Goal: Task Accomplishment & Management: Manage account settings

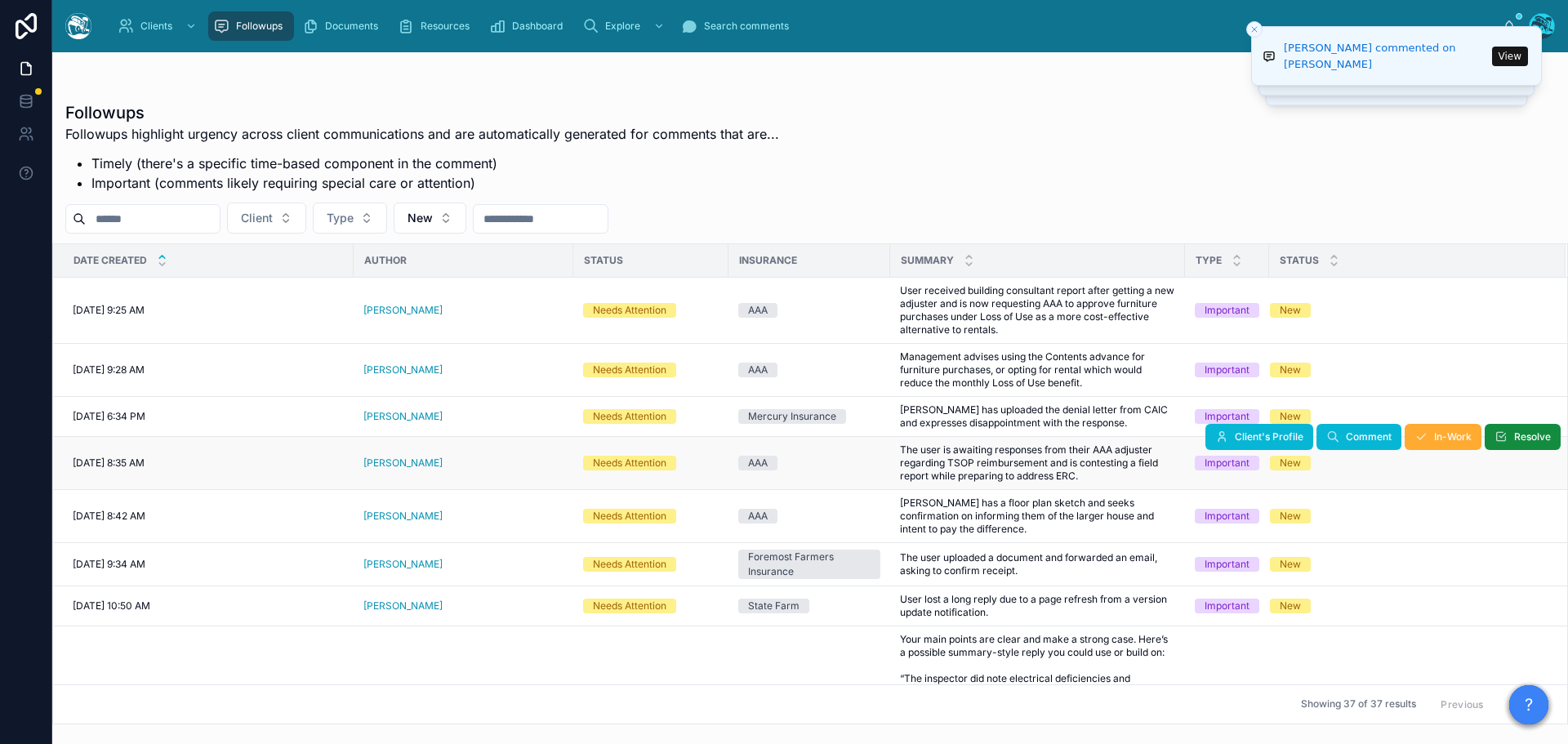
click at [447, 463] on div "[PERSON_NAME]" at bounding box center [463, 463] width 200 height 13
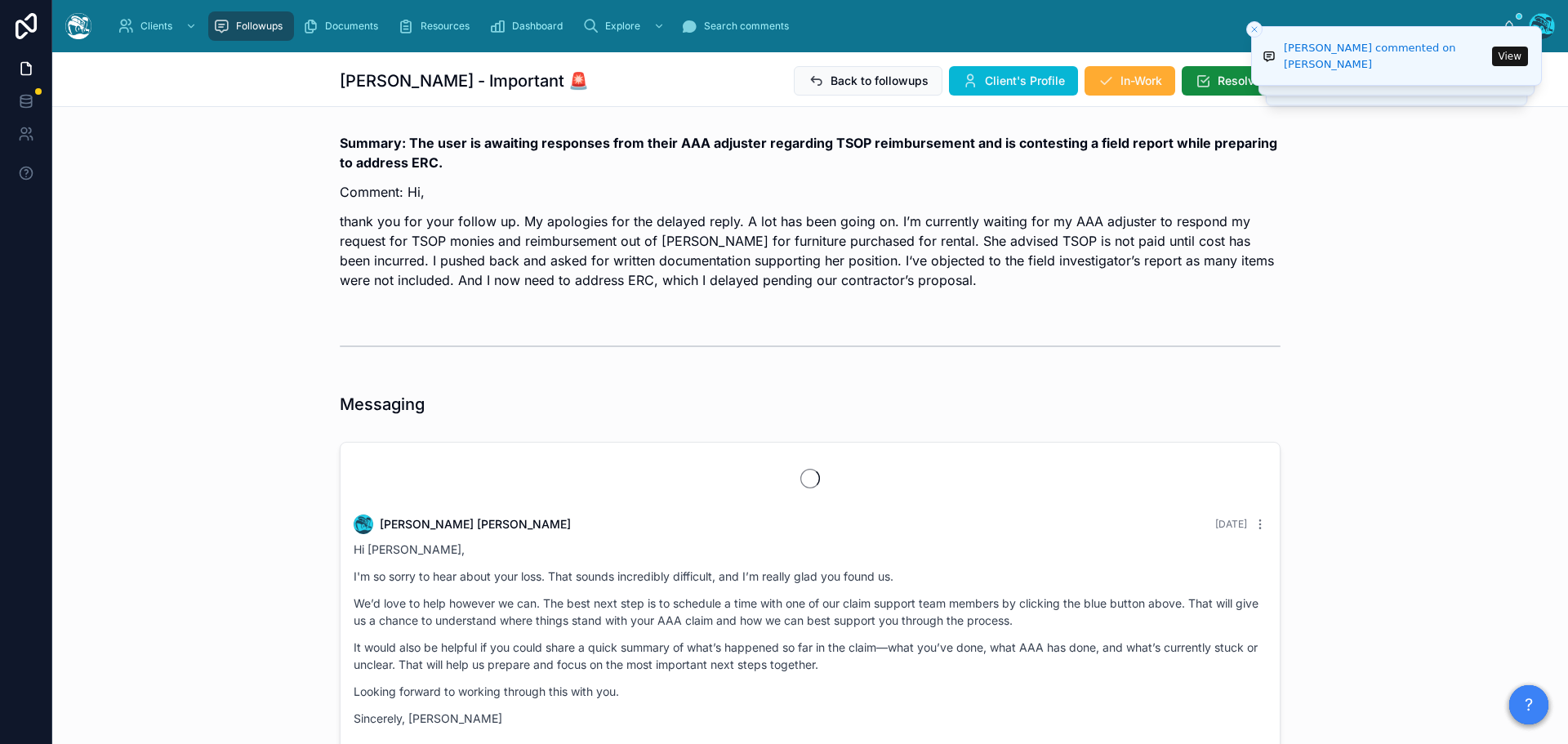
scroll to position [4154, 0]
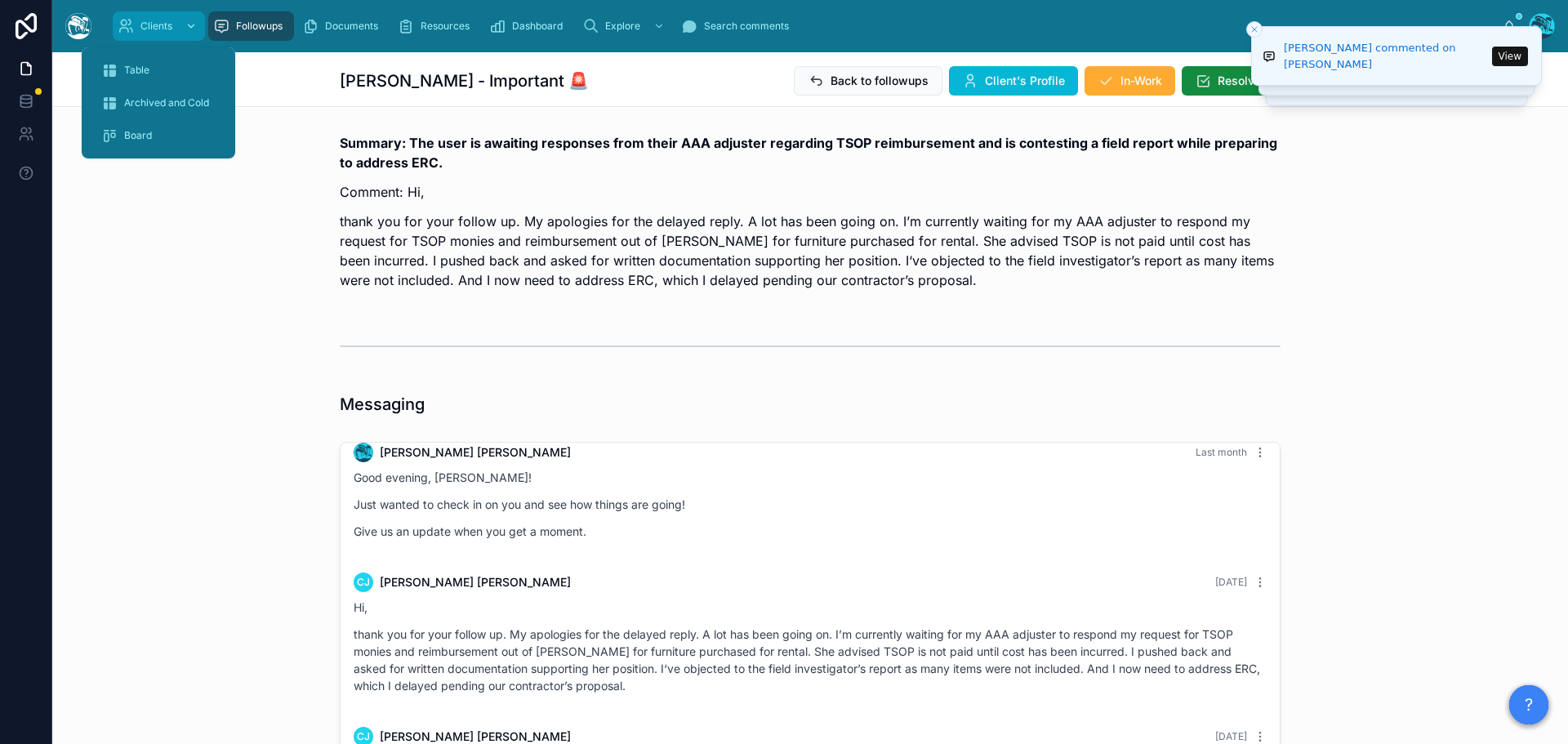
click at [145, 26] on span "Clients" at bounding box center [156, 26] width 32 height 13
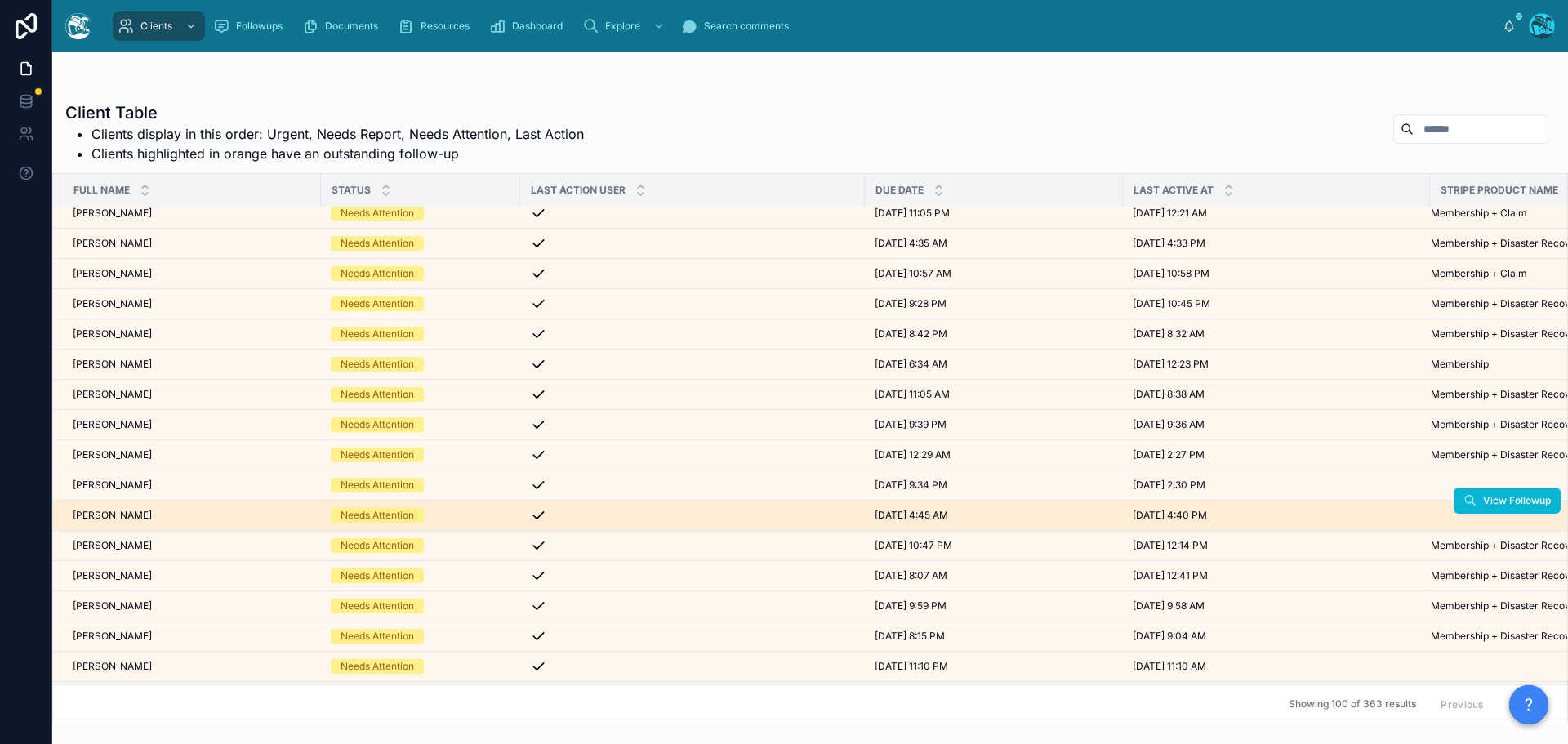
scroll to position [245, 0]
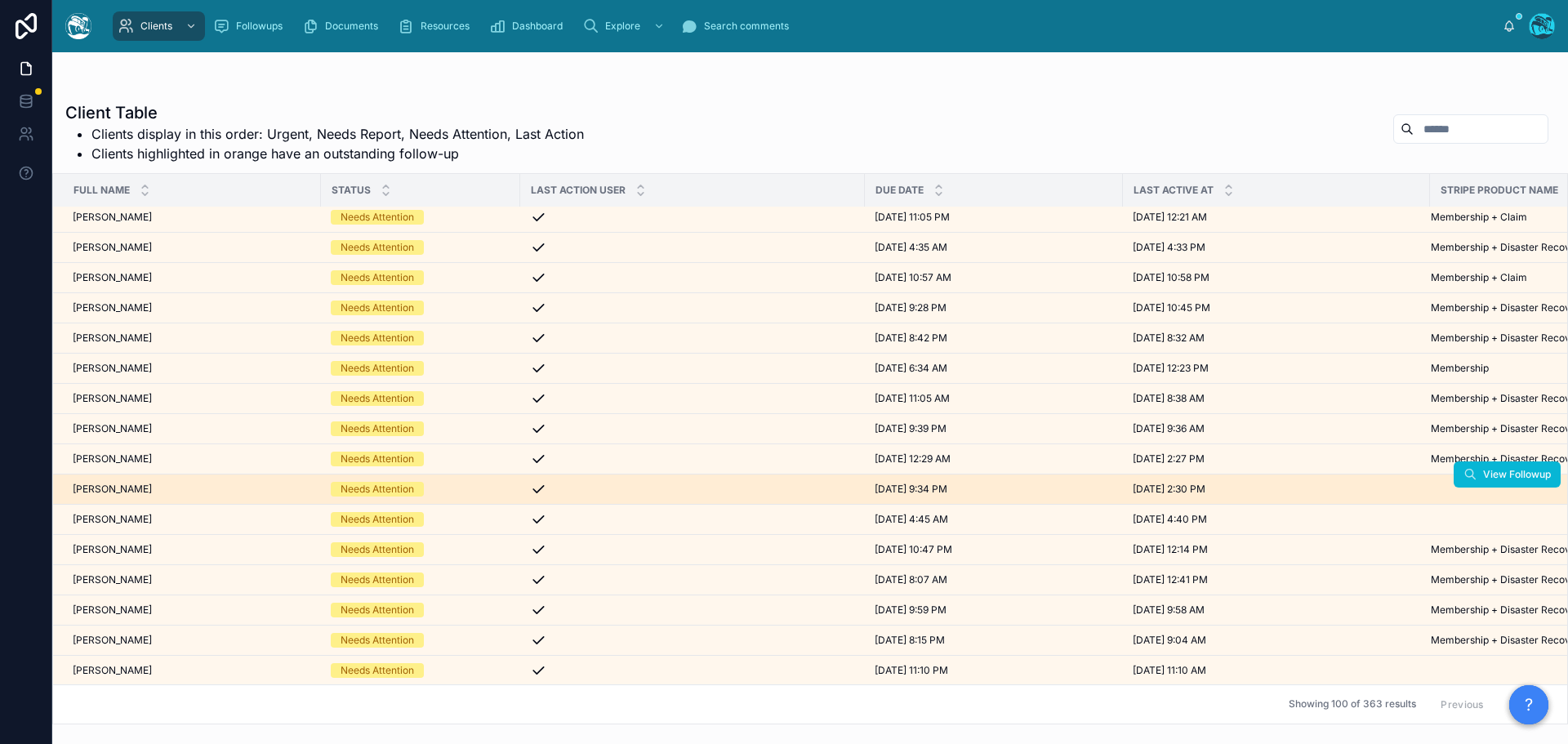
click at [159, 484] on div "[PERSON_NAME] [PERSON_NAME]" at bounding box center [192, 488] width 239 height 13
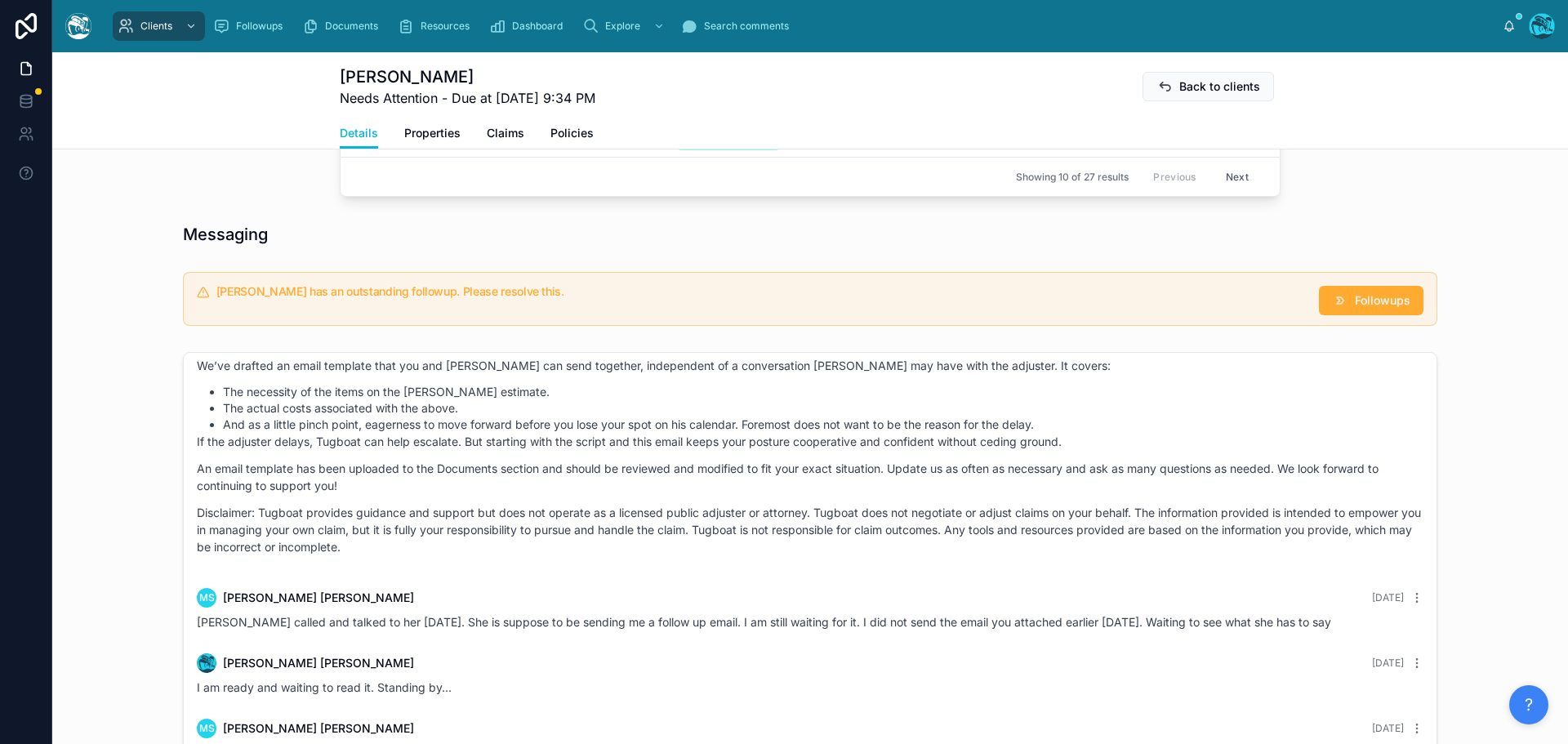
scroll to position [980, 0]
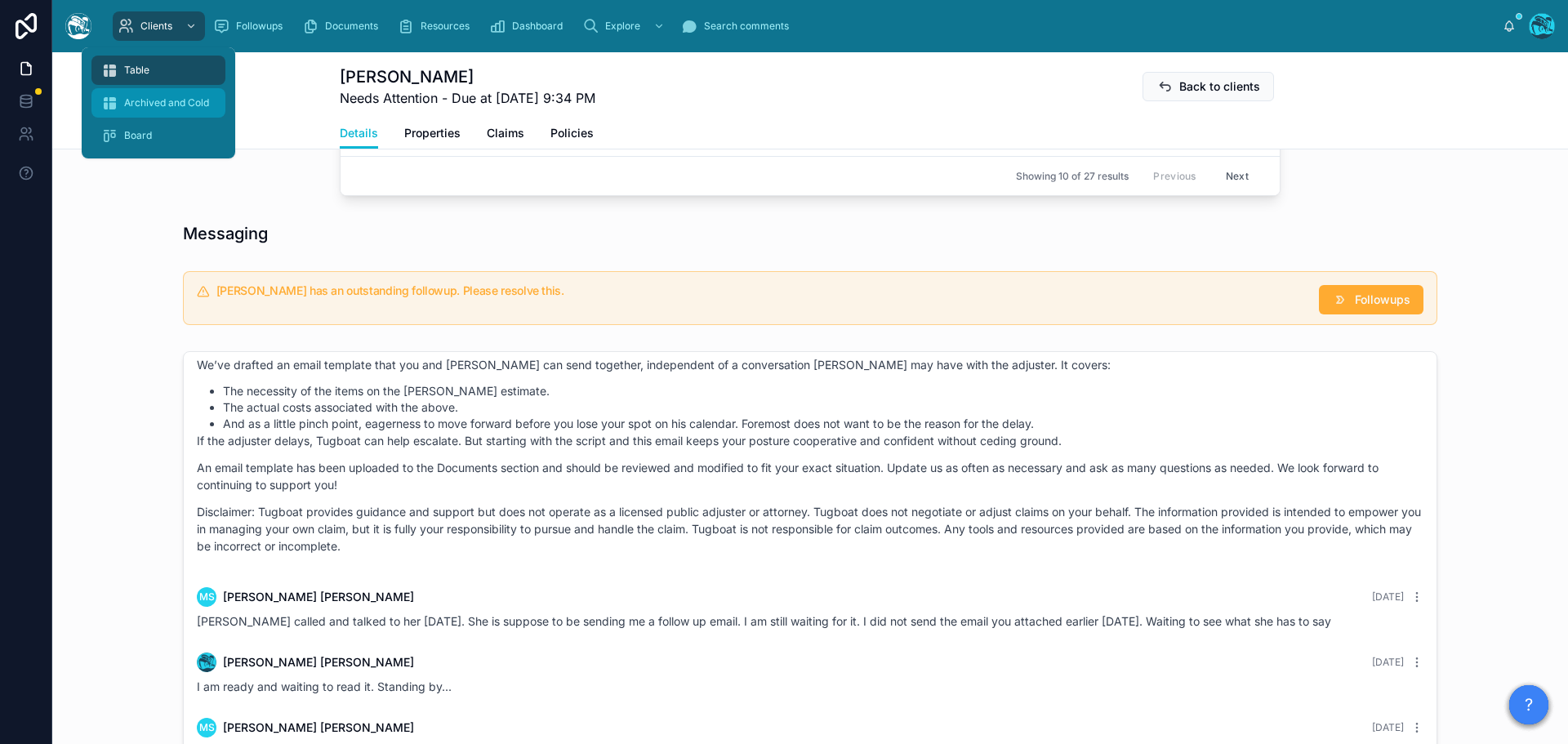
drag, startPoint x: 123, startPoint y: 72, endPoint x: 151, endPoint y: 112, distance: 48.8
click at [123, 72] on div "Table" at bounding box center [159, 70] width 114 height 26
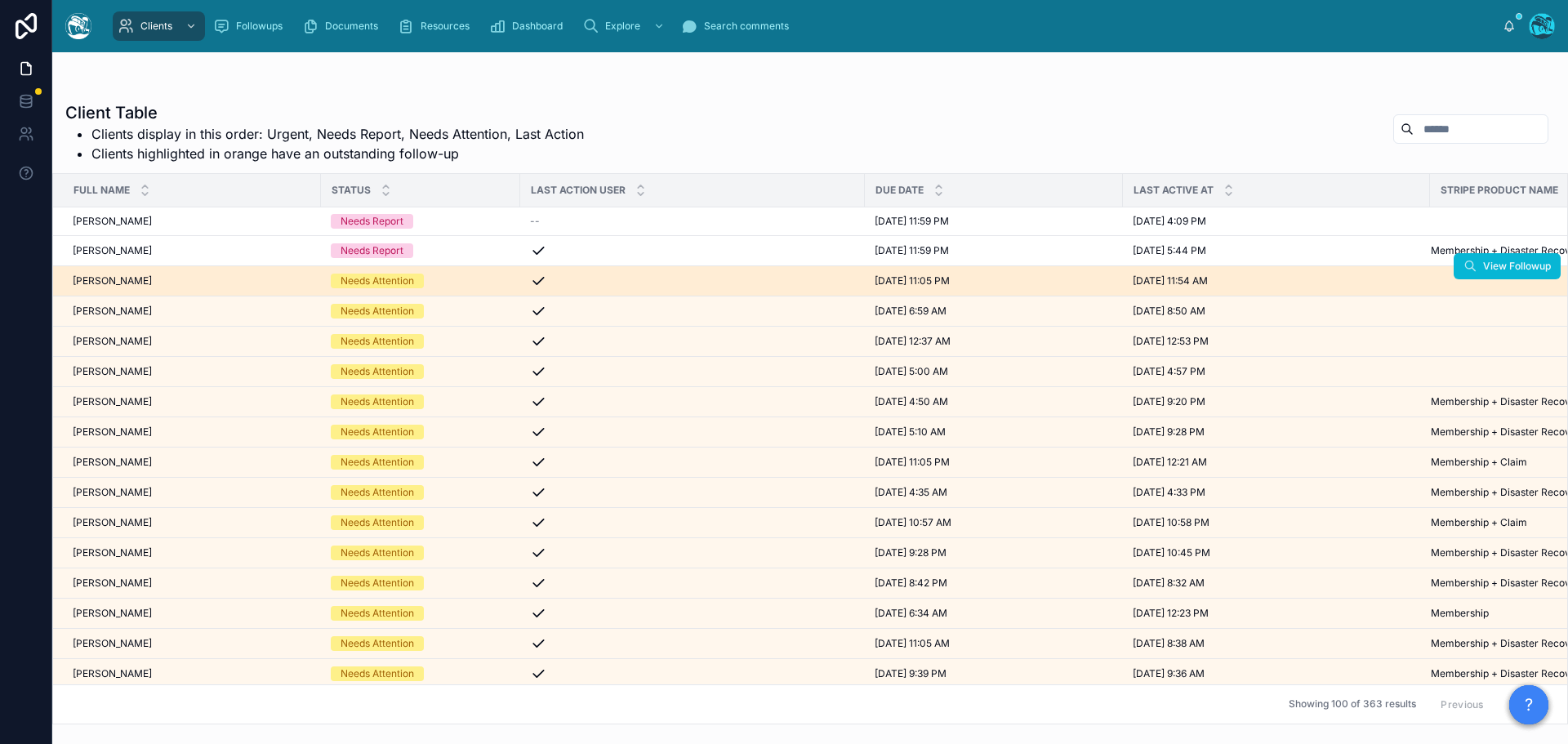
click at [156, 278] on div "[PERSON_NAME] [PERSON_NAME]" at bounding box center [192, 280] width 239 height 13
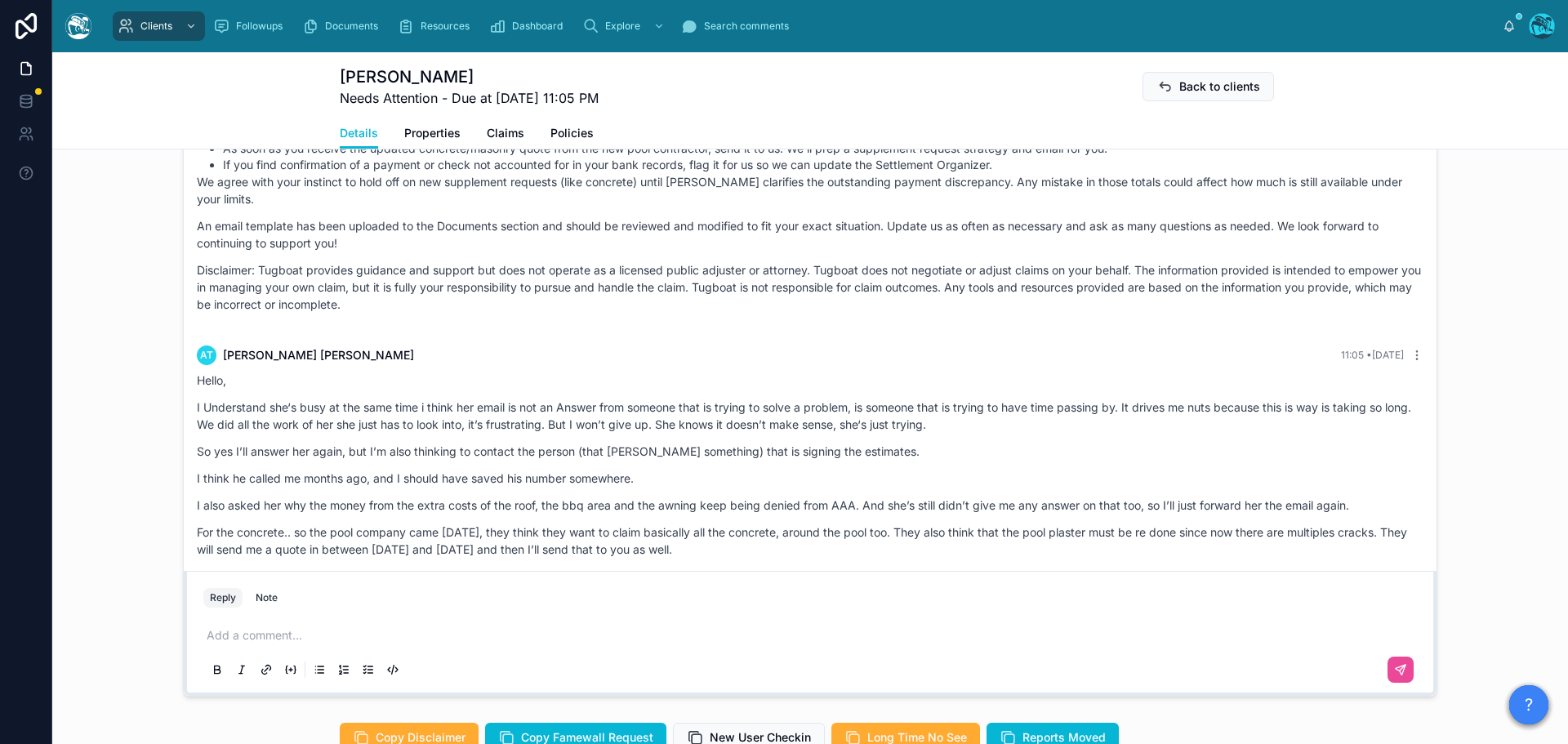
scroll to position [4251, 0]
click at [268, 643] on p at bounding box center [813, 635] width 1213 height 17
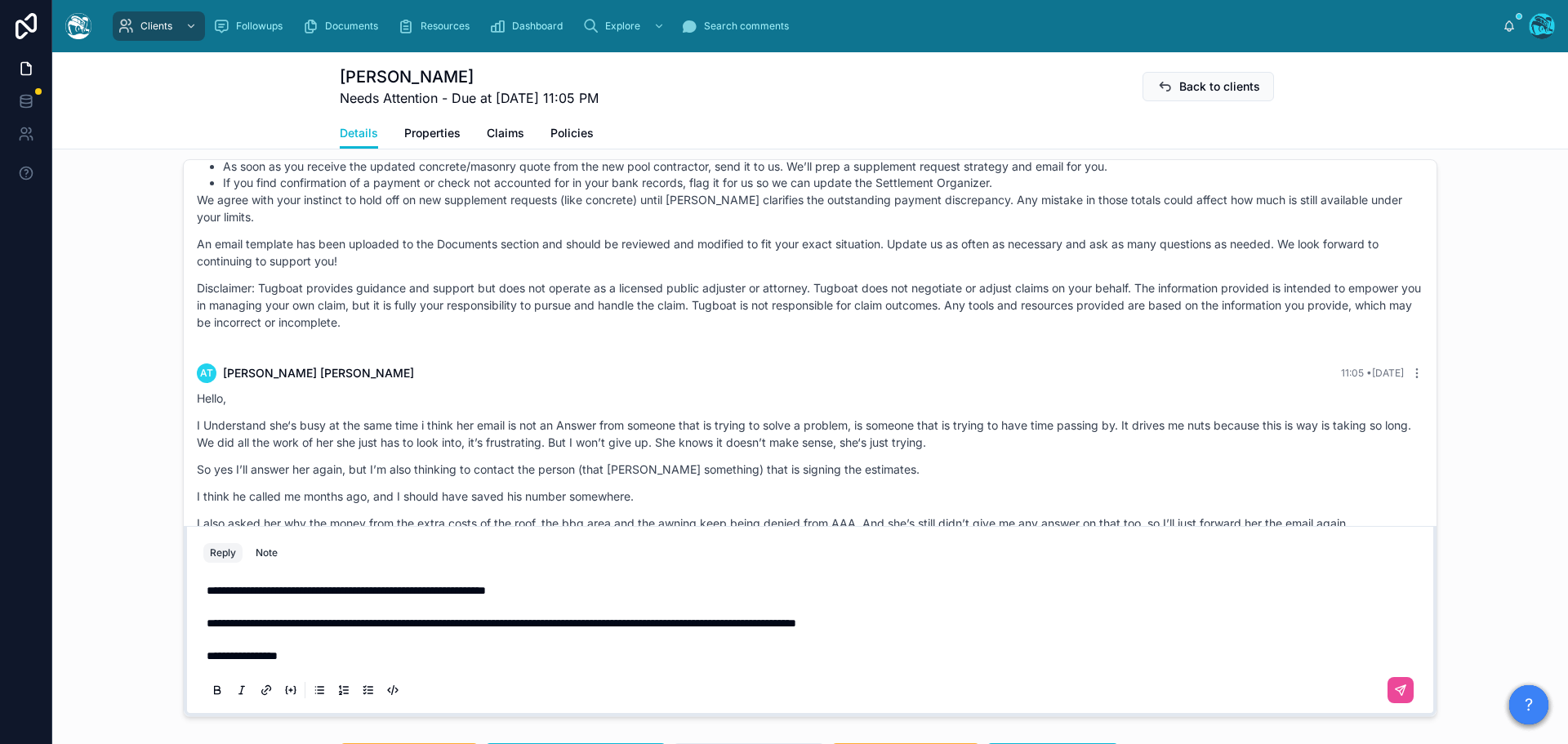
scroll to position [1323, 0]
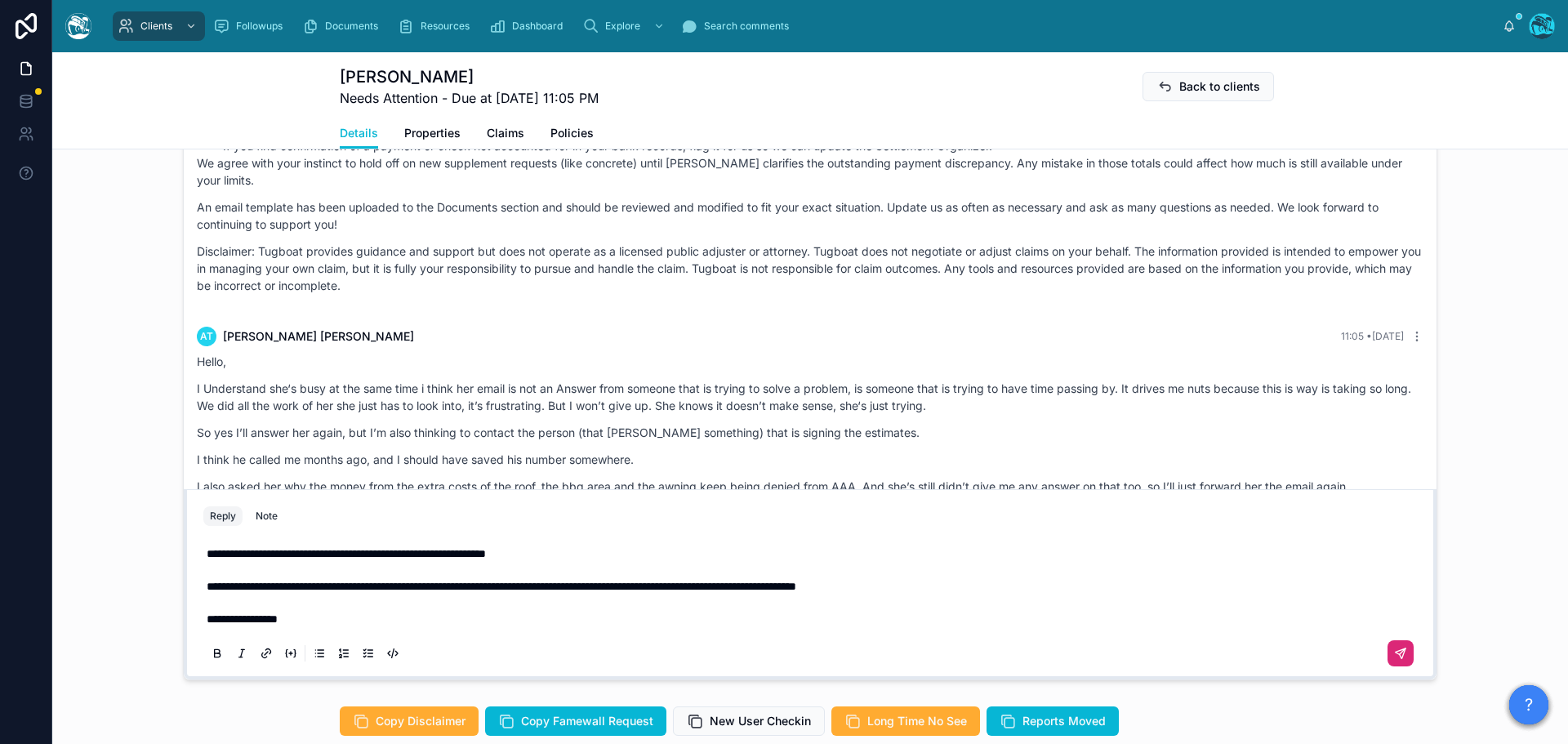
click at [1393, 660] on icon at bounding box center [1399, 653] width 13 height 13
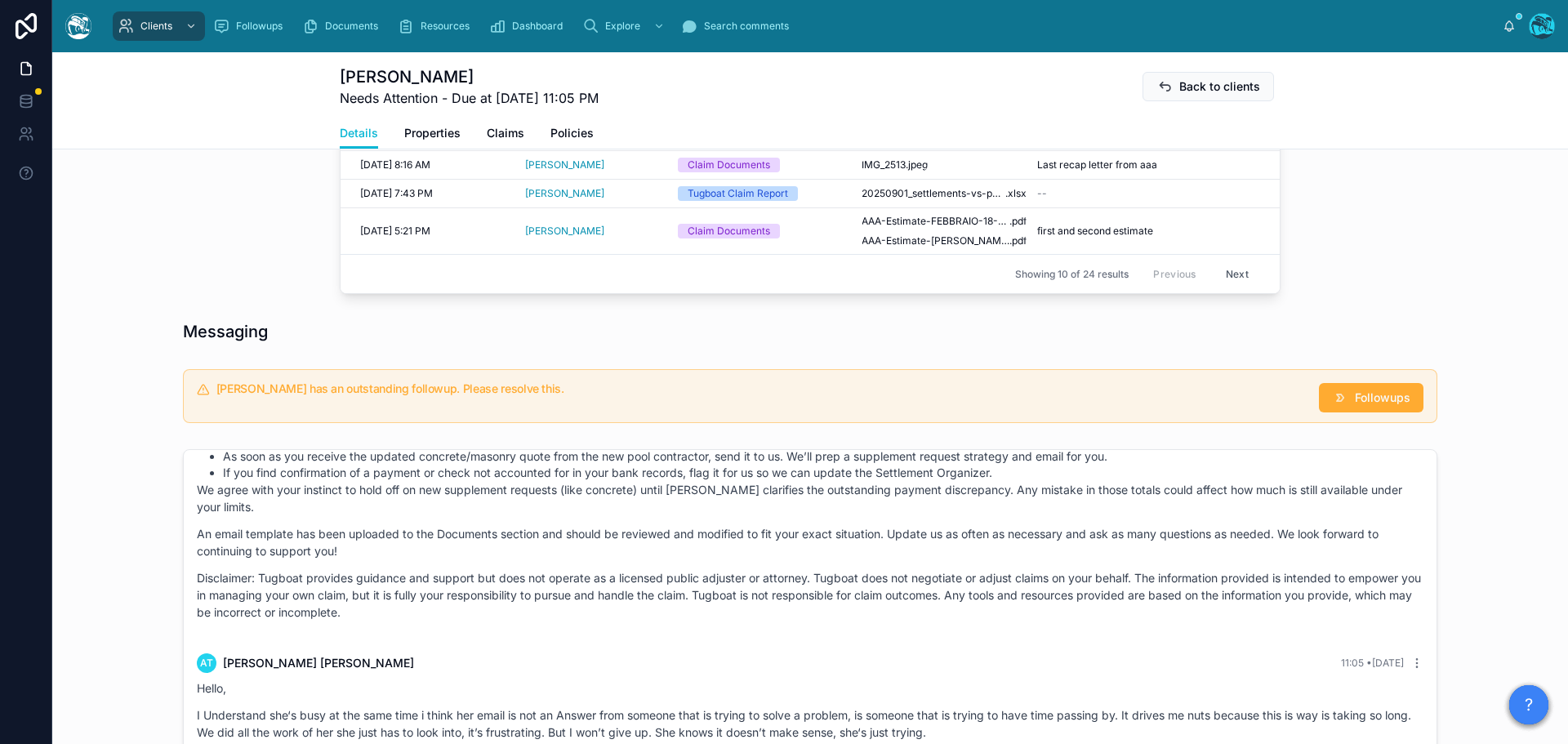
scroll to position [1218, 0]
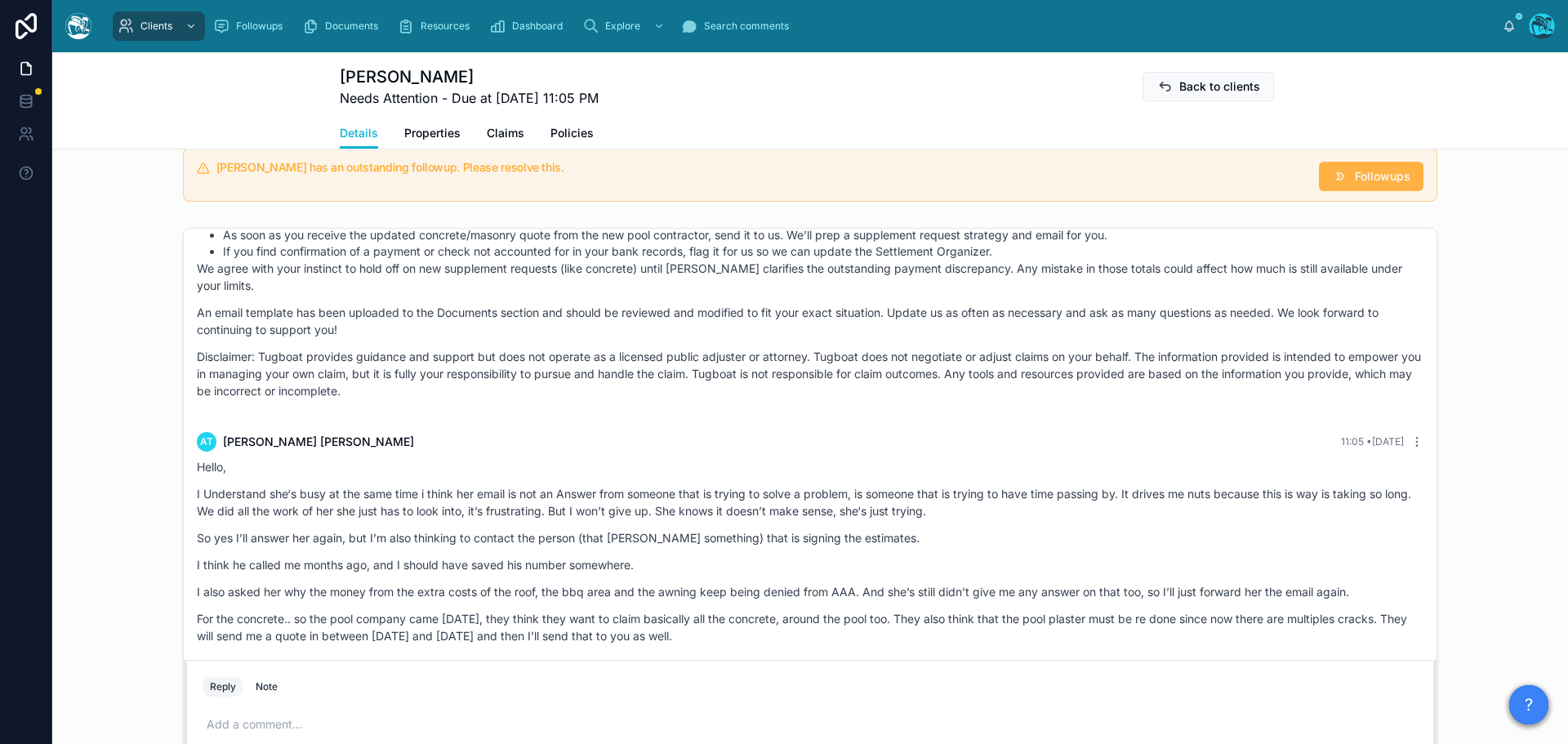
click at [1365, 185] on span "Followups" at bounding box center [1382, 177] width 55 height 17
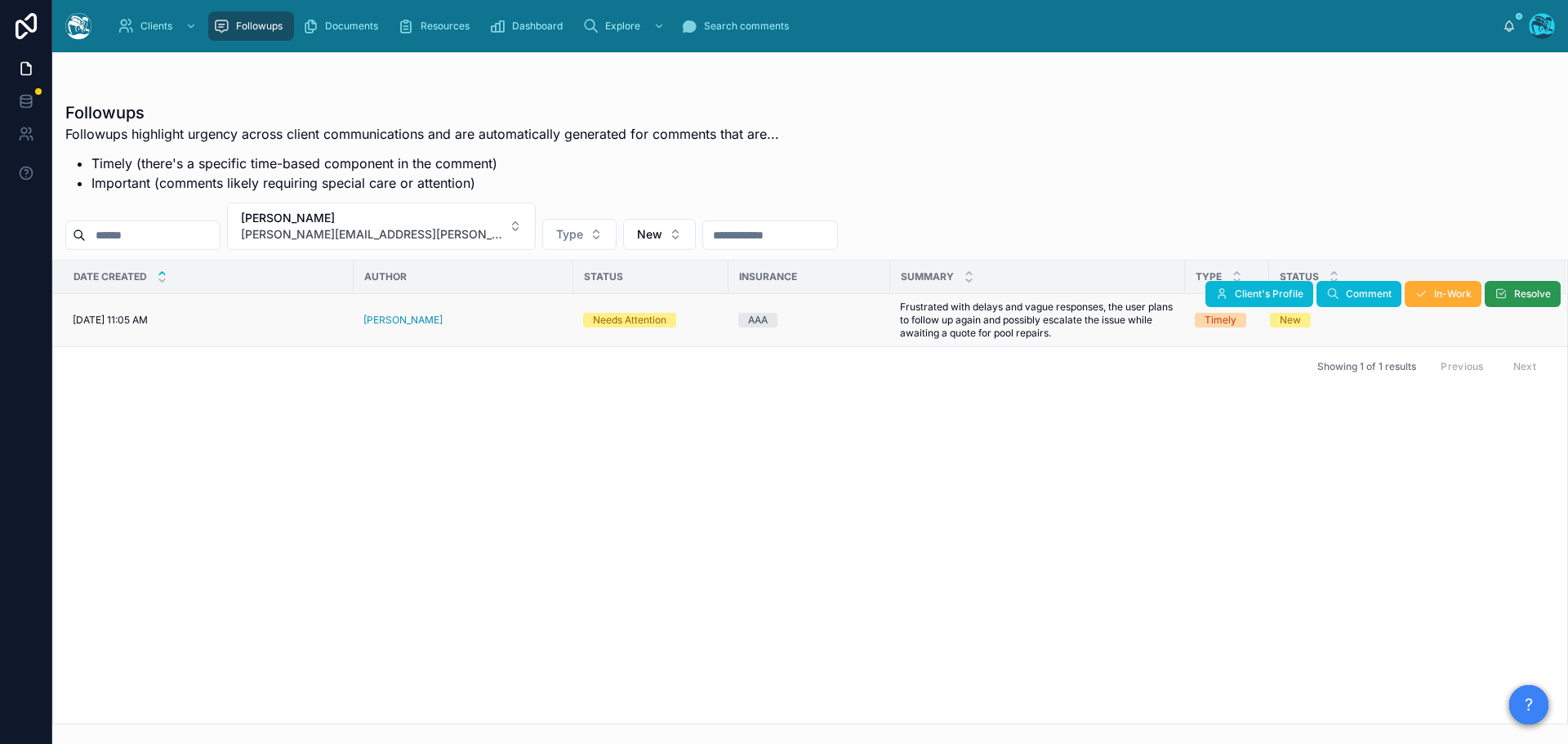
click at [1506, 290] on icon at bounding box center [1500, 293] width 13 height 13
click at [435, 225] on button "alice tomaselli [EMAIL_ADDRESS][PERSON_NAME][DOMAIN_NAME]" at bounding box center [381, 226] width 309 height 47
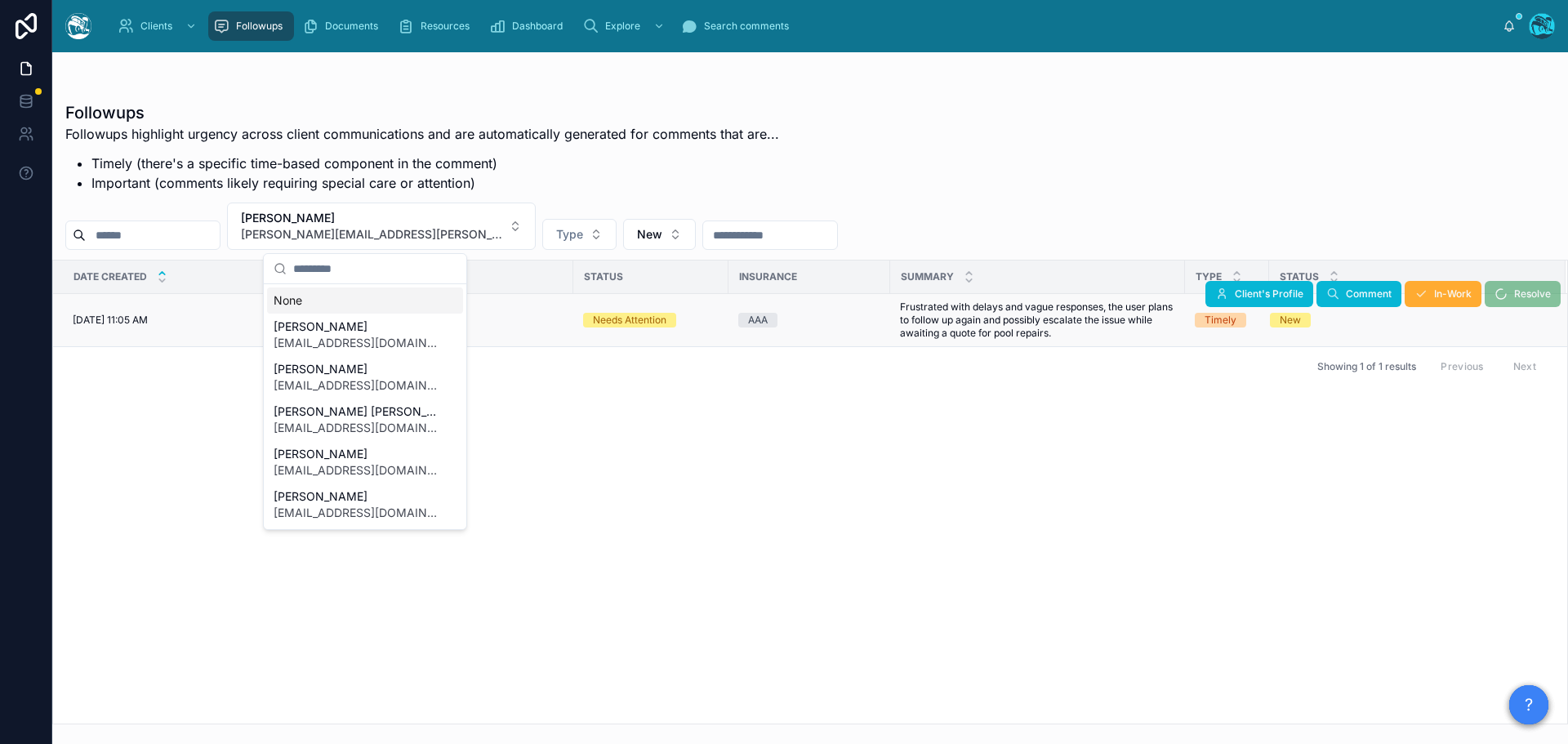
click at [294, 300] on div "None" at bounding box center [365, 300] width 196 height 26
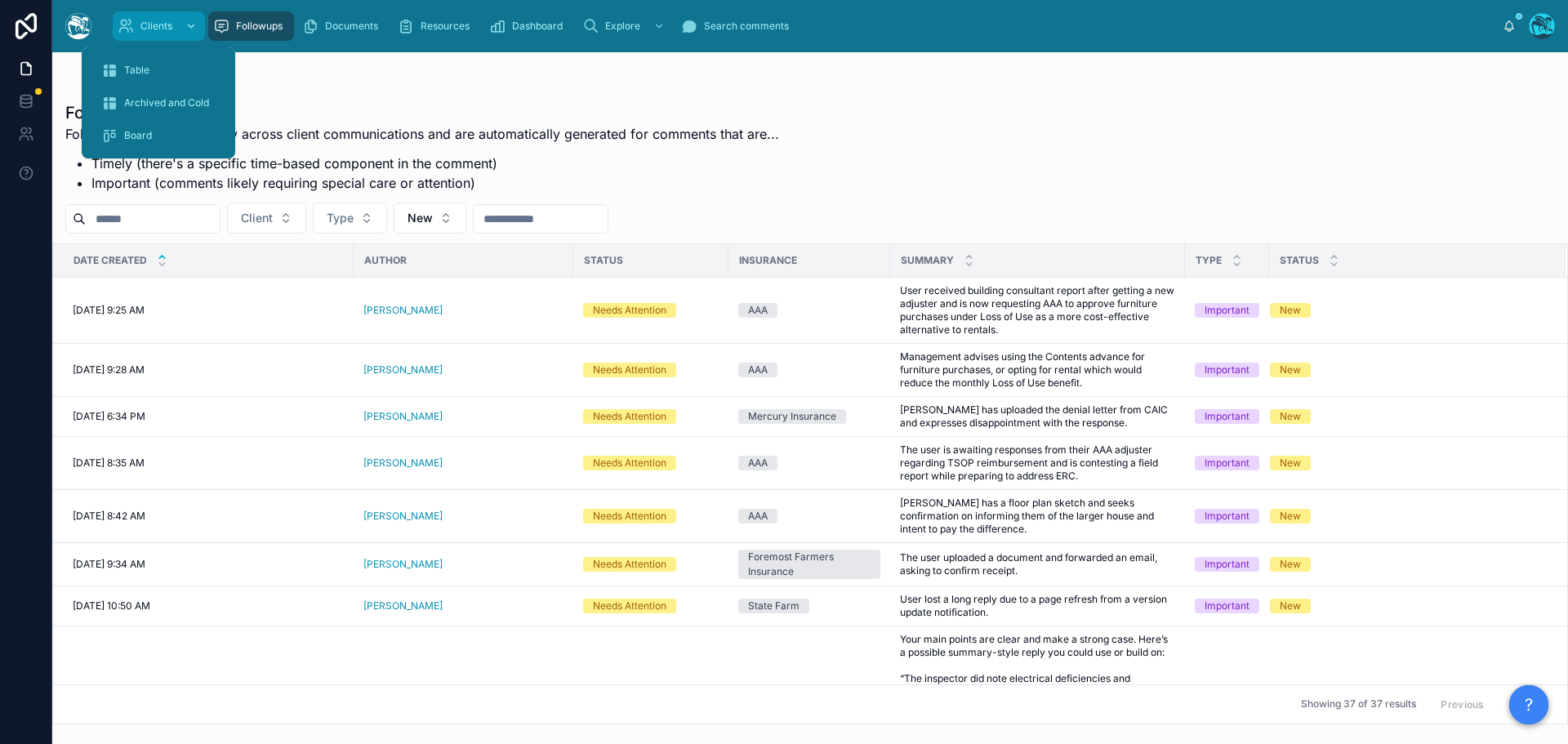
click at [135, 17] on div "Clients" at bounding box center [159, 26] width 83 height 26
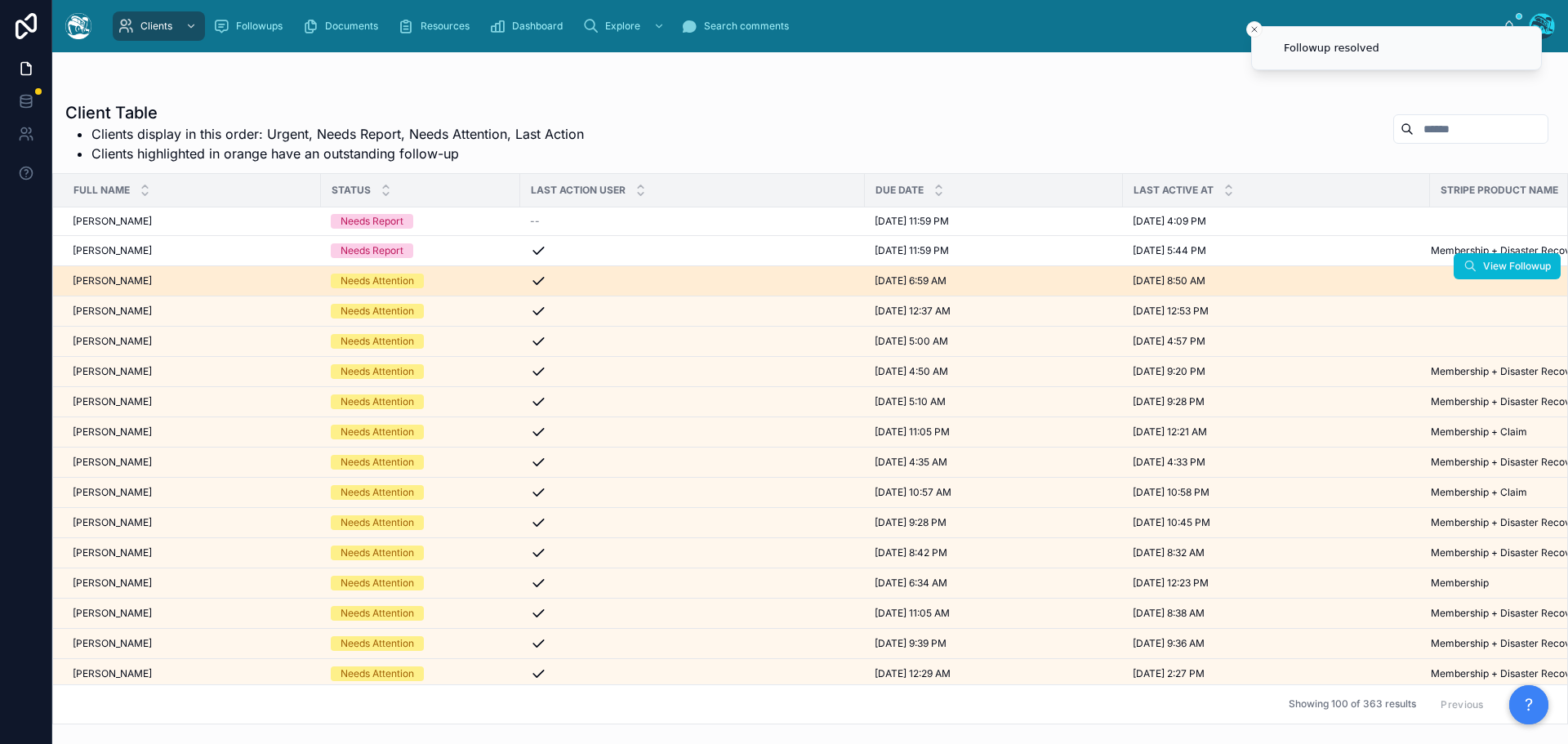
click at [243, 281] on div "[PERSON_NAME] [PERSON_NAME]" at bounding box center [192, 280] width 239 height 13
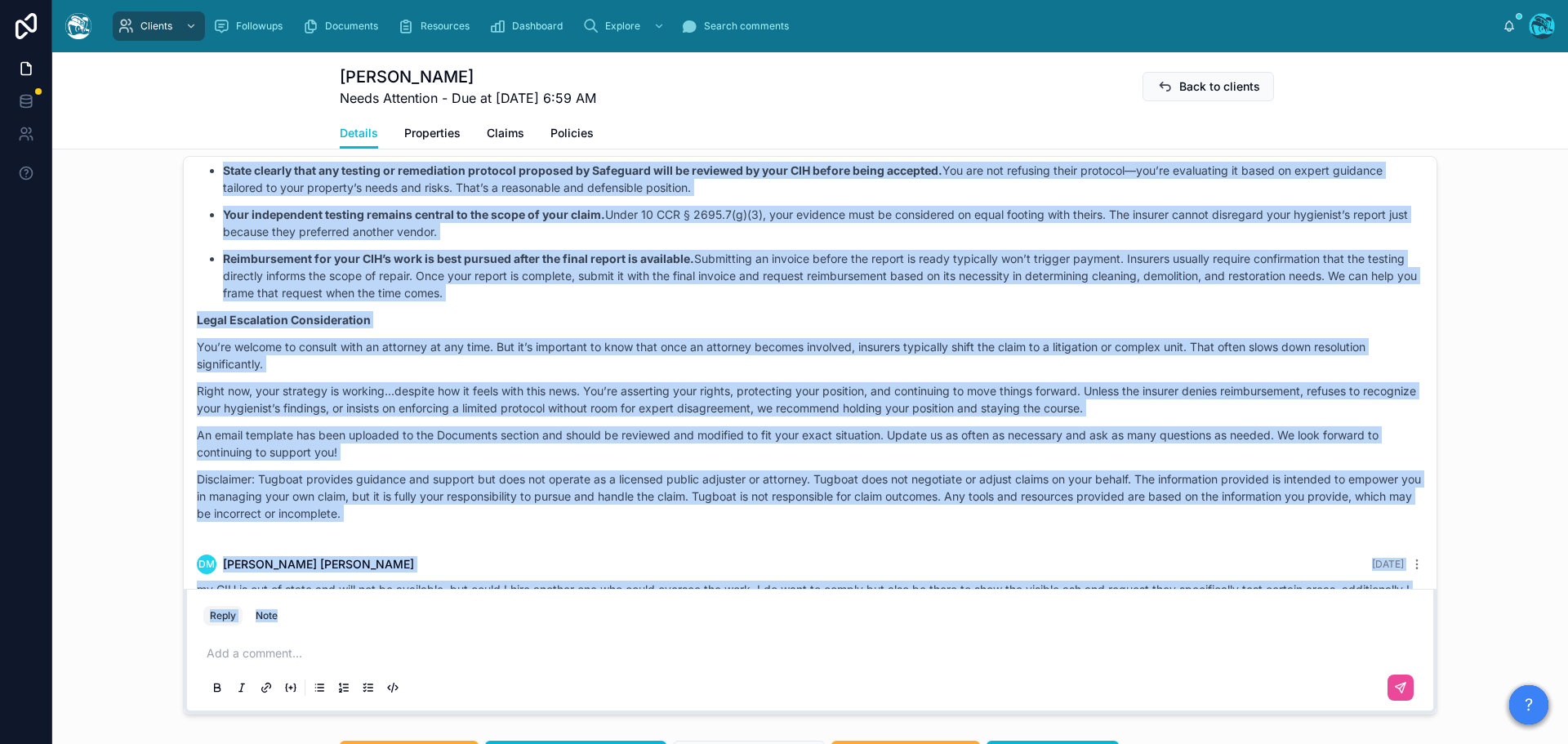
scroll to position [4285, 0]
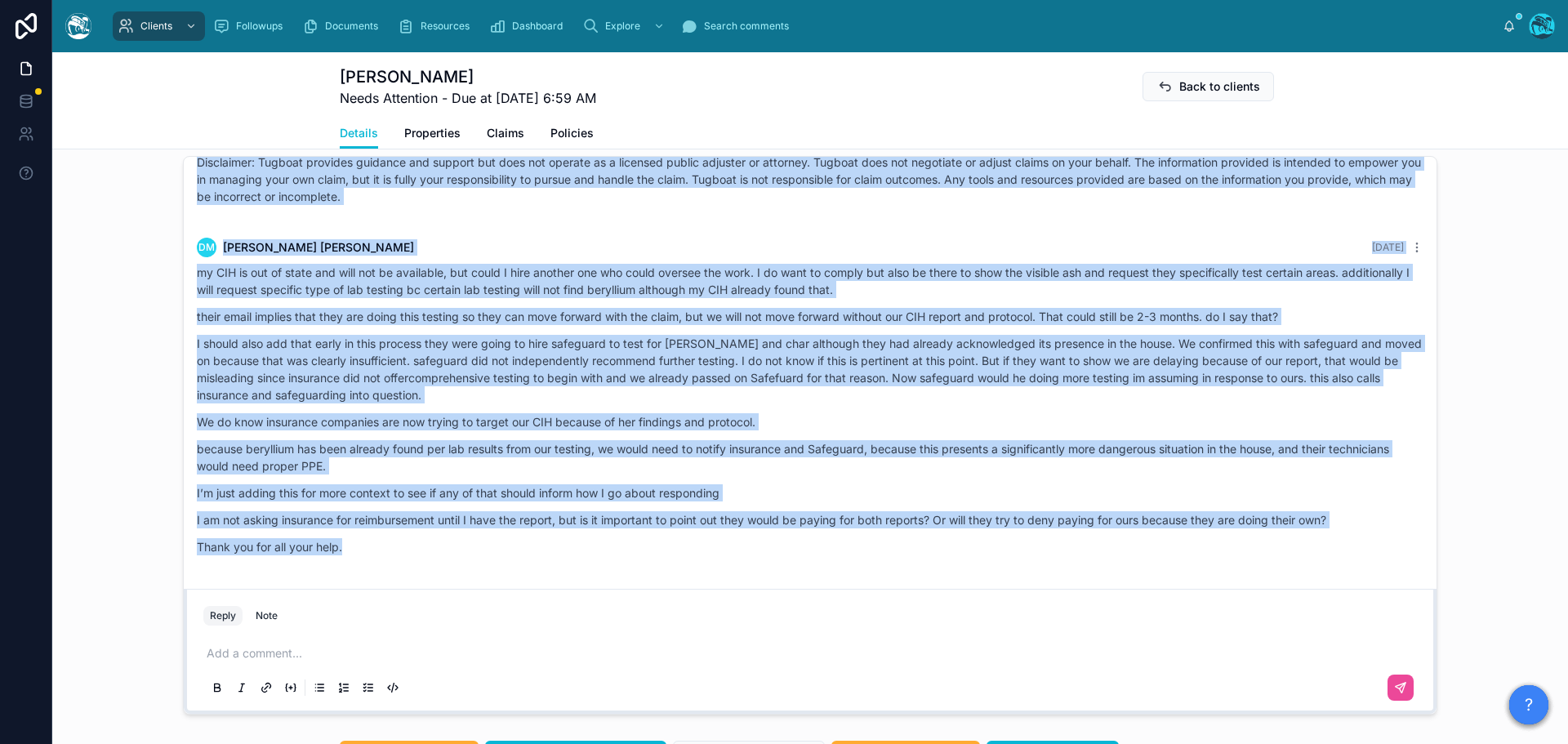
drag, startPoint x: 1218, startPoint y: 463, endPoint x: 1042, endPoint y: 585, distance: 214.1
copy div "Loremi Dolor Sitametco Adip elitseddo, Ei. TeMpori! Utlabor Etdolore mag Aliq E…"
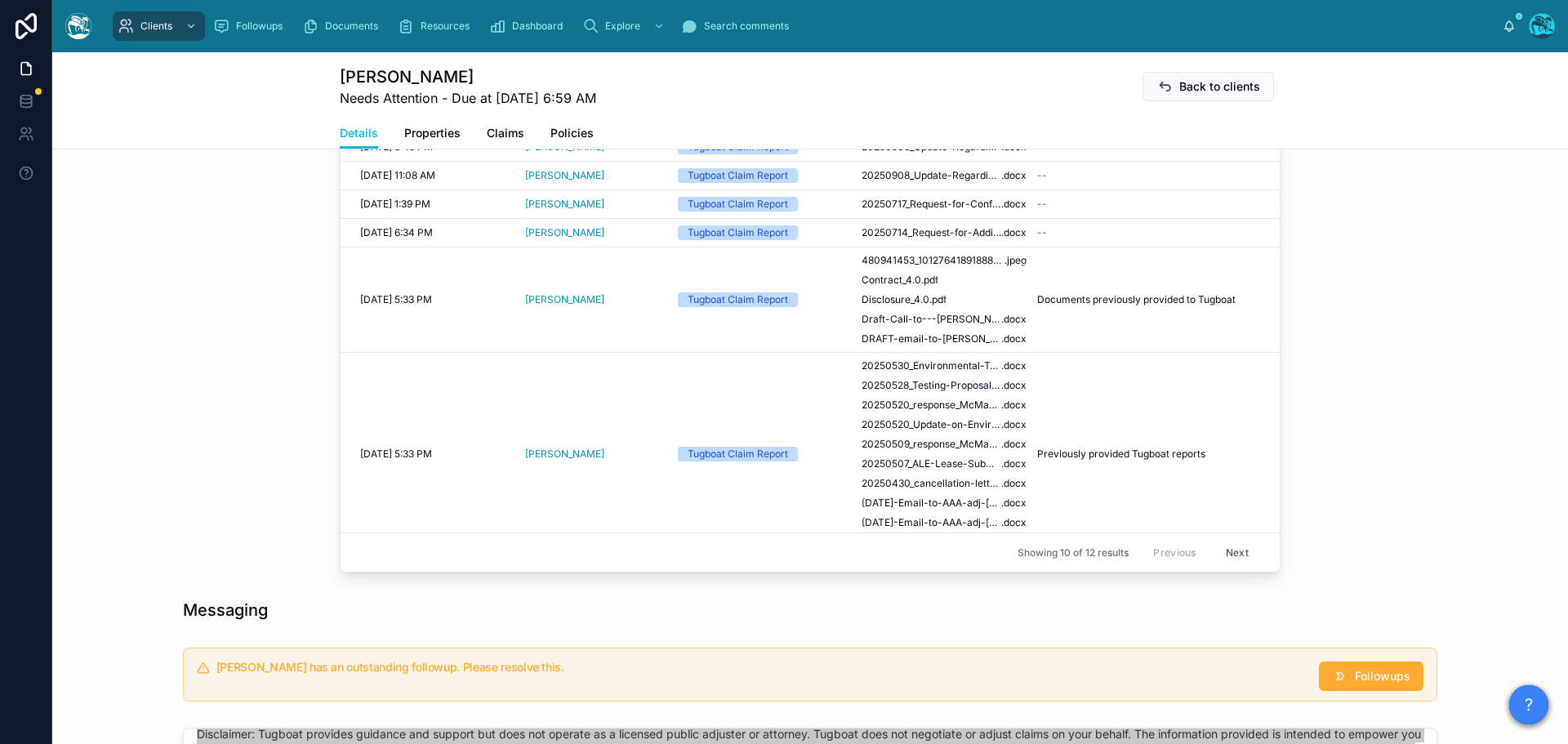
scroll to position [409, 0]
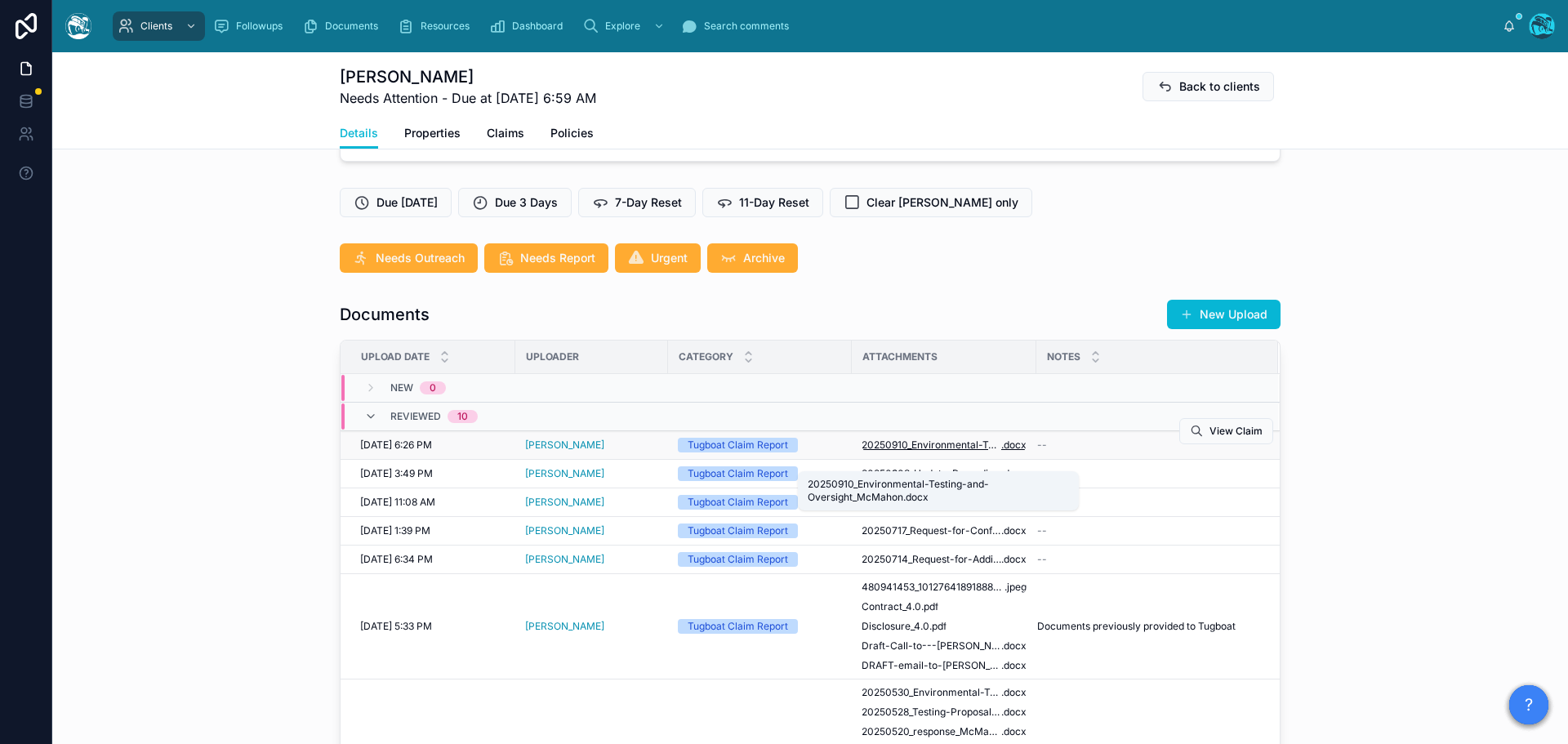
click at [939, 452] on span "20250910_Environmental-Testing-and-Oversight_McMahon" at bounding box center [931, 445] width 140 height 13
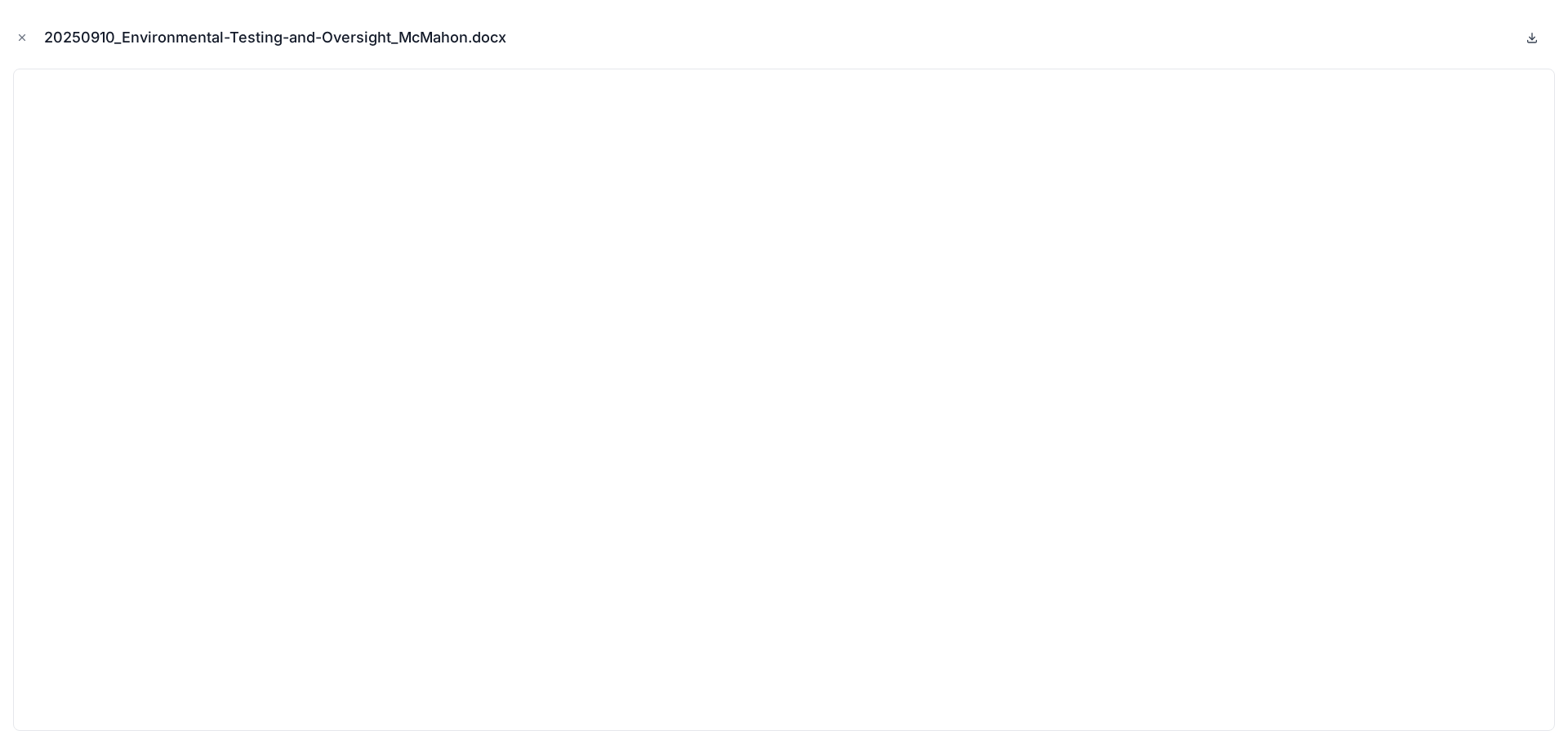
click at [1532, 37] on icon at bounding box center [1532, 37] width 13 height 13
click at [18, 36] on icon "Close modal" at bounding box center [23, 37] width 12 height 12
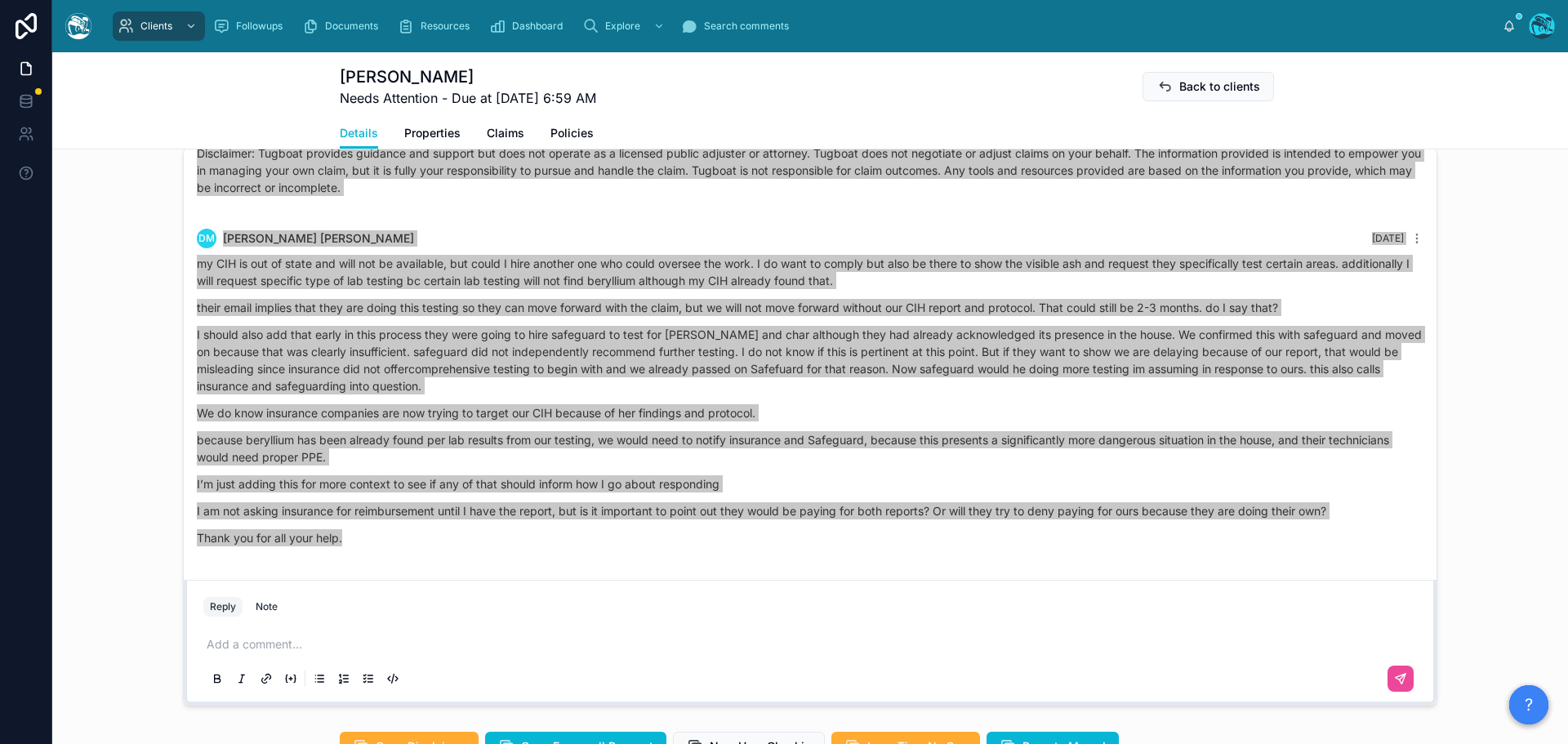
scroll to position [1388, 0]
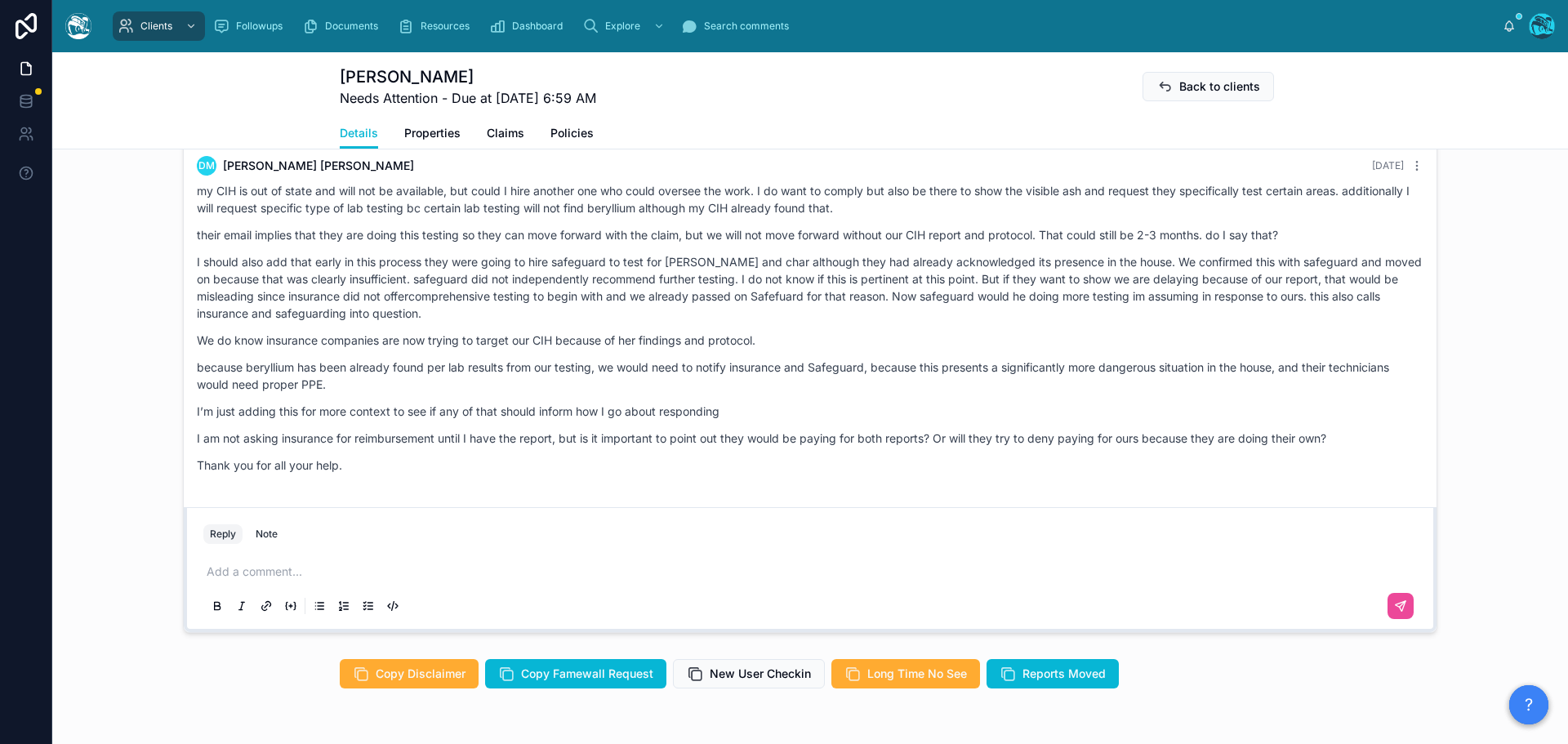
click at [219, 580] on p at bounding box center [813, 571] width 1213 height 17
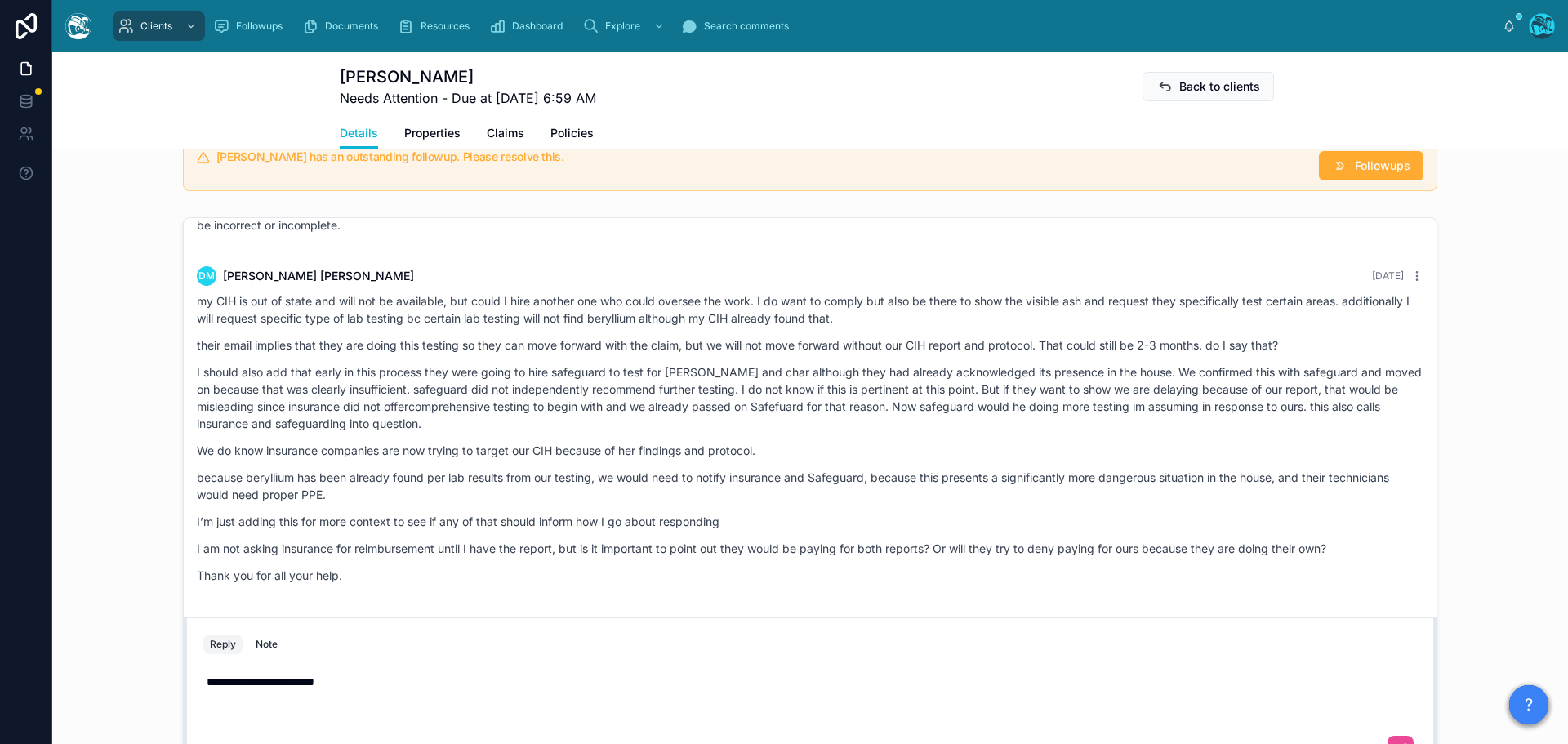
scroll to position [1275, 0]
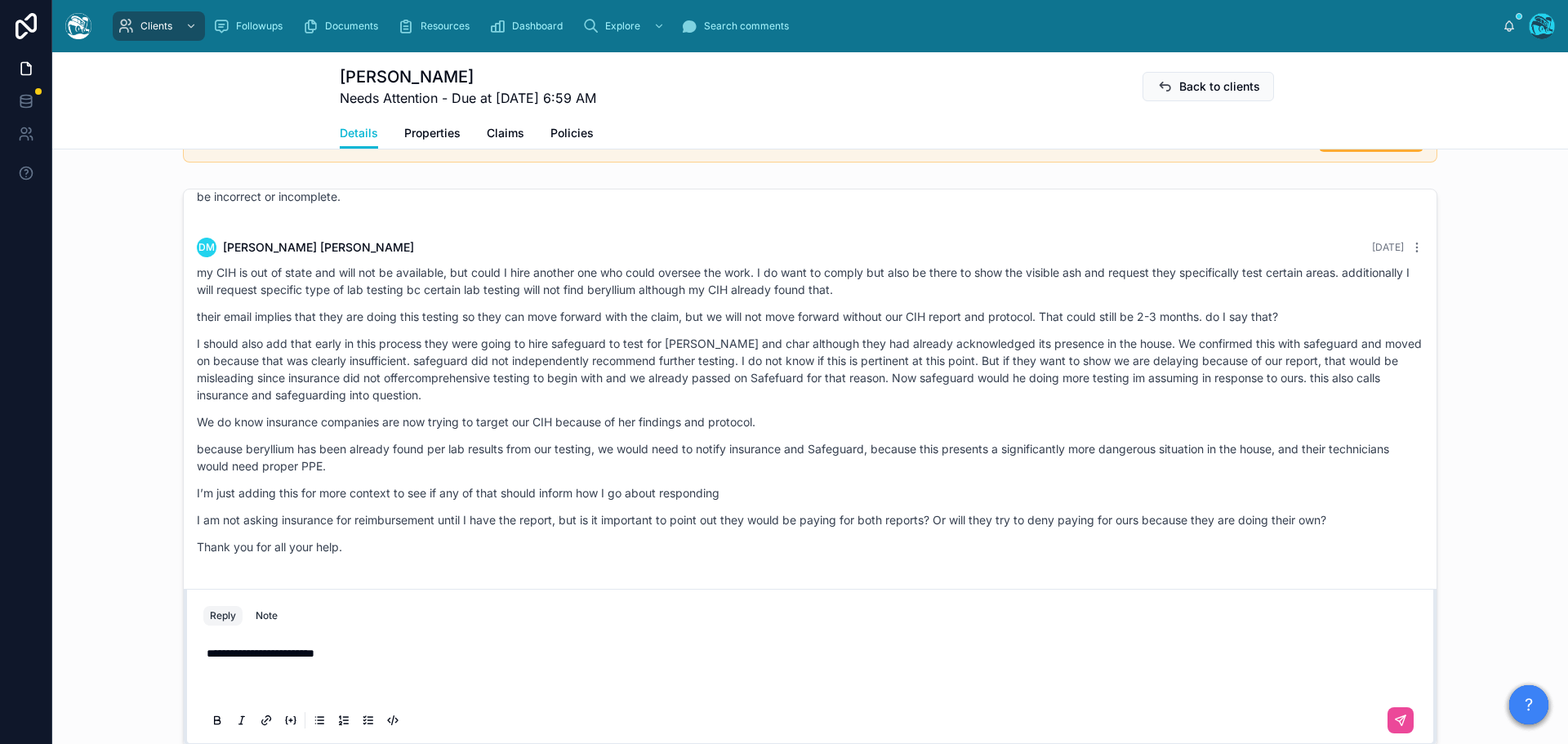
click at [941, 326] on p "their email implies that they are doing this testing so they can move forward w…" at bounding box center [811, 316] width 1227 height 17
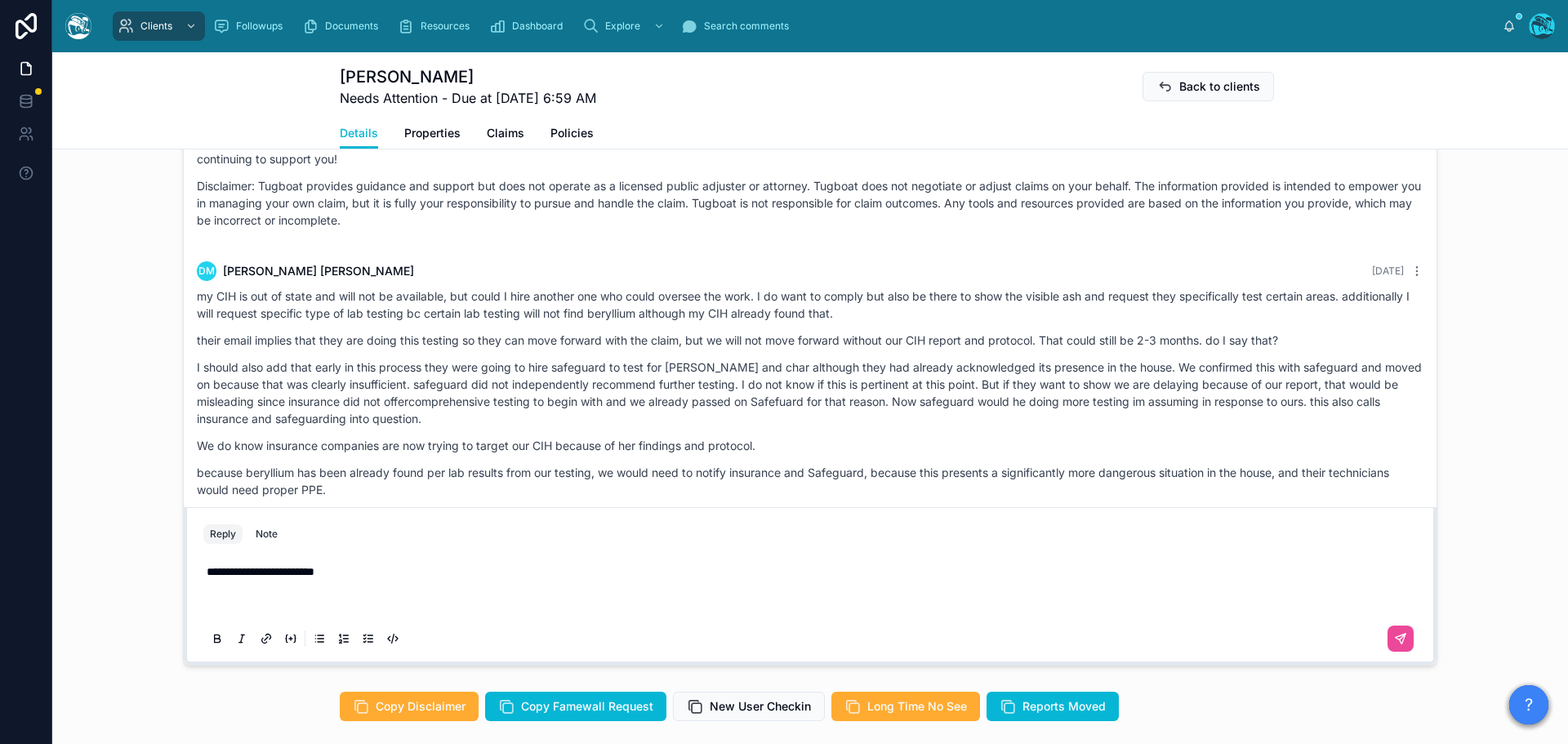
scroll to position [4317, 0]
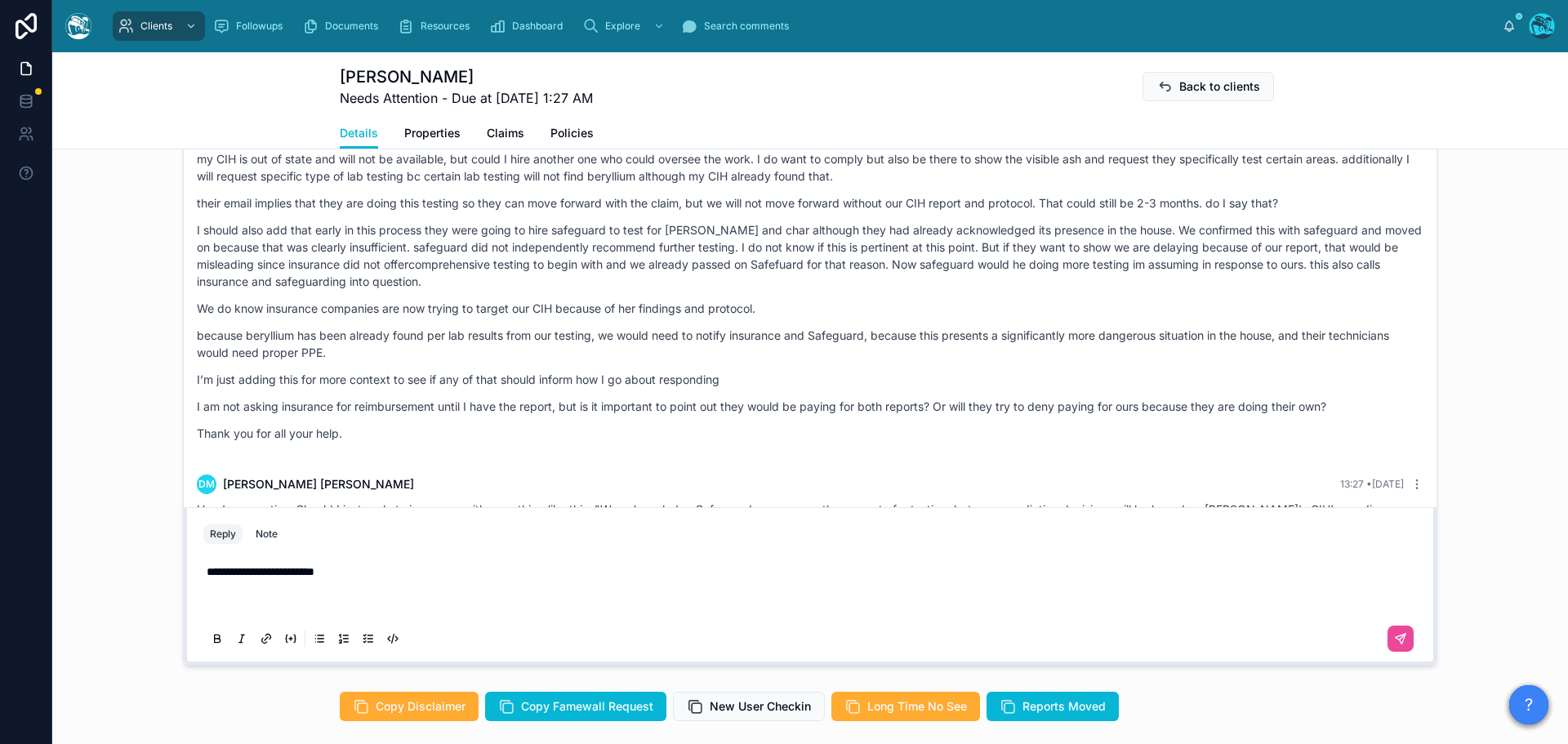
click at [273, 613] on p at bounding box center [813, 604] width 1213 height 17
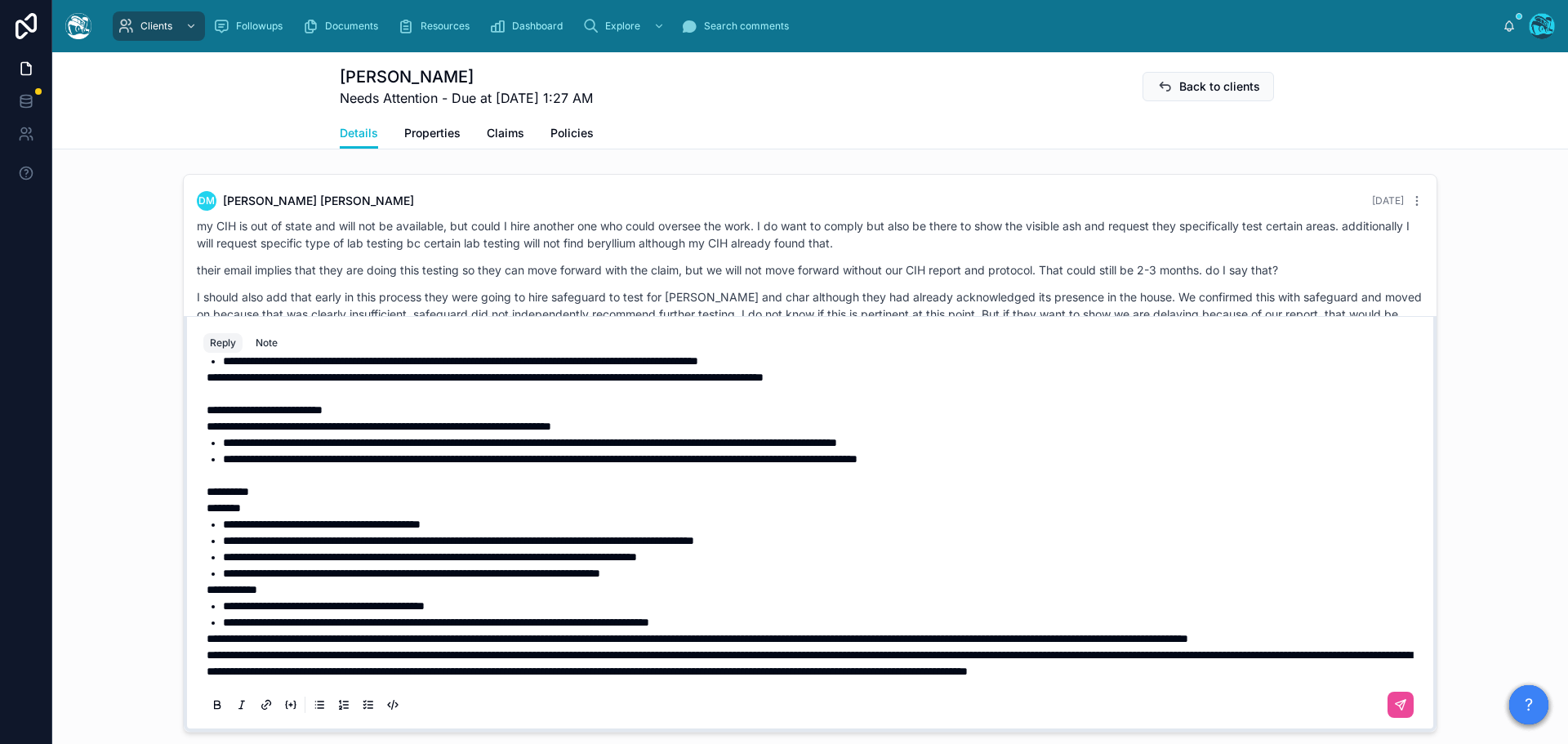
scroll to position [543, 0]
click at [365, 641] on p "**********" at bounding box center [813, 638] width 1213 height 17
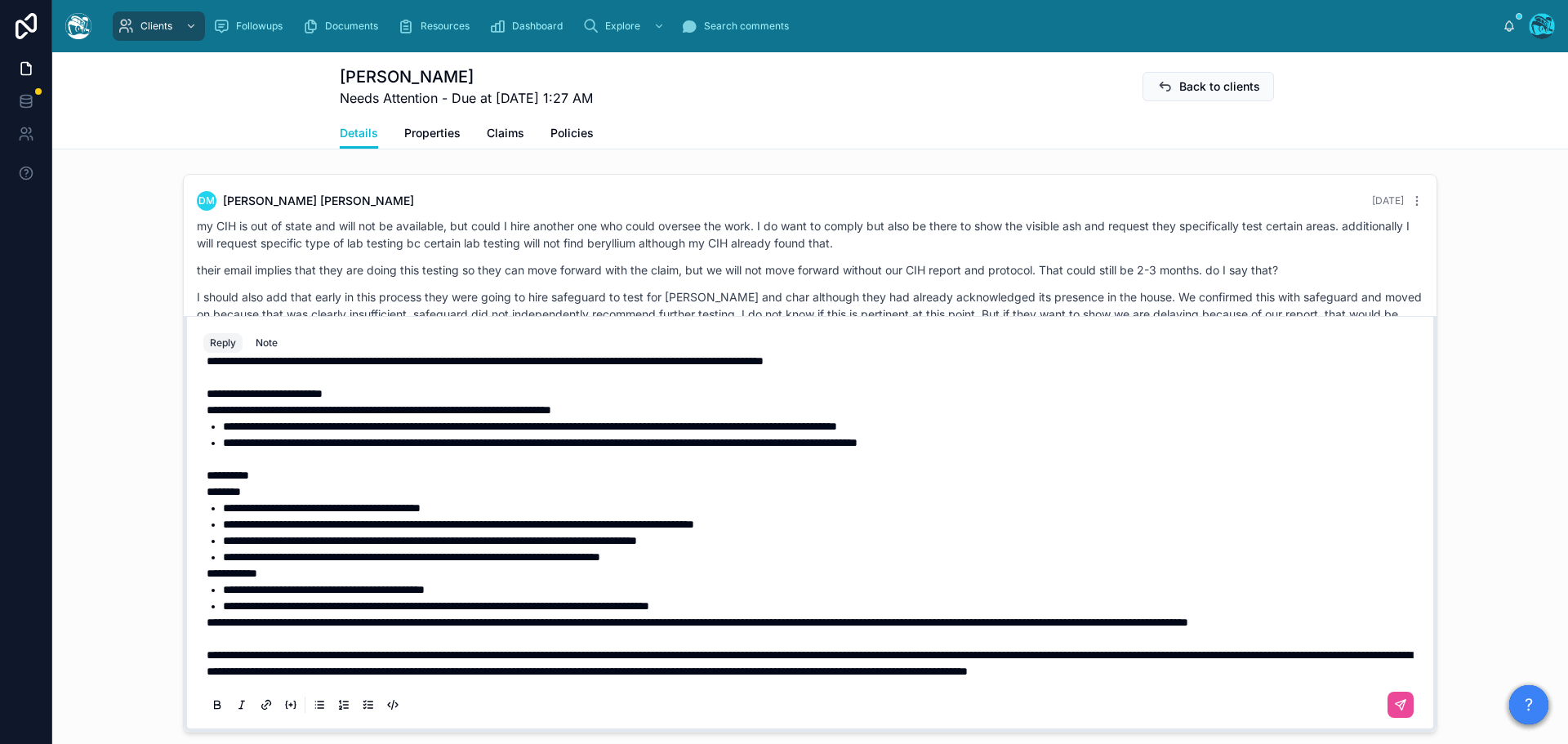
click at [203, 622] on div "**********" at bounding box center [810, 296] width 1213 height 853
click at [206, 625] on span "**********" at bounding box center [696, 623] width 981 height 12
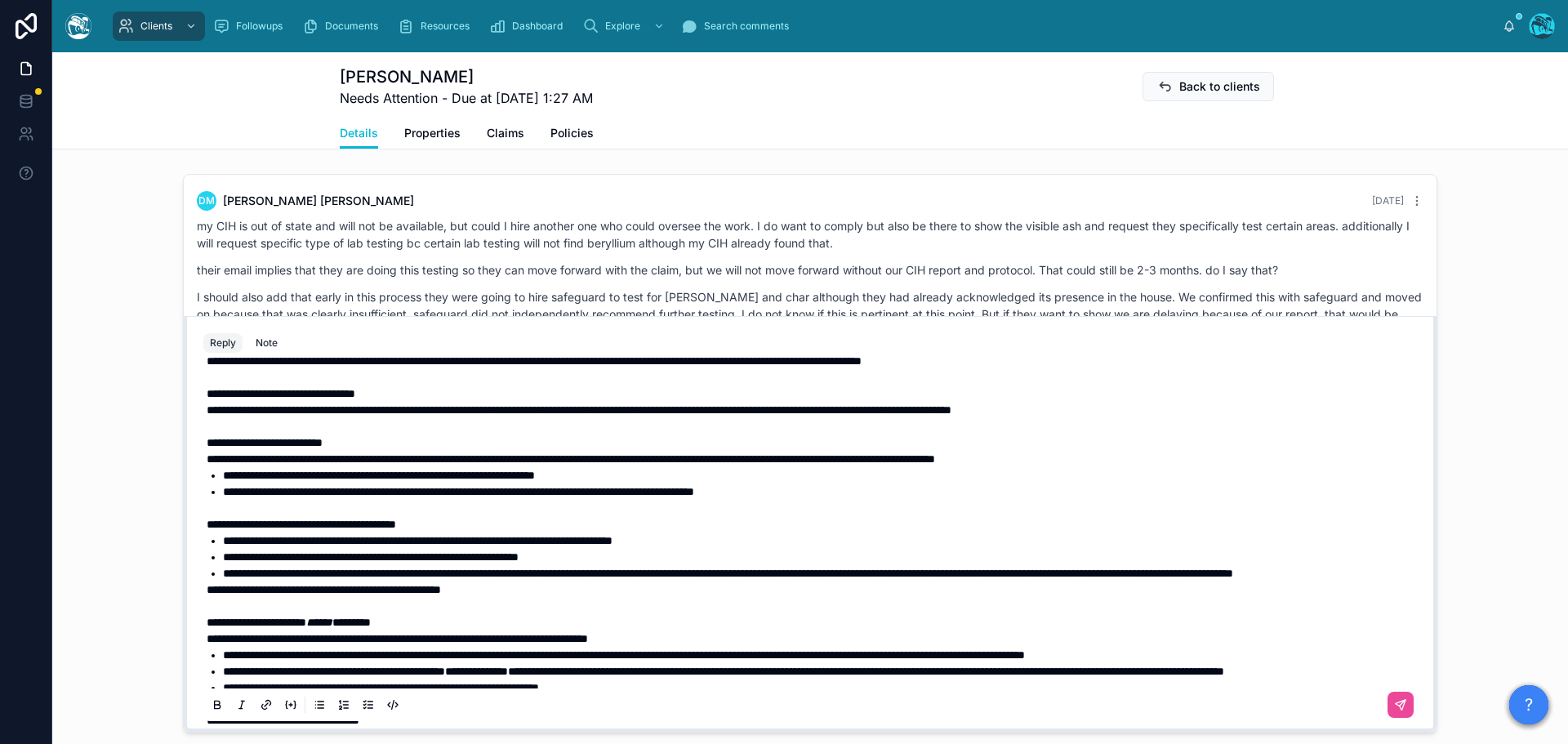
scroll to position [0, 0]
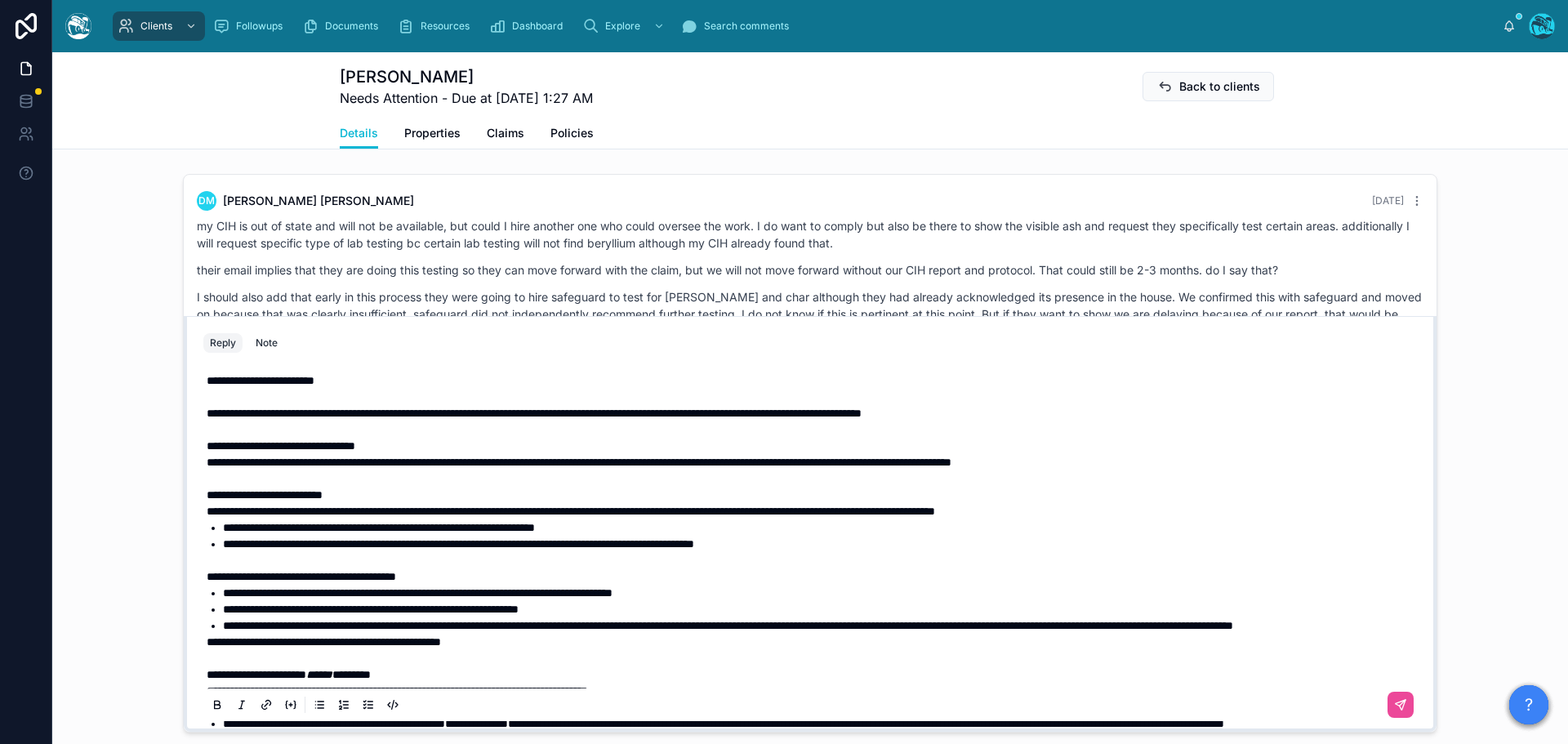
click at [584, 419] on span "**********" at bounding box center [534, 413] width 655 height 12
click at [501, 419] on span "**********" at bounding box center [534, 413] width 655 height 12
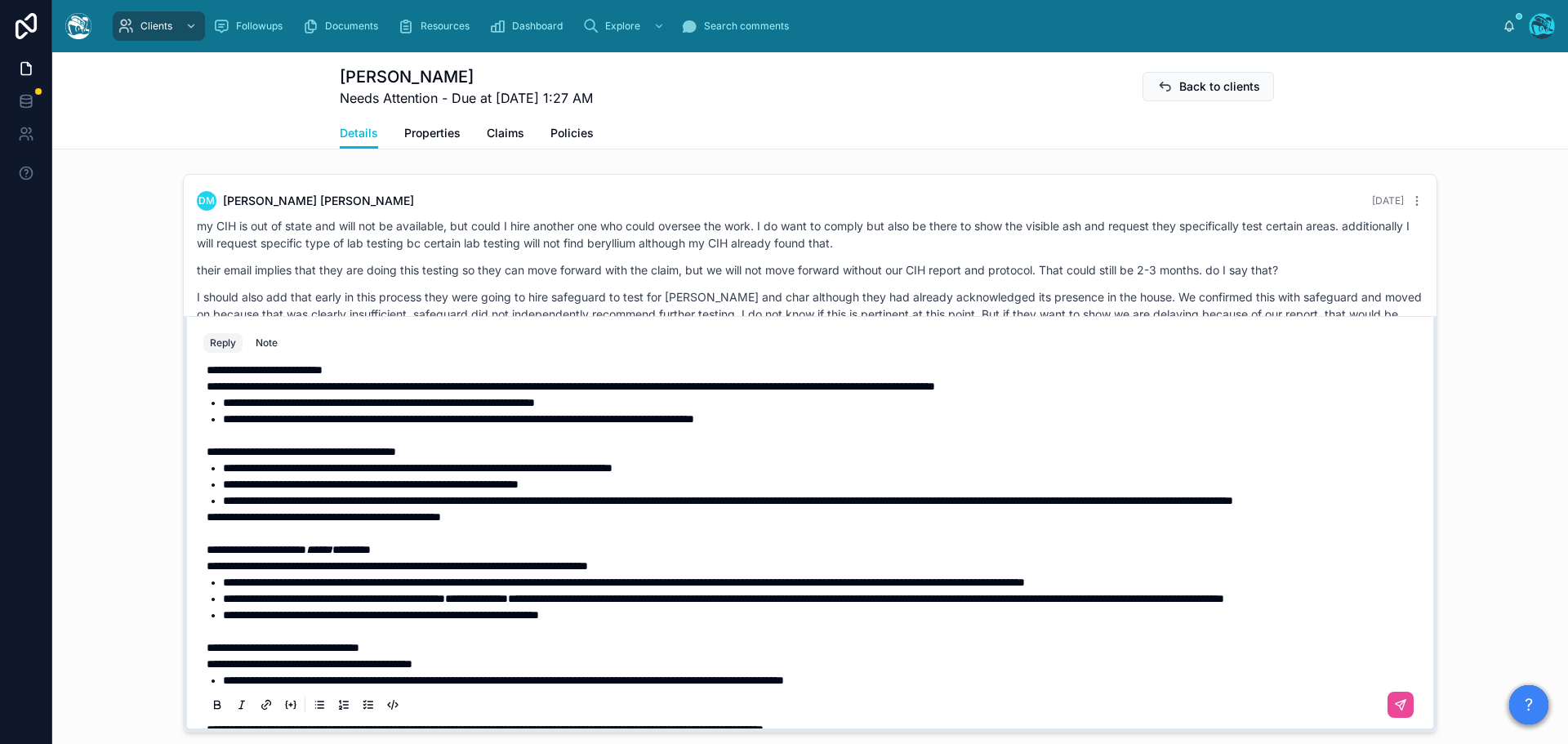
scroll to position [164, 0]
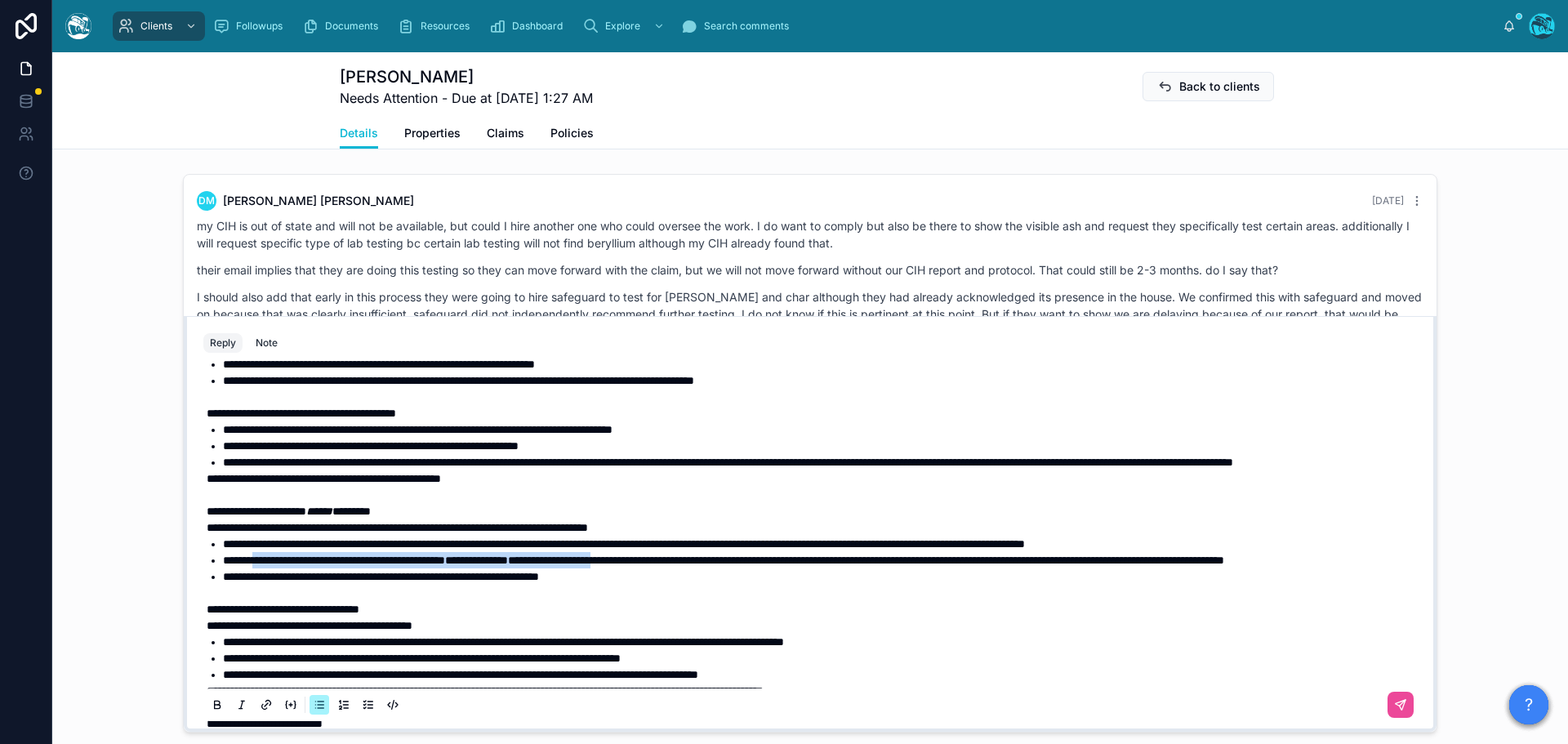
drag, startPoint x: 714, startPoint y: 598, endPoint x: 259, endPoint y: 596, distance: 455.0
click at [259, 568] on li "**********" at bounding box center [821, 560] width 1197 height 17
click at [211, 712] on icon at bounding box center [217, 706] width 13 height 13
click at [335, 566] on span "**********" at bounding box center [722, 560] width 998 height 12
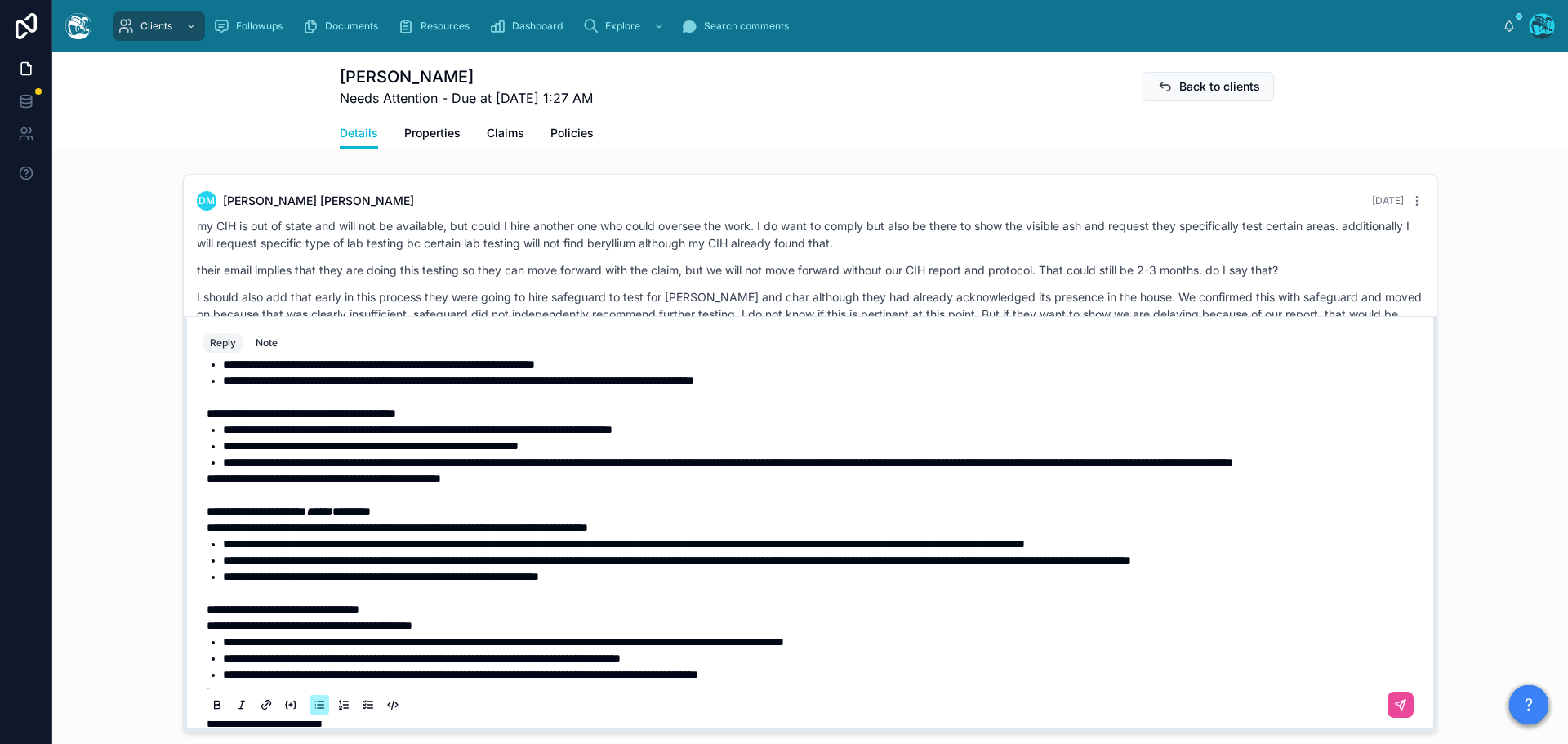
click at [277, 568] on li "**********" at bounding box center [821, 560] width 1197 height 17
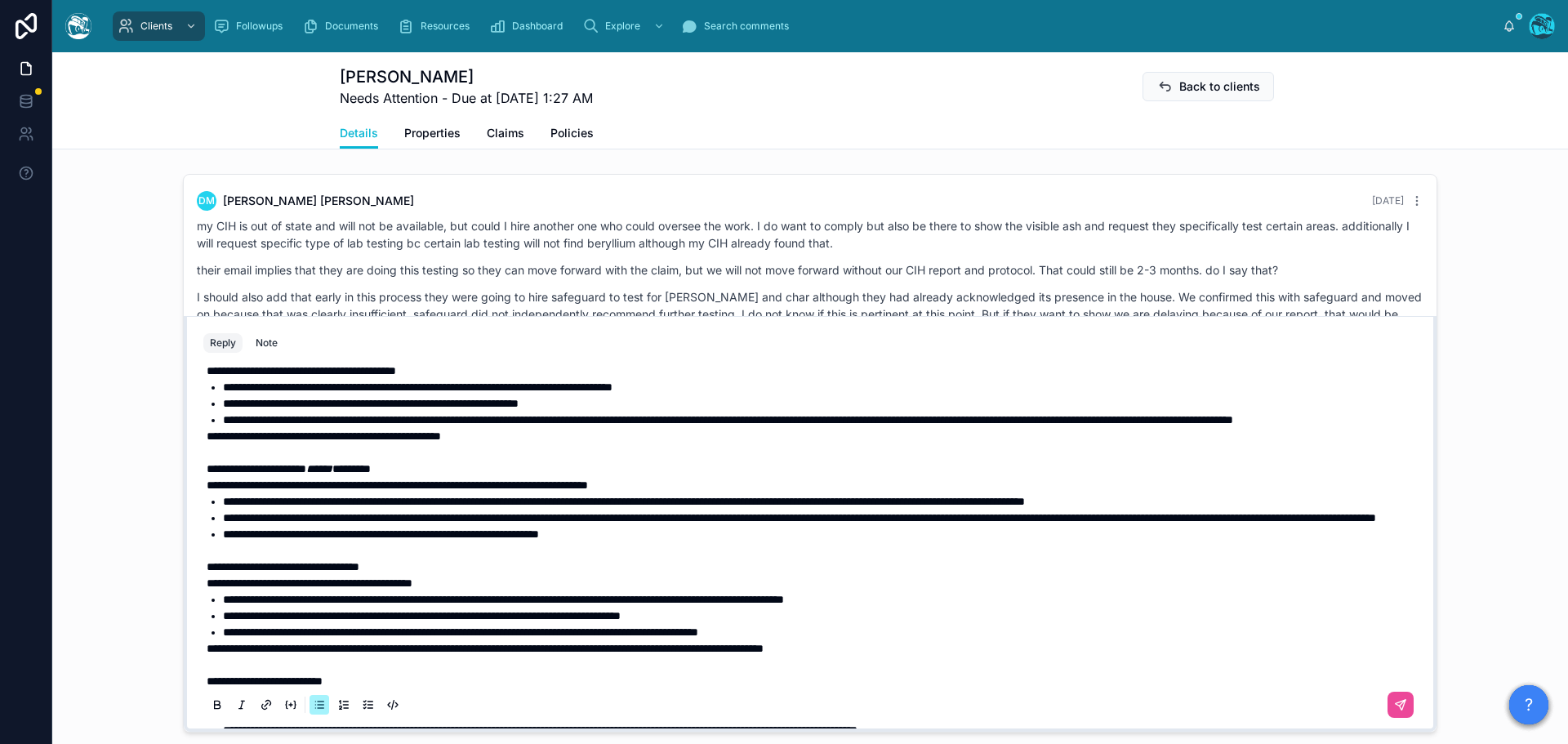
scroll to position [245, 0]
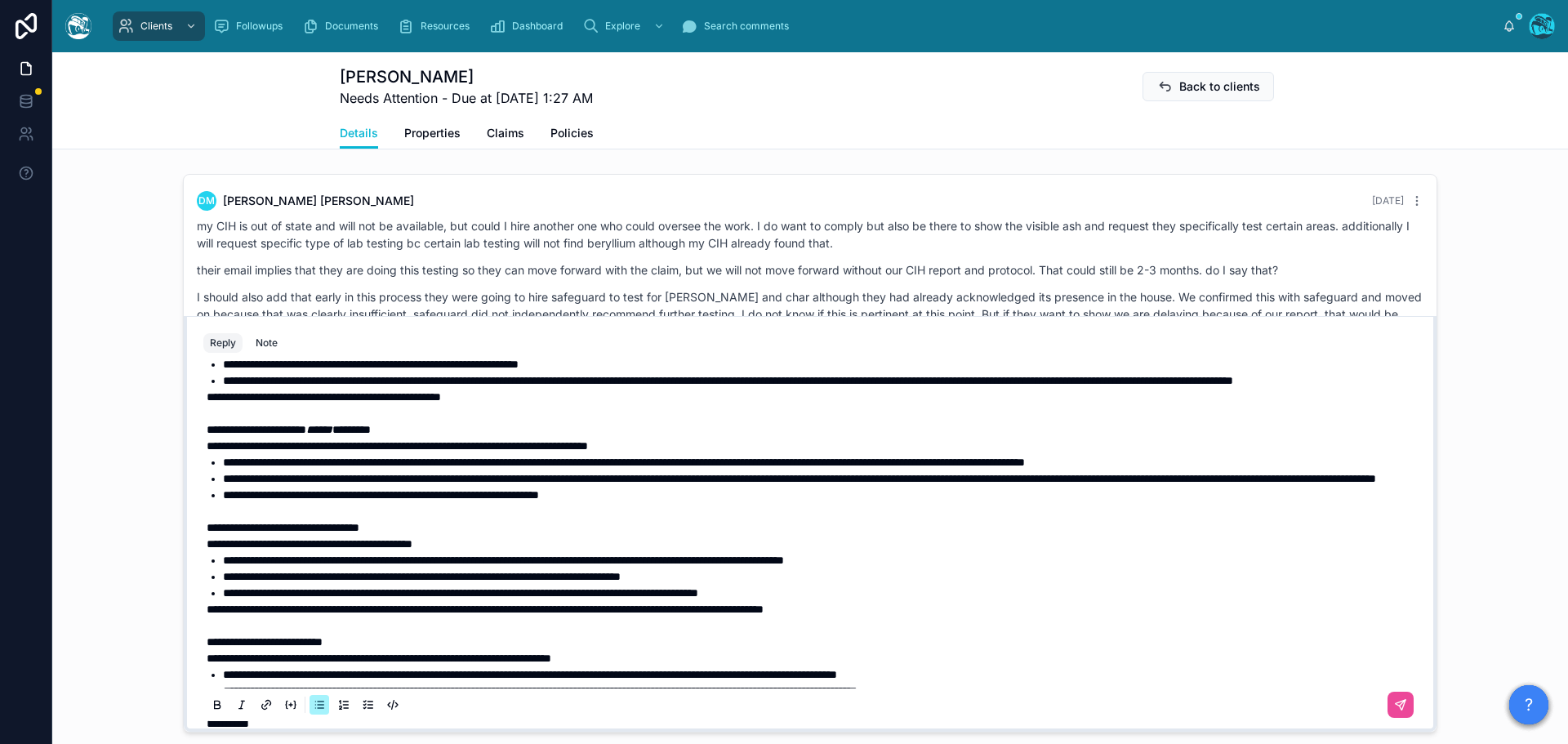
click at [576, 486] on li "**********" at bounding box center [821, 479] width 1197 height 17
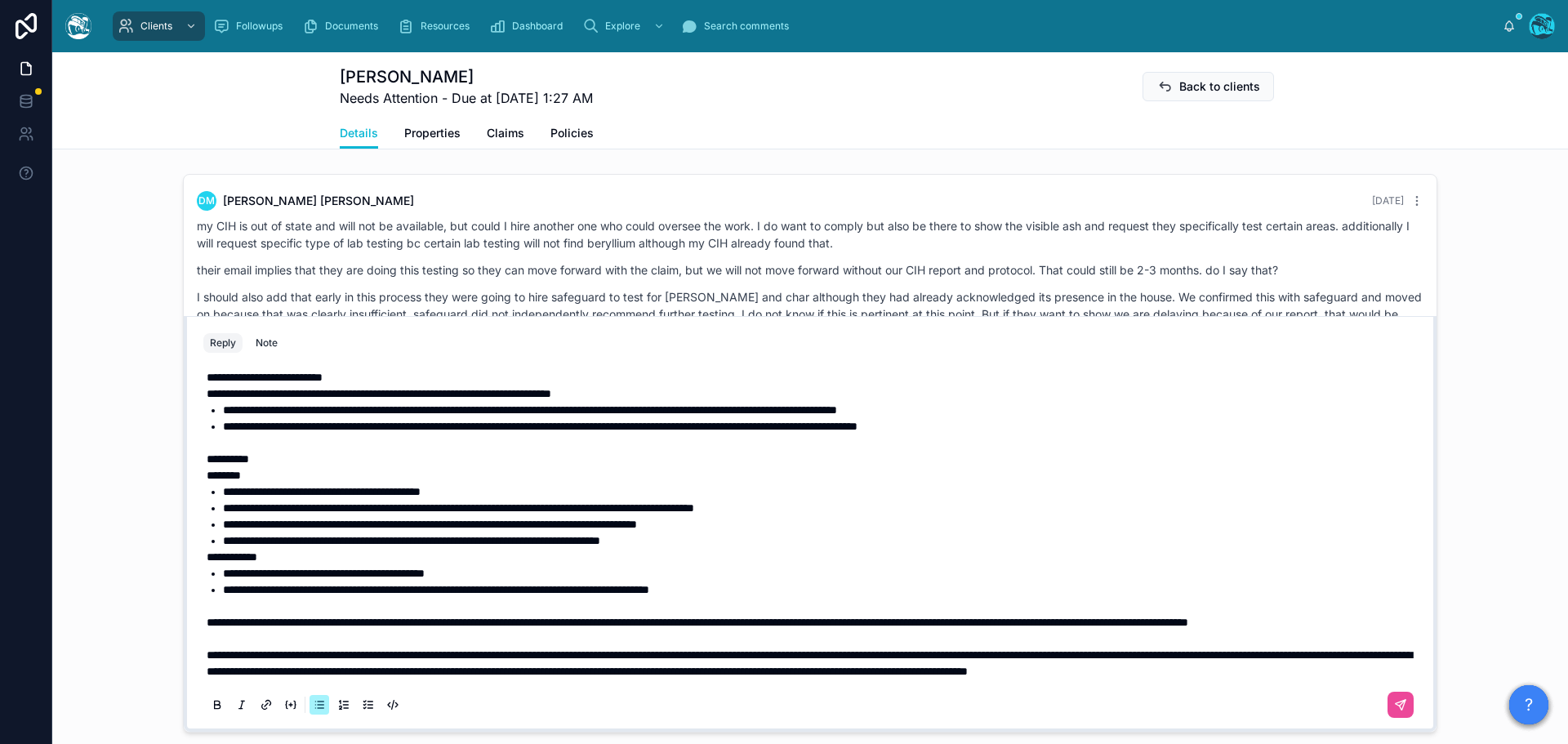
scroll to position [575, 0]
click at [1395, 710] on icon at bounding box center [1400, 706] width 10 height 10
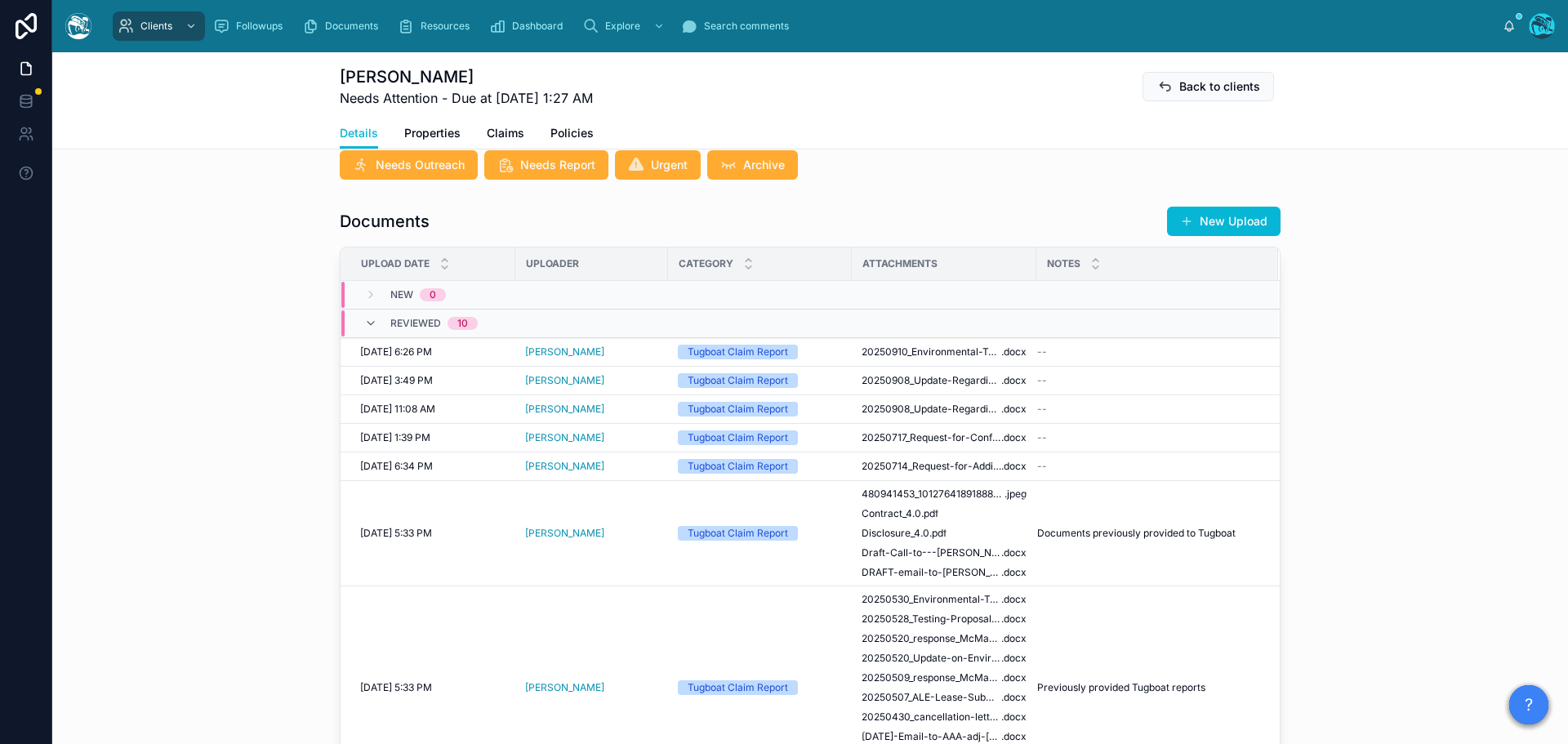
scroll to position [473, 0]
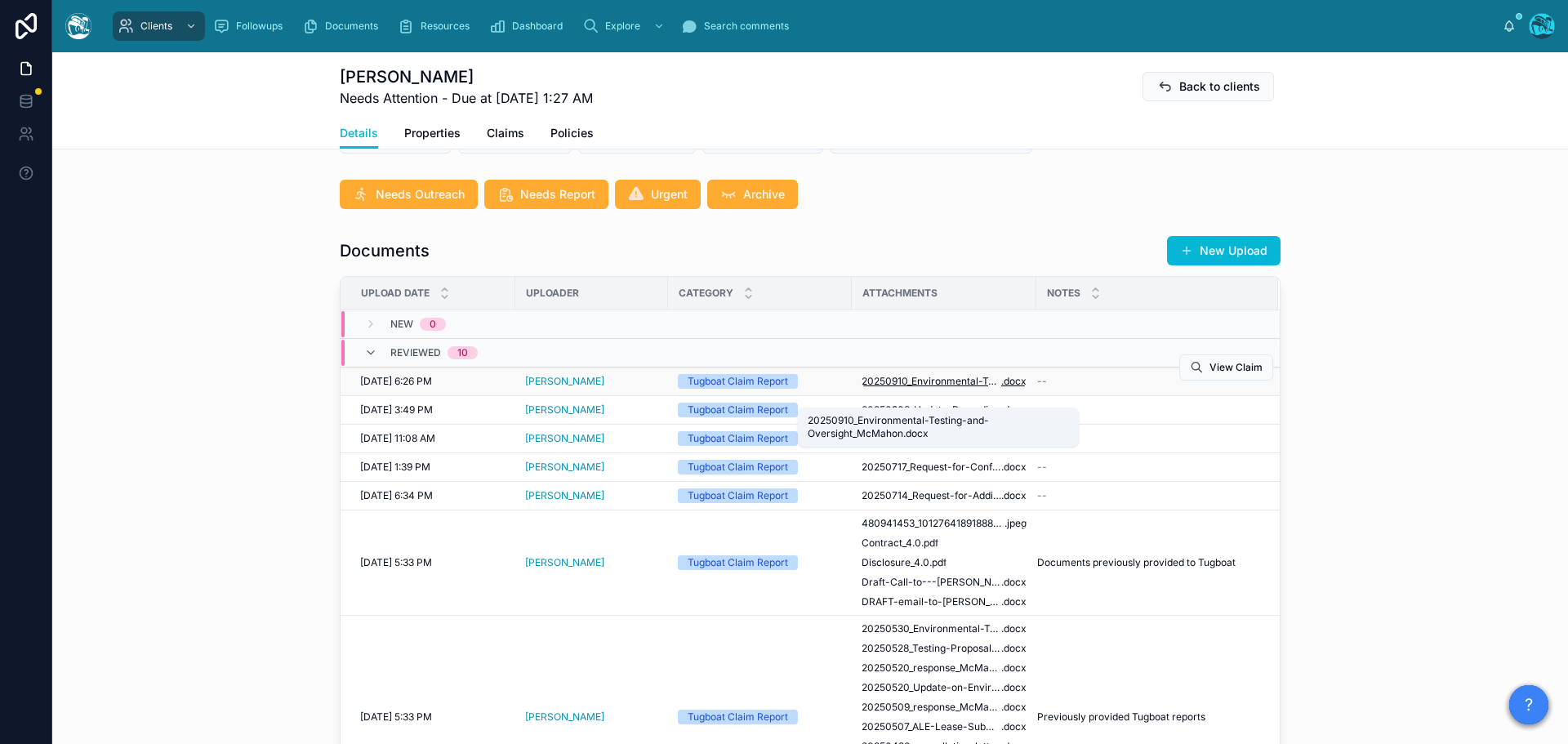
click at [953, 388] on span "20250910_Environmental-Testing-and-Oversight_McMahon" at bounding box center [931, 381] width 140 height 13
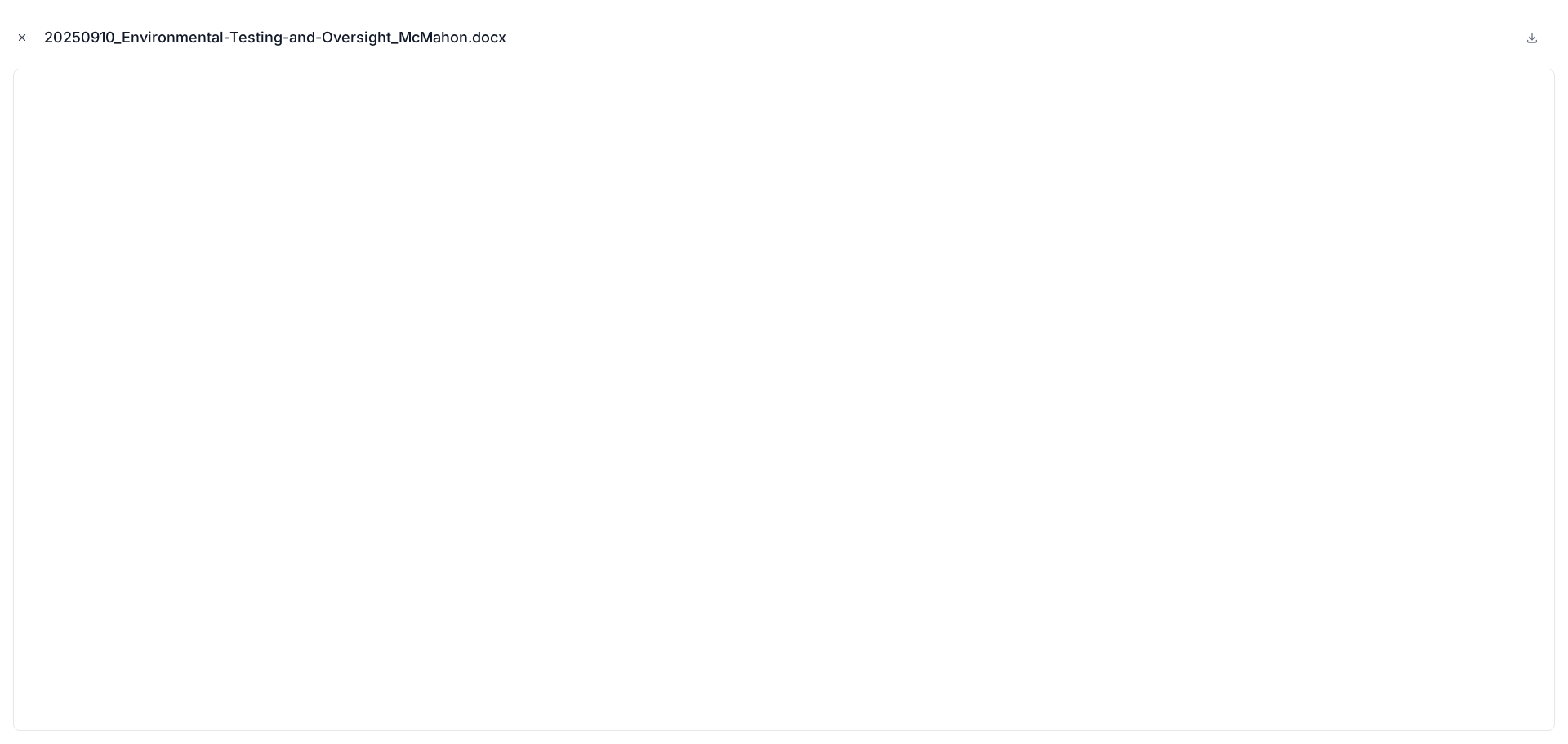
click at [22, 37] on icon "Close modal" at bounding box center [23, 37] width 12 height 12
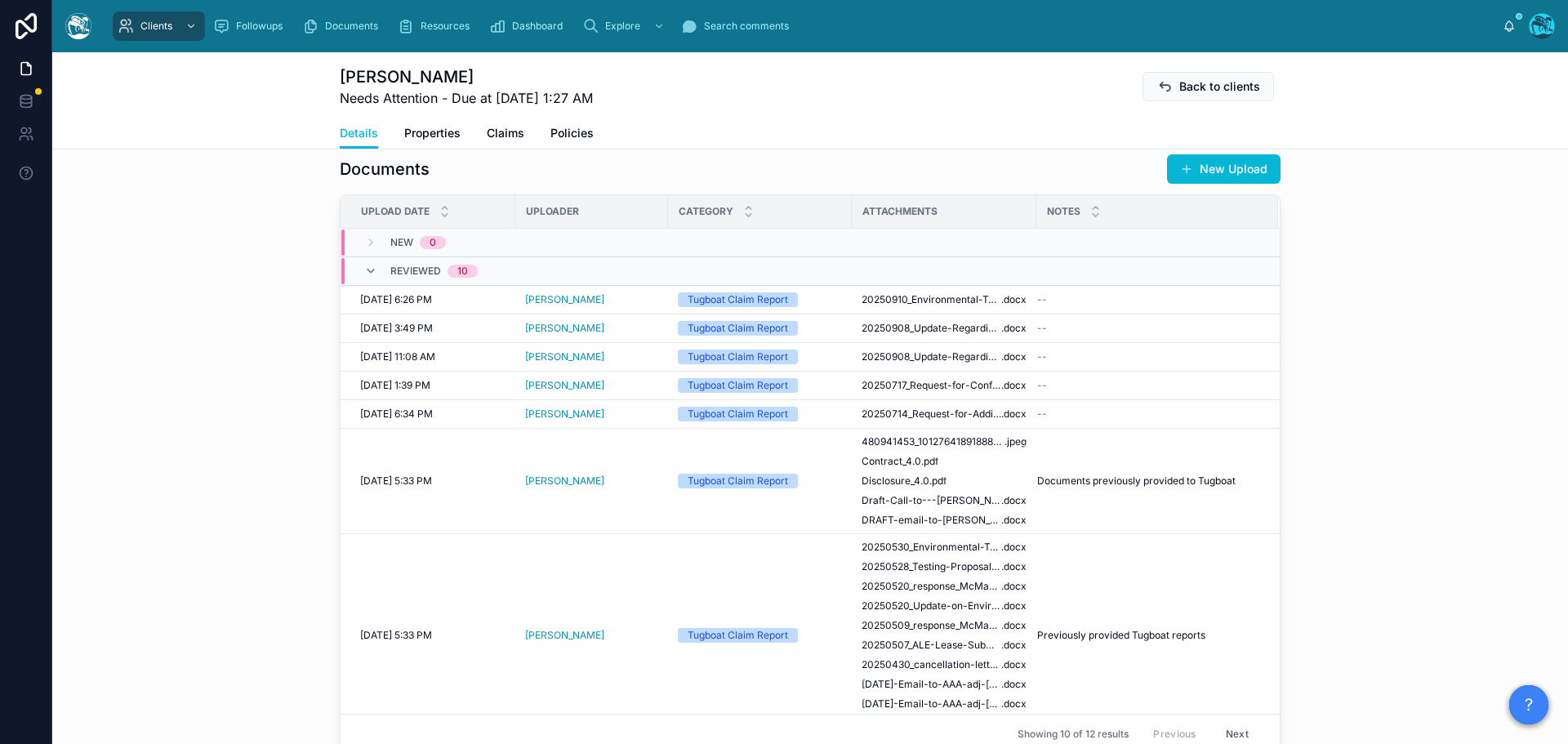
scroll to position [391, 0]
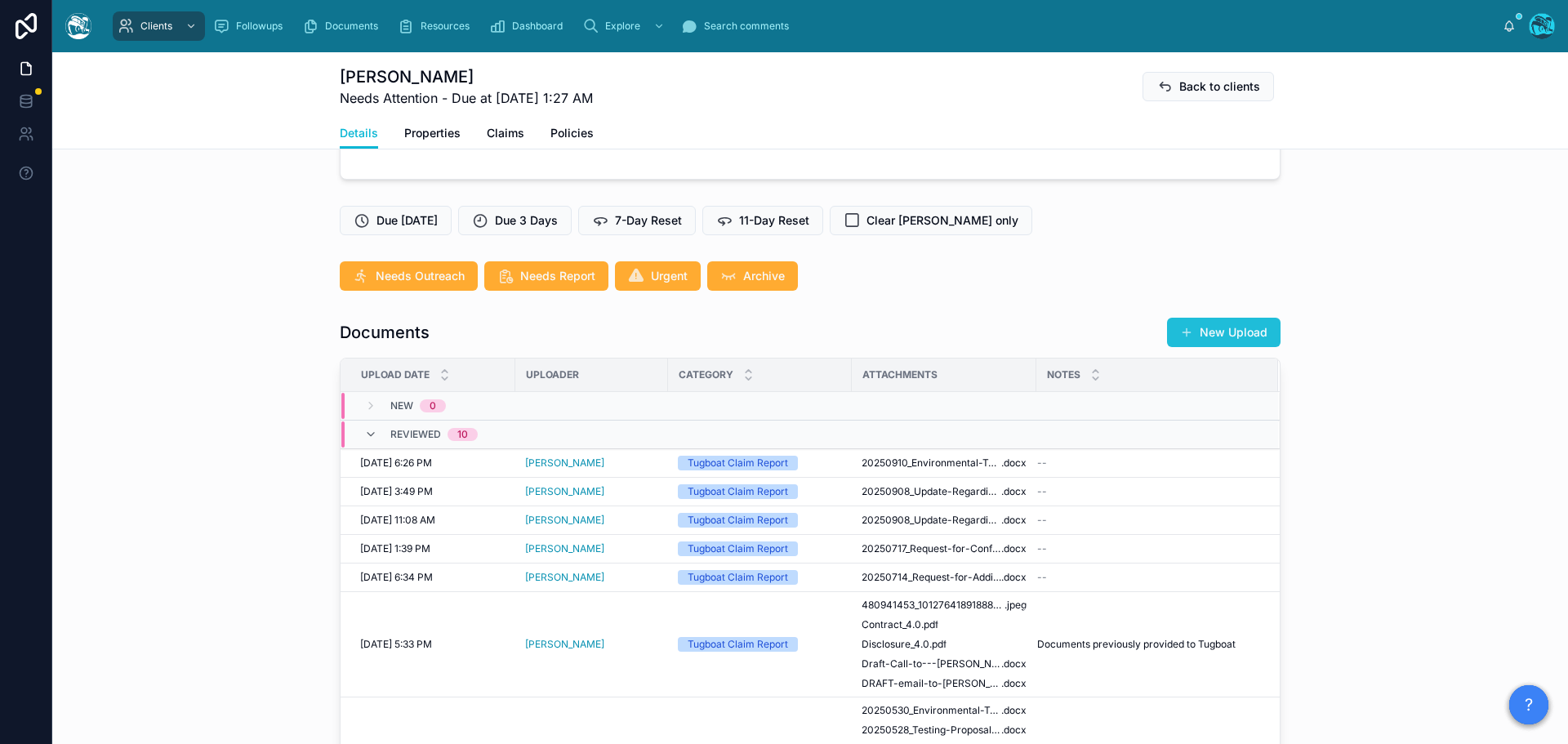
click at [1231, 347] on button "New Upload" at bounding box center [1223, 333] width 113 height 30
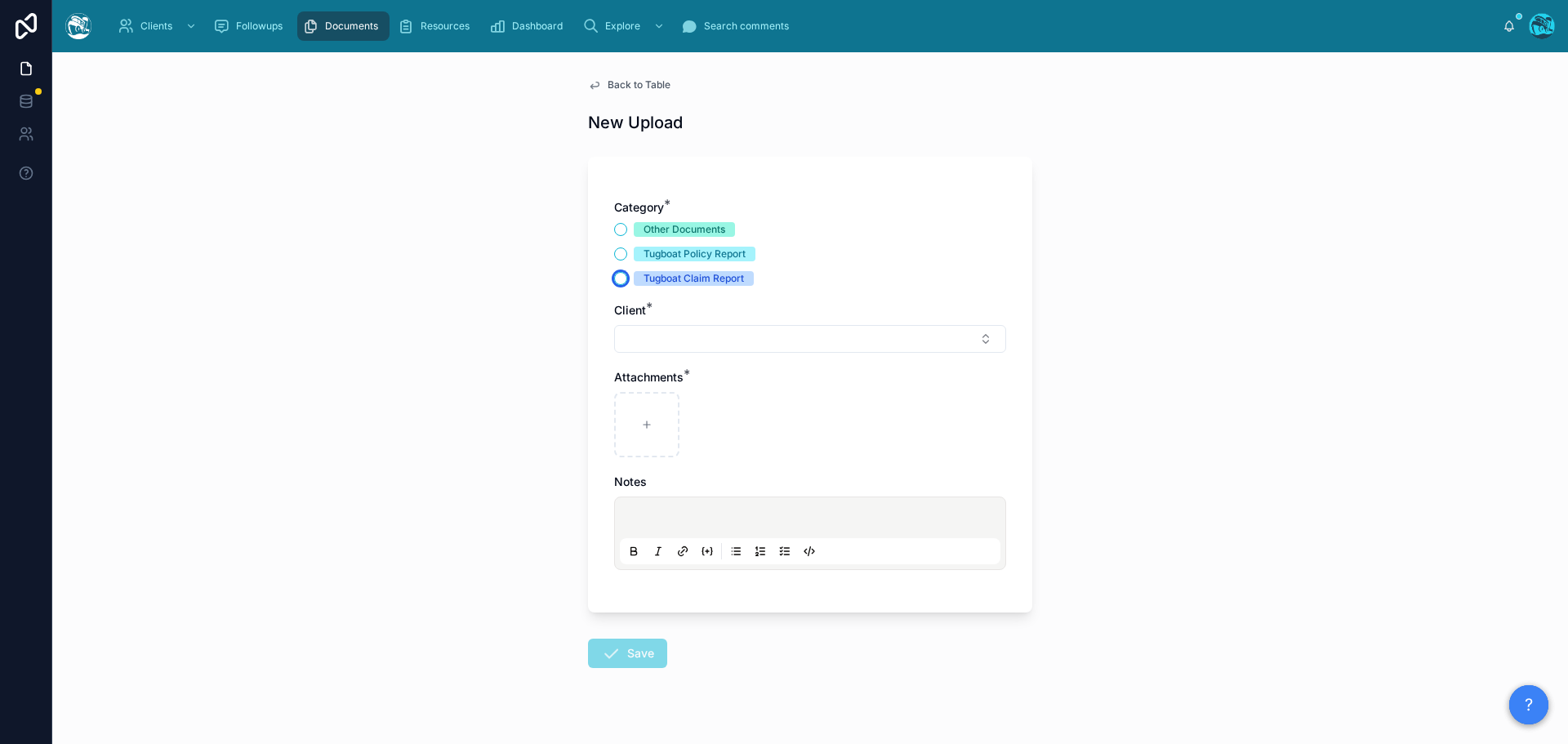
click at [614, 280] on button "Tugboat Claim Report" at bounding box center [620, 278] width 13 height 13
click at [633, 334] on button "Select Button" at bounding box center [810, 339] width 392 height 28
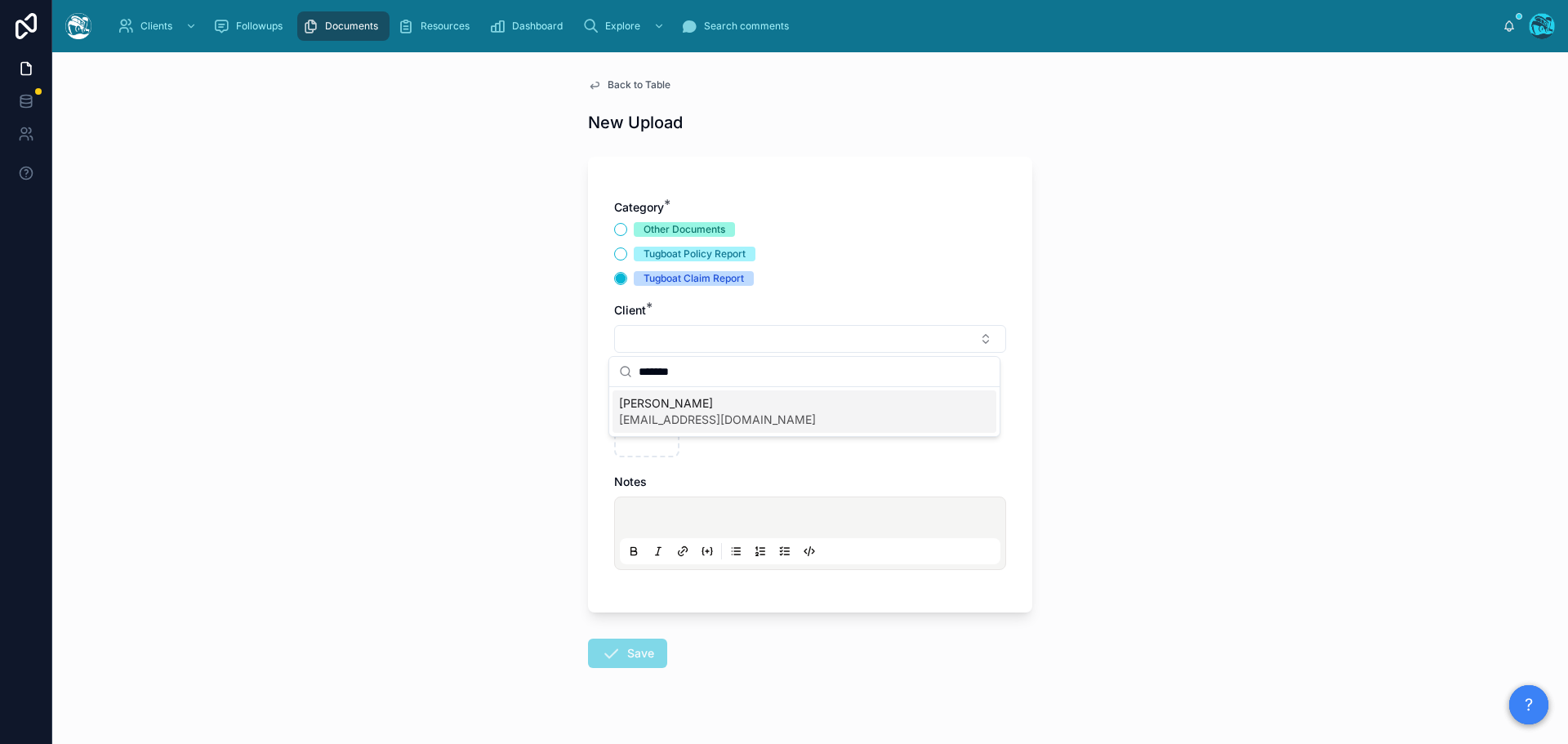
type input "*******"
click at [652, 404] on span "[PERSON_NAME]" at bounding box center [718, 404] width 197 height 17
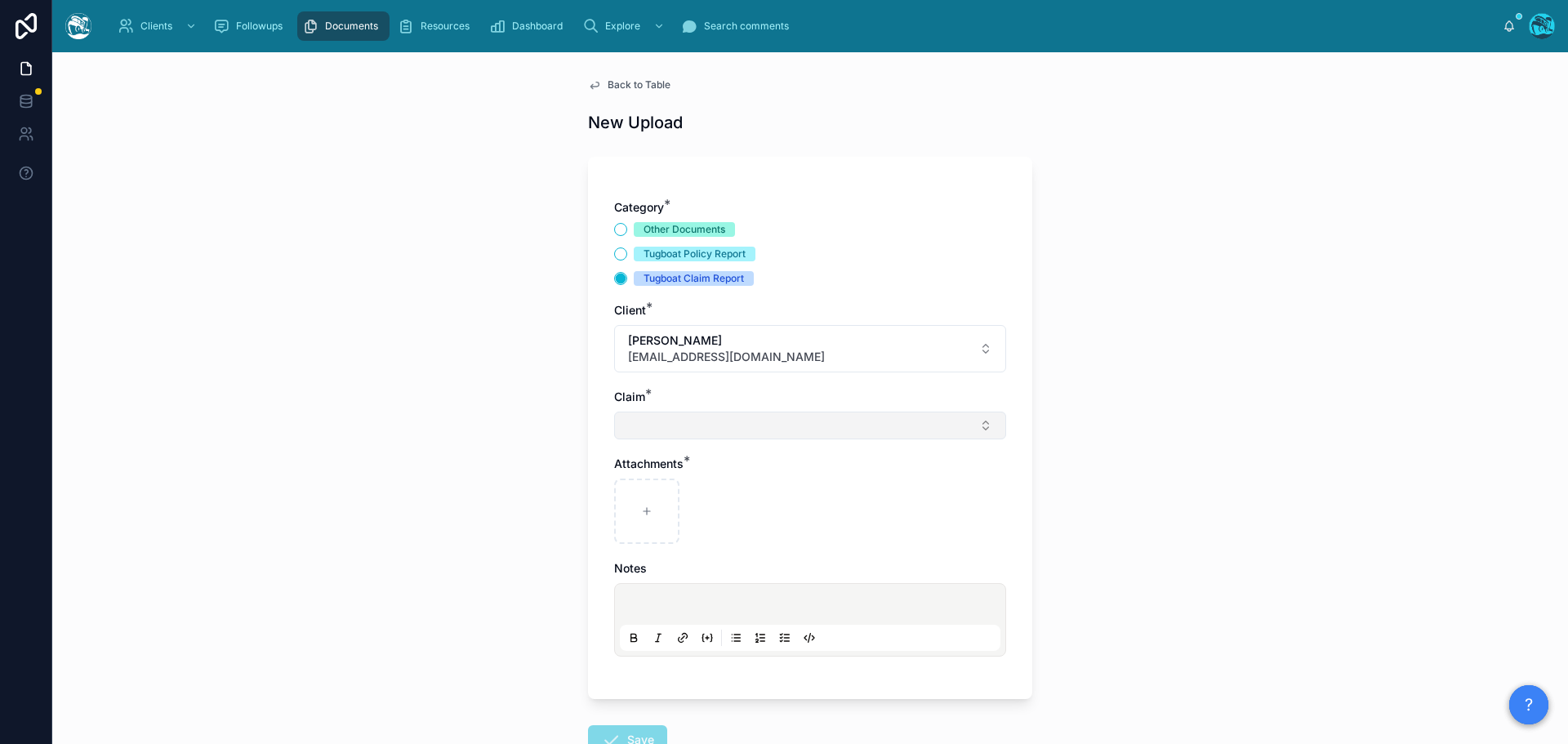
click at [648, 431] on button "Select Button" at bounding box center [810, 425] width 392 height 28
click at [646, 491] on span "home smoke damage" at bounding box center [677, 489] width 115 height 17
click at [644, 515] on icon at bounding box center [646, 515] width 7 height 0
type input "**********"
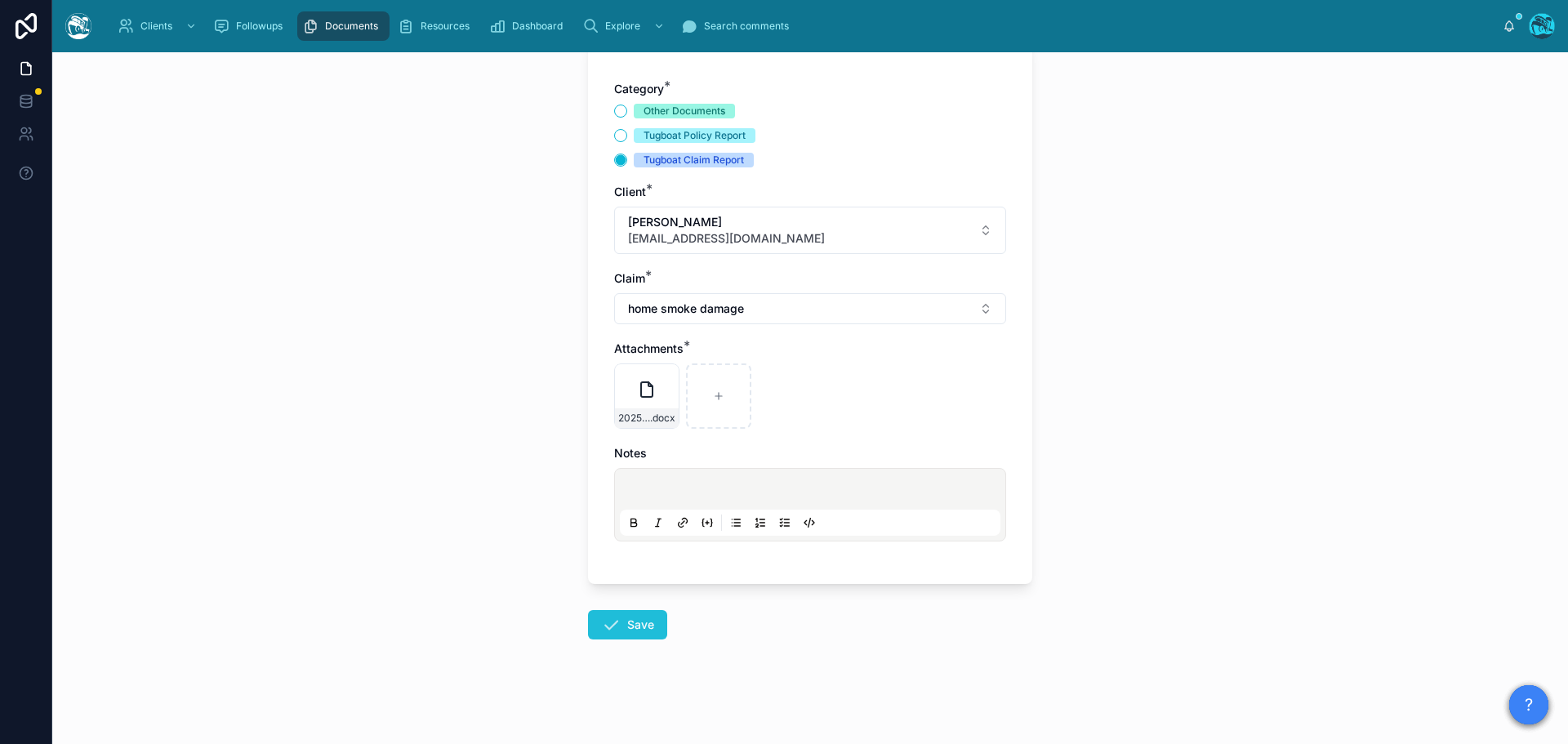
click at [609, 629] on icon at bounding box center [610, 625] width 20 height 20
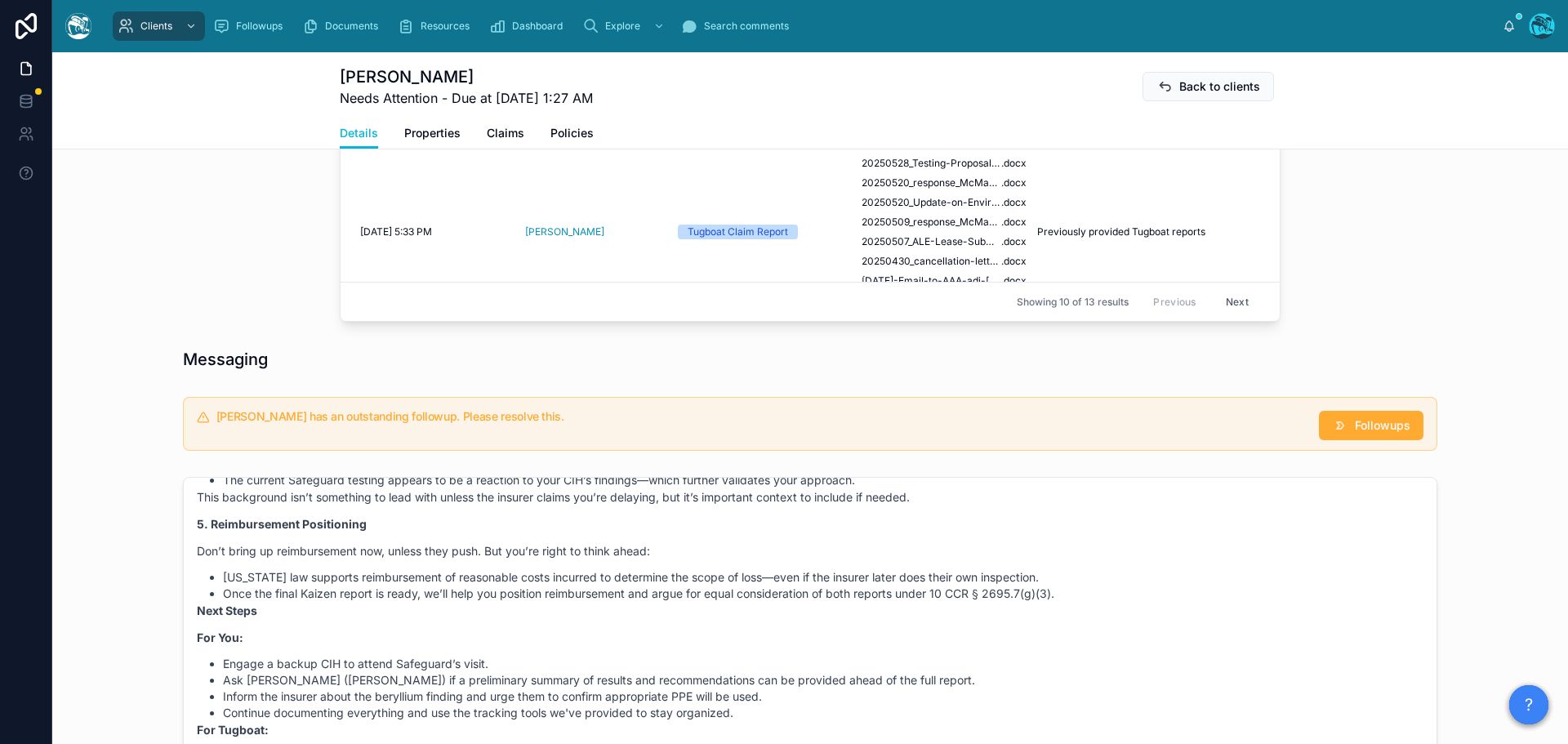
scroll to position [1017, 0]
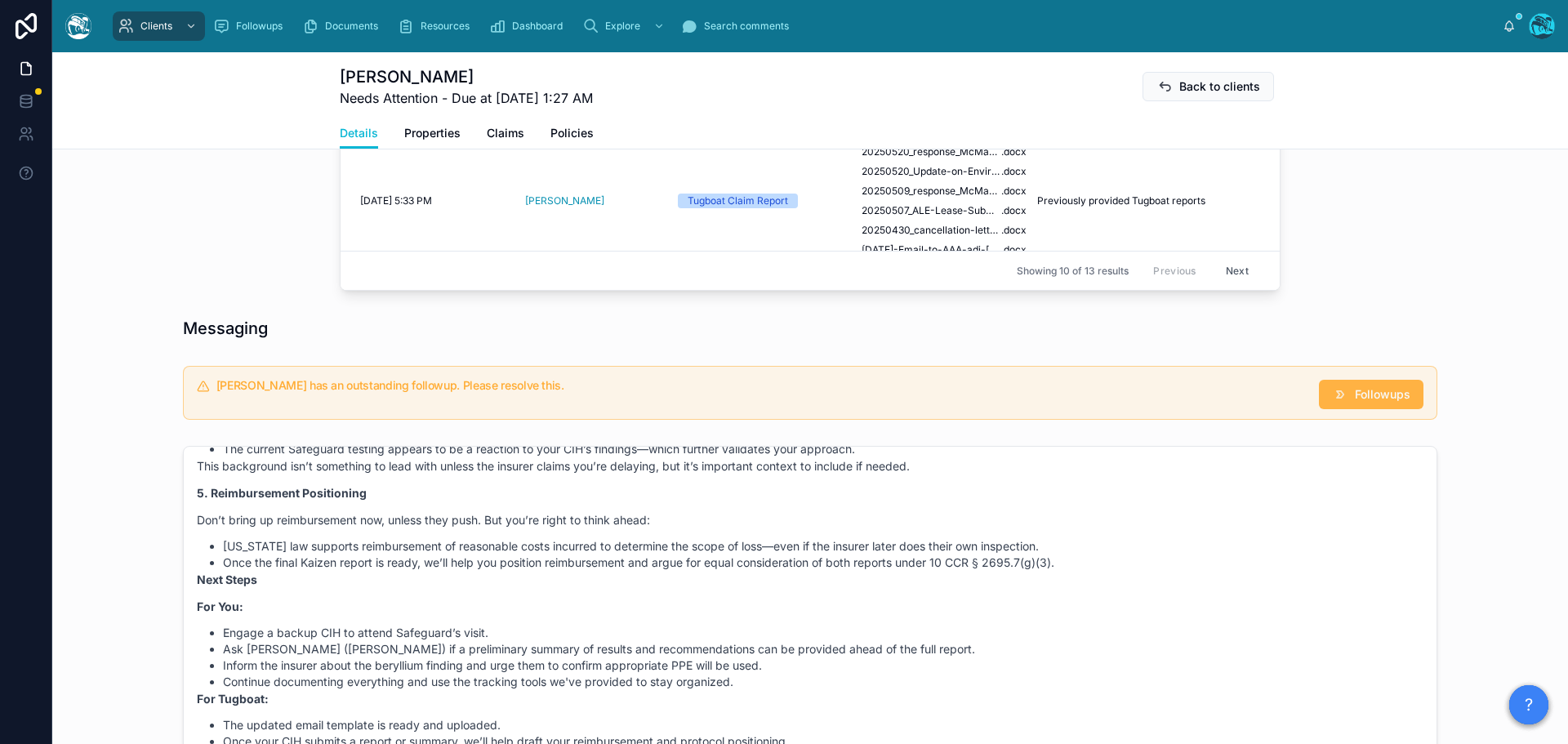
click at [1354, 403] on span "Followups" at bounding box center [1382, 395] width 55 height 17
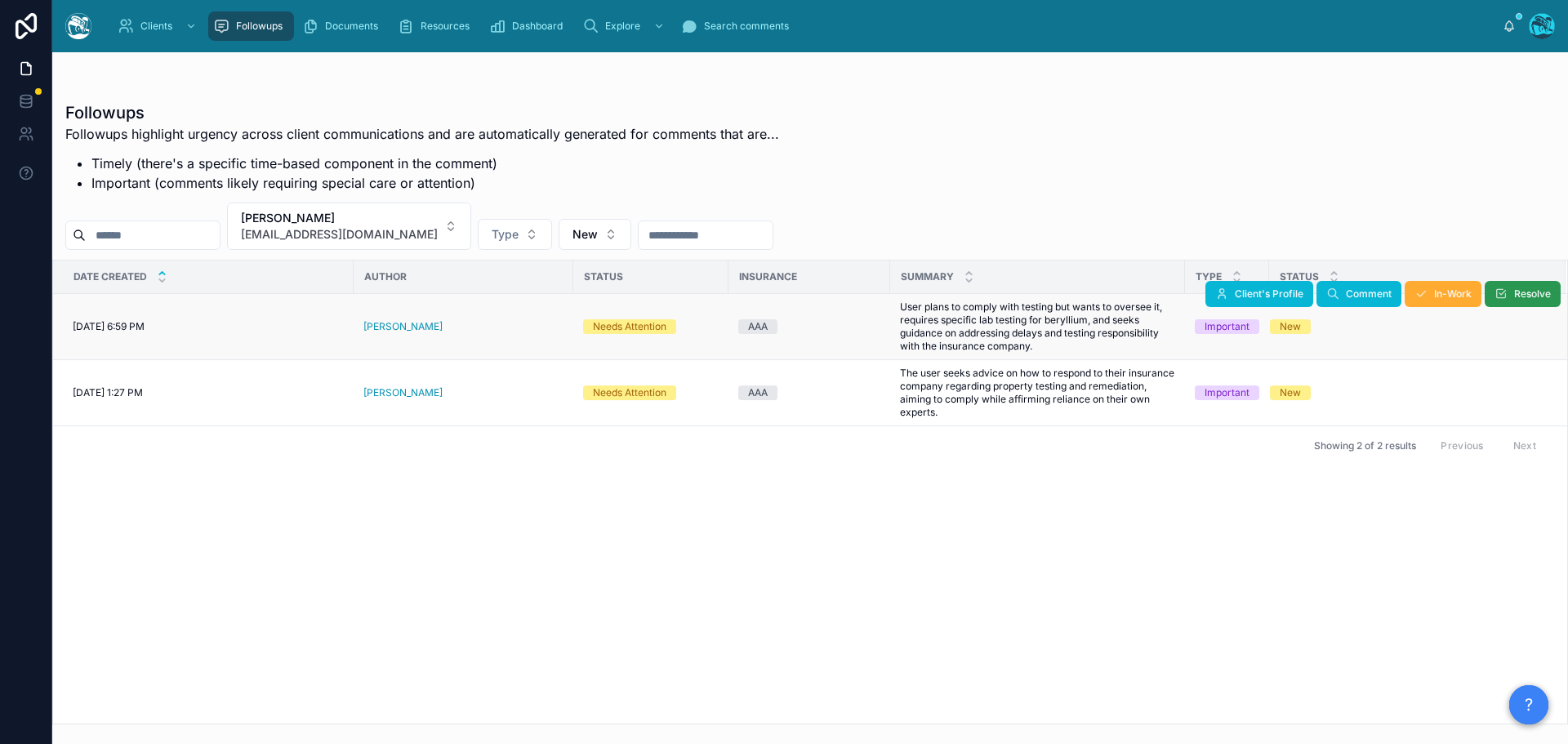
click at [1516, 297] on span "Resolve" at bounding box center [1532, 293] width 36 height 13
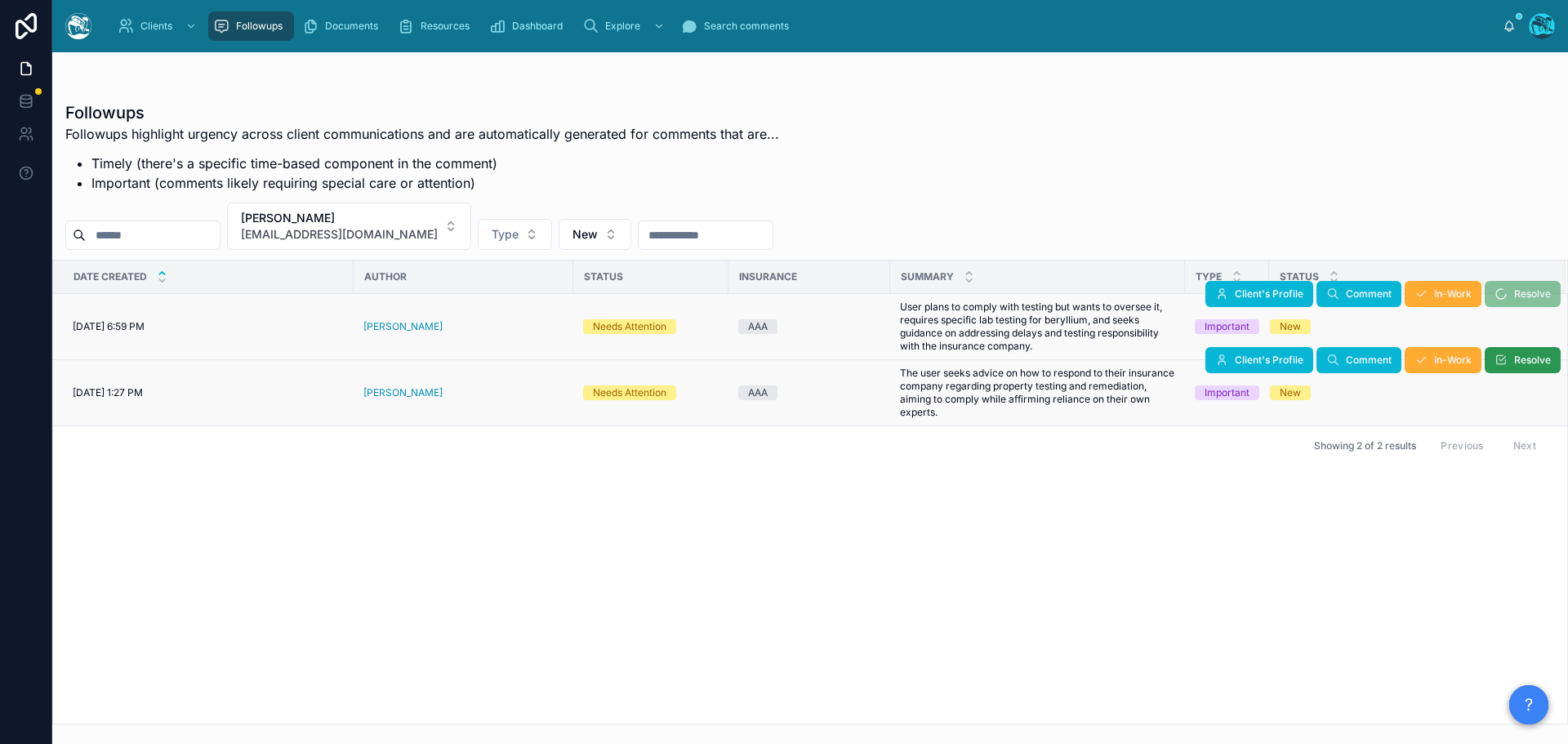
click at [1514, 363] on span "Resolve" at bounding box center [1532, 359] width 36 height 13
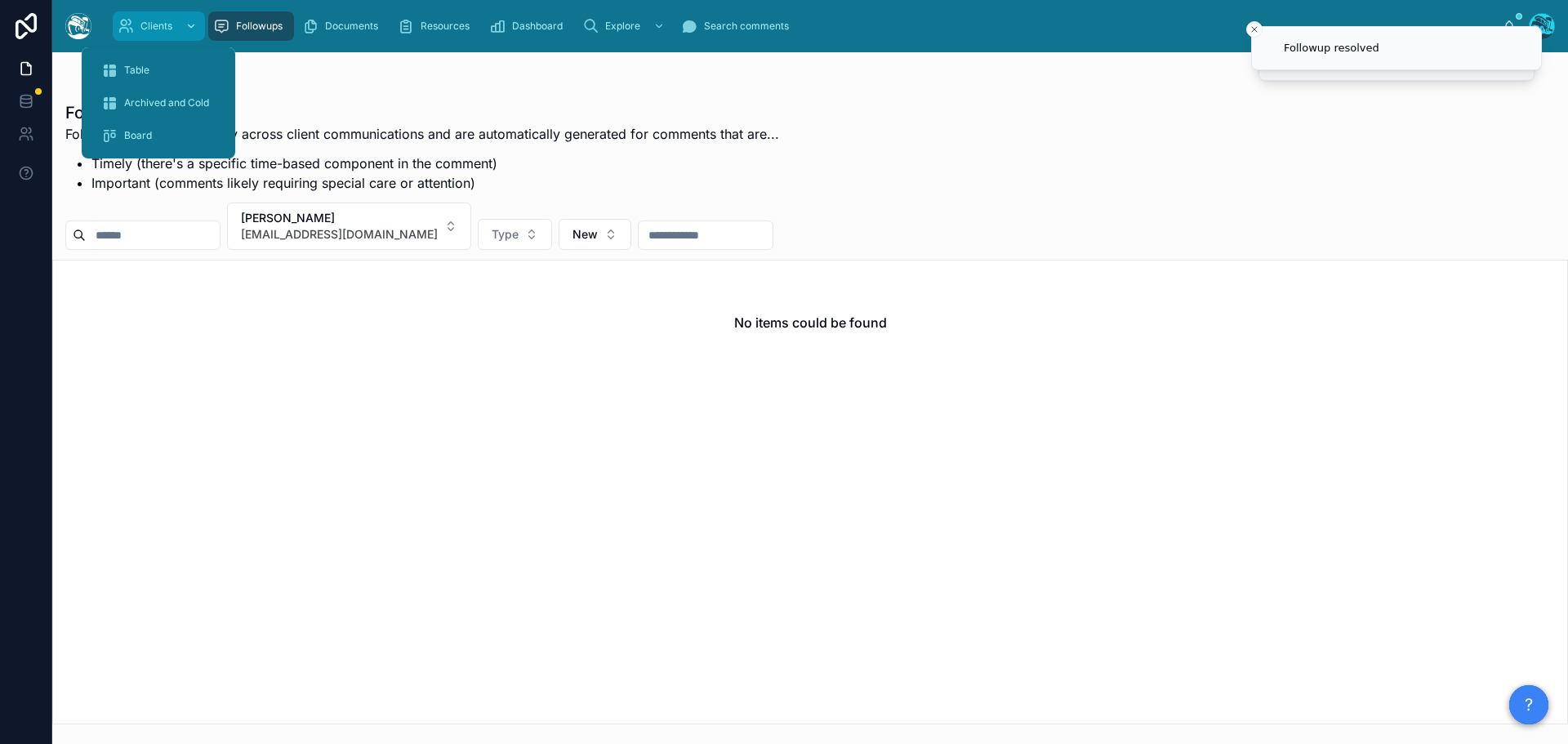
click at [149, 26] on span "Clients" at bounding box center [156, 26] width 32 height 13
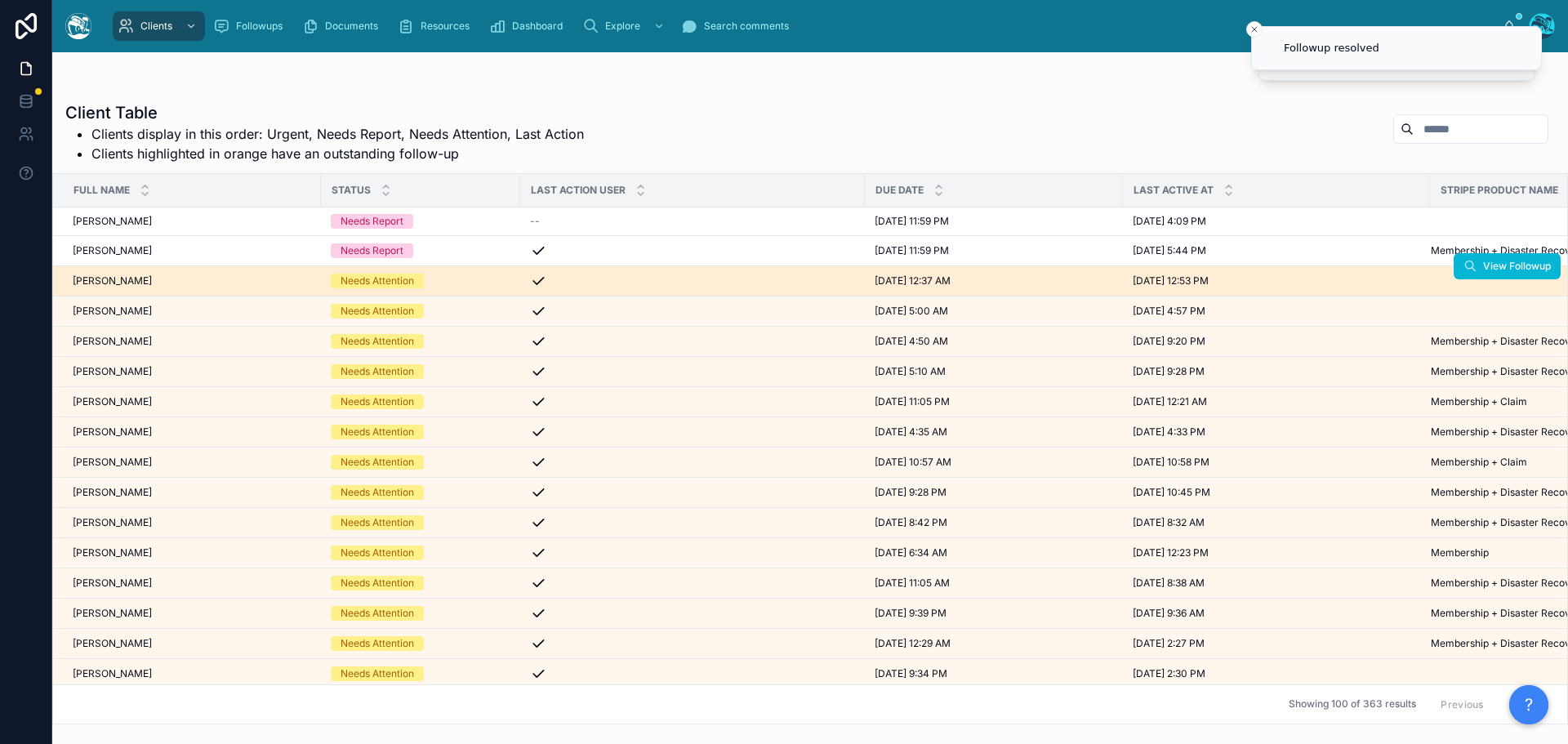
click at [155, 282] on div "[PERSON_NAME] [PERSON_NAME]" at bounding box center [192, 280] width 239 height 13
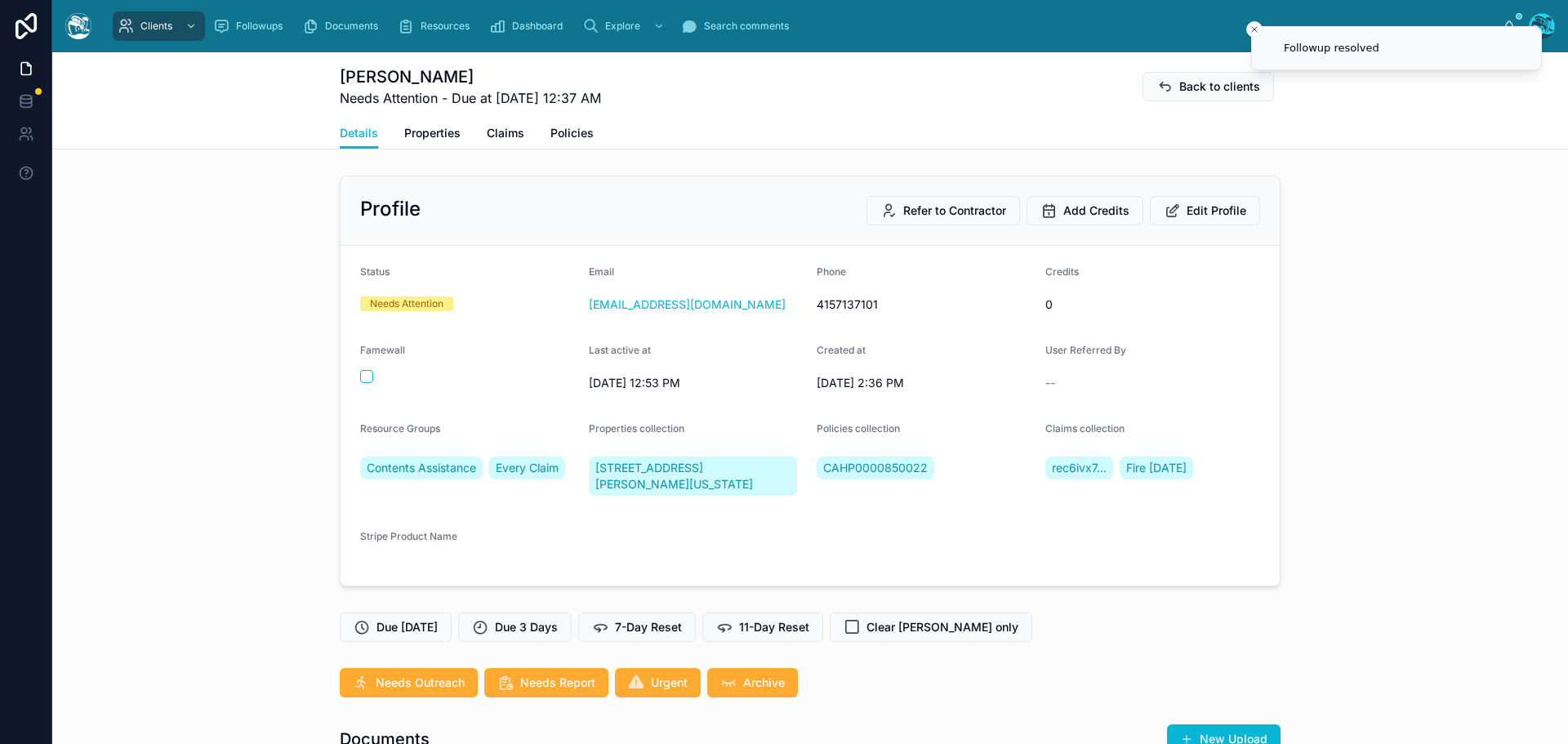
scroll to position [6566, 0]
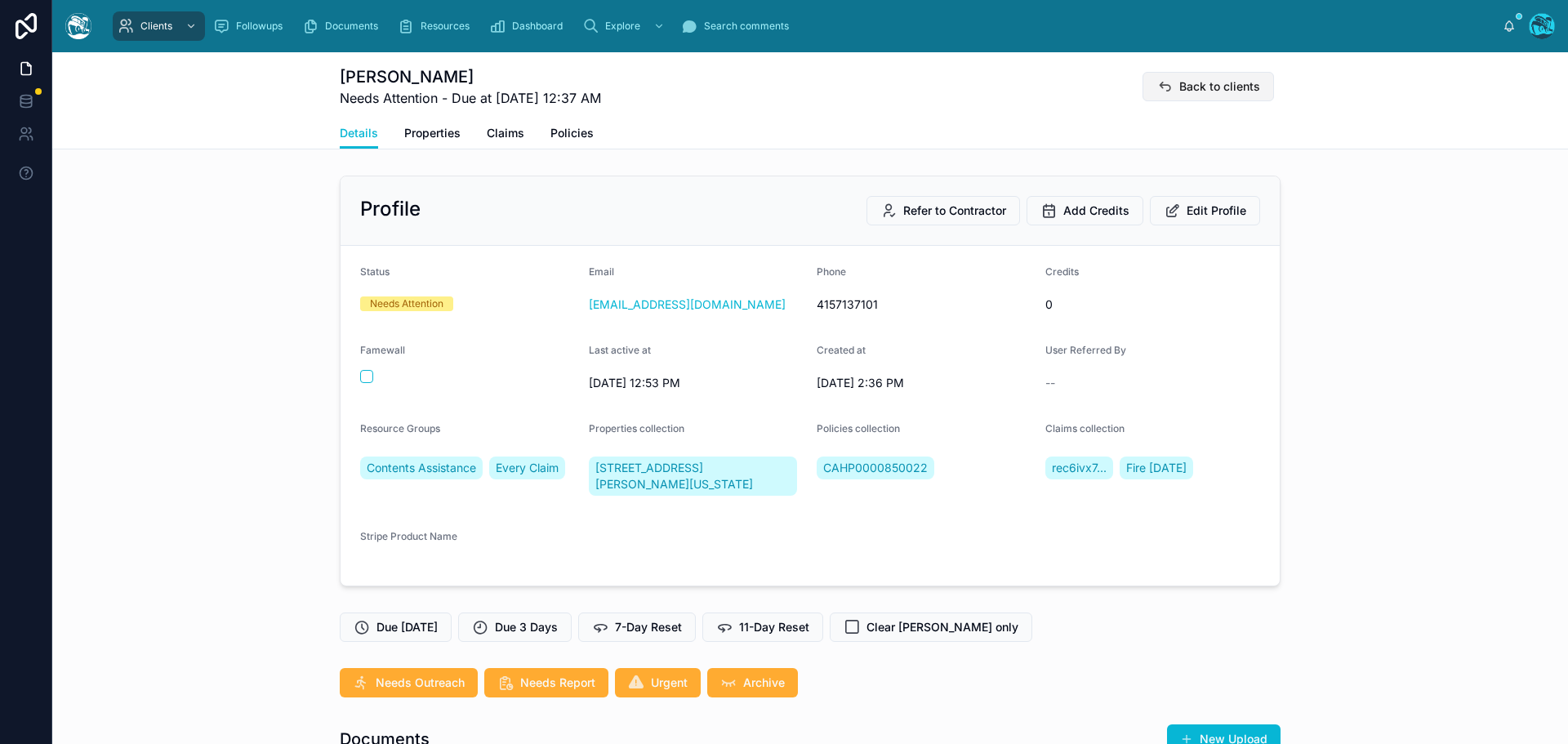
click at [1178, 83] on span "Back to clients" at bounding box center [1219, 86] width 81 height 17
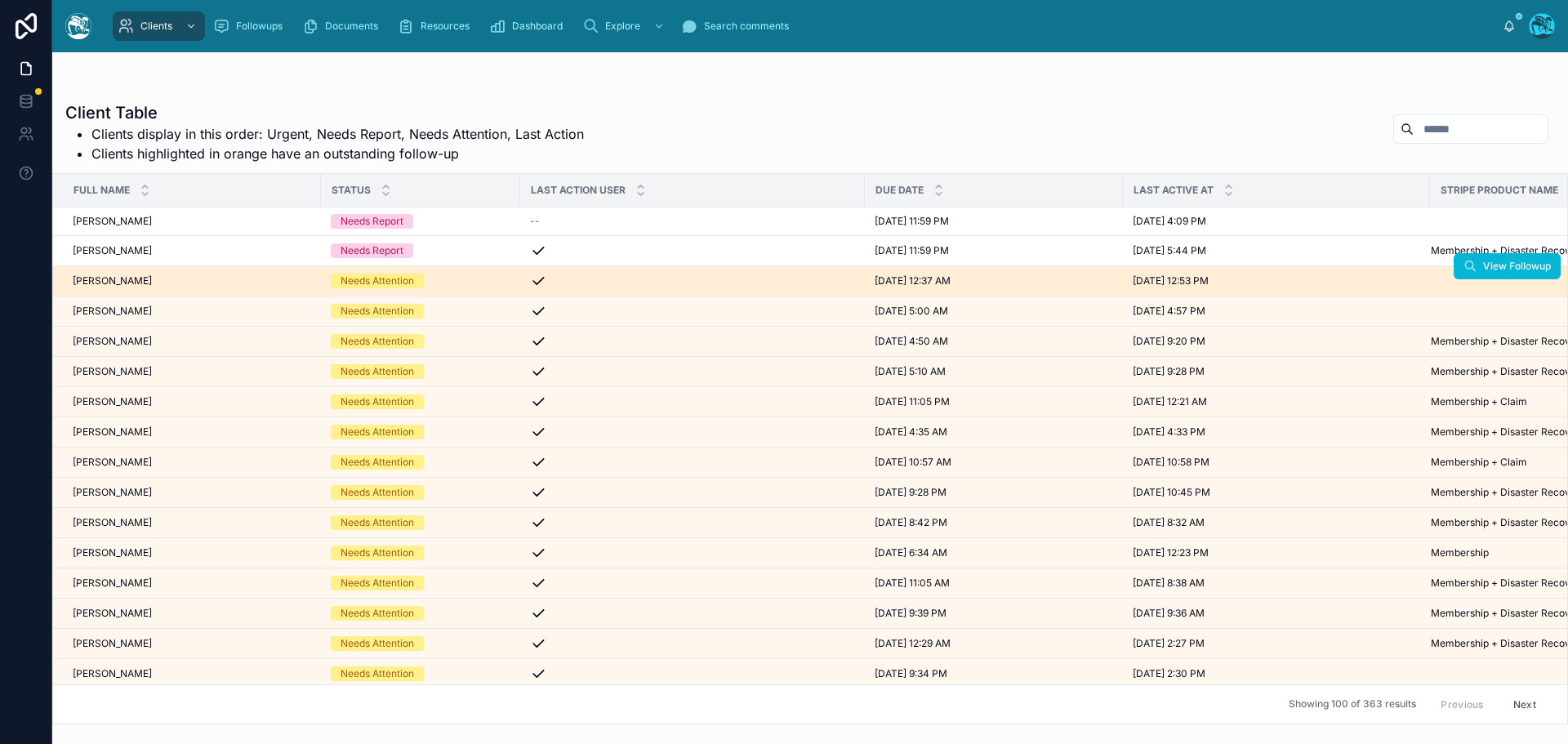
click at [439, 277] on div "Needs Attention" at bounding box center [420, 280] width 179 height 15
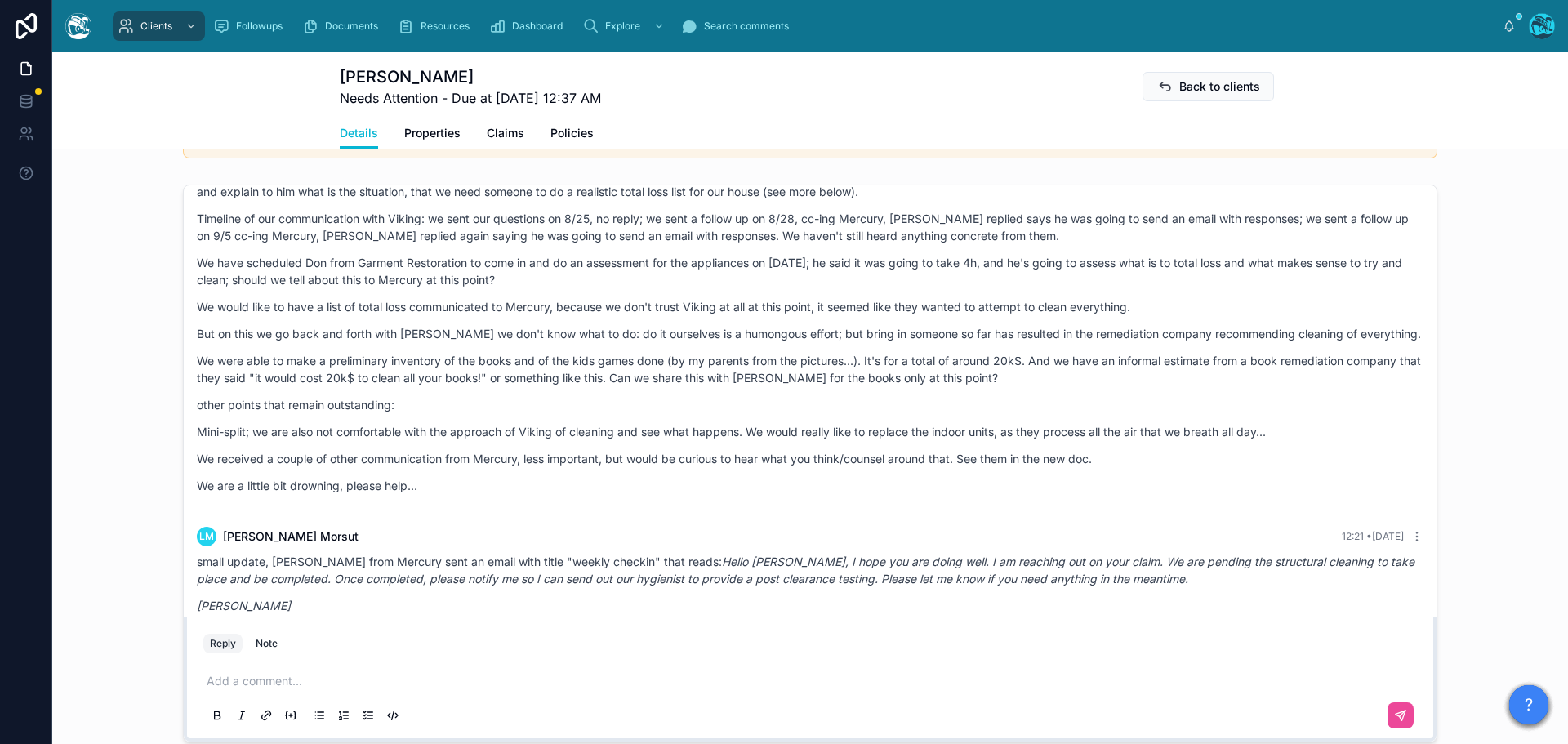
scroll to position [6566, 0]
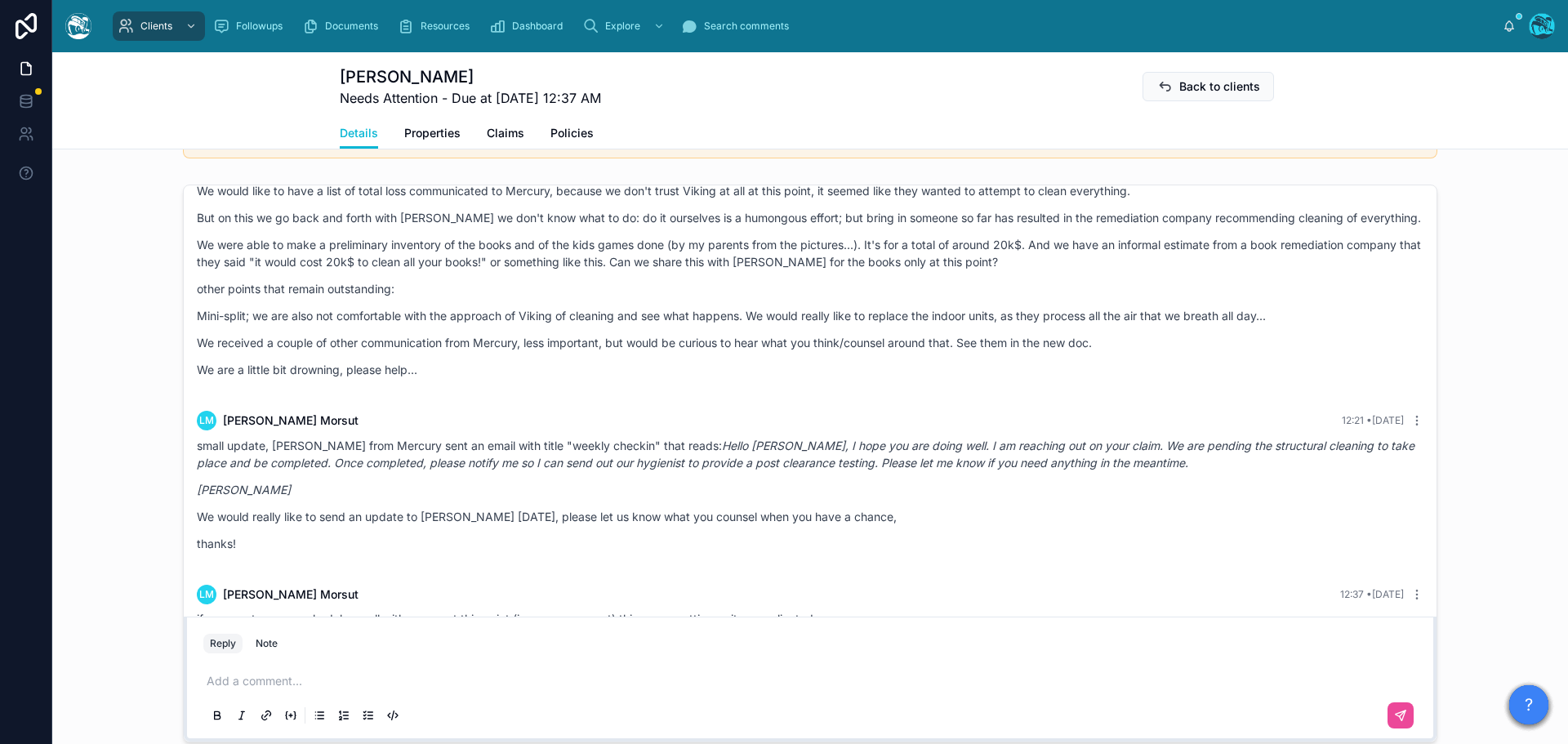
drag, startPoint x: 1102, startPoint y: 308, endPoint x: 1018, endPoint y: 618, distance: 321.2
copy div "Loremi Dolor 8 sita con Adip elitseddo, Eiu tem incidi! Utlabo etd mag aliqua, …"
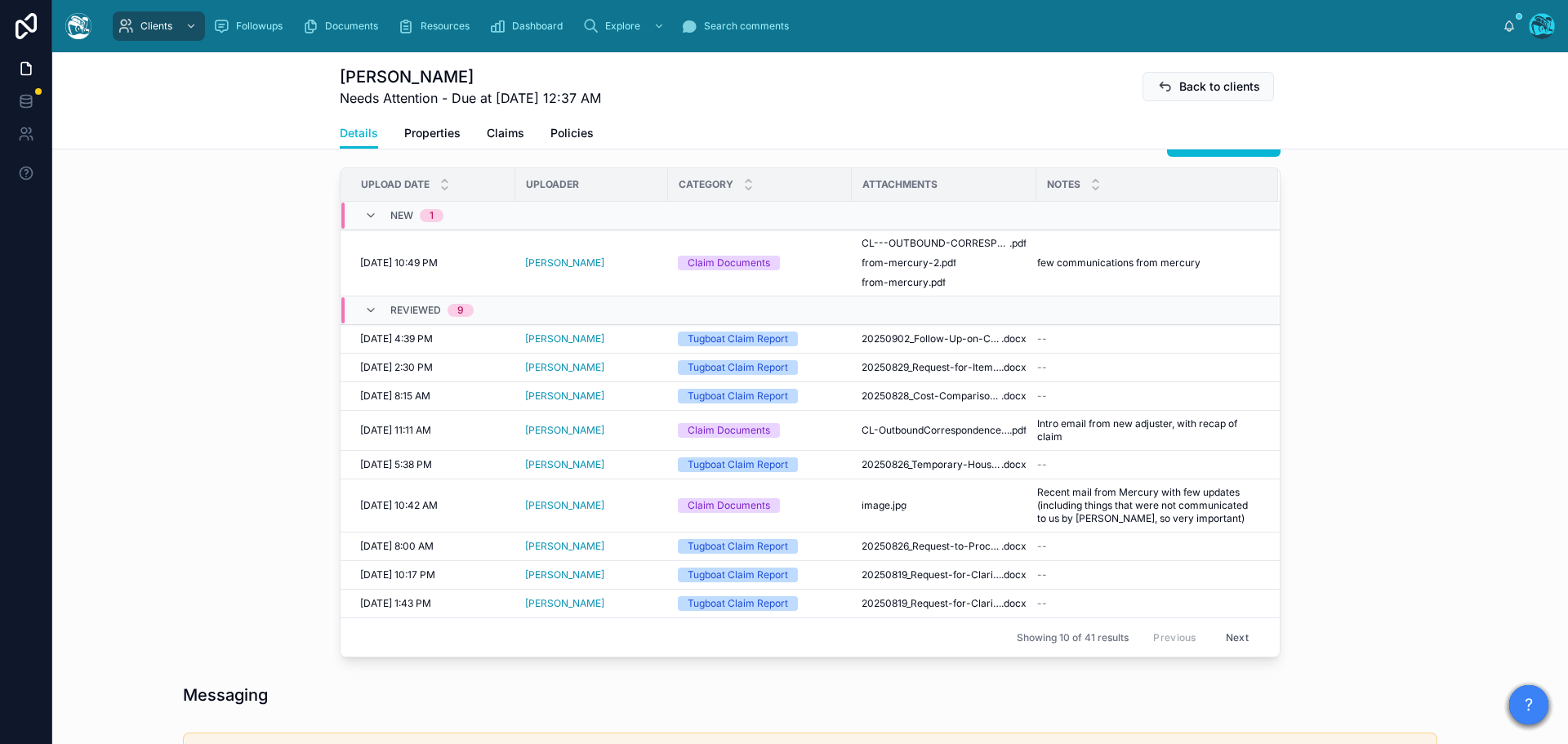
scroll to position [572, 0]
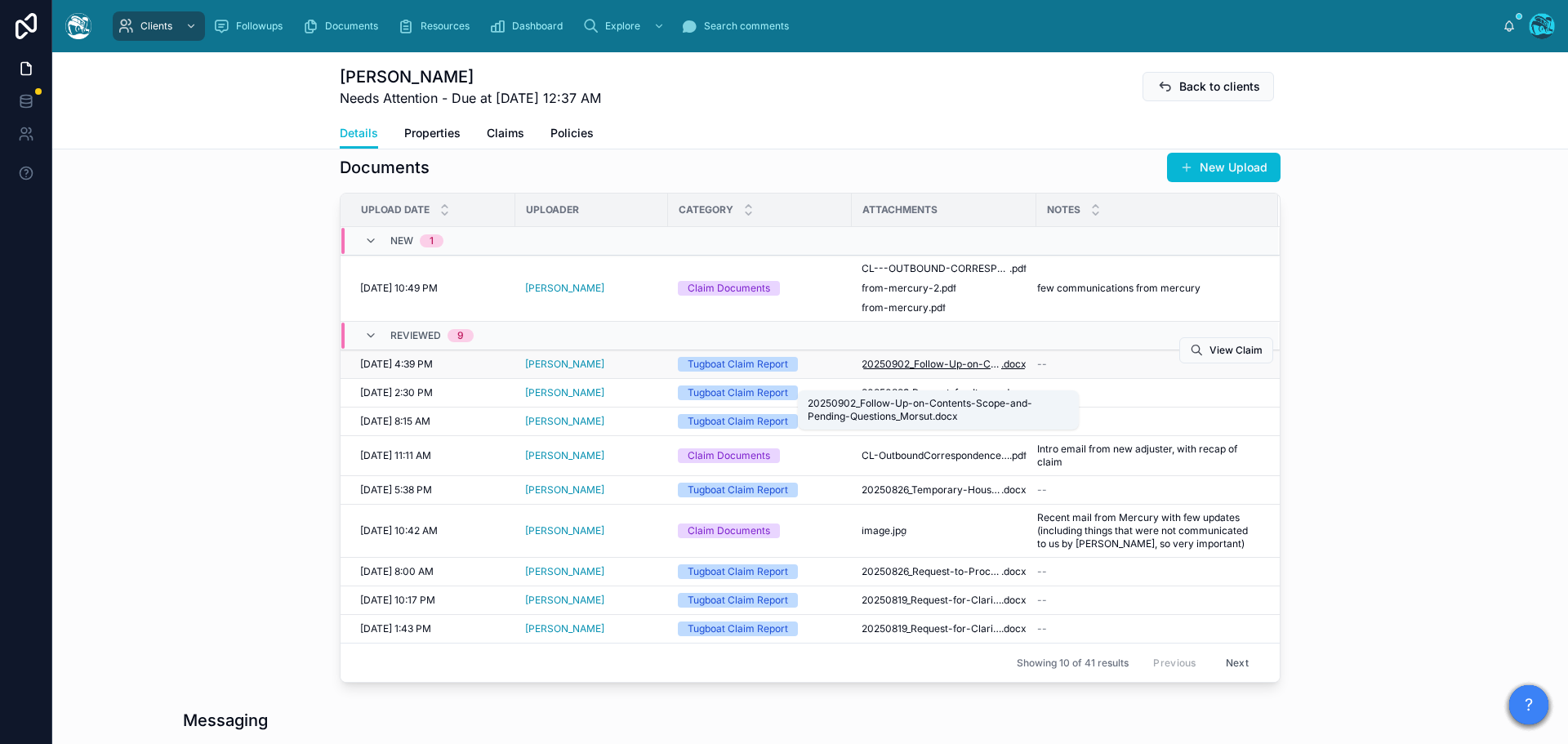
click at [937, 371] on span "20250902_Follow-Up-on-Contents-Scope-and-Pending-Questions_Morsut" at bounding box center [931, 364] width 140 height 13
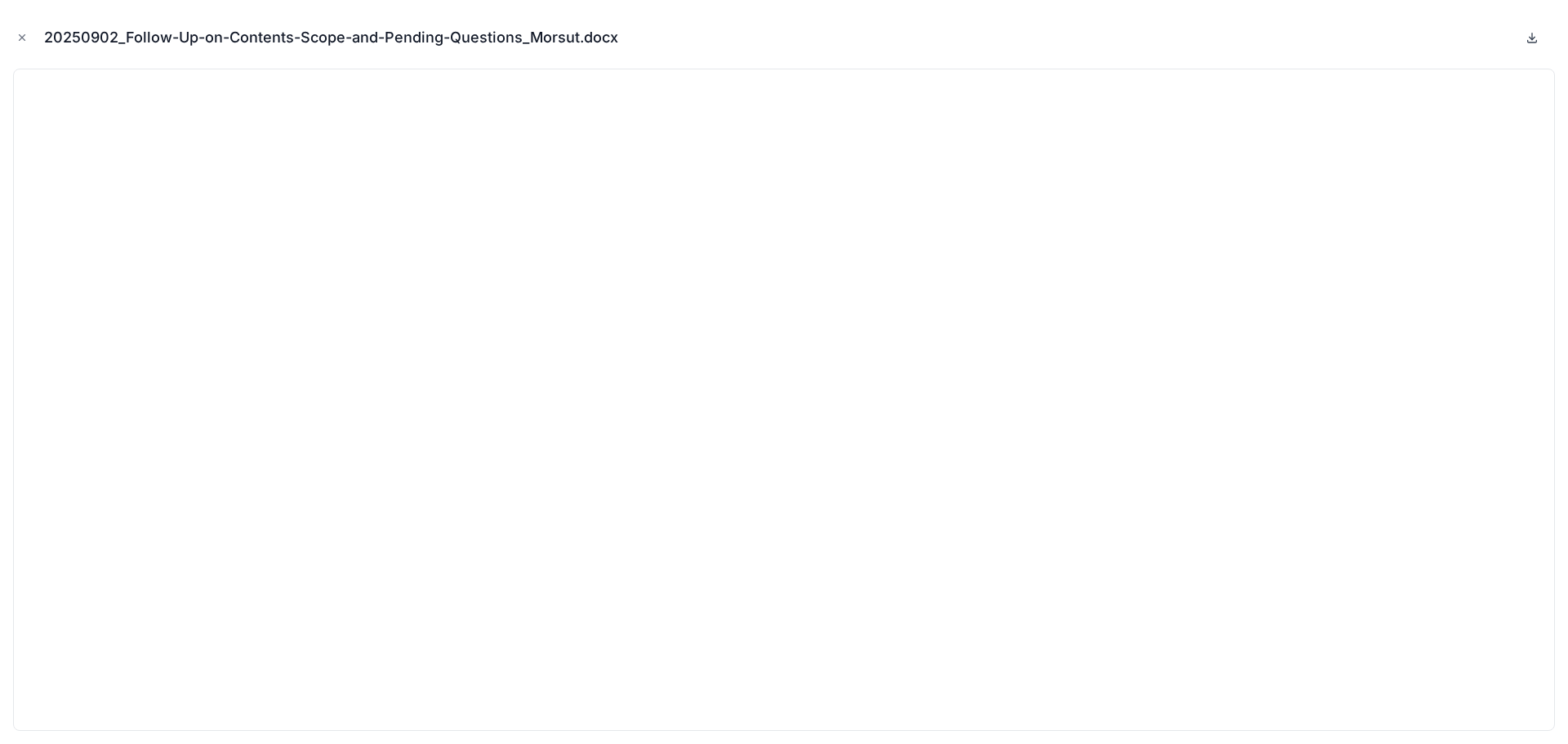
click at [1532, 37] on icon at bounding box center [1532, 37] width 0 height 7
drag, startPoint x: 25, startPoint y: 36, endPoint x: 121, endPoint y: 65, distance: 100.3
click at [25, 36] on icon "Close modal" at bounding box center [23, 37] width 12 height 12
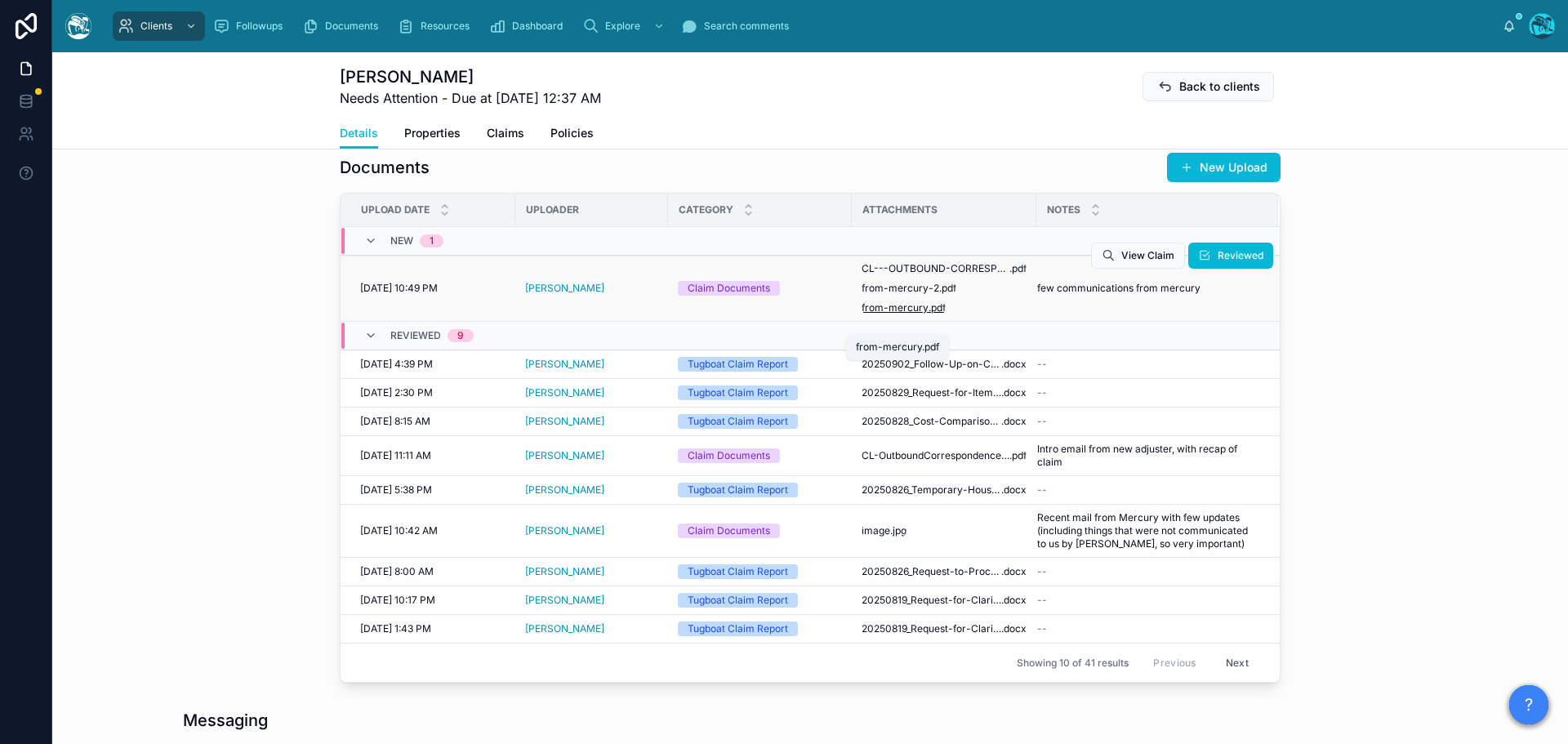
click at [883, 315] on span "from-mercury" at bounding box center [894, 307] width 67 height 13
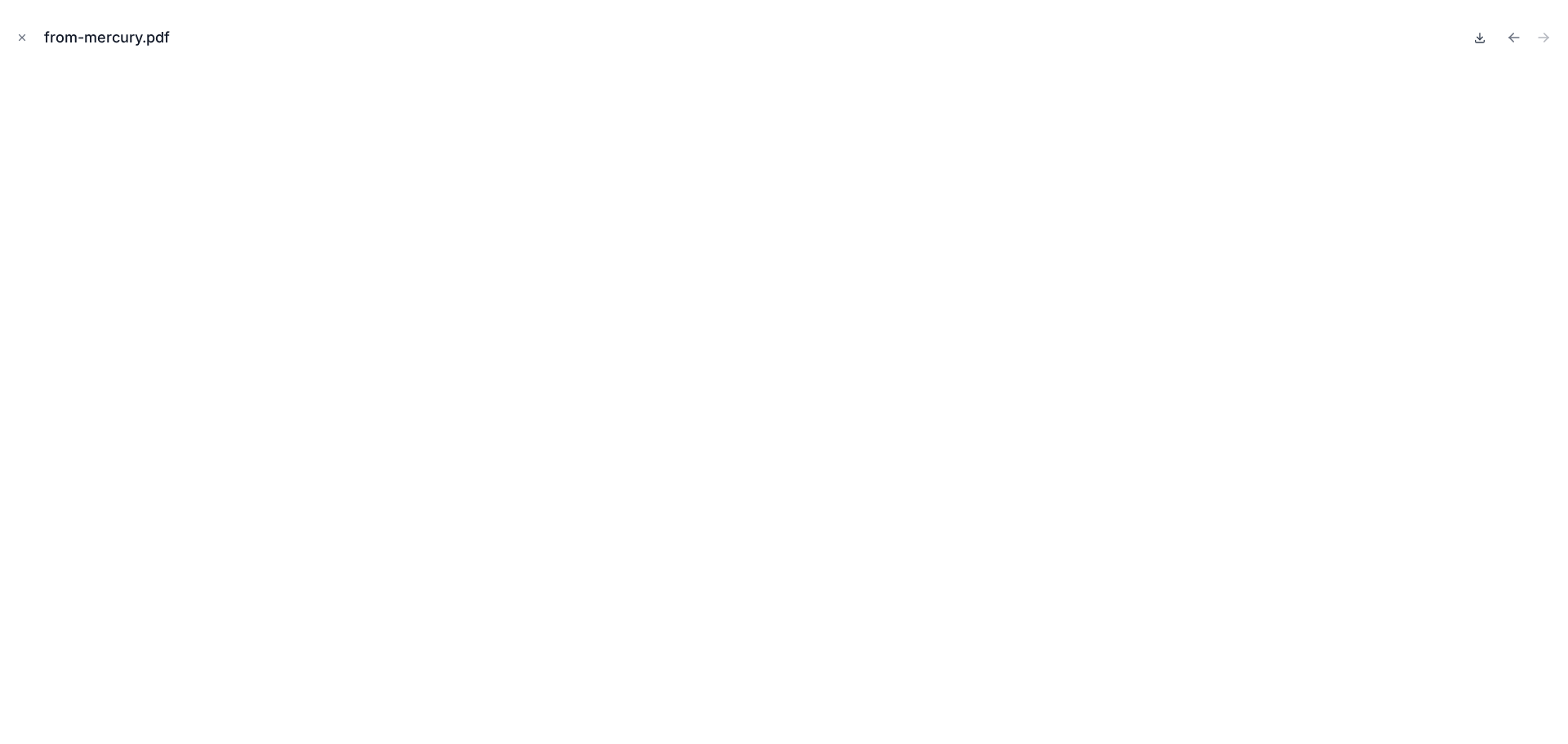
click at [1478, 37] on icon at bounding box center [1479, 37] width 13 height 13
click at [1511, 35] on icon "Previous file" at bounding box center [1514, 37] width 17 height 17
click at [1478, 37] on icon at bounding box center [1479, 37] width 13 height 13
click at [1510, 36] on icon "Previous file" at bounding box center [1514, 37] width 17 height 17
click at [1476, 37] on icon at bounding box center [1479, 37] width 13 height 13
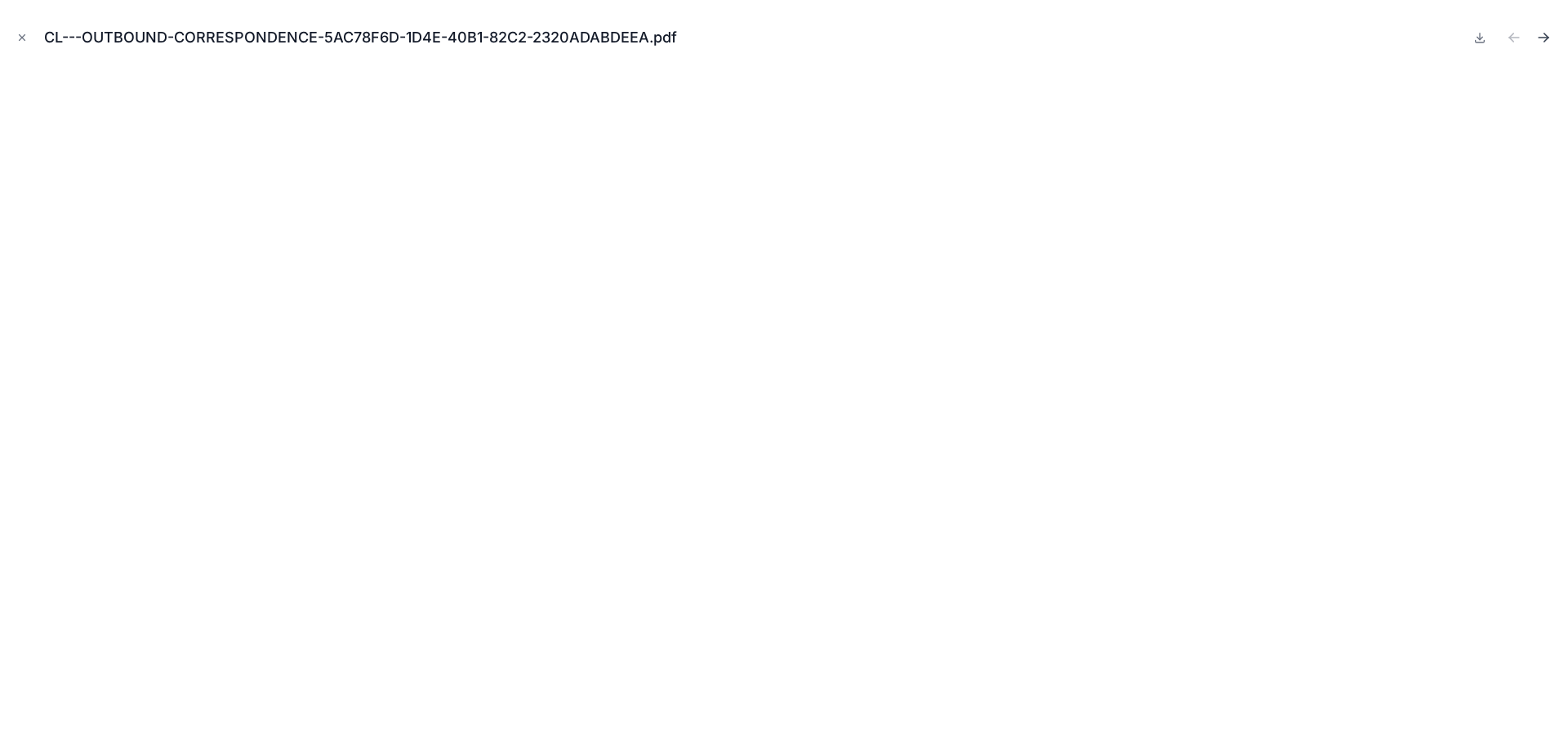
click at [1543, 38] on icon "Next file" at bounding box center [1542, 37] width 17 height 17
click at [1542, 36] on icon "Next file" at bounding box center [1542, 37] width 17 height 17
click at [20, 38] on icon "Close modal" at bounding box center [23, 37] width 12 height 12
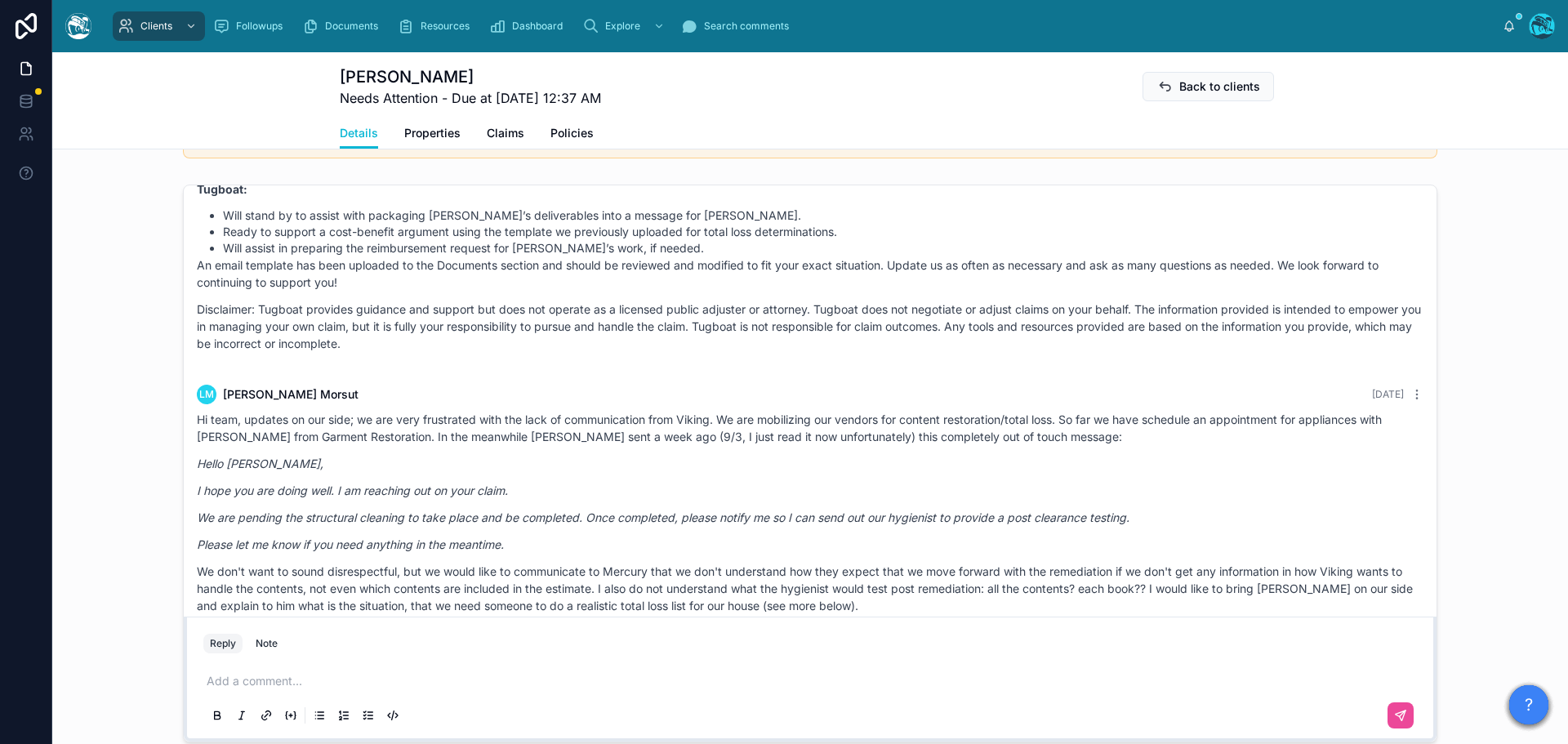
scroll to position [6075, 0]
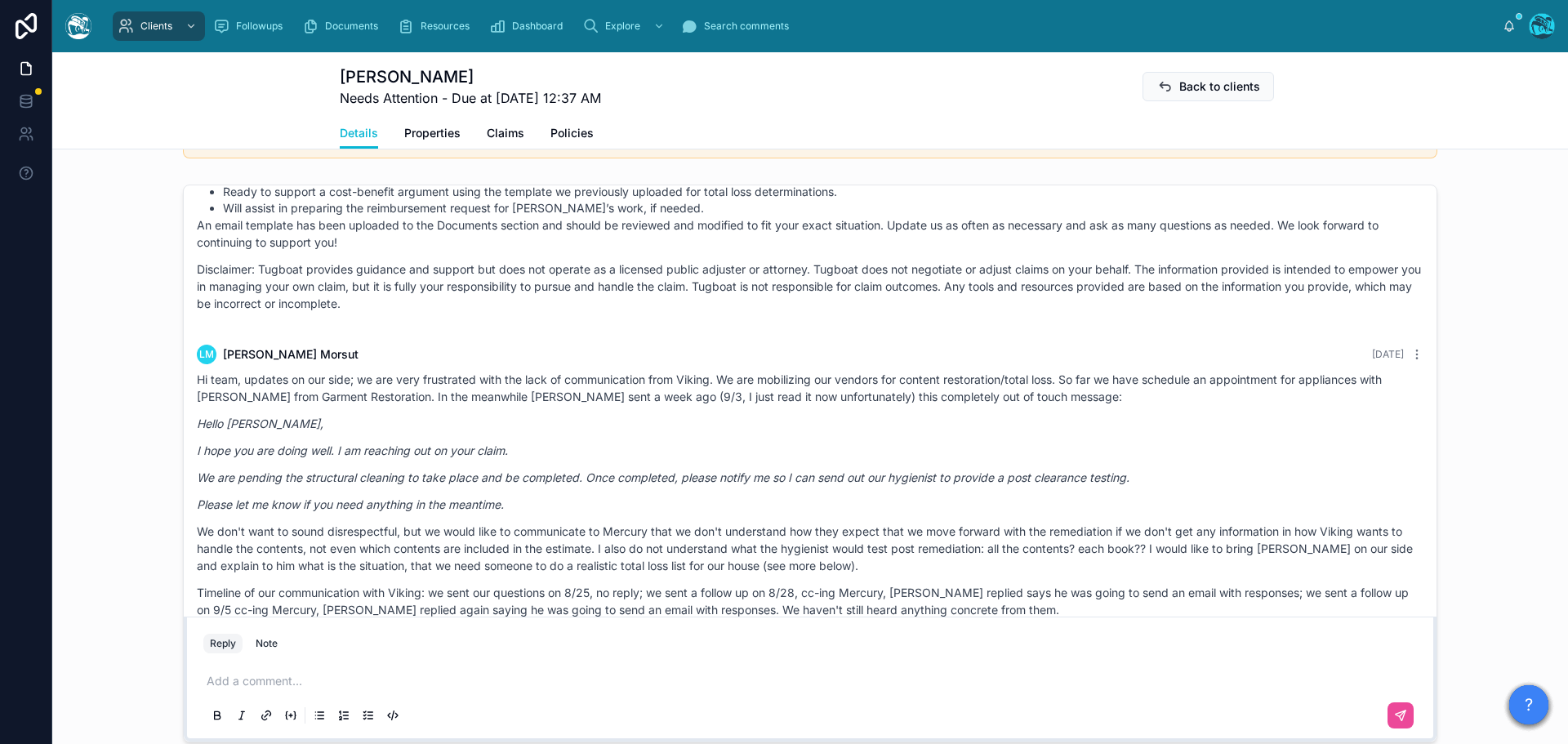
click at [757, 415] on div "Hi team, updates on our side; we are very frustrated with the lack of communica…" at bounding box center [811, 620] width 1227 height 497
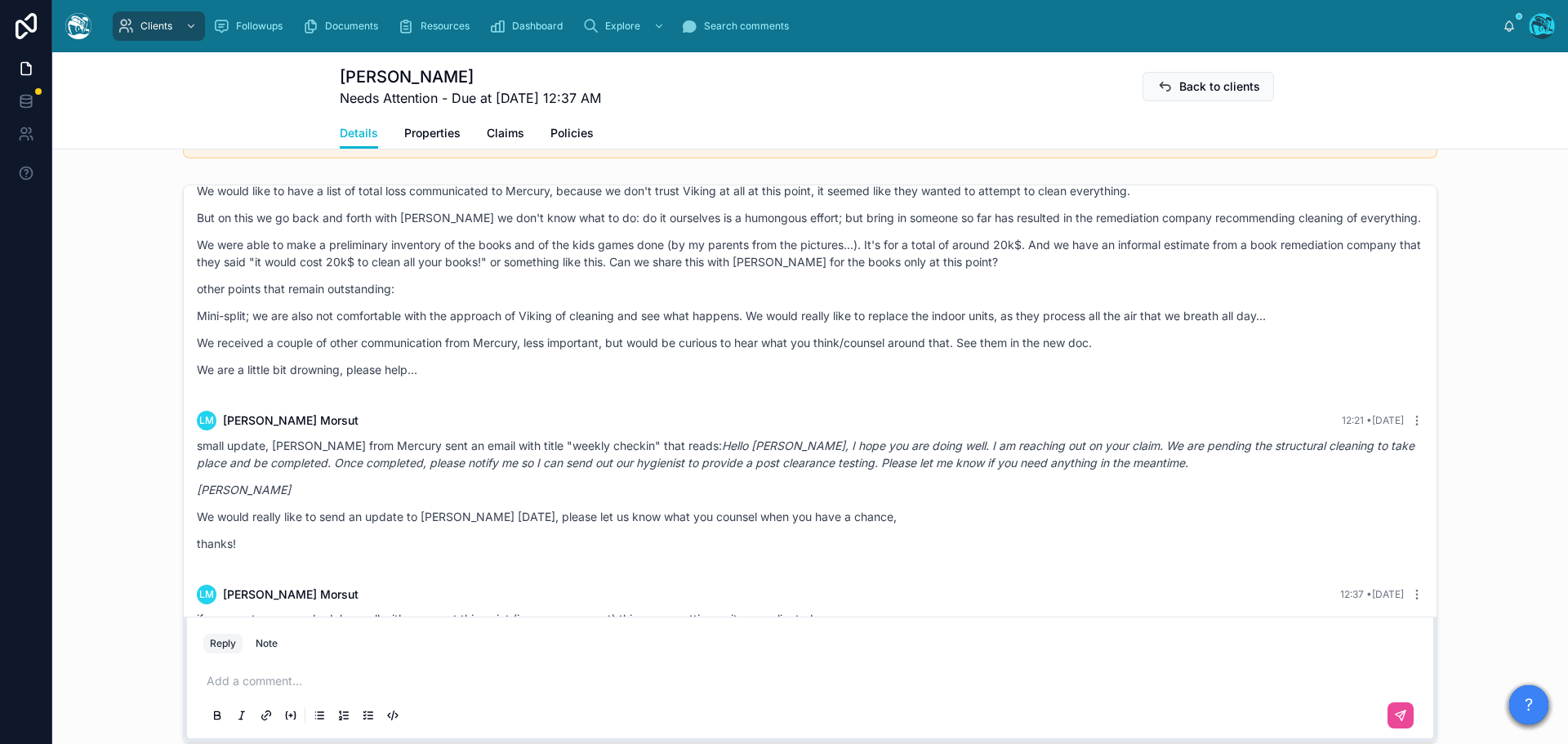
scroll to position [1307, 0]
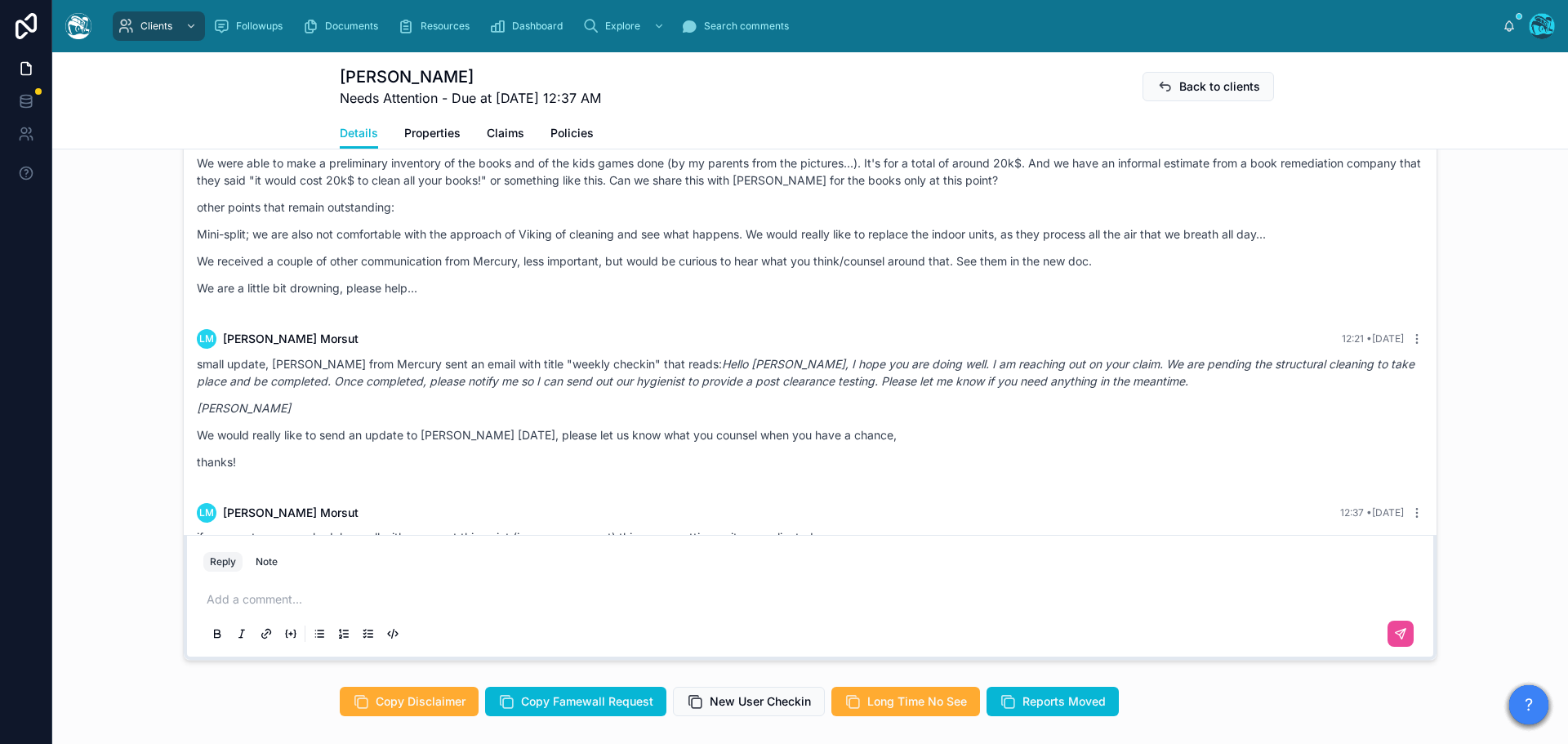
click at [214, 608] on p at bounding box center [813, 599] width 1213 height 17
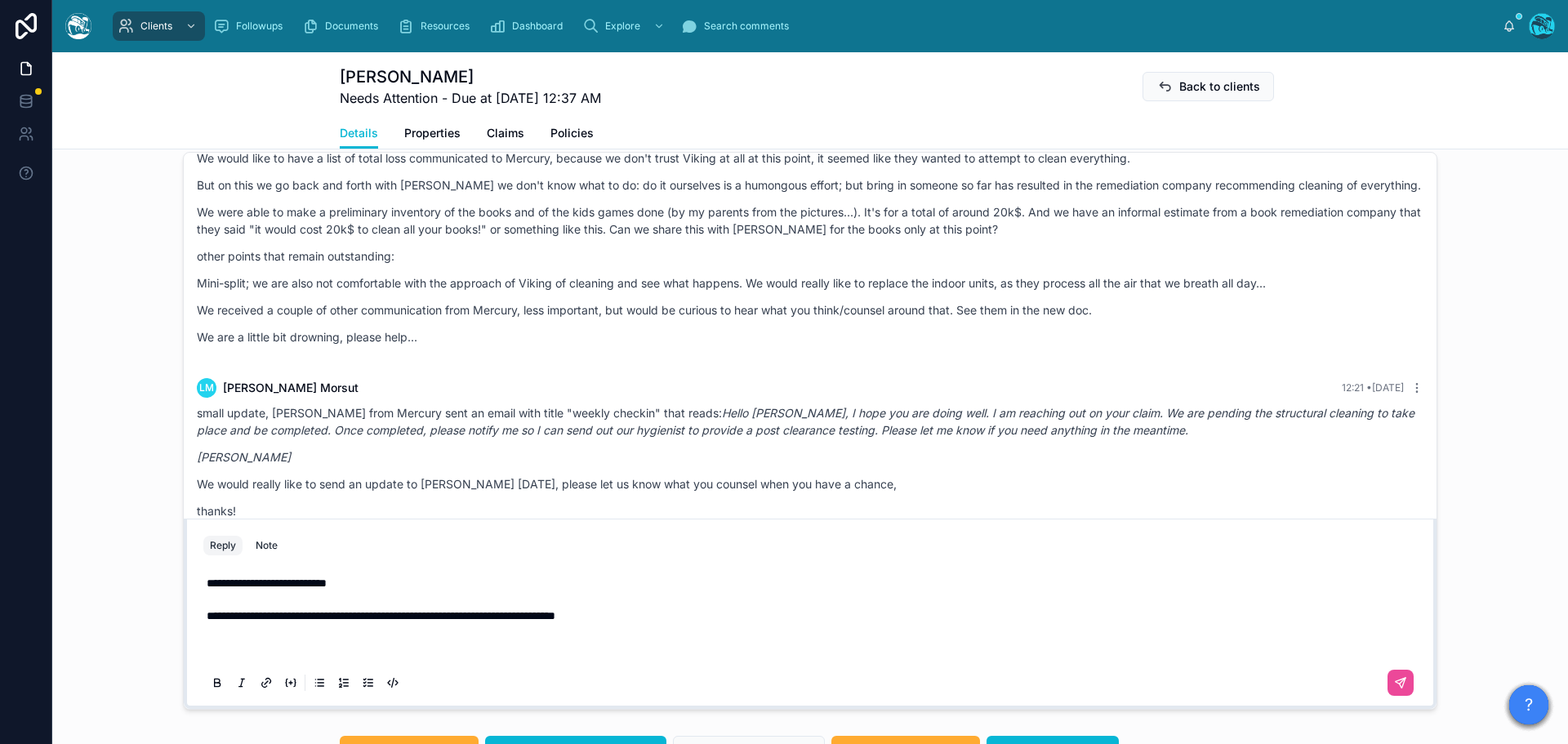
scroll to position [1241, 0]
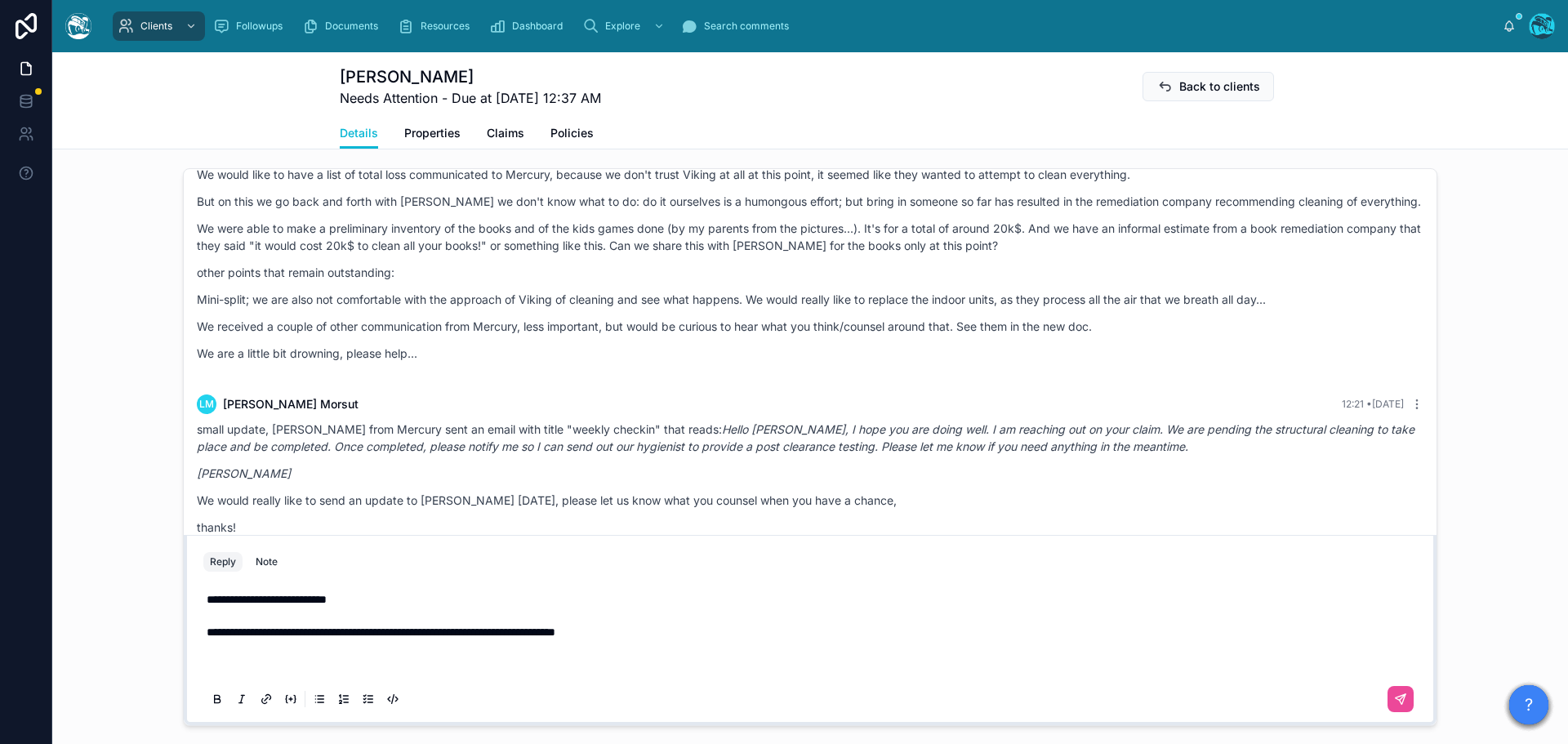
click at [216, 673] on p at bounding box center [813, 665] width 1213 height 17
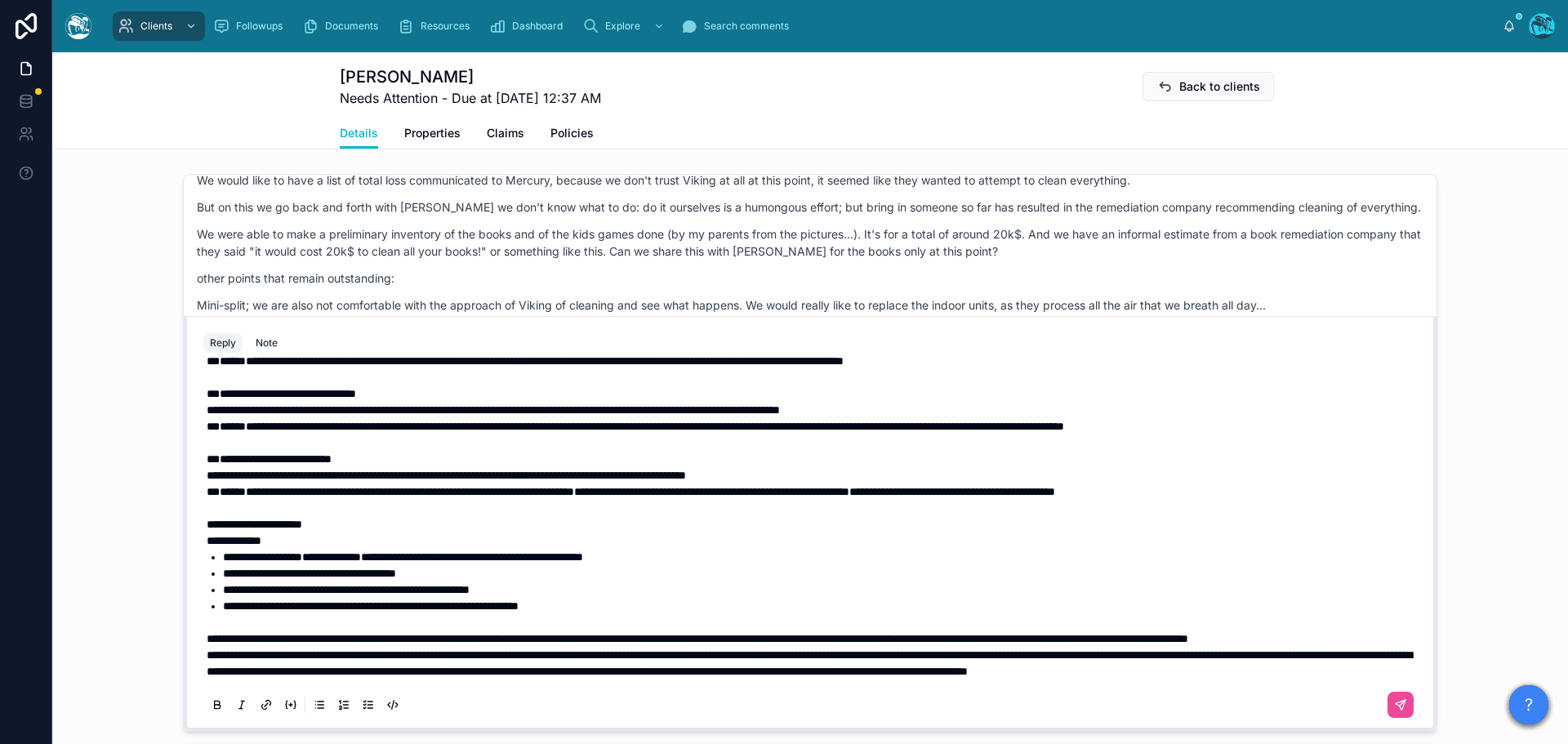
scroll to position [640, 0]
click at [368, 639] on p "**********" at bounding box center [813, 638] width 1213 height 17
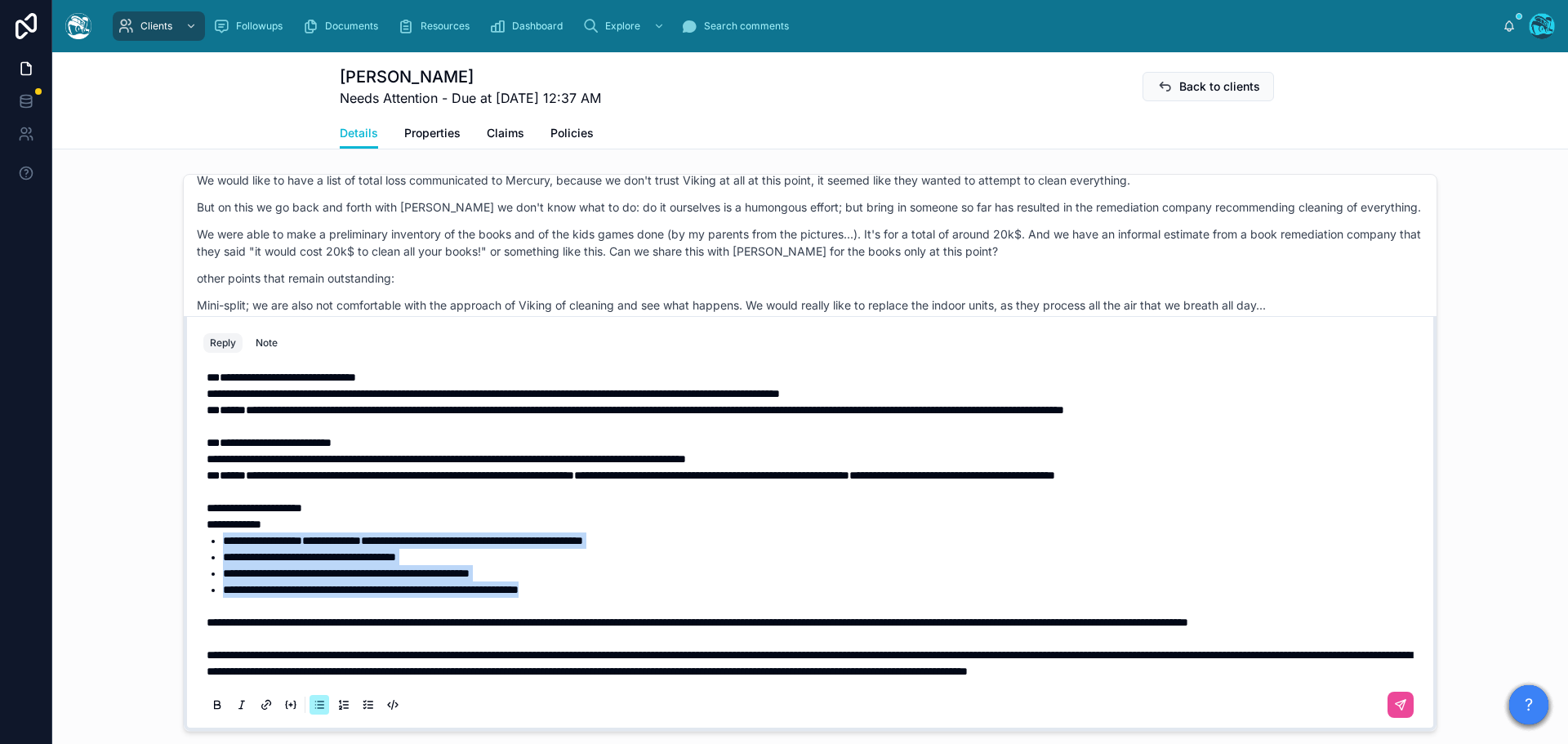
drag, startPoint x: 639, startPoint y: 591, endPoint x: 195, endPoint y: 543, distance: 446.6
click at [195, 543] on div "**********" at bounding box center [810, 543] width 1233 height 373
click at [215, 706] on icon at bounding box center [217, 704] width 5 height 4
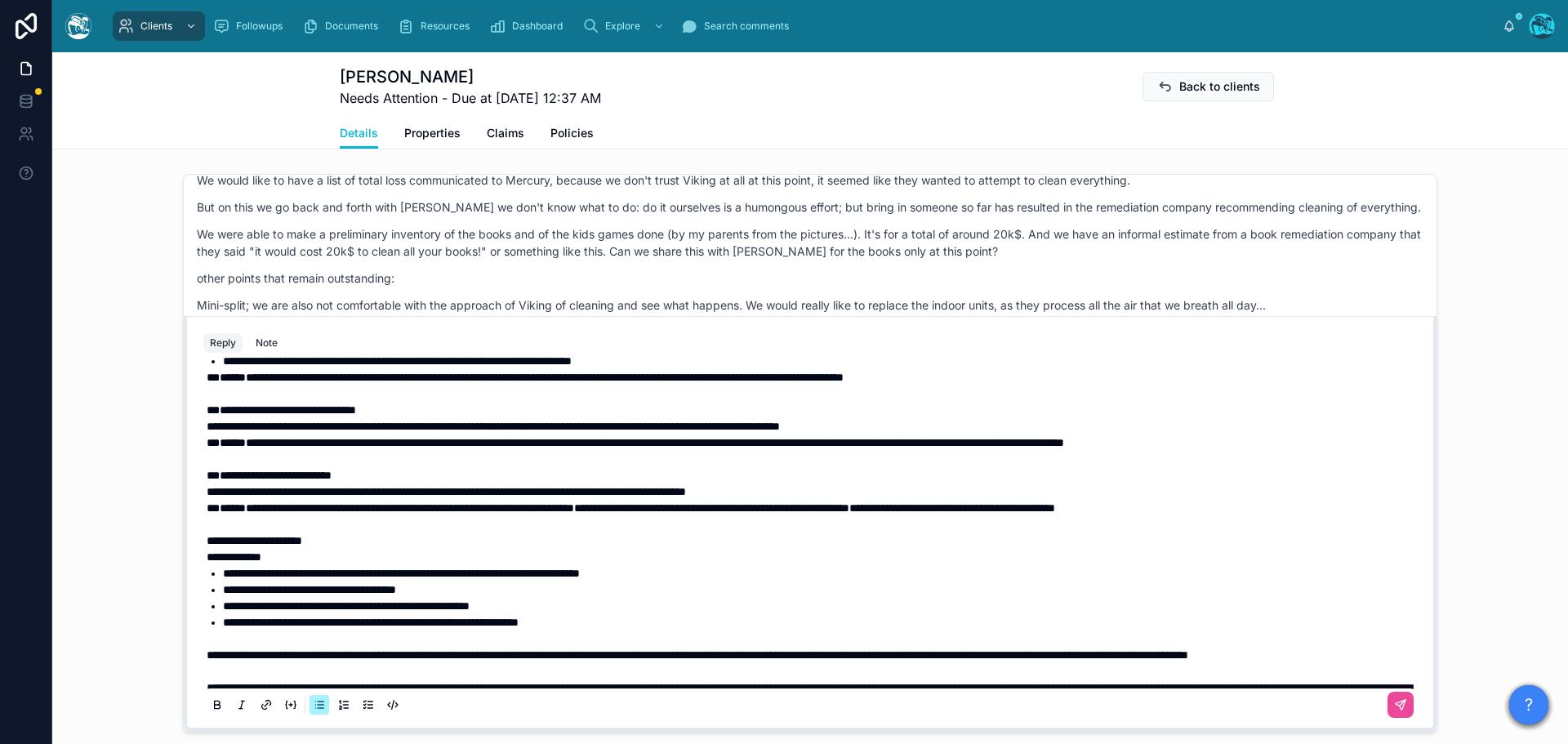
click at [220, 514] on strong "******" at bounding box center [233, 508] width 26 height 12
drag, startPoint x: 1298, startPoint y: 556, endPoint x: 295, endPoint y: 557, distance: 1003.0
click at [295, 516] on p "**********" at bounding box center [813, 508] width 1213 height 17
click at [211, 711] on icon at bounding box center [217, 705] width 13 height 13
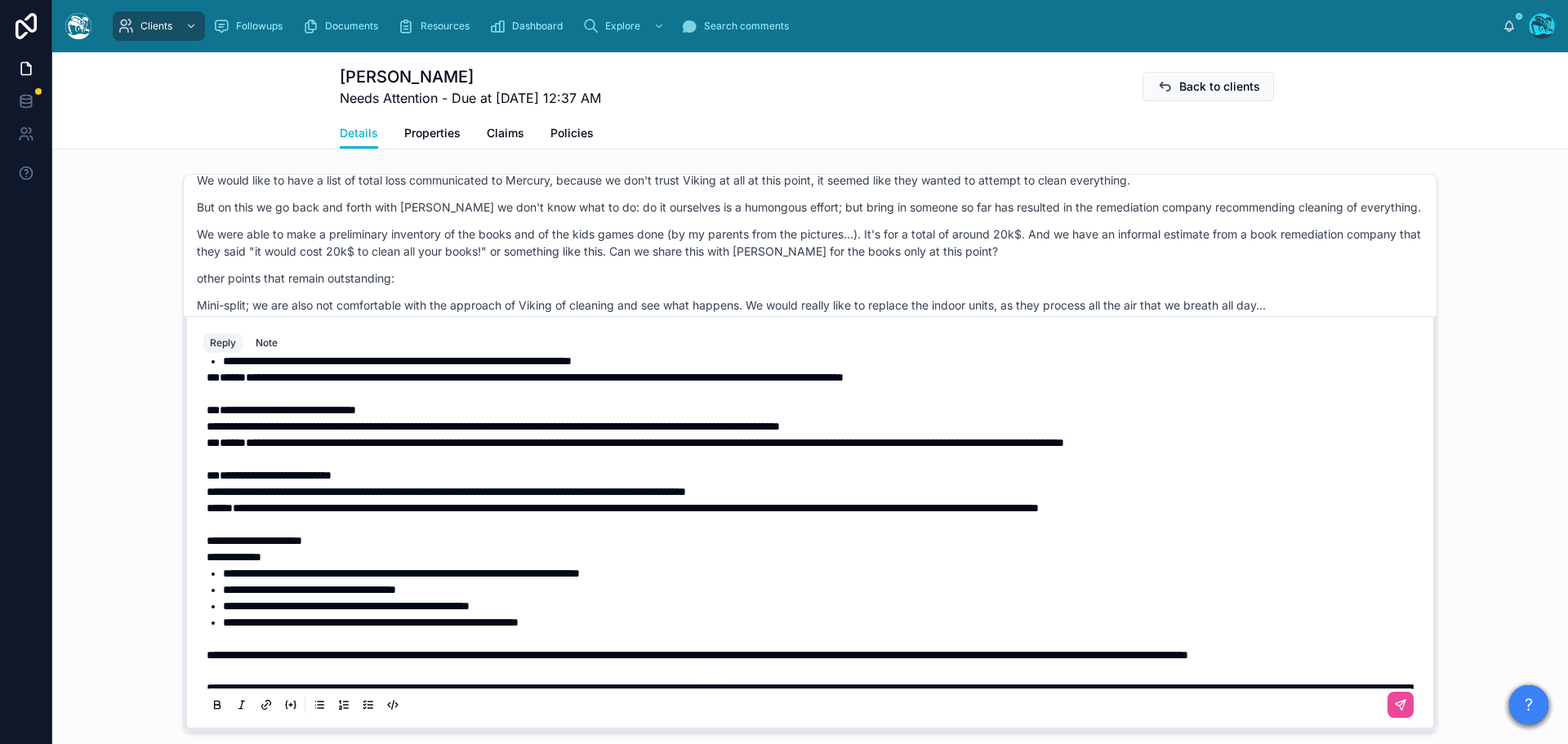
click at [220, 449] on strong "******" at bounding box center [233, 443] width 26 height 12
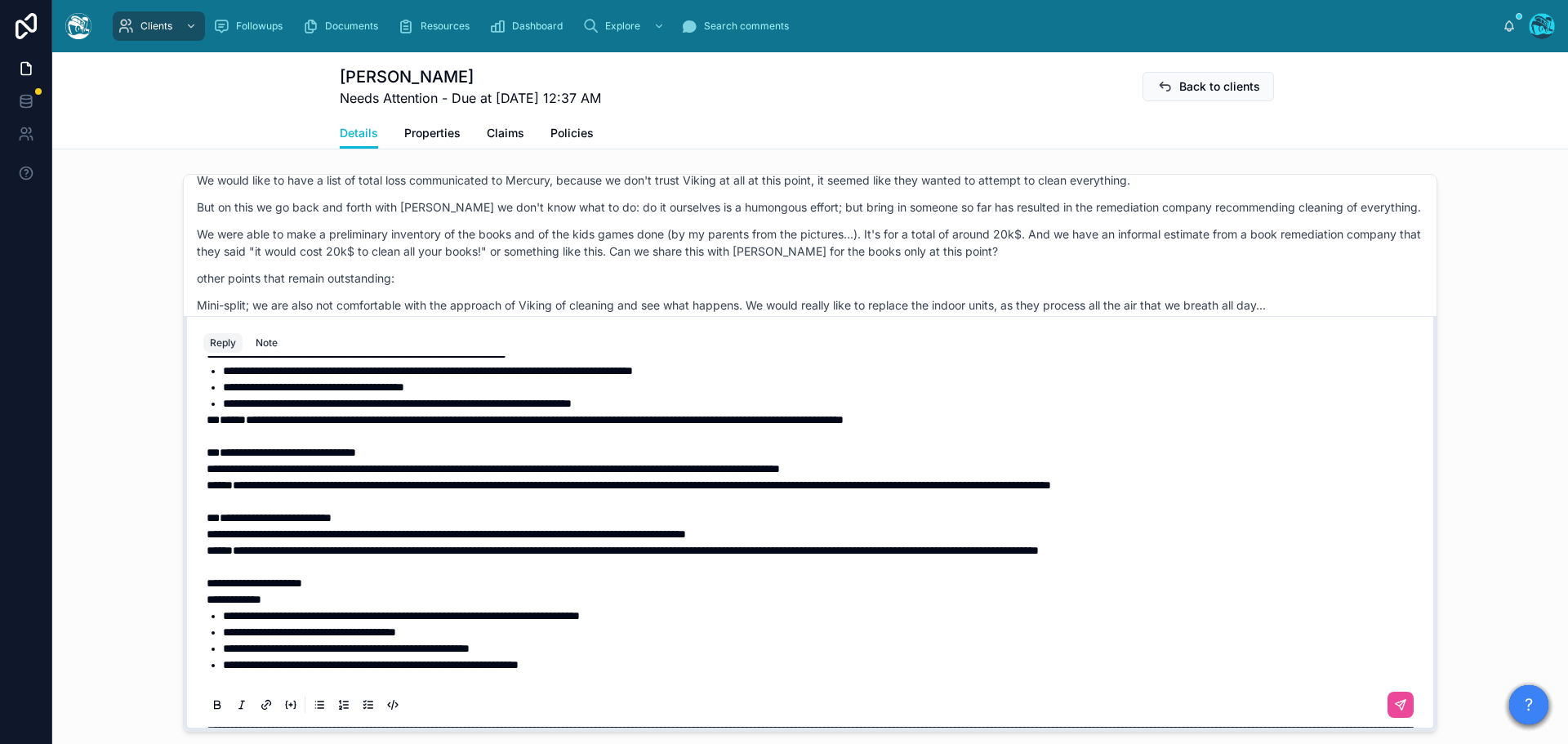
scroll to position [477, 0]
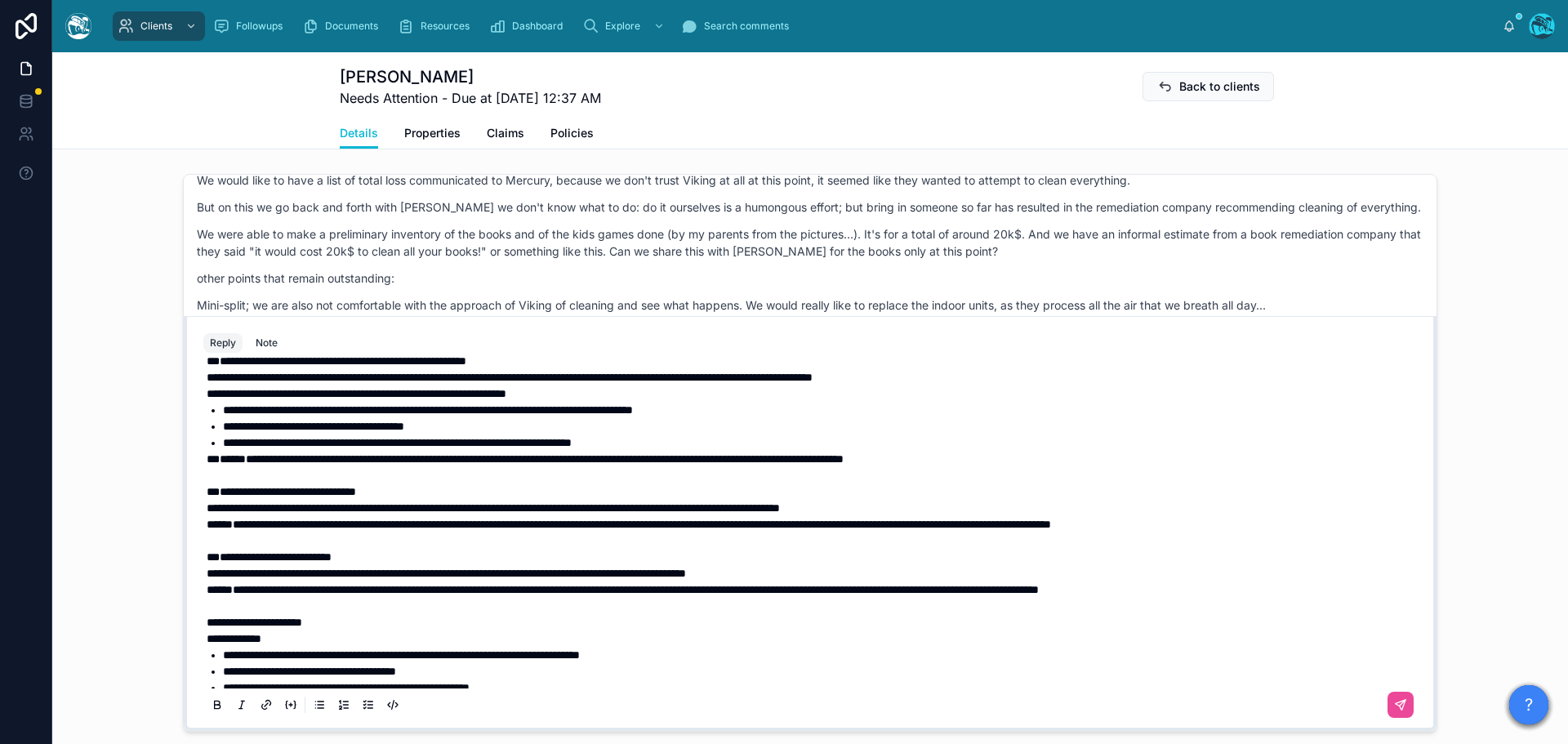
click at [218, 465] on span "**" at bounding box center [212, 459] width 13 height 12
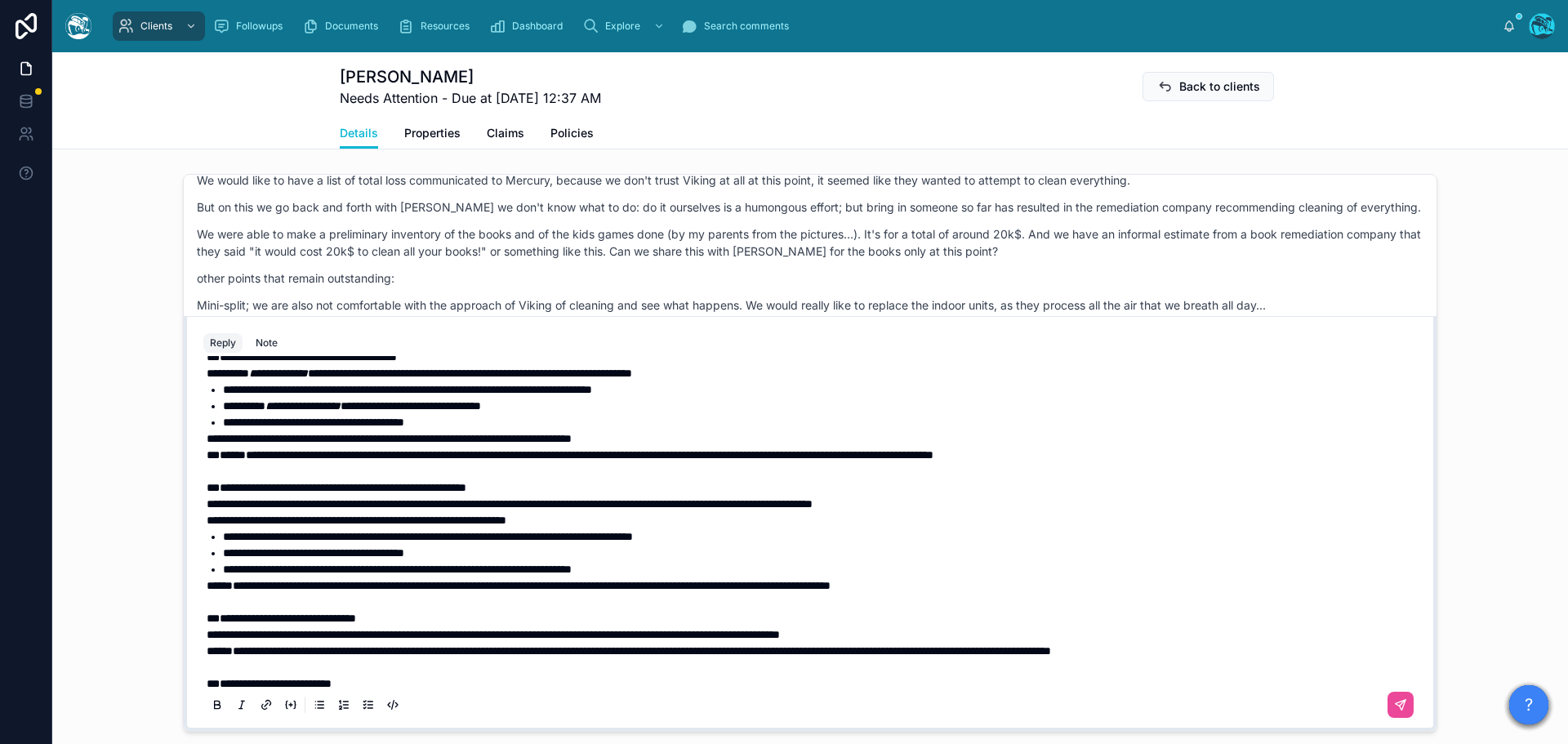
scroll to position [314, 0]
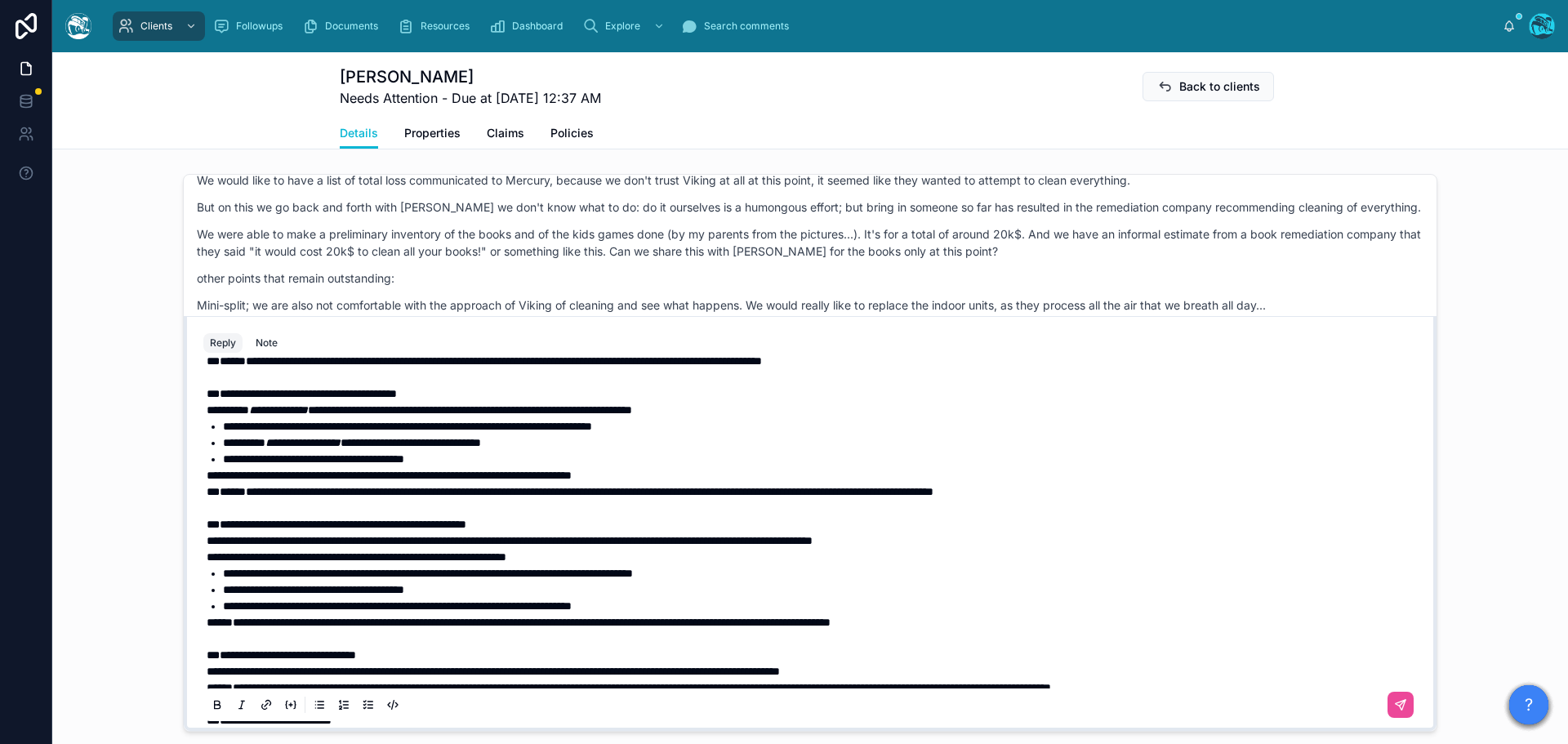
click at [220, 497] on strong "******" at bounding box center [233, 492] width 26 height 12
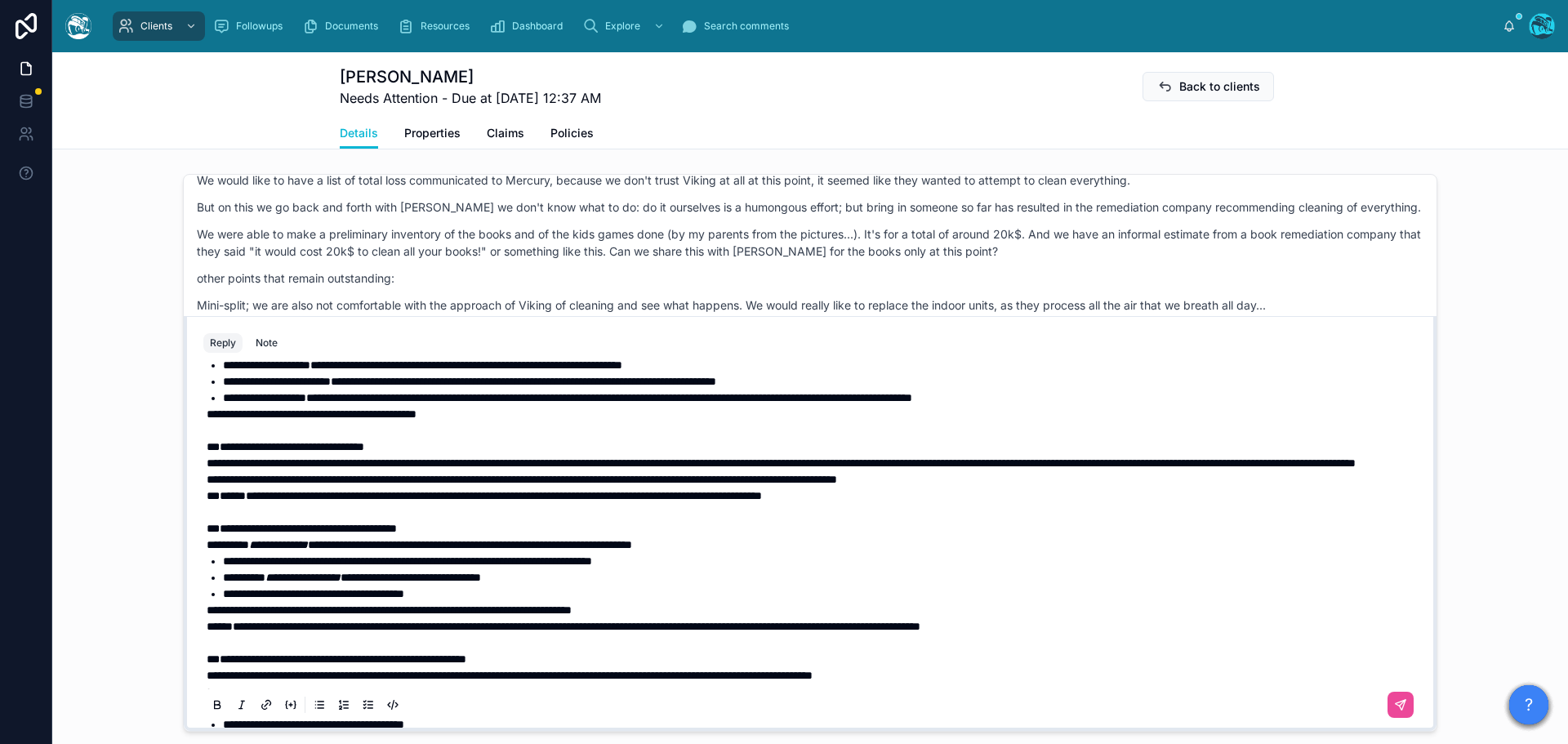
scroll to position [150, 0]
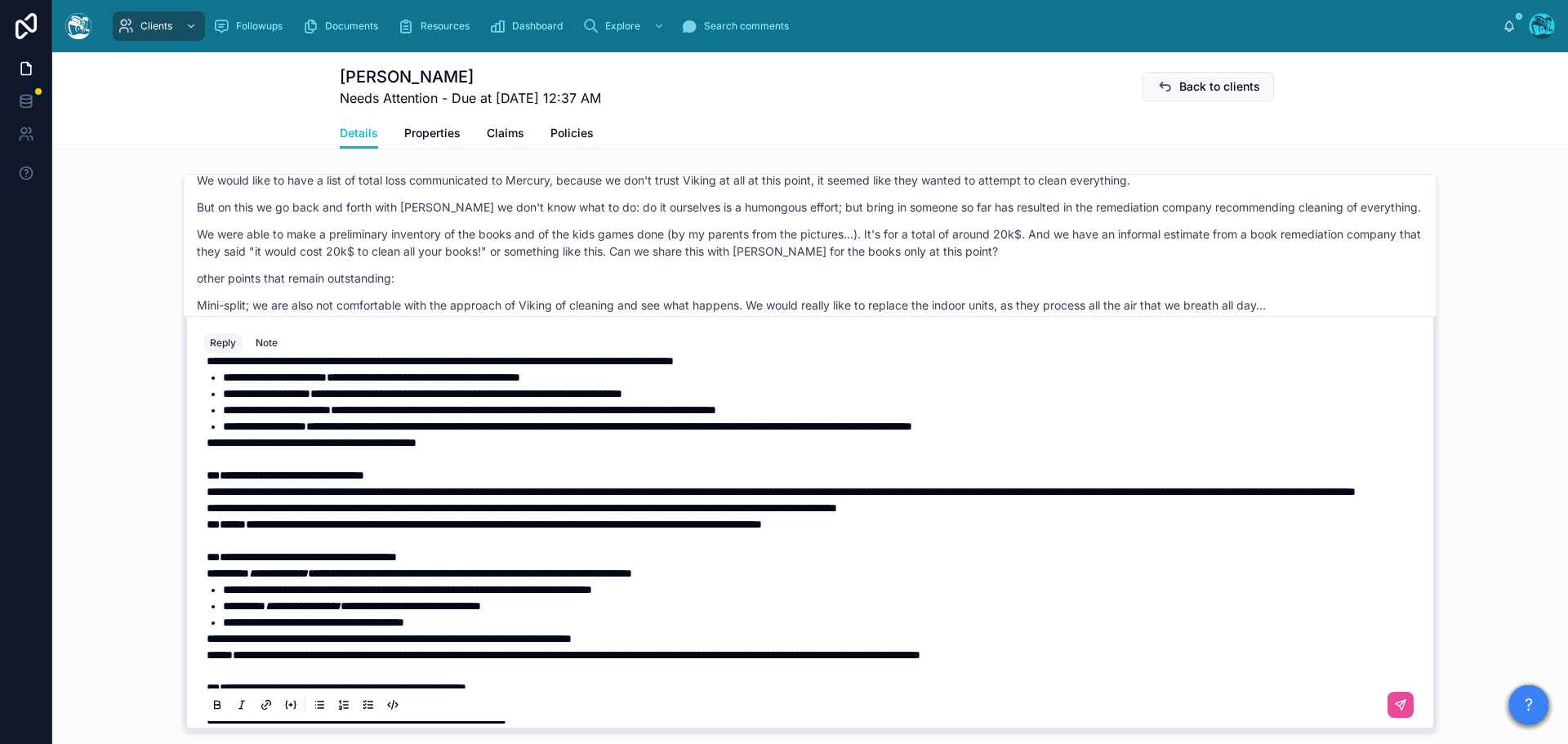
click at [220, 530] on strong "******" at bounding box center [233, 525] width 26 height 12
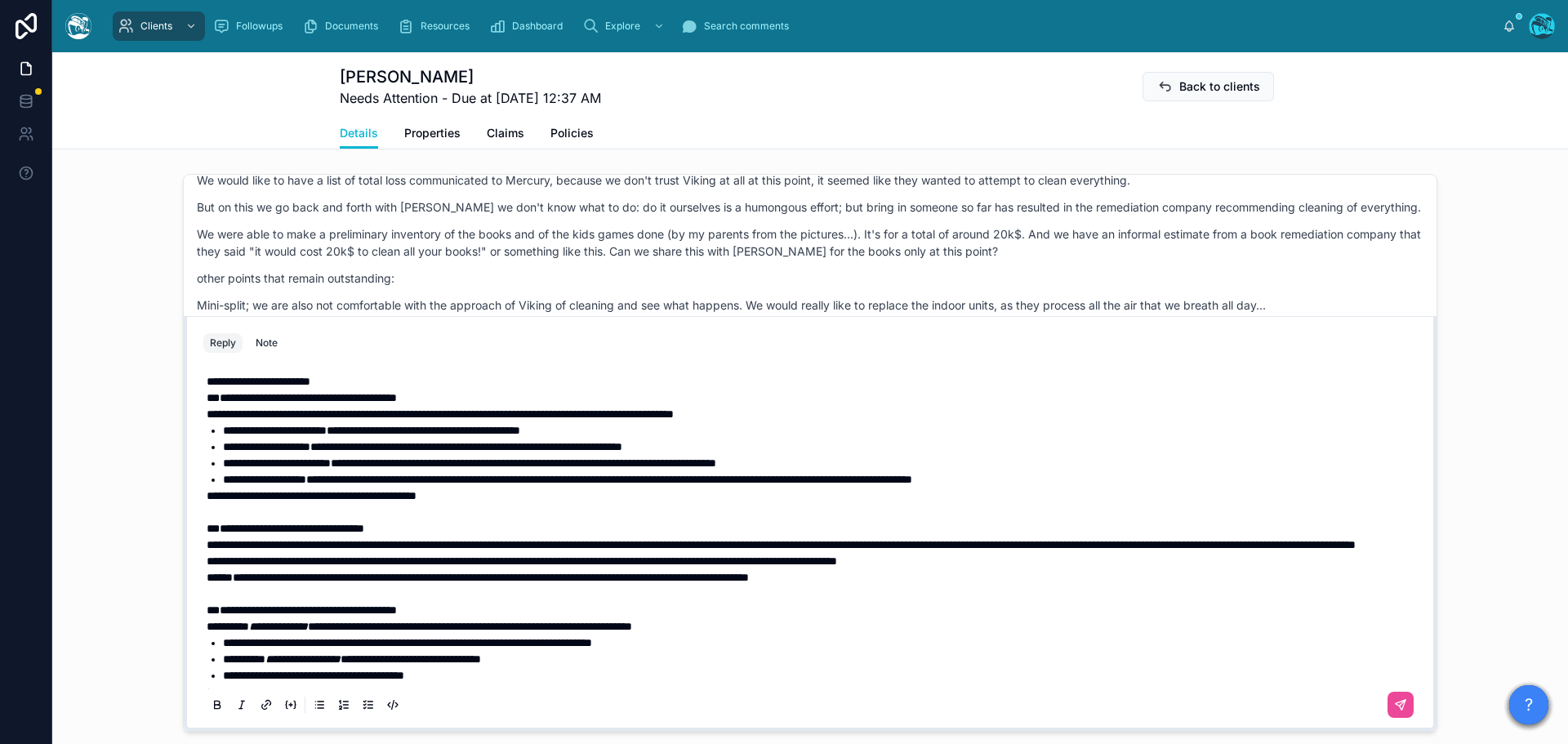
scroll to position [69, 0]
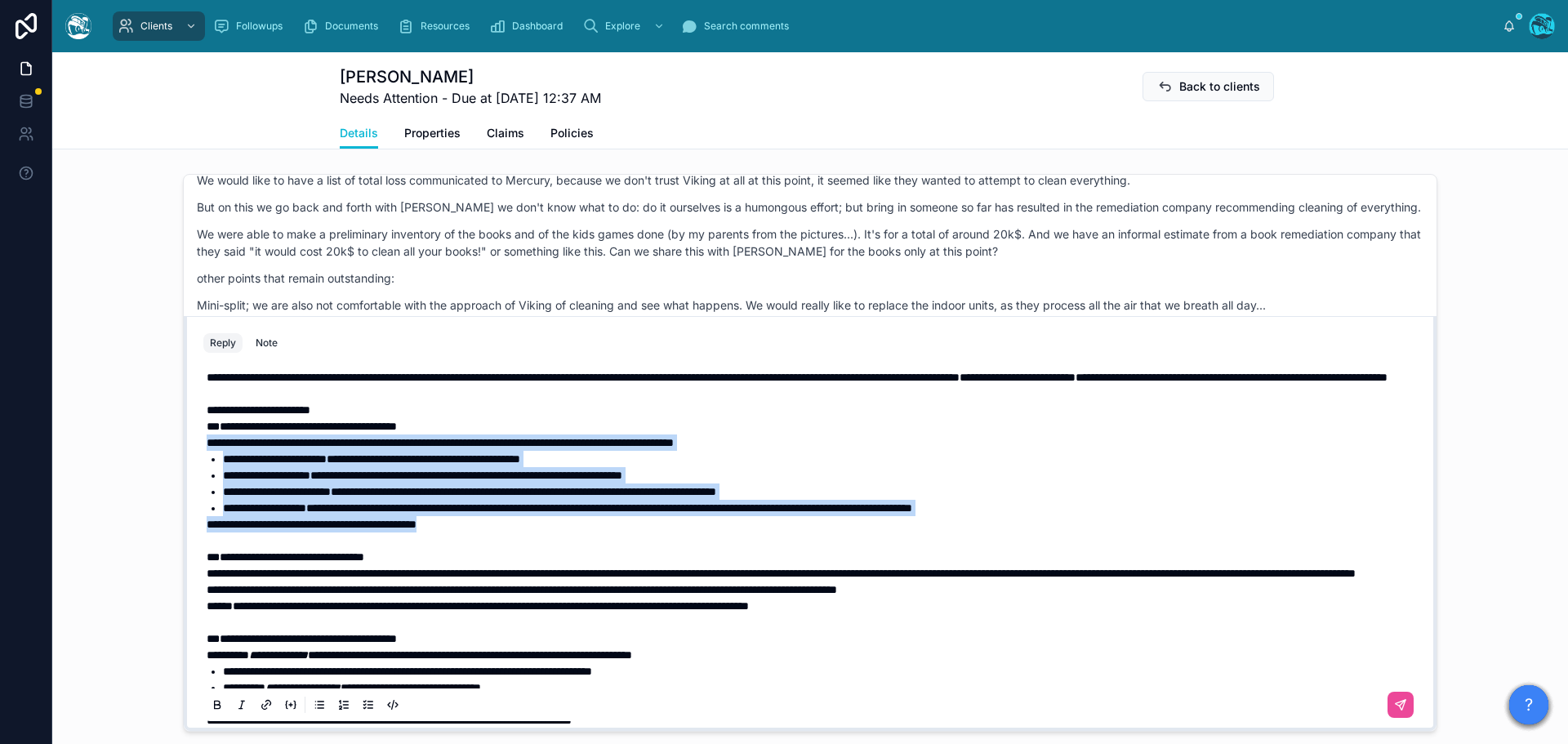
drag, startPoint x: 491, startPoint y: 557, endPoint x: 192, endPoint y: 474, distance: 310.3
click at [193, 474] on div "**********" at bounding box center [810, 543] width 1233 height 373
click at [212, 711] on icon at bounding box center [217, 705] width 13 height 13
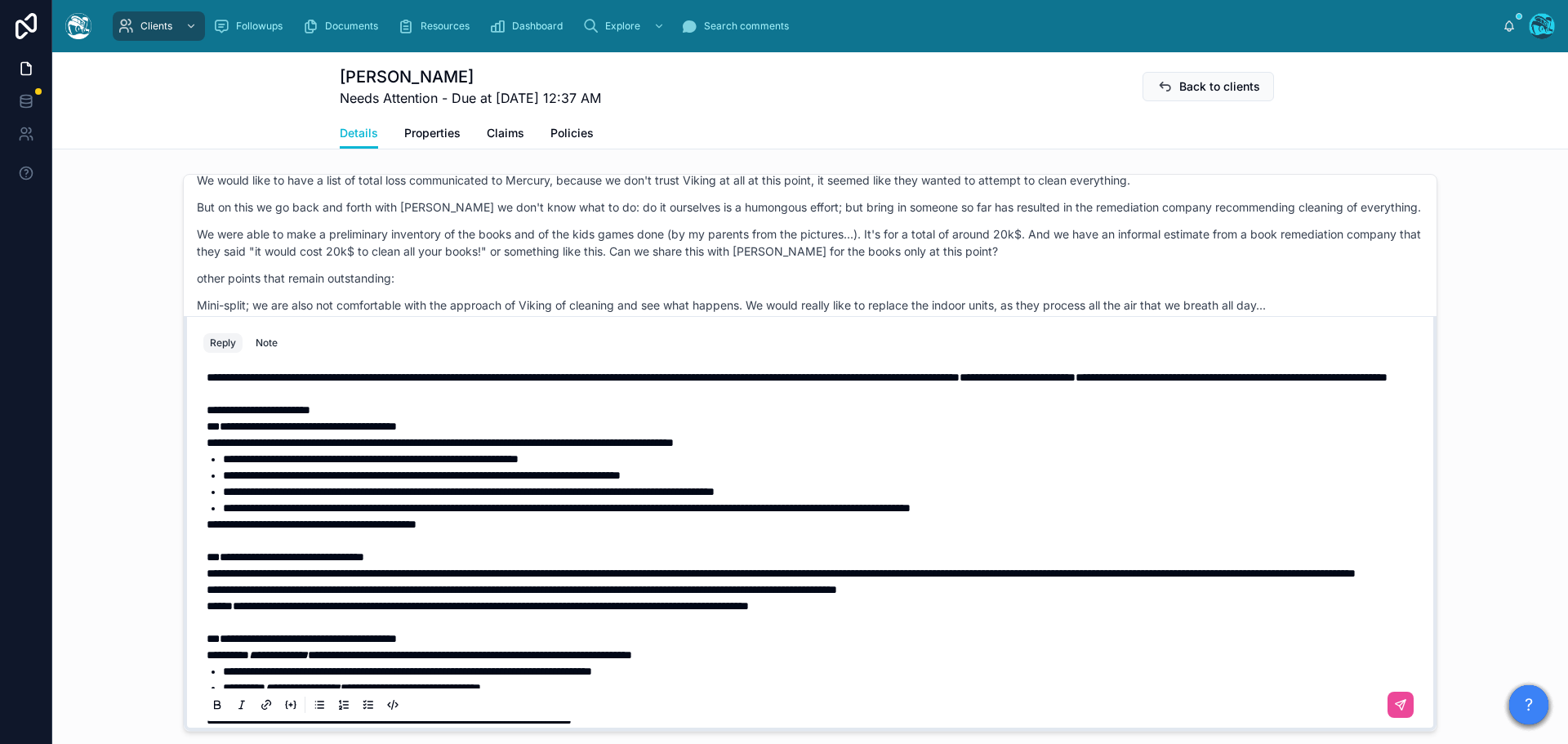
click at [368, 383] on span "**********" at bounding box center [582, 378] width 752 height 12
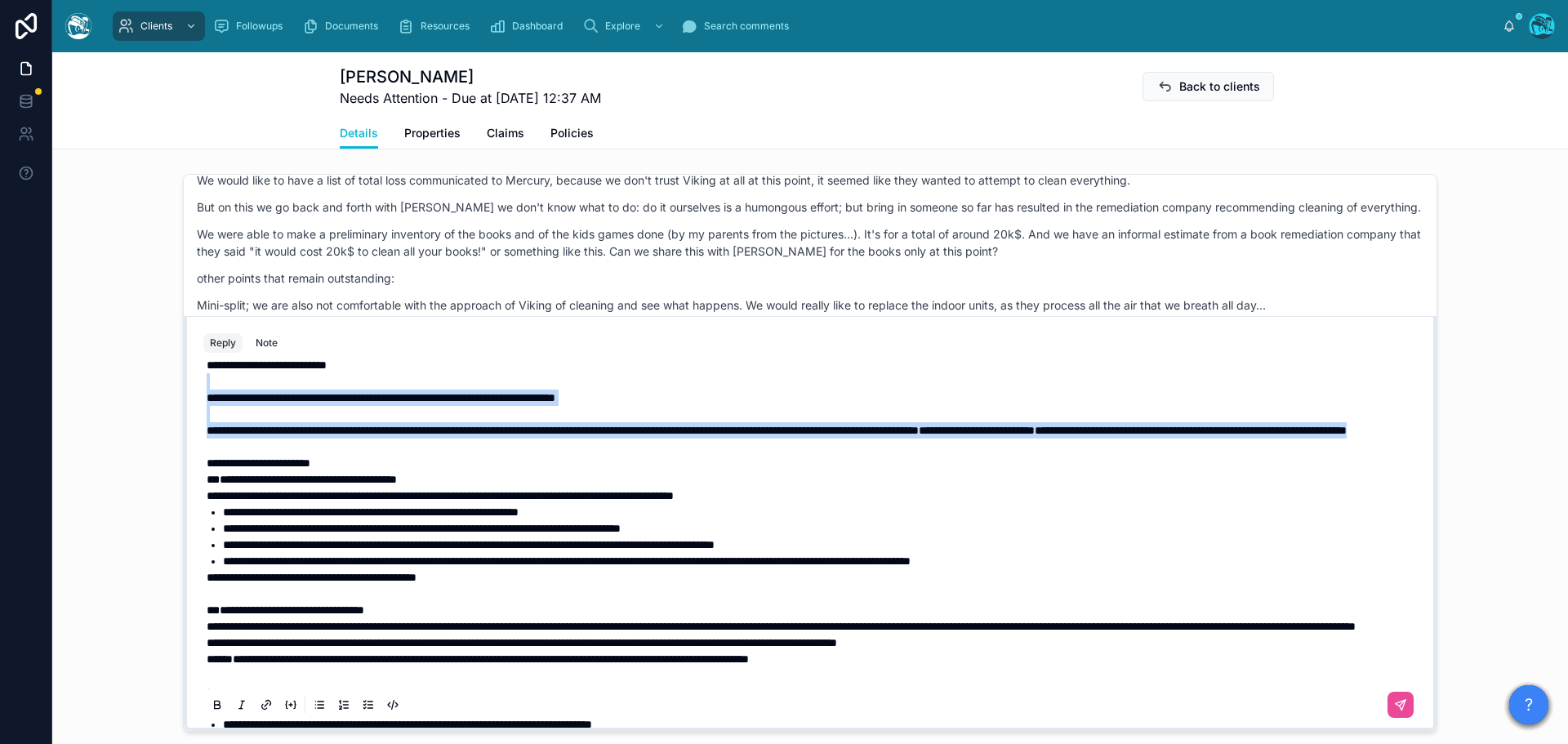
scroll to position [2, 0]
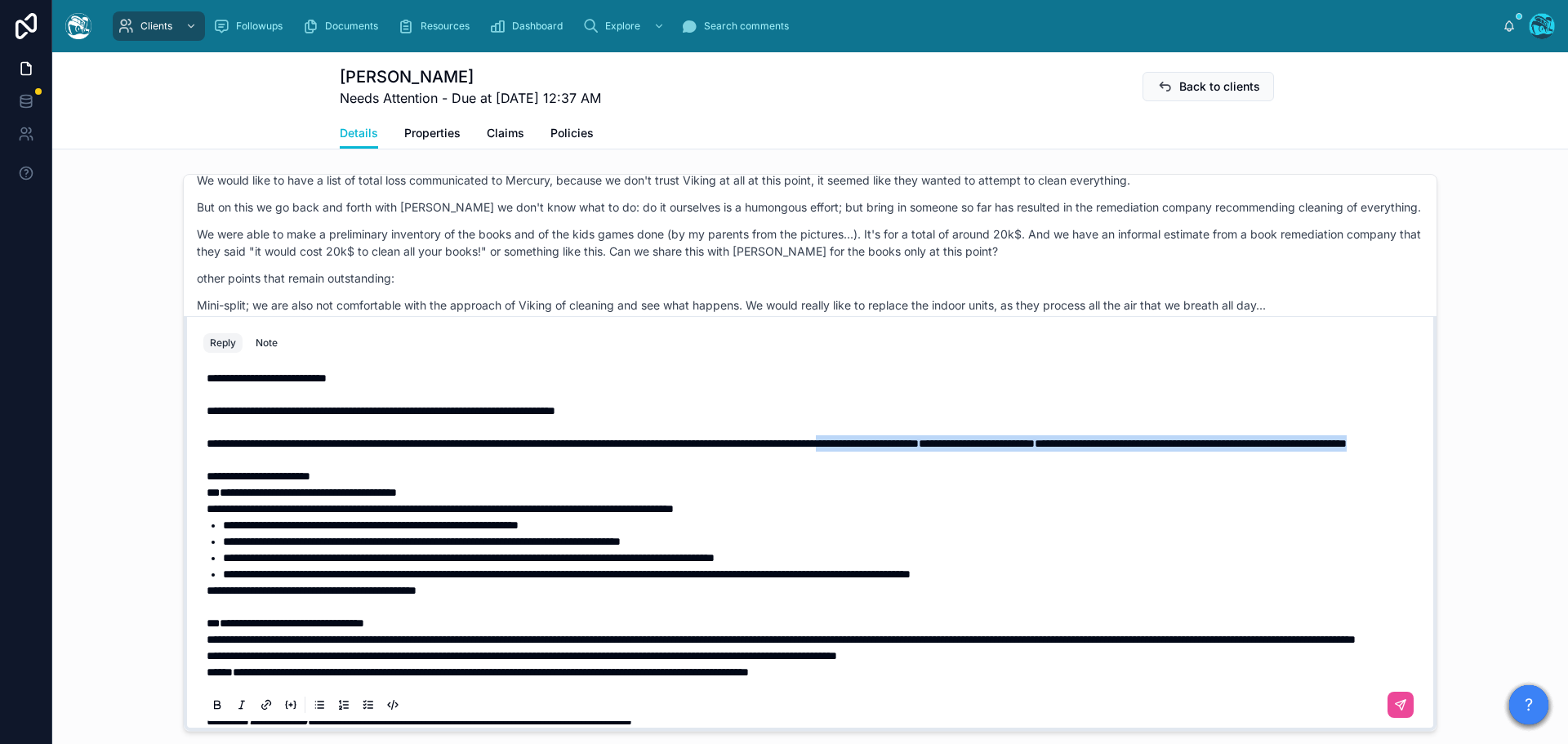
drag, startPoint x: 562, startPoint y: 410, endPoint x: 991, endPoint y: 457, distance: 431.6
click at [991, 452] on p "**********" at bounding box center [813, 443] width 1213 height 17
click at [215, 706] on icon at bounding box center [217, 704] width 5 height 4
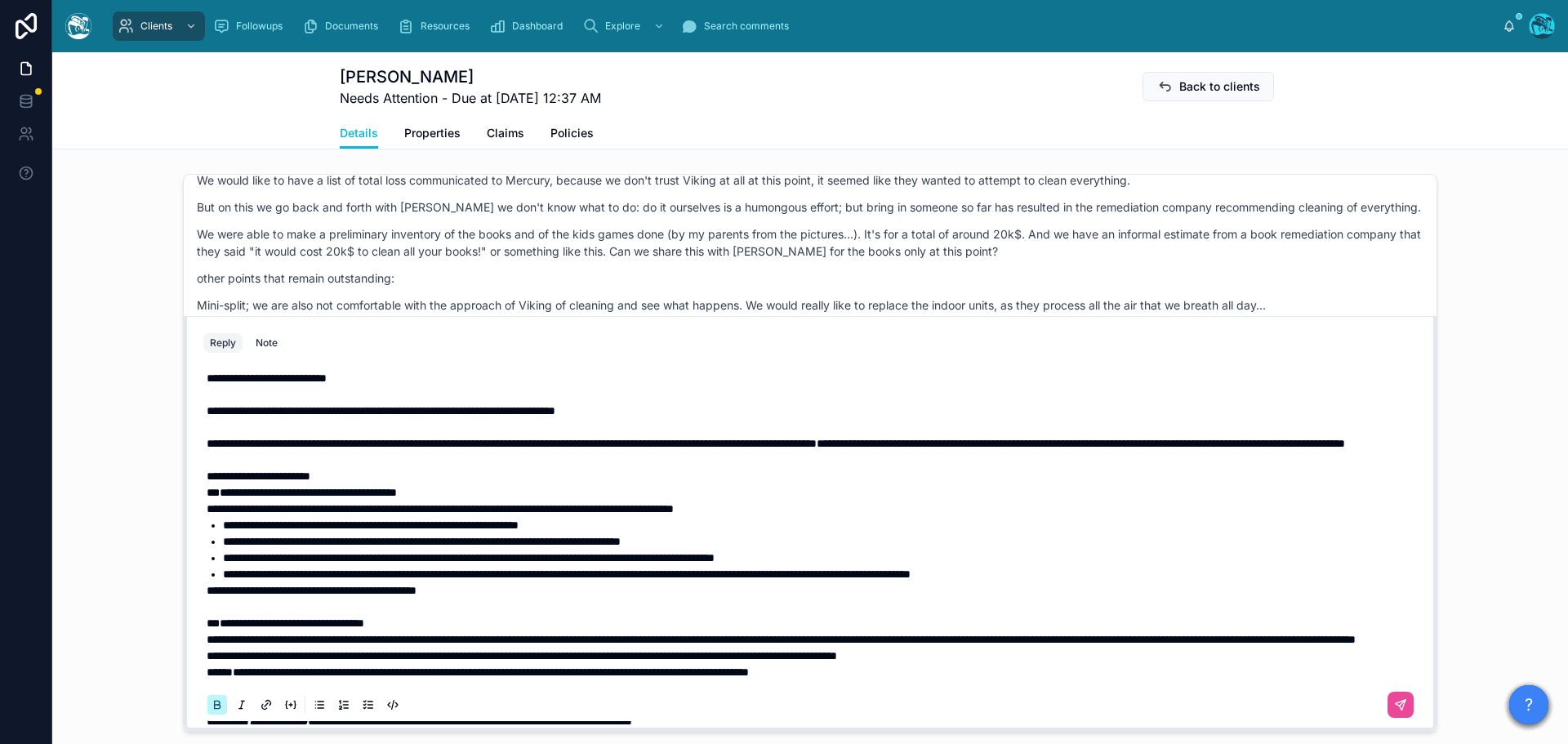
click at [215, 706] on icon at bounding box center [217, 704] width 5 height 4
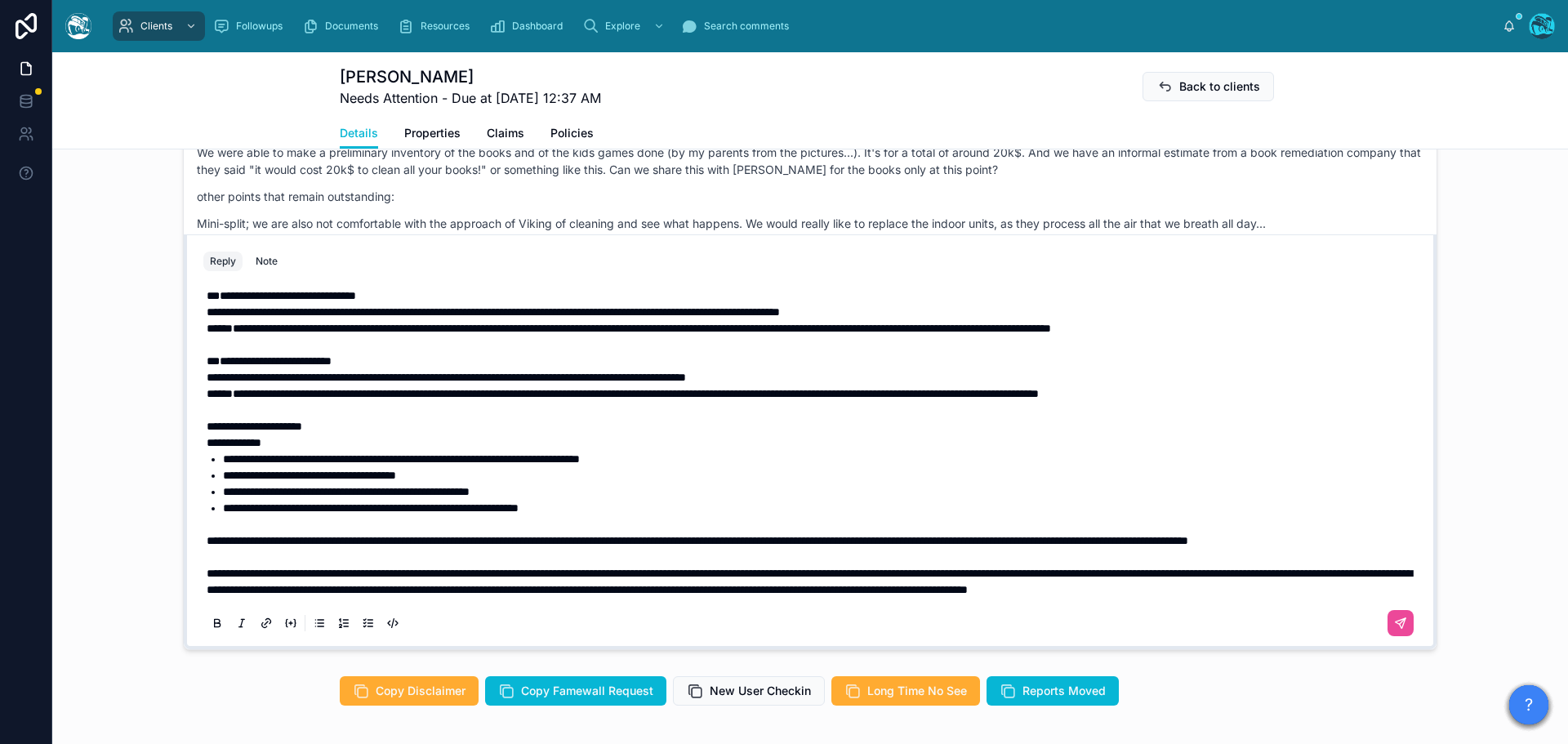
scroll to position [657, 0]
click at [894, 535] on span "**********" at bounding box center [696, 541] width 981 height 12
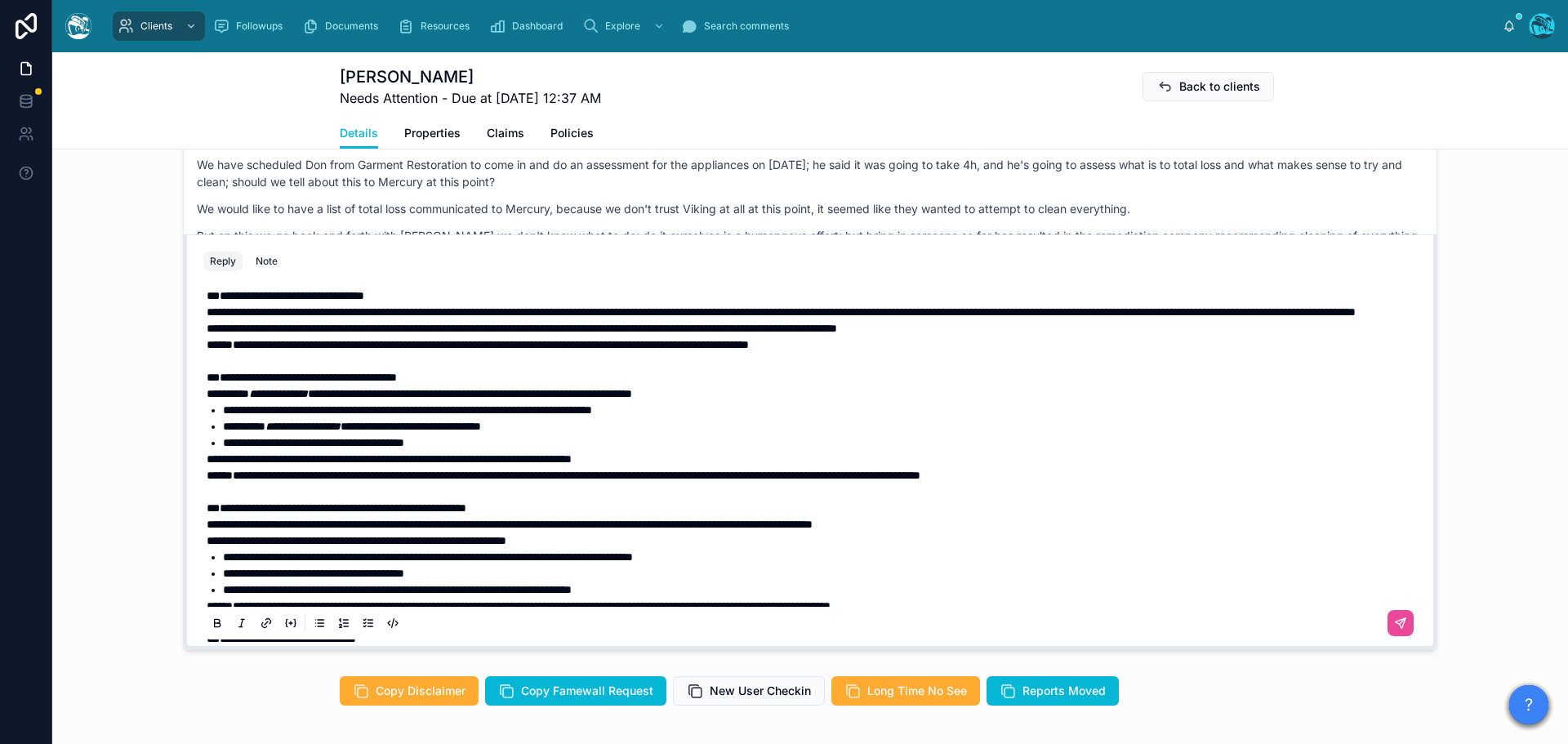
scroll to position [6484, 0]
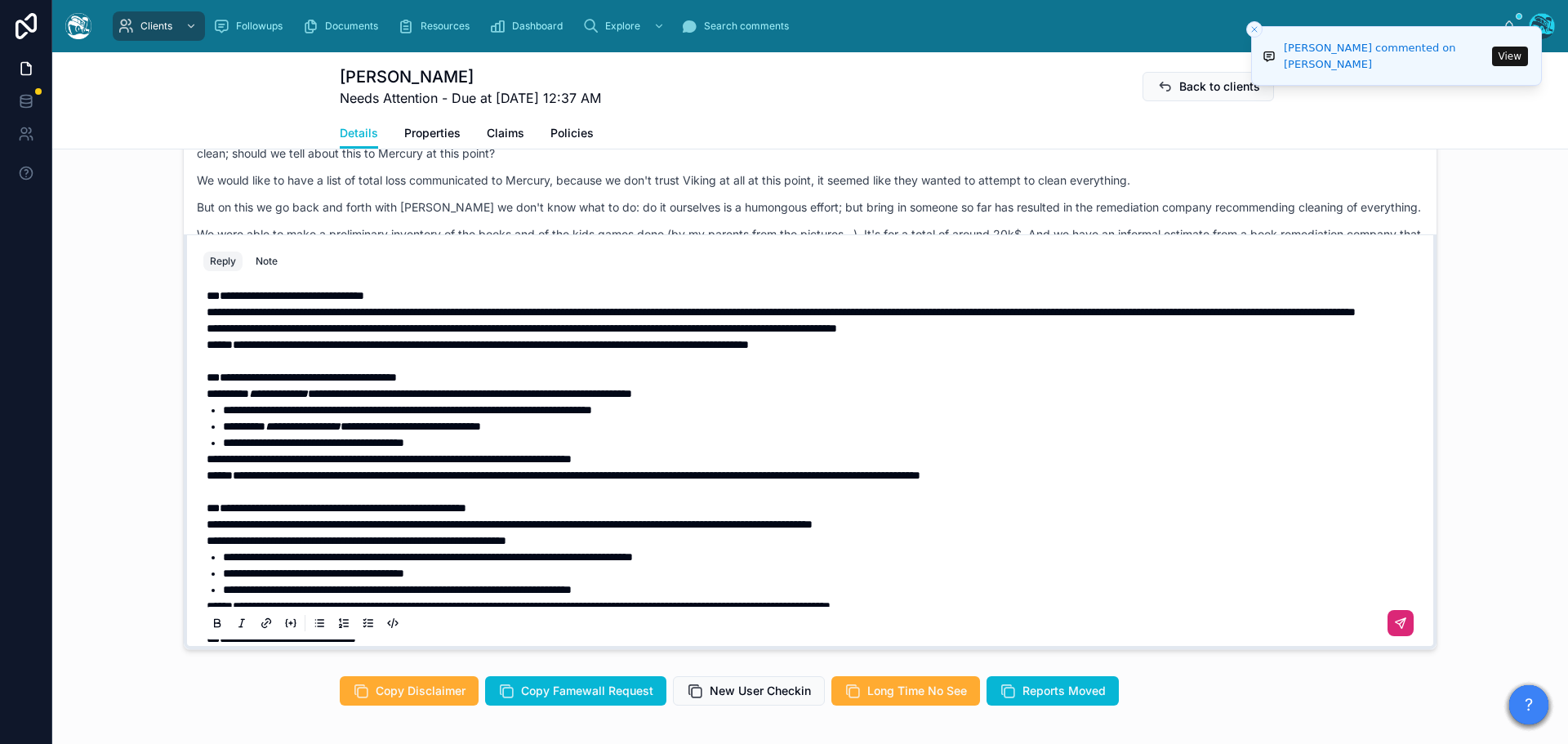
click at [1393, 630] on icon at bounding box center [1399, 623] width 13 height 13
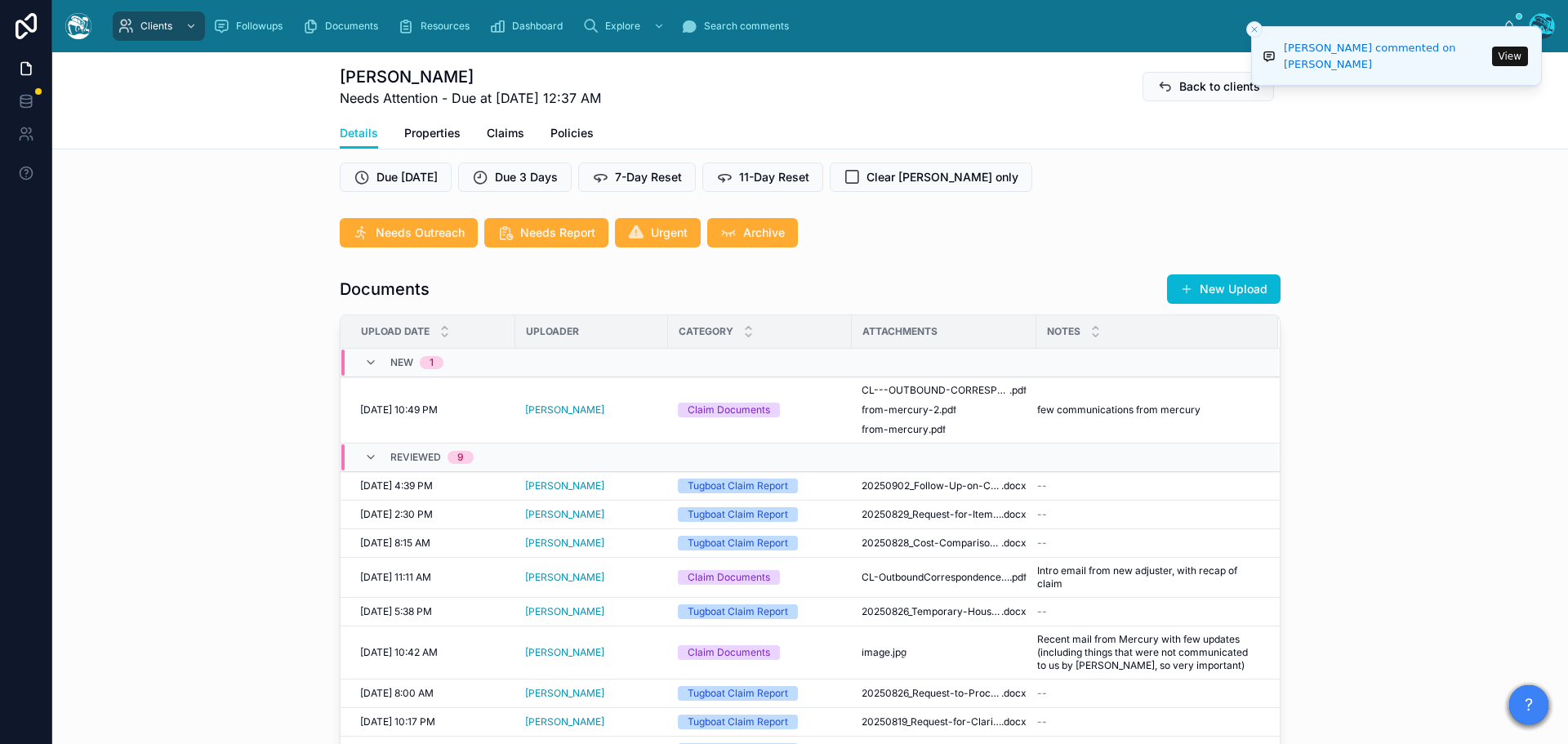
scroll to position [368, 0]
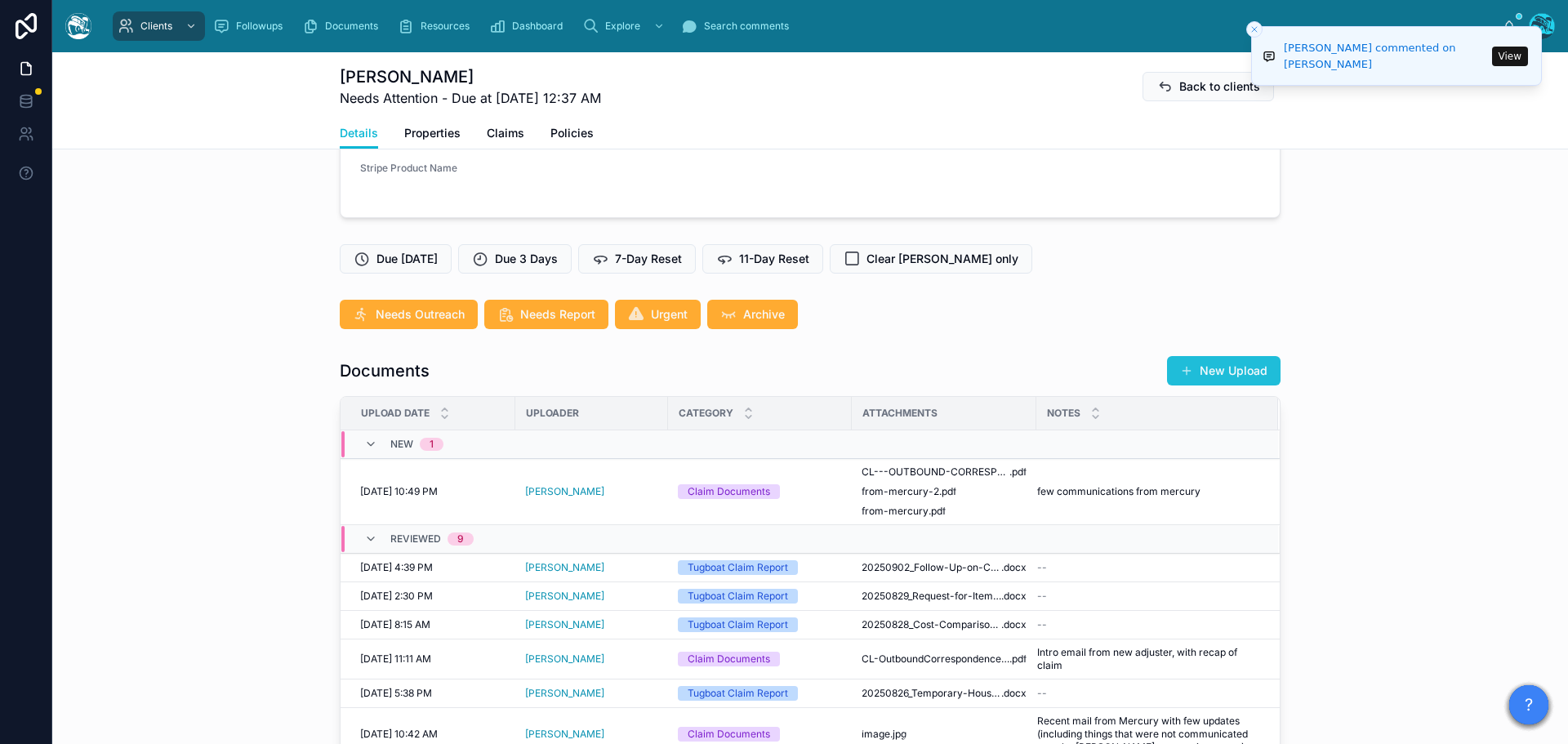
click at [1228, 382] on button "New Upload" at bounding box center [1223, 371] width 113 height 30
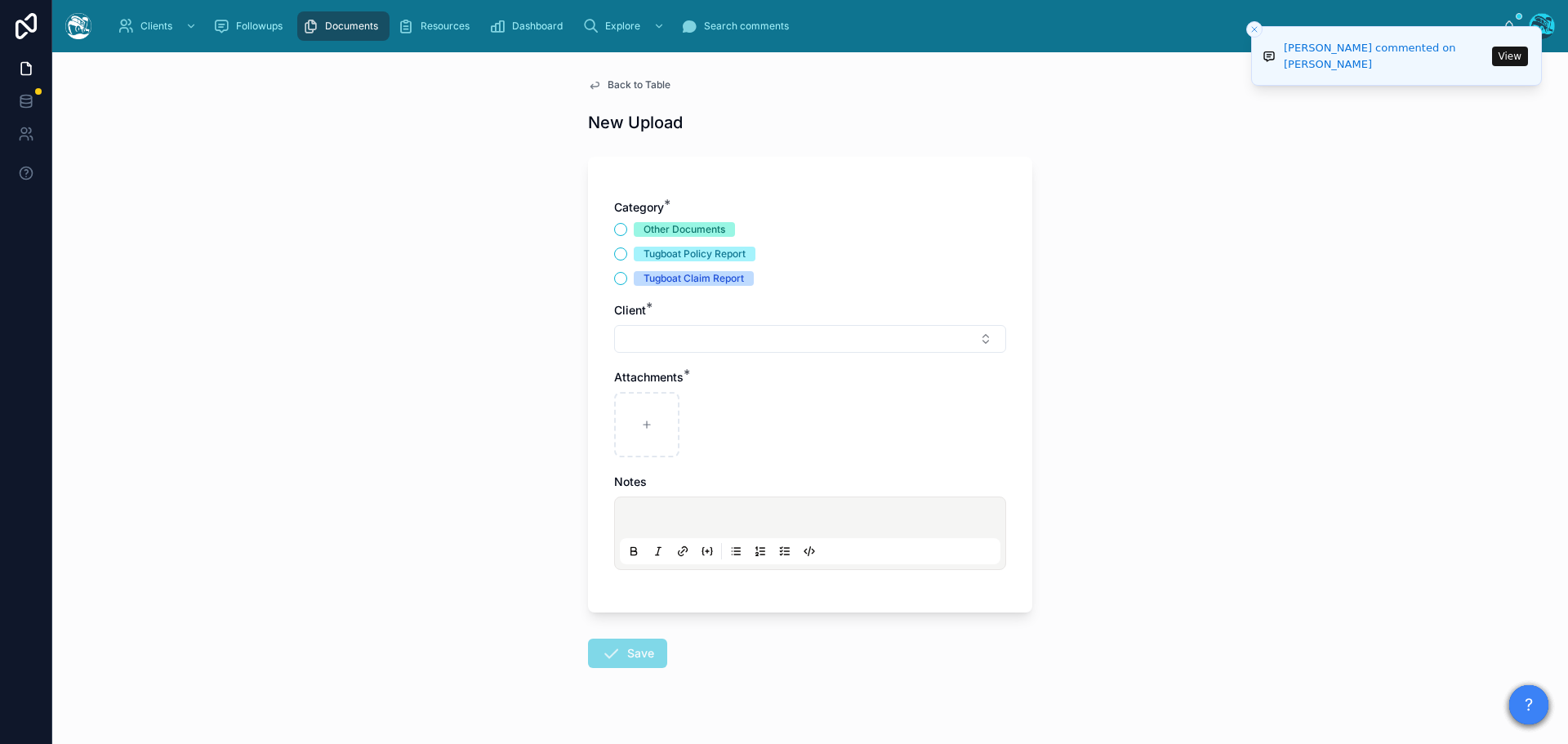
click at [613, 79] on span "Back to Table" at bounding box center [639, 84] width 63 height 13
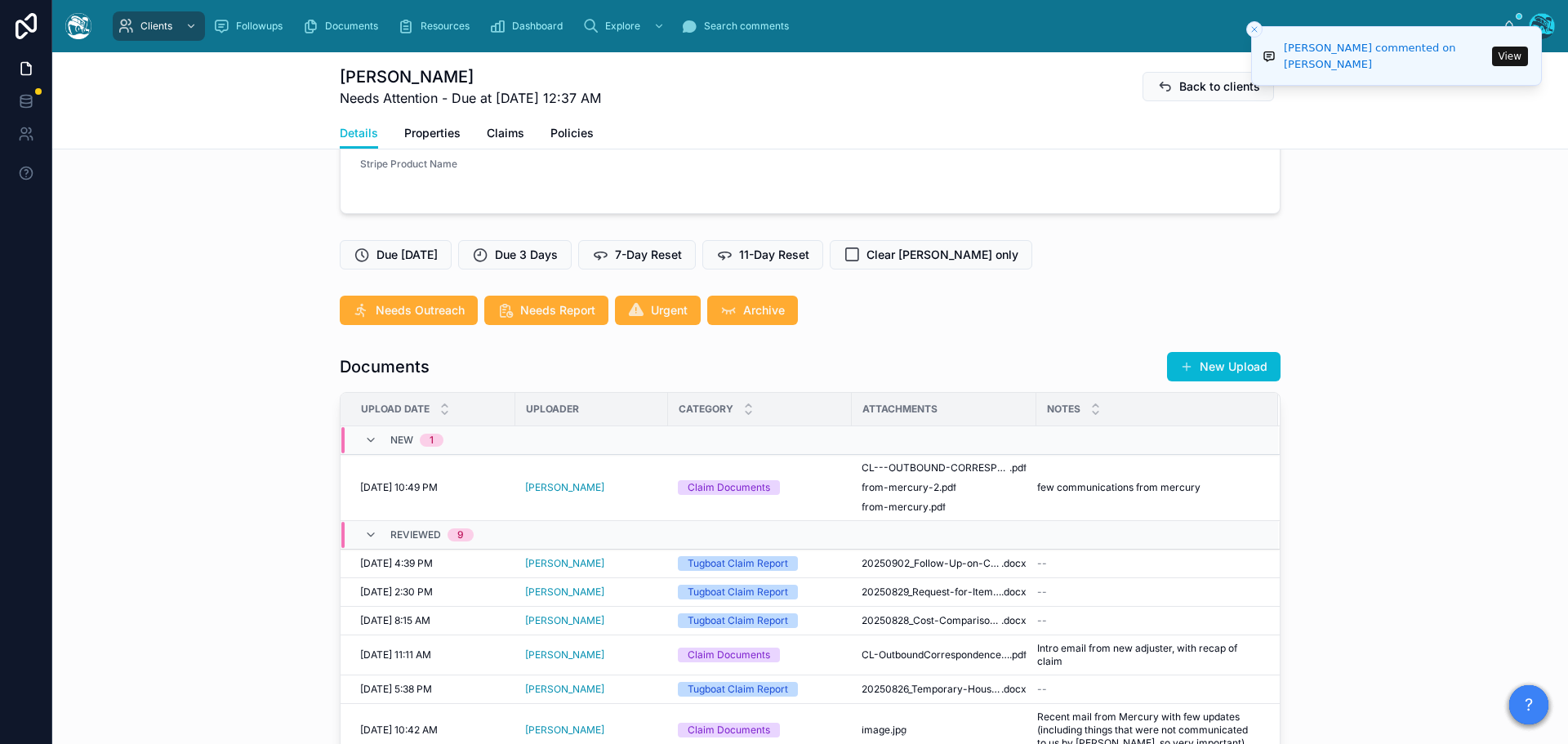
scroll to position [409, 0]
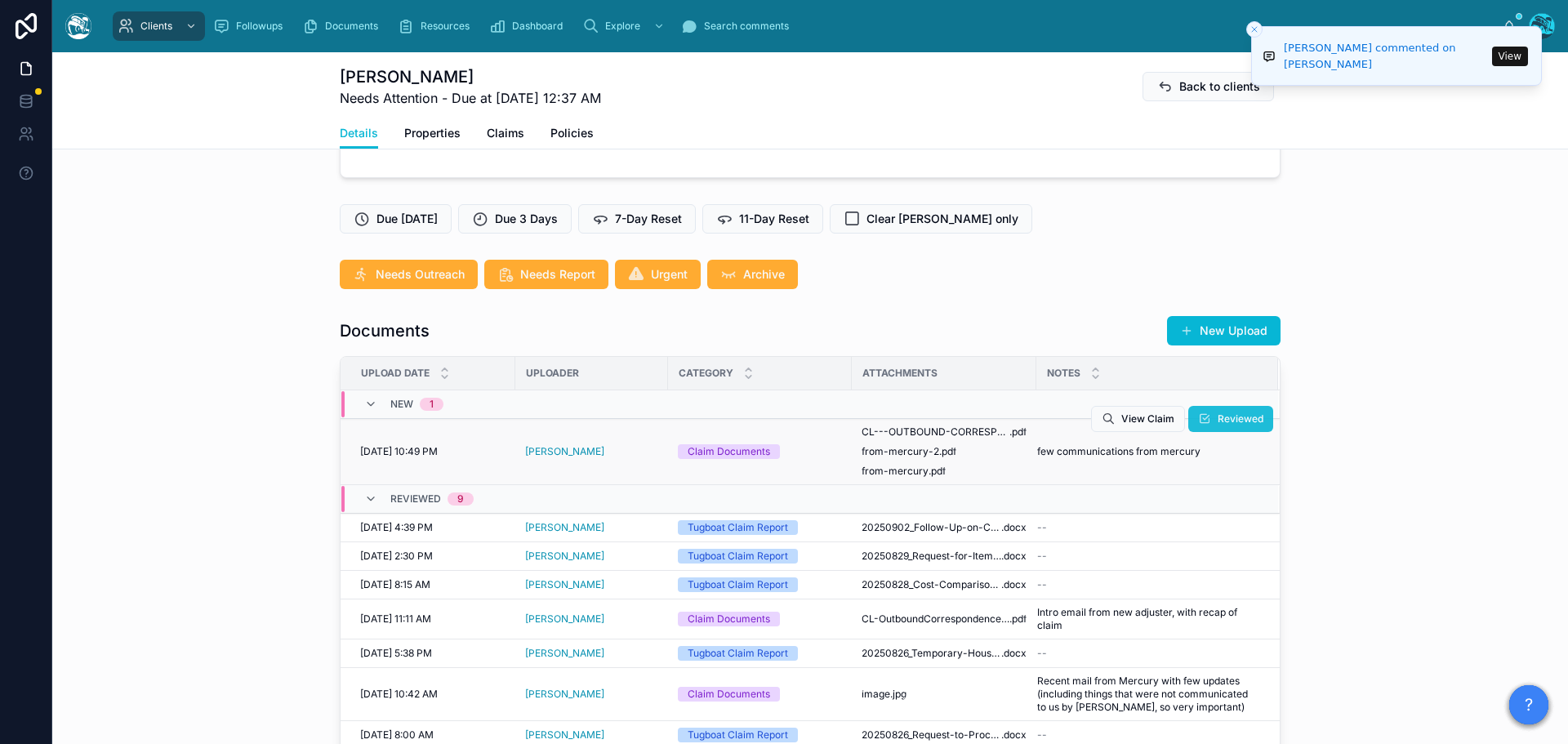
click at [1222, 432] on button "Reviewed" at bounding box center [1231, 418] width 85 height 26
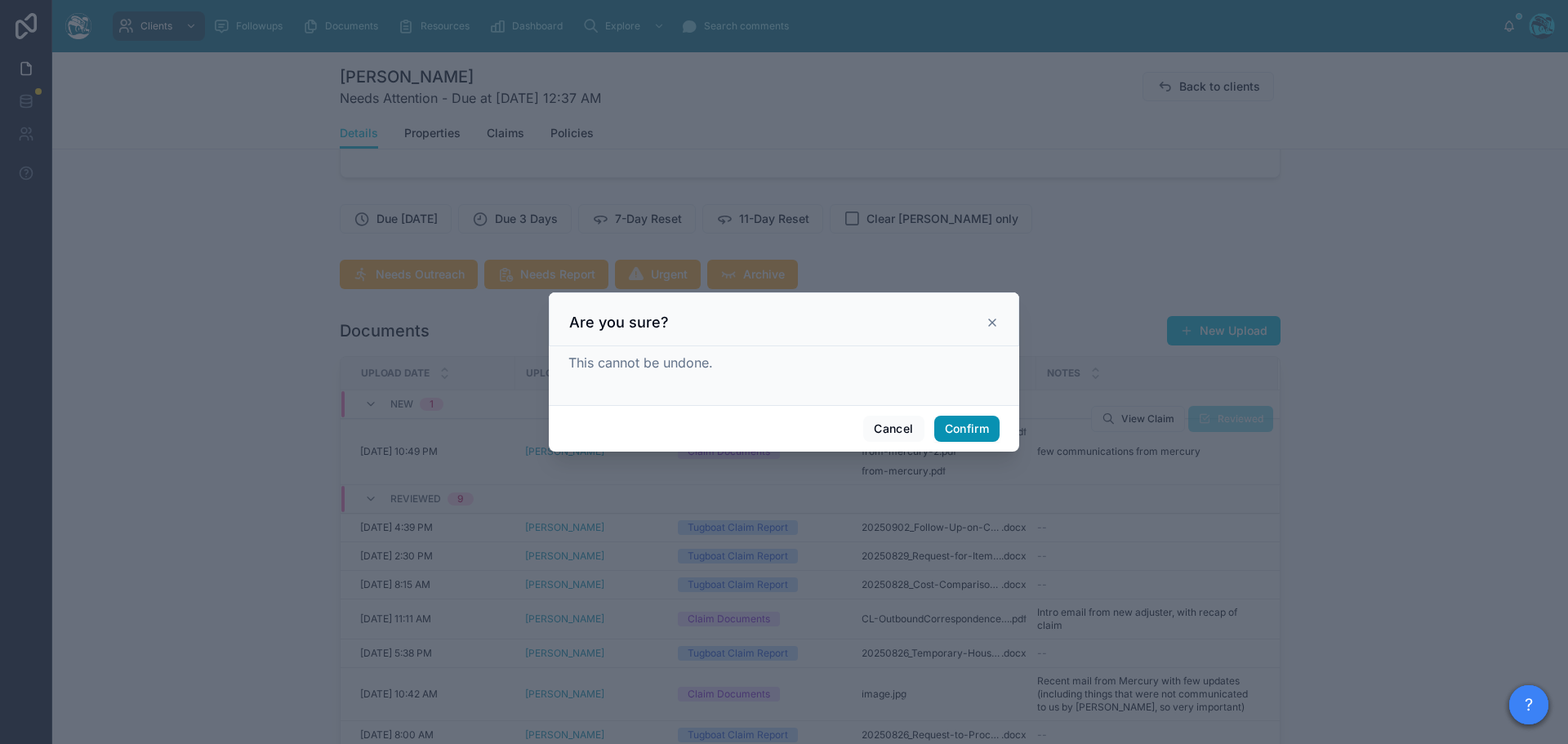
click at [962, 422] on button "Confirm" at bounding box center [966, 428] width 65 height 26
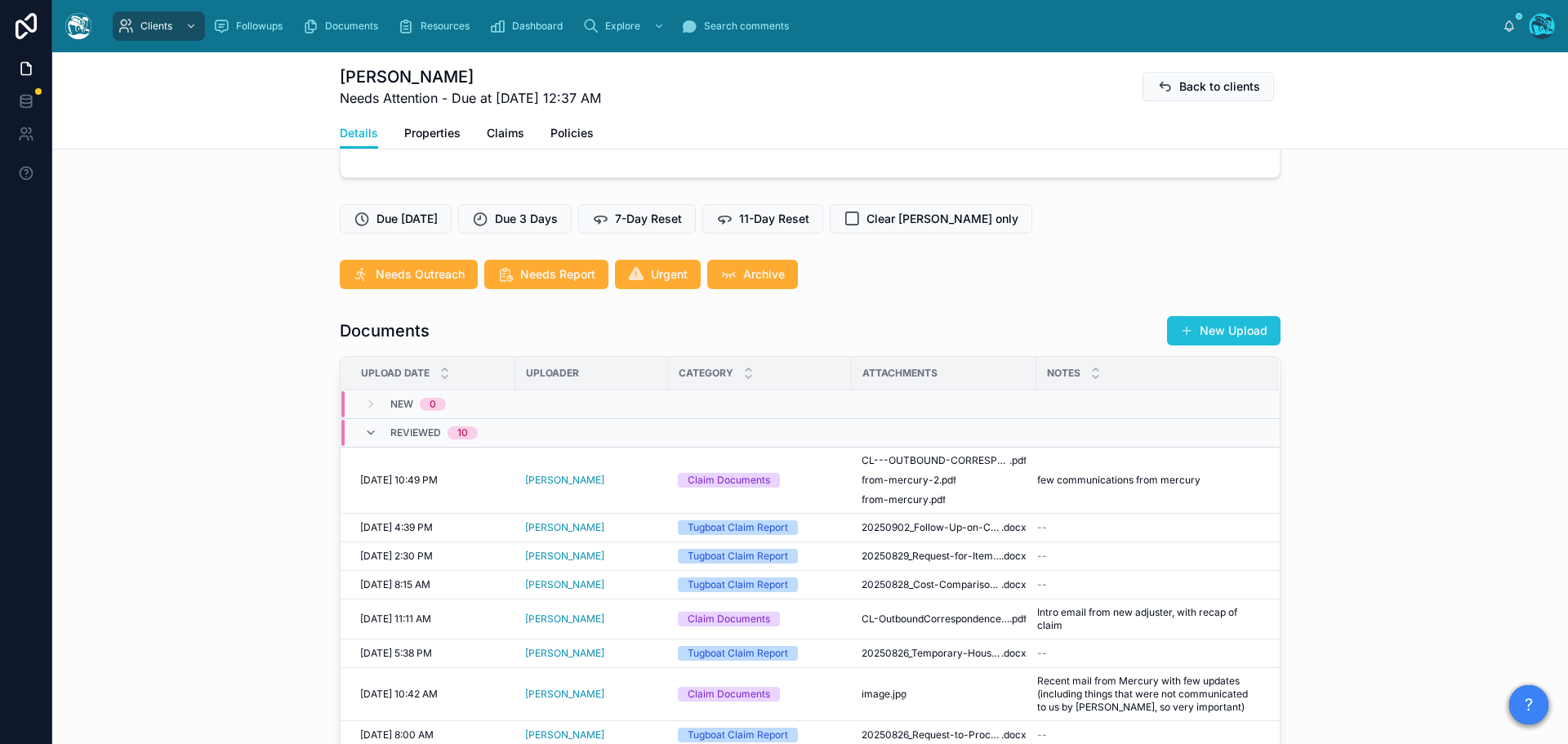
click at [1232, 344] on button "New Upload" at bounding box center [1223, 331] width 113 height 30
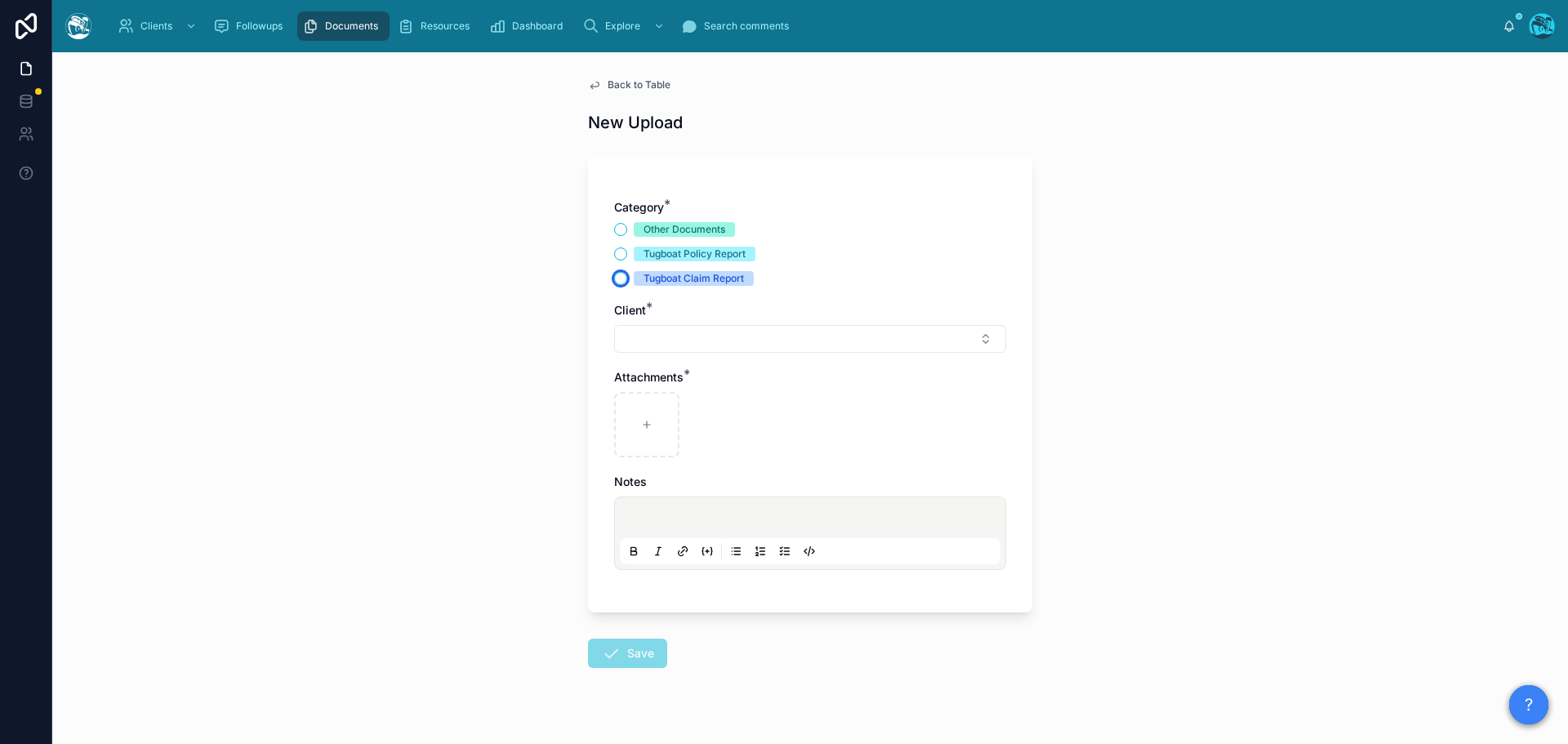
click at [614, 280] on button "Tugboat Claim Report" at bounding box center [620, 278] width 13 height 13
click at [642, 334] on button "Select Button" at bounding box center [810, 339] width 392 height 28
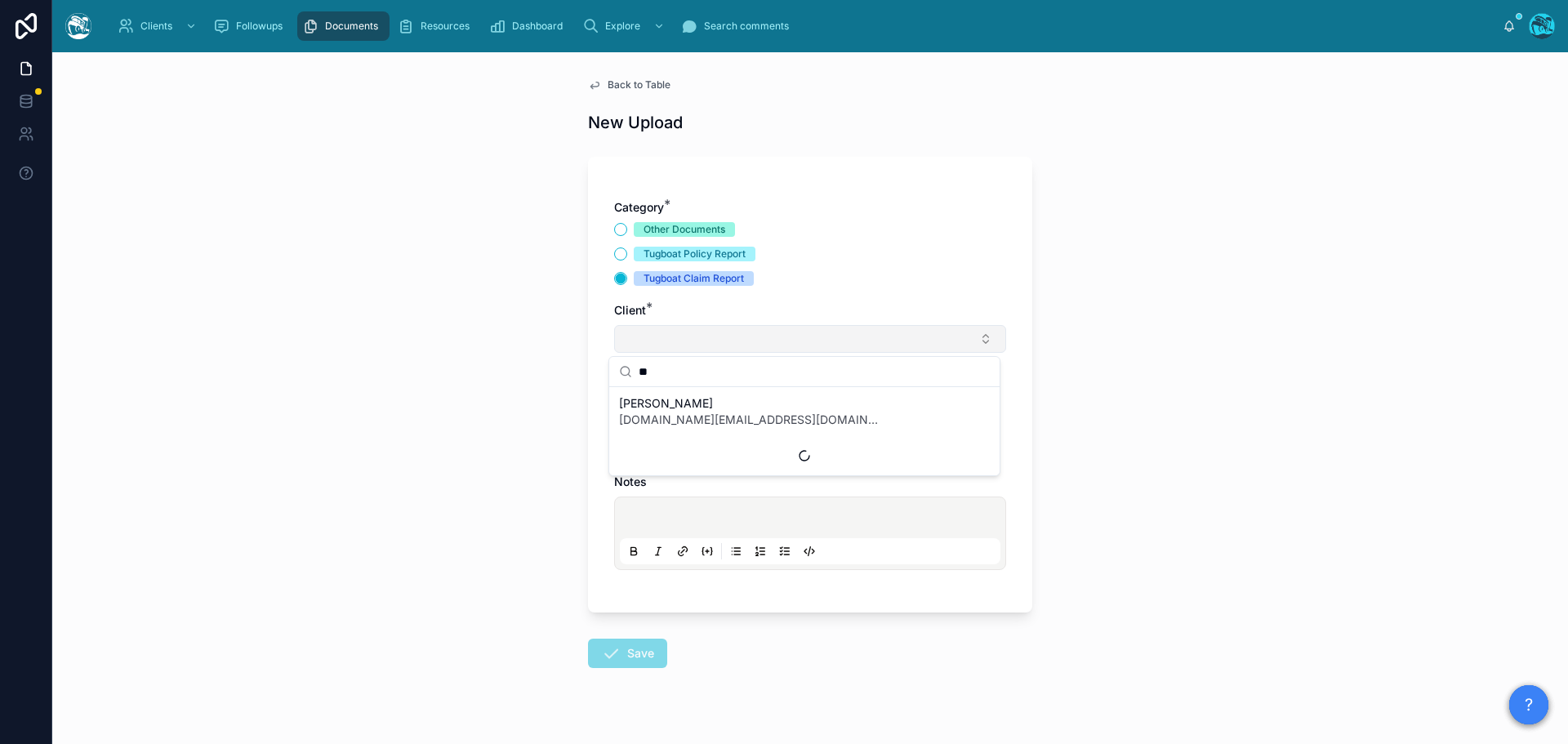
type input "*"
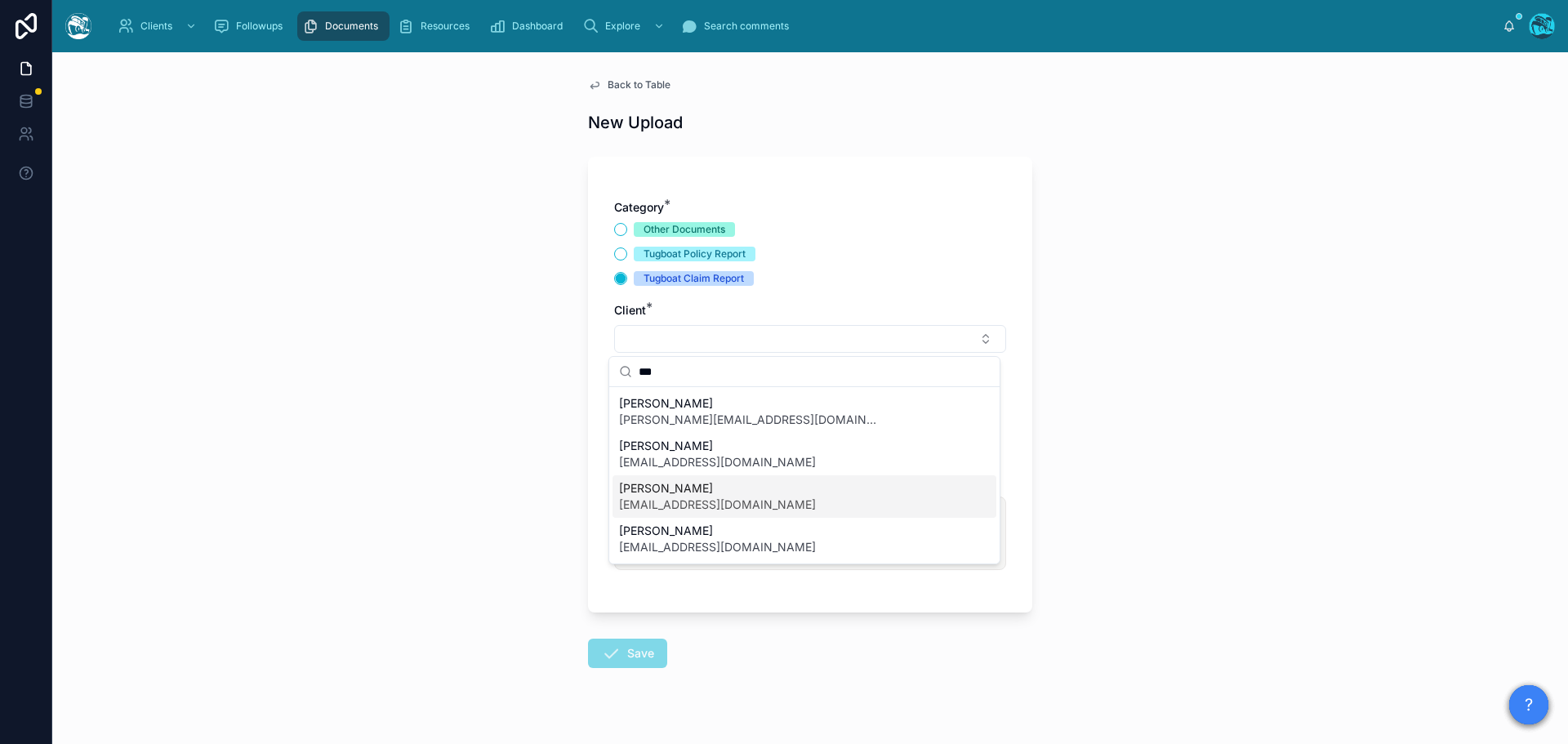
type input "***"
click at [654, 503] on span "[EMAIL_ADDRESS][DOMAIN_NAME]" at bounding box center [718, 504] width 197 height 17
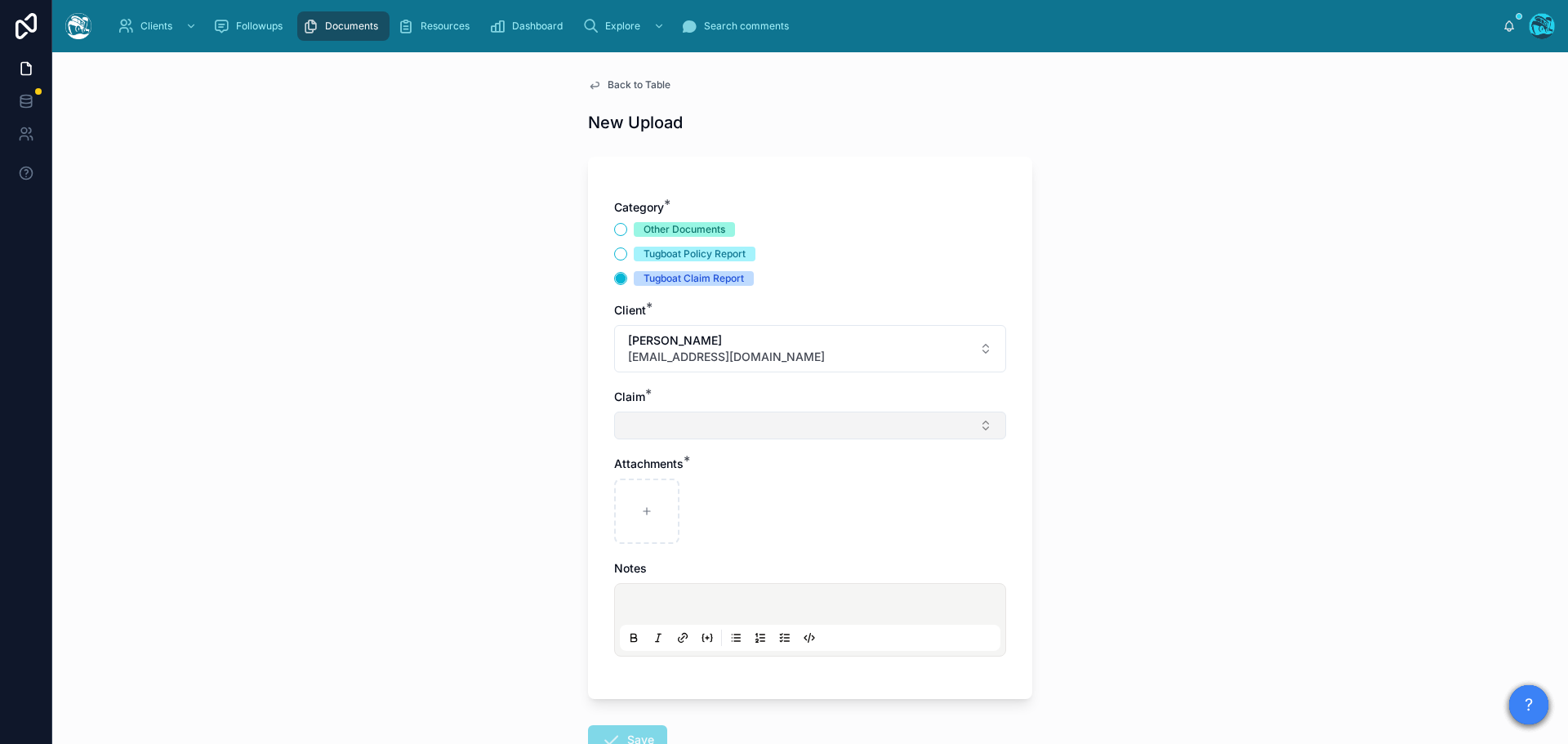
click at [645, 431] on button "Select Button" at bounding box center [810, 425] width 392 height 28
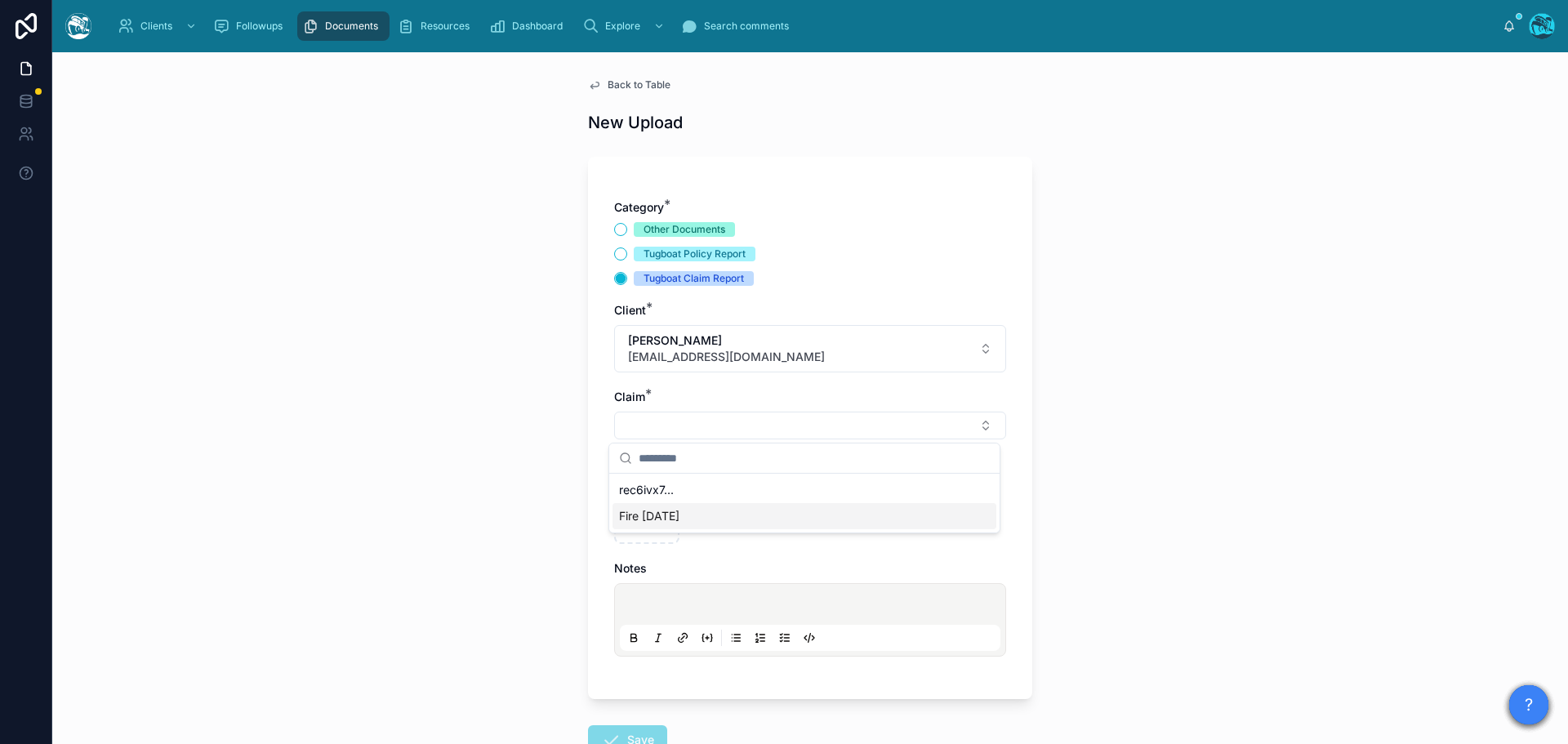
click at [642, 520] on span "Fire [DATE]" at bounding box center [649, 516] width 60 height 17
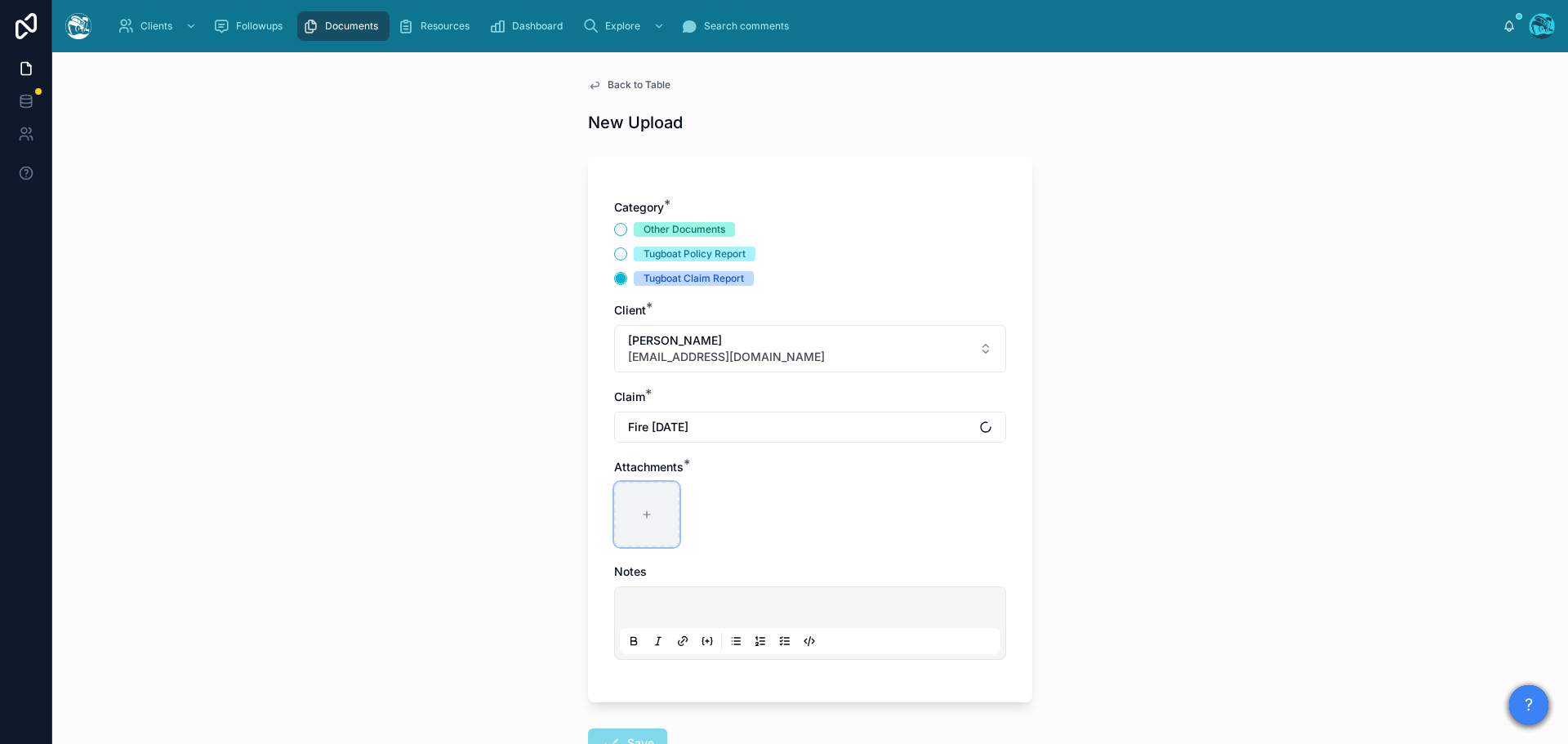
click at [638, 505] on div at bounding box center [647, 514] width 65 height 65
type input "**********"
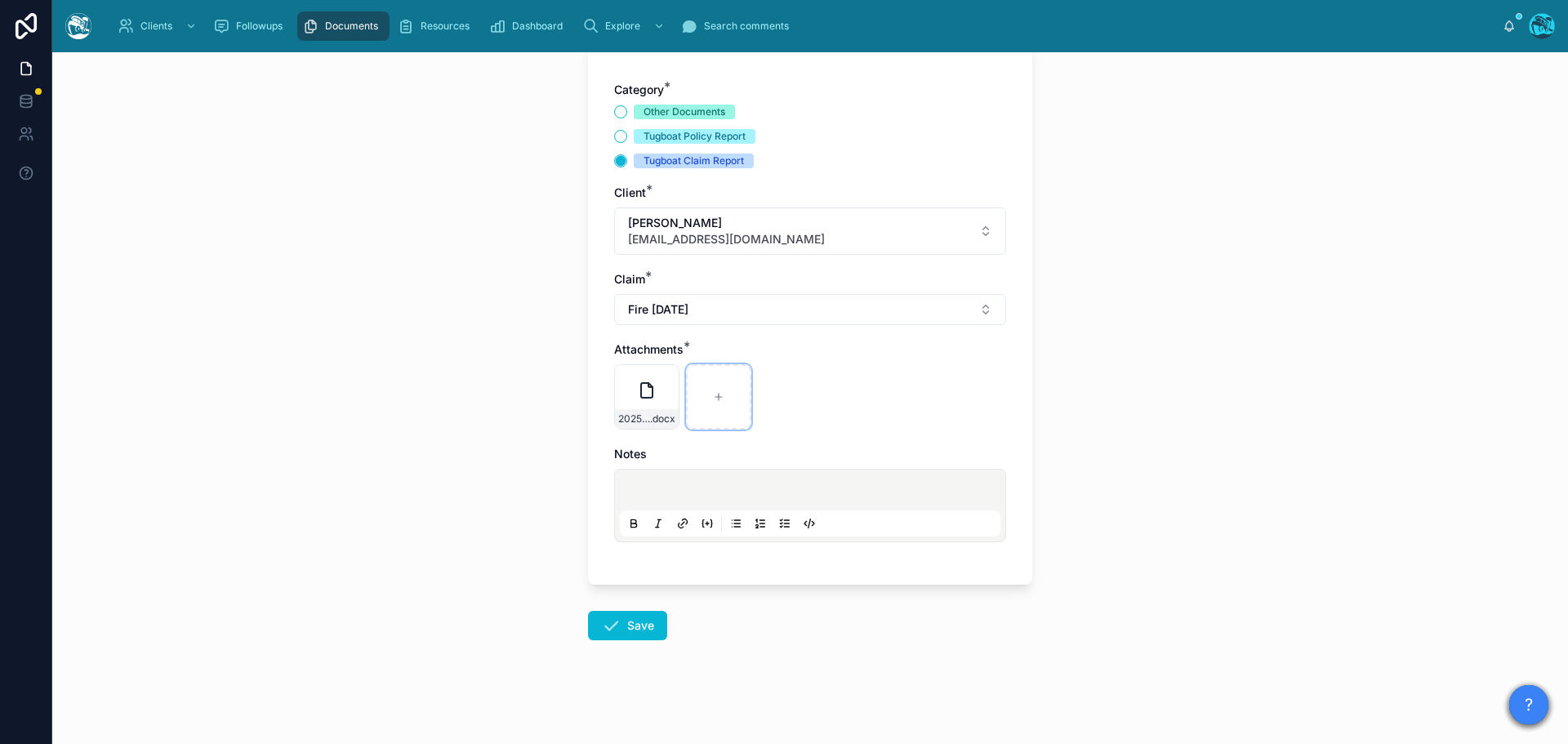
scroll to position [118, 0]
click at [628, 627] on button "Save" at bounding box center [627, 625] width 79 height 30
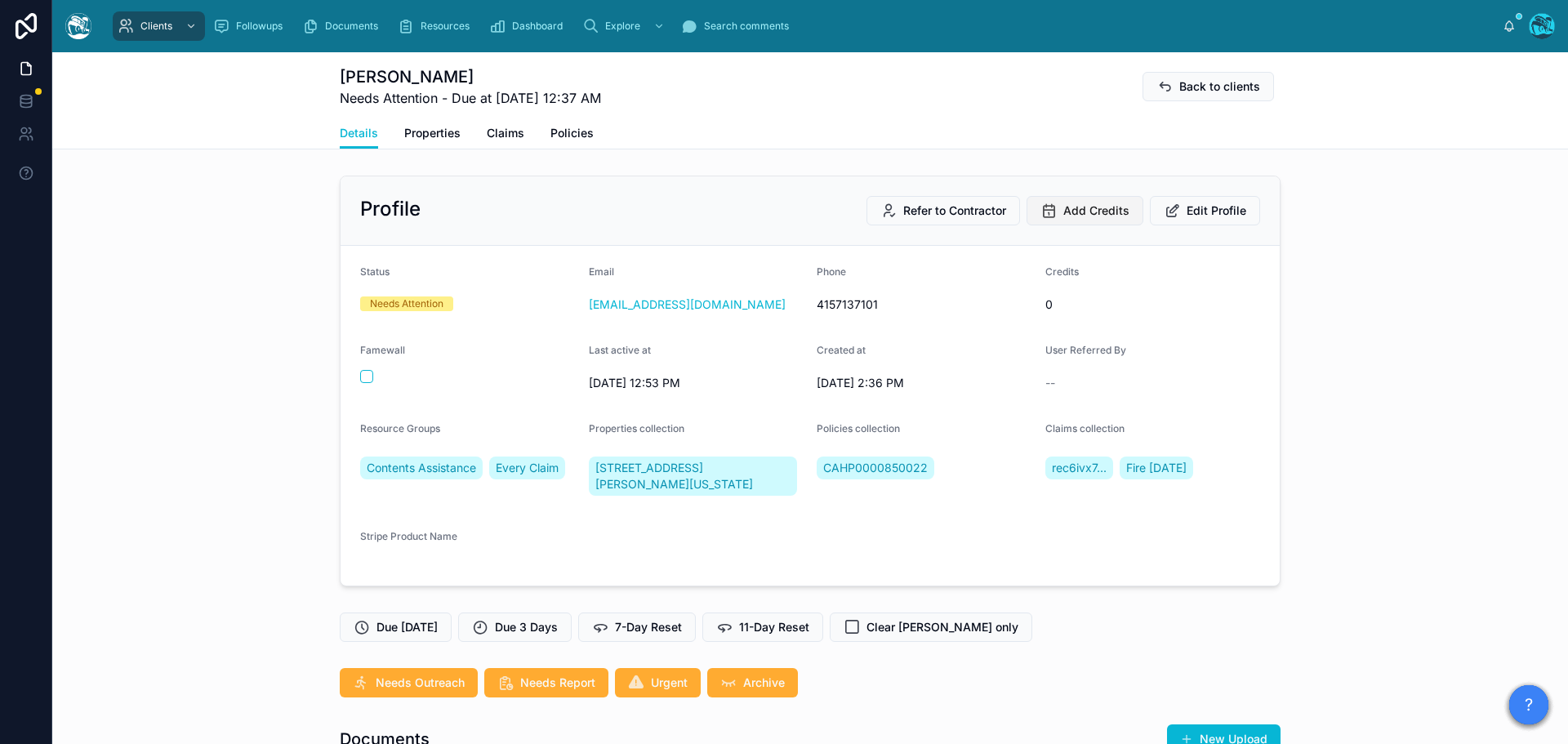
click at [1076, 213] on span "Add Credits" at bounding box center [1096, 210] width 66 height 17
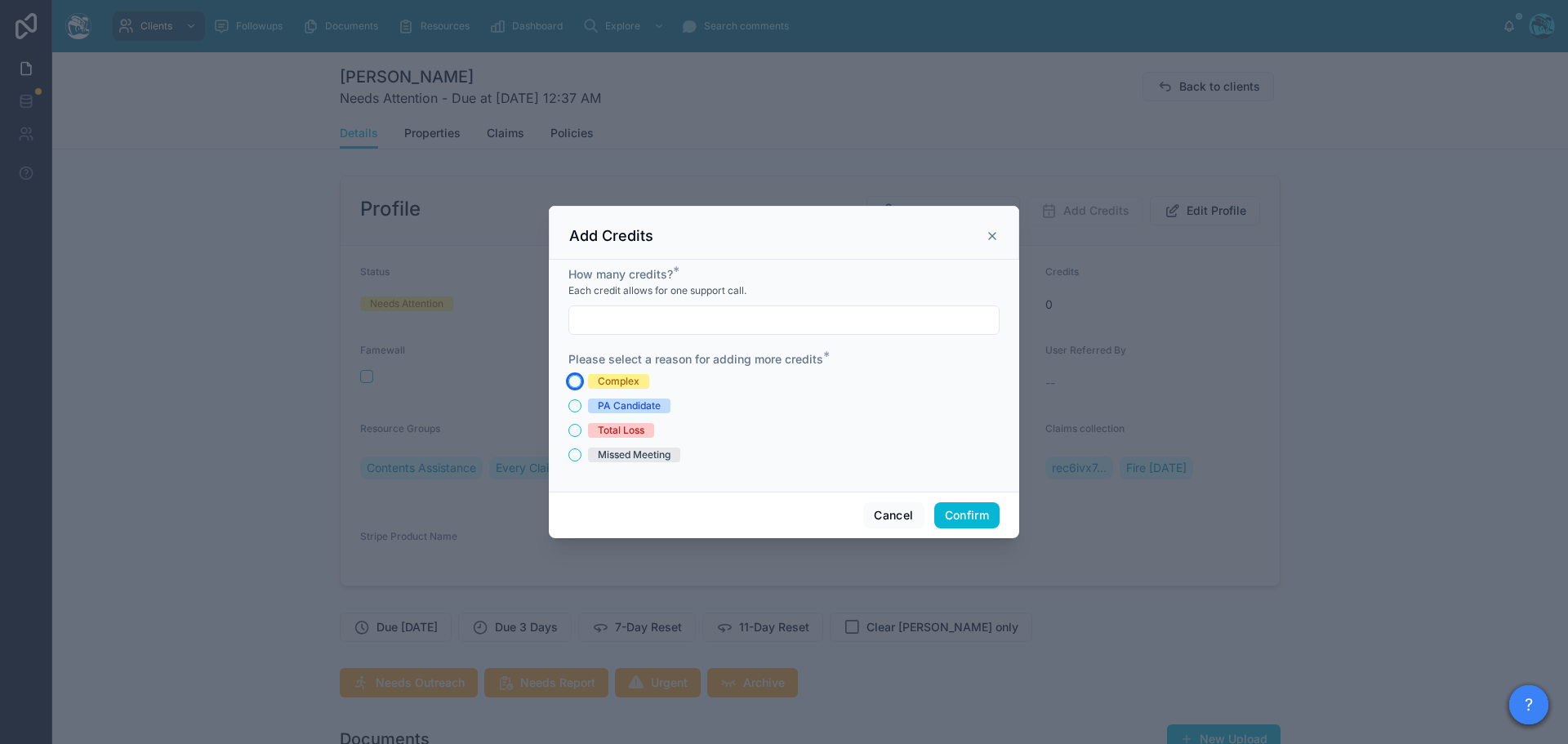
click at [576, 381] on button "Complex" at bounding box center [574, 381] width 13 height 13
click at [597, 321] on input "text" at bounding box center [783, 320] width 429 height 23
type input "*"
click at [952, 508] on button "Confirm" at bounding box center [966, 515] width 65 height 26
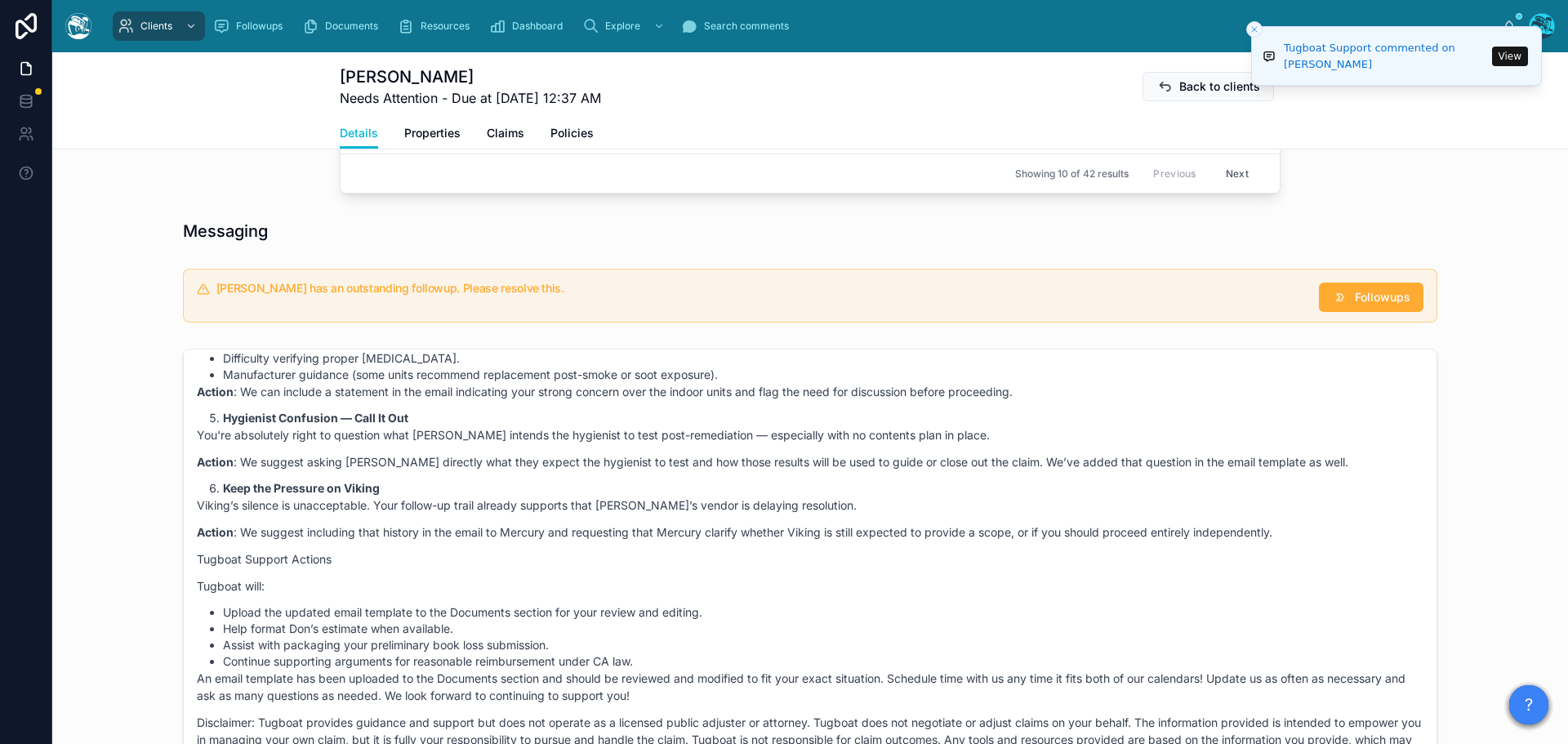
scroll to position [1062, 0]
click at [1374, 305] on span "Followups" at bounding box center [1382, 296] width 55 height 17
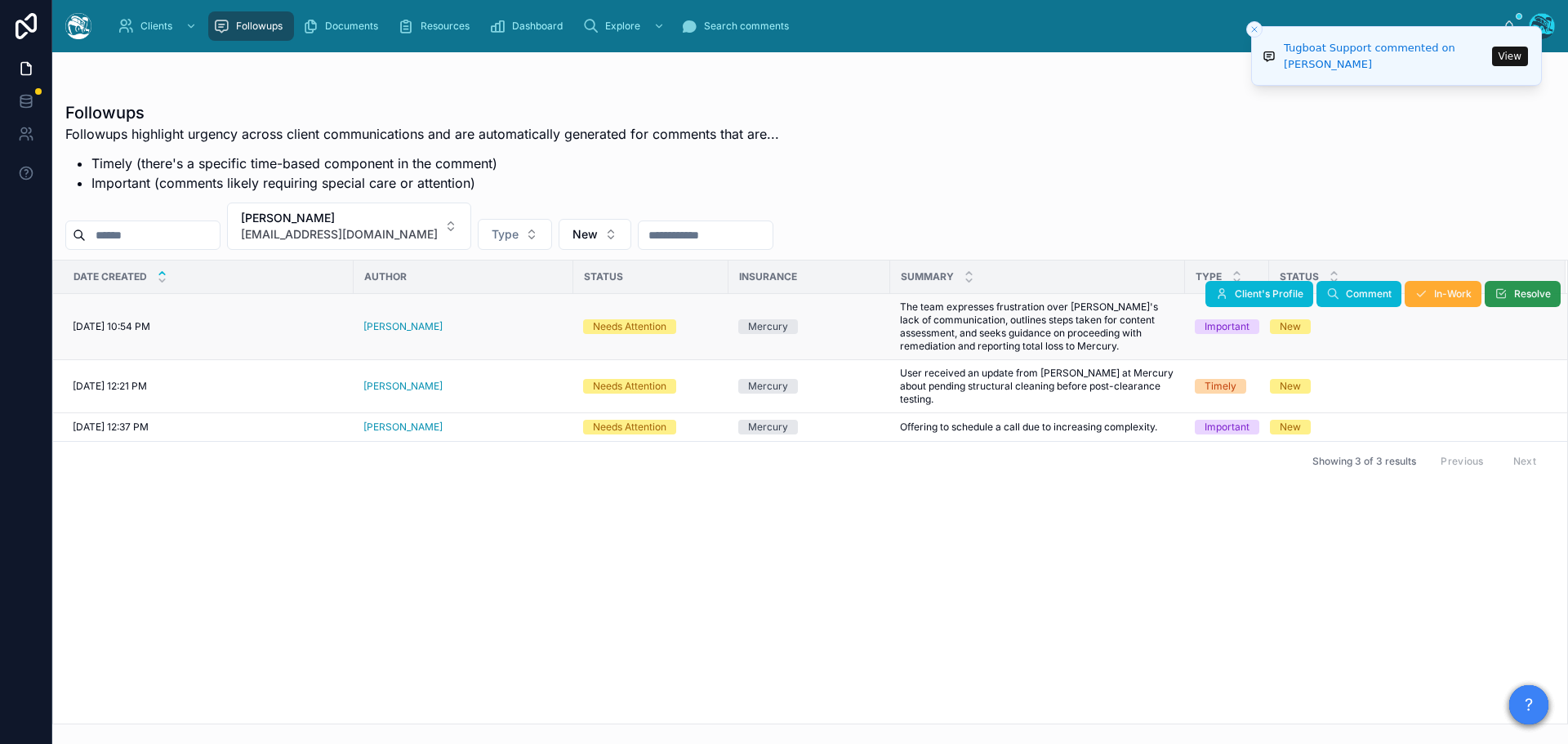
click at [1533, 293] on span "Resolve" at bounding box center [1532, 293] width 36 height 13
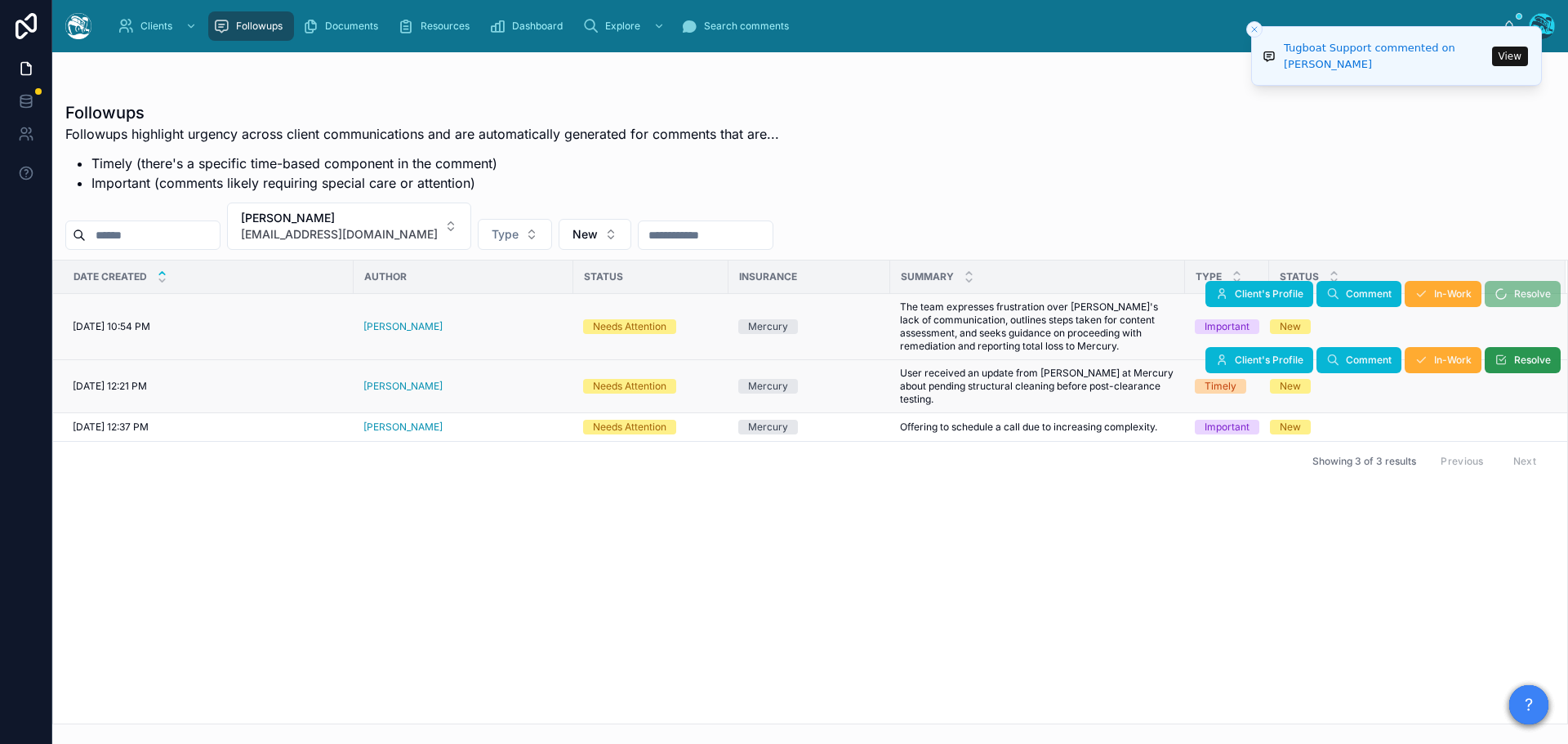
click at [1521, 363] on span "Resolve" at bounding box center [1532, 359] width 36 height 13
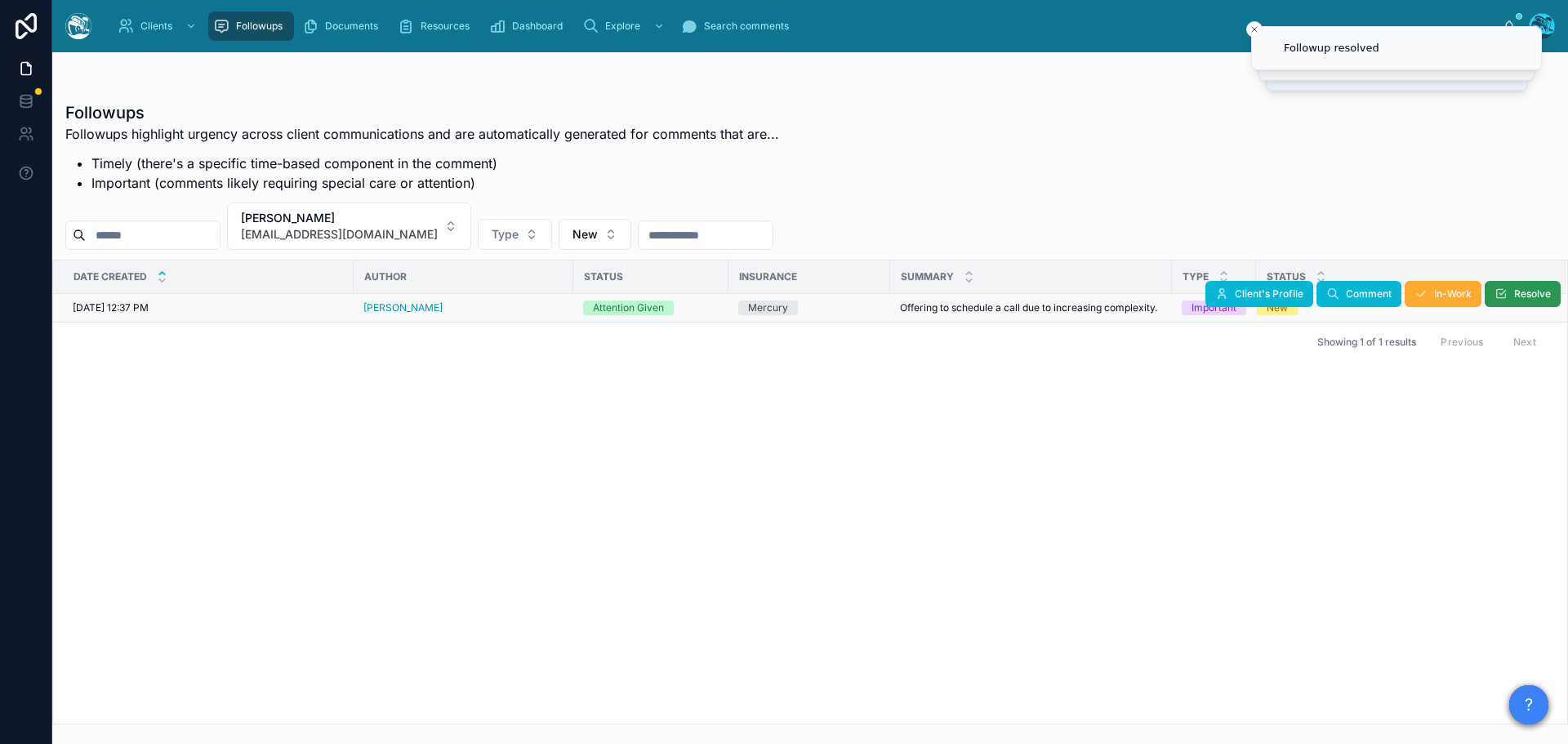
click at [1518, 294] on span "Resolve" at bounding box center [1532, 293] width 36 height 13
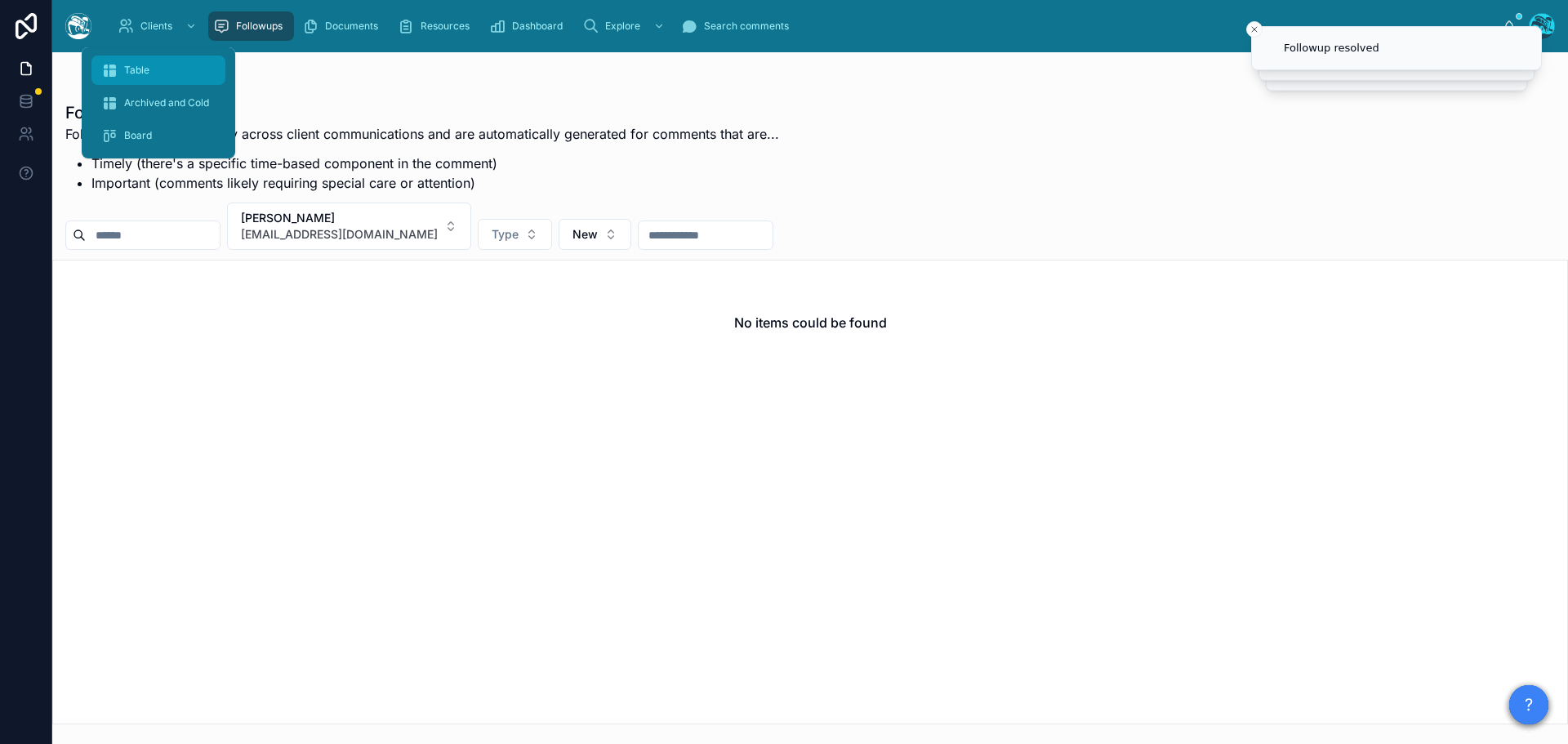
click at [137, 65] on span "Table" at bounding box center [137, 70] width 26 height 13
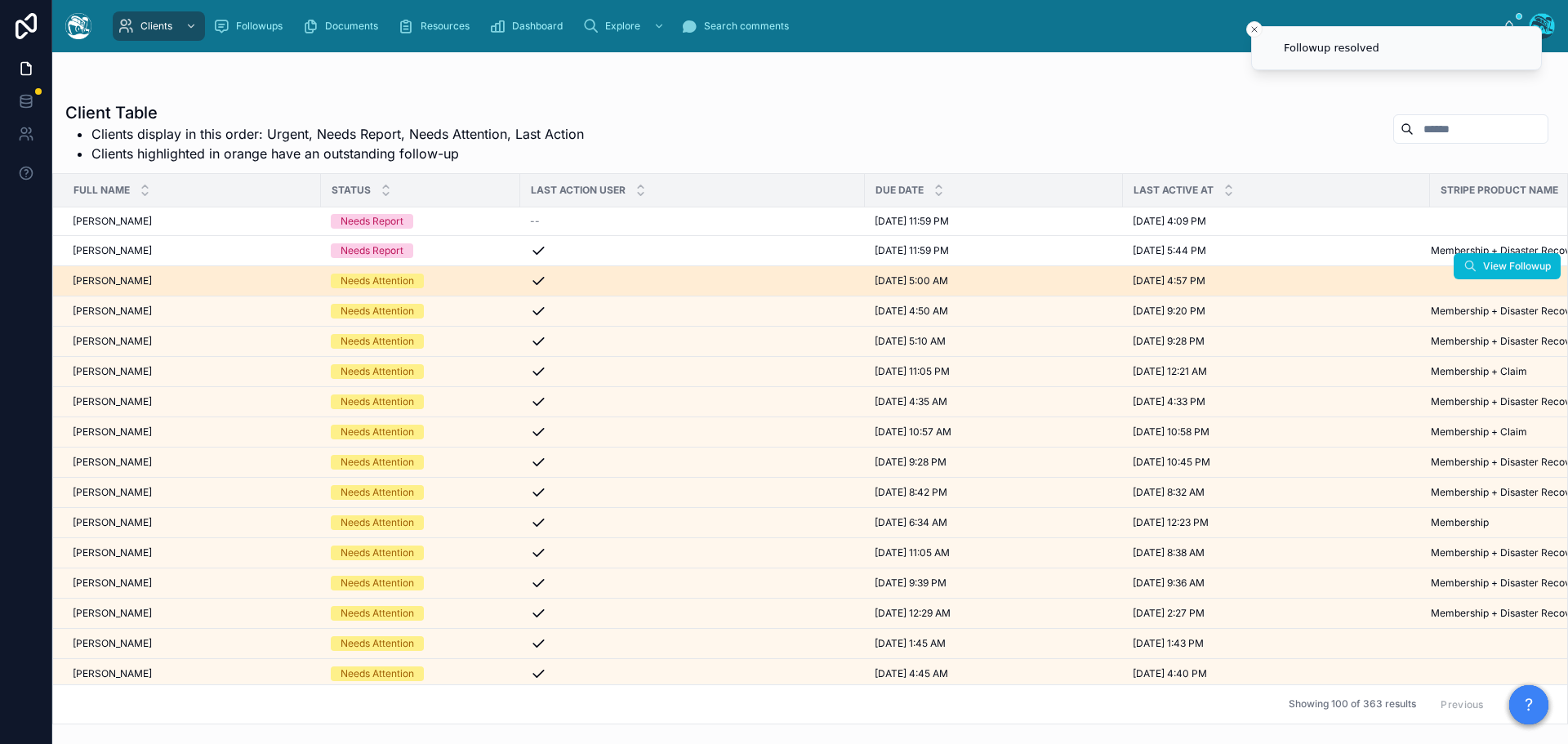
click at [178, 280] on div "[PERSON_NAME] [PERSON_NAME]" at bounding box center [192, 280] width 239 height 13
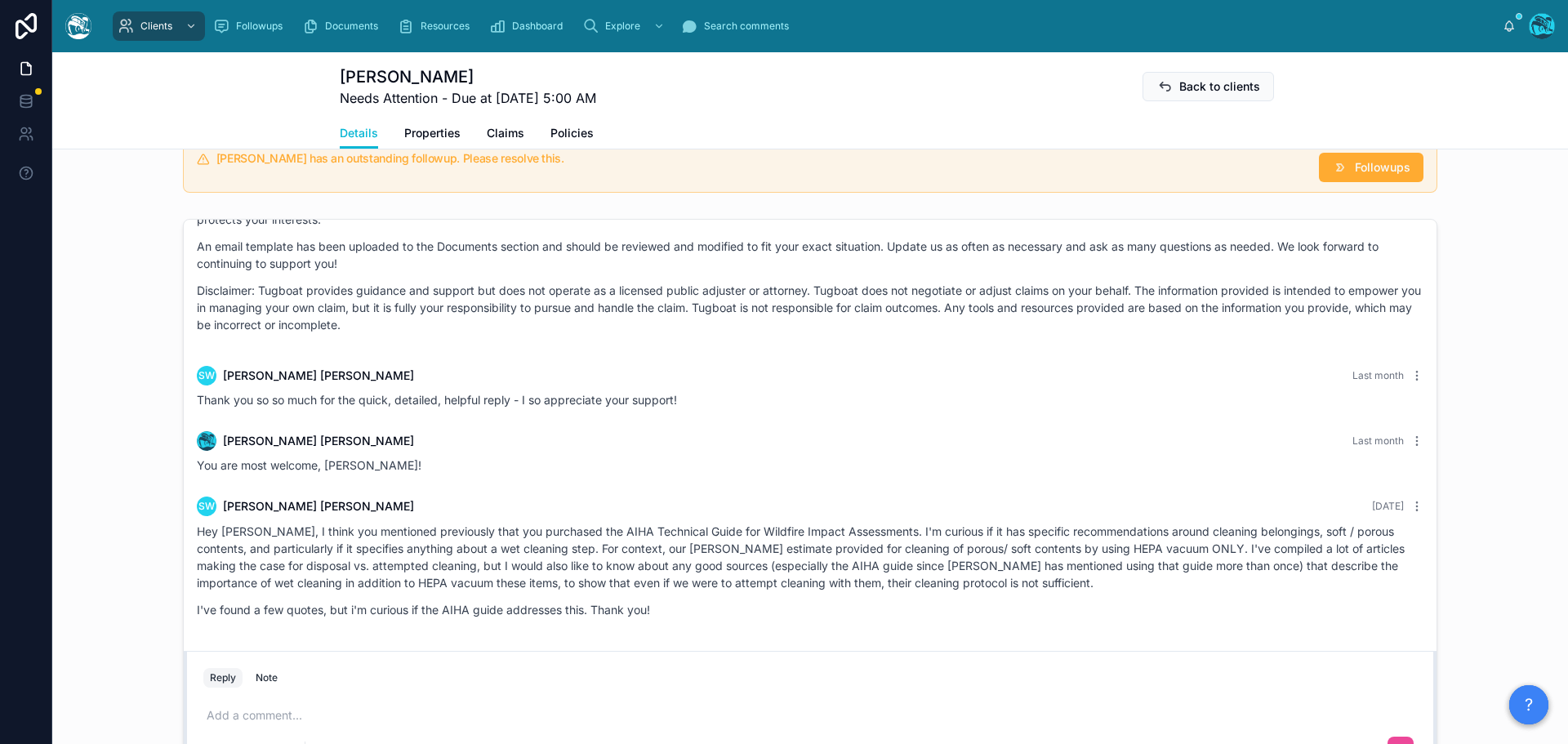
scroll to position [1307, 0]
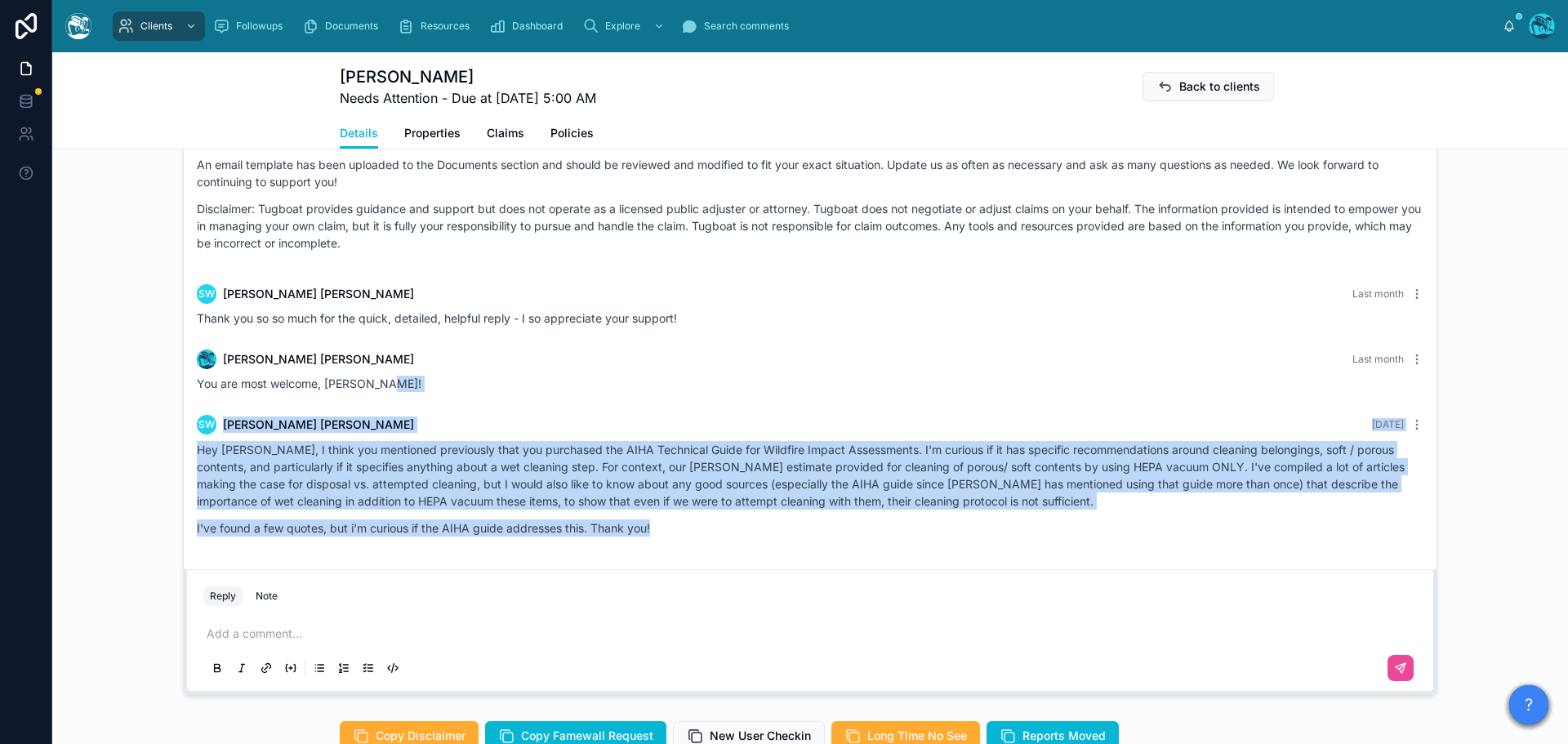
drag, startPoint x: 401, startPoint y: 393, endPoint x: 677, endPoint y: 550, distance: 317.5
copy div "SW [PERSON_NAME] [DATE] Hey [PERSON_NAME], I think you mentioned previously tha…"
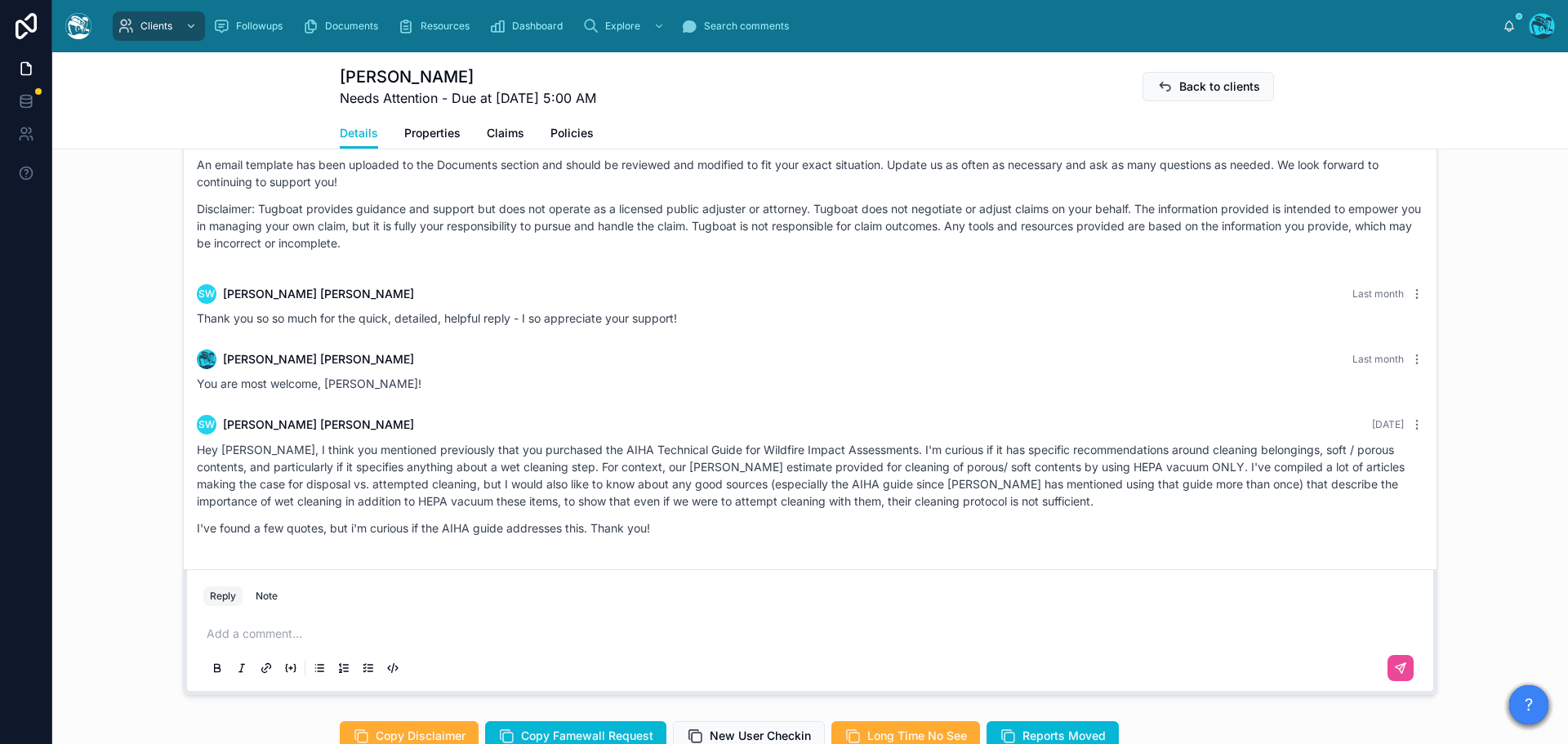
drag, startPoint x: 222, startPoint y: 657, endPoint x: 229, endPoint y: 648, distance: 11.4
click at [222, 657] on div "Add a comment..." at bounding box center [810, 650] width 1213 height 69
click at [230, 642] on p at bounding box center [813, 633] width 1213 height 17
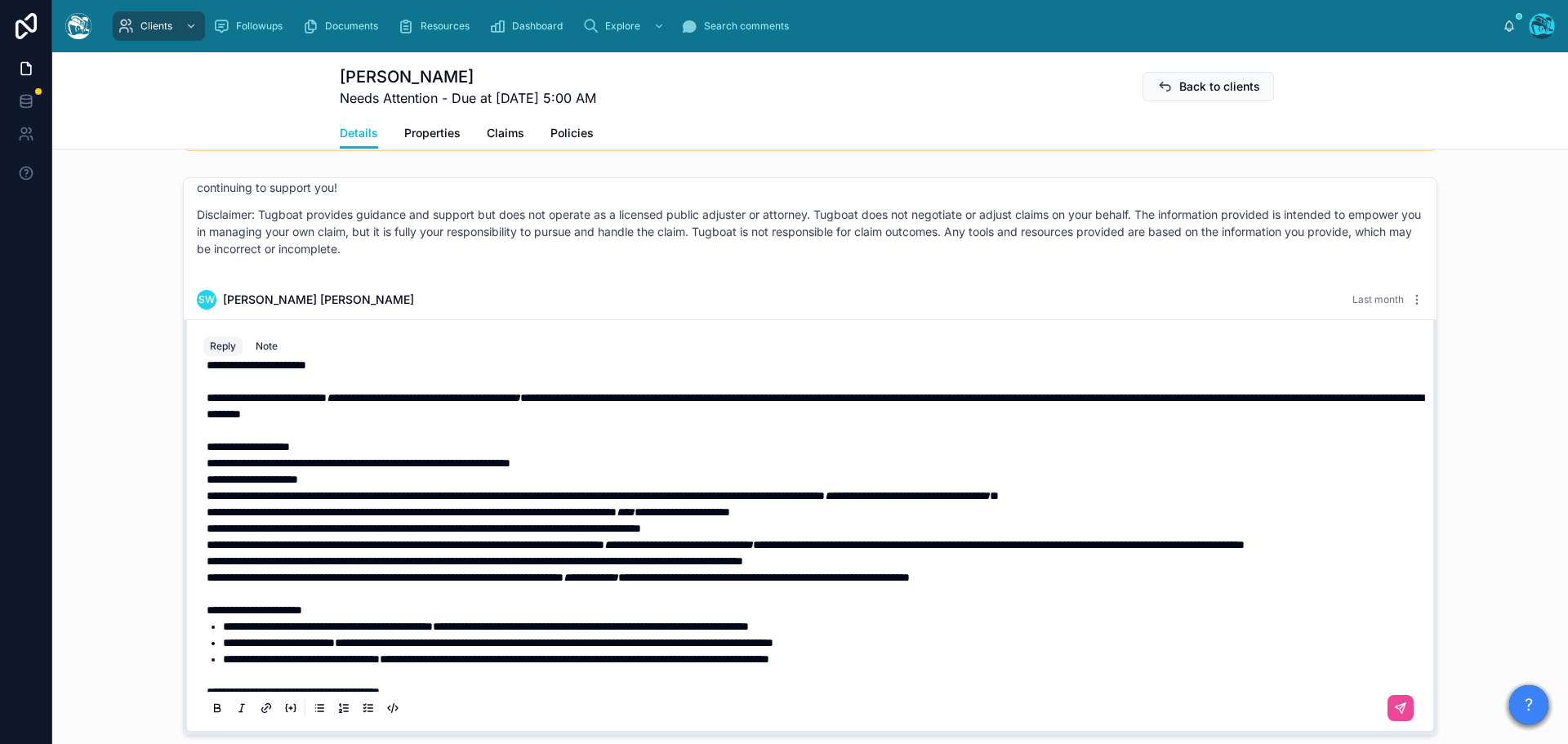
scroll to position [69, 0]
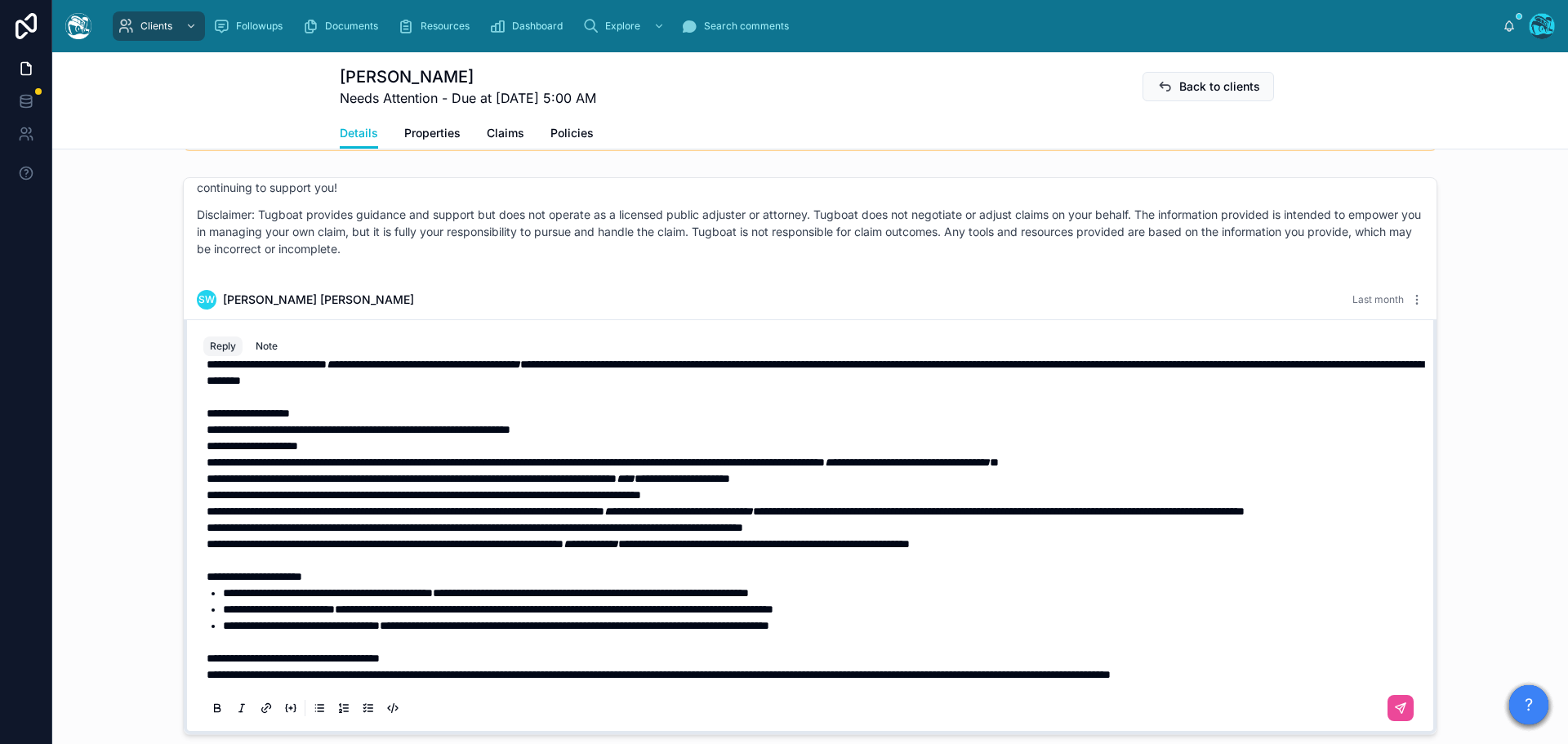
click at [220, 664] on span "**********" at bounding box center [293, 658] width 174 height 12
click at [1385, 683] on p "**********" at bounding box center [813, 675] width 1213 height 17
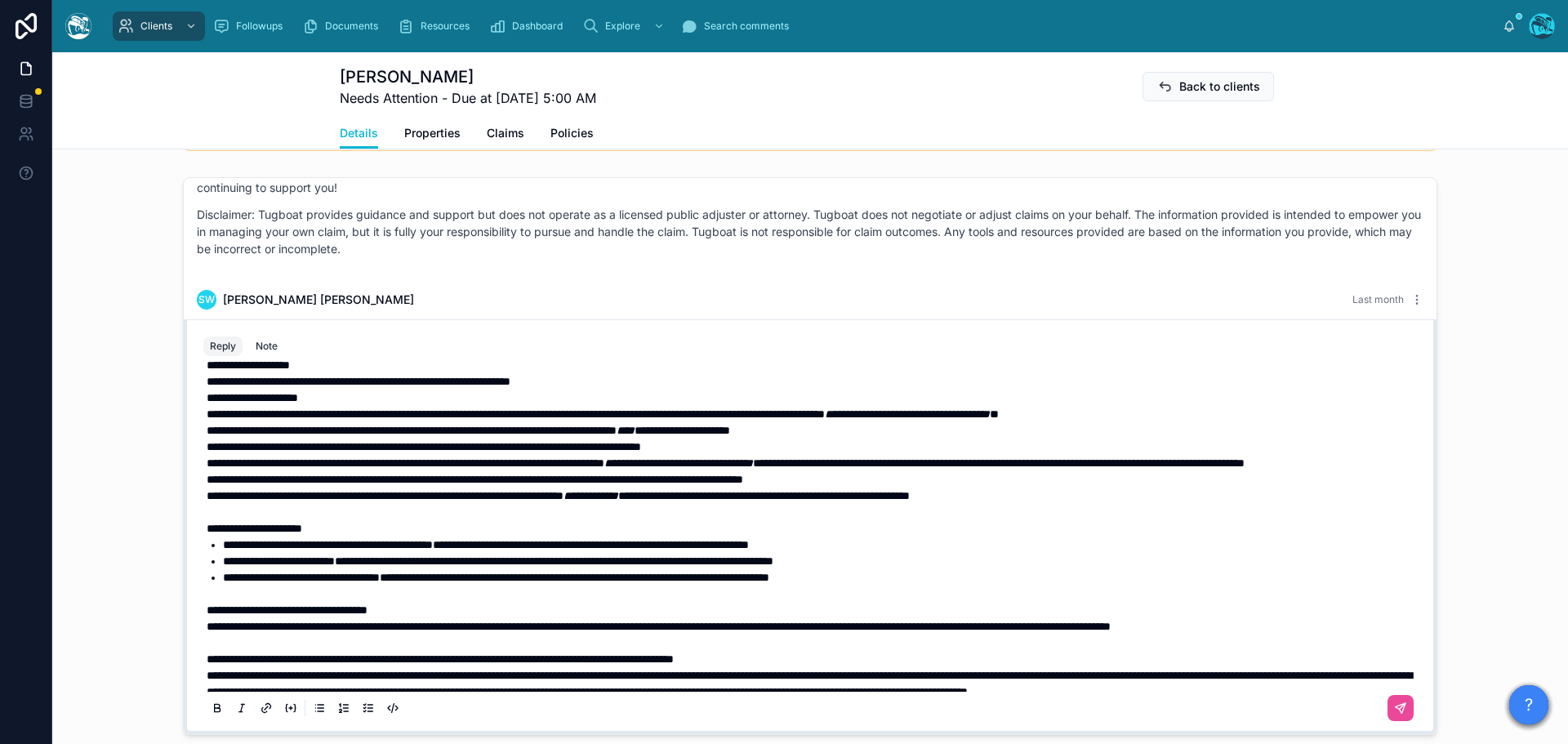
scroll to position [150, 0]
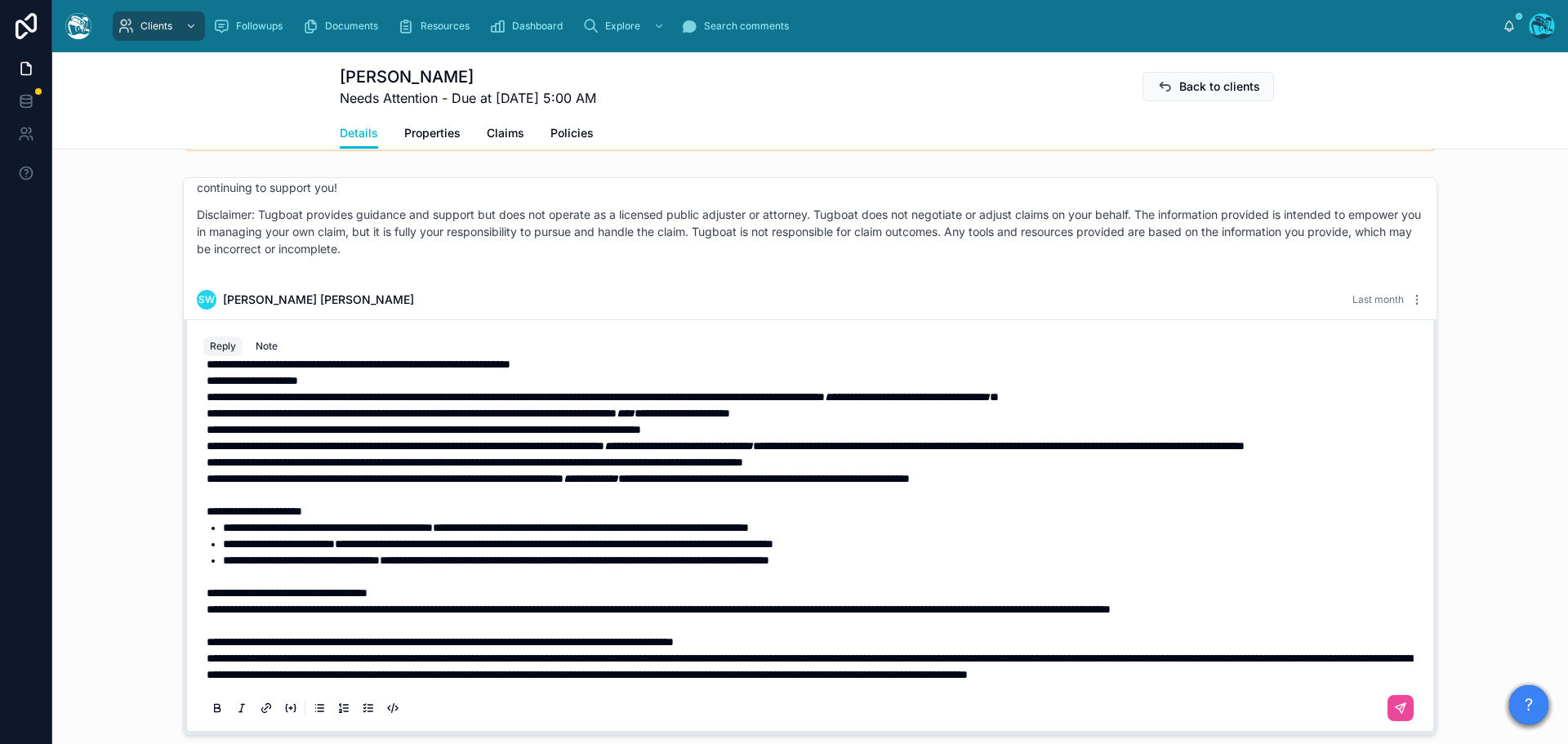
click at [850, 638] on p "**********" at bounding box center [813, 641] width 1213 height 17
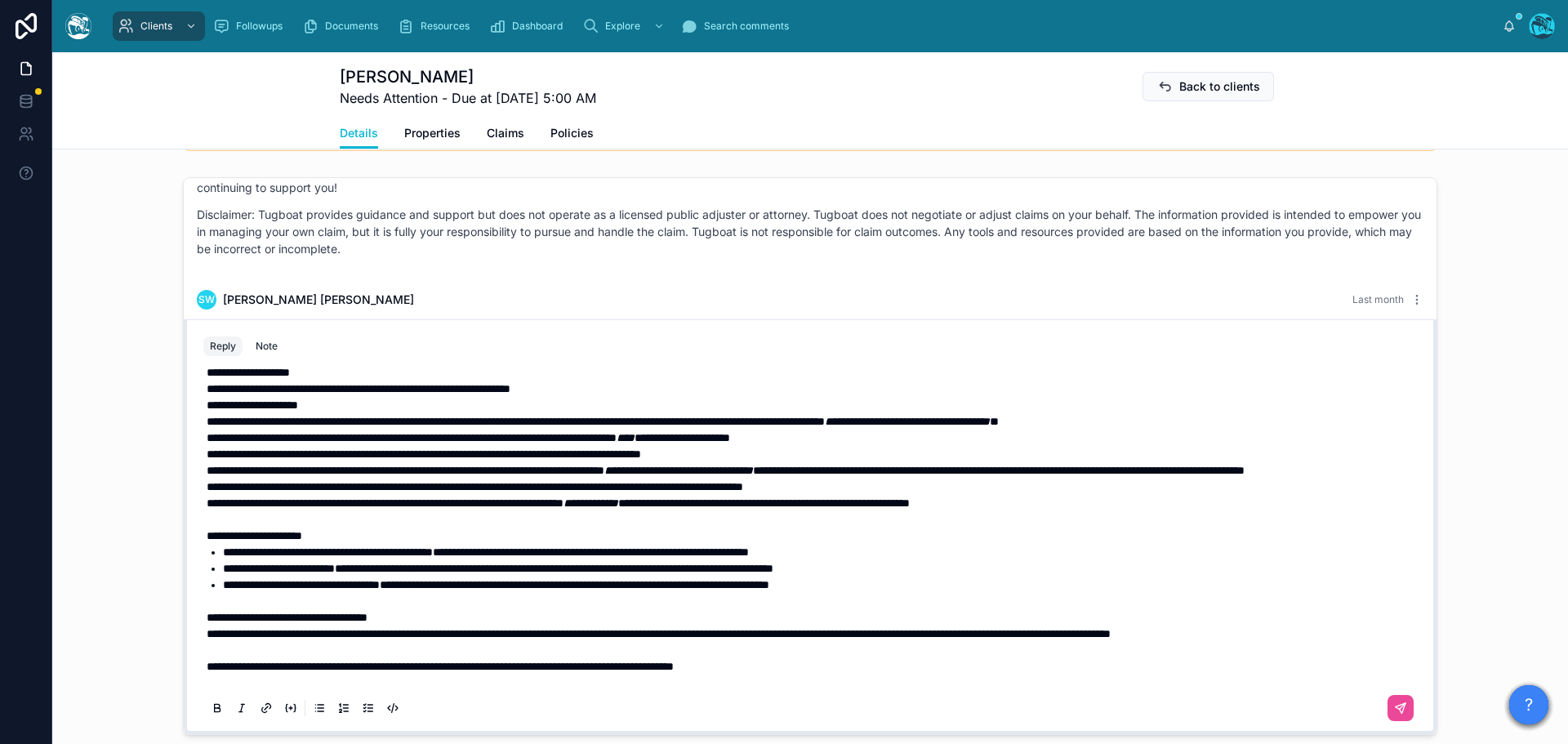
scroll to position [69, 0]
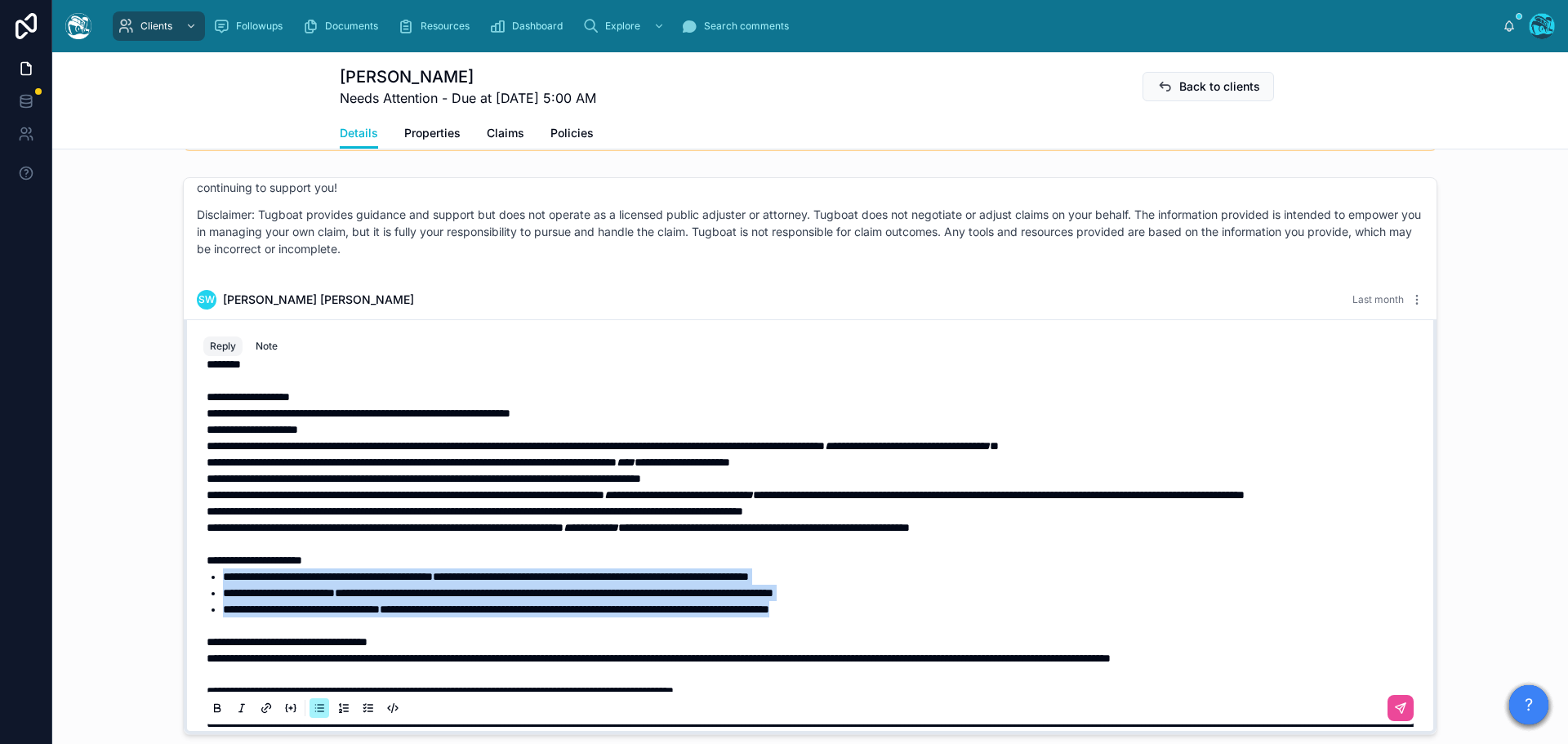
drag, startPoint x: 939, startPoint y: 638, endPoint x: 209, endPoint y: 610, distance: 730.5
click at [209, 610] on ul "**********" at bounding box center [813, 593] width 1213 height 49
click at [211, 714] on icon at bounding box center [217, 707] width 13 height 13
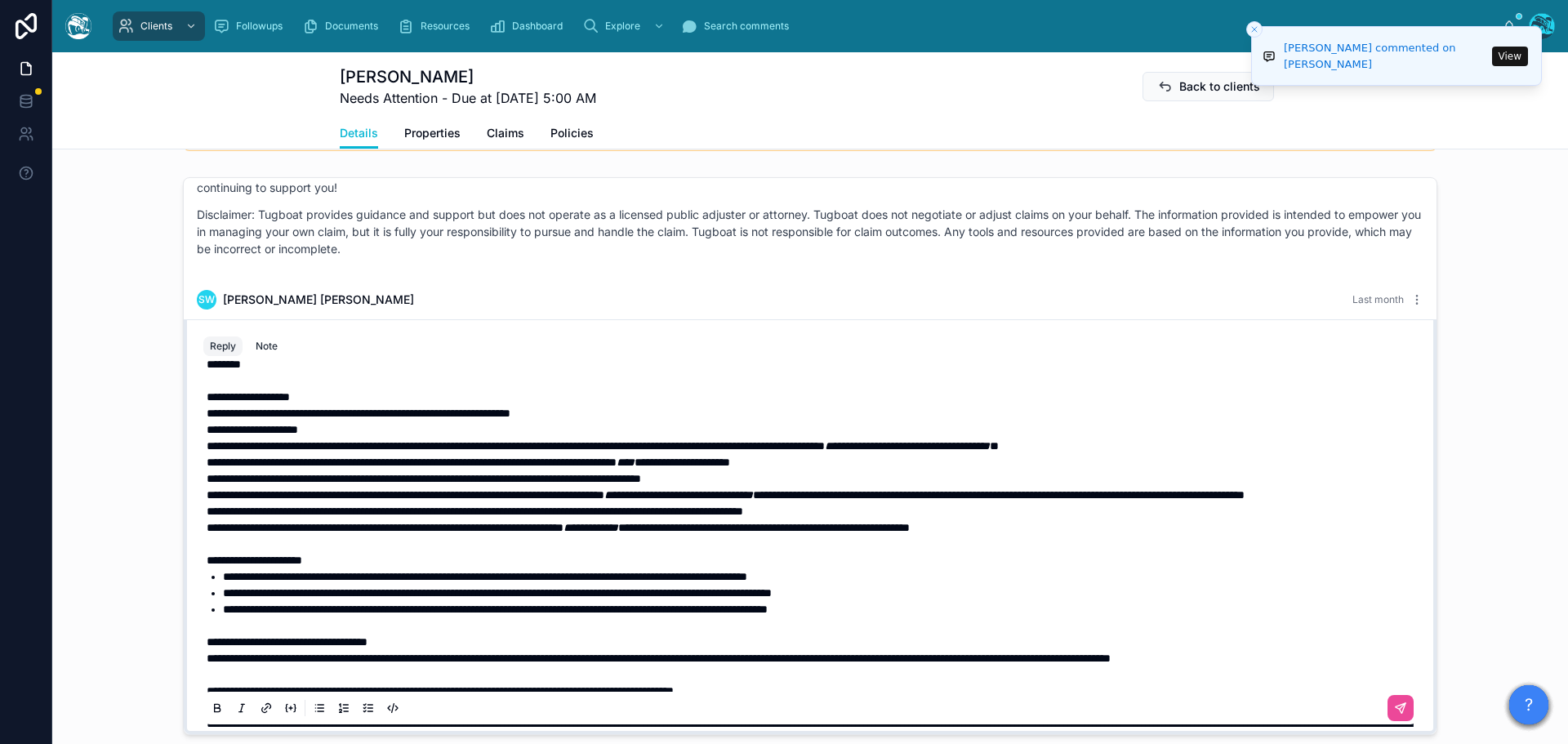
click at [220, 566] on span "**********" at bounding box center [253, 560] width 96 height 12
click at [221, 403] on span "**********" at bounding box center [248, 398] width 83 height 12
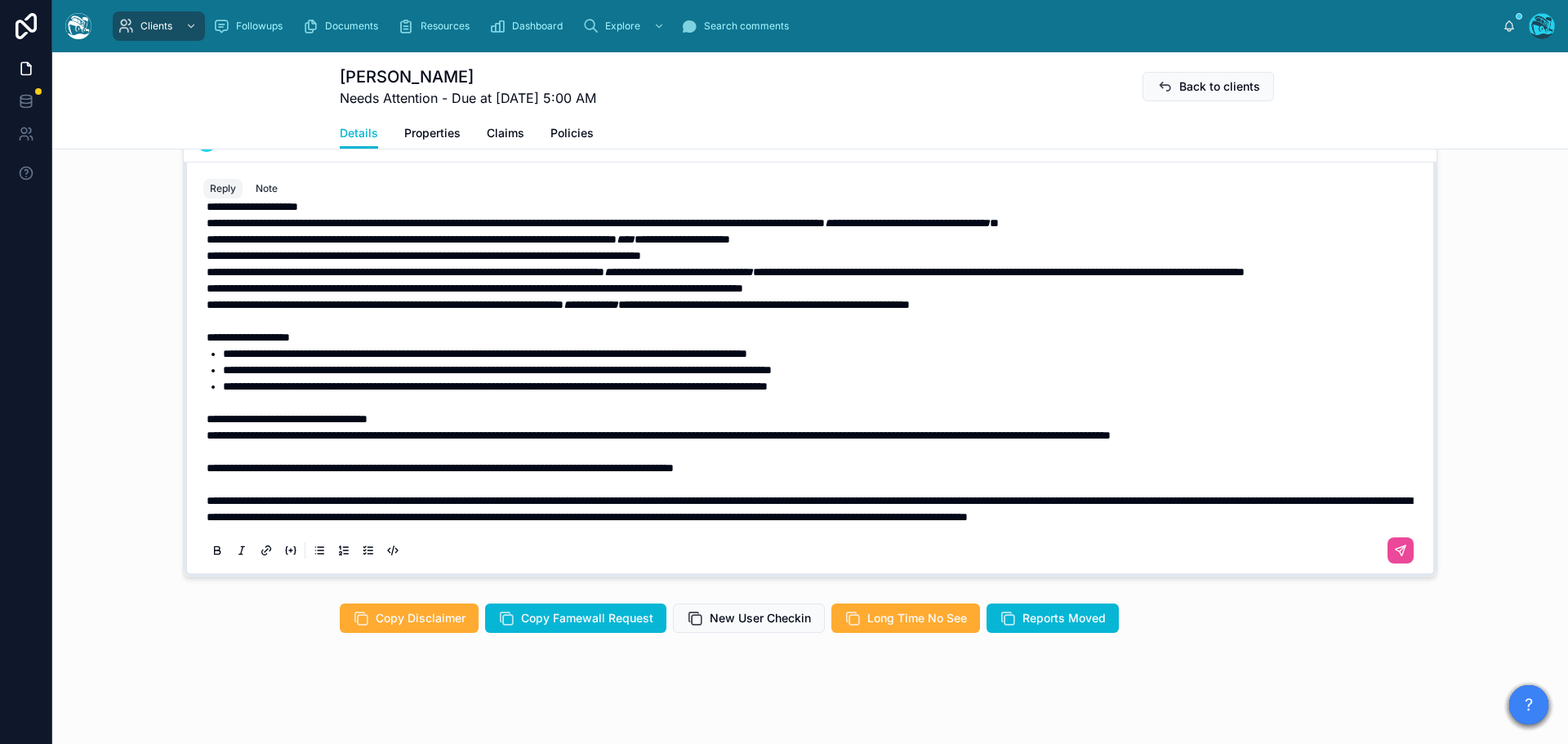
scroll to position [1438, 0]
click at [548, 515] on p "**********" at bounding box center [813, 508] width 1213 height 33
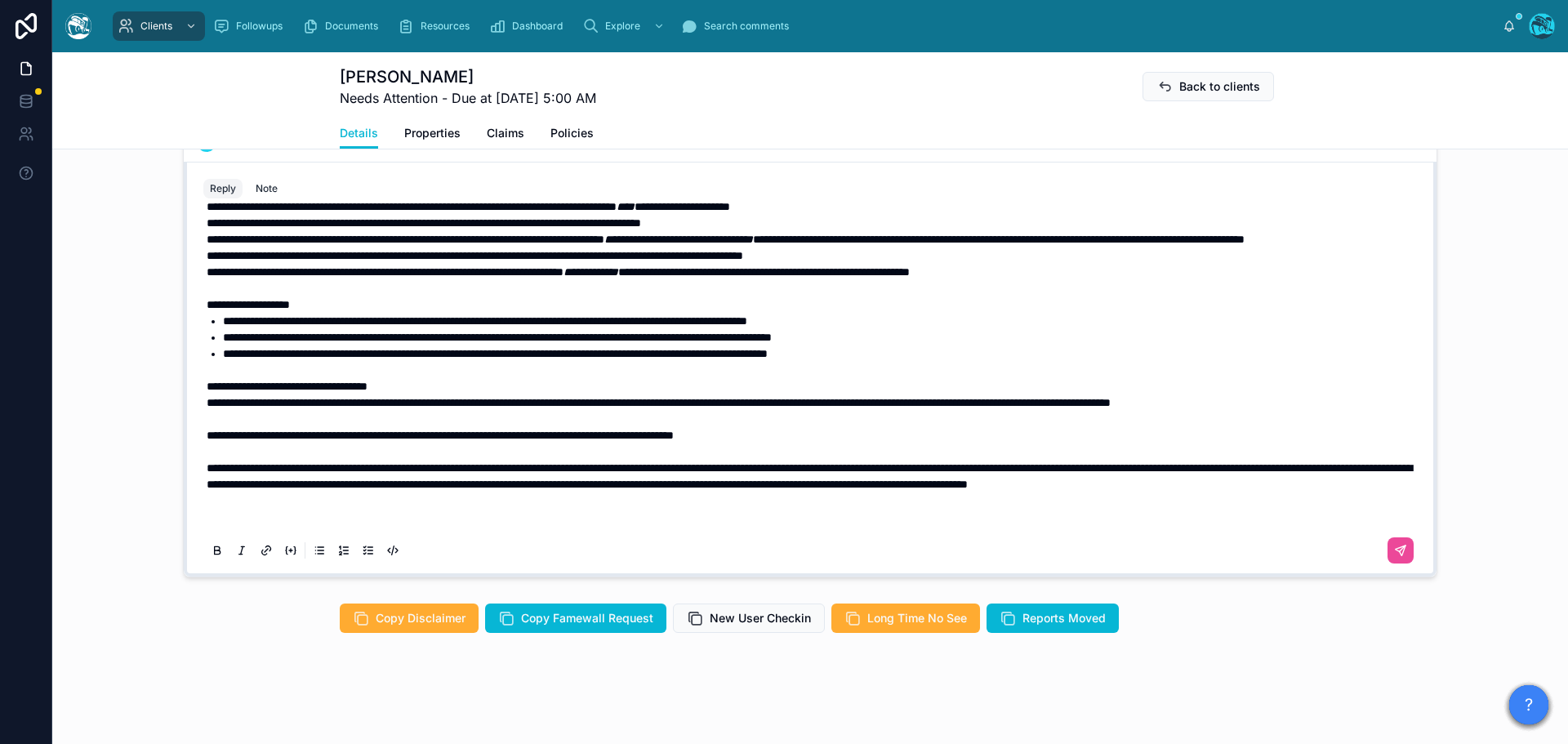
scroll to position [199, 0]
click at [210, 520] on p at bounding box center [813, 517] width 1213 height 17
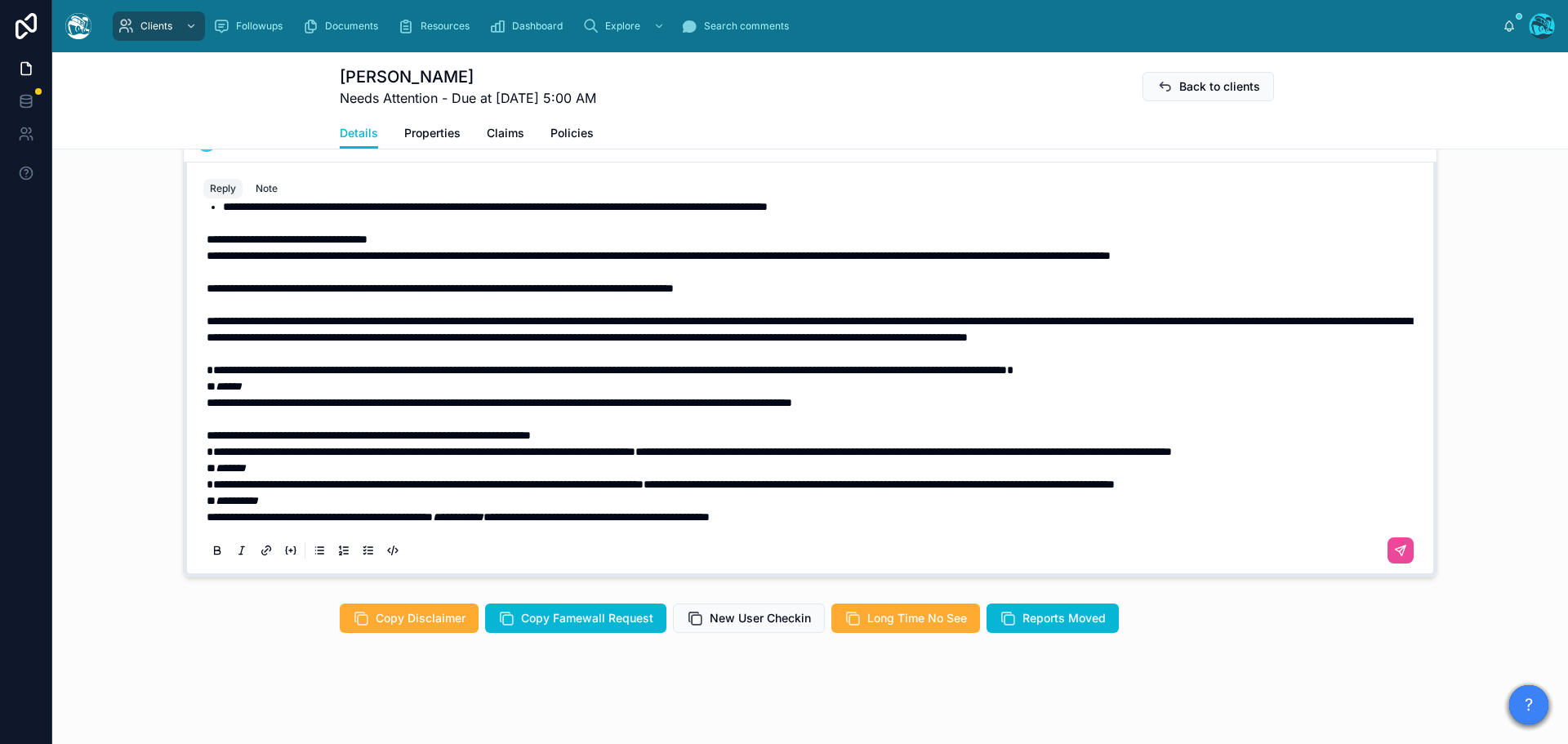
scroll to position [379, 0]
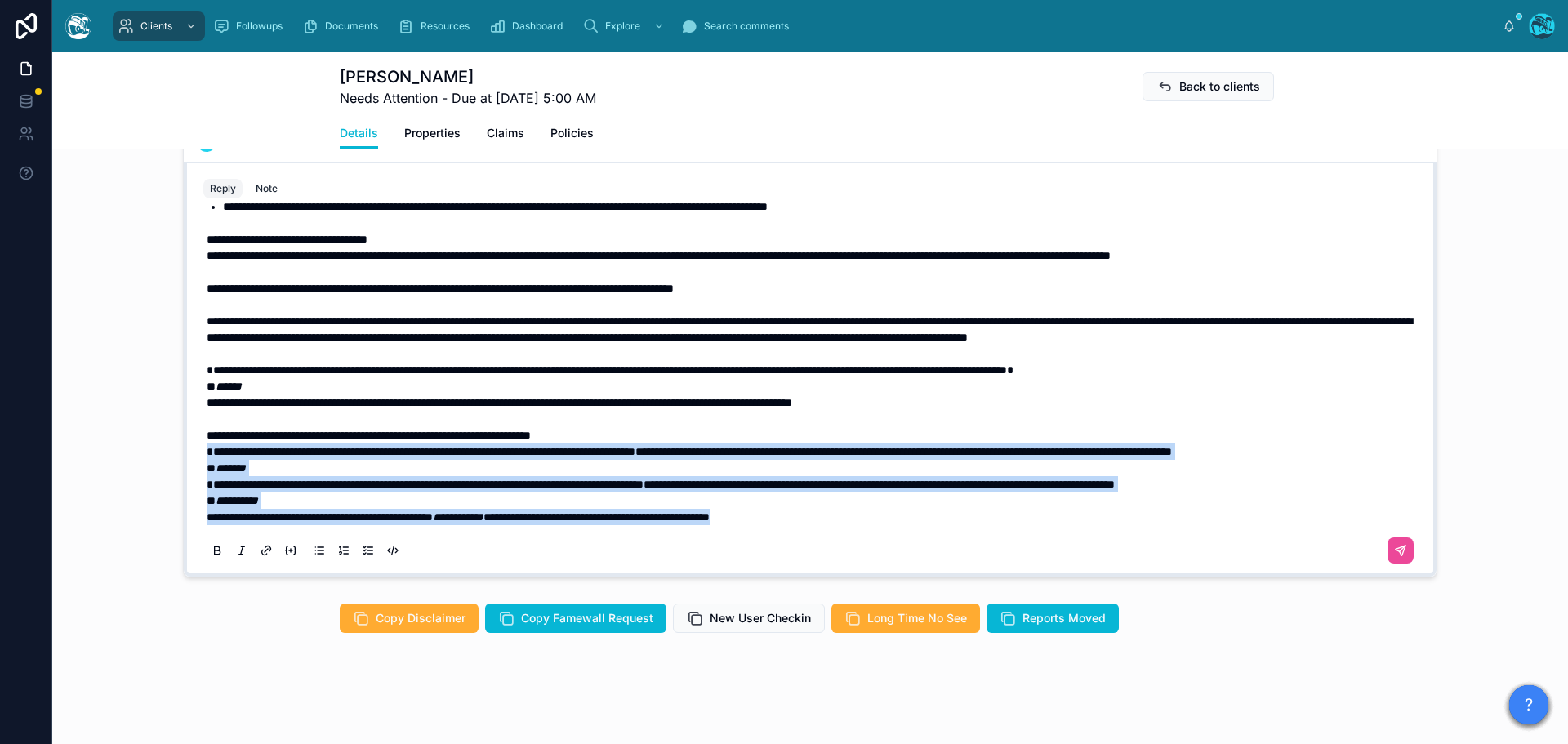
drag, startPoint x: 861, startPoint y: 519, endPoint x: 171, endPoint y: 419, distance: 697.2
click at [171, 419] on div "[PERSON_NAME] [DATE] Remember how [PERSON_NAME] told you that ADC follows the A…" at bounding box center [810, 298] width 1516 height 571
click at [211, 550] on icon at bounding box center [217, 550] width 13 height 13
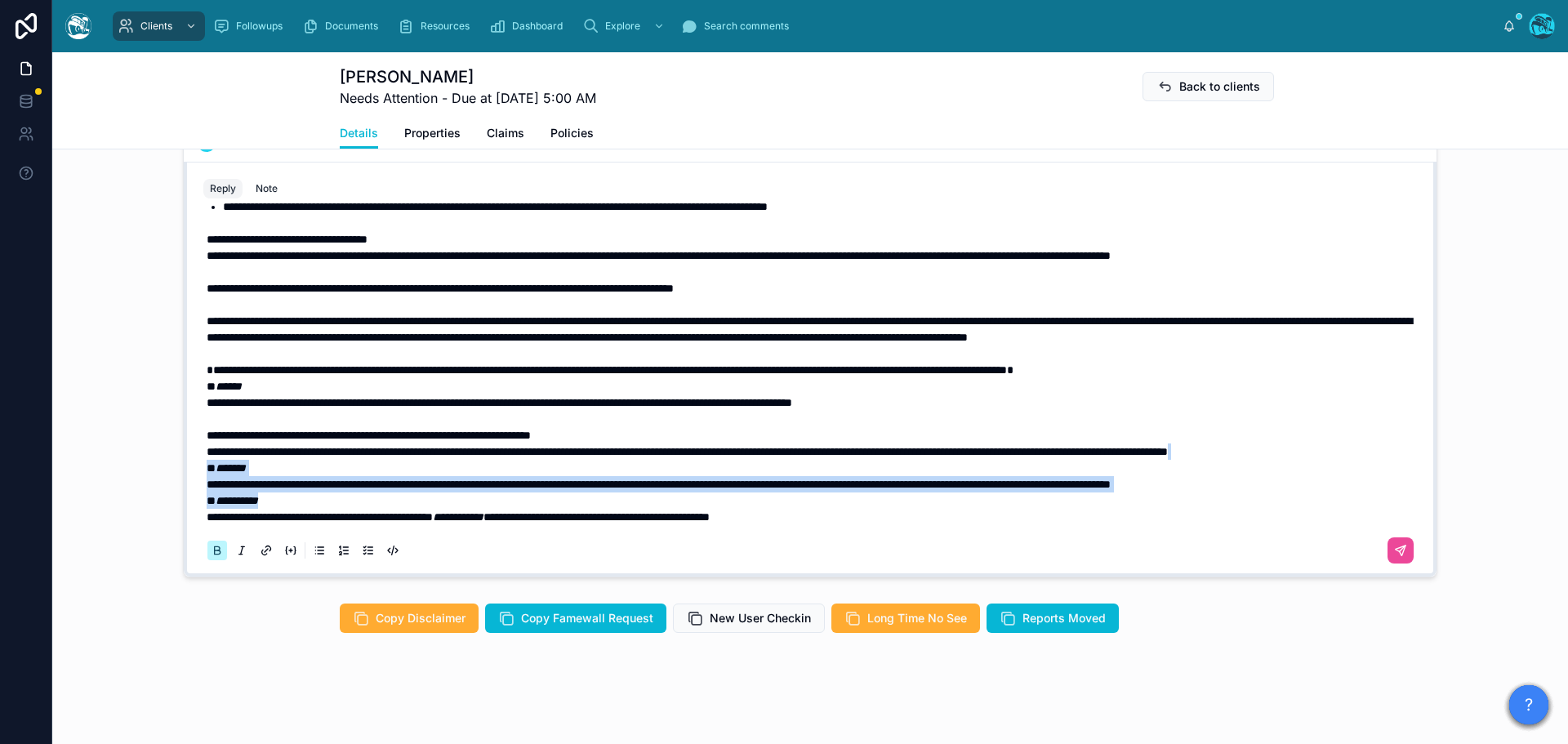
click at [211, 550] on icon at bounding box center [217, 550] width 13 height 13
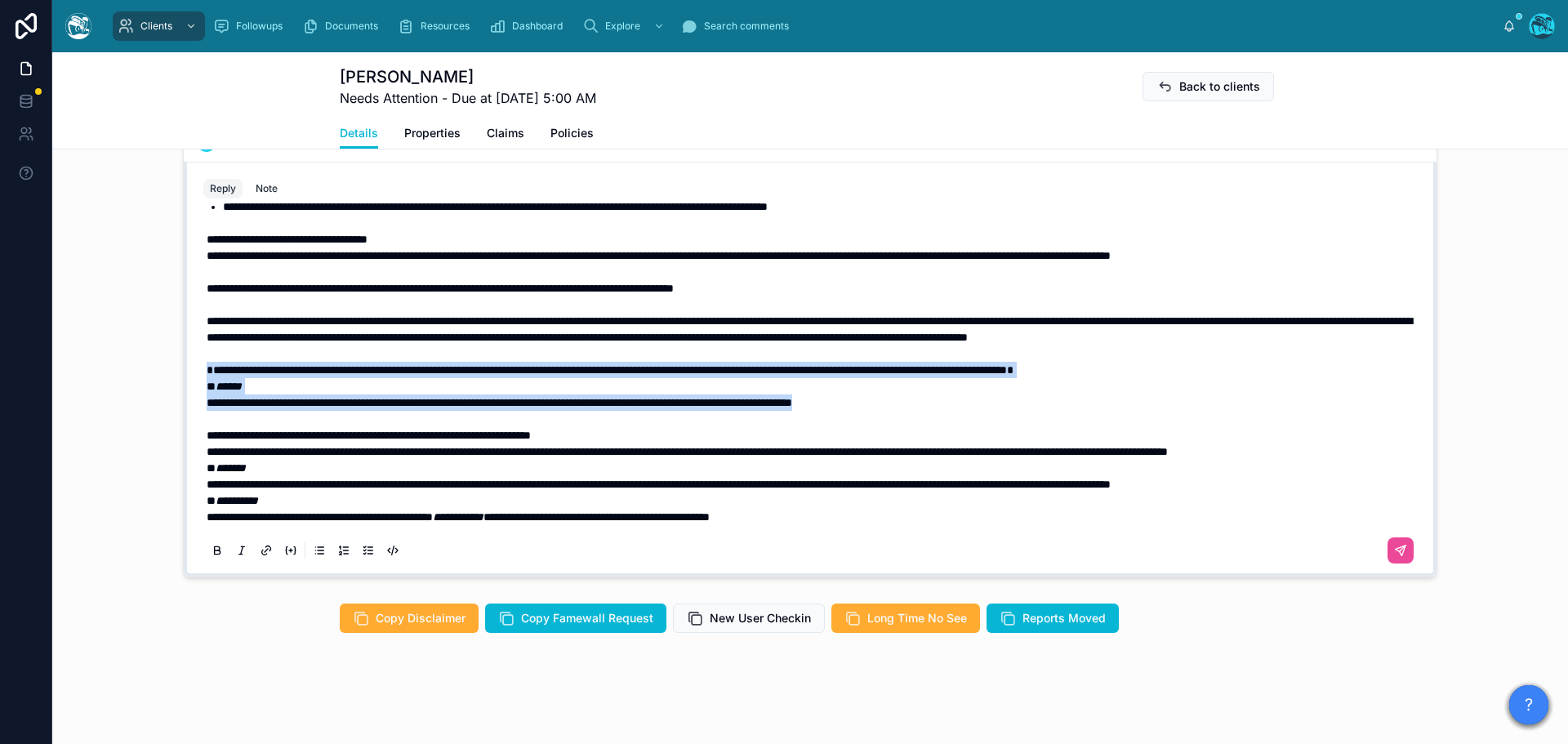
drag, startPoint x: 1000, startPoint y: 372, endPoint x: 178, endPoint y: 339, distance: 822.7
click at [183, 339] on div "**********" at bounding box center [810, 369] width 1252 height 415
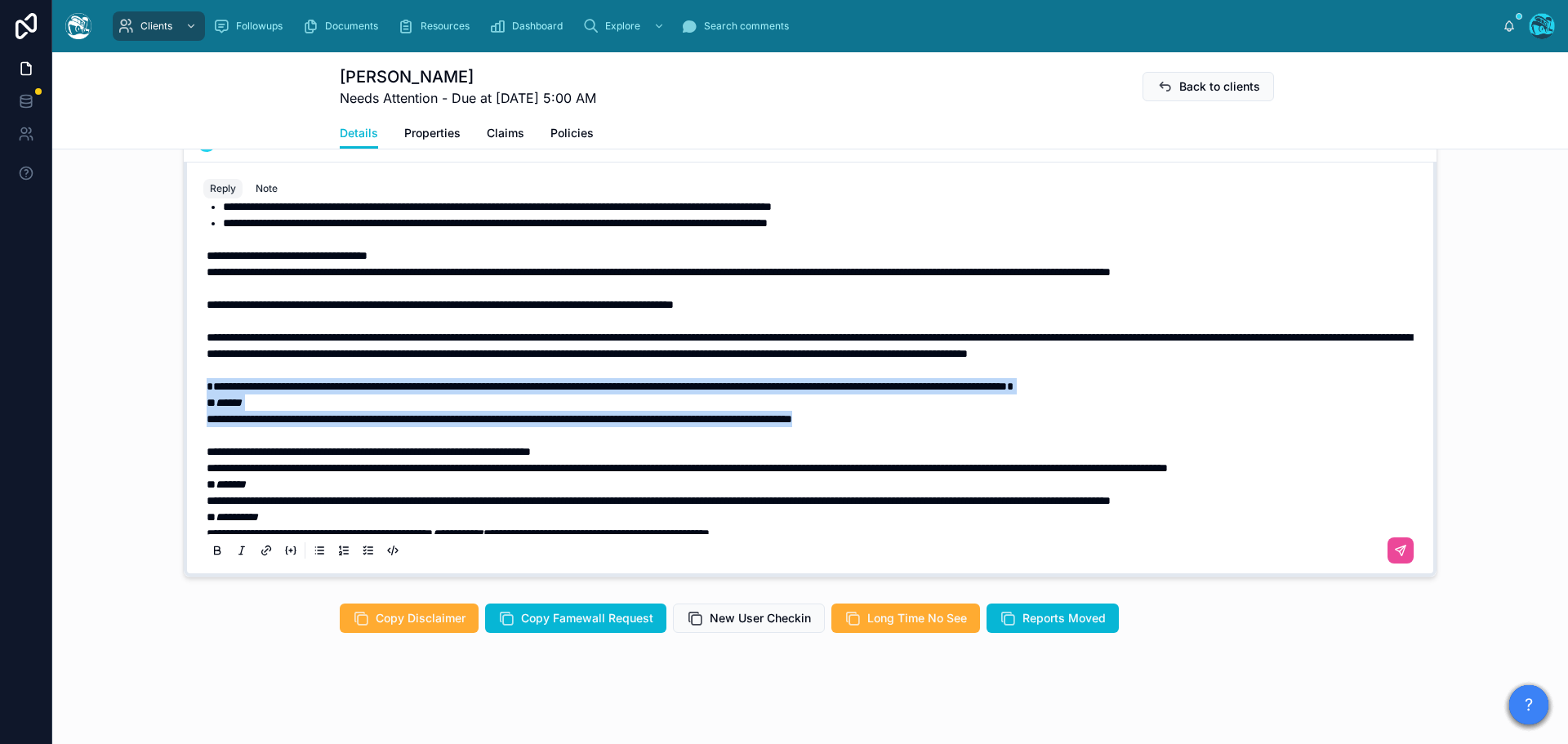
drag, startPoint x: 188, startPoint y: 420, endPoint x: 198, endPoint y: 420, distance: 10.0
click at [193, 420] on div "**********" at bounding box center [810, 388] width 1233 height 373
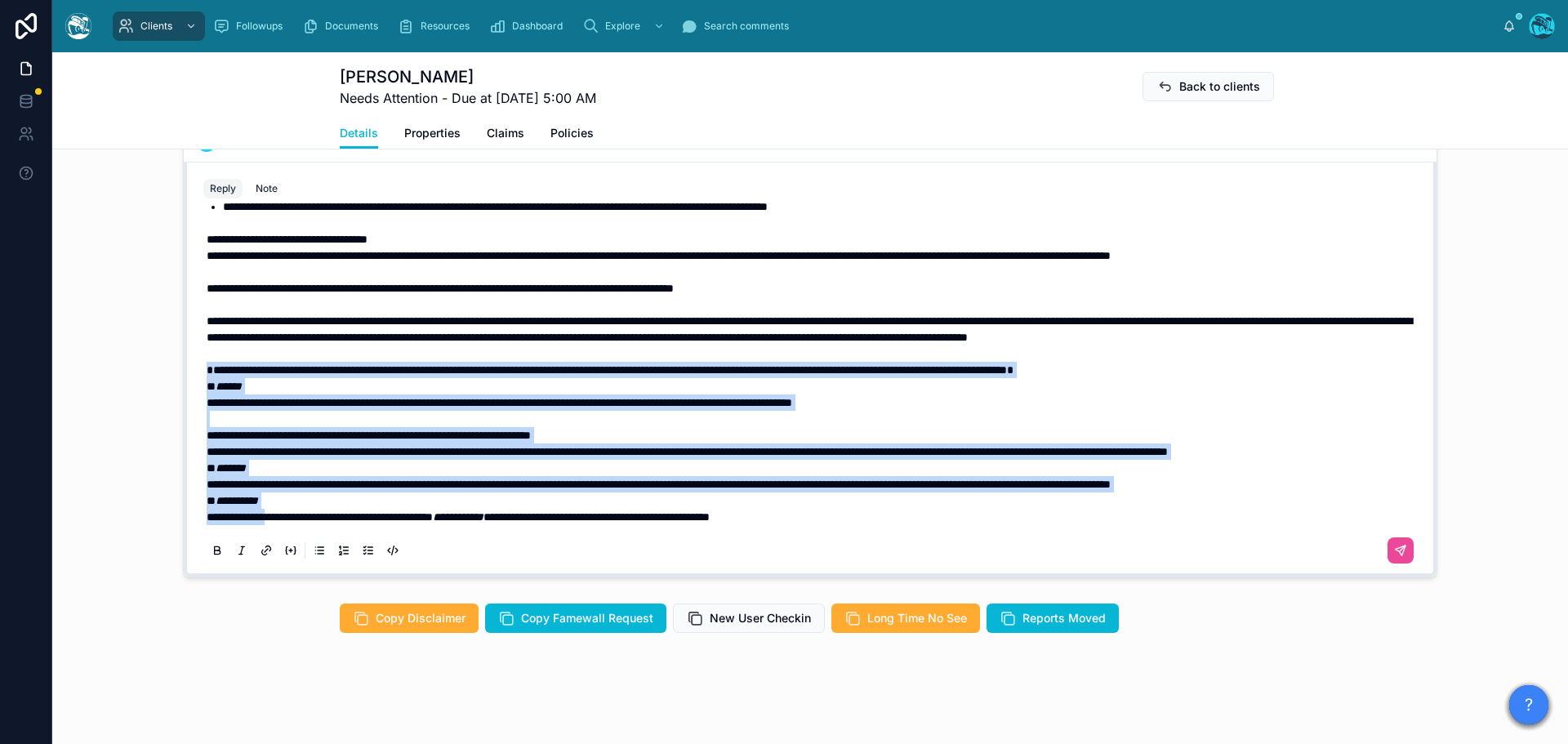
scroll to position [379, 0]
drag, startPoint x: 201, startPoint y: 417, endPoint x: 918, endPoint y: 529, distance: 725.7
click at [918, 529] on div "**********" at bounding box center [810, 231] width 1213 height 673
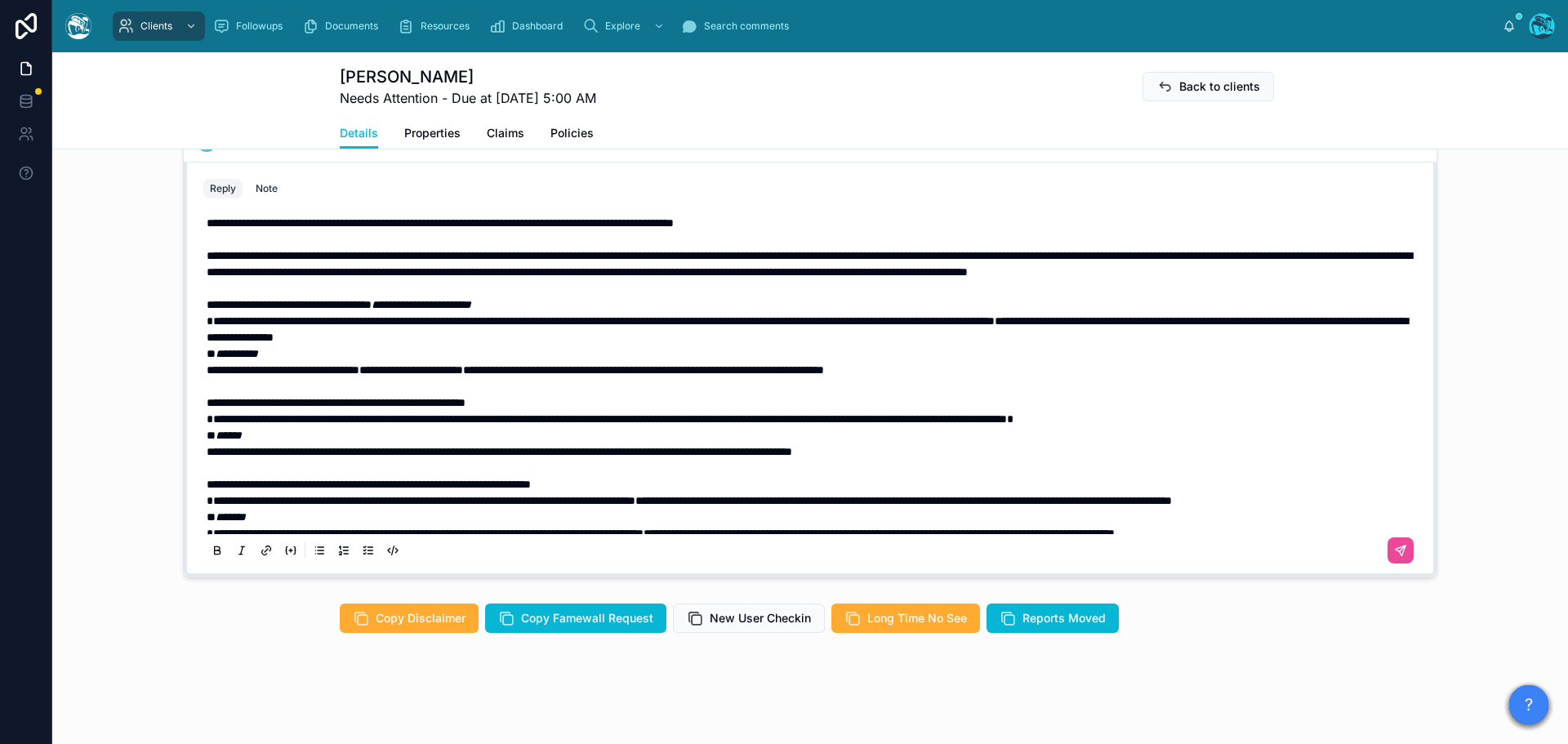
scroll to position [427, 0]
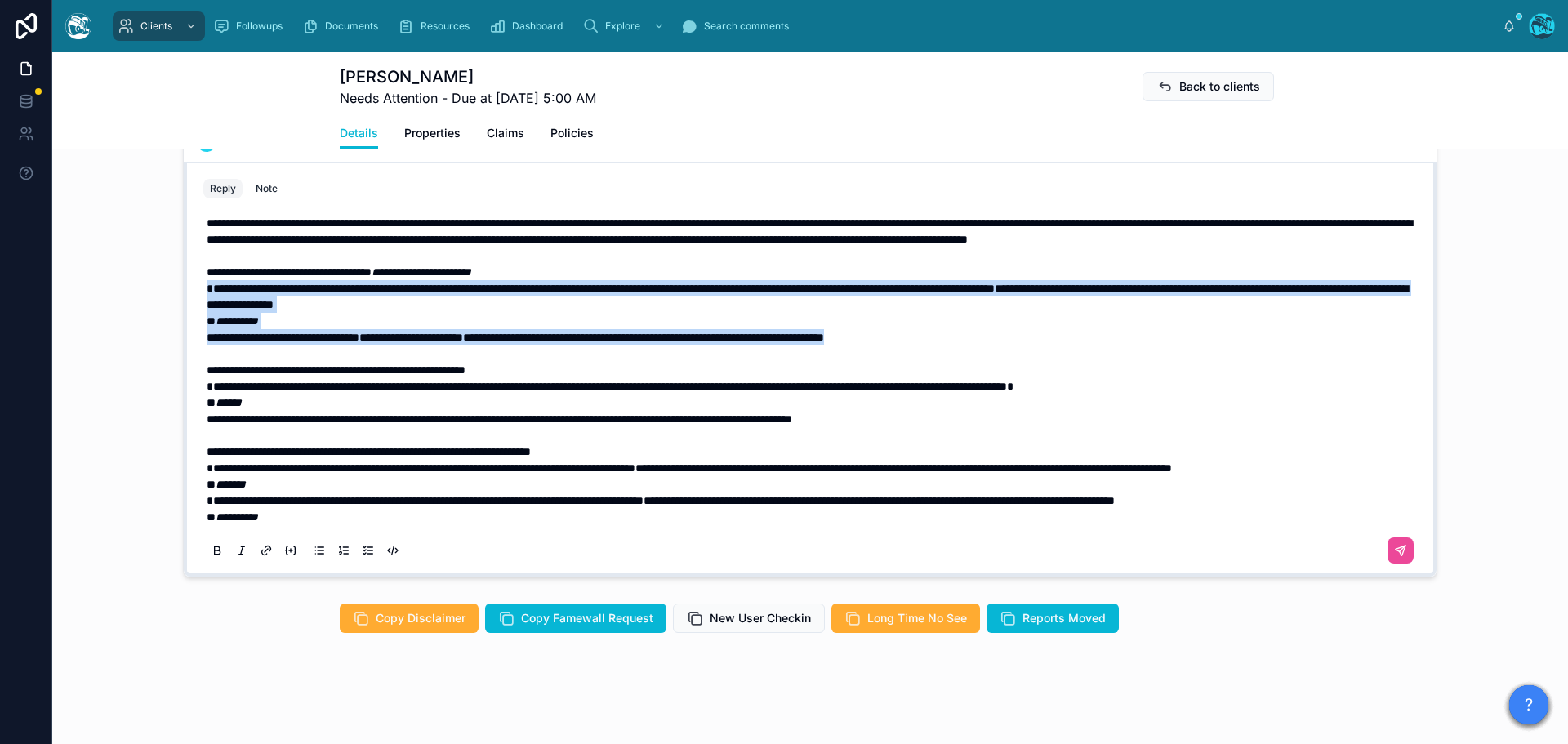
drag, startPoint x: 1059, startPoint y: 353, endPoint x: 142, endPoint y: 306, distance: 918.2
click at [142, 306] on div "[PERSON_NAME] [DATE] Remember how [PERSON_NAME] told you that ADC follows the A…" at bounding box center [810, 298] width 1516 height 571
click at [215, 553] on icon at bounding box center [218, 553] width 6 height 4
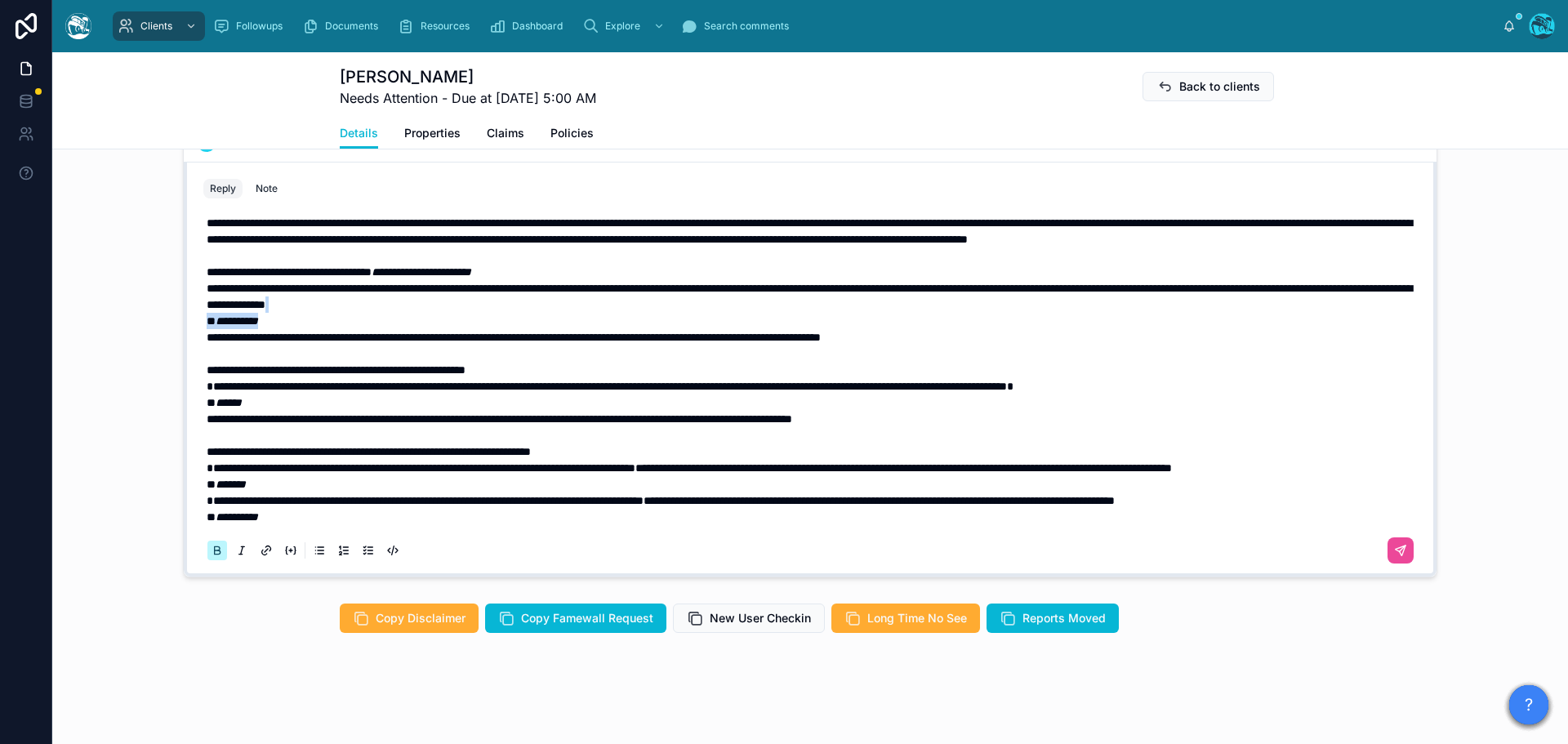
click at [215, 553] on icon at bounding box center [218, 553] width 6 height 4
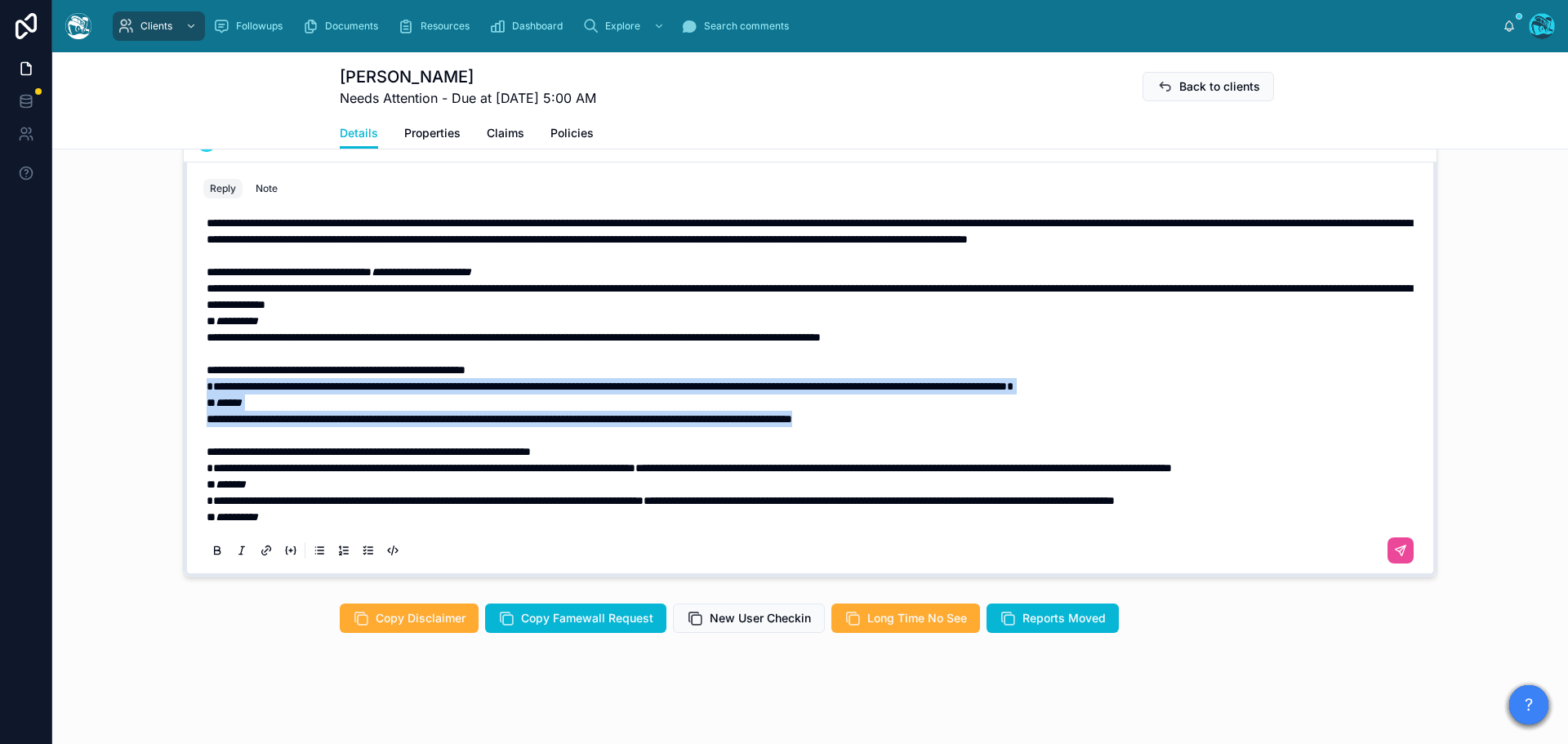
drag, startPoint x: 1005, startPoint y: 437, endPoint x: 142, endPoint y: 399, distance: 863.8
click at [142, 399] on div "[PERSON_NAME] [DATE] Remember how [PERSON_NAME] told you that ADC follows the A…" at bounding box center [810, 298] width 1516 height 571
click at [215, 549] on icon at bounding box center [217, 550] width 5 height 4
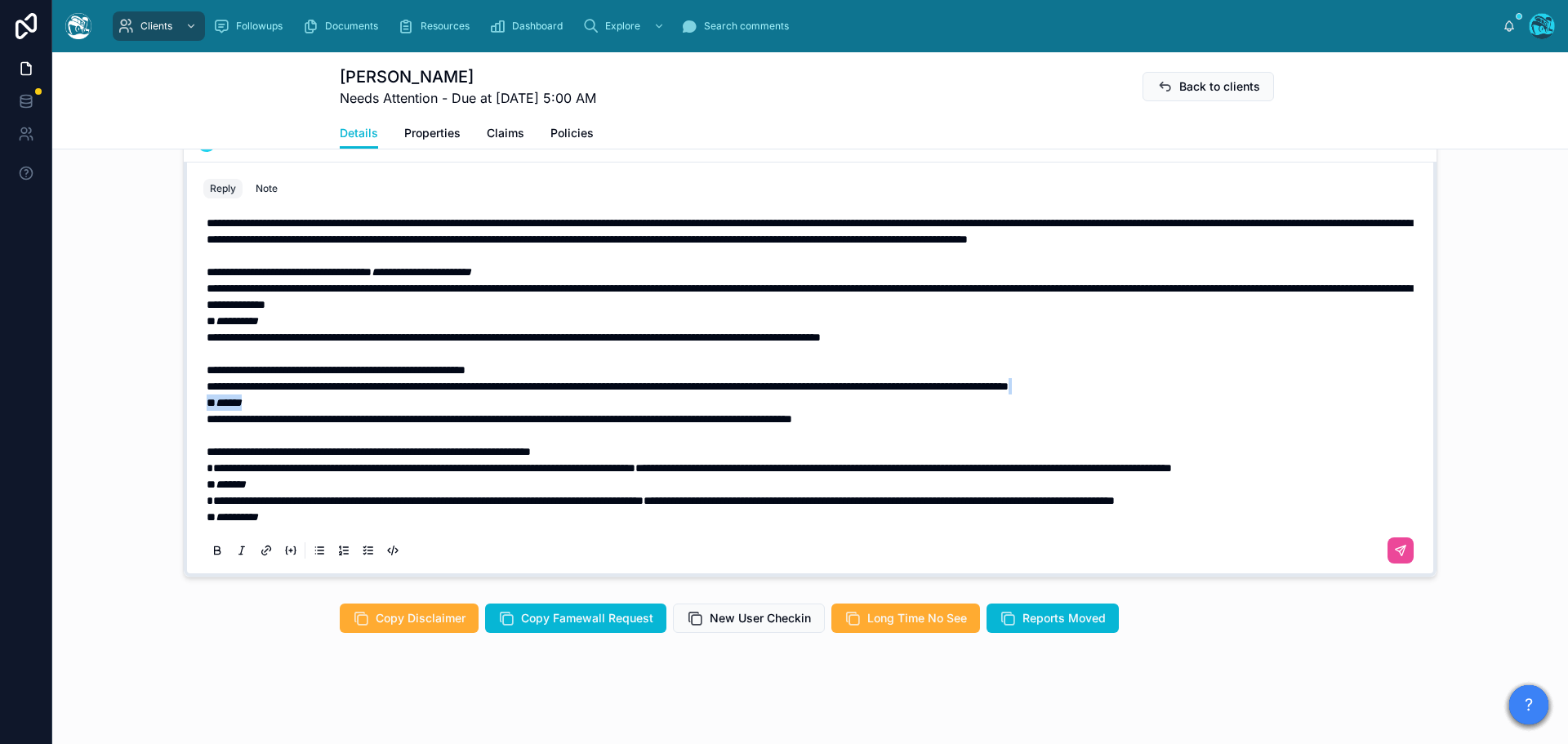
scroll to position [477, 0]
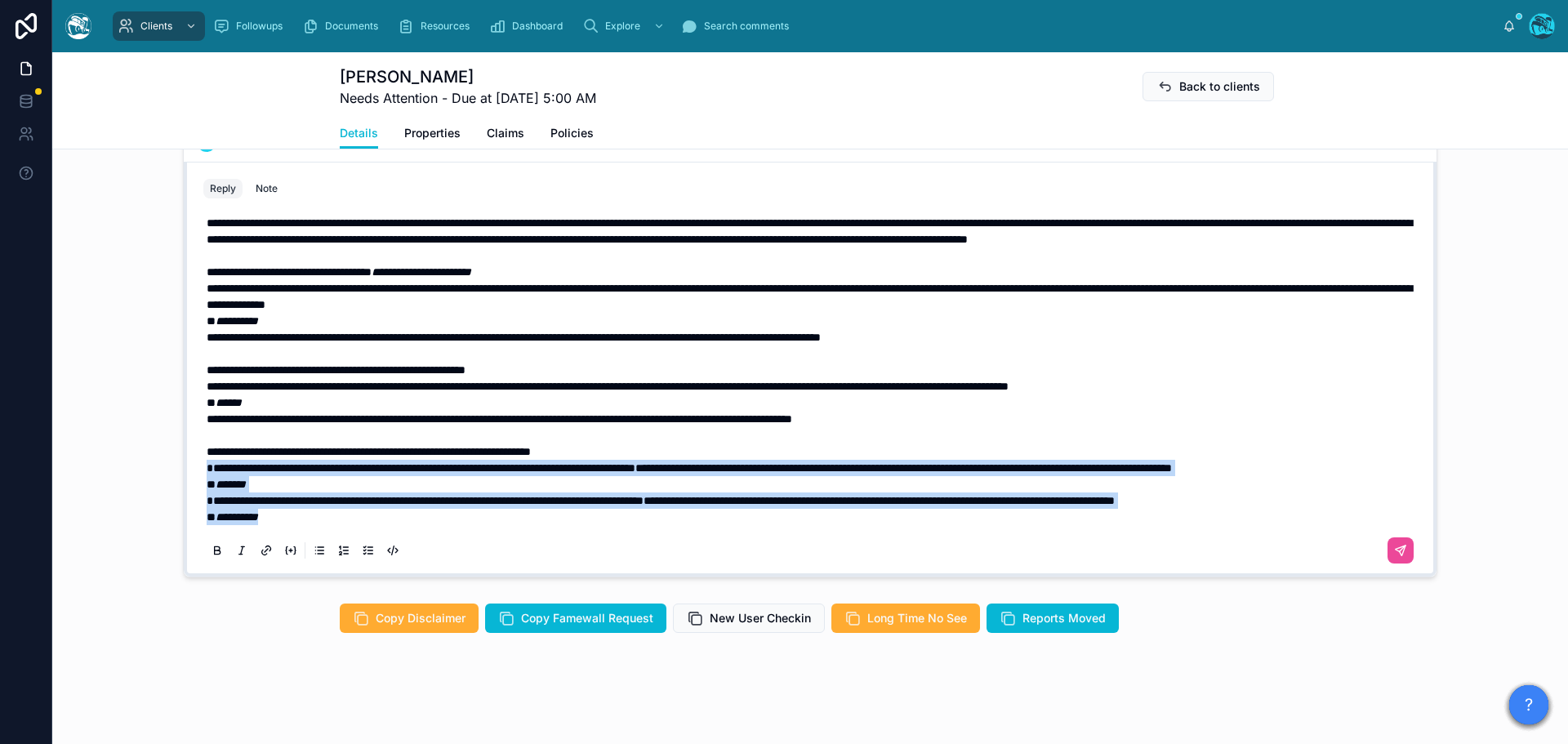
drag, startPoint x: 288, startPoint y: 519, endPoint x: 178, endPoint y: 433, distance: 139.6
click at [183, 433] on div "**********" at bounding box center [810, 369] width 1252 height 415
click at [211, 552] on icon at bounding box center [217, 550] width 13 height 13
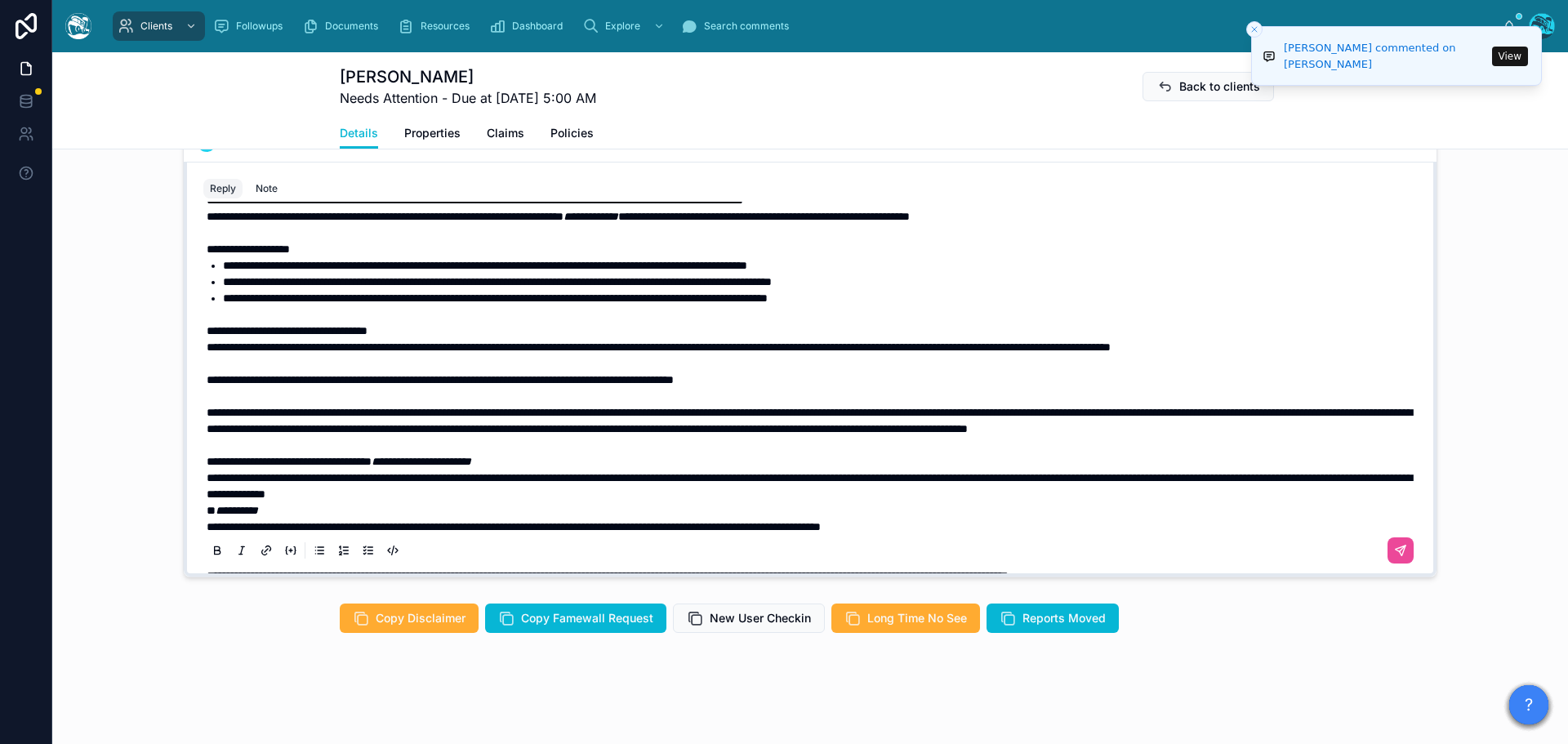
scroll to position [232, 0]
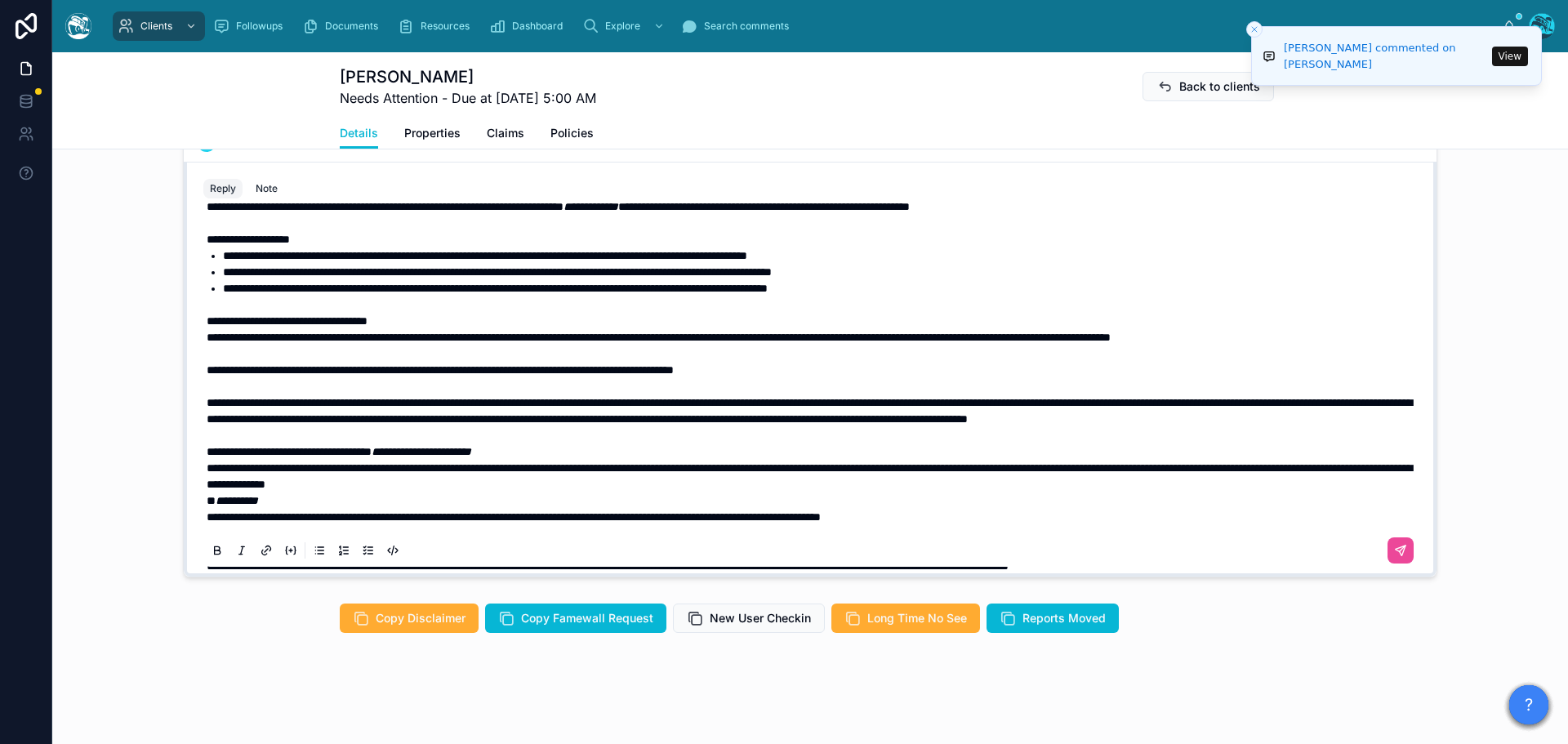
click at [206, 376] on span "**********" at bounding box center [440, 370] width 467 height 12
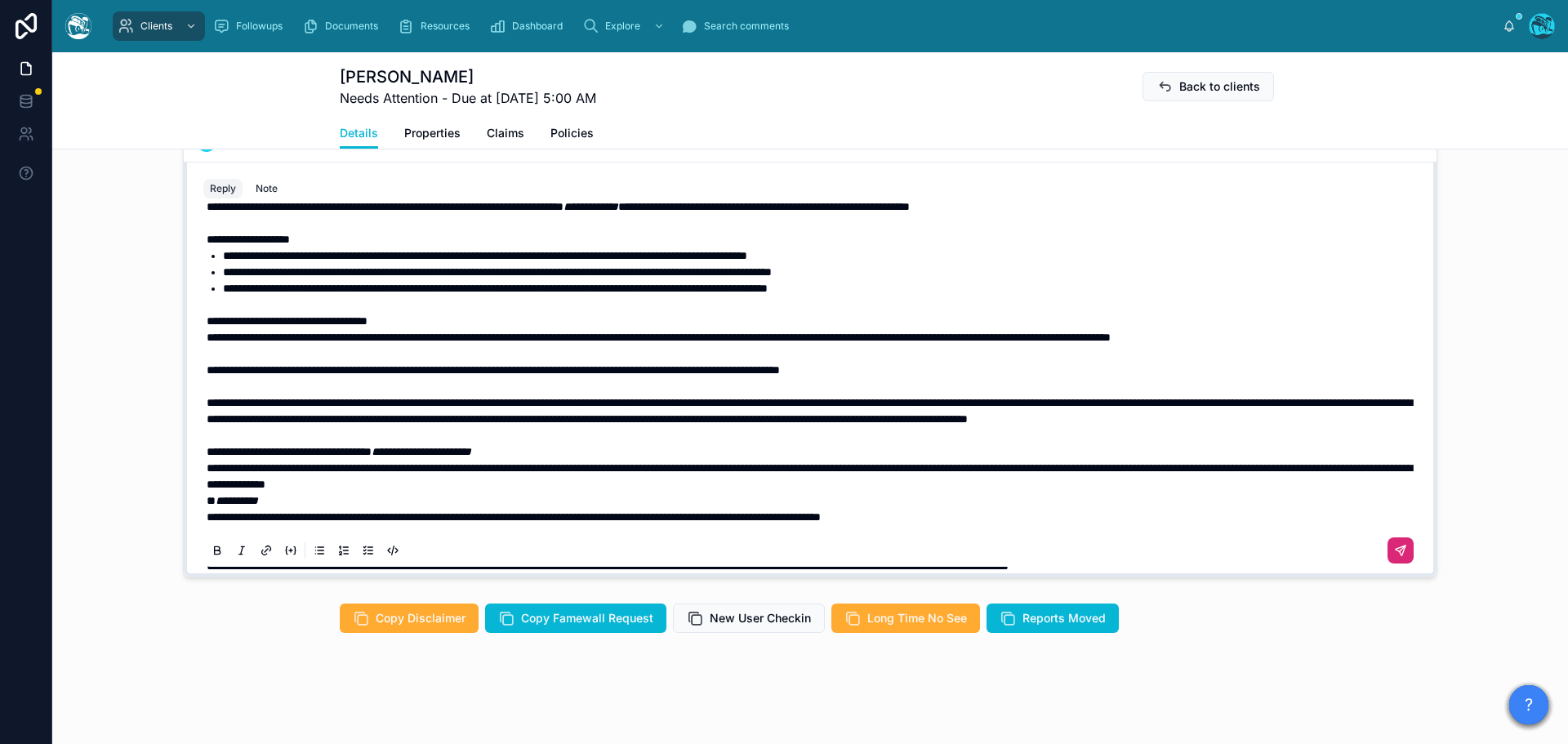
click at [1393, 549] on icon at bounding box center [1399, 550] width 13 height 13
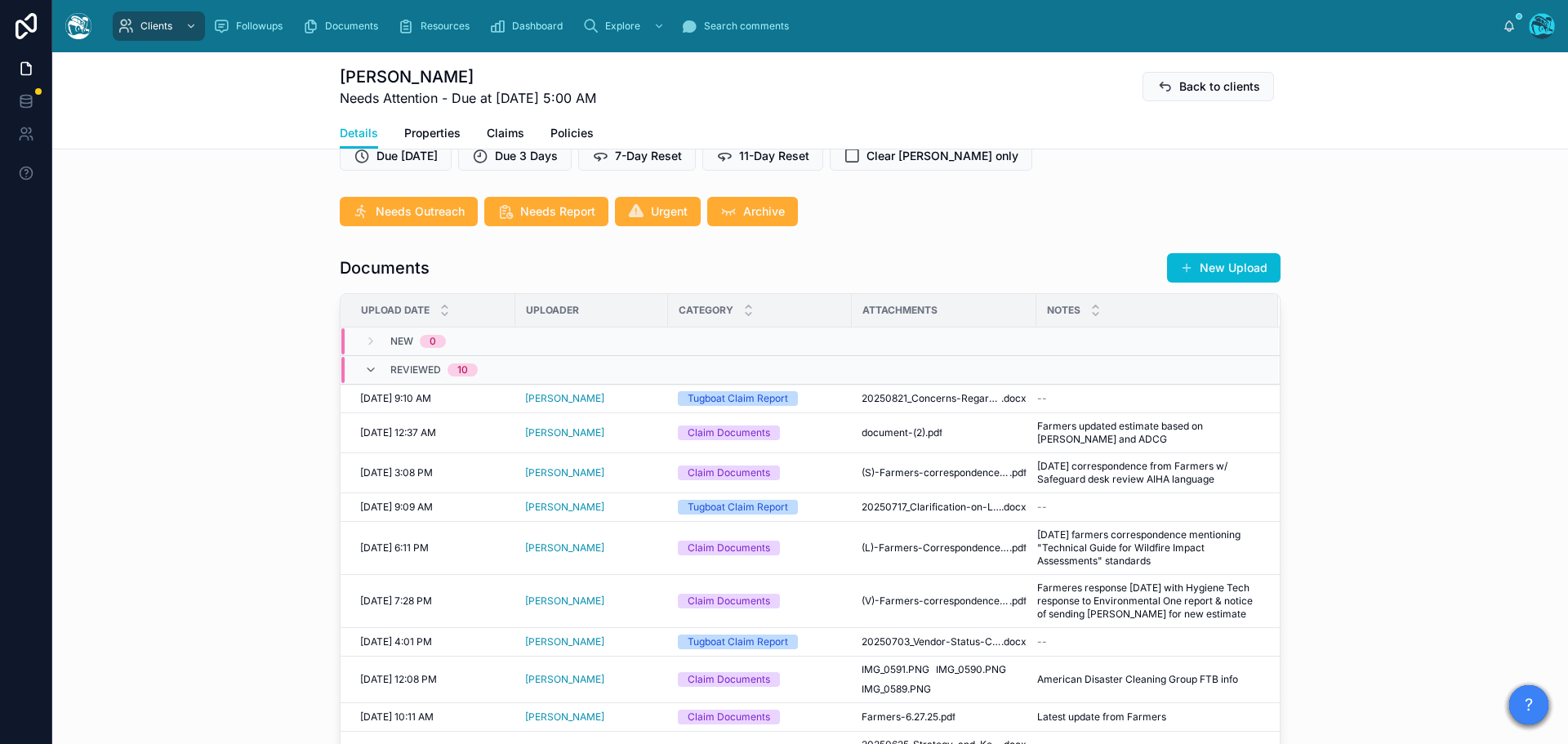
scroll to position [880, 0]
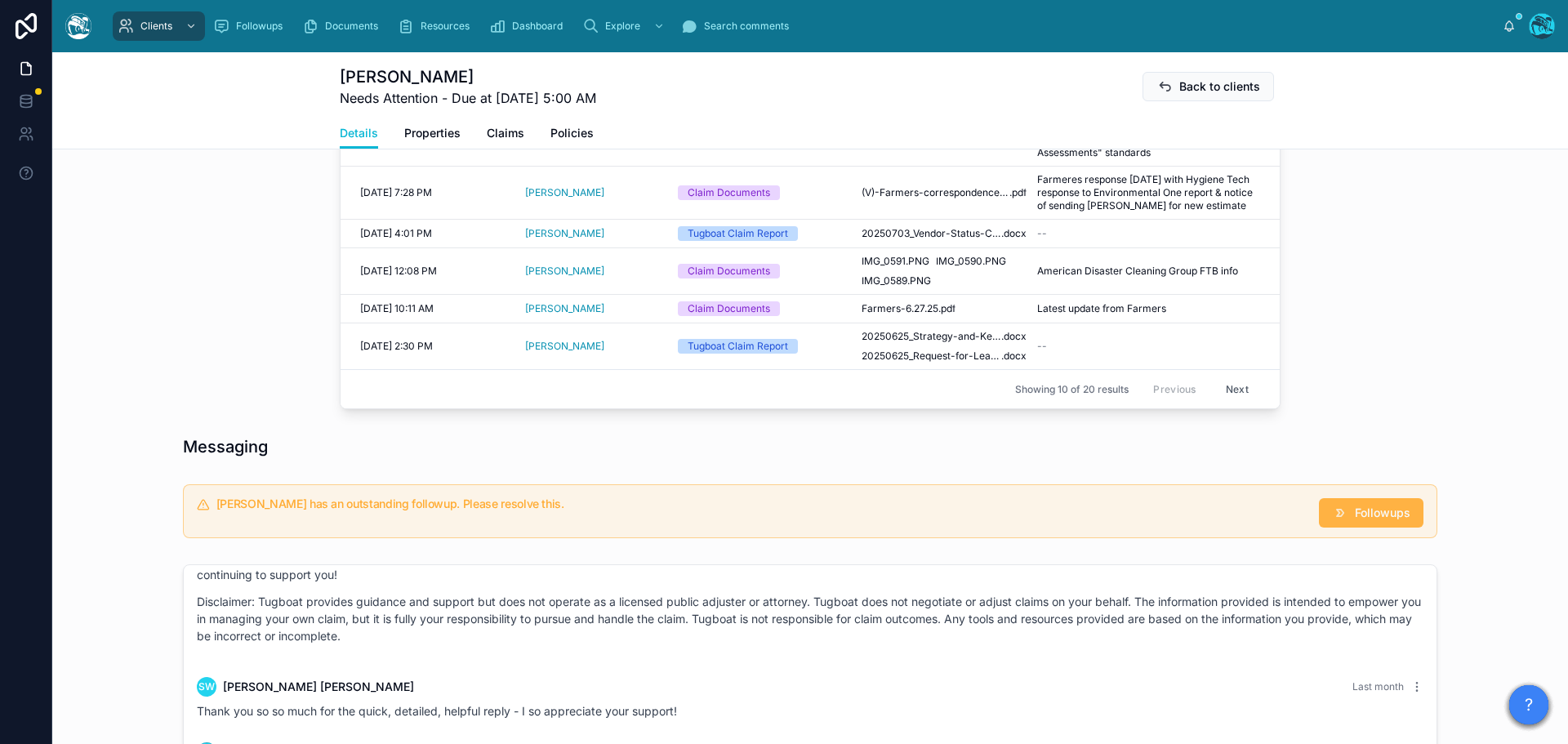
click at [1383, 521] on span "Followups" at bounding box center [1382, 513] width 55 height 17
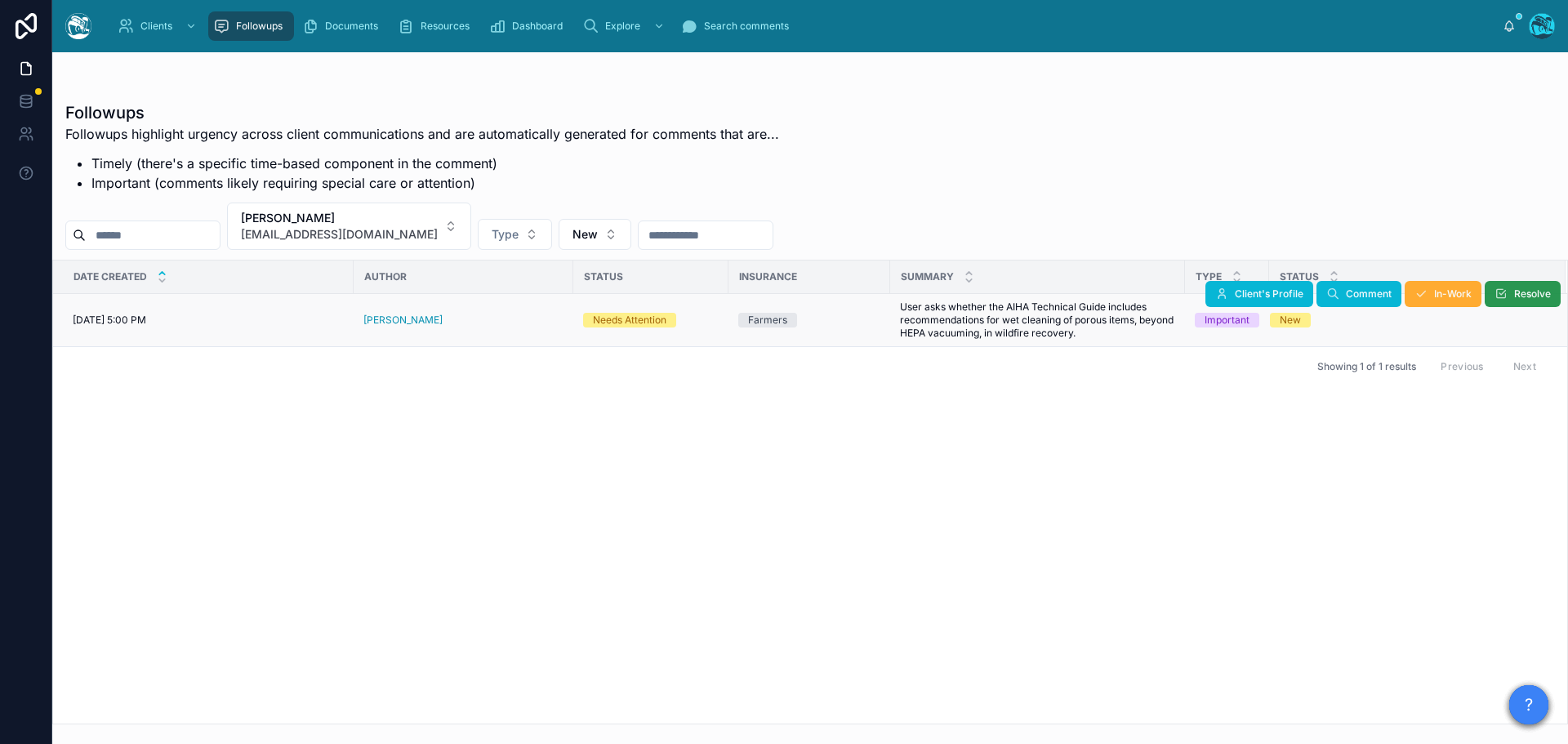
click at [1520, 296] on span "Resolve" at bounding box center [1532, 293] width 36 height 13
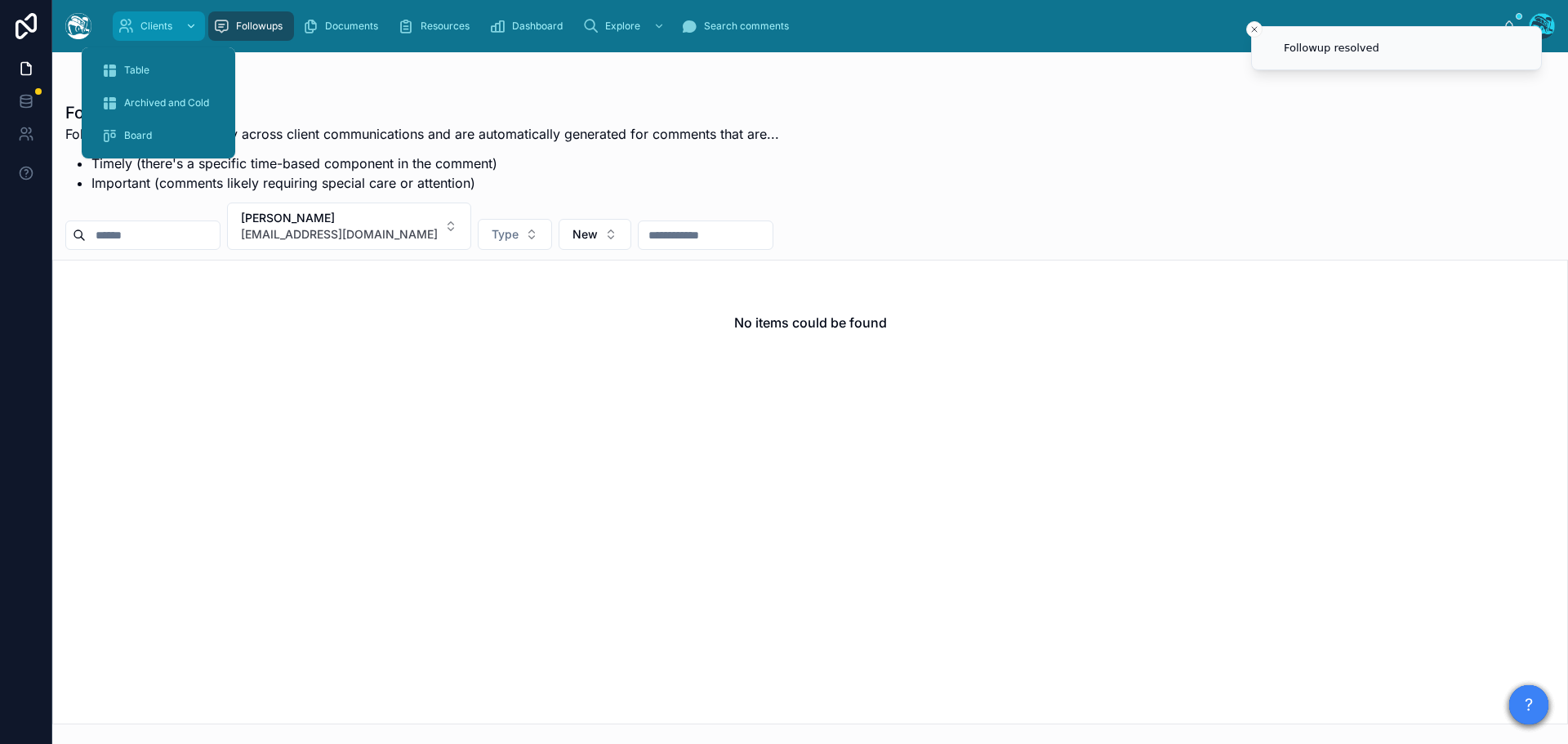
click at [139, 26] on div "Clients" at bounding box center [159, 26] width 83 height 26
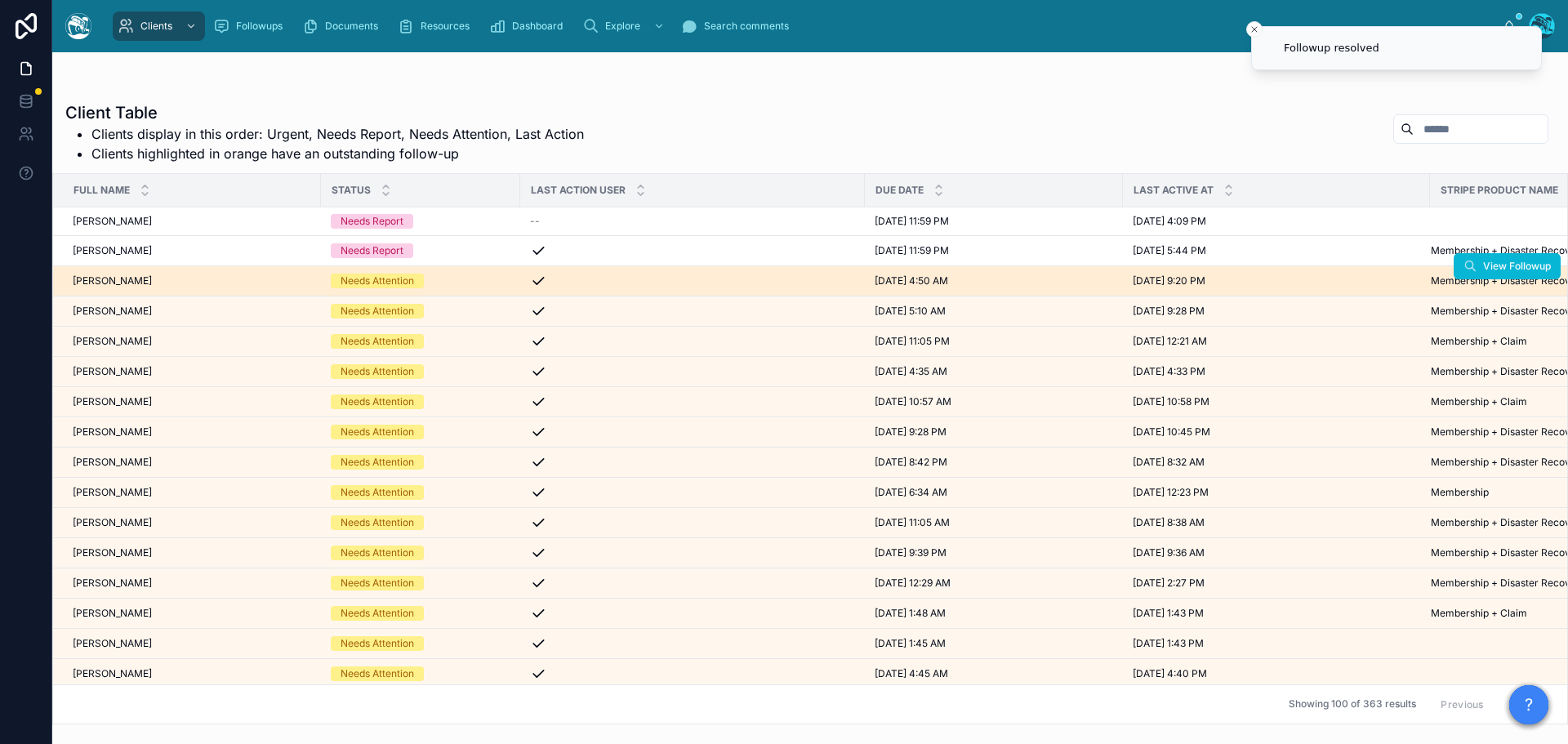
click at [211, 282] on div "[PERSON_NAME] [PERSON_NAME]" at bounding box center [192, 280] width 239 height 13
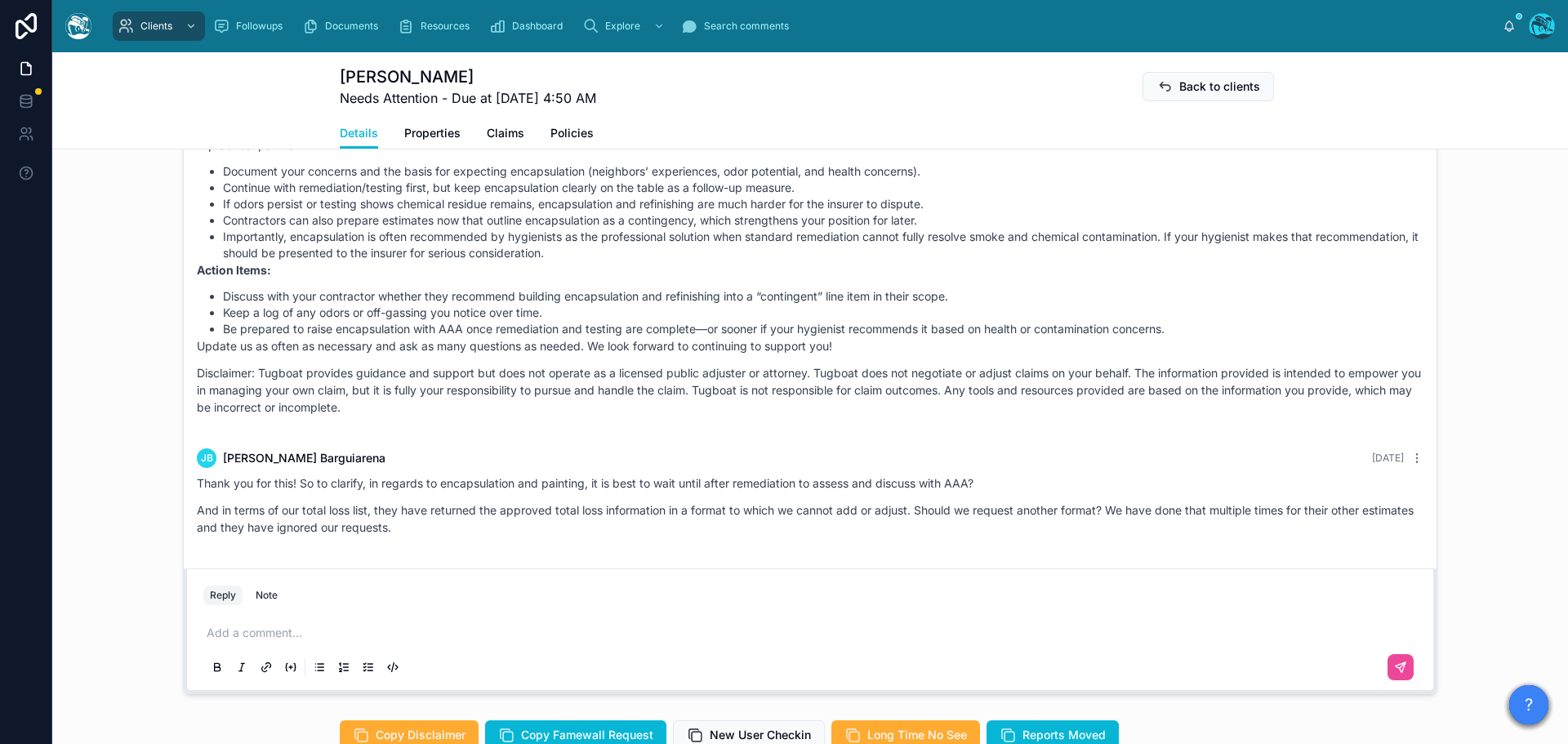
scroll to position [1388, 0]
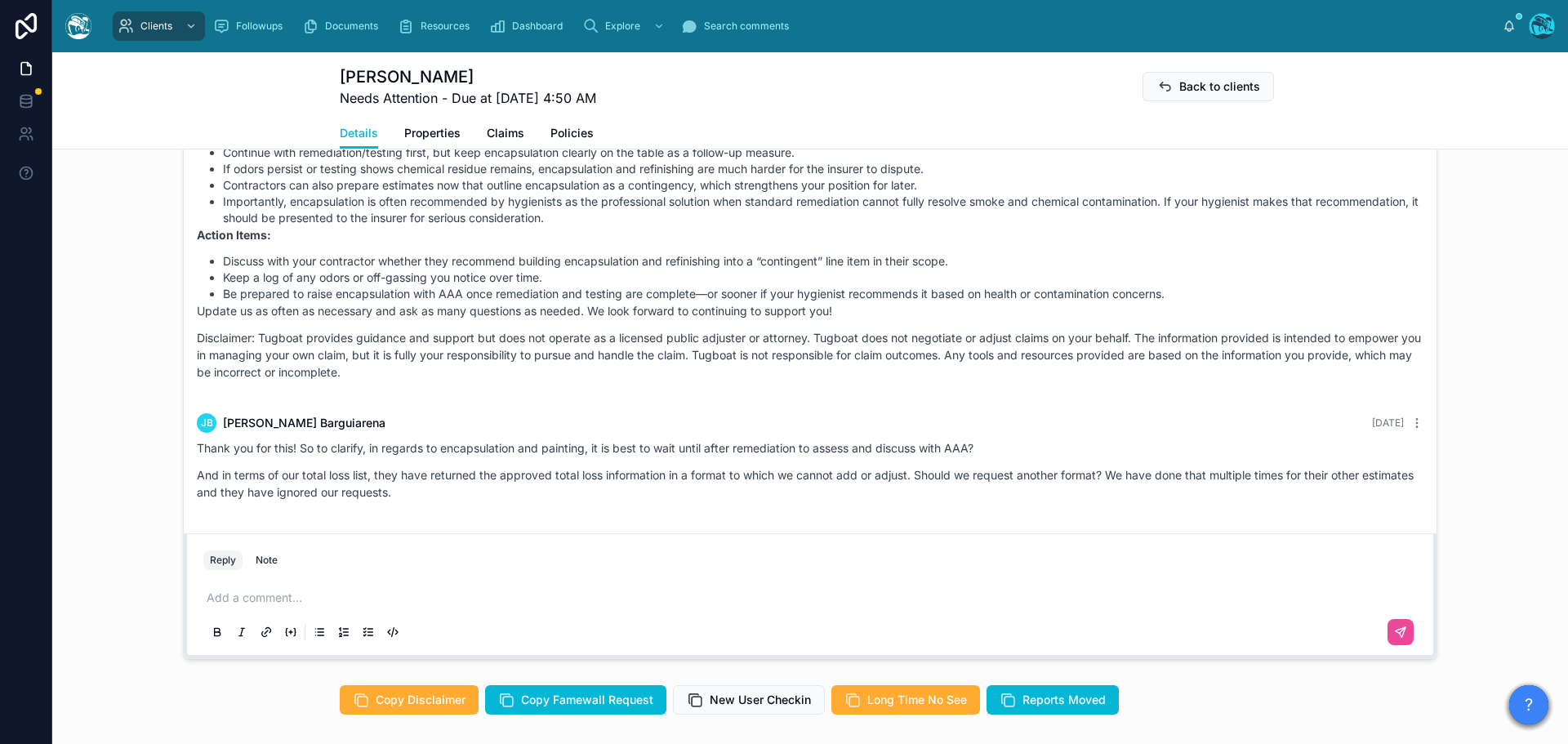
click at [248, 603] on p at bounding box center [813, 598] width 1213 height 17
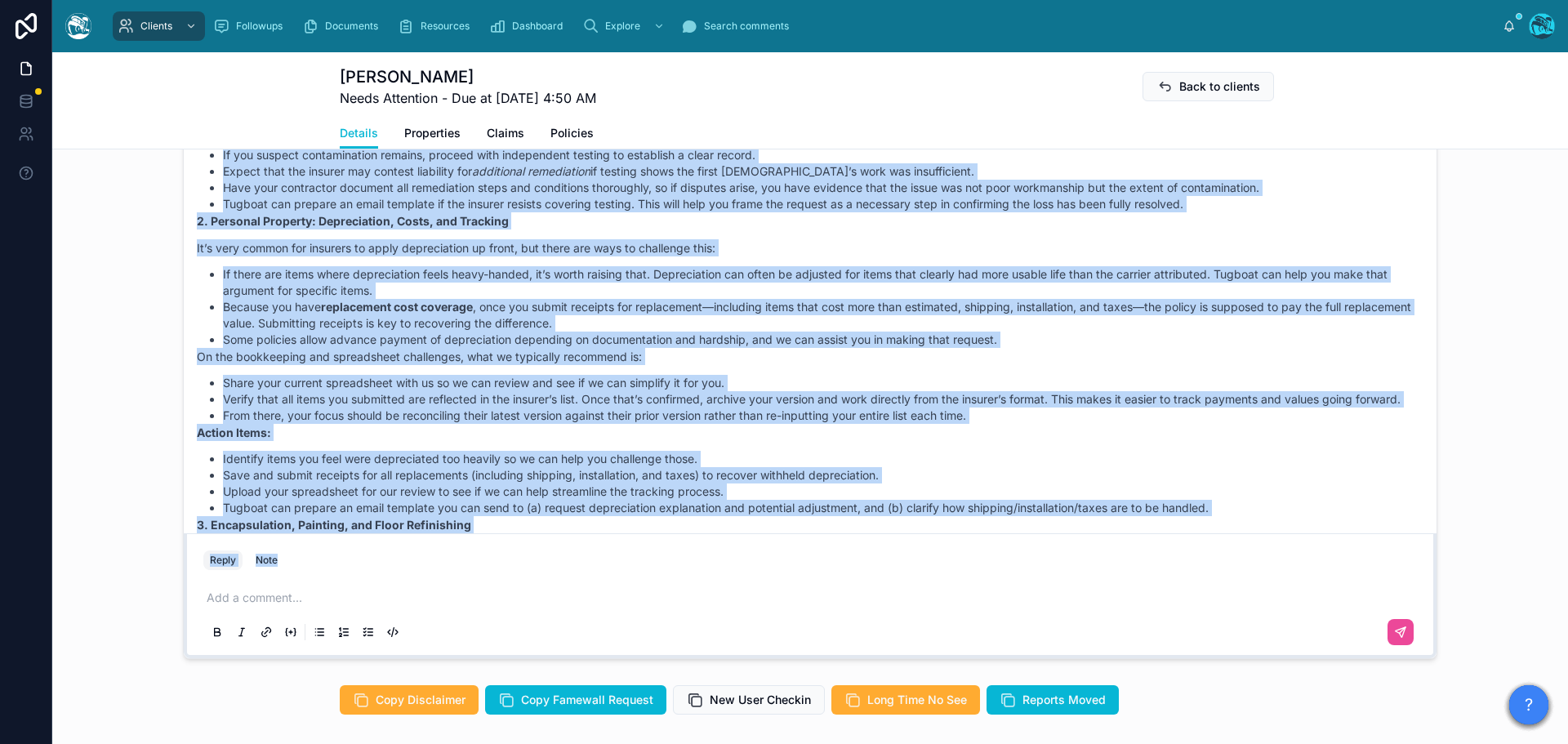
scroll to position [7186, 0]
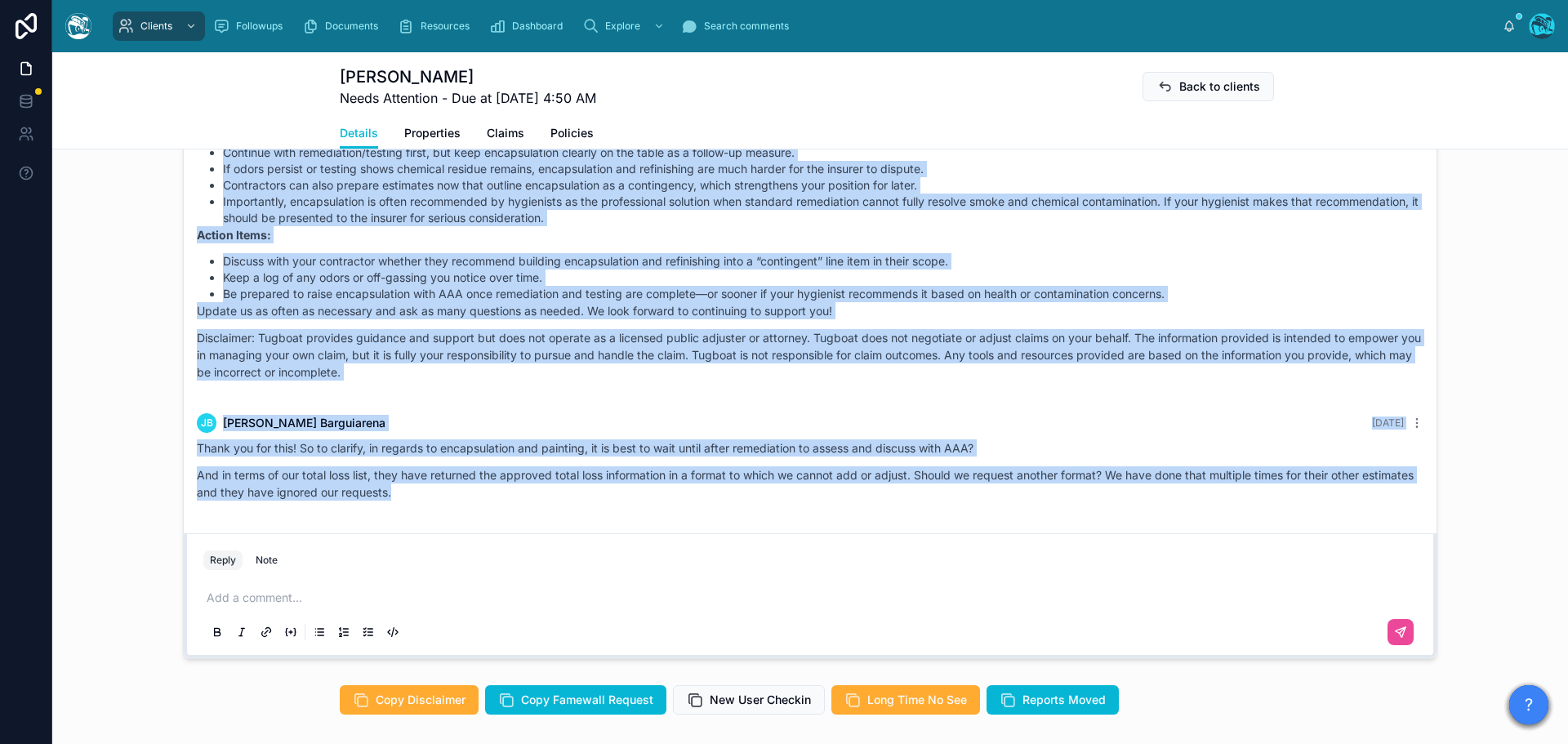
drag, startPoint x: 628, startPoint y: 311, endPoint x: 634, endPoint y: 507, distance: 196.1
copy div "Loremi Dolor 7 sita con Adip elitsed, Doeiusmo! T'i utlab et dolo ma a eni...ad…"
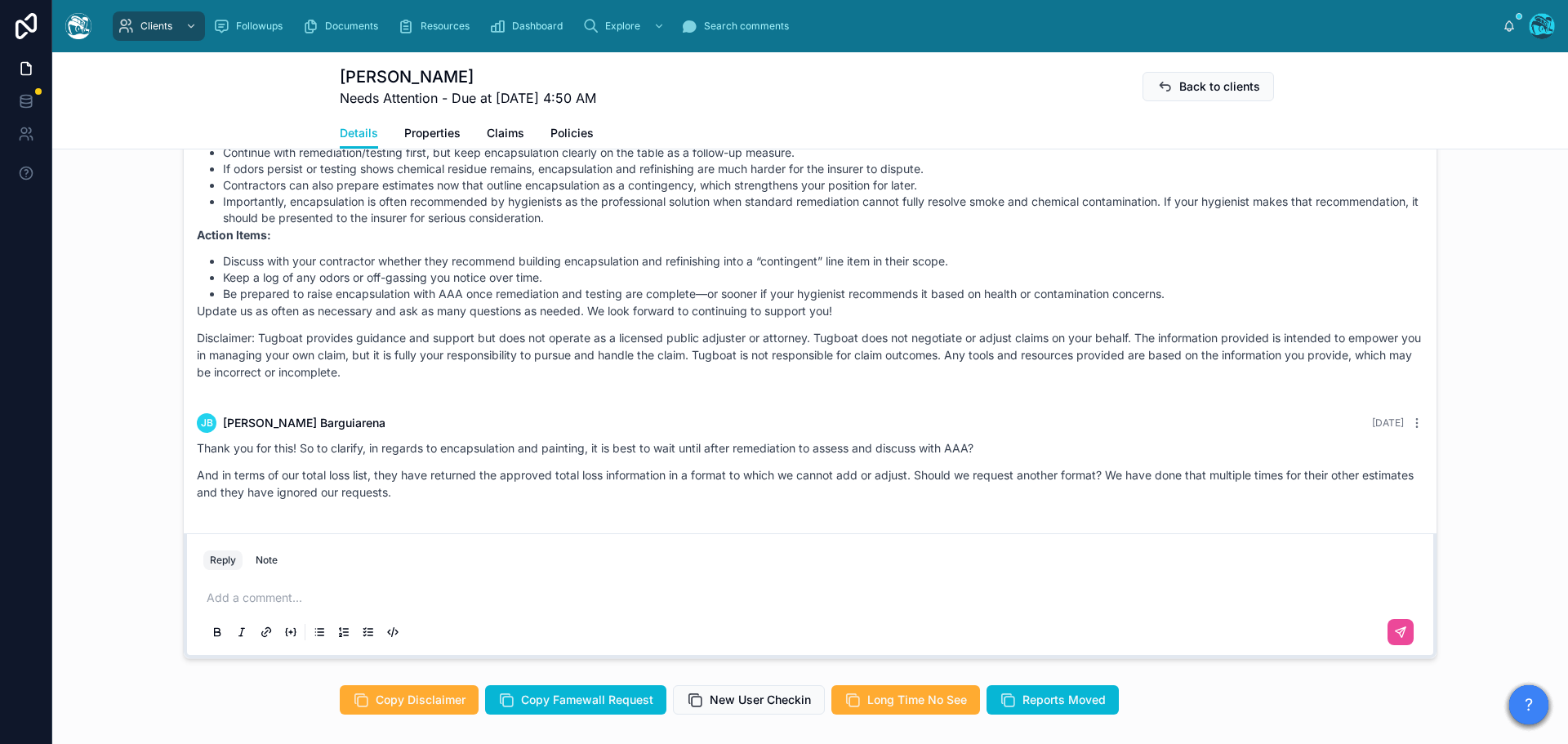
click at [254, 603] on p at bounding box center [813, 598] width 1213 height 17
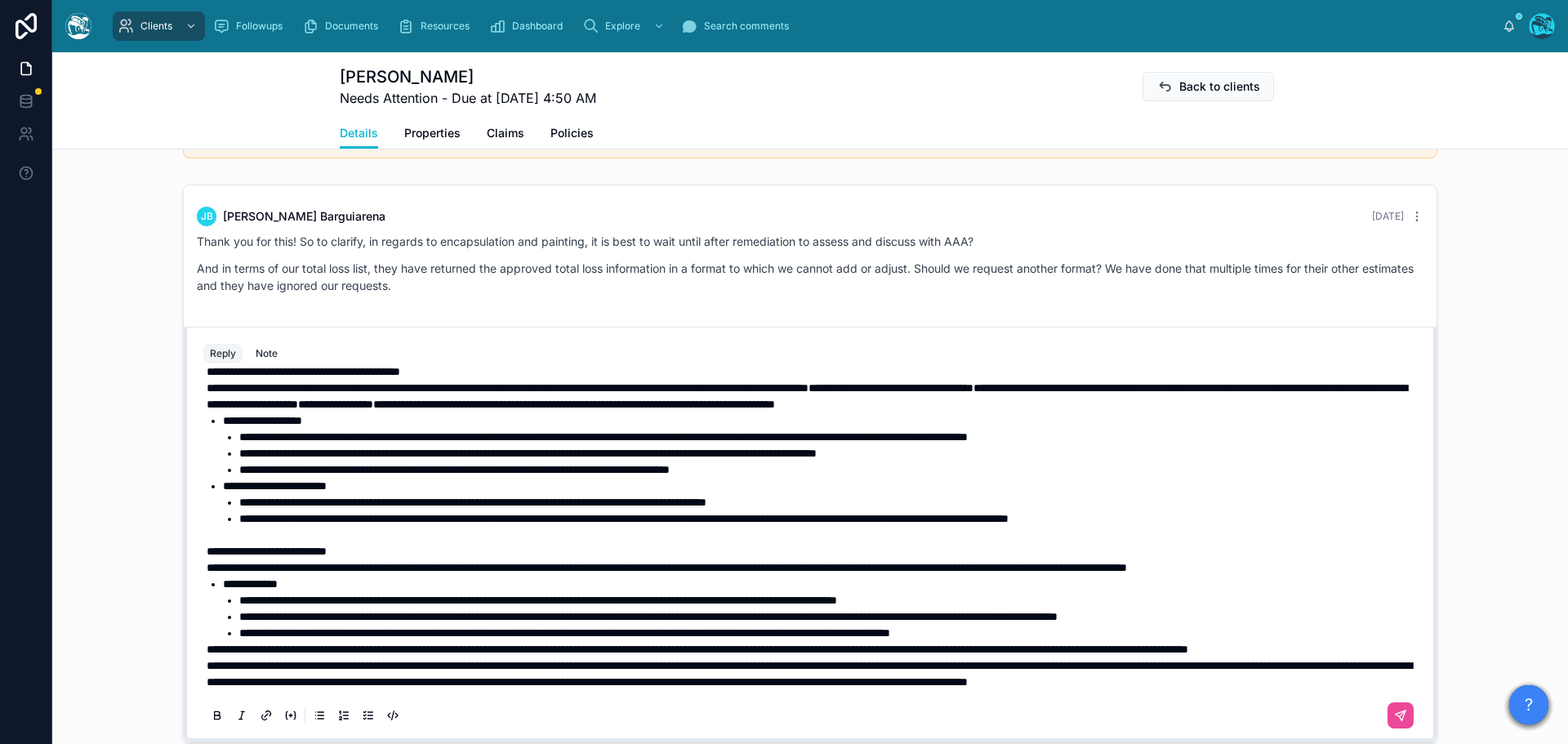
scroll to position [36, 0]
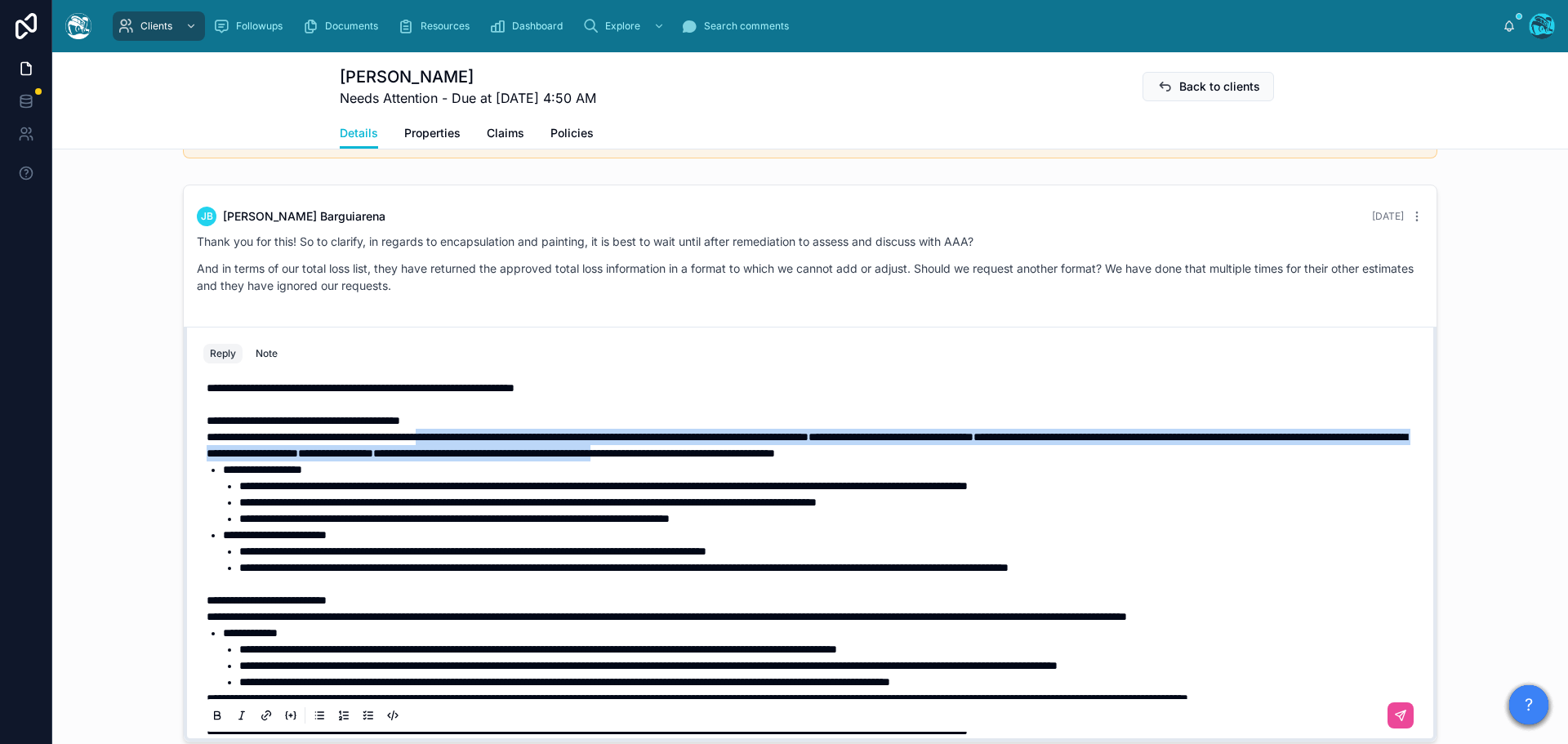
drag, startPoint x: 1084, startPoint y: 460, endPoint x: 475, endPoint y: 446, distance: 609.2
click at [475, 446] on p "**********" at bounding box center [813, 445] width 1213 height 33
click at [215, 716] on icon at bounding box center [217, 714] width 5 height 4
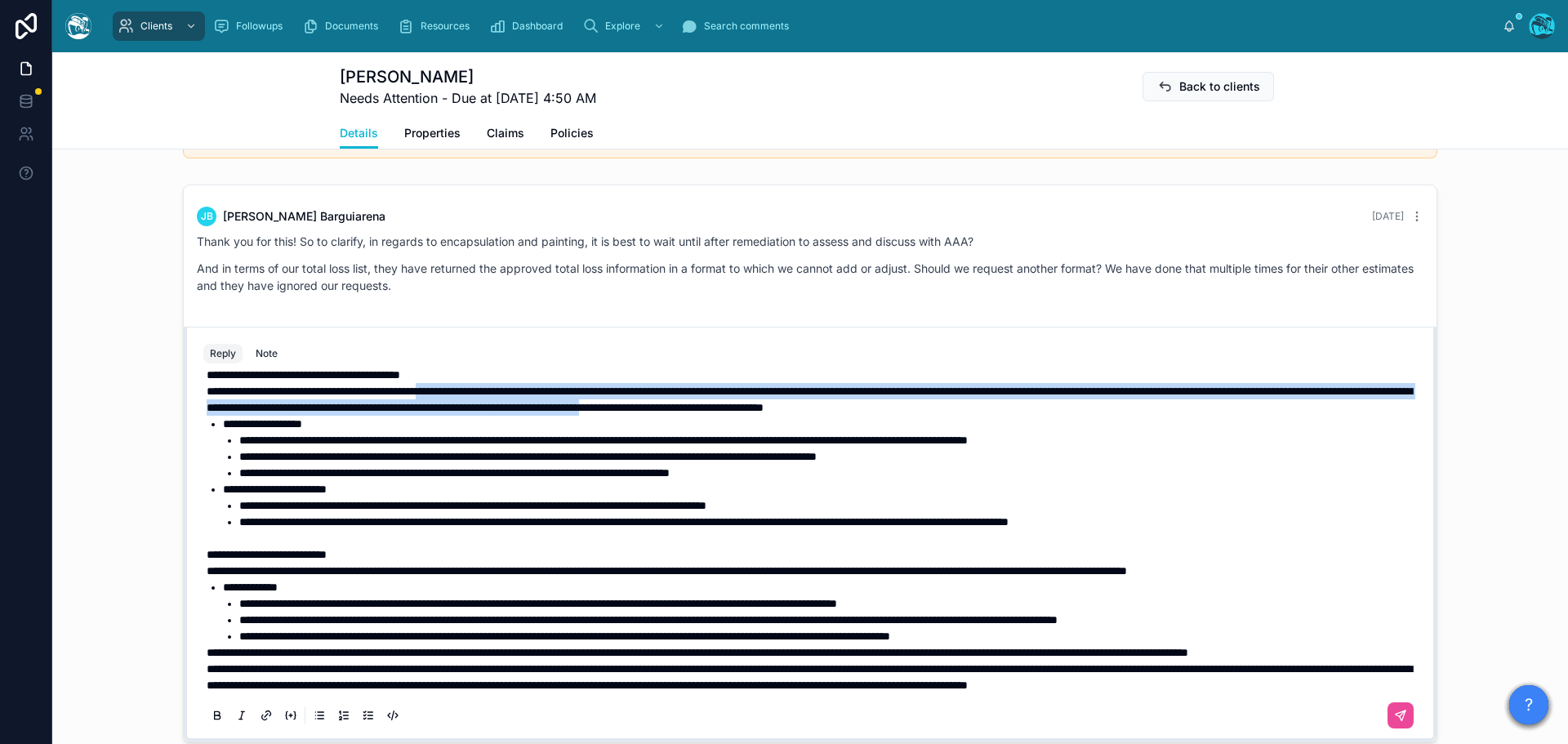
scroll to position [117, 0]
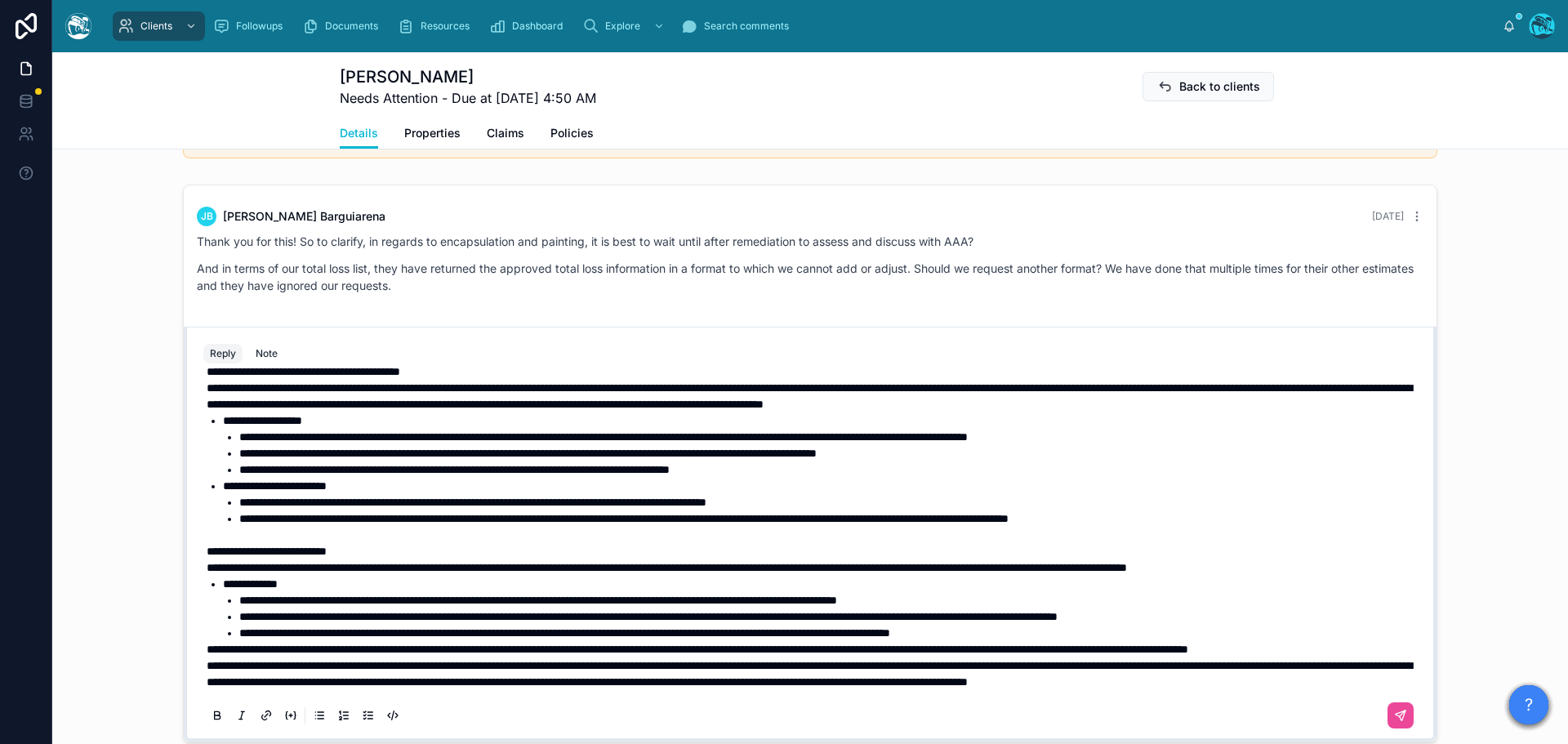
click at [206, 643] on span "**********" at bounding box center [696, 649] width 981 height 12
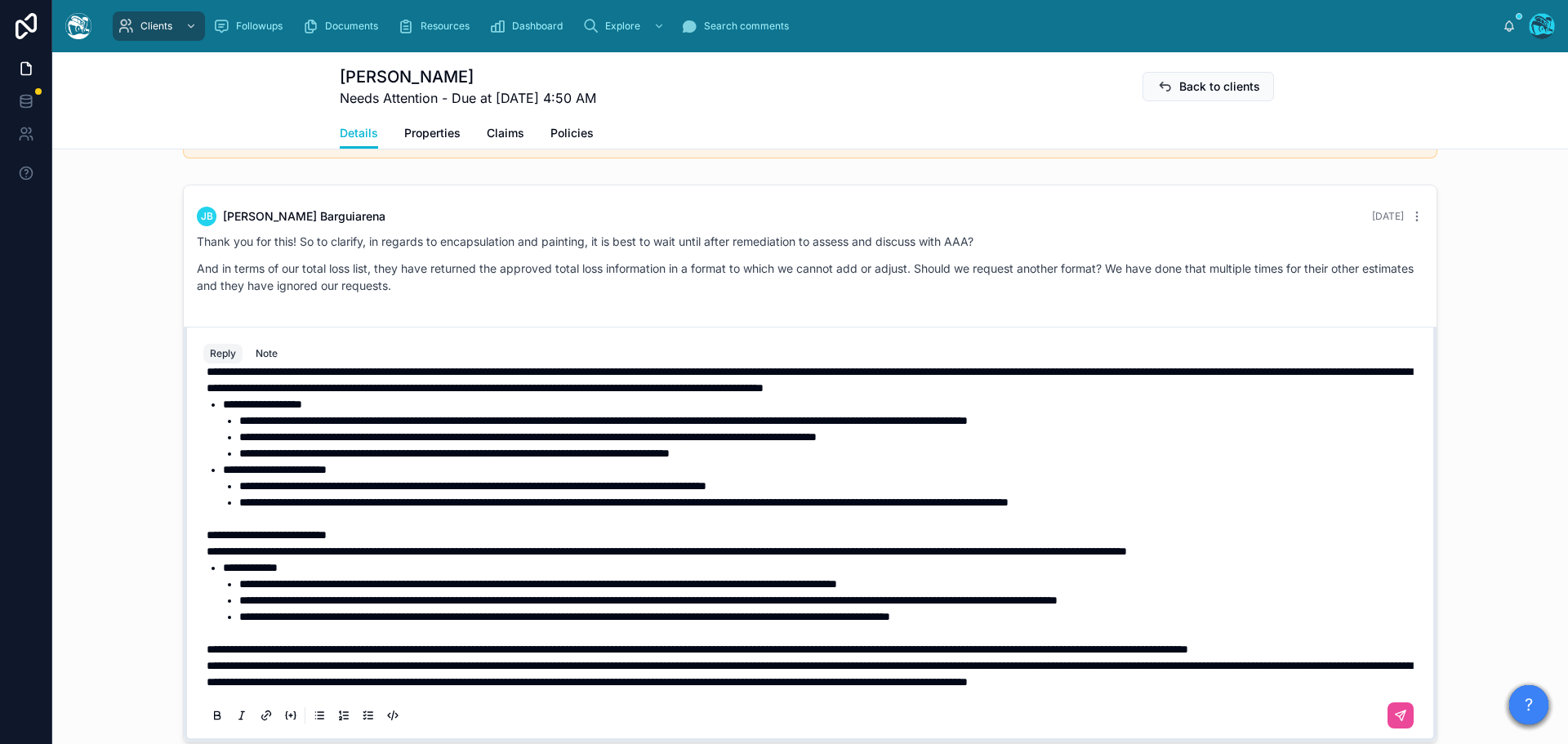
click at [206, 672] on span "**********" at bounding box center [809, 674] width 1205 height 28
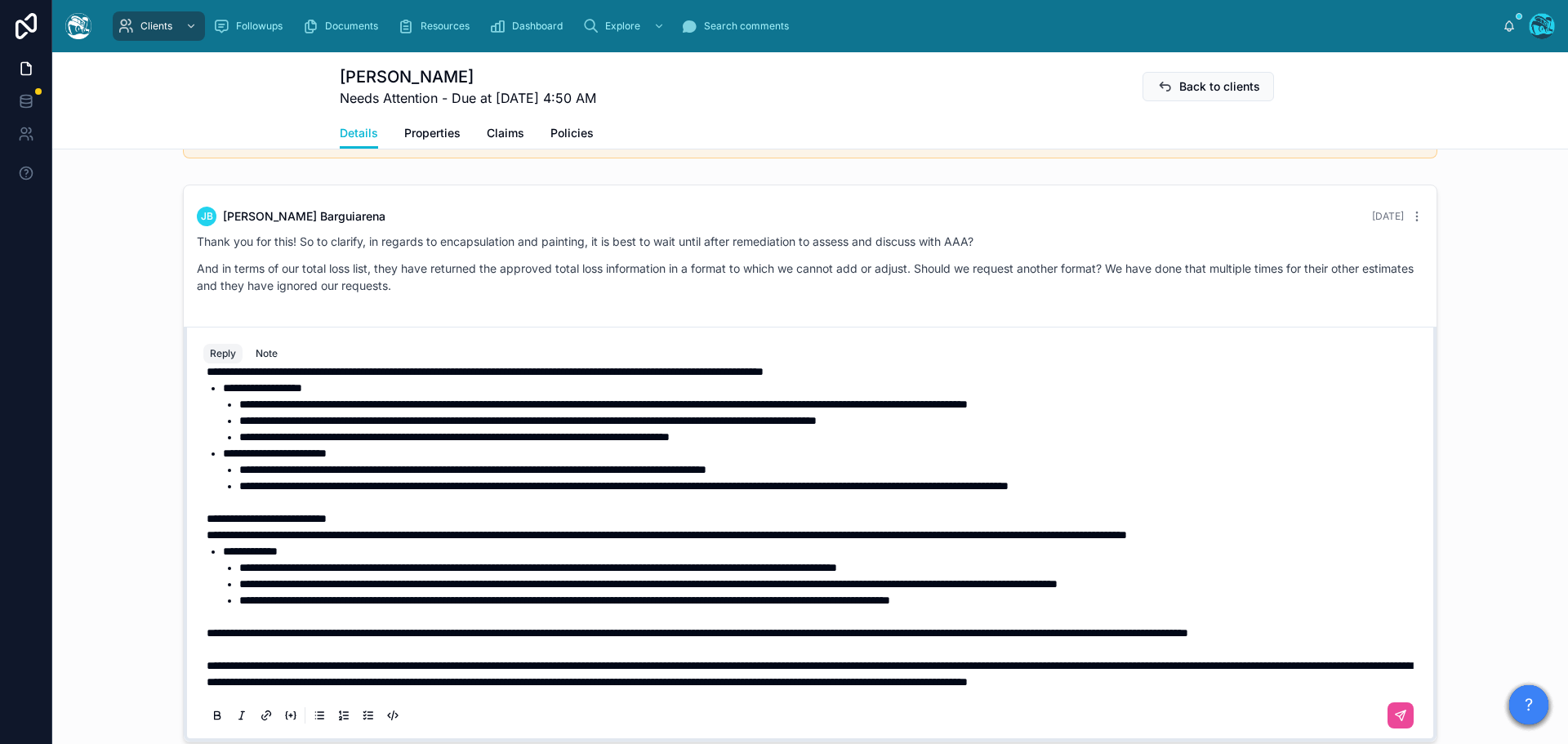
drag, startPoint x: 500, startPoint y: 78, endPoint x: 405, endPoint y: 82, distance: 95.1
click at [401, 81] on h1 "[PERSON_NAME]" at bounding box center [467, 76] width 256 height 23
copy h1 "Barguiarena"
drag, startPoint x: 1382, startPoint y: 723, endPoint x: 1396, endPoint y: 710, distance: 19.1
click at [1393, 722] on icon at bounding box center [1399, 715] width 13 height 13
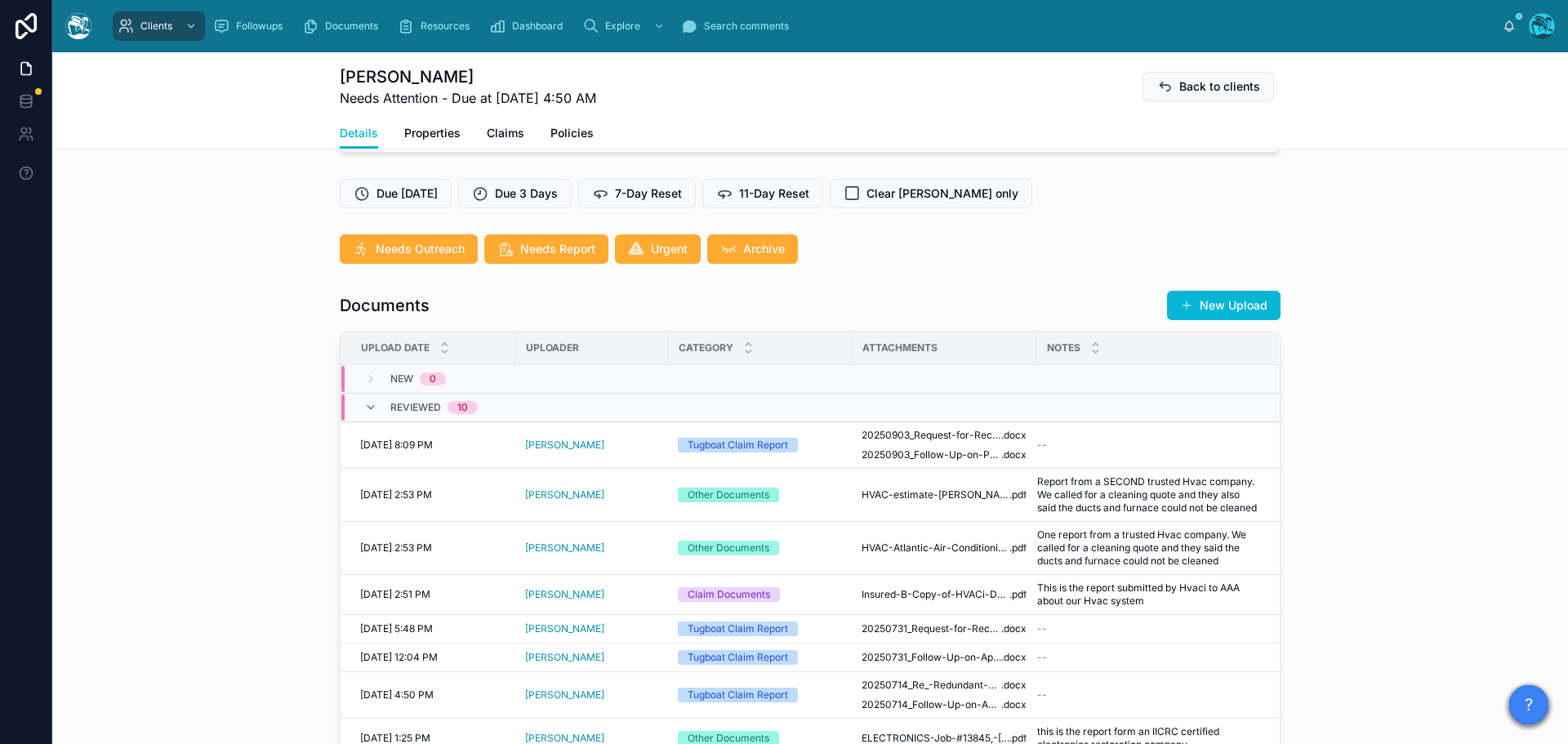
scroll to position [440, 0]
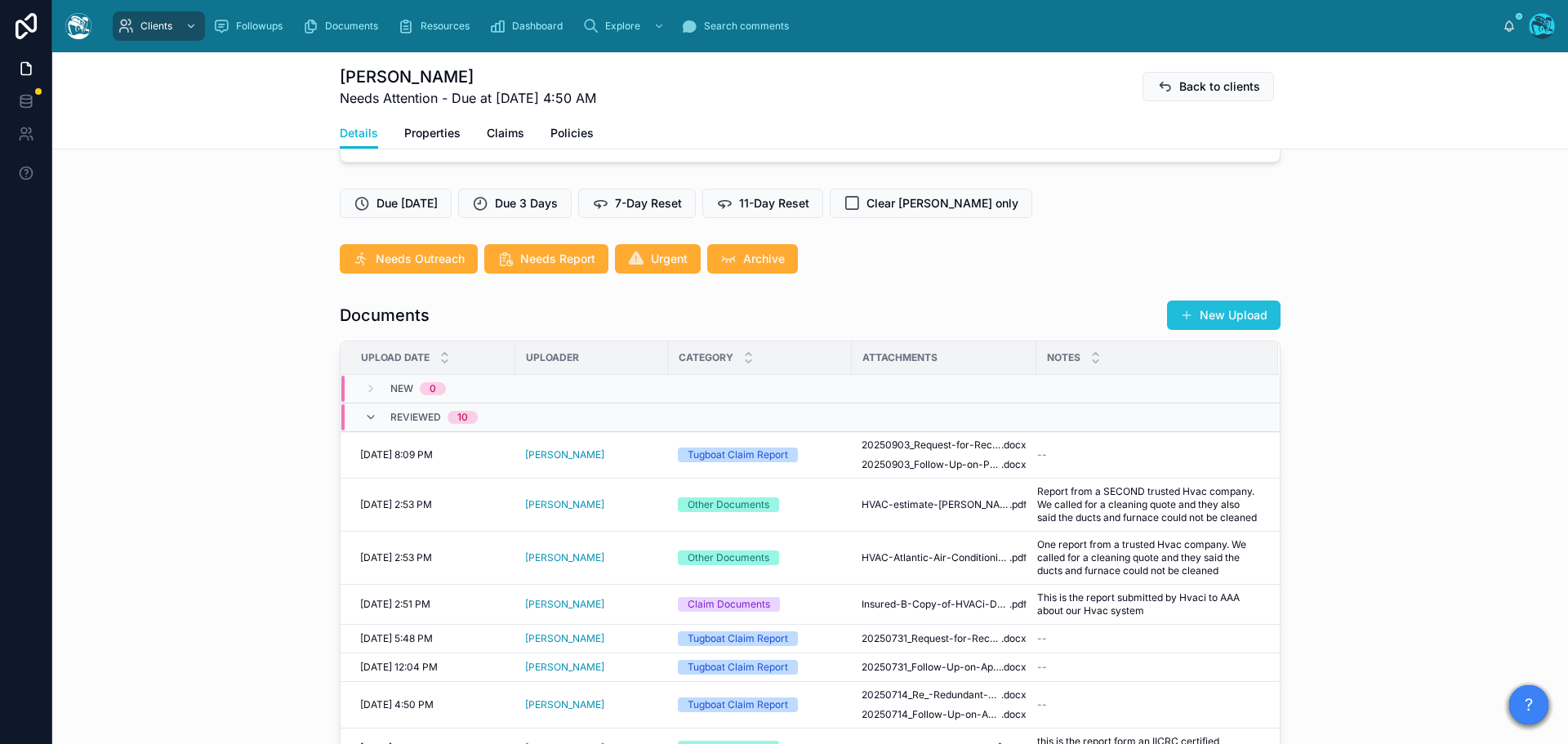
click at [1236, 316] on button "New Upload" at bounding box center [1223, 316] width 113 height 30
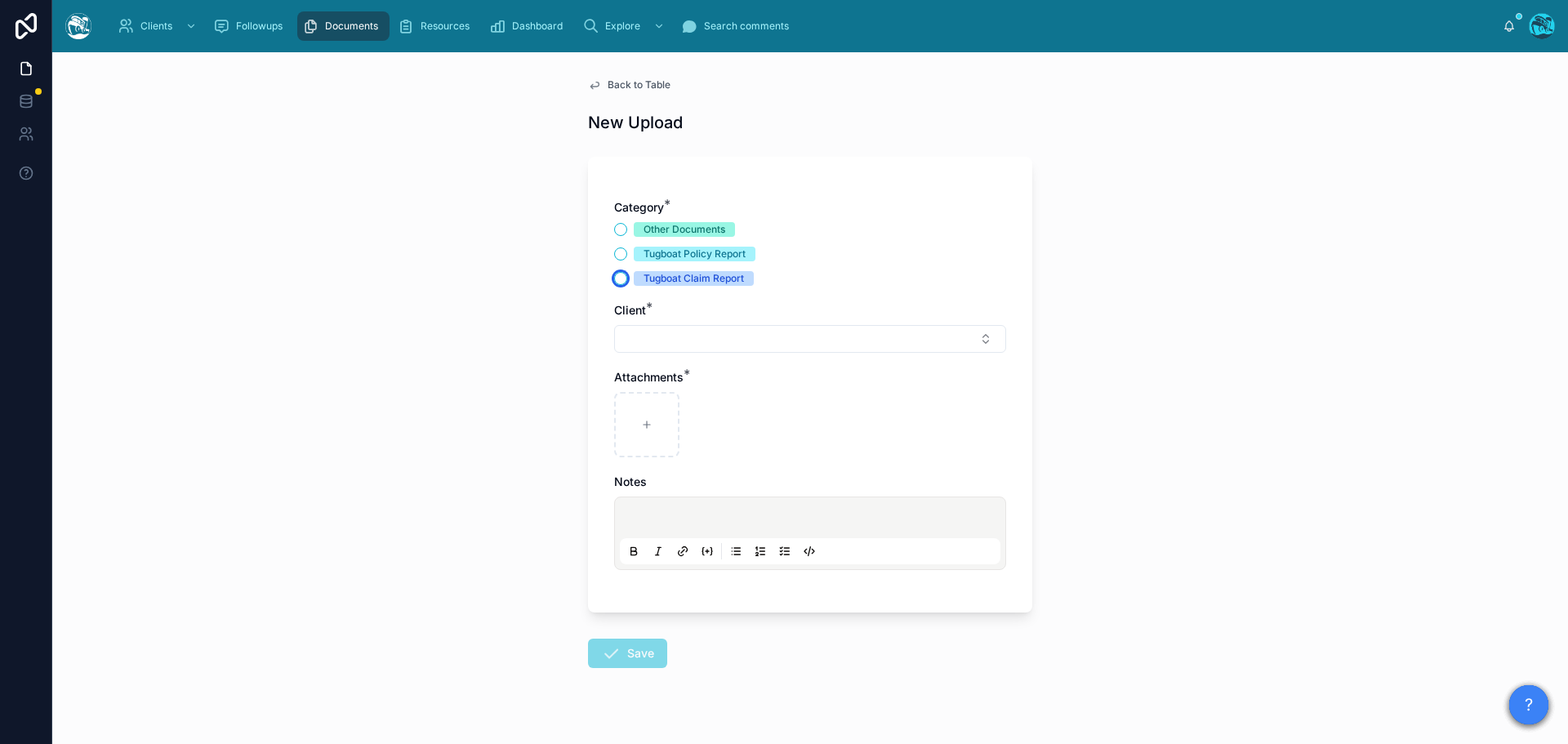
click at [614, 278] on button "Tugboat Claim Report" at bounding box center [620, 278] width 13 height 13
click at [631, 339] on button "Select Button" at bounding box center [810, 339] width 392 height 28
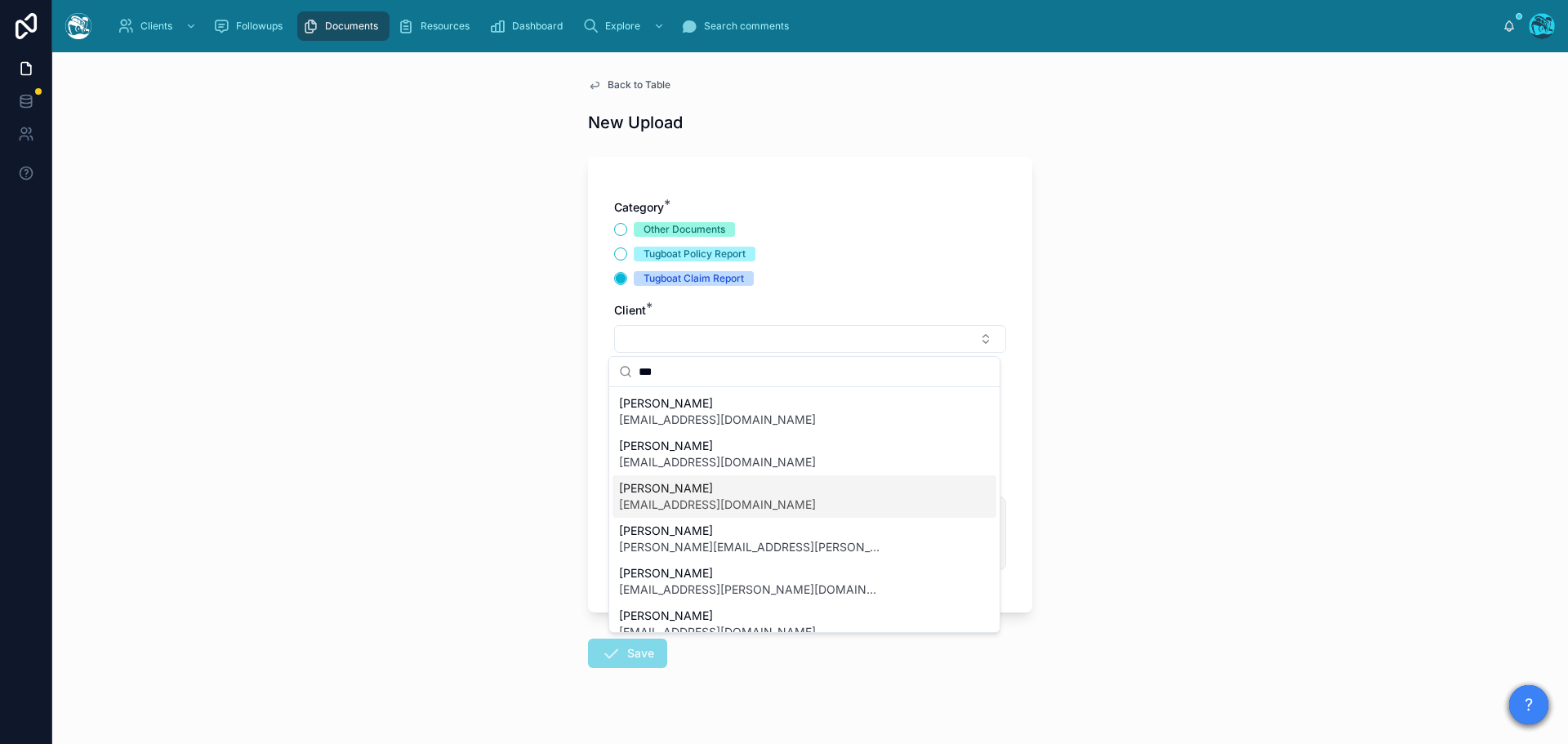
scroll to position [59, 0]
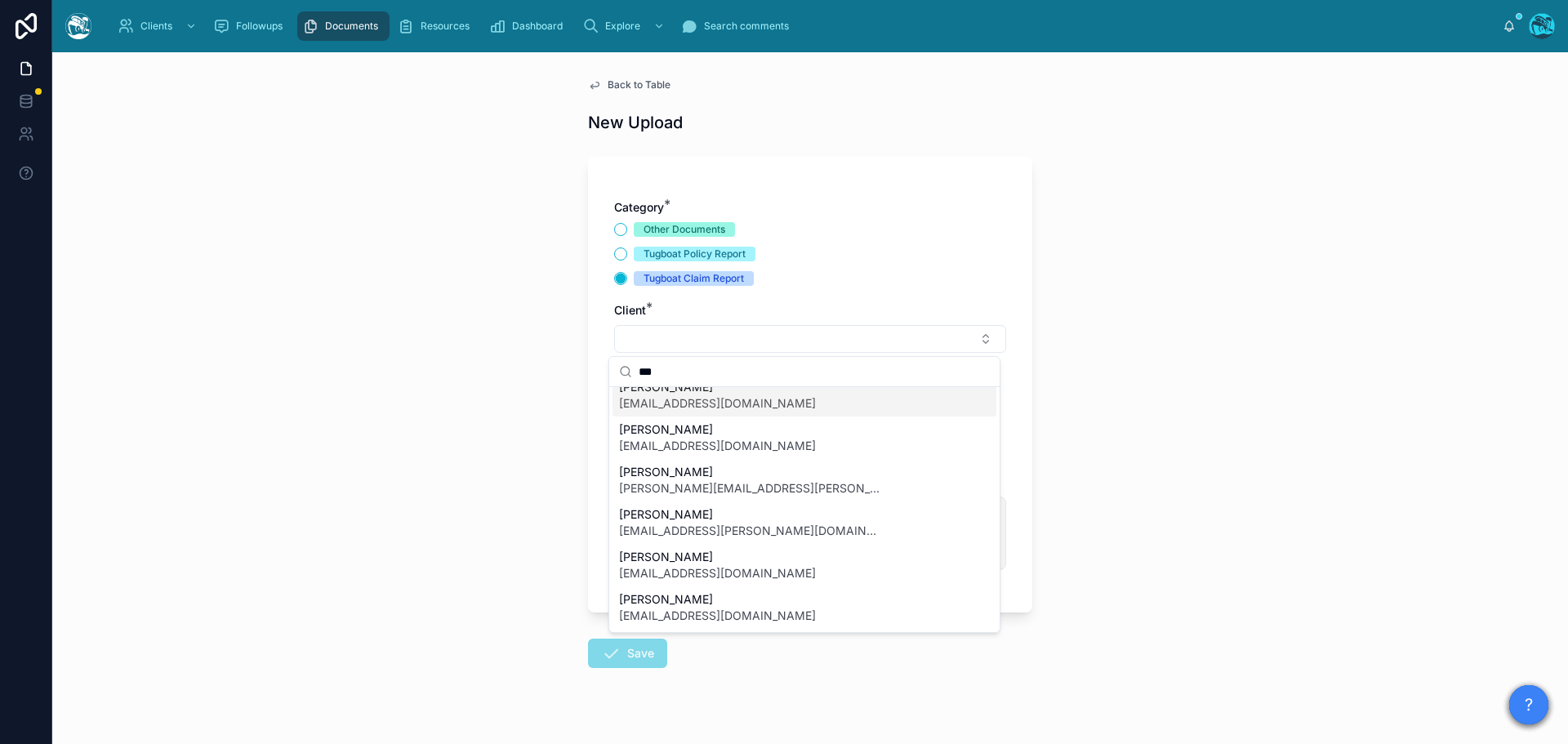
drag, startPoint x: 655, startPoint y: 378, endPoint x: 619, endPoint y: 373, distance: 36.3
click at [619, 373] on div "***" at bounding box center [805, 372] width 391 height 31
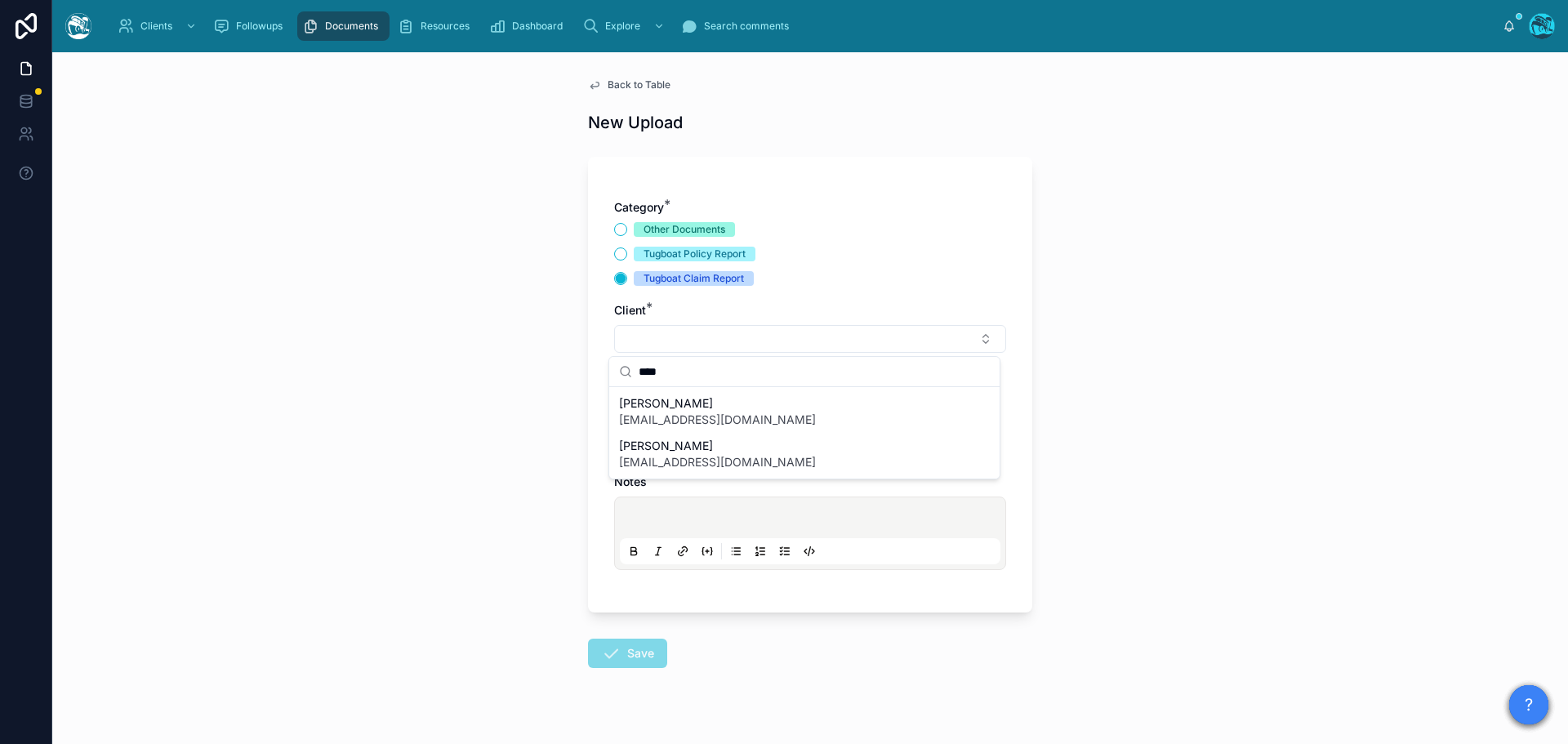
type input "****"
click at [637, 81] on span "Back to Table" at bounding box center [639, 84] width 63 height 13
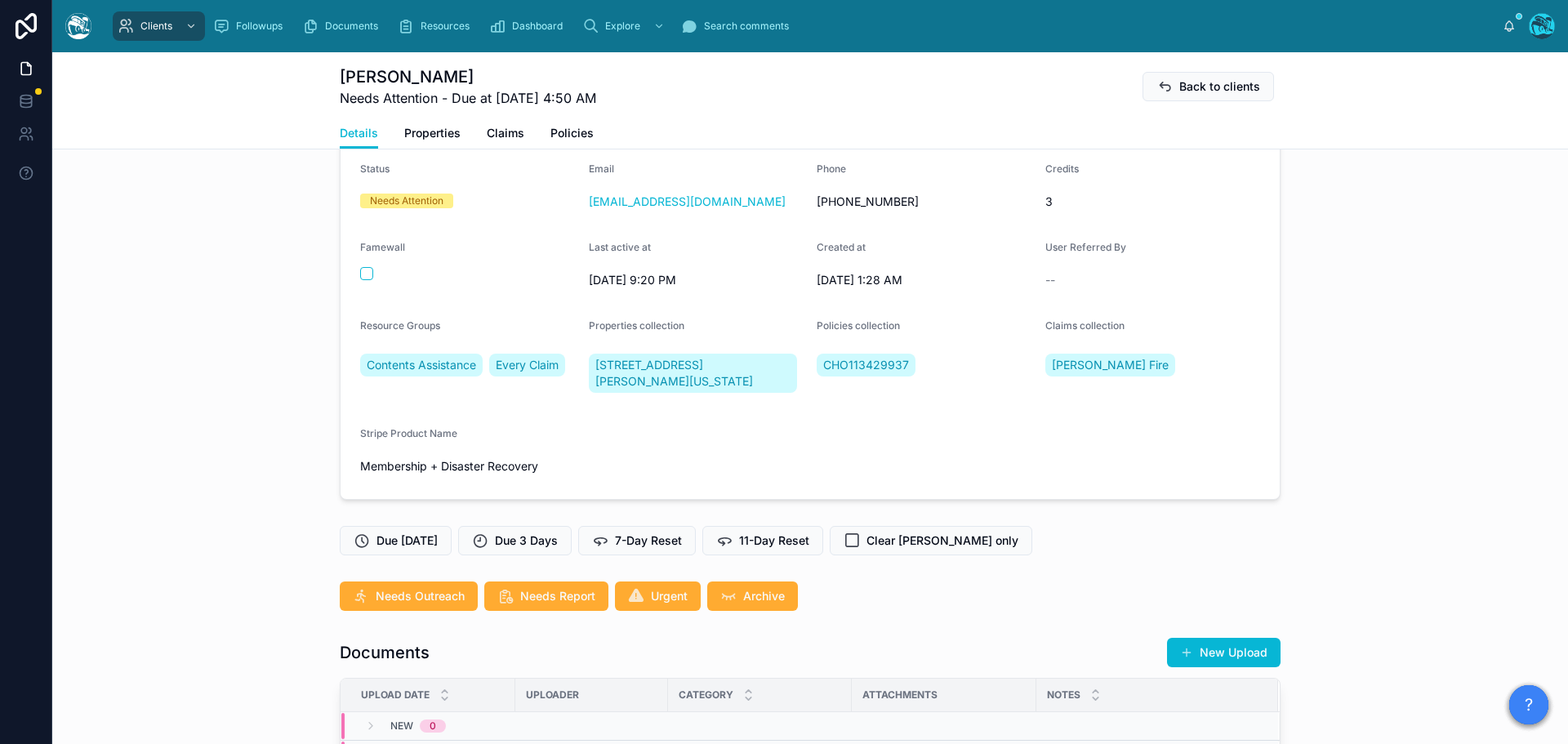
scroll to position [245, 0]
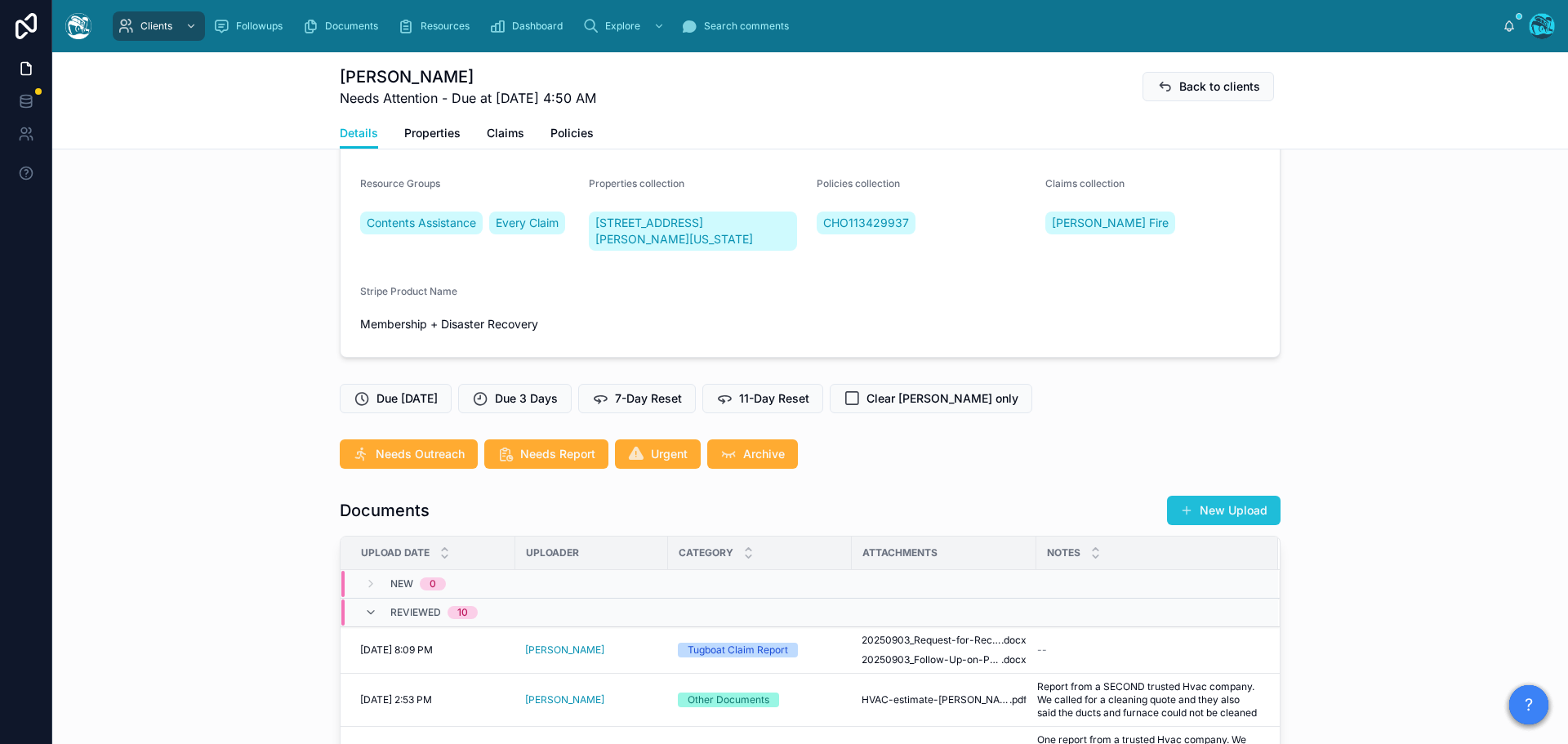
click at [1235, 505] on button "New Upload" at bounding box center [1223, 511] width 113 height 30
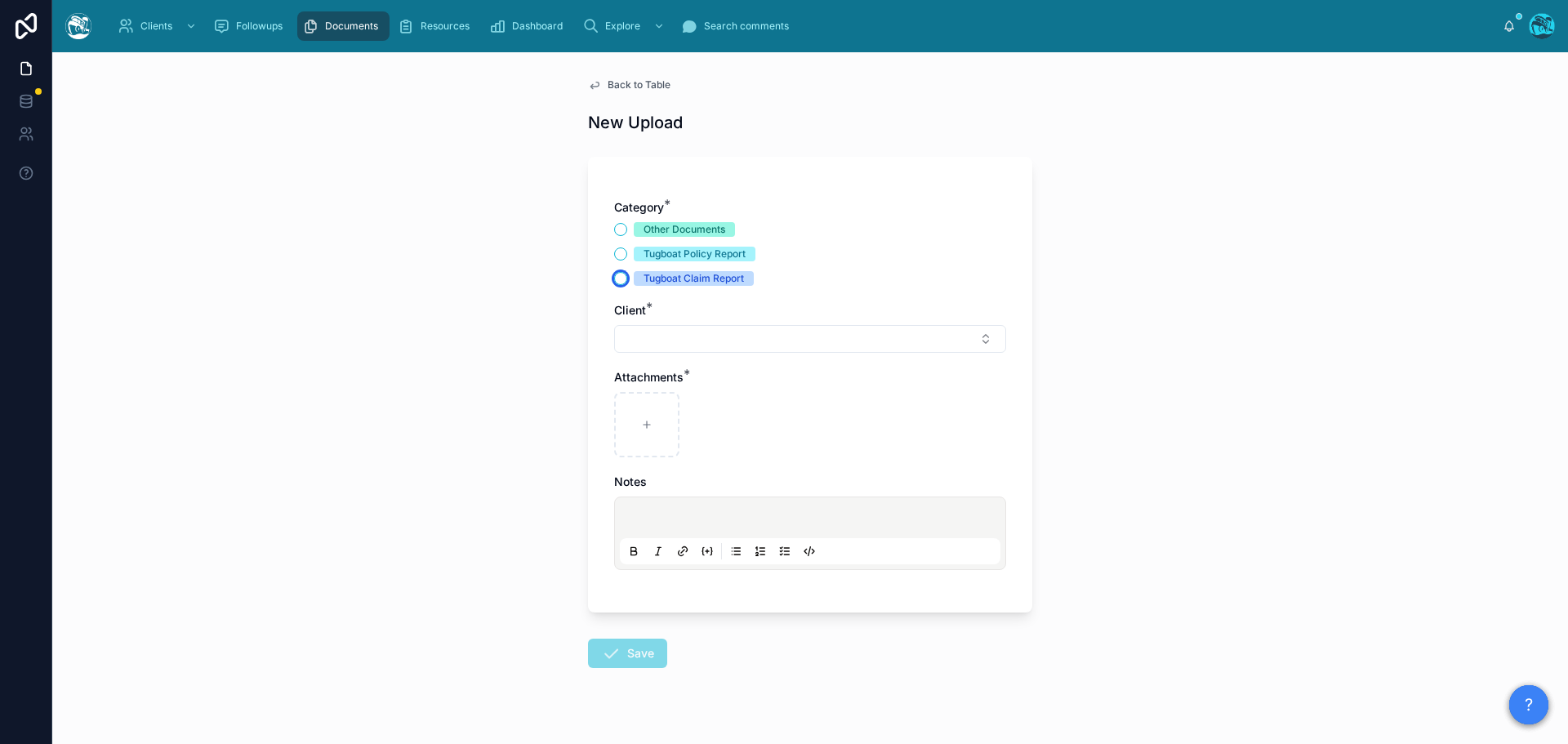
click at [614, 276] on button "Tugboat Claim Report" at bounding box center [620, 278] width 13 height 13
click at [639, 339] on button "Select Button" at bounding box center [810, 339] width 392 height 28
type input "****"
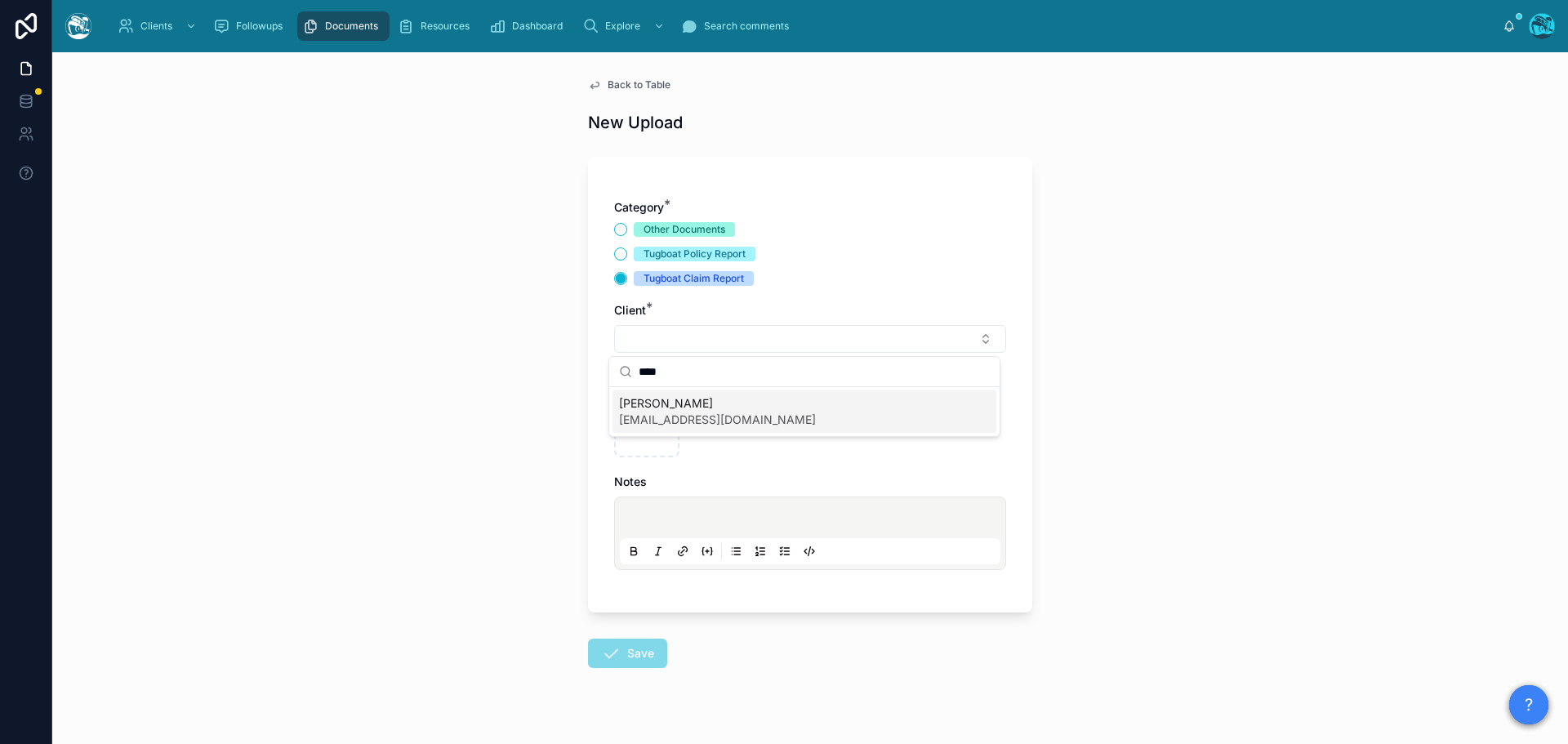
click at [680, 418] on span "[EMAIL_ADDRESS][DOMAIN_NAME]" at bounding box center [718, 419] width 197 height 17
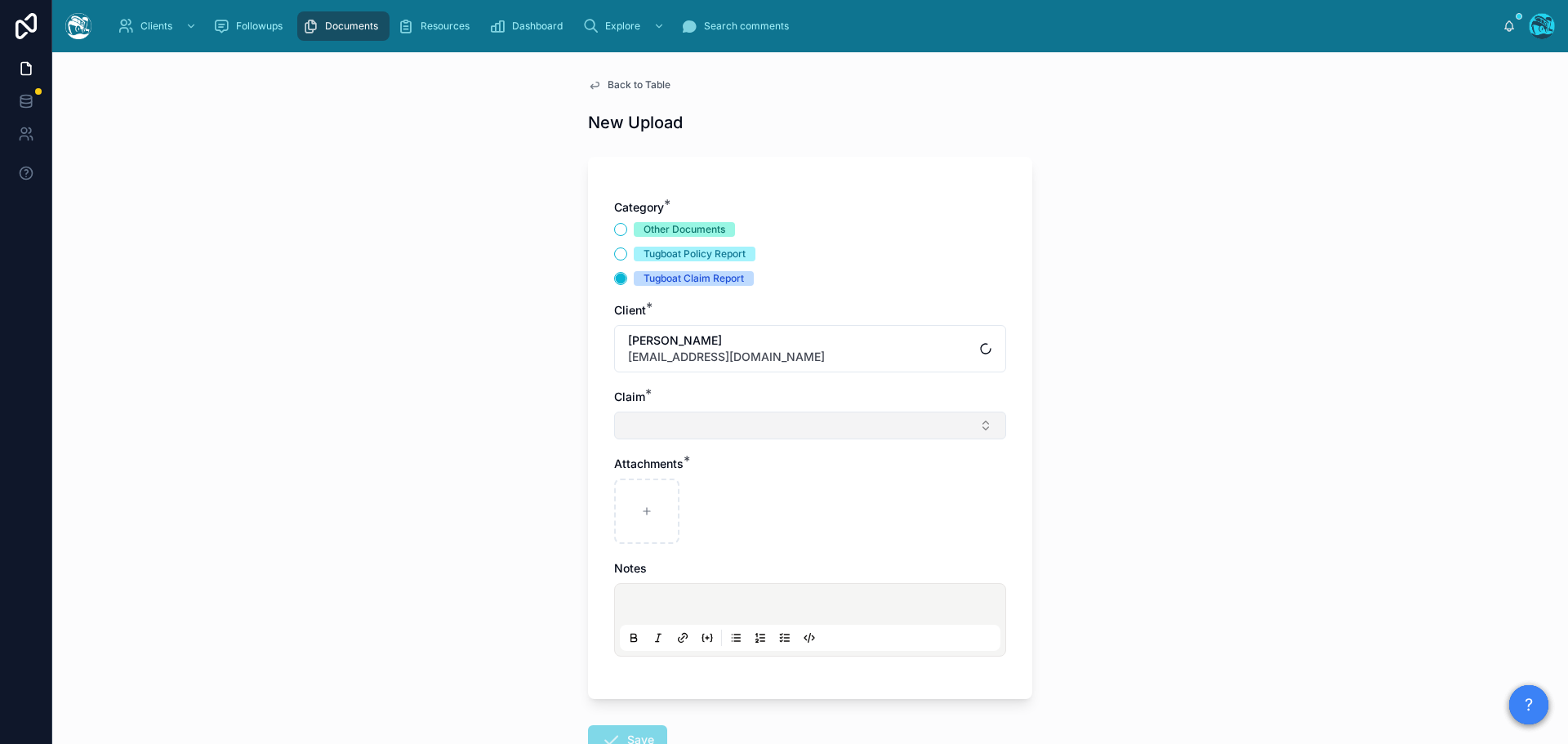
click at [649, 420] on button "Select Button" at bounding box center [810, 425] width 392 height 28
click at [655, 488] on span "[PERSON_NAME] Fire" at bounding box center [677, 489] width 116 height 17
click at [643, 514] on icon at bounding box center [647, 515] width 12 height 12
type input "**********"
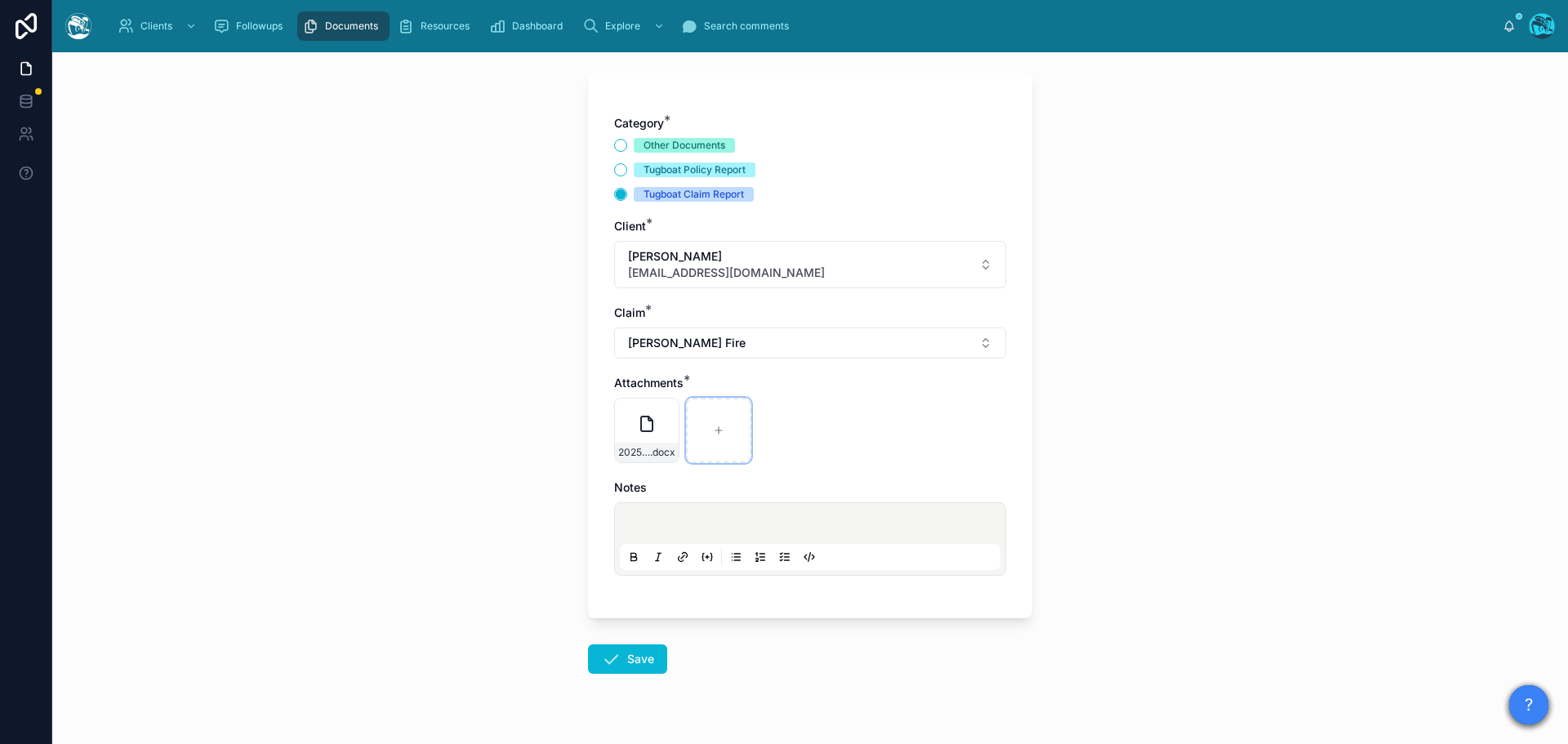
scroll to position [118, 0]
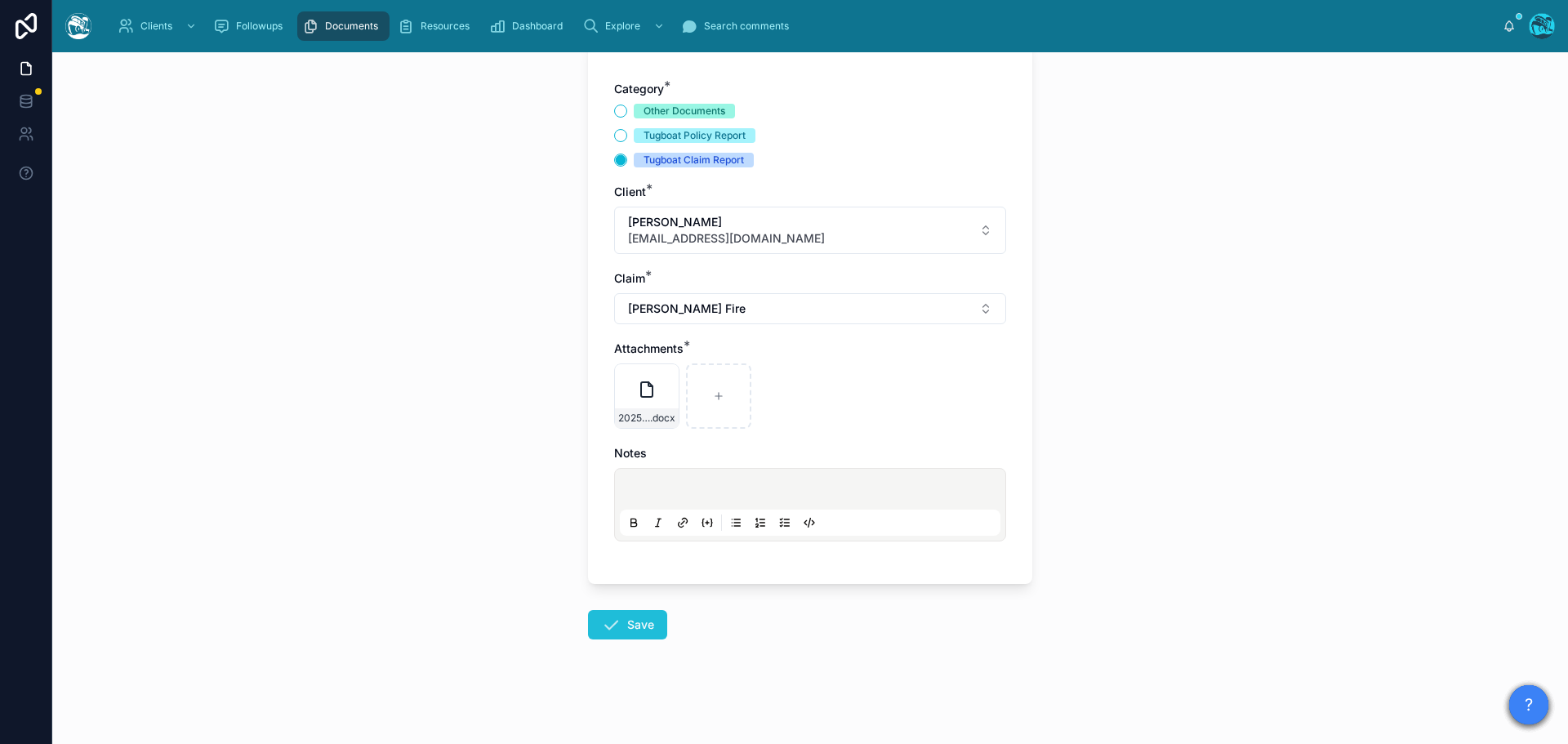
click at [612, 626] on icon at bounding box center [610, 625] width 20 height 20
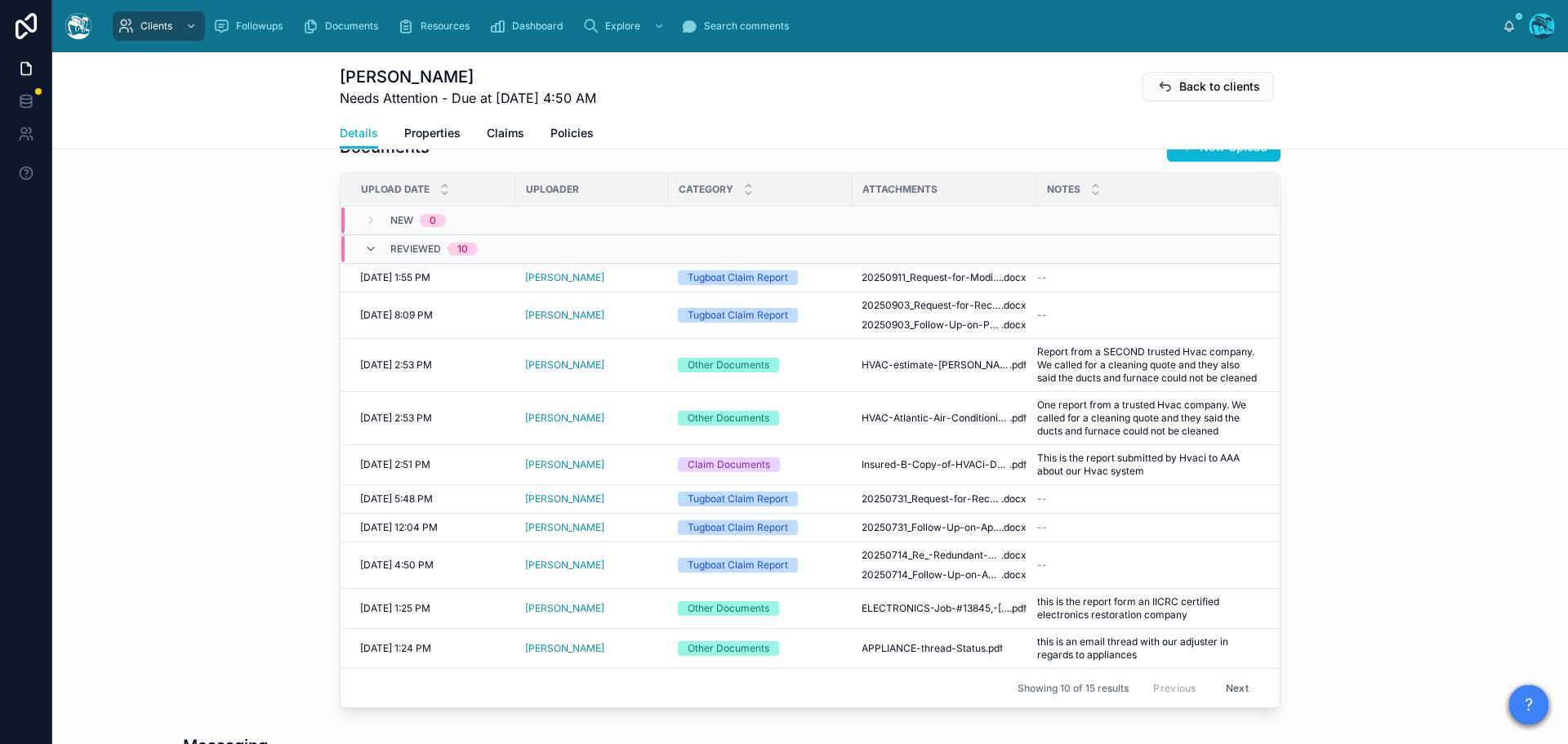
scroll to position [935, 0]
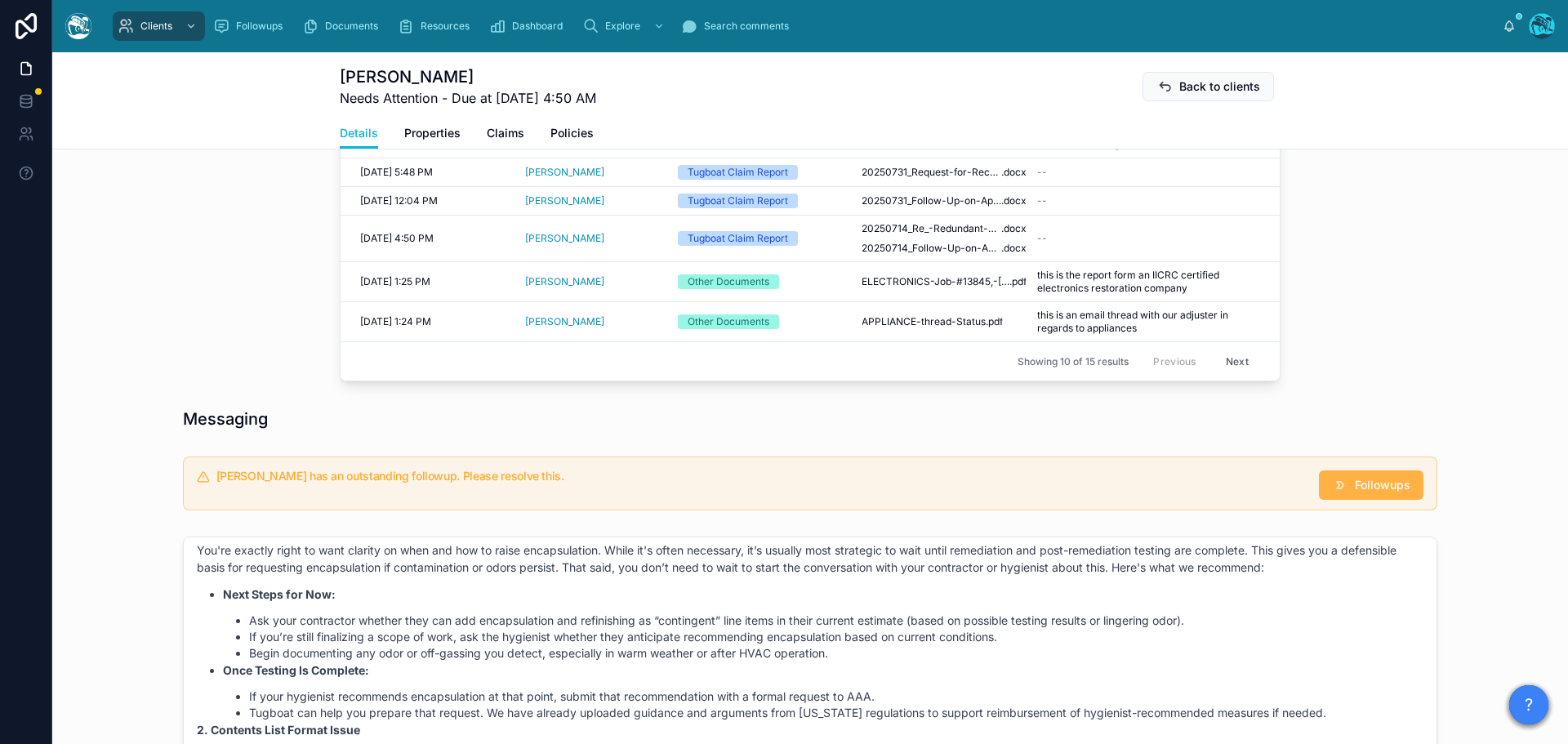
click at [1366, 493] on span "Followups" at bounding box center [1382, 484] width 55 height 17
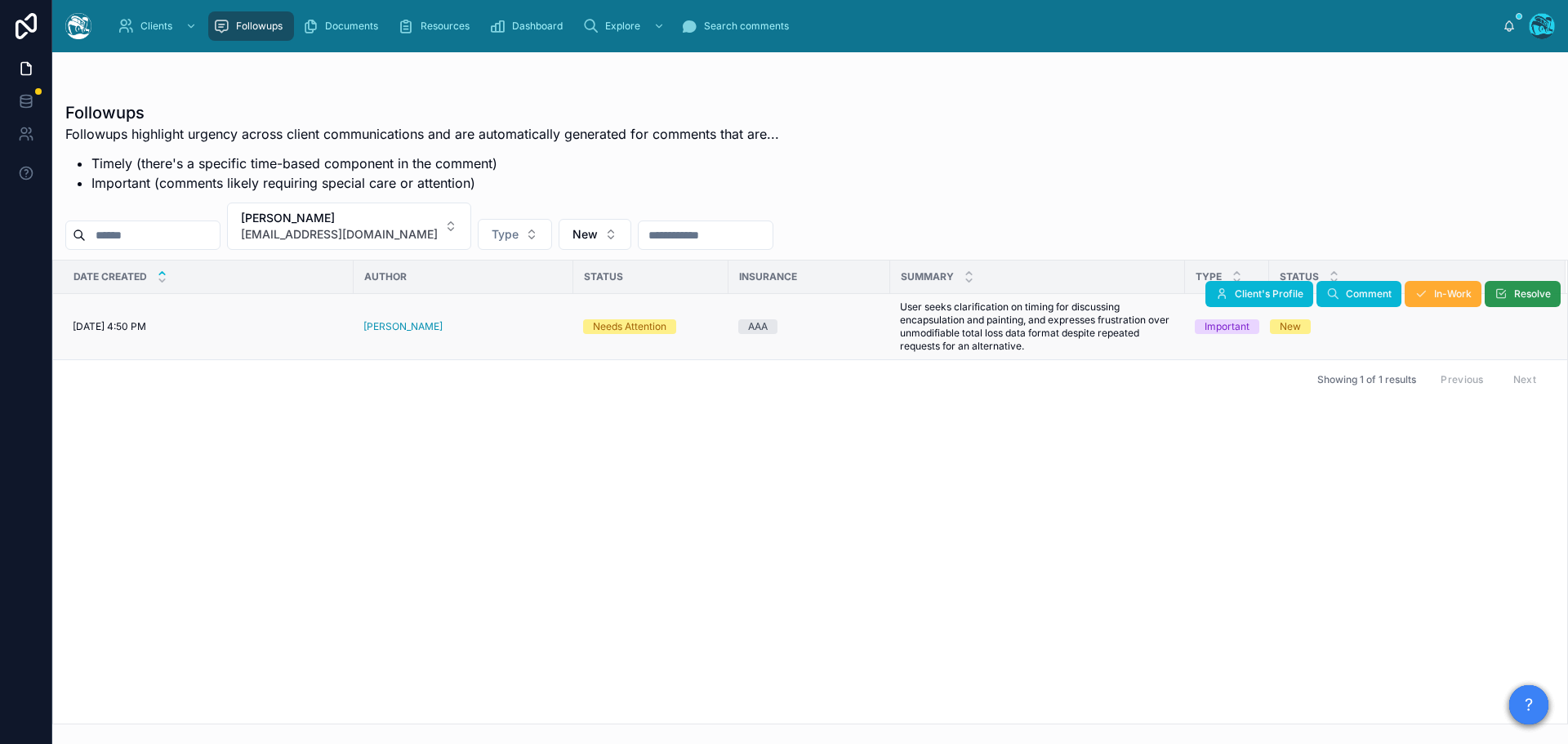
click at [1532, 288] on span "Resolve" at bounding box center [1532, 293] width 36 height 13
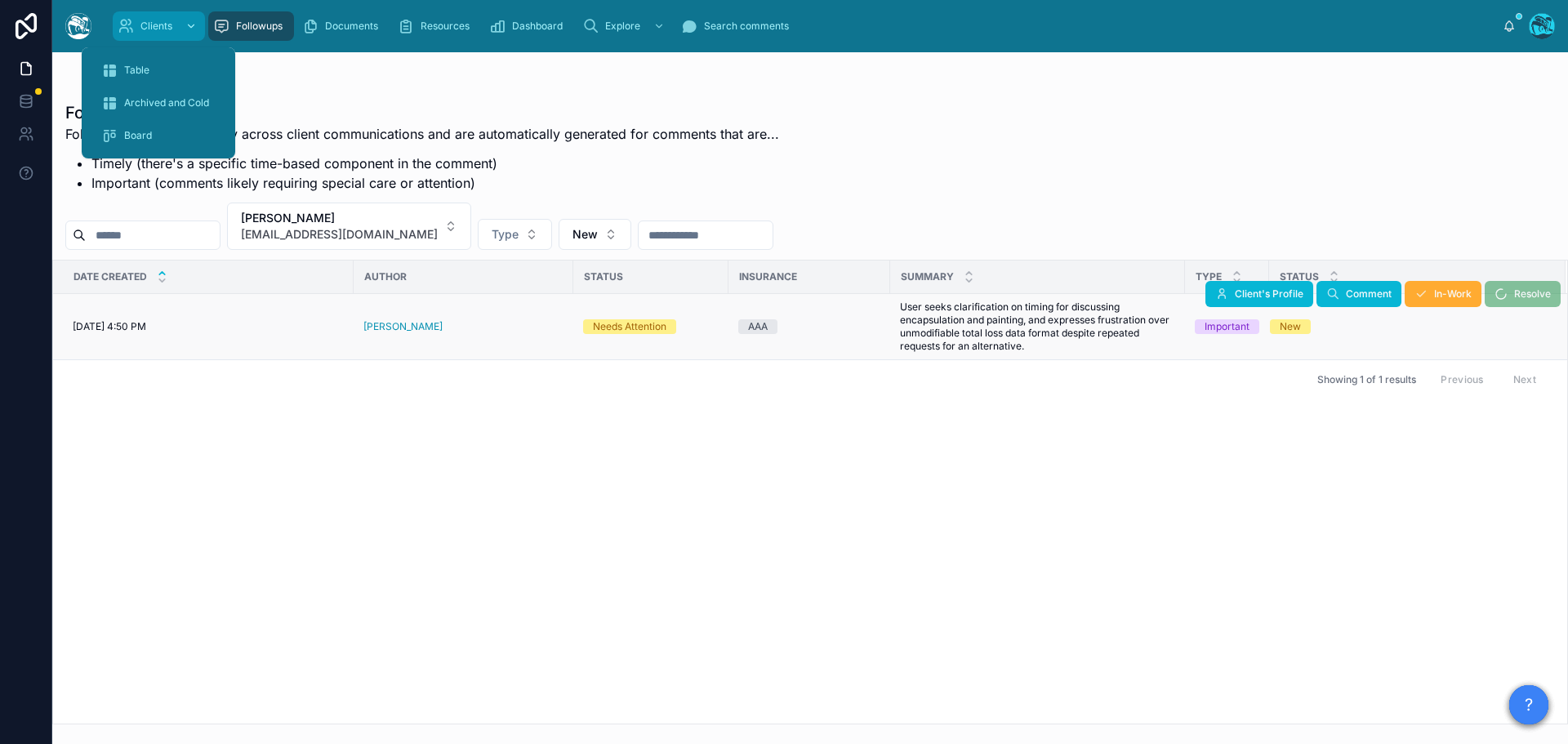
click at [147, 25] on span "Clients" at bounding box center [156, 26] width 32 height 13
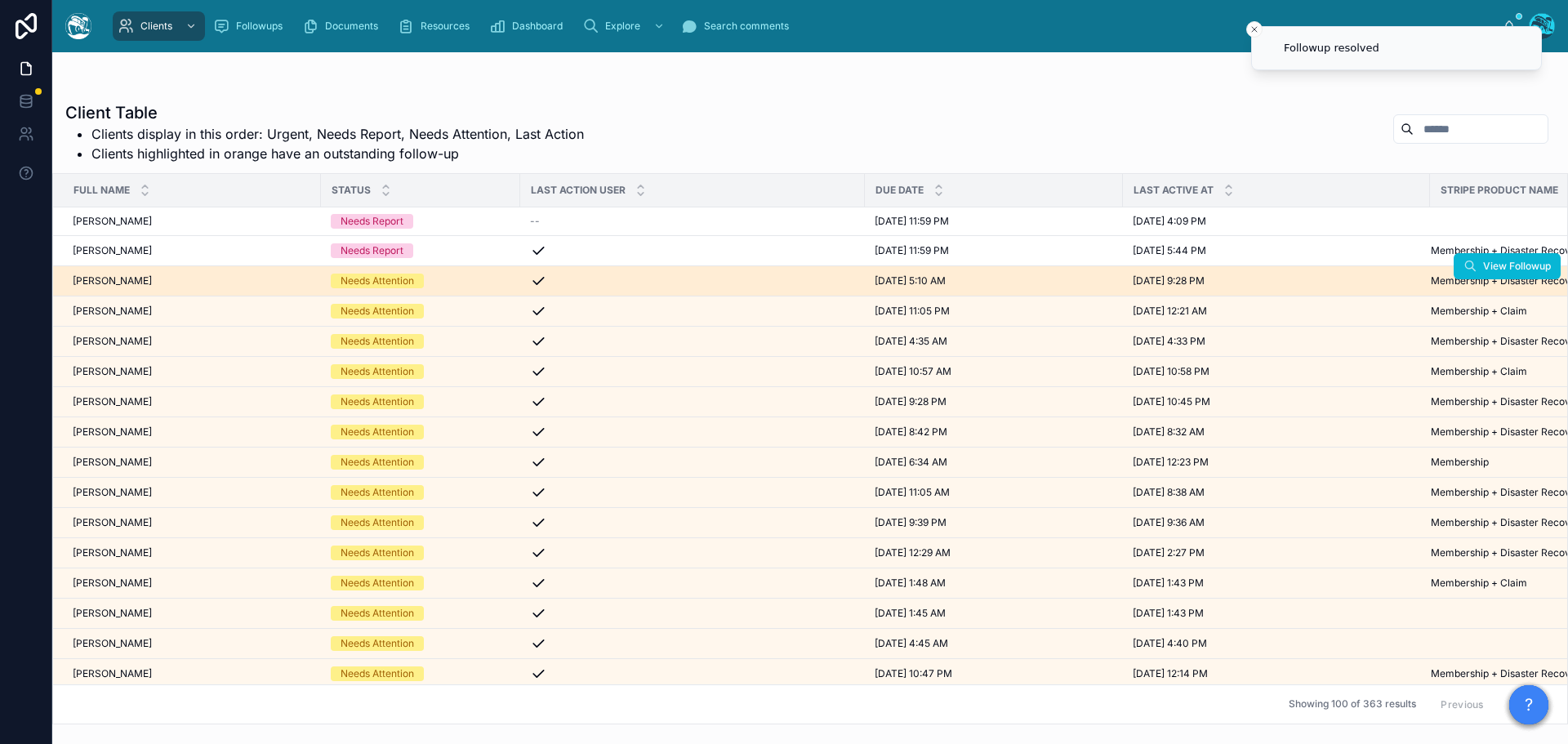
click at [209, 280] on div "[PERSON_NAME] [PERSON_NAME]" at bounding box center [192, 280] width 239 height 13
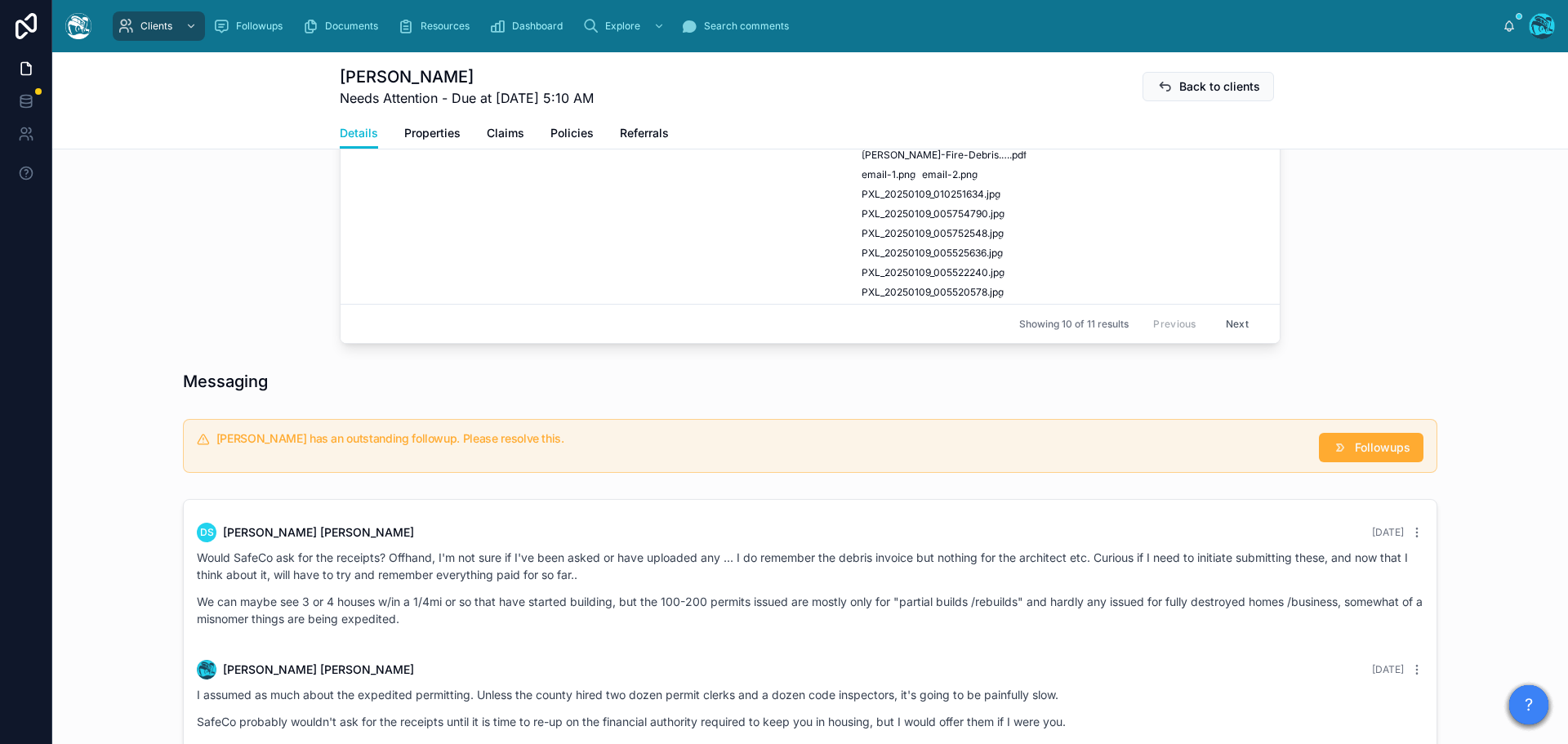
scroll to position [1388, 0]
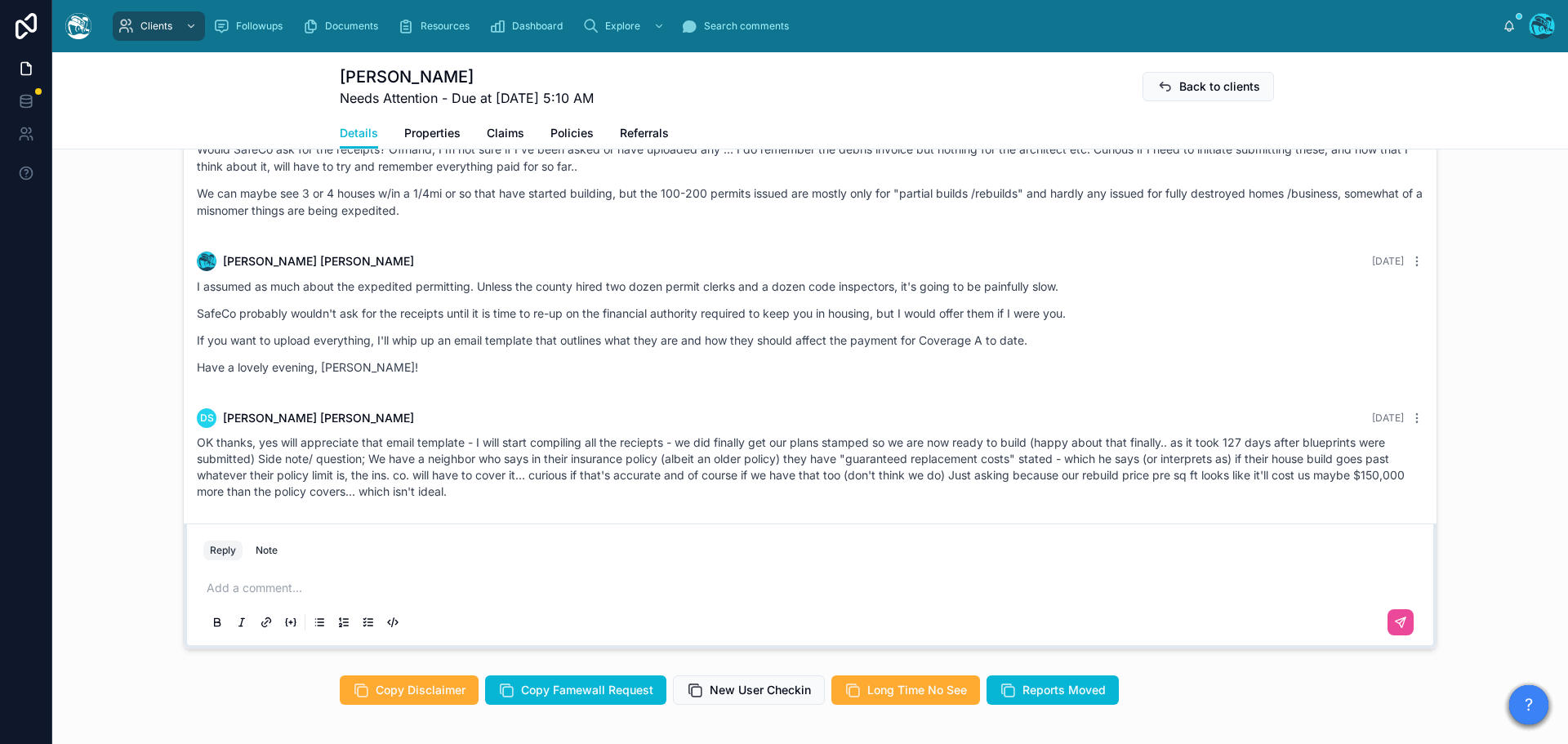
click at [269, 596] on p at bounding box center [813, 588] width 1213 height 17
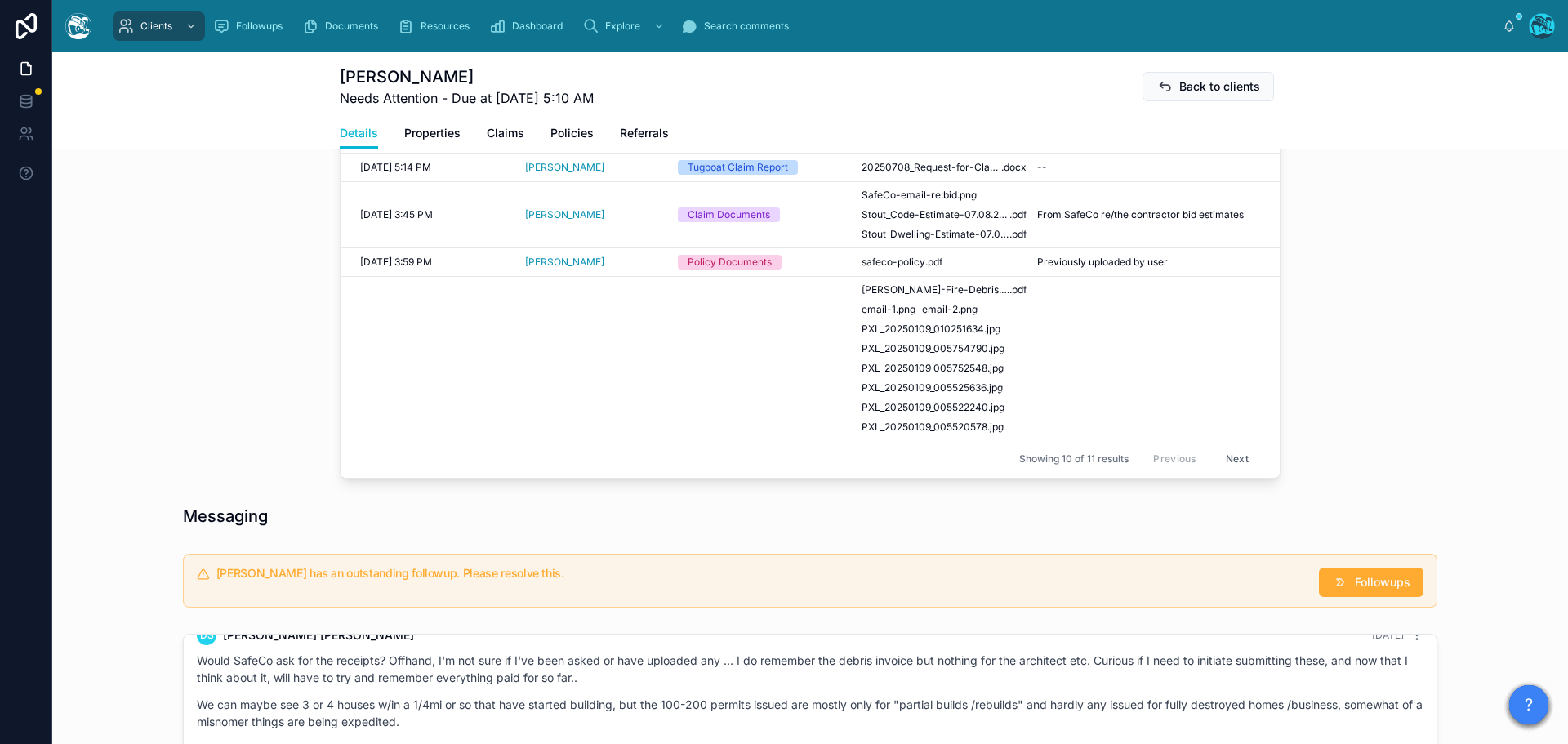
scroll to position [621, 0]
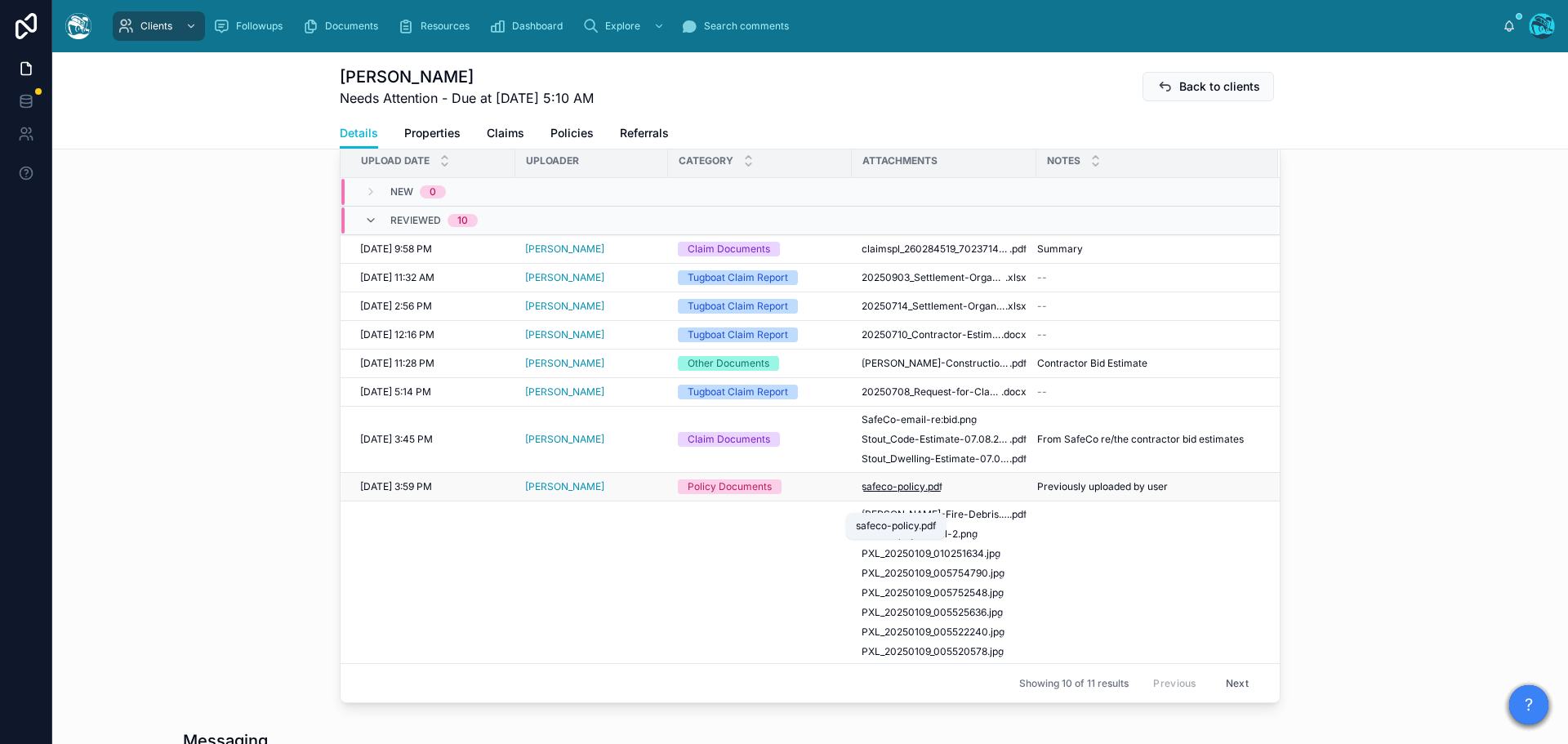
click at [925, 493] on span ".pdf" at bounding box center [933, 486] width 17 height 13
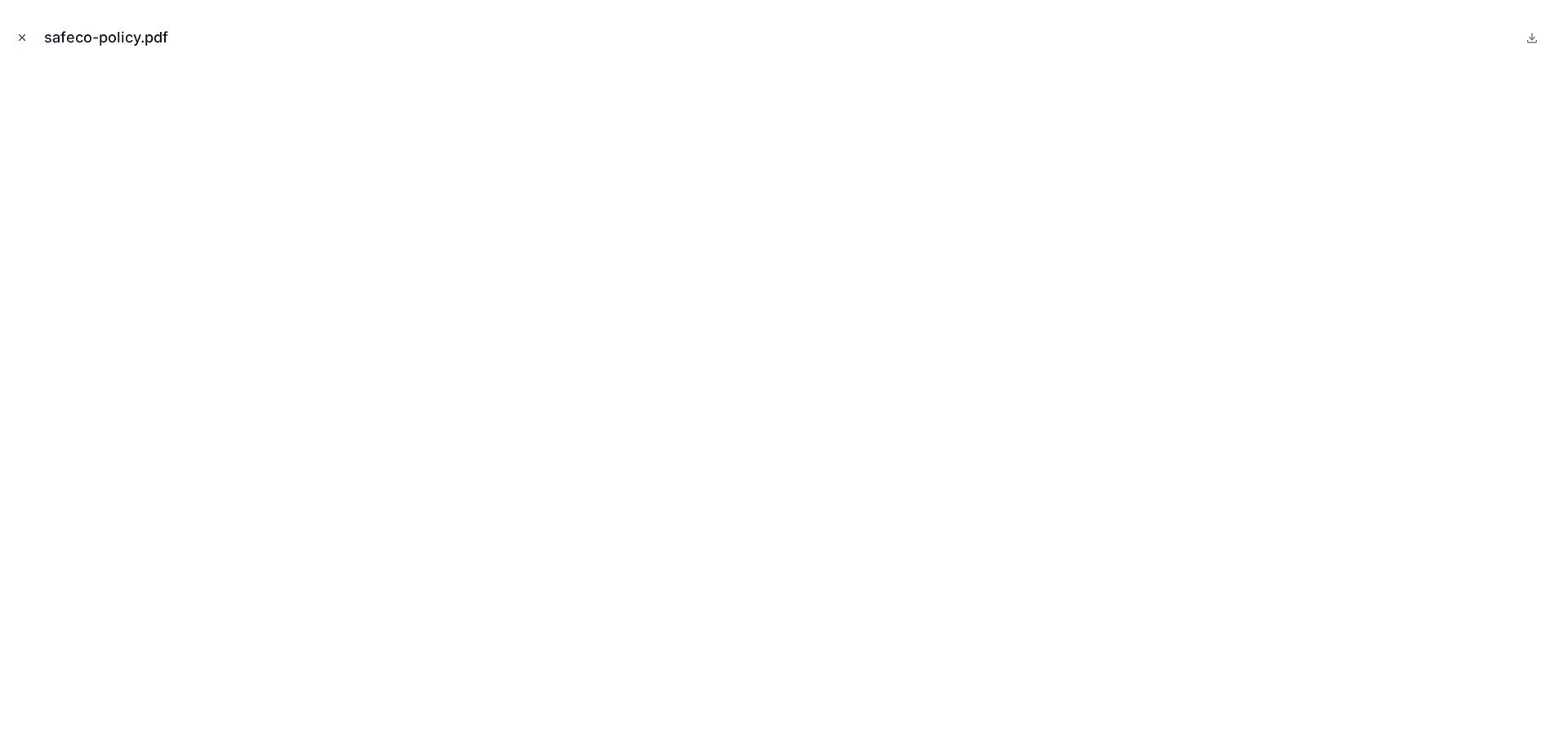
click at [23, 37] on icon "Close modal" at bounding box center [23, 38] width 6 height 6
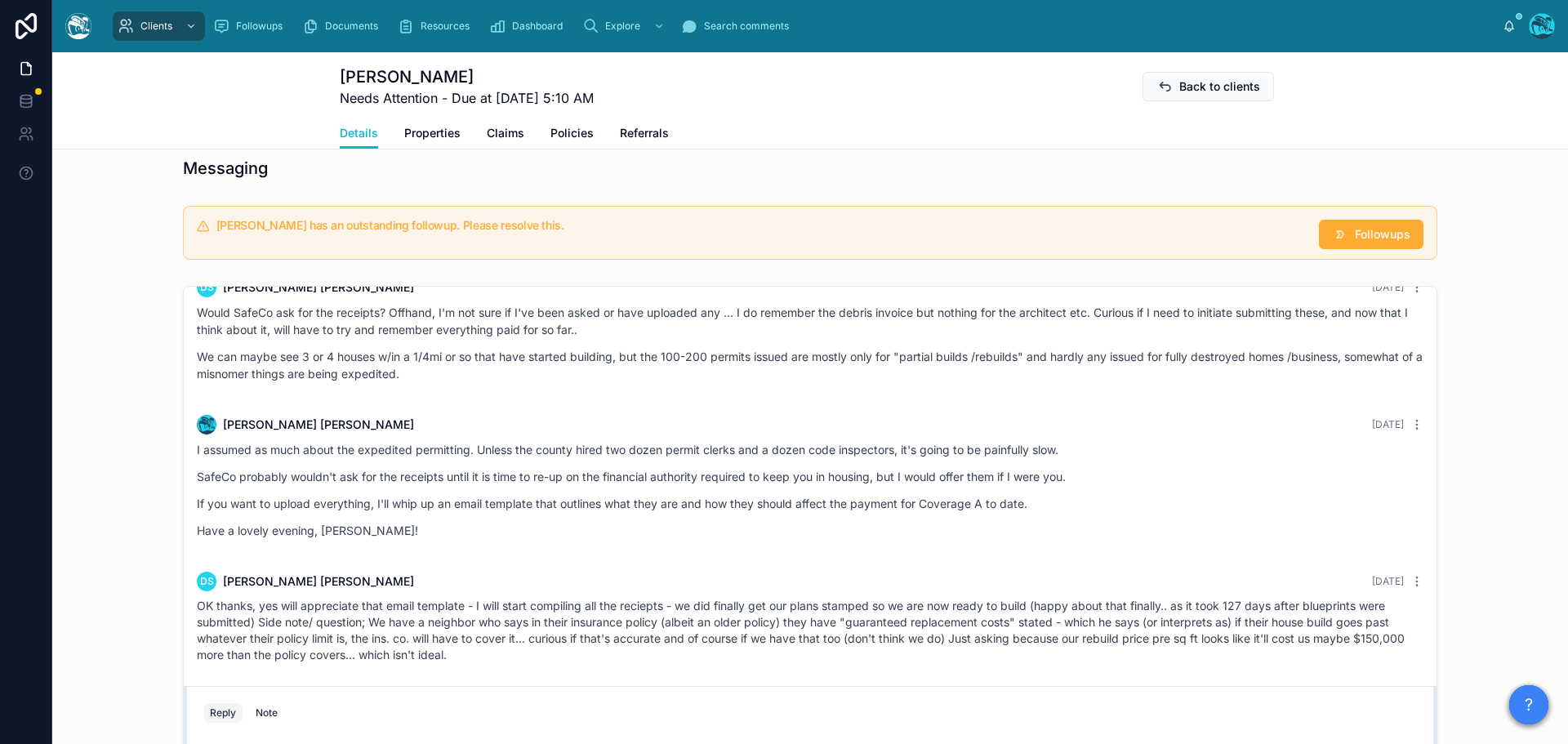
scroll to position [1477, 0]
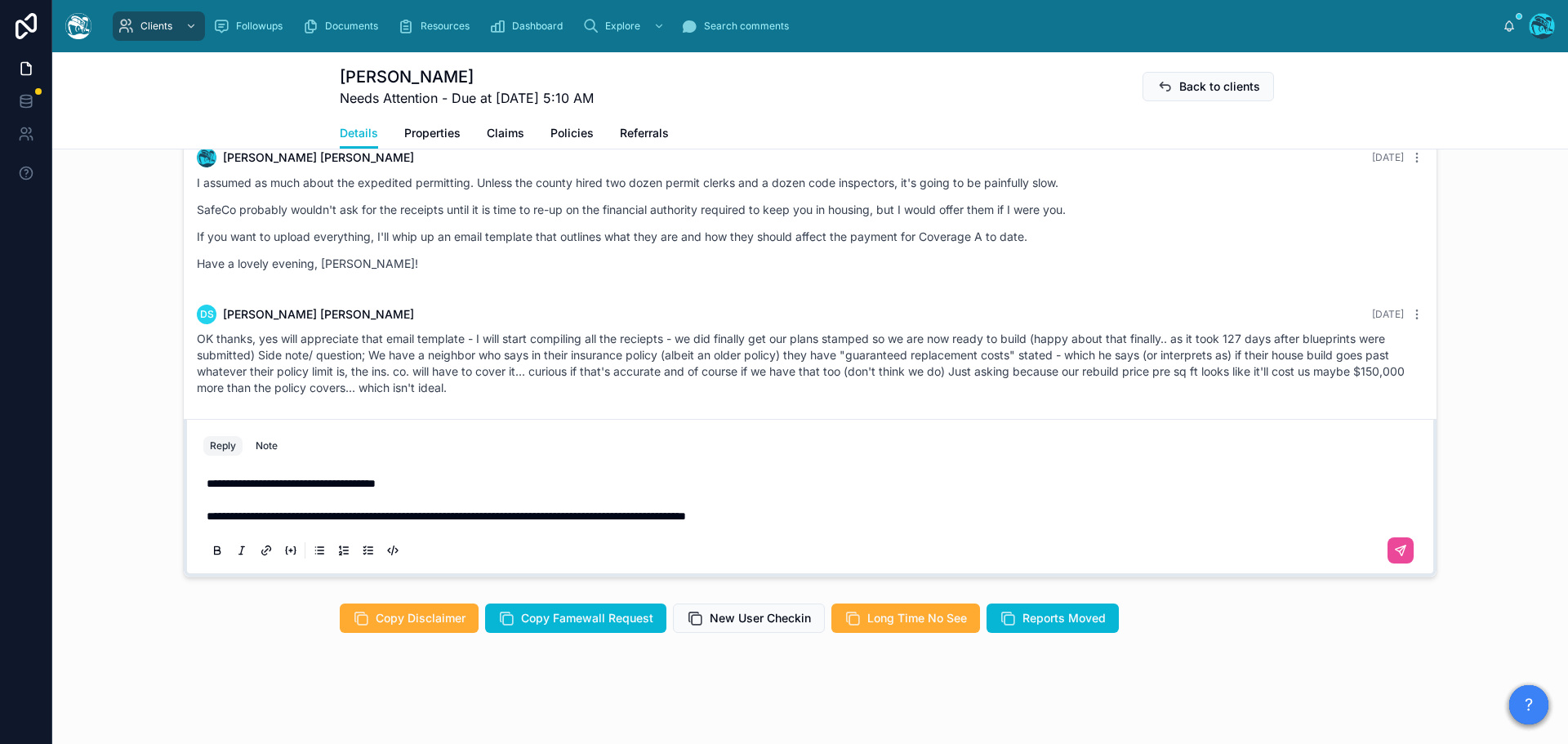
click at [876, 515] on p "**********" at bounding box center [813, 516] width 1213 height 17
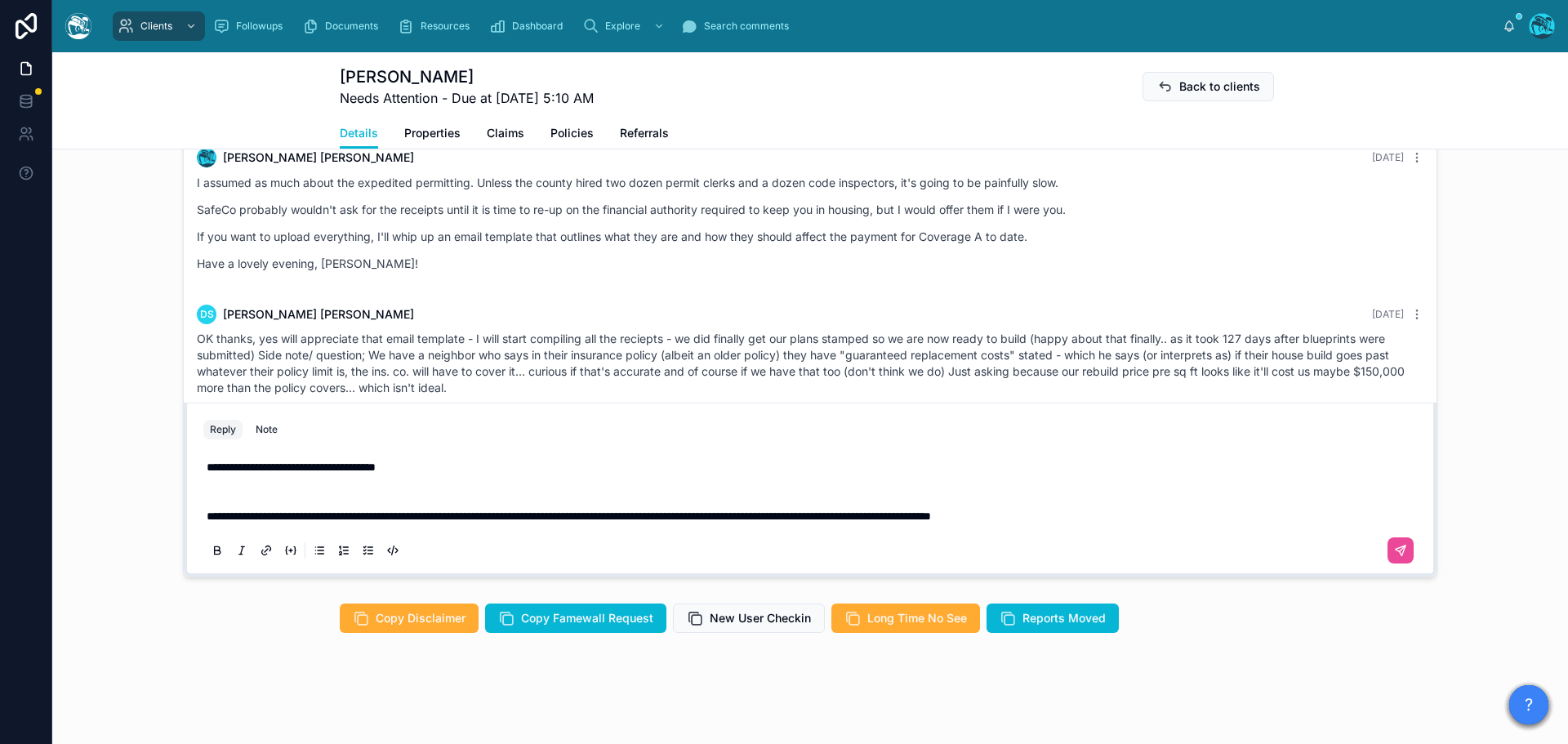
scroll to position [1445, 0]
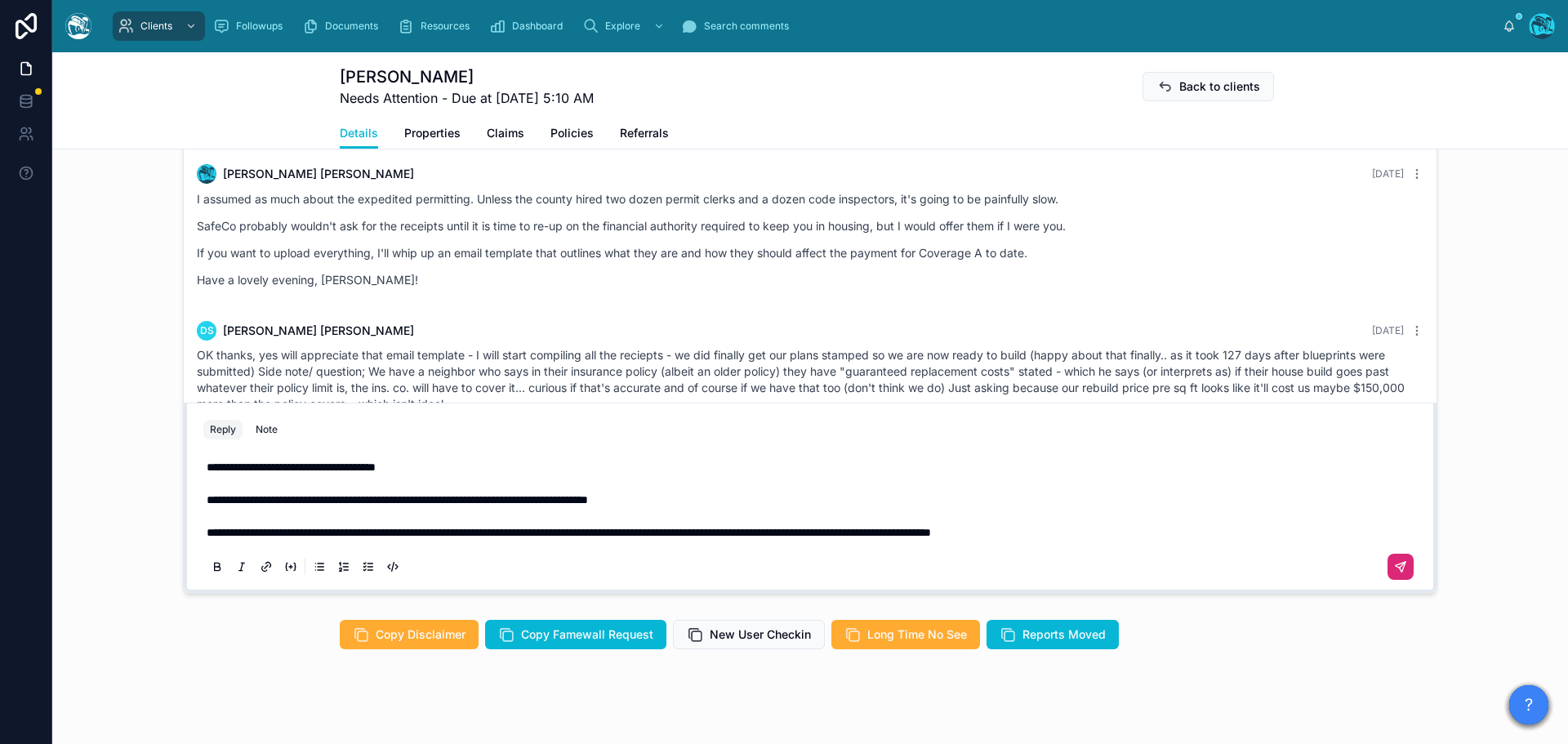
click at [1403, 580] on button at bounding box center [1400, 566] width 26 height 26
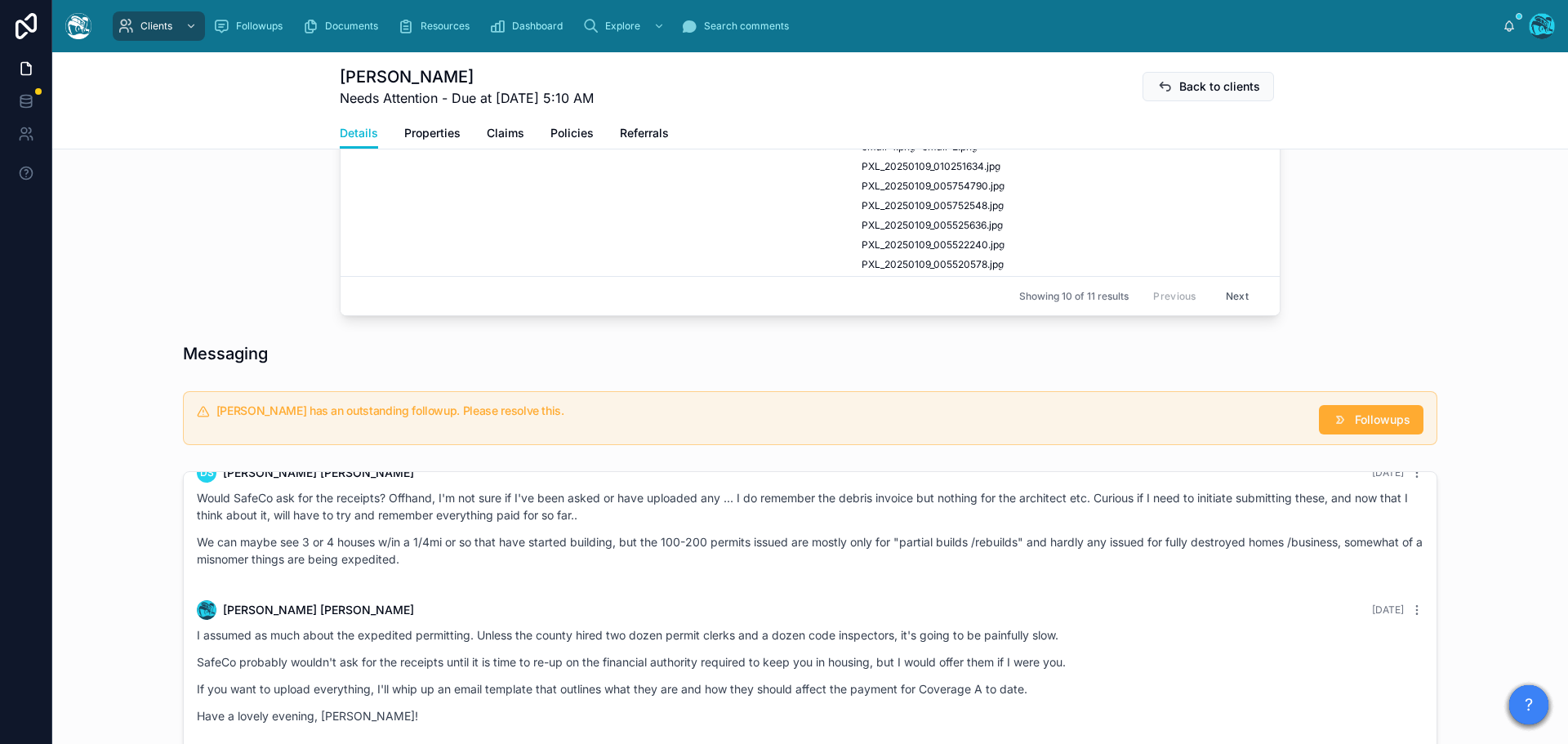
scroll to position [954, 0]
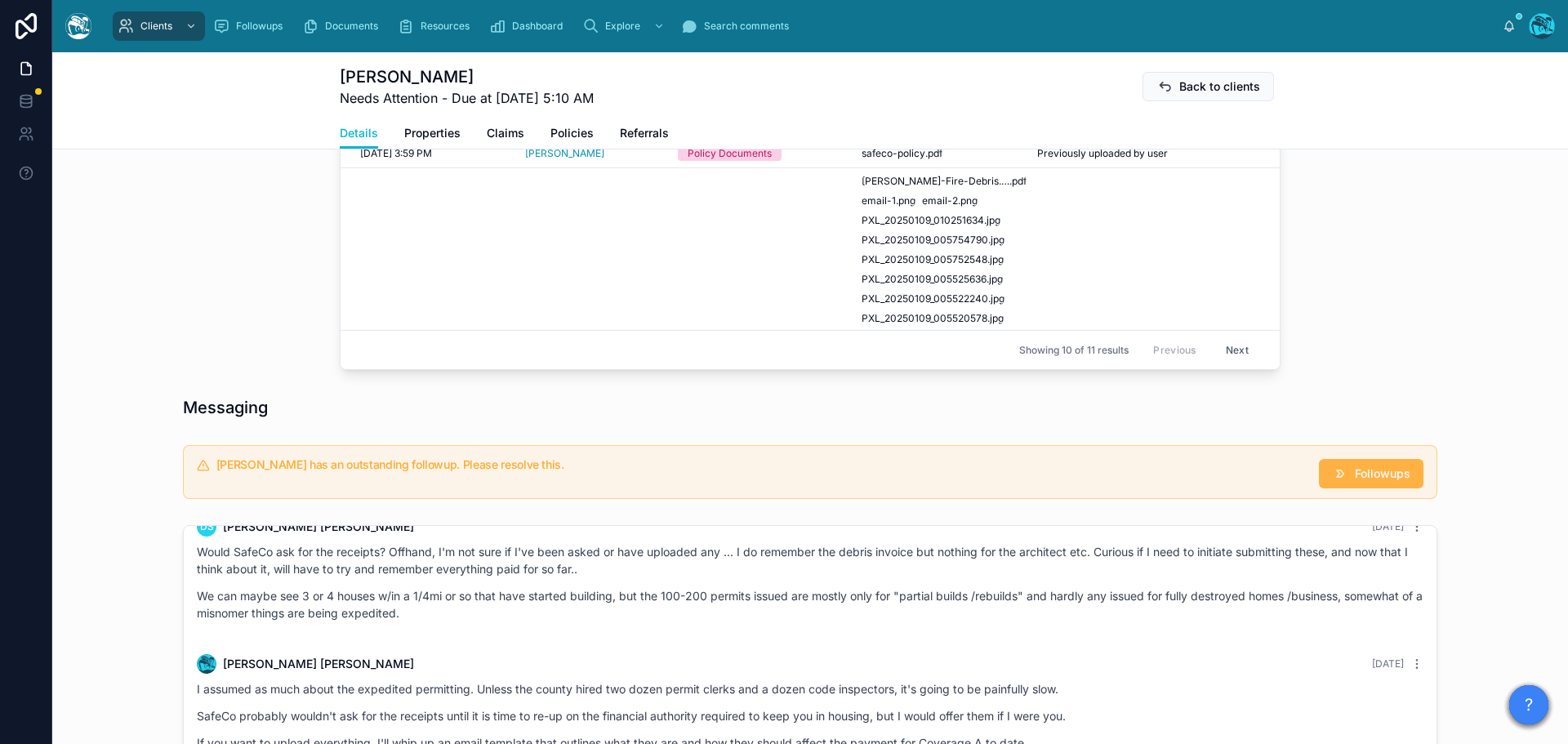
click at [1342, 488] on button "Followups" at bounding box center [1371, 474] width 105 height 30
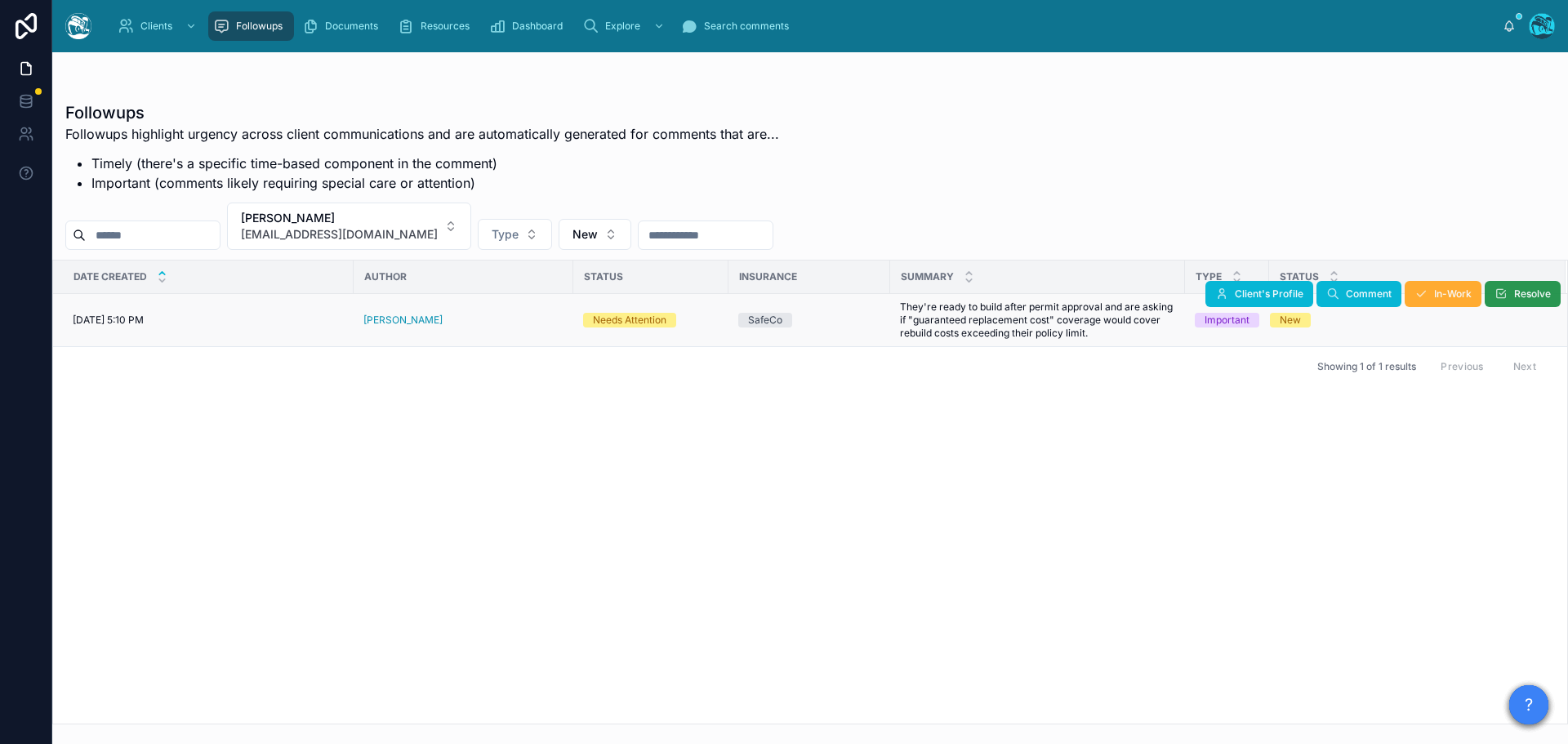
click at [1521, 291] on span "Resolve" at bounding box center [1532, 293] width 36 height 13
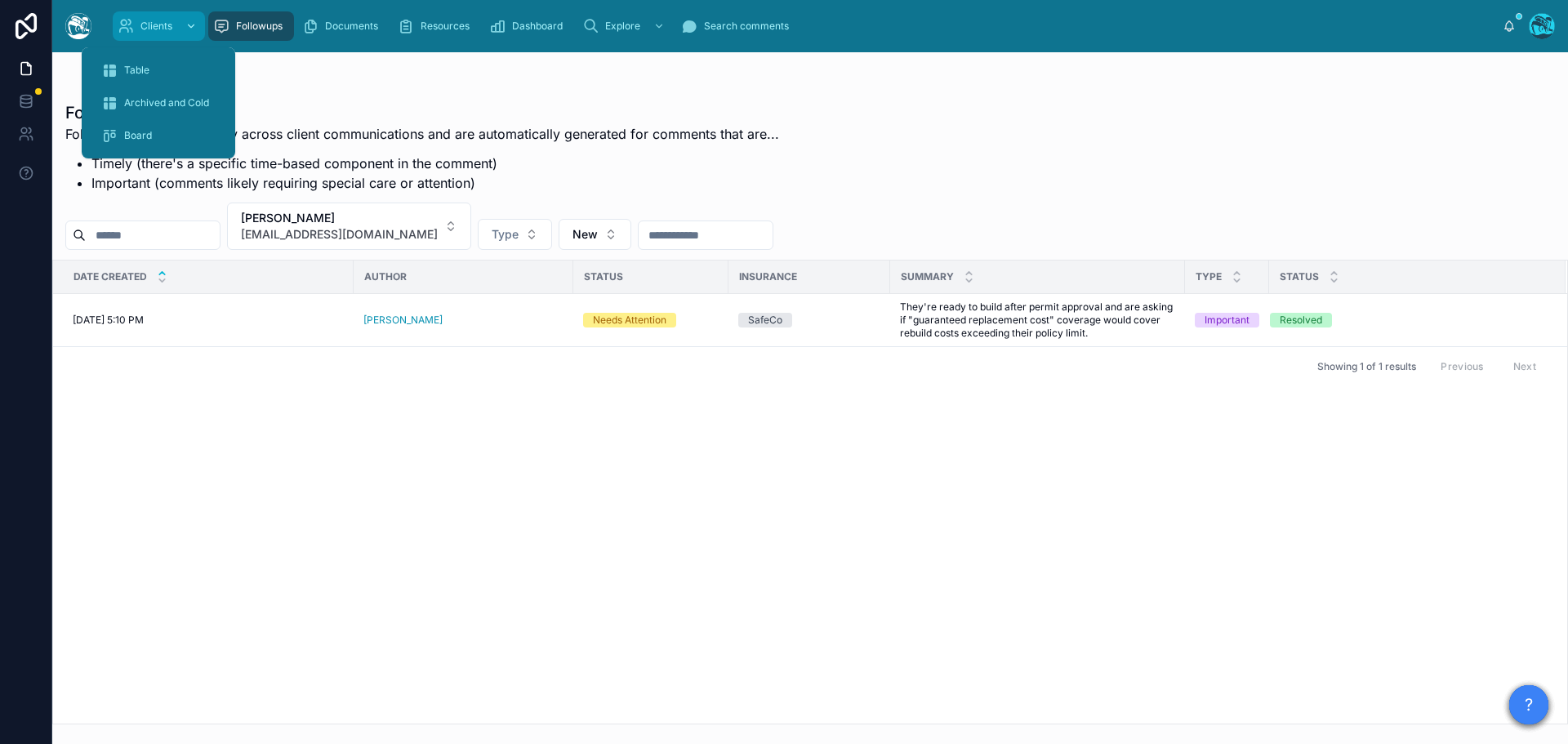
click at [146, 20] on span "Clients" at bounding box center [156, 26] width 32 height 13
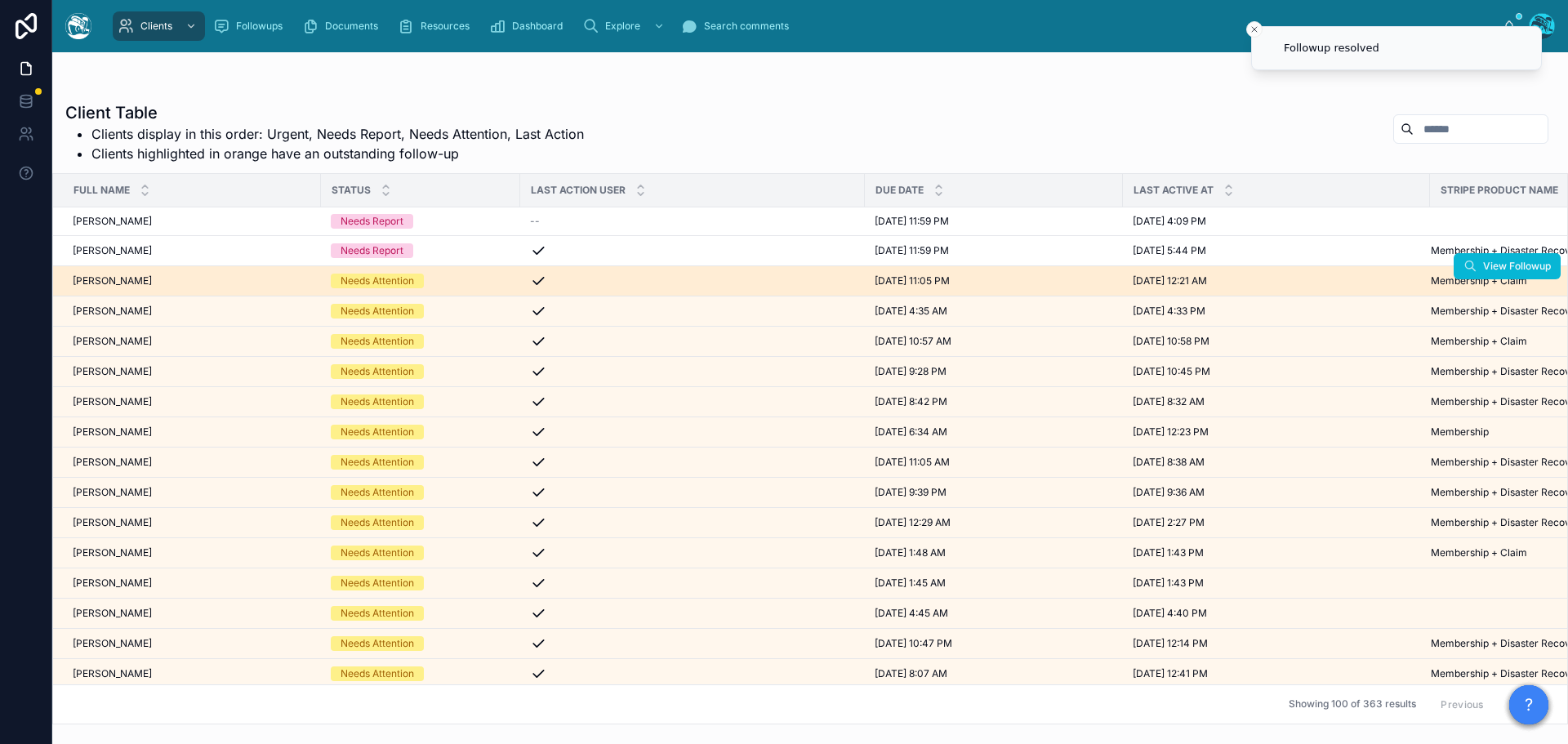
click at [174, 282] on div "[PERSON_NAME] [PERSON_NAME]" at bounding box center [192, 280] width 239 height 13
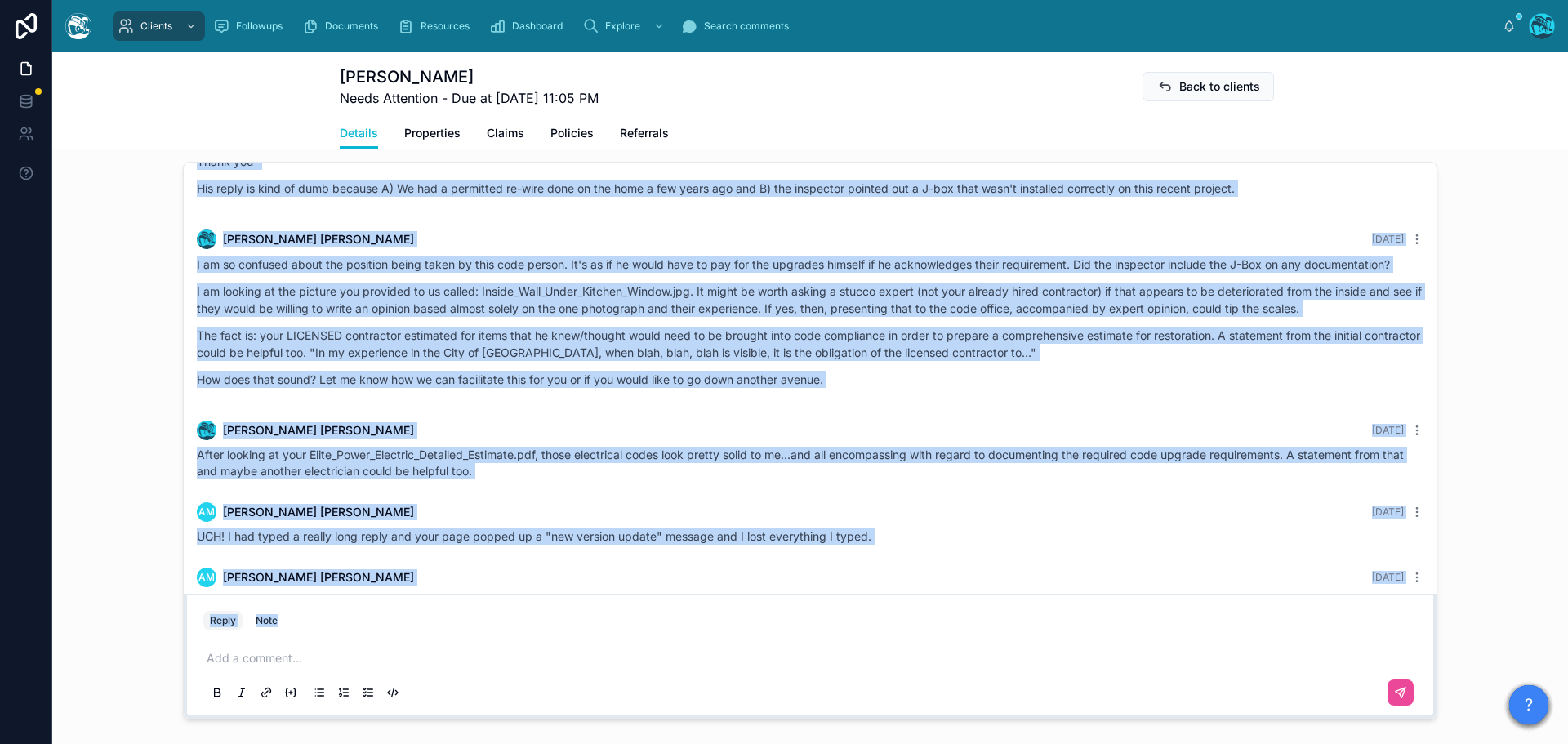
scroll to position [3235, 0]
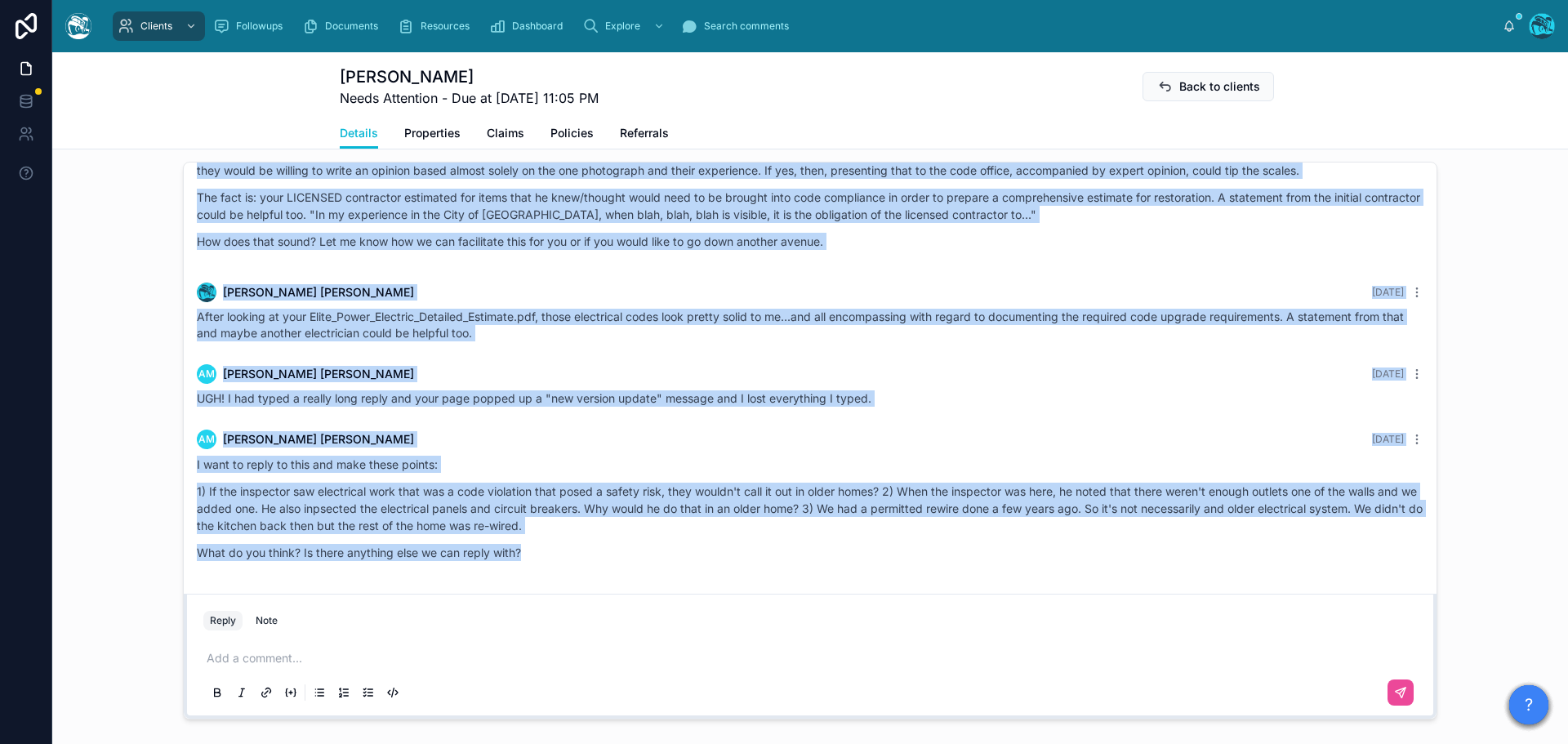
drag, startPoint x: 528, startPoint y: 319, endPoint x: 606, endPoint y: 560, distance: 253.3
copy div "AM [PERSON_NAME] [DATE] We finally got a reply from [PERSON_NAME]: "[PERSON_NAM…"
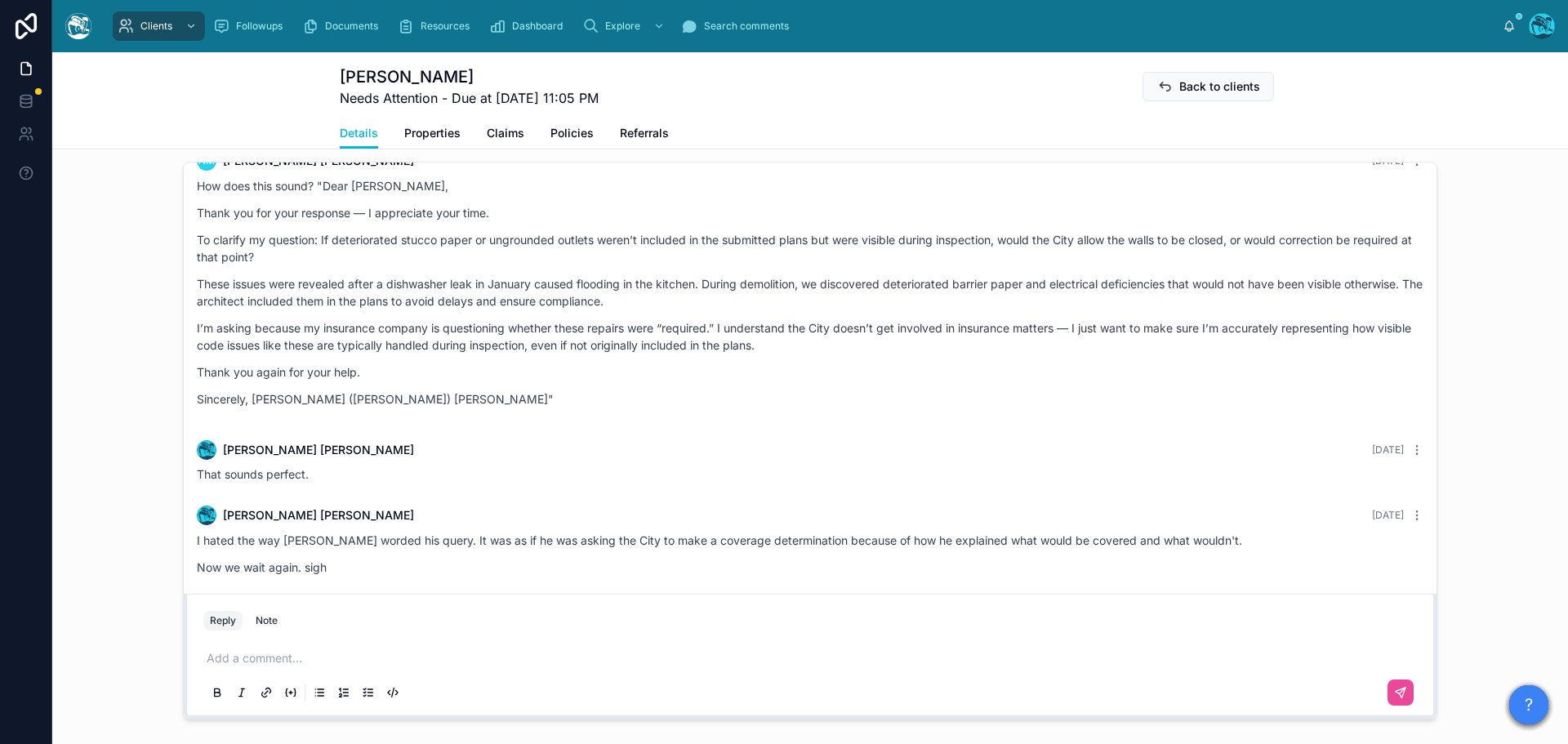
scroll to position [2418, 0]
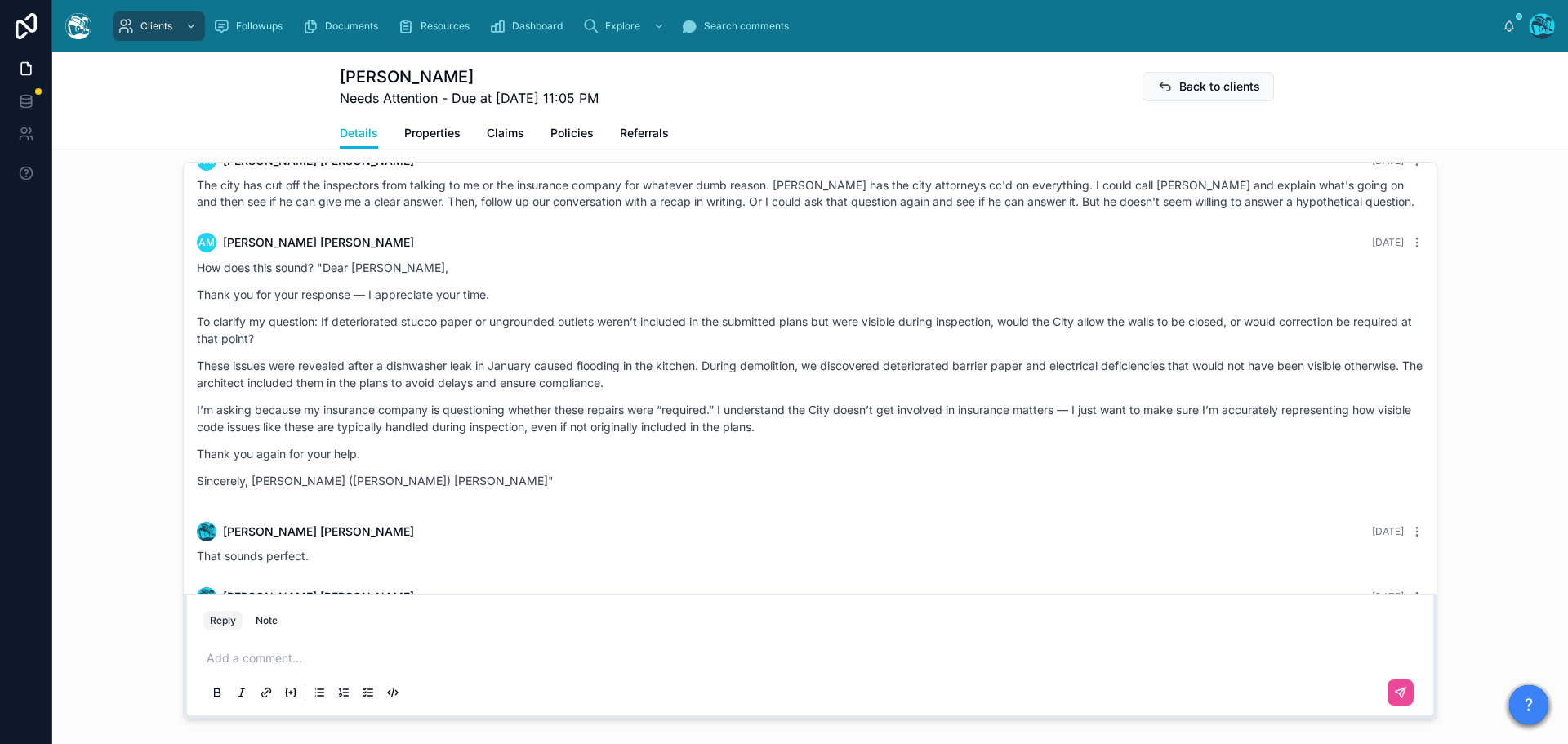
click at [1321, 211] on div "AM [PERSON_NAME] [DATE] The city has cut off the inspectors from talking to me …" at bounding box center [810, 180] width 1246 height 78
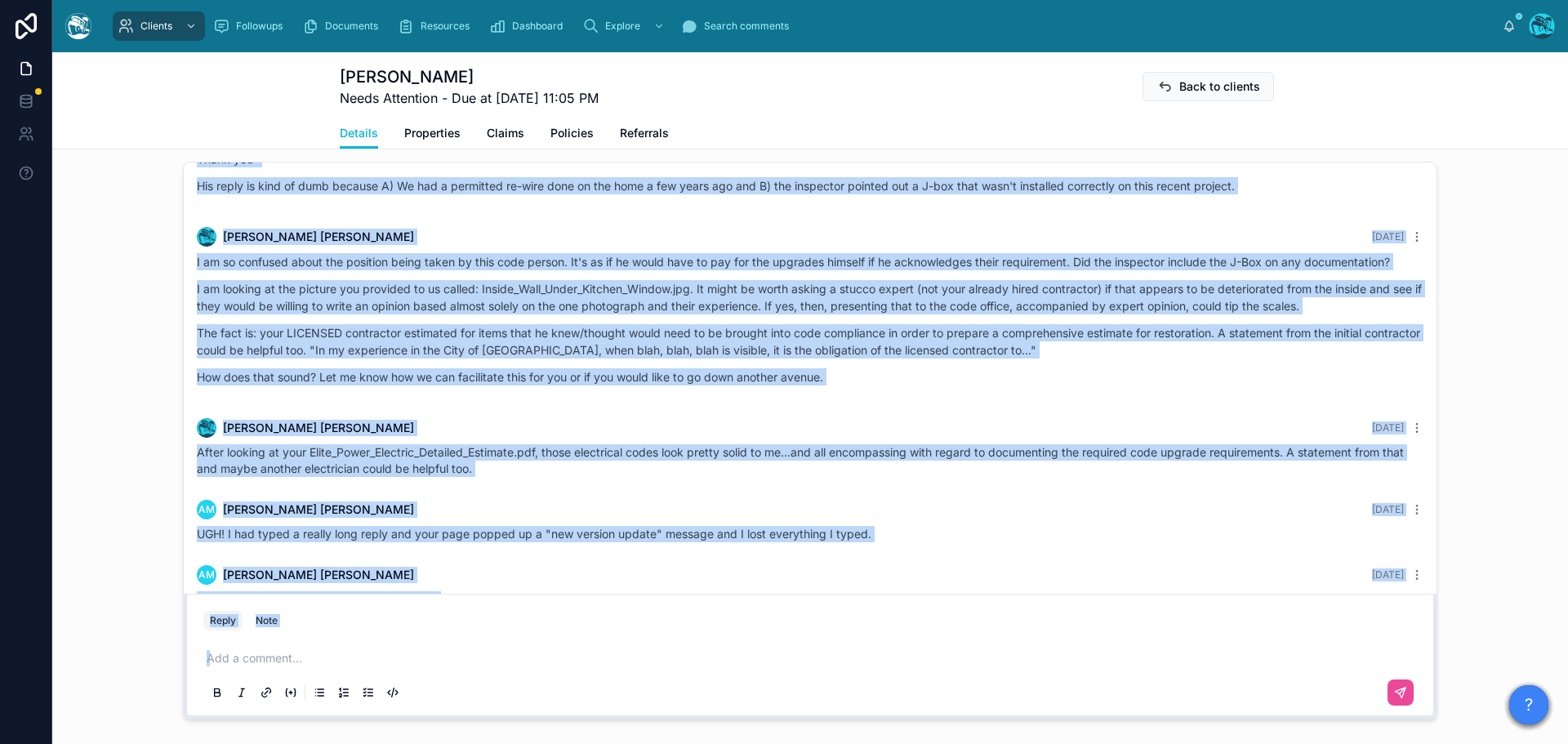
scroll to position [3235, 0]
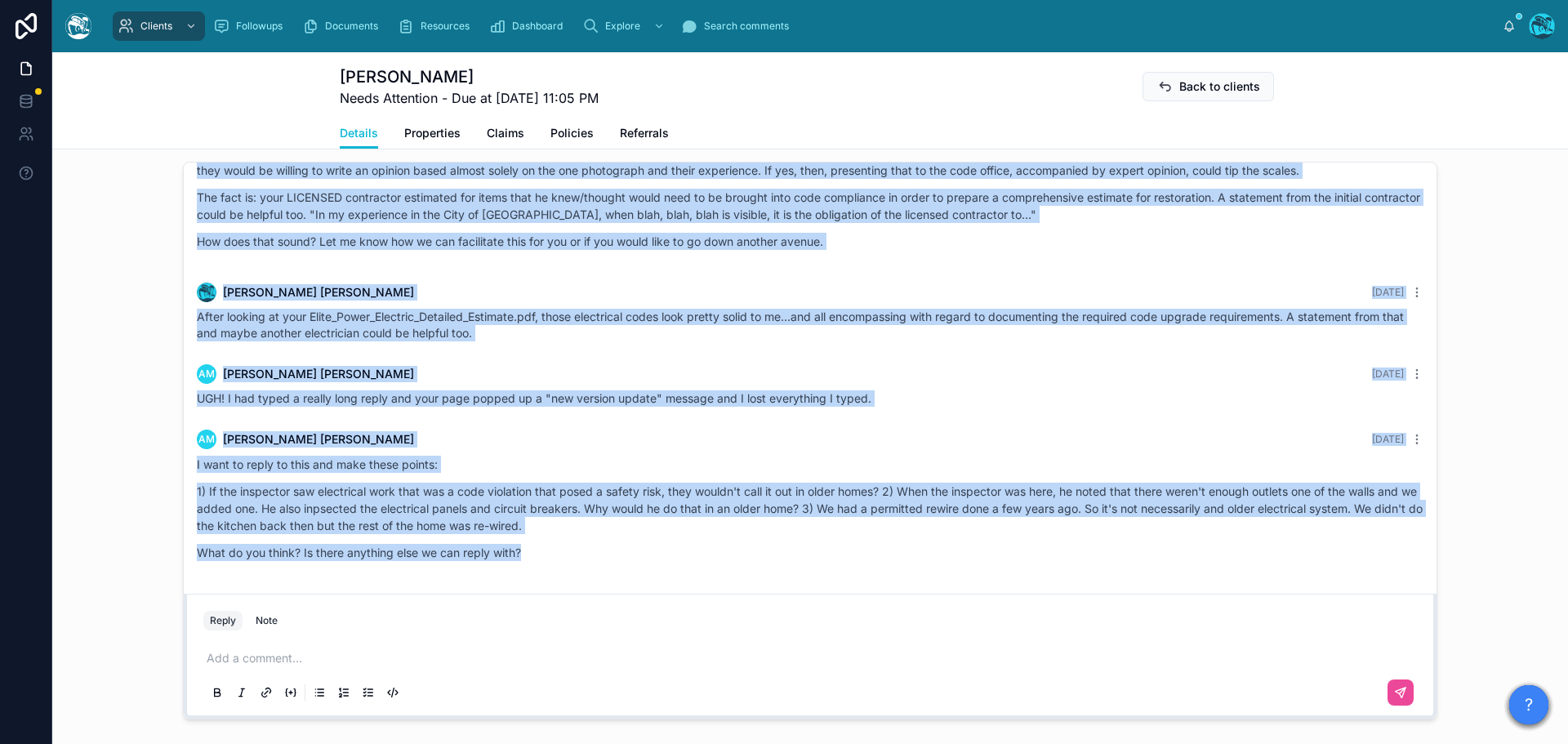
drag, startPoint x: 1155, startPoint y: 283, endPoint x: 1051, endPoint y: 576, distance: 310.9
copy div "LO Ipsumdo Sitamet 2 cons adi Elitsed doe t incididu utla Etdo Magna: "Aliq, E …"
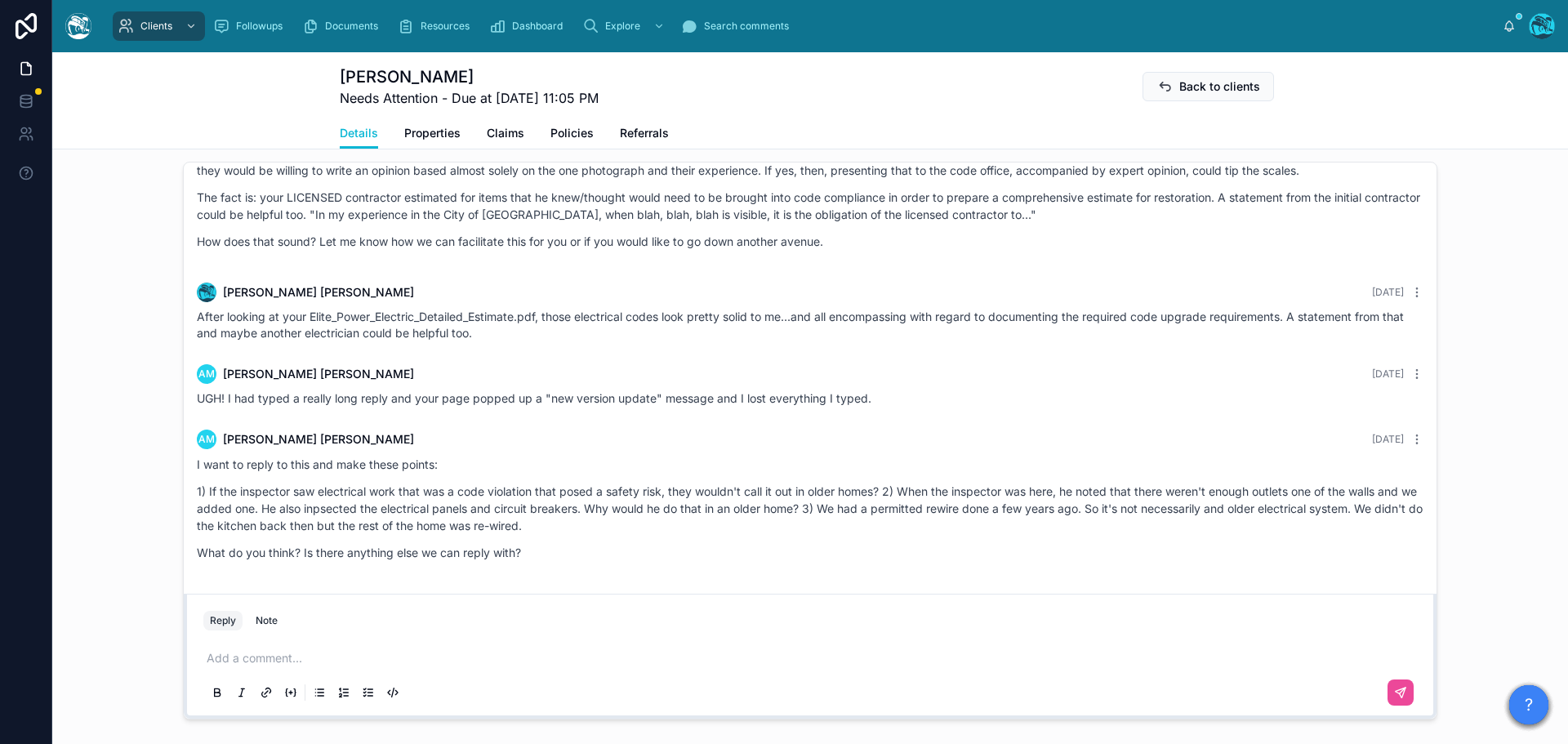
click at [271, 662] on p at bounding box center [813, 658] width 1213 height 17
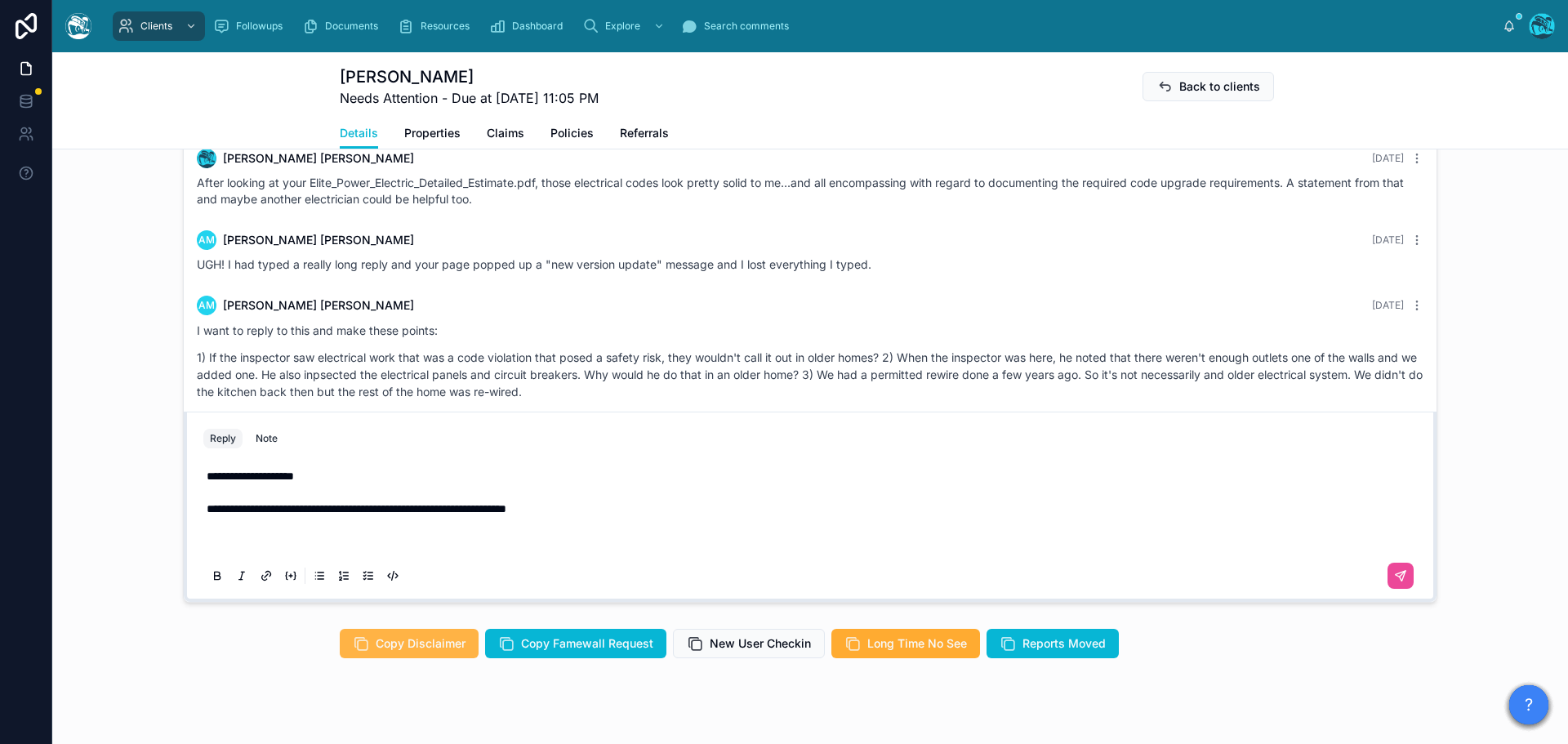
scroll to position [1450, 0]
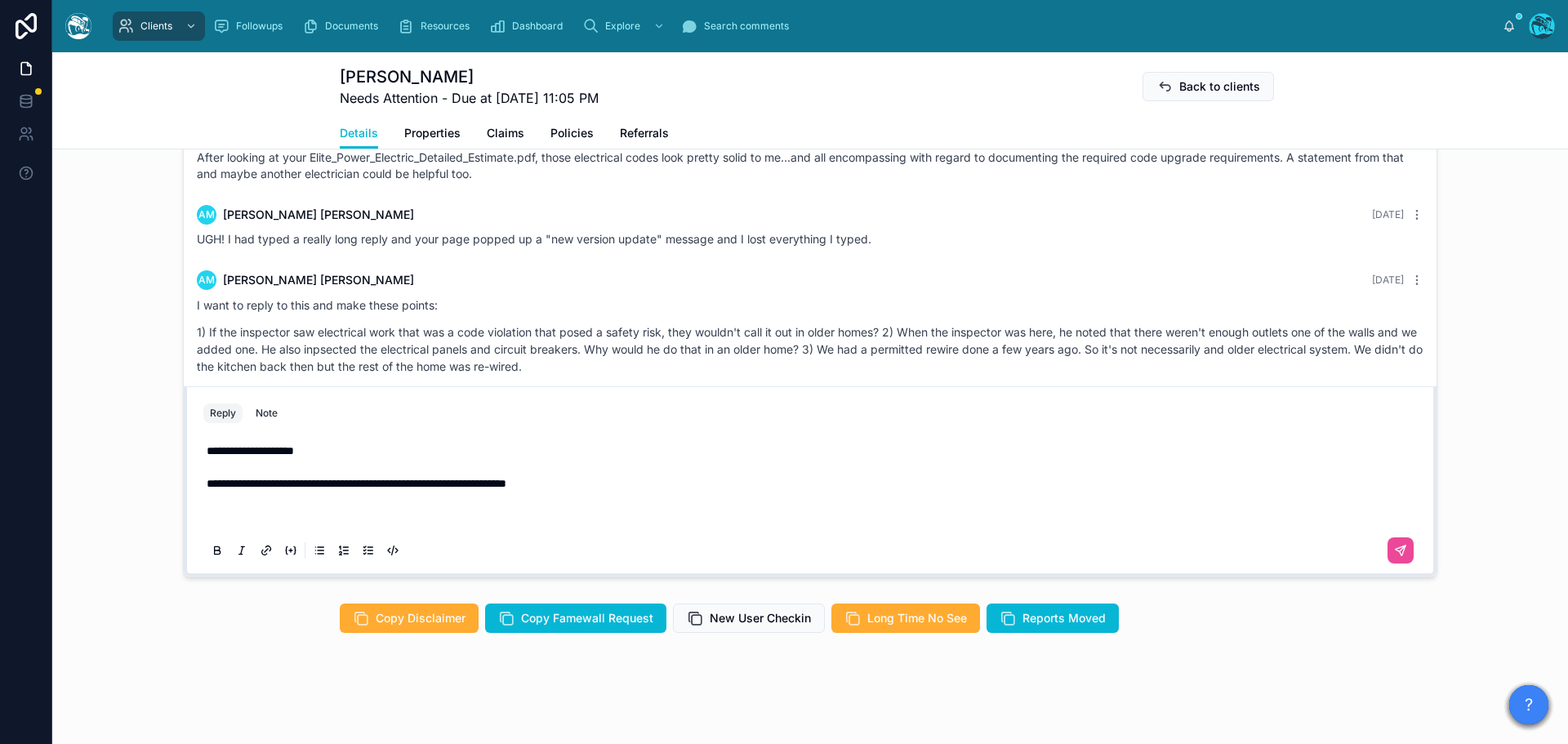
click at [206, 510] on p at bounding box center [813, 516] width 1213 height 17
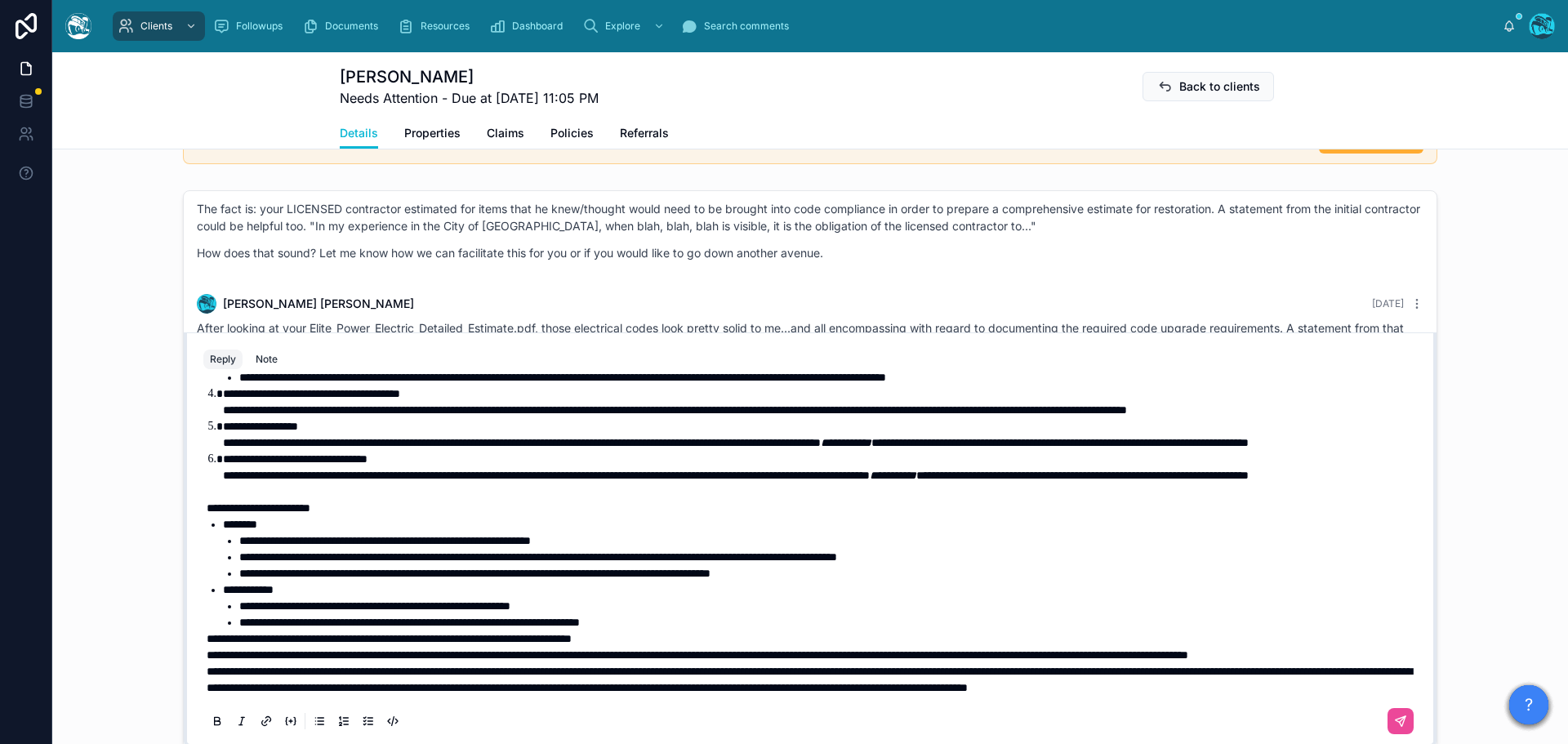
scroll to position [330, 0]
click at [359, 647] on p "**********" at bounding box center [813, 672] width 1213 height 49
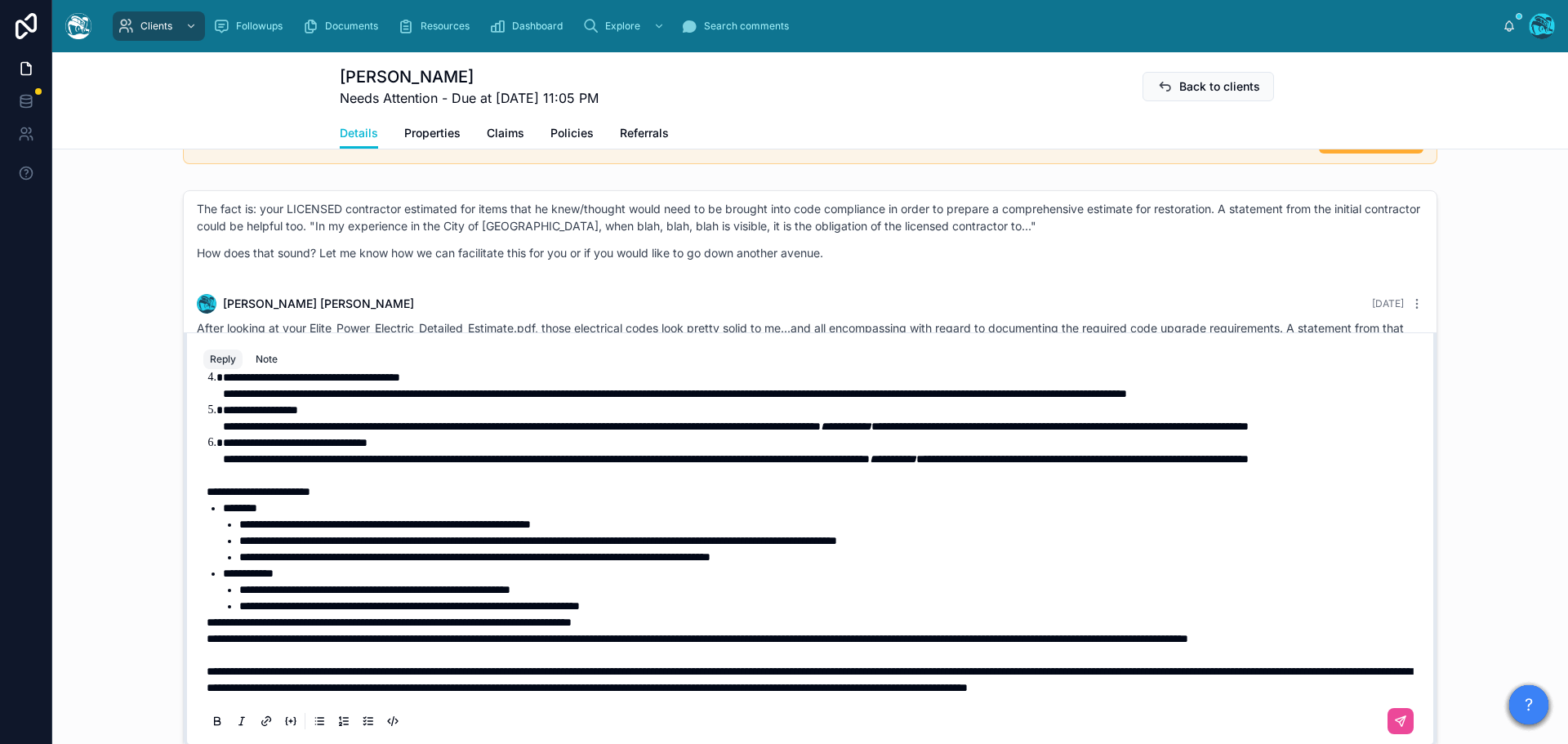
click at [206, 633] on span "**********" at bounding box center [696, 639] width 981 height 12
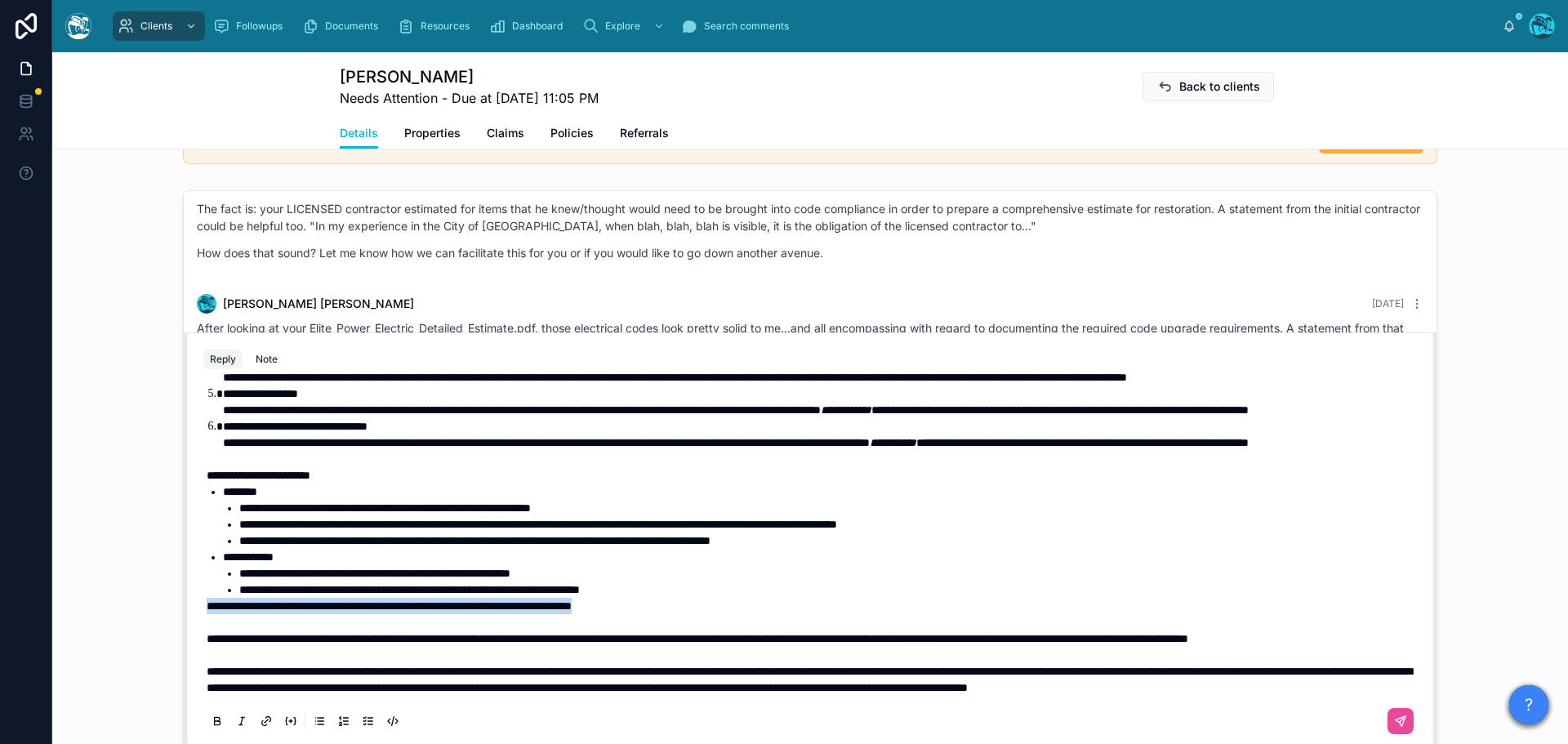
drag, startPoint x: 694, startPoint y: 605, endPoint x: 195, endPoint y: 613, distance: 499.1
click at [195, 613] on div "**********" at bounding box center [810, 559] width 1233 height 373
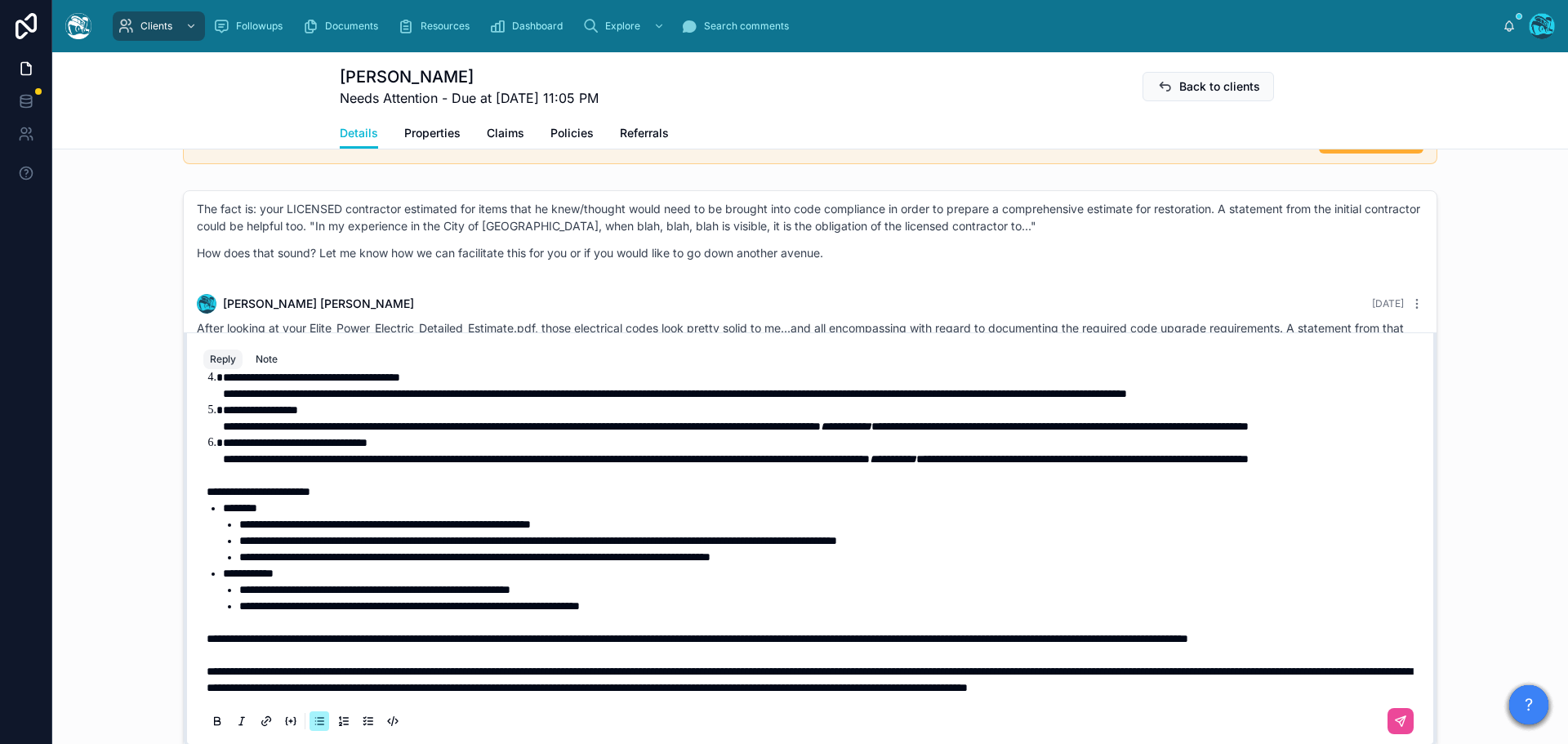
click at [307, 601] on span "**********" at bounding box center [409, 607] width 340 height 12
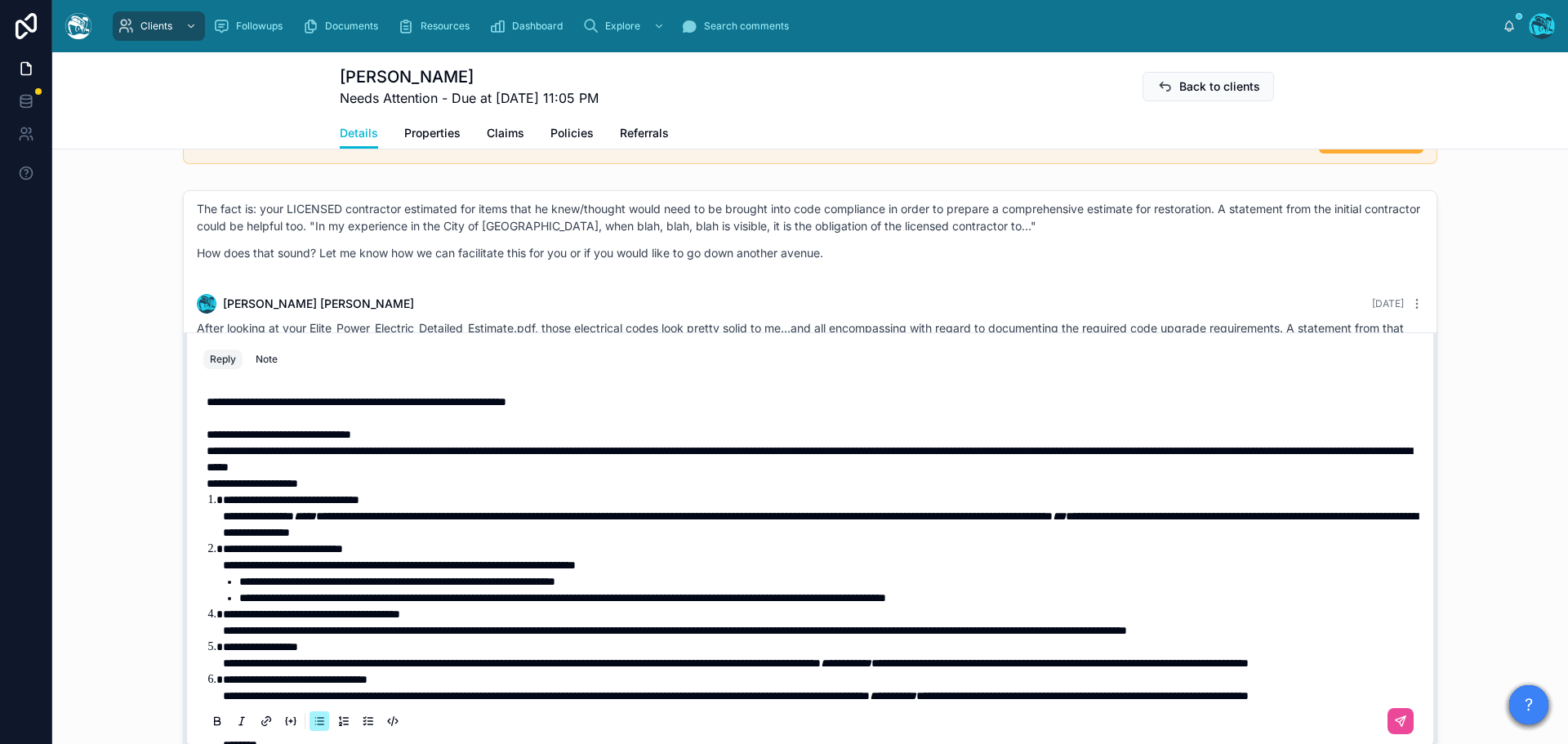
scroll to position [3, 0]
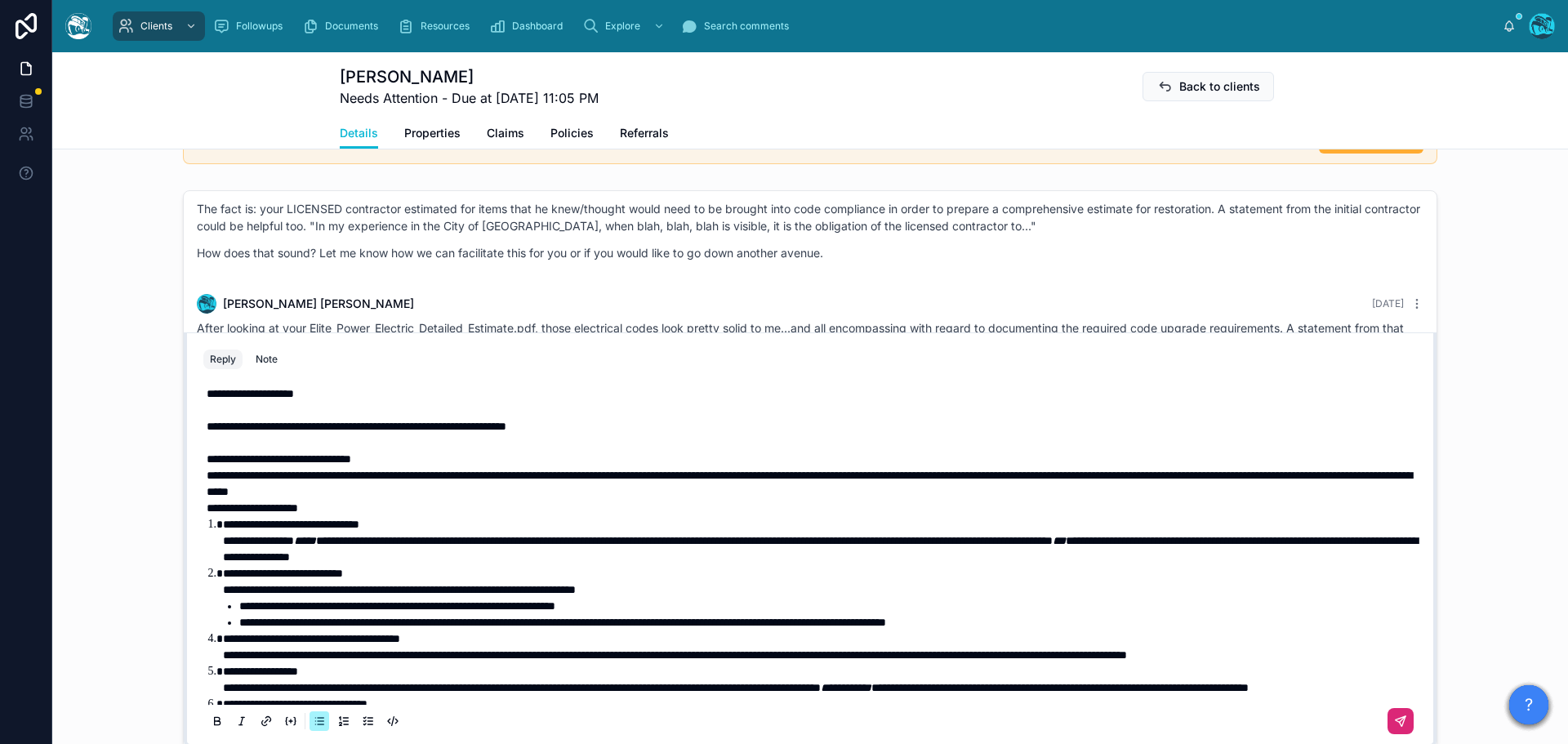
click at [1393, 726] on icon at bounding box center [1399, 720] width 13 height 13
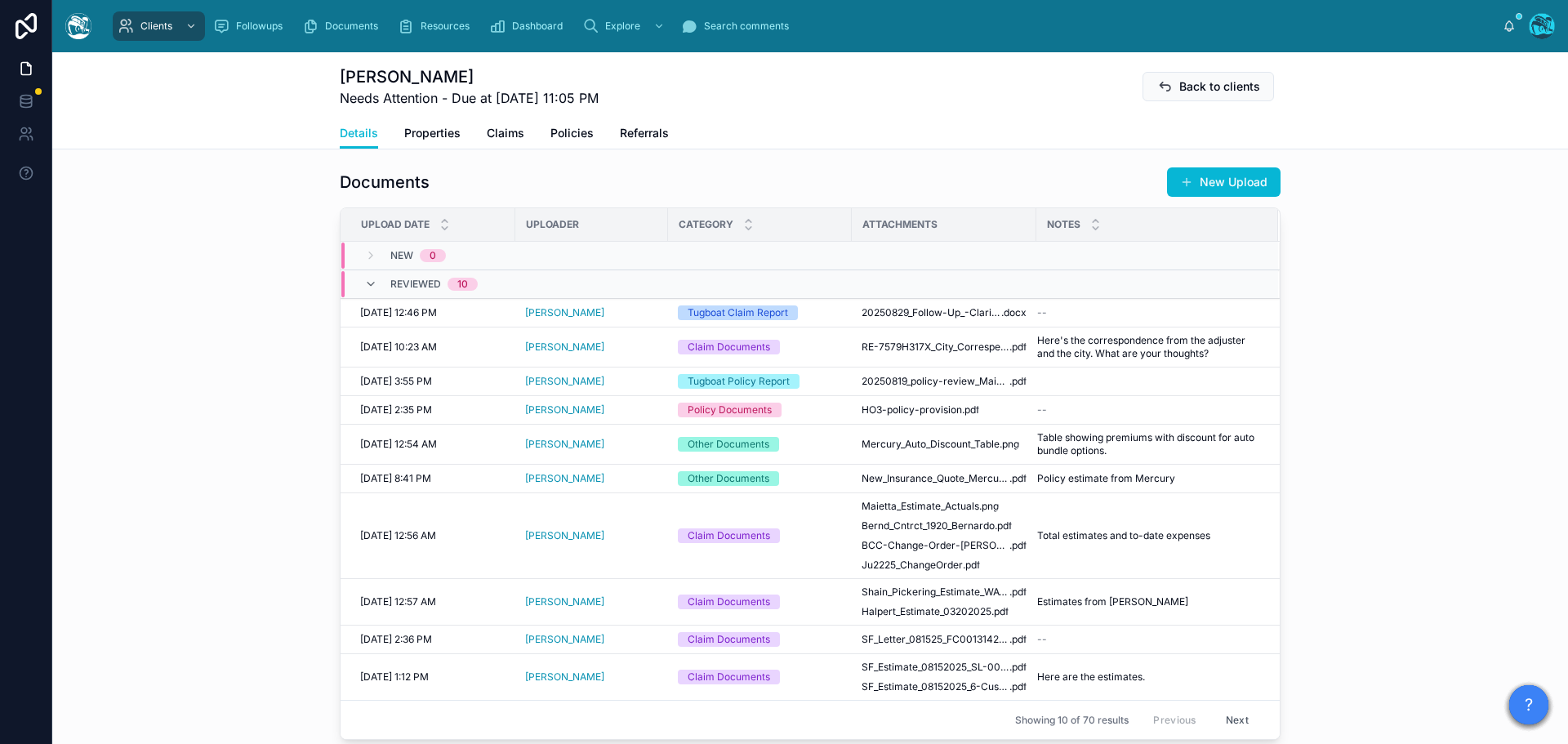
scroll to position [491, 0]
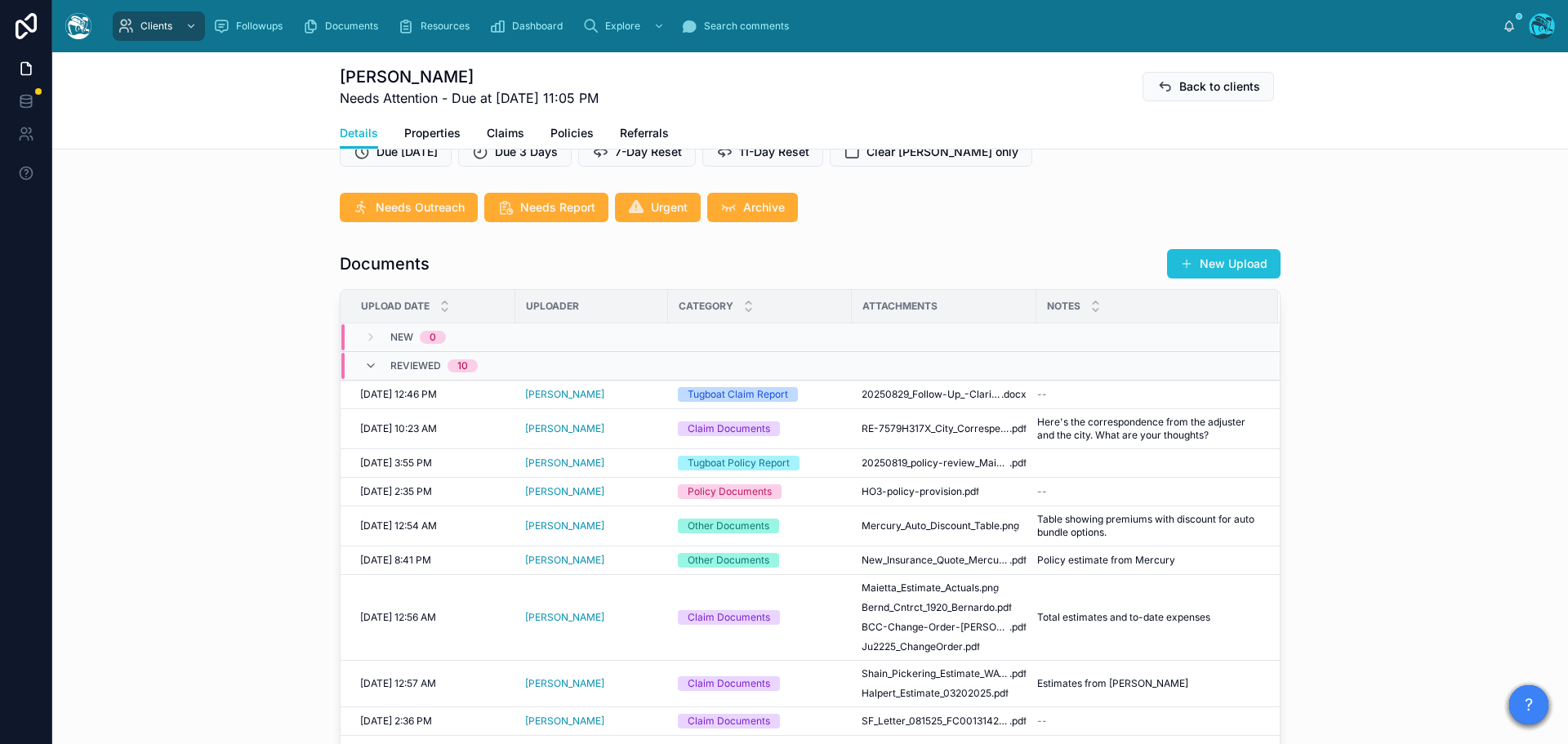
click at [1229, 257] on button "New Upload" at bounding box center [1223, 264] width 113 height 30
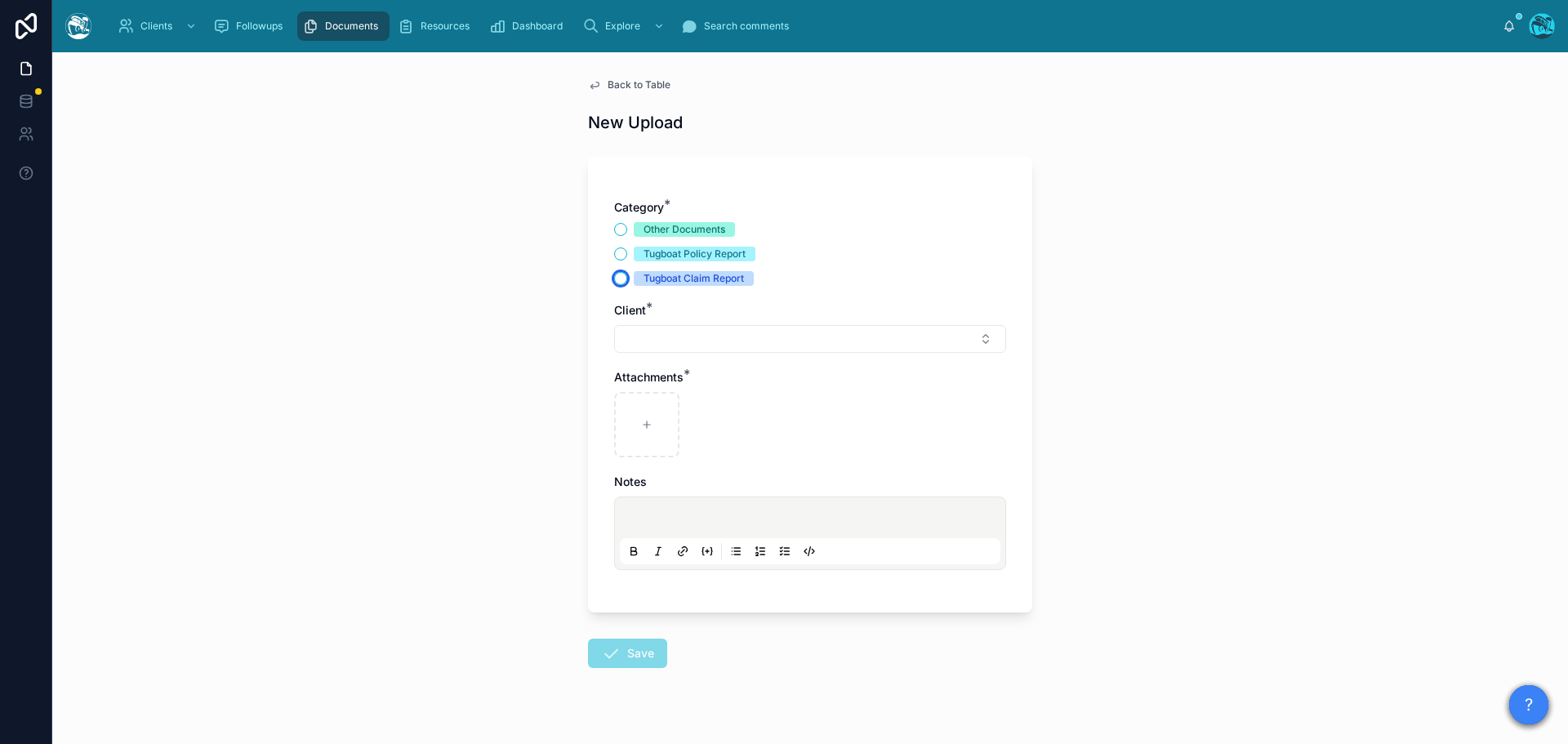
click at [614, 276] on button "Tugboat Claim Report" at bounding box center [620, 278] width 13 height 13
click at [637, 338] on button "Select Button" at bounding box center [810, 339] width 392 height 28
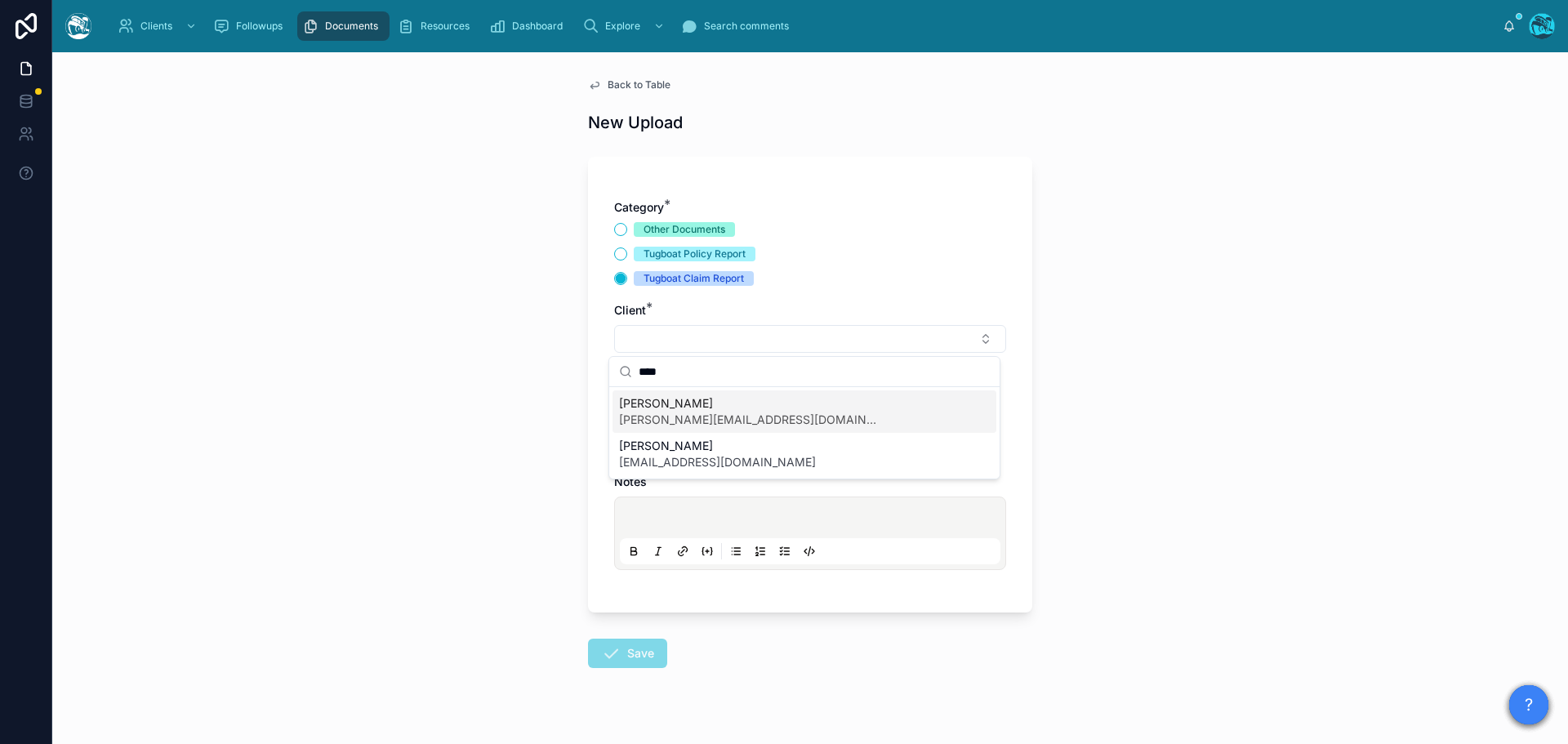
type input "****"
click at [645, 420] on span "[PERSON_NAME][EMAIL_ADDRESS][DOMAIN_NAME]" at bounding box center [749, 419] width 261 height 17
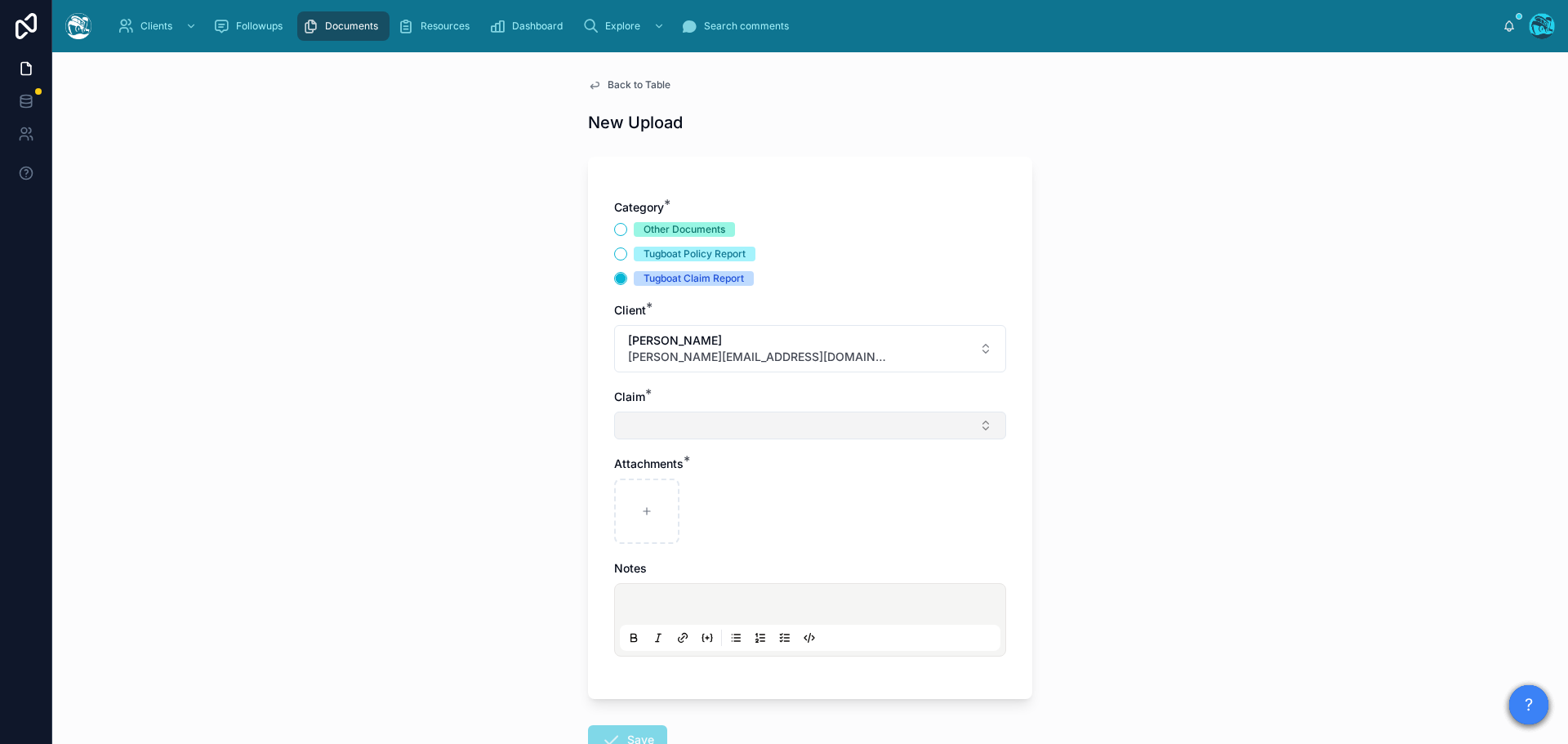
click at [643, 431] on button "Select Button" at bounding box center [810, 425] width 392 height 28
click at [645, 489] on span "[DATE] Kitchen Flood" at bounding box center [676, 489] width 113 height 17
click at [641, 509] on icon at bounding box center [647, 515] width 12 height 12
type input "**********"
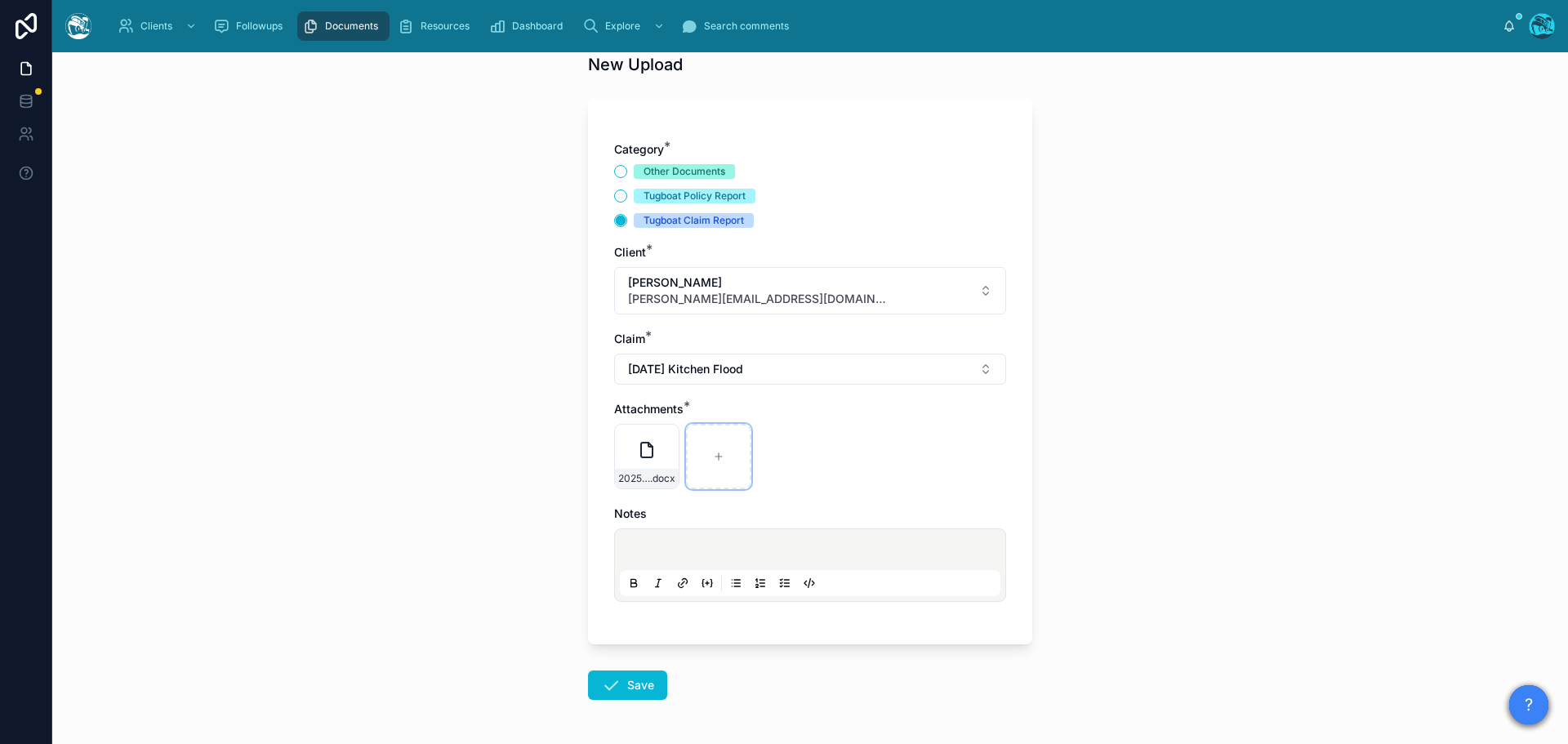
scroll to position [118, 0]
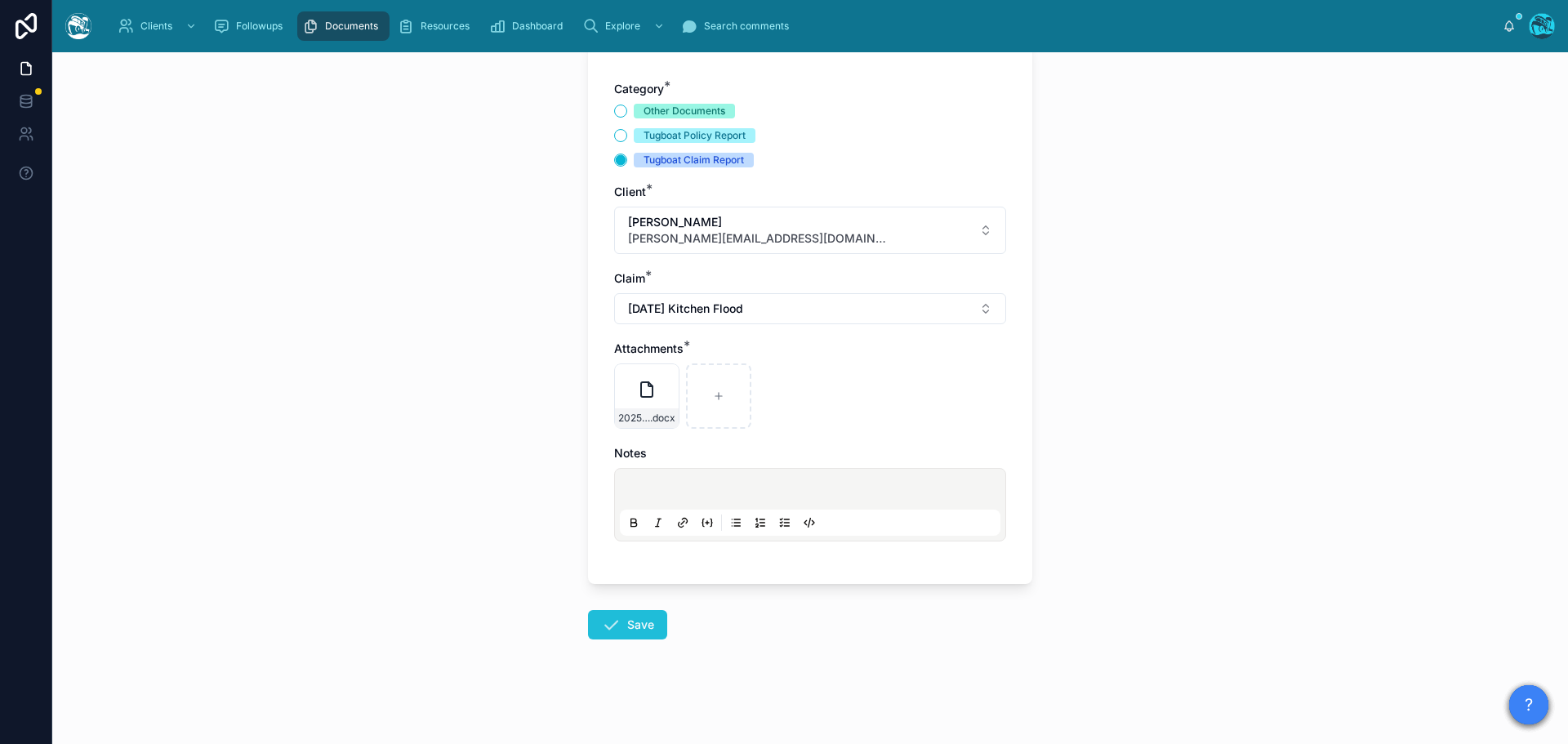
click at [615, 621] on button "Save" at bounding box center [627, 625] width 79 height 30
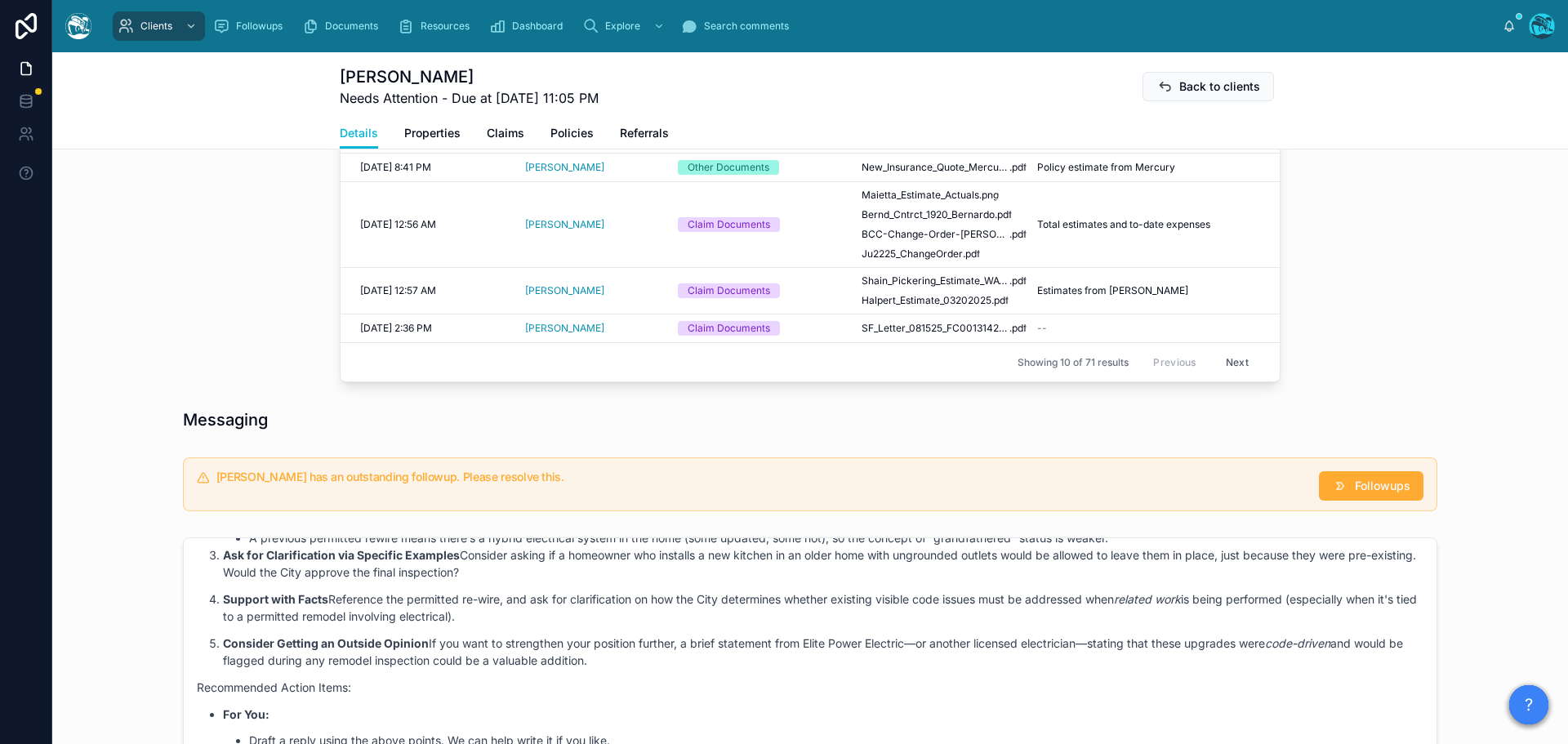
scroll to position [935, 0]
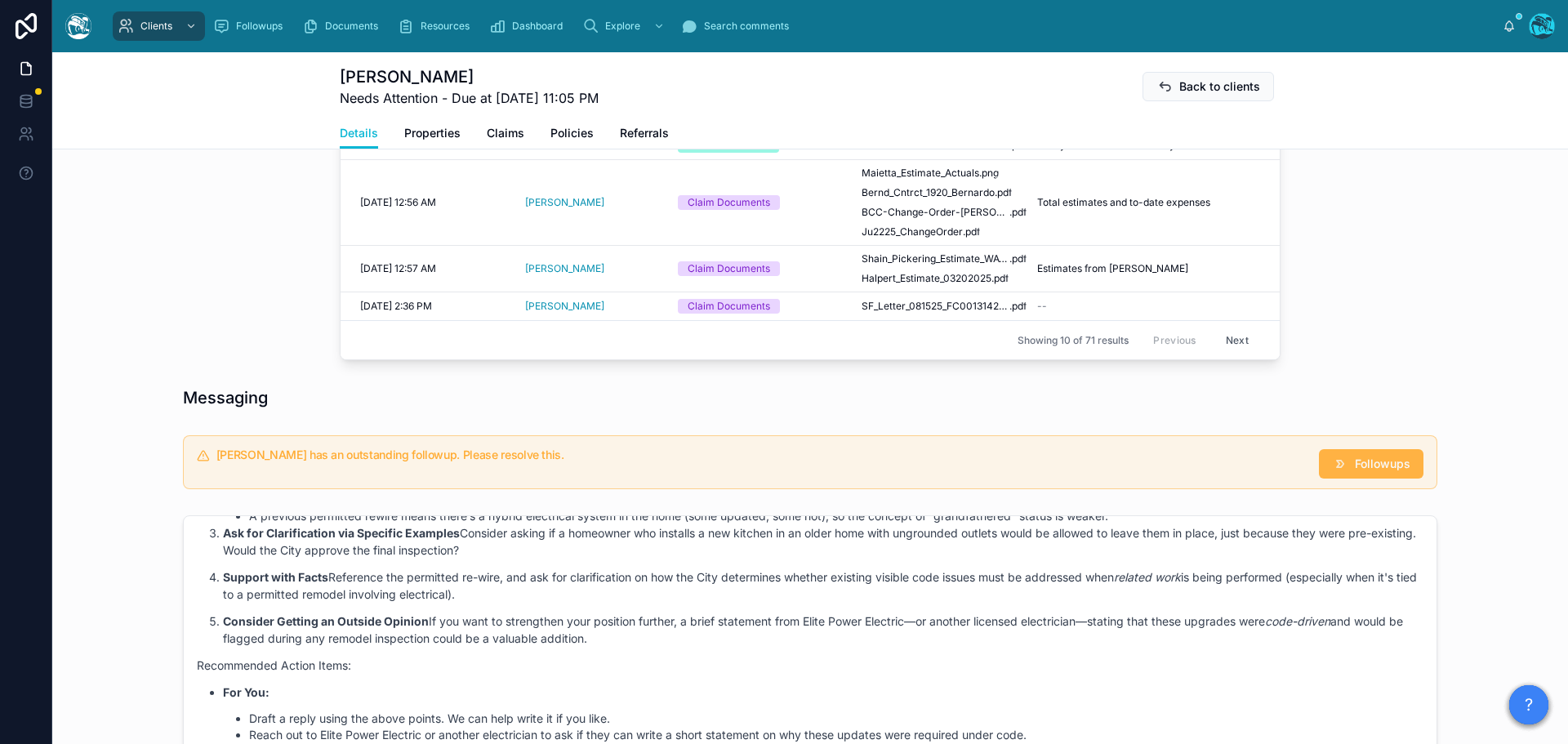
click at [1354, 472] on span "Followups" at bounding box center [1382, 464] width 55 height 17
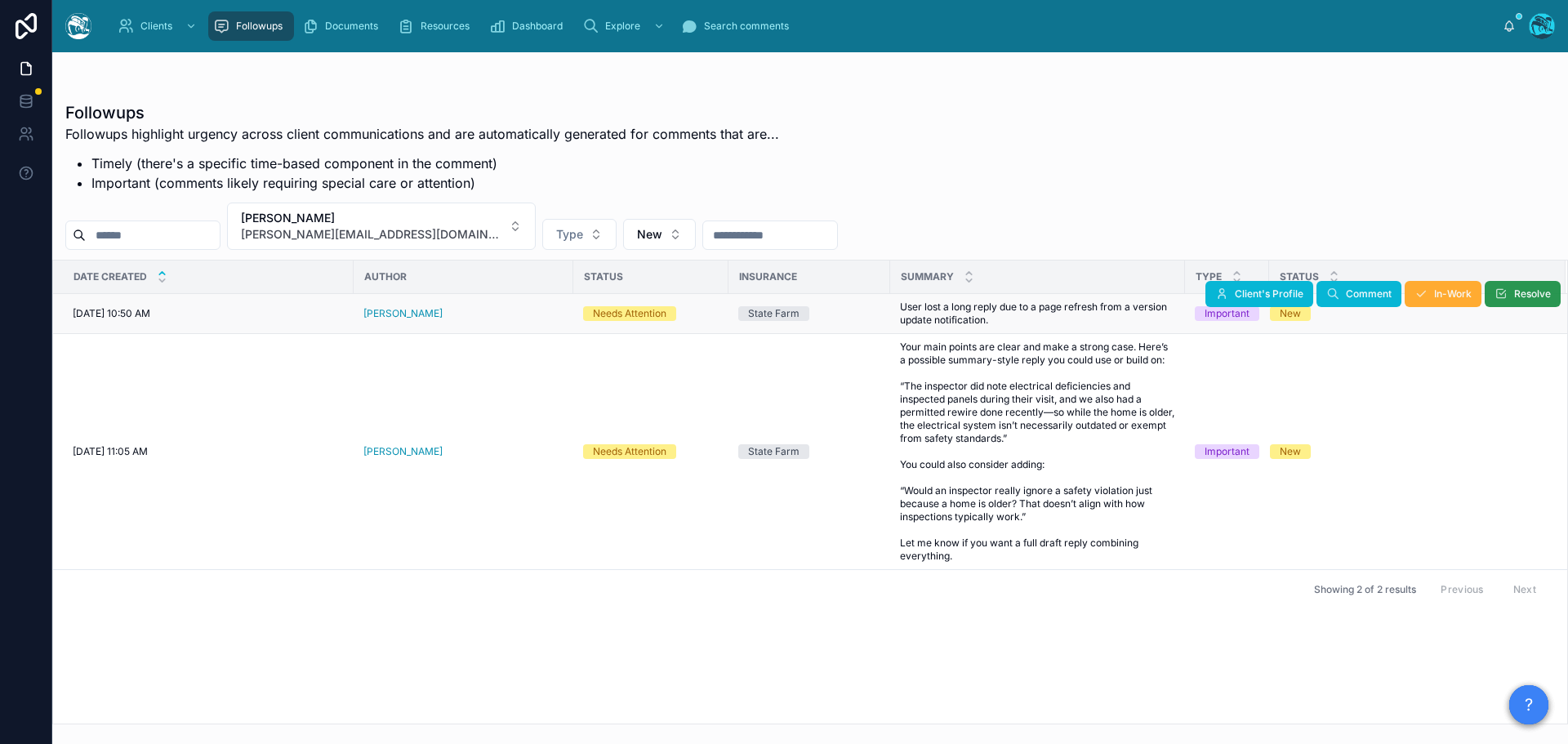
click at [1502, 295] on icon at bounding box center [1500, 293] width 13 height 13
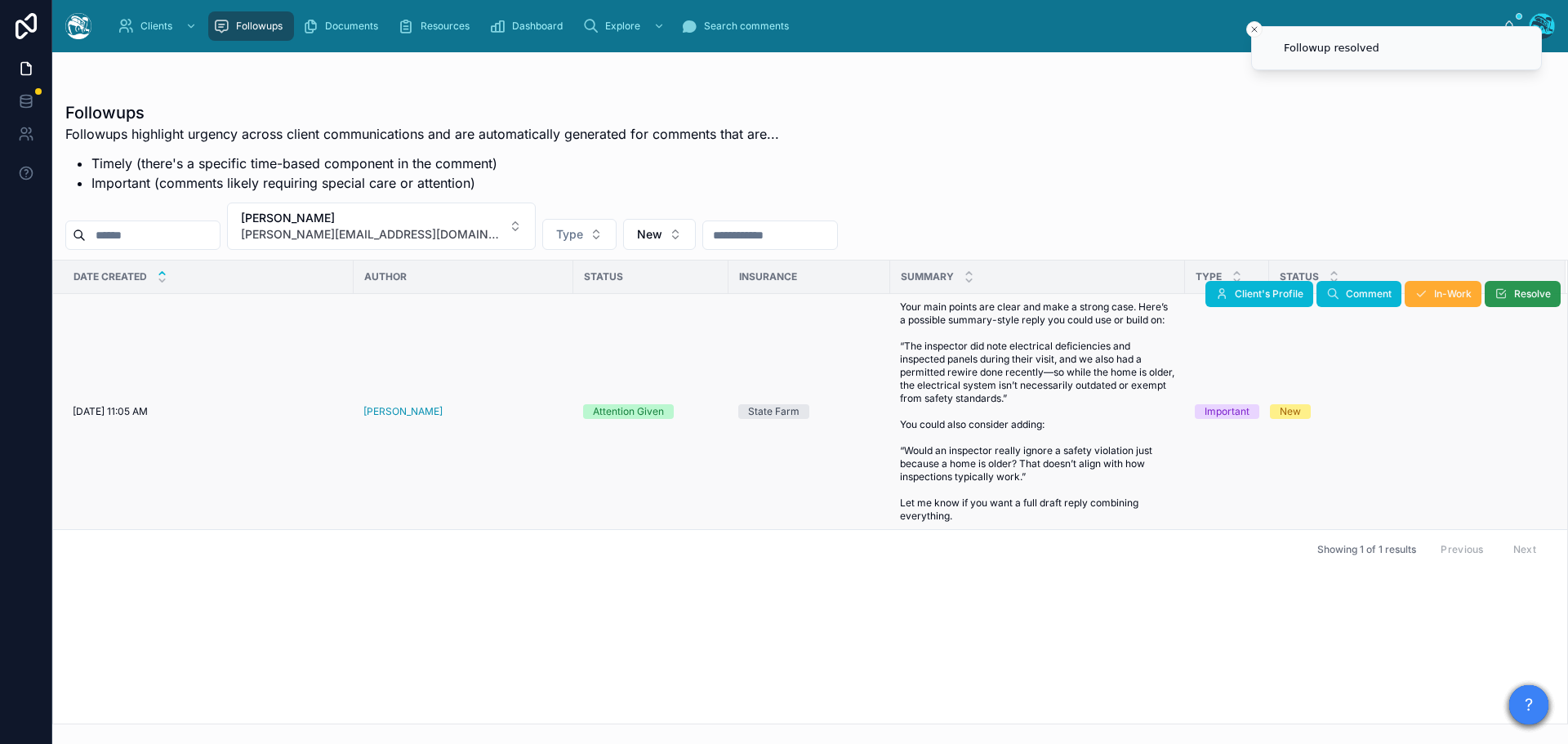
click at [1516, 295] on span "Resolve" at bounding box center [1532, 293] width 36 height 13
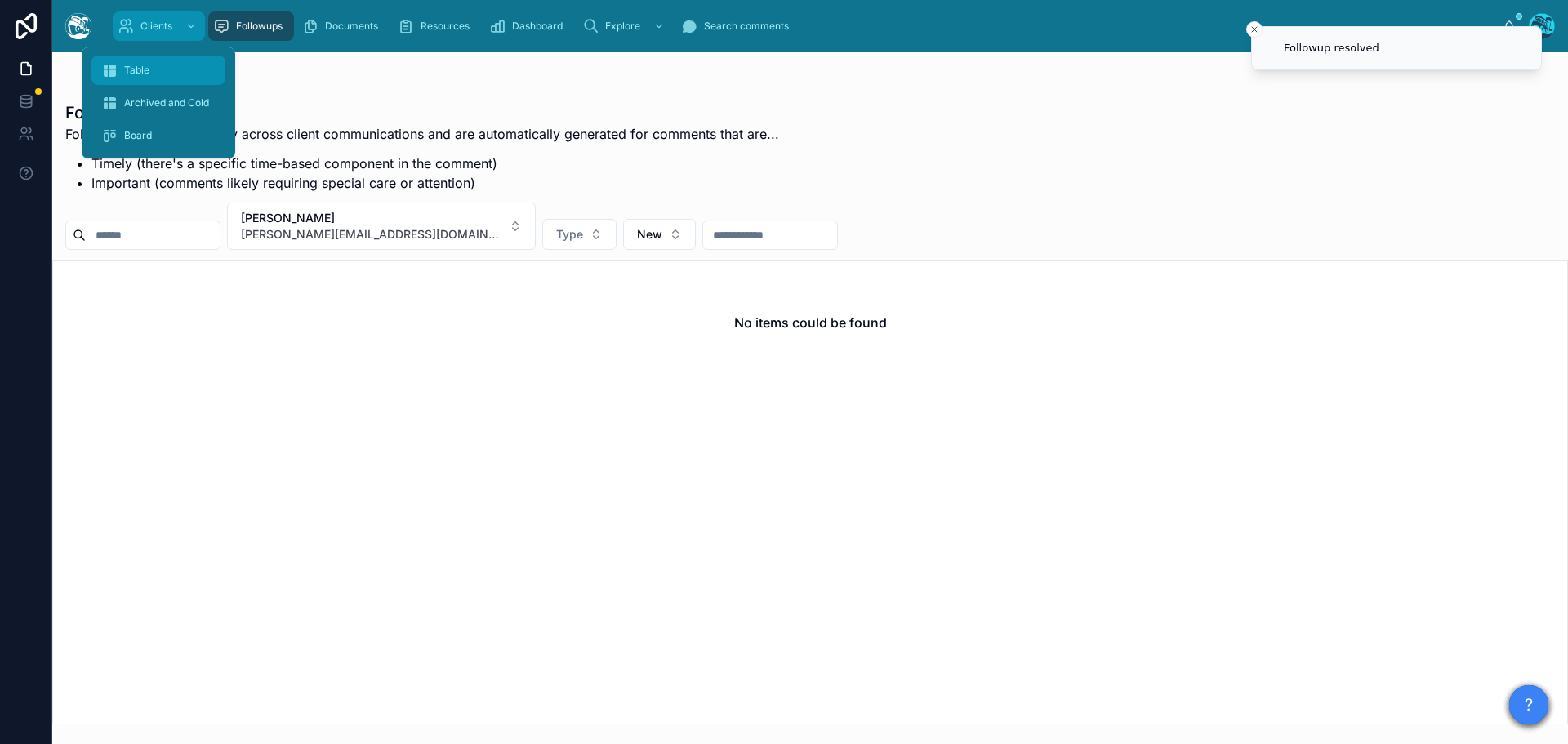
drag, startPoint x: 118, startPoint y: 22, endPoint x: 130, endPoint y: 75, distance: 54.3
click at [118, 22] on icon "scrollable content" at bounding box center [125, 26] width 17 height 17
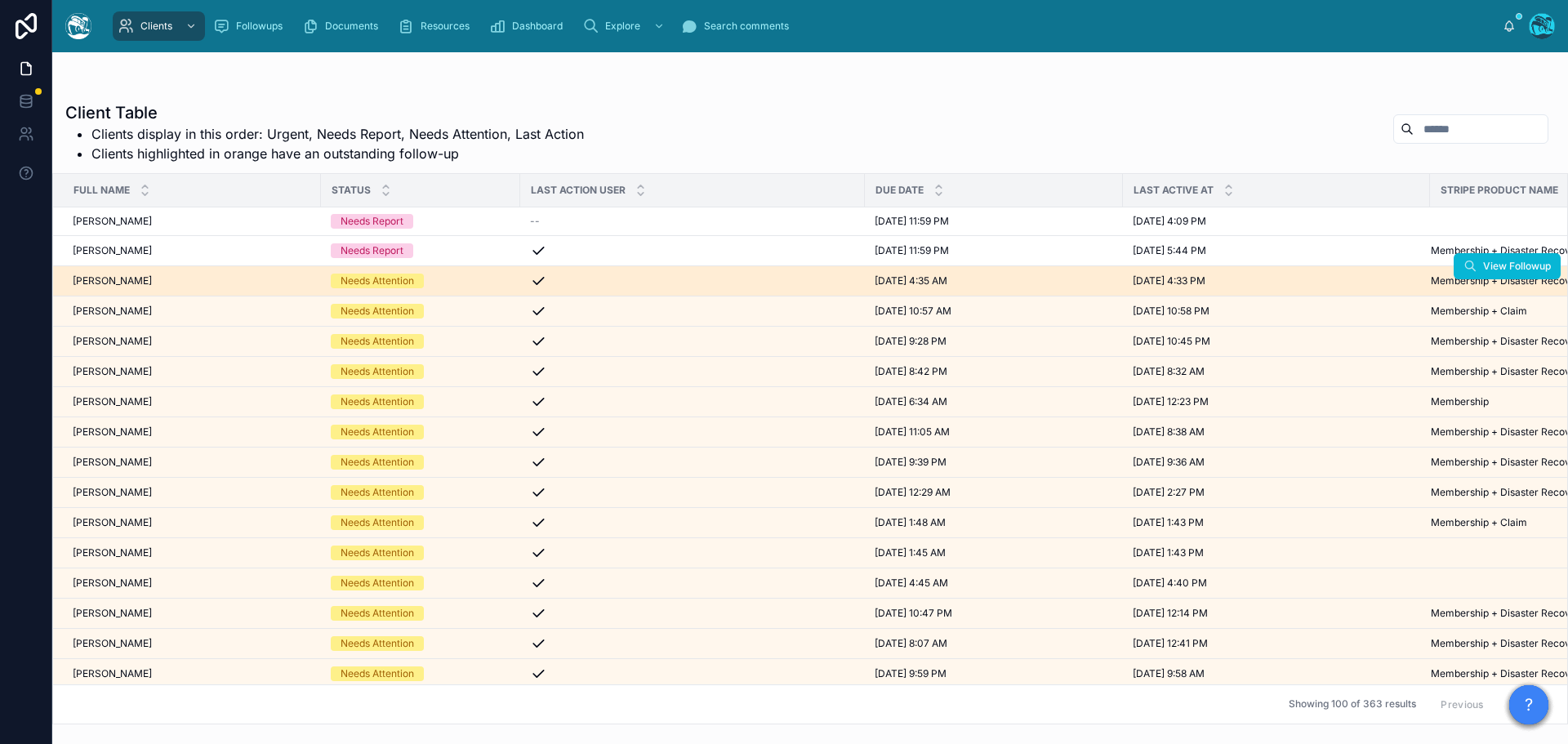
click at [181, 283] on div "[PERSON_NAME] [PERSON_NAME]" at bounding box center [192, 280] width 239 height 13
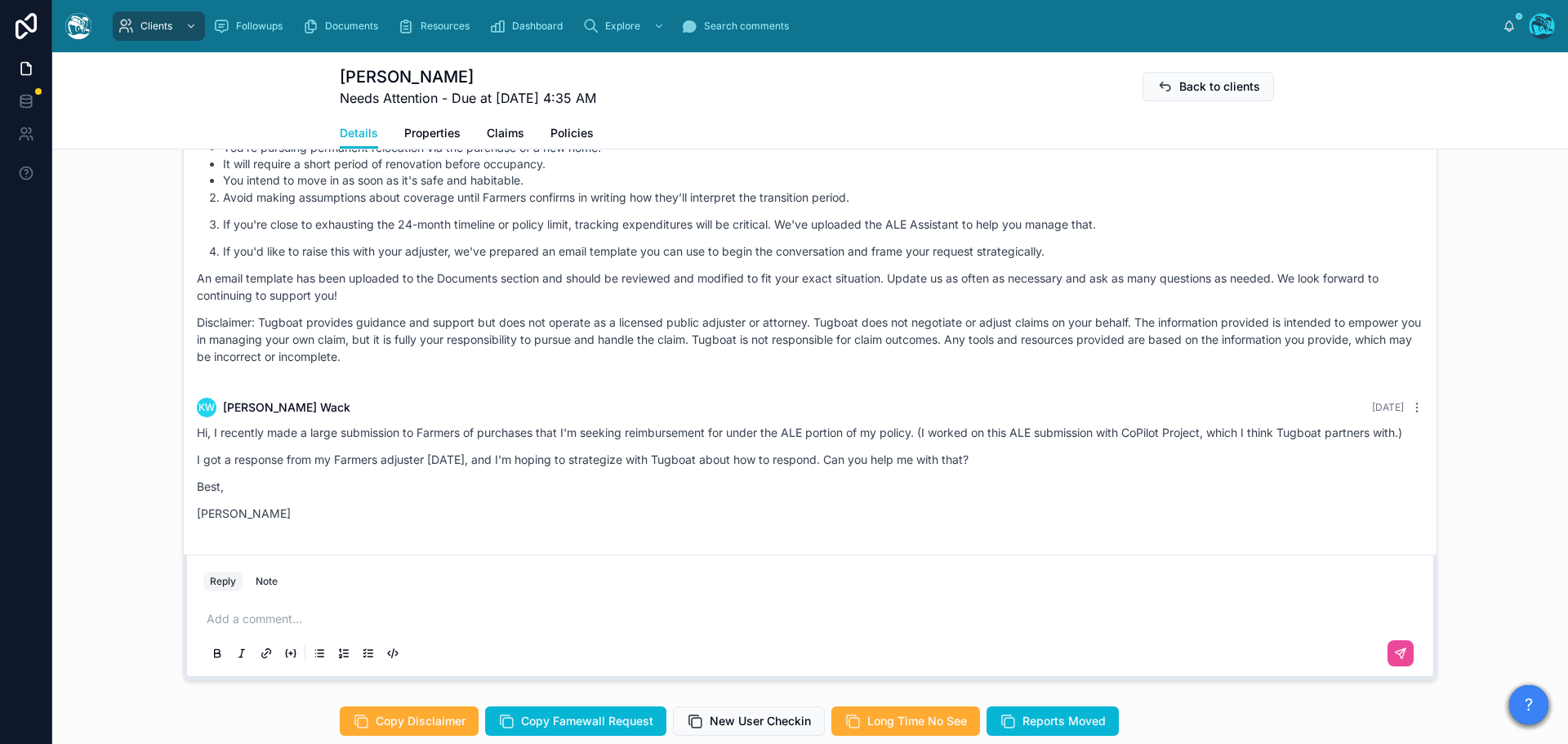
scroll to position [1144, 0]
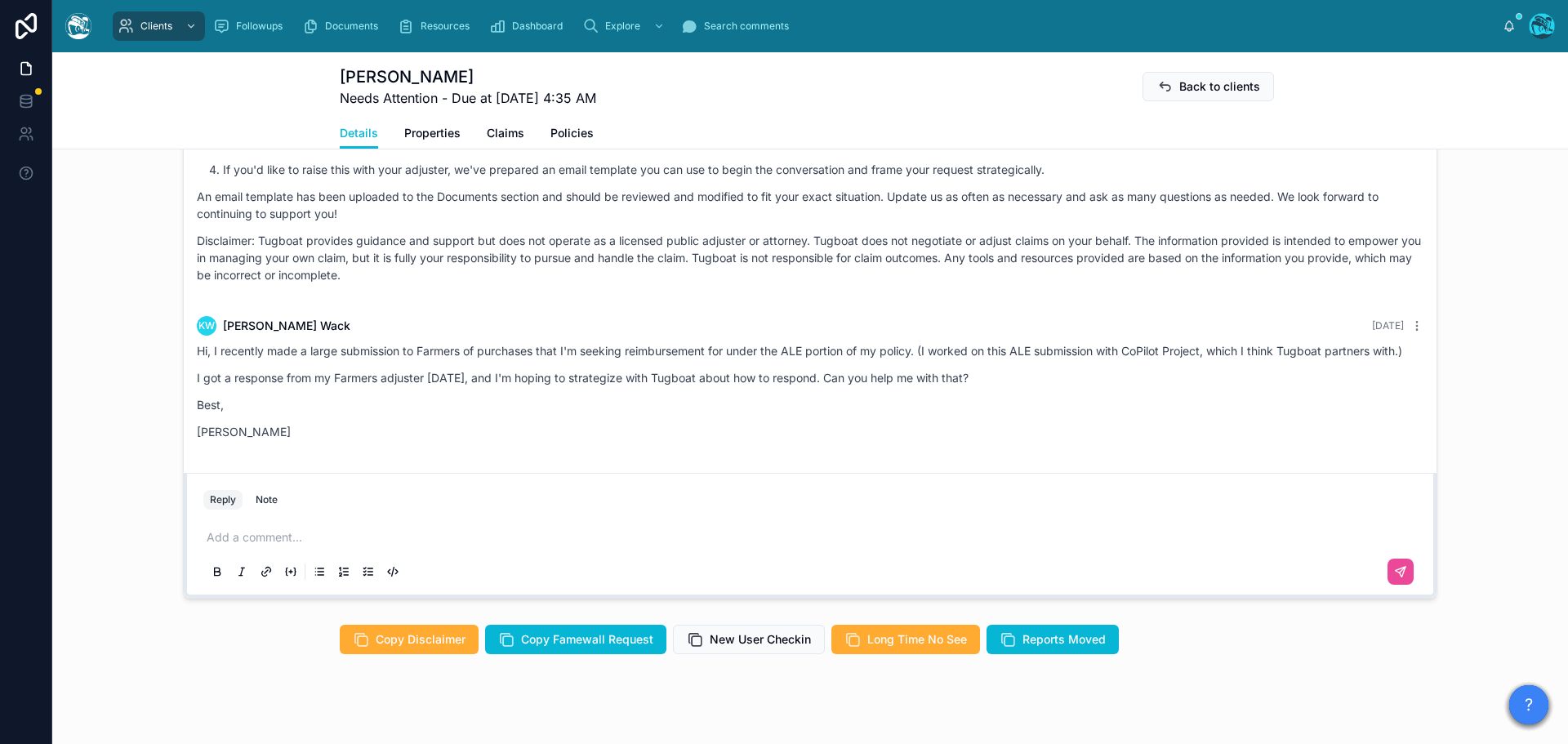
click at [283, 546] on p at bounding box center [813, 537] width 1213 height 17
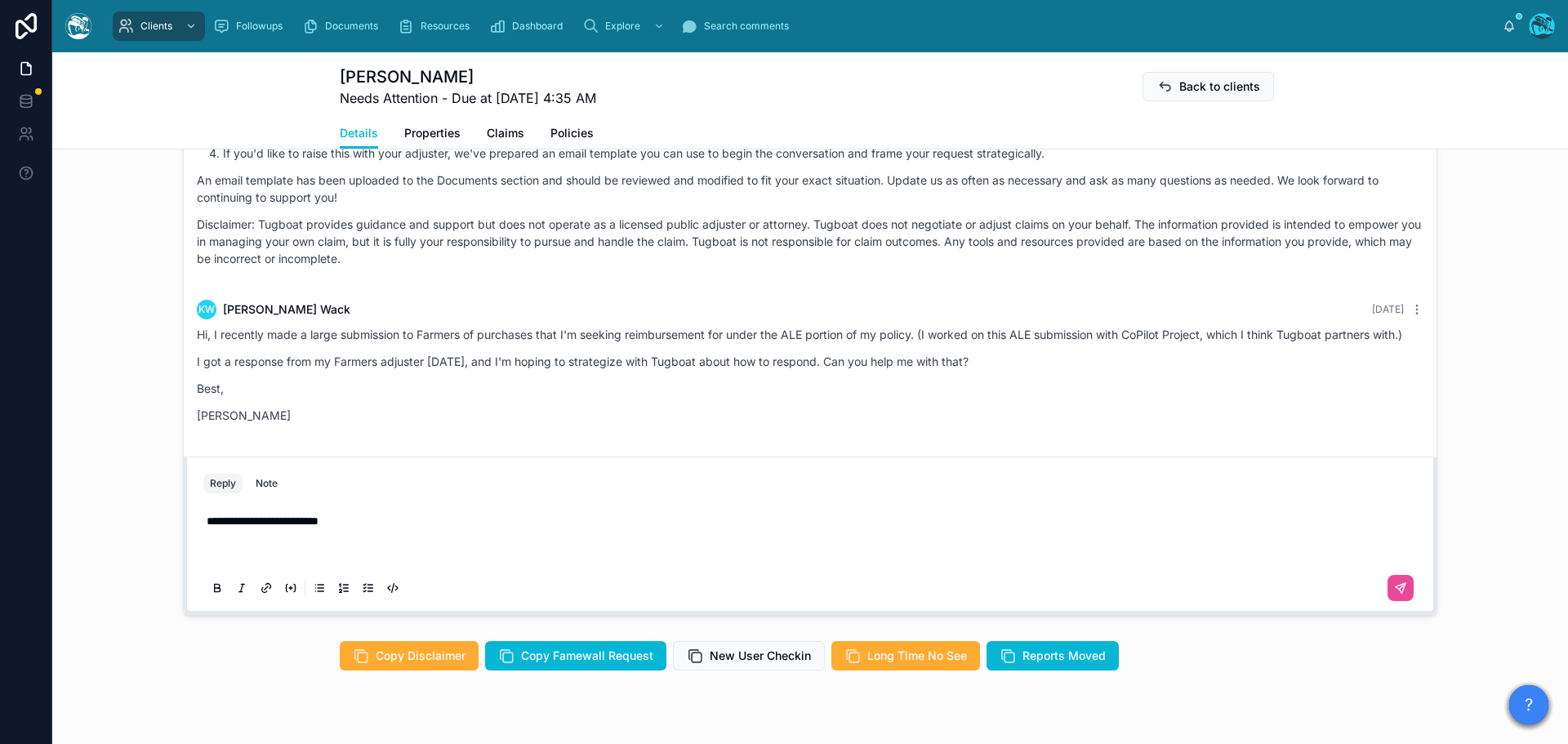
scroll to position [1111, 0]
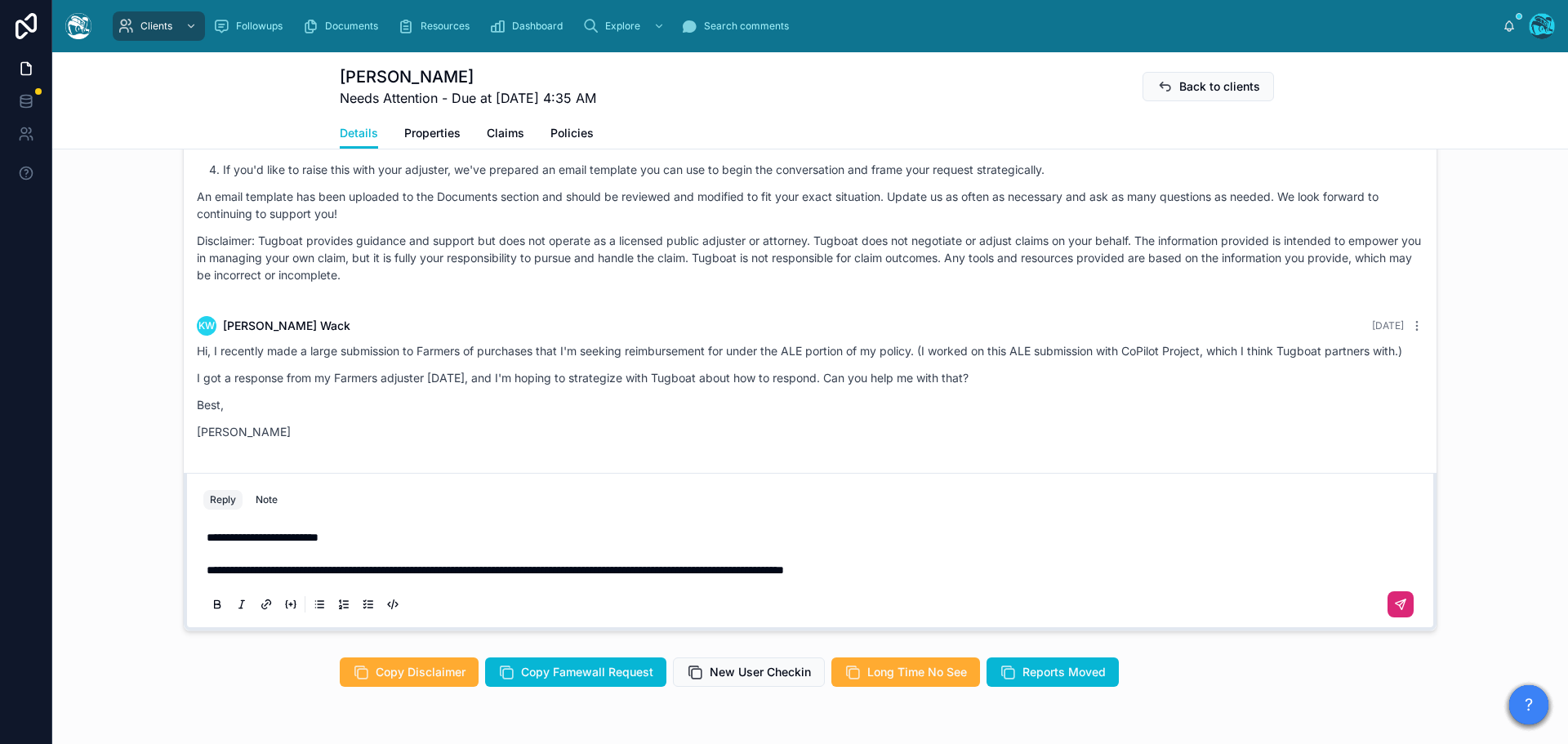
click at [1395, 610] on icon at bounding box center [1400, 605] width 10 height 10
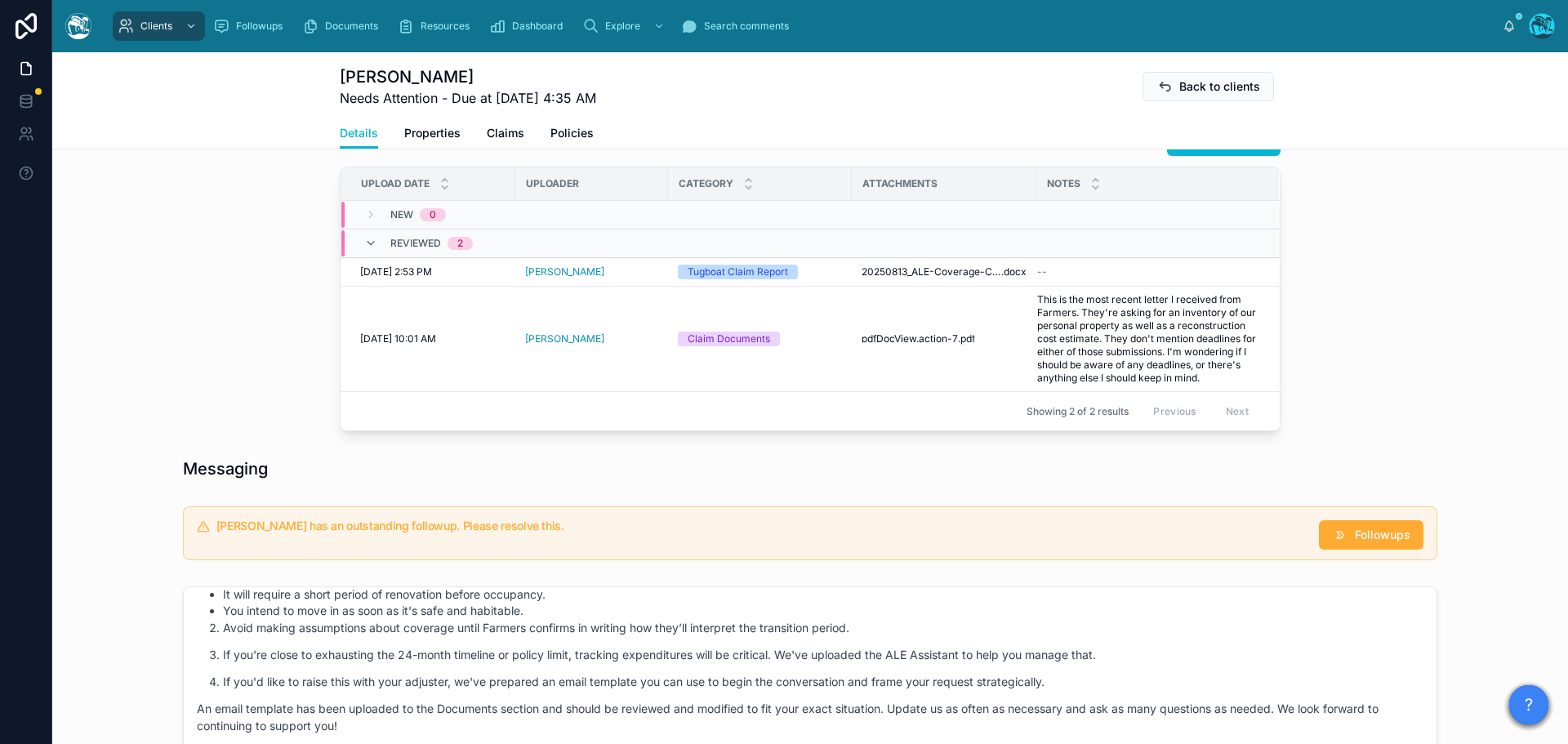
scroll to position [621, 0]
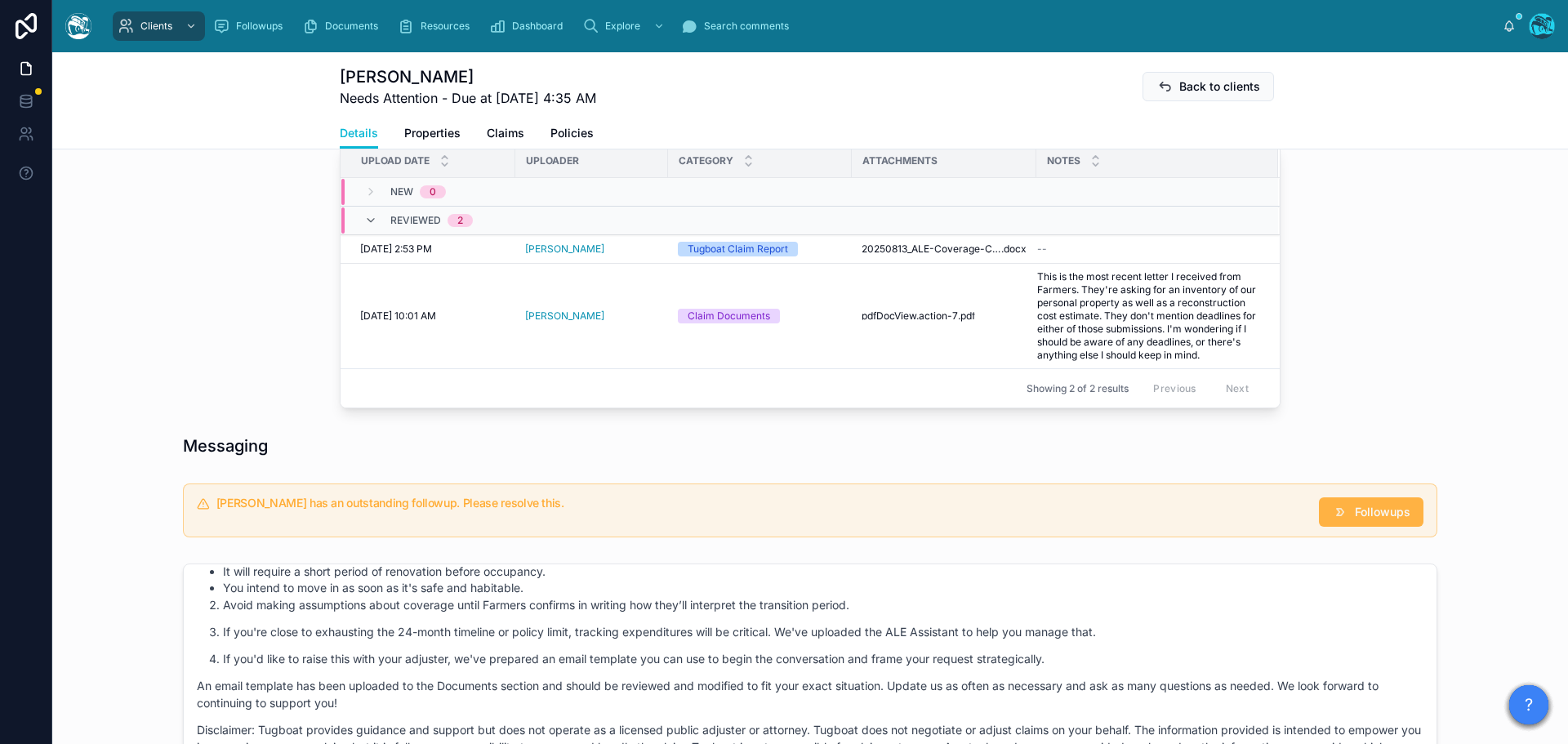
click at [1369, 520] on span "Followups" at bounding box center [1382, 512] width 55 height 17
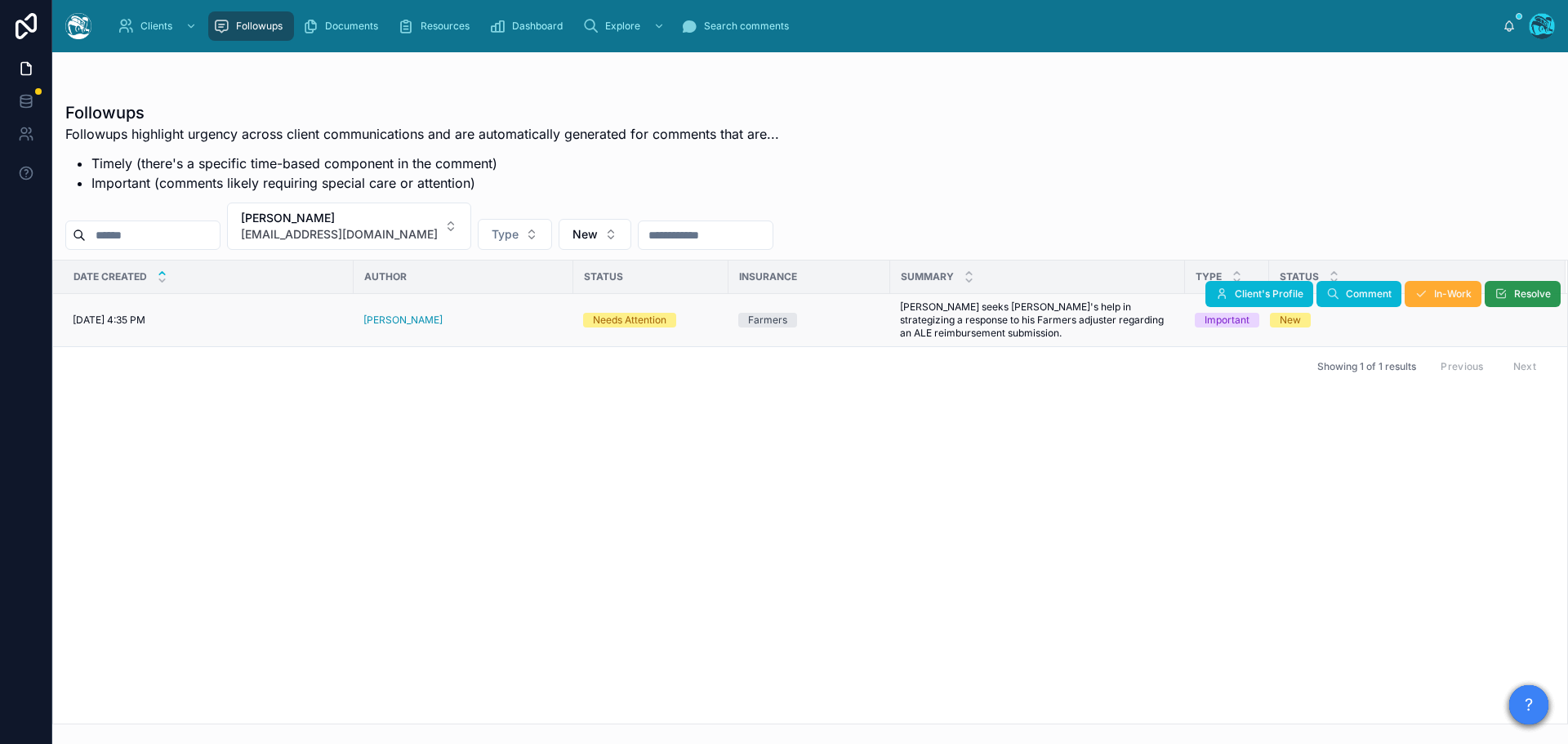
click at [1515, 297] on span "Resolve" at bounding box center [1532, 293] width 36 height 13
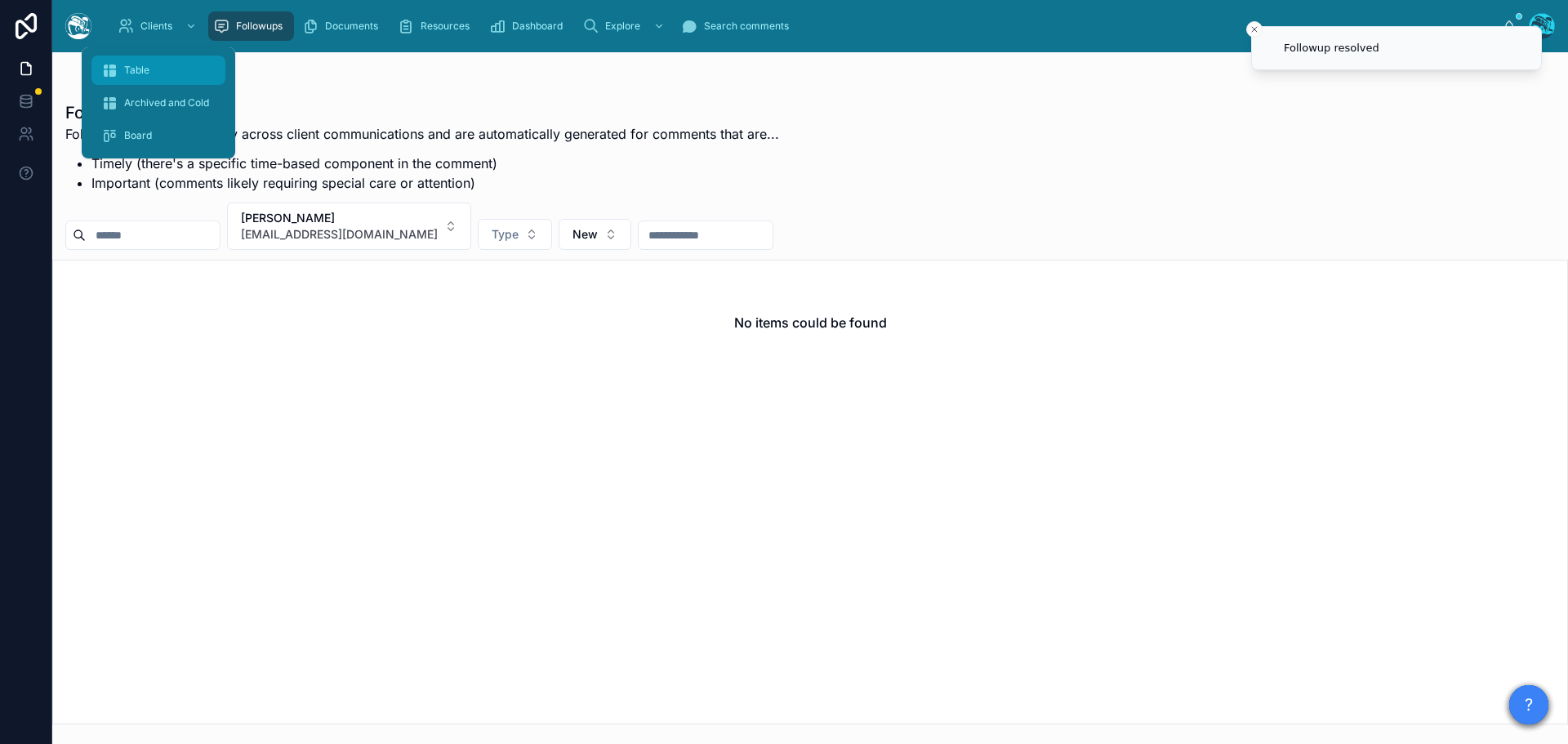
click at [125, 69] on span "Table" at bounding box center [137, 70] width 26 height 13
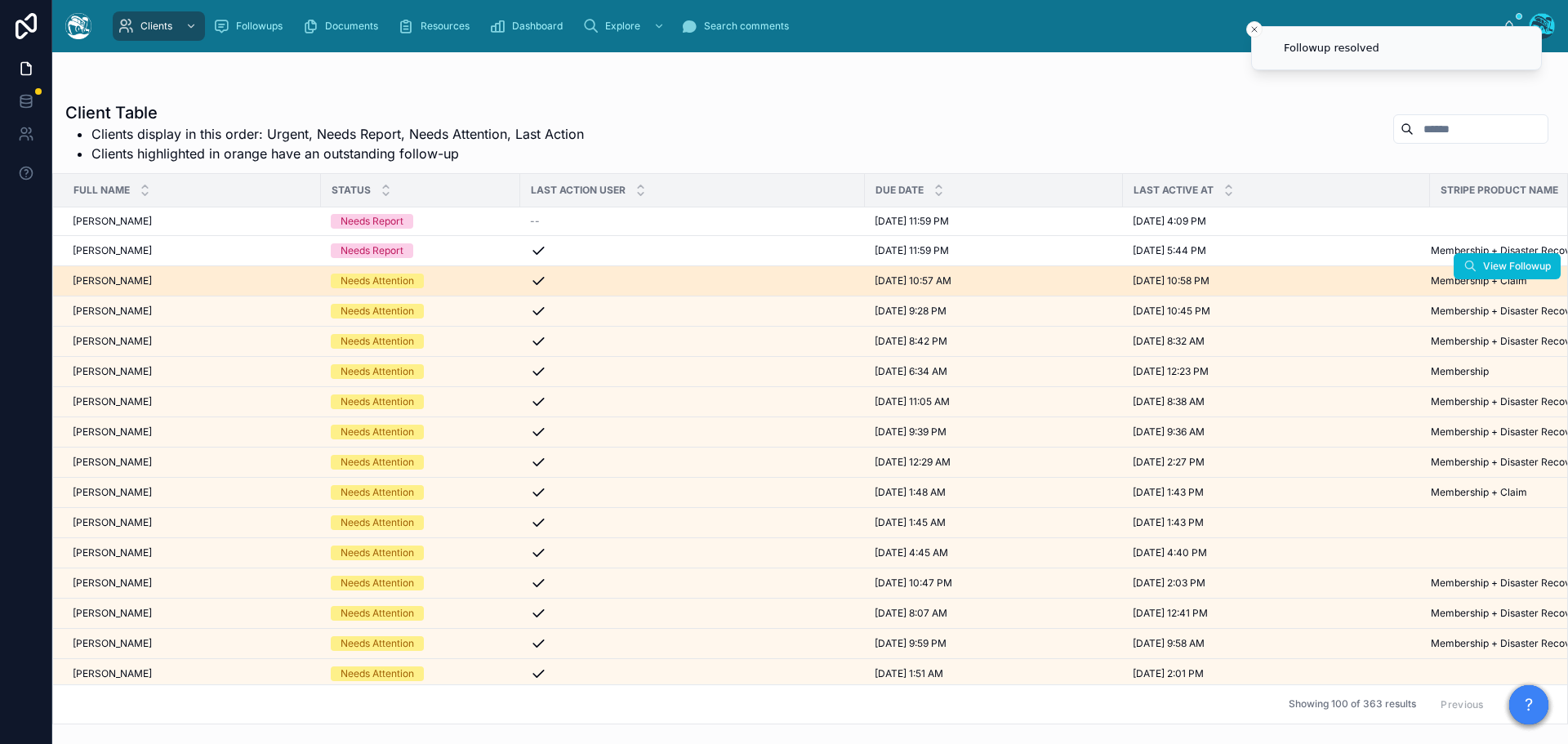
click at [185, 283] on div "[PERSON_NAME] [PERSON_NAME]" at bounding box center [192, 280] width 239 height 13
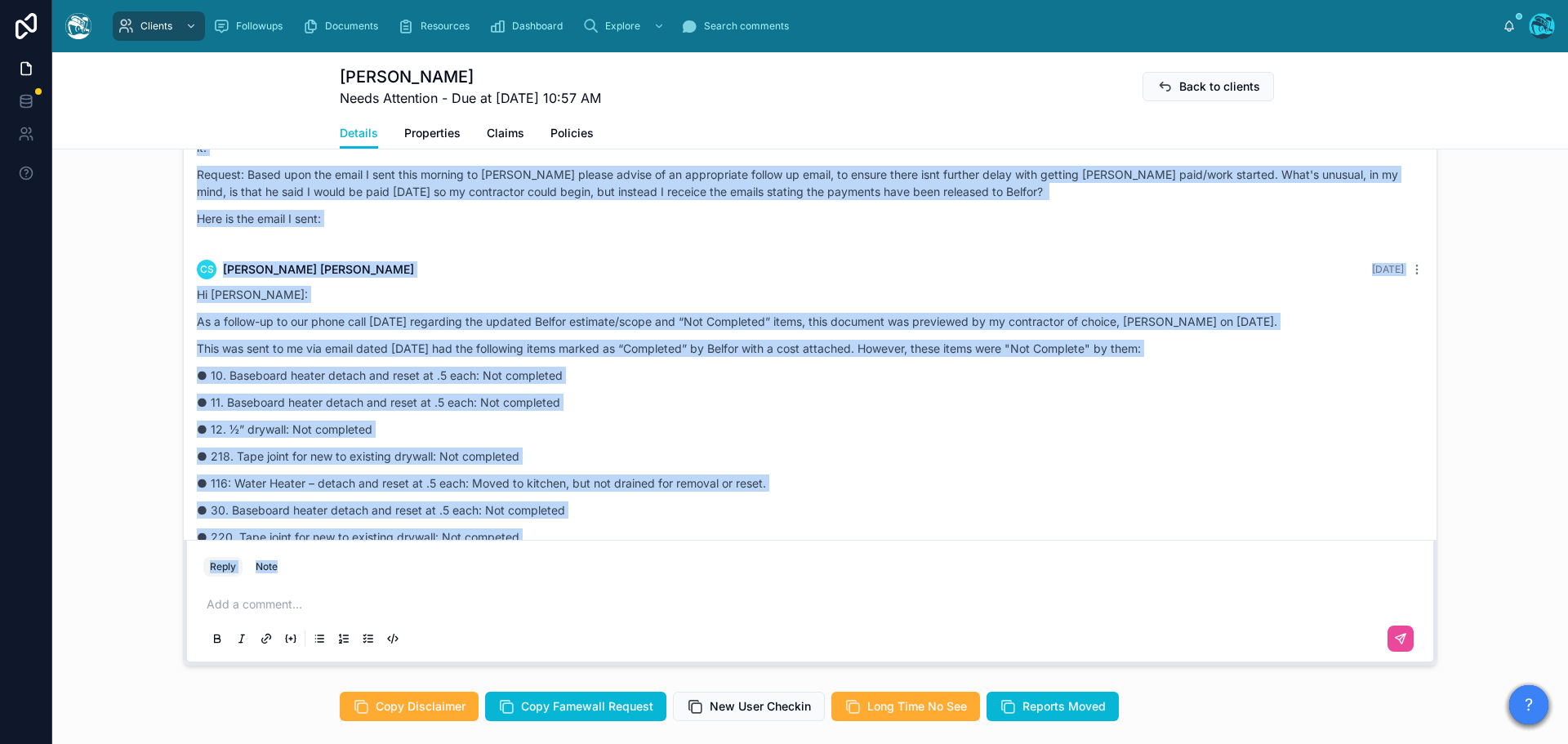
scroll to position [6789, 0]
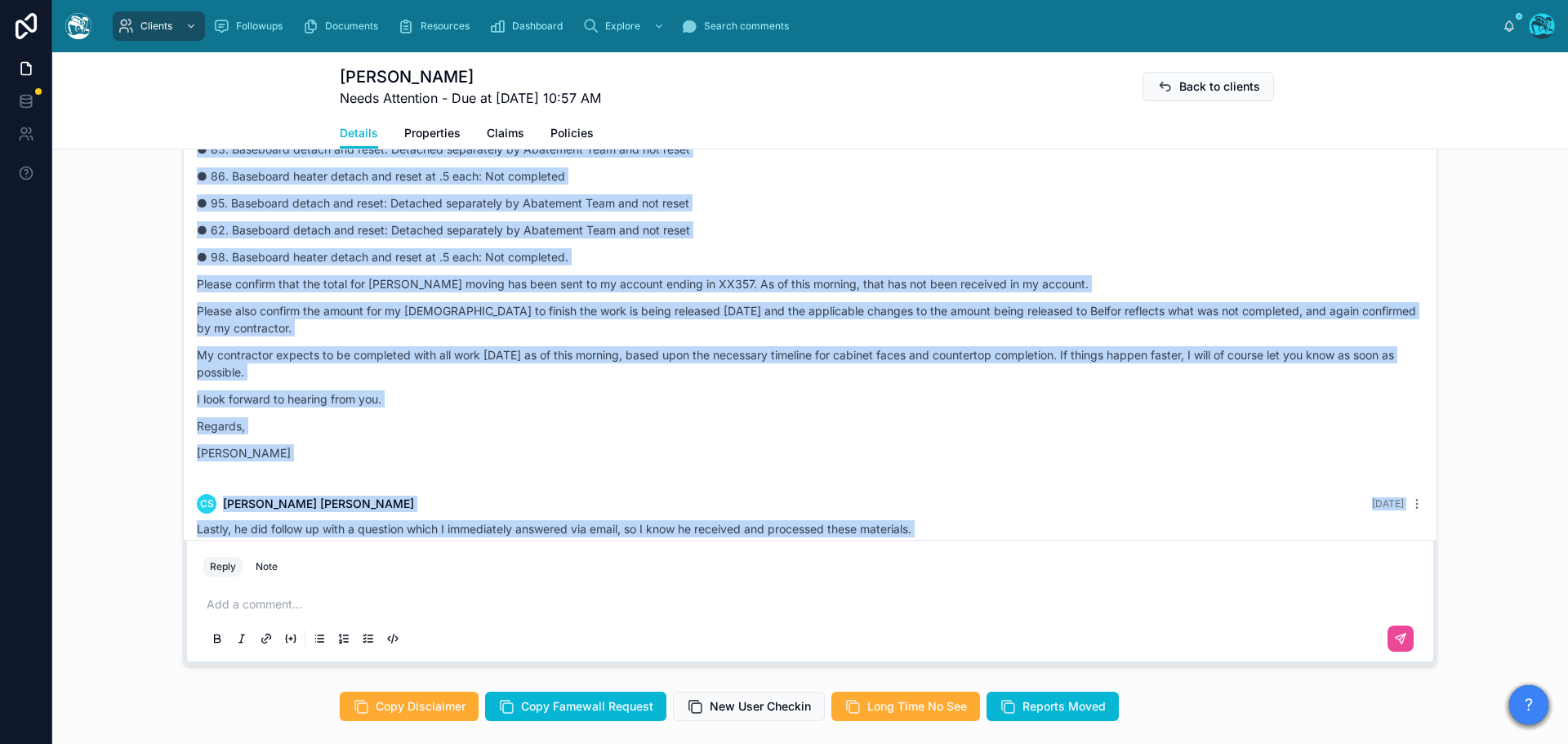
drag, startPoint x: 670, startPoint y: 306, endPoint x: 699, endPoint y: 501, distance: 197.1
copy div "CS [PERSON_NAME] [DATE] Thank you, [PERSON_NAME], I have survived another round…"
drag, startPoint x: 673, startPoint y: 339, endPoint x: 753, endPoint y: 513, distance: 191.5
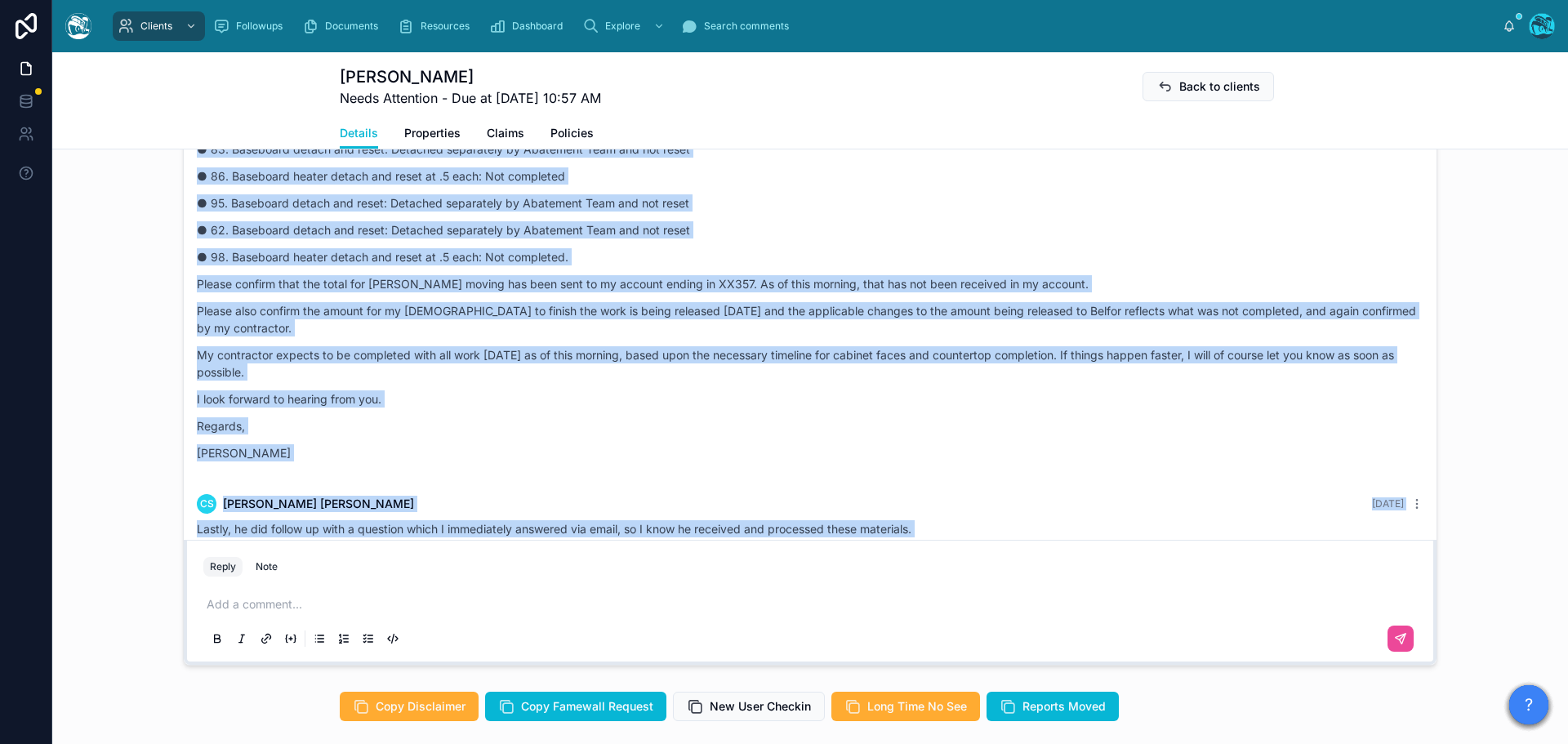
copy div "CS [PERSON_NAME] Last month Hi [PERSON_NAME]: I was struggling with the connect…"
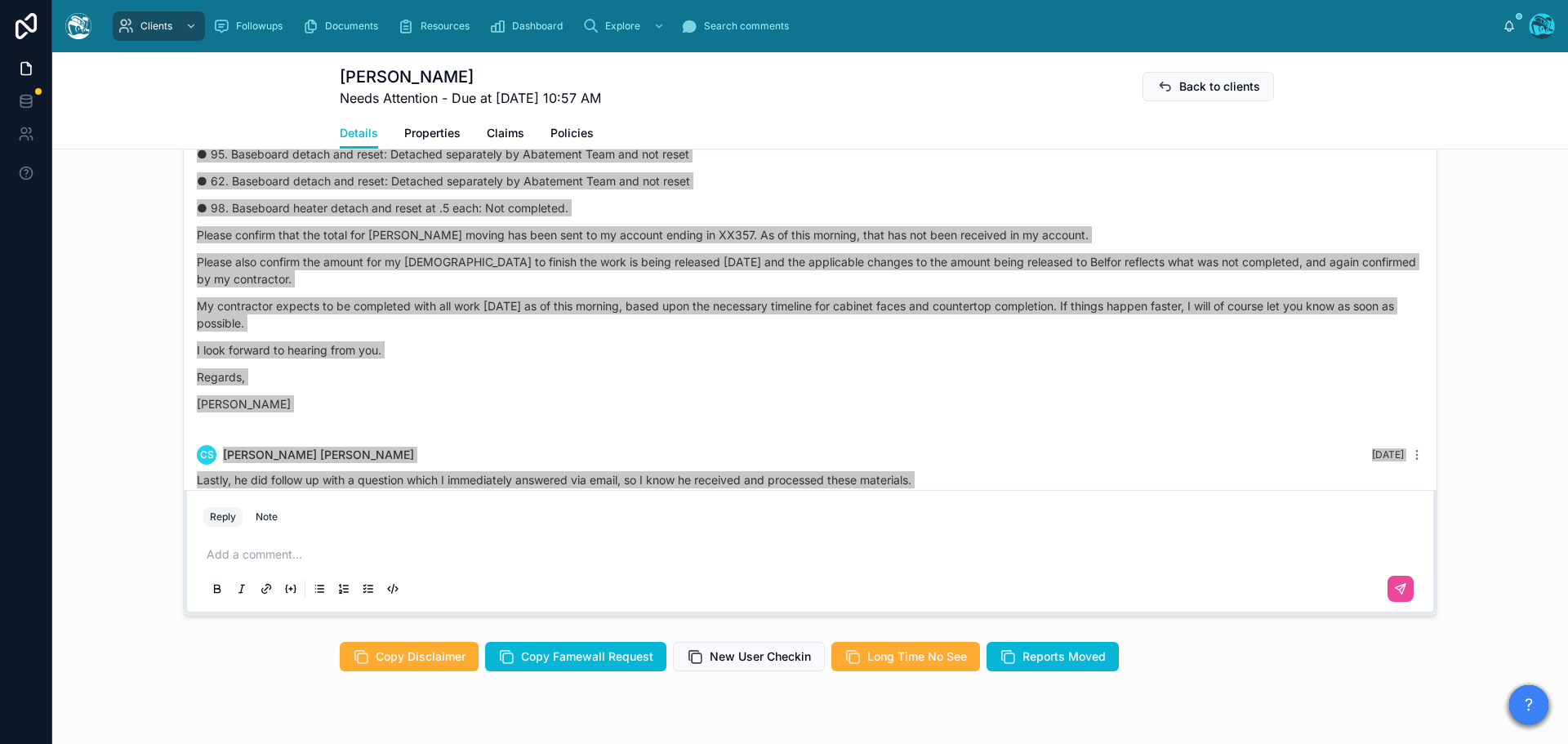
scroll to position [1477, 0]
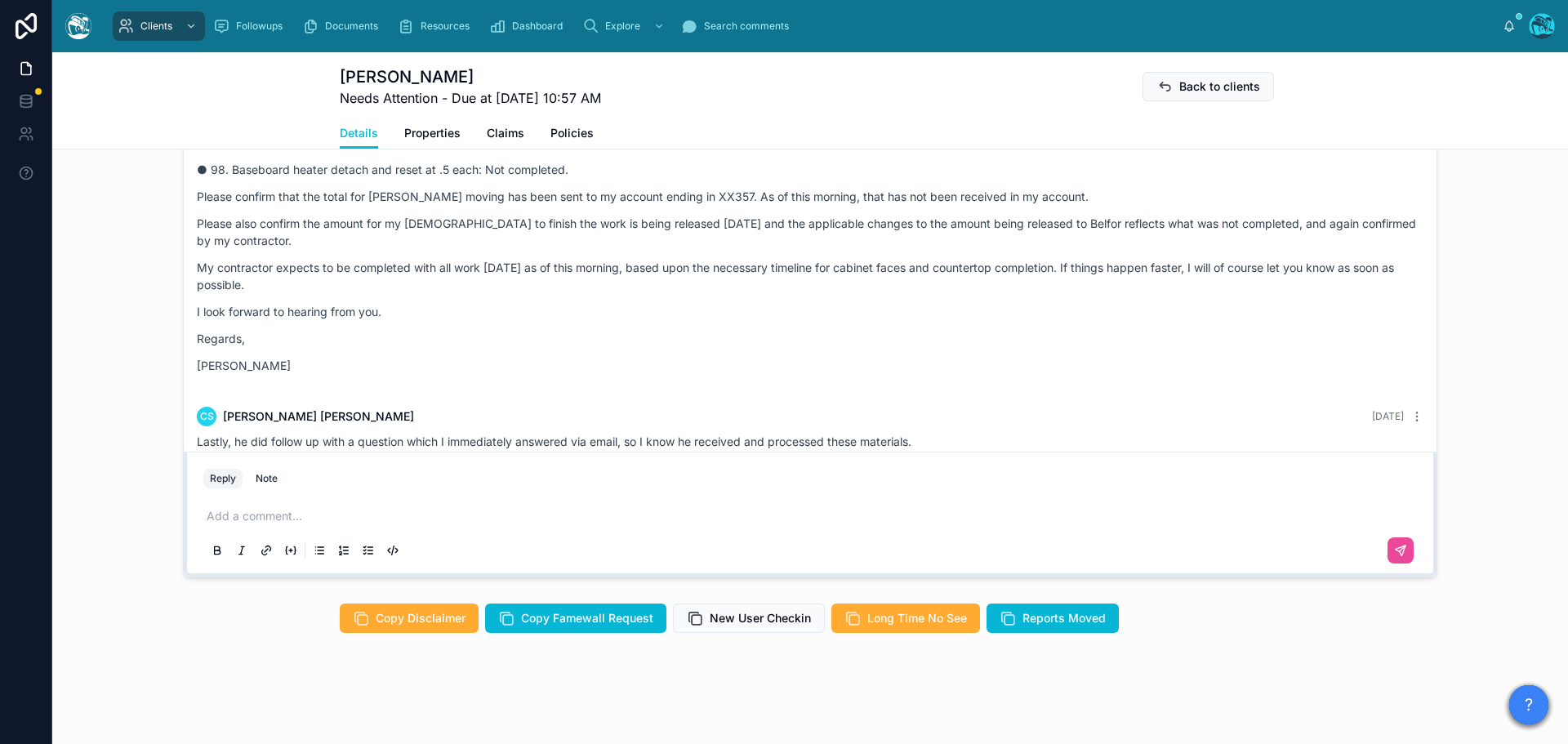
click at [284, 514] on p at bounding box center [813, 516] width 1213 height 17
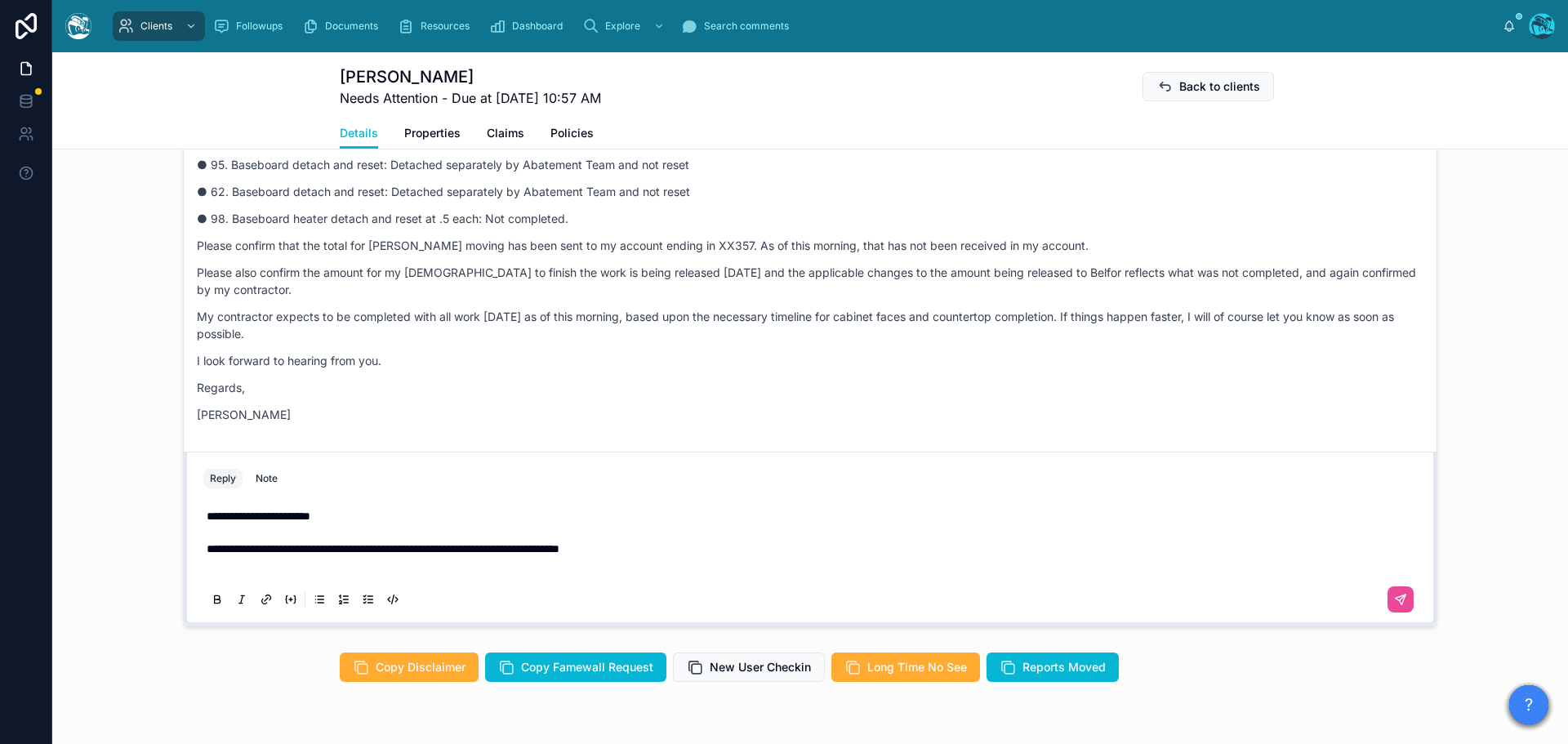
scroll to position [1412, 0]
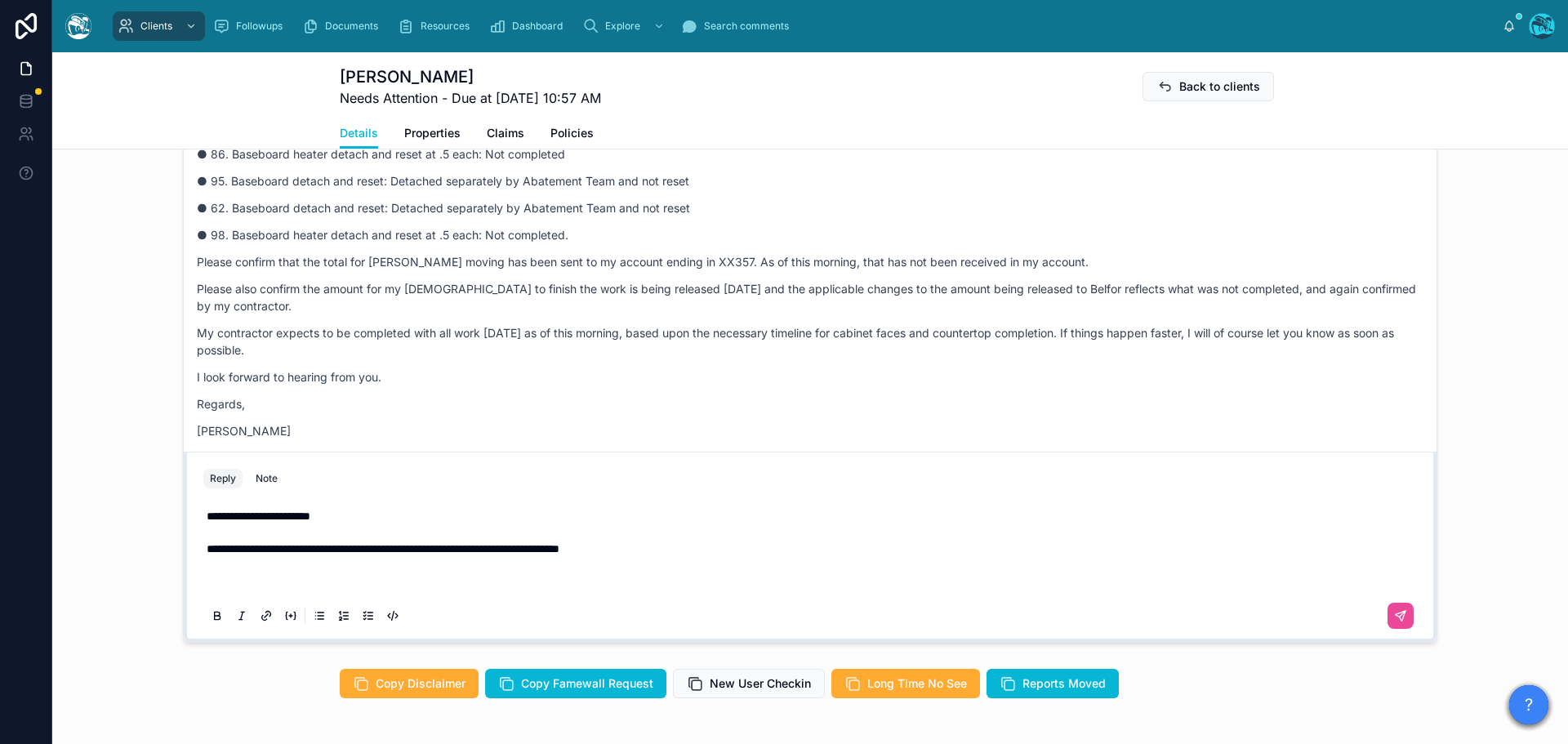
click at [216, 582] on p at bounding box center [813, 581] width 1213 height 17
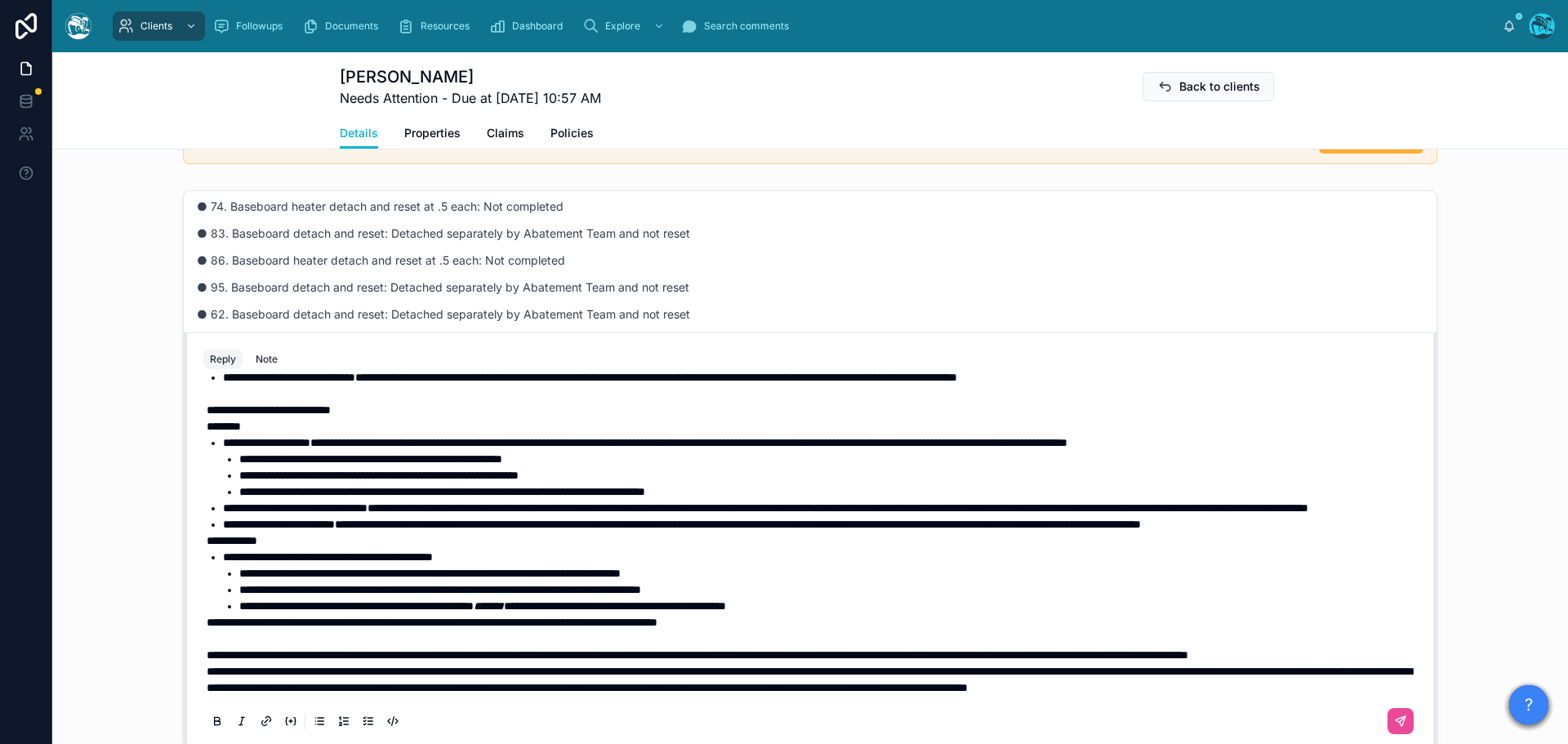
scroll to position [264, 0]
click at [359, 647] on p "**********" at bounding box center [813, 655] width 1213 height 17
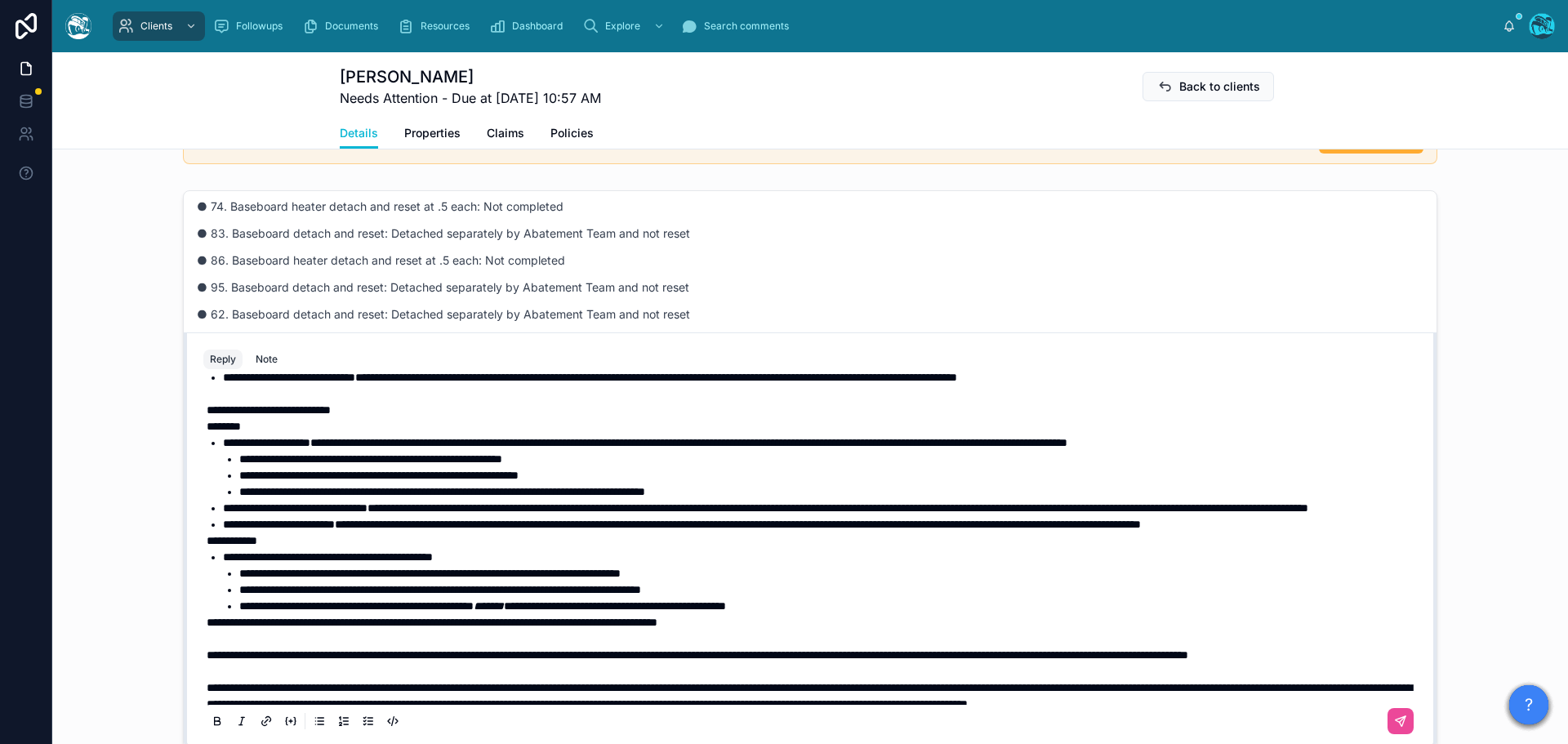
scroll to position [102, 0]
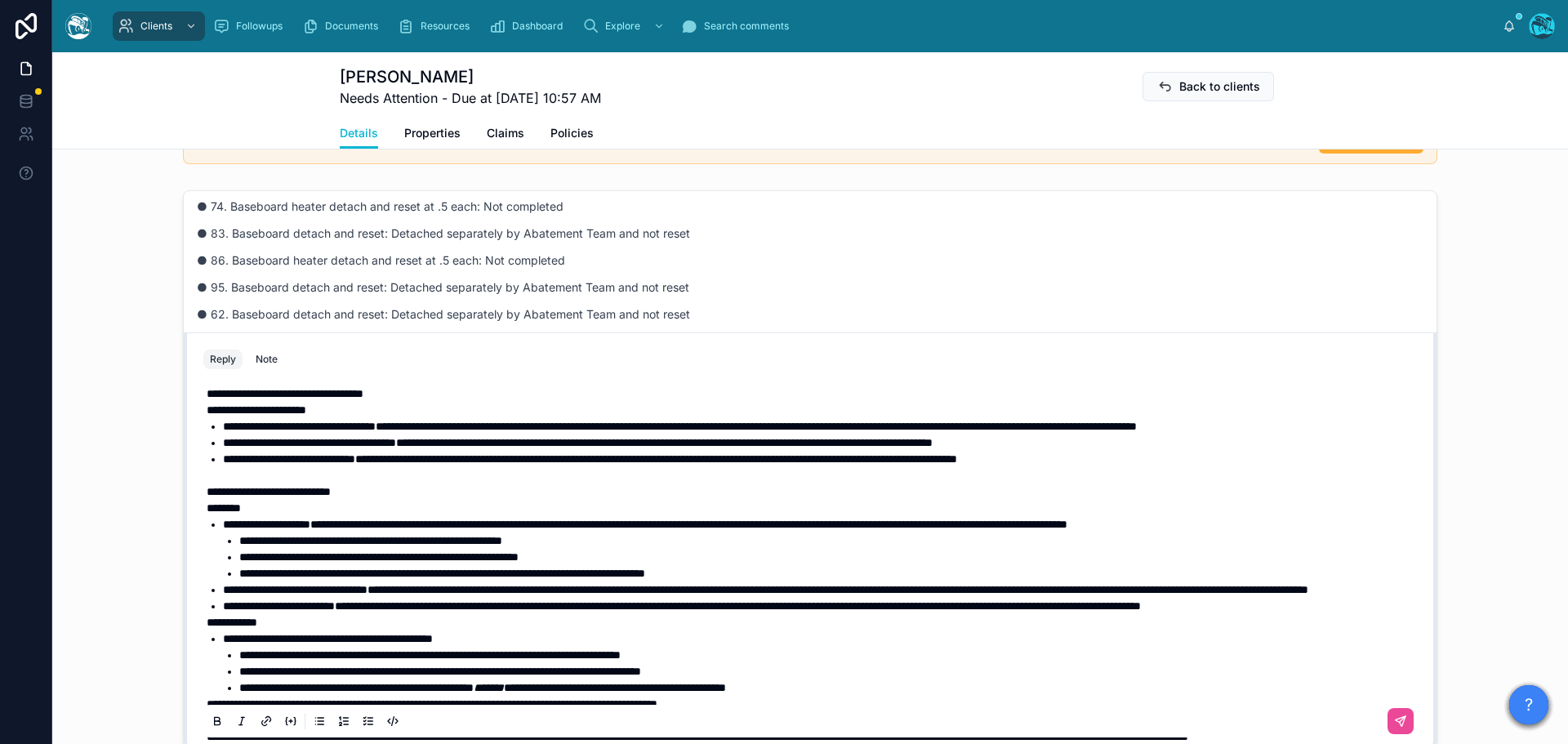
click at [221, 409] on span "**********" at bounding box center [255, 410] width 100 height 12
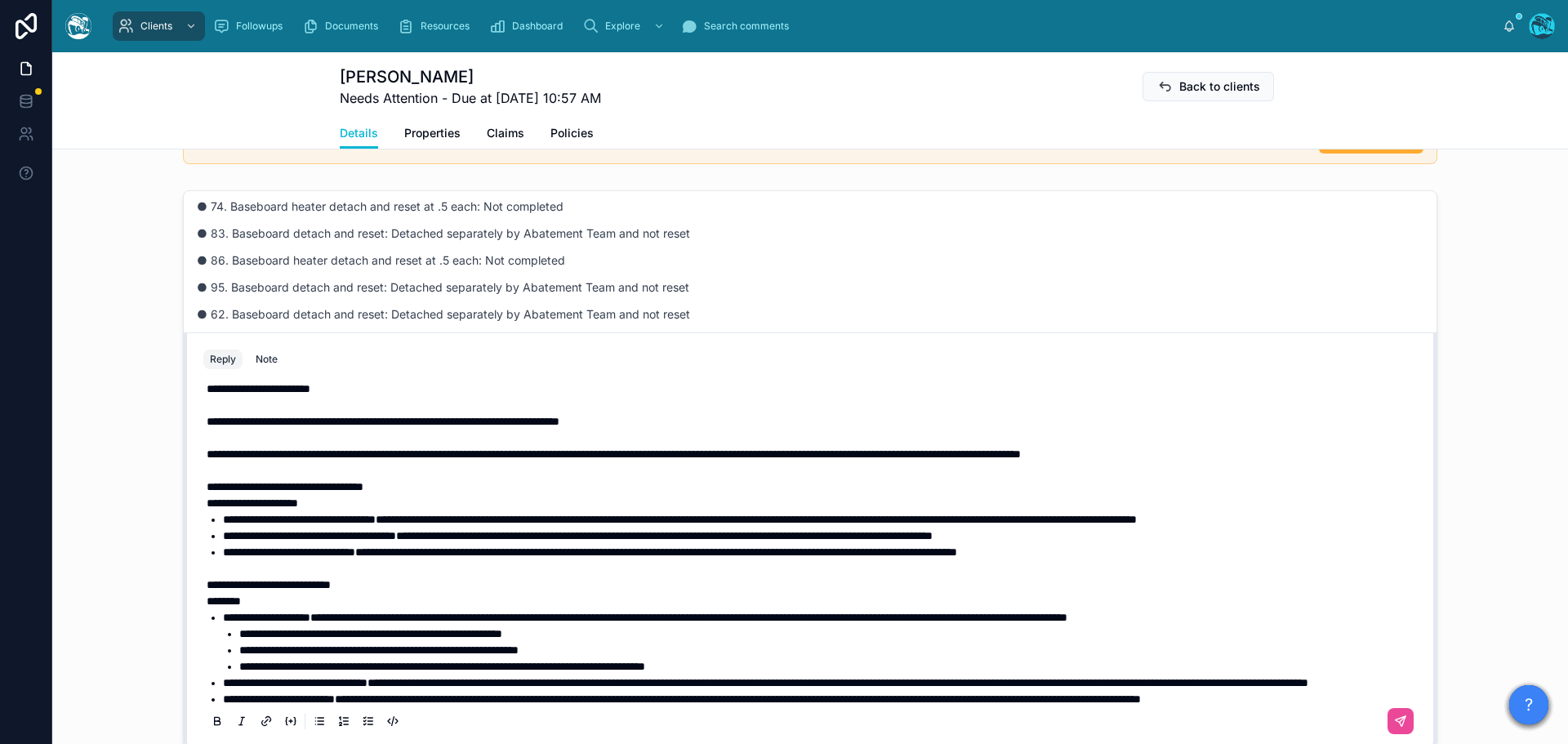
scroll to position [0, 0]
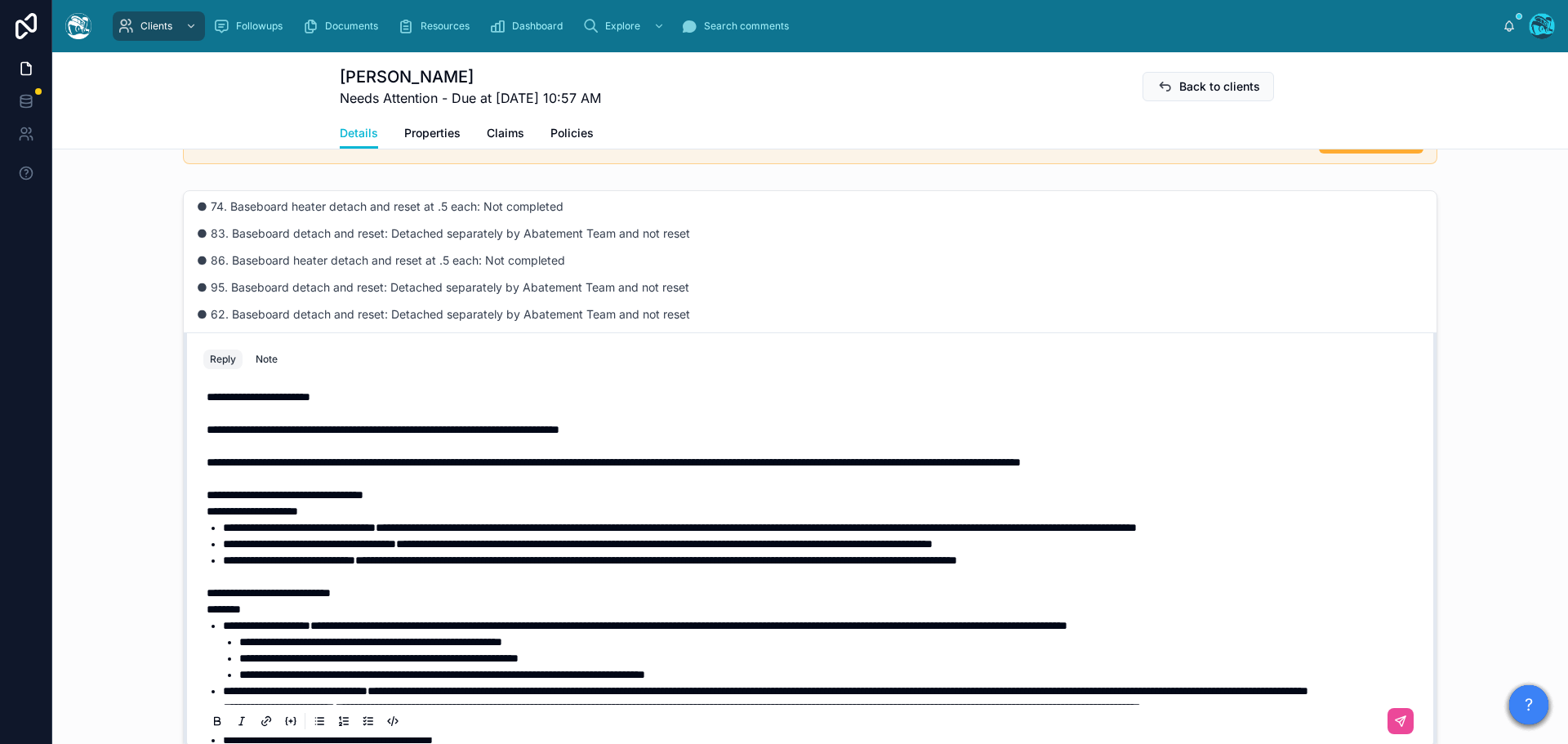
click at [376, 464] on span "**********" at bounding box center [612, 463] width 814 height 12
click at [1393, 722] on icon at bounding box center [1399, 721] width 13 height 13
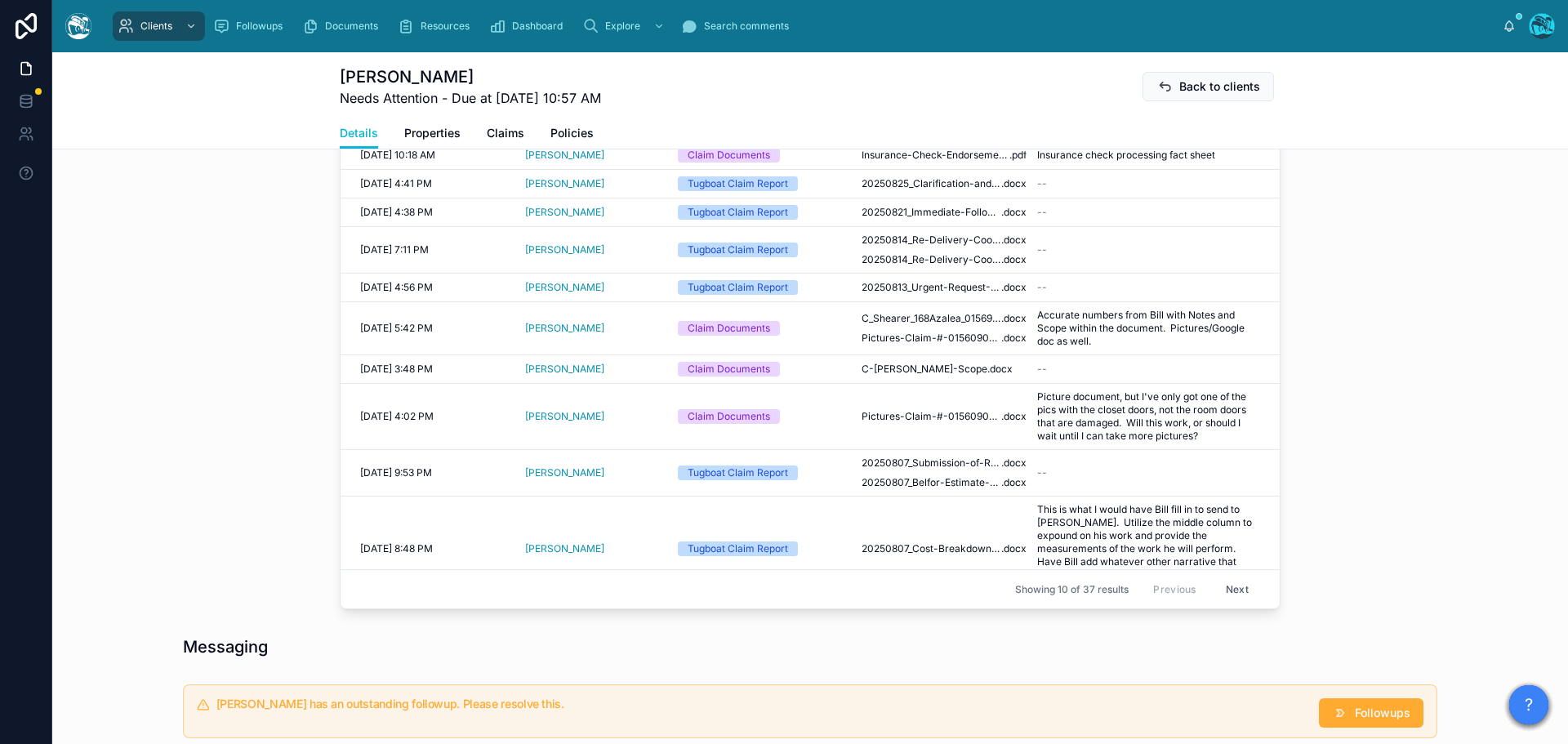
scroll to position [488, 0]
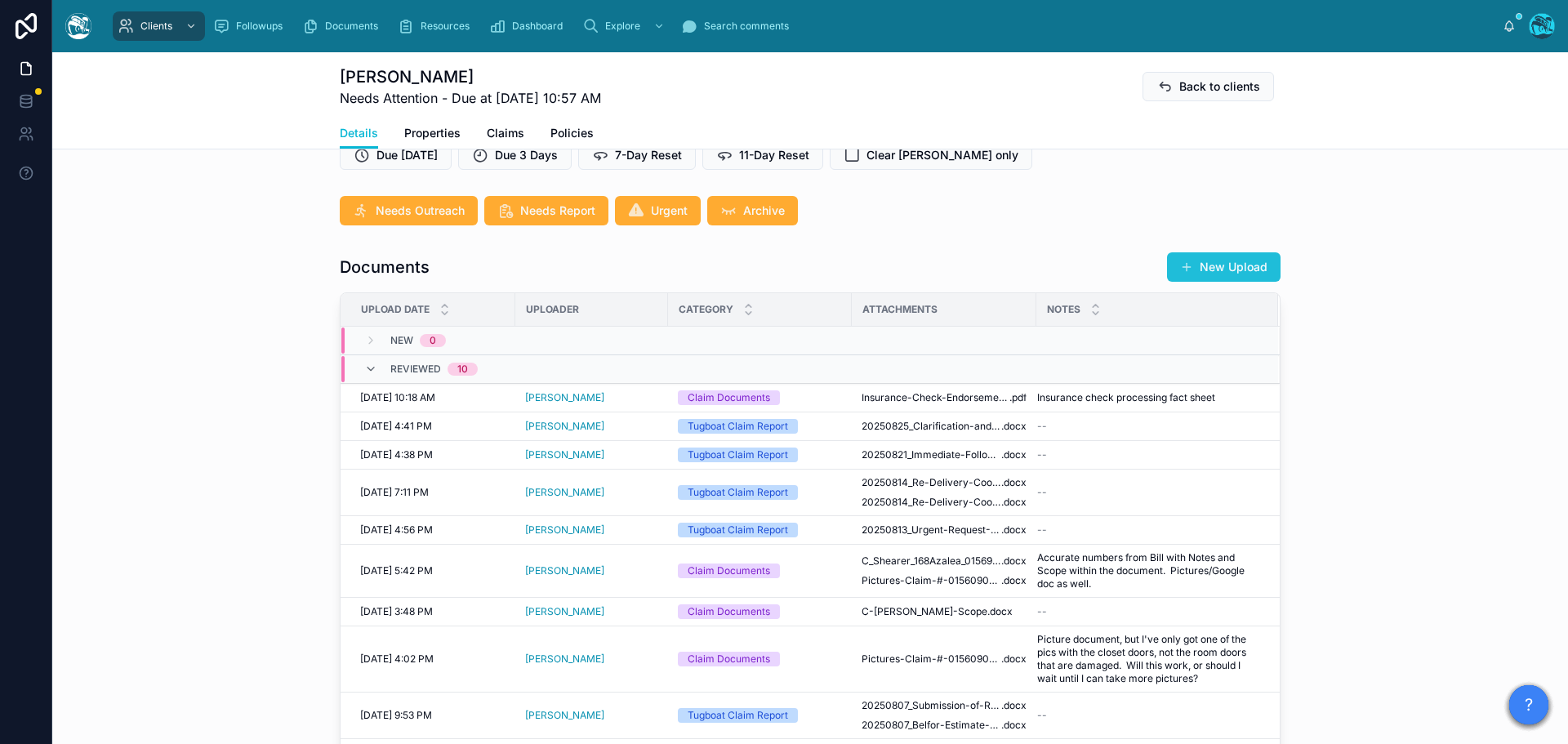
click at [1222, 265] on button "New Upload" at bounding box center [1223, 267] width 113 height 30
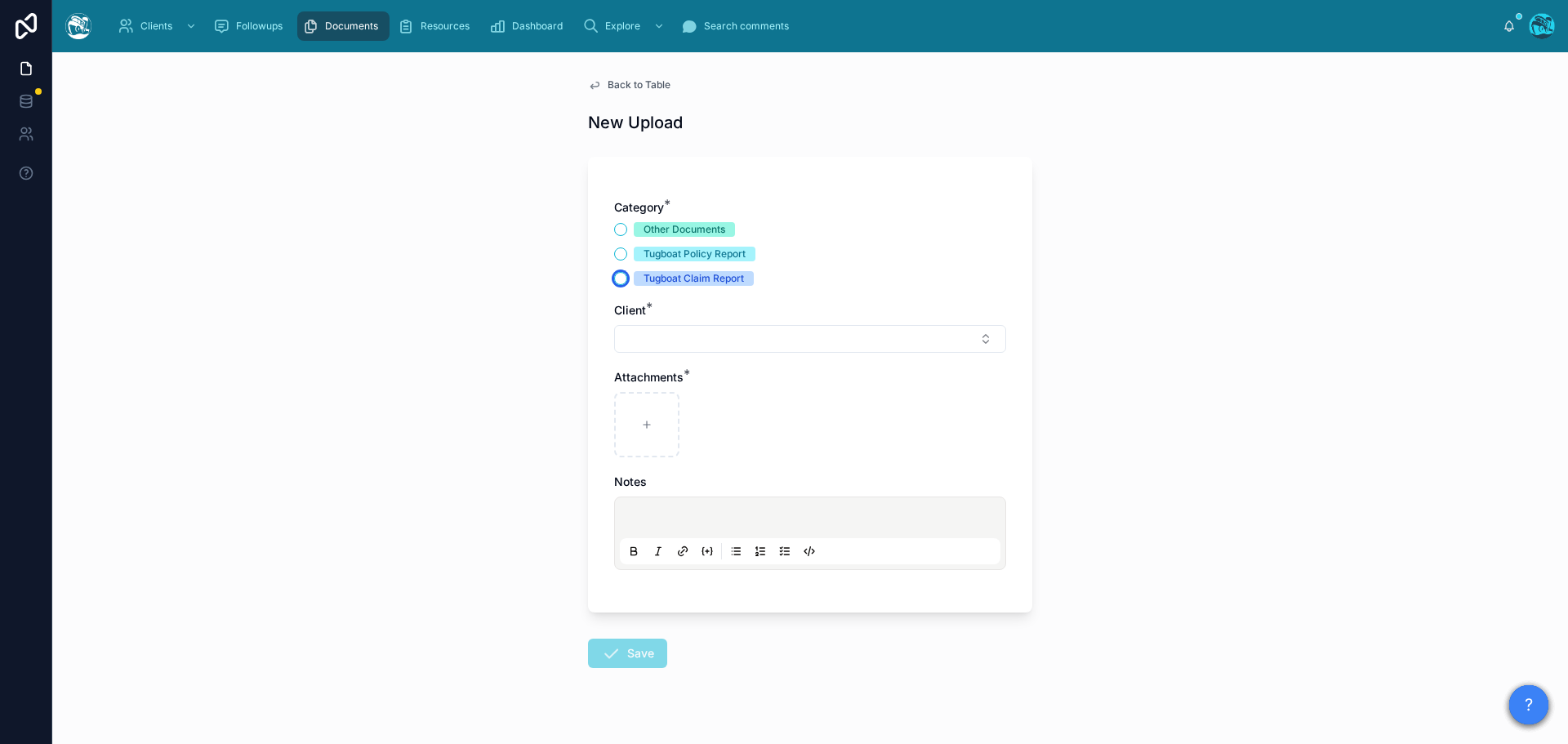
click at [614, 277] on button "Tugboat Claim Report" at bounding box center [620, 278] width 13 height 13
click at [643, 339] on button "Select Button" at bounding box center [810, 339] width 392 height 28
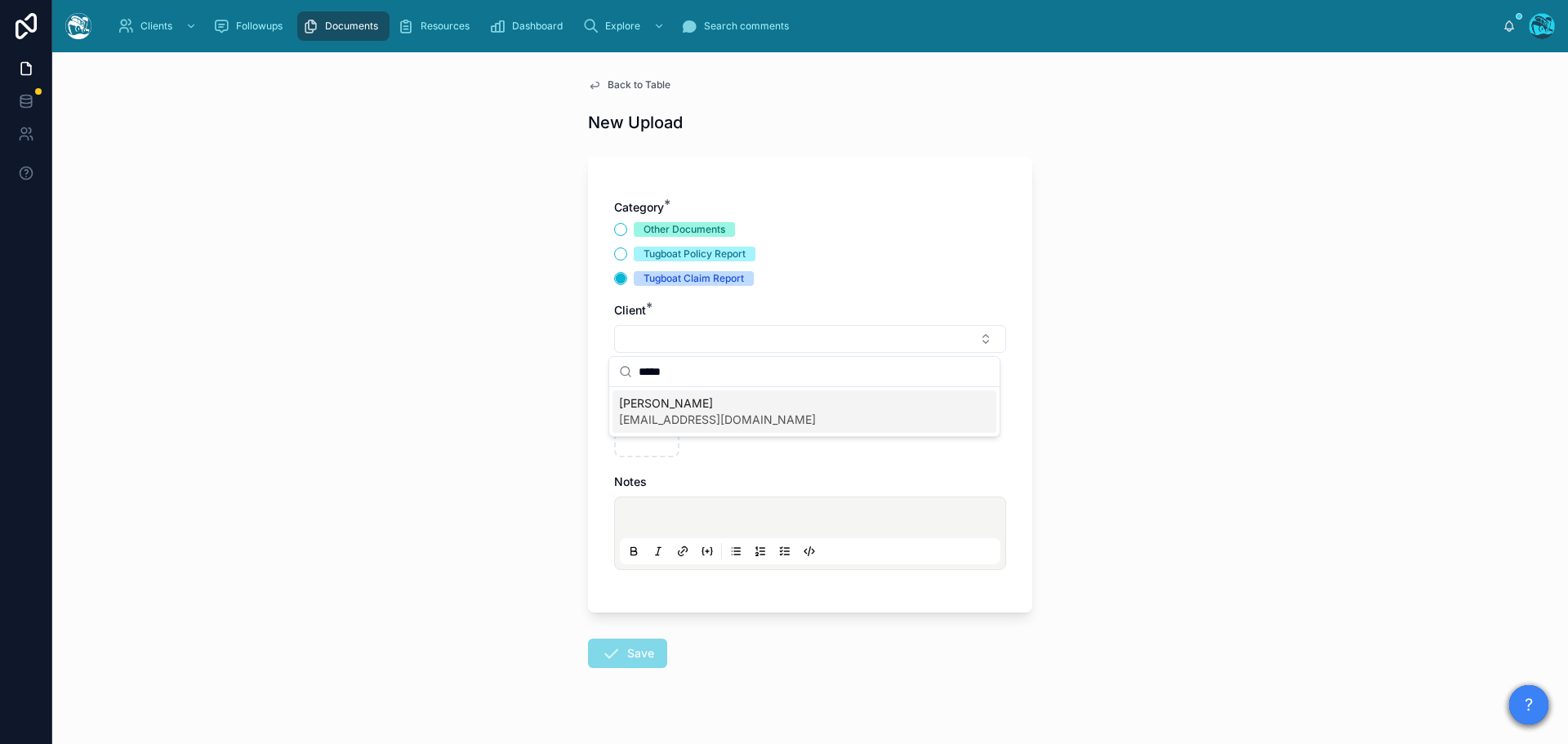
type input "*****"
click at [664, 408] on span "[PERSON_NAME]" at bounding box center [718, 404] width 197 height 17
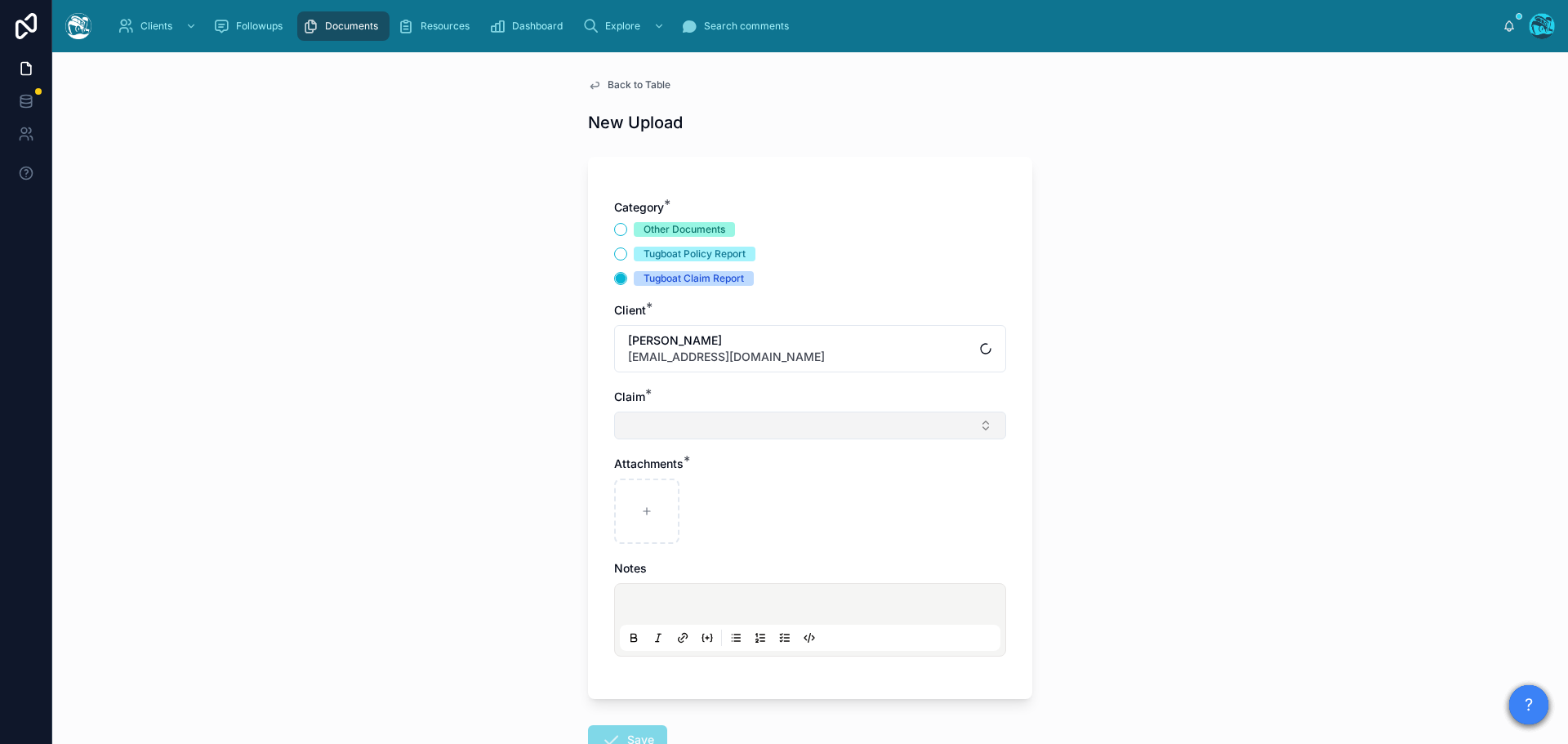
click at [643, 428] on button "Select Button" at bounding box center [810, 425] width 392 height 28
click at [638, 486] on span "Water Heater break" at bounding box center [672, 489] width 106 height 17
click at [641, 509] on icon at bounding box center [647, 515] width 12 height 12
type input "**********"
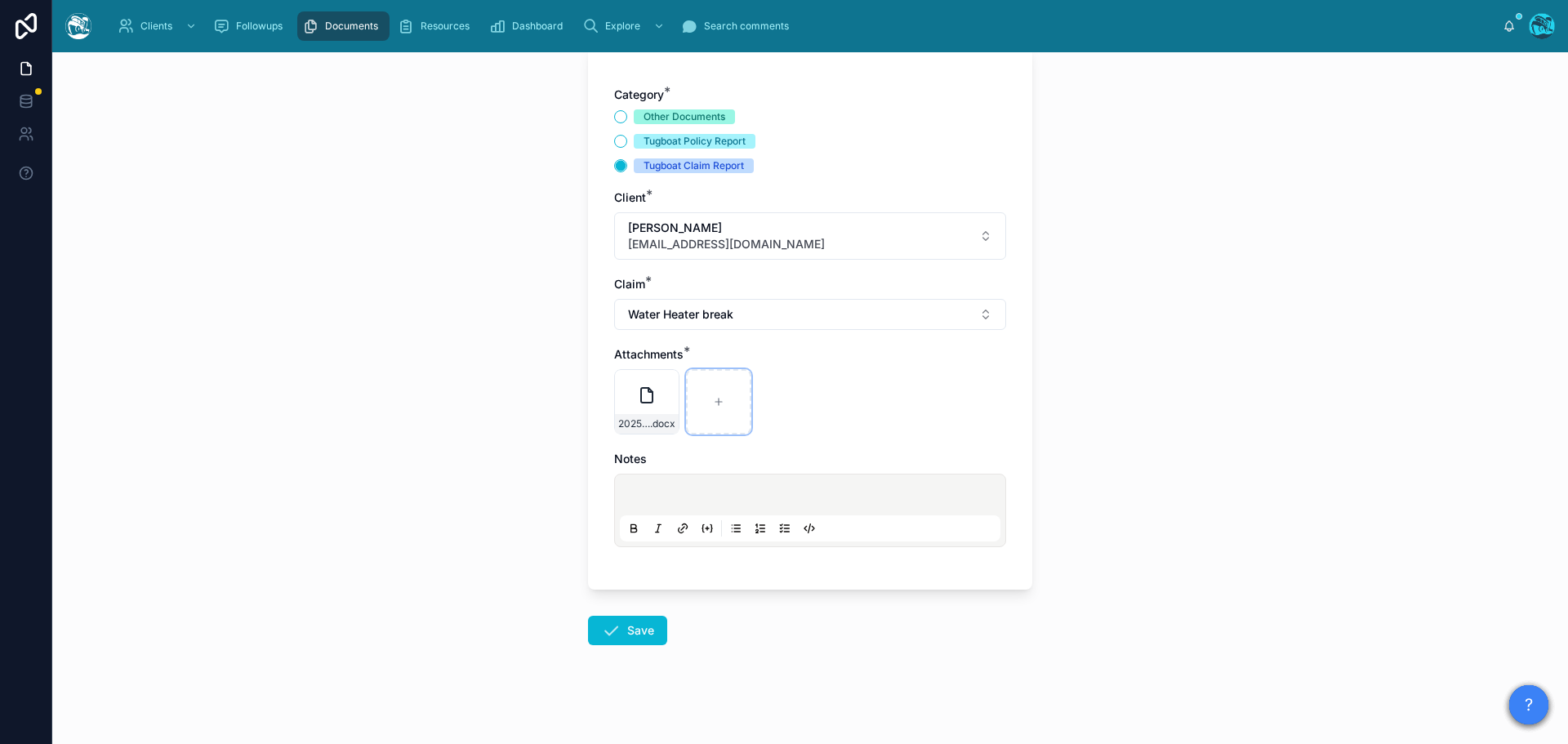
scroll to position [118, 0]
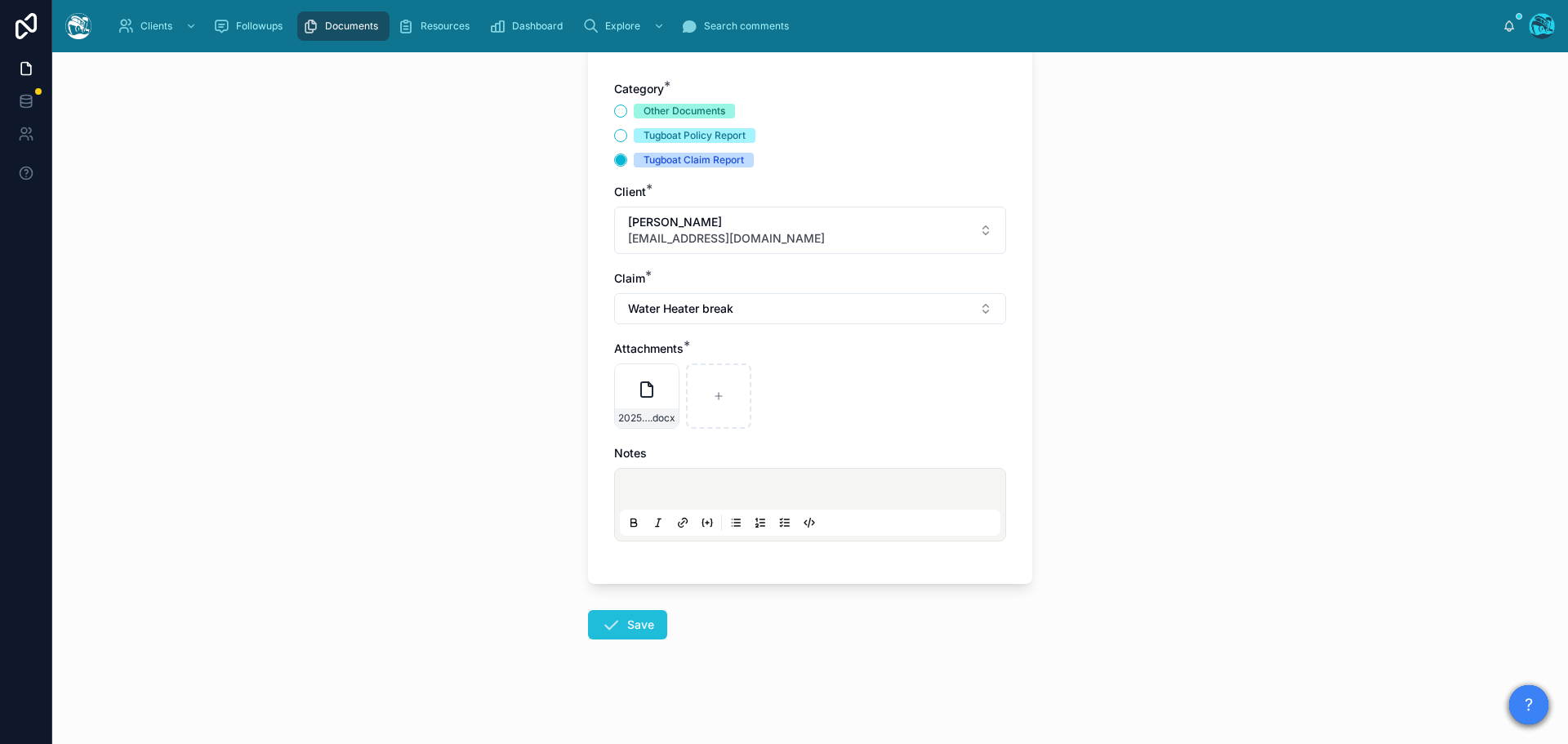
click at [609, 622] on icon at bounding box center [610, 625] width 20 height 20
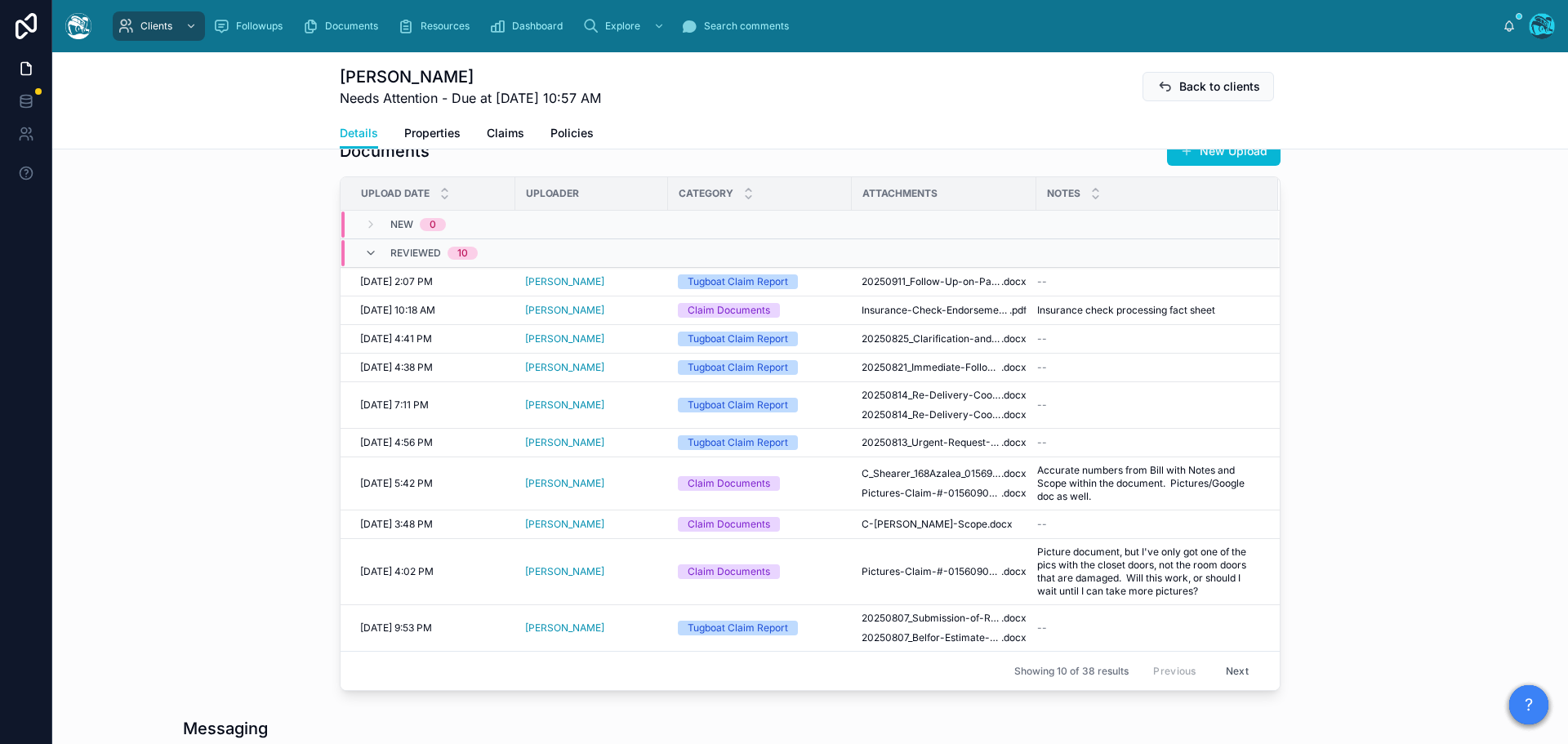
scroll to position [854, 0]
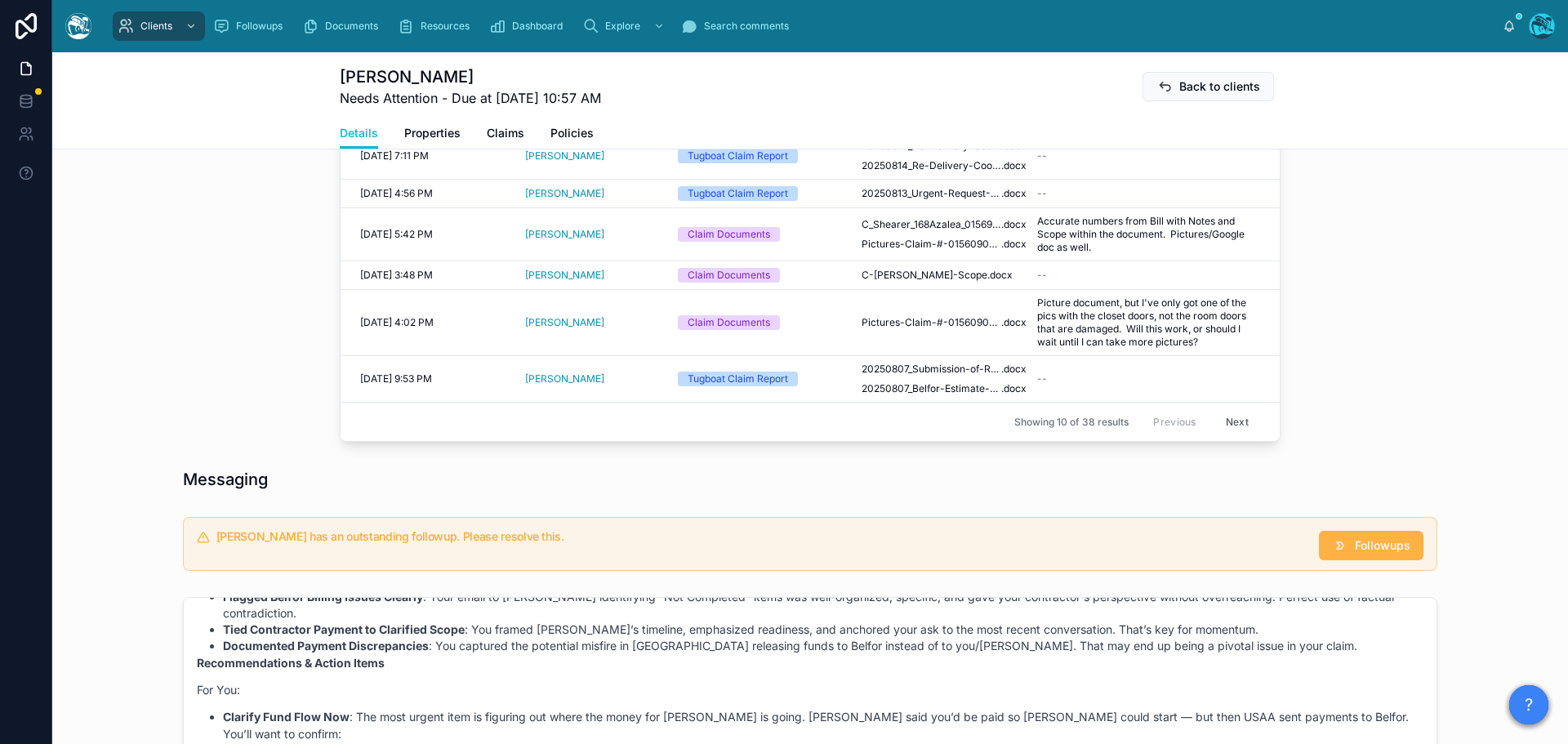
click at [1372, 541] on span "Followups" at bounding box center [1382, 546] width 55 height 17
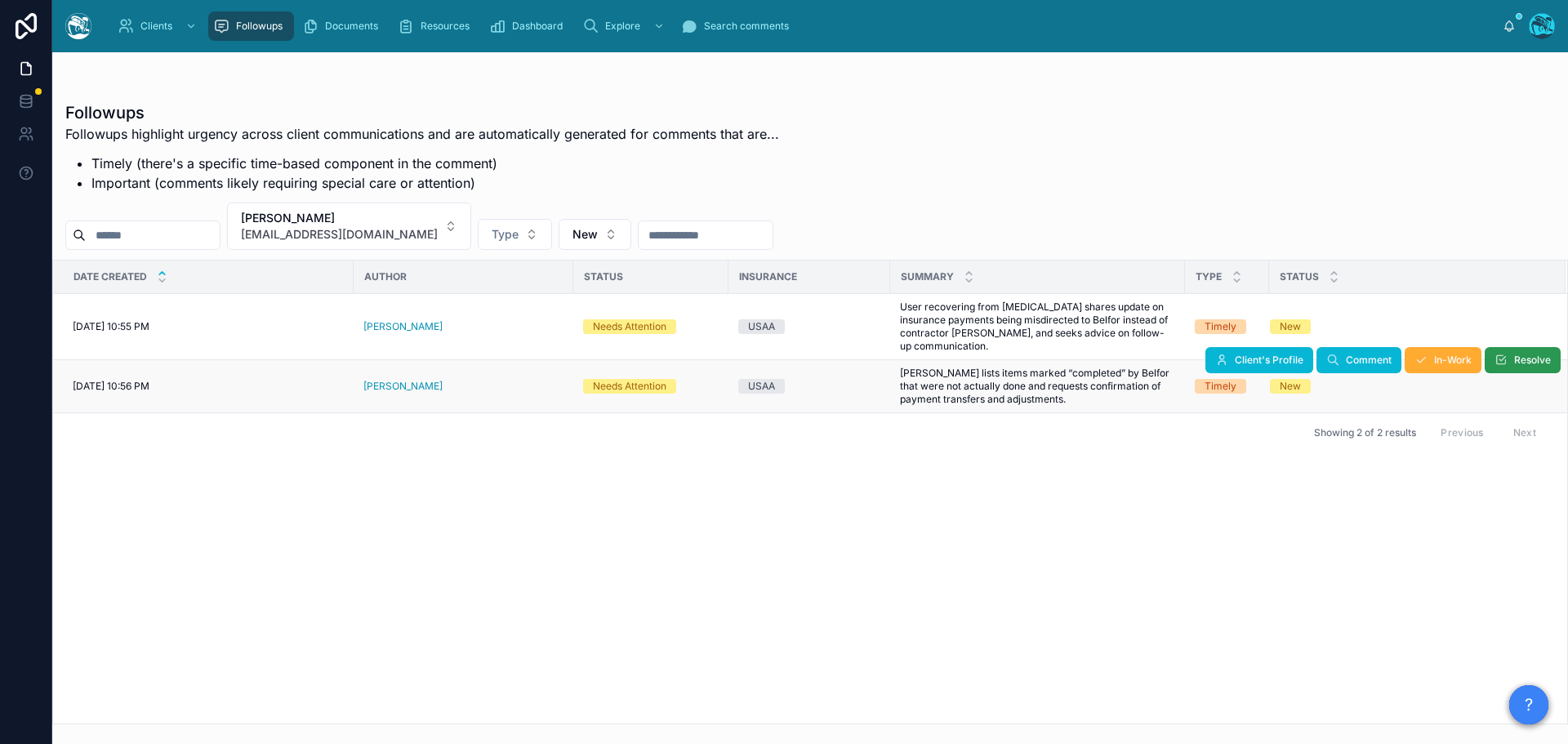
click at [1508, 347] on button "Resolve" at bounding box center [1522, 360] width 76 height 26
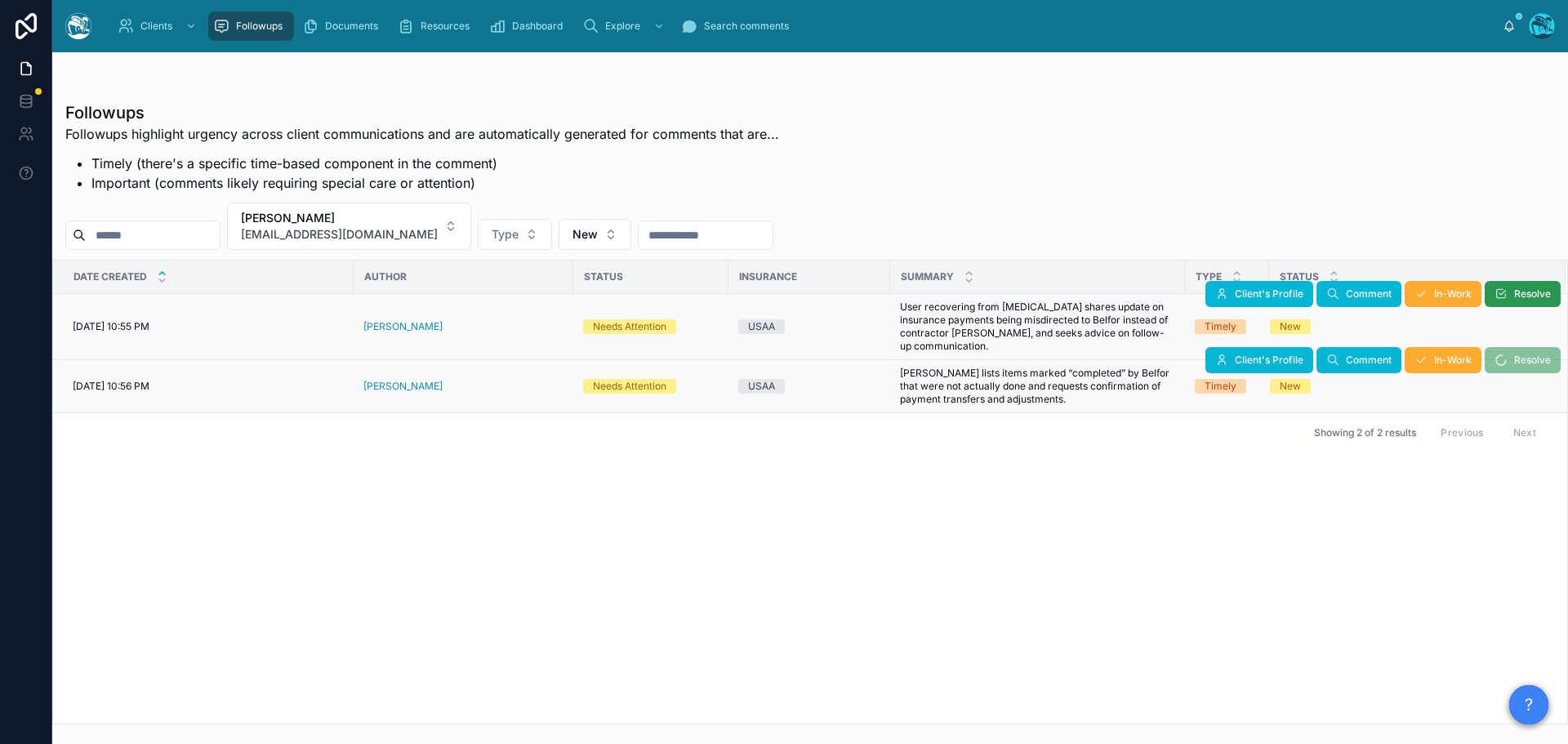
click at [1516, 296] on span "Resolve" at bounding box center [1532, 293] width 36 height 13
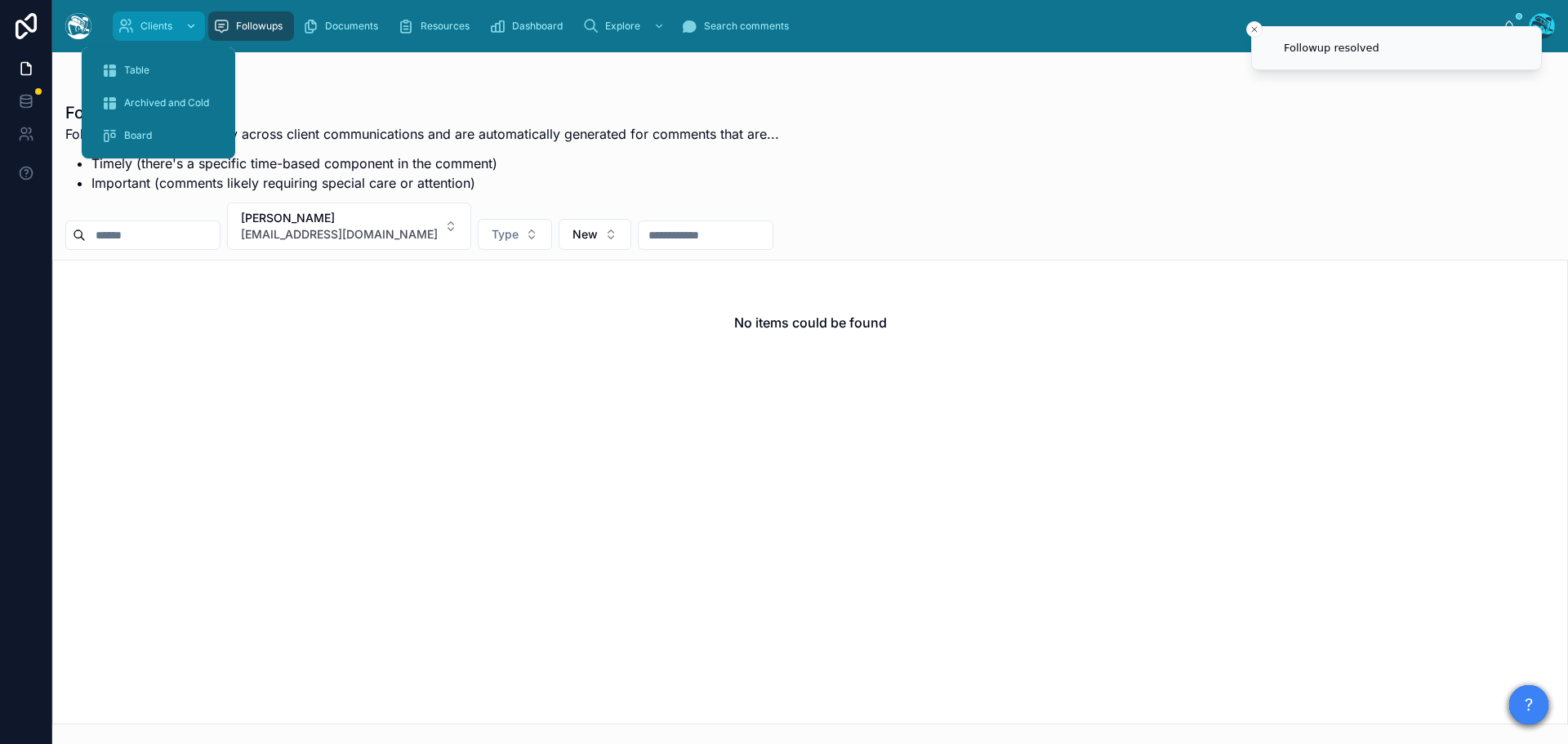
click at [138, 22] on div "Clients" at bounding box center [159, 26] width 83 height 26
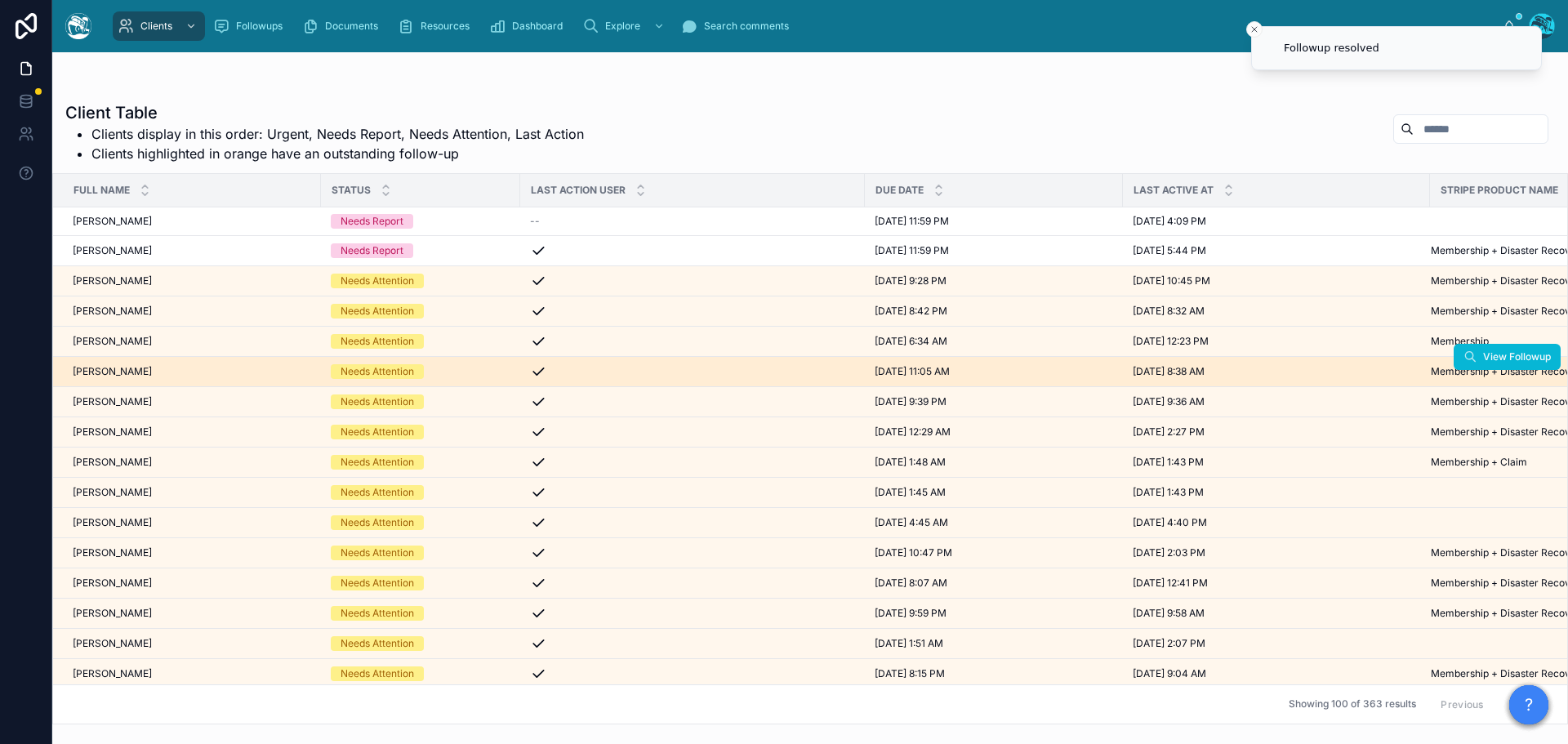
click at [146, 369] on div "[PERSON_NAME] [PERSON_NAME]" at bounding box center [192, 371] width 239 height 13
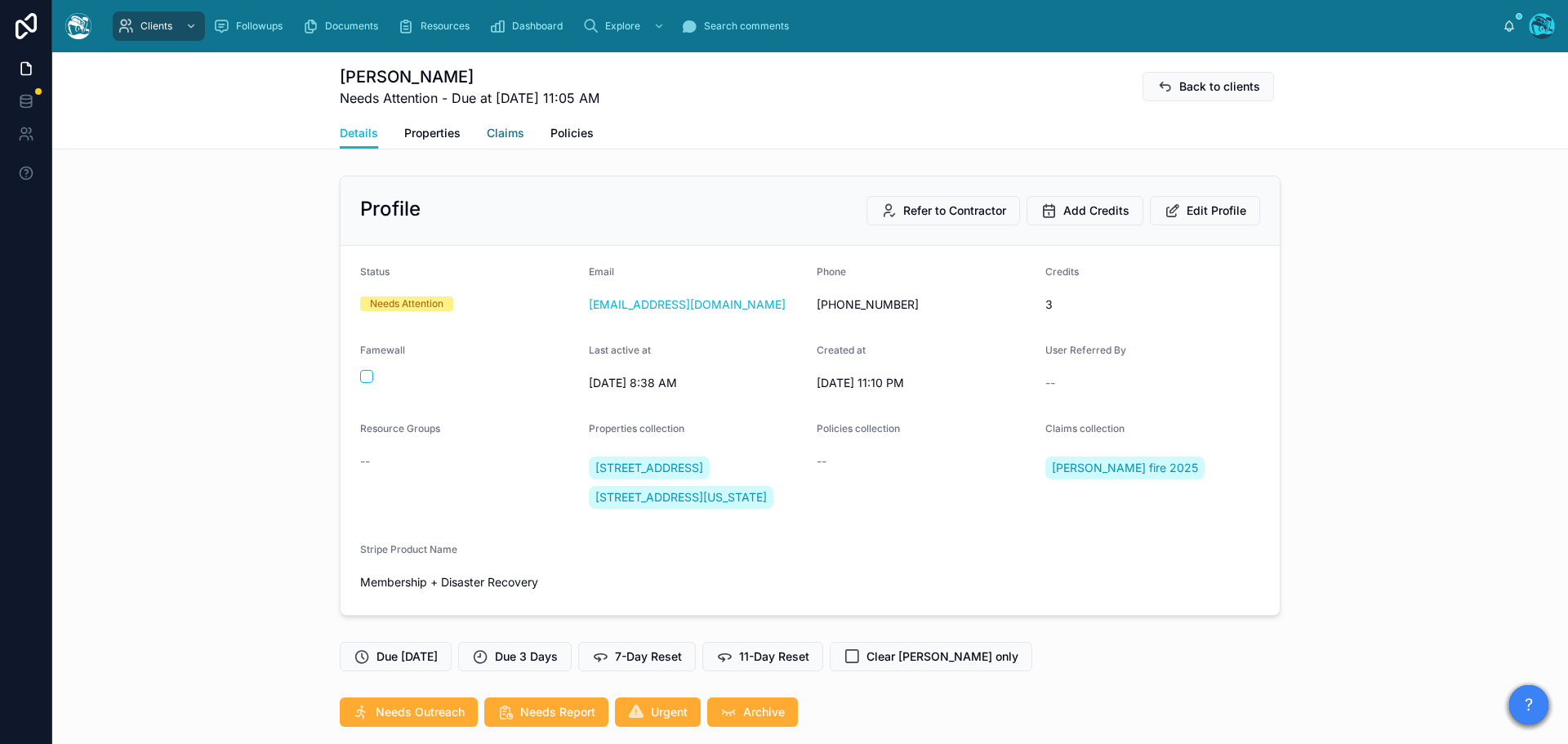
click at [496, 127] on span "Claims" at bounding box center [505, 133] width 37 height 17
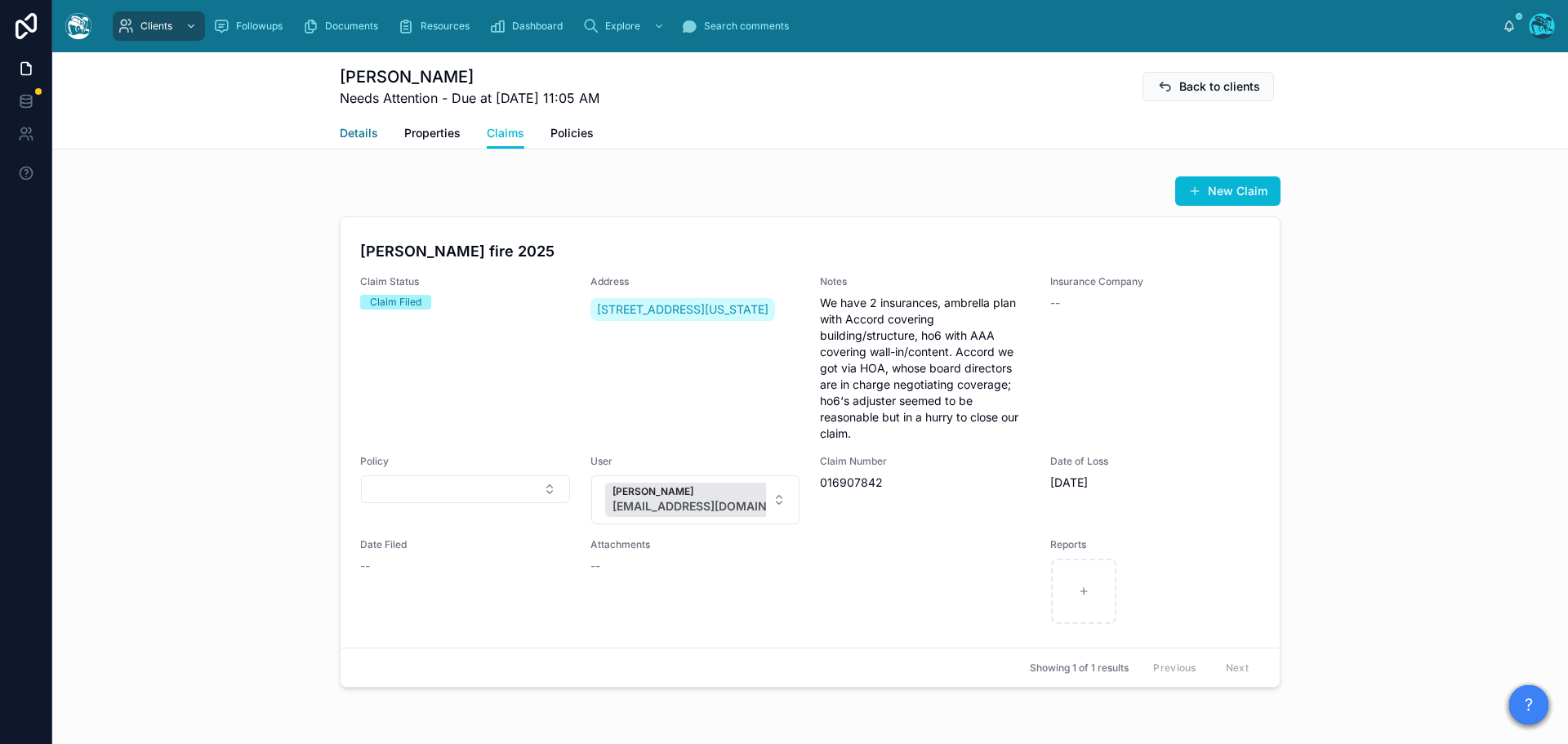
click at [358, 135] on span "Details" at bounding box center [358, 133] width 38 height 17
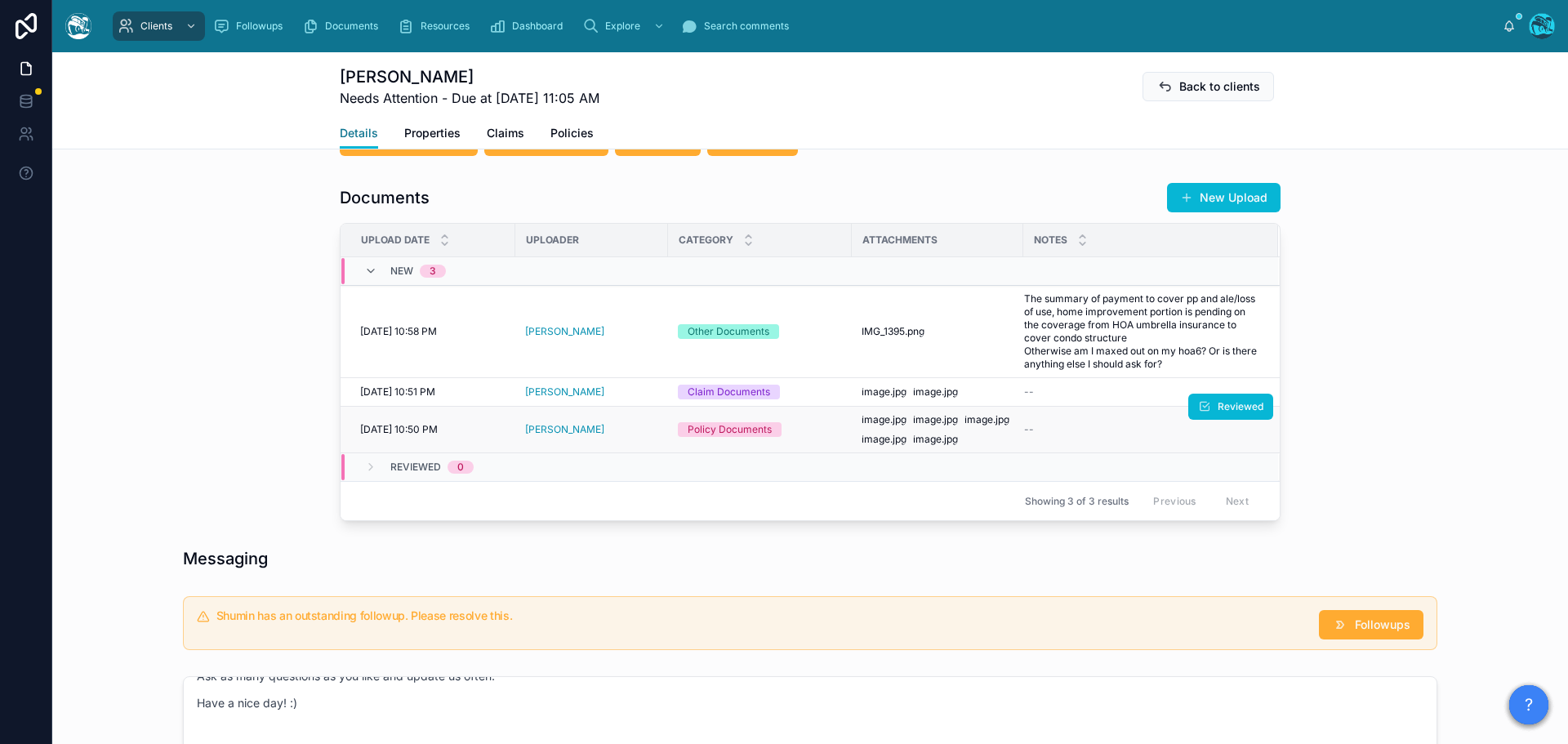
scroll to position [572, 0]
click at [920, 445] on span "image" at bounding box center [927, 438] width 29 height 13
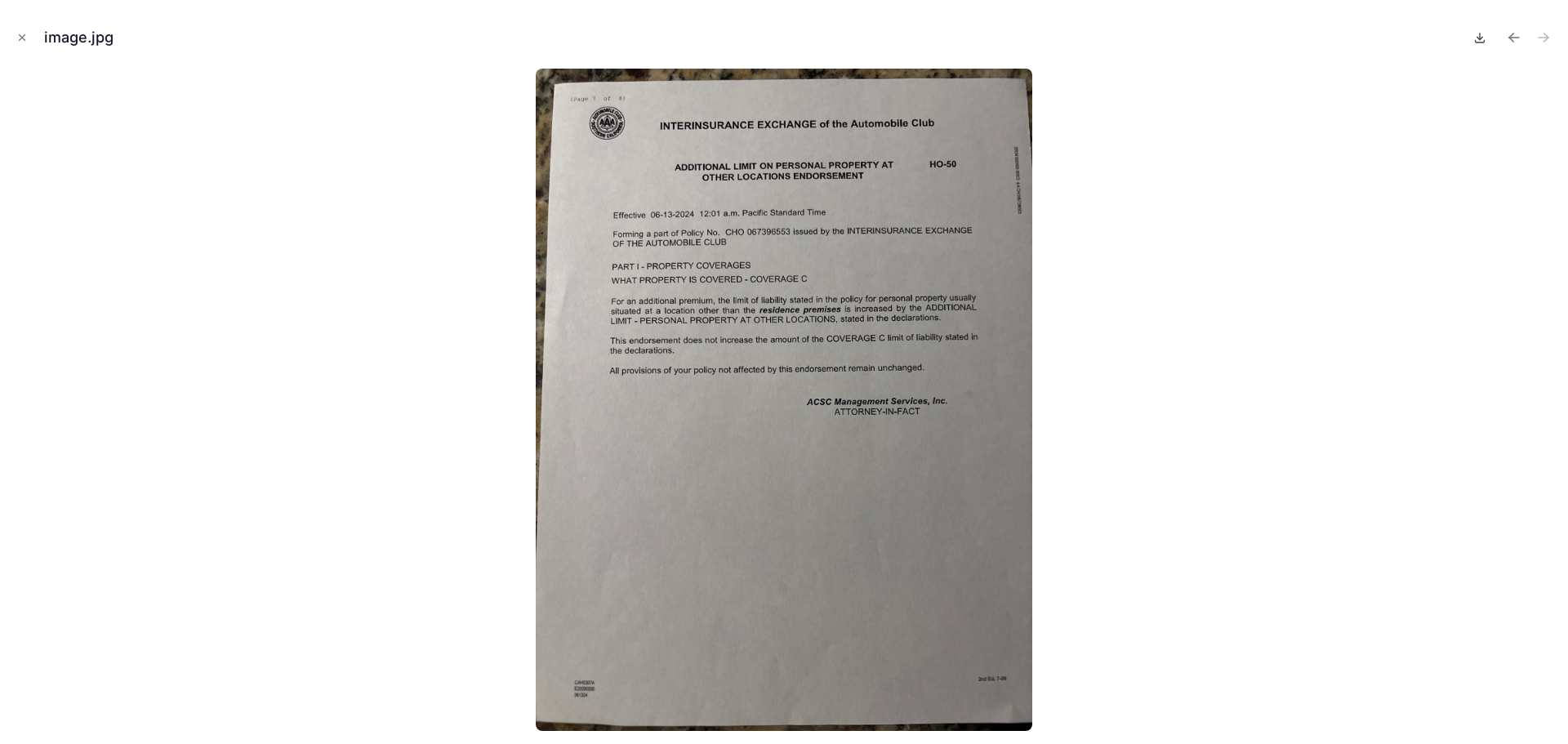
click at [1476, 39] on icon at bounding box center [1479, 37] width 13 height 13
click at [1510, 36] on icon "Previous file" at bounding box center [1514, 37] width 17 height 17
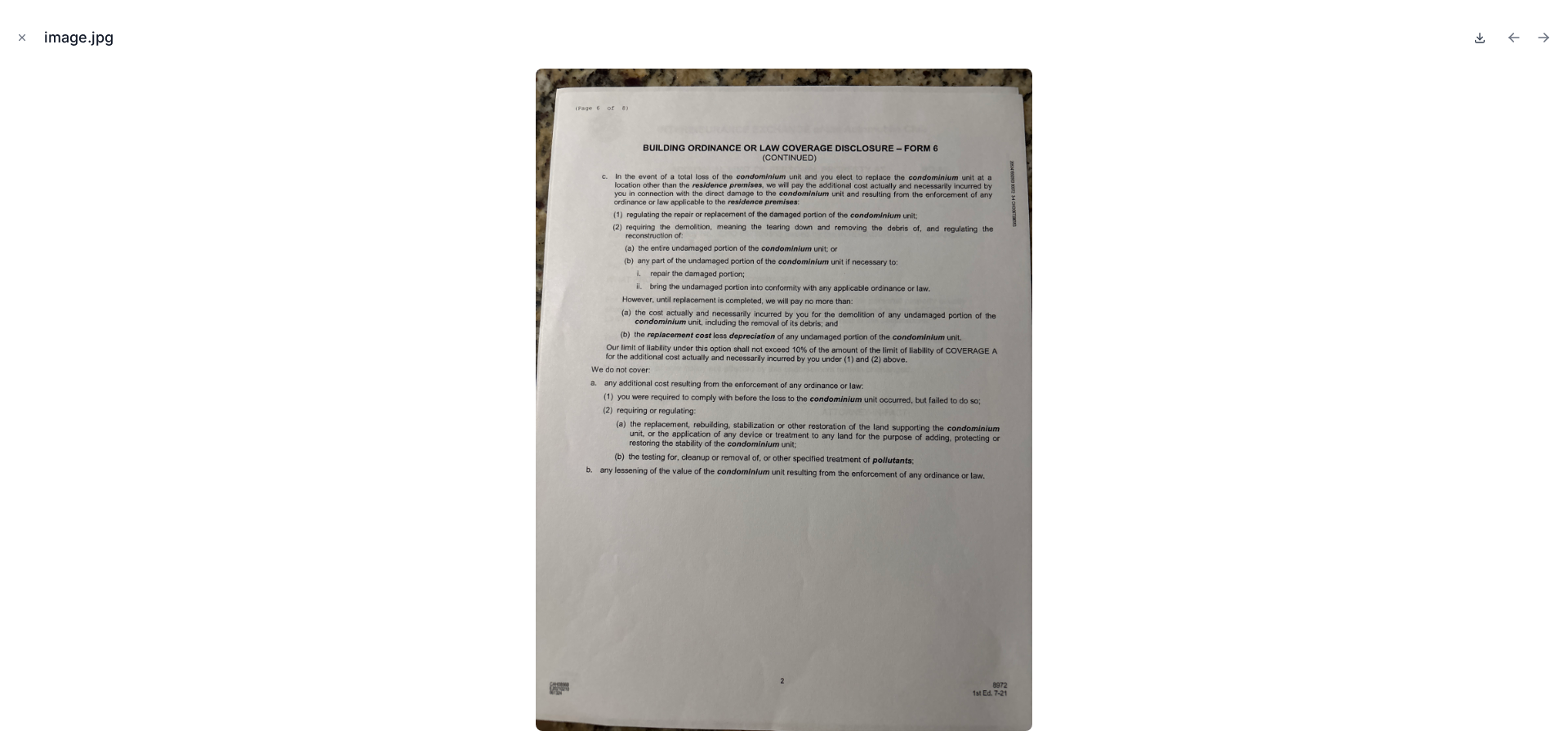
click at [1477, 37] on icon at bounding box center [1480, 37] width 6 height 2
click at [1515, 37] on icon "Previous file" at bounding box center [1514, 37] width 17 height 17
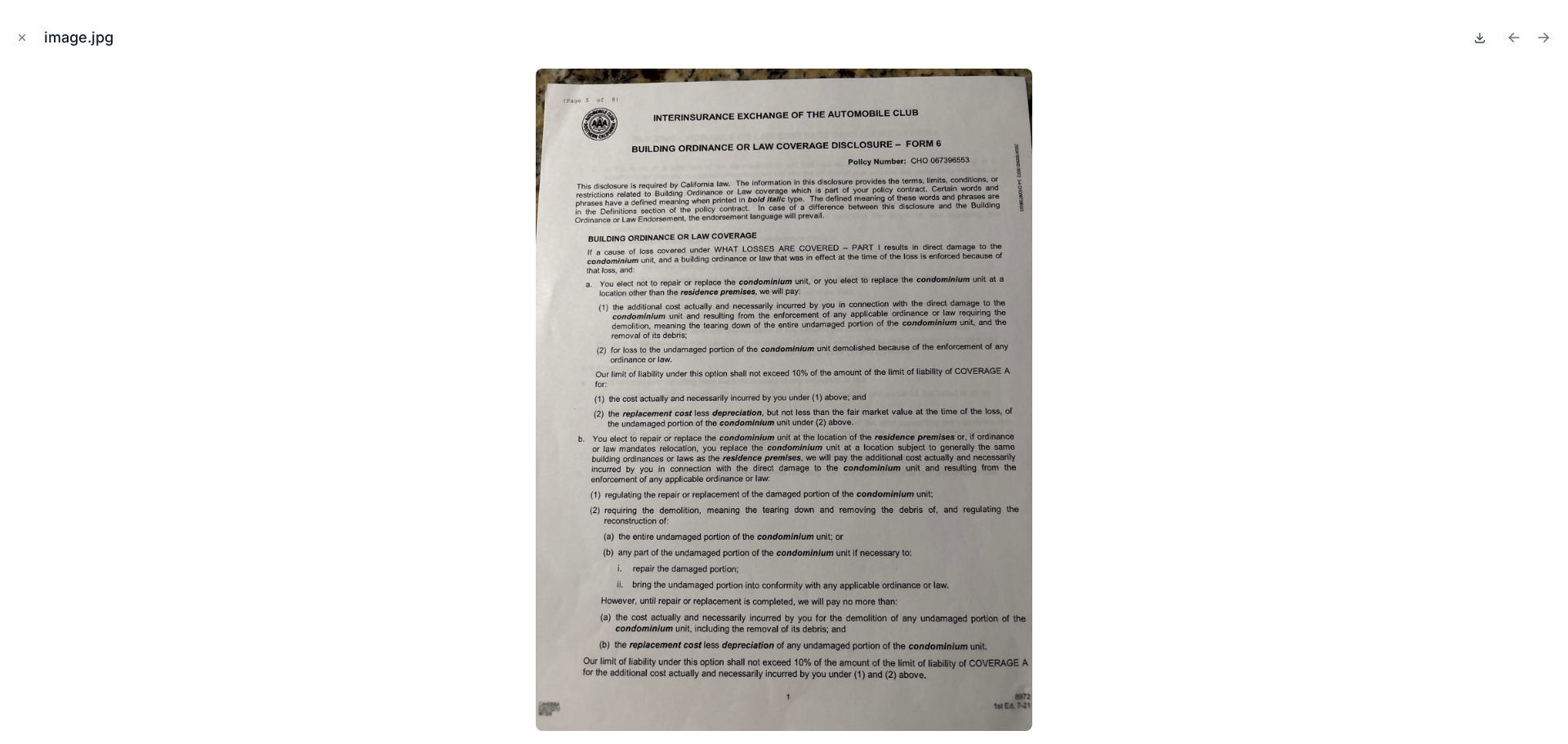
click at [1481, 37] on icon at bounding box center [1480, 37] width 6 height 2
click at [1509, 37] on icon "Previous file" at bounding box center [1511, 36] width 4 height 4
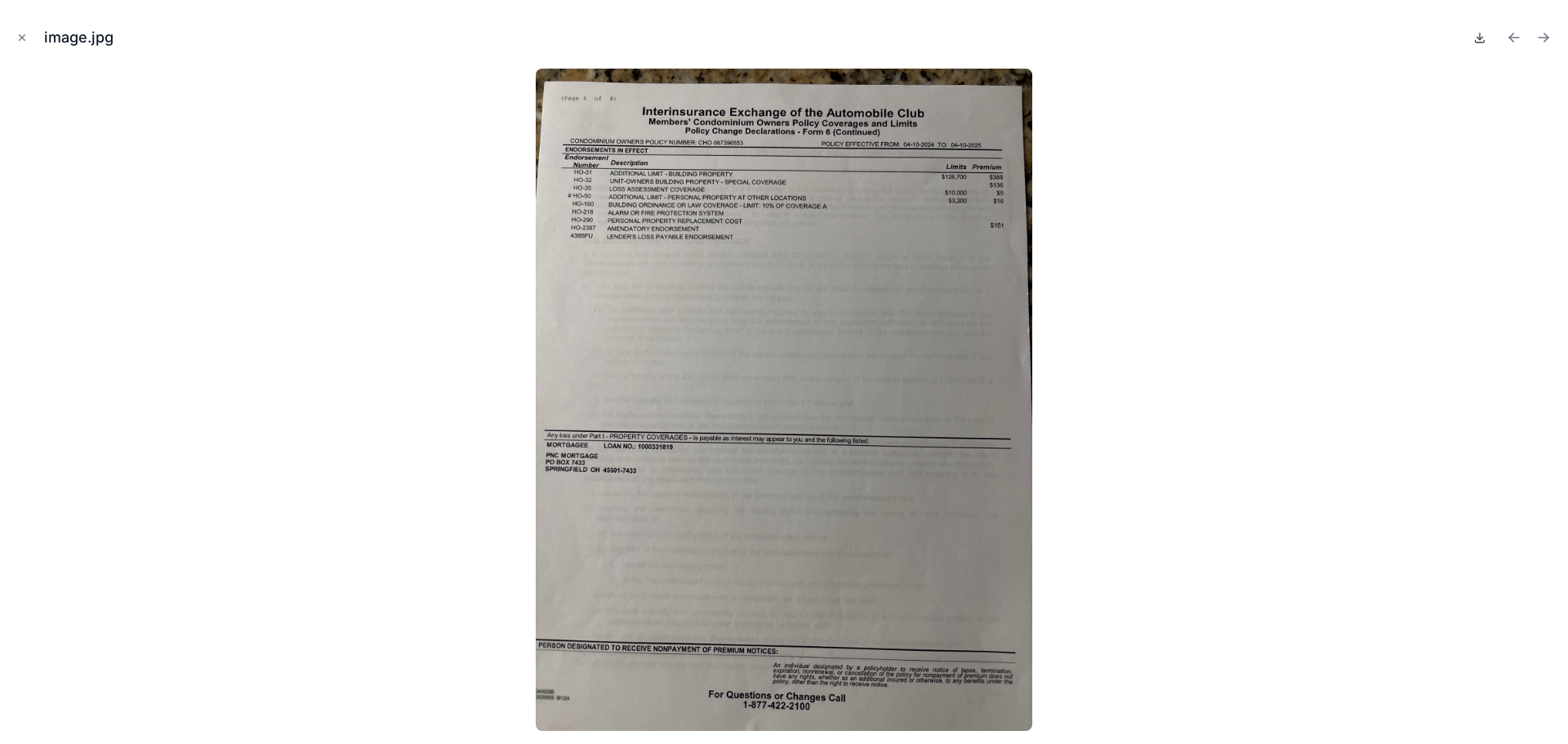
click at [1481, 37] on icon at bounding box center [1480, 37] width 6 height 2
click at [1509, 37] on icon "Previous file" at bounding box center [1511, 36] width 4 height 4
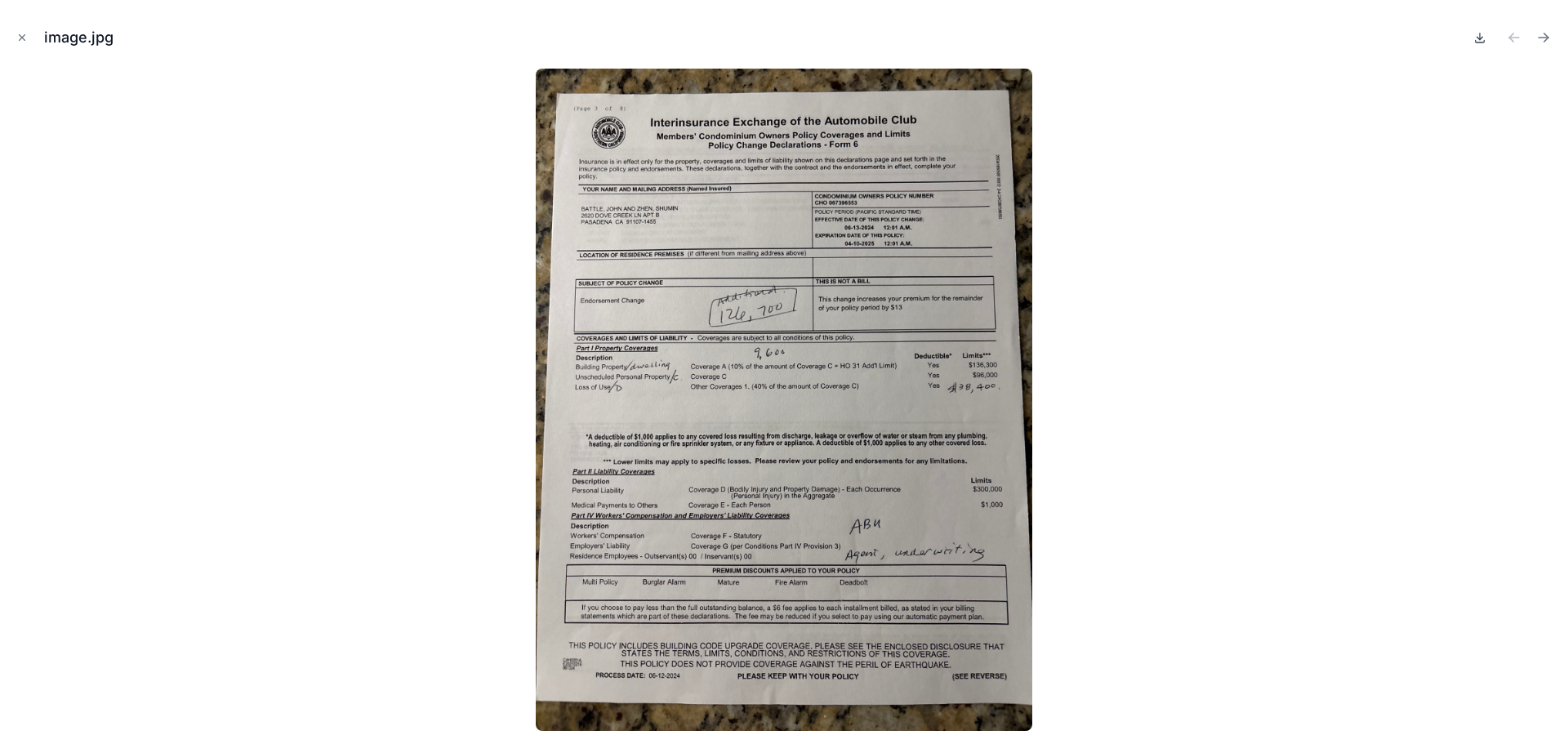
click at [1480, 37] on icon at bounding box center [1479, 37] width 13 height 13
click at [21, 36] on icon "Close modal" at bounding box center [23, 37] width 12 height 12
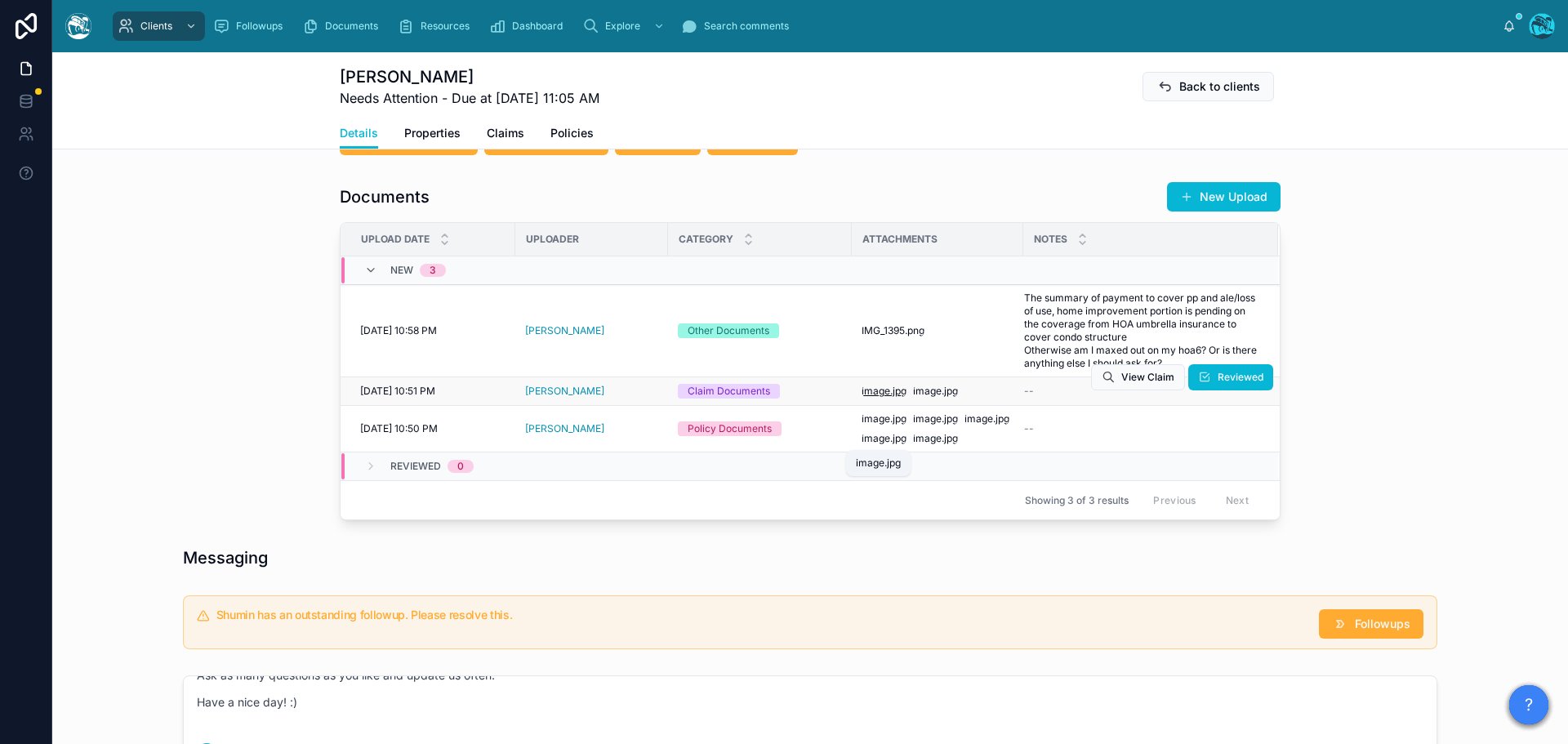
click at [890, 398] on span ".jpg" at bounding box center [897, 391] width 17 height 13
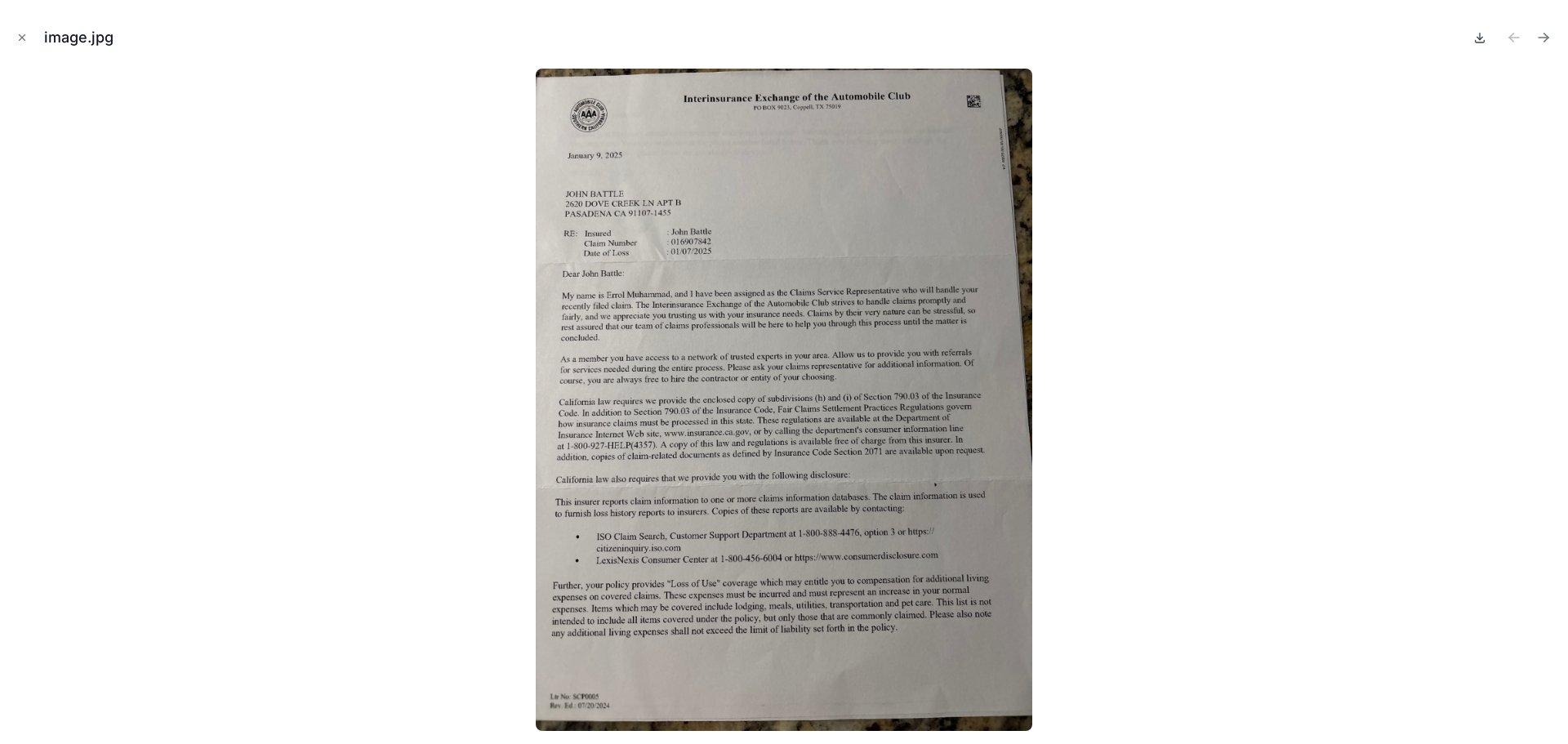
click at [1474, 36] on icon at bounding box center [1479, 37] width 13 height 13
click at [1541, 37] on icon "Next file" at bounding box center [1542, 37] width 17 height 17
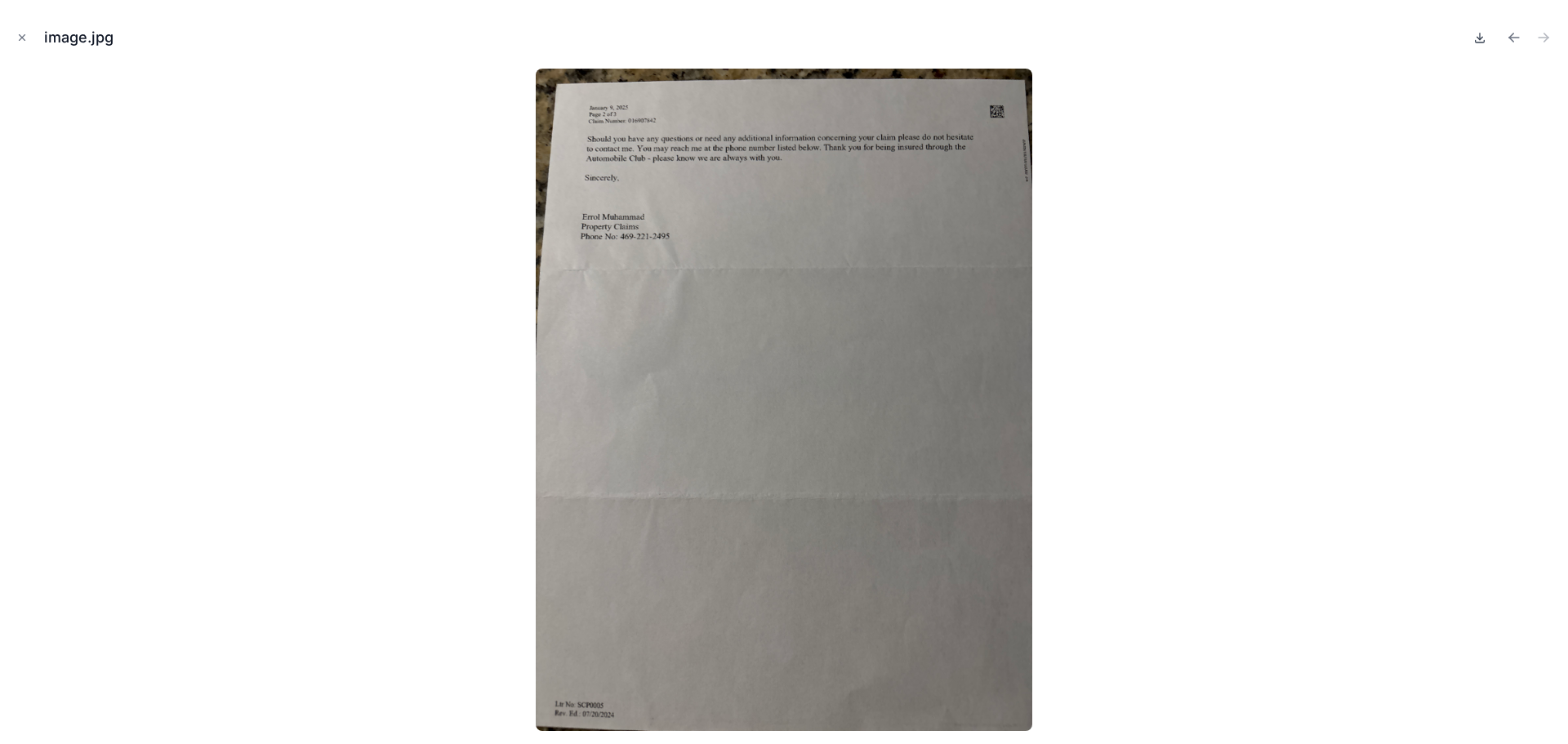
click at [1482, 37] on icon at bounding box center [1480, 37] width 6 height 2
click at [21, 37] on icon "Close modal" at bounding box center [23, 37] width 12 height 12
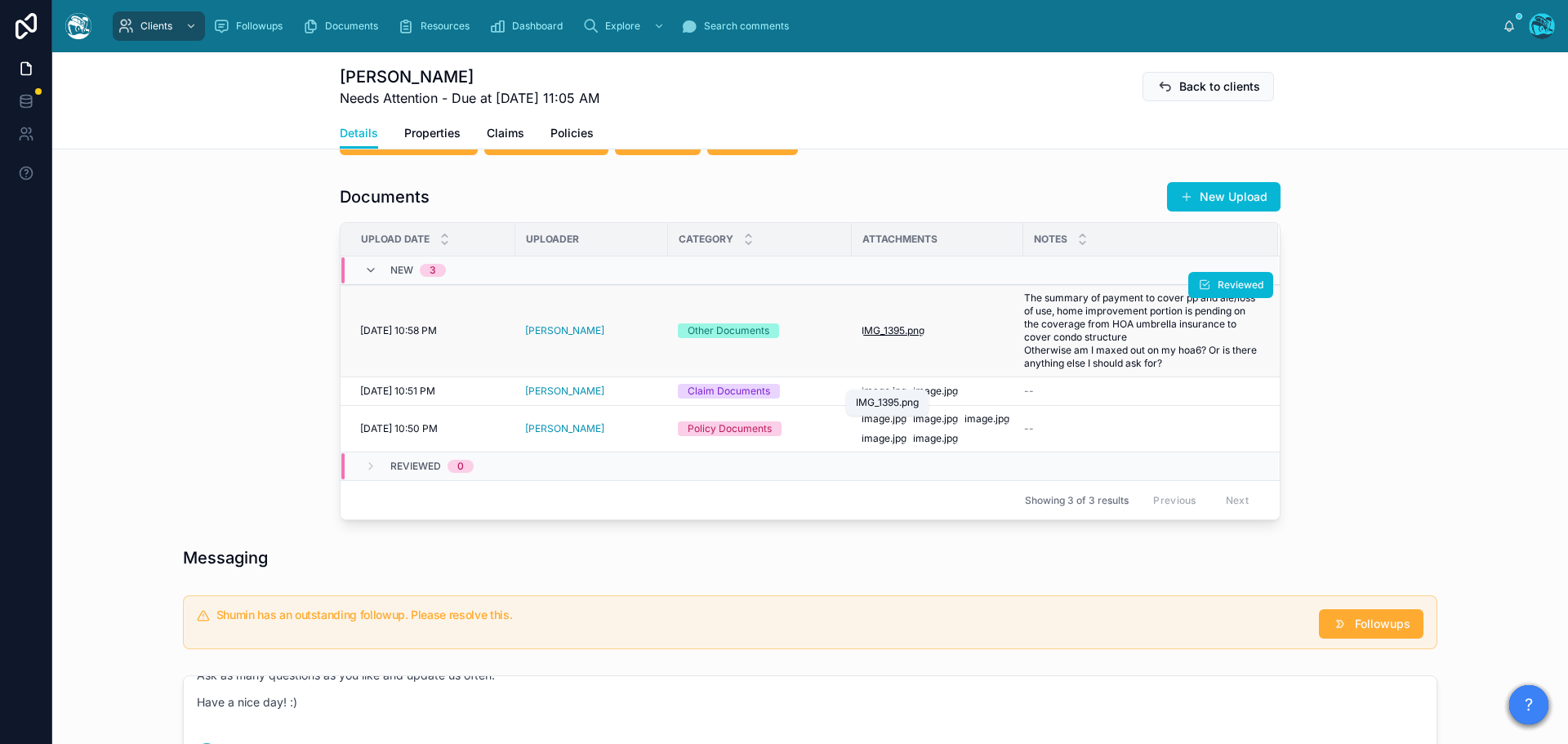
click at [888, 337] on span "IMG_1395" at bounding box center [883, 331] width 43 height 13
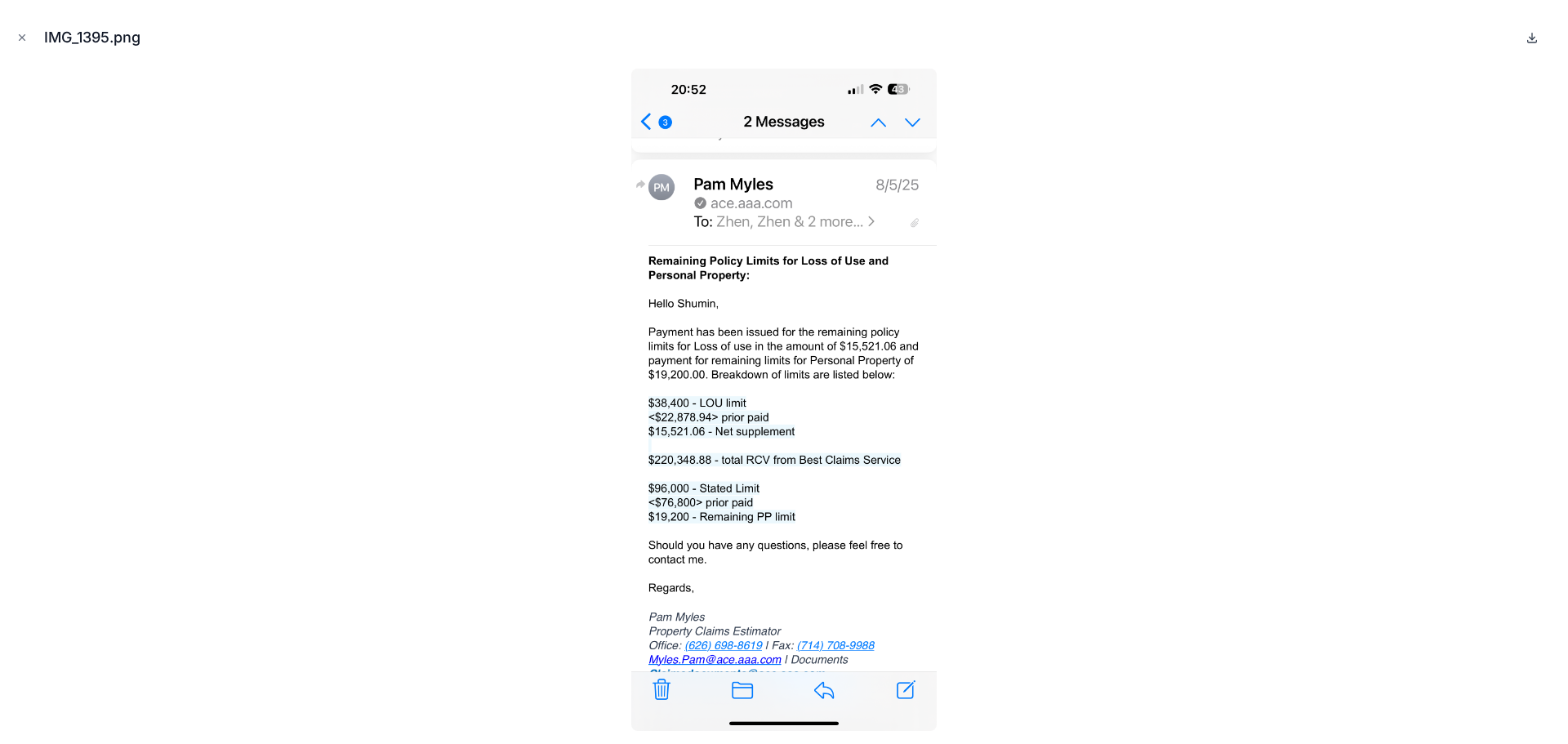
click at [1532, 36] on icon at bounding box center [1532, 37] width 13 height 13
click at [23, 36] on icon "Close modal" at bounding box center [23, 37] width 12 height 12
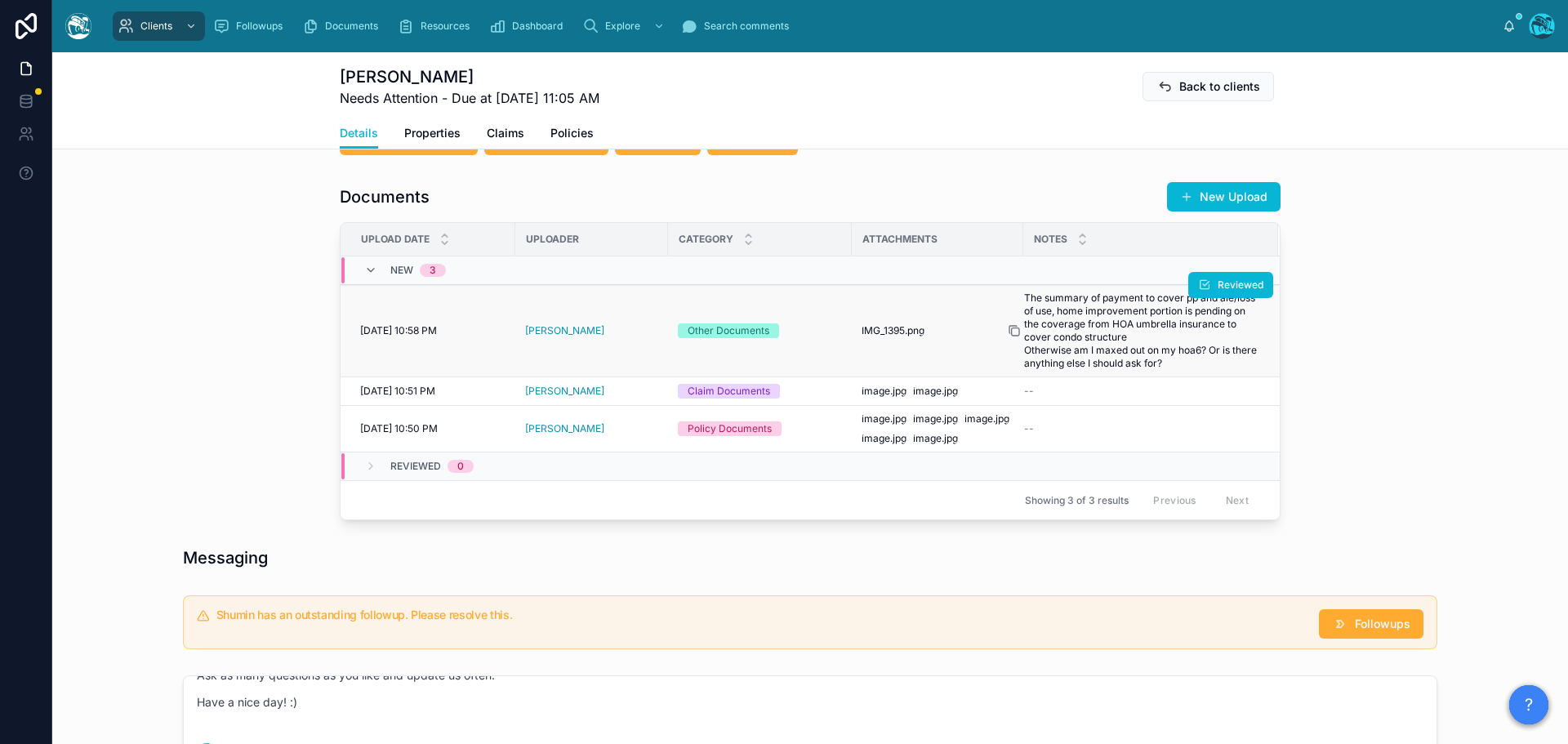
click at [1011, 337] on icon at bounding box center [1014, 331] width 13 height 13
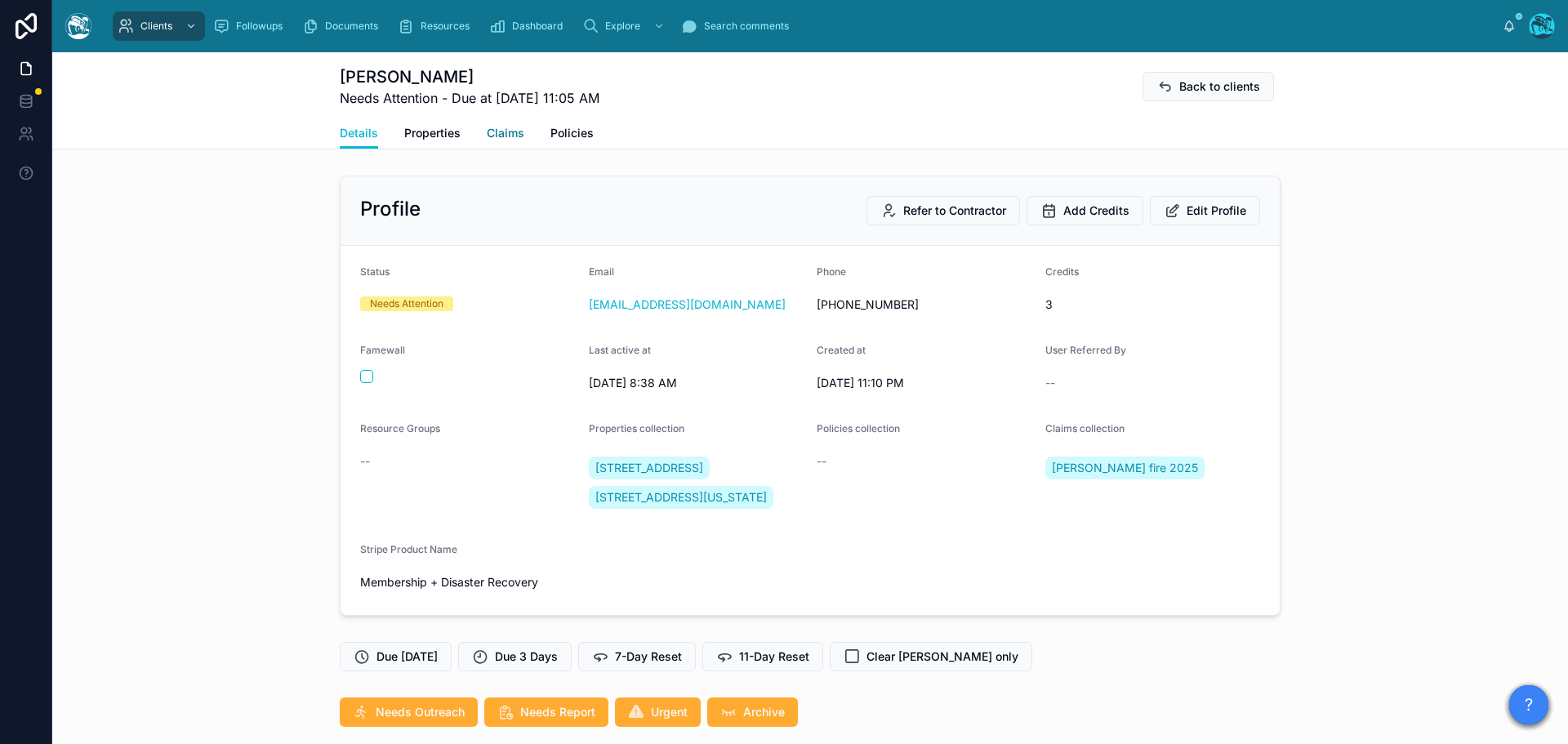
click at [495, 132] on span "Claims" at bounding box center [505, 133] width 37 height 17
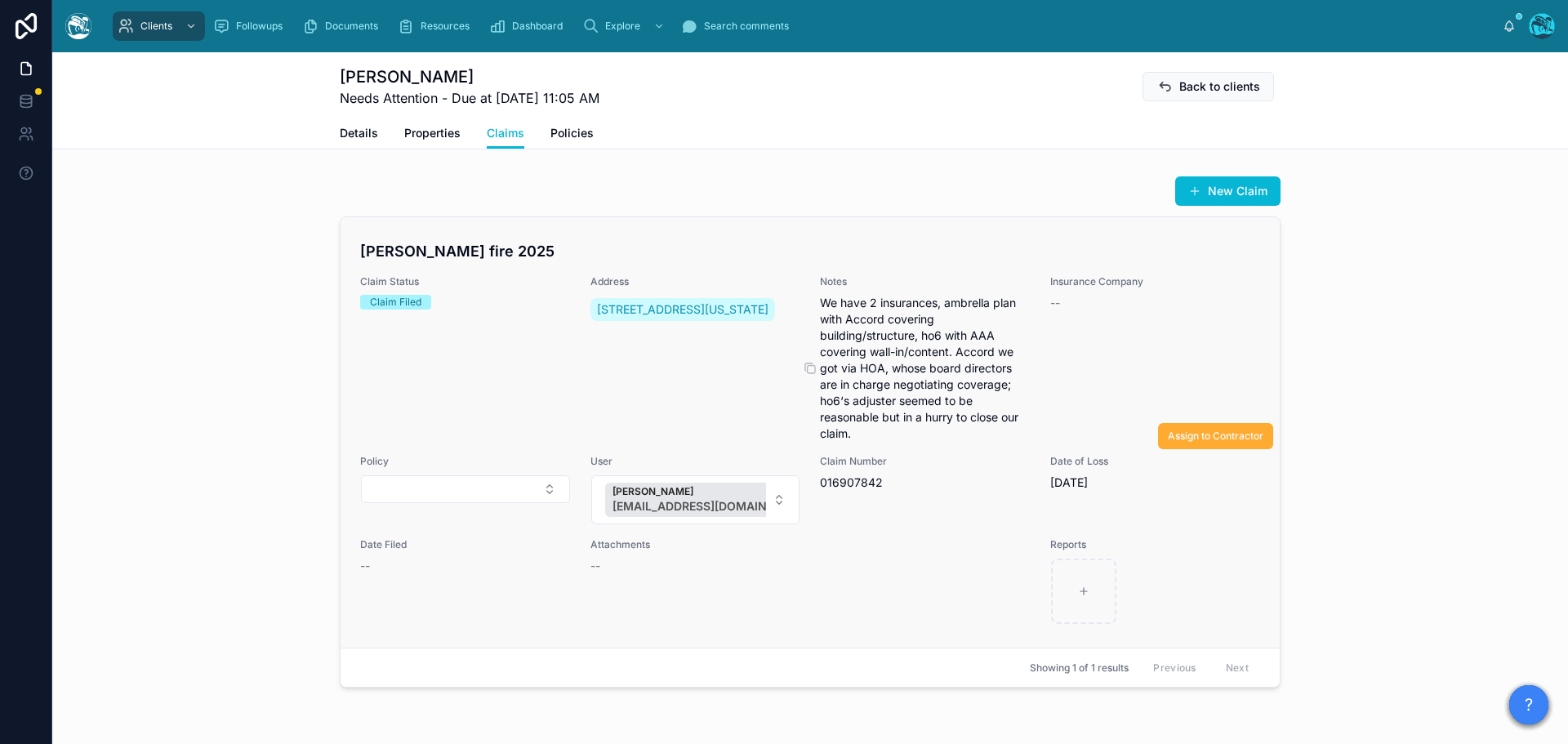
drag, startPoint x: 816, startPoint y: 303, endPoint x: 854, endPoint y: 431, distance: 133.5
click at [854, 431] on span "We have 2 insurances, ambrella plan with Accord covering building/structure, ho…" at bounding box center [925, 368] width 211 height 147
copy span "We have 2 insurances, ambrella plan with Accord covering building/structure, ho…"
click at [348, 132] on span "Details" at bounding box center [358, 133] width 38 height 17
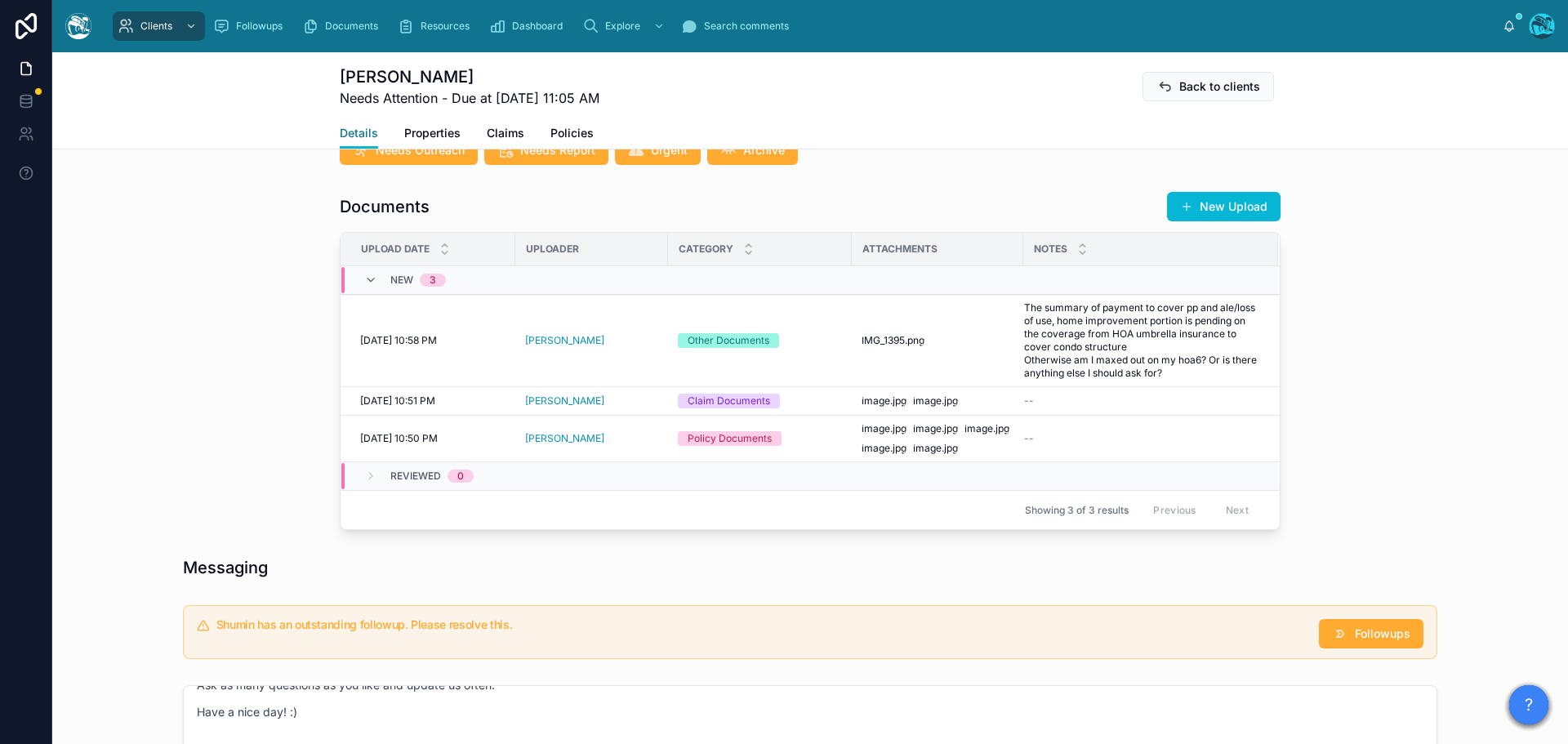
scroll to position [572, 0]
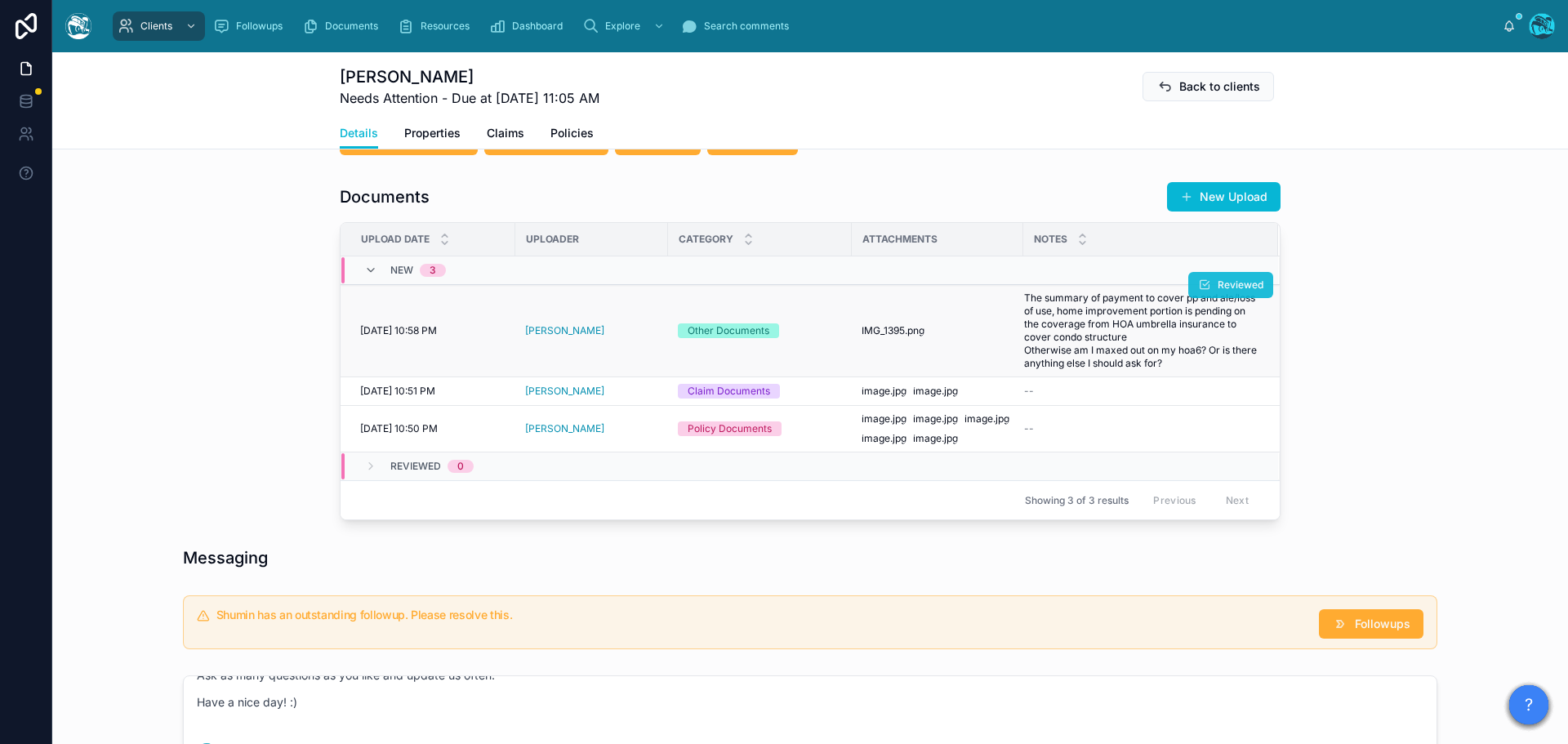
click at [1234, 292] on span "Reviewed" at bounding box center [1240, 284] width 45 height 13
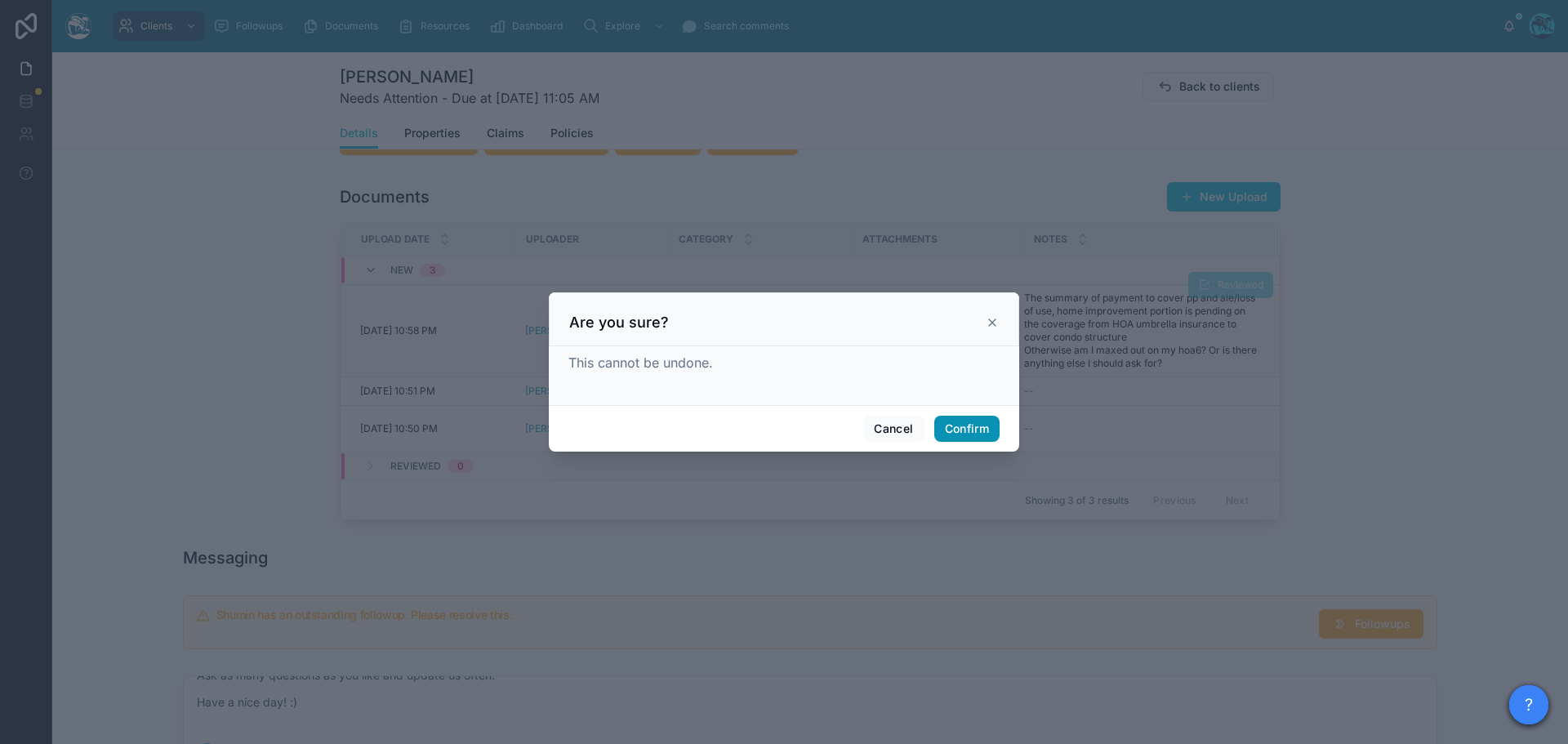
click at [956, 433] on button "Confirm" at bounding box center [966, 428] width 65 height 26
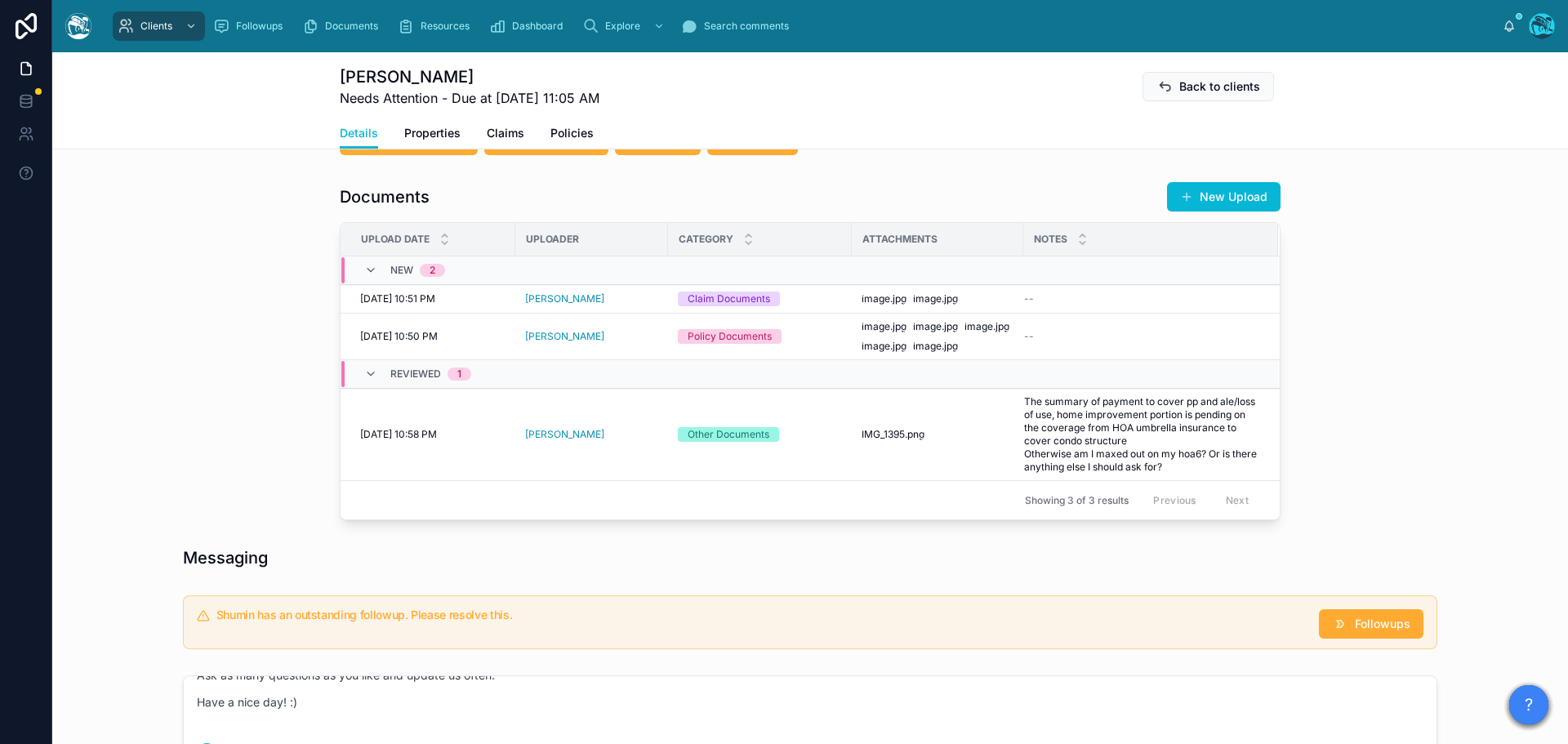
click at [0, 0] on button "Reviewed" at bounding box center [0, 0] width 0 height 0
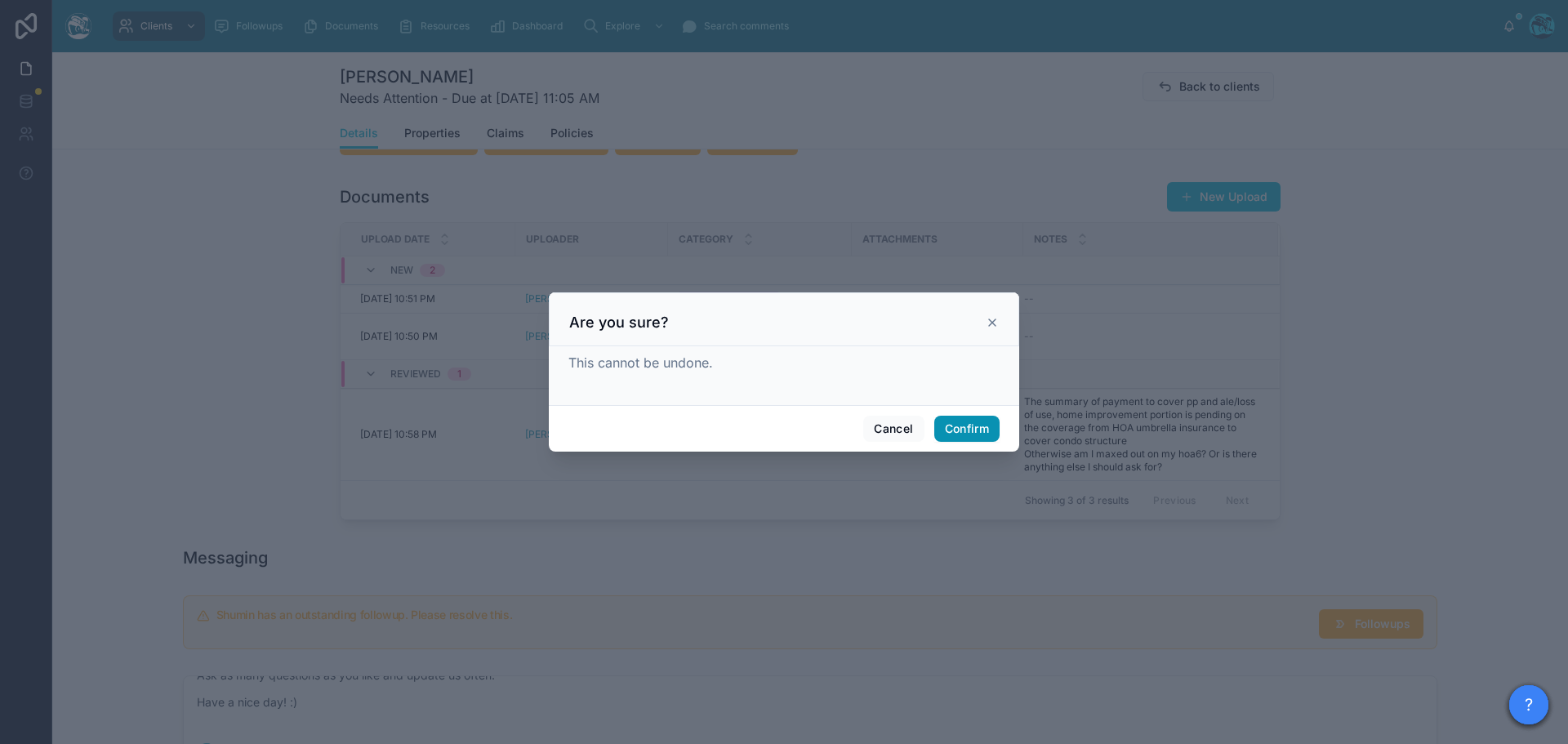
click at [962, 429] on button "Confirm" at bounding box center [966, 428] width 65 height 26
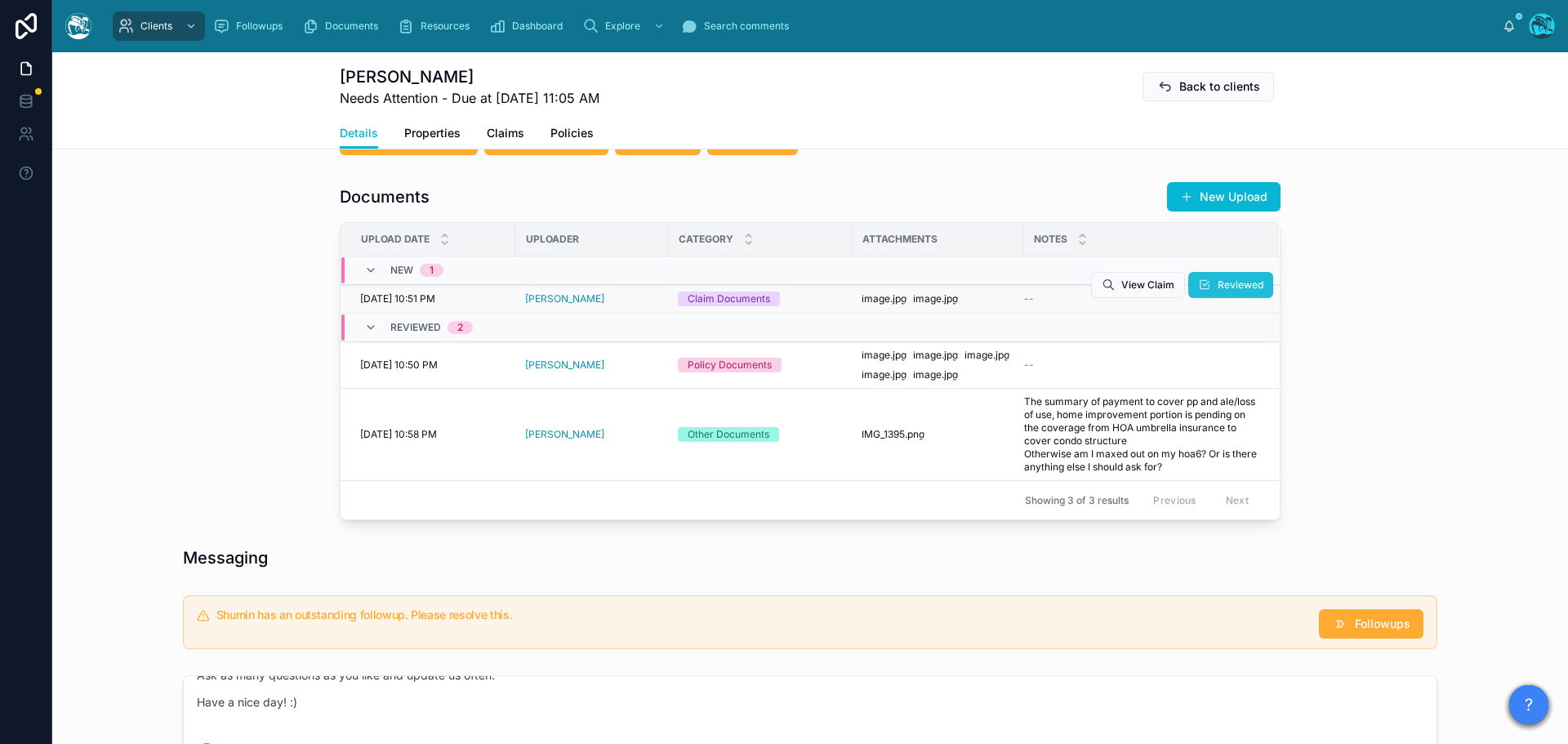
click at [1222, 292] on span "Reviewed" at bounding box center [1240, 284] width 45 height 13
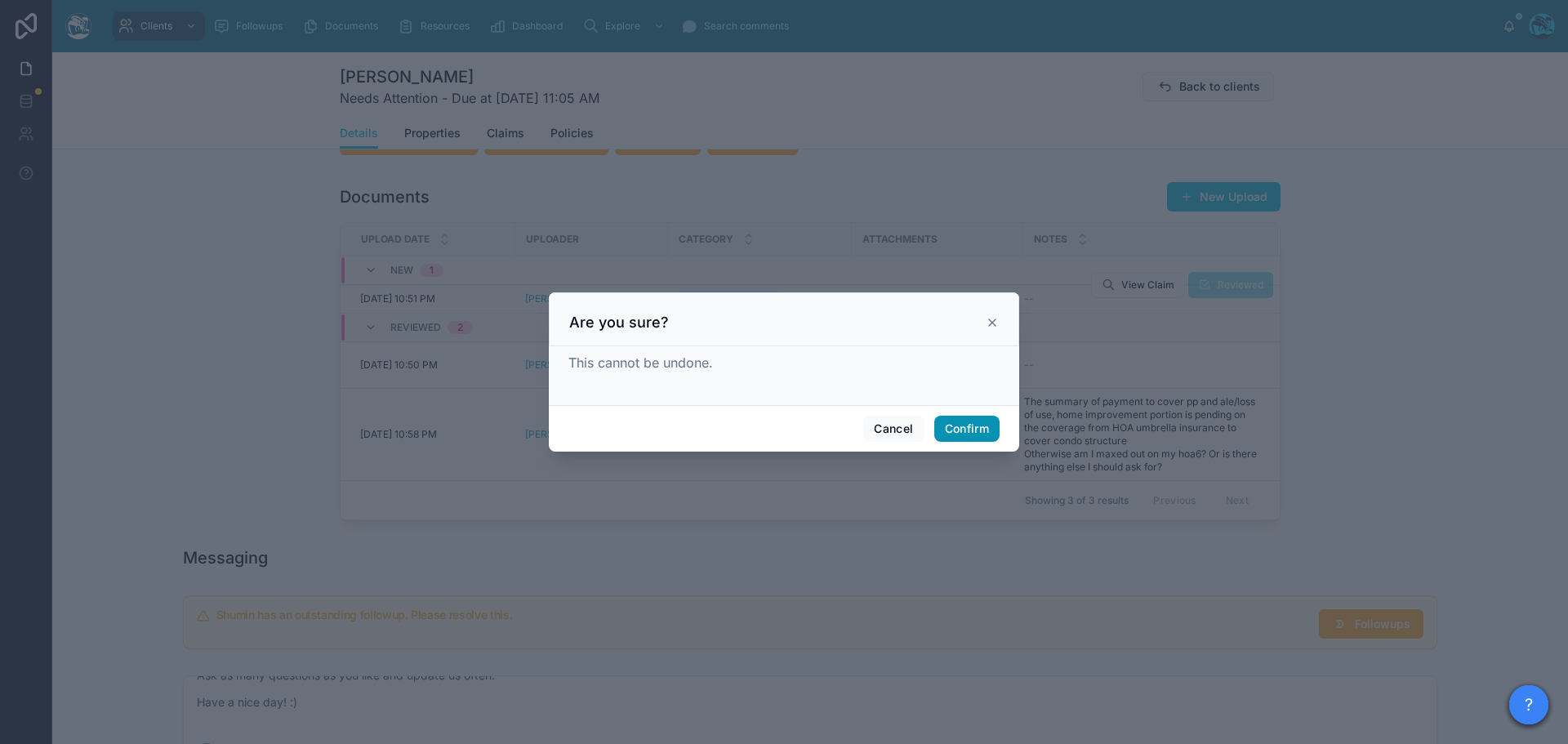
click at [960, 425] on button "Confirm" at bounding box center [966, 428] width 65 height 26
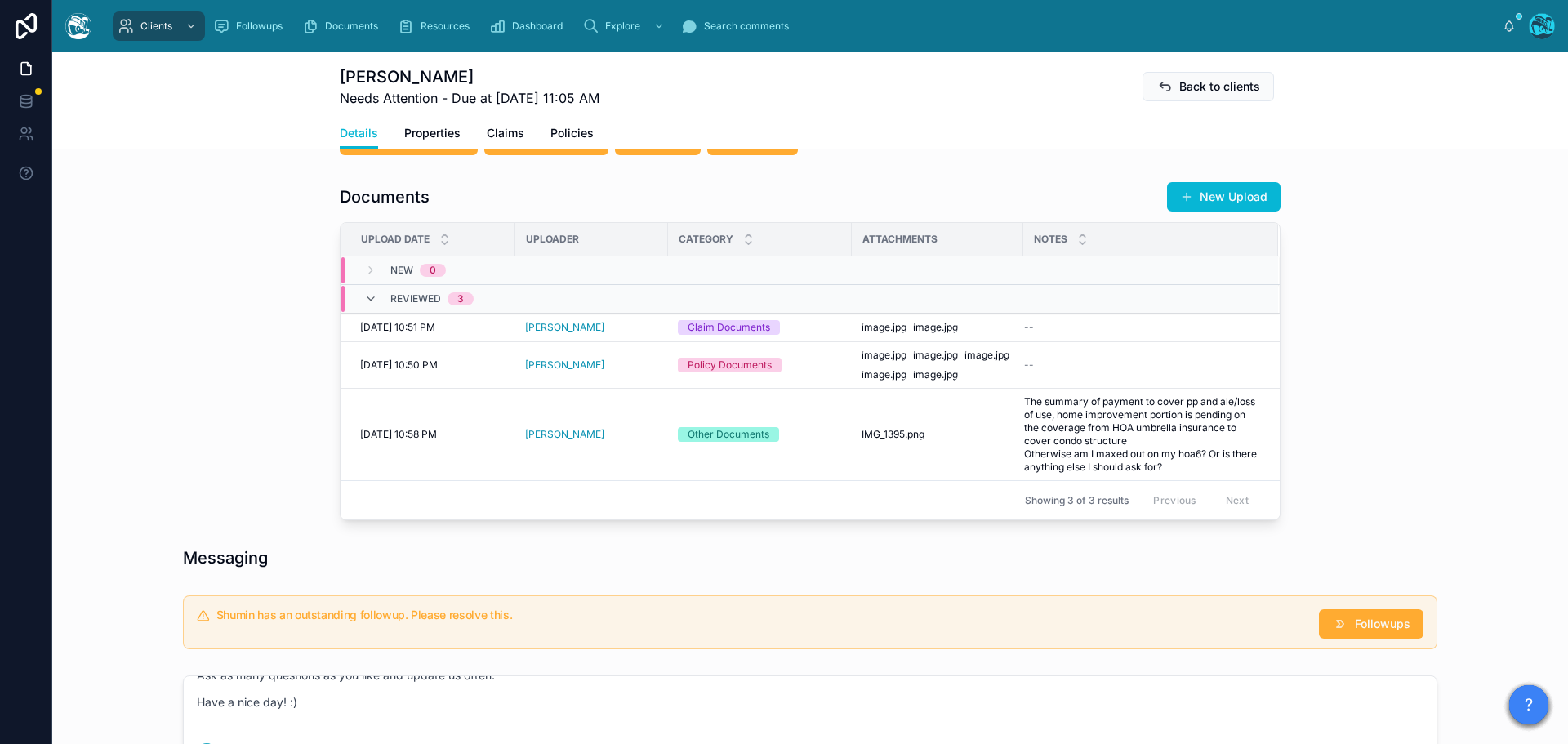
click at [883, 452] on td "IMG_1395 .png" at bounding box center [937, 435] width 172 height 93
click at [884, 441] on span "IMG_1395" at bounding box center [883, 434] width 43 height 13
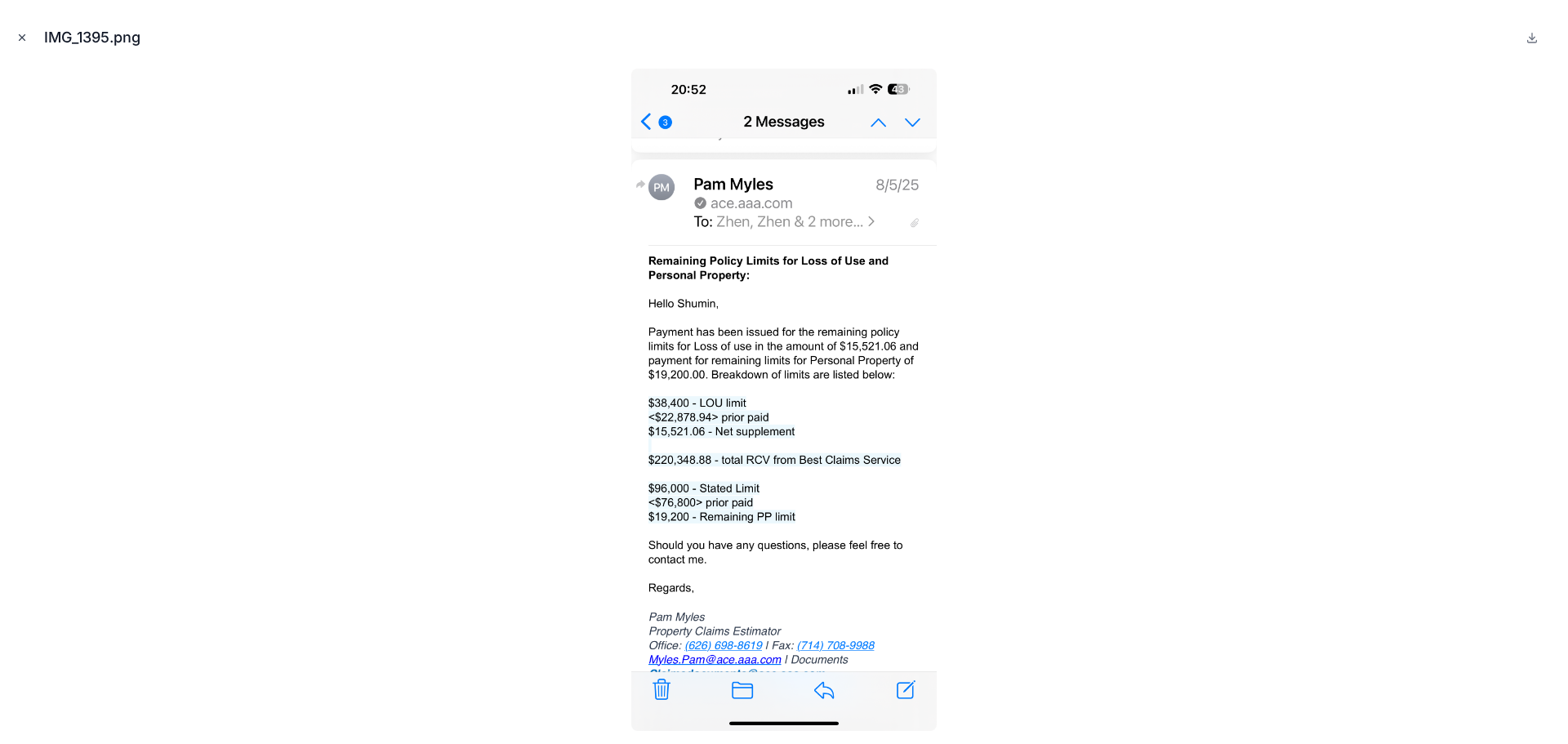
click at [26, 40] on icon "Close modal" at bounding box center [23, 37] width 12 height 12
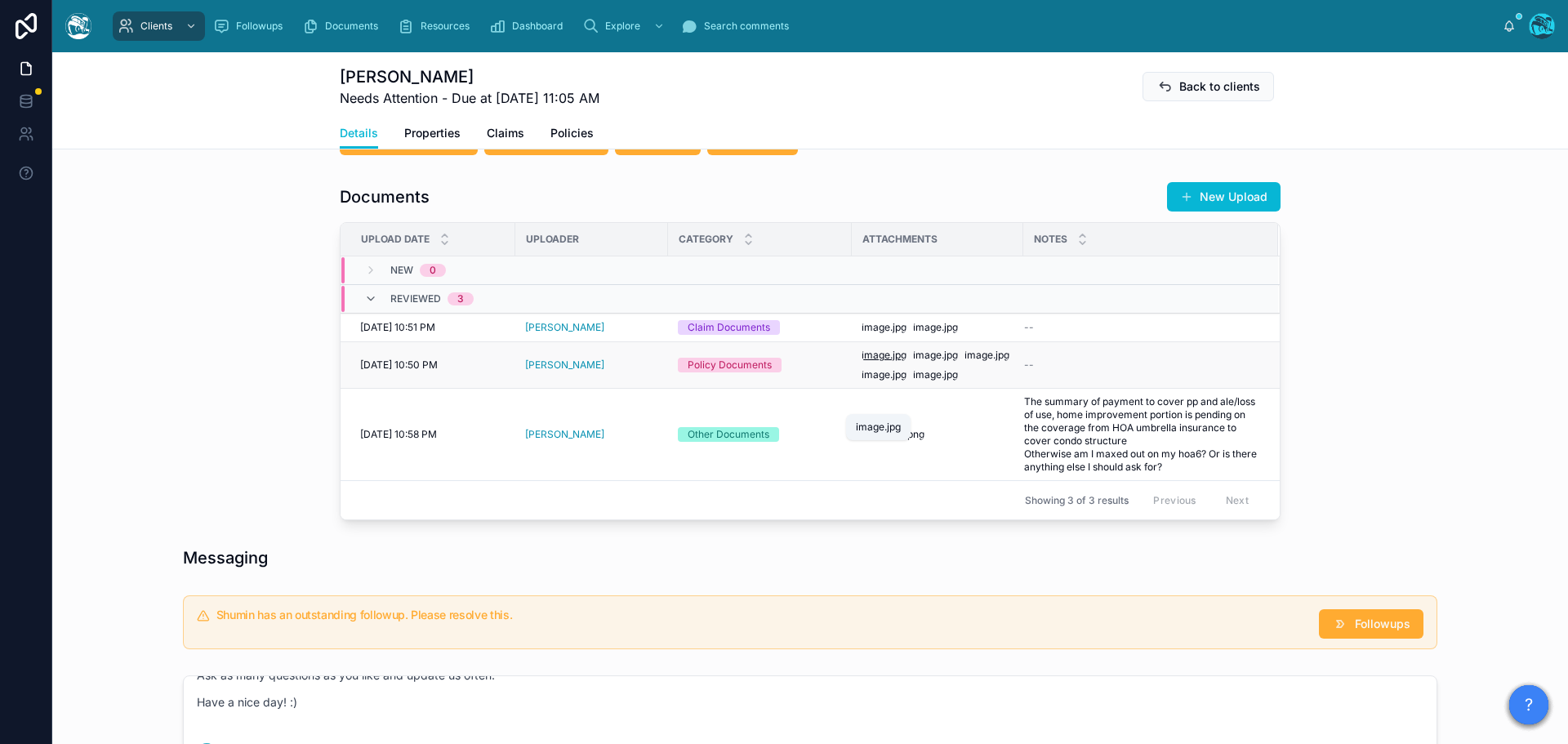
click at [876, 362] on span "image" at bounding box center [875, 355] width 29 height 13
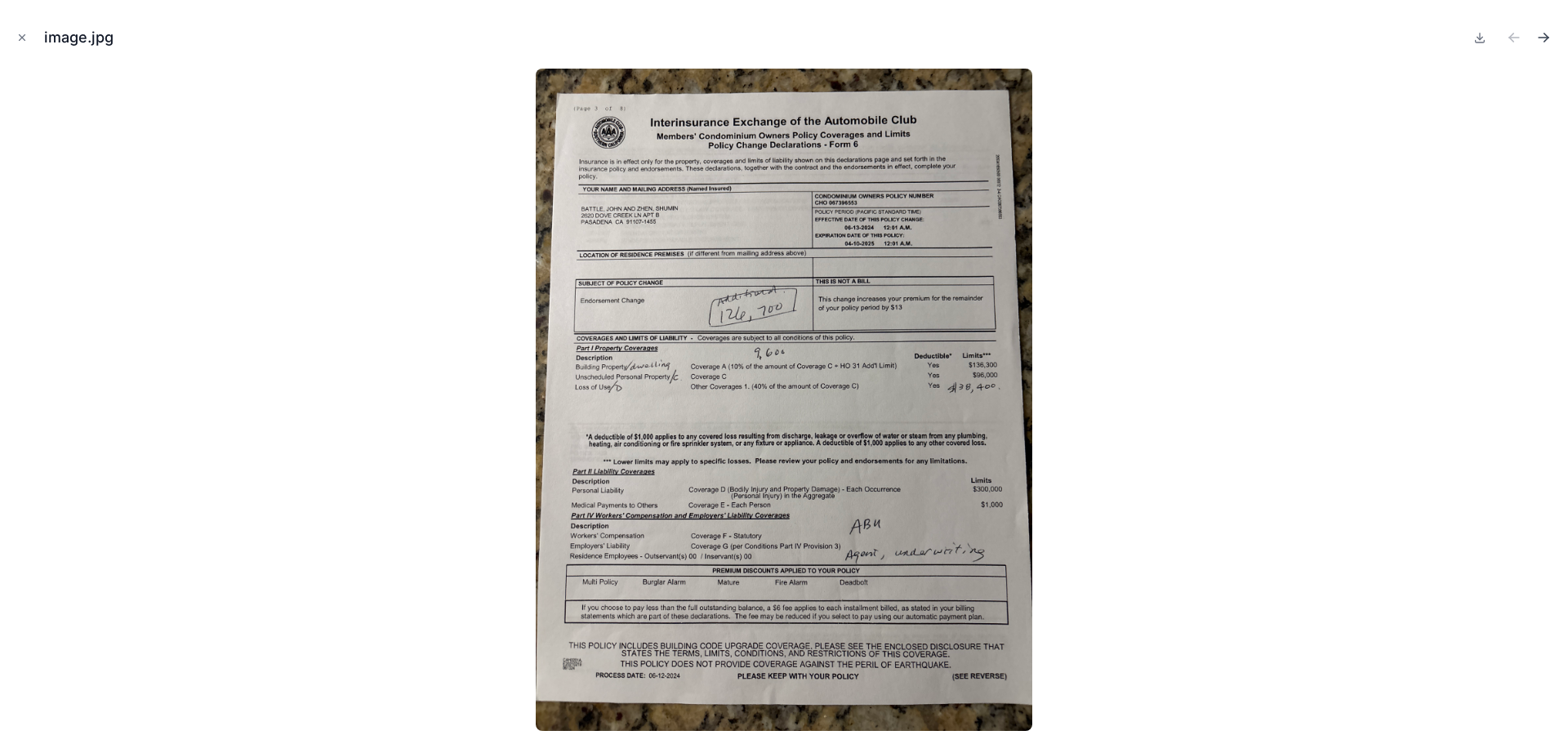
click at [1543, 35] on icon "Next file" at bounding box center [1542, 37] width 17 height 17
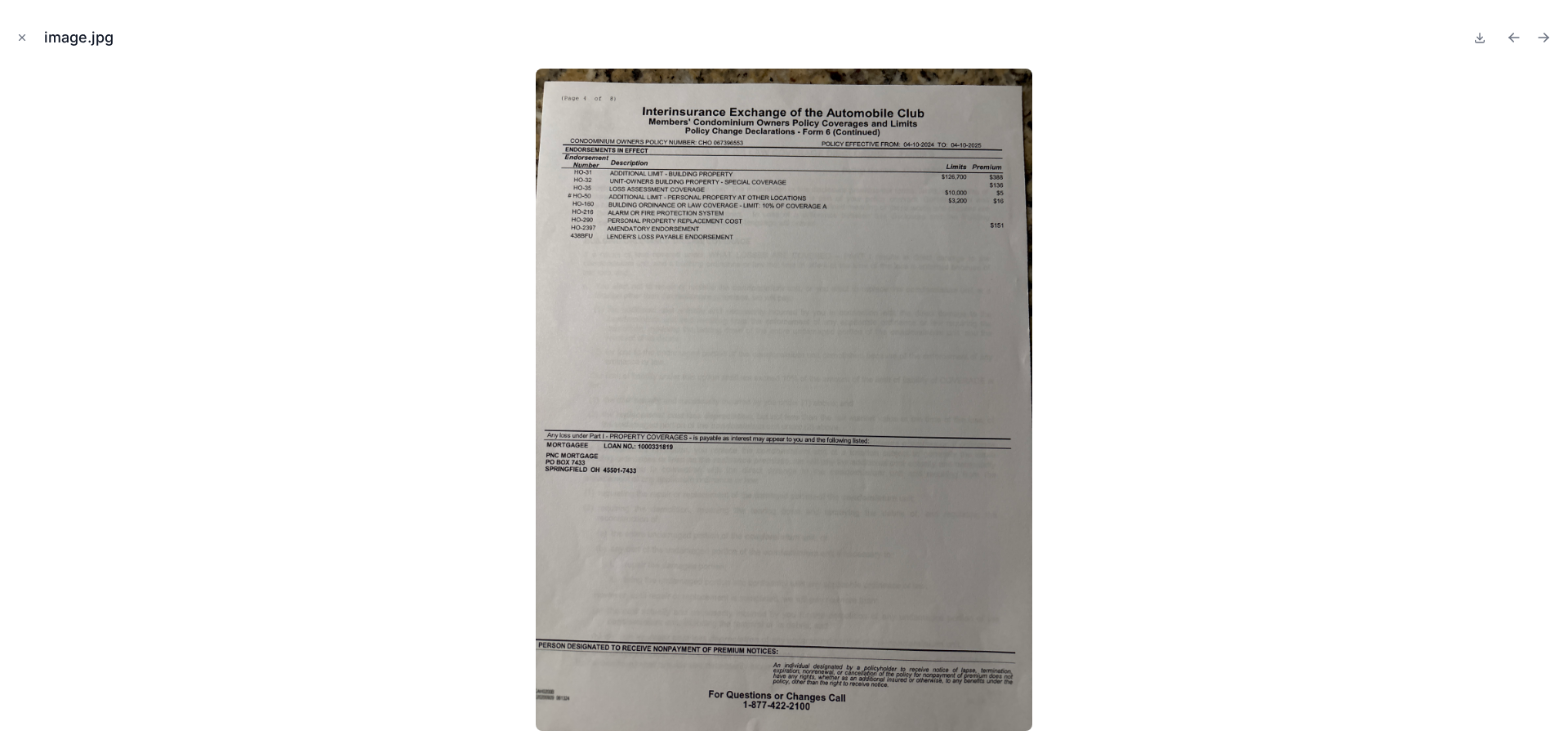
click at [1543, 35] on icon "Next file" at bounding box center [1542, 37] width 17 height 17
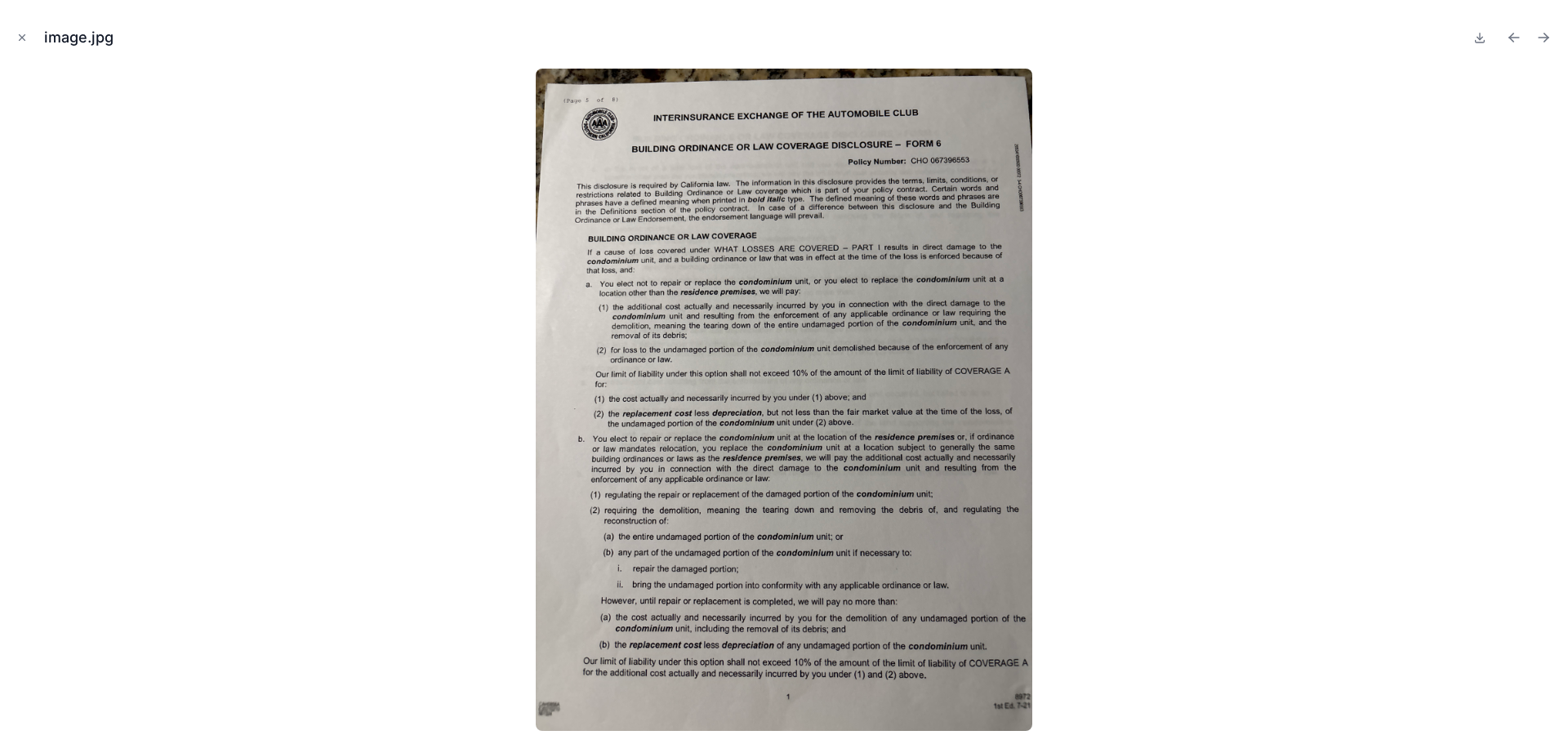
click at [1543, 35] on icon "Next file" at bounding box center [1542, 37] width 17 height 17
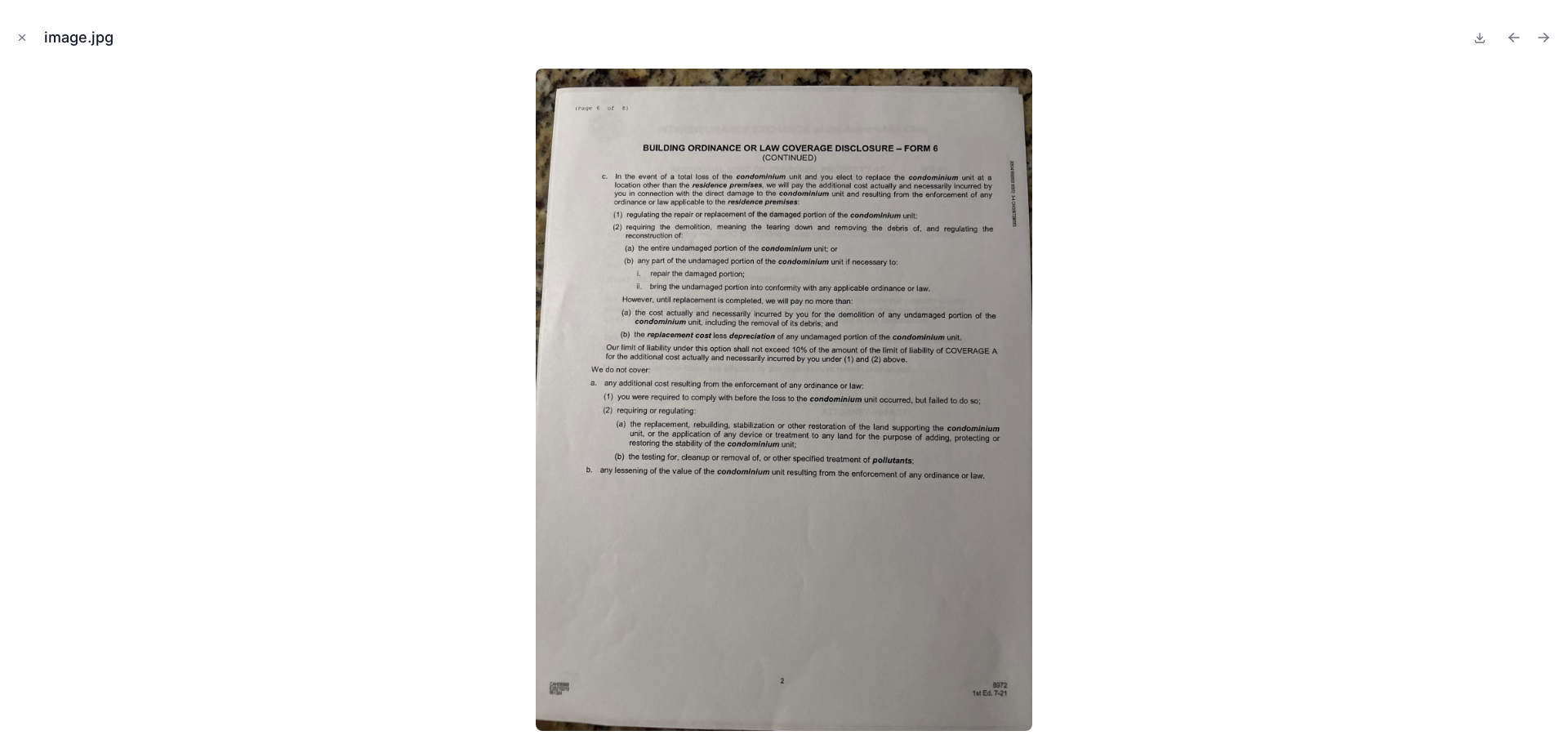
click at [1543, 35] on icon "Next file" at bounding box center [1542, 37] width 17 height 17
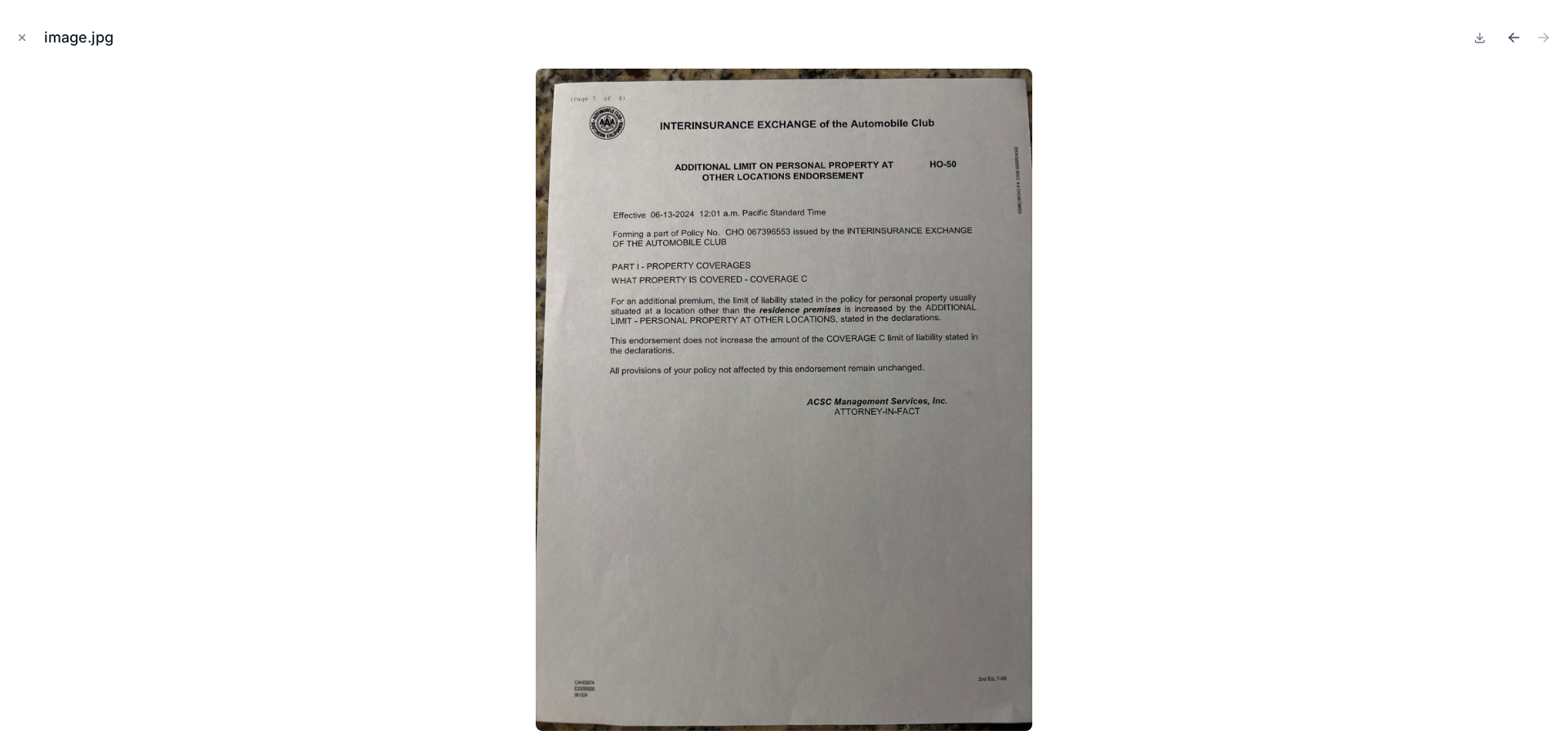
click at [1510, 35] on icon "Previous file" at bounding box center [1514, 37] width 17 height 17
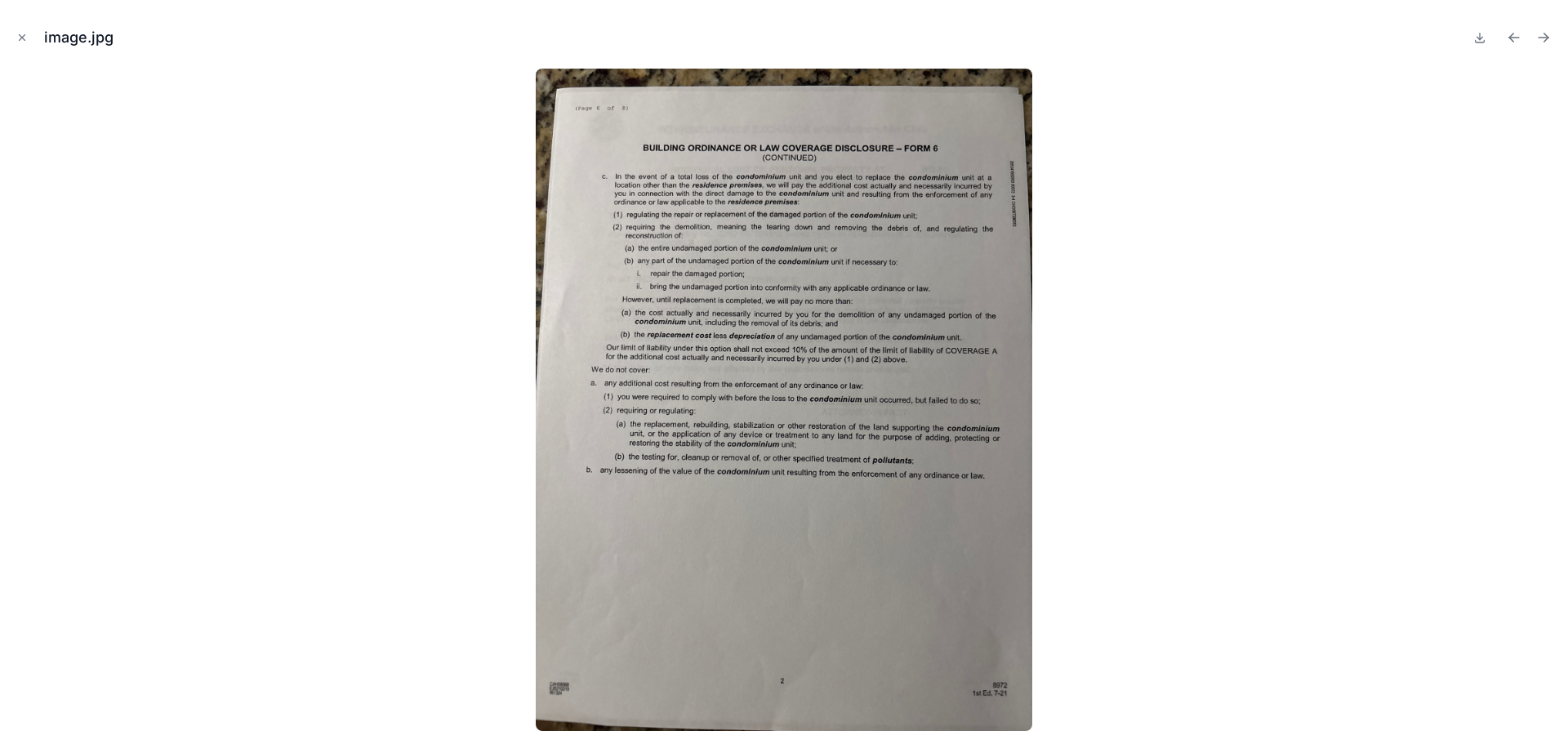
click at [1510, 35] on icon "Previous file" at bounding box center [1514, 37] width 17 height 17
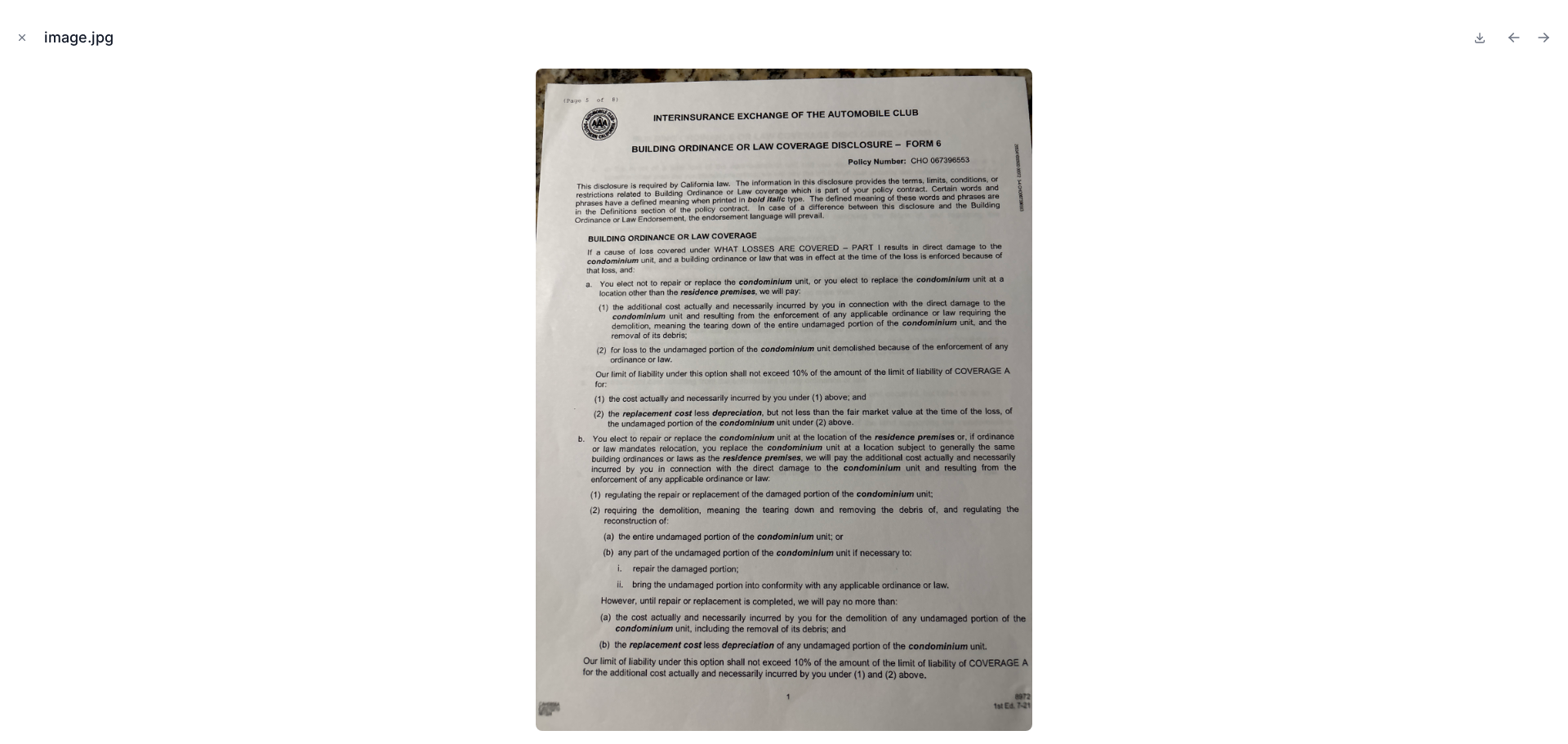
click at [1510, 35] on icon "Previous file" at bounding box center [1514, 37] width 17 height 17
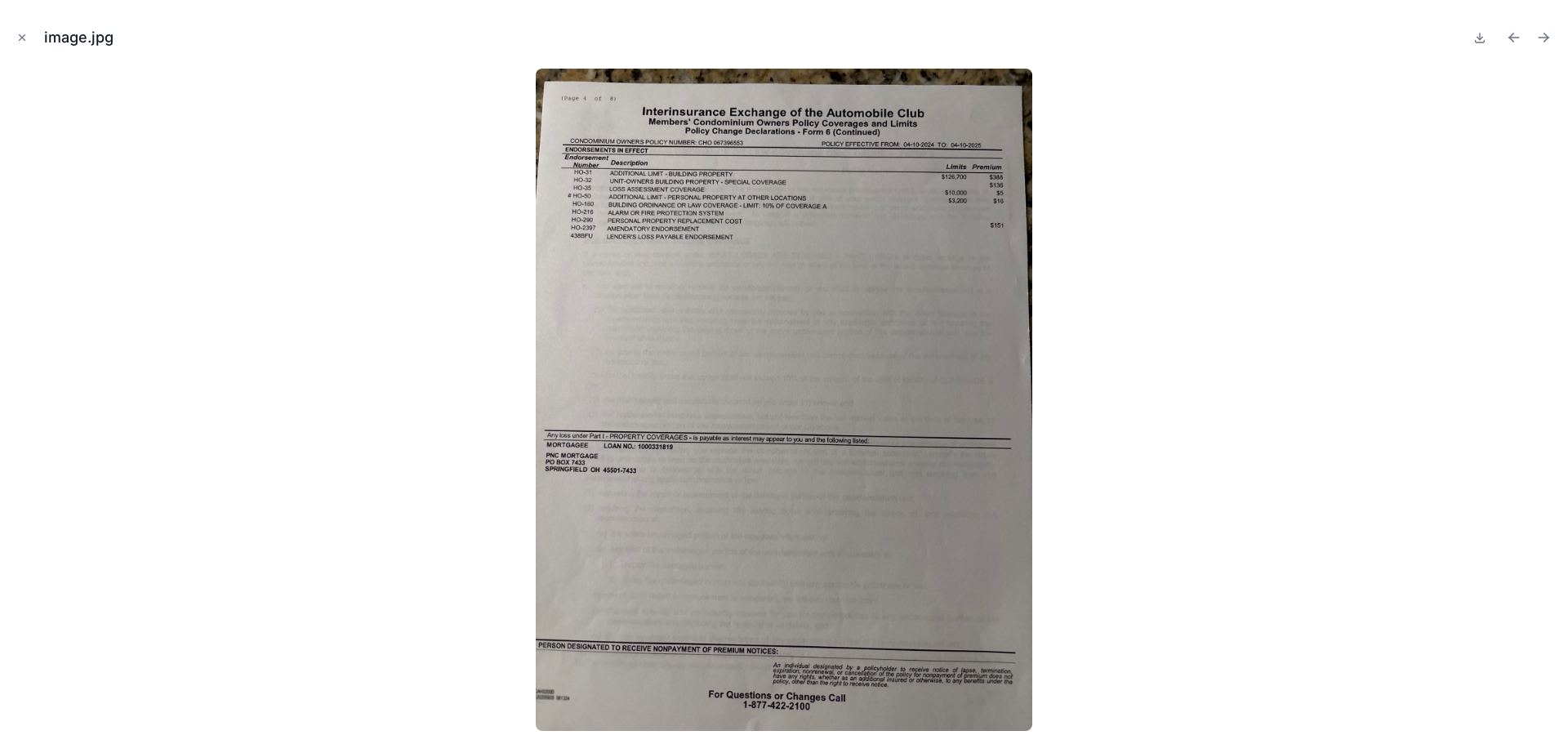
click at [1510, 35] on icon "Previous file" at bounding box center [1514, 37] width 17 height 17
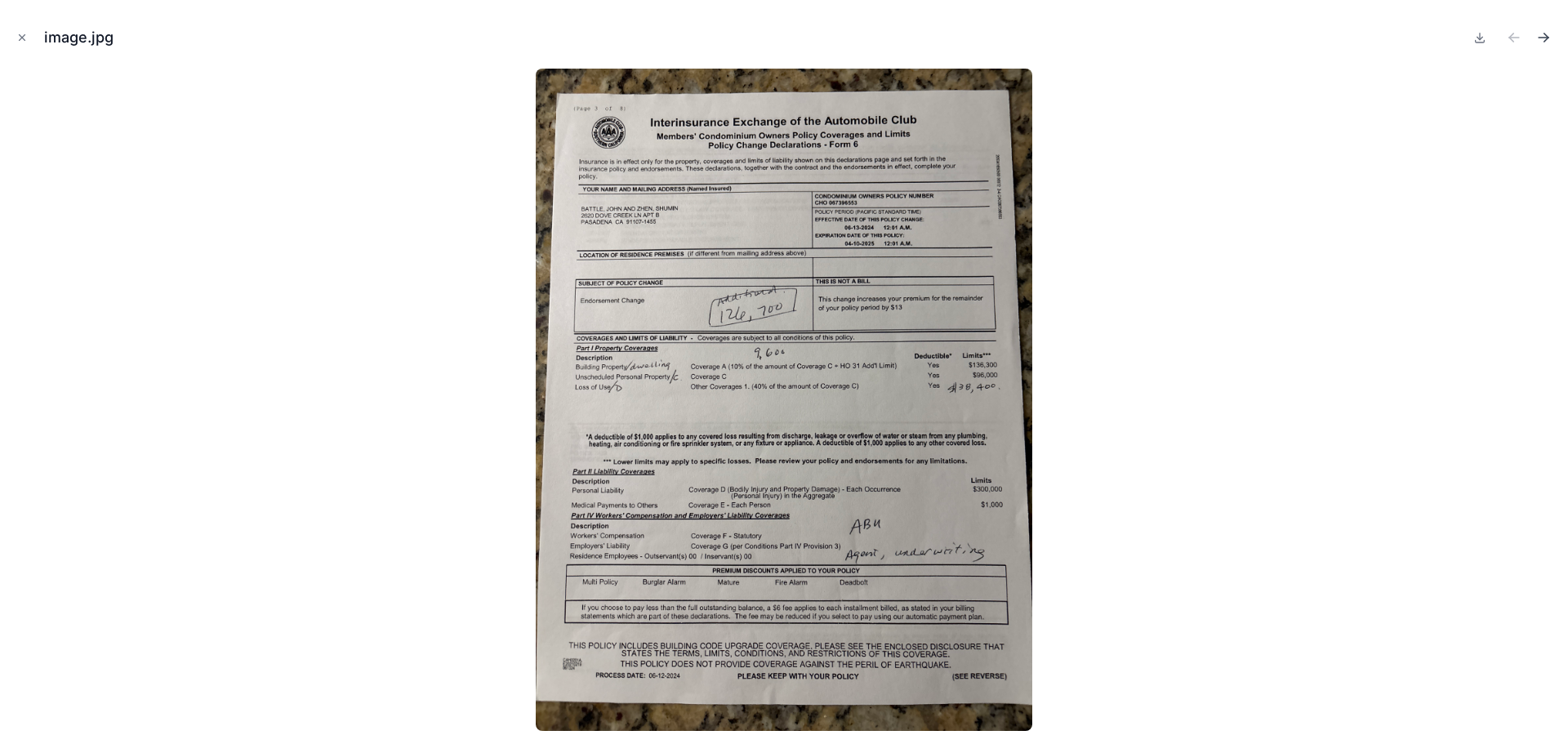
click at [1541, 36] on icon "Next file" at bounding box center [1542, 37] width 17 height 17
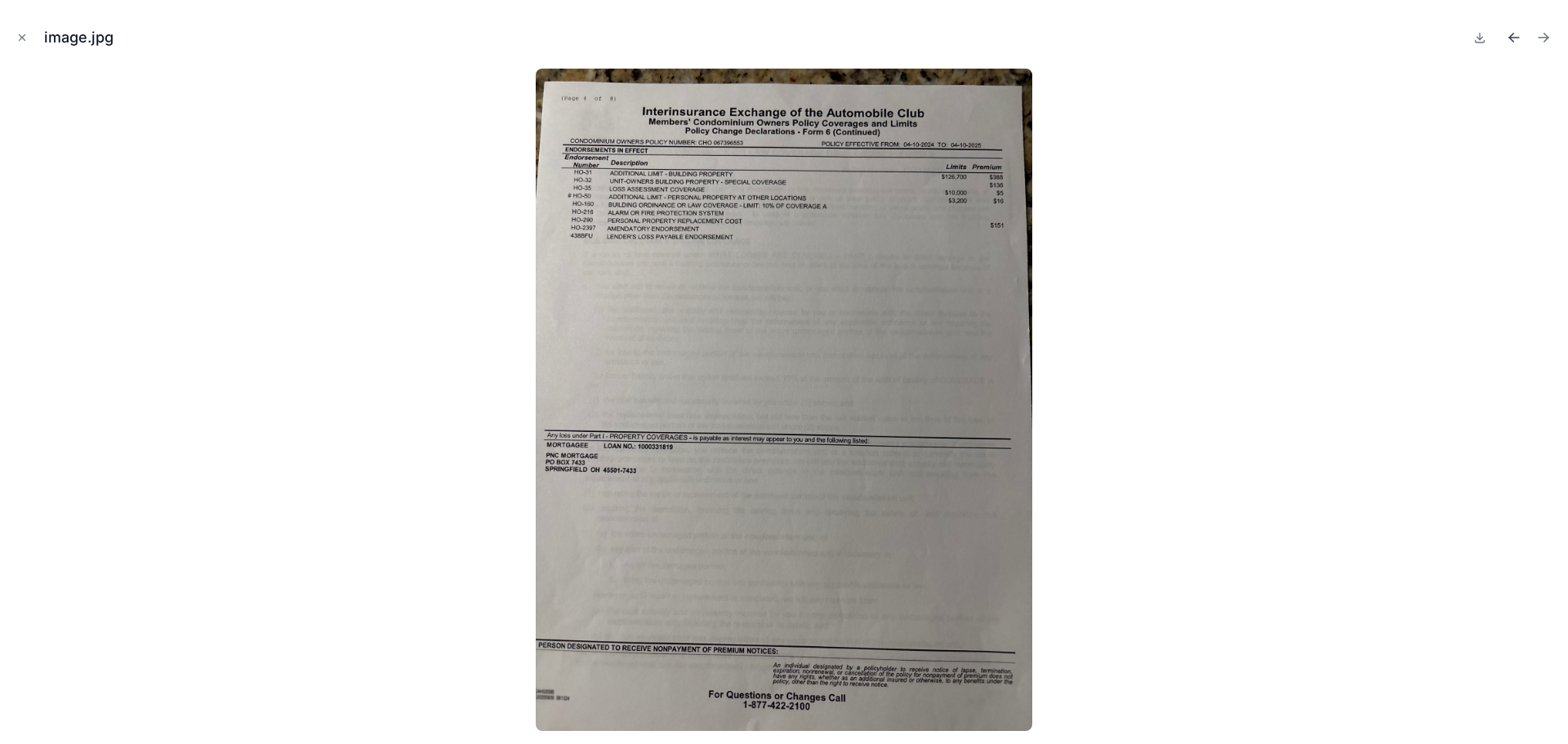
click at [1515, 33] on icon "Previous file" at bounding box center [1514, 37] width 17 height 17
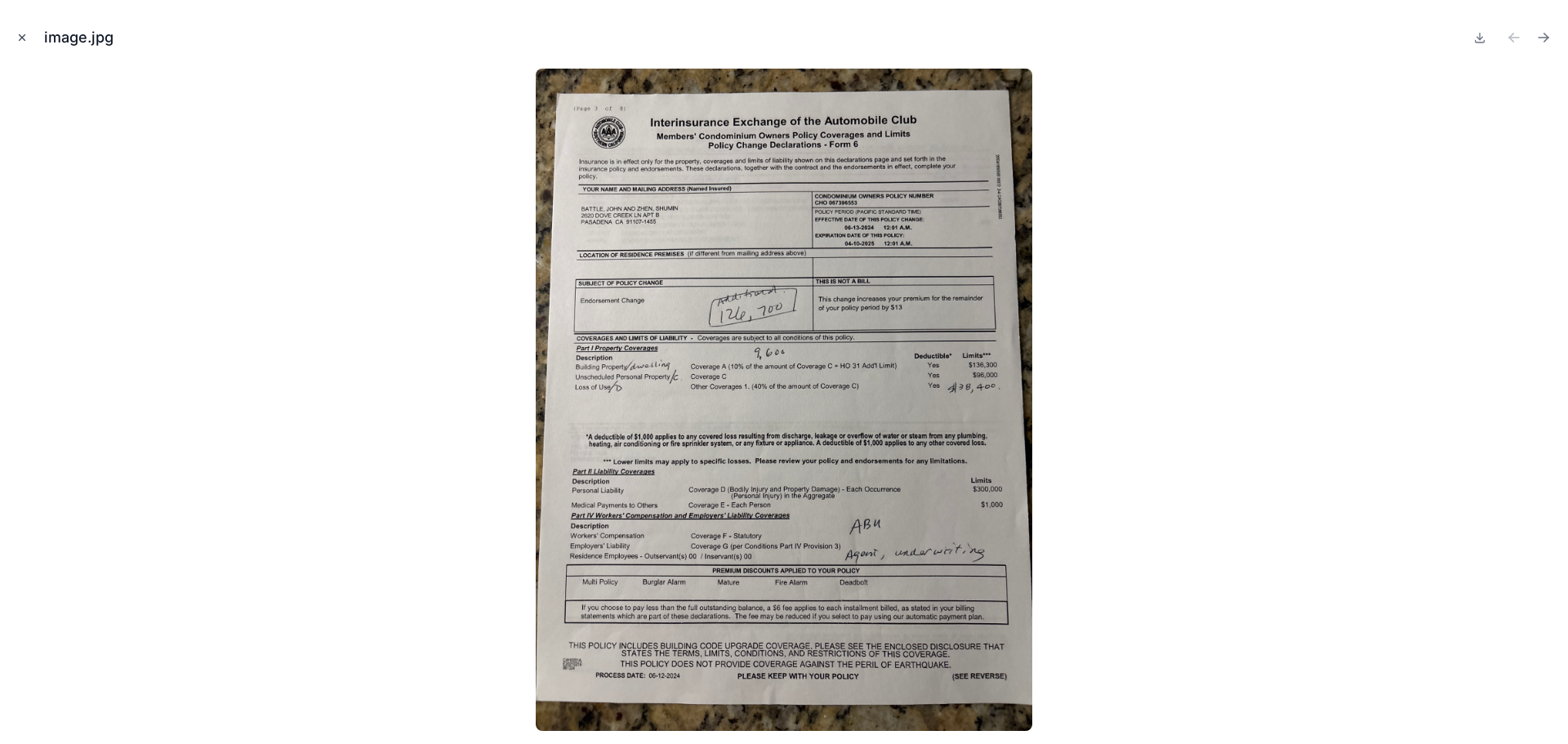
click at [26, 37] on icon "Close modal" at bounding box center [23, 37] width 12 height 12
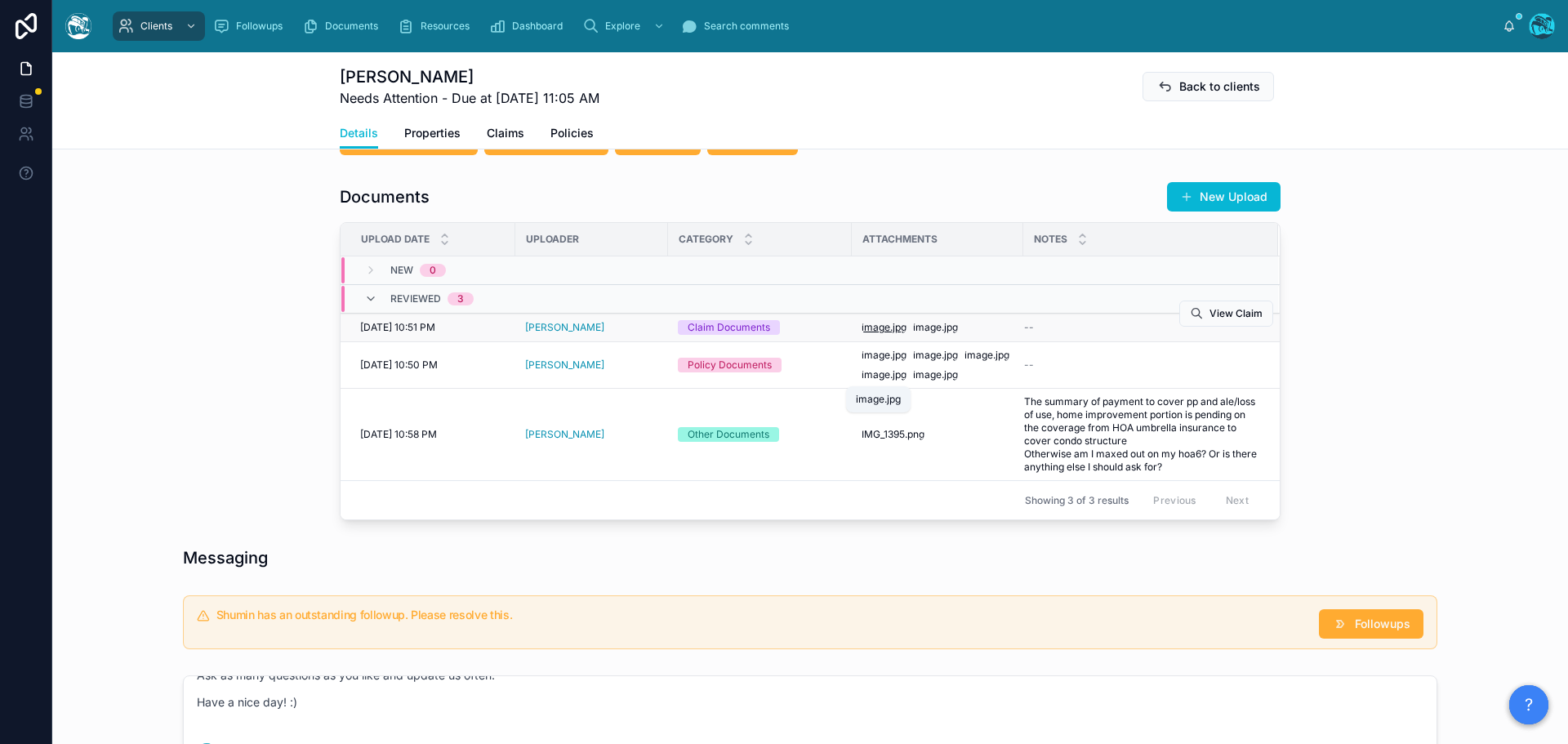
click at [874, 335] on span "image" at bounding box center [875, 327] width 29 height 13
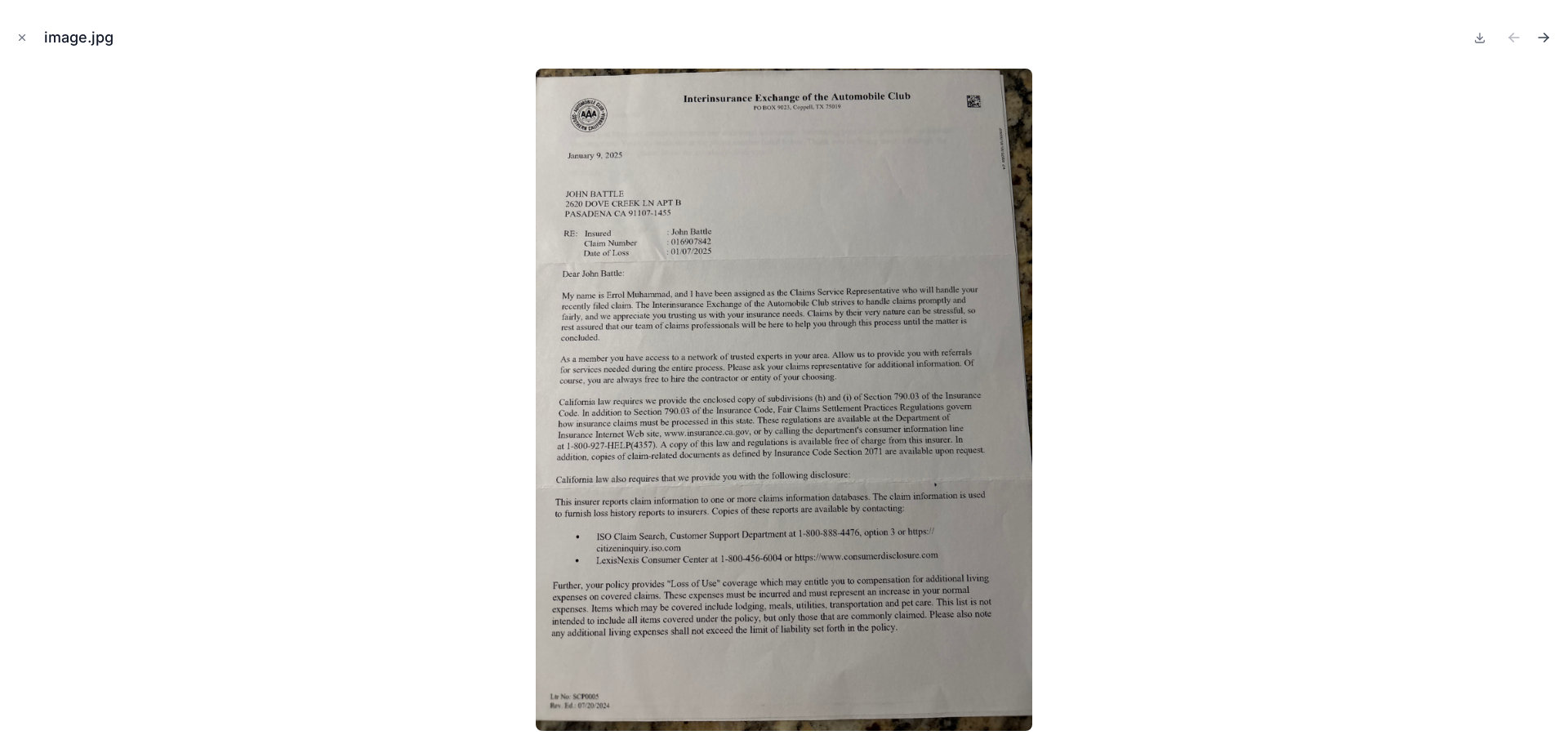
click at [1542, 37] on icon "Next file" at bounding box center [1542, 37] width 17 height 17
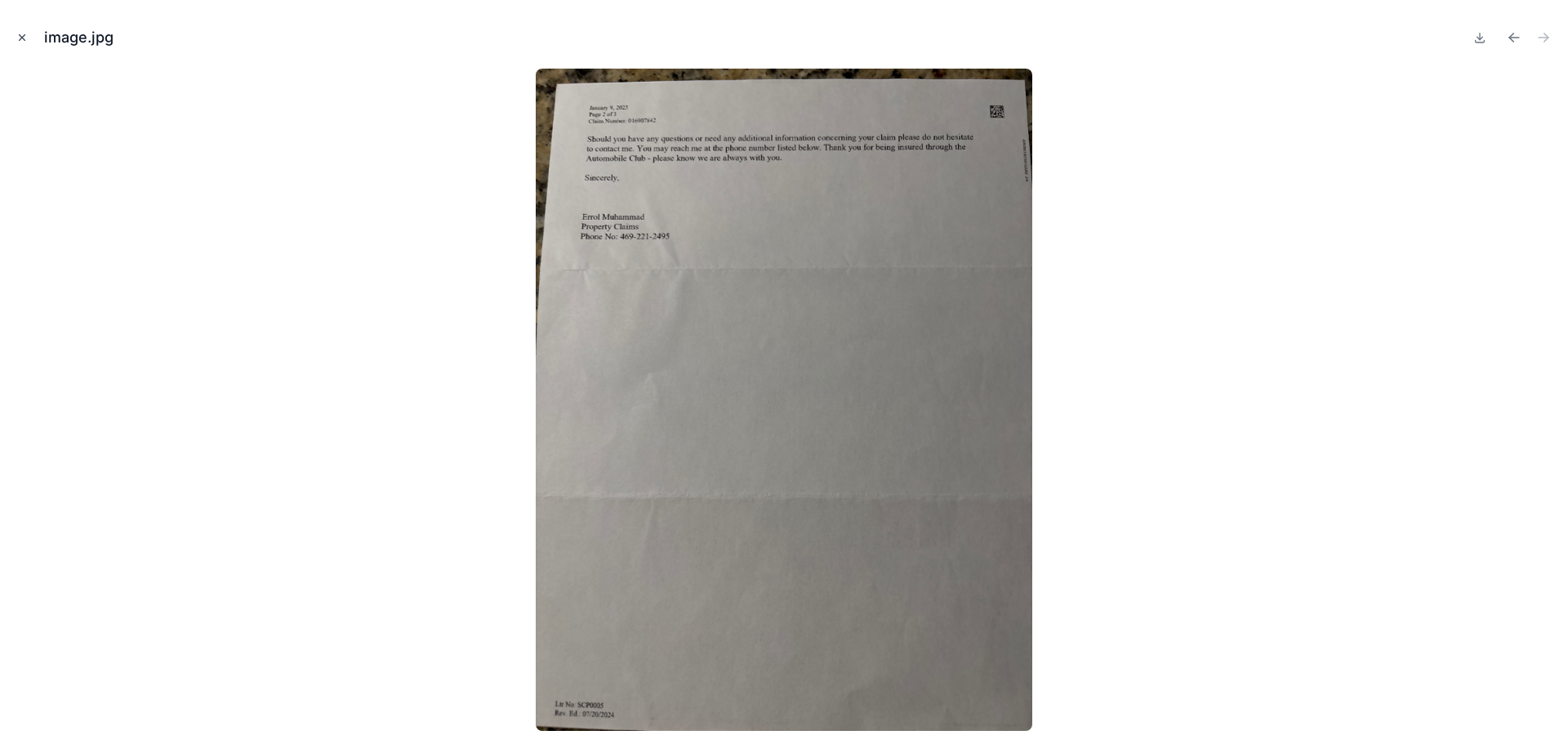
click at [21, 38] on icon "Close modal" at bounding box center [23, 37] width 12 height 12
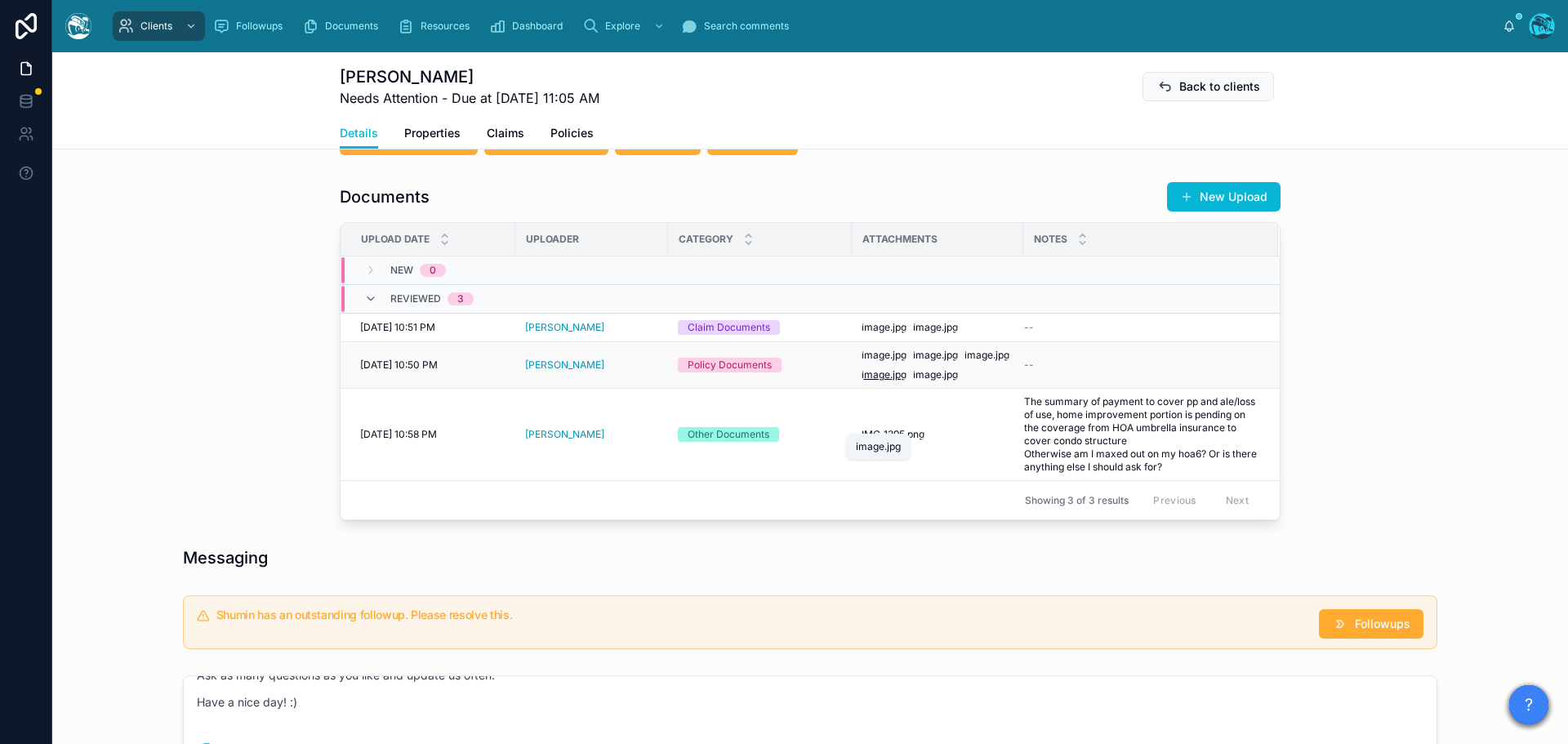
click at [880, 382] on span "image" at bounding box center [875, 374] width 29 height 13
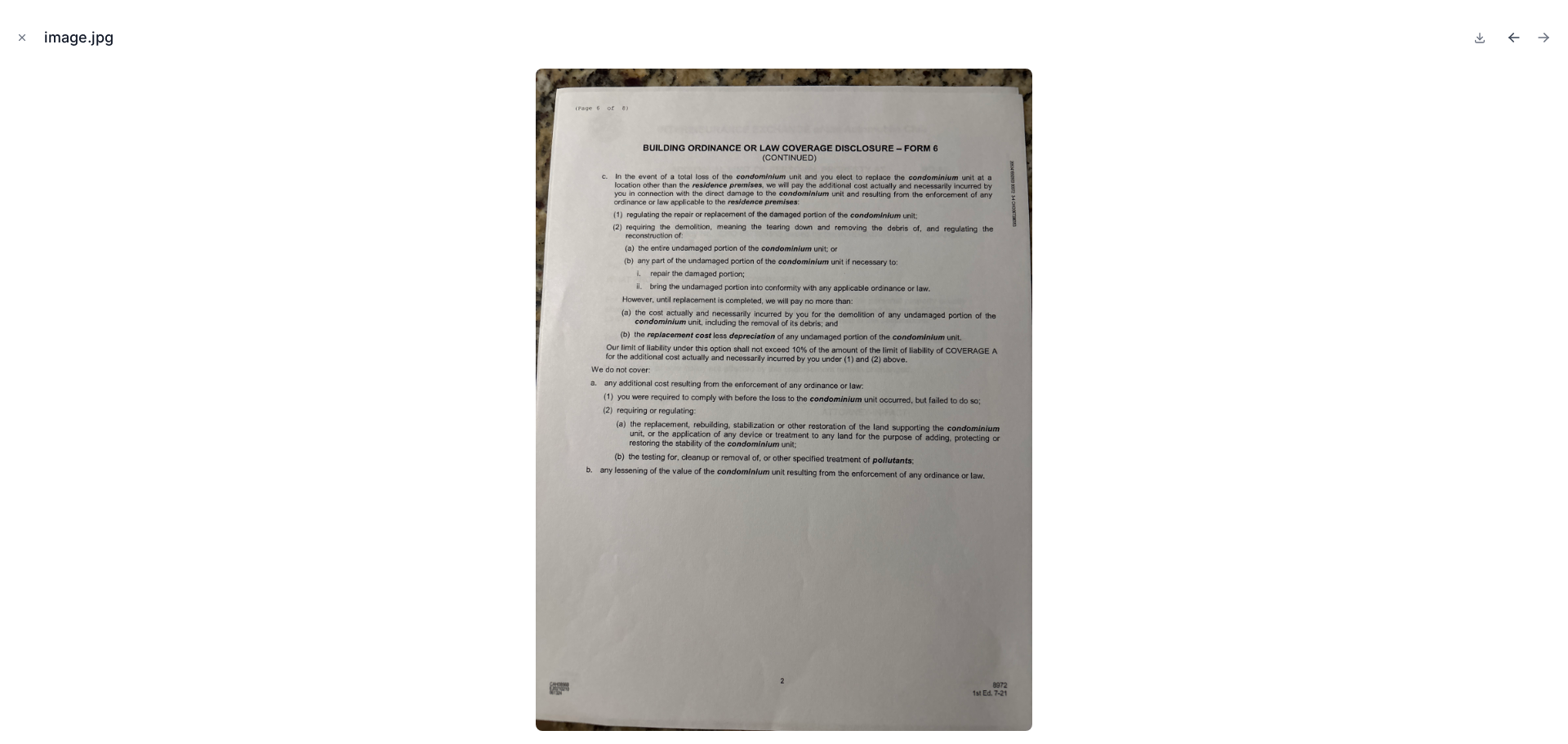
click at [1511, 37] on icon "Previous file" at bounding box center [1514, 37] width 10 height 0
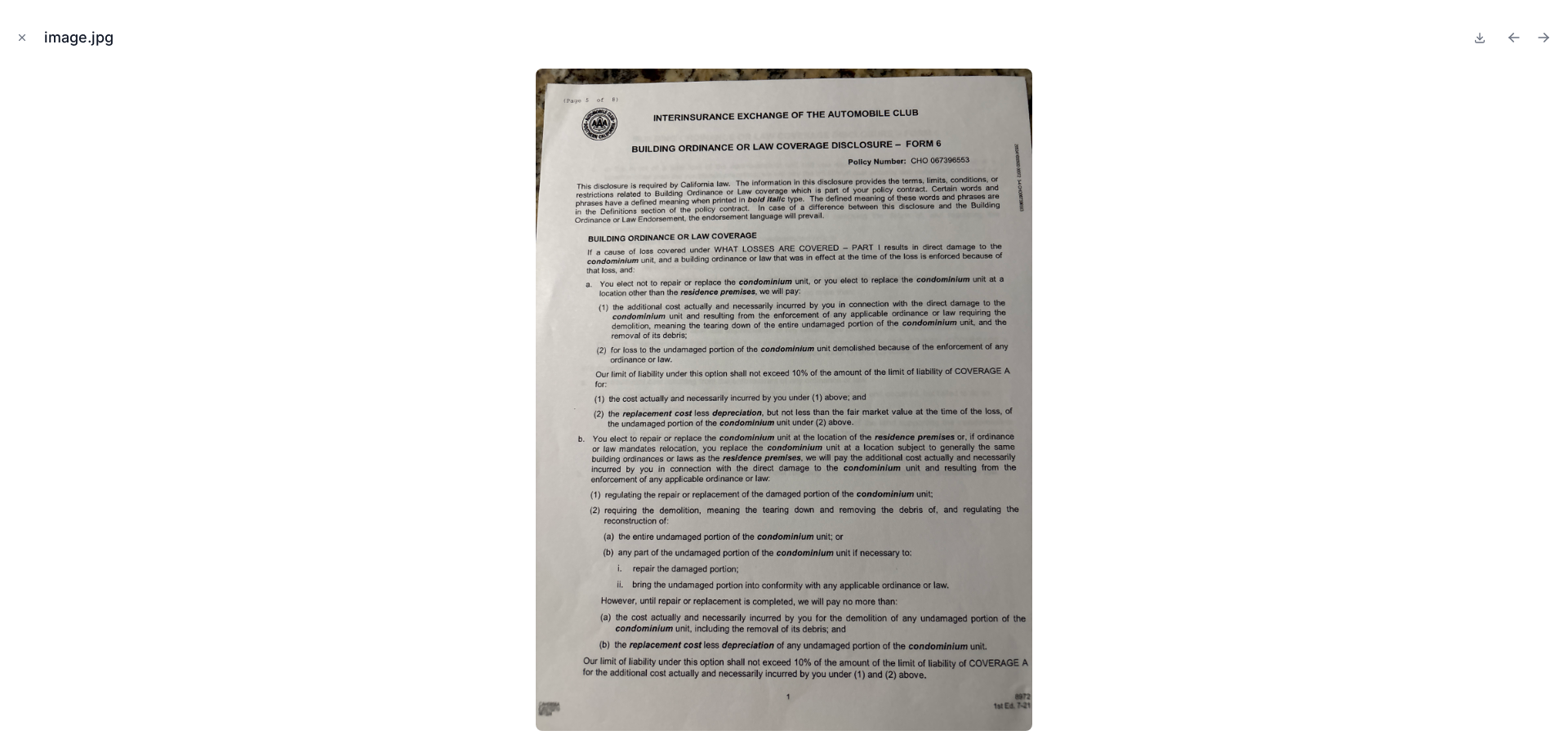
click at [1511, 37] on icon "Previous file" at bounding box center [1514, 37] width 10 height 0
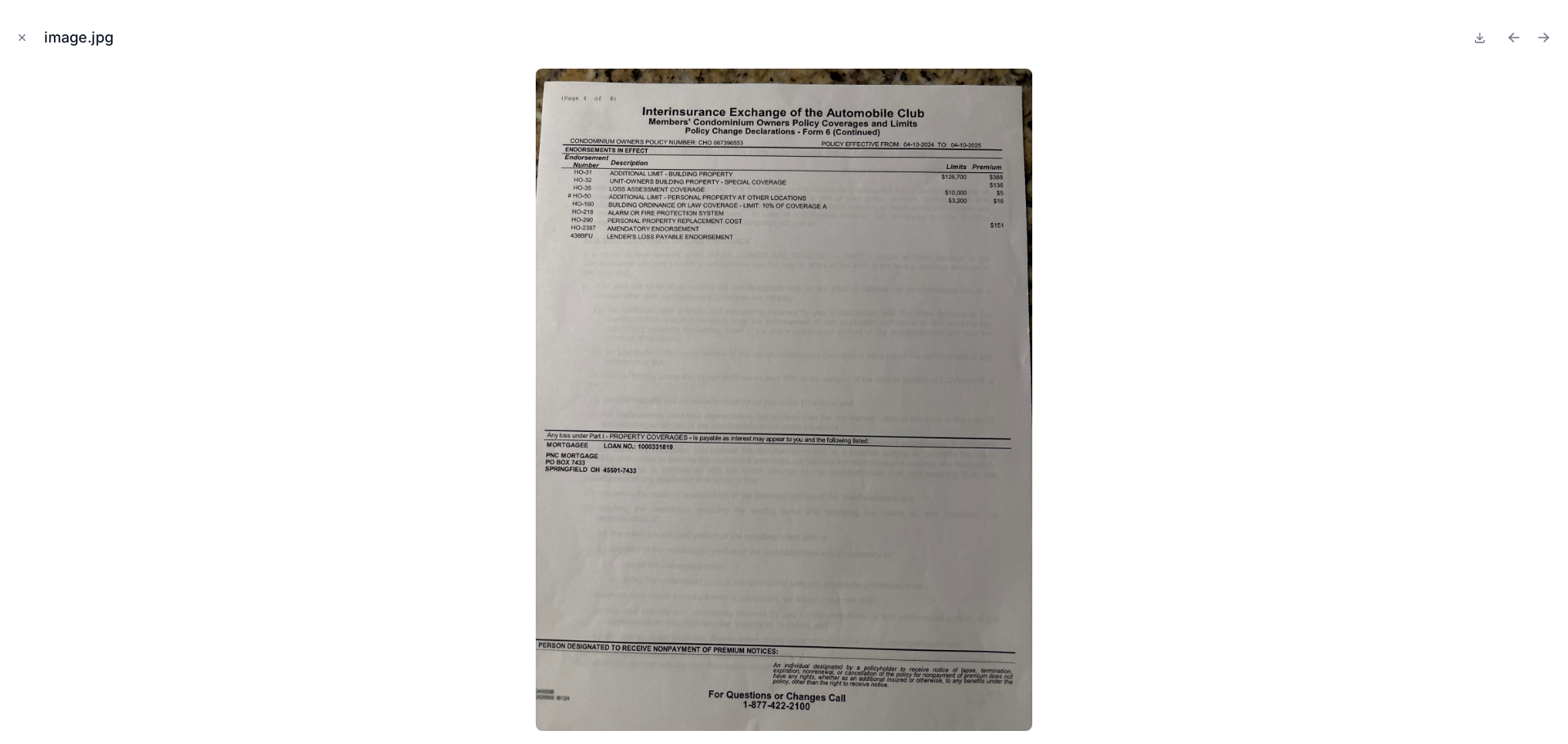
click at [1511, 37] on icon "Previous file" at bounding box center [1514, 37] width 10 height 0
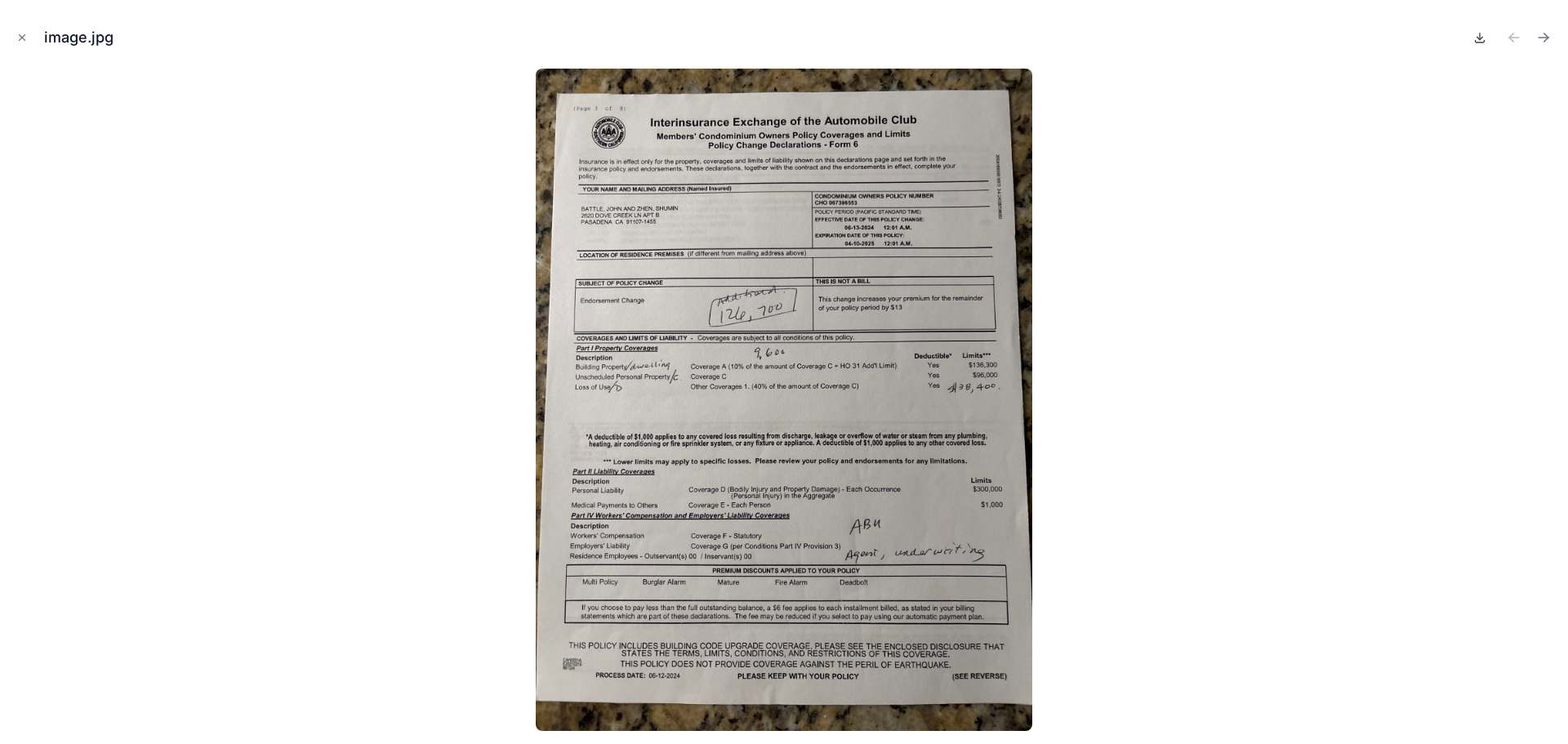
click at [1476, 39] on icon at bounding box center [1479, 37] width 13 height 13
click at [20, 37] on icon "Close modal" at bounding box center [23, 37] width 12 height 12
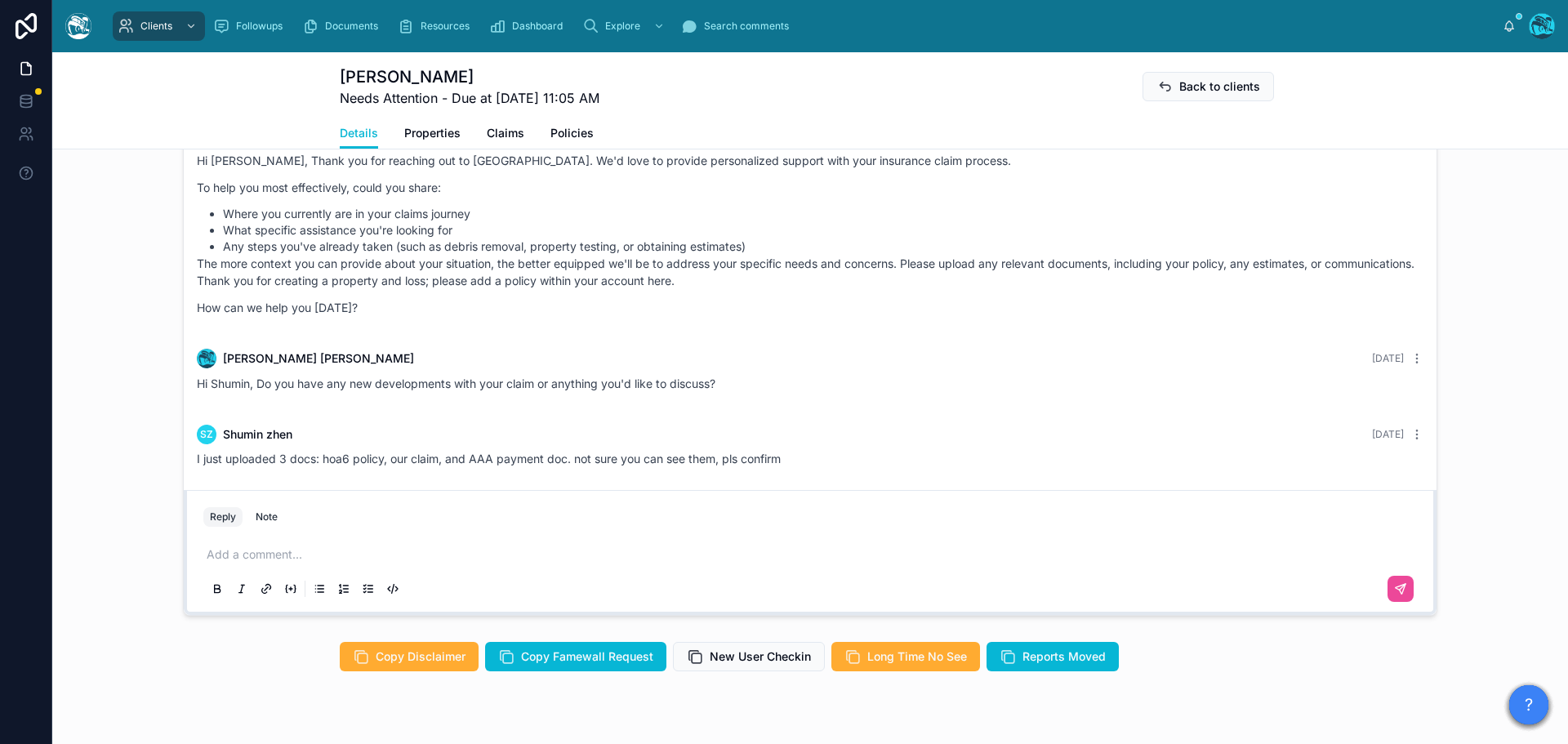
scroll to position [1226, 0]
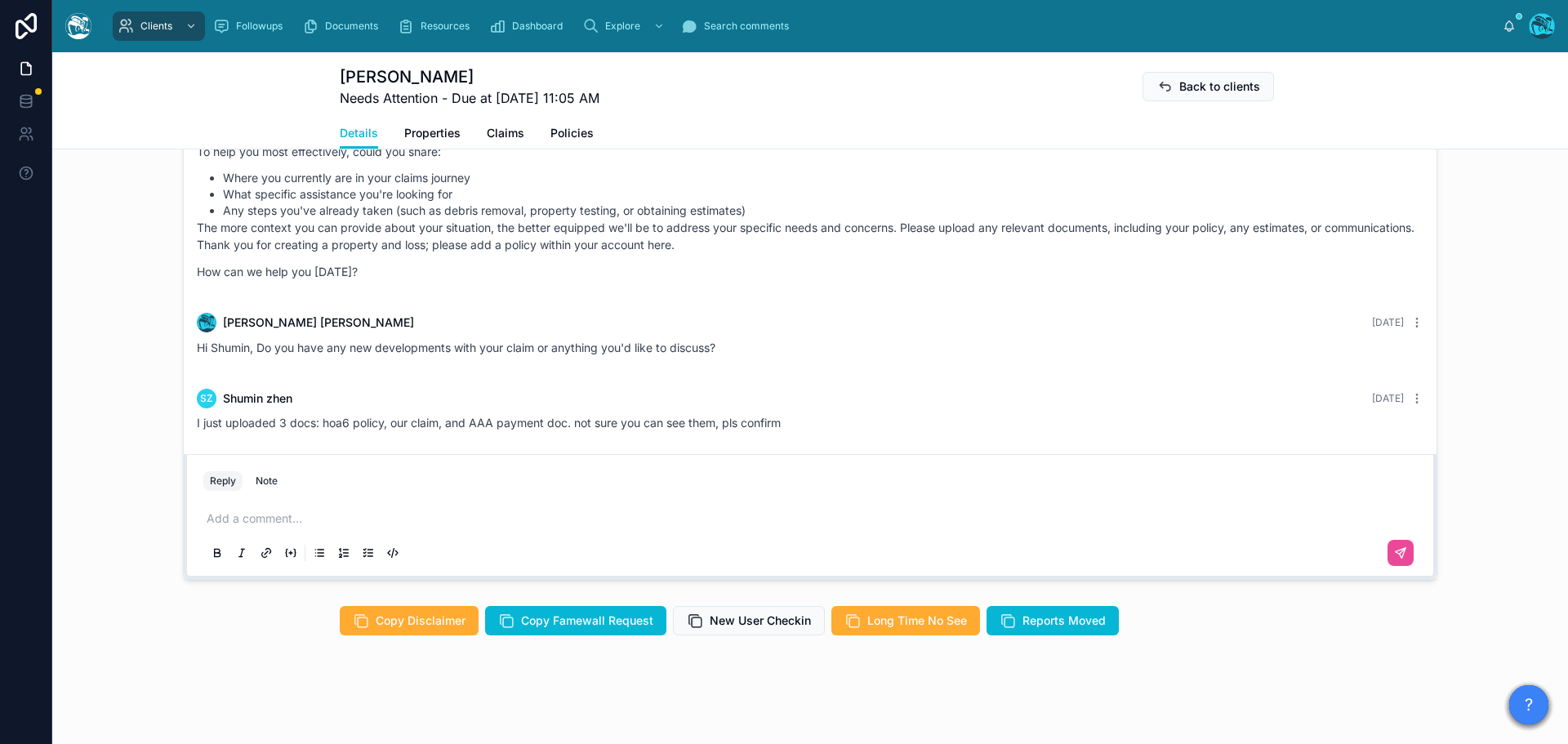
click at [246, 527] on p at bounding box center [813, 518] width 1213 height 17
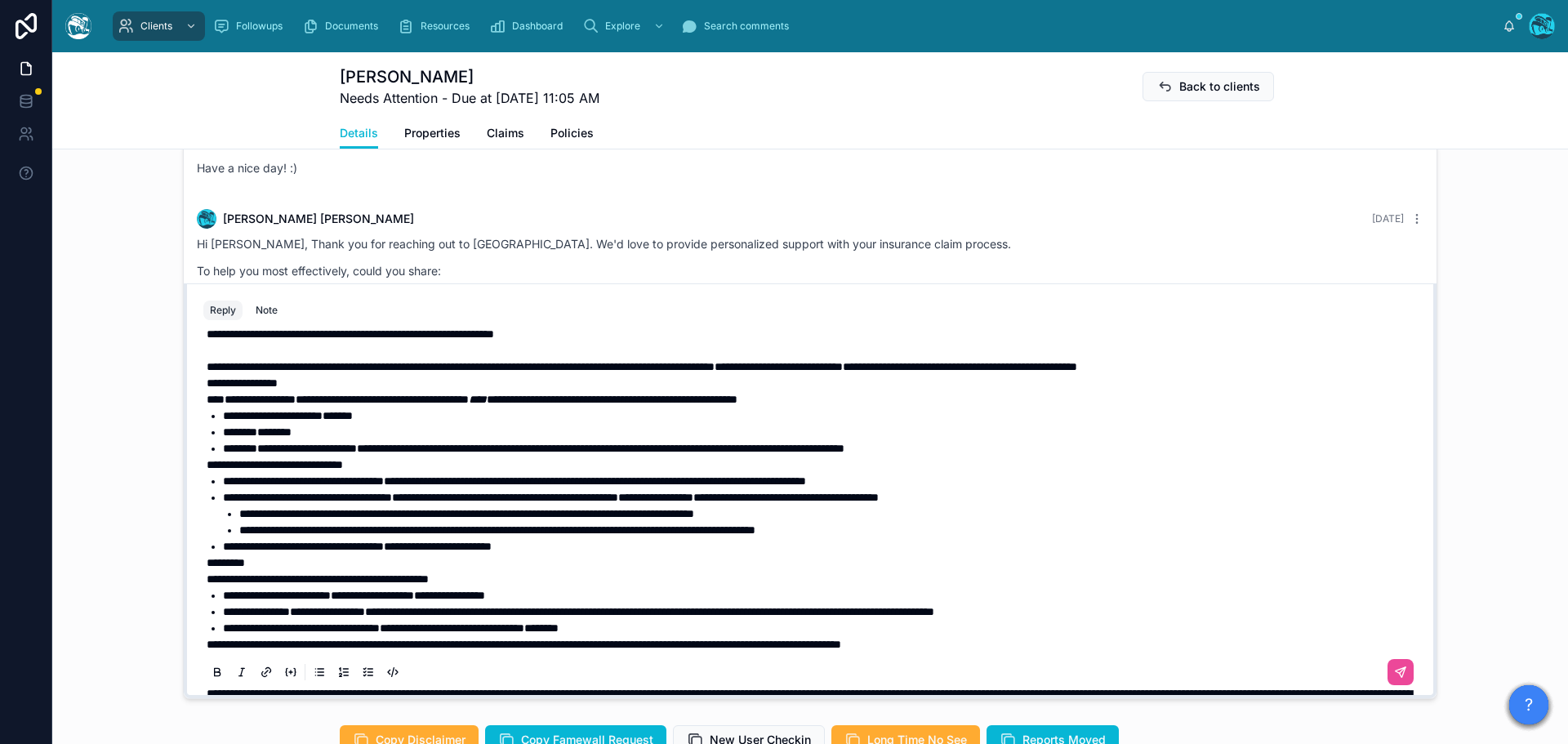
scroll to position [0, 0]
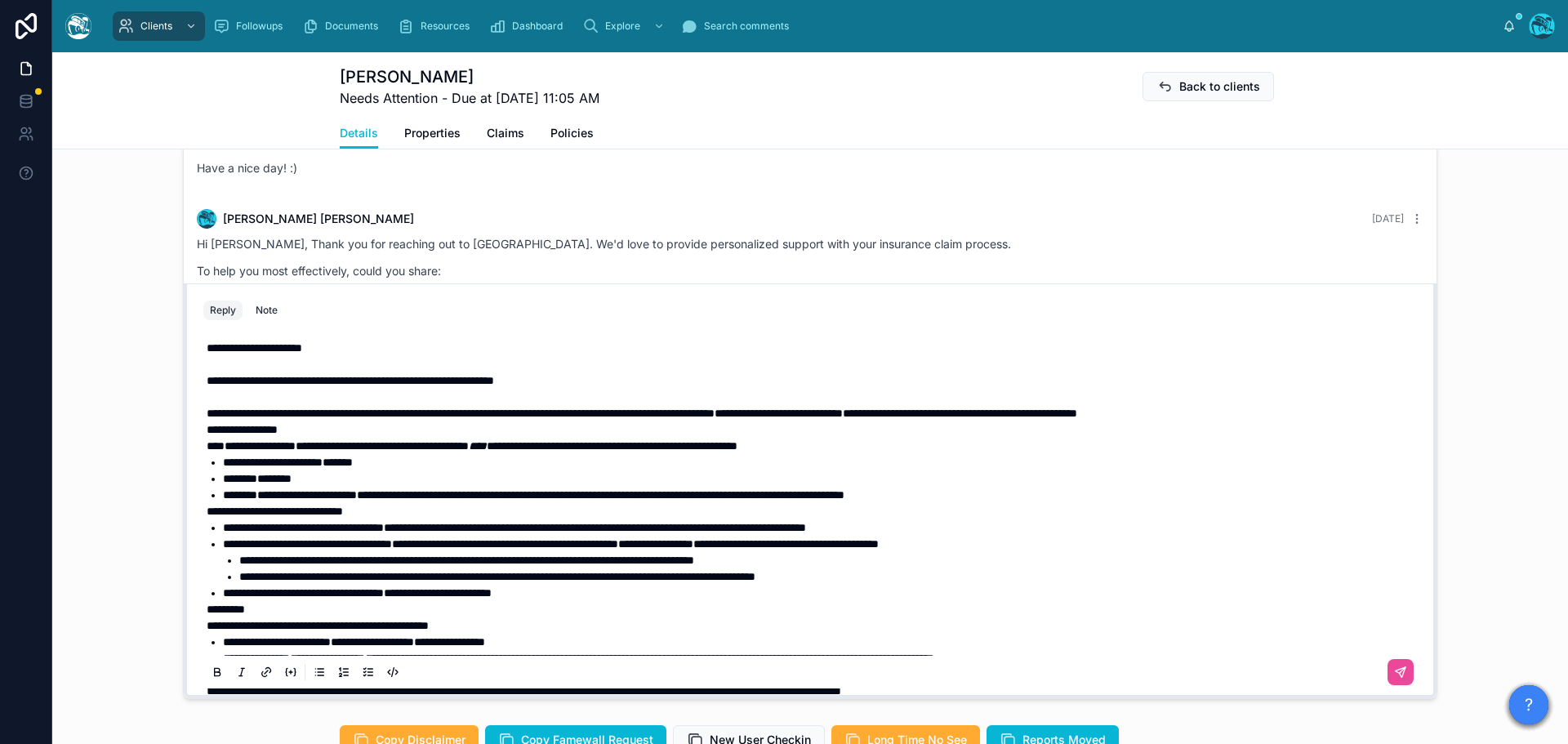
click at [585, 389] on p "**********" at bounding box center [813, 381] width 1213 height 17
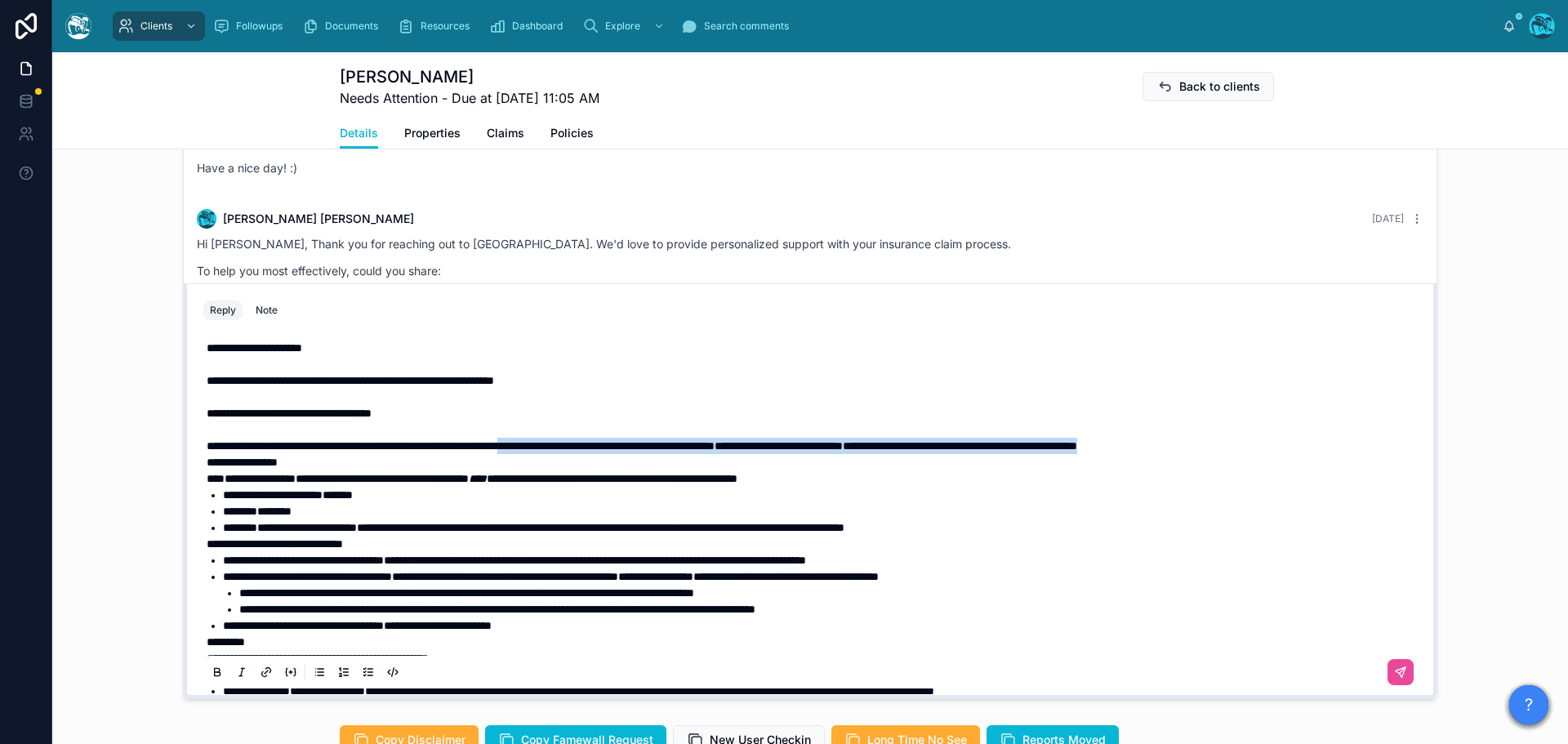
drag, startPoint x: 1330, startPoint y: 496, endPoint x: 596, endPoint y: 501, distance: 734.0
click at [596, 454] on p "**********" at bounding box center [813, 446] width 1213 height 17
click at [215, 676] on icon at bounding box center [218, 674] width 6 height 4
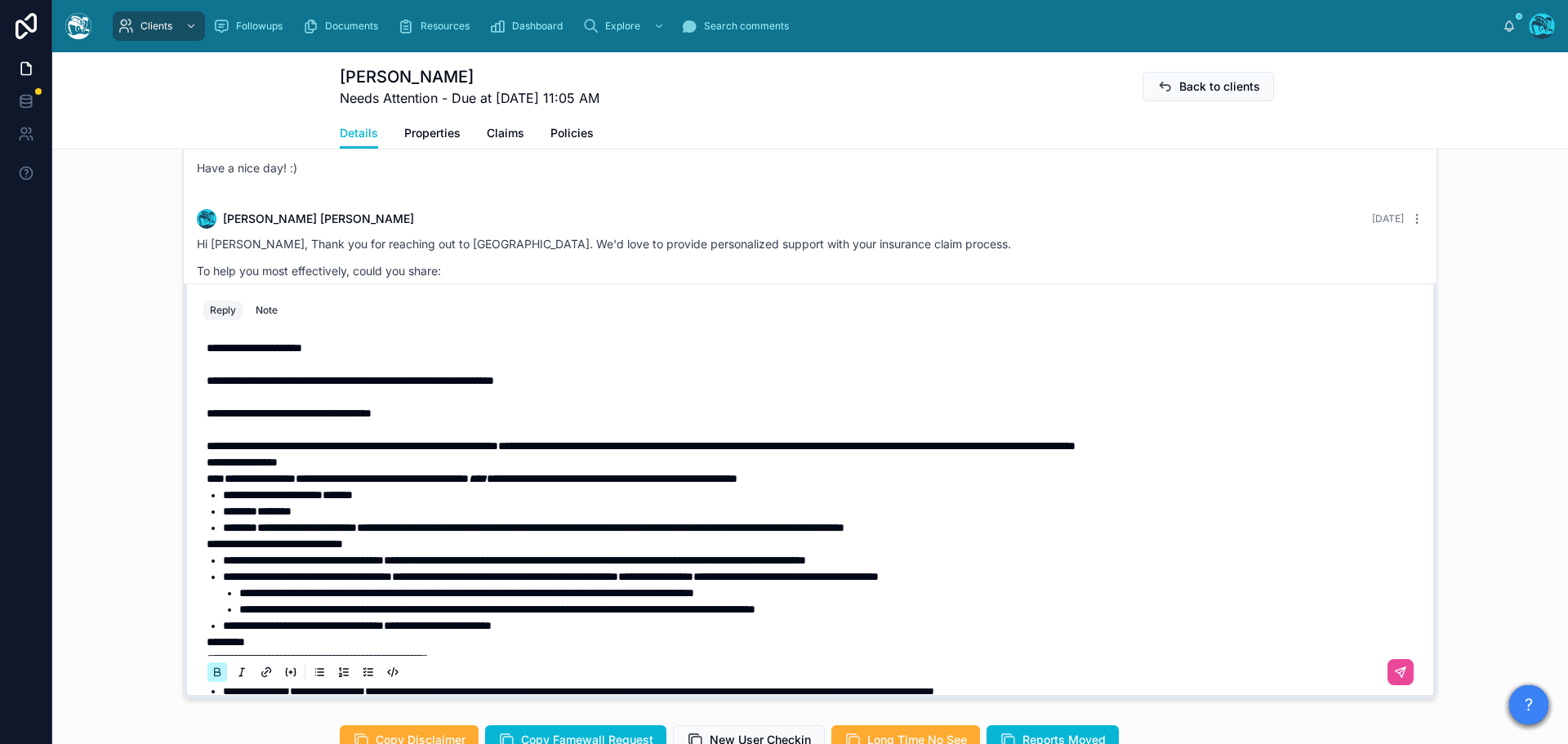
click at [215, 676] on icon at bounding box center [218, 674] width 6 height 4
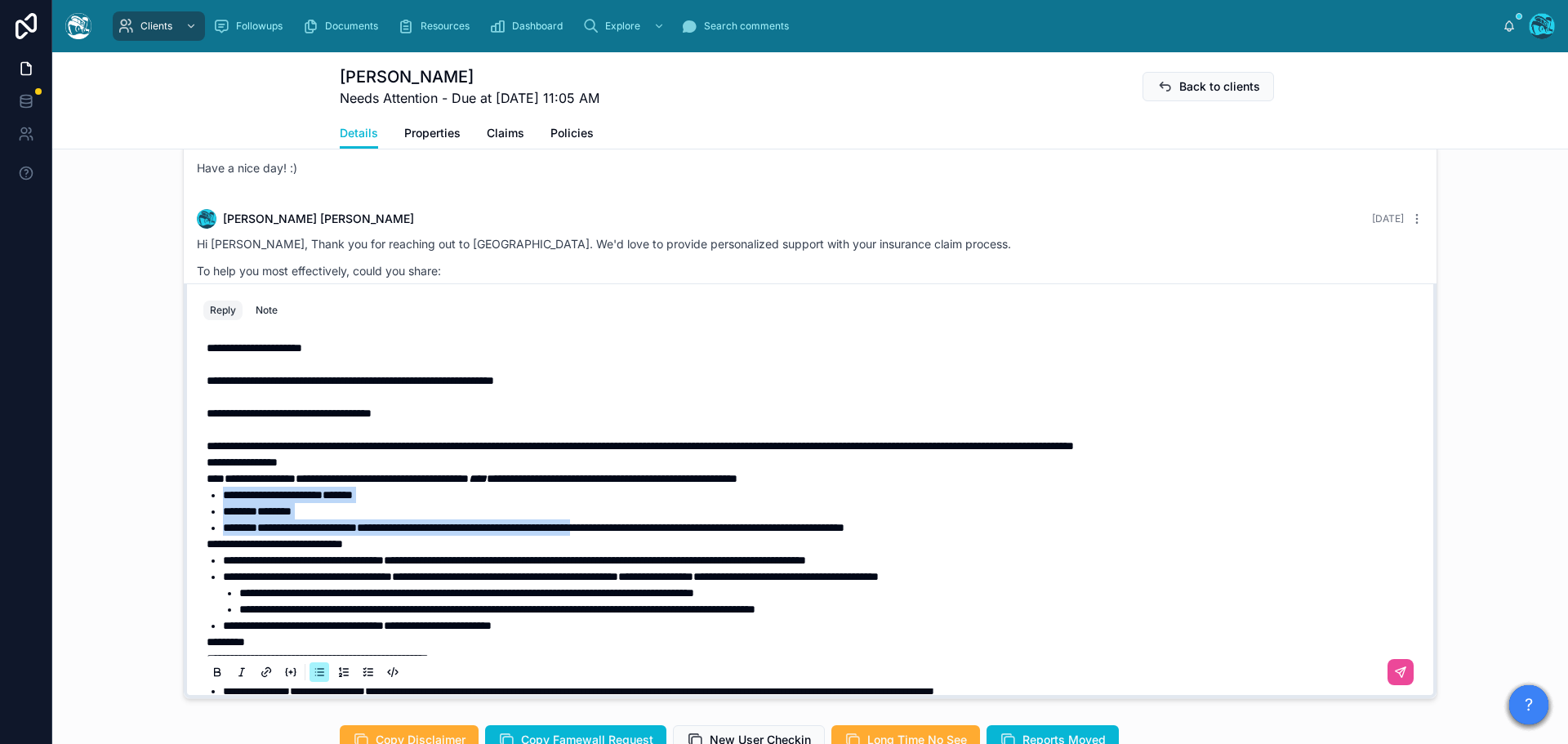
drag, startPoint x: 675, startPoint y: 576, endPoint x: 192, endPoint y: 543, distance: 484.1
click at [193, 543] on div "**********" at bounding box center [810, 510] width 1233 height 373
click at [211, 679] on icon at bounding box center [217, 672] width 13 height 13
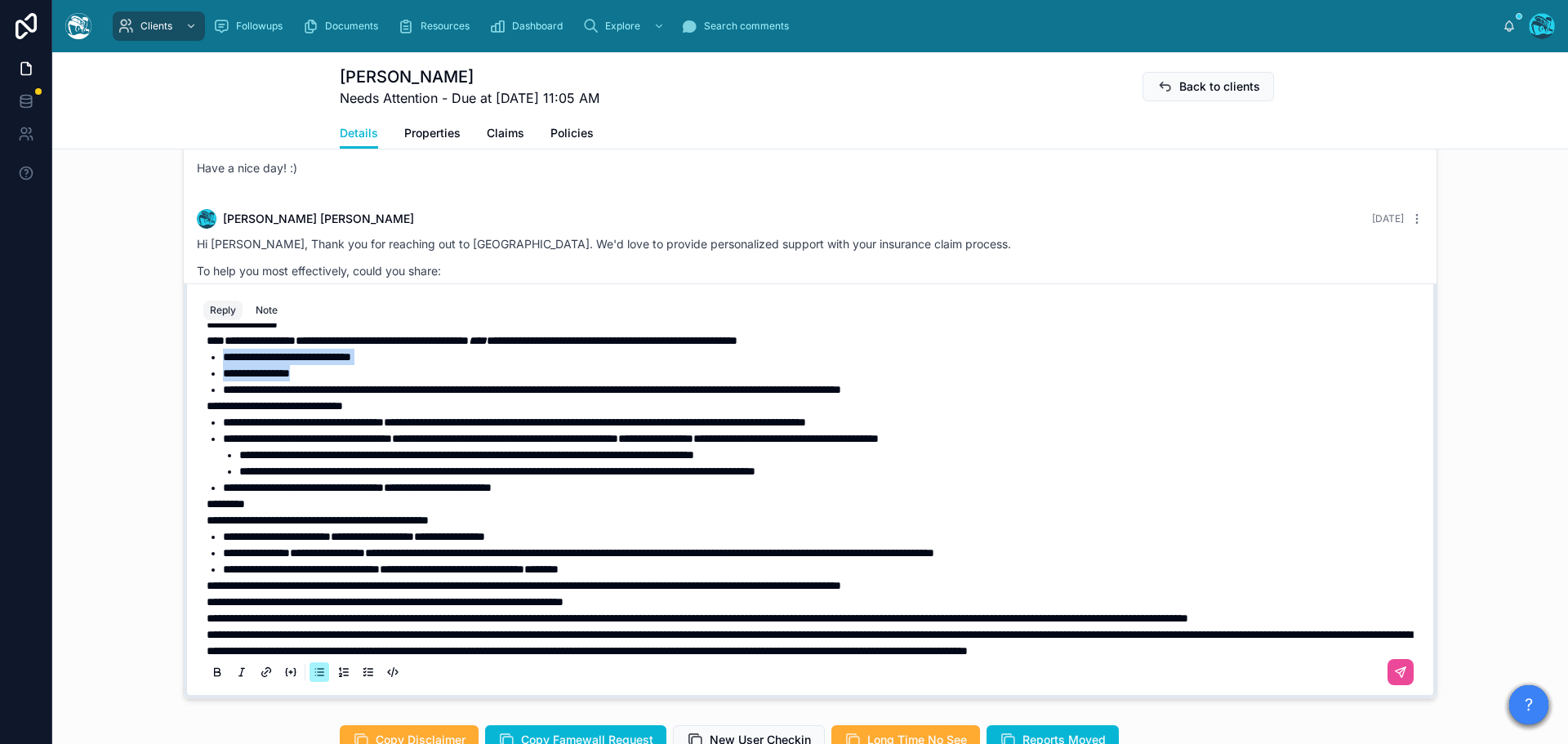
scroll to position [164, 0]
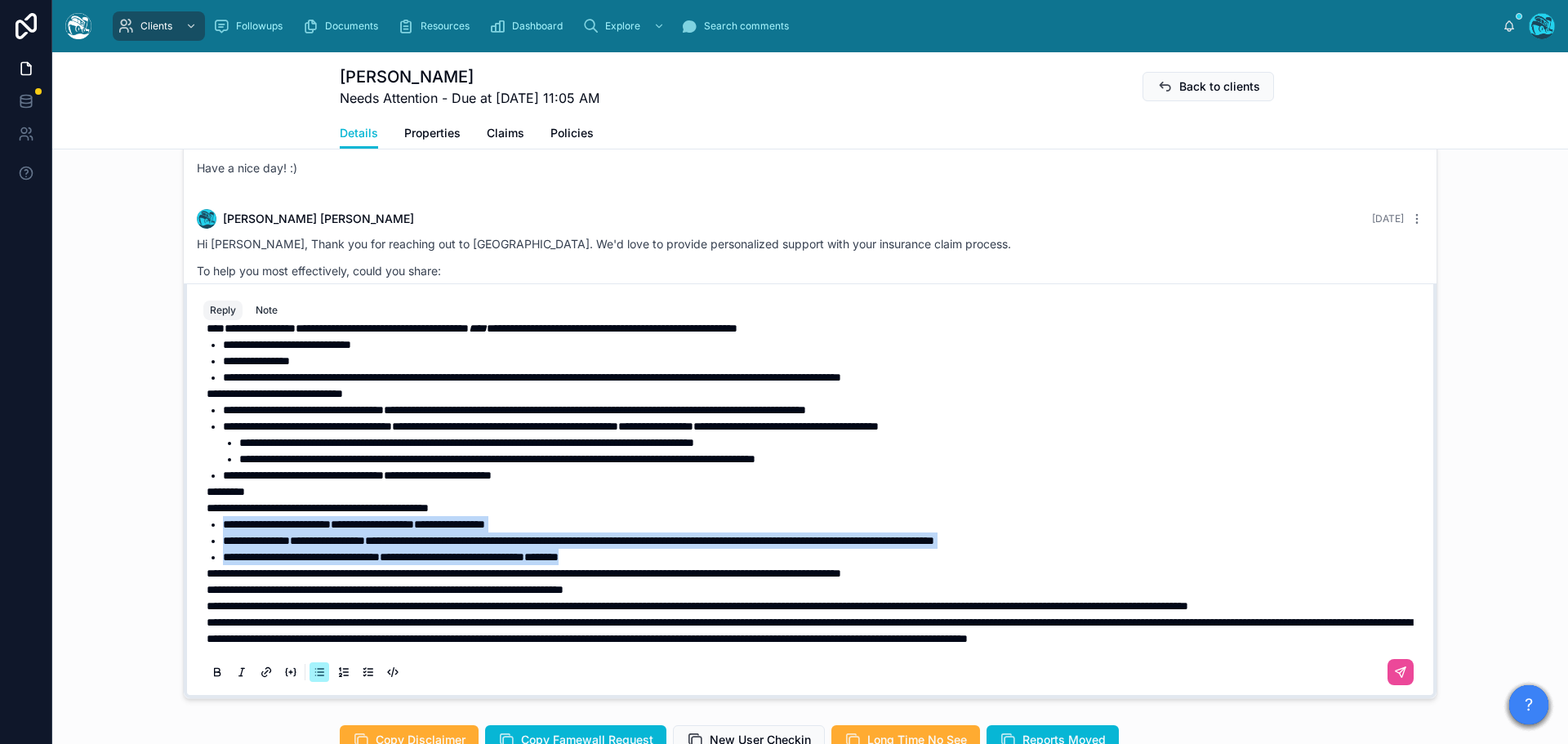
drag, startPoint x: 699, startPoint y: 595, endPoint x: 192, endPoint y: 558, distance: 508.3
click at [193, 558] on div "**********" at bounding box center [810, 510] width 1233 height 373
click at [215, 673] on icon at bounding box center [217, 671] width 5 height 4
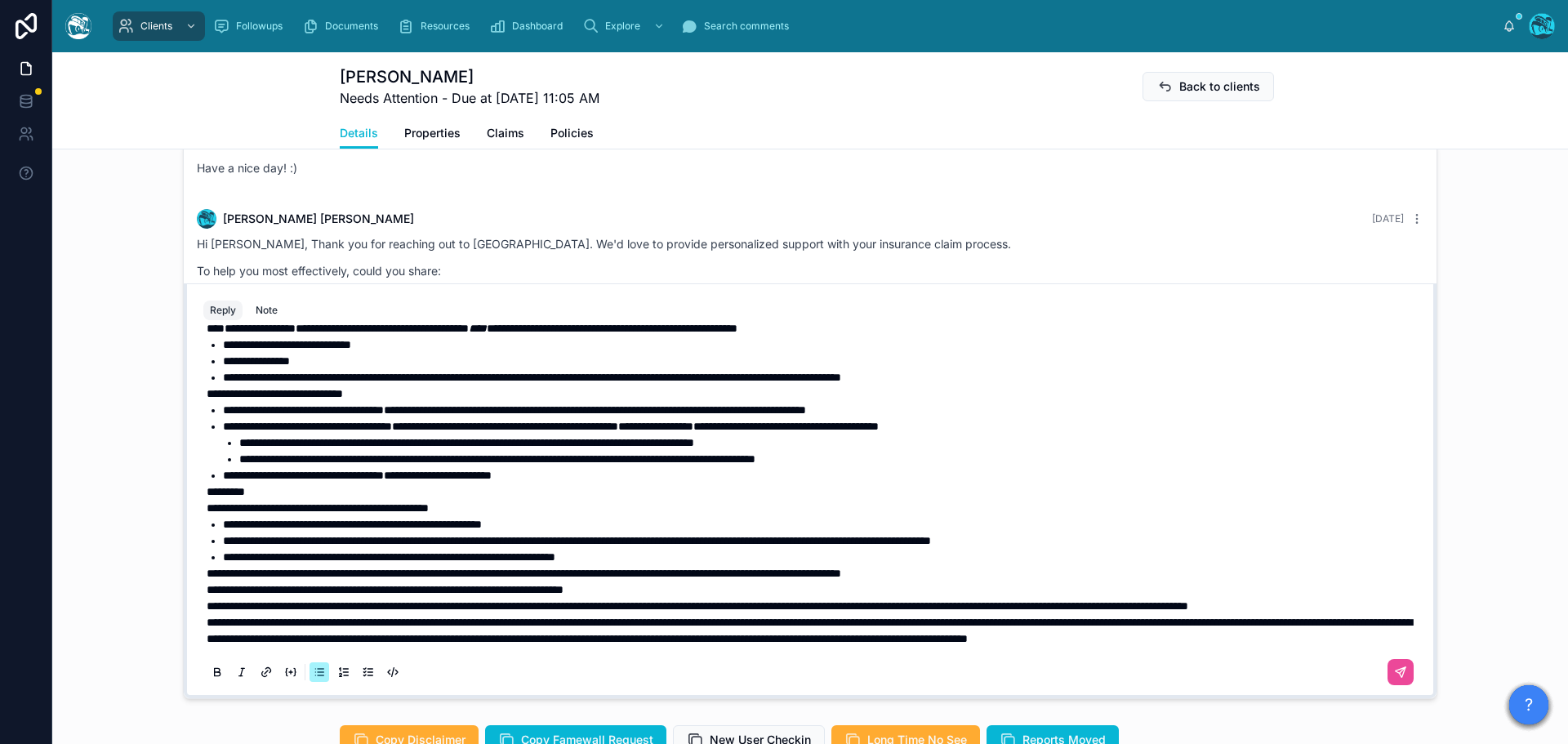
click at [206, 612] on span "**********" at bounding box center [696, 607] width 981 height 12
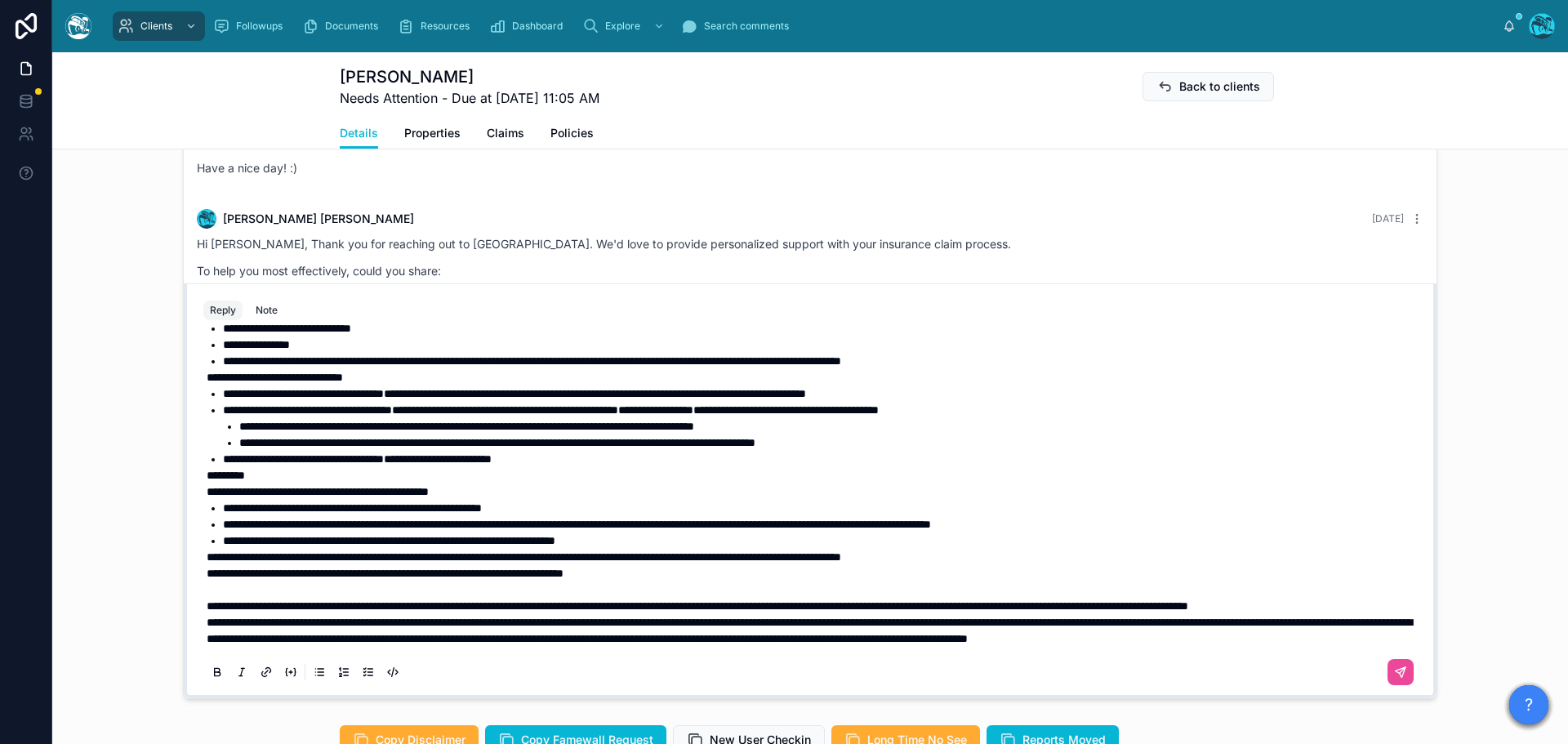
scroll to position [199, 0]
click at [206, 644] on span "**********" at bounding box center [809, 631] width 1205 height 28
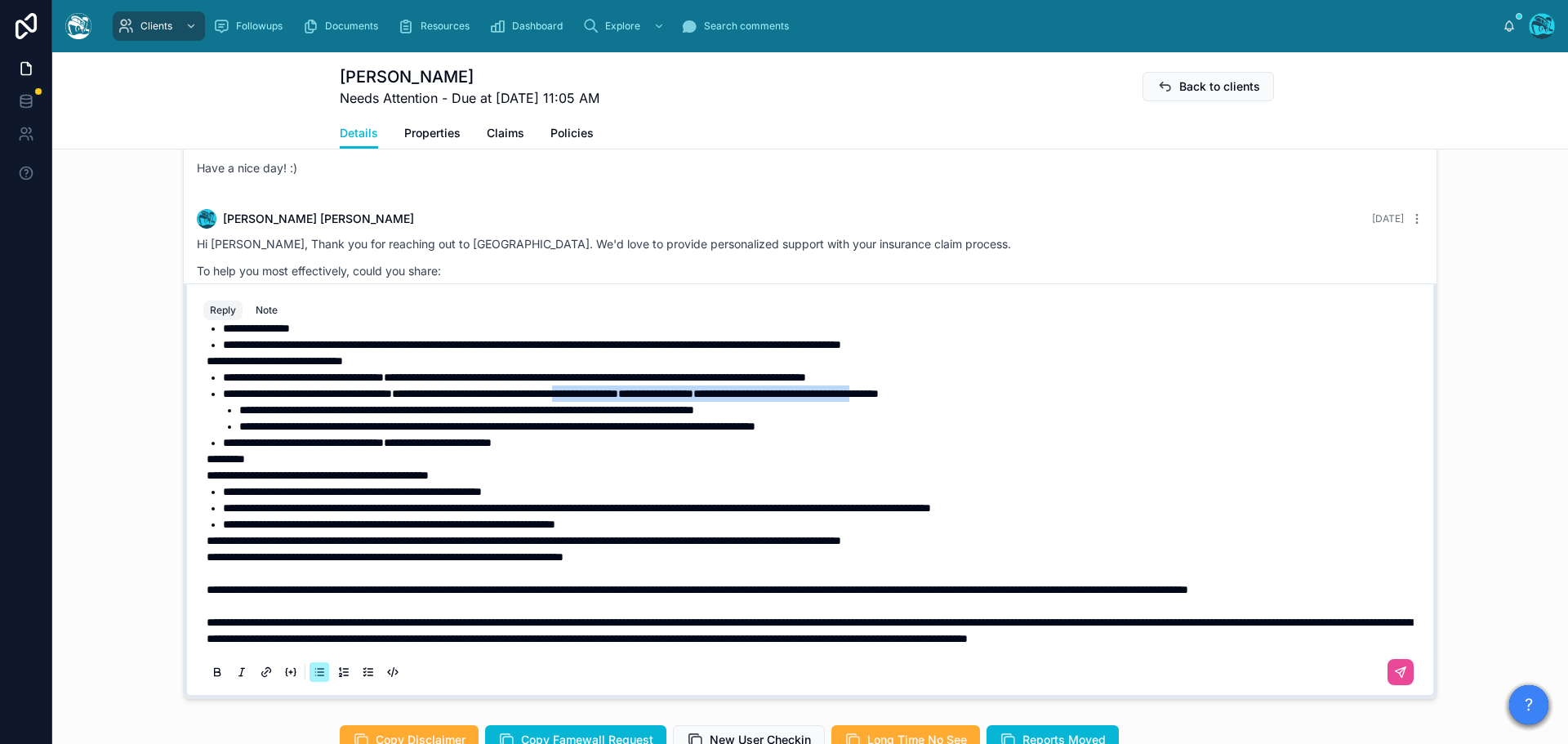
drag, startPoint x: 1052, startPoint y: 426, endPoint x: 685, endPoint y: 422, distance: 367.0
click at [685, 402] on li "**********" at bounding box center [821, 394] width 1197 height 17
click at [211, 679] on icon at bounding box center [217, 672] width 13 height 13
click at [888, 565] on p "**********" at bounding box center [813, 557] width 1213 height 17
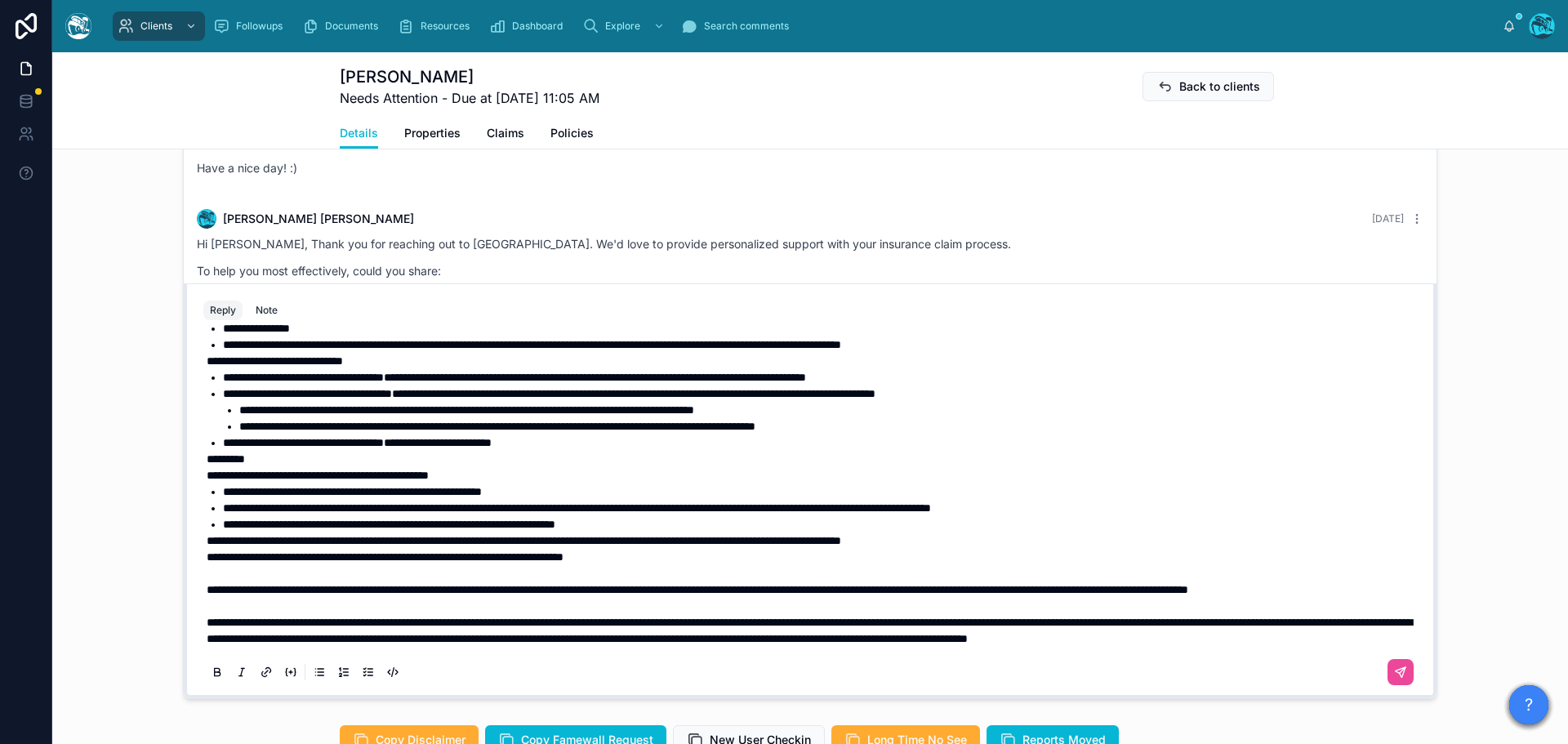
scroll to position [216, 0]
click at [1399, 673] on icon at bounding box center [1402, 670] width 6 height 6
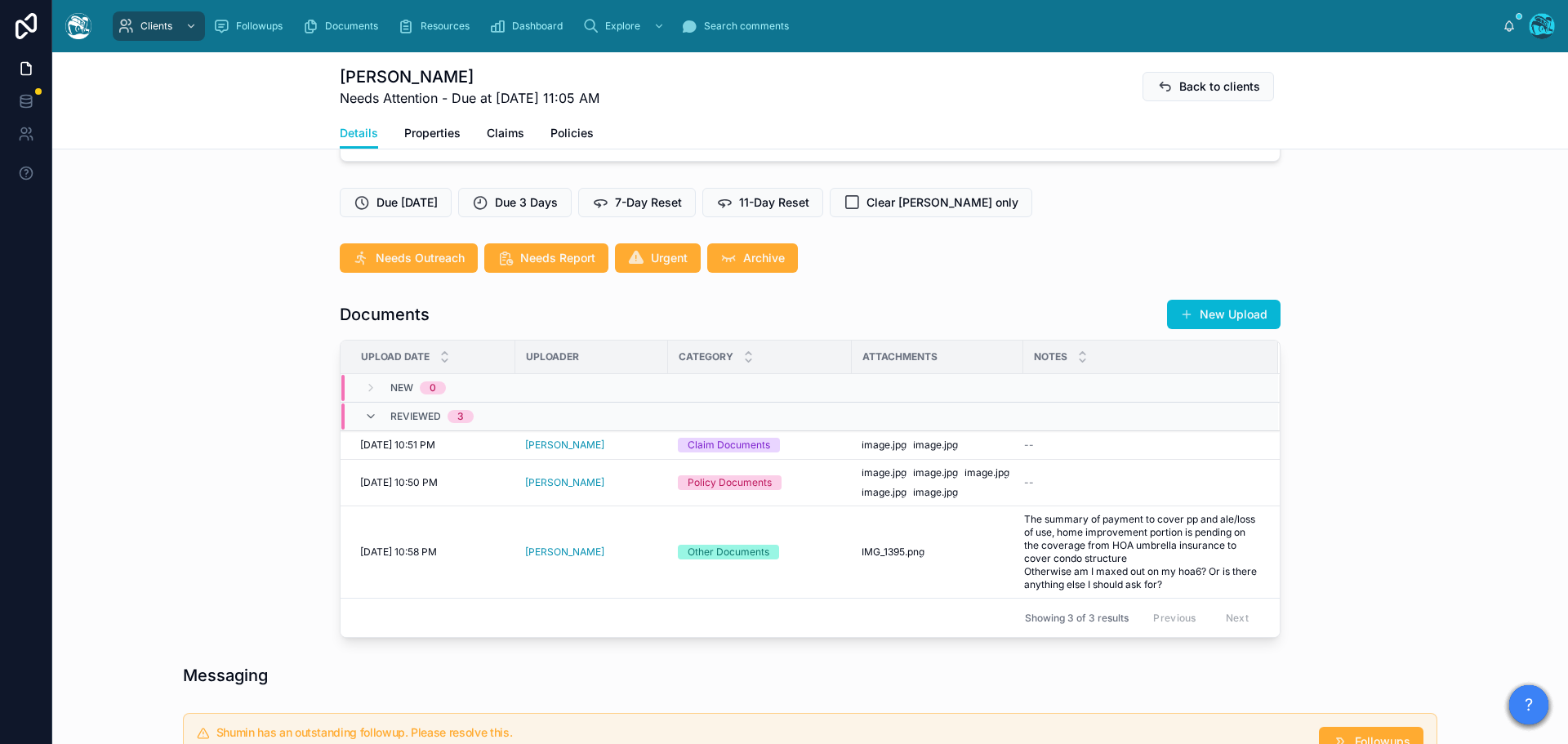
scroll to position [453, 0]
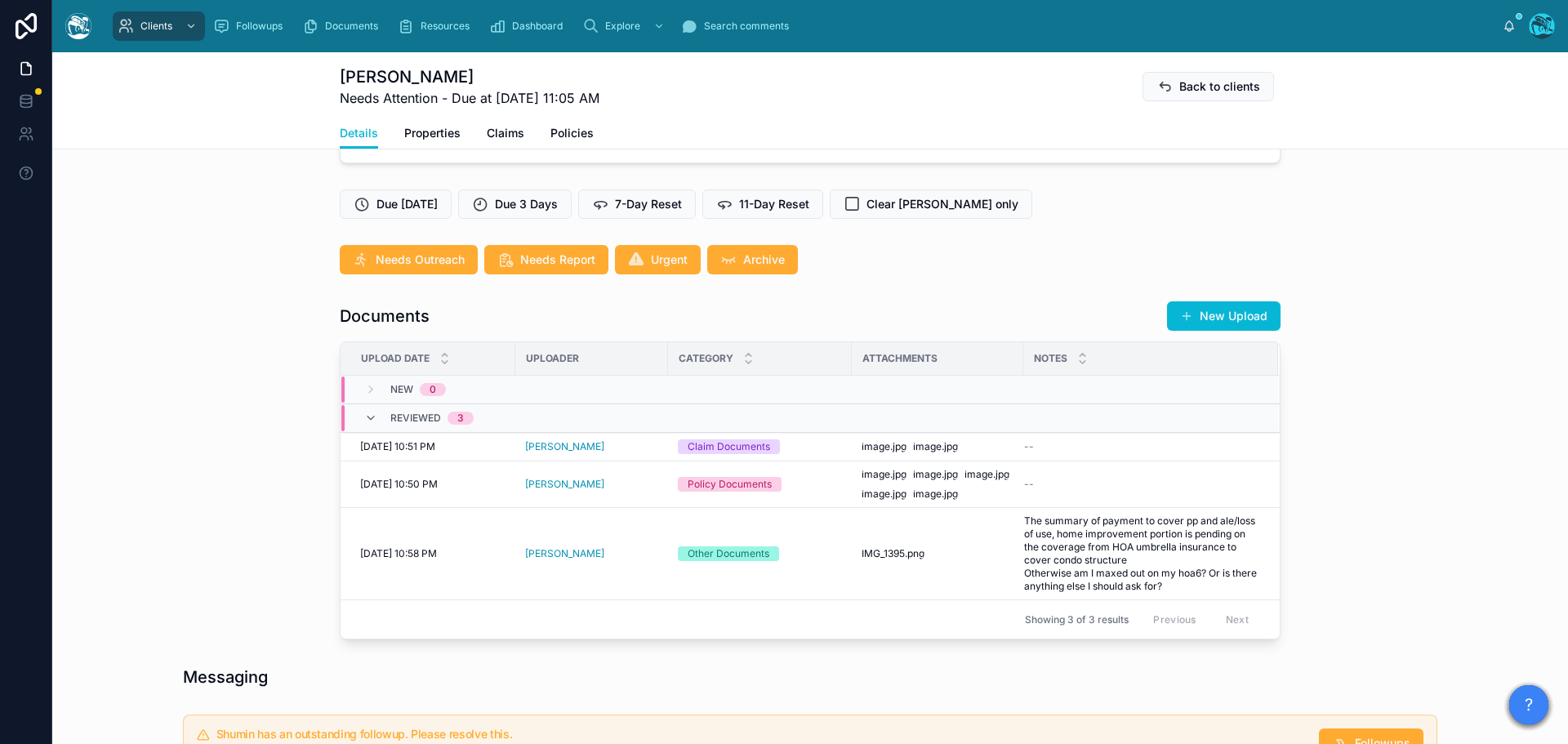
click at [1230, 331] on button "New Upload" at bounding box center [1223, 316] width 113 height 30
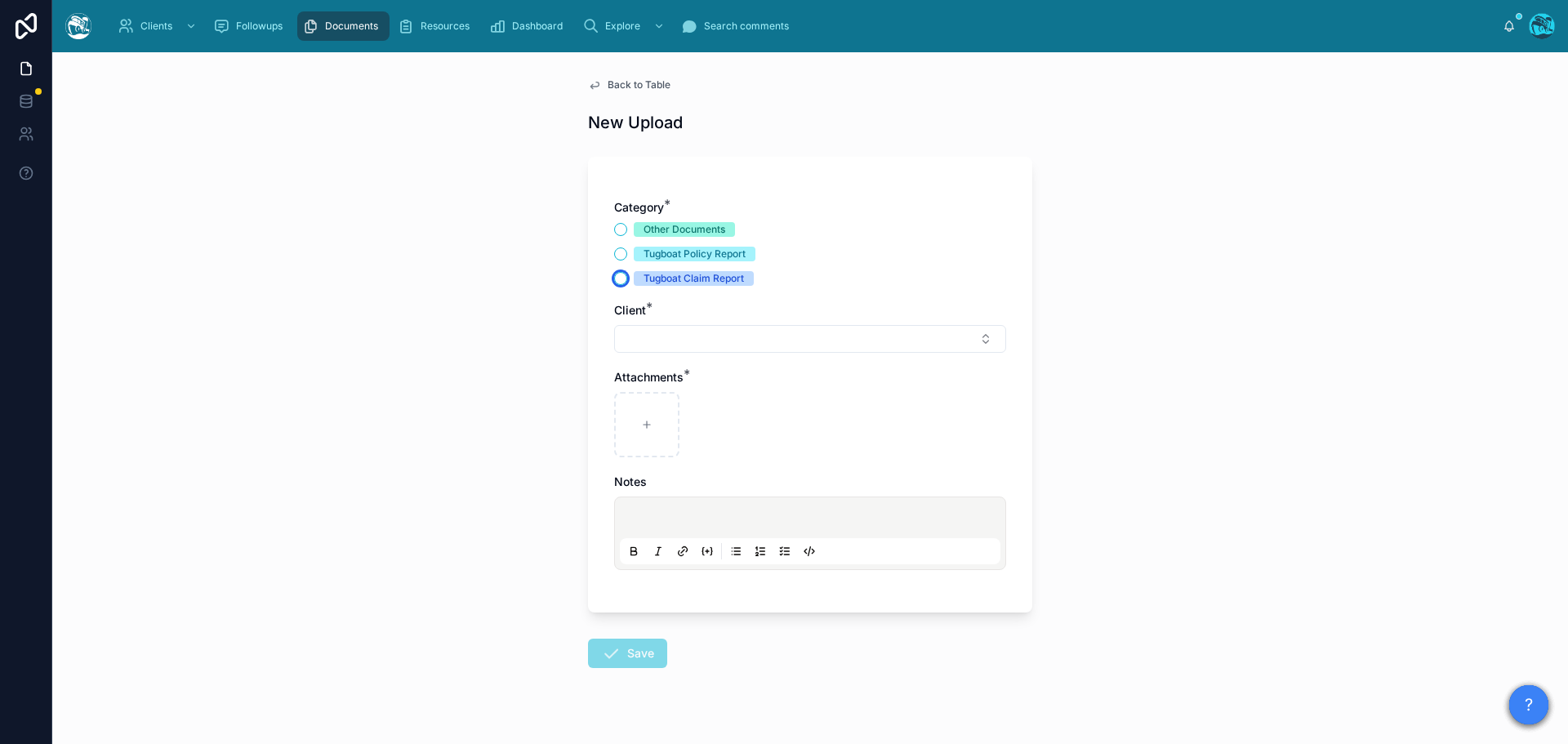
click at [614, 277] on button "Tugboat Claim Report" at bounding box center [620, 278] width 13 height 13
click at [652, 339] on button "Select Button" at bounding box center [810, 339] width 392 height 28
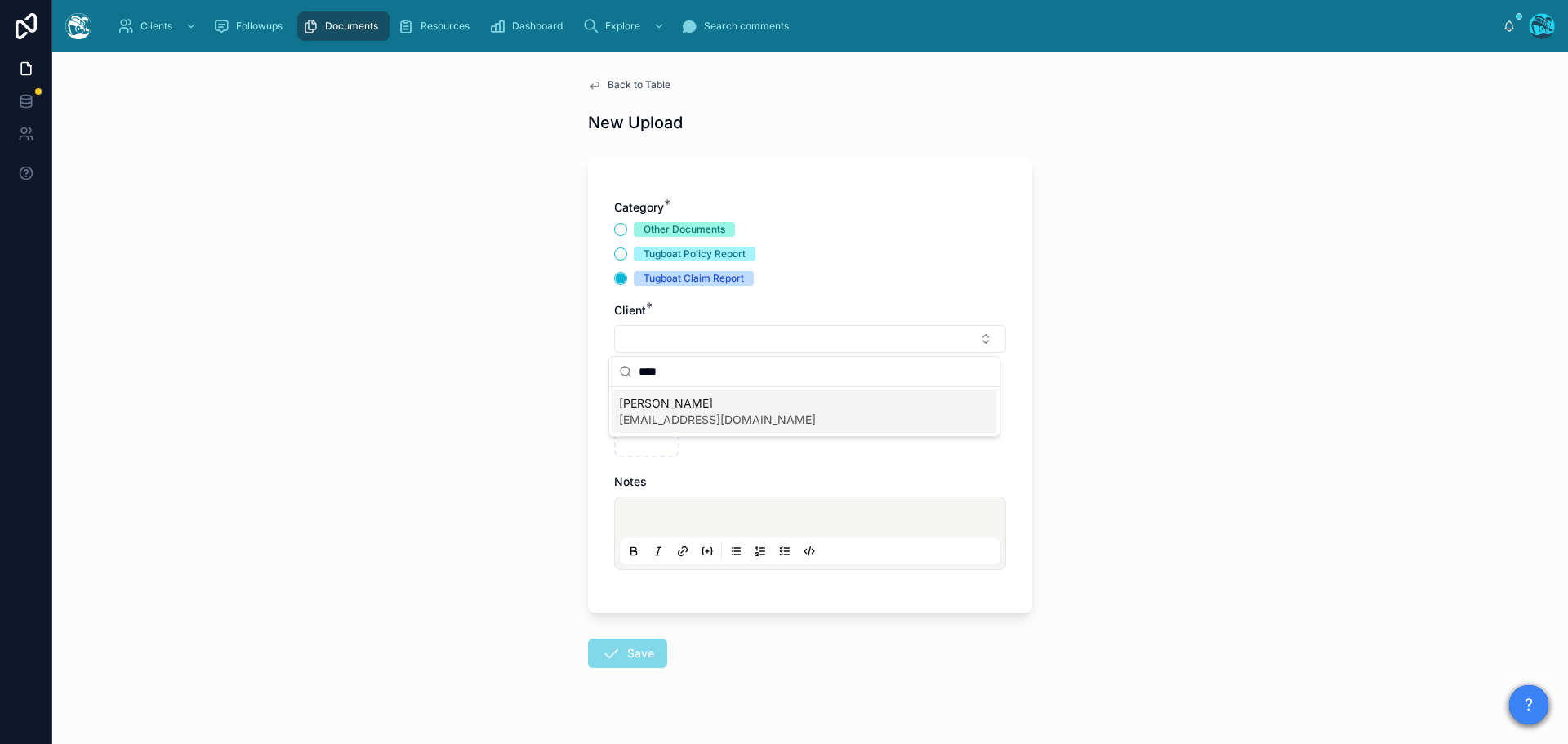
type input "****"
click at [666, 409] on span "[PERSON_NAME]" at bounding box center [718, 404] width 197 height 17
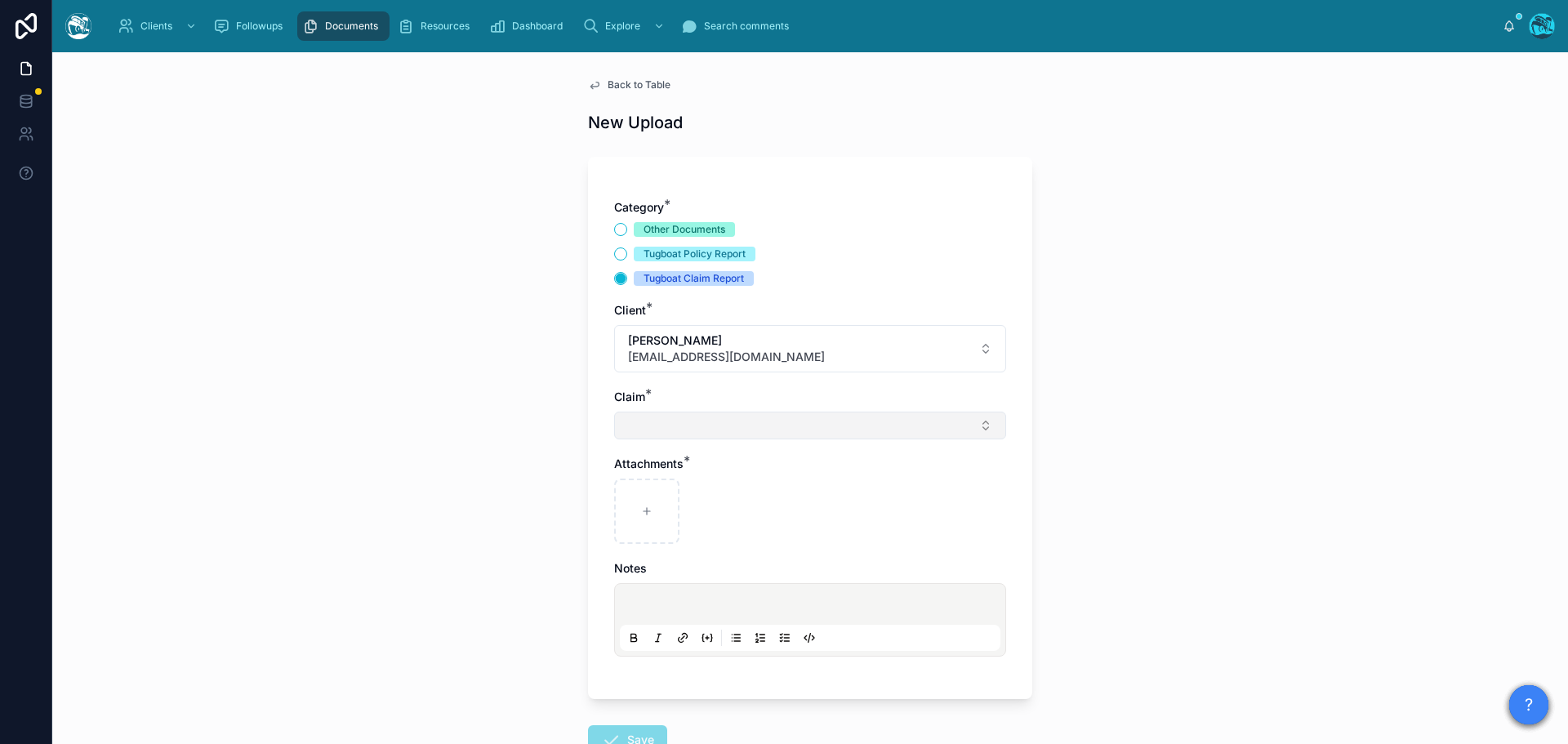
click at [647, 420] on button "Select Button" at bounding box center [810, 425] width 392 height 28
click at [646, 490] on span "[PERSON_NAME] fire 2025" at bounding box center [692, 489] width 146 height 17
click at [630, 510] on div at bounding box center [647, 514] width 65 height 65
type input "**********"
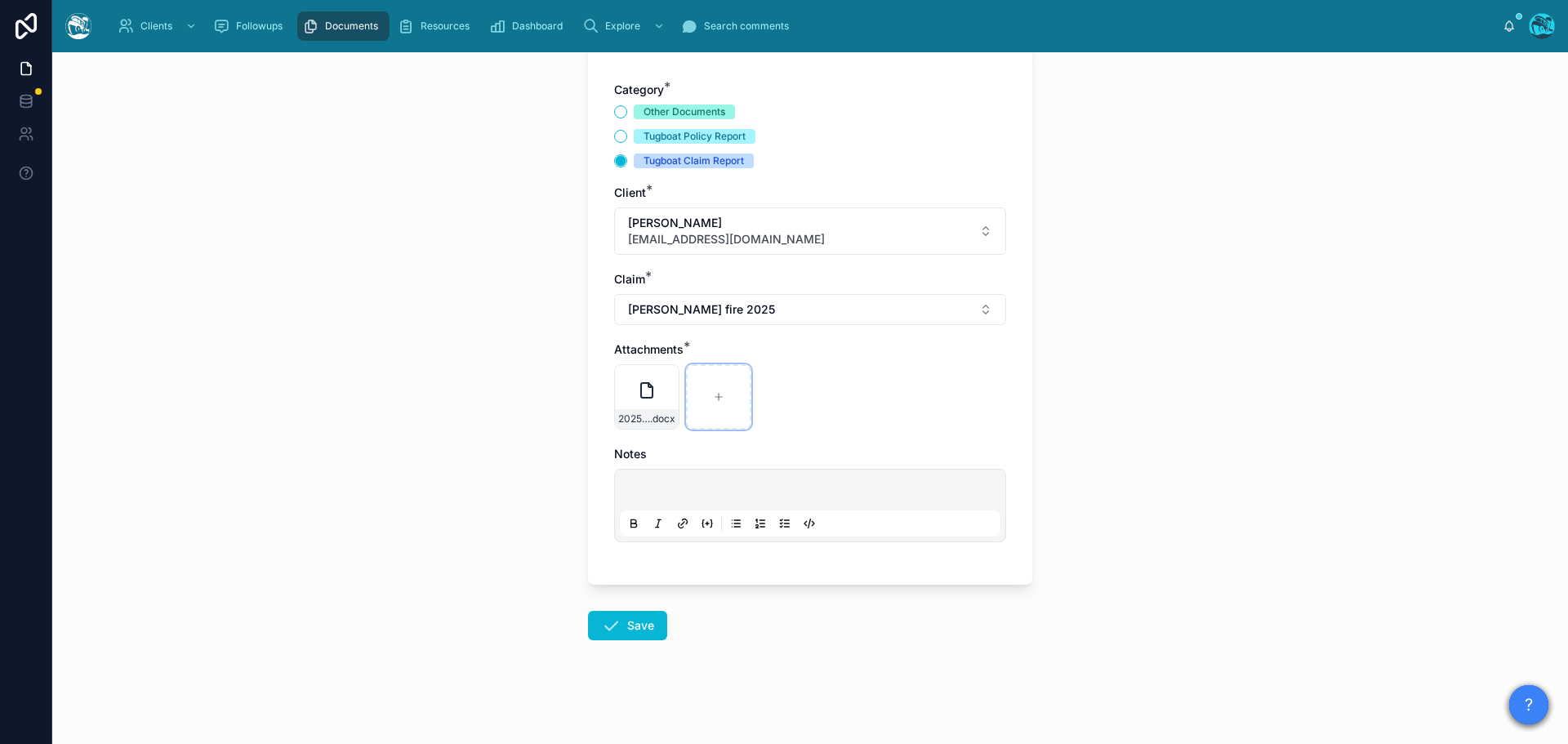
scroll to position [118, 0]
click at [605, 629] on icon at bounding box center [610, 625] width 20 height 20
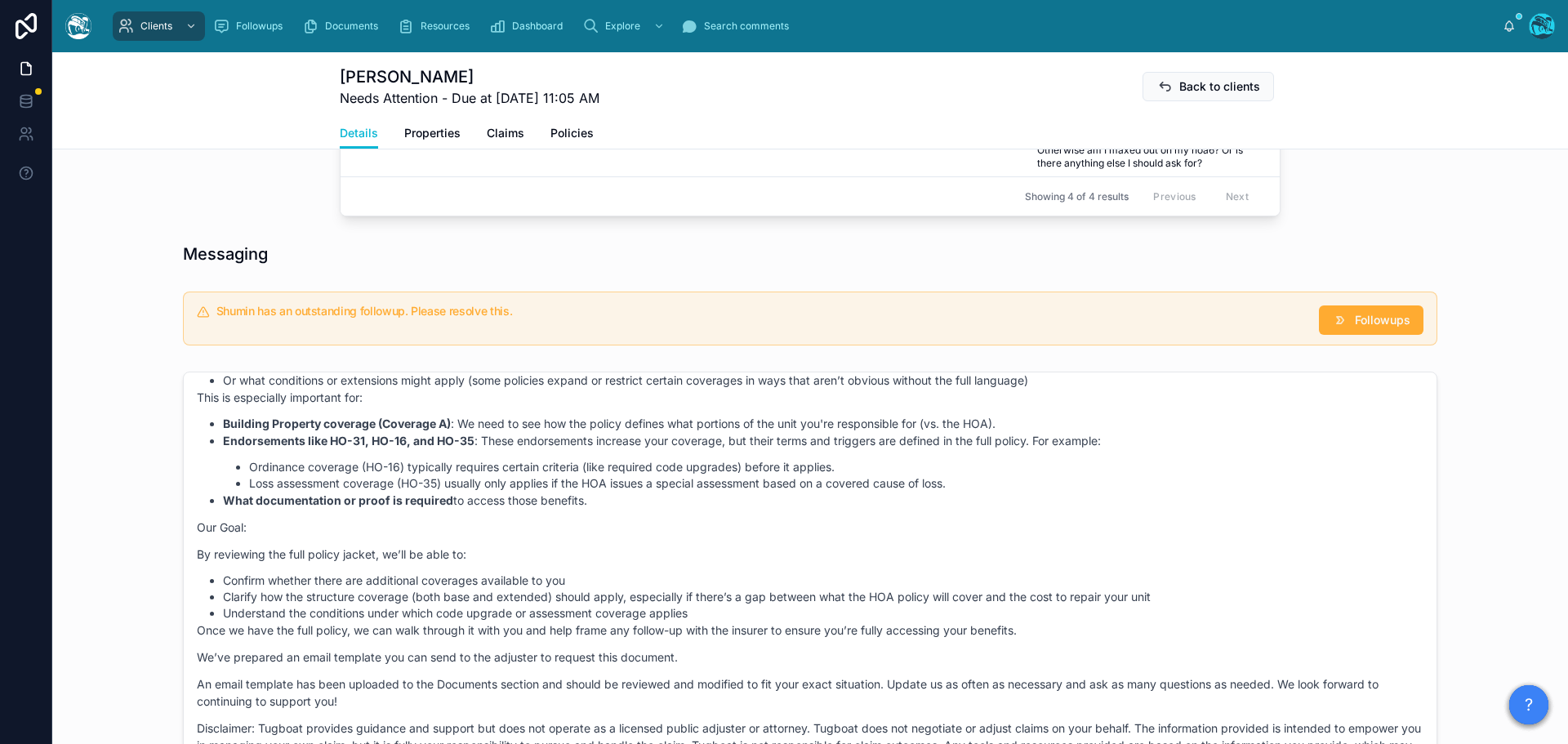
scroll to position [935, 0]
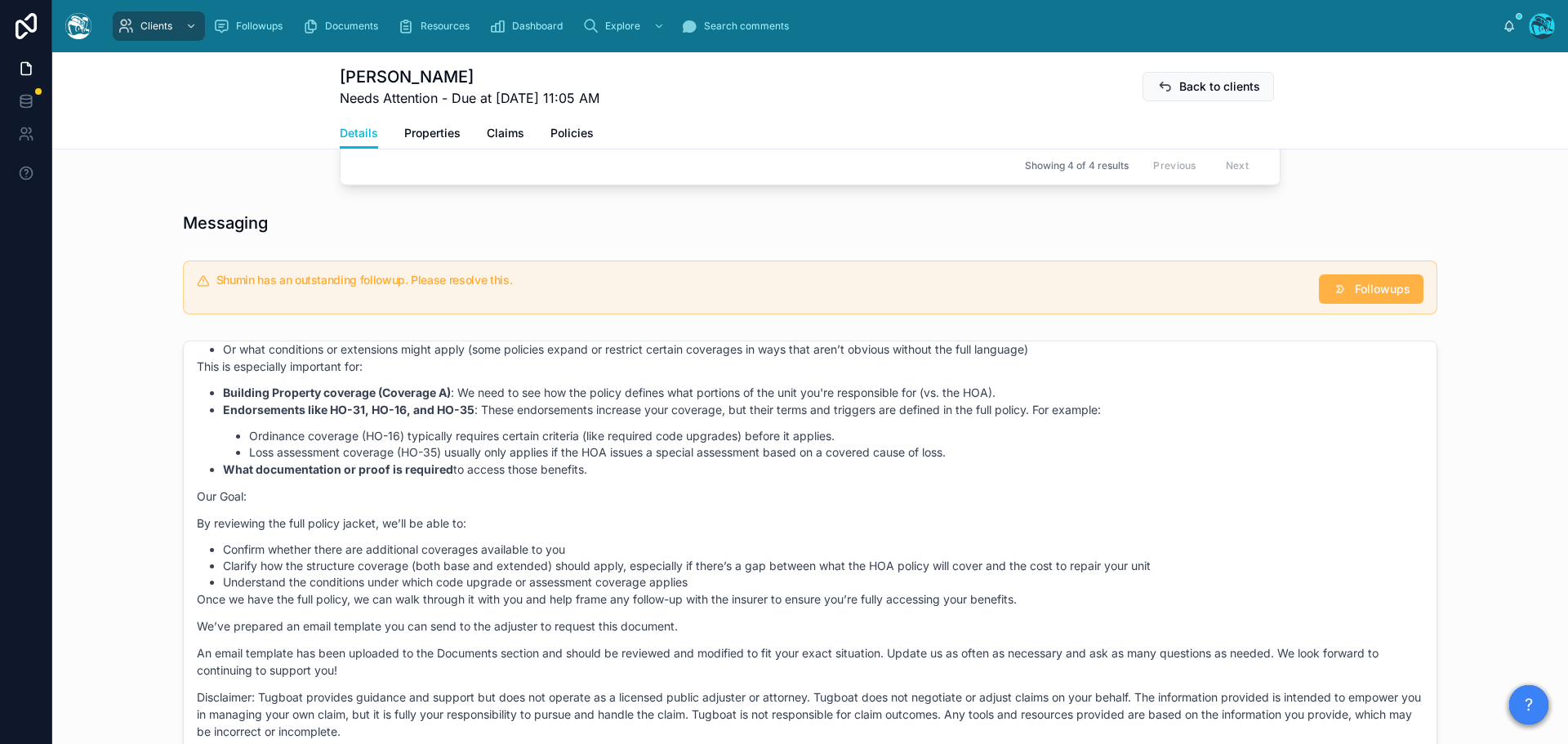
click at [1356, 297] on span "Followups" at bounding box center [1382, 289] width 55 height 17
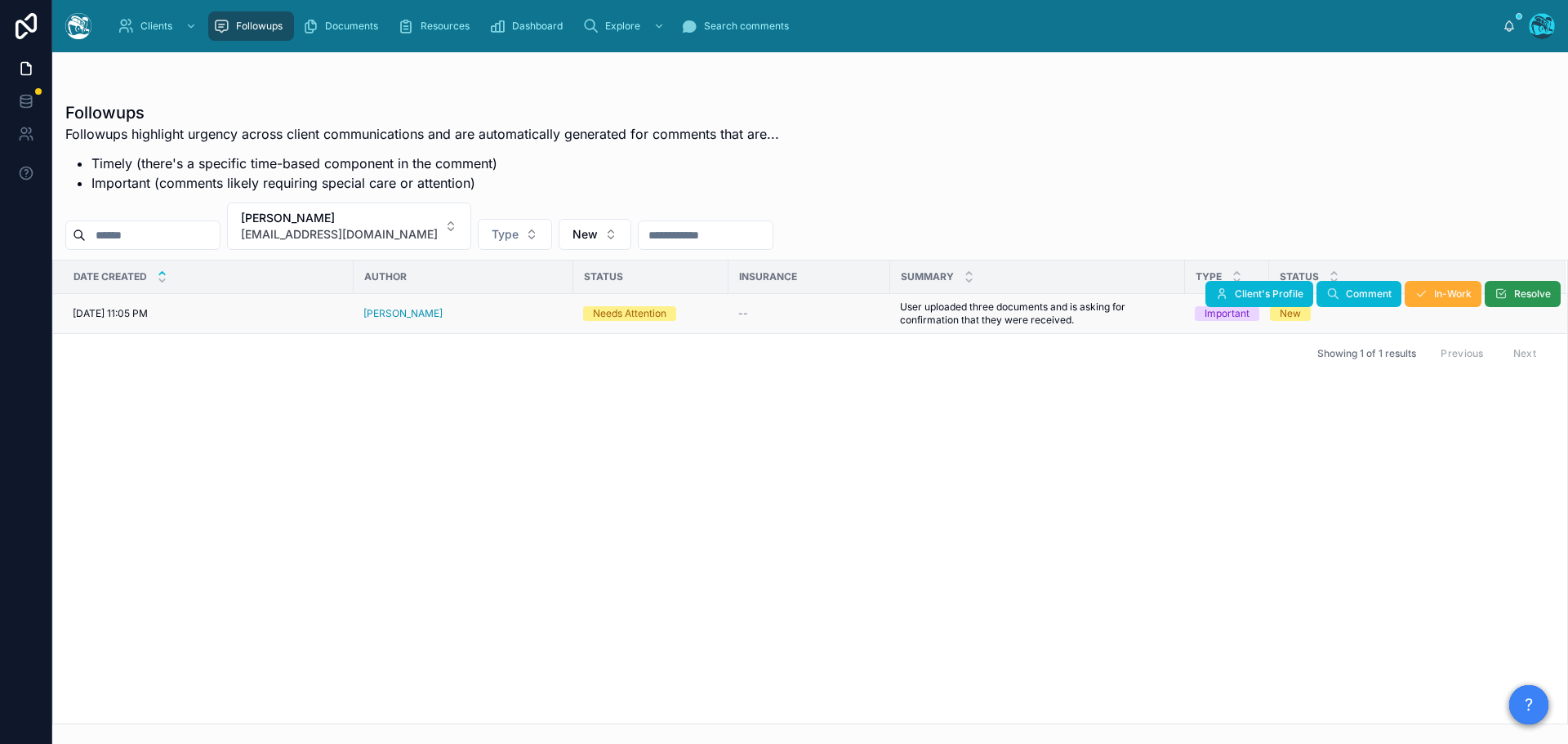
click at [1510, 294] on button "Resolve" at bounding box center [1522, 294] width 76 height 26
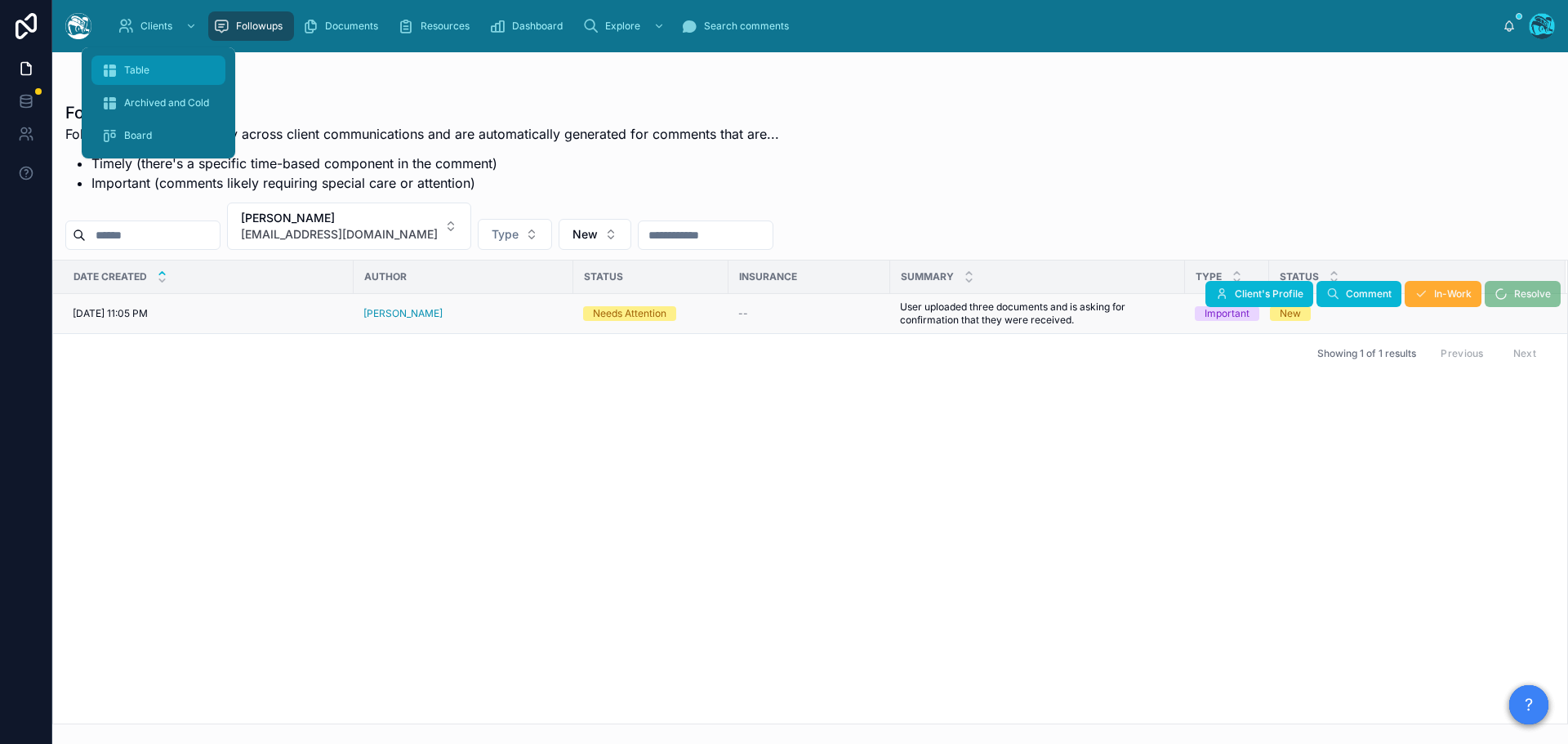
click at [131, 71] on span "Table" at bounding box center [137, 70] width 26 height 13
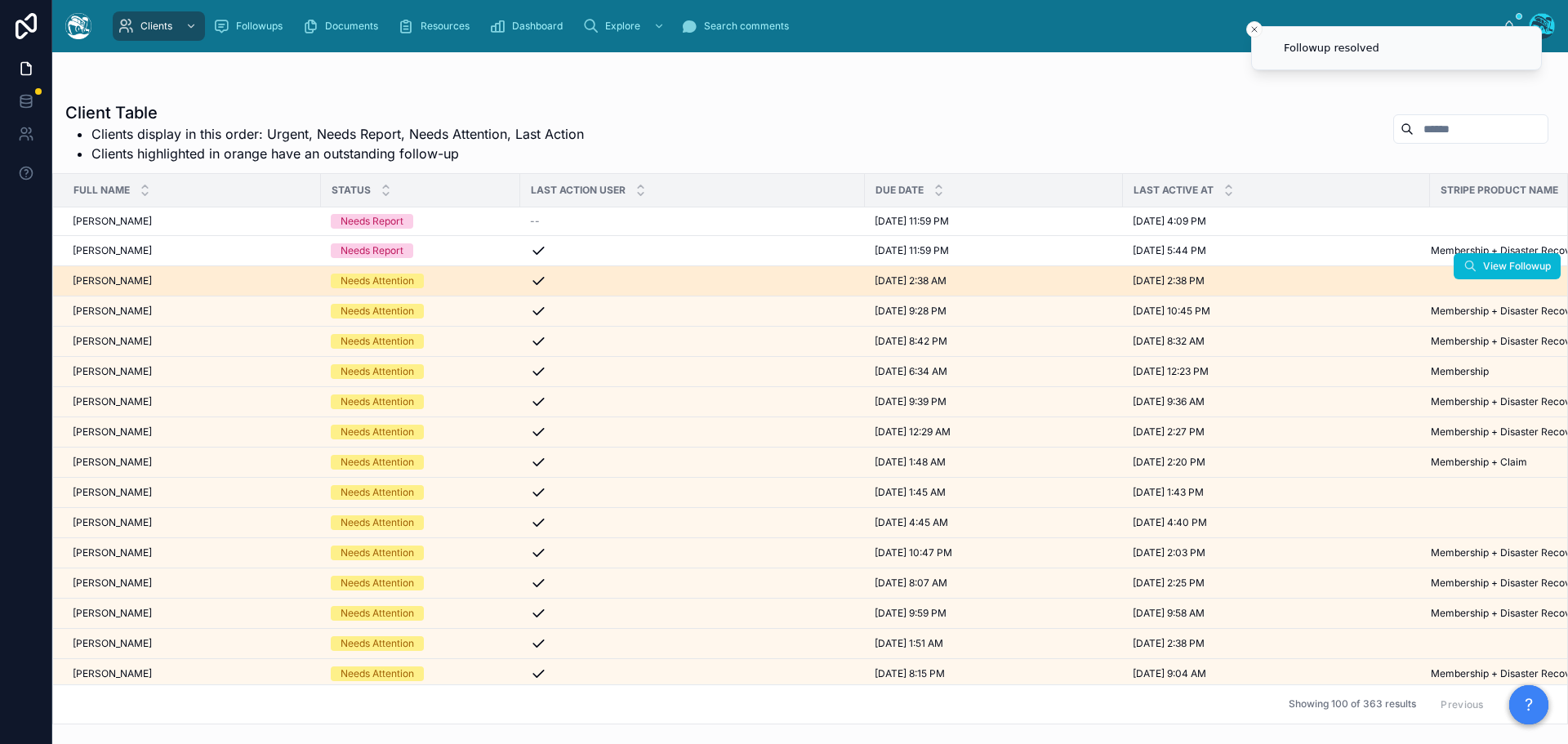
click at [308, 285] on div "[PERSON_NAME] [PERSON_NAME]" at bounding box center [192, 280] width 239 height 13
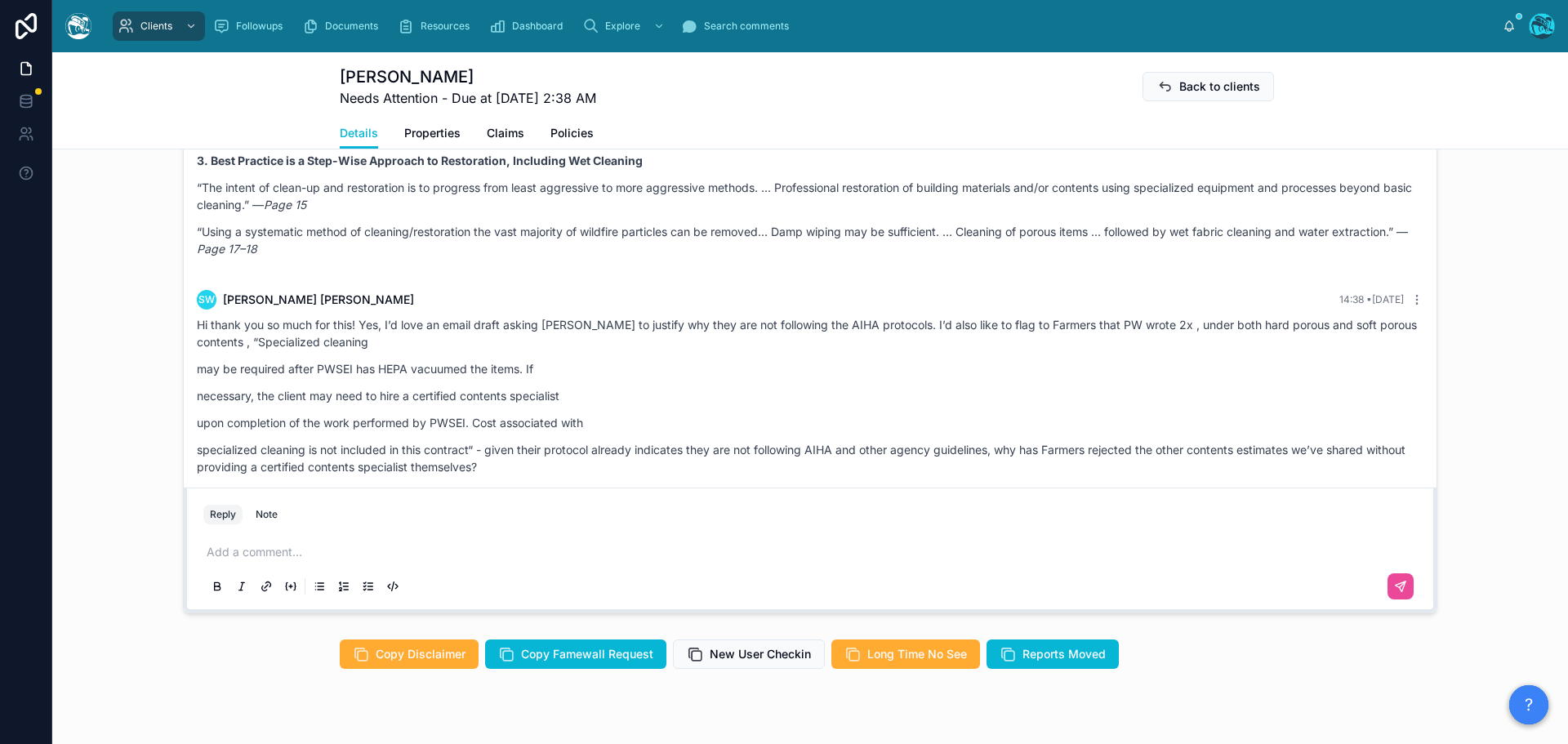
scroll to position [5860, 0]
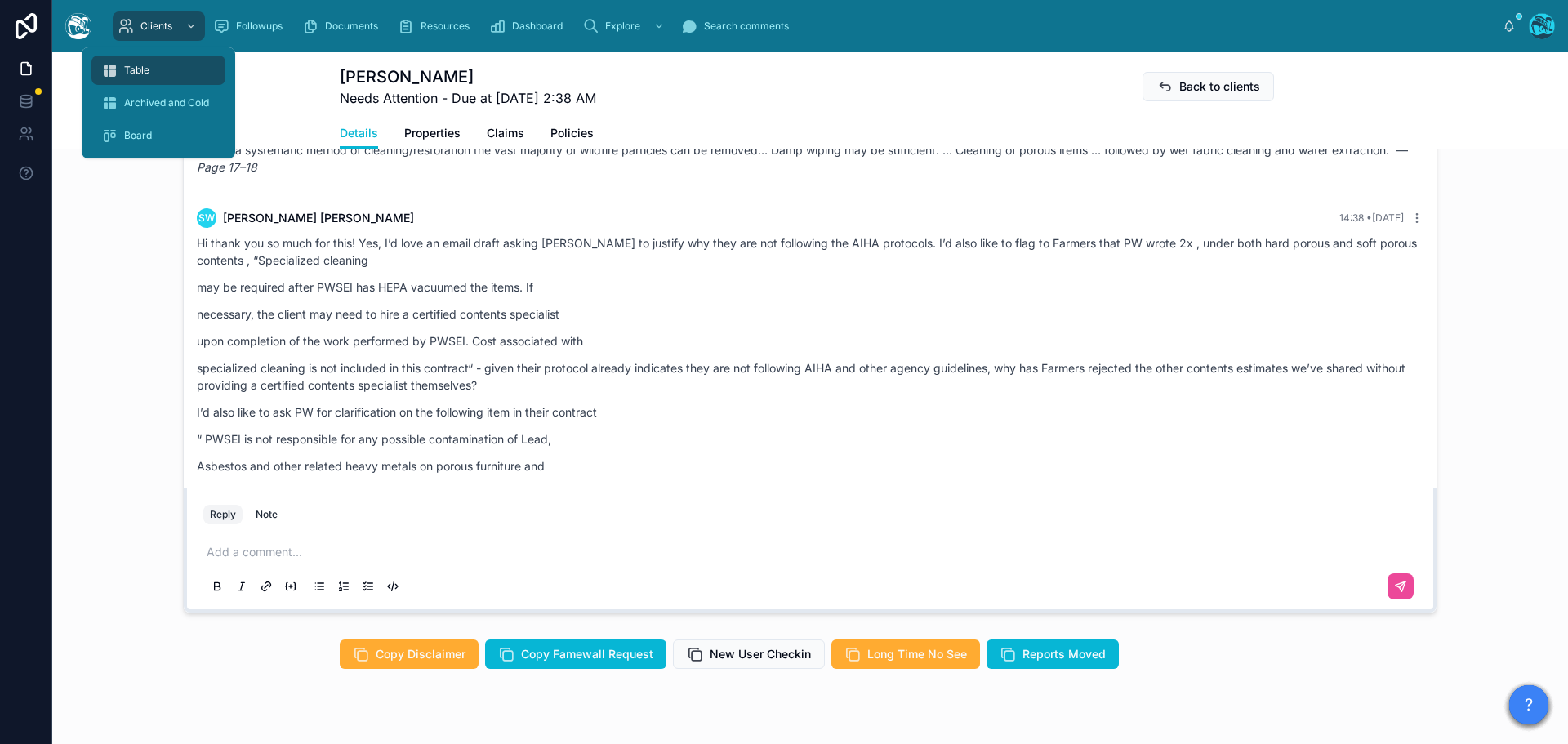
click at [141, 67] on span "Table" at bounding box center [137, 70] width 26 height 13
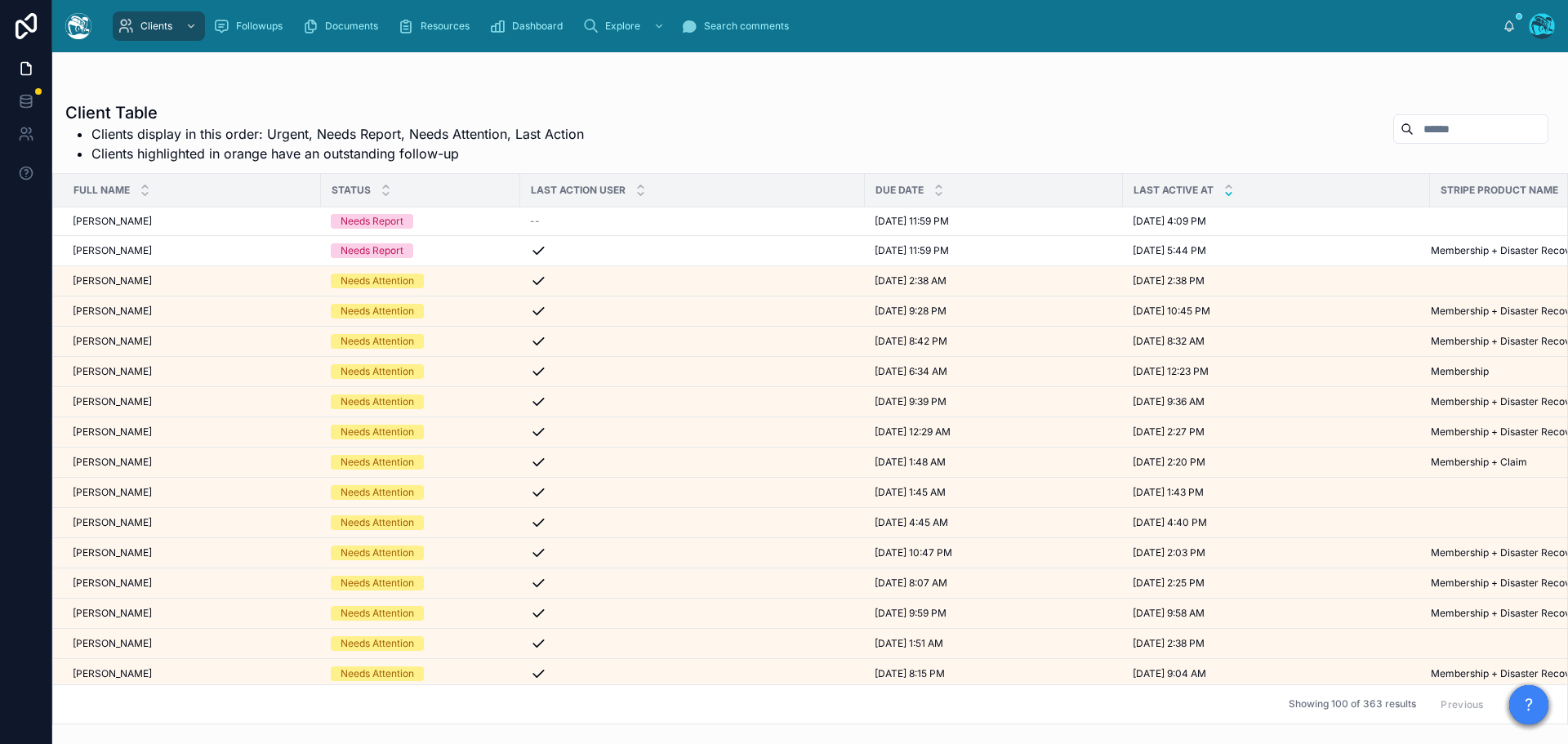
click at [1227, 193] on icon at bounding box center [1229, 193] width 6 height 2
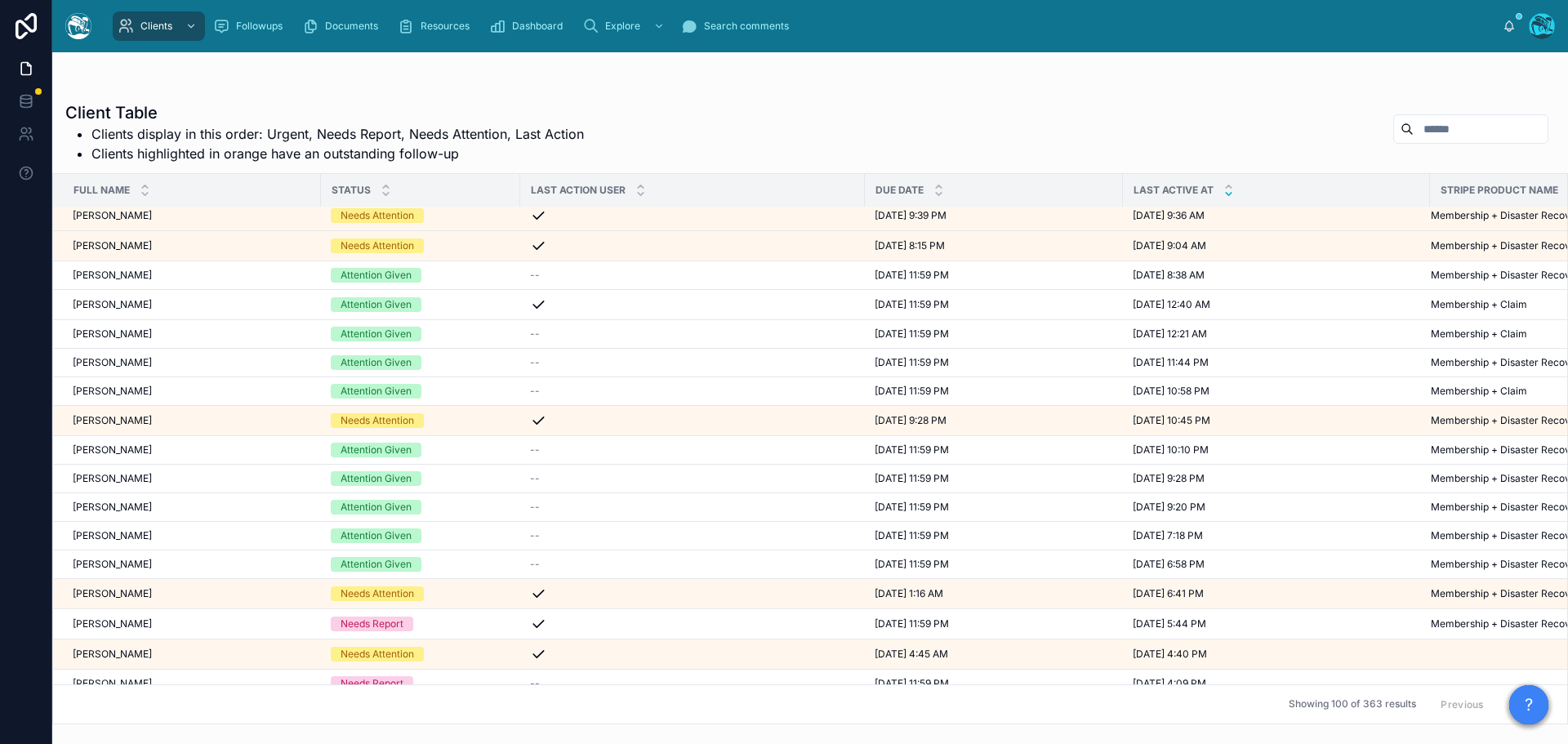
scroll to position [572, 0]
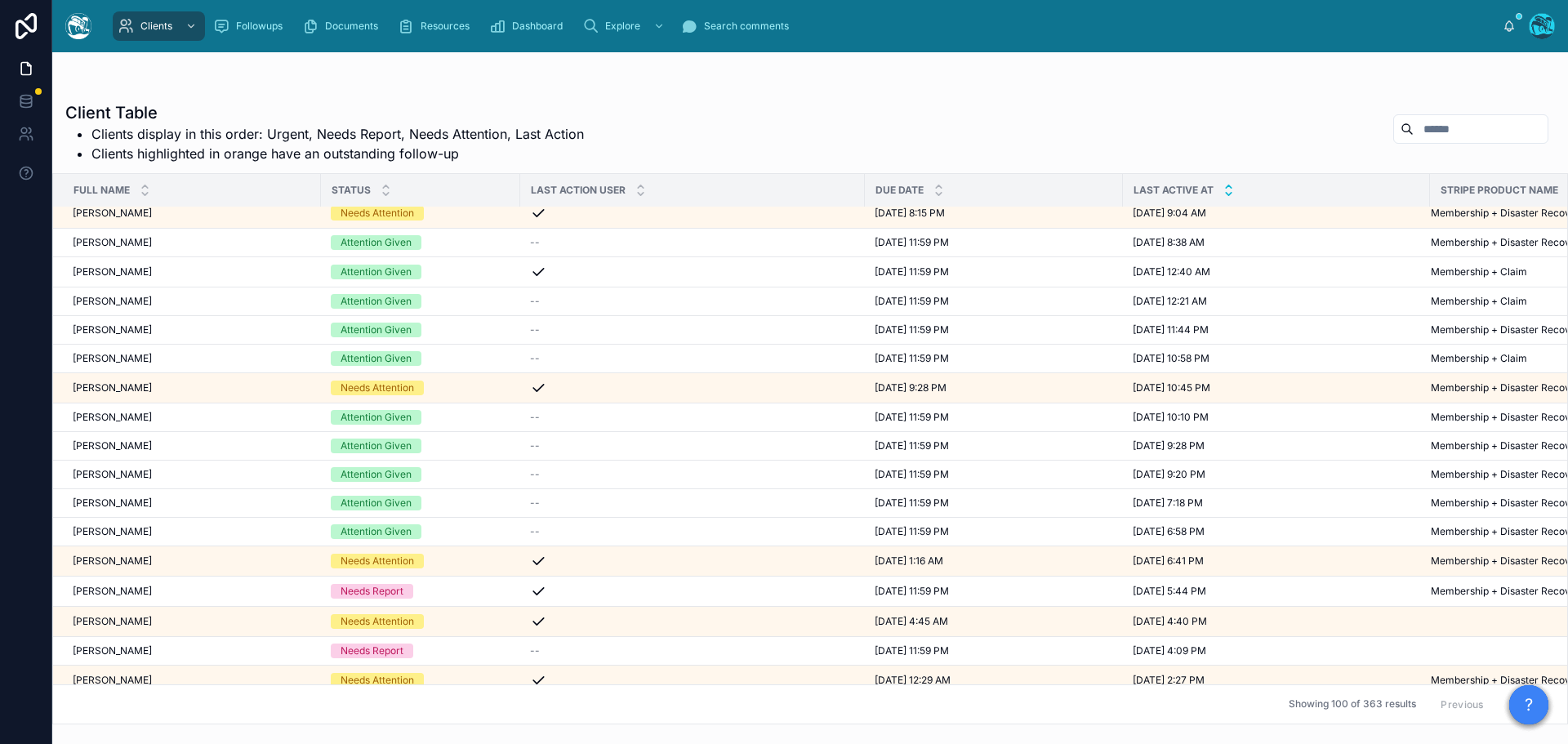
click at [1228, 185] on icon at bounding box center [1228, 186] width 11 height 11
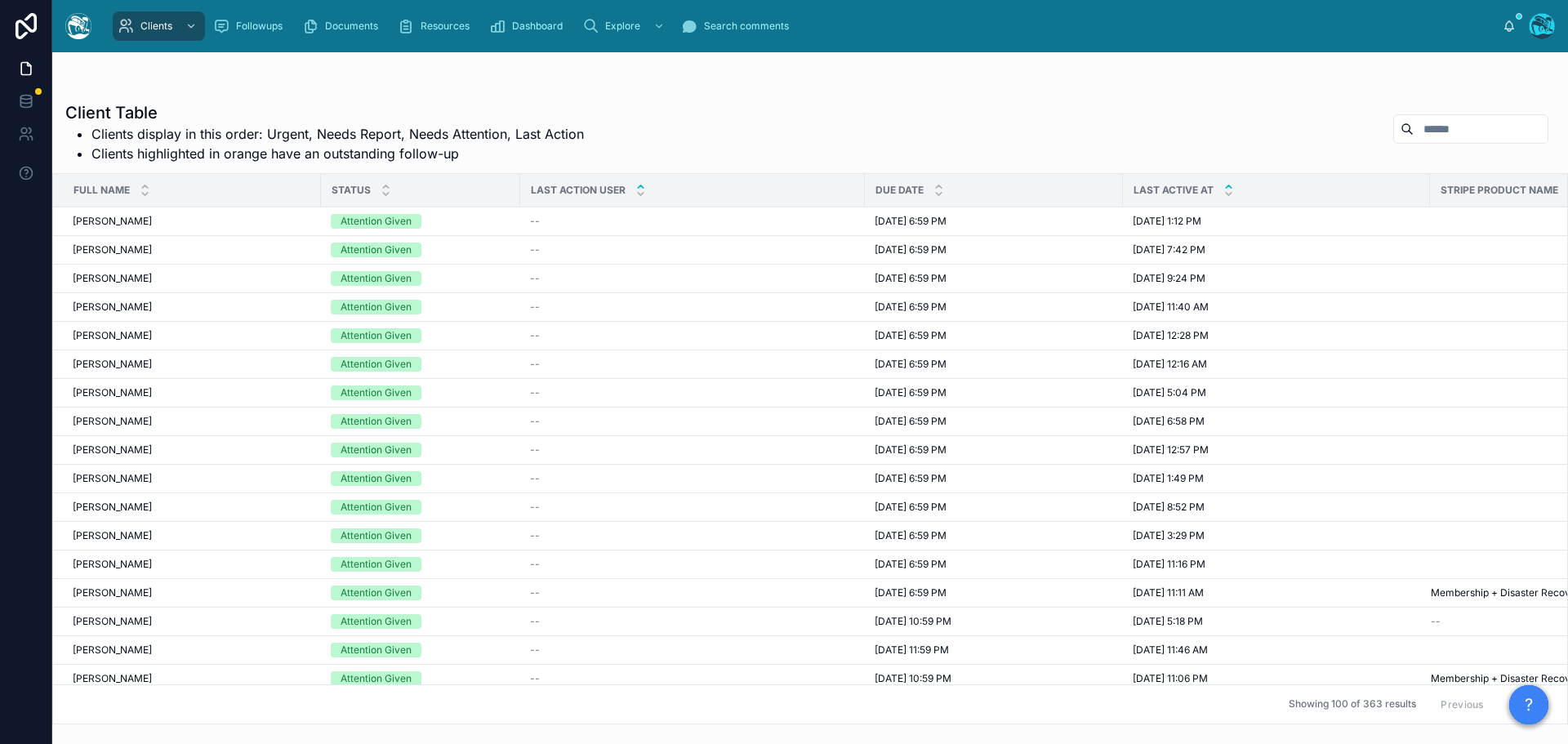
click at [638, 191] on icon at bounding box center [640, 186] width 11 height 11
click at [638, 193] on icon at bounding box center [641, 193] width 6 height 2
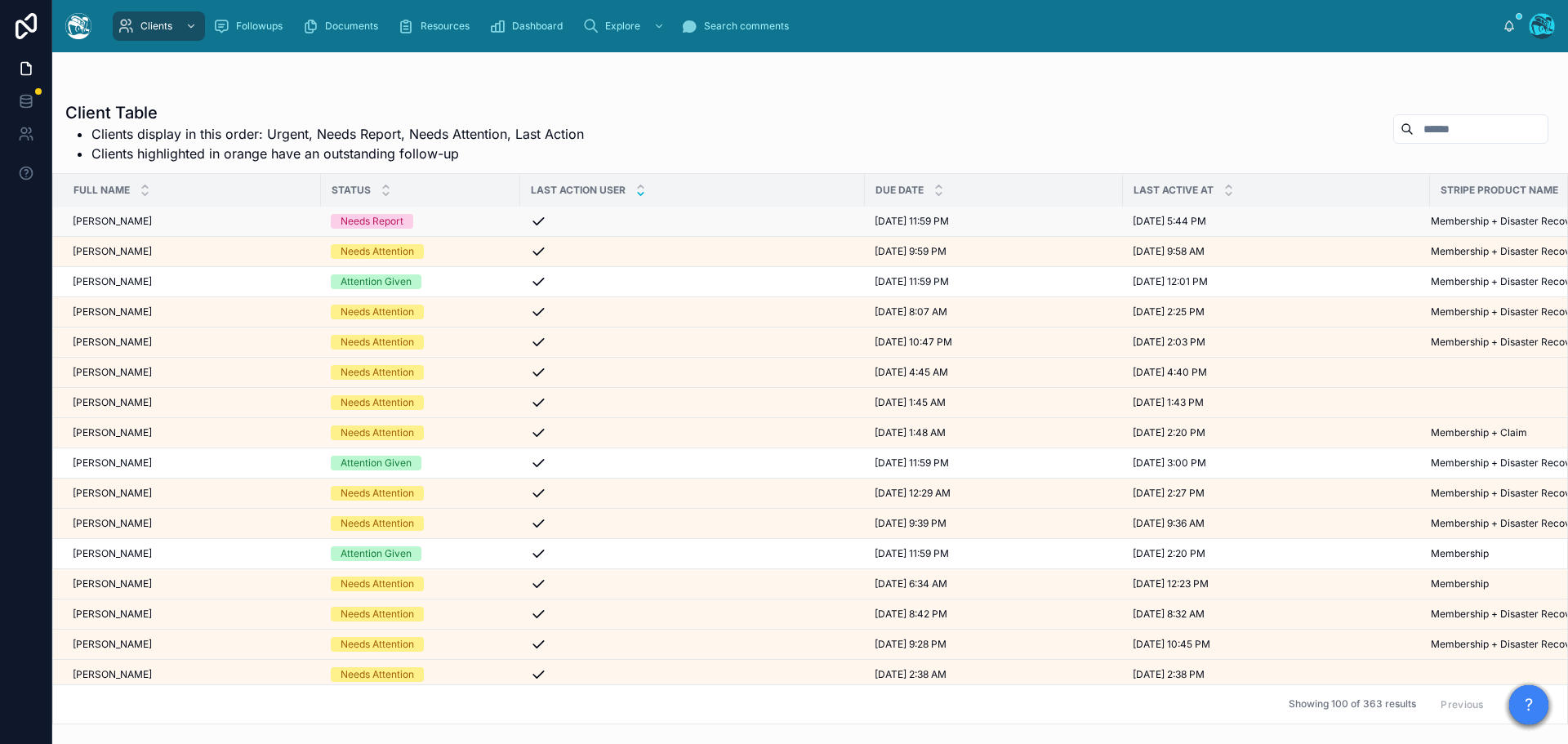
scroll to position [409, 0]
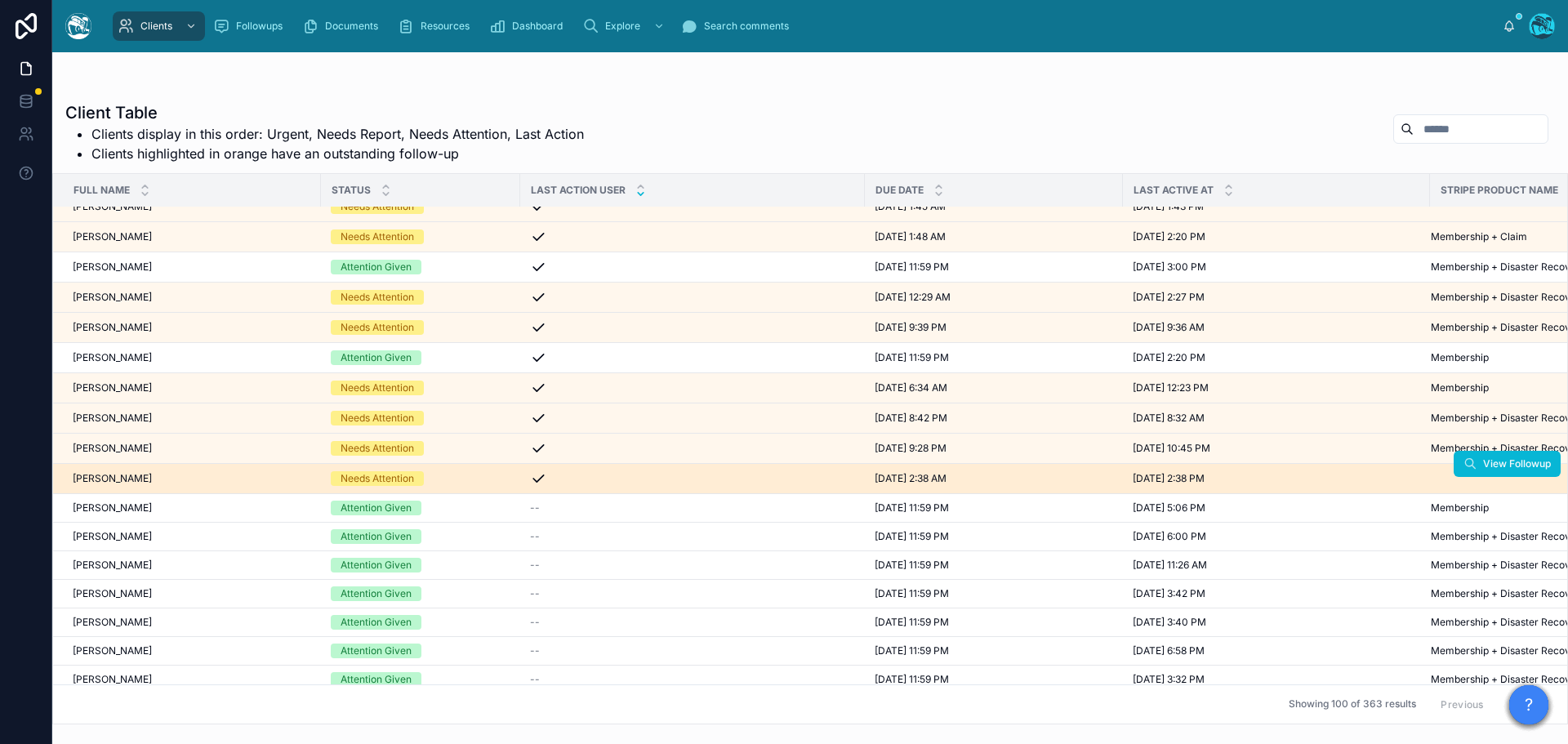
click at [192, 481] on div "[PERSON_NAME] [PERSON_NAME]" at bounding box center [192, 479] width 239 height 13
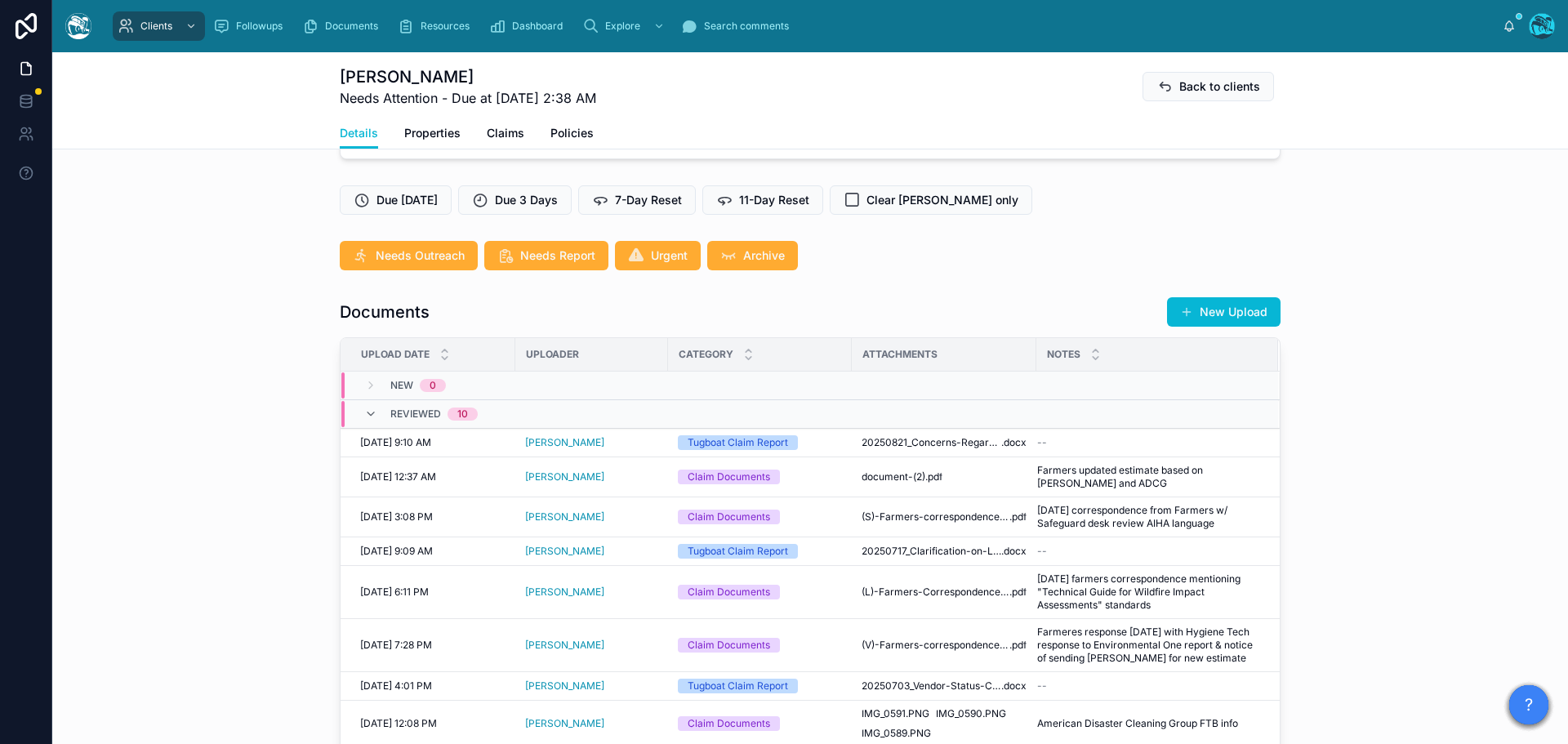
scroll to position [409, 0]
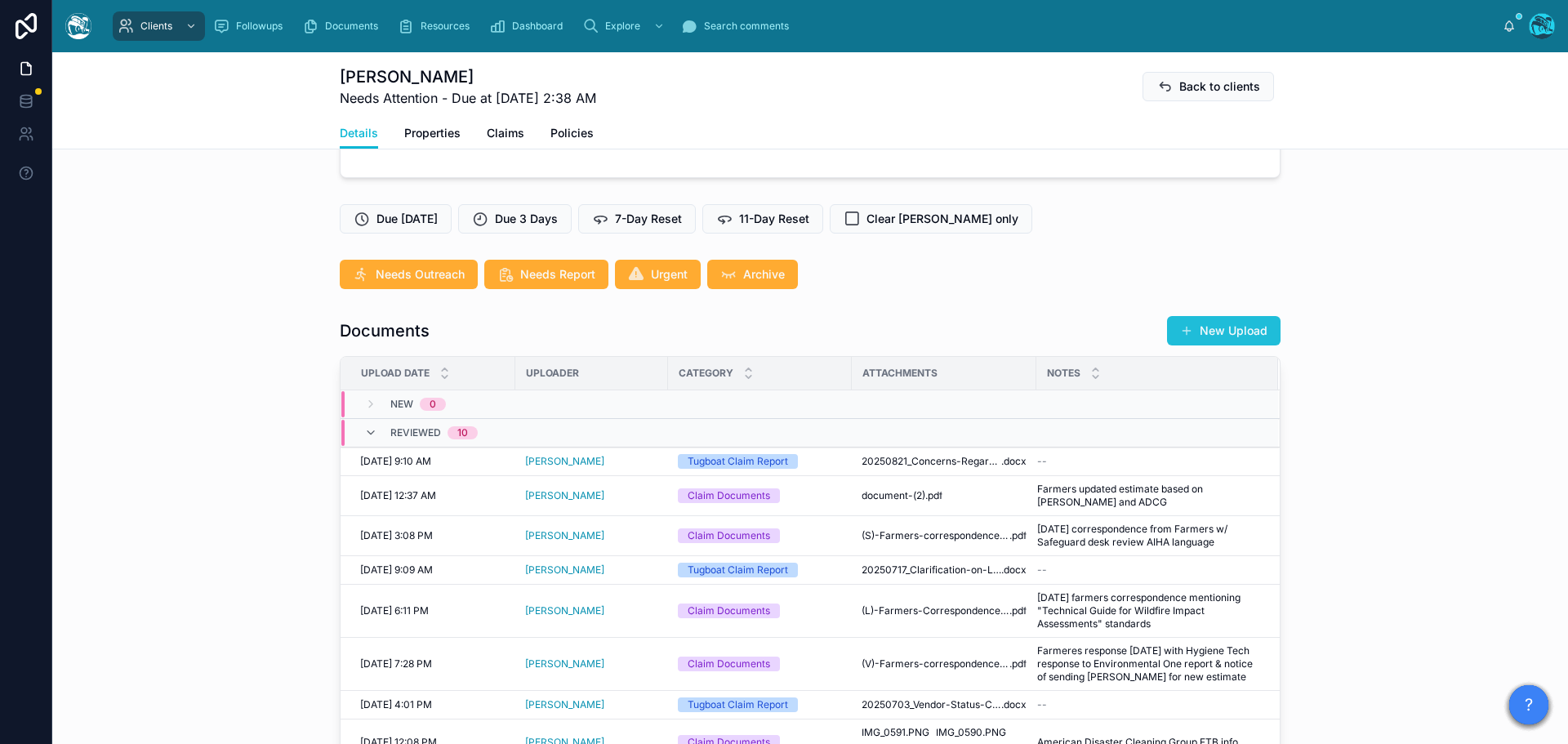
click at [1221, 329] on button "New Upload" at bounding box center [1223, 331] width 113 height 30
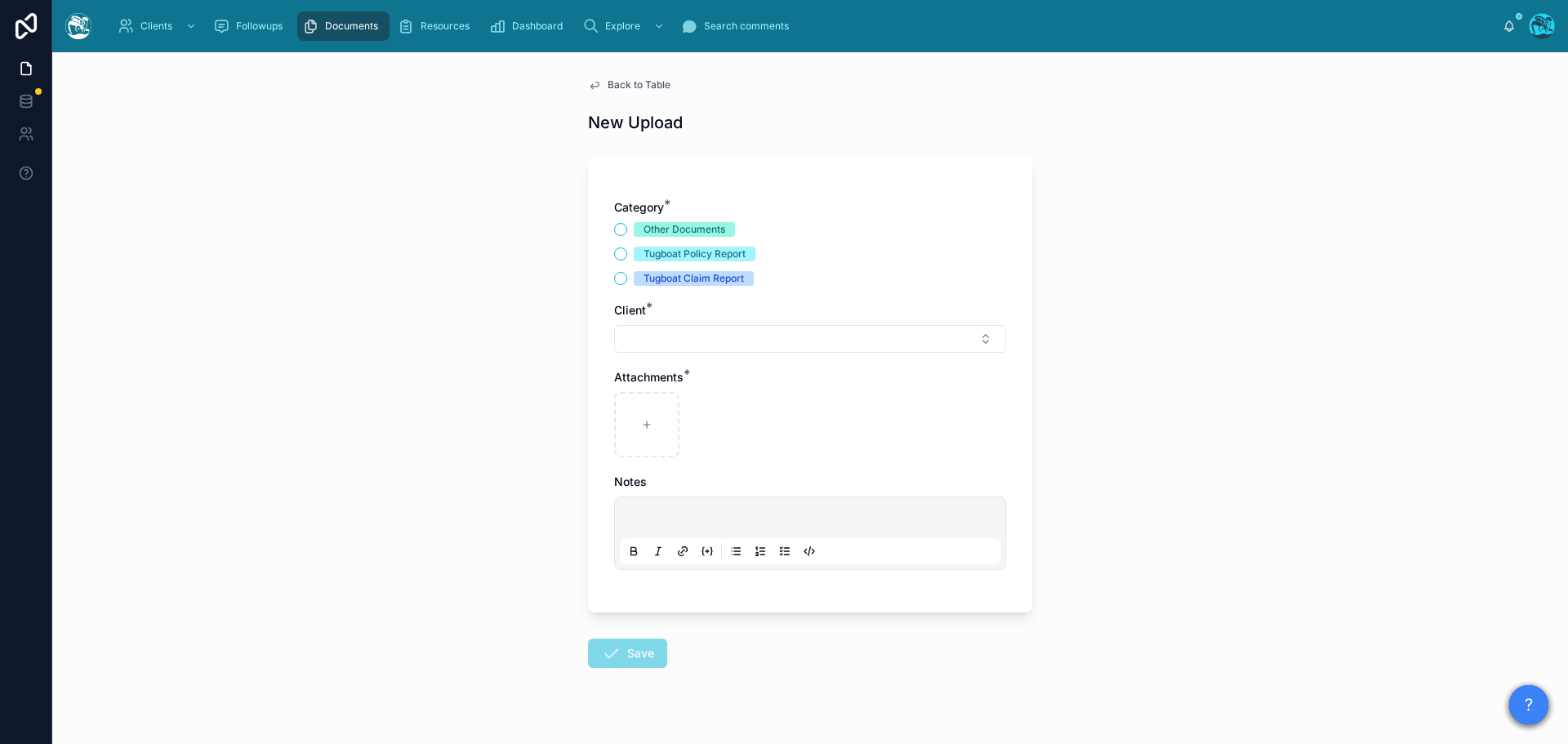
click at [606, 273] on div "Category * Other Documents Tugboat Policy Report Tugboat Claim Report Client * …" at bounding box center [810, 385] width 444 height 456
click at [617, 277] on button "Tugboat Claim Report" at bounding box center [620, 278] width 13 height 13
click at [644, 339] on button "Select Button" at bounding box center [810, 339] width 392 height 28
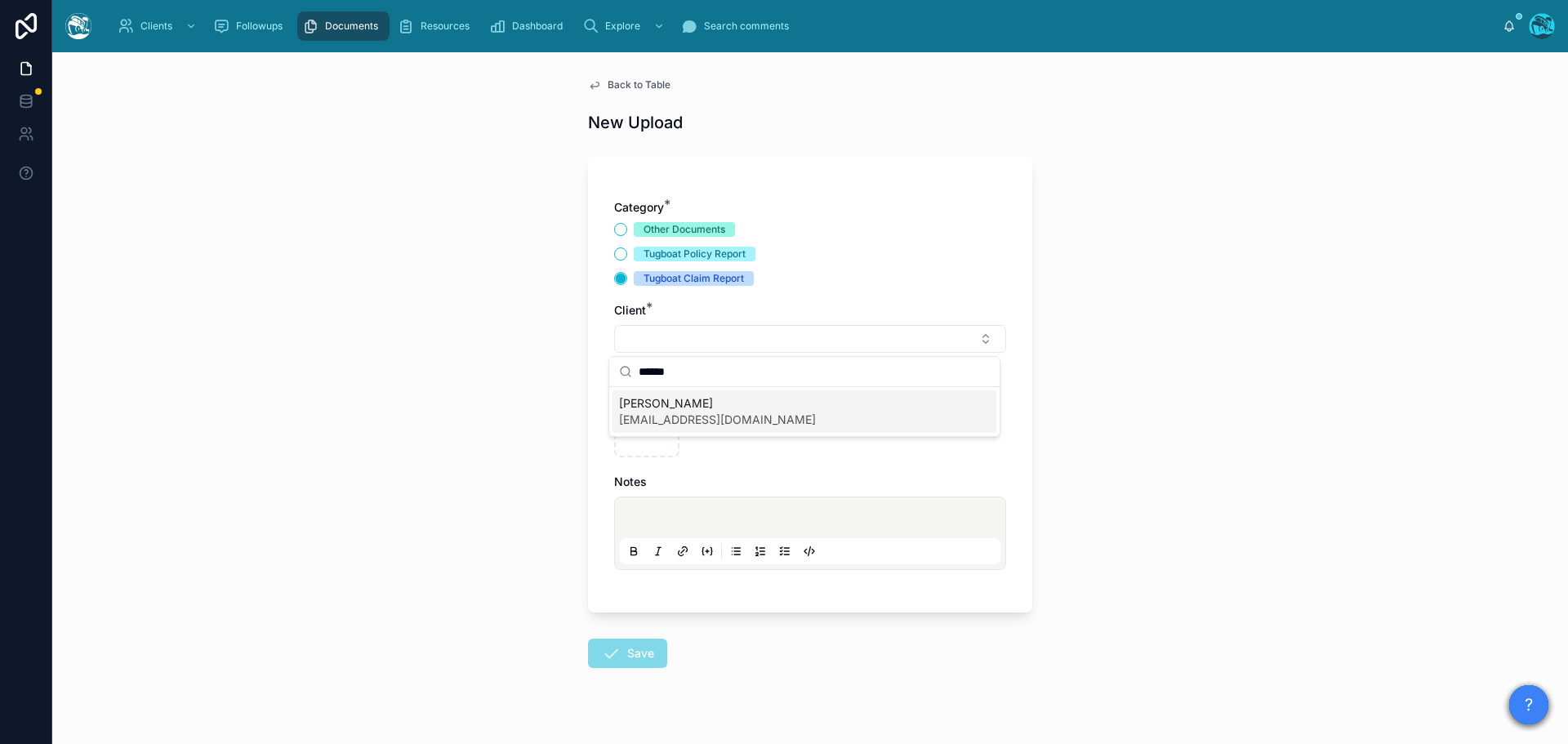
type input "******"
click at [676, 409] on span "[PERSON_NAME]" at bounding box center [718, 404] width 197 height 17
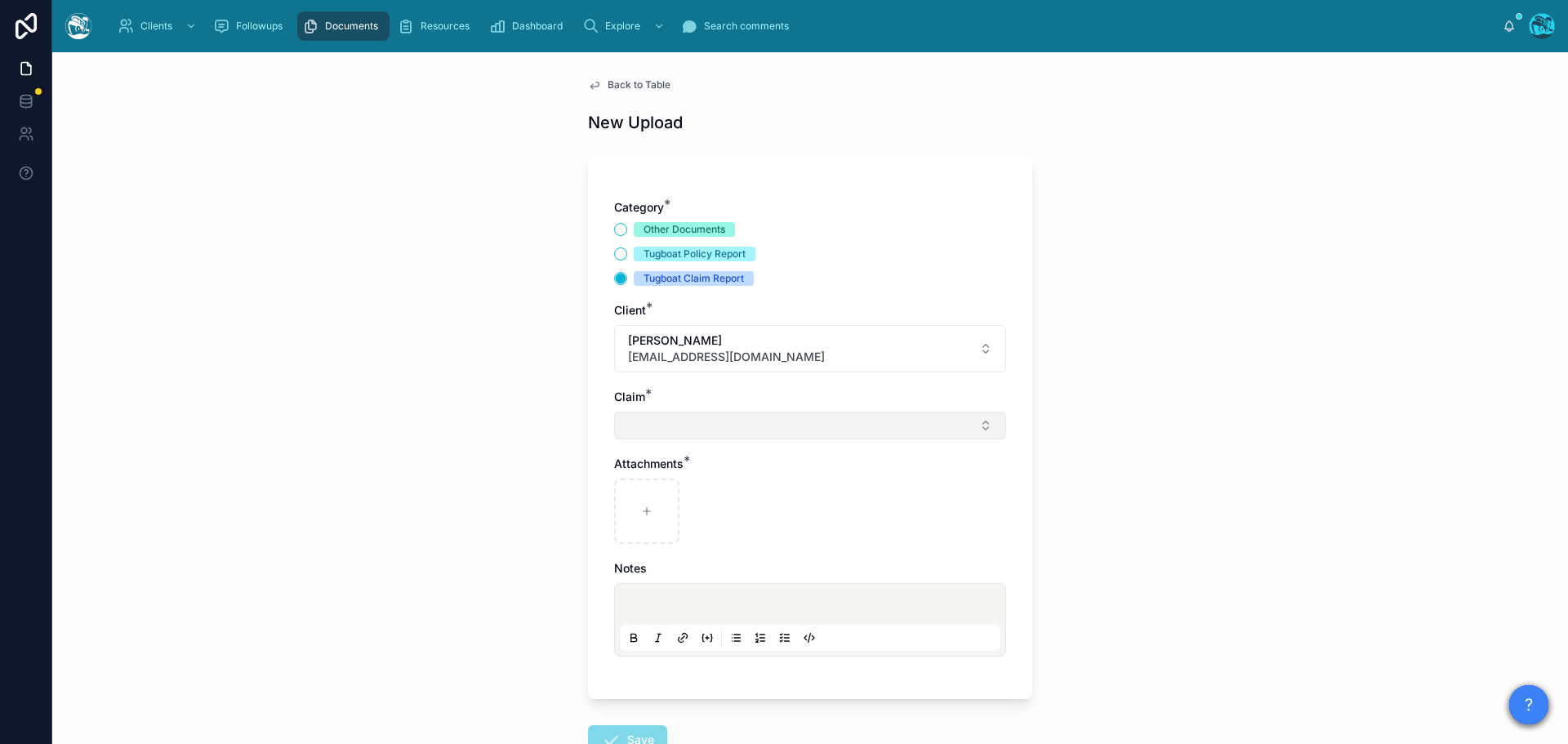
click at [645, 432] on button "Select Button" at bounding box center [810, 425] width 392 height 28
click at [642, 488] on span "[PERSON_NAME] Fire" at bounding box center [677, 489] width 116 height 17
click at [641, 510] on icon at bounding box center [647, 515] width 12 height 12
type input "**********"
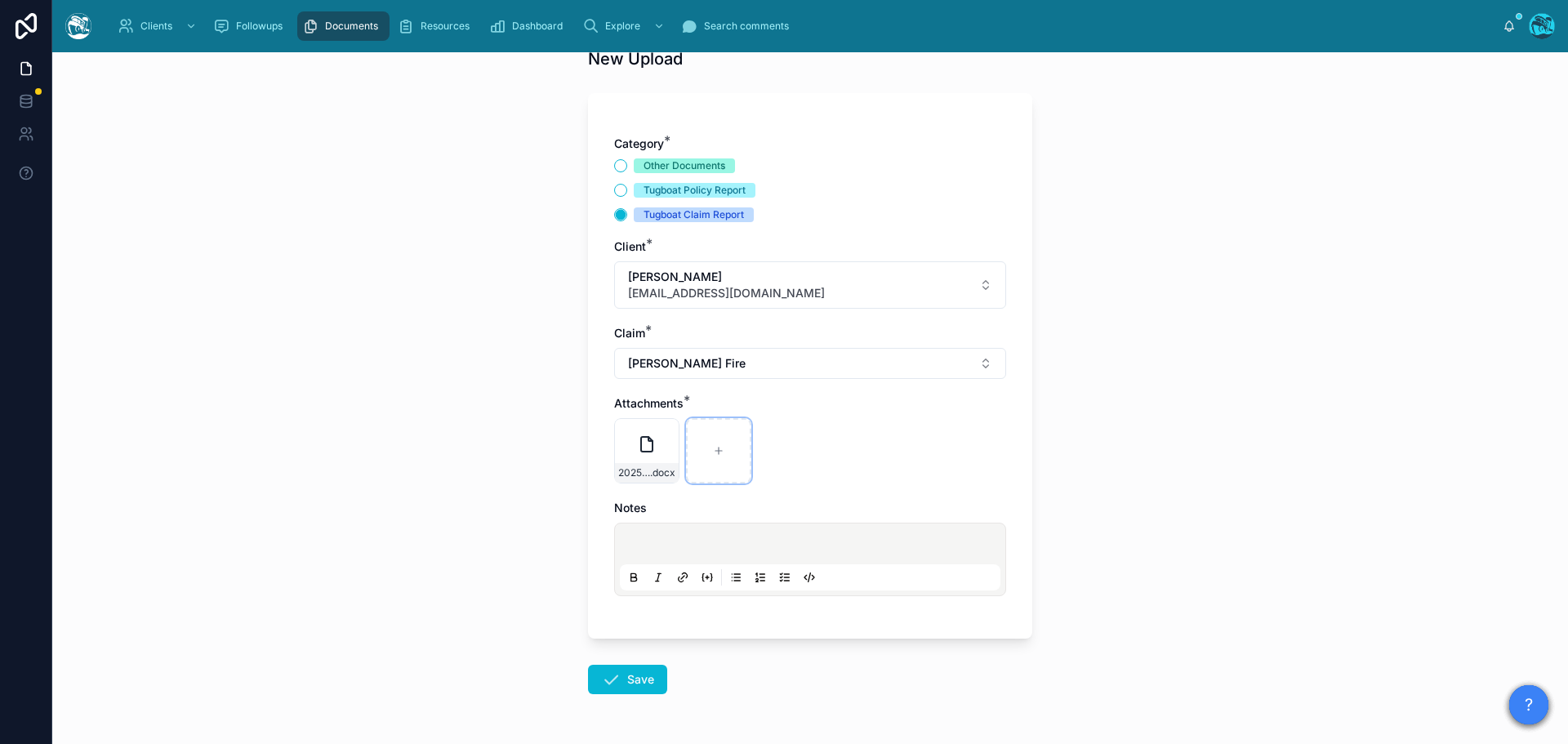
scroll to position [118, 0]
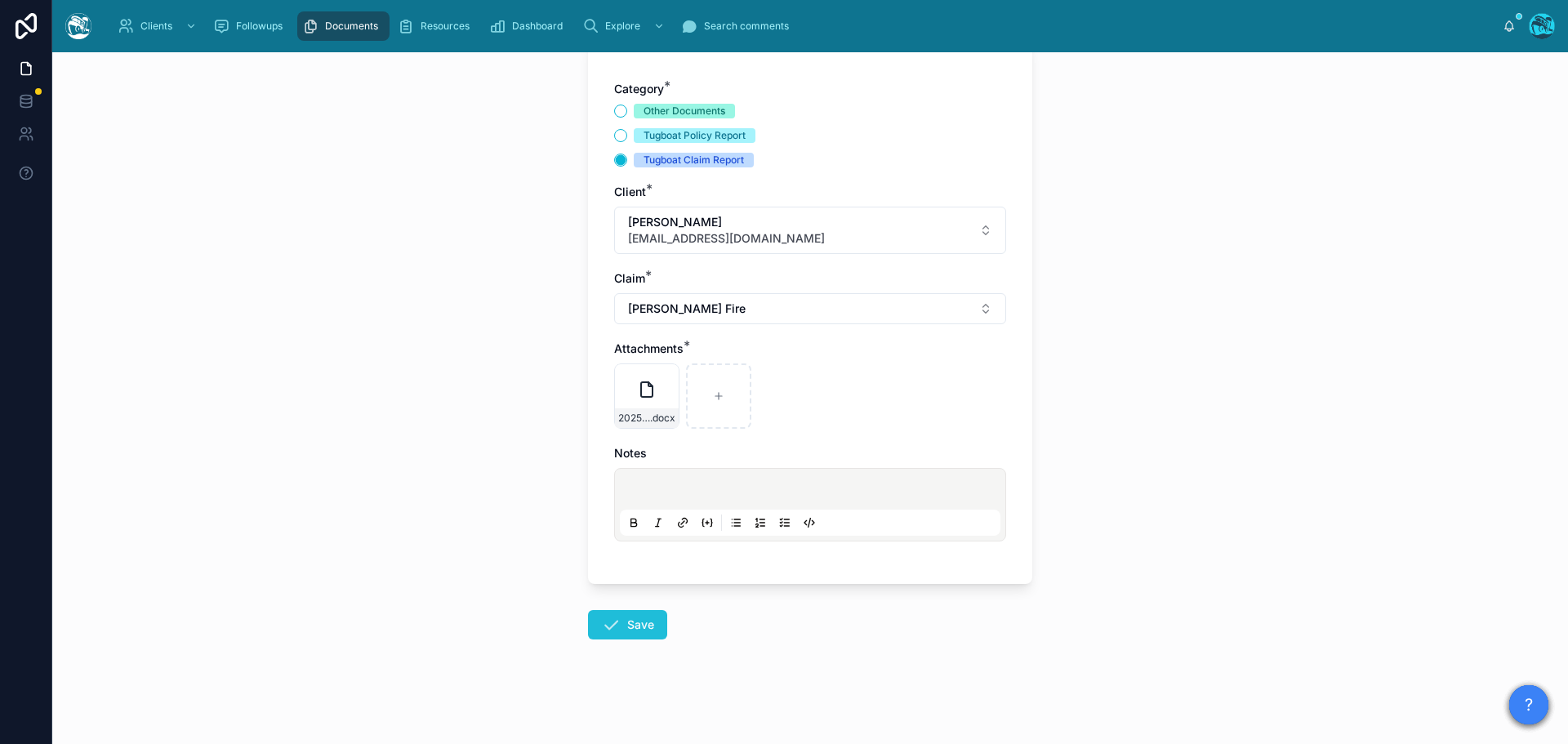
click at [624, 628] on button "Save" at bounding box center [627, 625] width 79 height 30
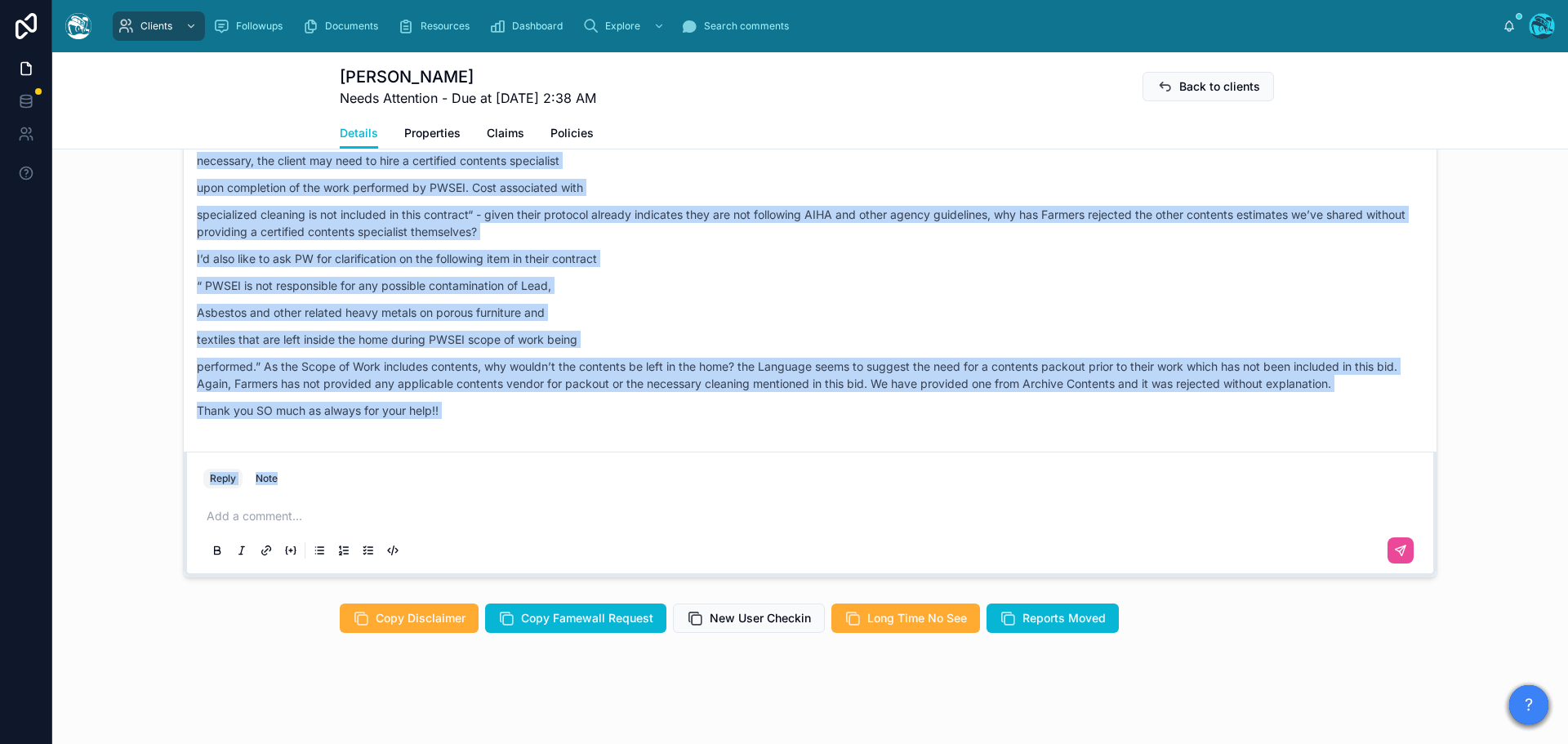
scroll to position [5874, 0]
drag, startPoint x: 363, startPoint y: 201, endPoint x: 493, endPoint y: 462, distance: 291.6
click at [493, 462] on div "[PERSON_NAME] [DATE] I know...I was just looking at that document of yours and …" at bounding box center [810, 298] width 1254 height 558
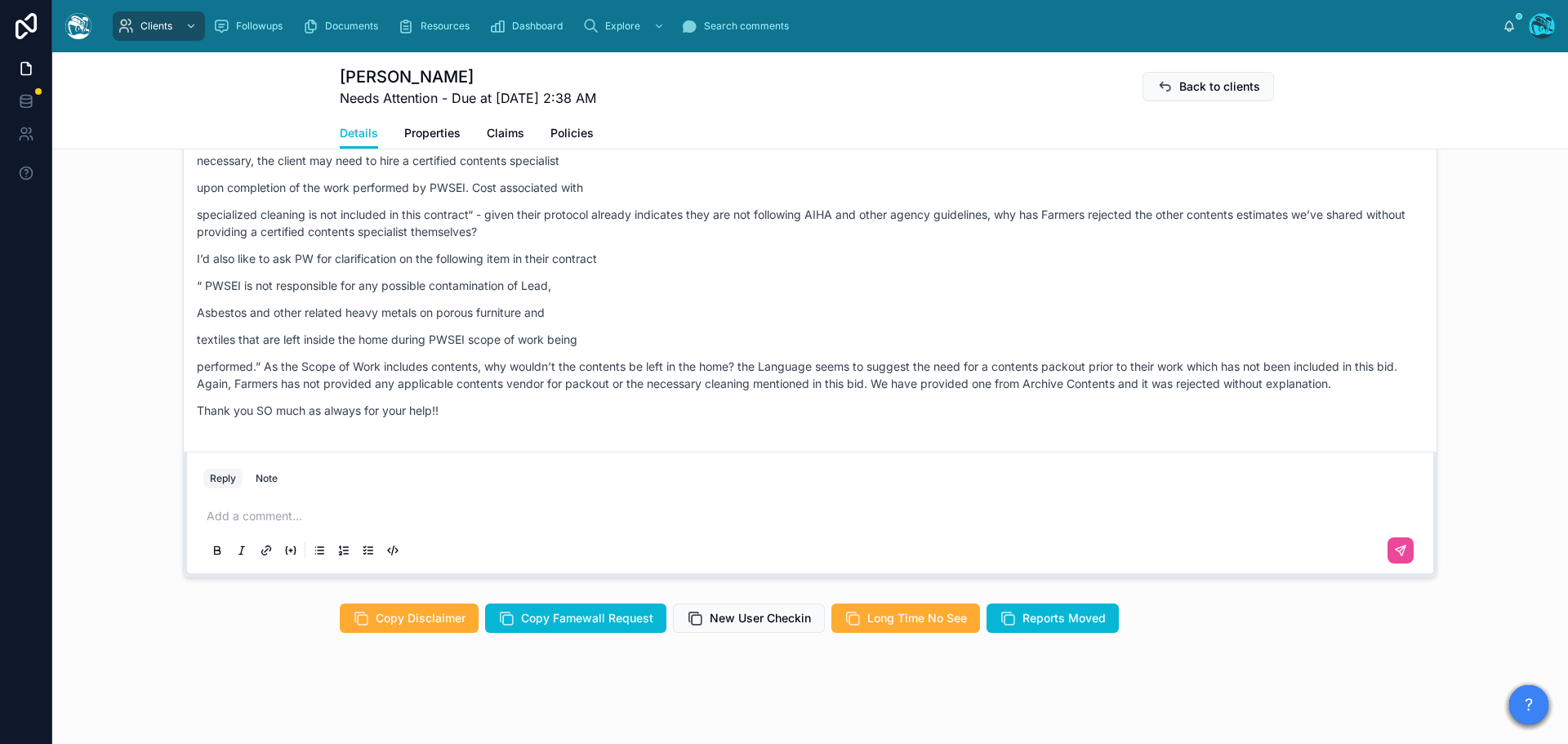
click at [268, 514] on p at bounding box center [813, 516] width 1213 height 17
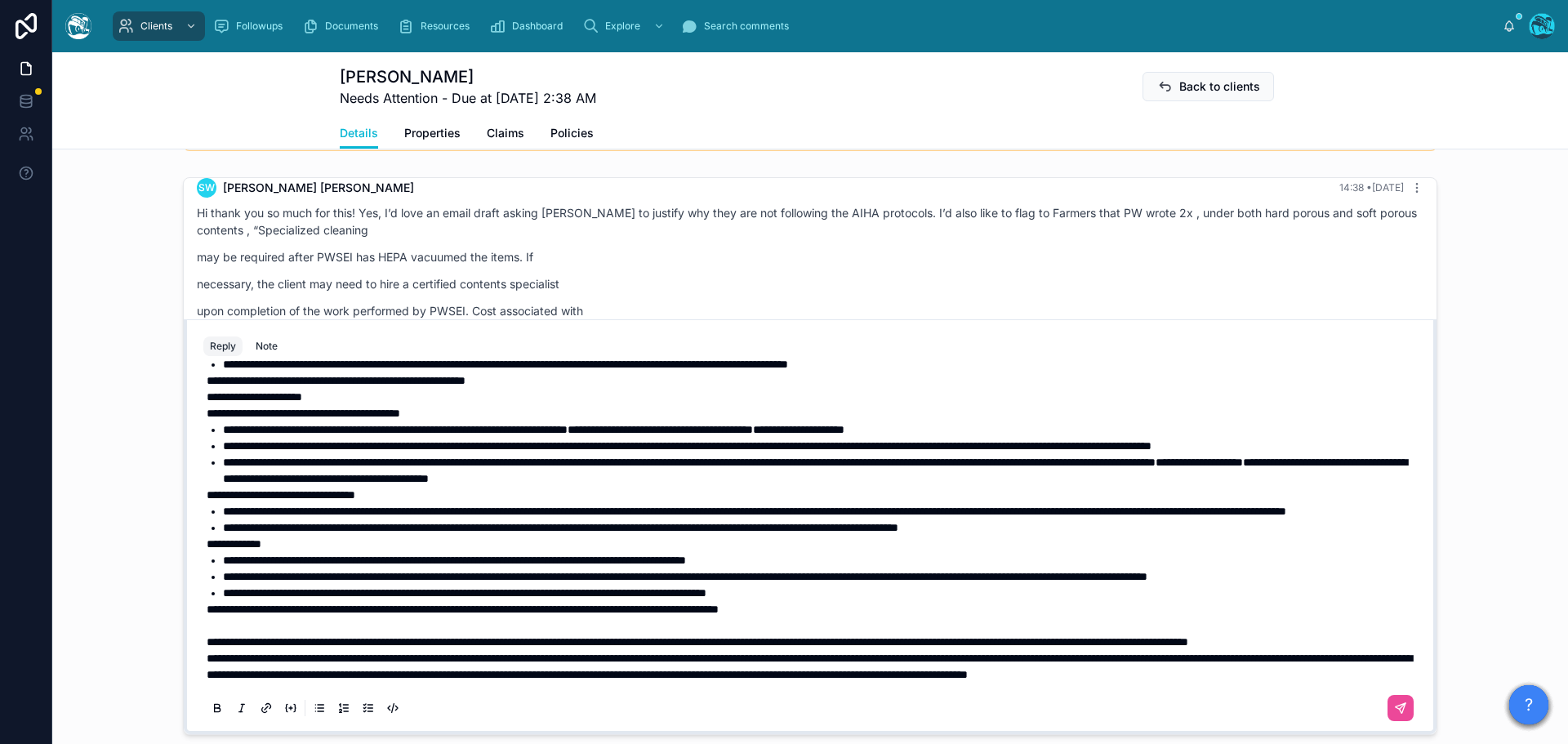
scroll to position [167, 0]
click at [353, 642] on p "**********" at bounding box center [813, 641] width 1213 height 17
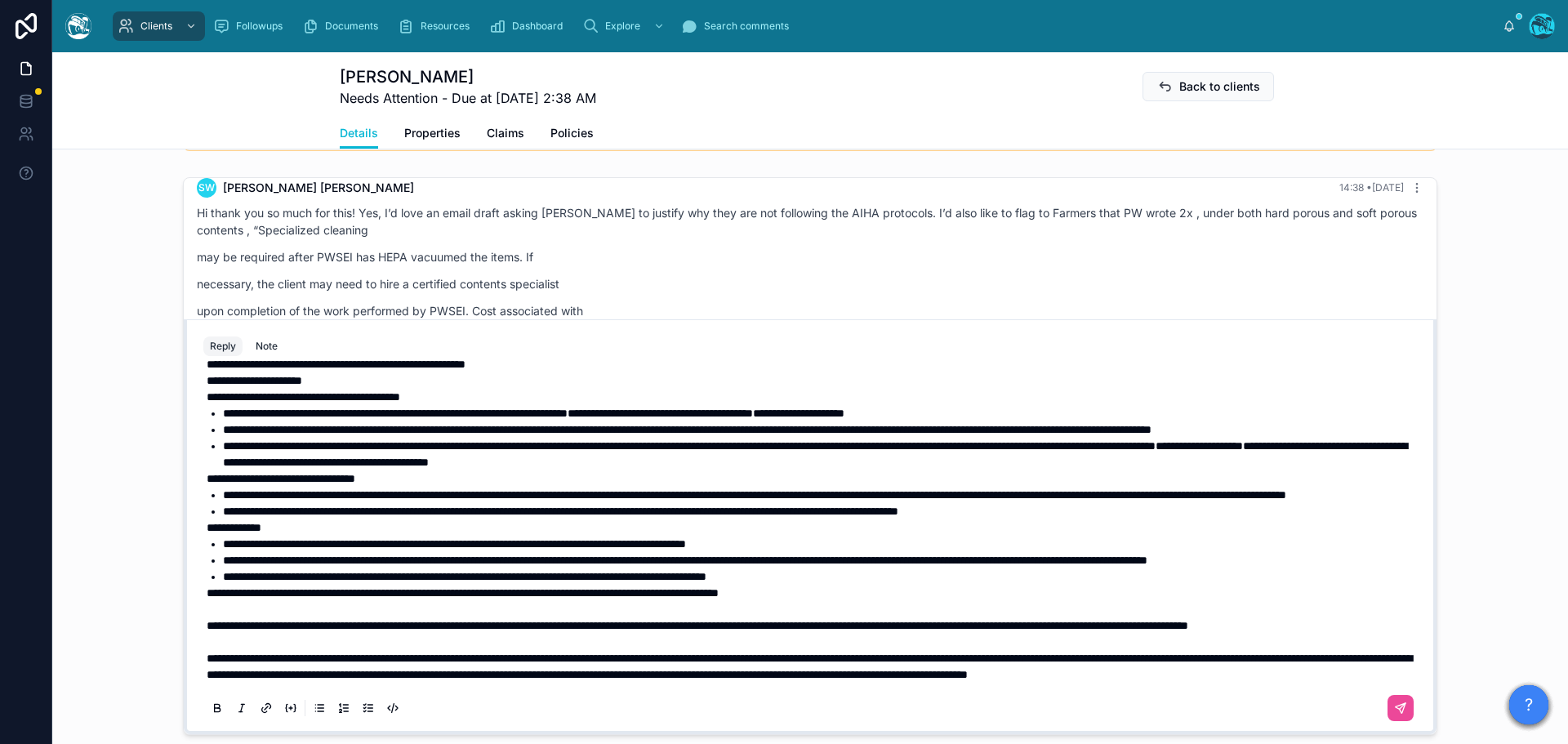
scroll to position [85, 0]
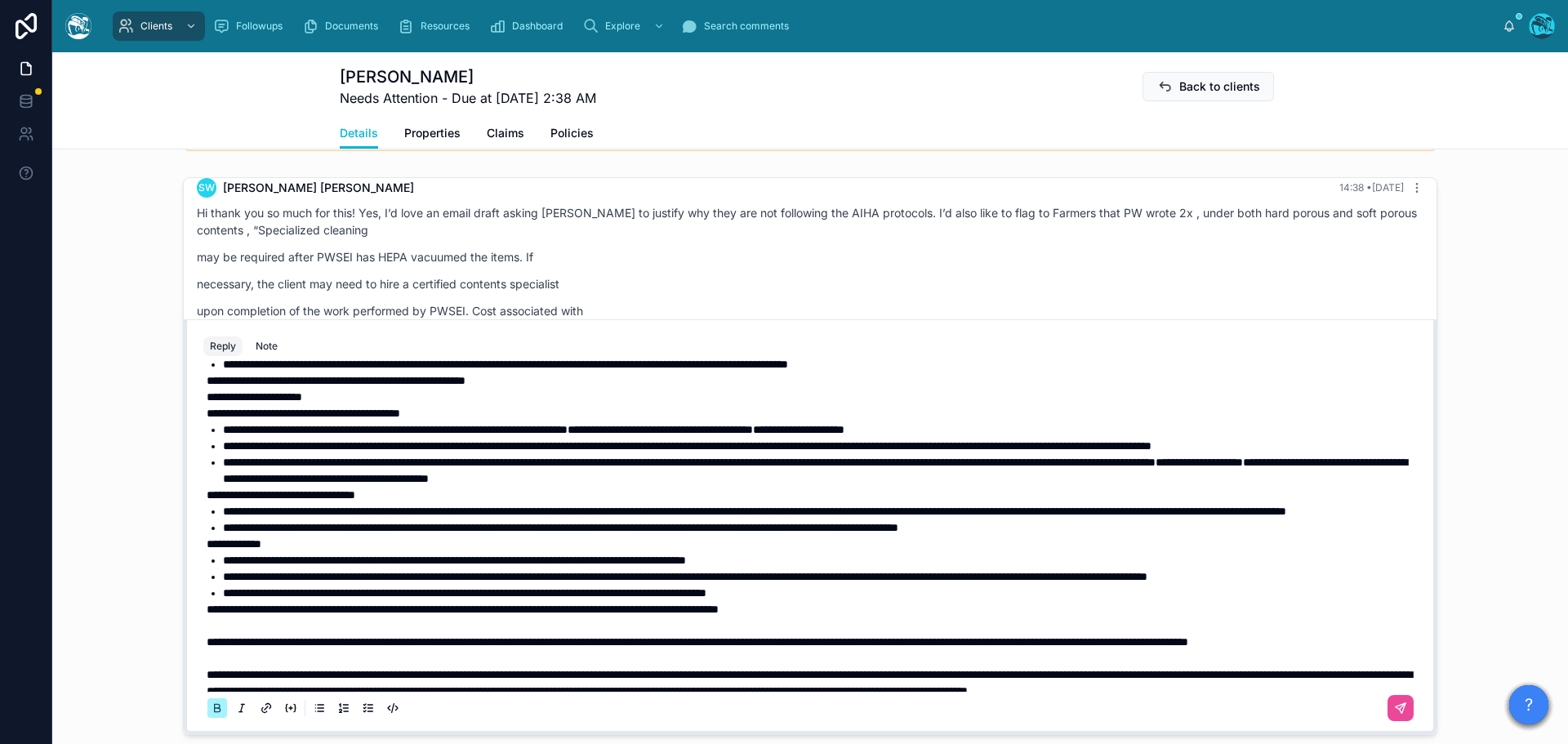
click at [206, 550] on strong "**********" at bounding box center [233, 545] width 54 height 12
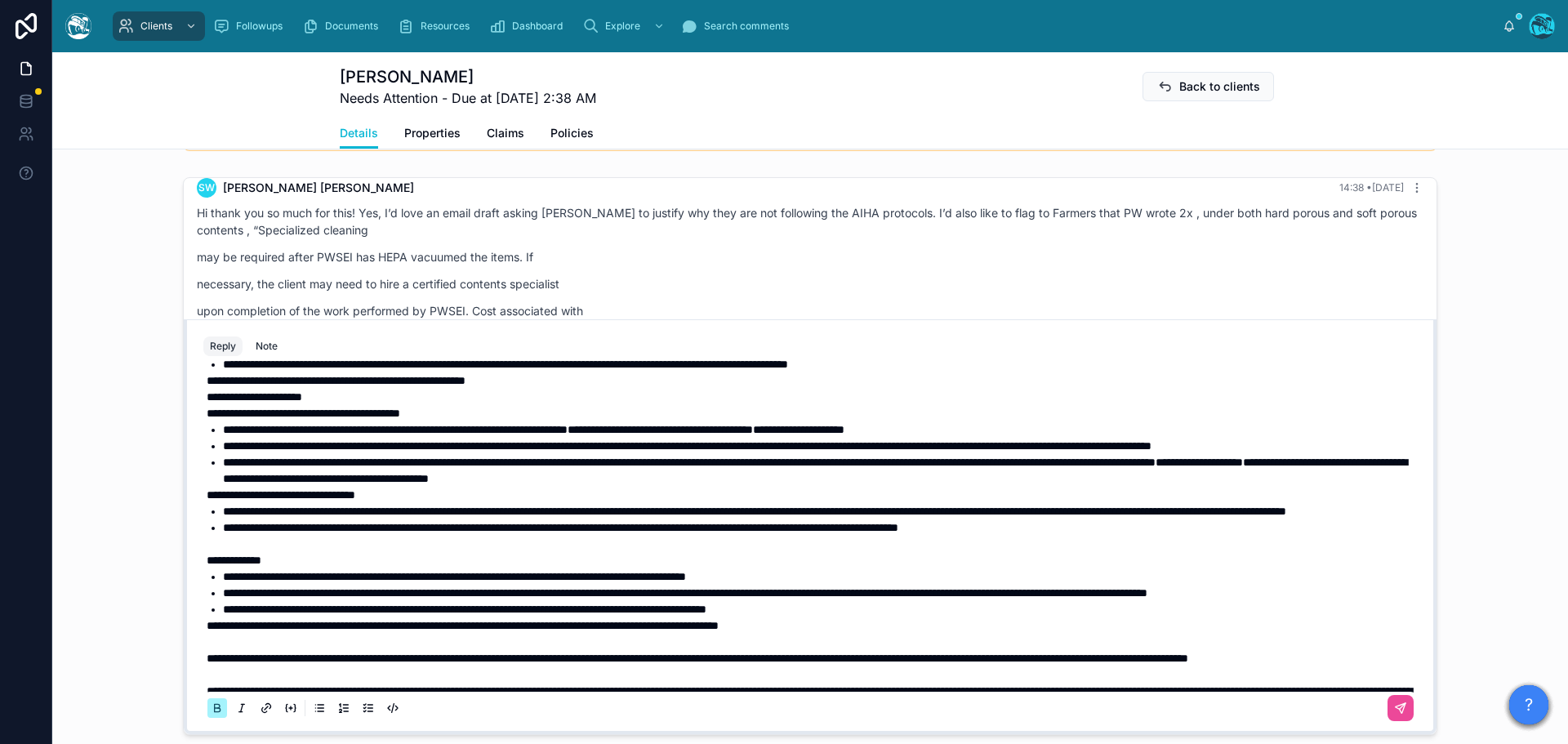
click at [203, 525] on div "**********" at bounding box center [810, 519] width 1213 height 477
click at [206, 501] on strong "**********" at bounding box center [280, 495] width 149 height 12
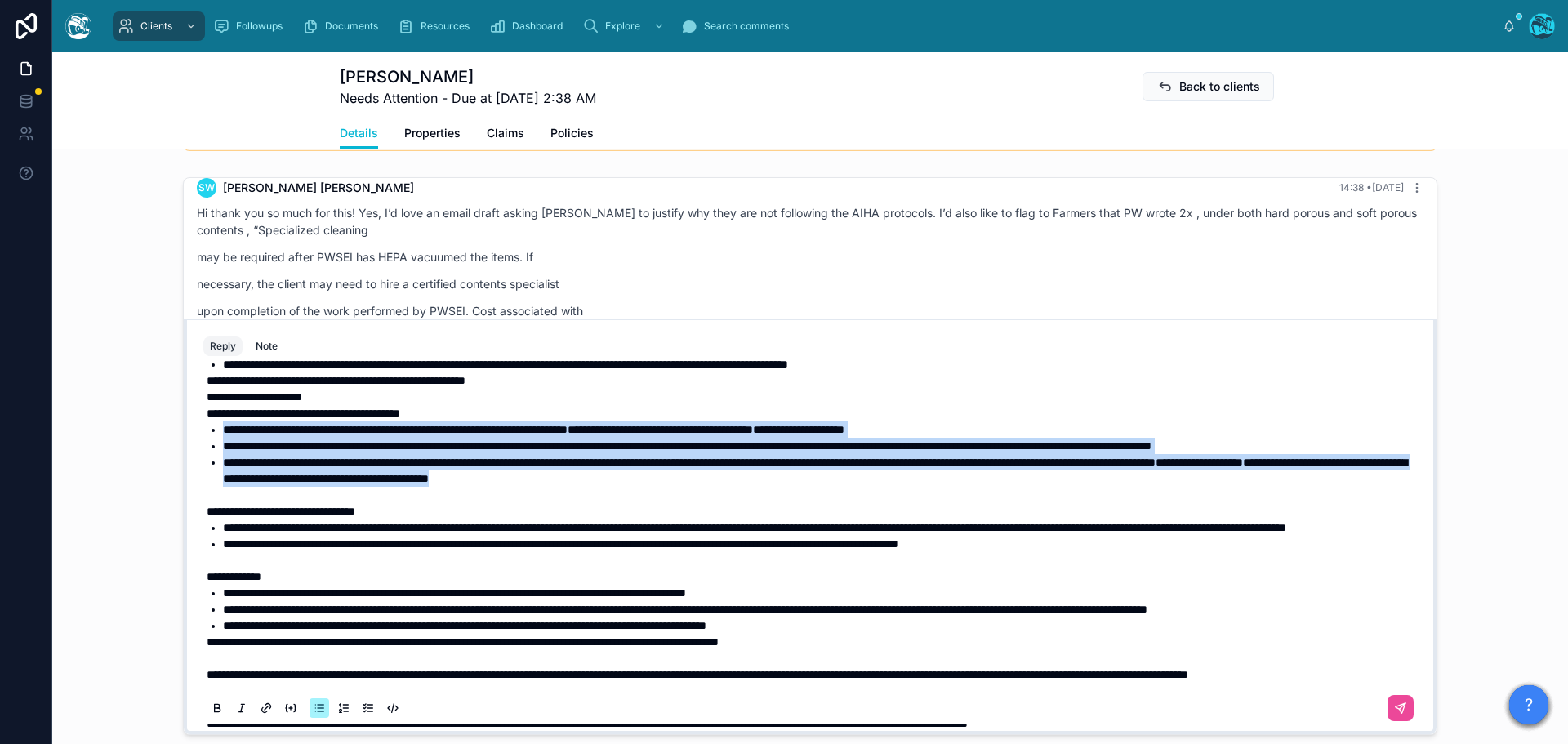
drag, startPoint x: 888, startPoint y: 510, endPoint x: 202, endPoint y: 444, distance: 689.2
click at [206, 444] on ul "**********" at bounding box center [813, 454] width 1213 height 65
click at [215, 709] on icon at bounding box center [217, 707] width 5 height 4
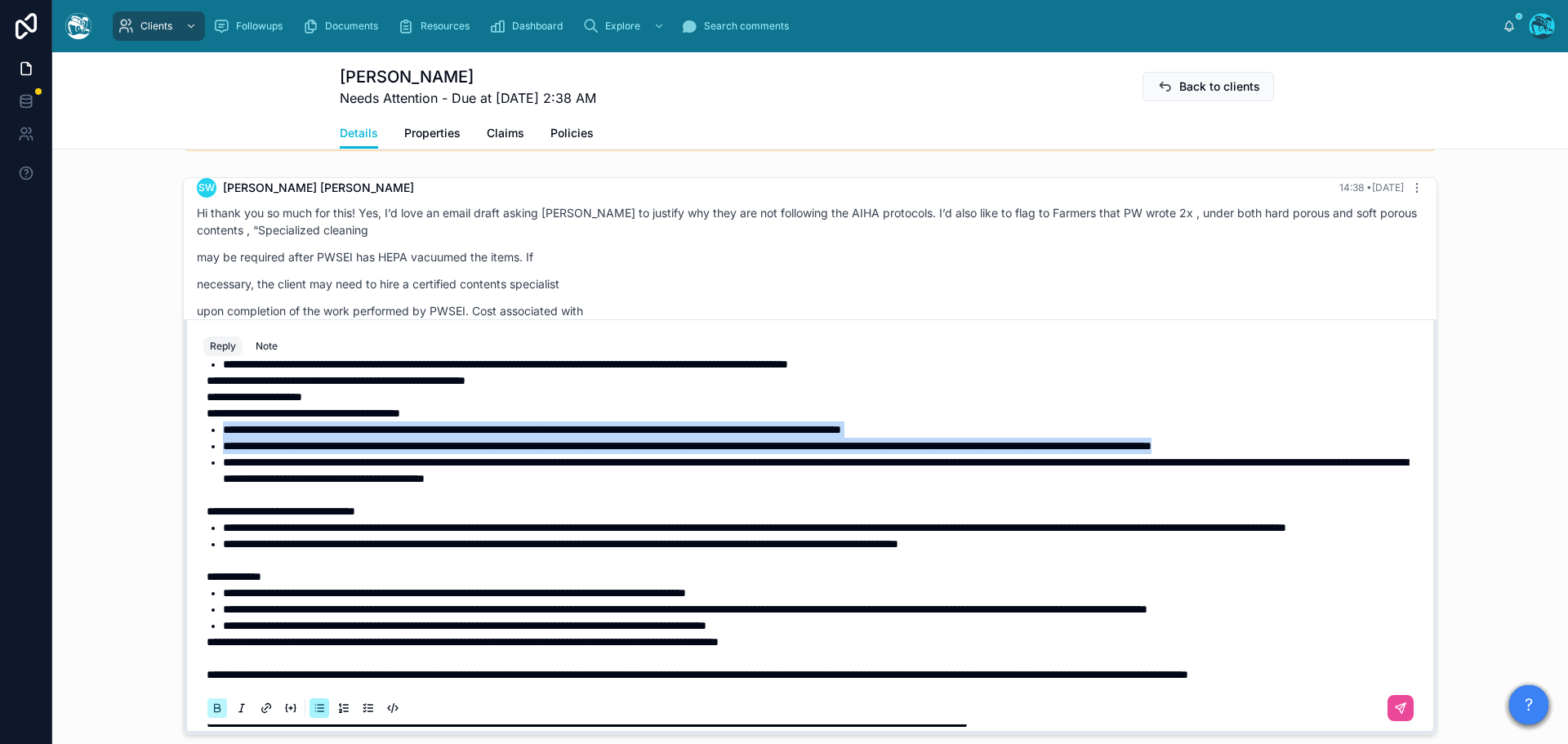
click at [215, 709] on icon at bounding box center [217, 707] width 5 height 4
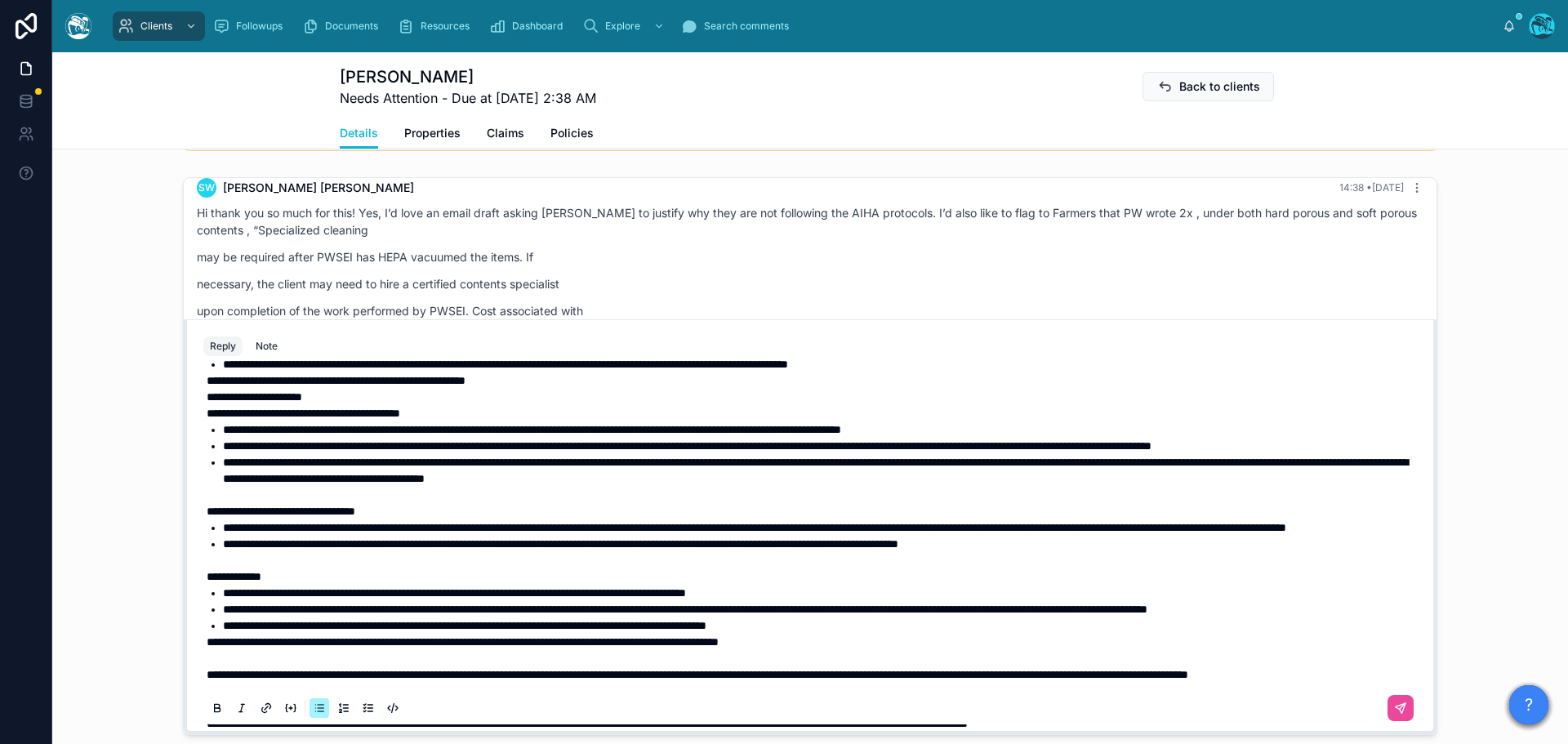
click at [206, 403] on span "**********" at bounding box center [253, 398] width 96 height 12
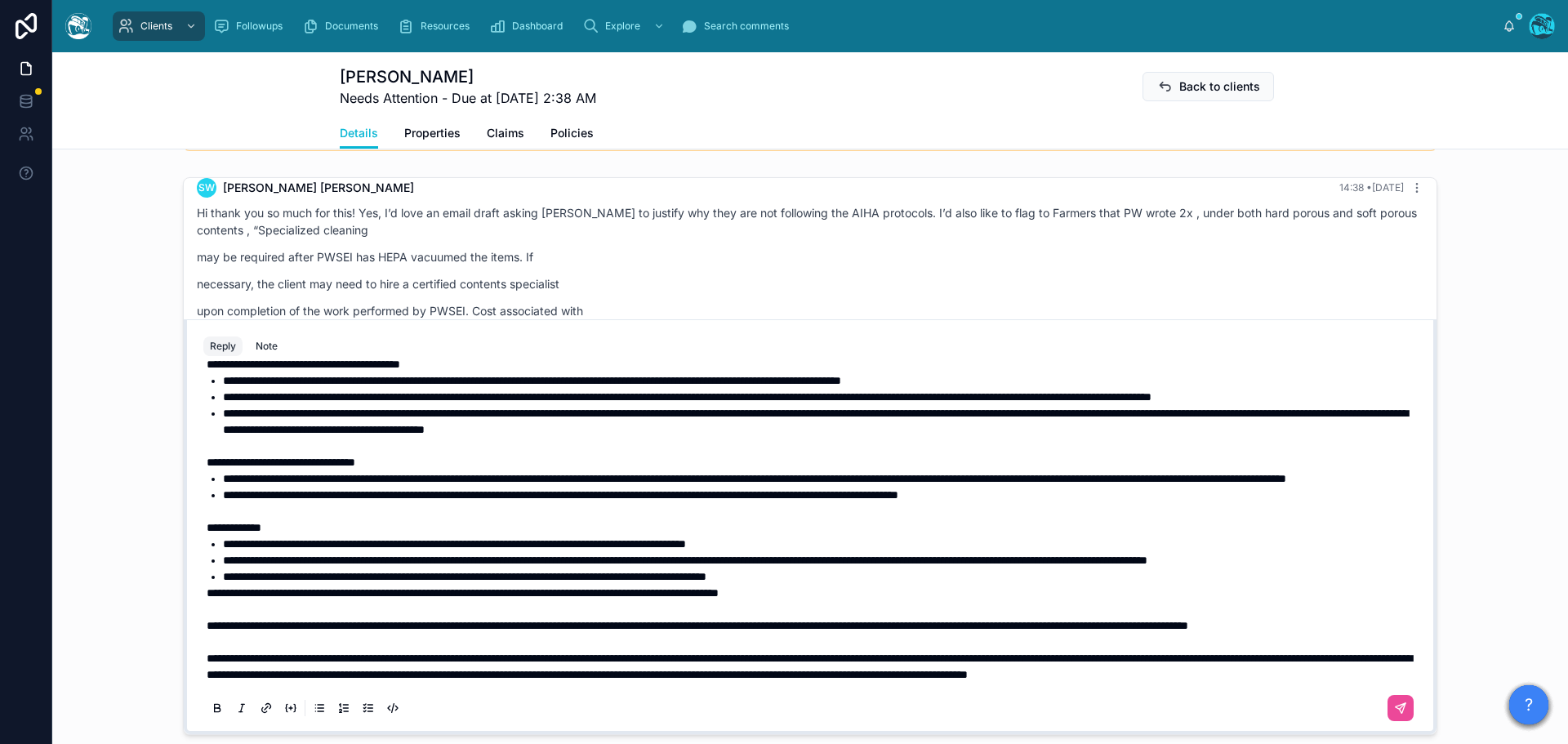
scroll to position [232, 0]
click at [206, 620] on span "**********" at bounding box center [696, 626] width 981 height 12
click at [1393, 714] on icon at bounding box center [1399, 707] width 13 height 13
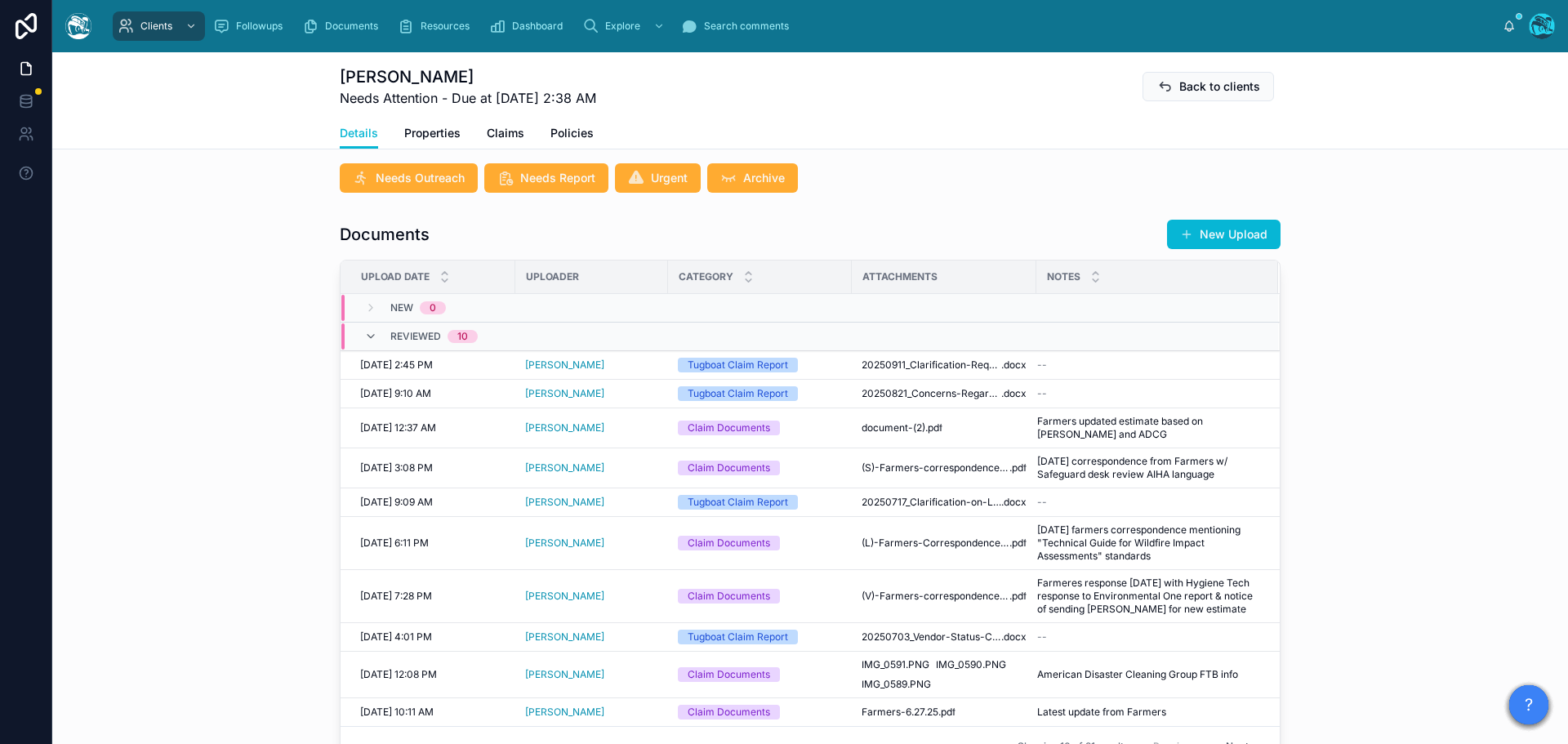
scroll to position [449, 0]
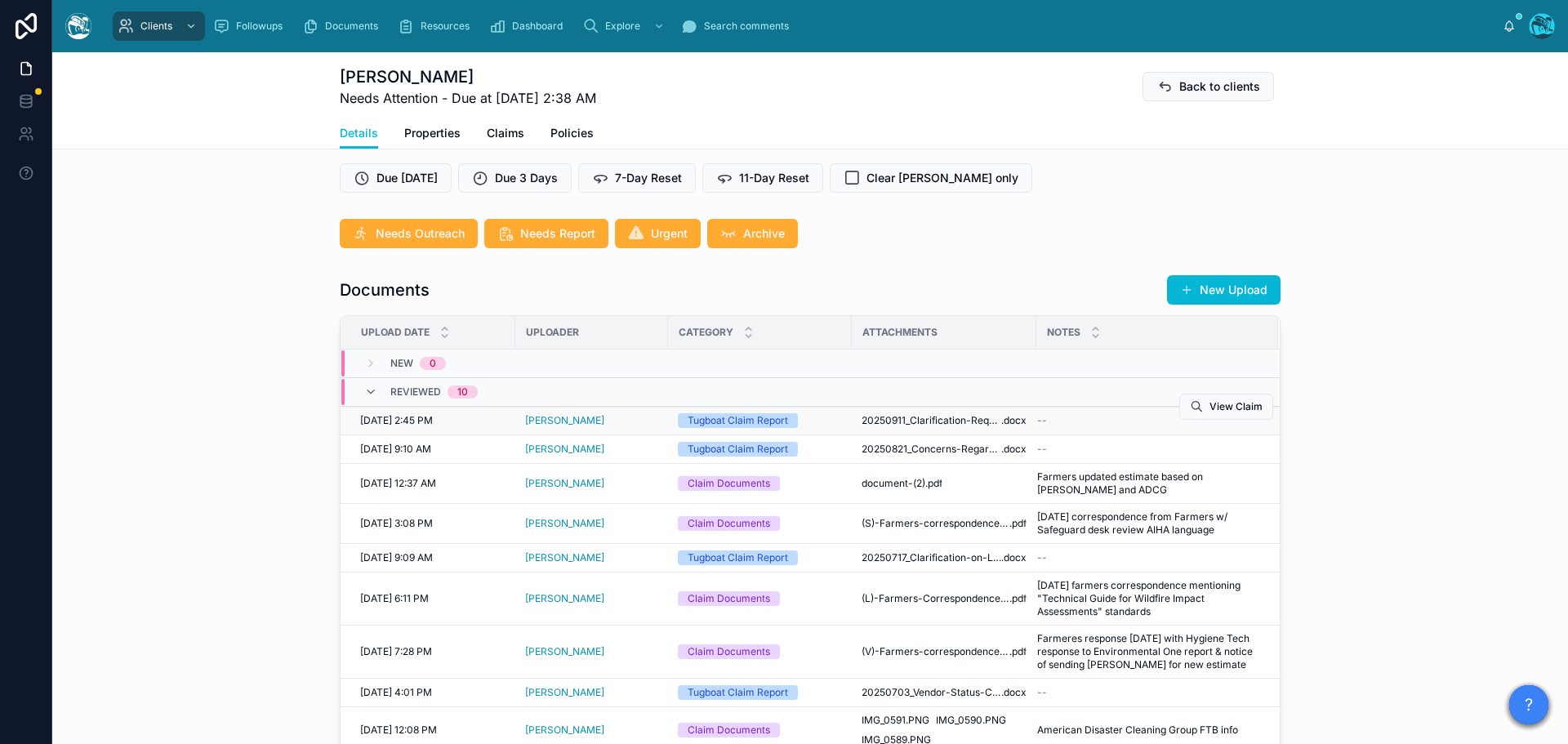
click at [1105, 421] on div "--" at bounding box center [1147, 420] width 221 height 13
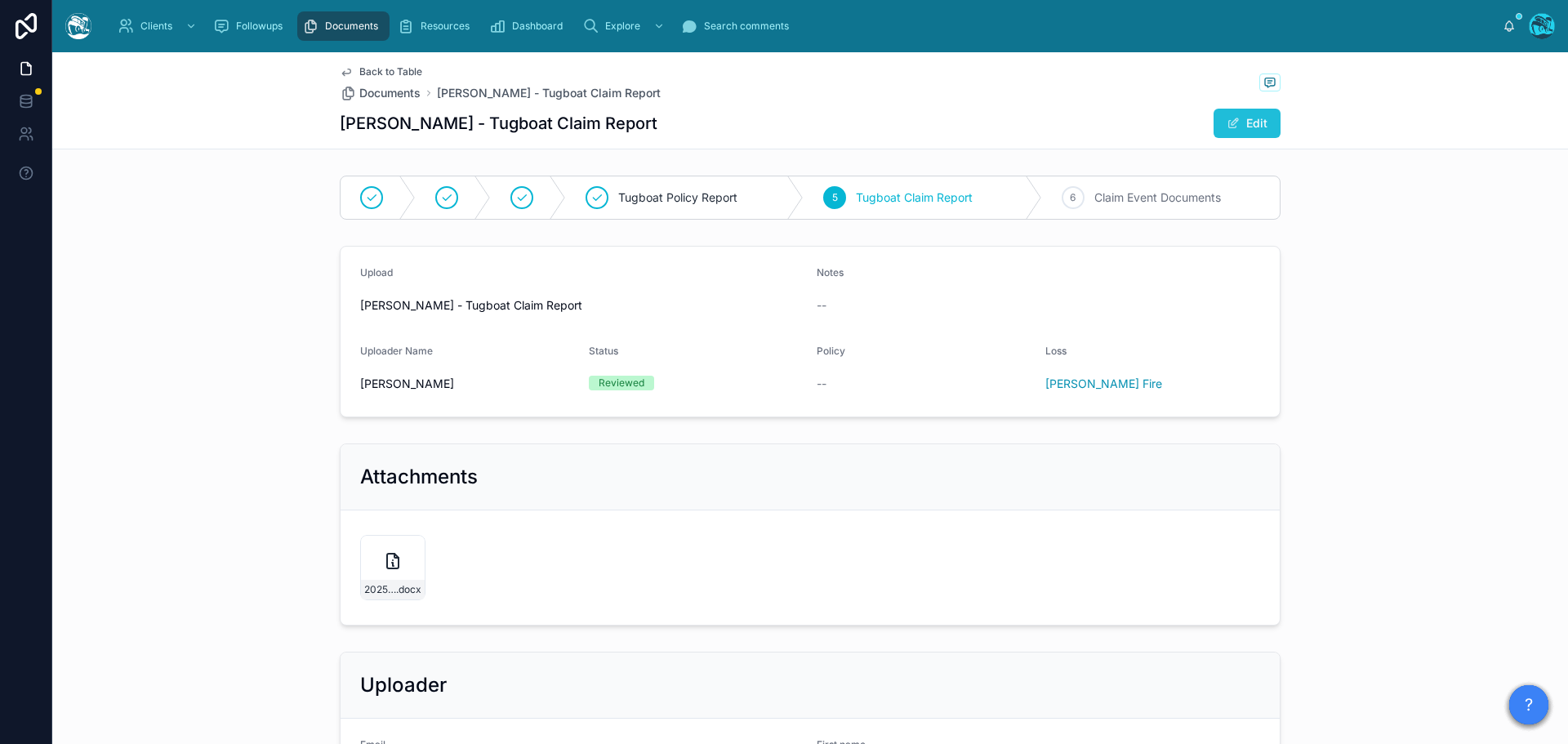
click at [1234, 124] on span at bounding box center [1233, 122] width 13 height 13
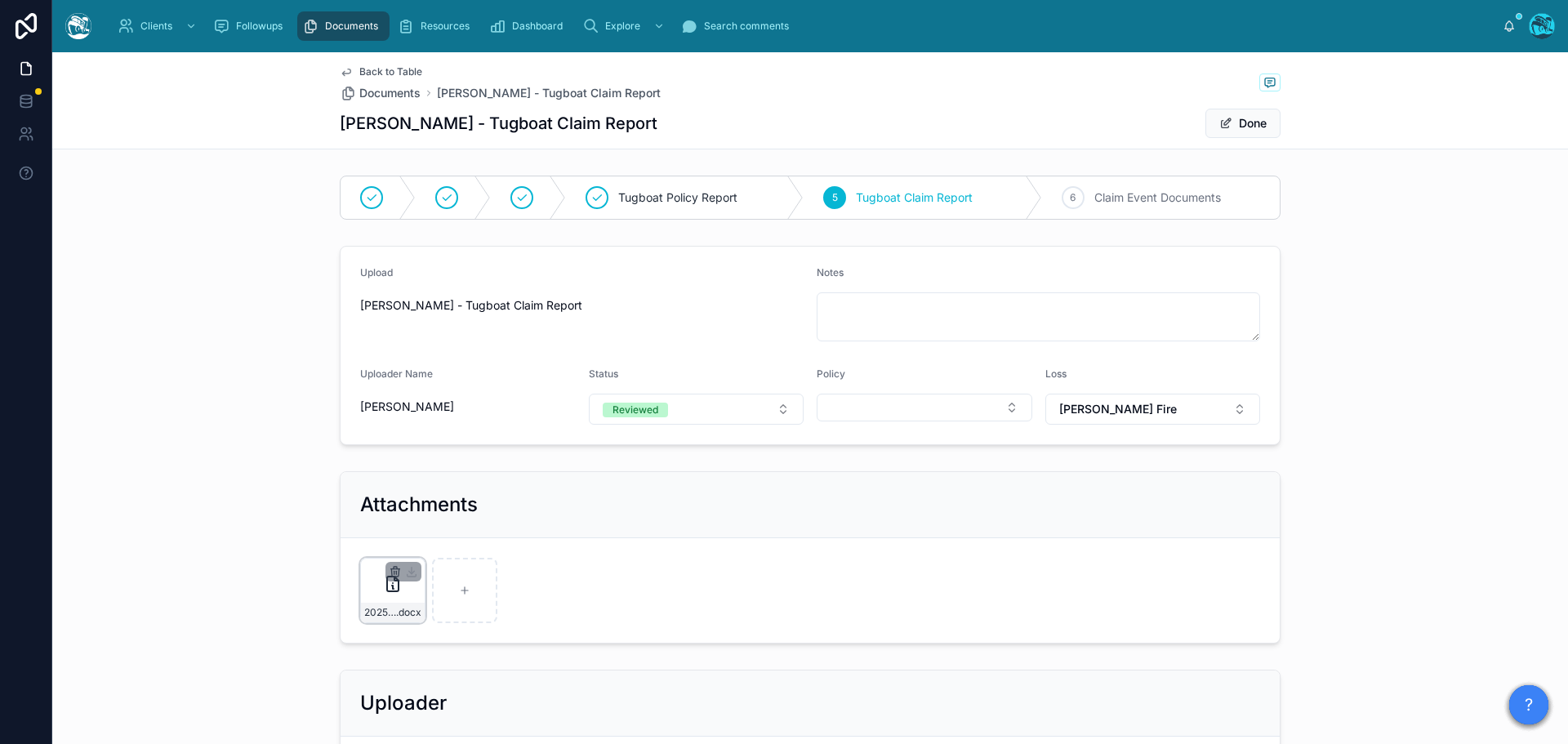
click at [394, 572] on icon "button" at bounding box center [394, 572] width 0 height 3
click at [424, 543] on icon "button" at bounding box center [424, 543] width 0 height 3
click at [388, 585] on icon at bounding box center [392, 591] width 12 height 12
type input "**********"
click at [1233, 120] on button "Done" at bounding box center [1243, 123] width 75 height 30
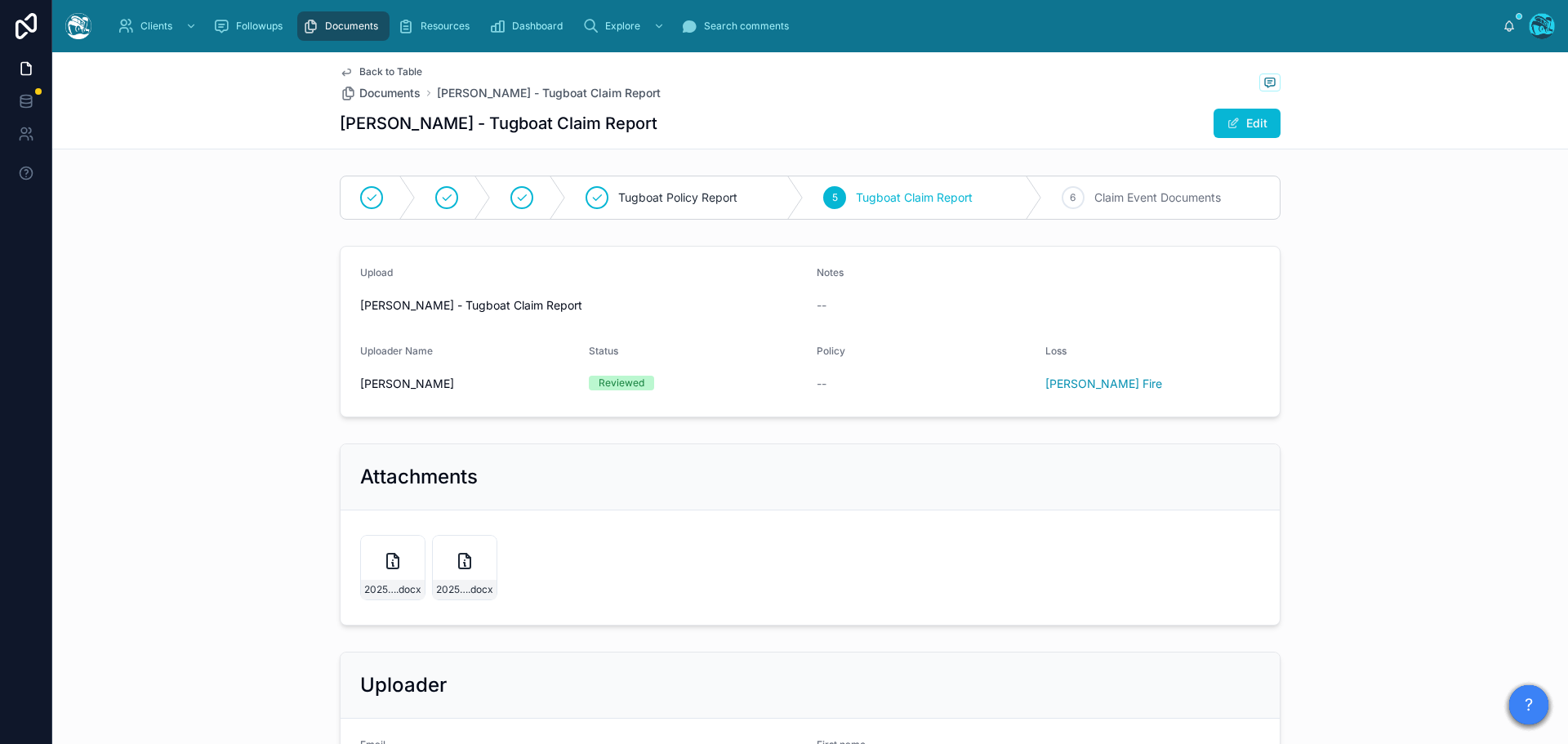
click at [411, 69] on span "Back to Table" at bounding box center [391, 71] width 63 height 13
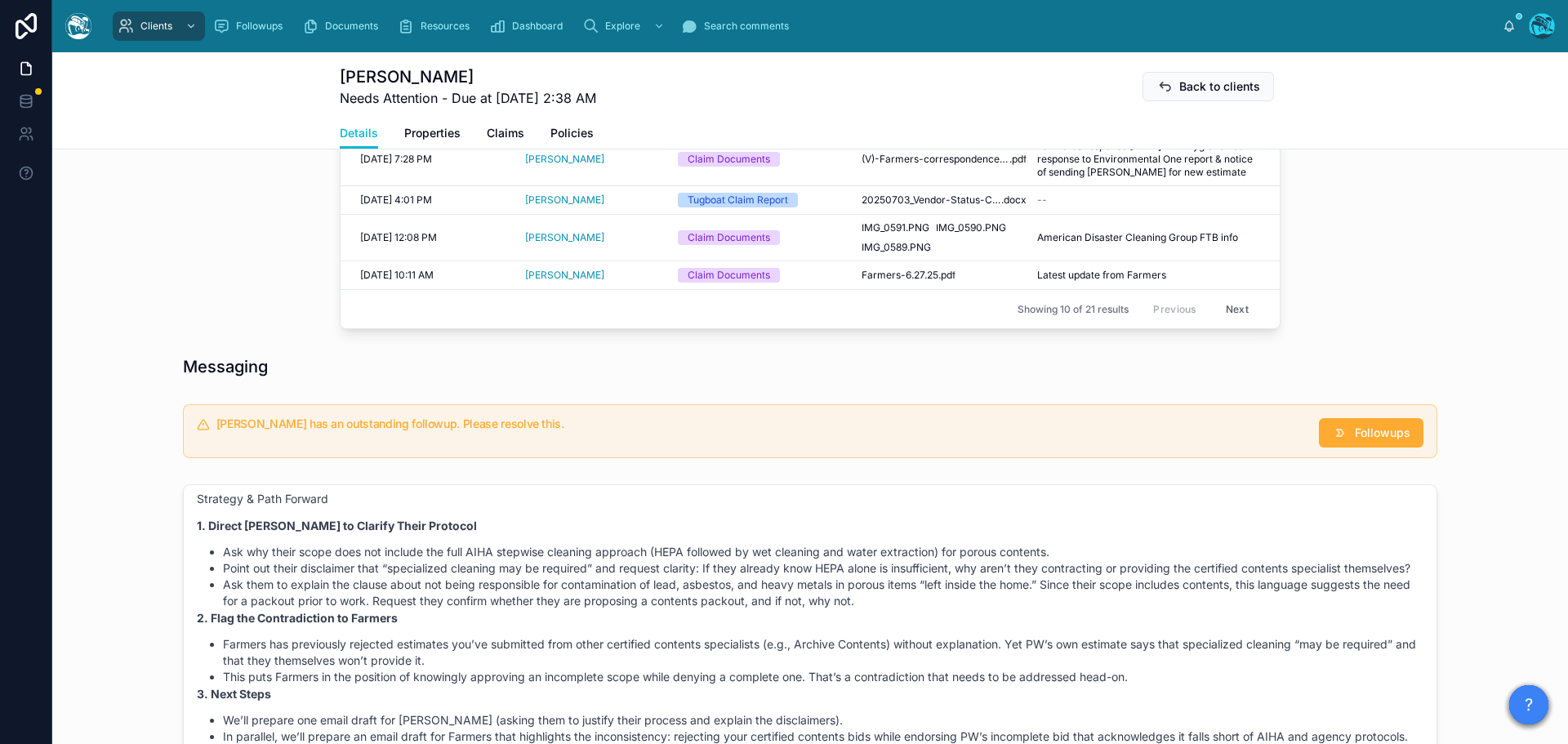
scroll to position [947, 0]
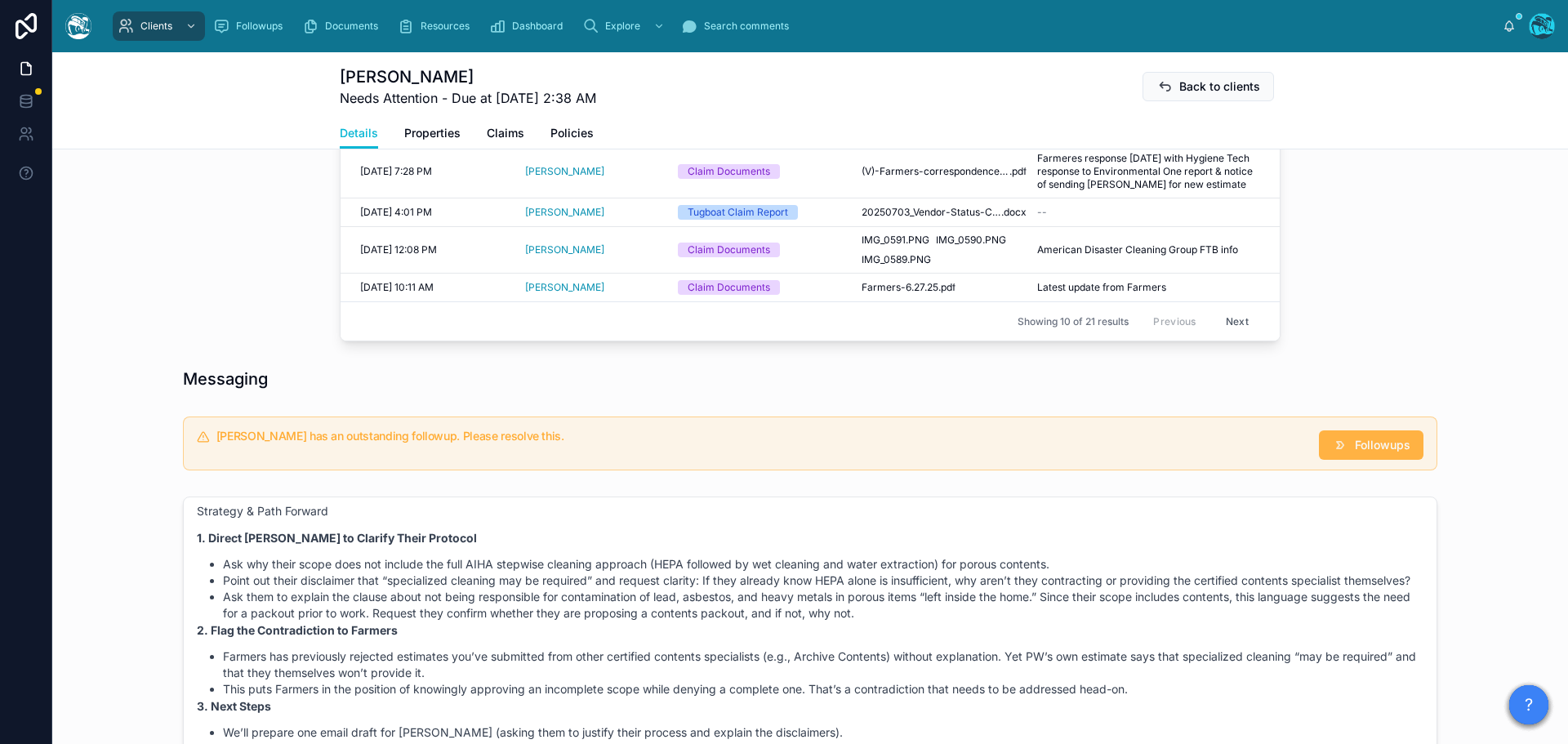
click at [1363, 453] on span "Followups" at bounding box center [1382, 445] width 55 height 17
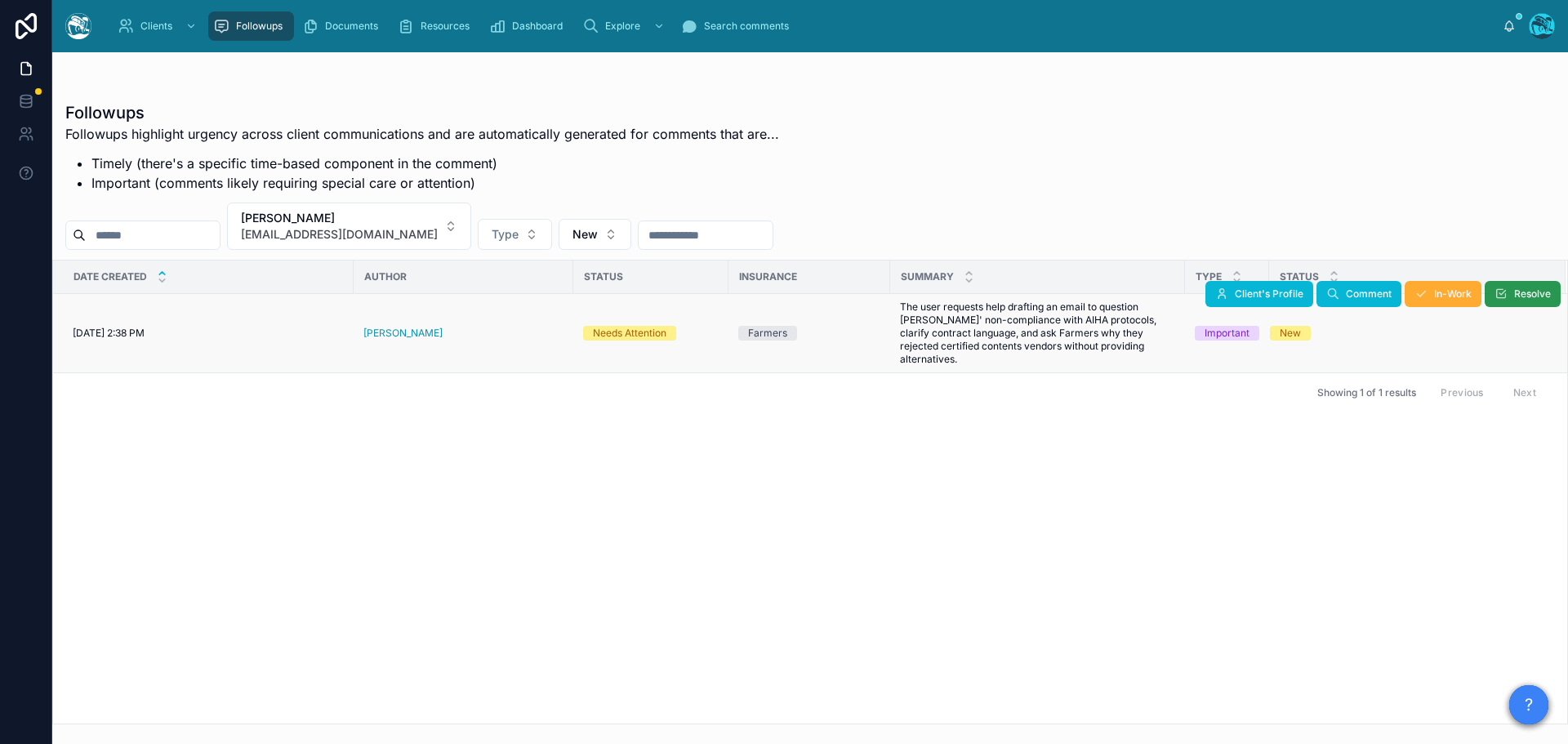
click at [1509, 297] on button "Resolve" at bounding box center [1522, 294] width 76 height 26
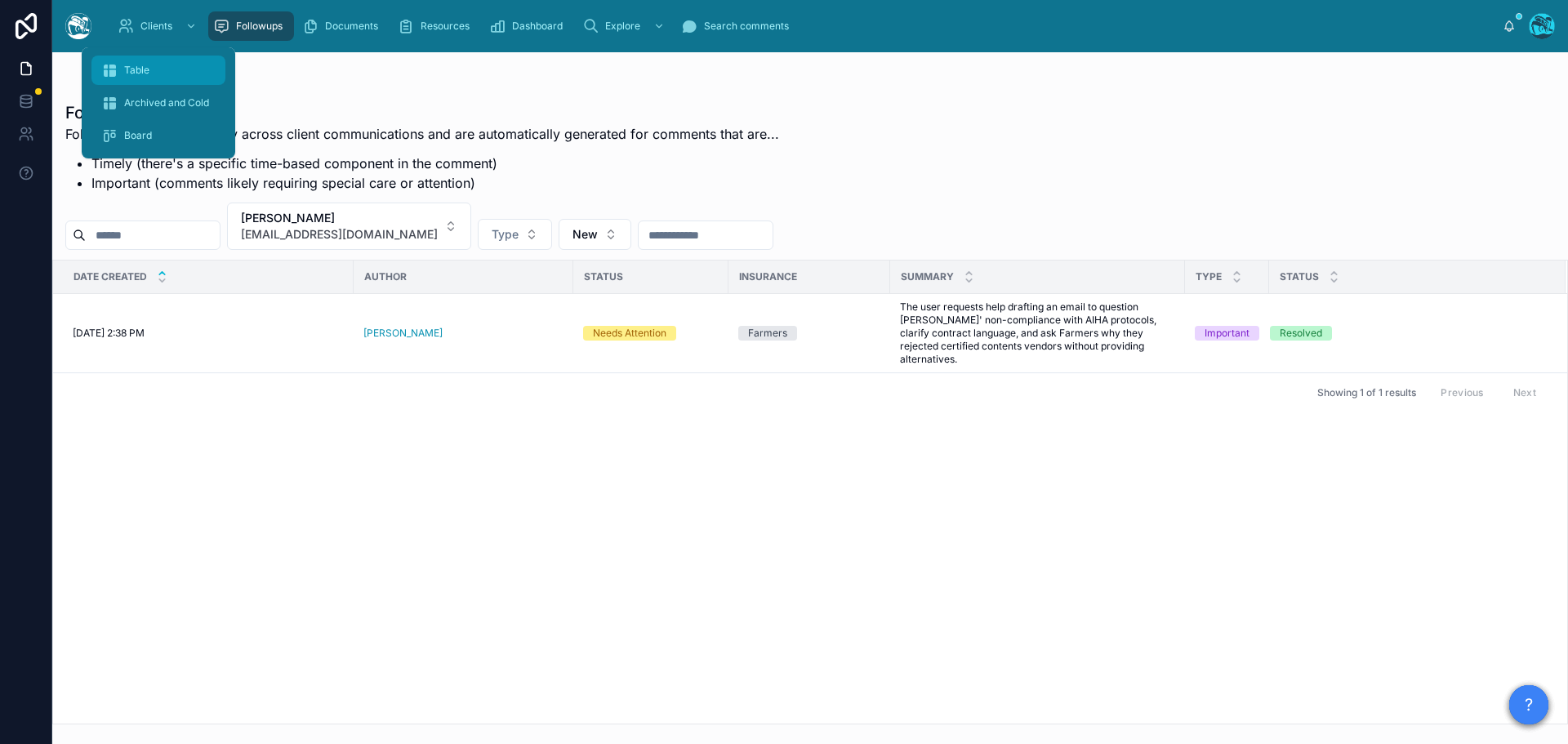
click at [124, 68] on span "Table" at bounding box center [137, 70] width 26 height 13
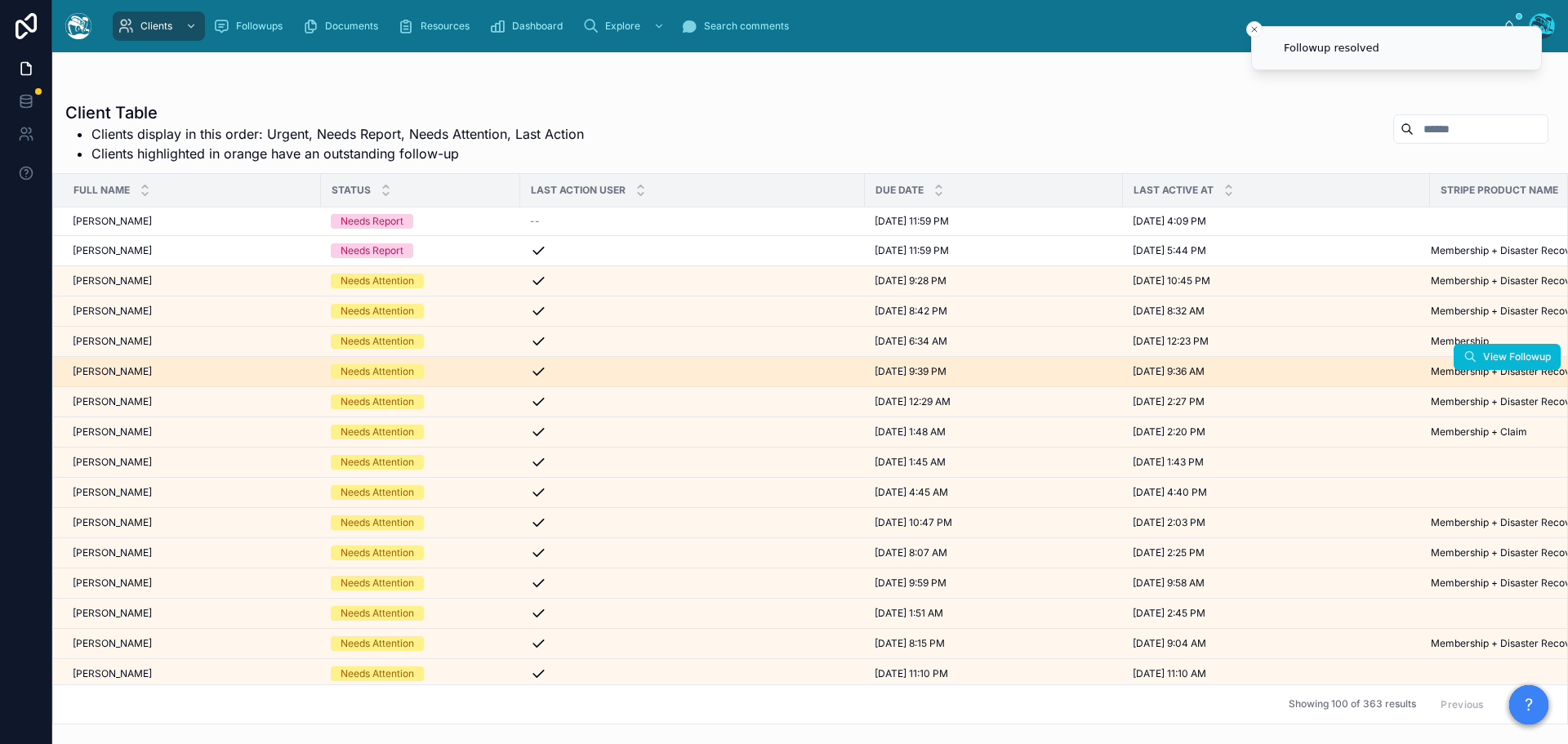
click at [132, 376] on span "[PERSON_NAME]" at bounding box center [112, 371] width 79 height 13
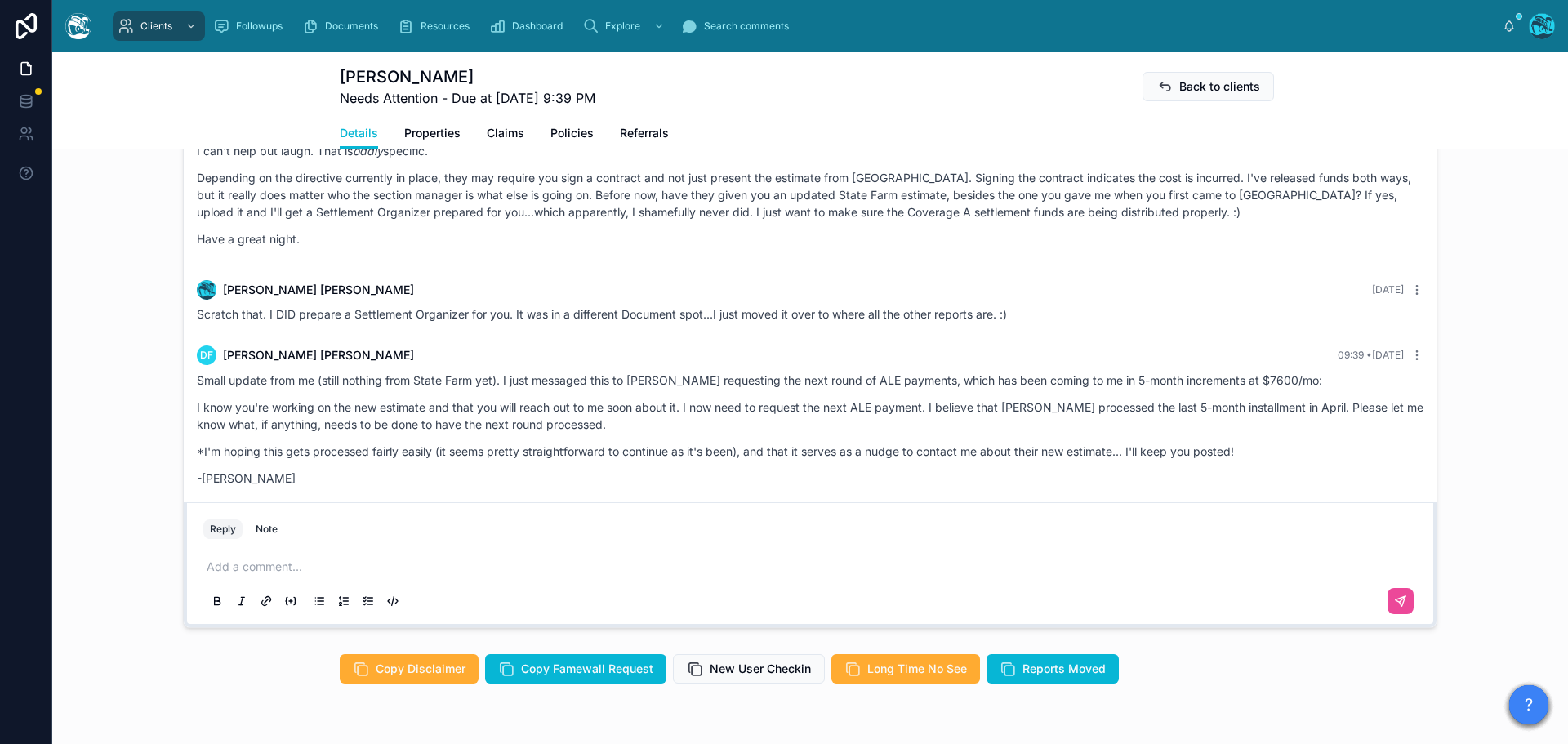
scroll to position [1388, 0]
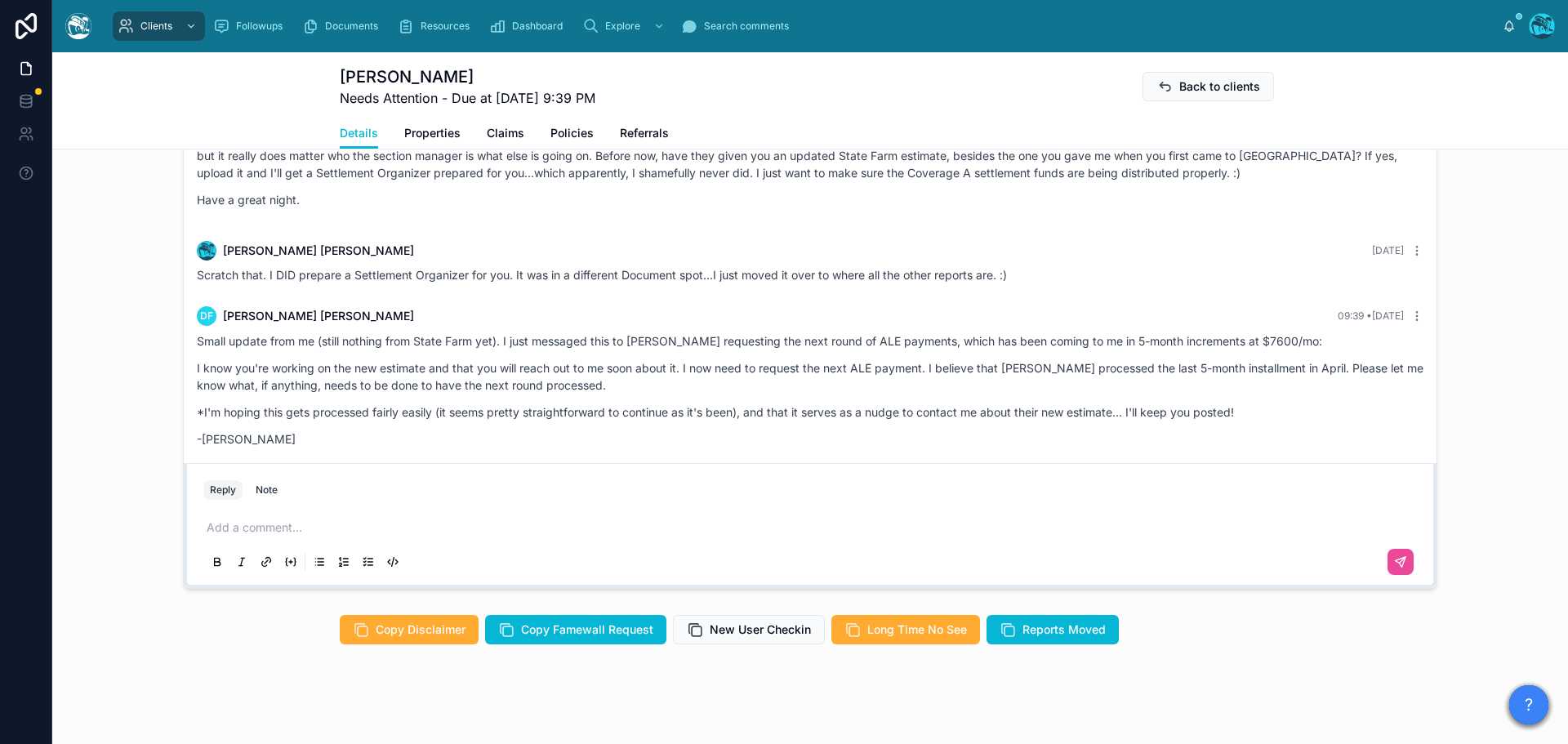
click at [301, 523] on p at bounding box center [813, 528] width 1213 height 17
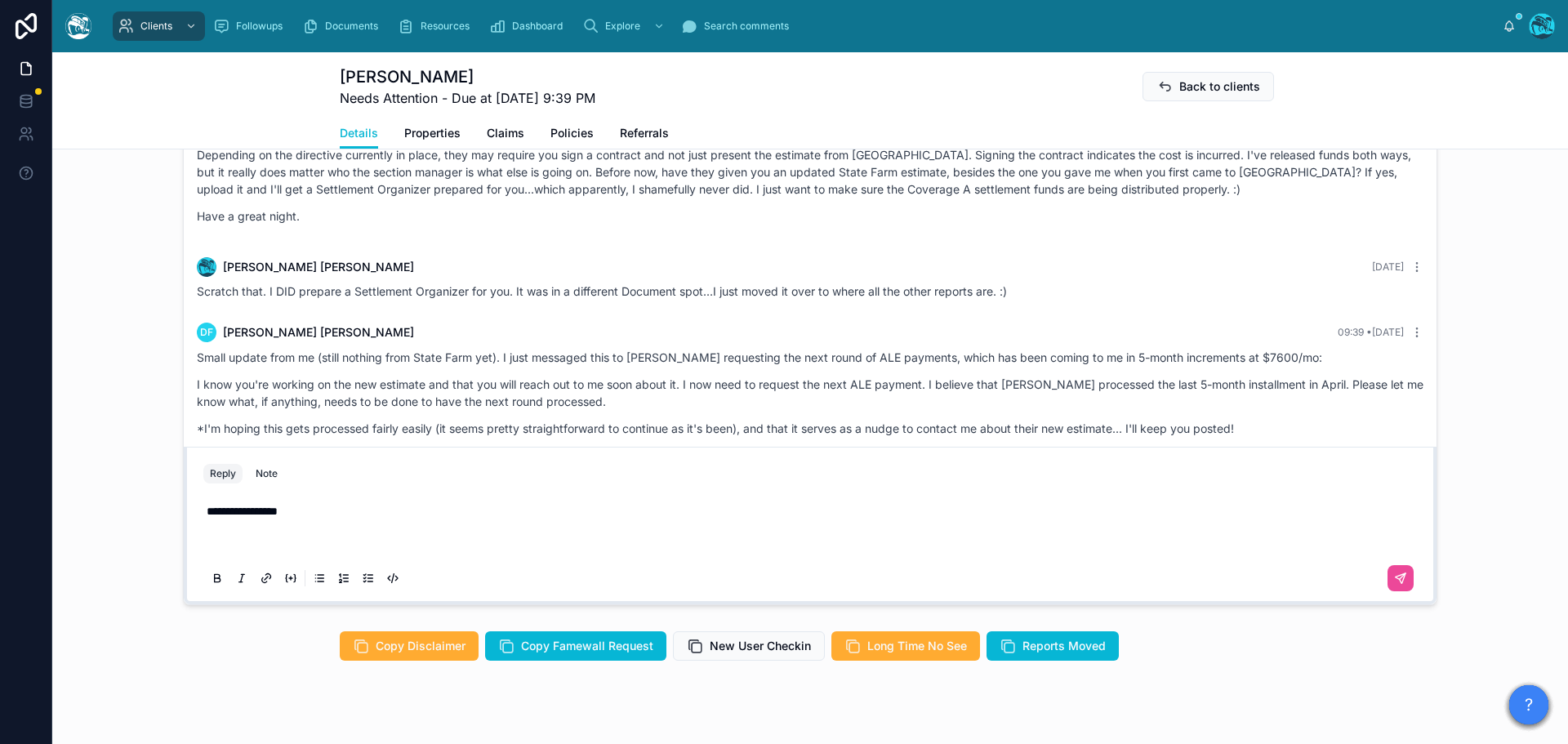
scroll to position [1356, 0]
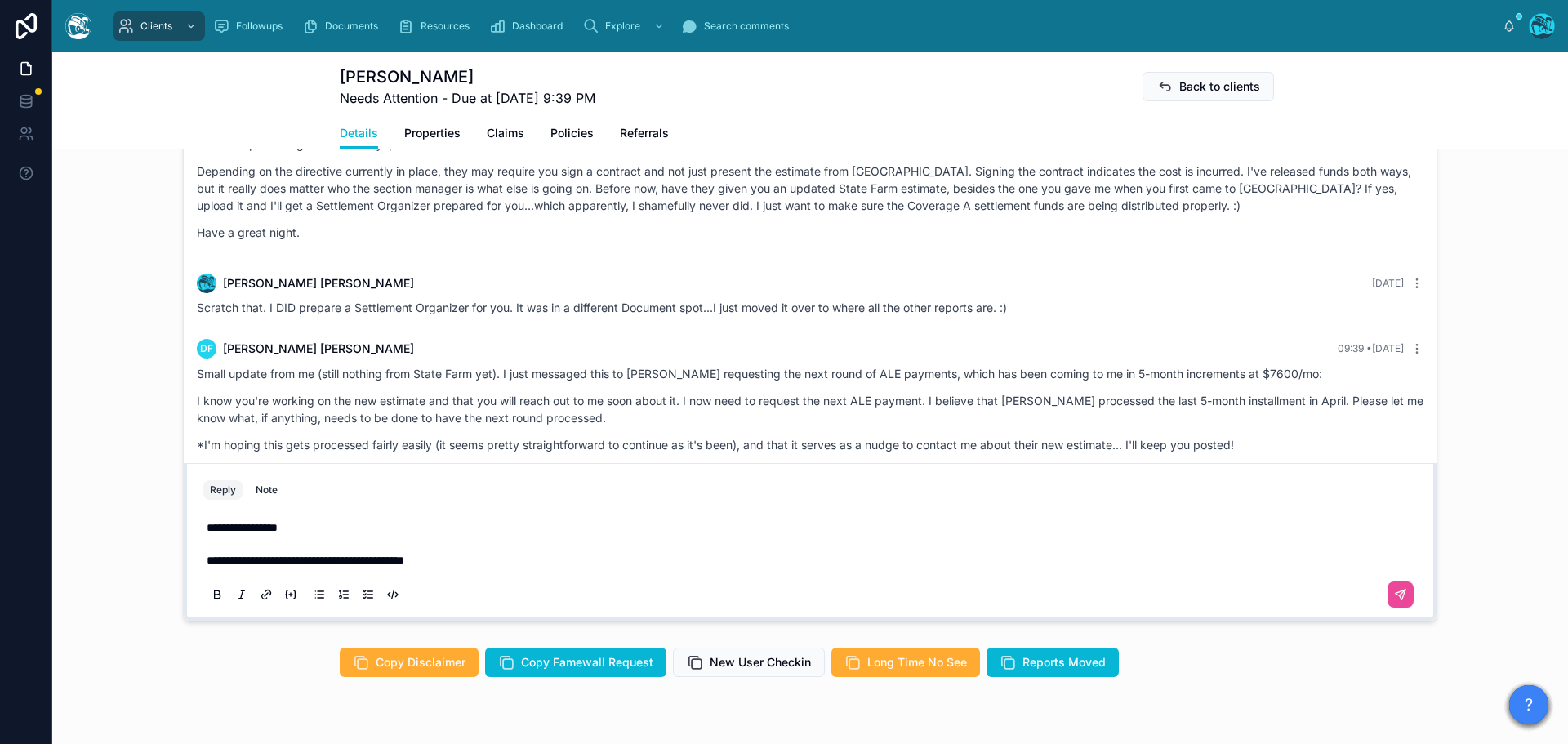
scroll to position [1323, 0]
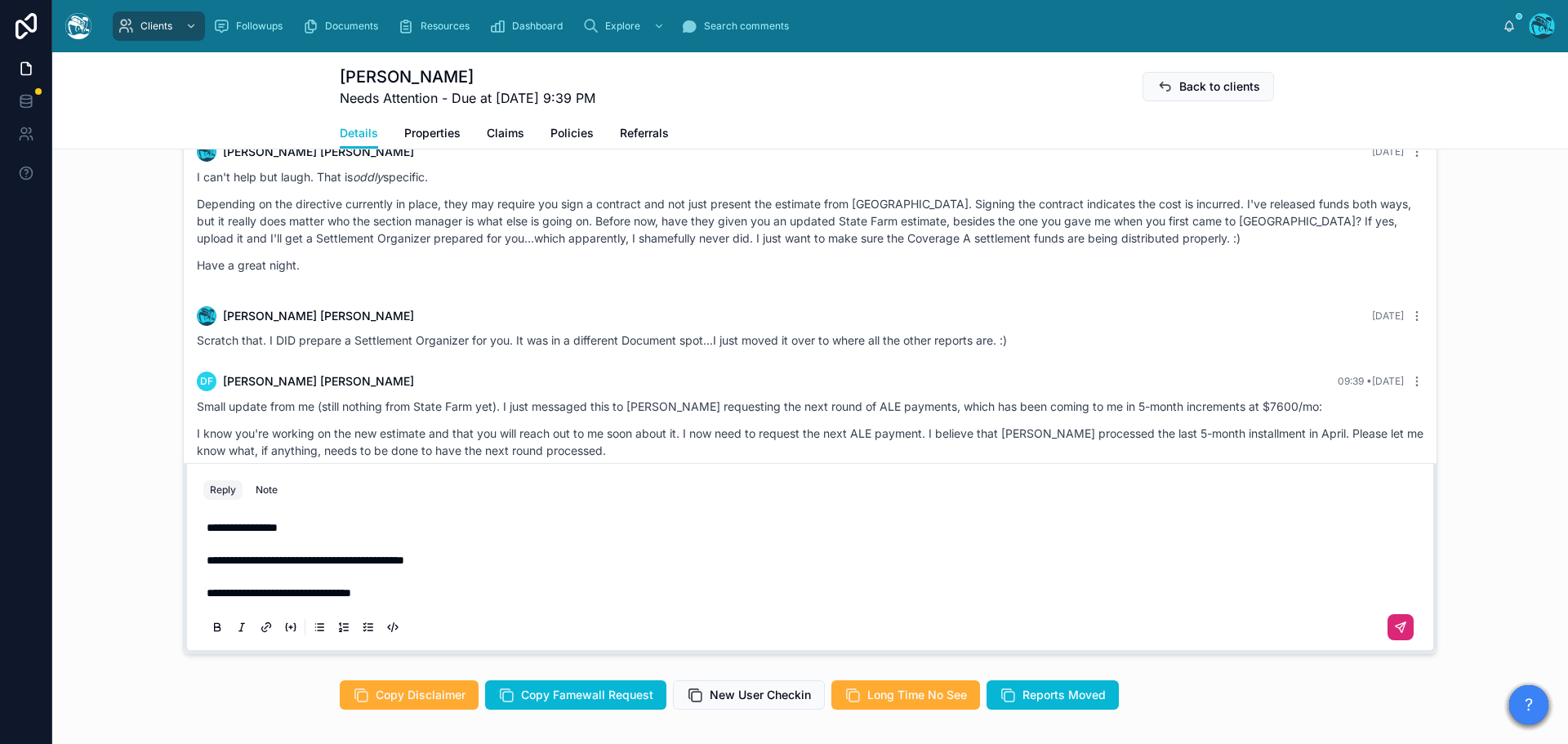
click at [1396, 628] on icon at bounding box center [1399, 627] width 13 height 13
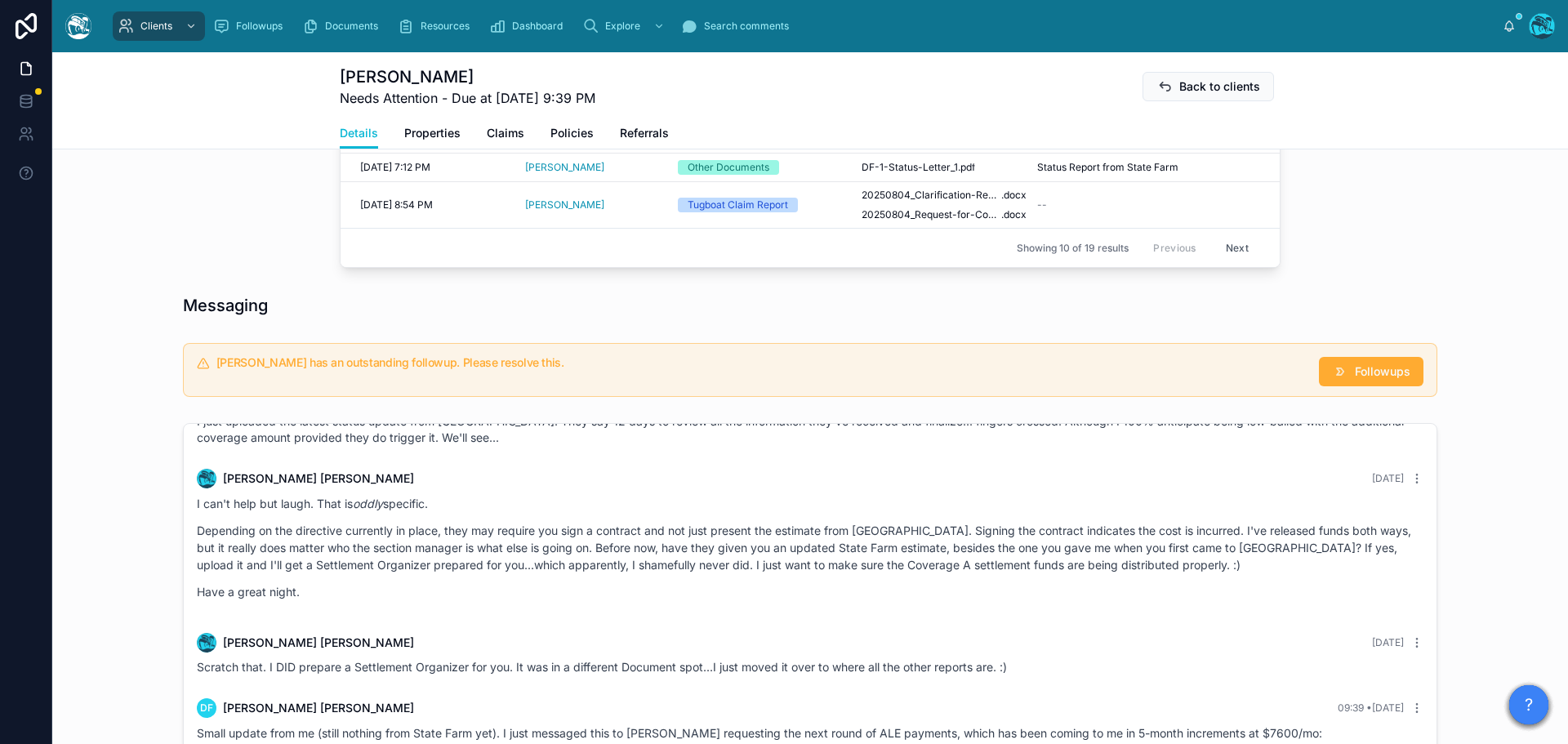
scroll to position [915, 0]
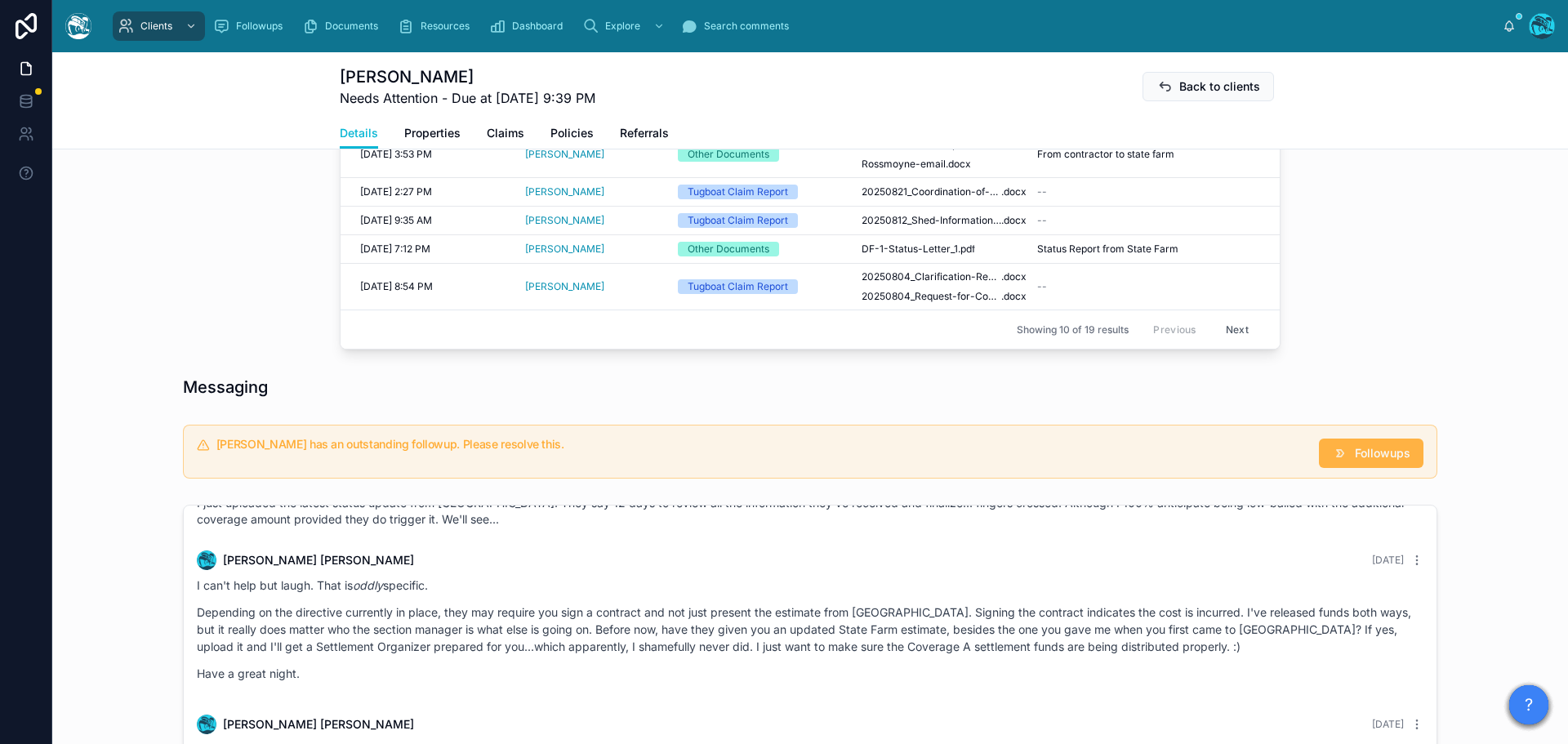
click at [1380, 452] on span "Followups" at bounding box center [1382, 453] width 55 height 17
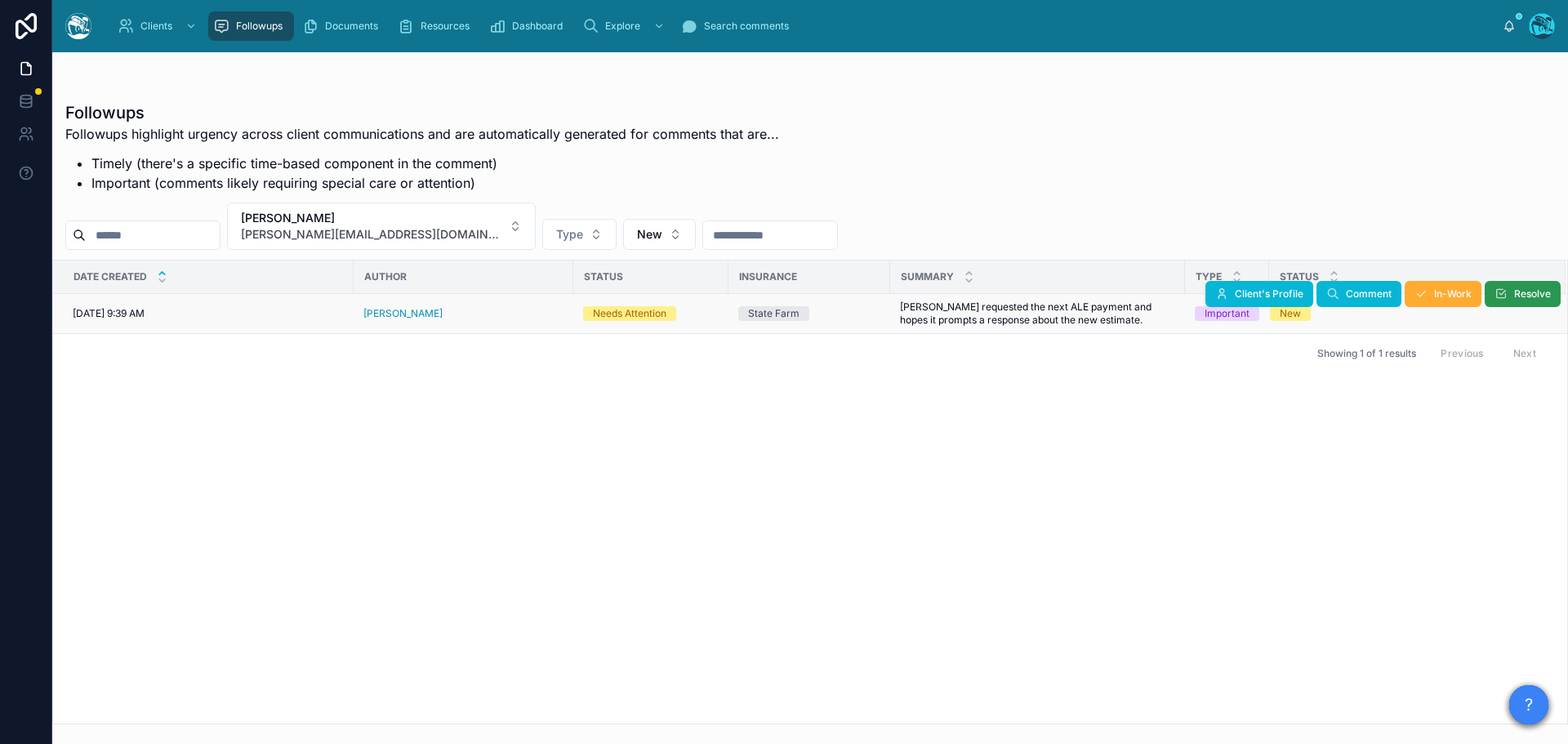
click at [1532, 296] on span "Resolve" at bounding box center [1532, 293] width 36 height 13
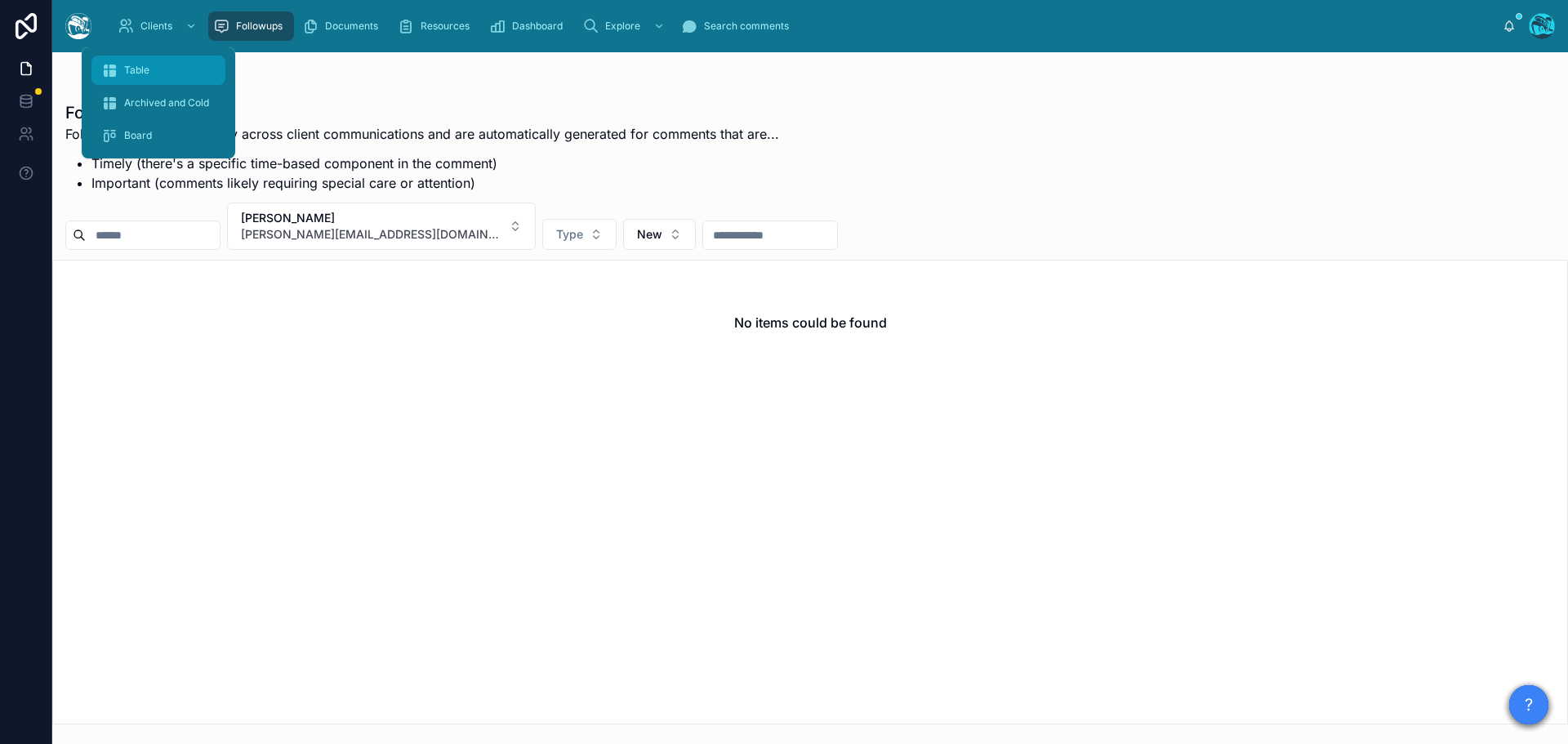
click at [137, 64] on span "Table" at bounding box center [137, 70] width 26 height 13
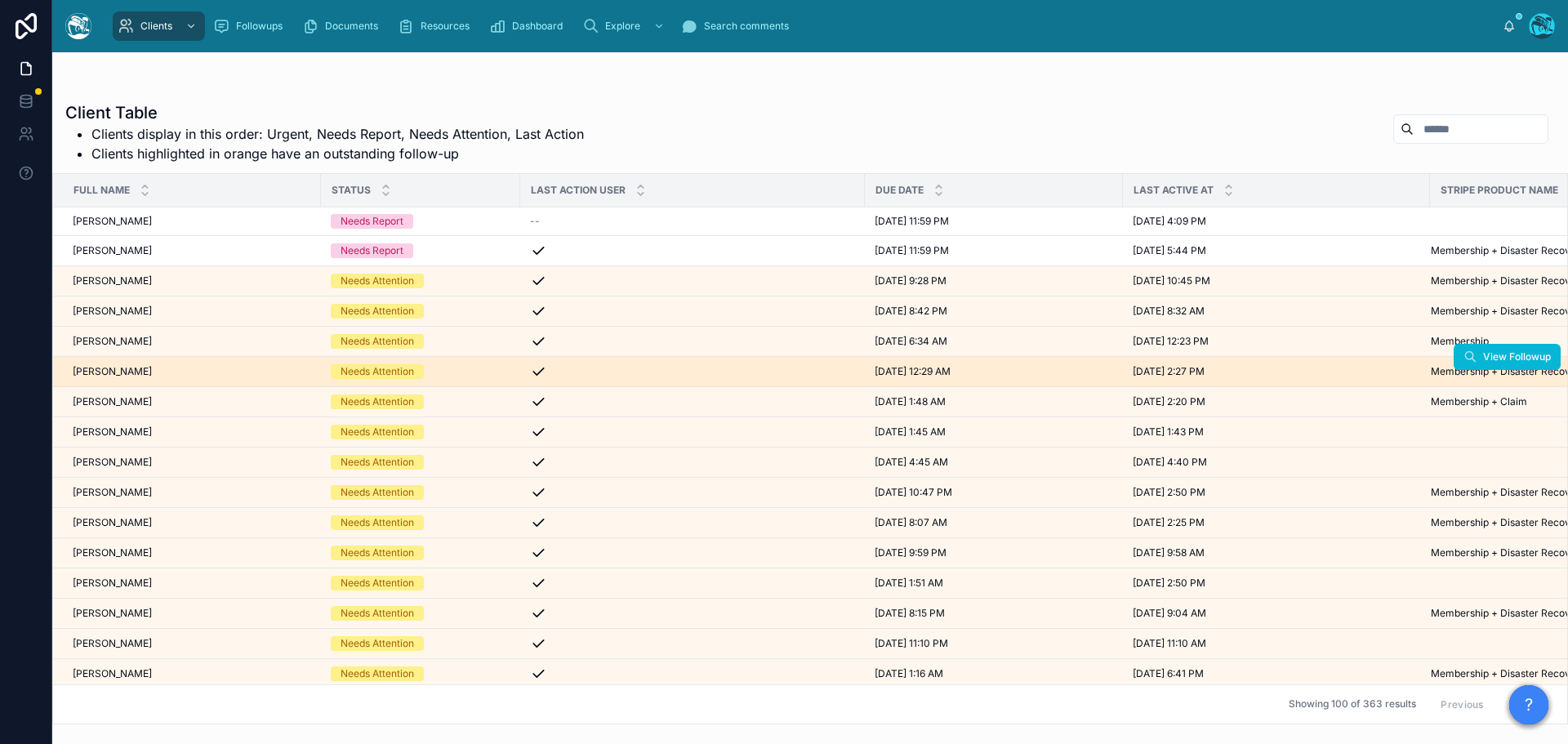
click at [159, 367] on div "Jennifer Bass Jennifer Bass" at bounding box center [192, 371] width 239 height 13
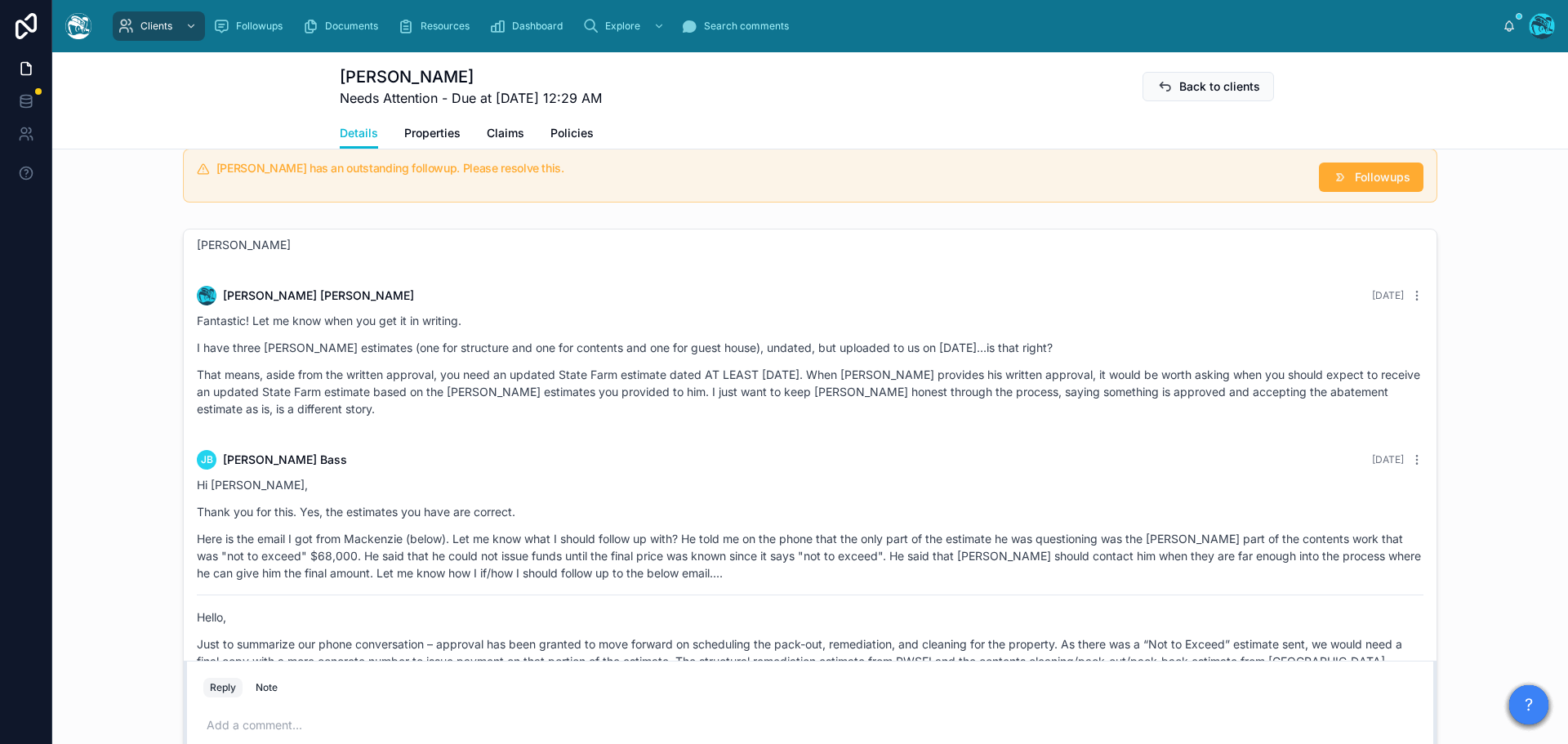
scroll to position [7644, 0]
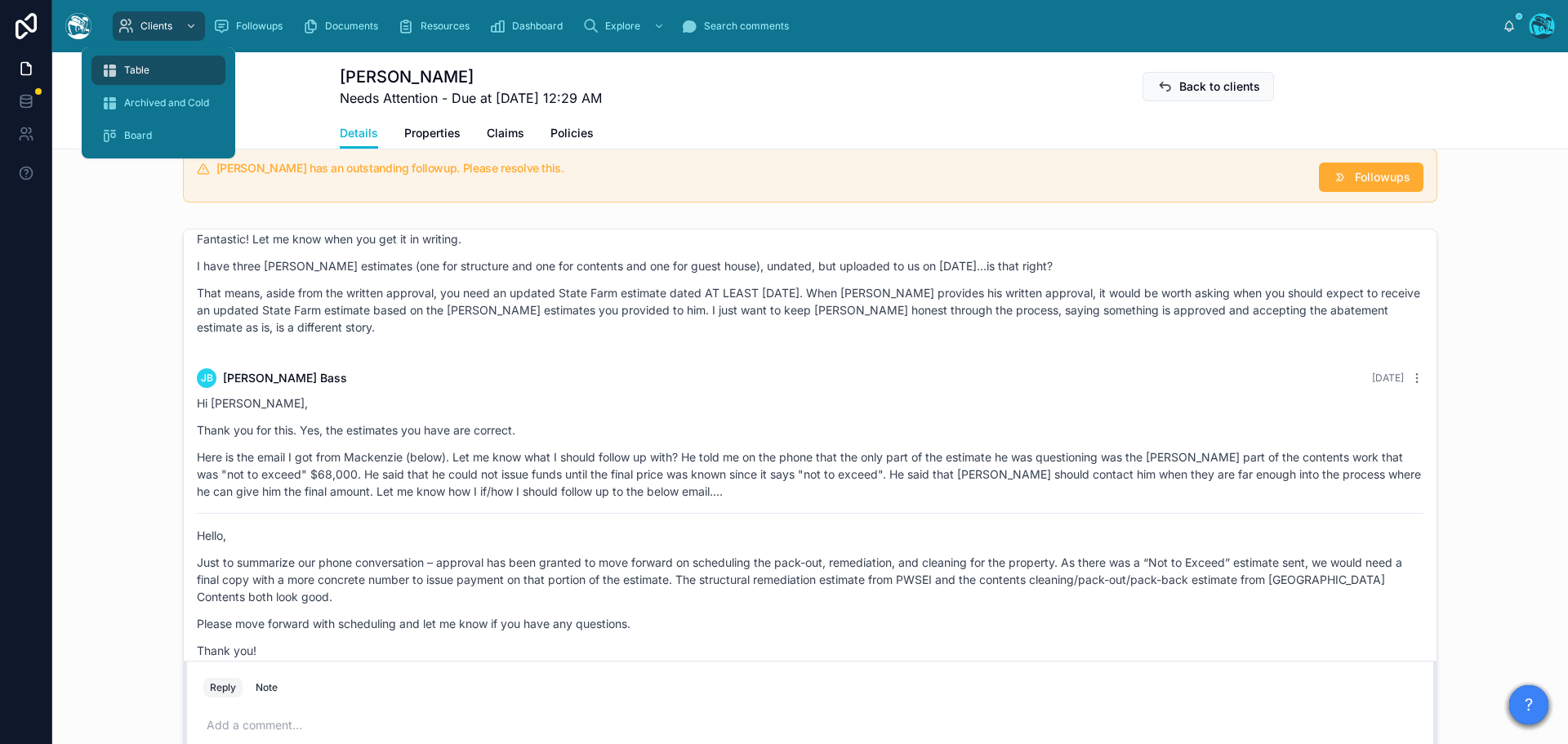
click at [140, 65] on span "Table" at bounding box center [137, 70] width 26 height 13
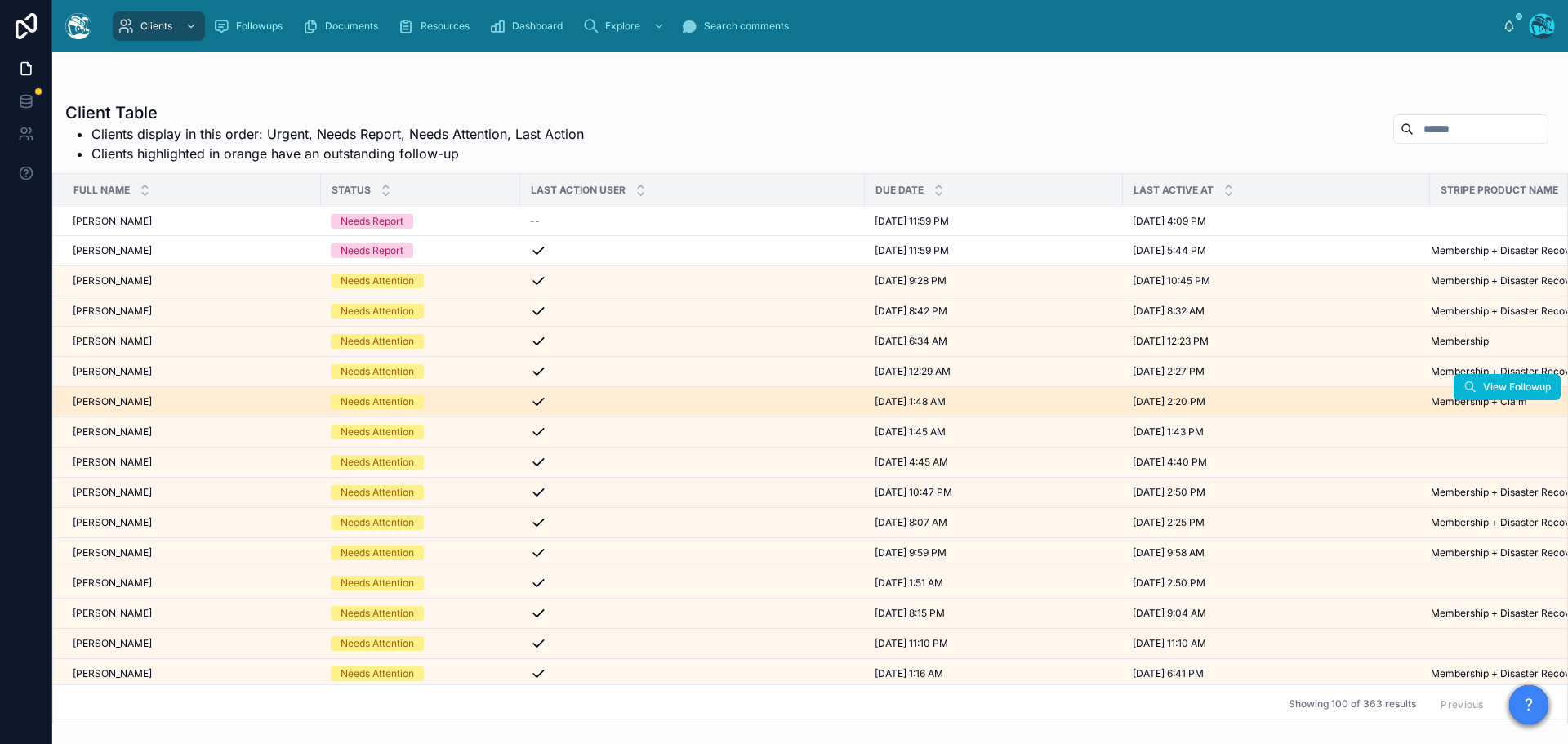
click at [152, 396] on span "[PERSON_NAME]" at bounding box center [112, 402] width 79 height 13
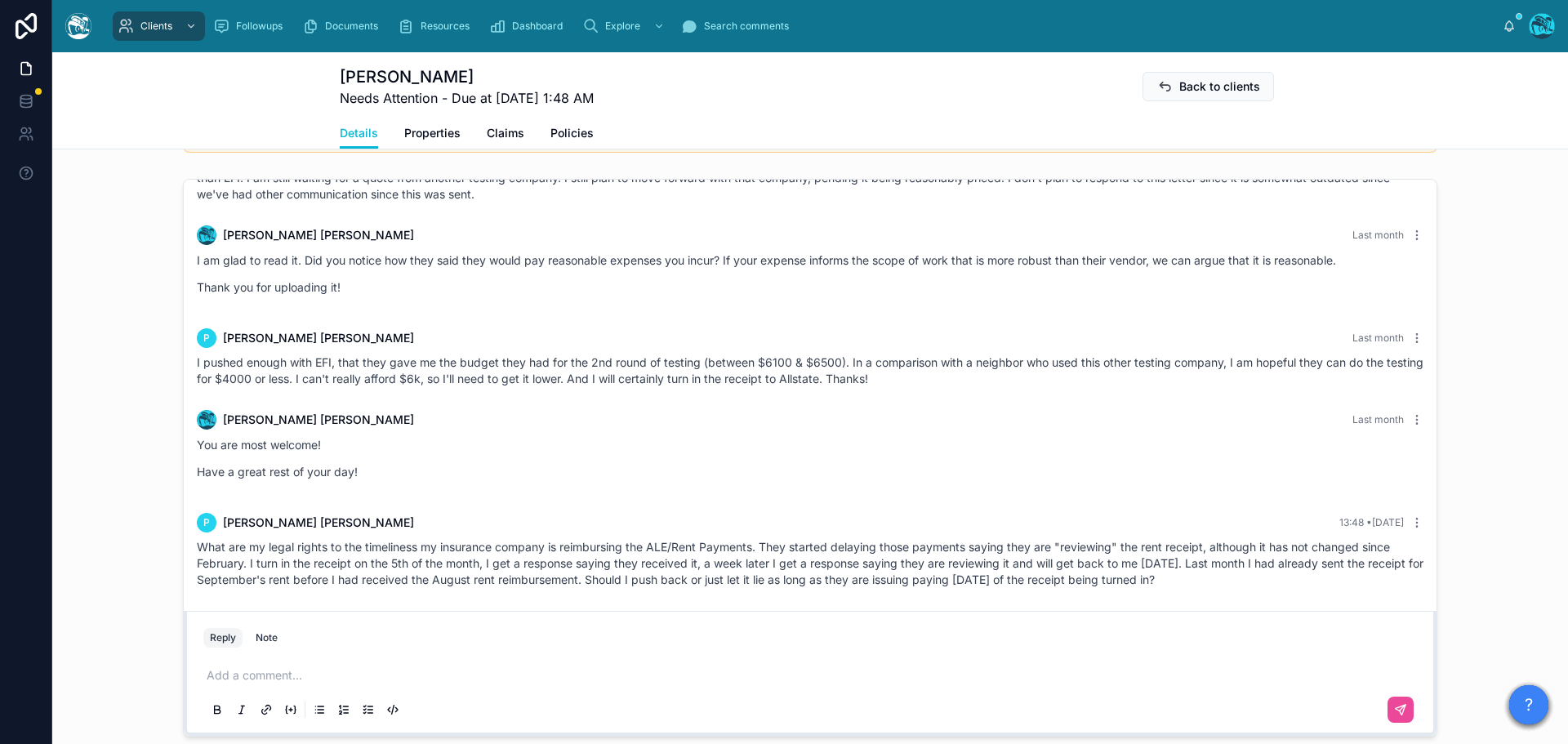
scroll to position [1317, 0]
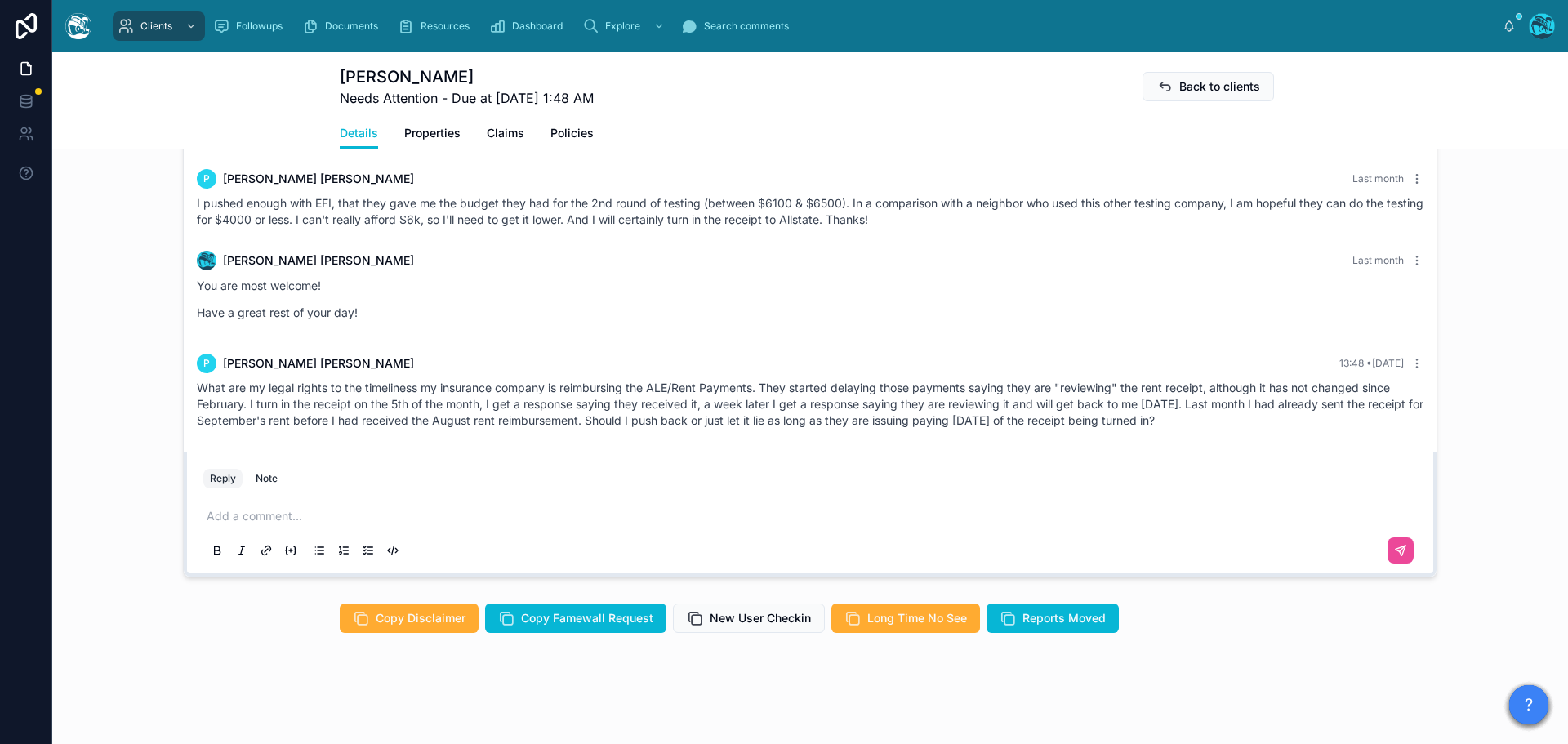
click at [277, 515] on p at bounding box center [813, 516] width 1213 height 17
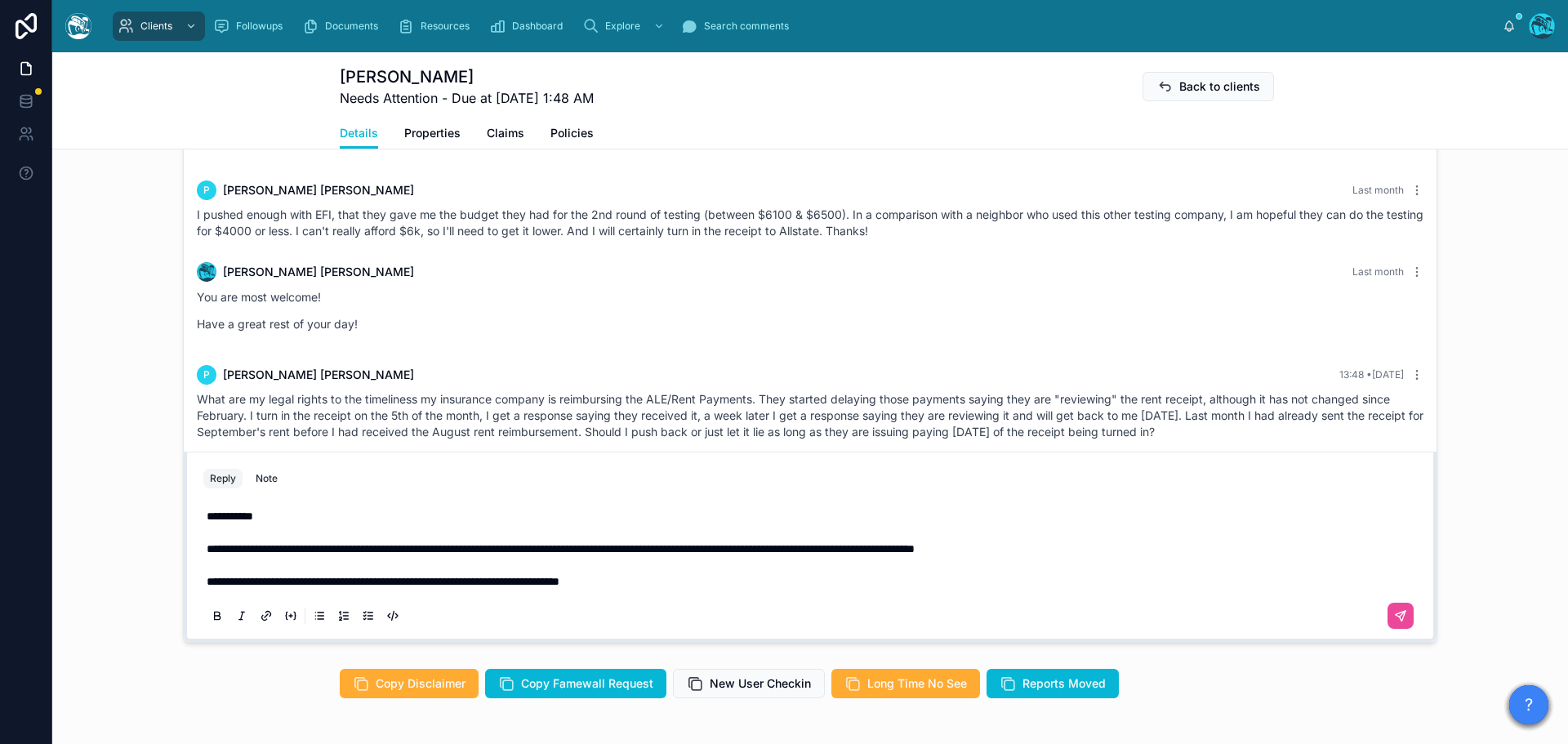
scroll to position [4014, 0]
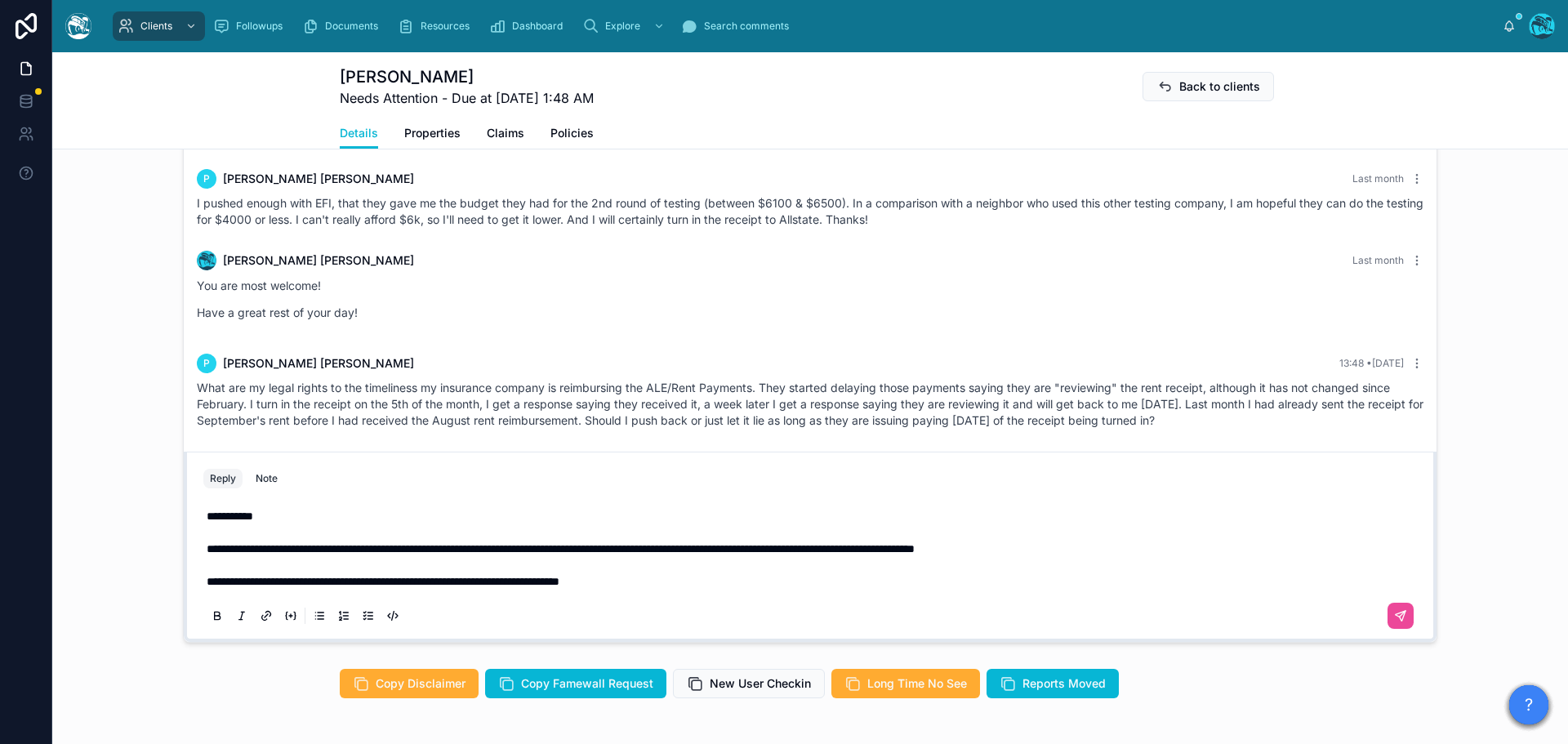
click at [679, 585] on p "**********" at bounding box center [813, 549] width 1213 height 82
click at [1393, 619] on icon at bounding box center [1399, 616] width 13 height 13
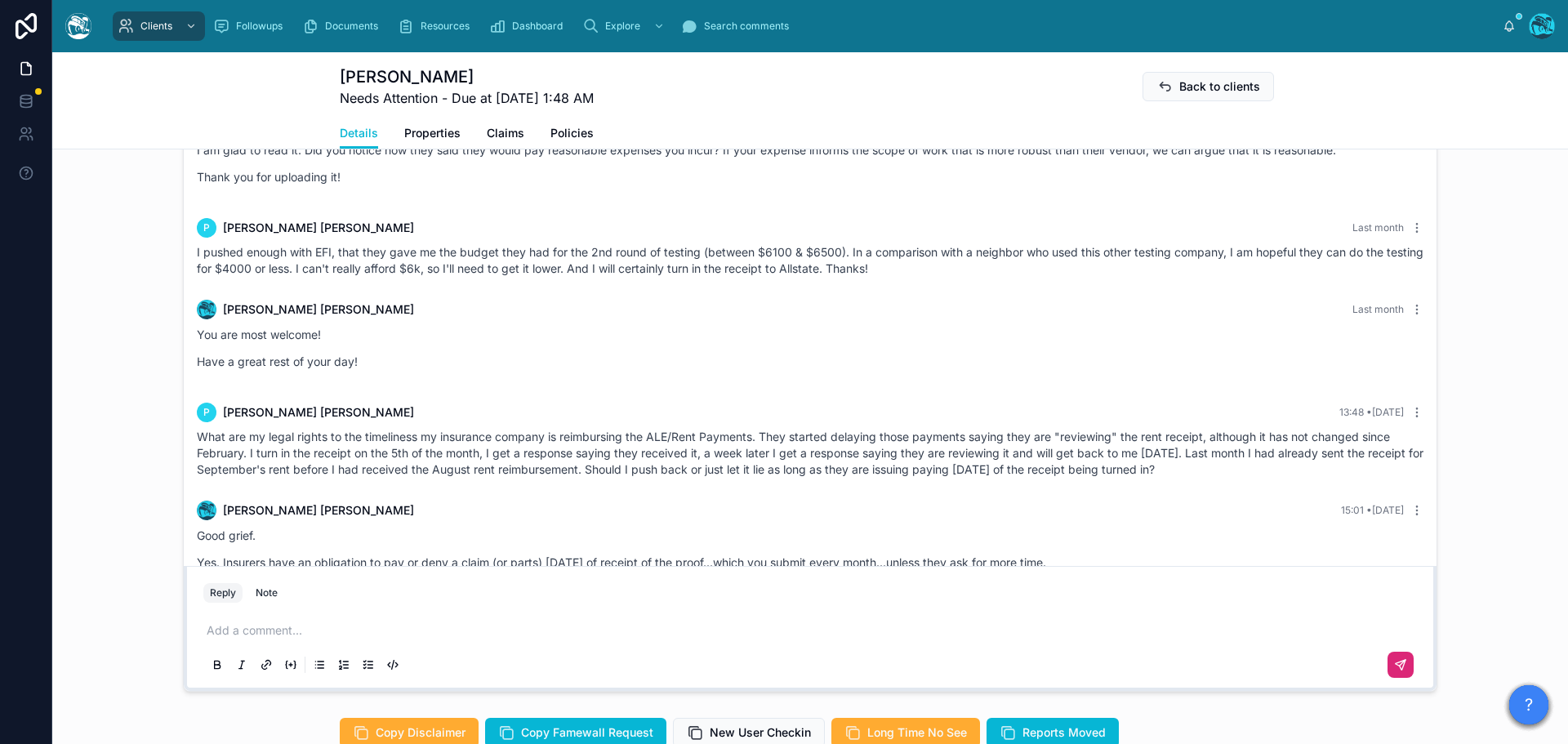
scroll to position [925, 0]
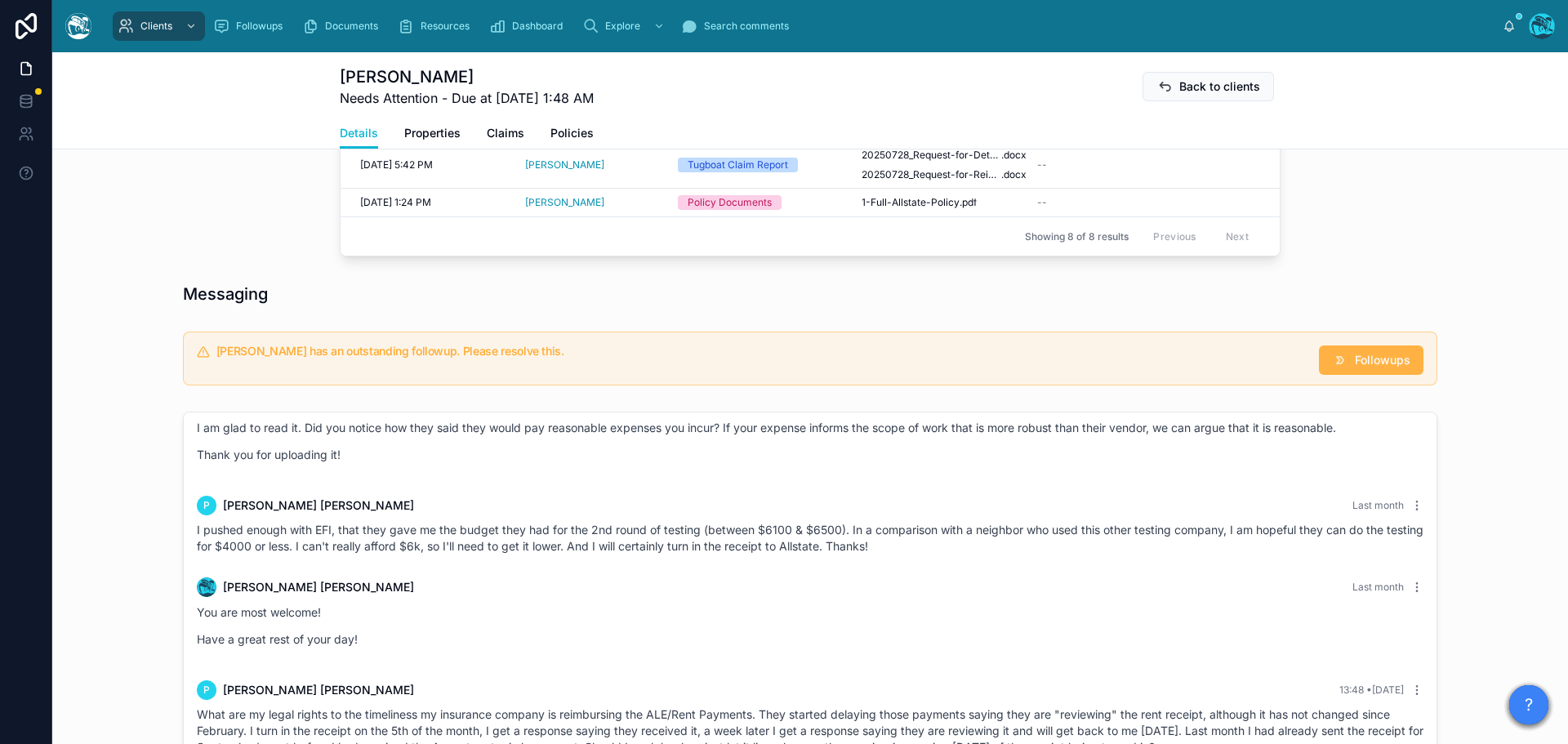
click at [1369, 349] on button "Followups" at bounding box center [1371, 360] width 105 height 30
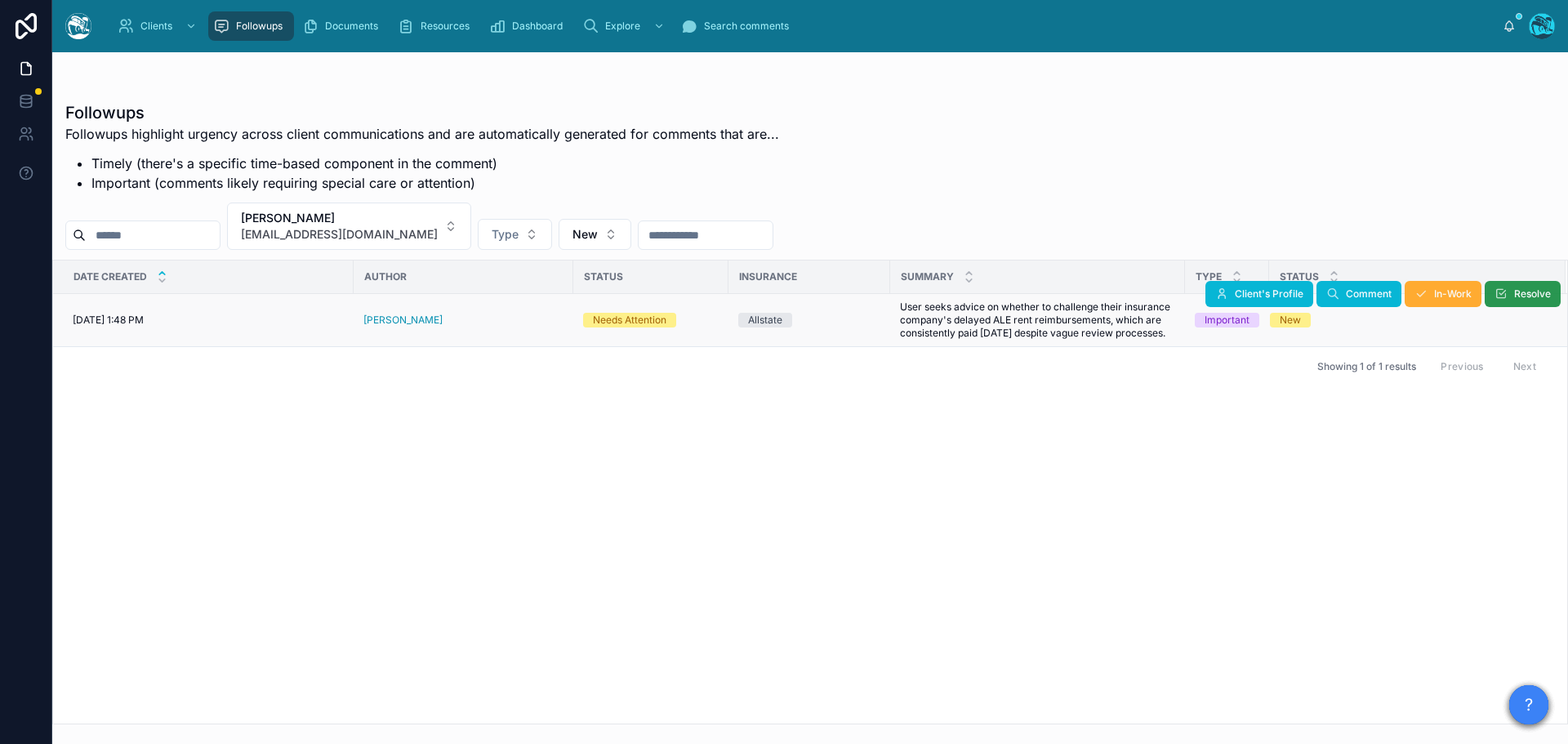
click at [1508, 292] on button "Resolve" at bounding box center [1522, 294] width 76 height 26
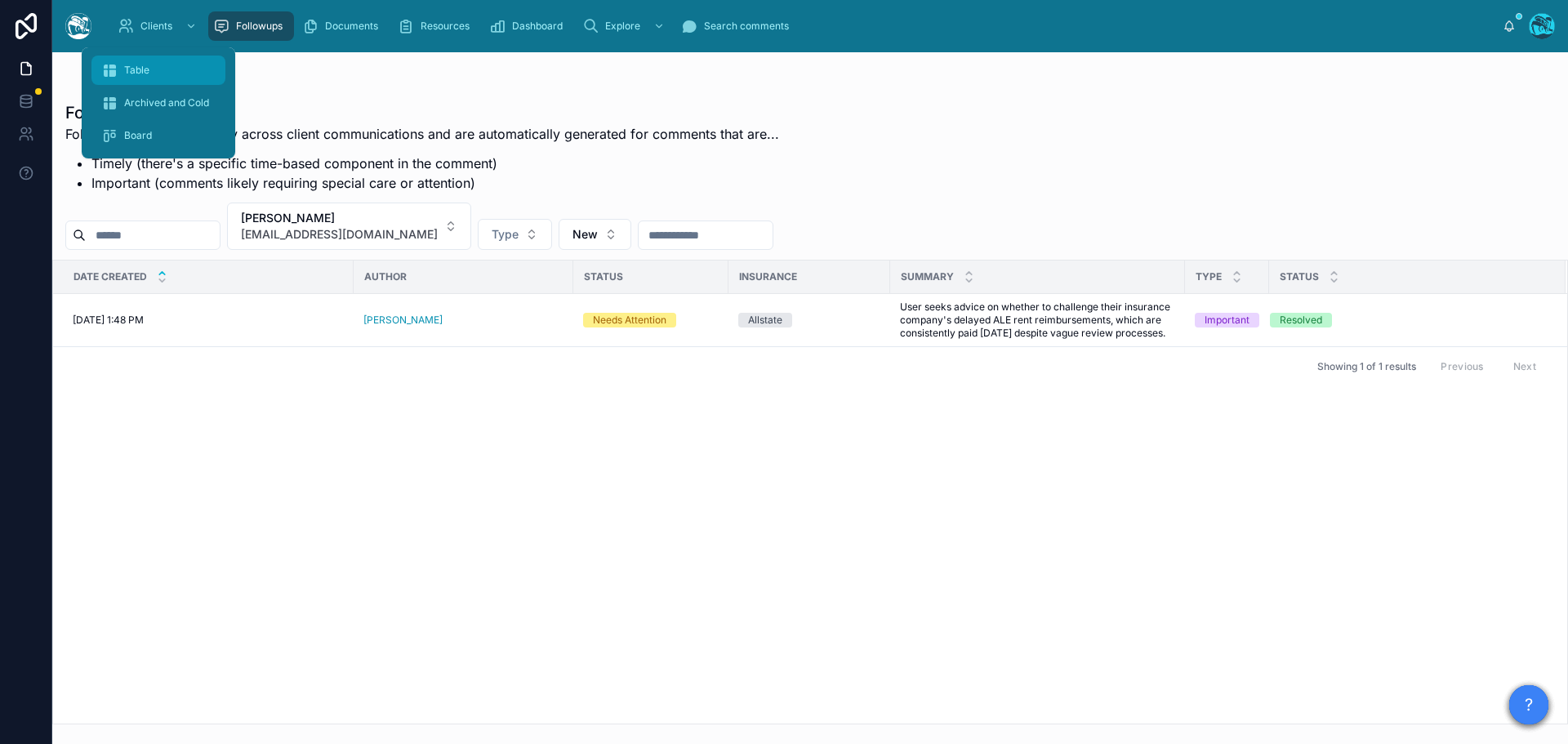
click at [142, 69] on span "Table" at bounding box center [137, 70] width 26 height 13
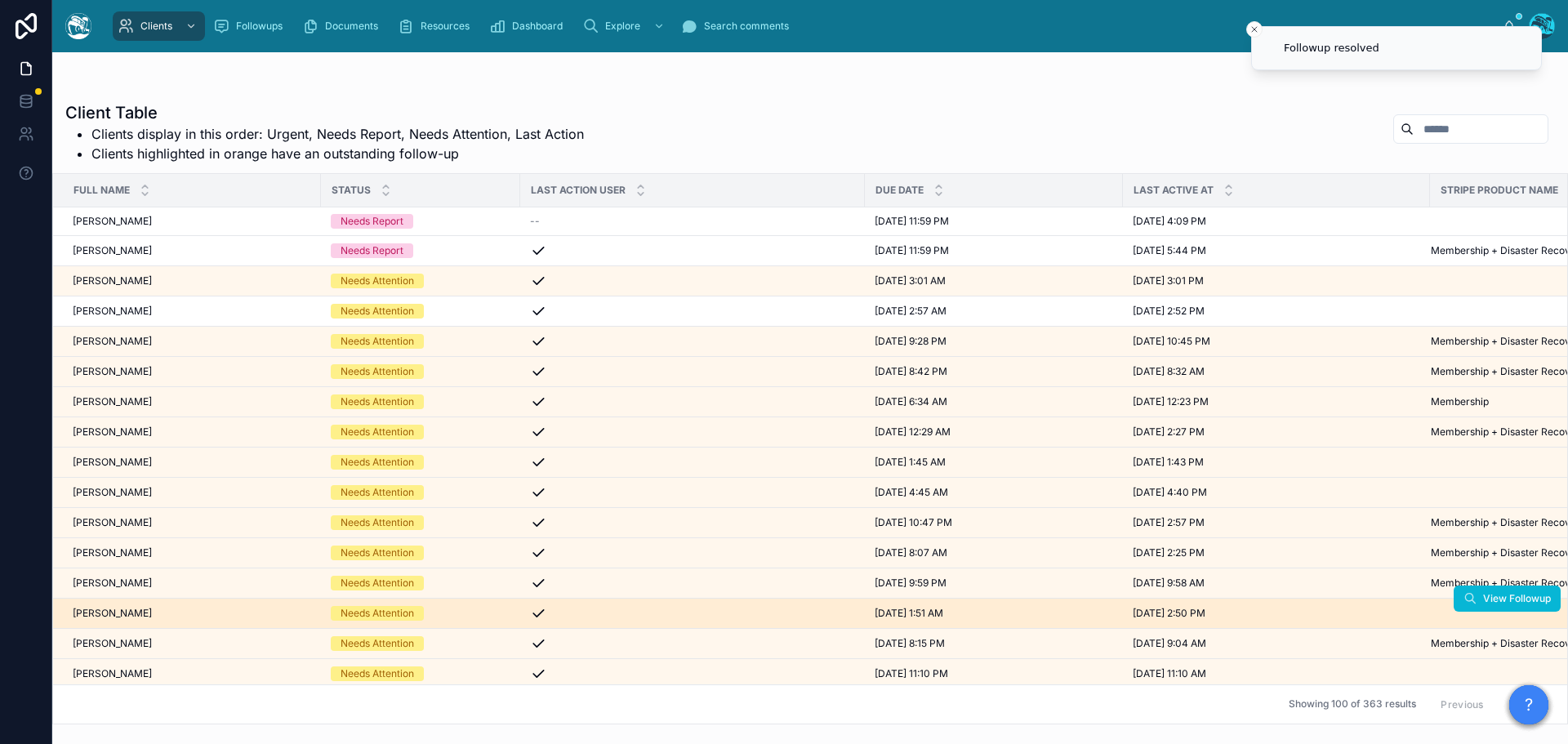
click at [211, 614] on div "Maureen McHale Maureen McHale" at bounding box center [192, 613] width 239 height 13
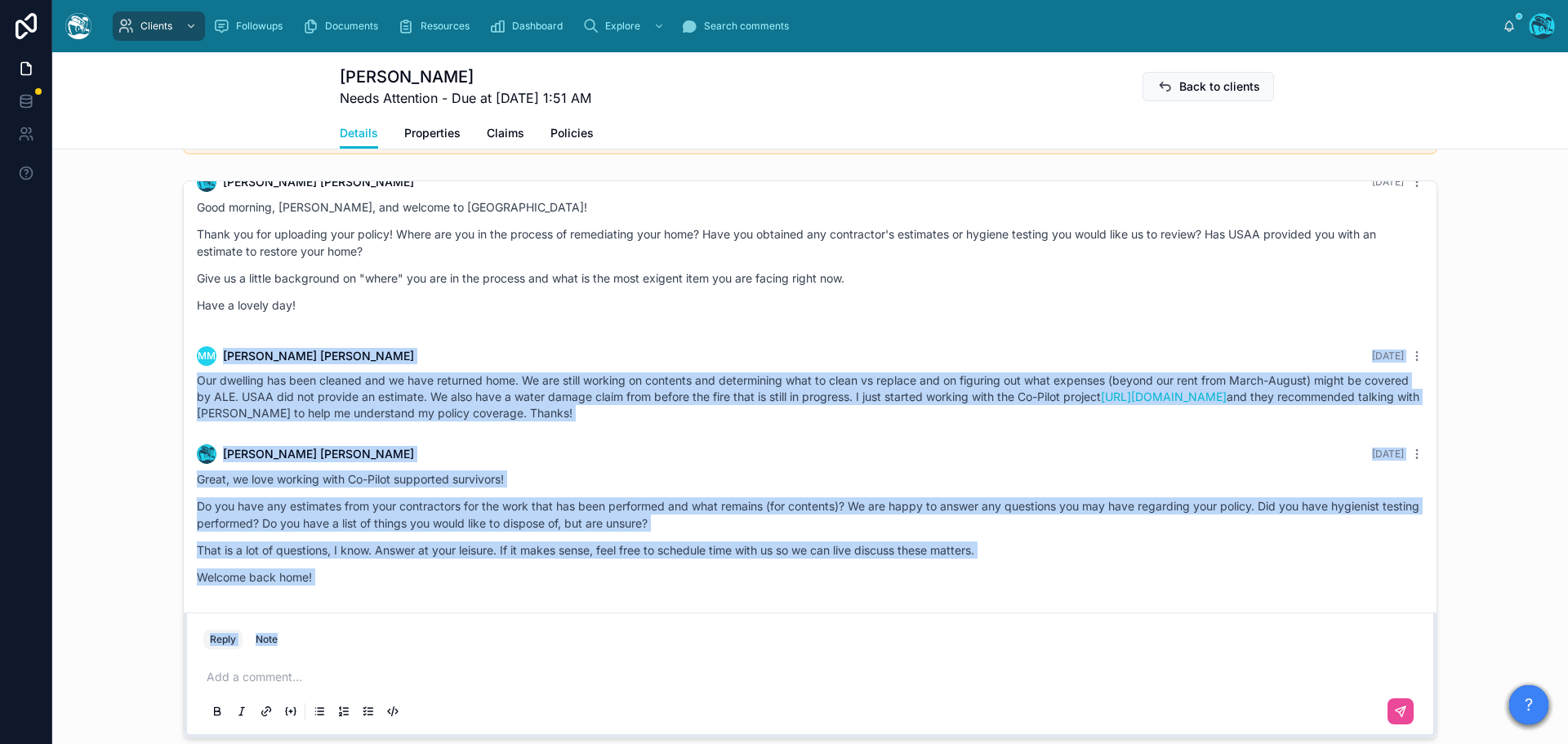
scroll to position [391, 0]
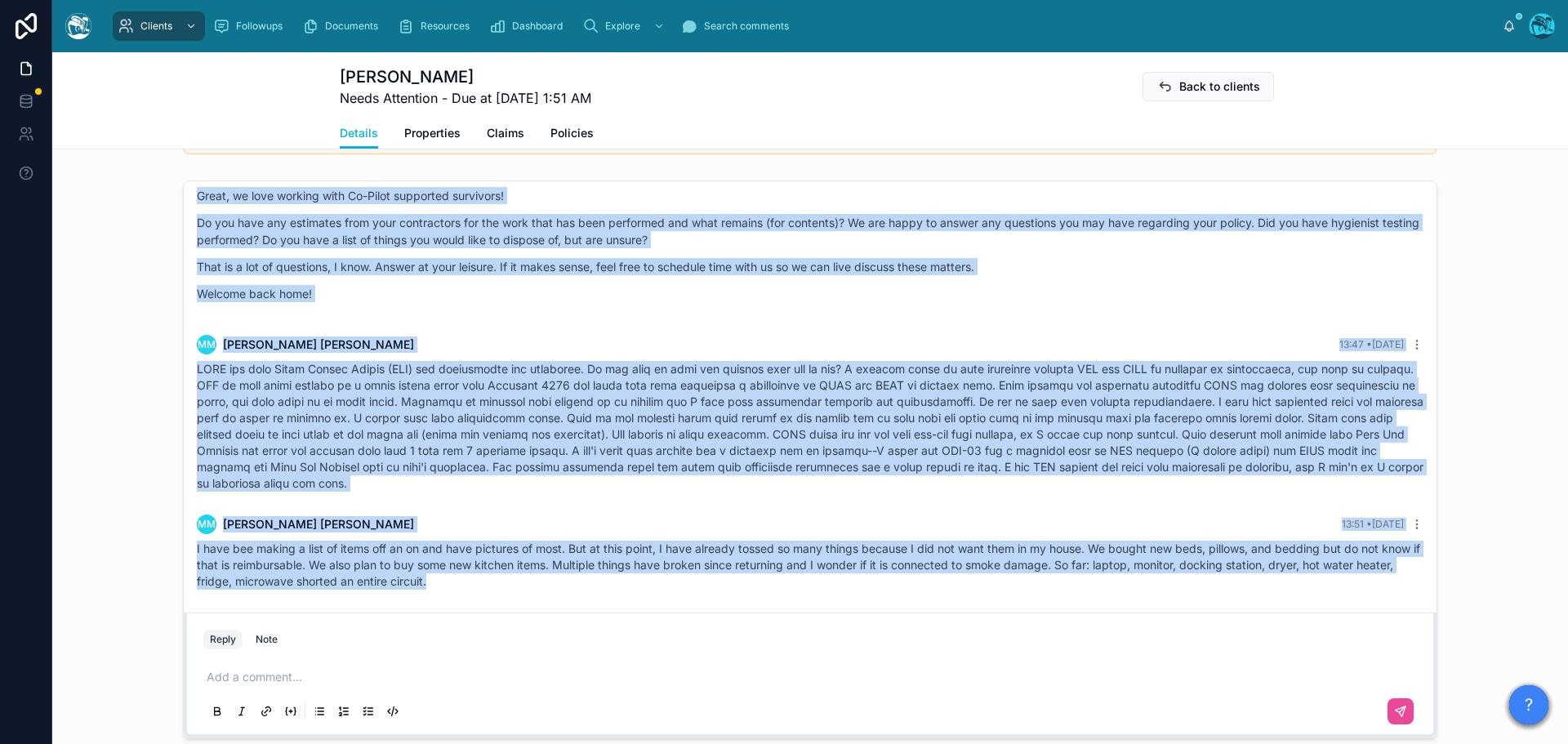
drag, startPoint x: 861, startPoint y: 419, endPoint x: 824, endPoint y: 610, distance: 194.6
click at [824, 610] on div "5 days ago Hello Maureen, welcome to Tugboat. We're glad you found us. Our team…" at bounding box center [810, 201] width 1252 height 822
copy div "MM Maureen McHale 3 days ago Our dwelling has been cleaned and we have returned…"
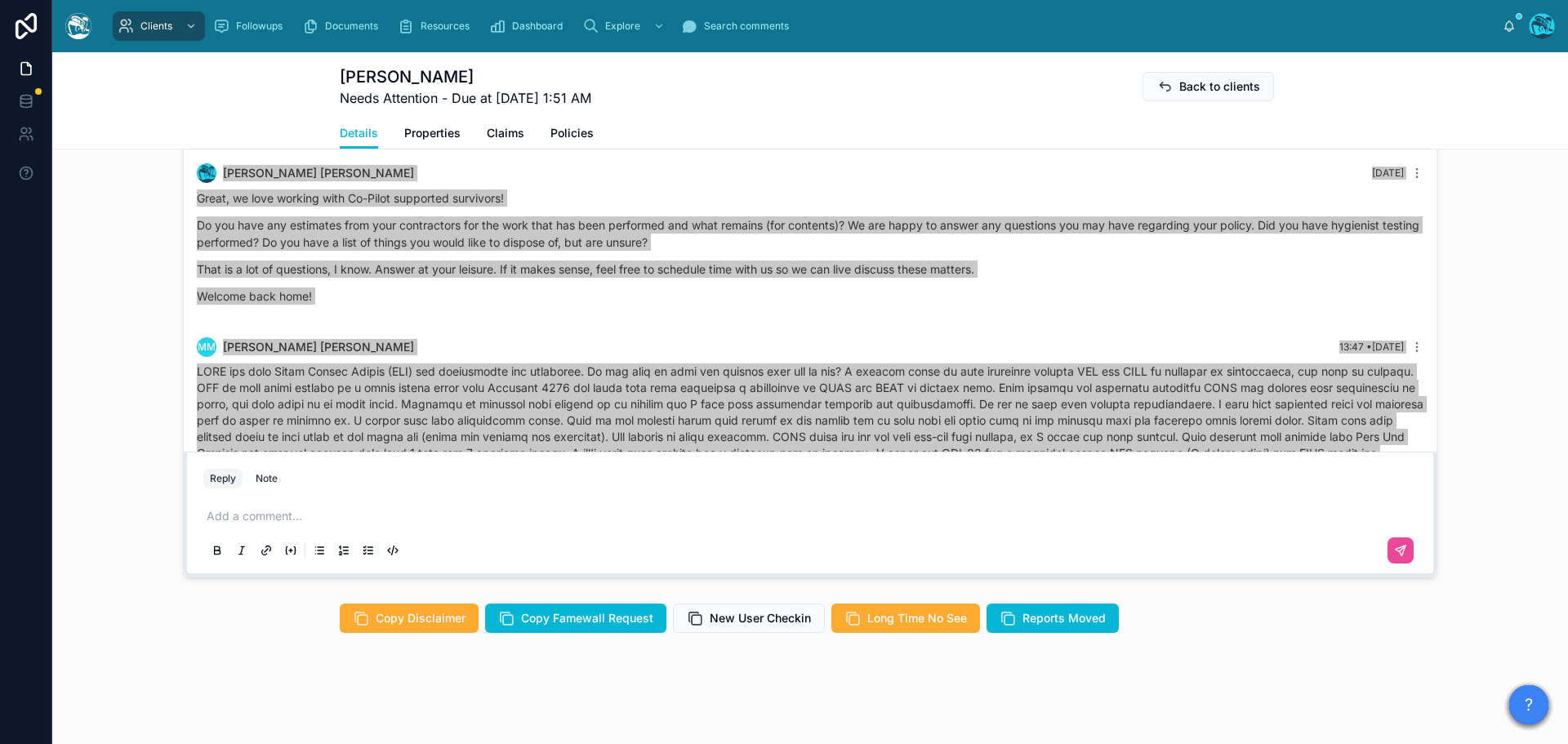
scroll to position [145, 0]
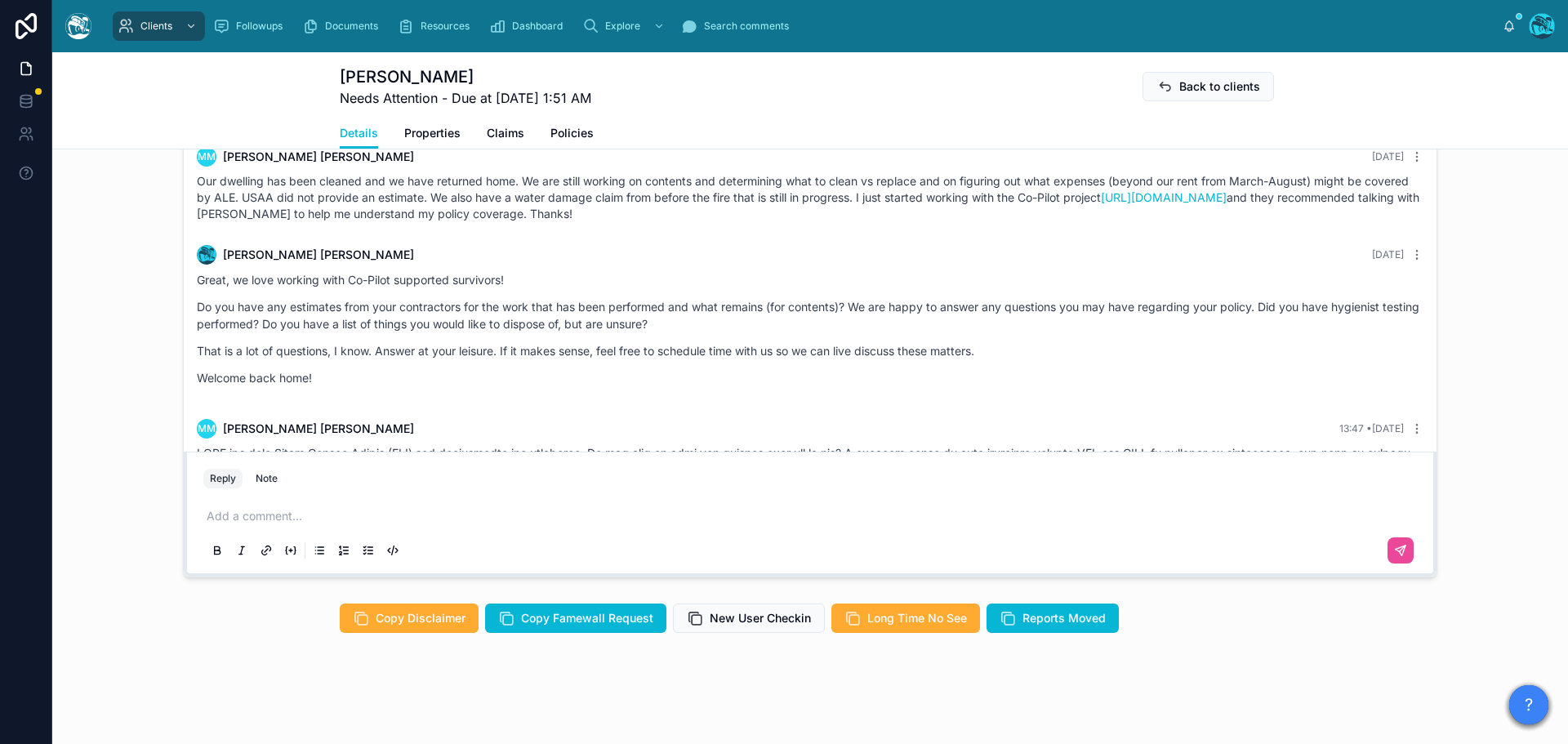
click at [279, 512] on p at bounding box center [813, 516] width 1213 height 17
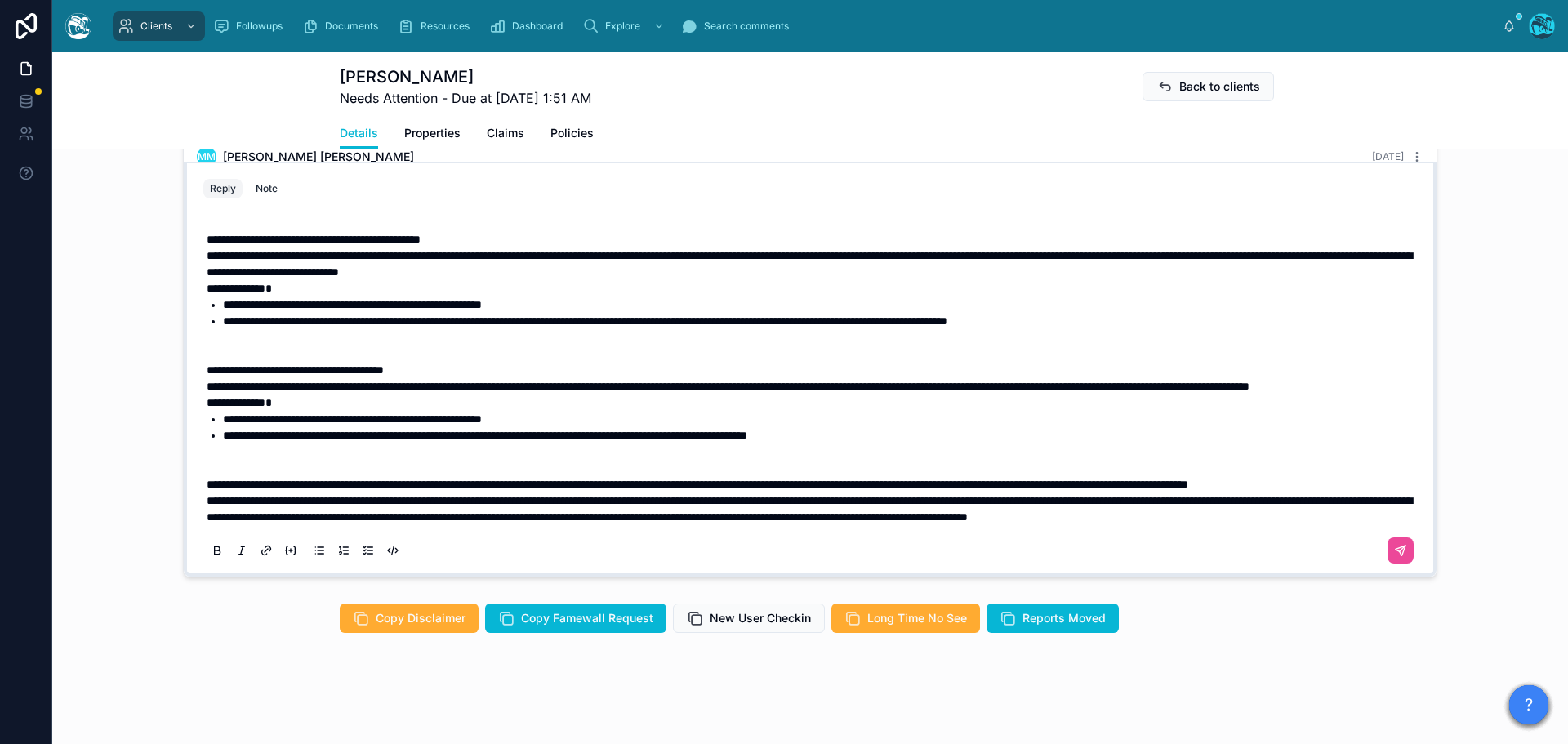
scroll to position [1076, 0]
click at [362, 477] on p "**********" at bounding box center [813, 501] width 1213 height 49
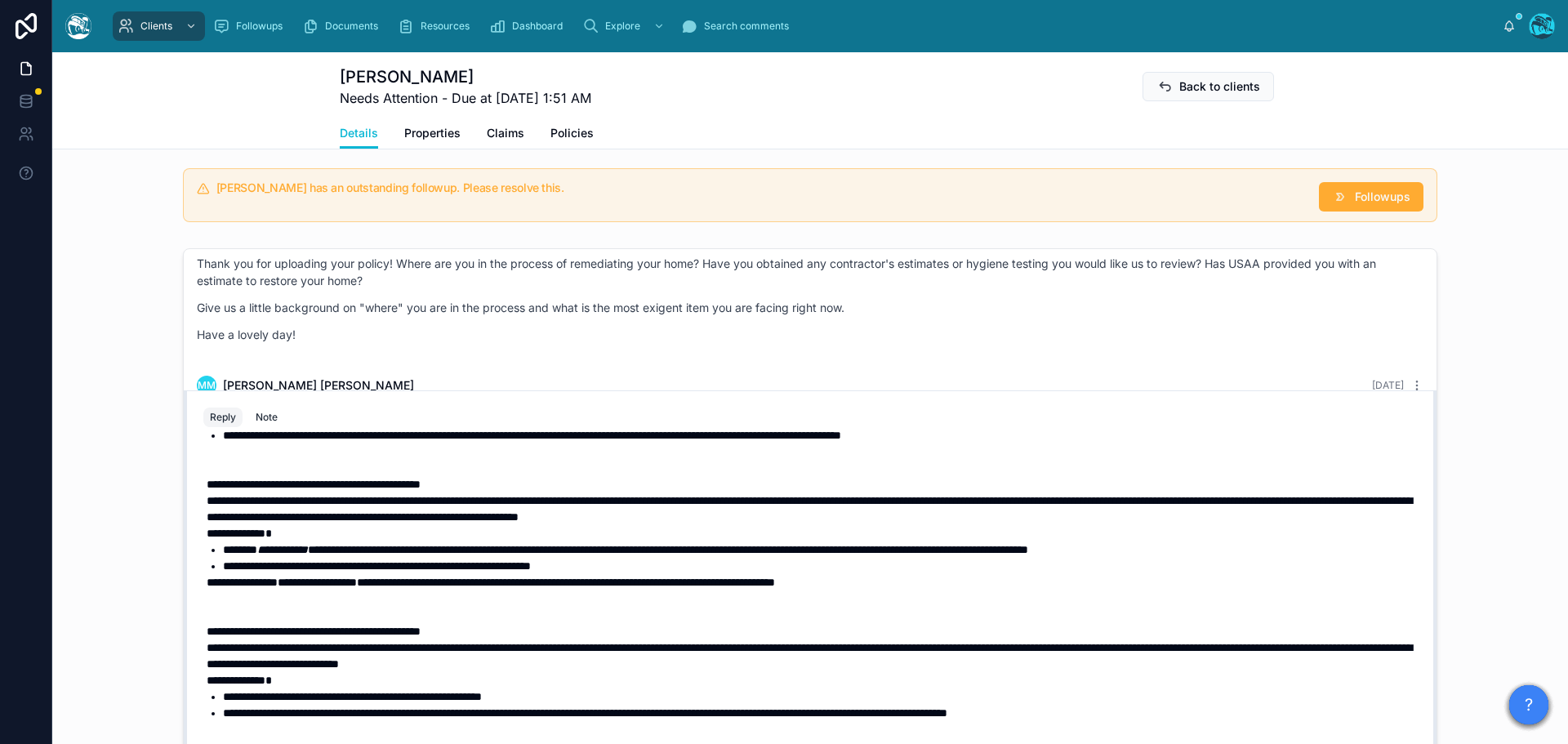
scroll to position [913, 0]
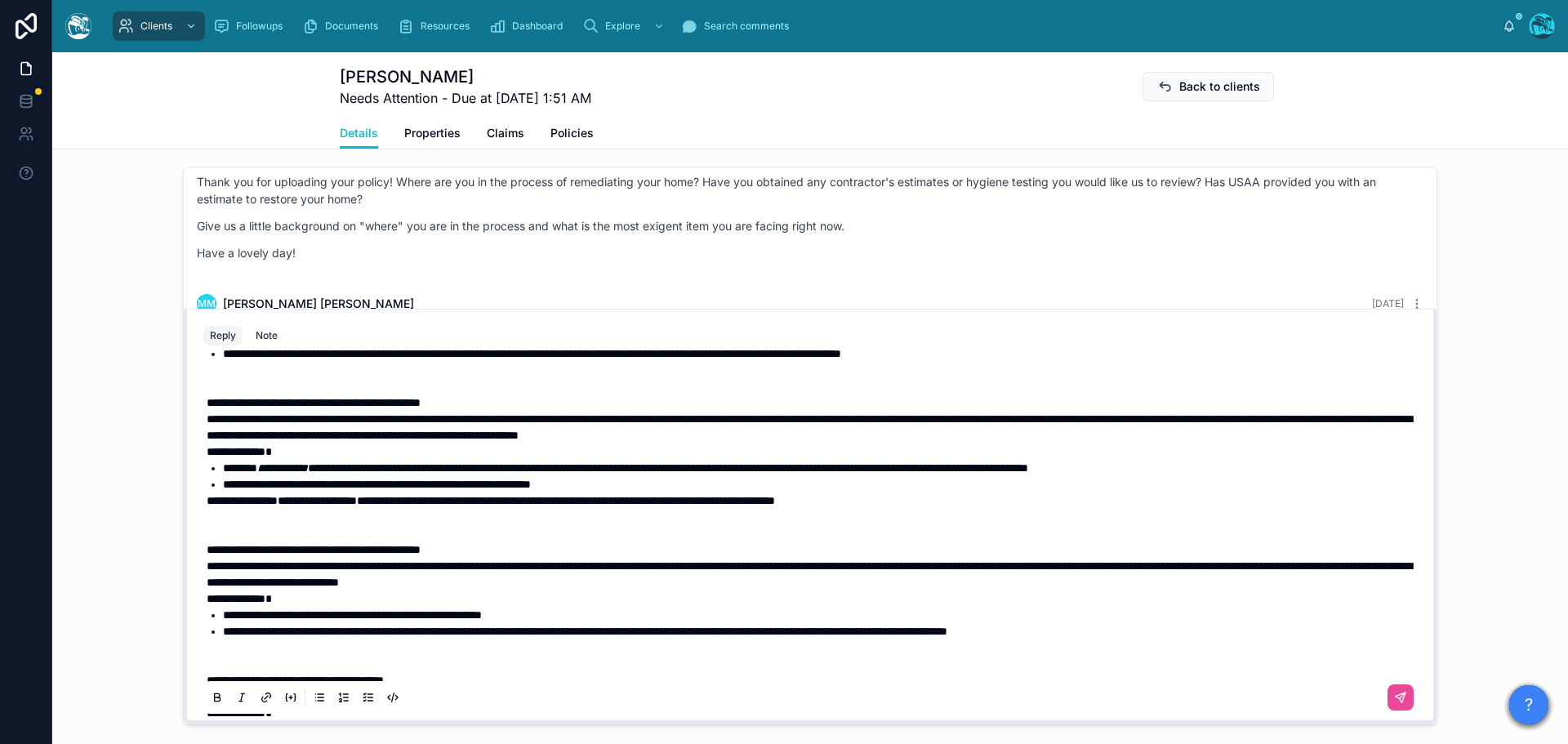
click at [421, 542] on p at bounding box center [813, 525] width 1213 height 33
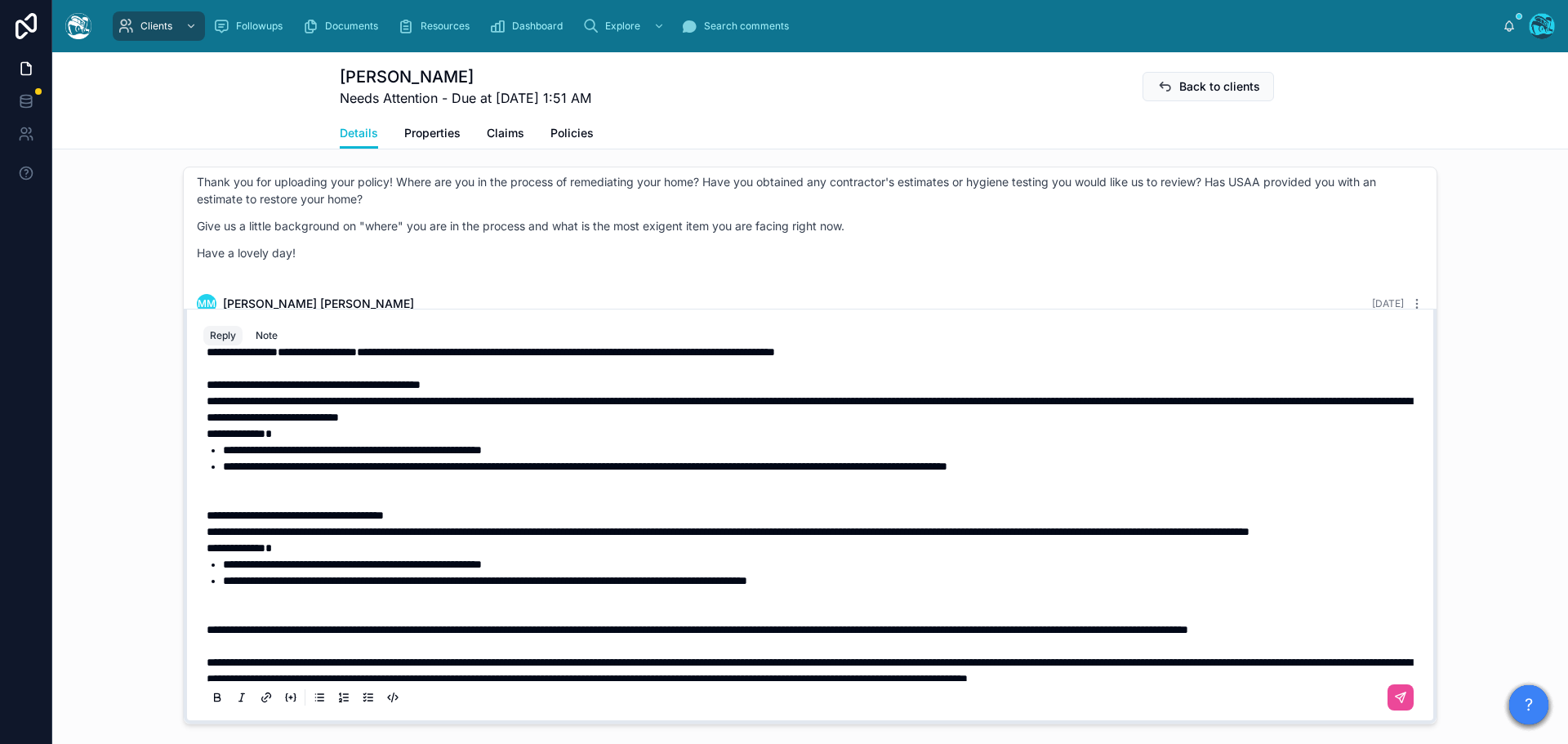
scroll to position [428, 0]
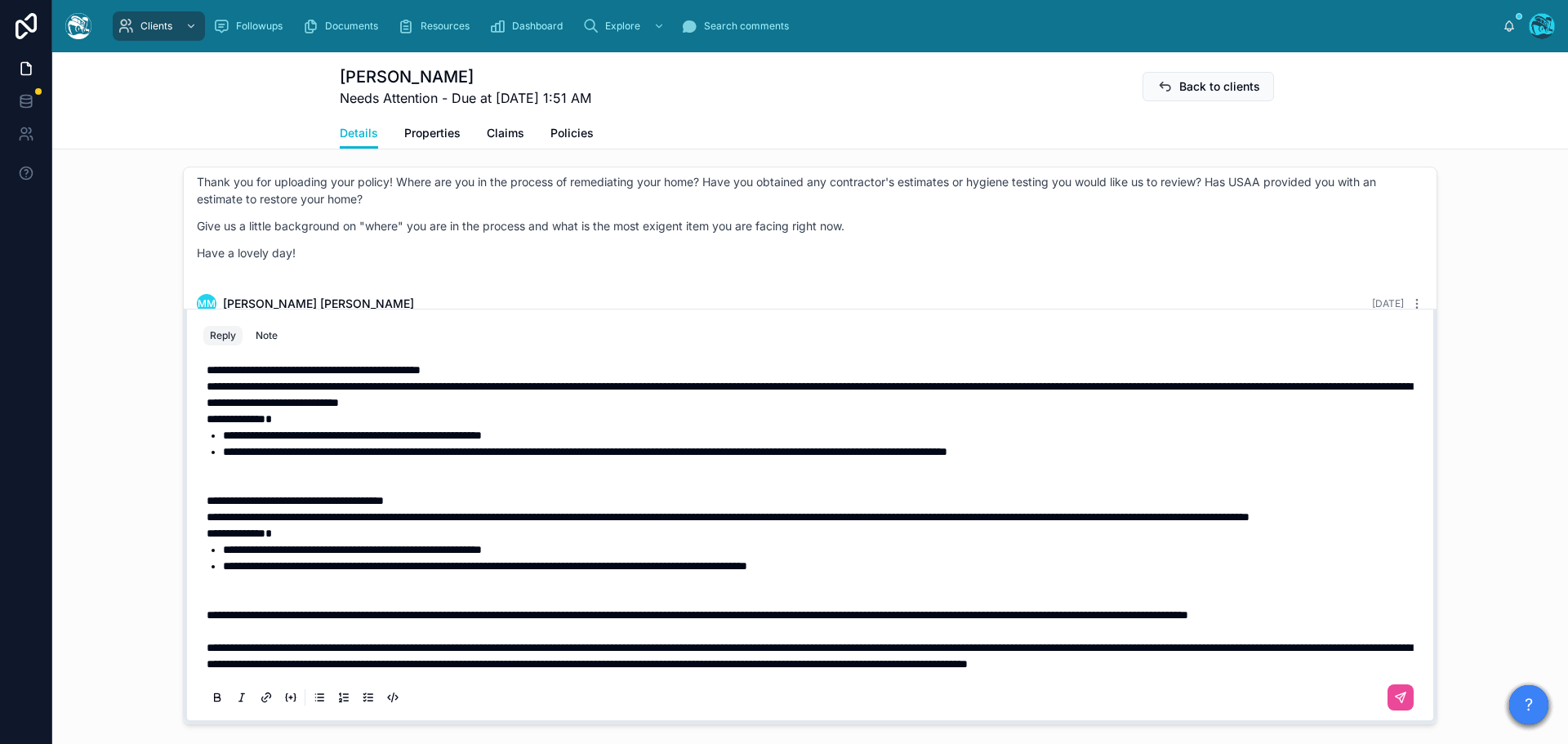
click at [309, 492] on p at bounding box center [813, 476] width 1213 height 33
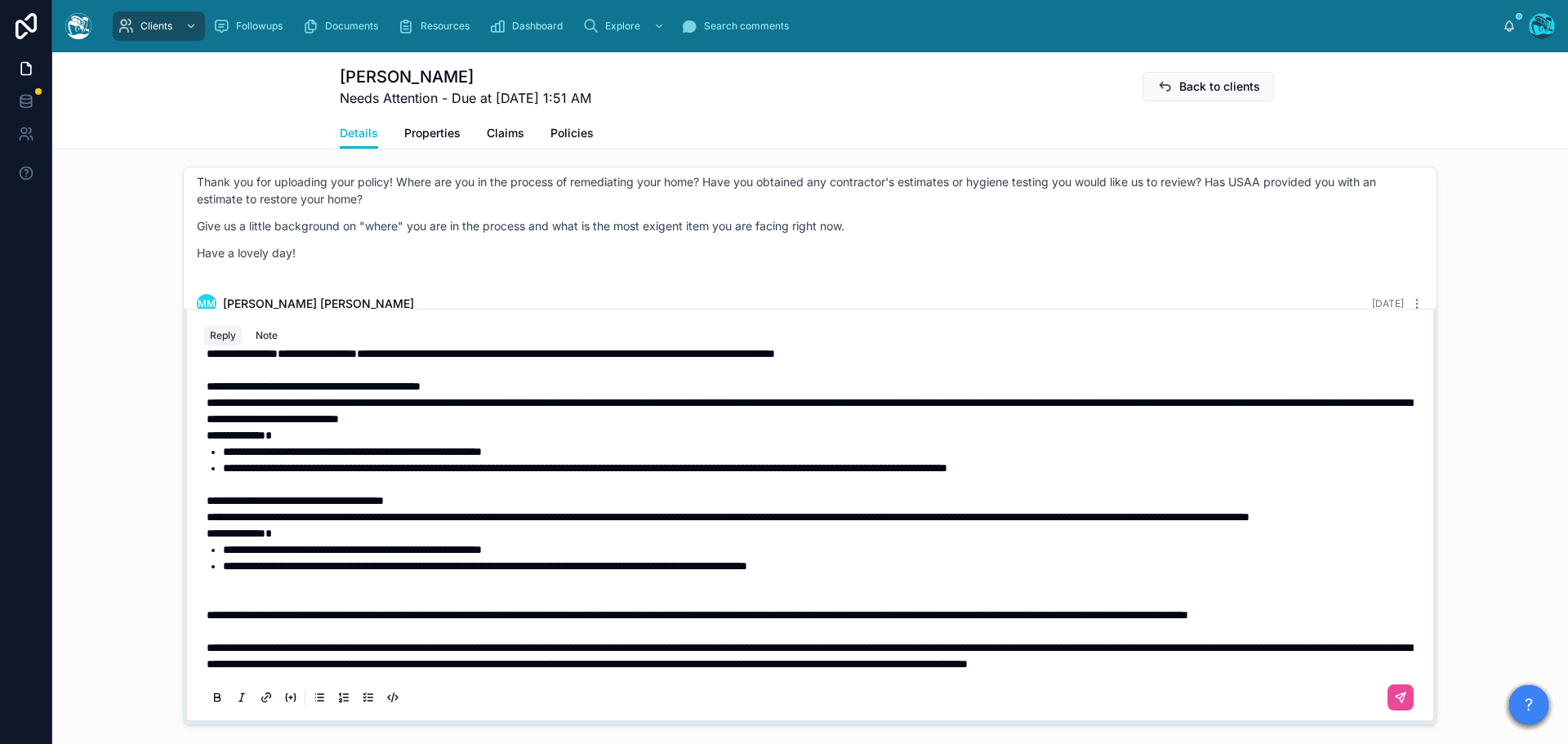
click at [298, 607] on p at bounding box center [813, 590] width 1213 height 33
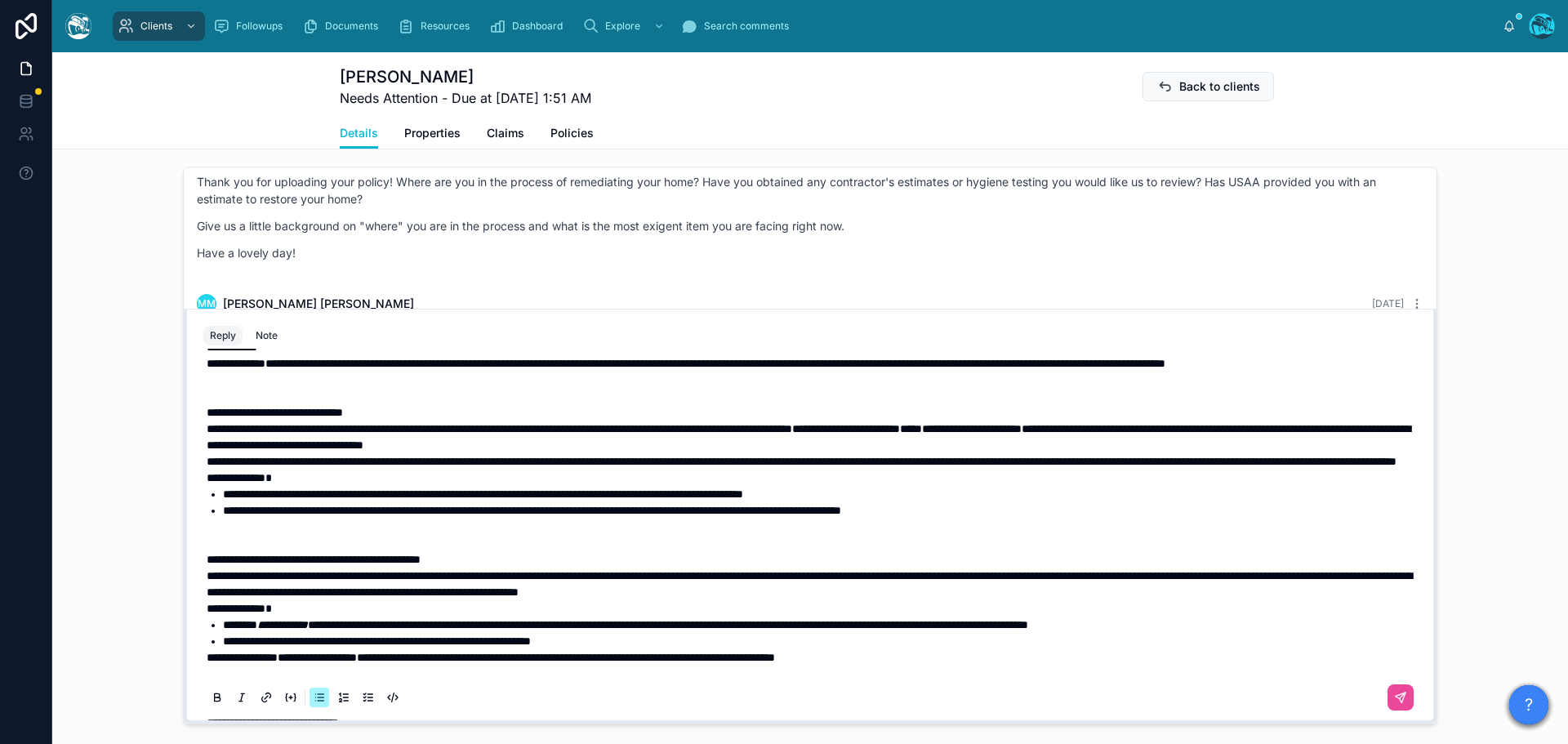
scroll to position [102, 0]
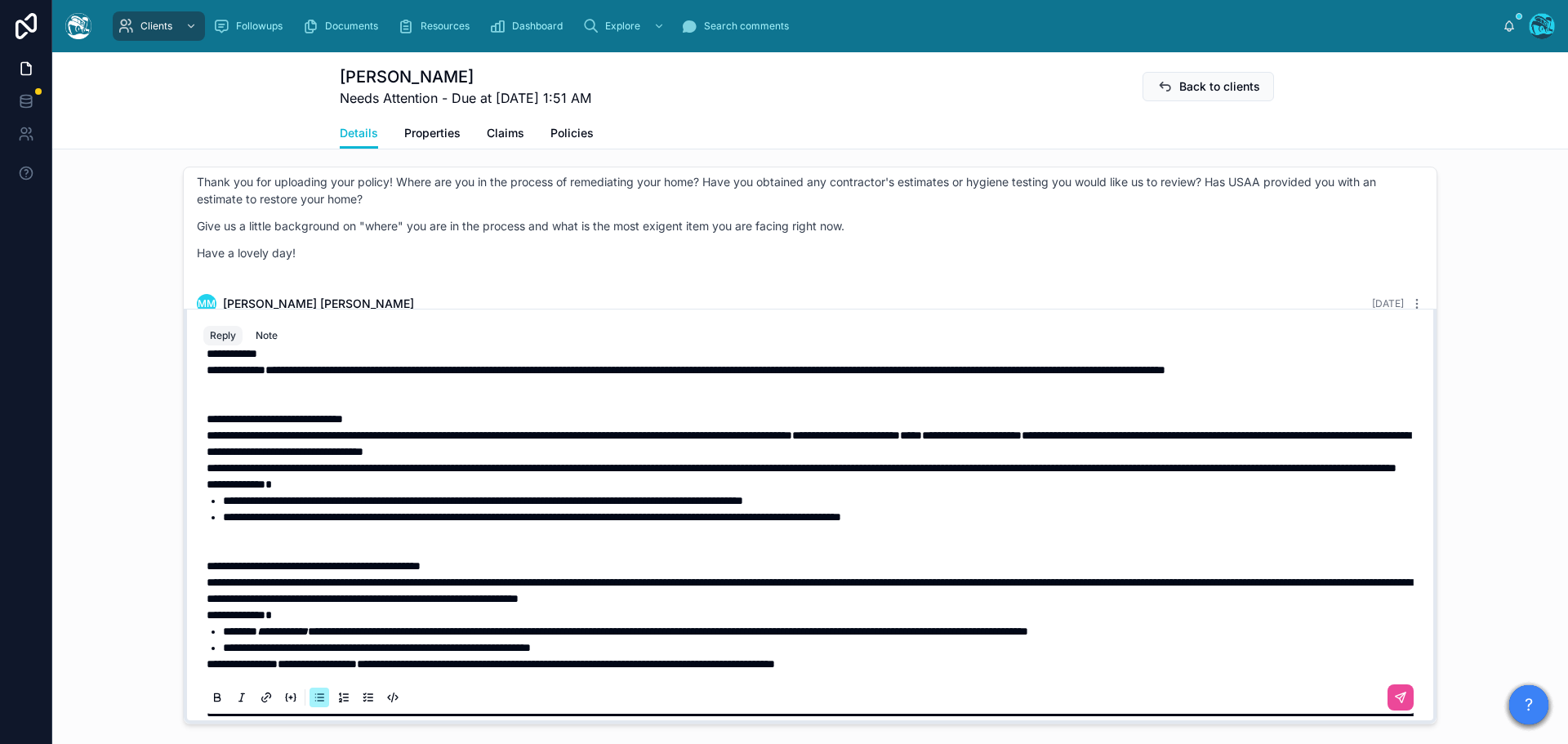
click at [289, 558] on p at bounding box center [813, 541] width 1213 height 33
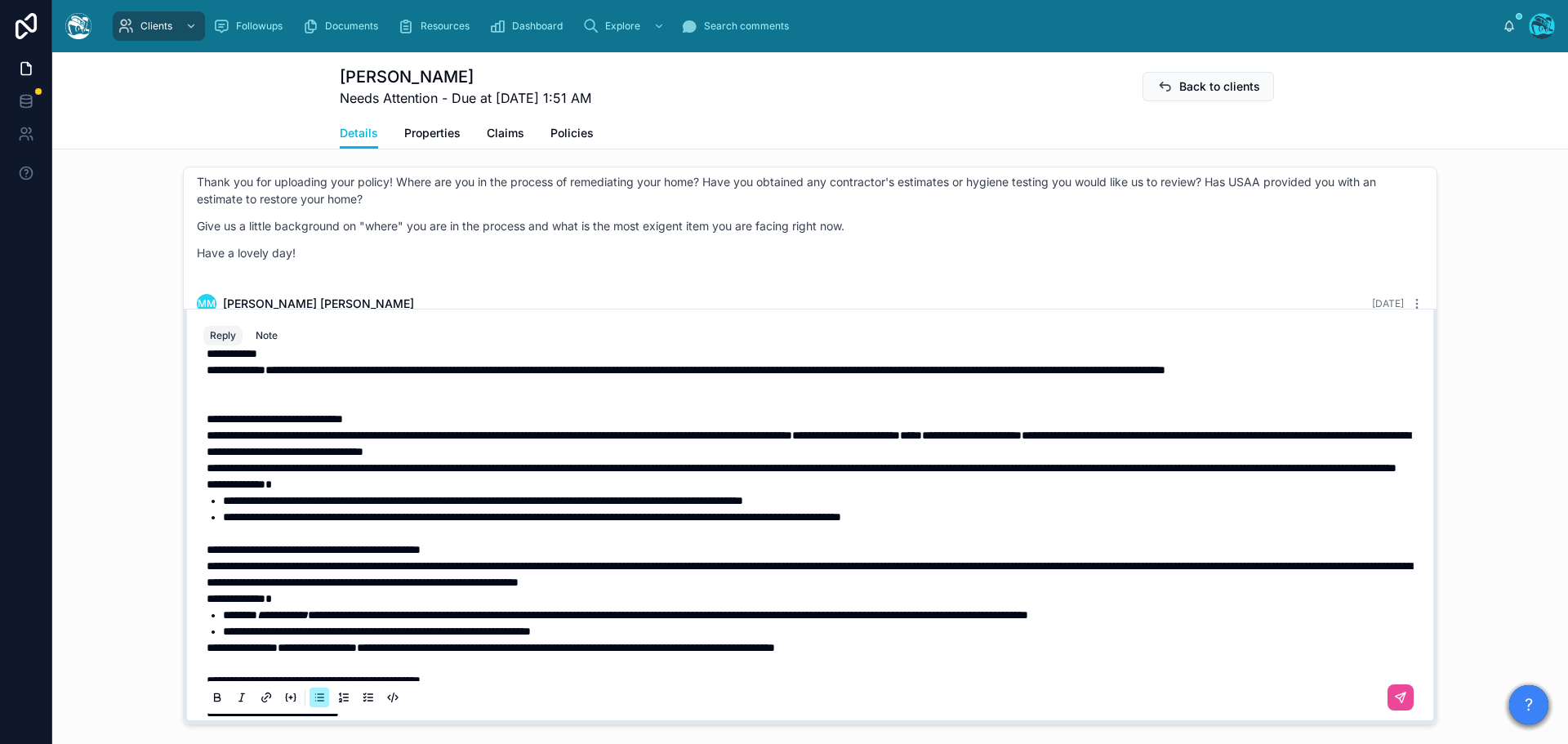
click at [236, 410] on p at bounding box center [813, 394] width 1213 height 33
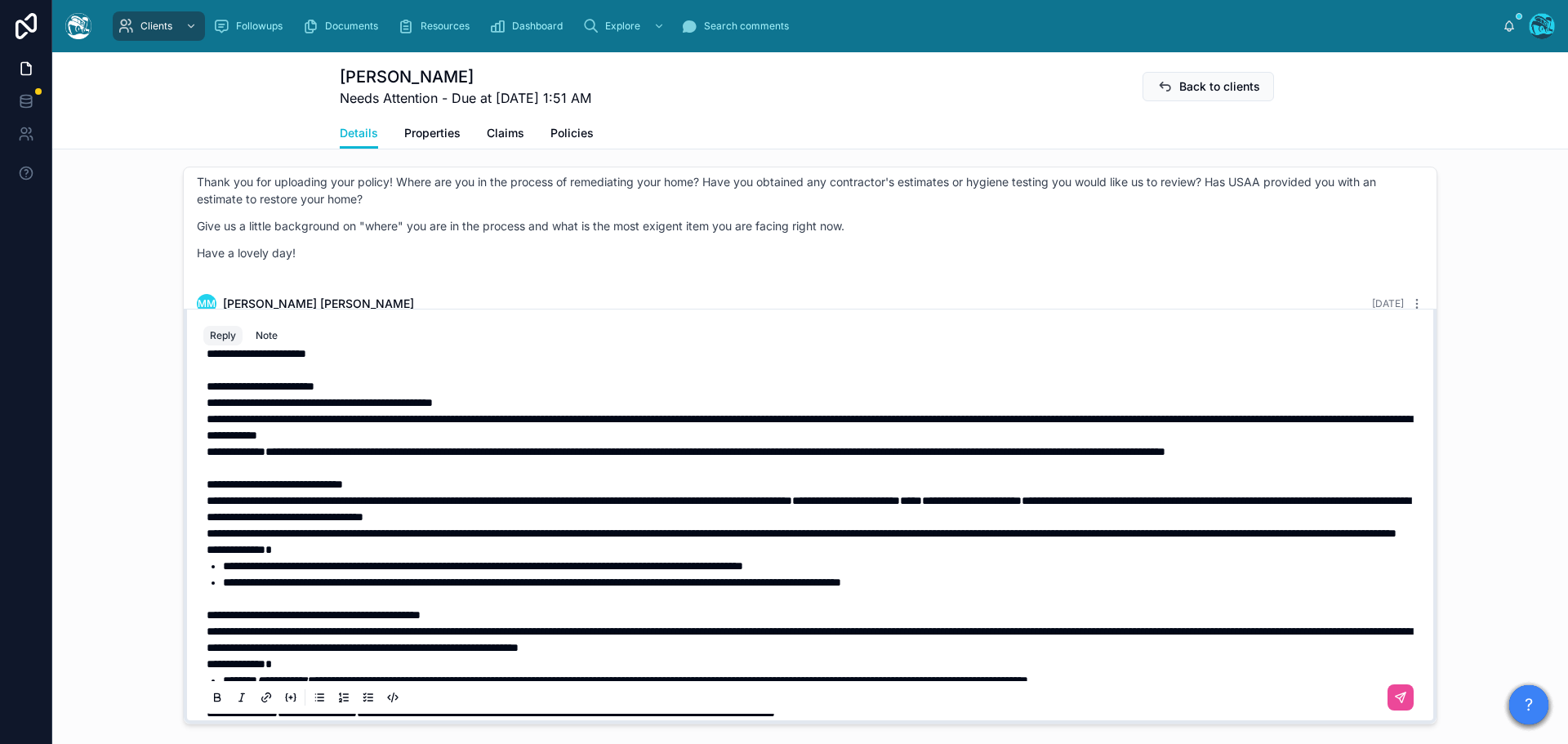
scroll to position [0, 0]
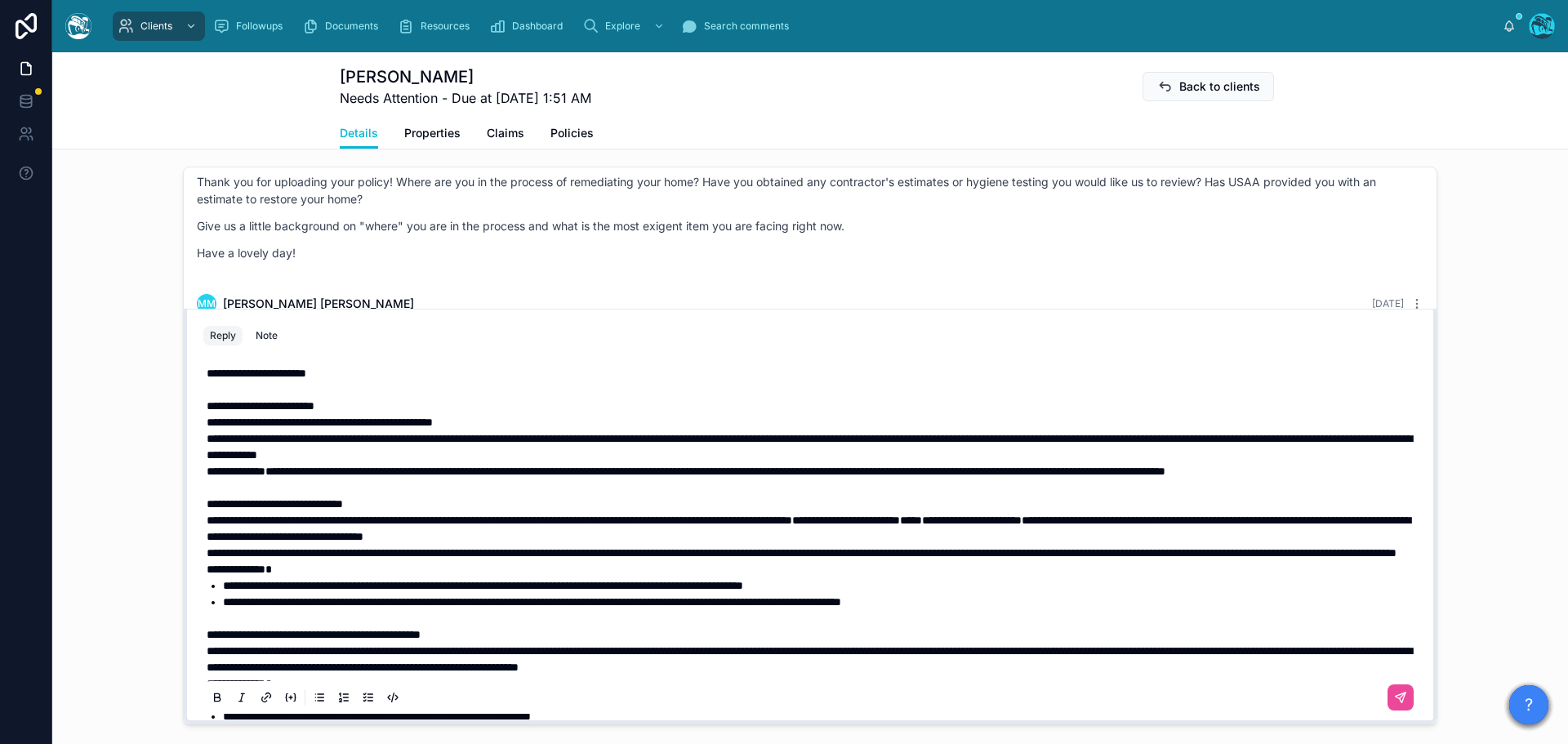
click at [218, 411] on span "**********" at bounding box center [259, 407] width 107 height 12
drag, startPoint x: 470, startPoint y: 76, endPoint x: 409, endPoint y: 78, distance: 61.0
click at [409, 78] on h1 "[PERSON_NAME]" at bounding box center [464, 76] width 251 height 23
copy h1 "McHale"
click at [1395, 703] on icon at bounding box center [1400, 698] width 10 height 10
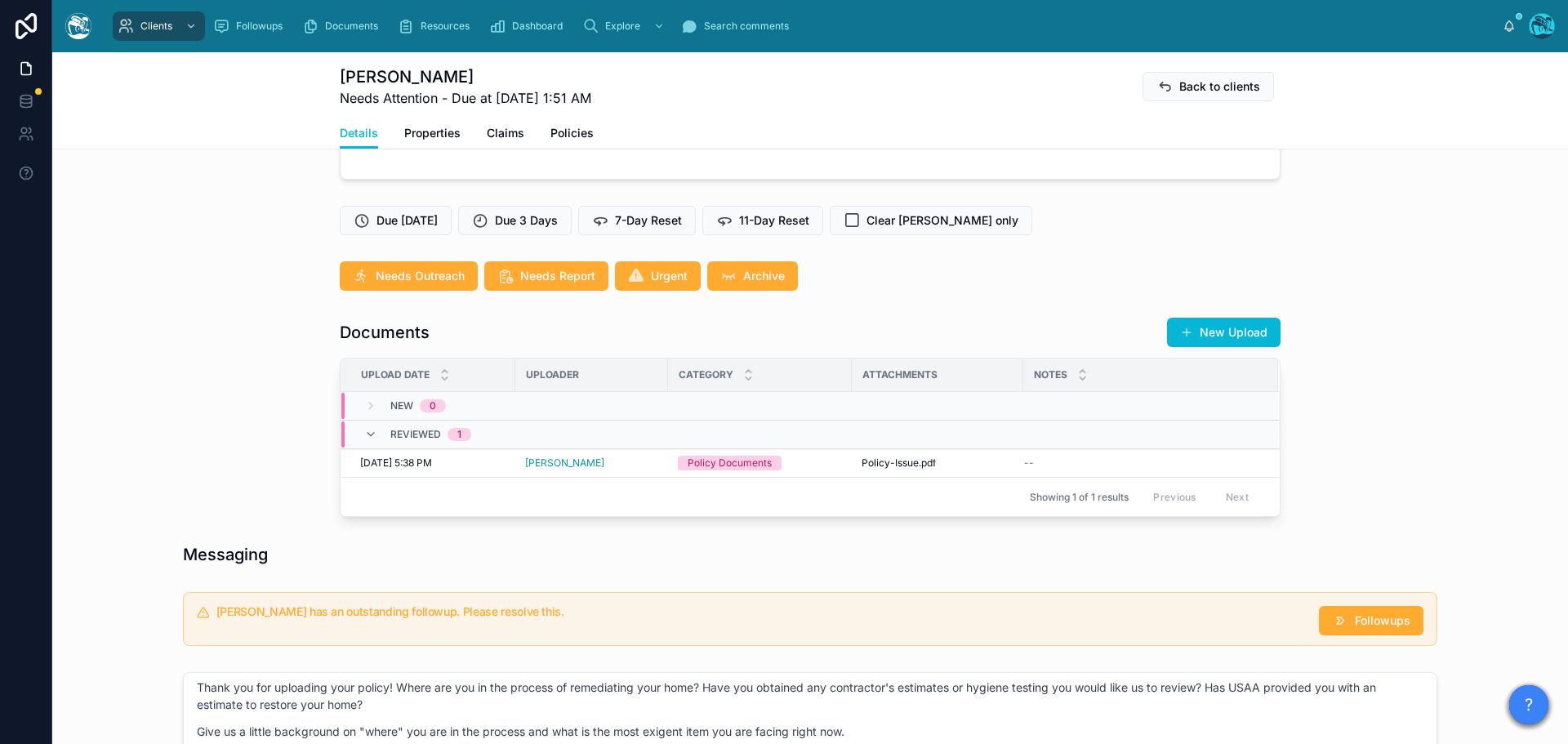
scroll to position [295, 0]
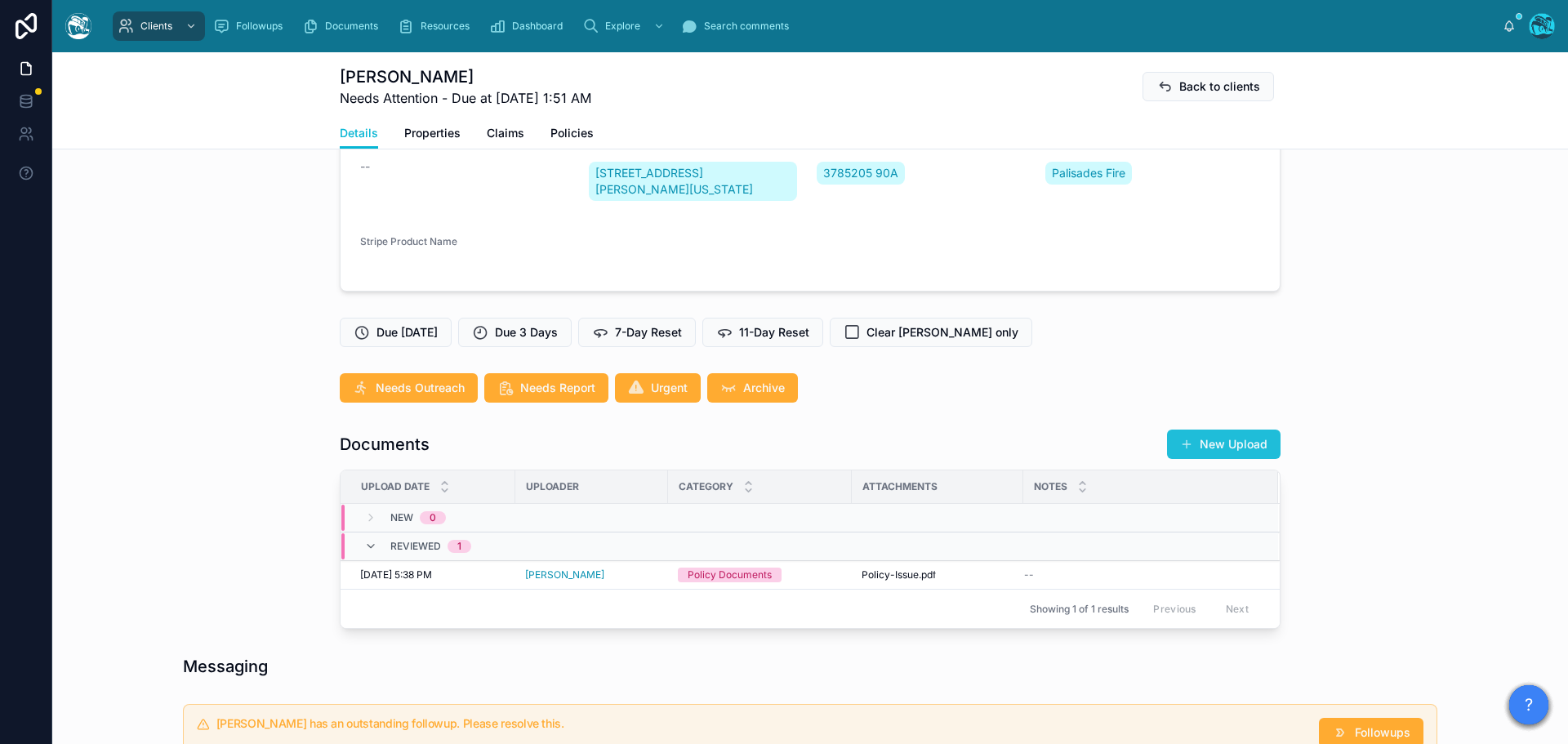
click at [1240, 459] on button "New Upload" at bounding box center [1223, 444] width 113 height 30
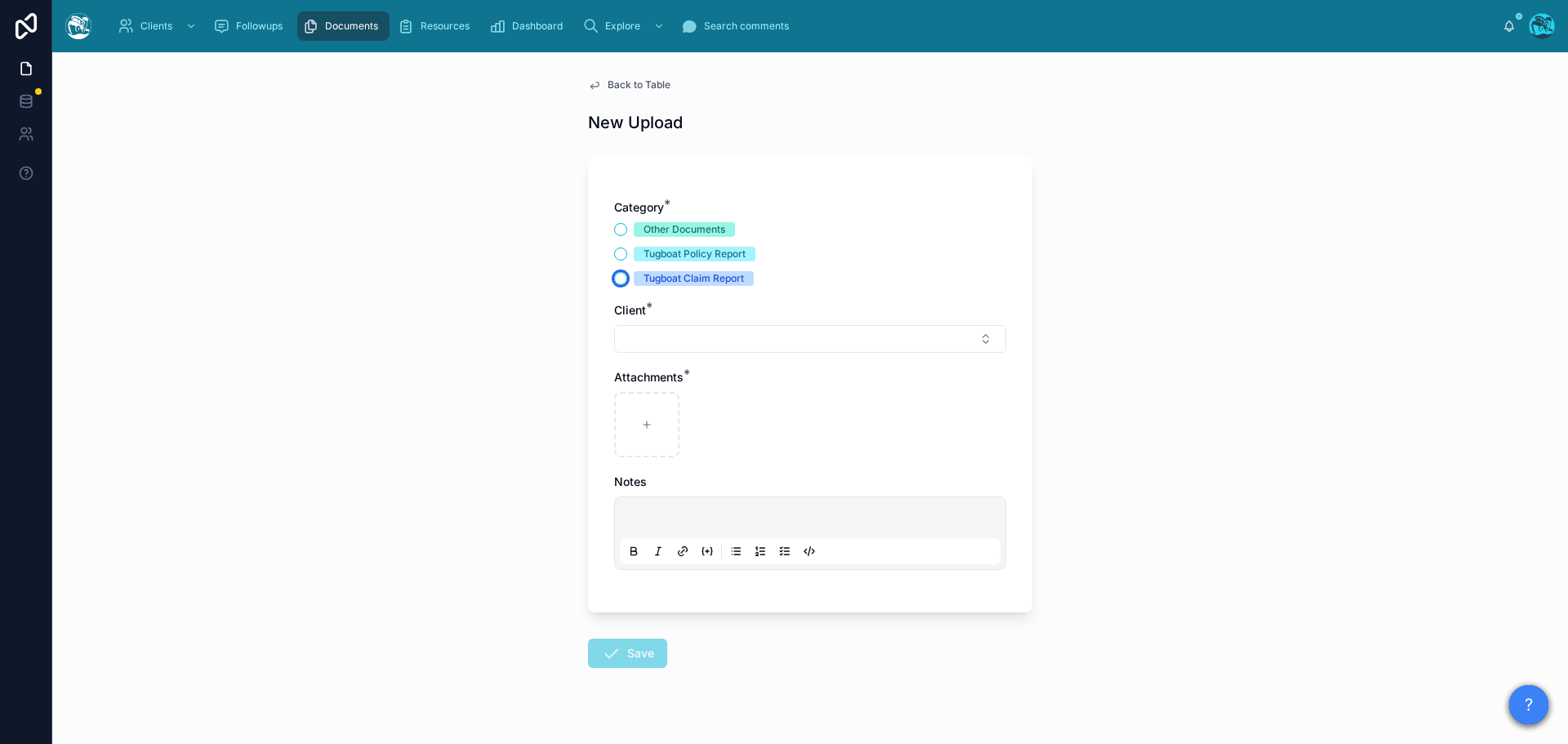
click at [614, 273] on button "Tugboat Claim Report" at bounding box center [620, 278] width 13 height 13
click at [637, 347] on button "Select Button" at bounding box center [810, 339] width 392 height 28
type input "******"
click at [614, 82] on span "Back to Table" at bounding box center [639, 84] width 63 height 13
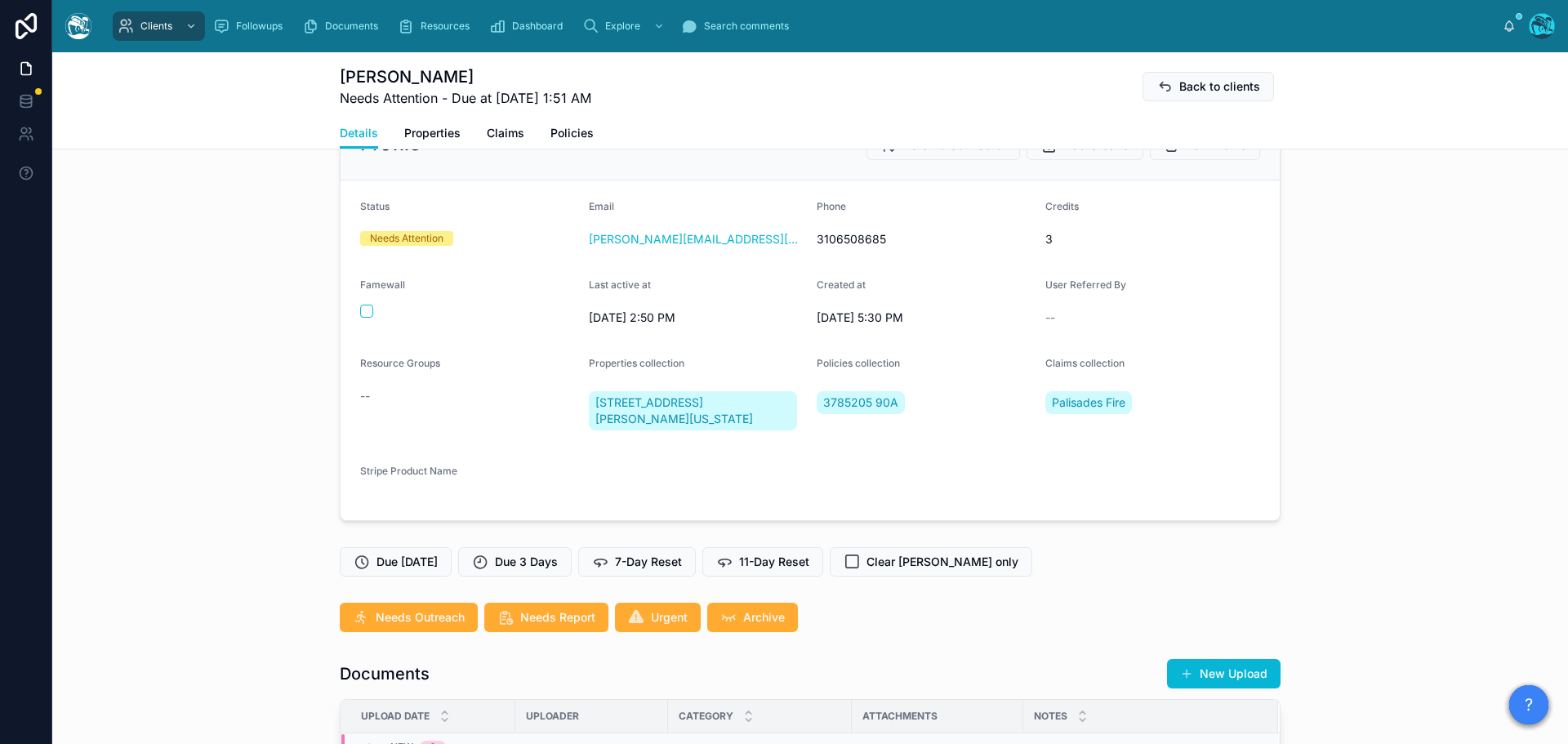
scroll to position [164, 0]
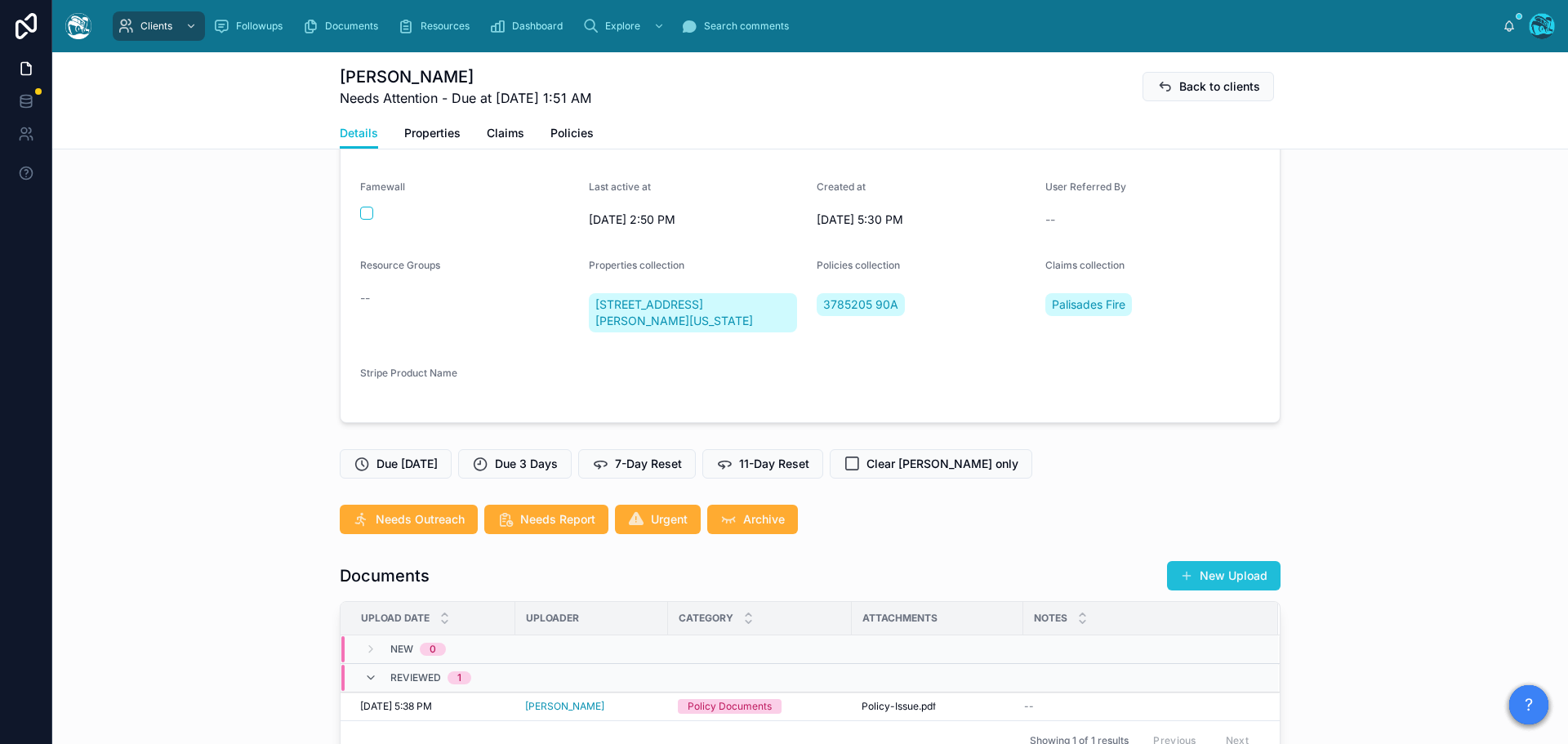
click at [1237, 587] on button "New Upload" at bounding box center [1223, 576] width 113 height 30
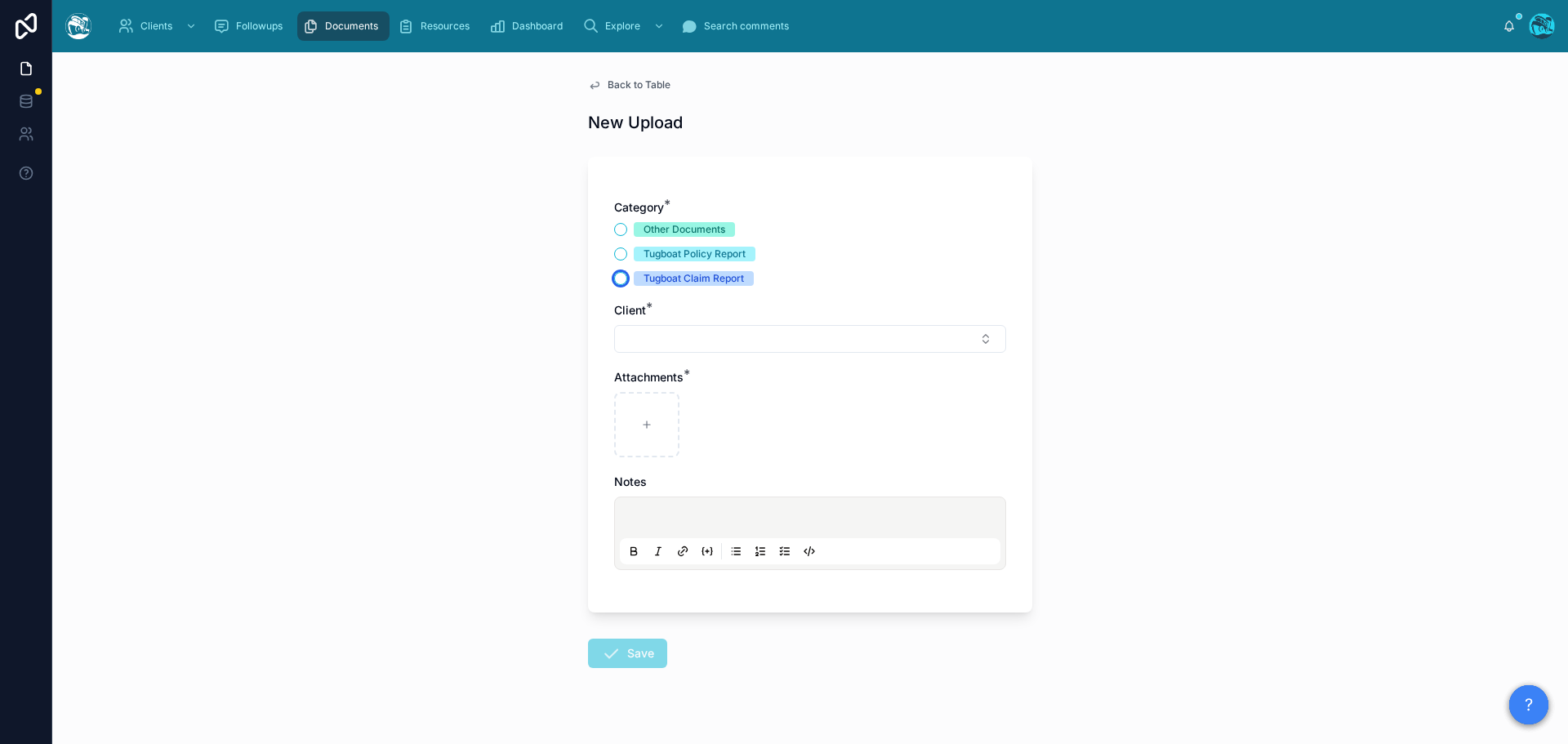
click at [614, 281] on button "Tugboat Claim Report" at bounding box center [620, 278] width 13 height 13
click at [642, 346] on button "Select Button" at bounding box center [810, 339] width 392 height 28
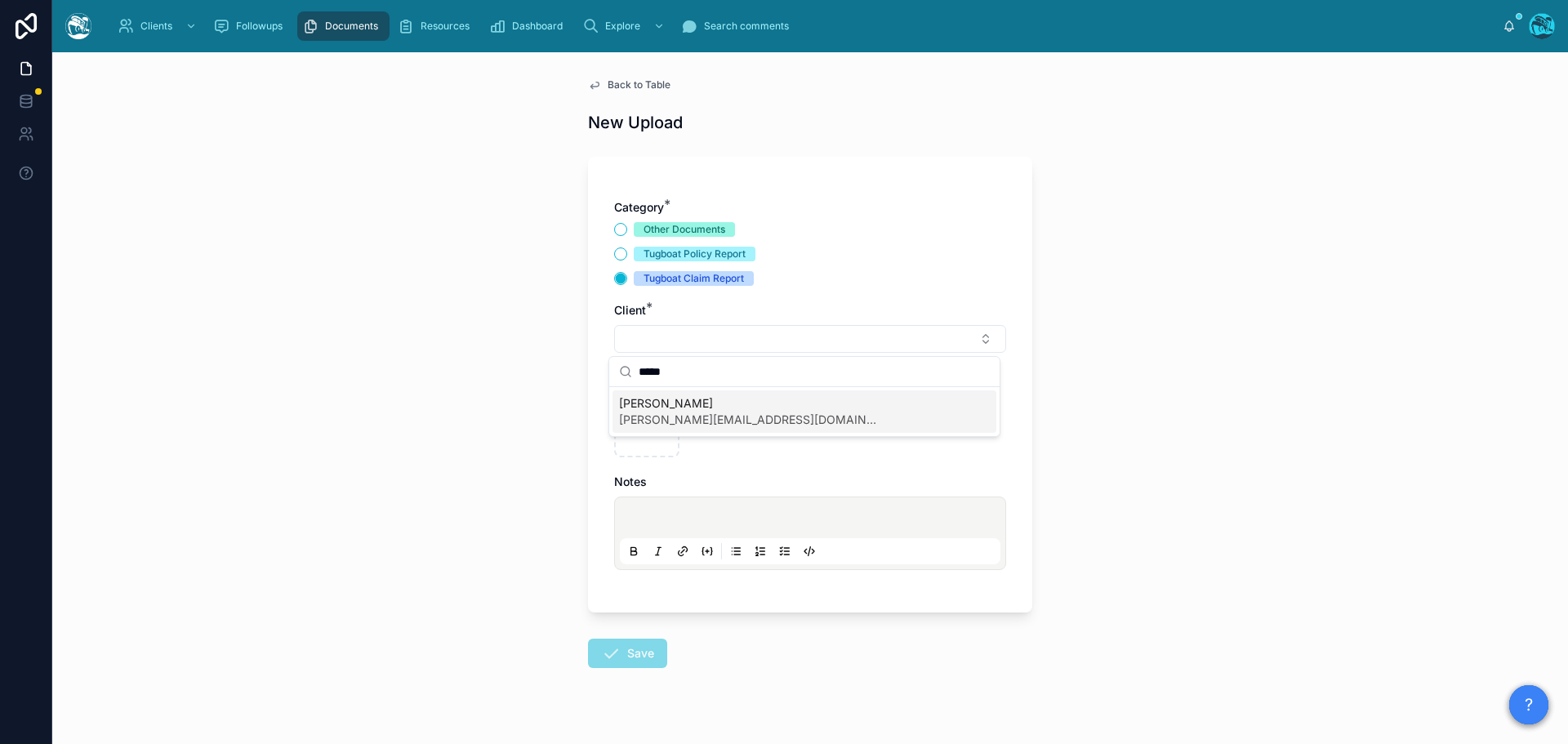
type input "*****"
click at [657, 407] on span "[PERSON_NAME]" at bounding box center [749, 404] width 261 height 17
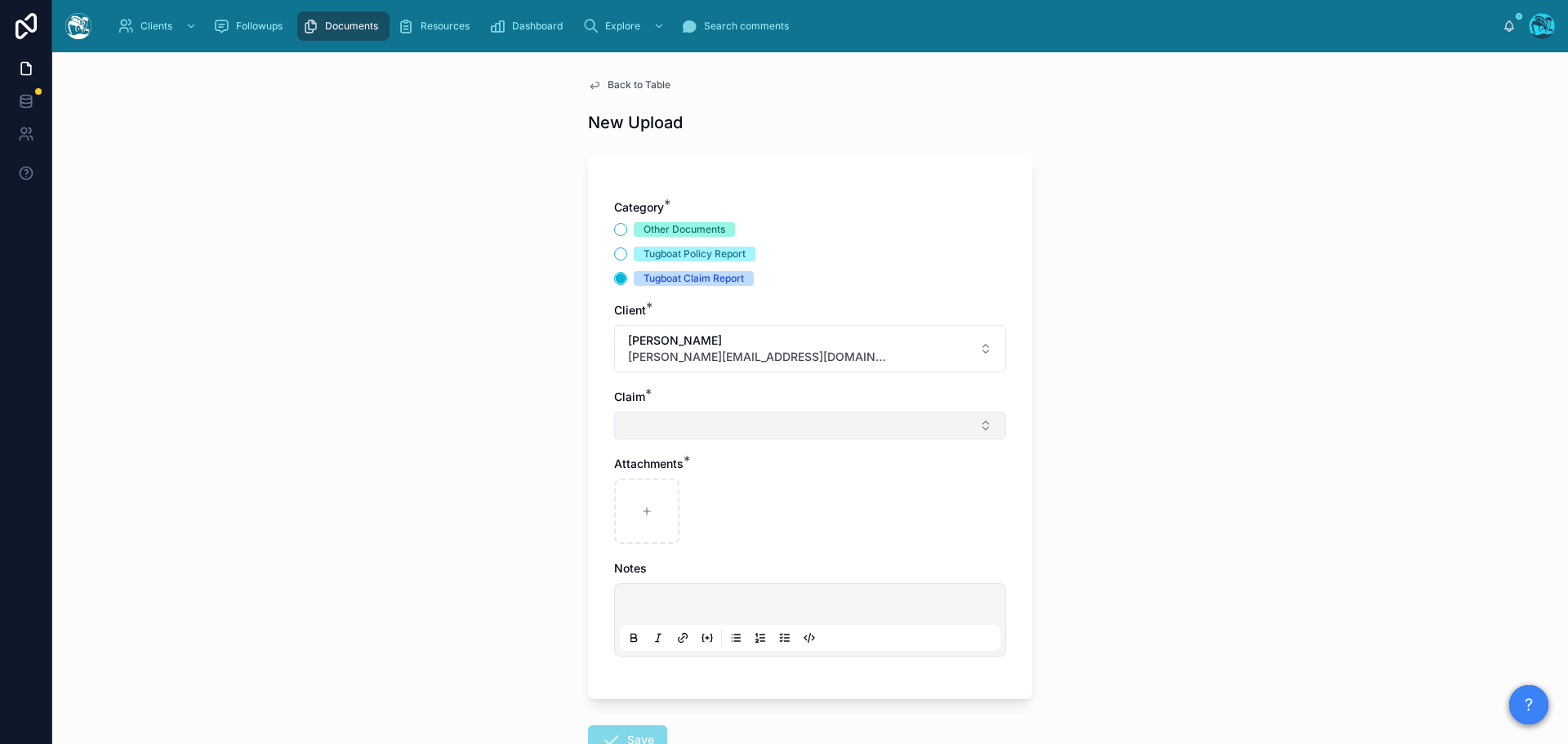
click at [636, 430] on button "Select Button" at bounding box center [810, 425] width 392 height 28
click at [639, 496] on span "Palisades Fire" at bounding box center [656, 489] width 74 height 17
click at [638, 501] on div at bounding box center [647, 514] width 65 height 65
type input "**********"
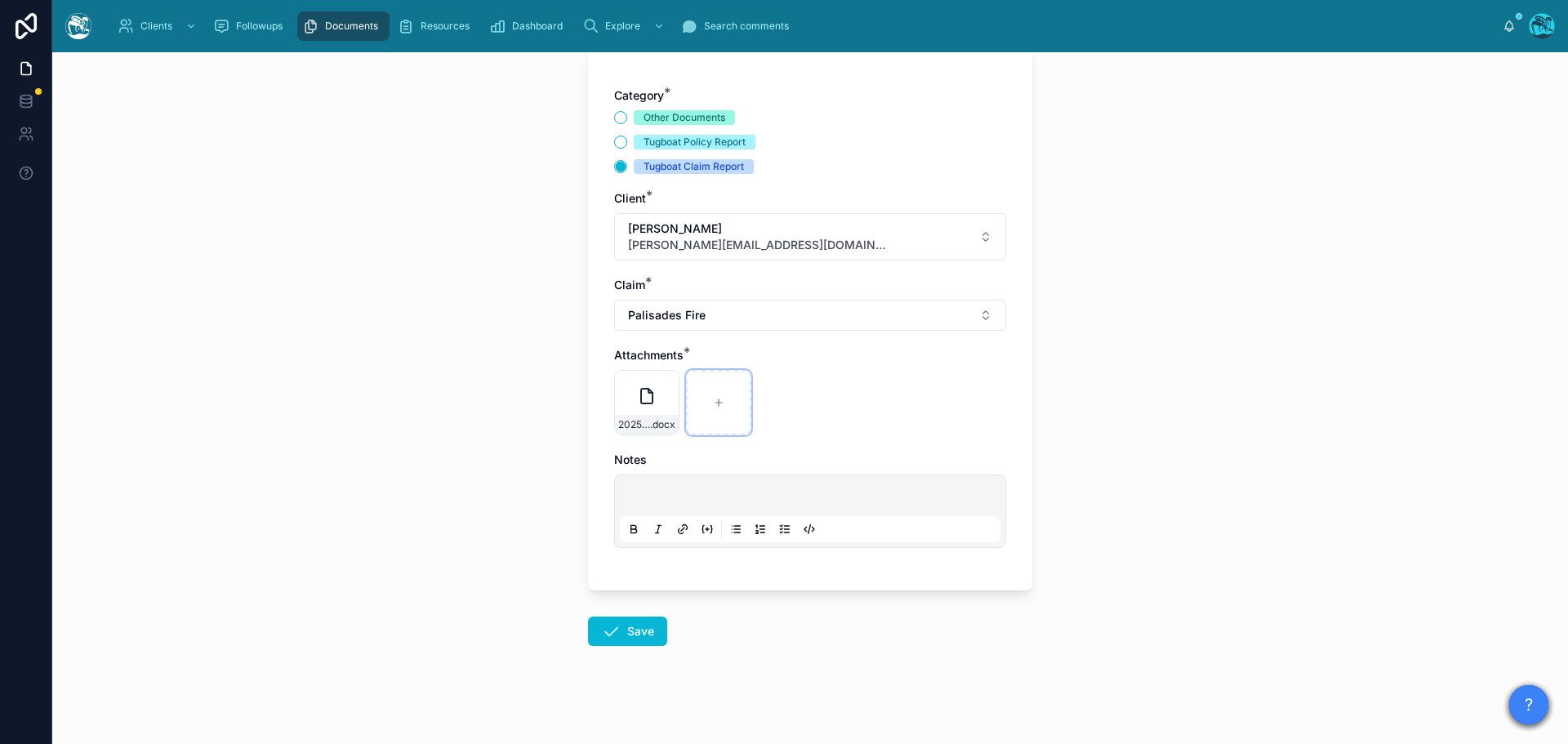
scroll to position [118, 0]
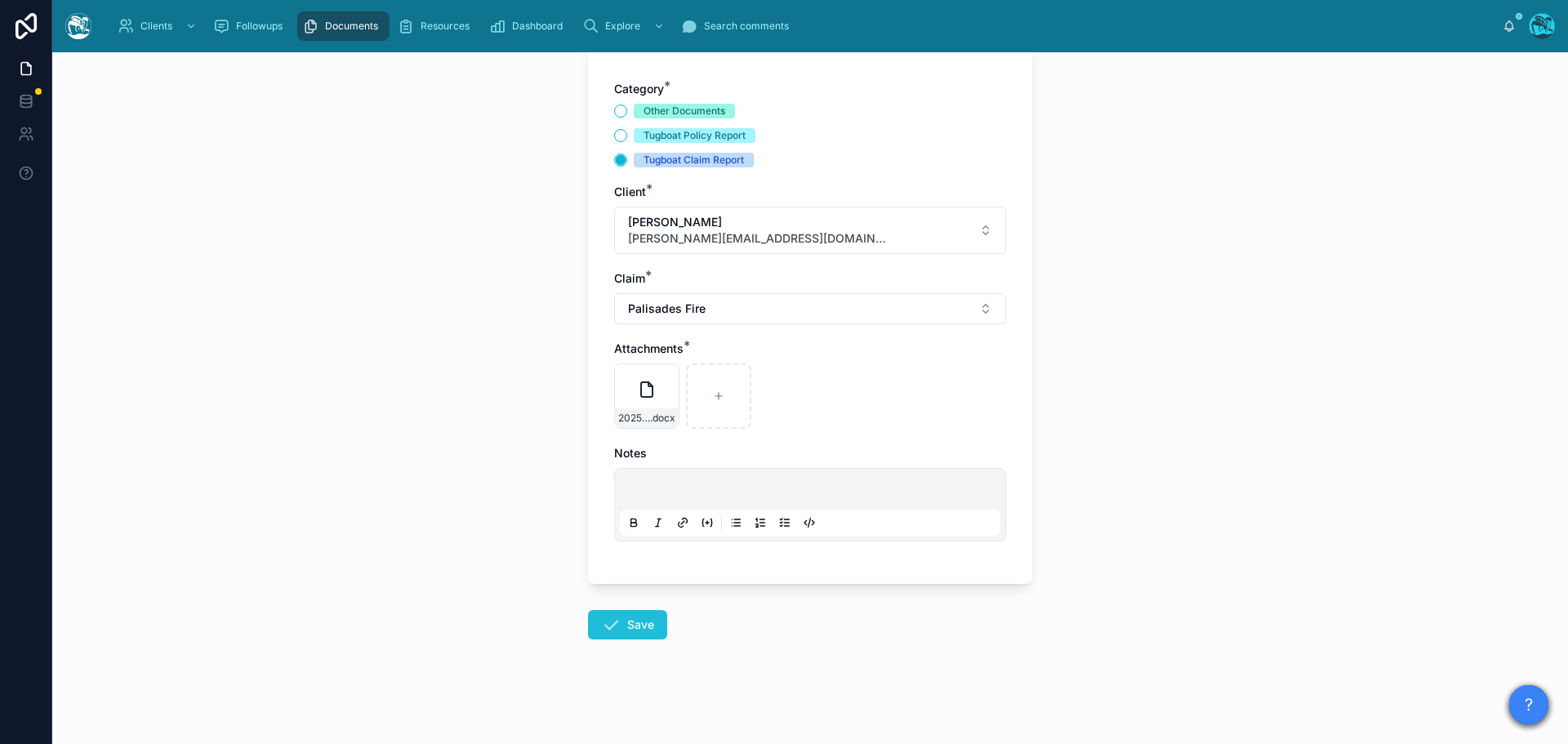
click at [614, 630] on icon at bounding box center [610, 625] width 20 height 20
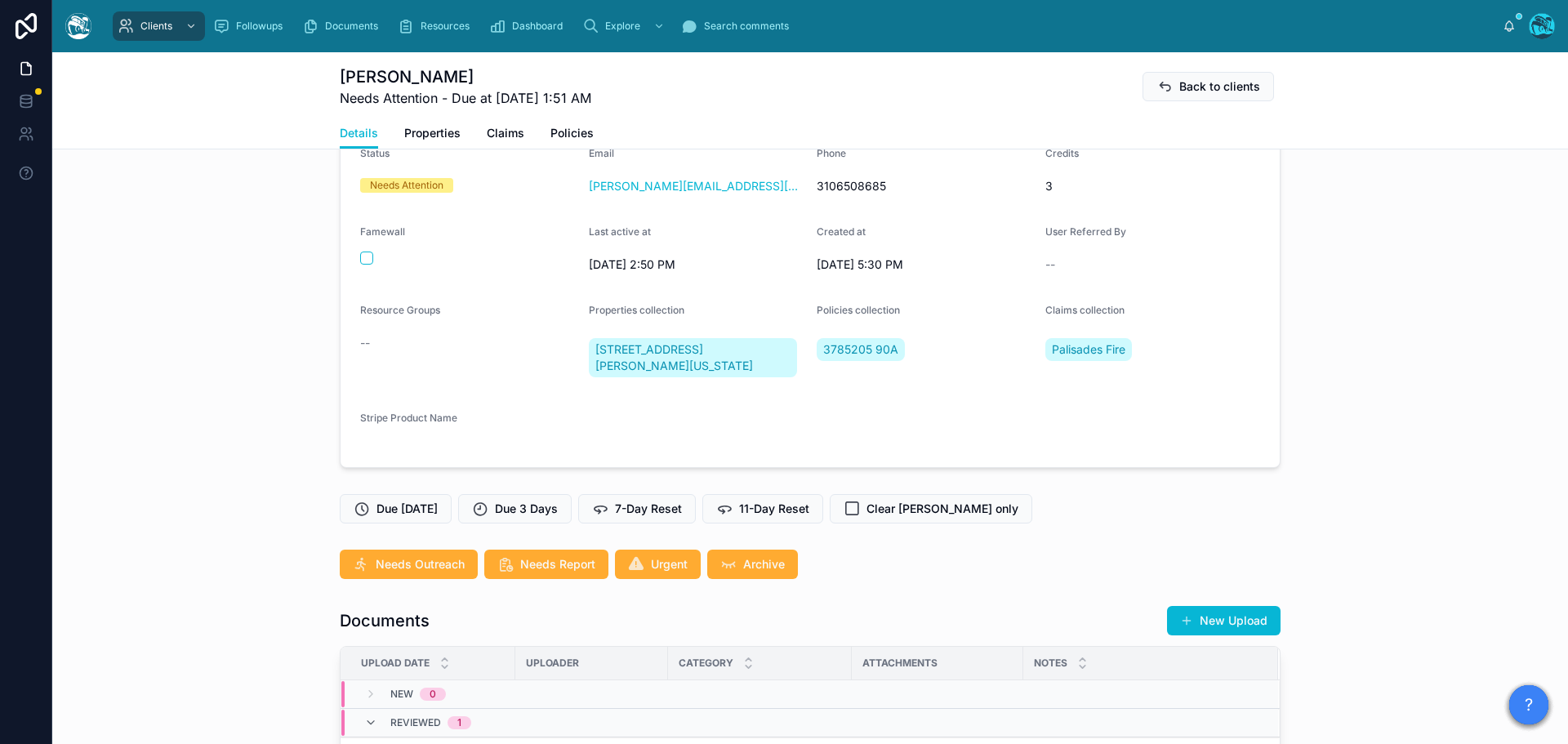
scroll to position [609, 0]
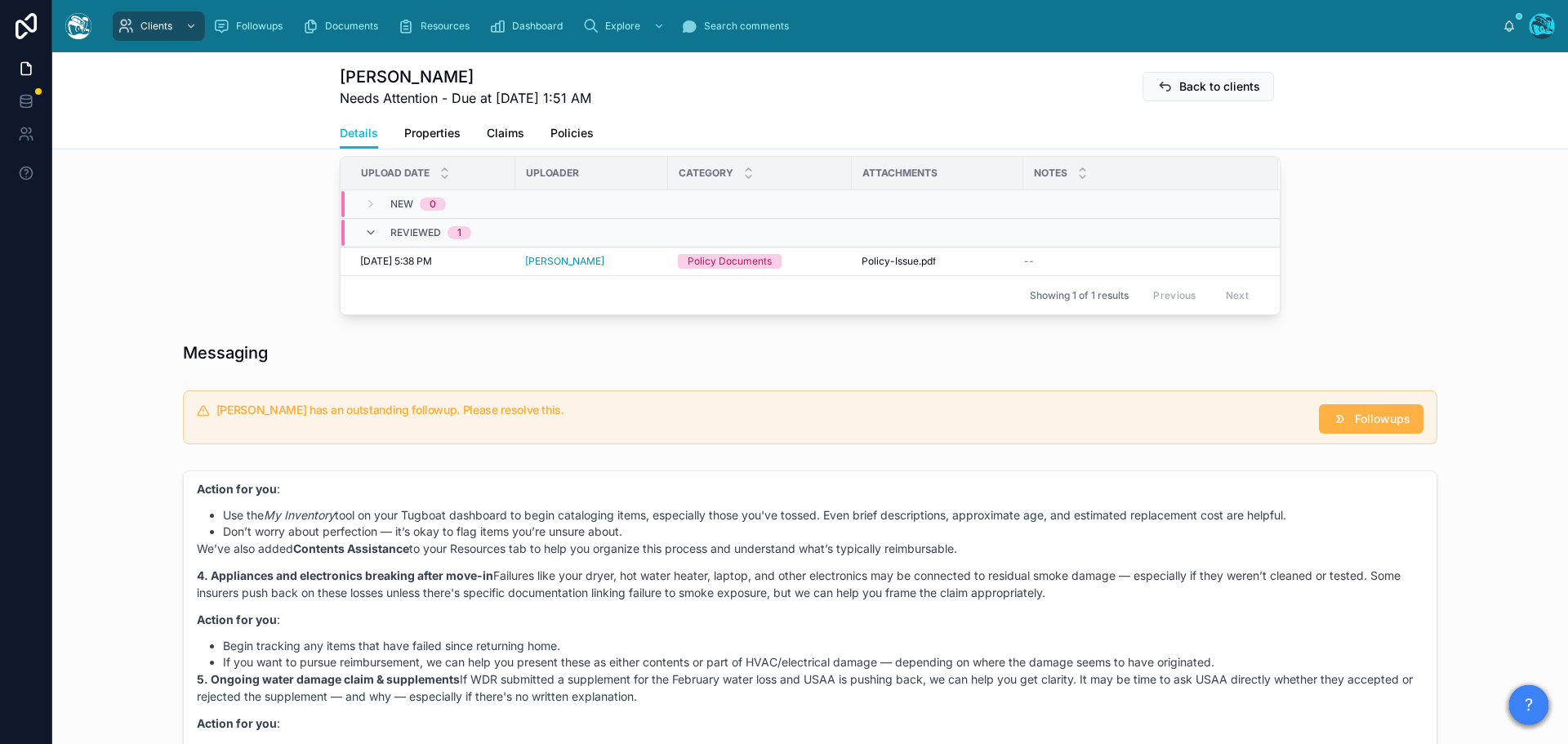
click at [1342, 427] on button "Followups" at bounding box center [1371, 419] width 105 height 30
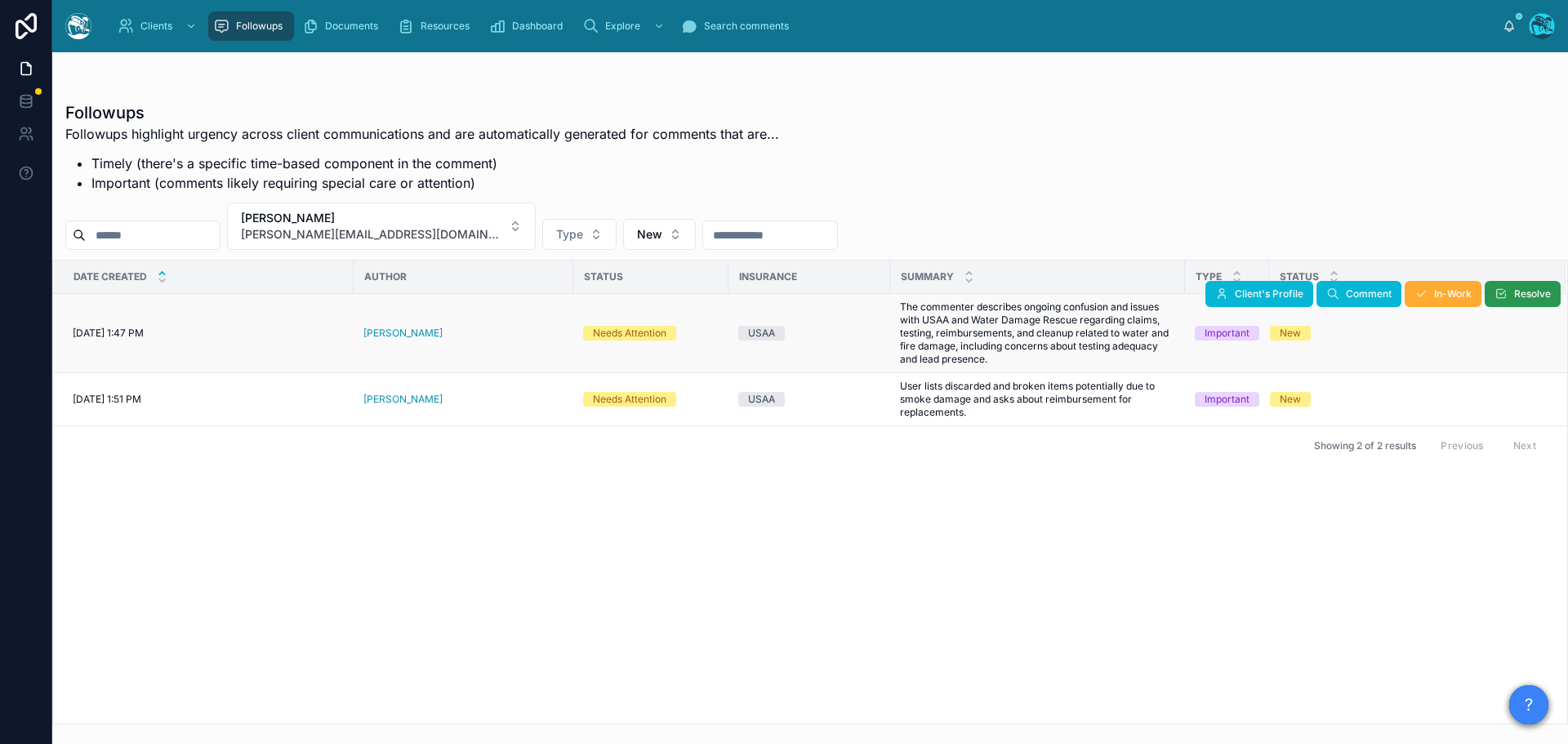
click at [1527, 296] on span "Resolve" at bounding box center [1532, 293] width 36 height 13
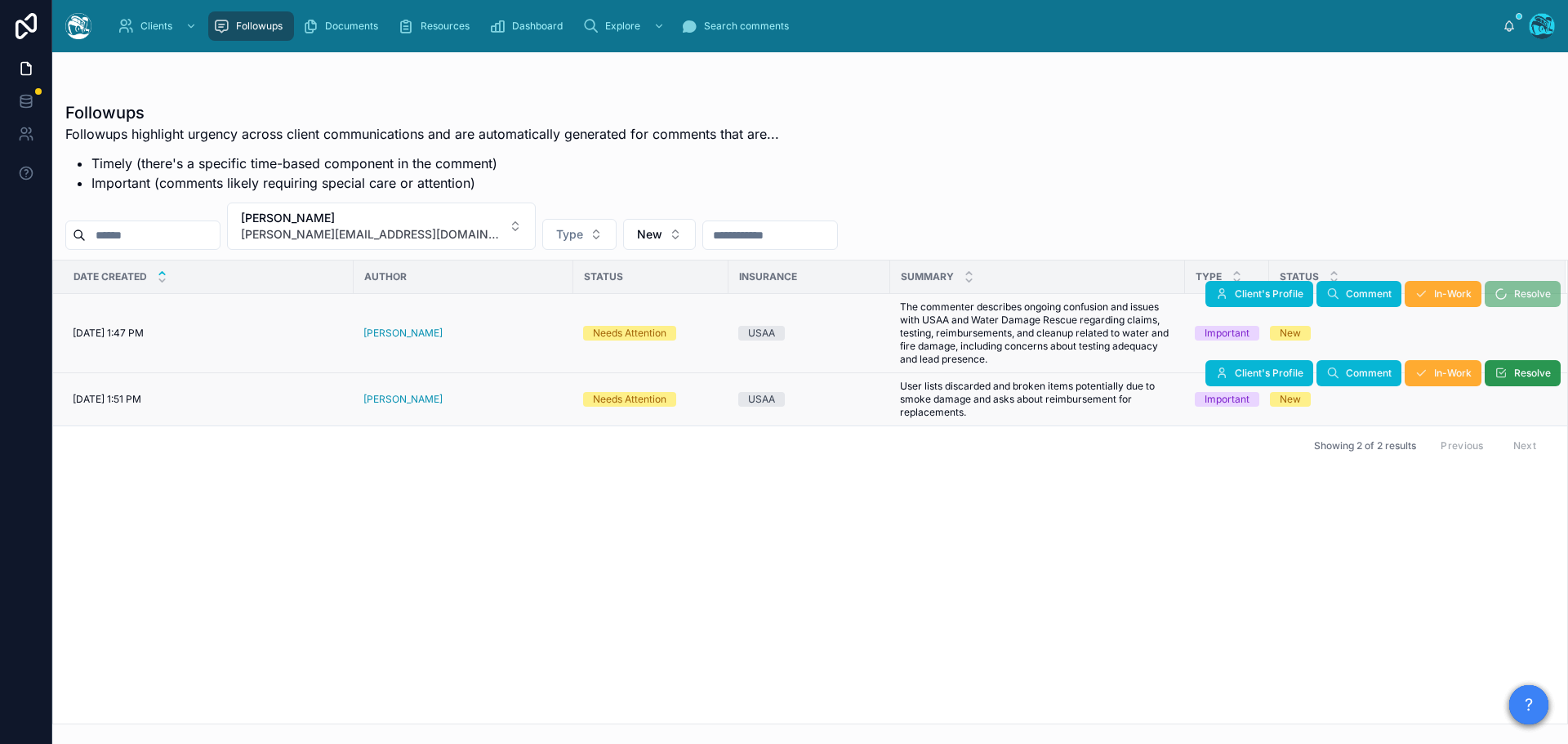
click at [1509, 368] on button "Resolve" at bounding box center [1522, 373] width 76 height 26
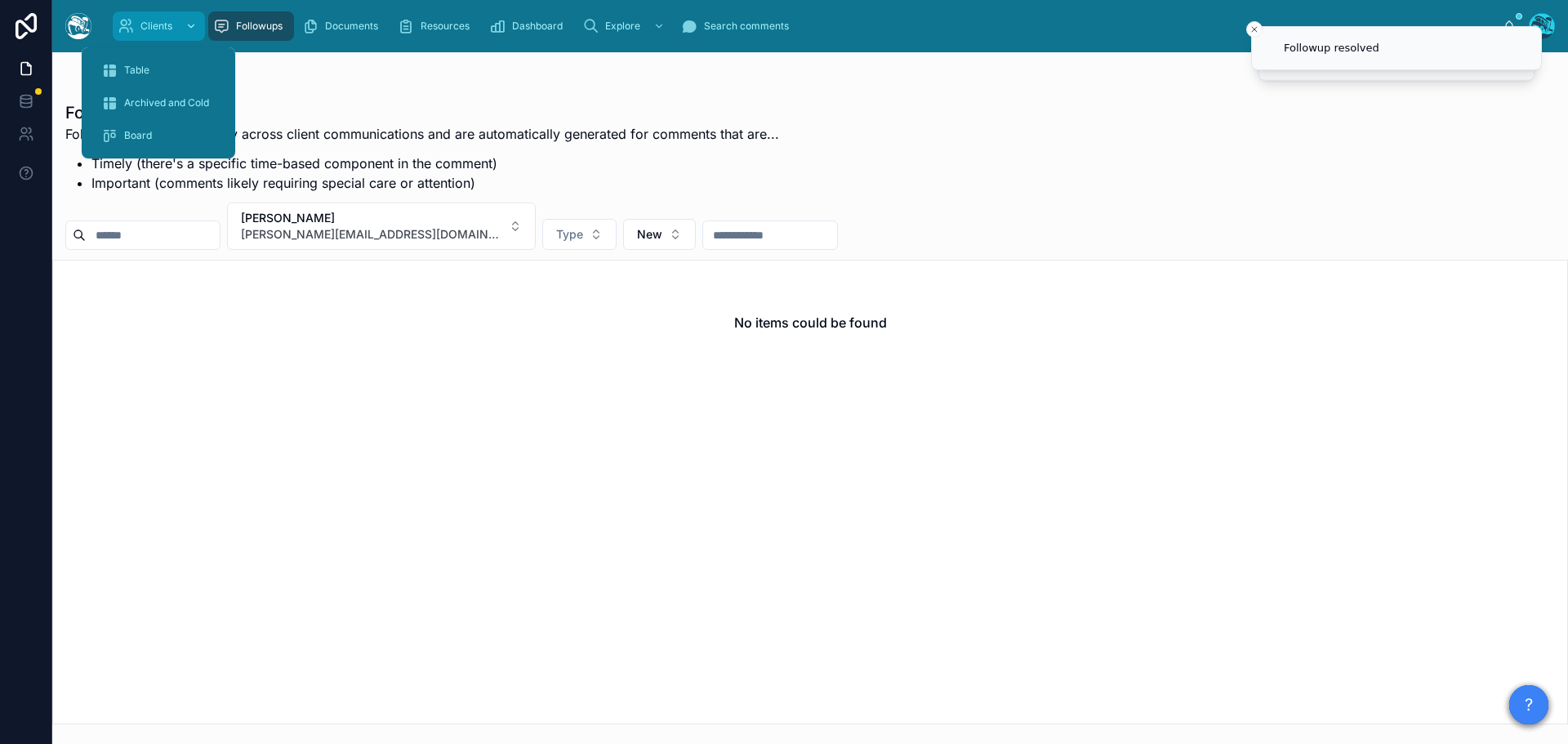
click at [141, 24] on span "Clients" at bounding box center [156, 26] width 32 height 13
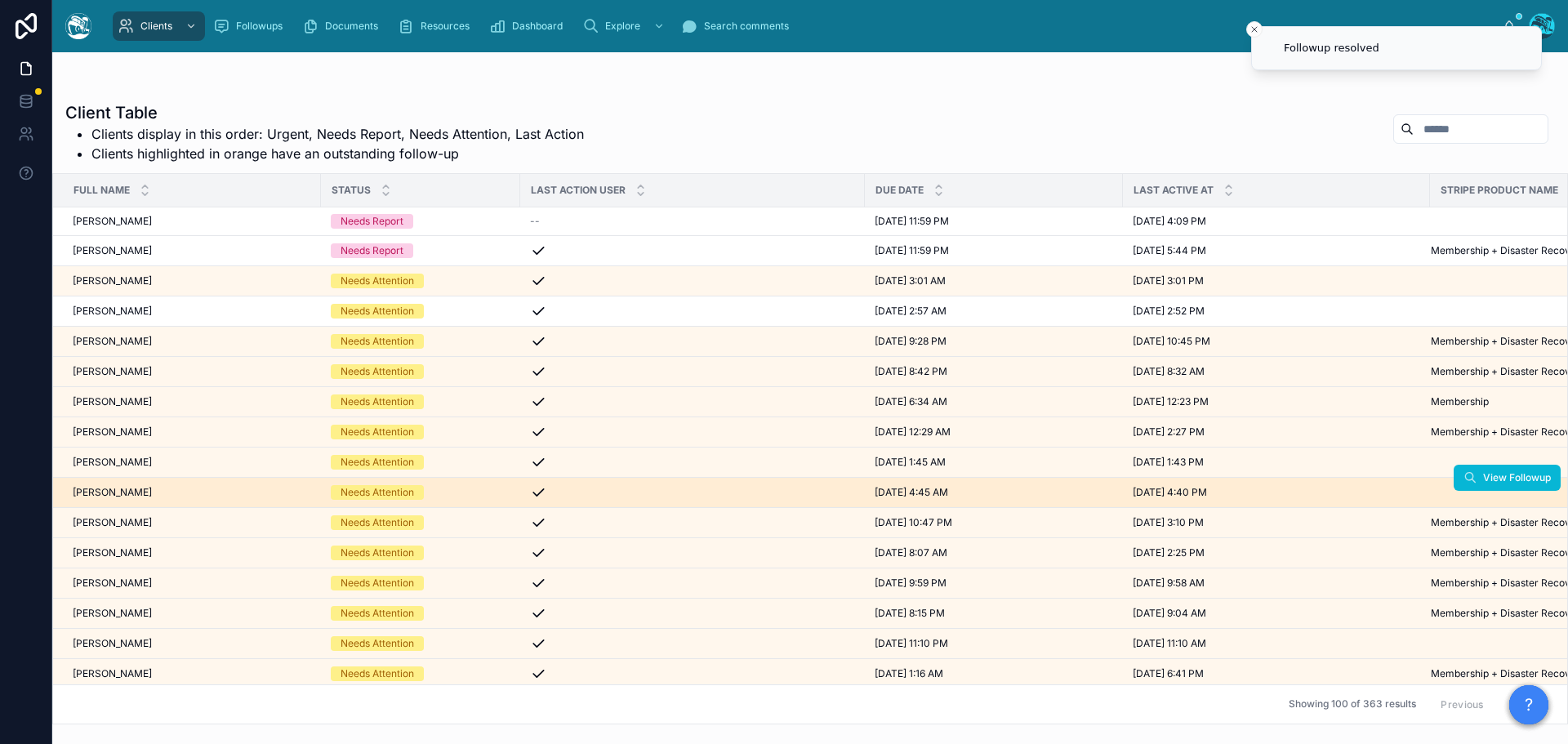
click at [146, 496] on div "Kim Mischook Kim Mischook" at bounding box center [192, 492] width 239 height 13
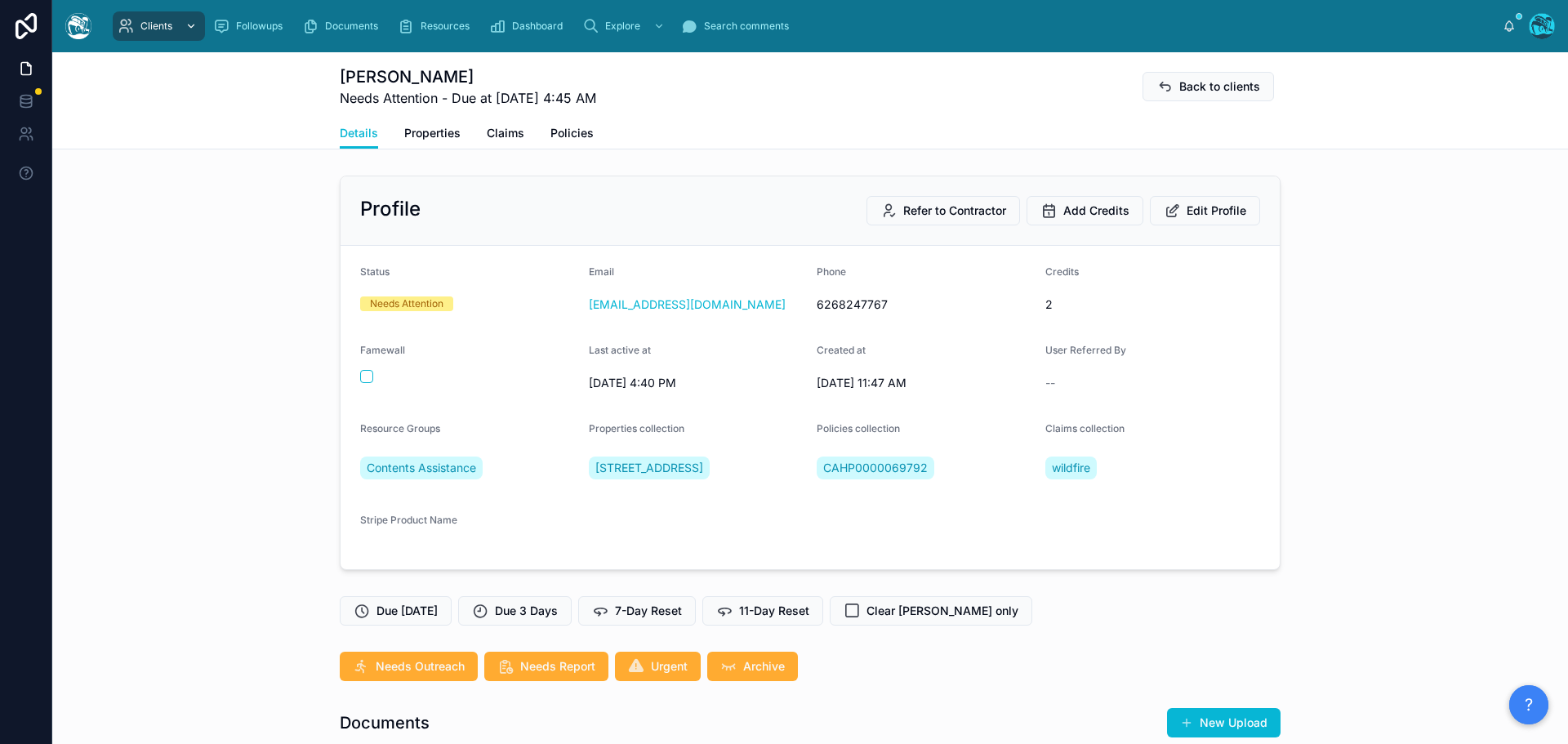
scroll to position [4781, 0]
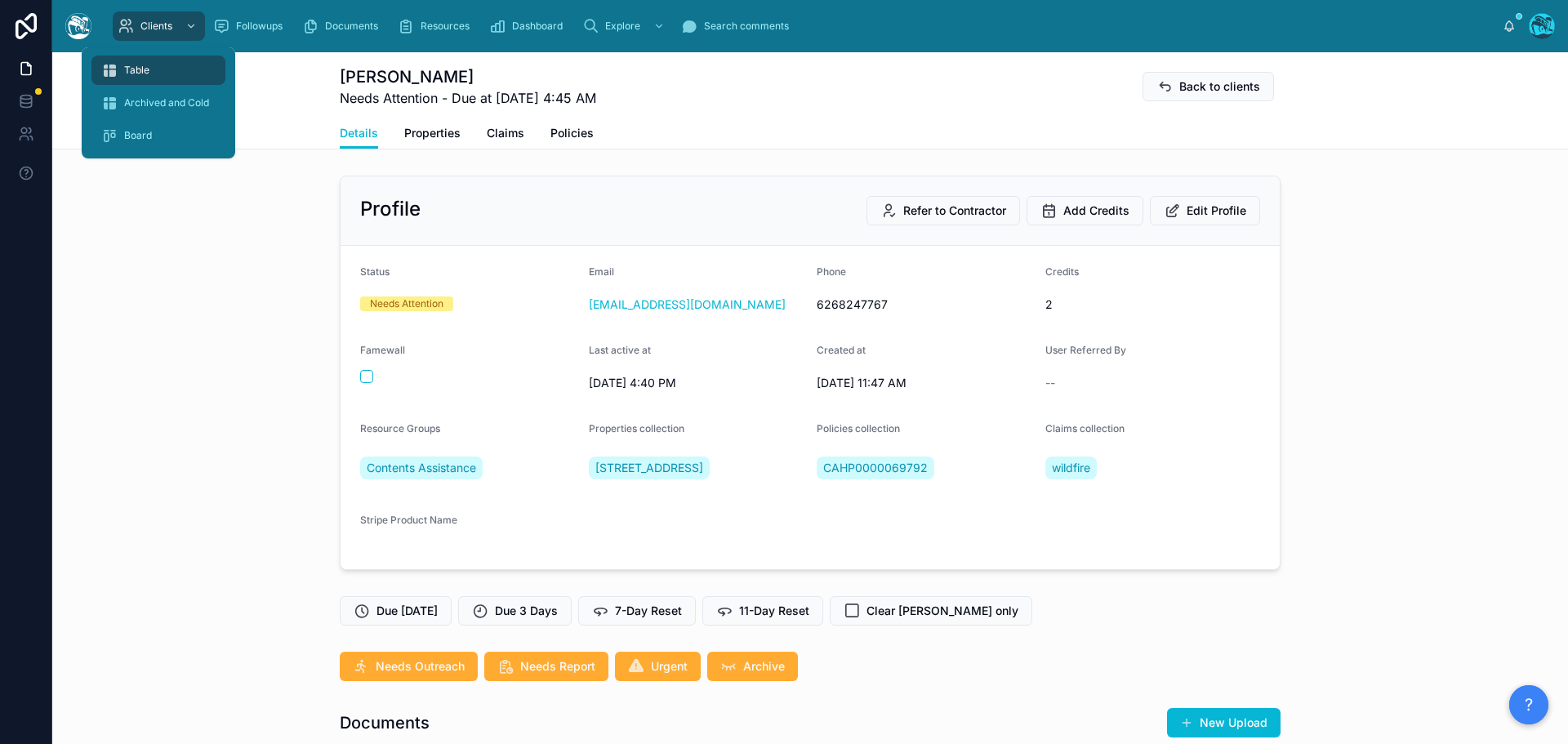
click at [134, 68] on span "Table" at bounding box center [137, 70] width 26 height 13
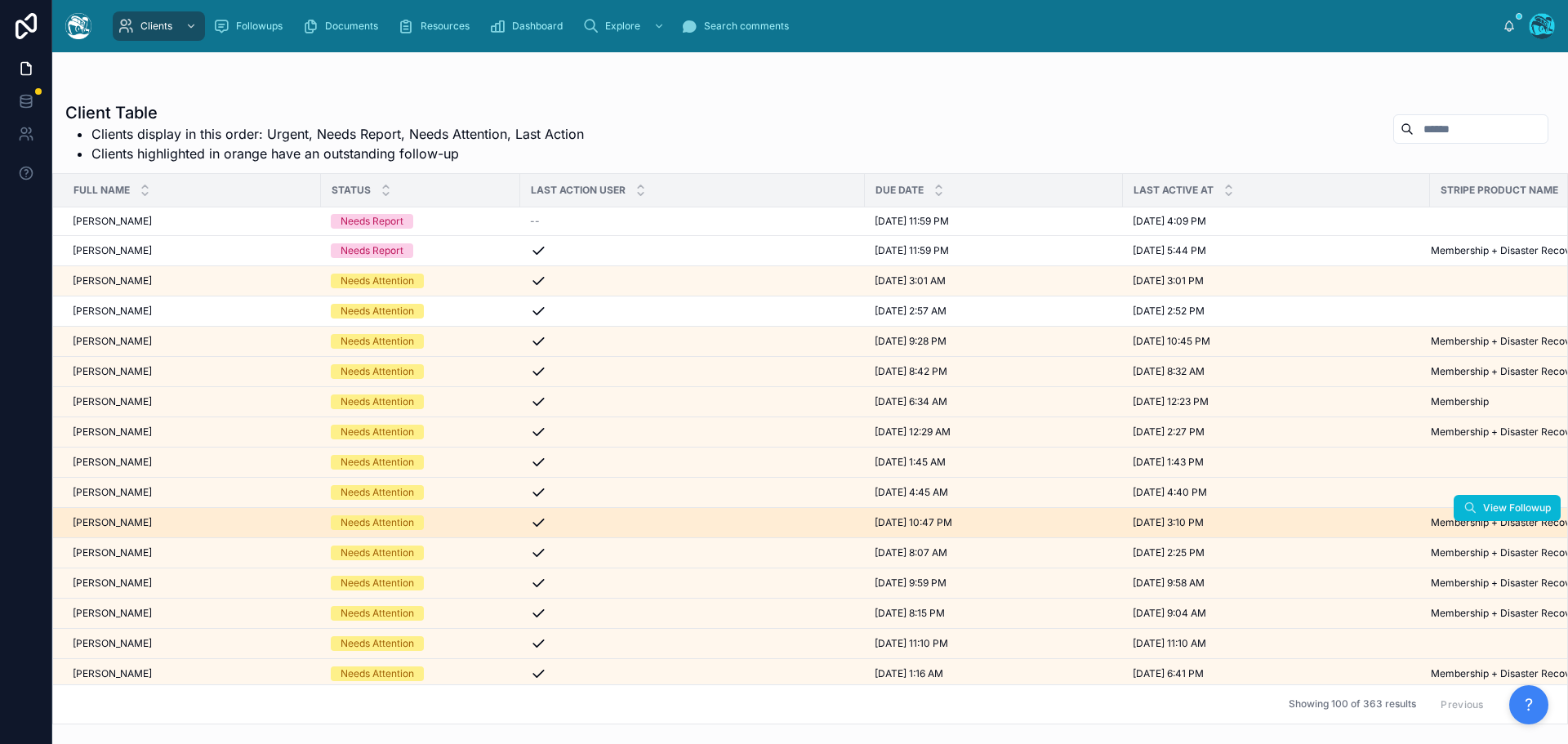
click at [126, 527] on div "Peter Willis Peter Willis" at bounding box center [192, 522] width 239 height 13
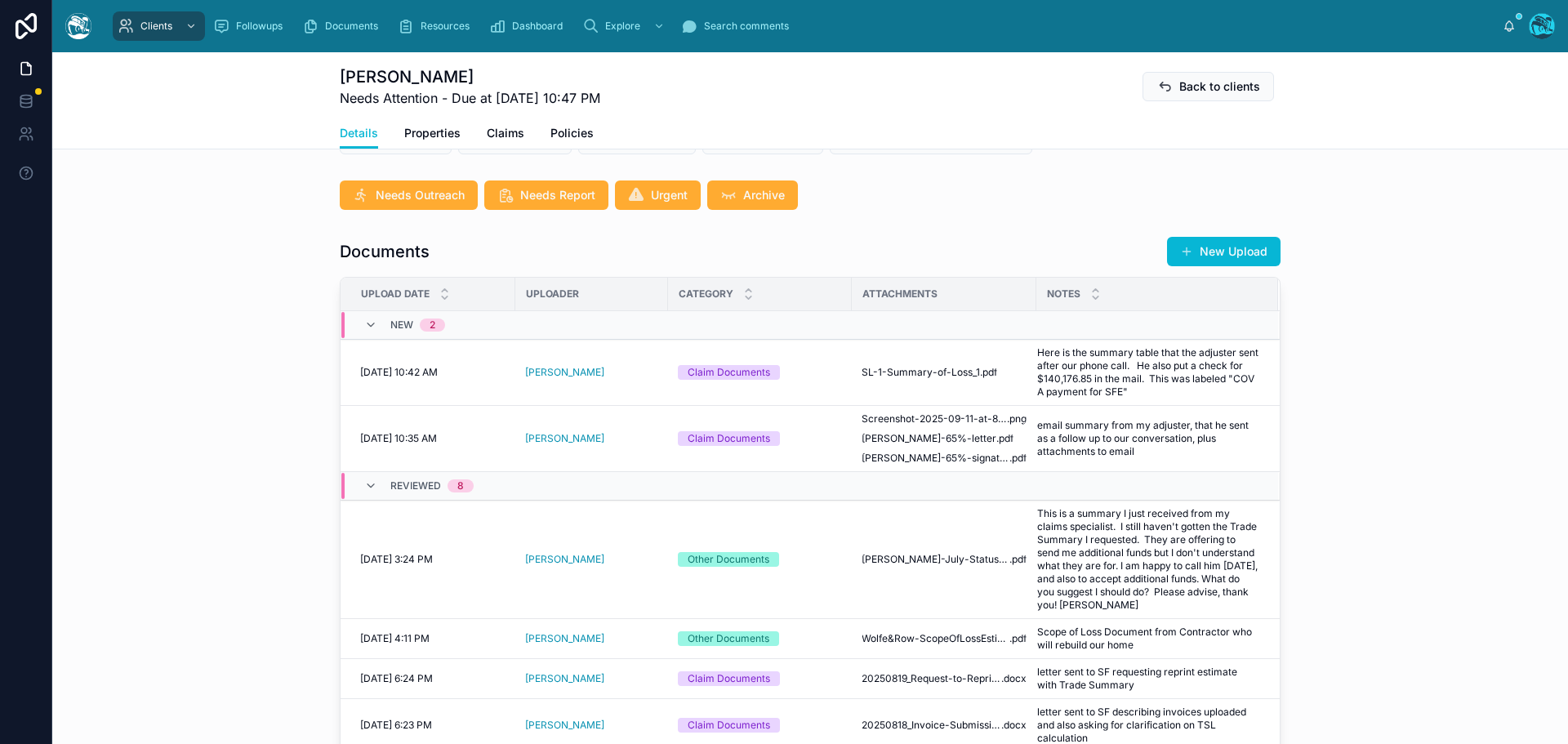
scroll to position [653, 0]
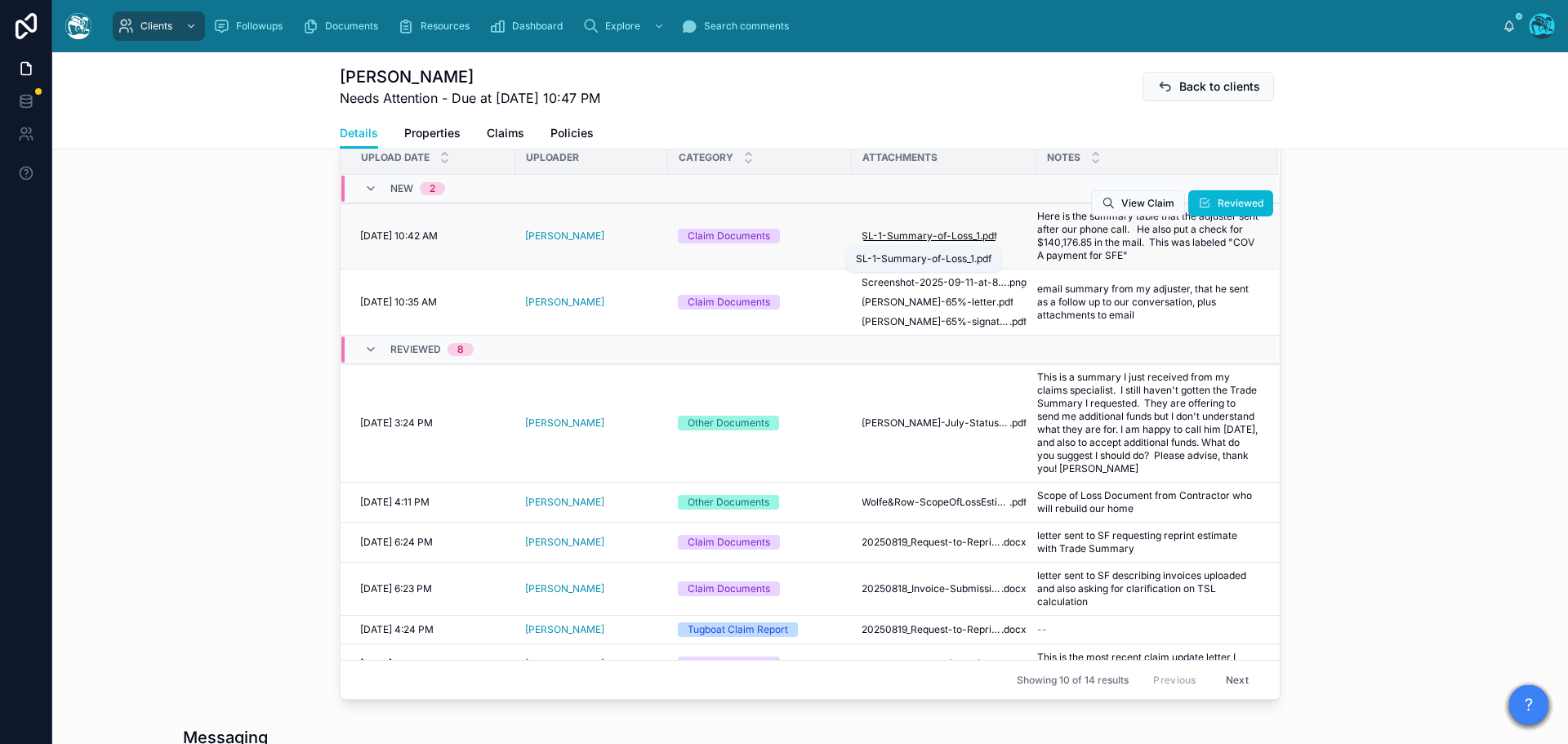
click at [935, 235] on span "SL-1-Summary-of-Loss_1" at bounding box center [920, 236] width 118 height 13
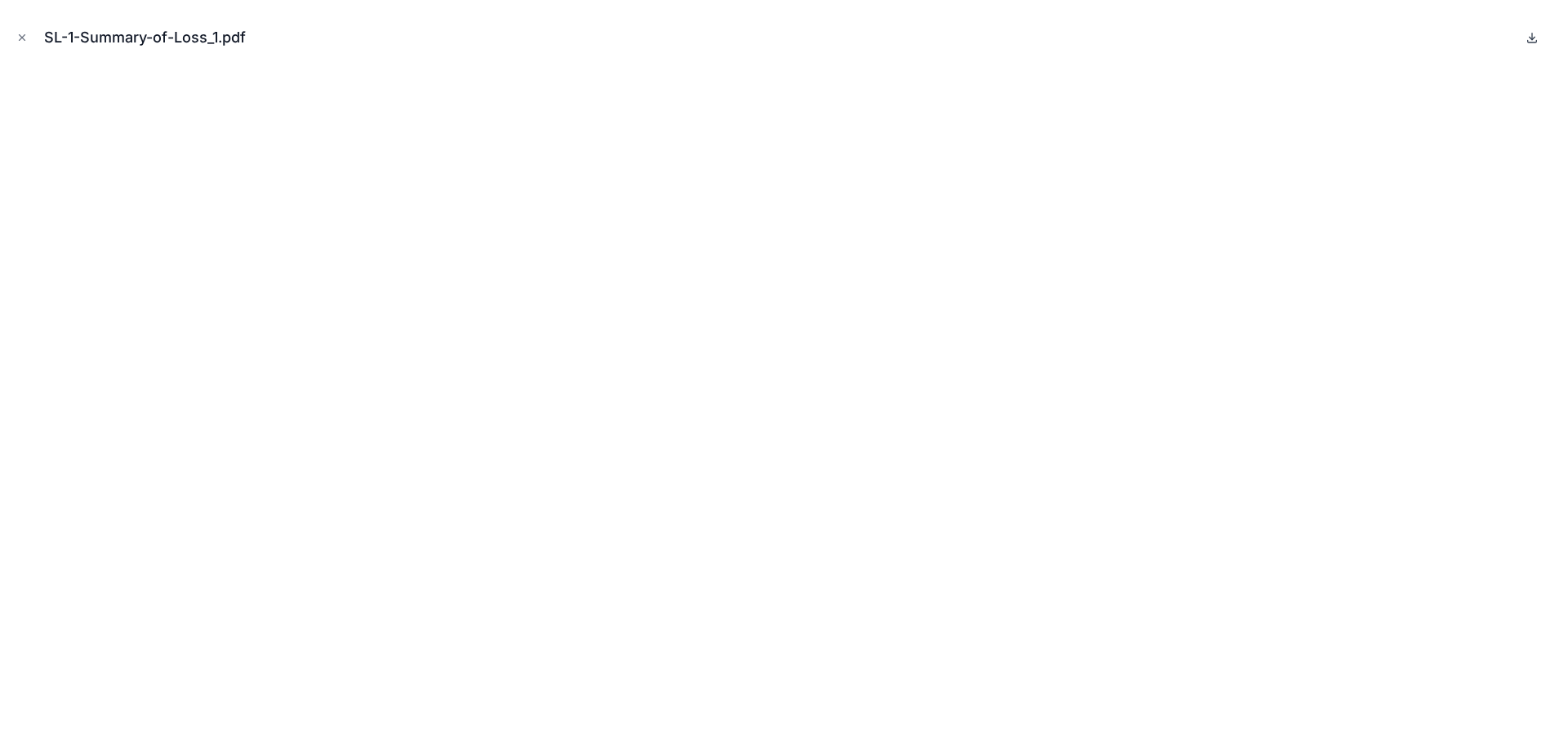
click at [1534, 37] on icon at bounding box center [1532, 37] width 13 height 13
drag, startPoint x: 22, startPoint y: 37, endPoint x: 53, endPoint y: 43, distance: 31.6
click at [22, 37] on icon "Close modal" at bounding box center [23, 37] width 12 height 12
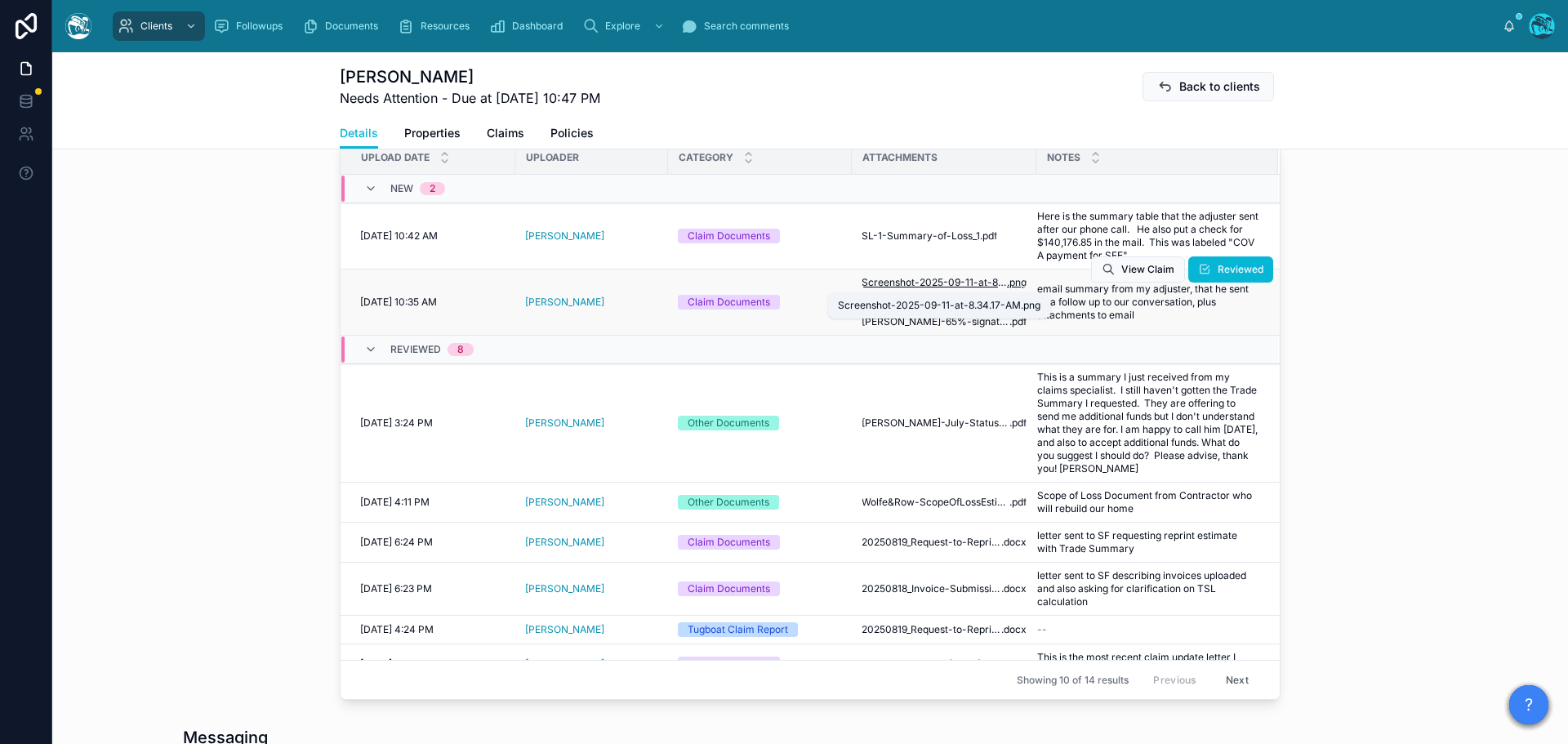
click at [914, 284] on span "Screenshot-2025-09-11-at-8.34.17-AM" at bounding box center [933, 282] width 145 height 13
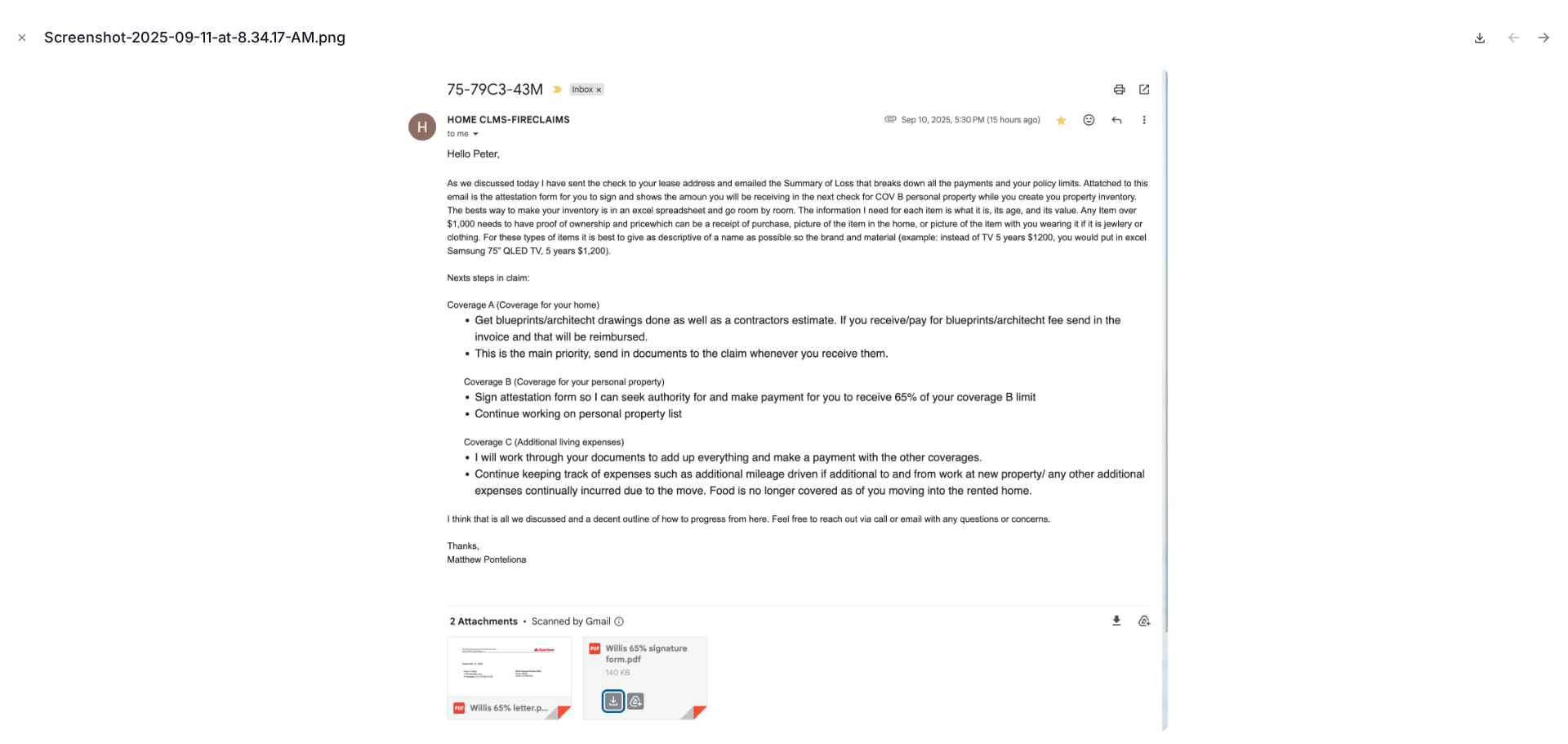
click at [1478, 36] on icon at bounding box center [1479, 37] width 13 height 13
click at [1542, 36] on icon "Next file" at bounding box center [1542, 37] width 17 height 17
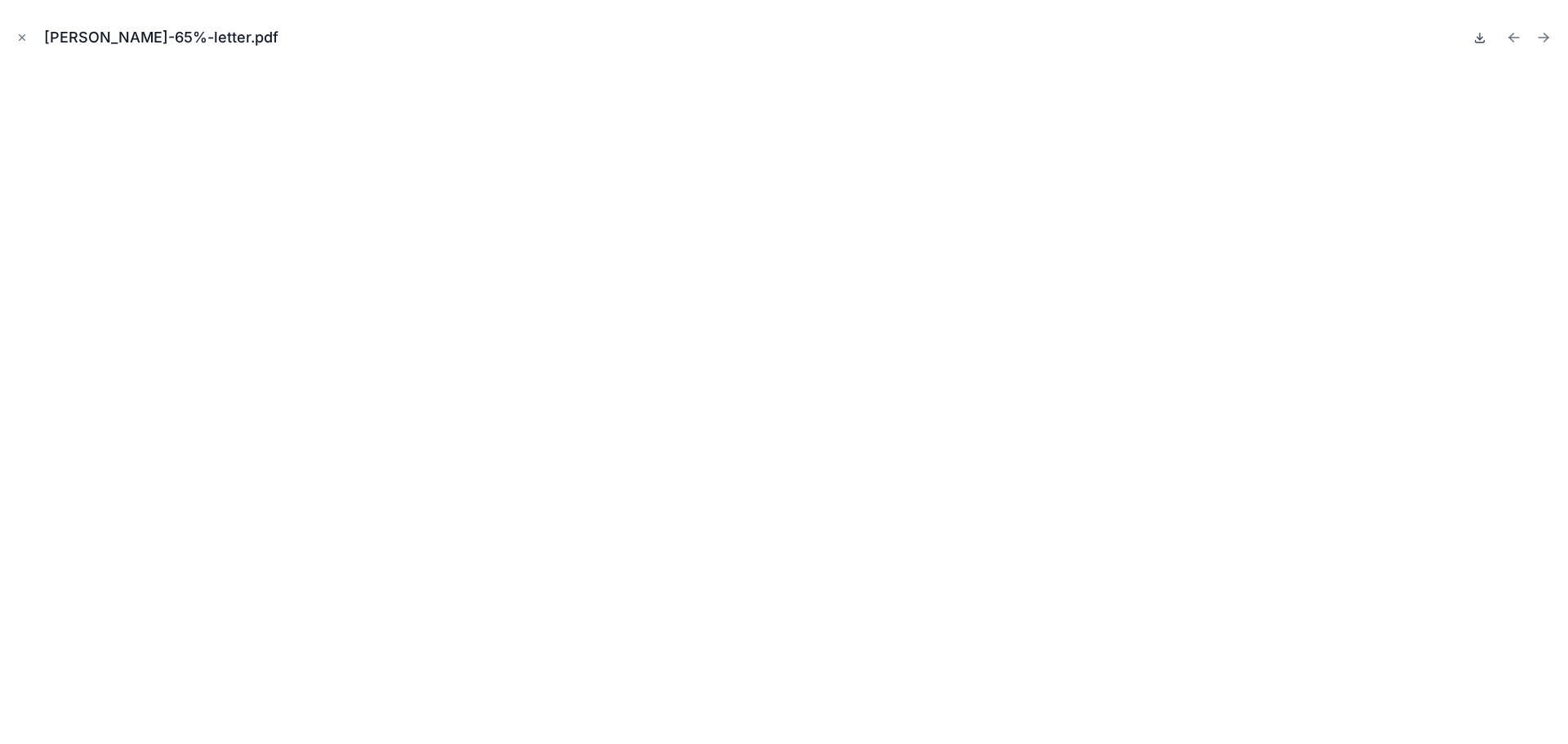
click at [1480, 38] on icon at bounding box center [1480, 37] width 6 height 2
click at [1546, 38] on icon "Next file" at bounding box center [1546, 39] width 4 height 4
click at [1478, 39] on icon at bounding box center [1480, 37] width 6 height 2
drag, startPoint x: 20, startPoint y: 36, endPoint x: 62, endPoint y: 64, distance: 50.5
click at [20, 36] on icon "Close modal" at bounding box center [23, 38] width 6 height 6
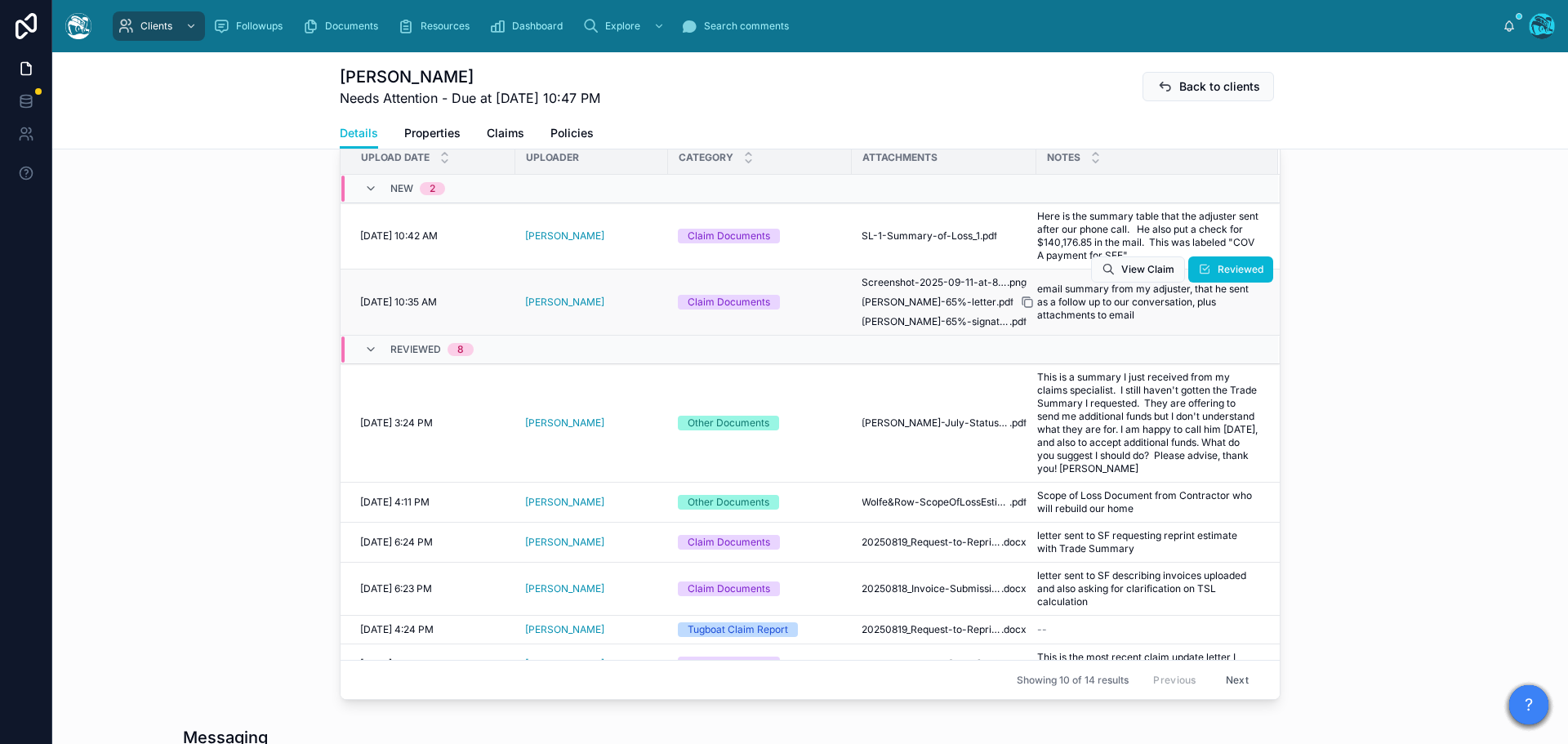
drag, startPoint x: 1024, startPoint y: 303, endPoint x: 1035, endPoint y: 306, distance: 11.4
click at [1024, 303] on icon at bounding box center [1027, 302] width 13 height 13
click at [1024, 232] on icon at bounding box center [1026, 234] width 7 height 7
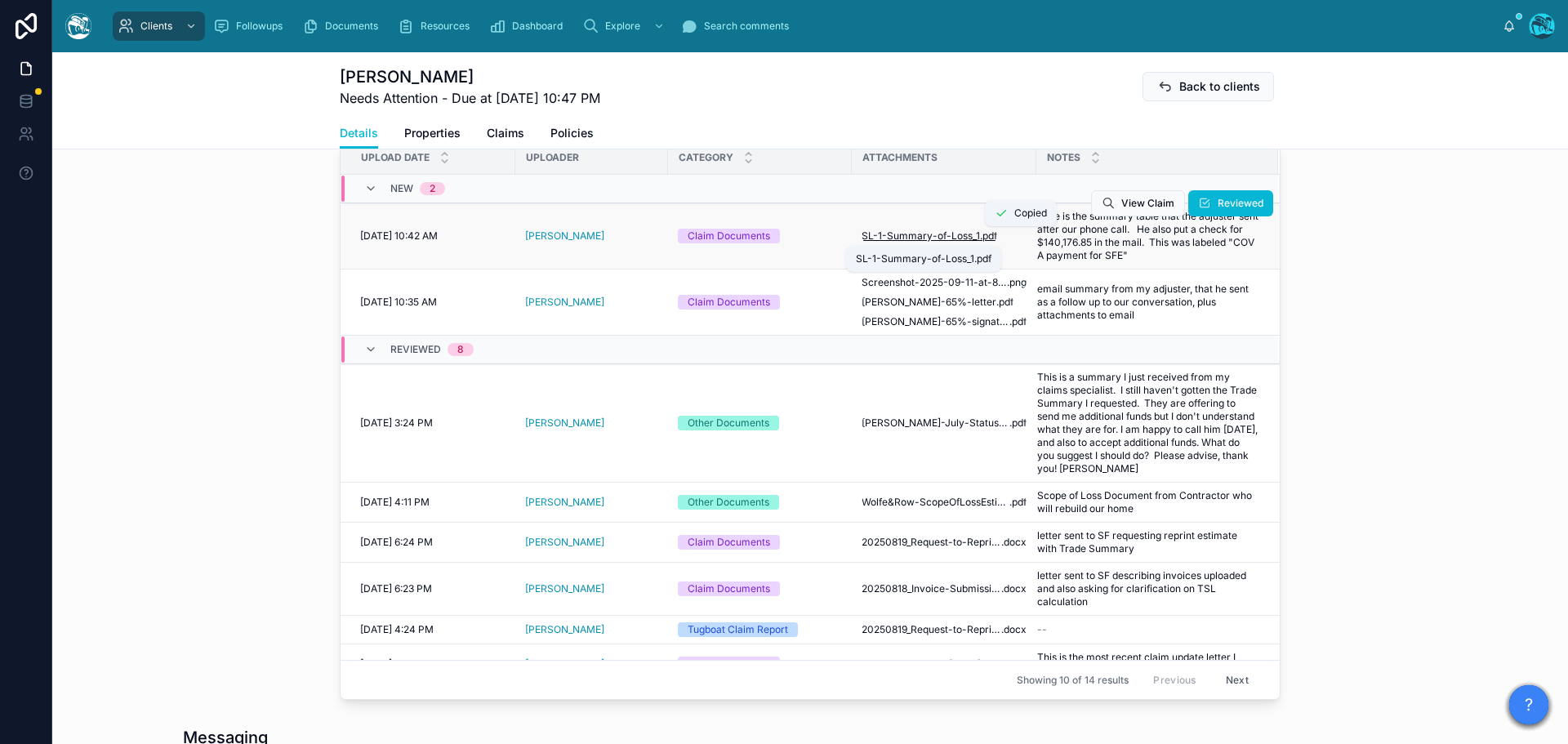
click at [943, 235] on span "SL-1-Summary-of-Loss_1" at bounding box center [920, 236] width 118 height 13
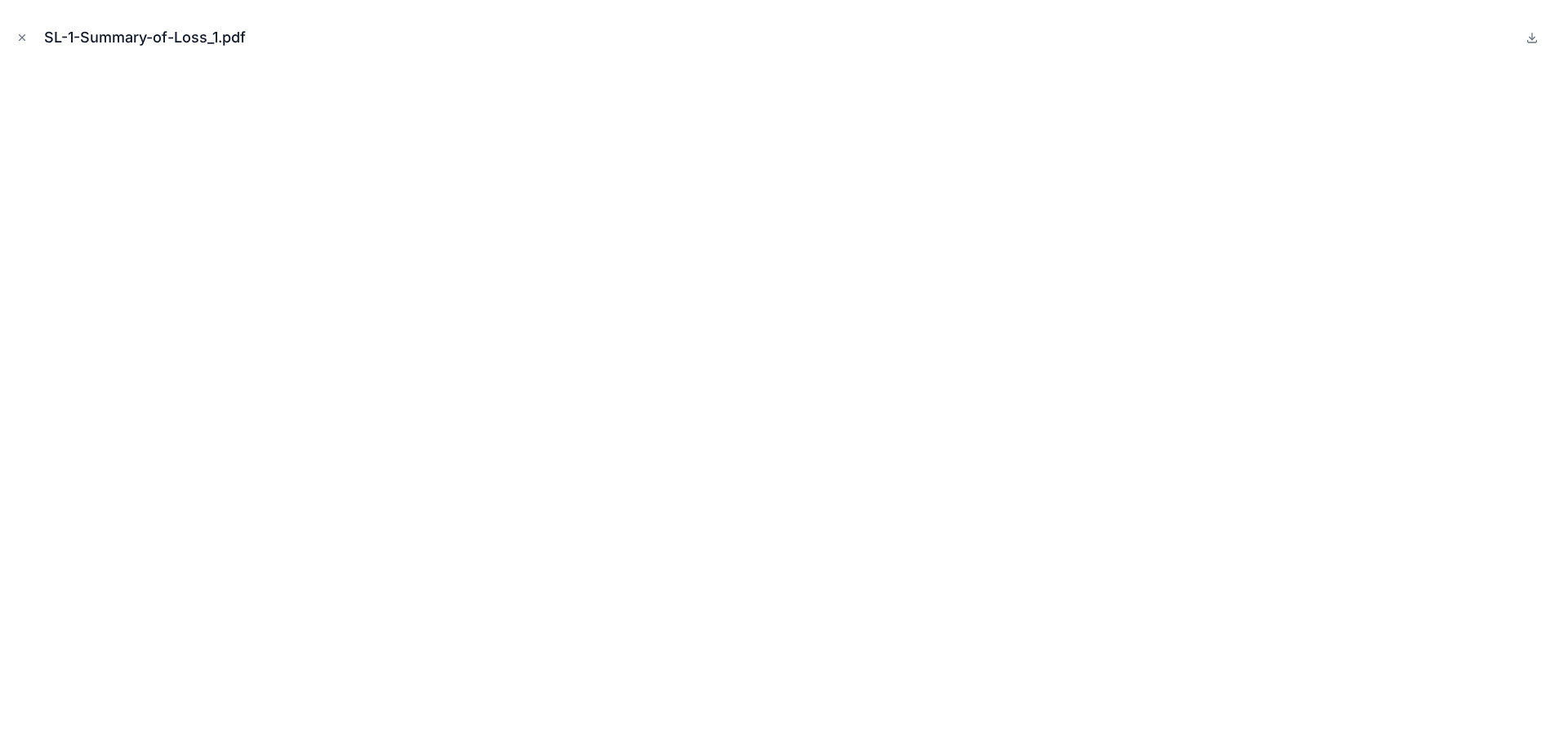
drag, startPoint x: 23, startPoint y: 36, endPoint x: 504, endPoint y: 152, distance: 494.8
click at [23, 36] on icon "Close modal" at bounding box center [23, 37] width 12 height 12
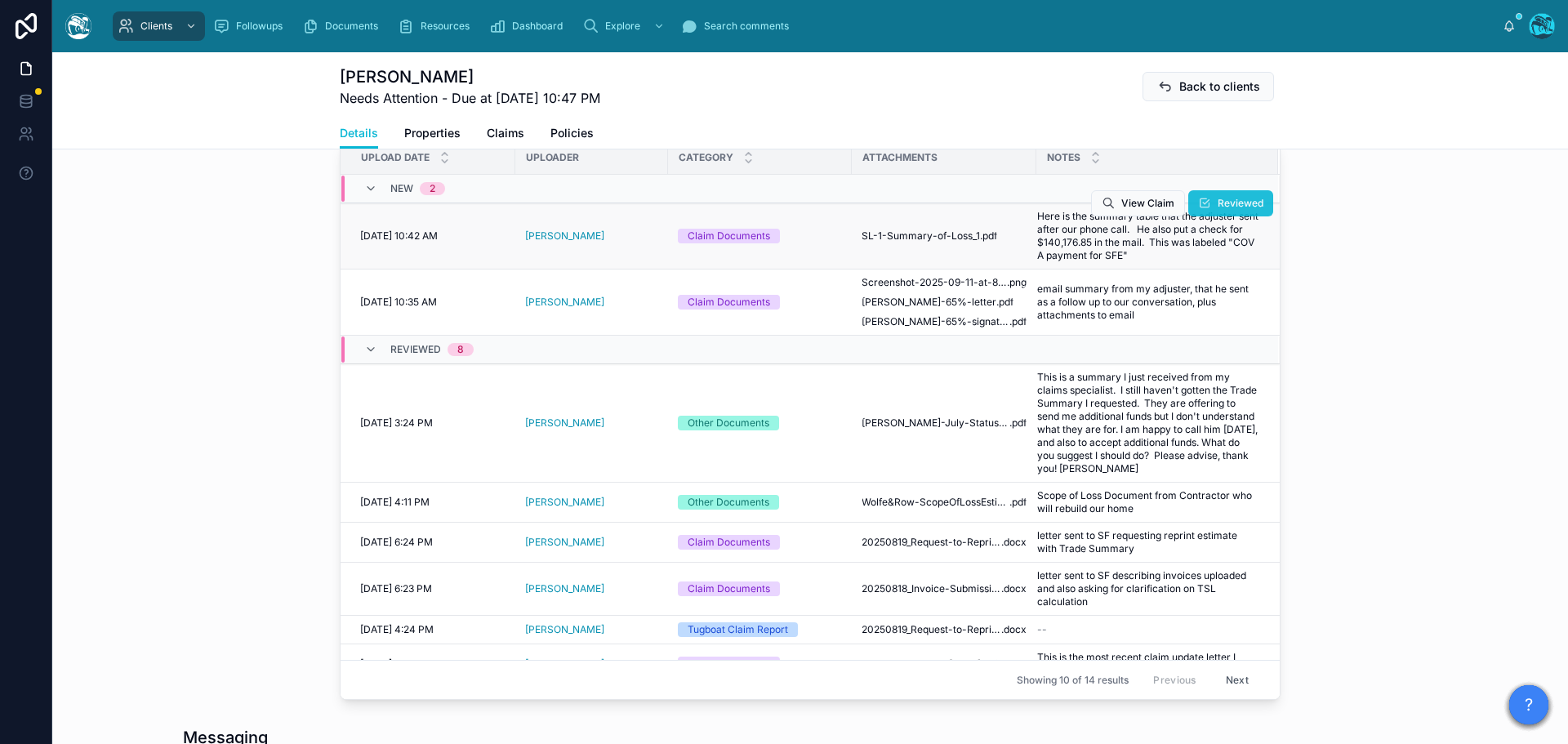
click at [1217, 205] on span "Reviewed" at bounding box center [1240, 203] width 45 height 13
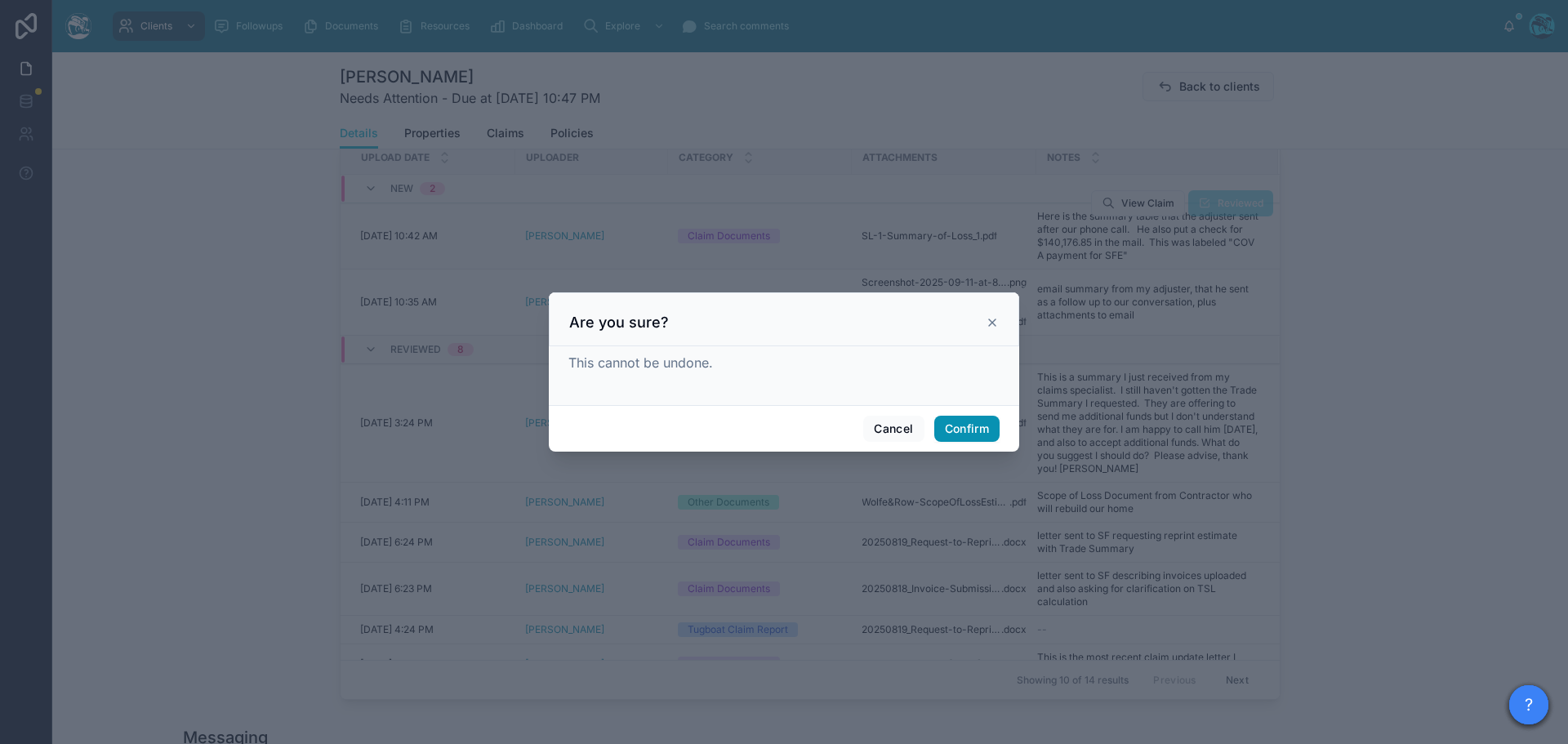
click at [958, 429] on button "Confirm" at bounding box center [966, 428] width 65 height 26
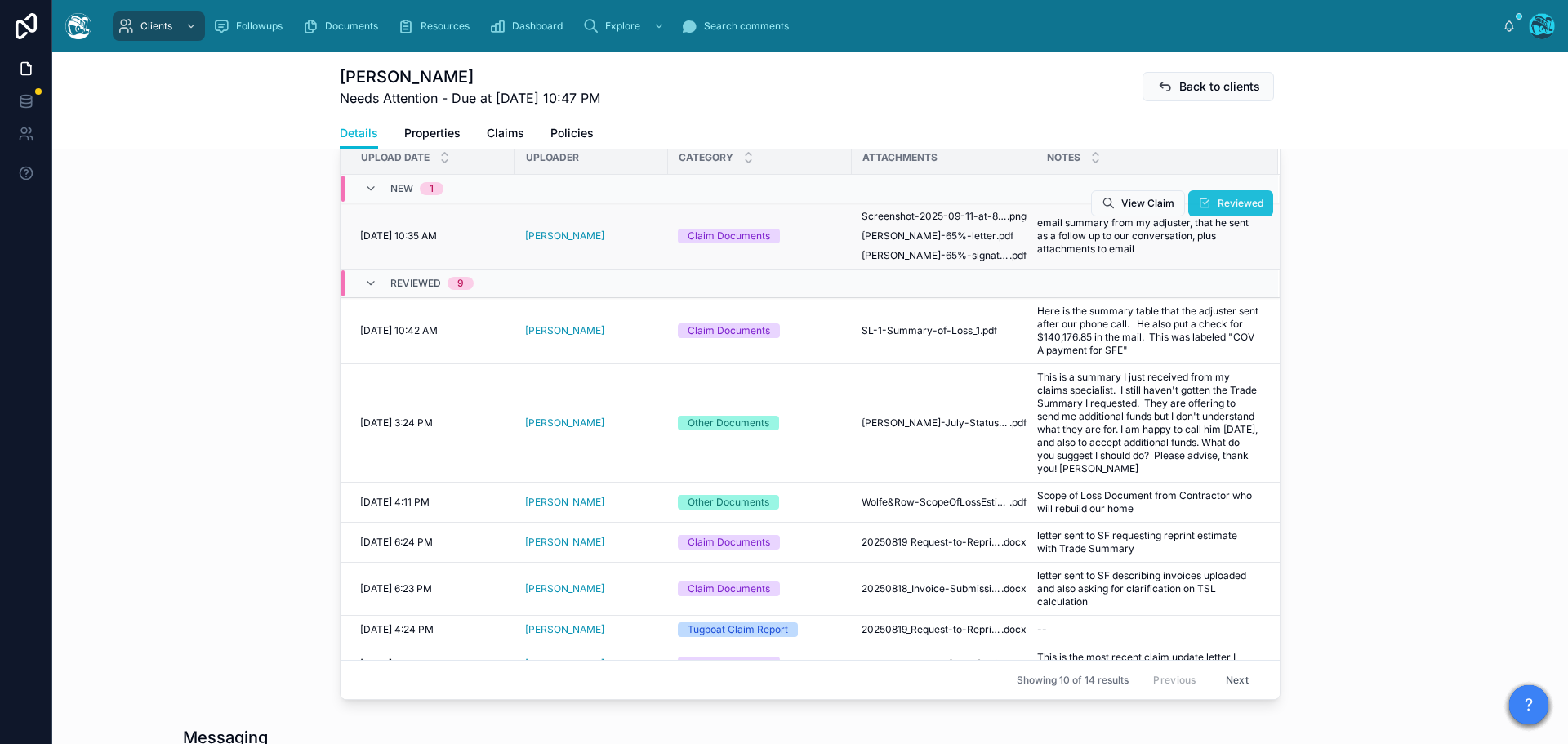
click at [1217, 202] on span "Reviewed" at bounding box center [1240, 203] width 45 height 13
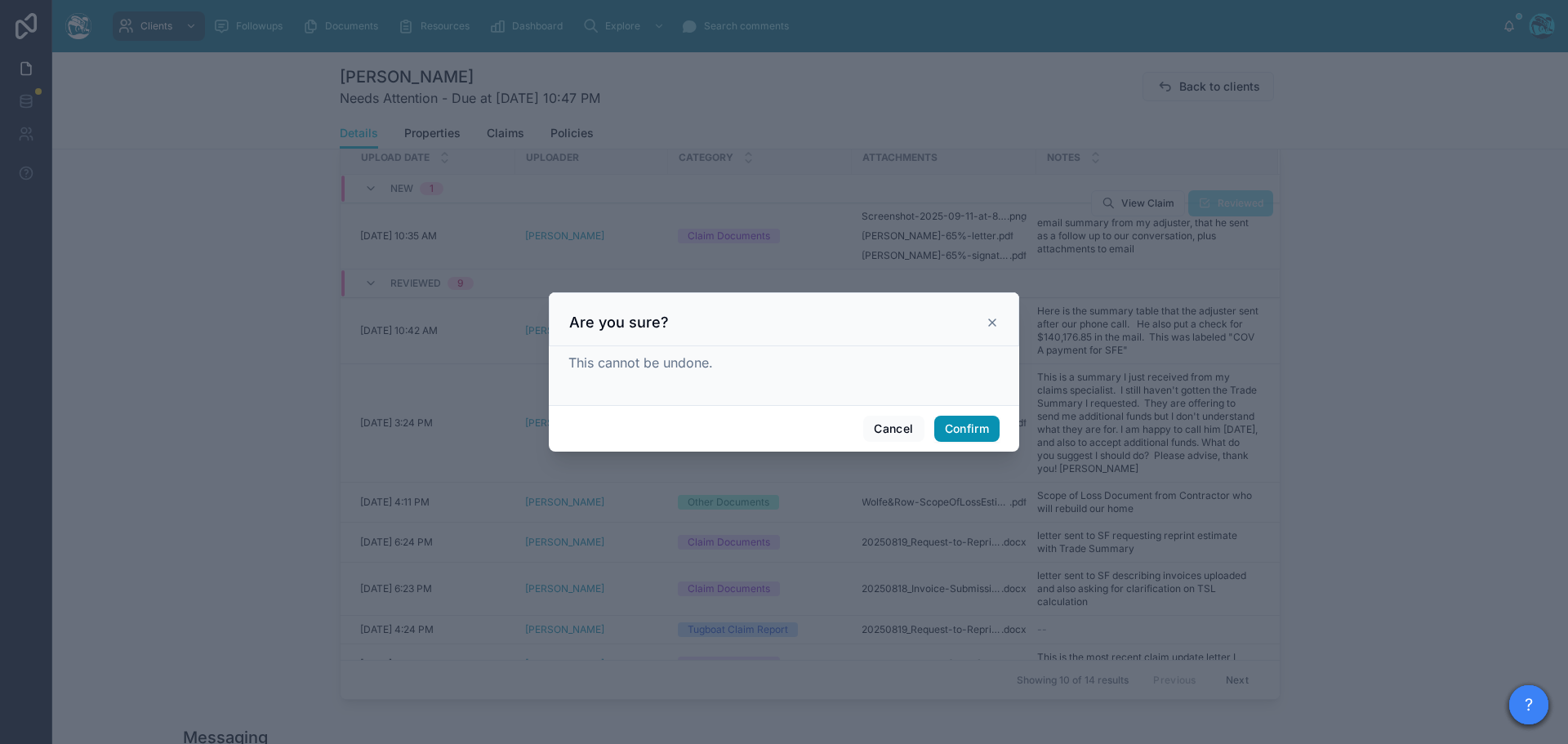
click at [975, 427] on button "Confirm" at bounding box center [966, 428] width 65 height 26
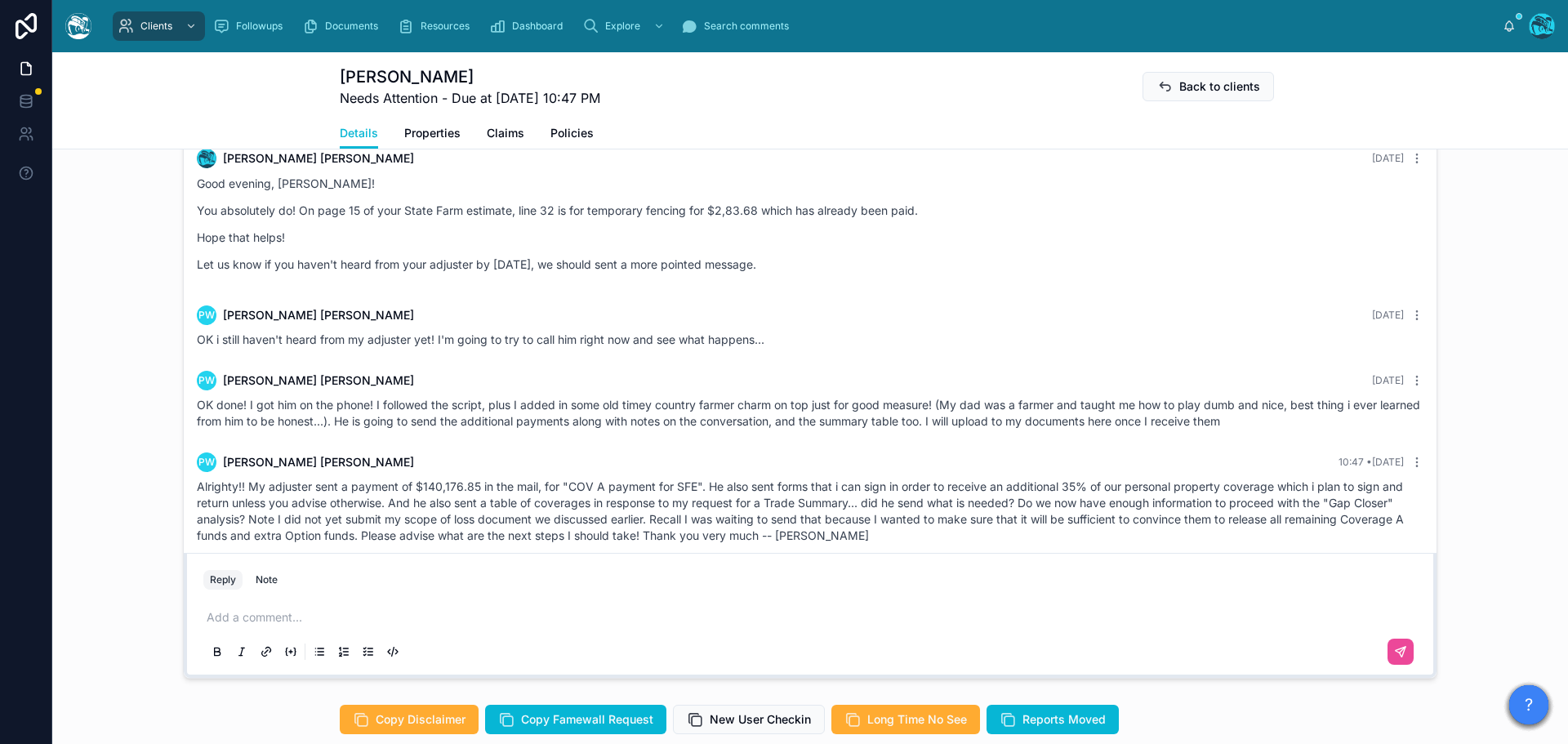
scroll to position [1573, 0]
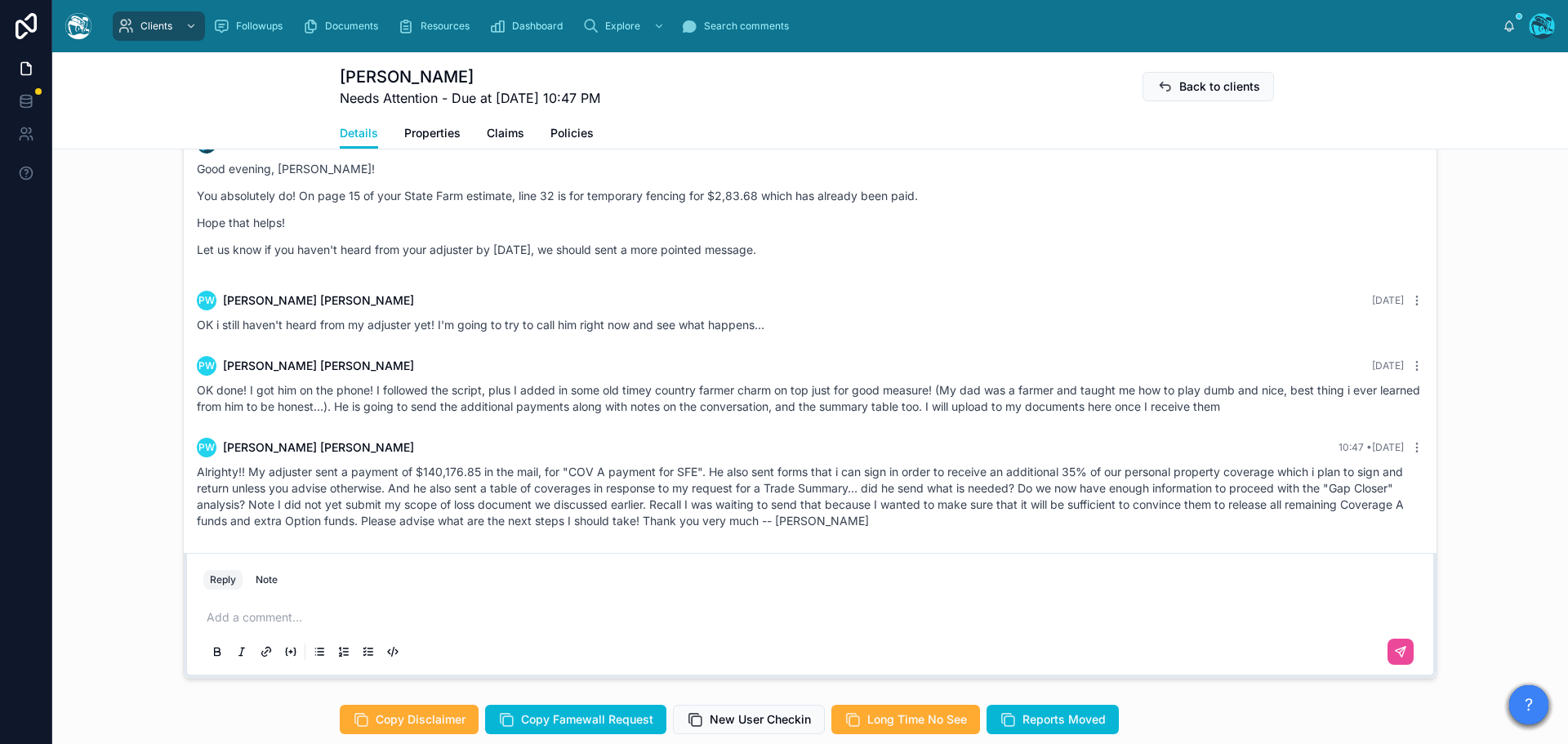
drag, startPoint x: 1200, startPoint y: 272, endPoint x: 931, endPoint y: 533, distance: 374.8
copy div "Rachel Baker 8 days ago Good evening, Peter! You absolutely do! On page 15 of y…"
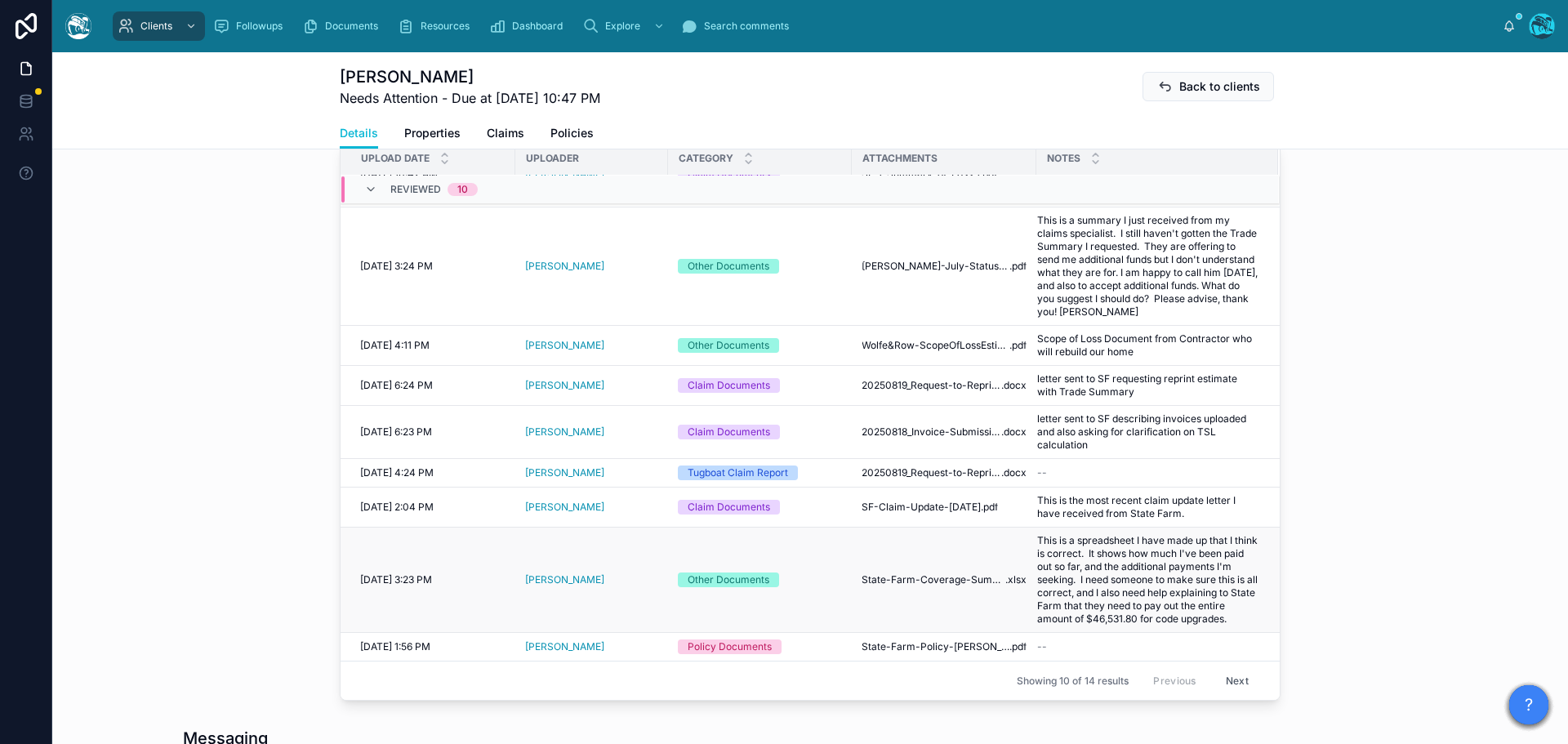
scroll to position [653, 0]
click at [958, 466] on span "20250819_Request-to-Reprint-Estimate-with-Trade-Summary_Willis" at bounding box center [931, 472] width 140 height 13
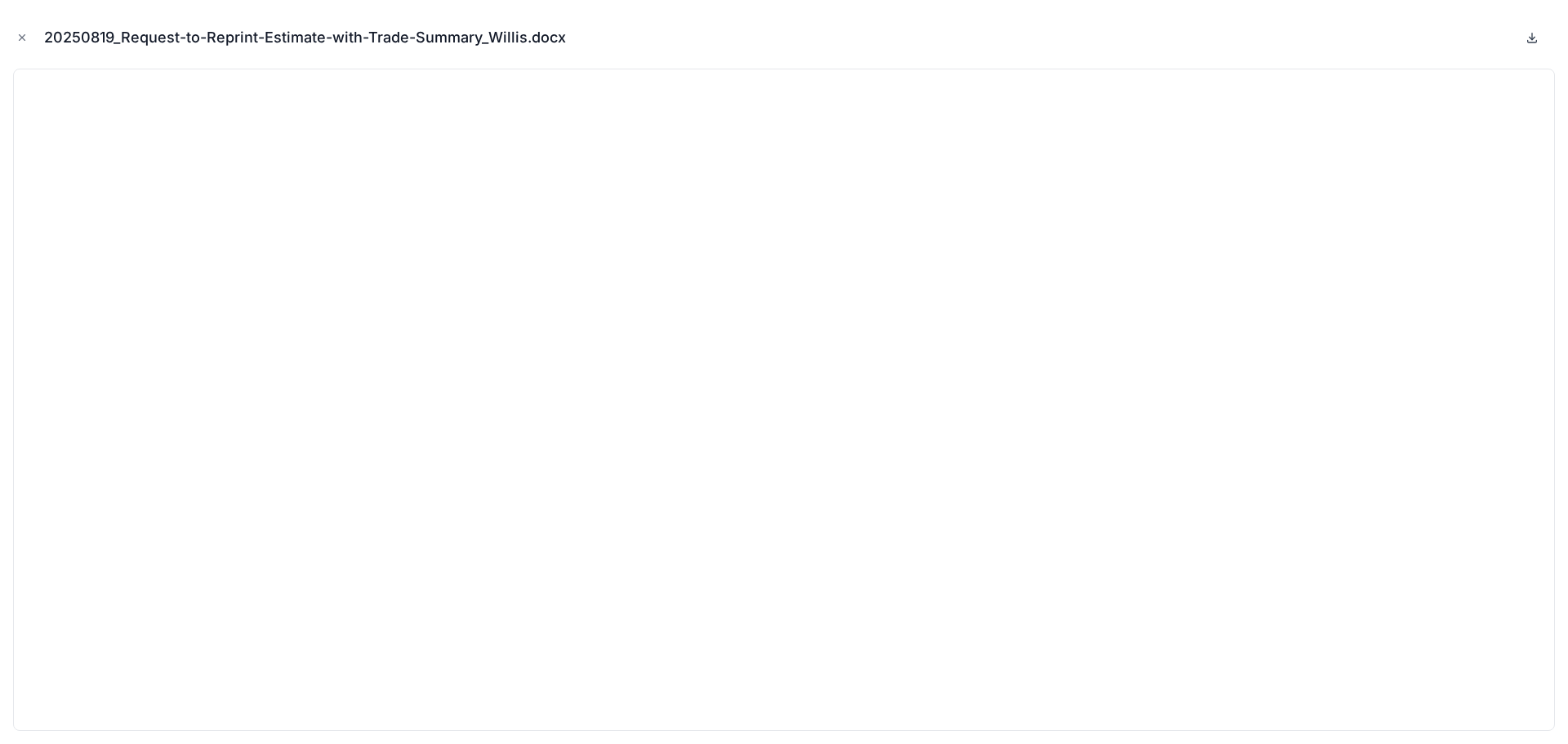
click at [1527, 37] on icon at bounding box center [1532, 37] width 13 height 13
drag, startPoint x: 18, startPoint y: 36, endPoint x: 59, endPoint y: 83, distance: 62.4
click at [18, 36] on icon "Close modal" at bounding box center [23, 37] width 12 height 12
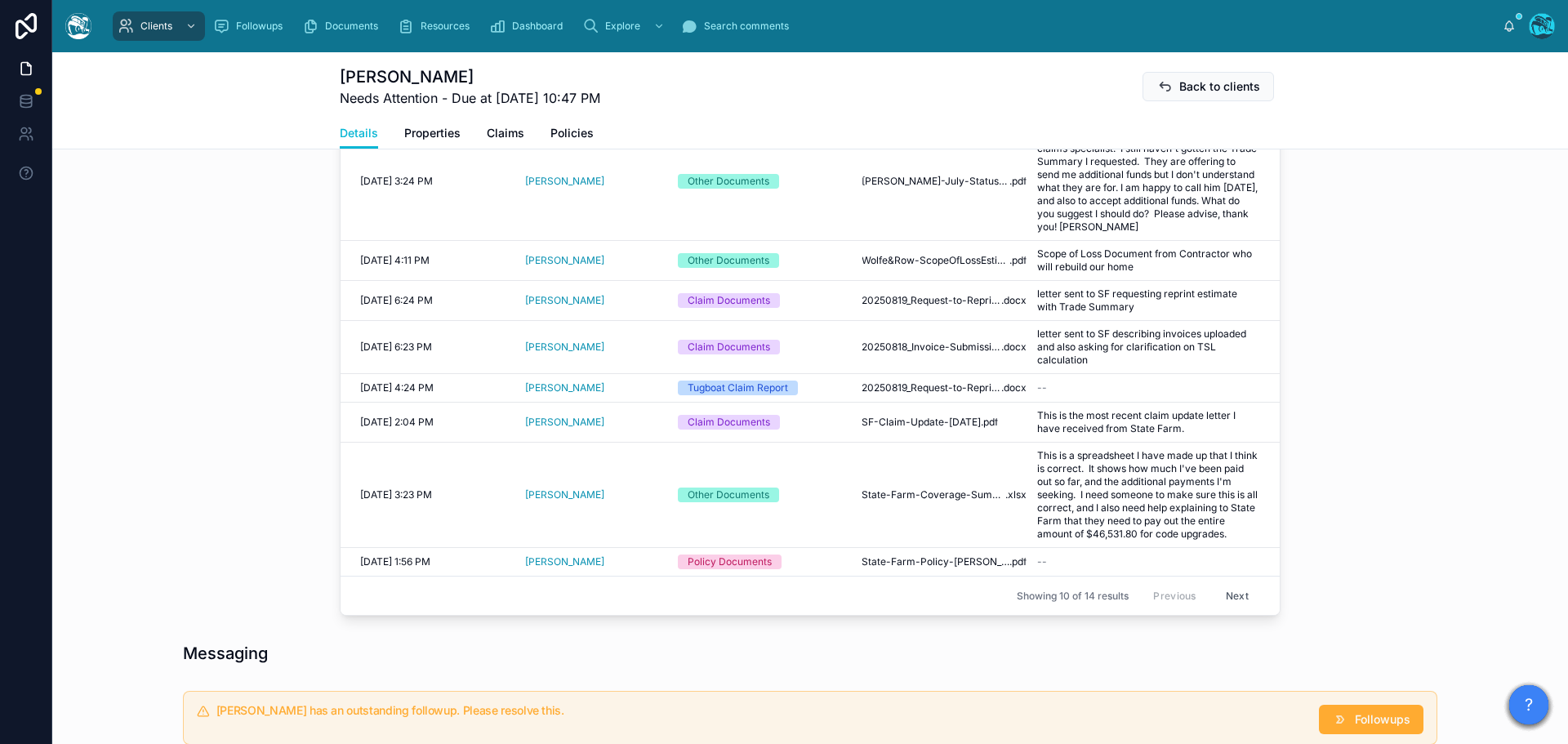
scroll to position [817, 0]
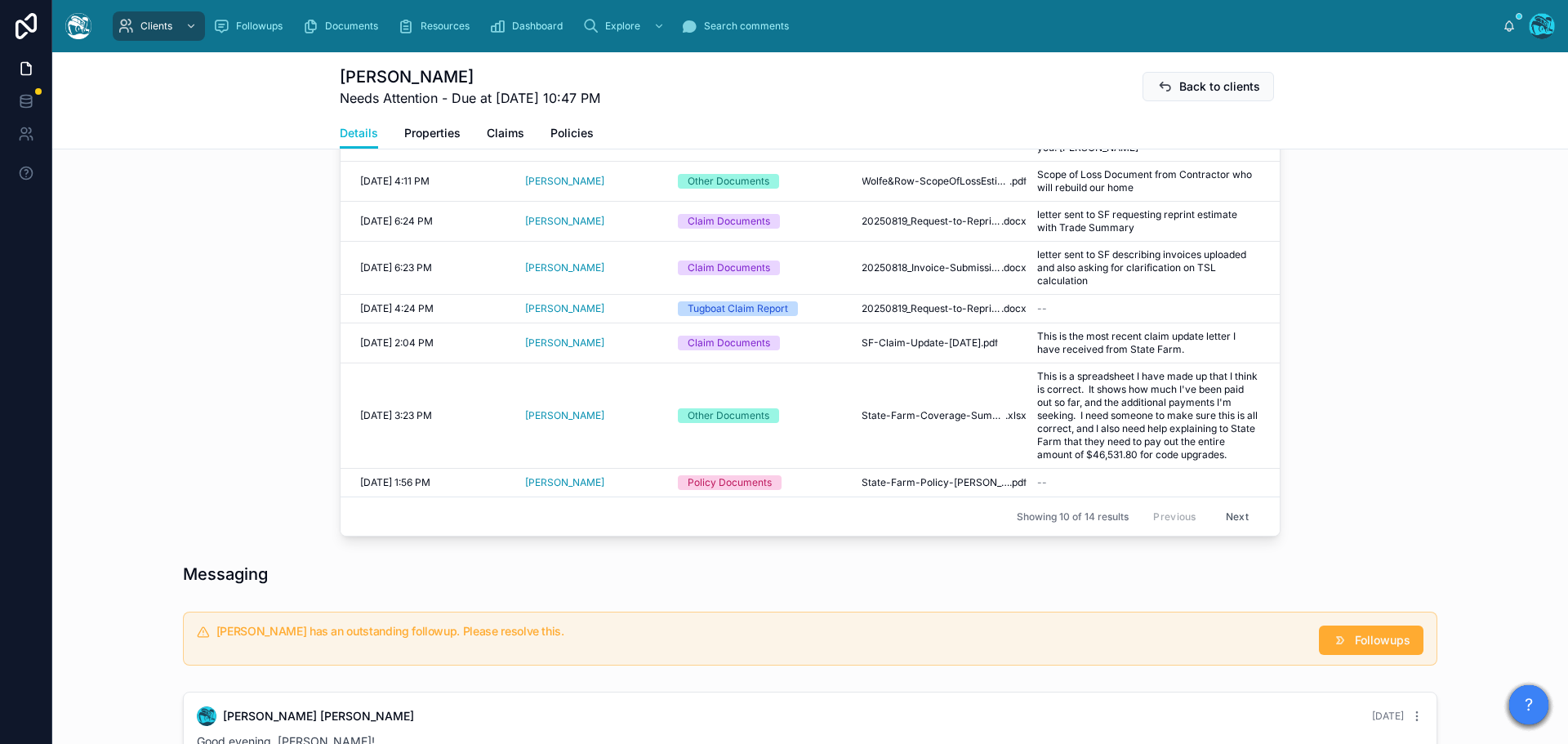
click at [1219, 518] on button "Next" at bounding box center [1237, 517] width 45 height 26
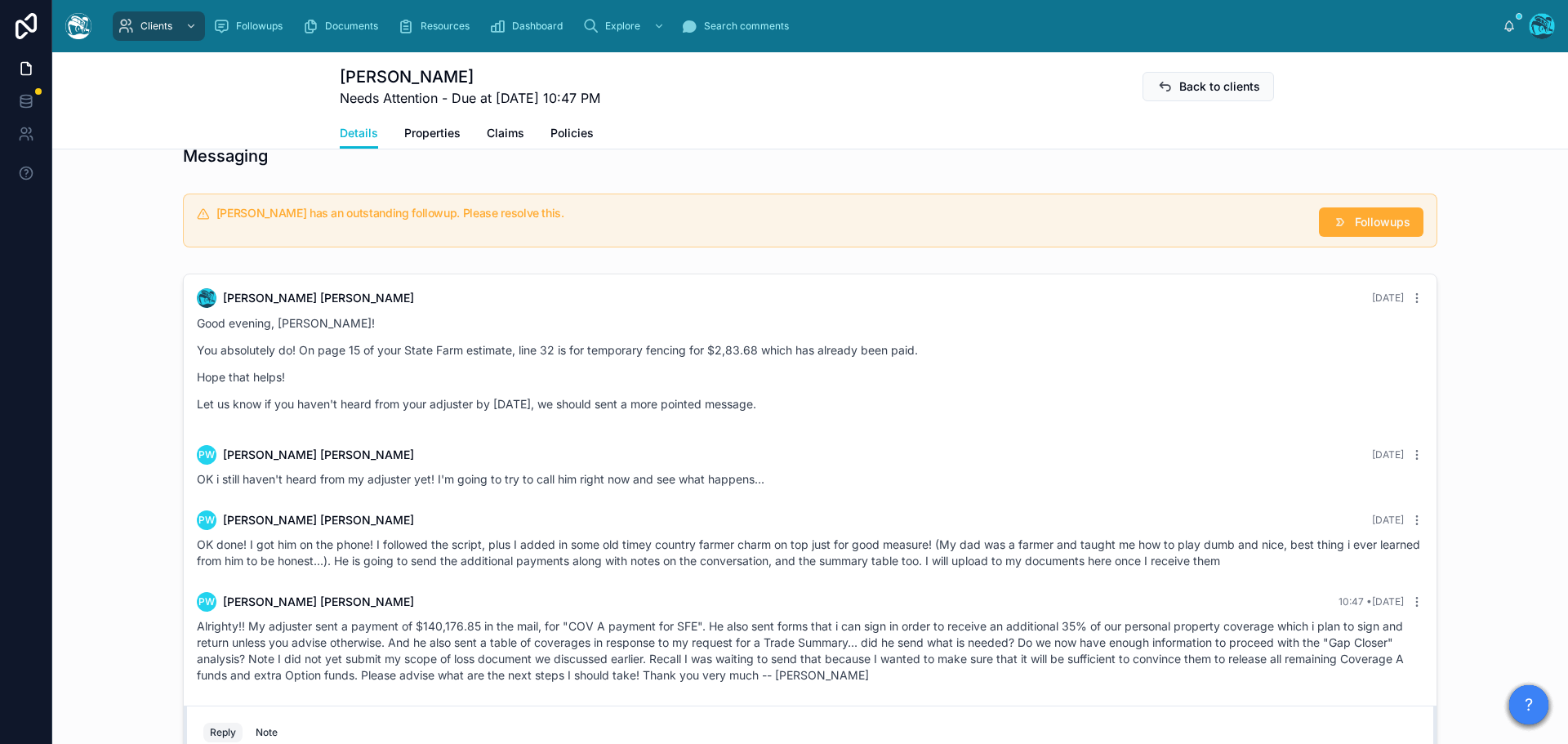
scroll to position [1062, 0]
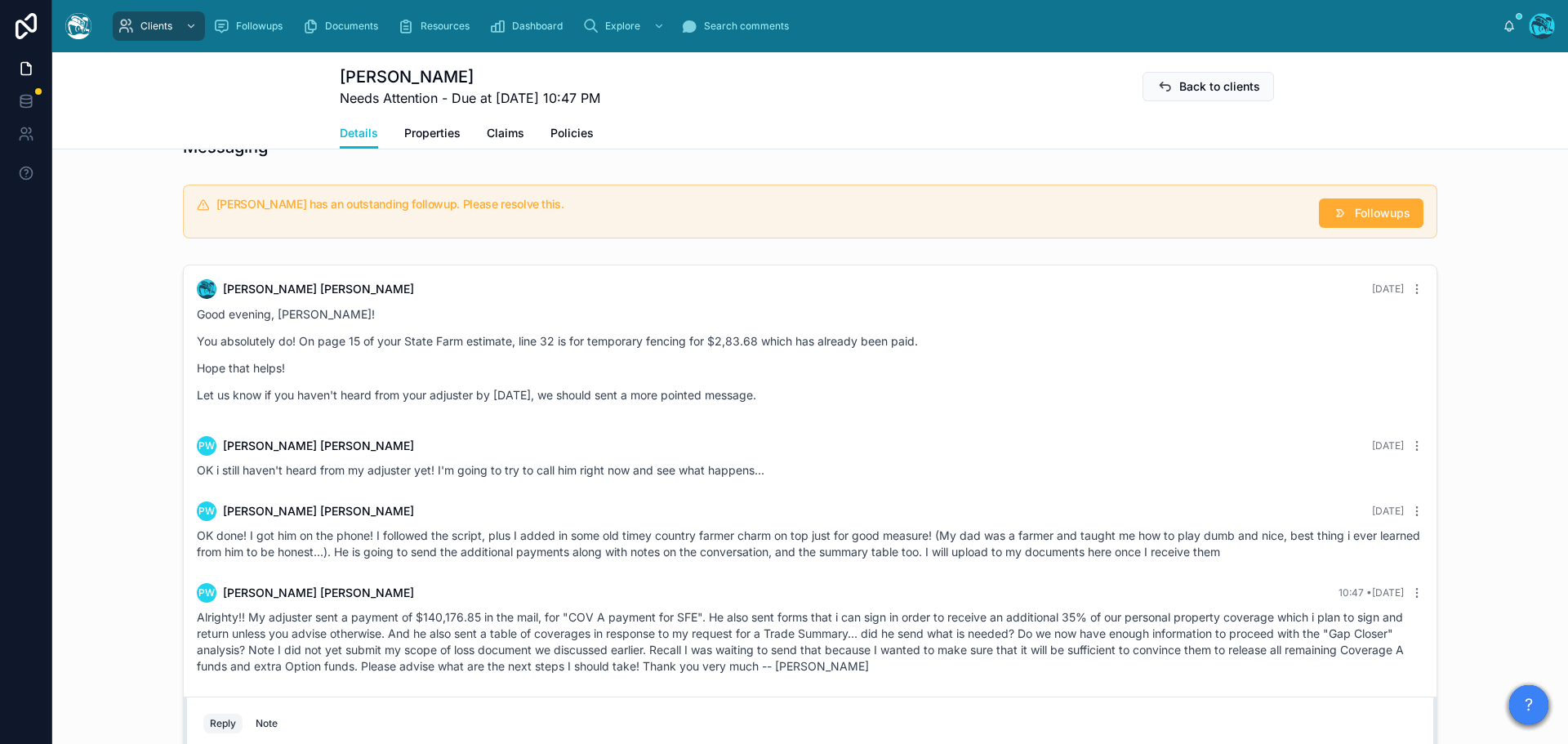
drag, startPoint x: 731, startPoint y: 357, endPoint x: 617, endPoint y: 453, distance: 149.0
click at [617, 453] on div "PW Peter Willis Yesterday" at bounding box center [811, 446] width 1227 height 20
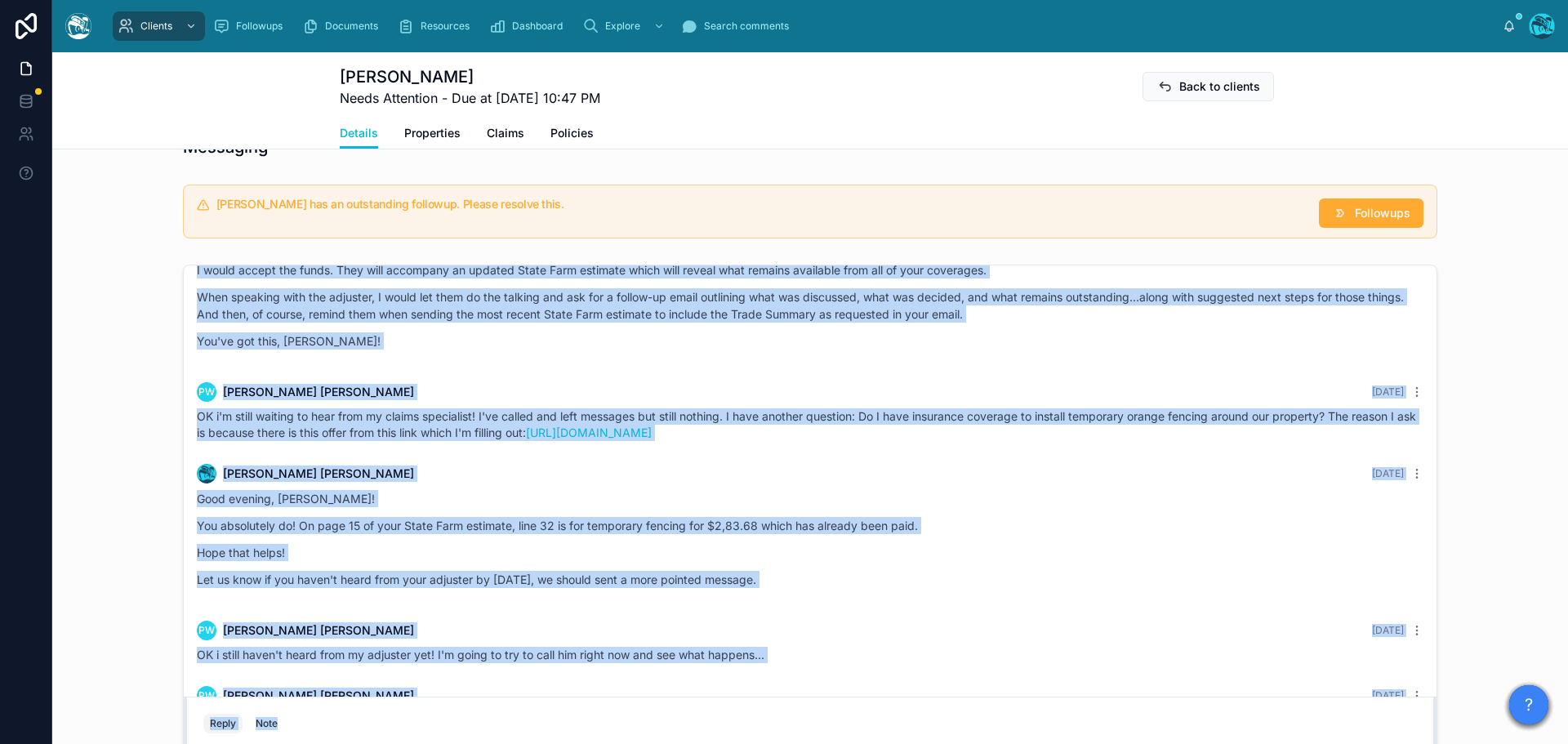
scroll to position [1573, 0]
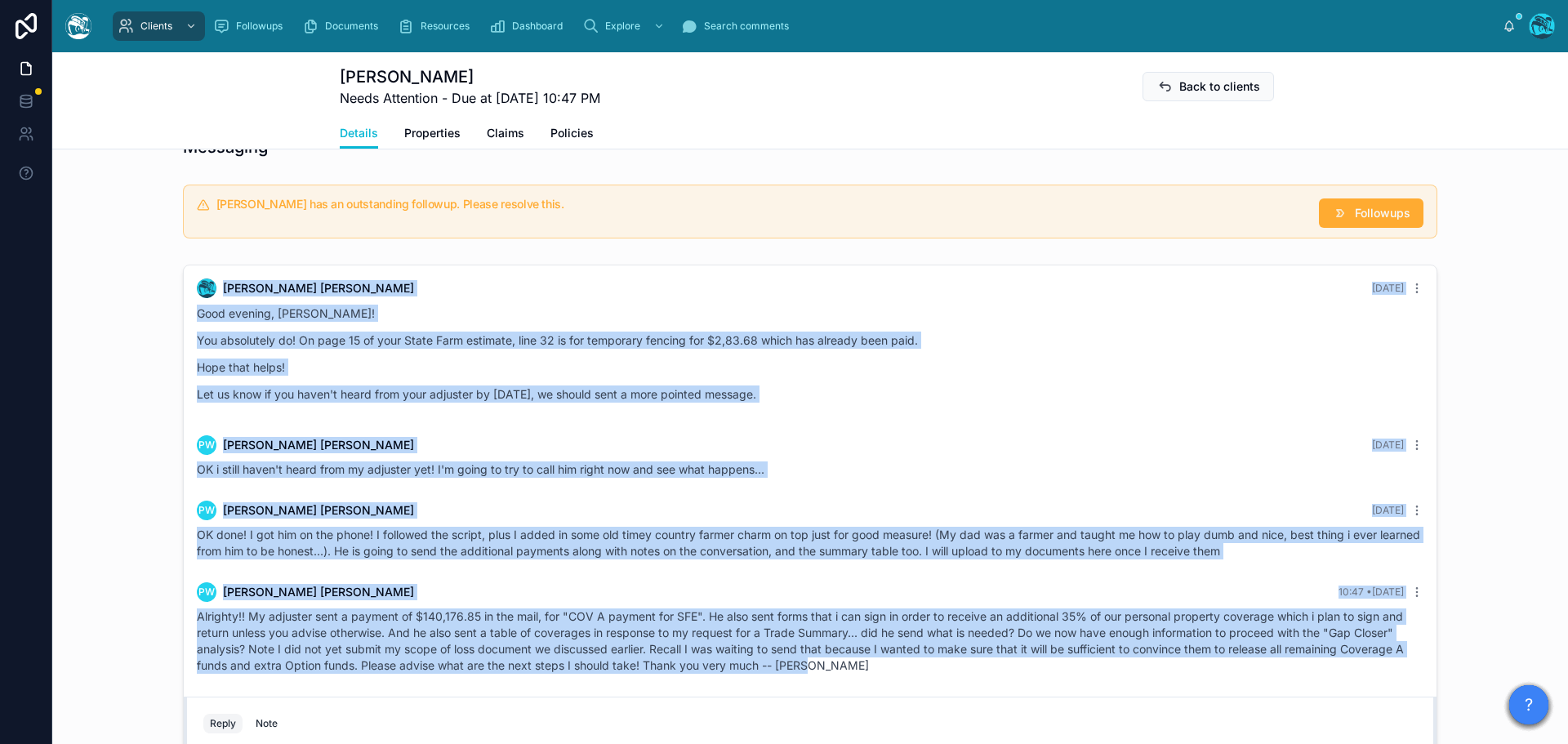
drag, startPoint x: 501, startPoint y: 506, endPoint x: 858, endPoint y: 679, distance: 396.7
copy div "PW Peter Willis Last month Hi there! As you suggested, my contractor just sent …"
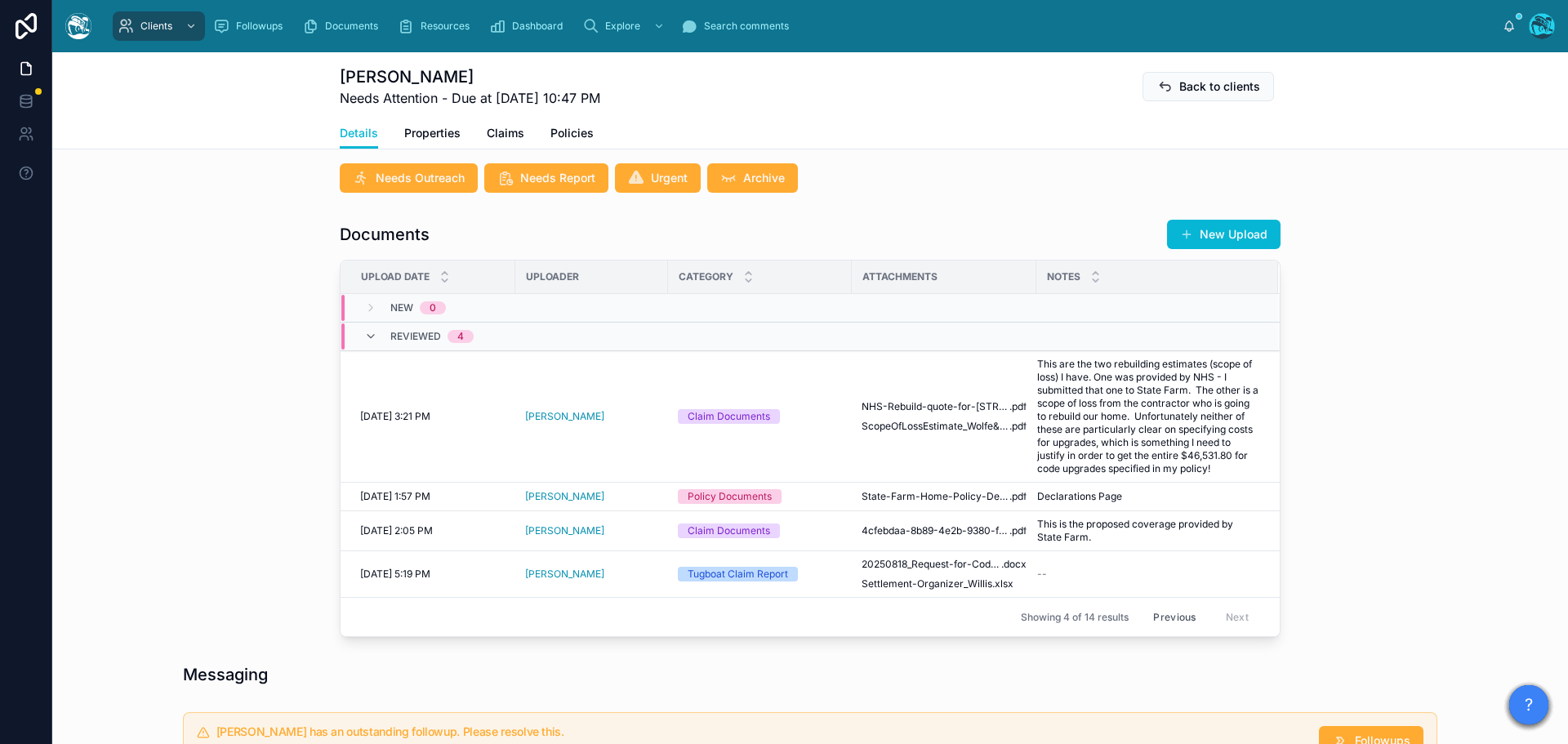
scroll to position [572, 0]
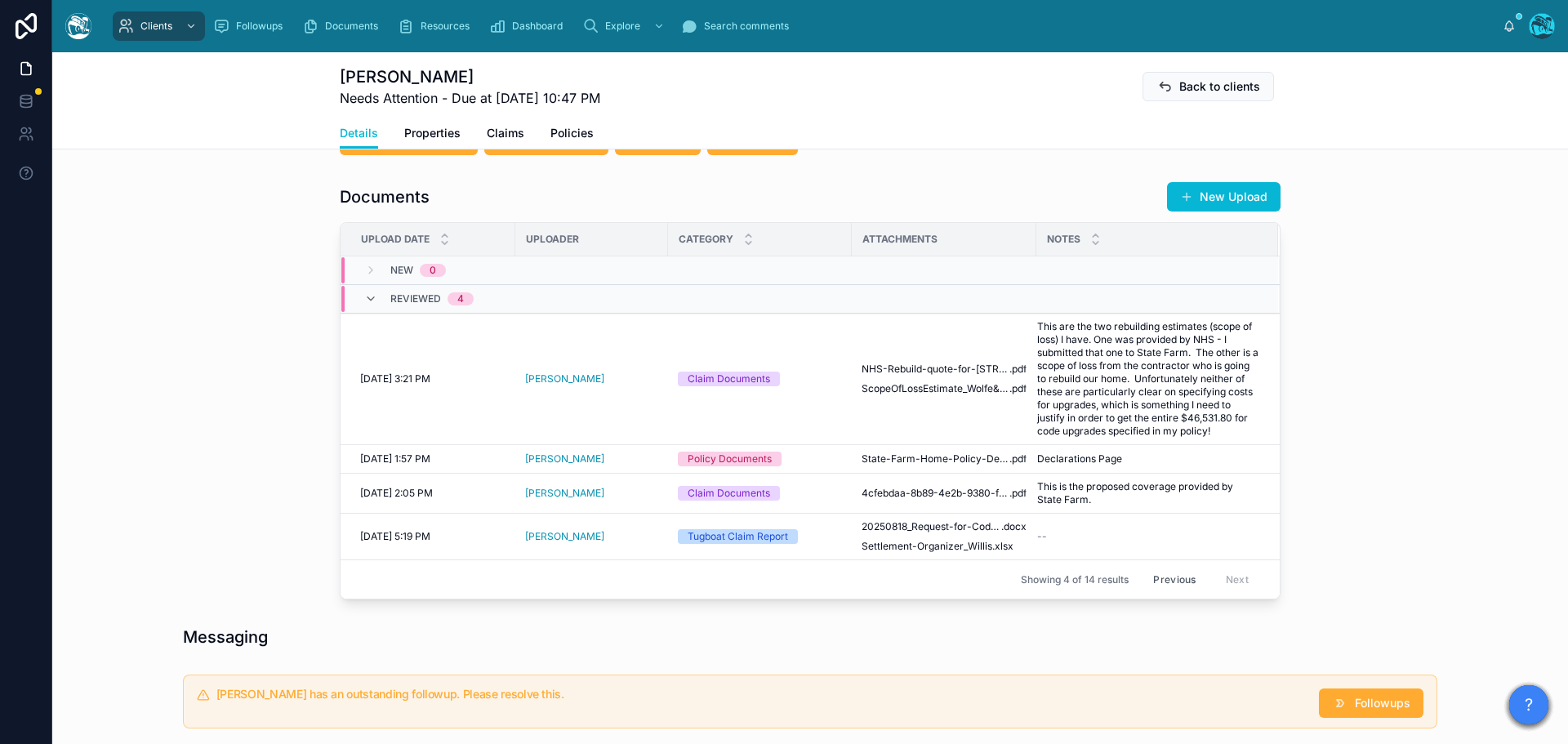
drag, startPoint x: 1167, startPoint y: 591, endPoint x: 1333, endPoint y: 510, distance: 184.7
click at [1167, 591] on button "Previous" at bounding box center [1174, 580] width 65 height 26
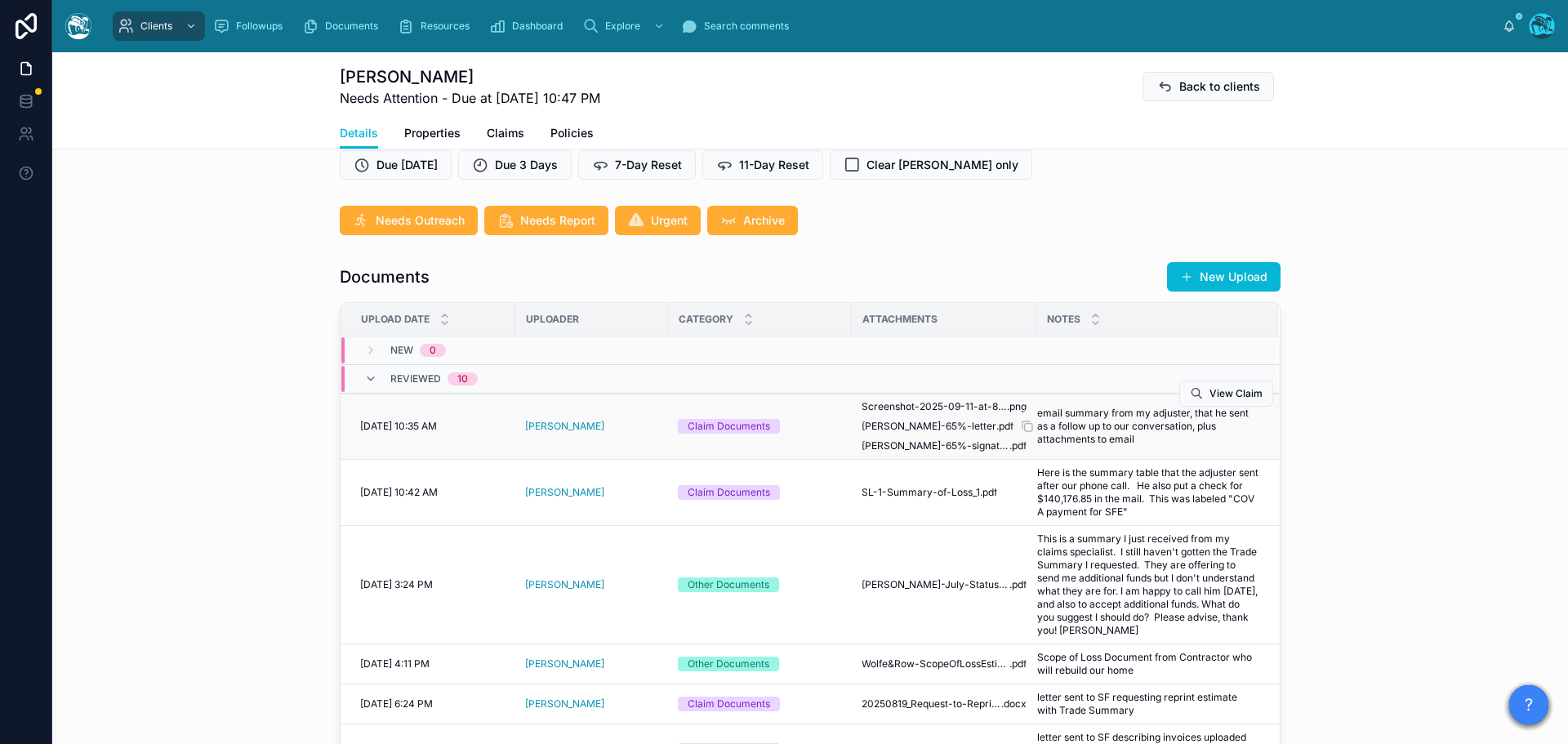
scroll to position [490, 0]
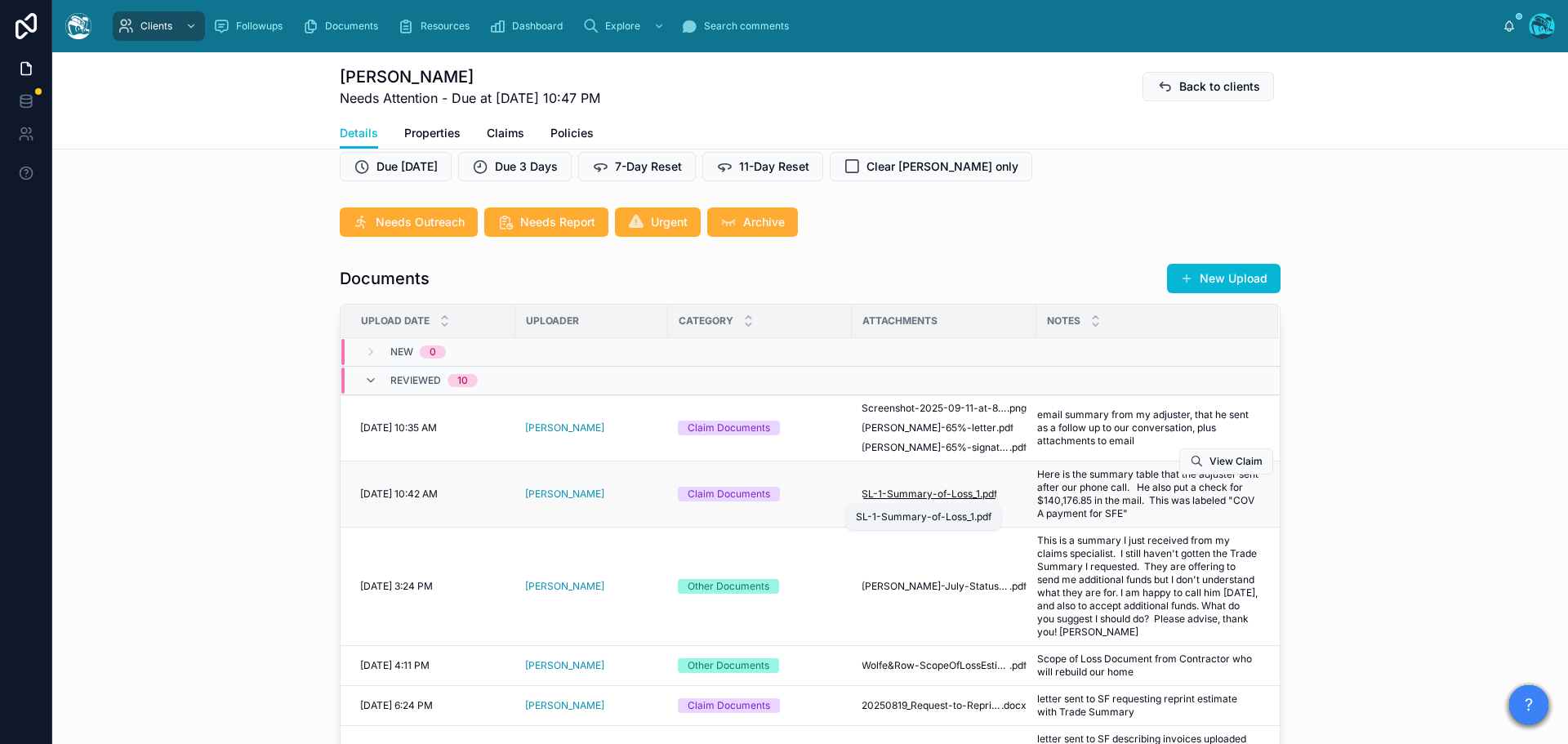
click at [954, 494] on span "SL-1-Summary-of-Loss_1" at bounding box center [920, 493] width 118 height 13
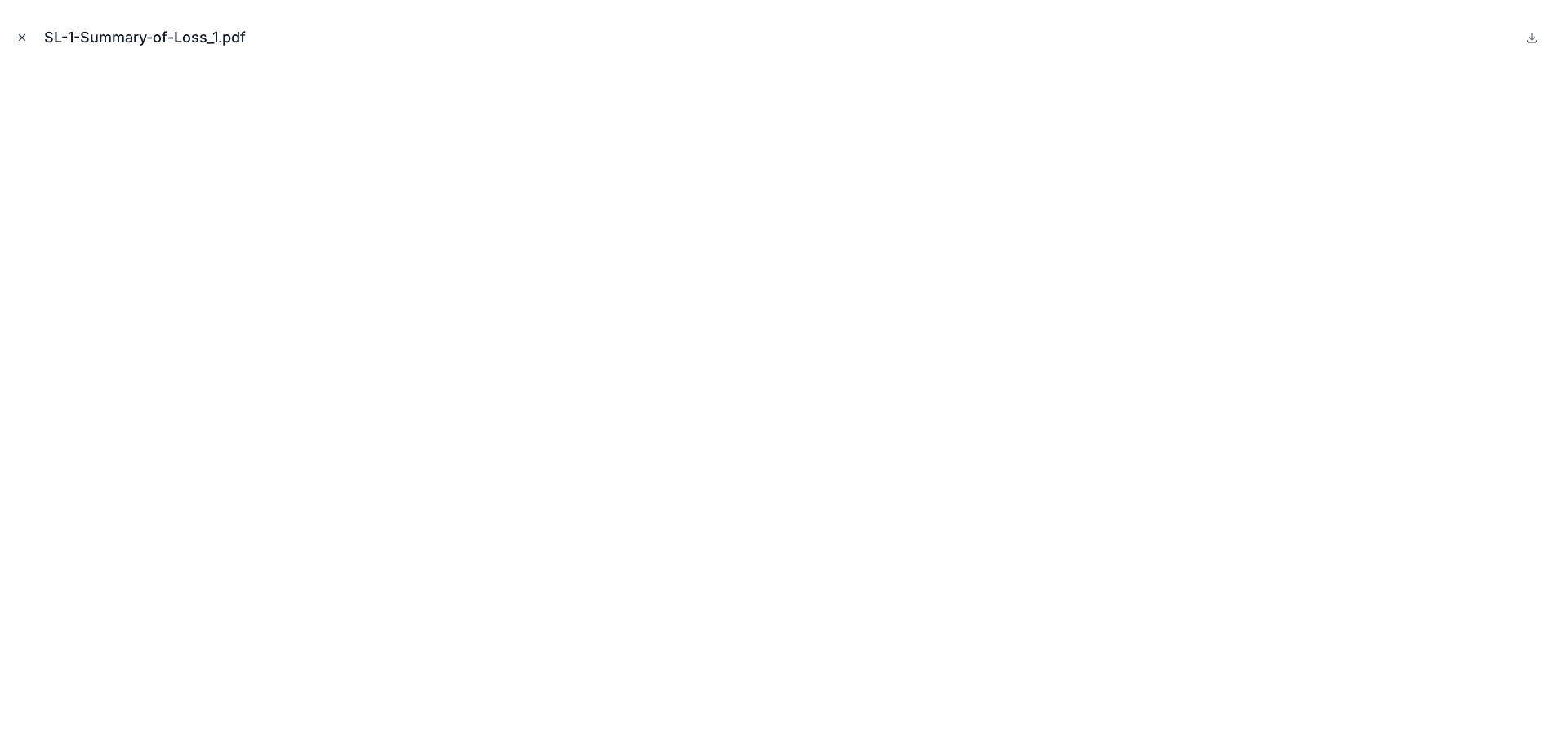
click at [20, 38] on icon "Close modal" at bounding box center [23, 37] width 12 height 12
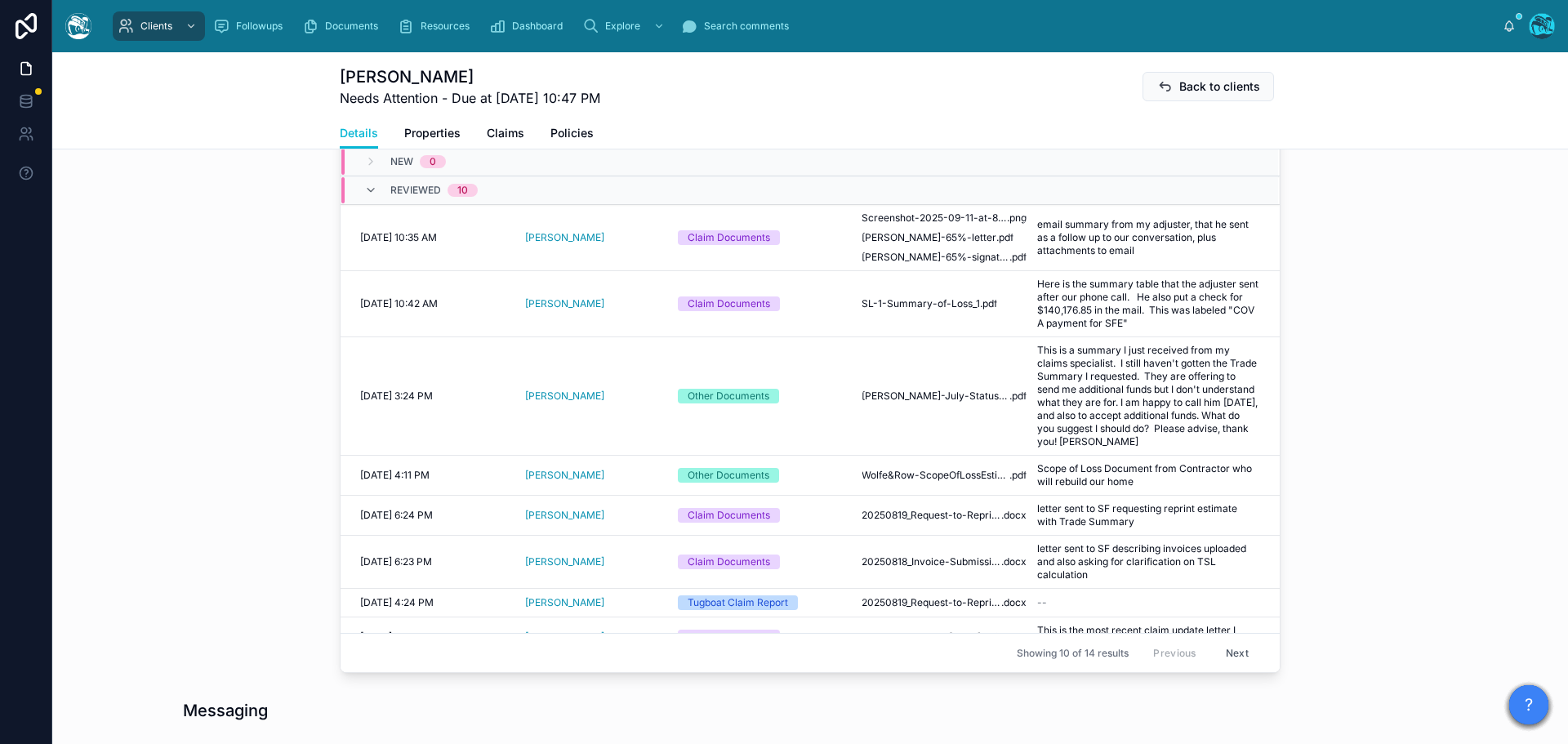
scroll to position [653, 0]
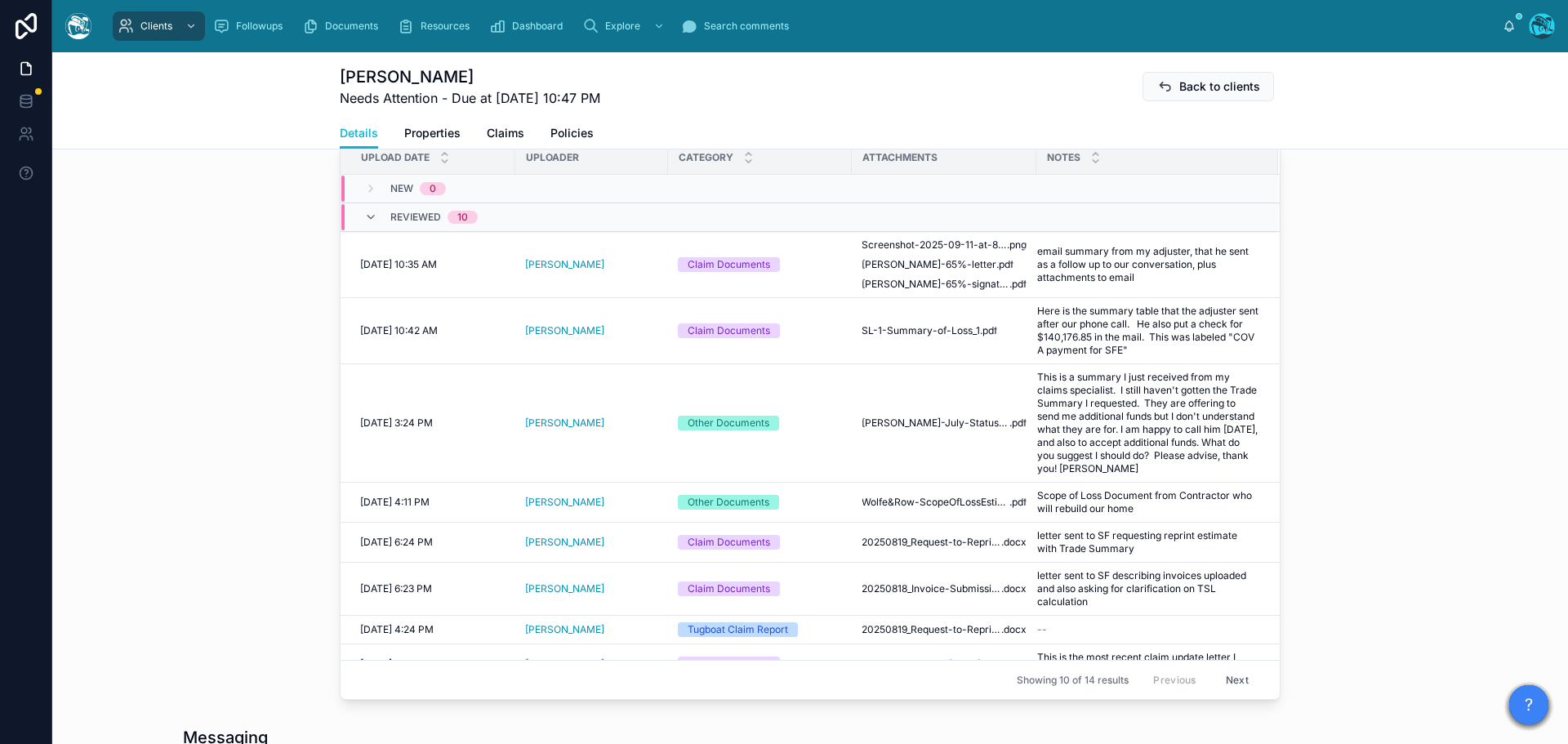
drag, startPoint x: 1220, startPoint y: 681, endPoint x: 1231, endPoint y: 676, distance: 12.1
click at [1220, 681] on button "Next" at bounding box center [1237, 680] width 45 height 26
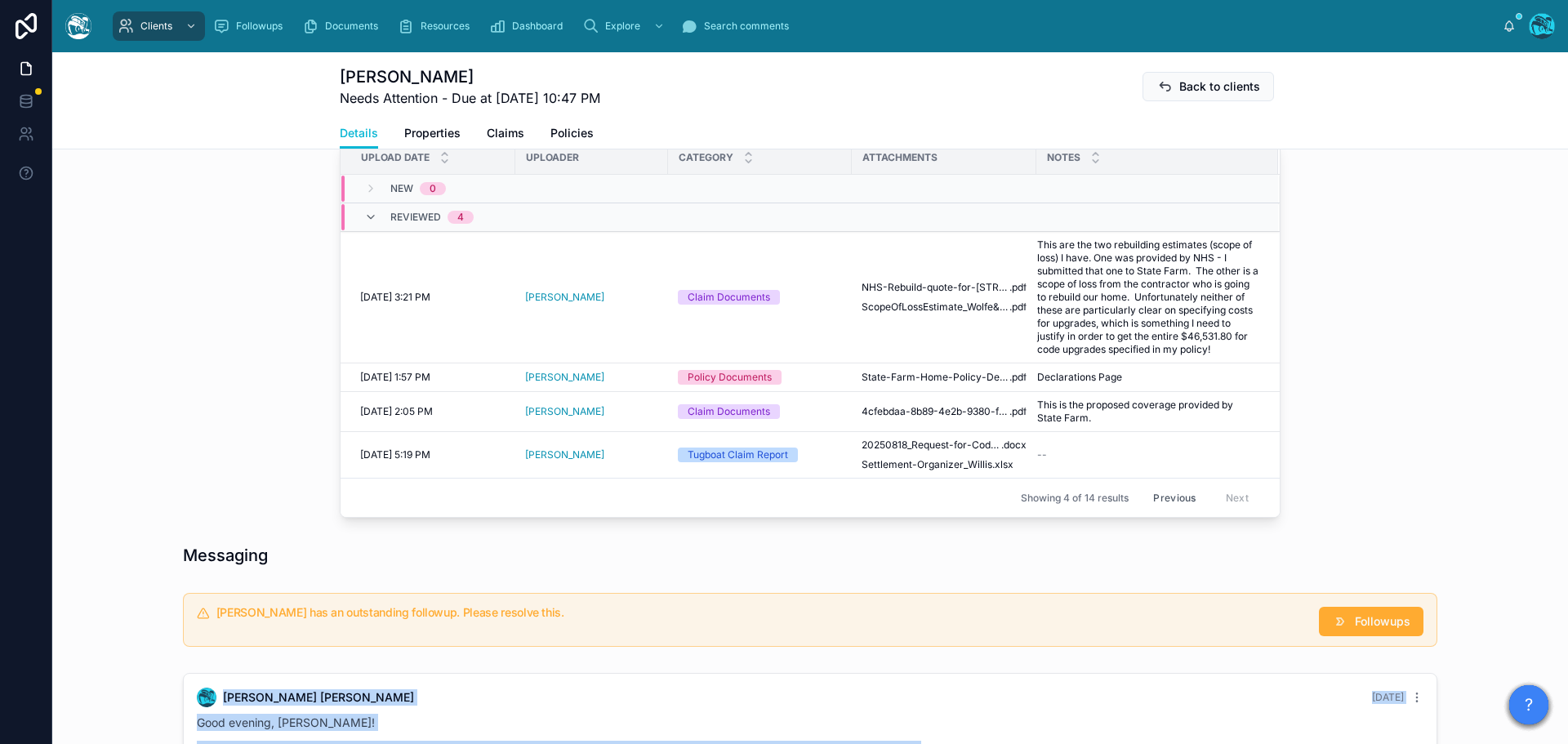
click at [1165, 510] on button "Previous" at bounding box center [1174, 498] width 65 height 26
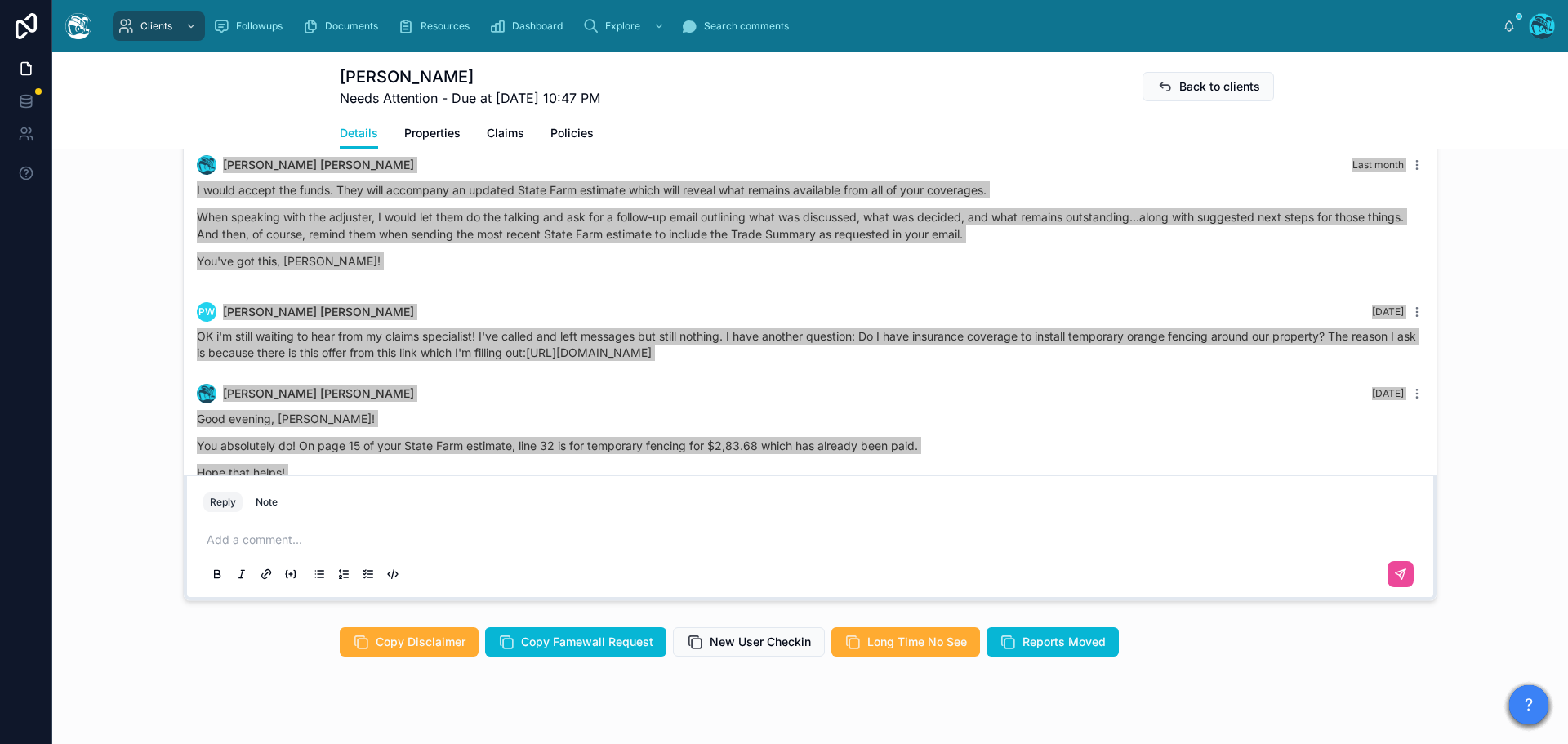
scroll to position [1470, 0]
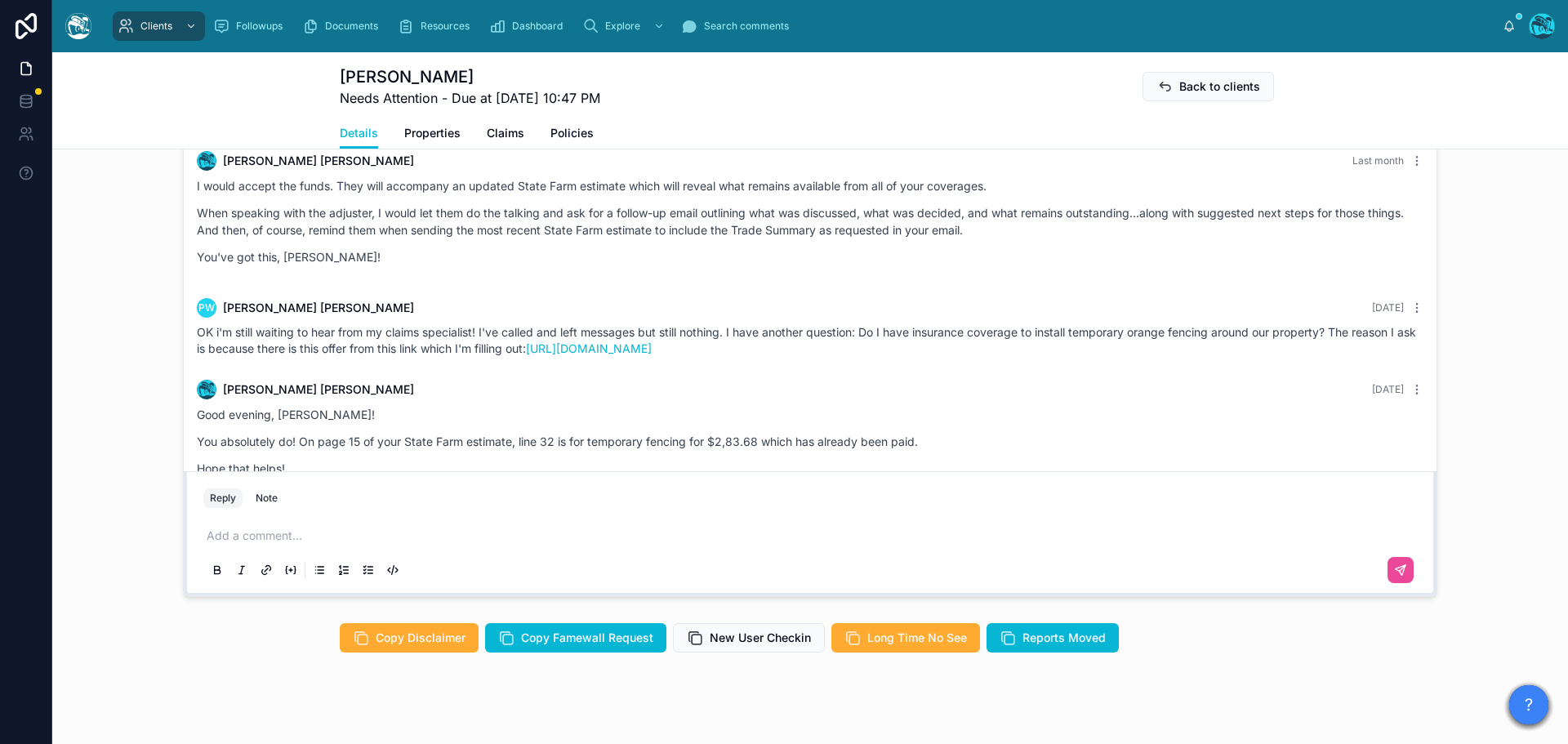
click at [265, 538] on p at bounding box center [813, 536] width 1213 height 17
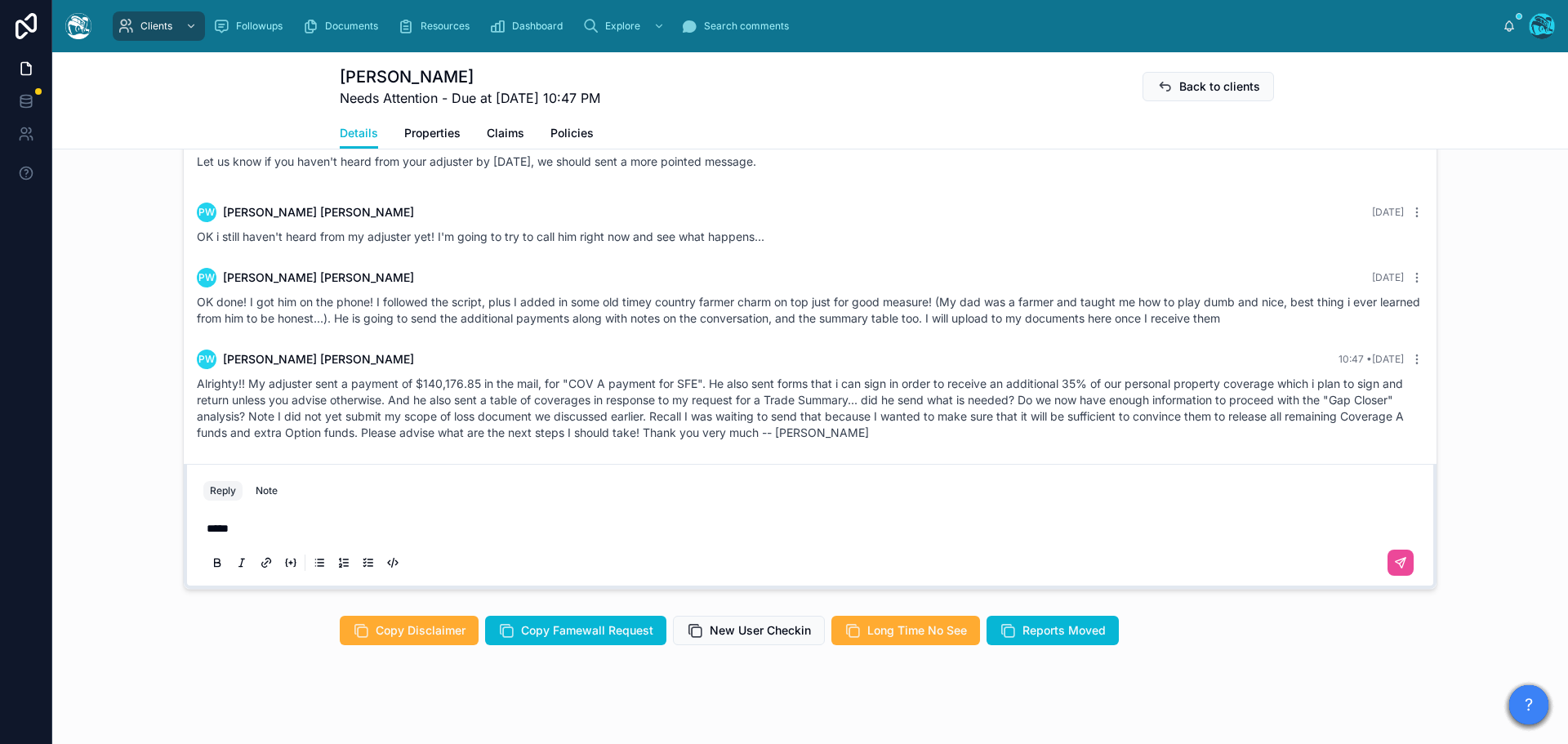
scroll to position [1490, 0]
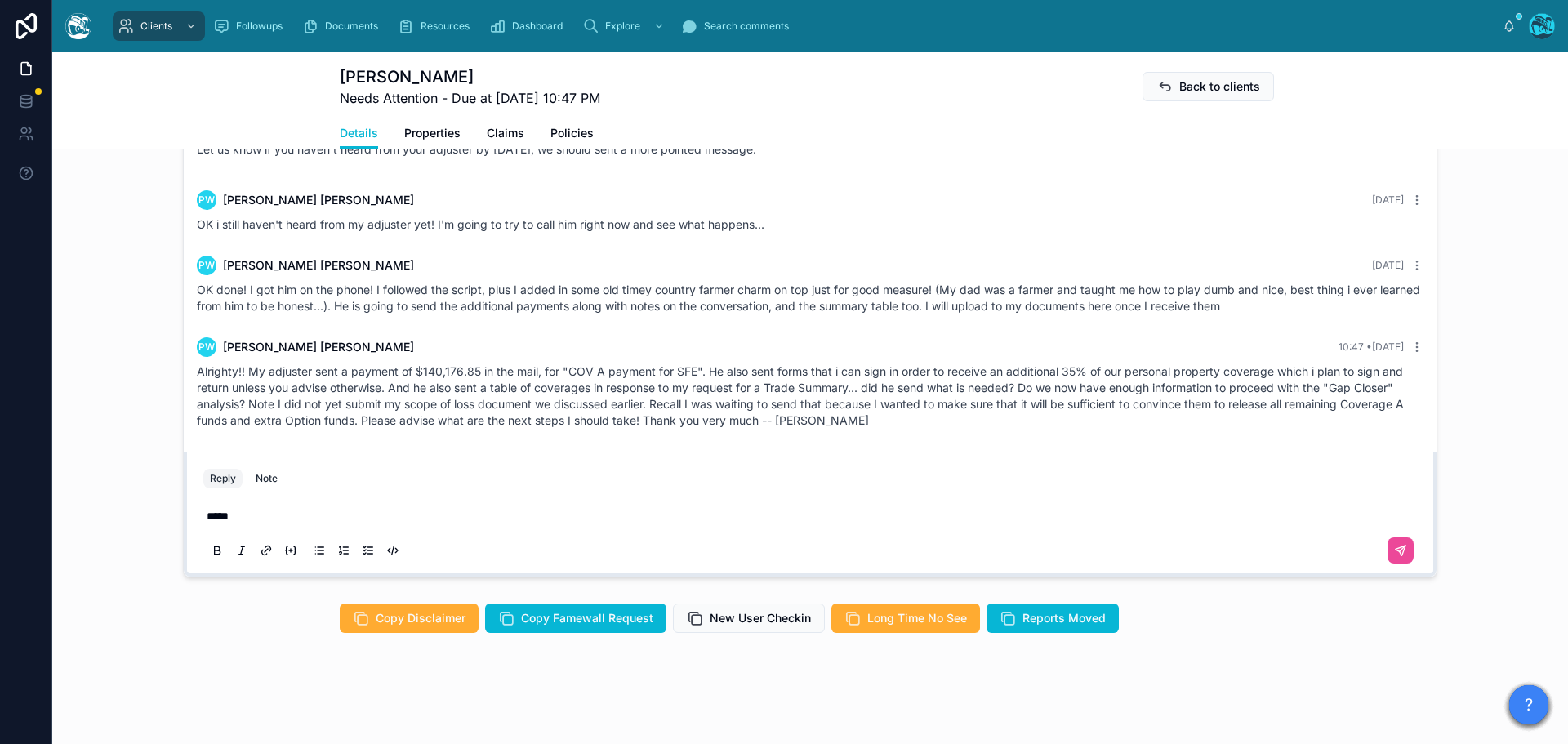
click at [255, 513] on p "****" at bounding box center [813, 516] width 1213 height 17
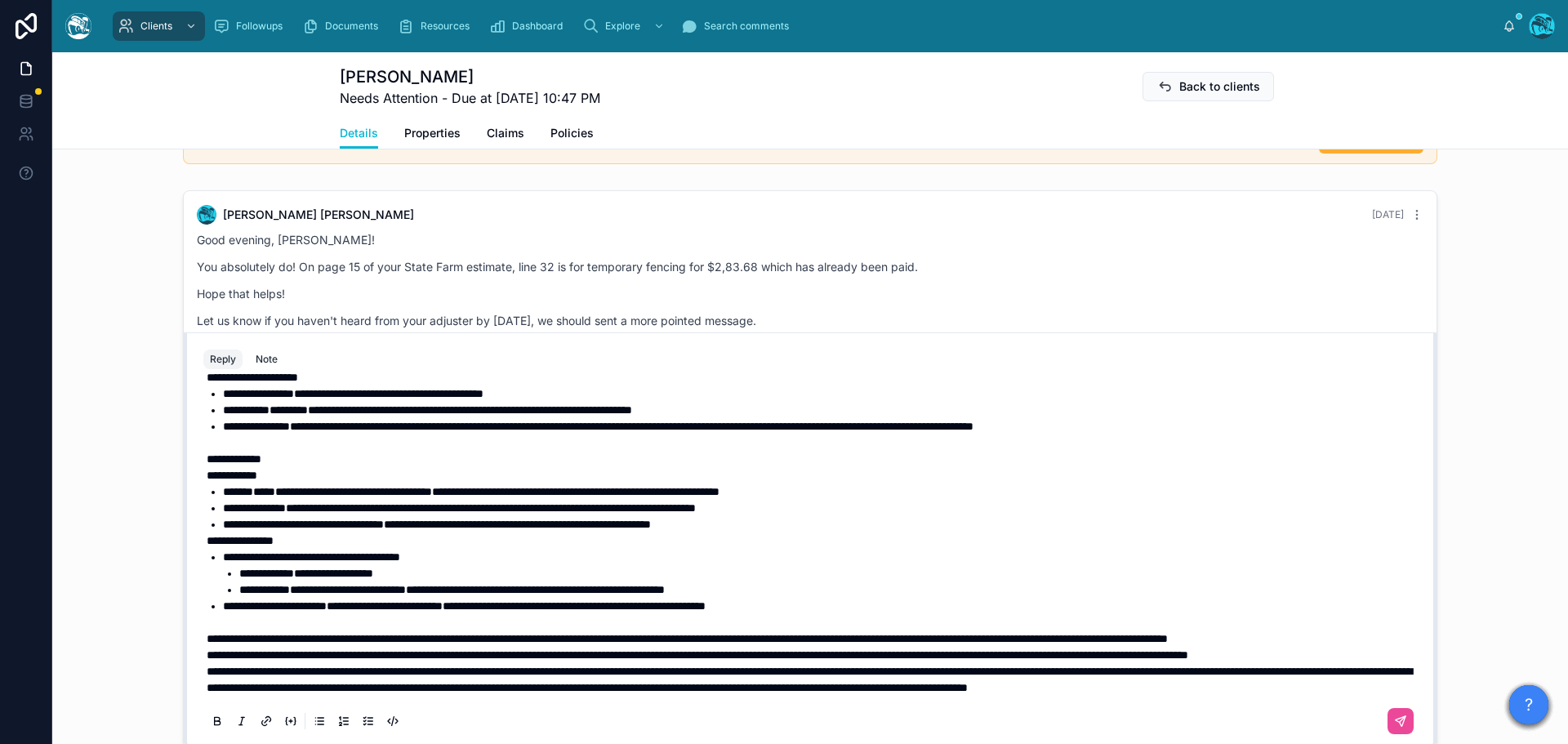
scroll to position [608, 0]
click at [349, 647] on p "**********" at bounding box center [813, 655] width 1213 height 17
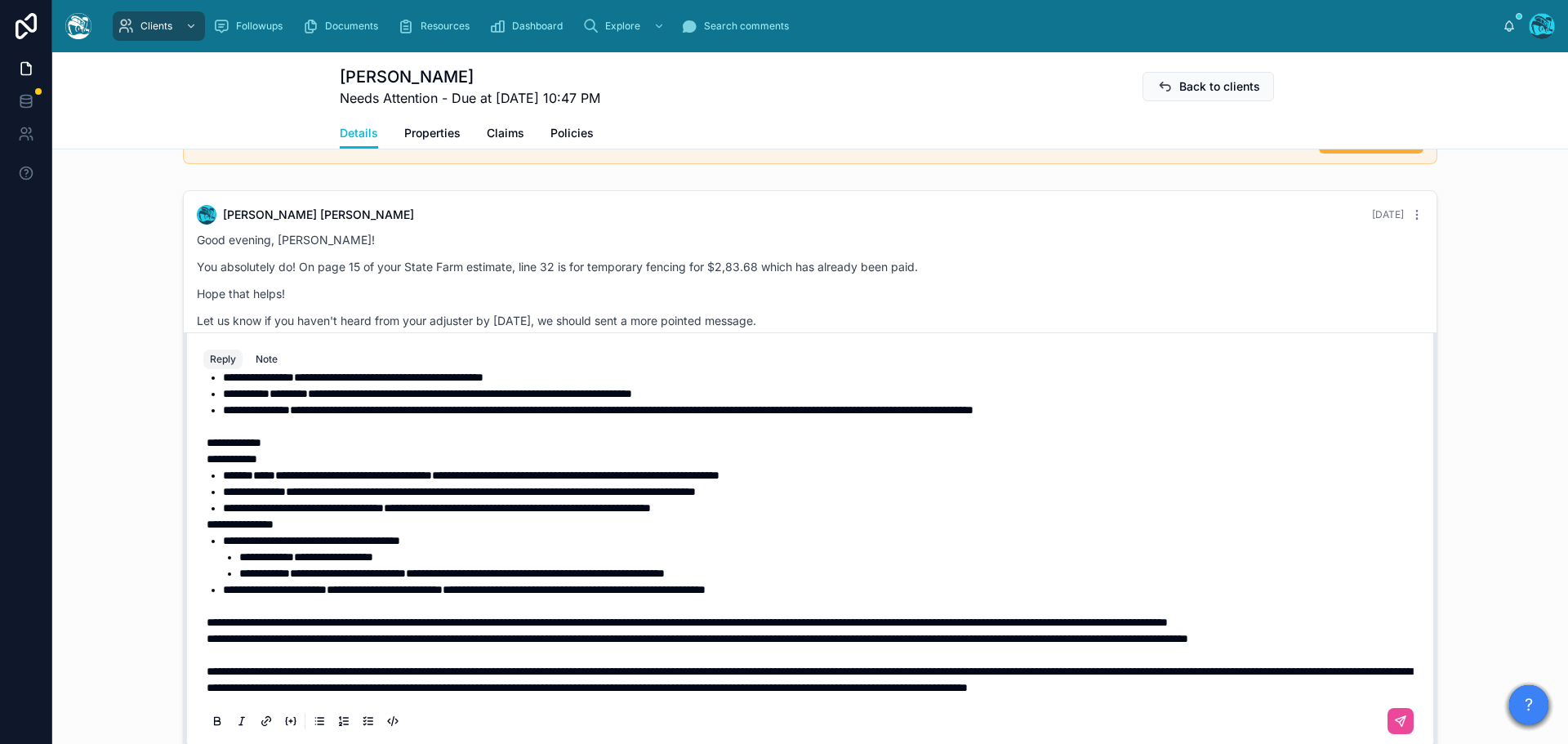
click at [340, 615] on p "**********" at bounding box center [813, 623] width 1213 height 17
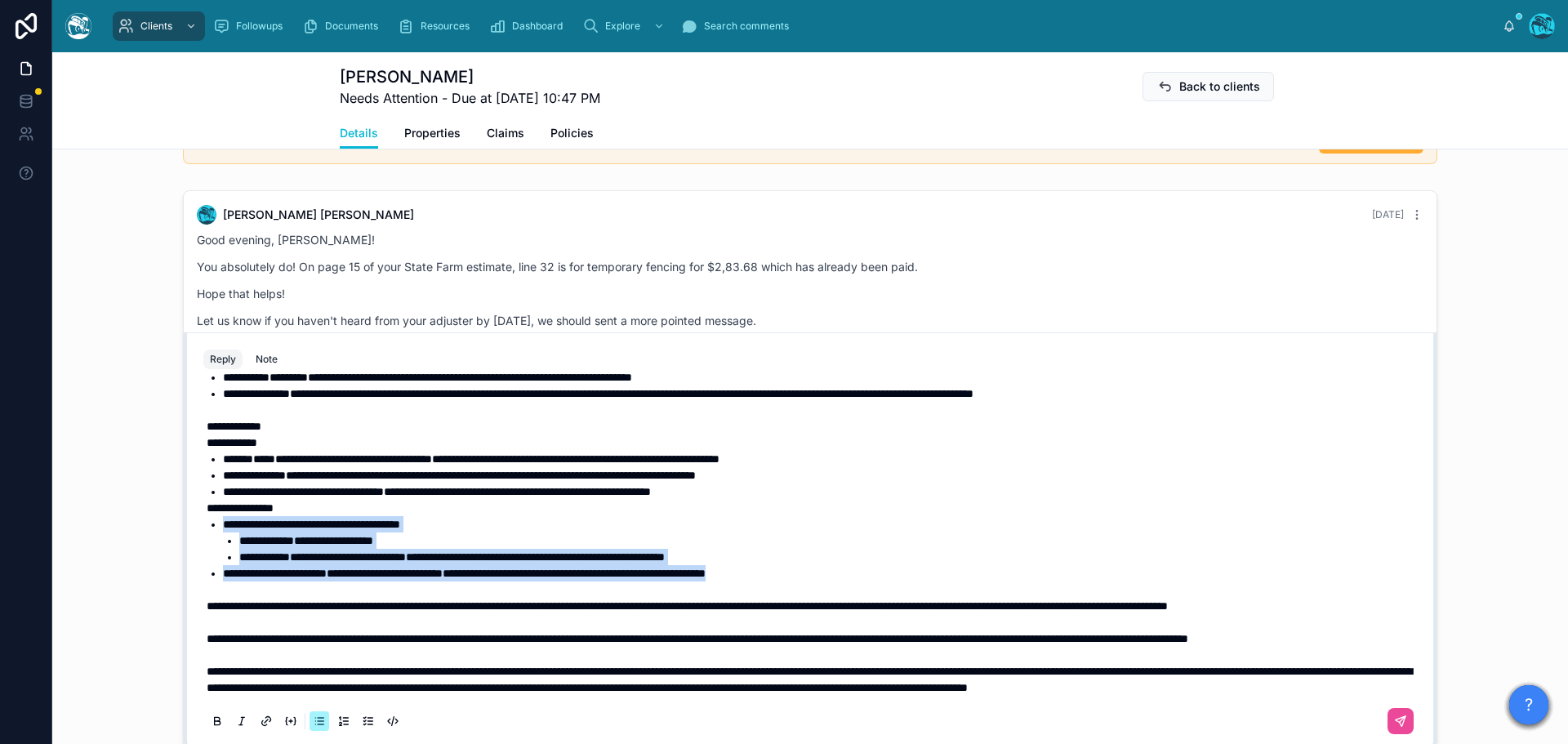
drag, startPoint x: 864, startPoint y: 552, endPoint x: 170, endPoint y: 505, distance: 695.6
click at [170, 505] on div "PW Peter Willis Last month You said it! I also modified the other letter templa…" at bounding box center [810, 469] width 1516 height 571
click at [215, 719] on icon at bounding box center [217, 720] width 5 height 4
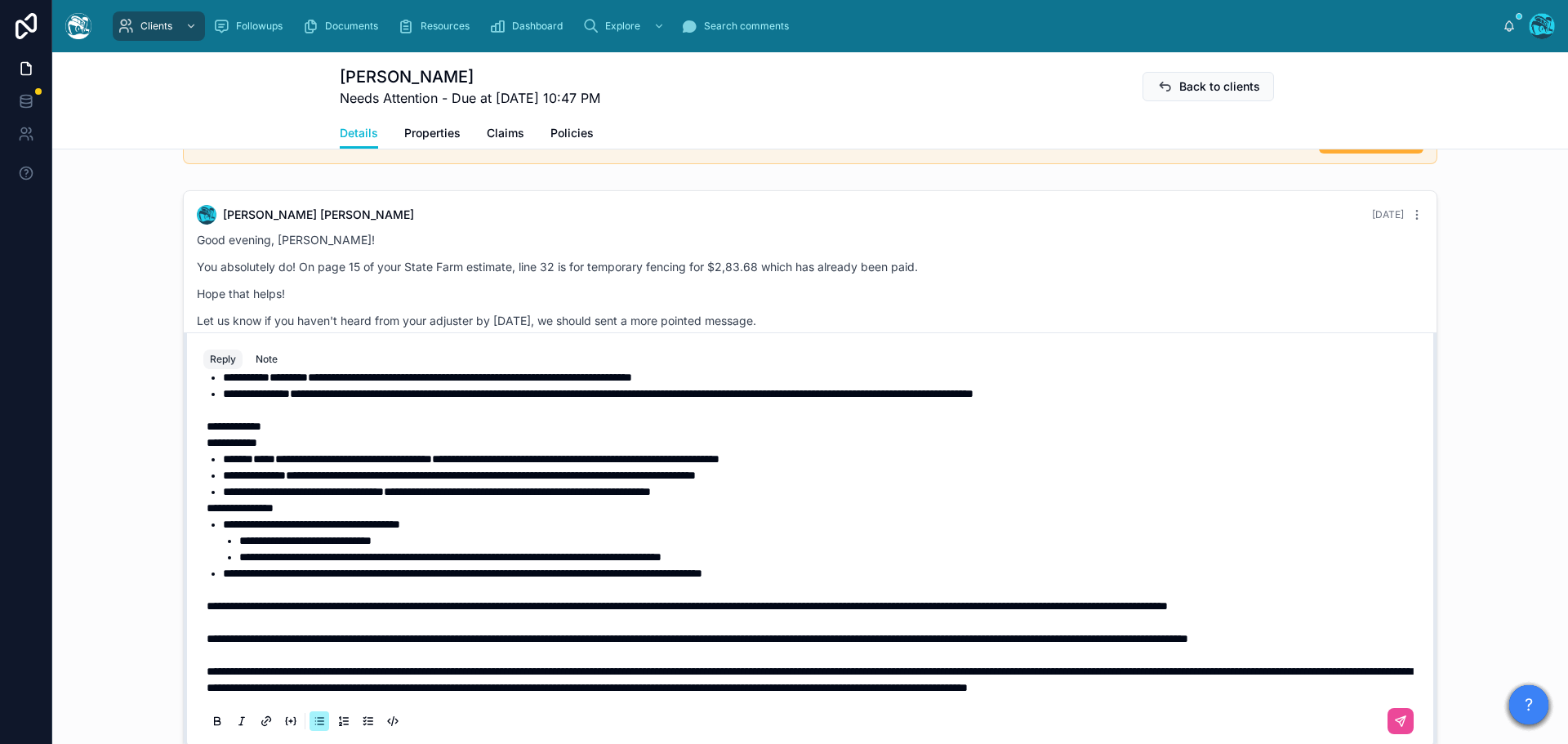
click at [222, 502] on span "**********" at bounding box center [240, 508] width 67 height 12
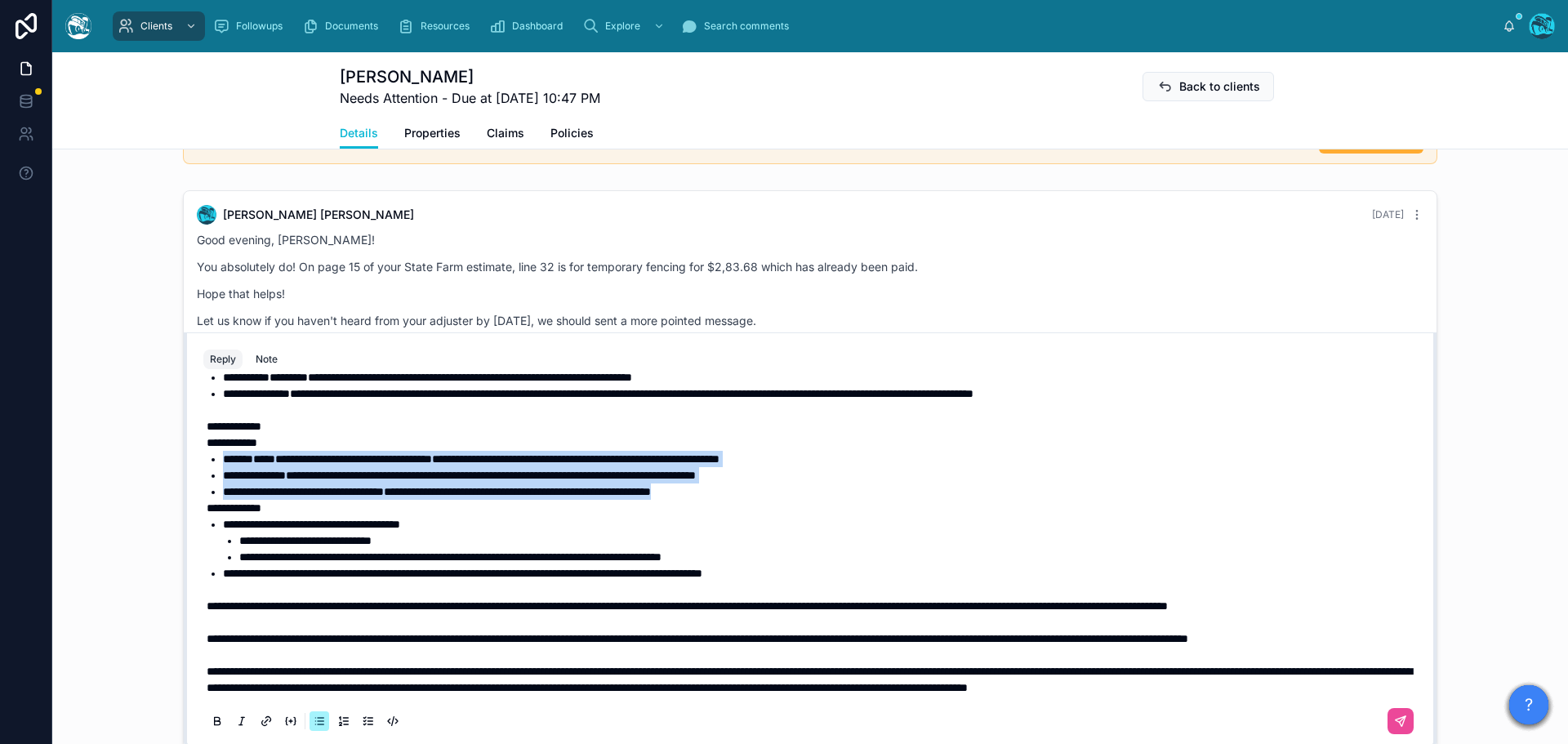
drag, startPoint x: 796, startPoint y: 473, endPoint x: 174, endPoint y: 444, distance: 622.7
click at [174, 444] on div "PW Peter Willis Last month You said it! I also modified the other letter templa…" at bounding box center [810, 469] width 1516 height 571
click at [215, 719] on icon at bounding box center [217, 721] width 13 height 13
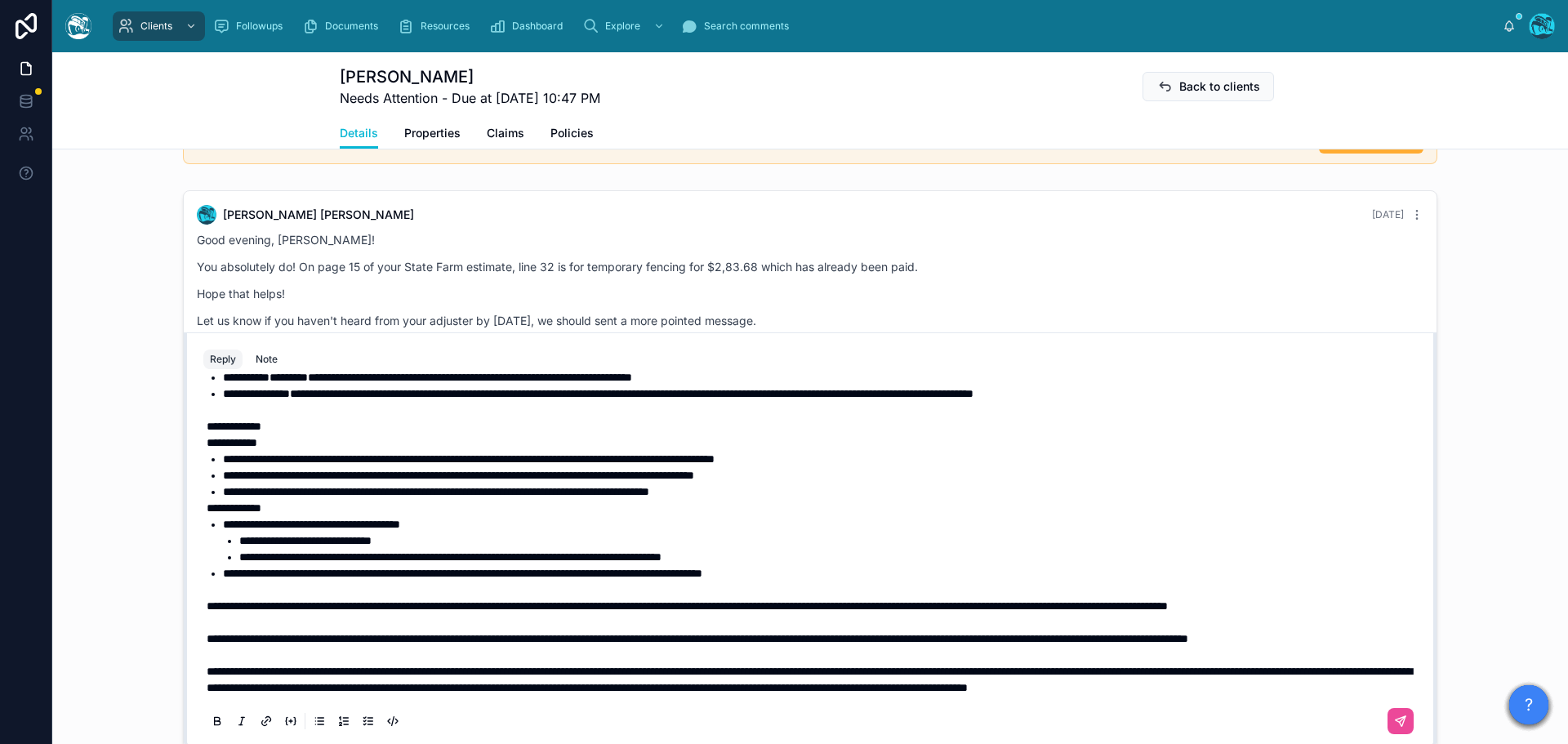
click at [219, 437] on span "**********" at bounding box center [231, 443] width 50 height 12
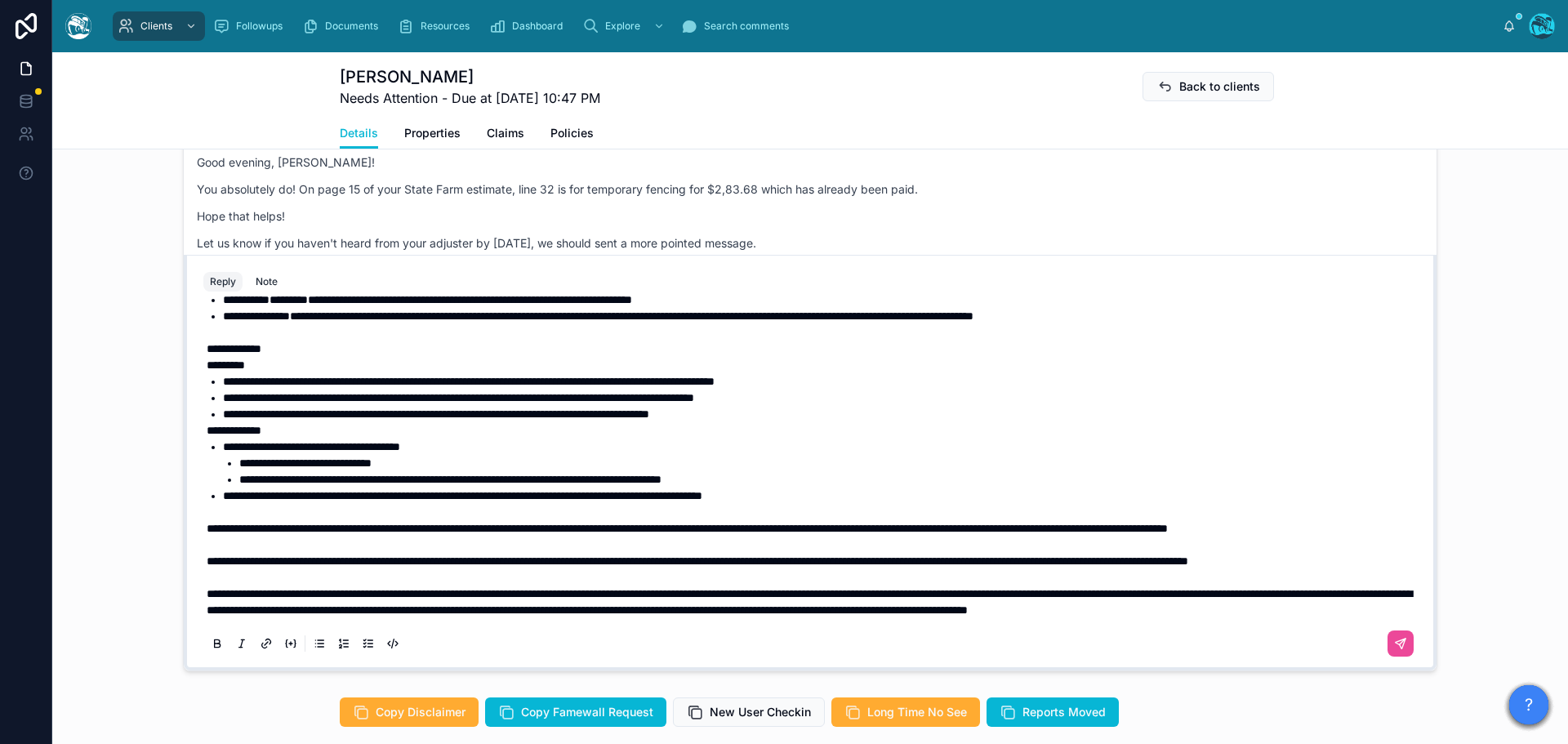
scroll to position [1400, 0]
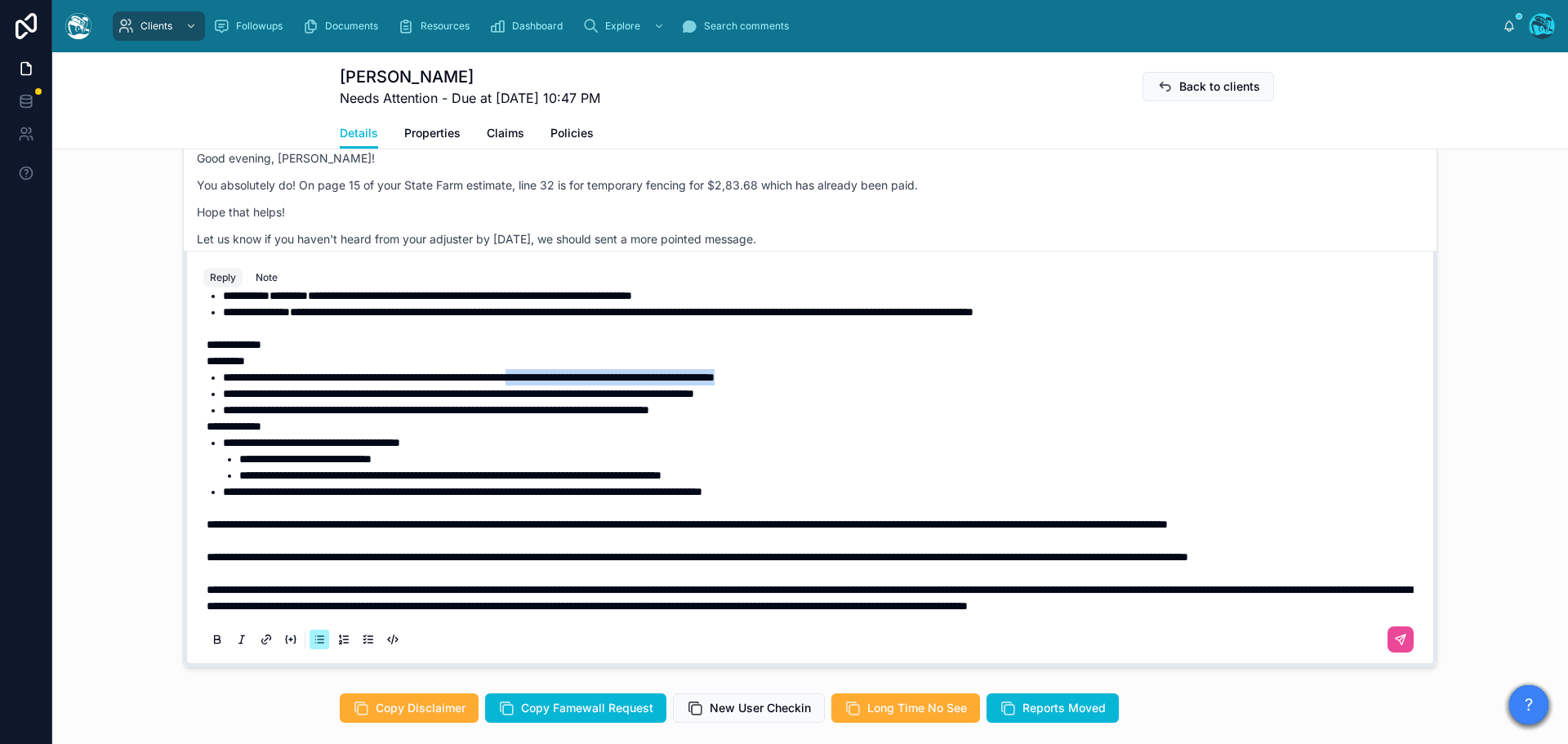
drag, startPoint x: 883, startPoint y: 362, endPoint x: 609, endPoint y: 362, distance: 274.0
click at [609, 369] on li "**********" at bounding box center [821, 377] width 1197 height 17
click at [220, 339] on span "**********" at bounding box center [233, 345] width 54 height 12
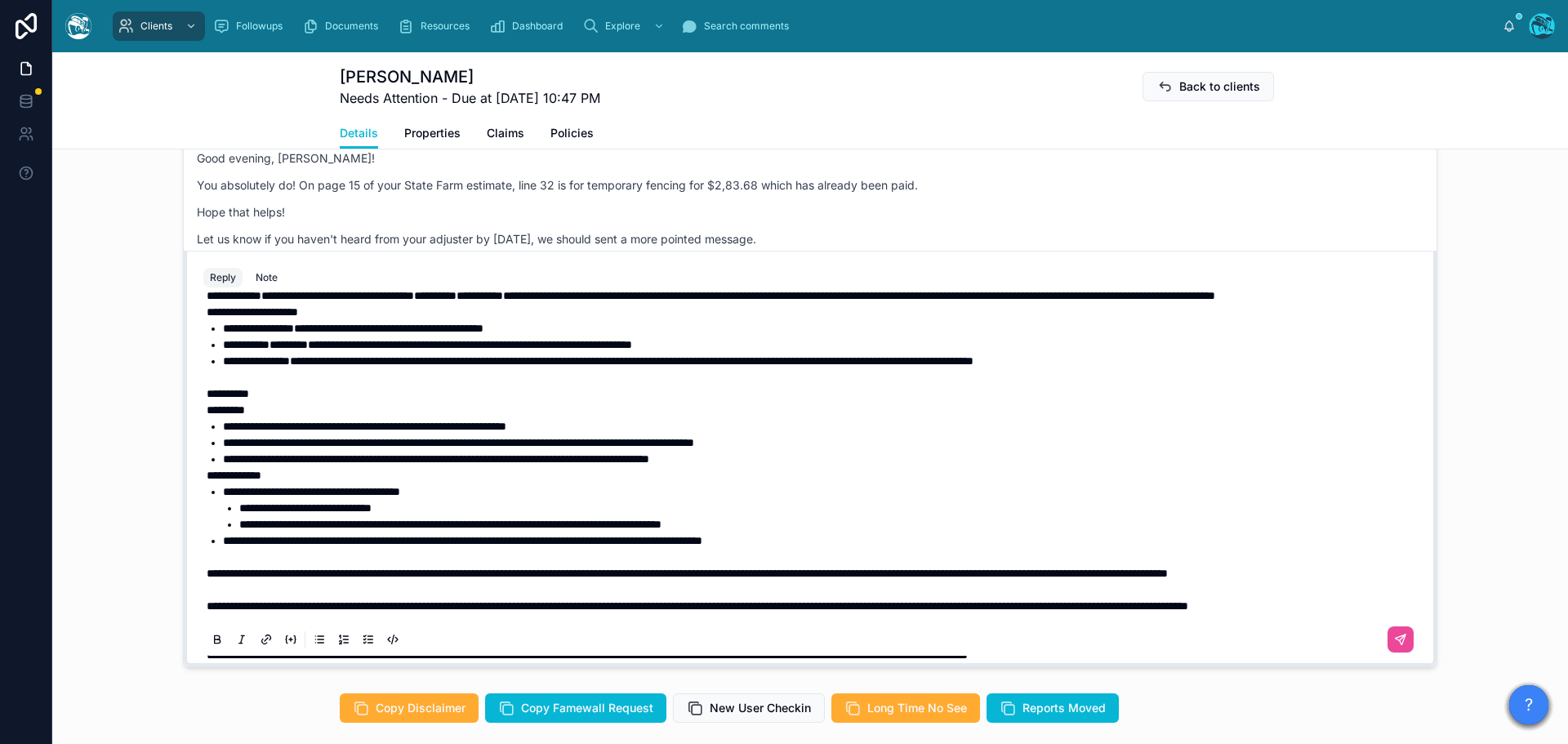
scroll to position [444, 0]
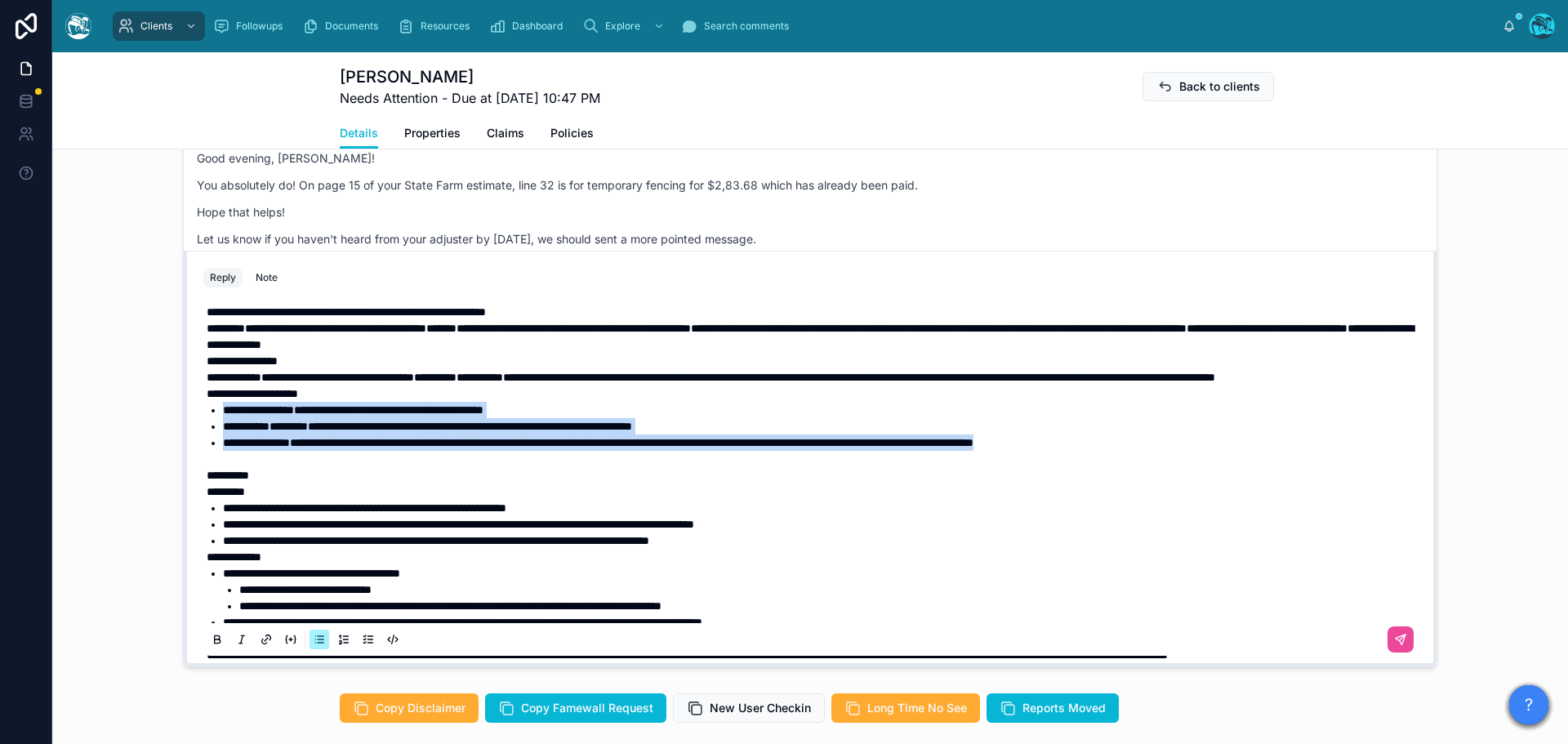
drag, startPoint x: 1197, startPoint y: 460, endPoint x: 188, endPoint y: 431, distance: 1009.4
click at [193, 431] on div "**********" at bounding box center [810, 478] width 1233 height 373
click at [215, 640] on icon at bounding box center [218, 642] width 6 height 4
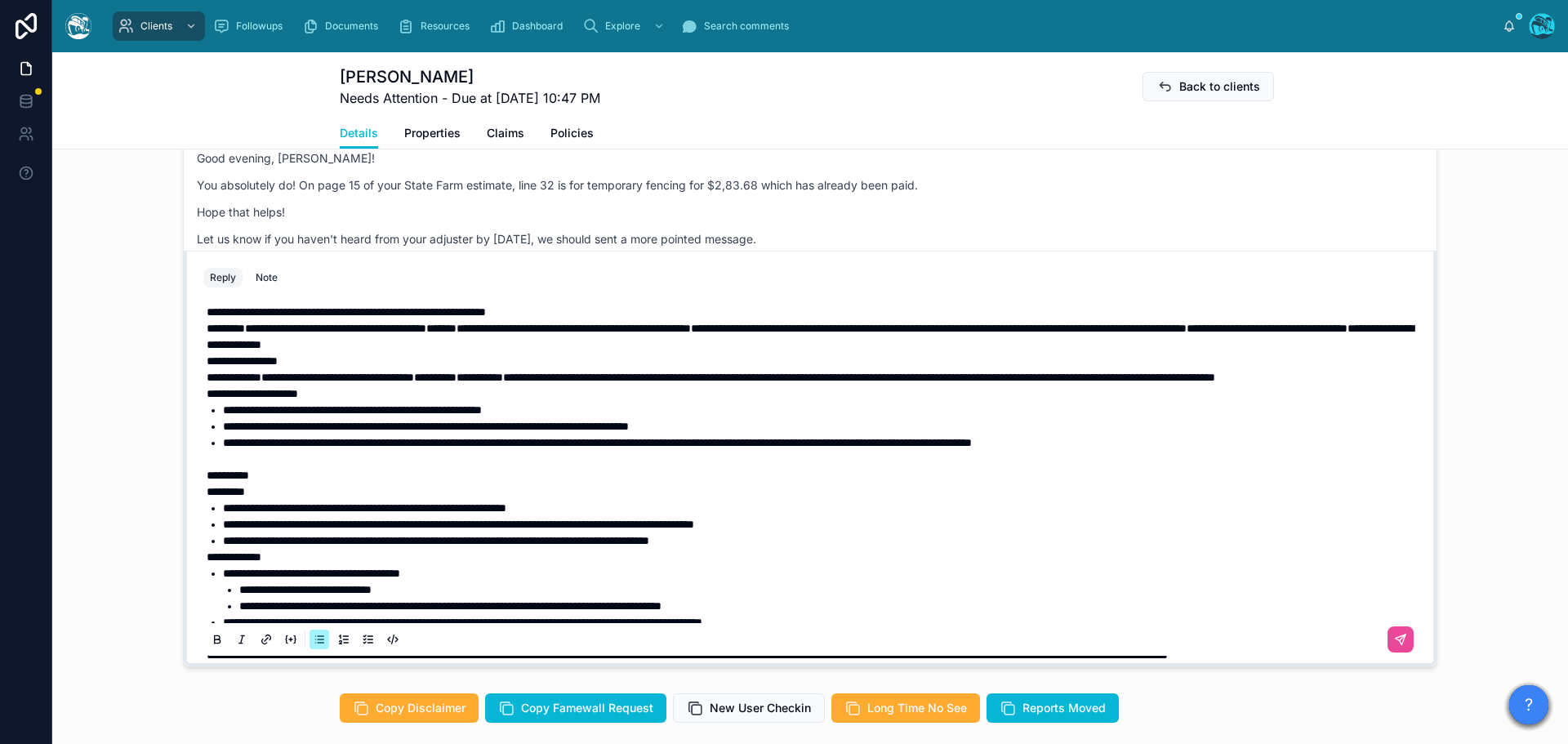
click at [221, 400] on span "**********" at bounding box center [251, 394] width 92 height 12
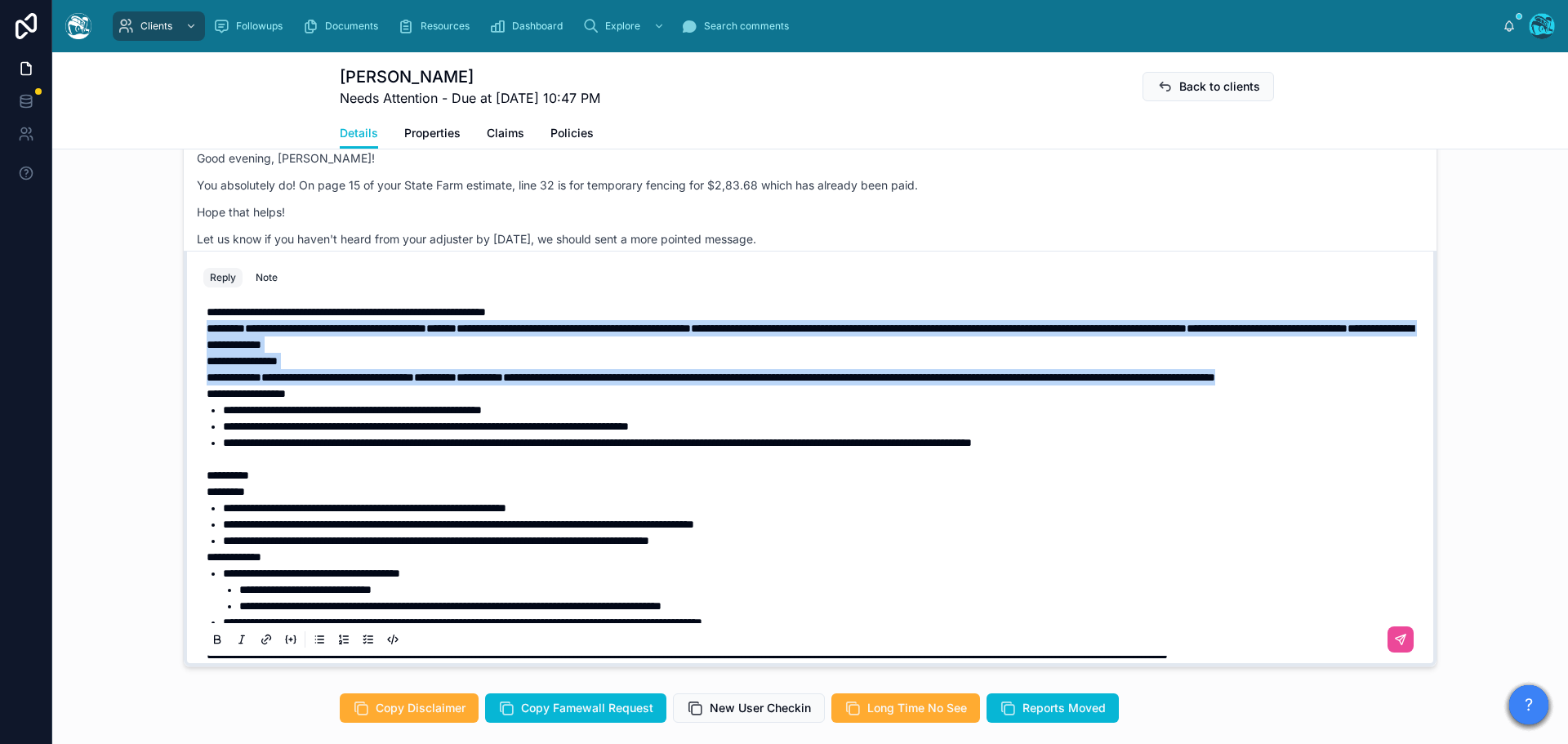
drag, startPoint x: 394, startPoint y: 394, endPoint x: 167, endPoint y: 331, distance: 235.6
click at [167, 331] on div "PW Peter Willis Last month You said it! I also modified the other letter templa…" at bounding box center [810, 387] width 1516 height 571
click at [215, 640] on icon at bounding box center [217, 639] width 13 height 13
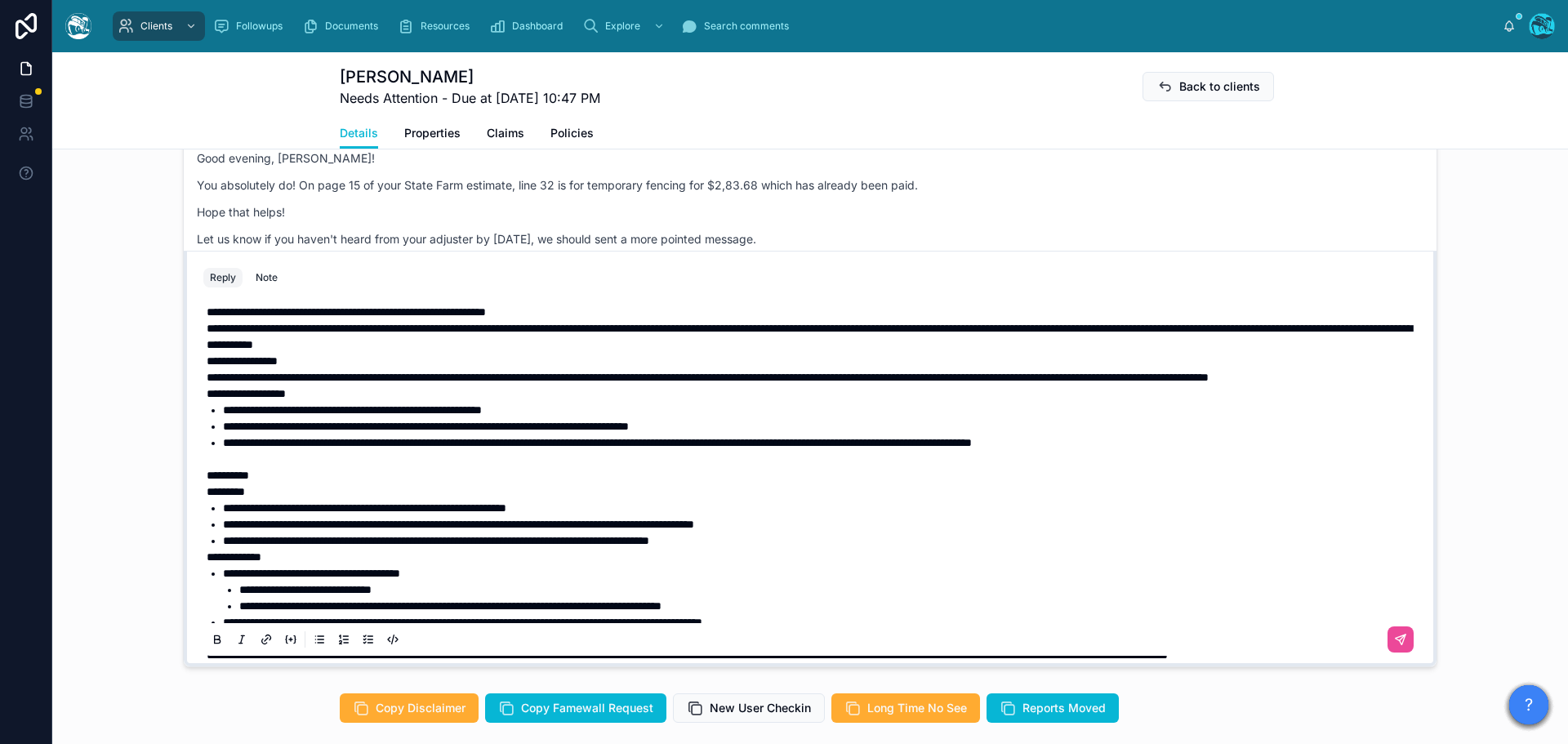
click at [219, 312] on span "**********" at bounding box center [345, 312] width 279 height 12
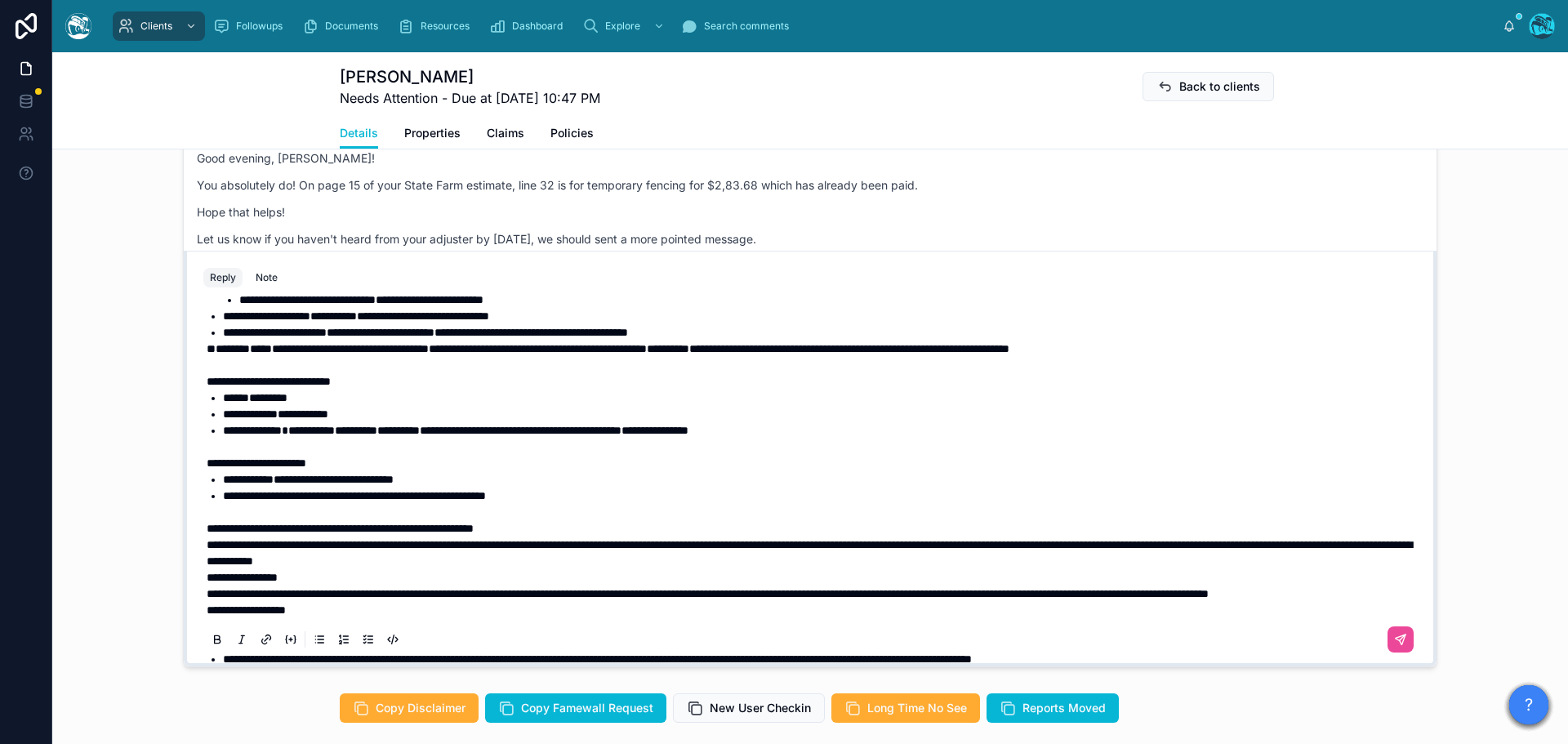
scroll to position [199, 0]
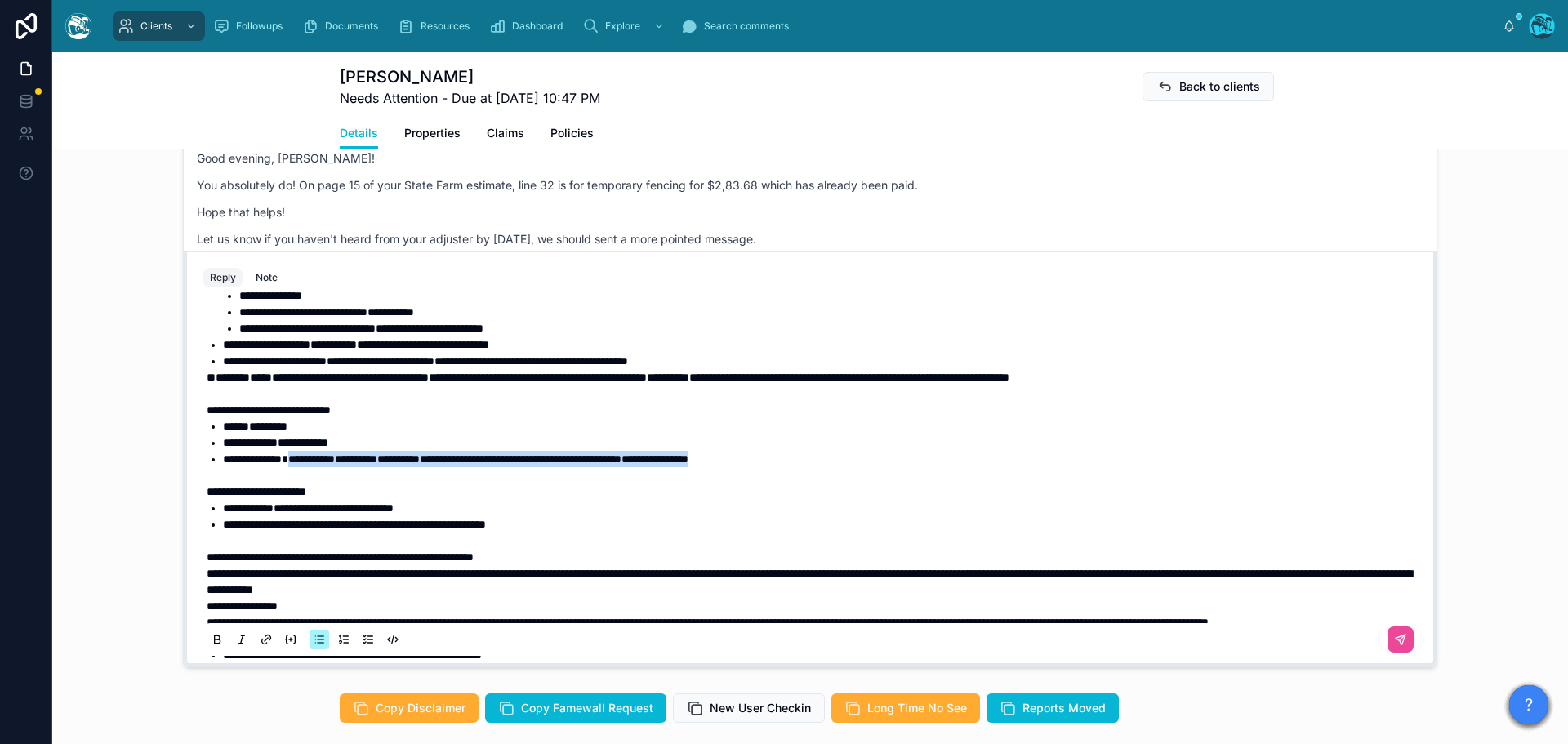
drag, startPoint x: 846, startPoint y: 459, endPoint x: 299, endPoint y: 463, distance: 547.0
click at [299, 463] on li "**********" at bounding box center [821, 459] width 1197 height 17
click at [211, 637] on icon at bounding box center [217, 639] width 13 height 13
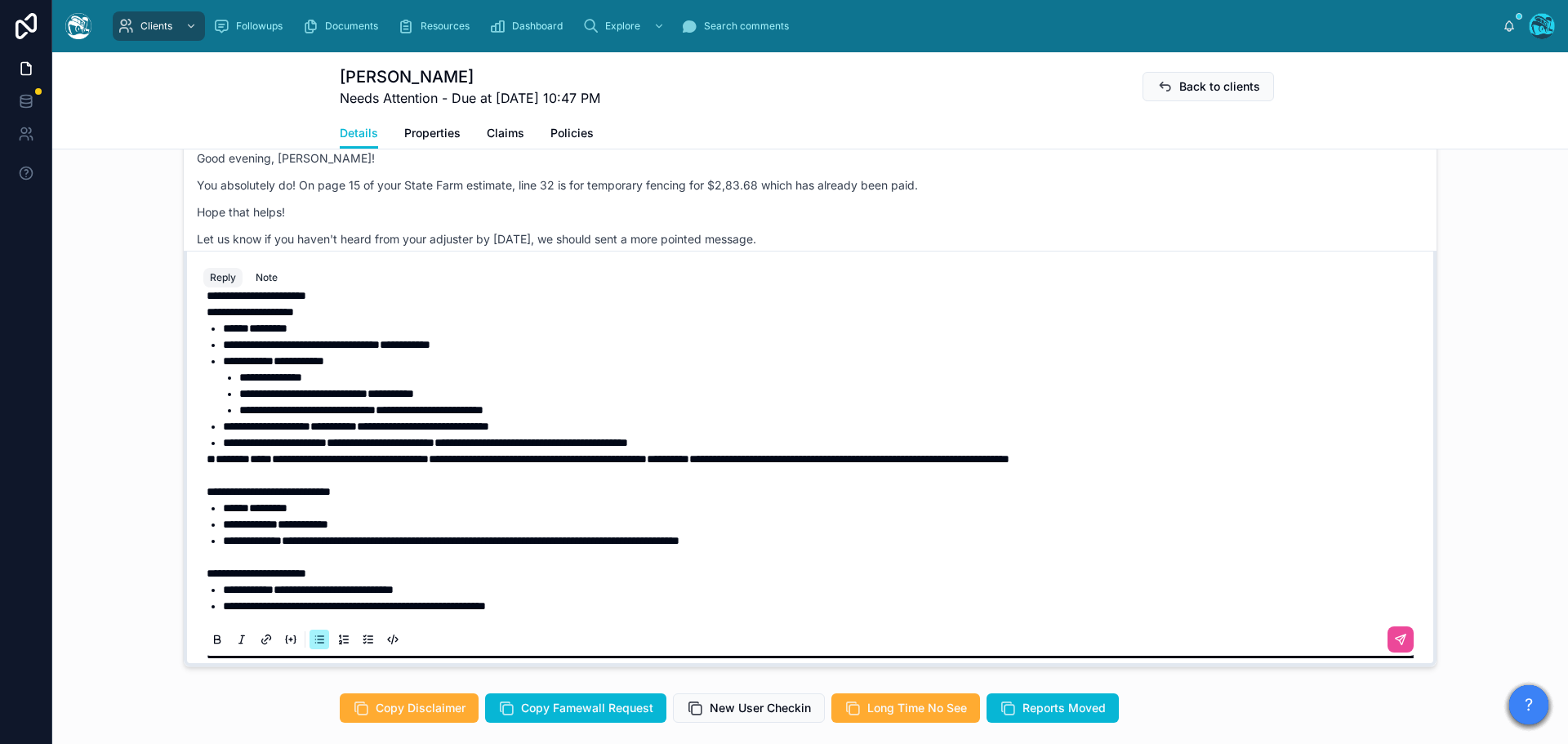
click at [221, 460] on strong "********" at bounding box center [233, 459] width 35 height 12
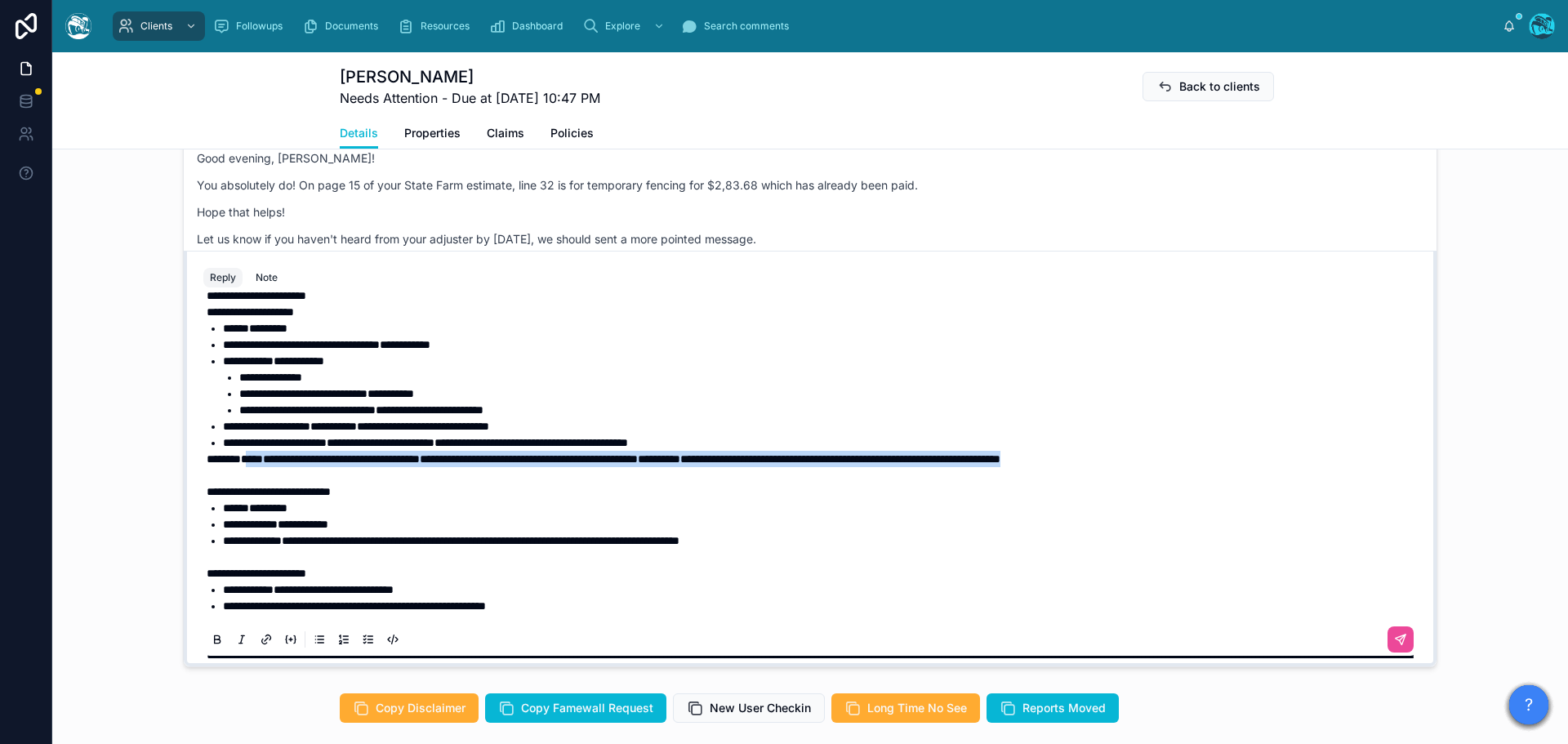
drag, startPoint x: 1281, startPoint y: 458, endPoint x: 251, endPoint y: 461, distance: 1030.0
click at [251, 461] on p "**********" at bounding box center [813, 459] width 1213 height 17
click at [211, 634] on icon at bounding box center [217, 639] width 13 height 13
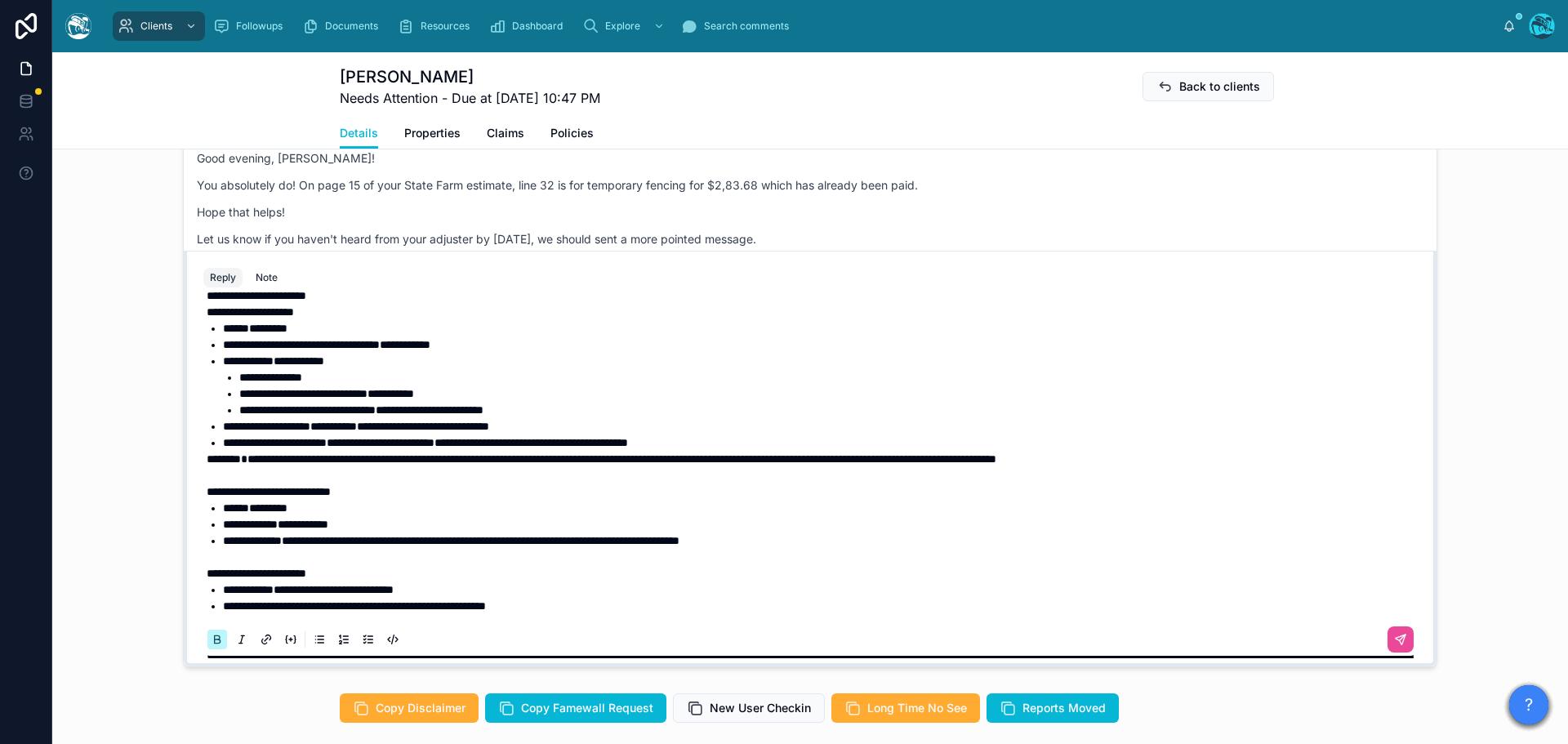
click at [211, 634] on icon at bounding box center [217, 639] width 13 height 13
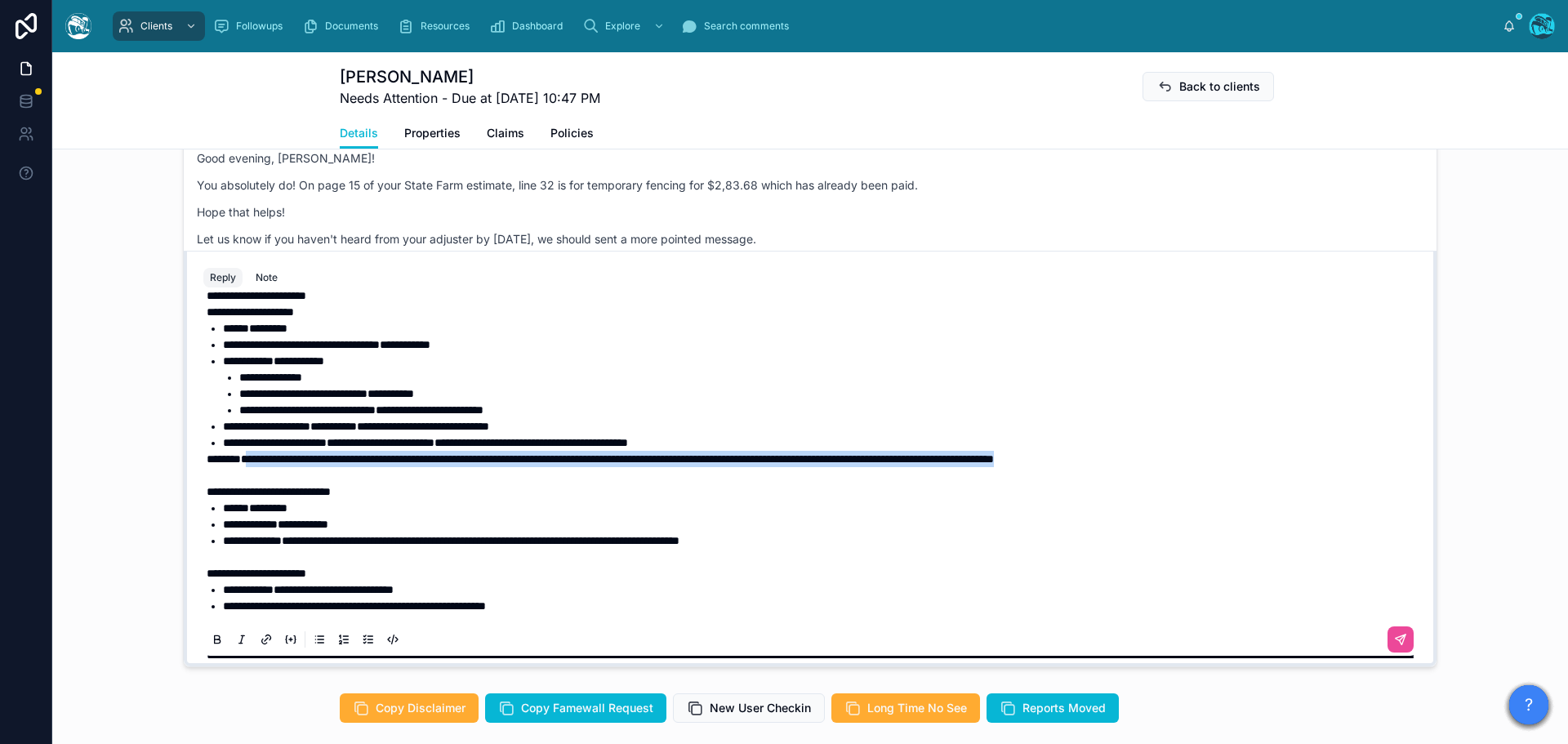
scroll to position [36, 0]
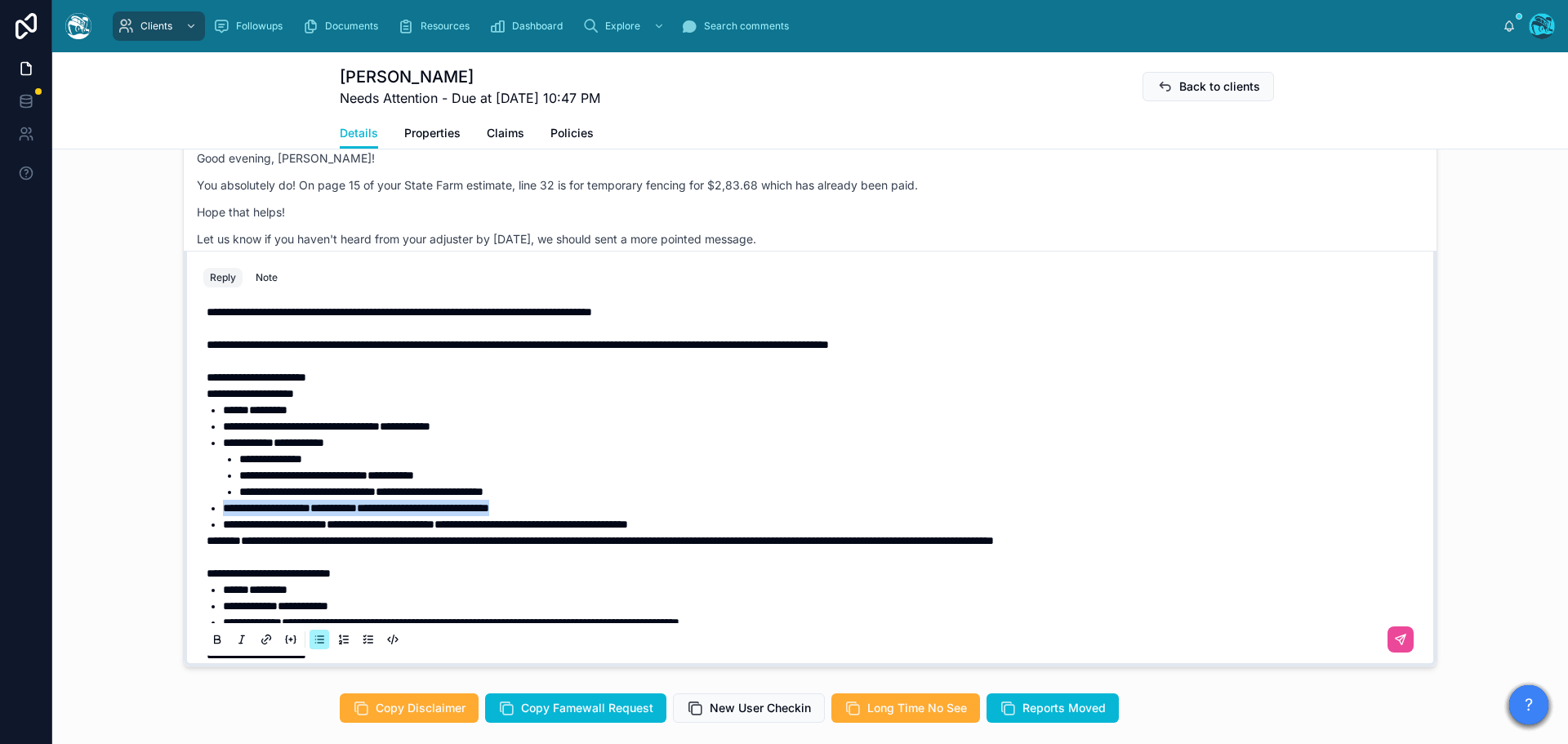
drag, startPoint x: 591, startPoint y: 505, endPoint x: 218, endPoint y: 512, distance: 373.1
click at [223, 512] on li "**********" at bounding box center [821, 508] width 1197 height 17
drag, startPoint x: 763, startPoint y: 524, endPoint x: 216, endPoint y: 510, distance: 547.2
click at [216, 510] on ul "**********" at bounding box center [813, 467] width 1213 height 130
click at [211, 642] on icon at bounding box center [217, 639] width 13 height 13
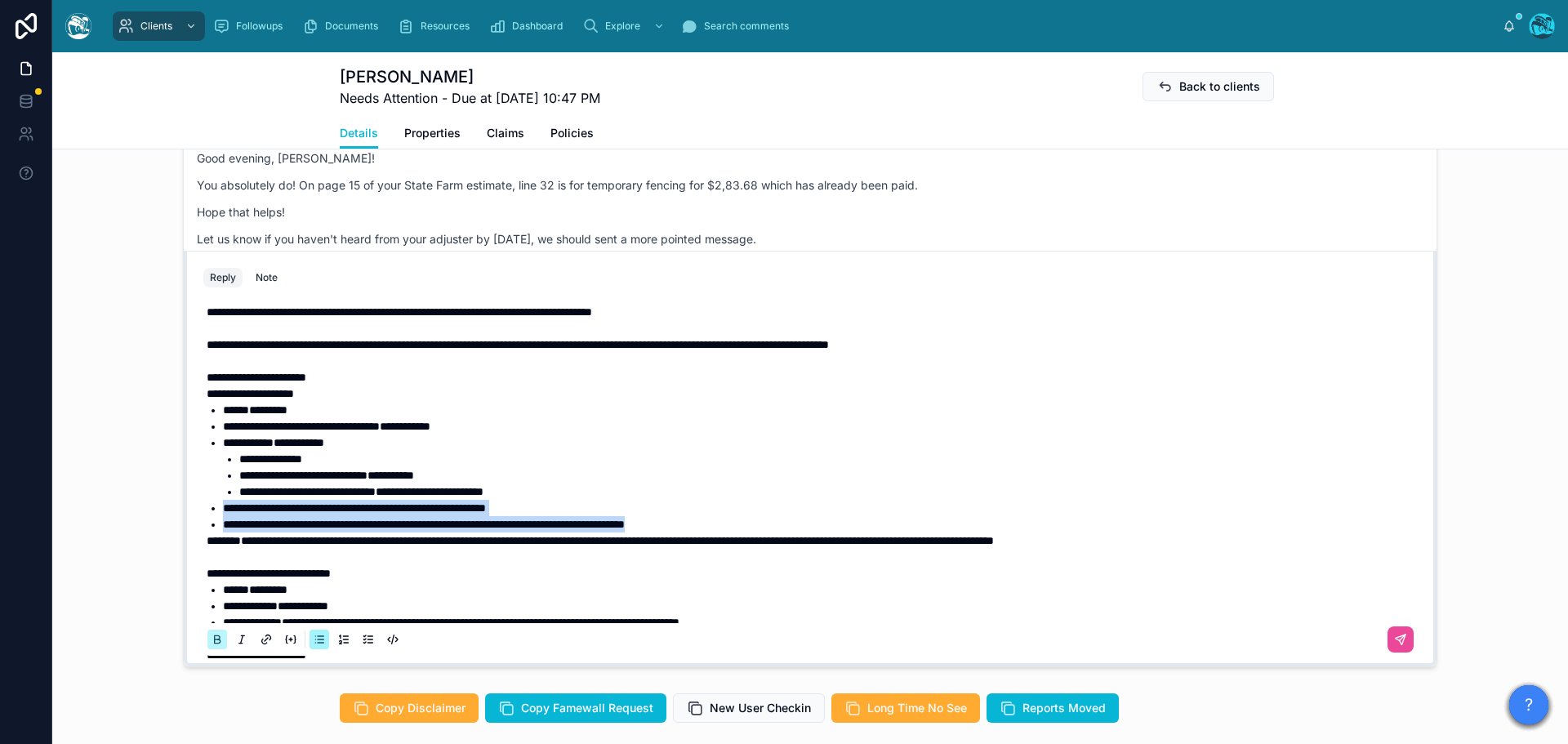
click at [211, 642] on icon at bounding box center [217, 639] width 13 height 13
click at [221, 378] on span "**********" at bounding box center [255, 378] width 100 height 12
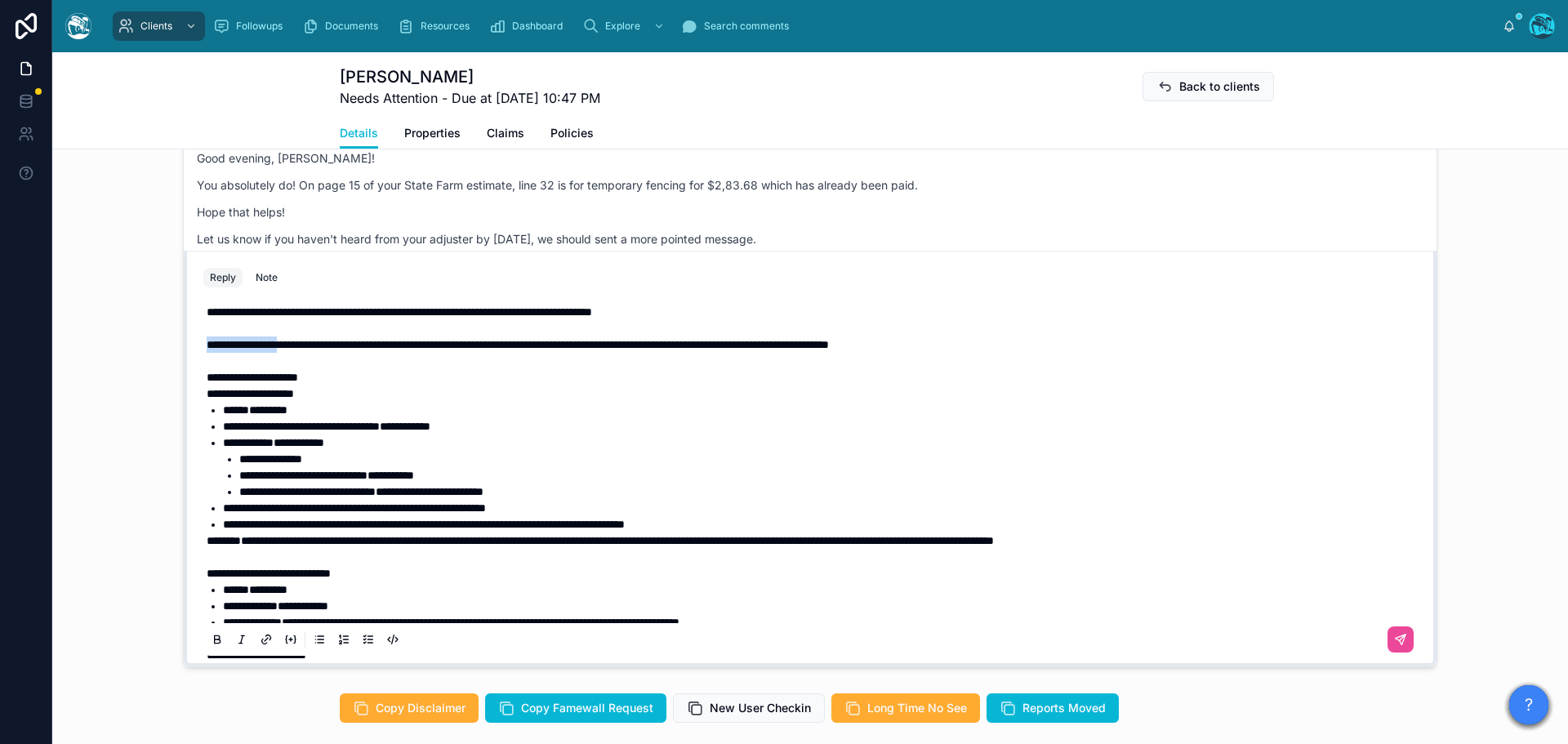
drag, startPoint x: 297, startPoint y: 345, endPoint x: 193, endPoint y: 349, distance: 104.1
click at [193, 349] on div "**********" at bounding box center [810, 478] width 1233 height 373
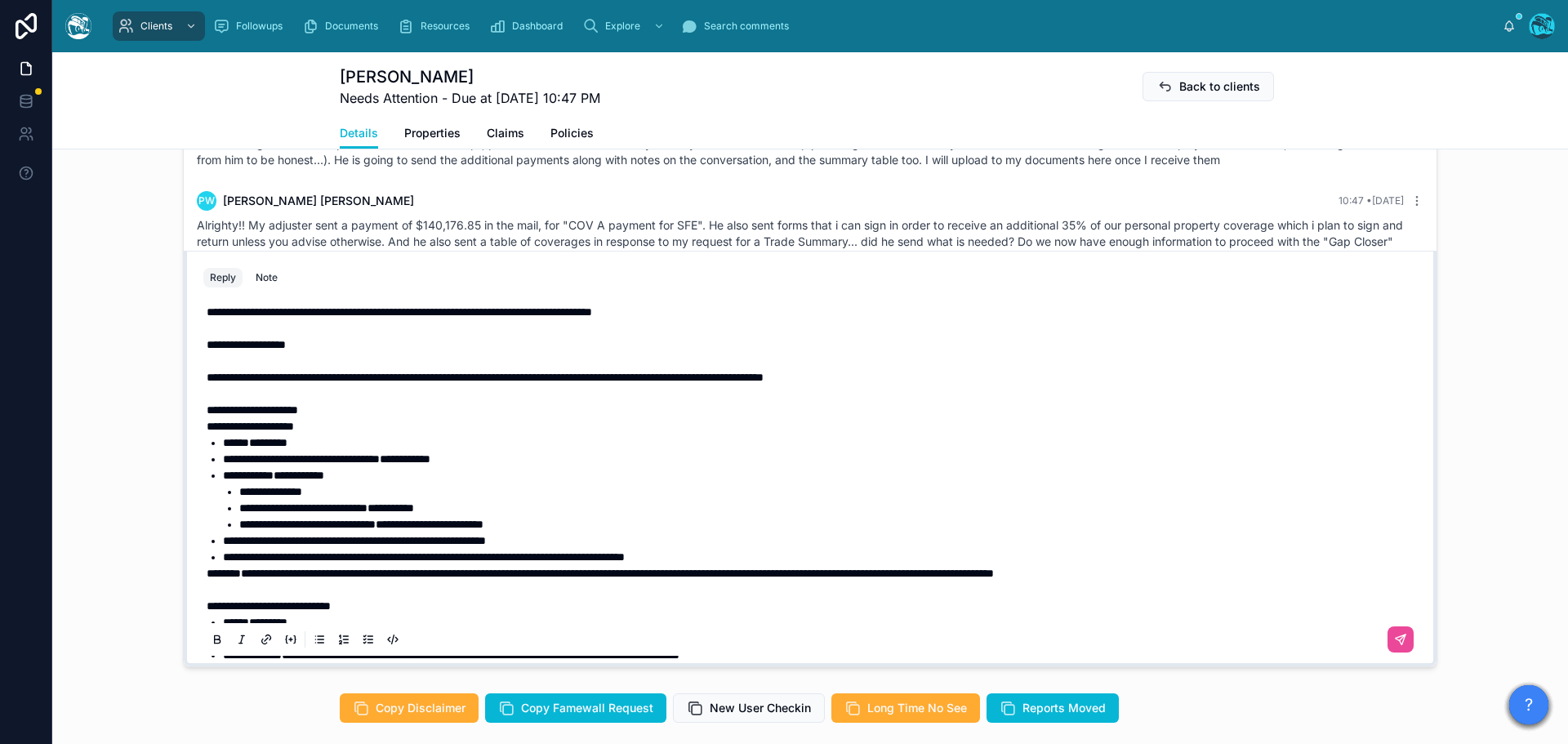
scroll to position [1781, 0]
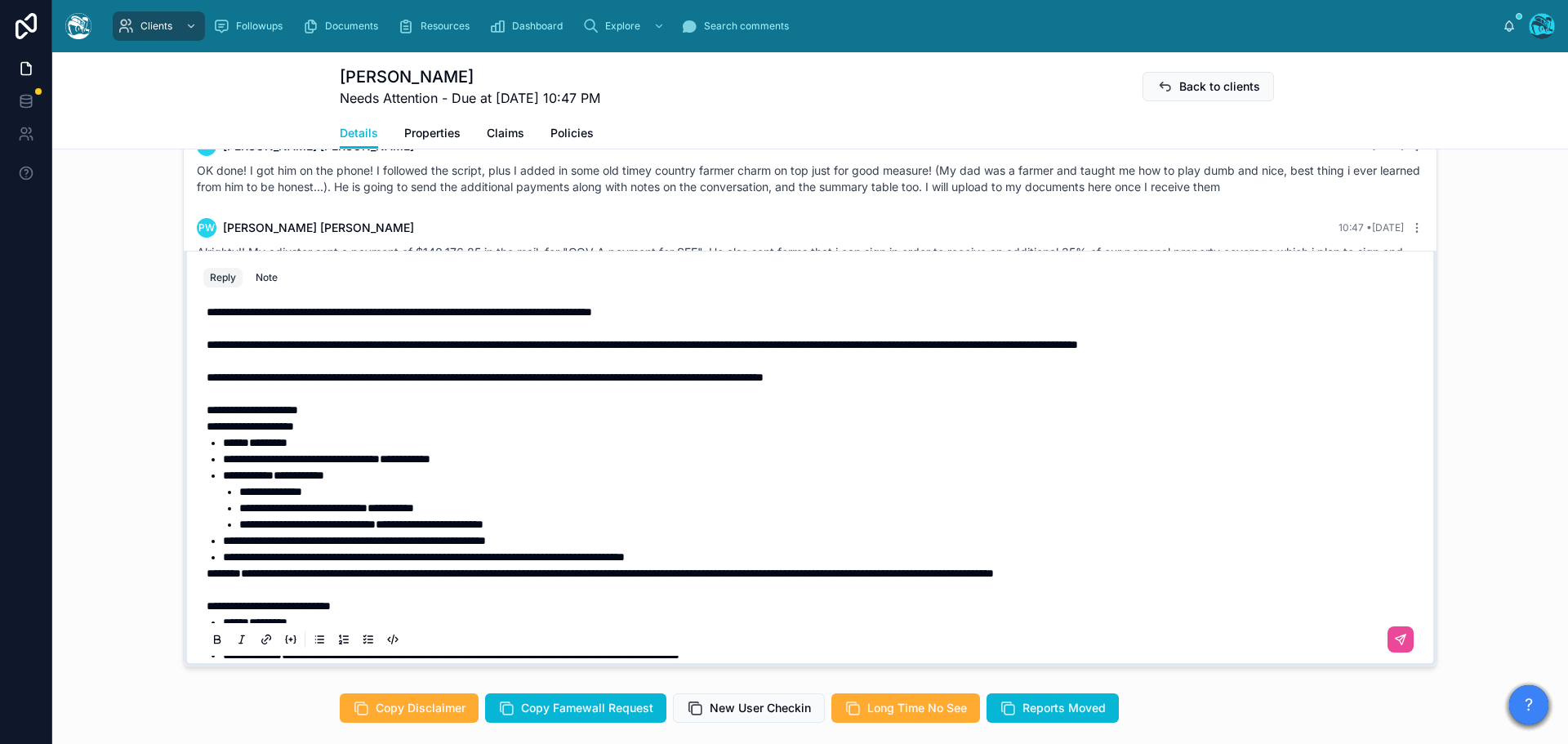
click at [1078, 344] on span "**********" at bounding box center [641, 345] width 871 height 12
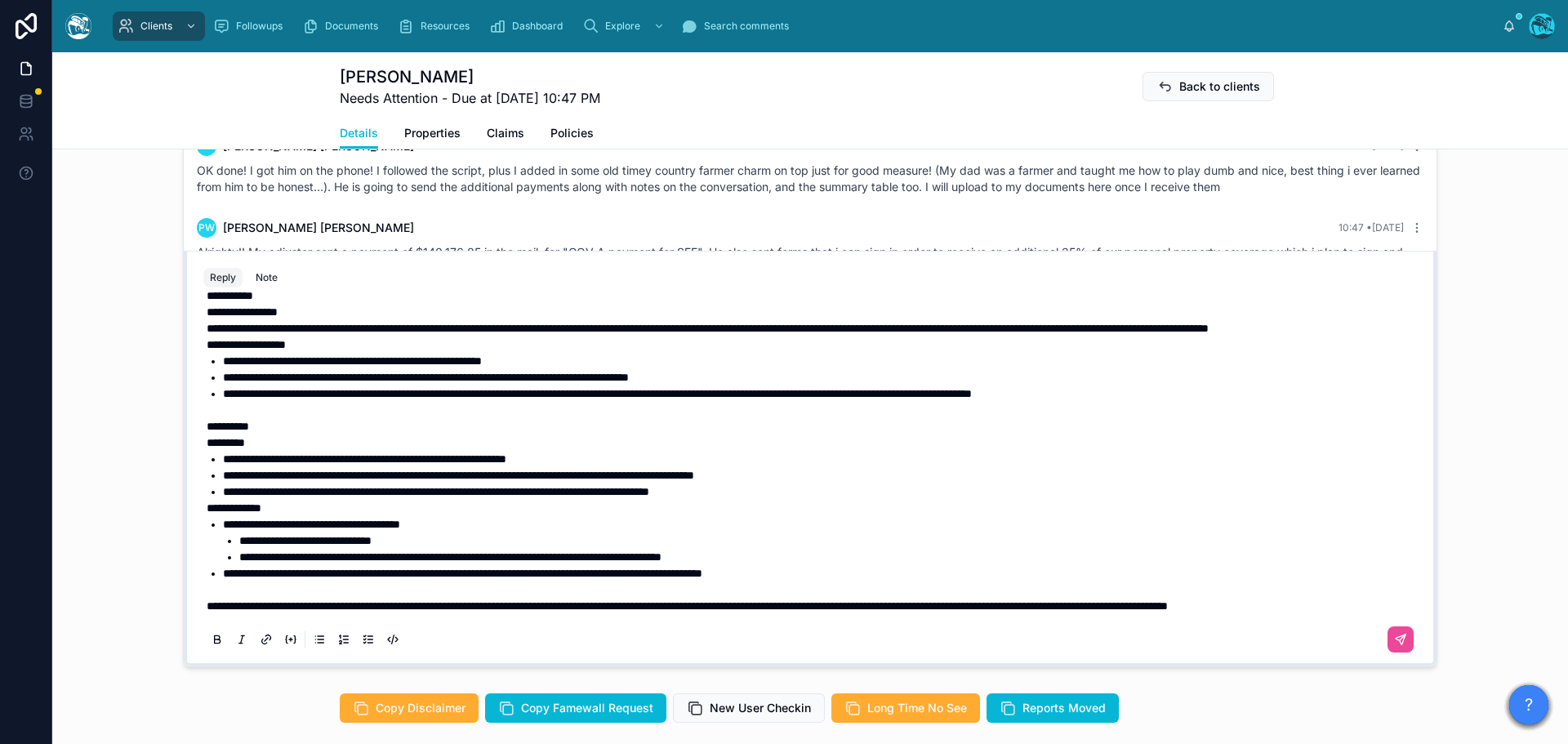
scroll to position [608, 0]
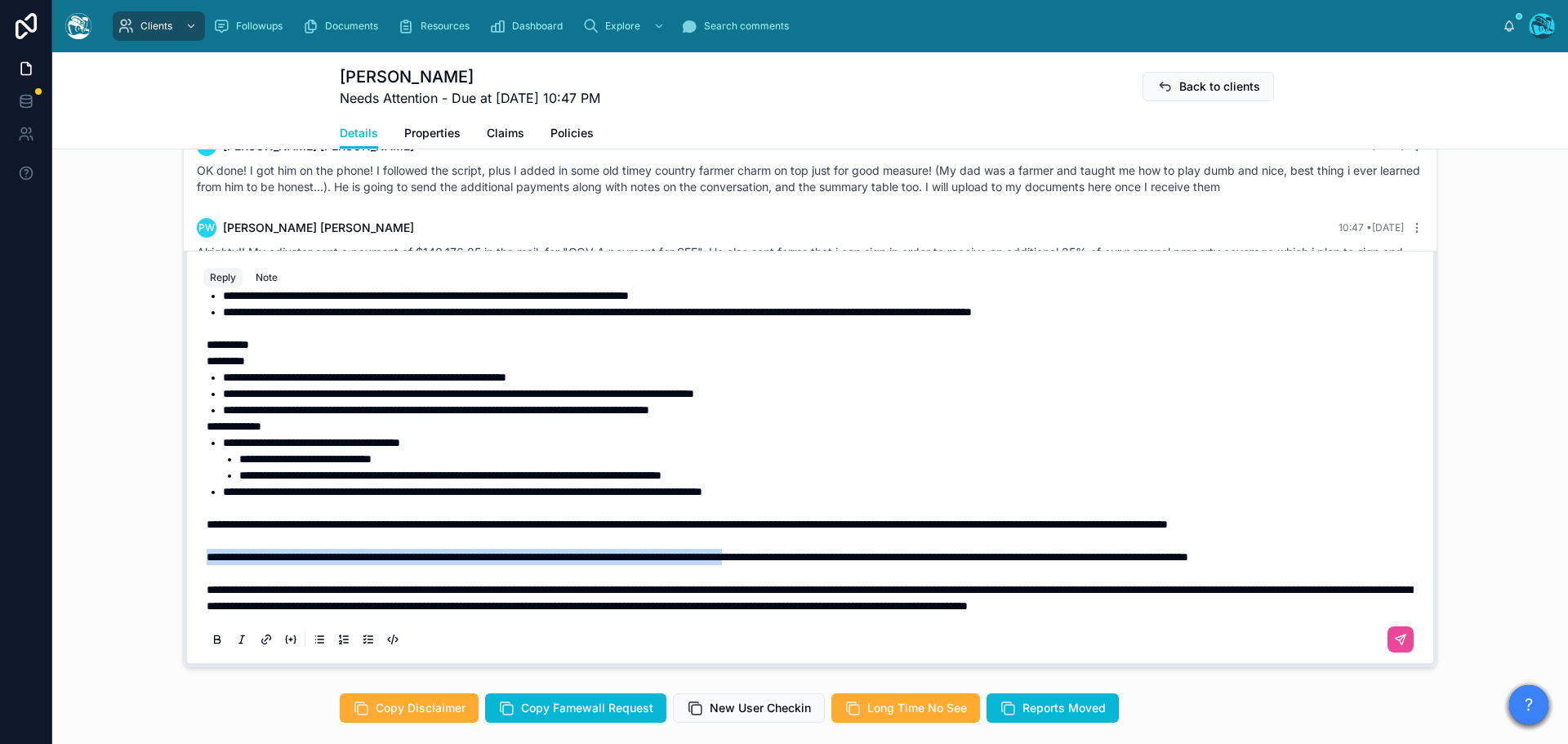
drag, startPoint x: 201, startPoint y: 587, endPoint x: 892, endPoint y: 597, distance: 691.1
click at [892, 565] on p "**********" at bounding box center [813, 557] width 1213 height 17
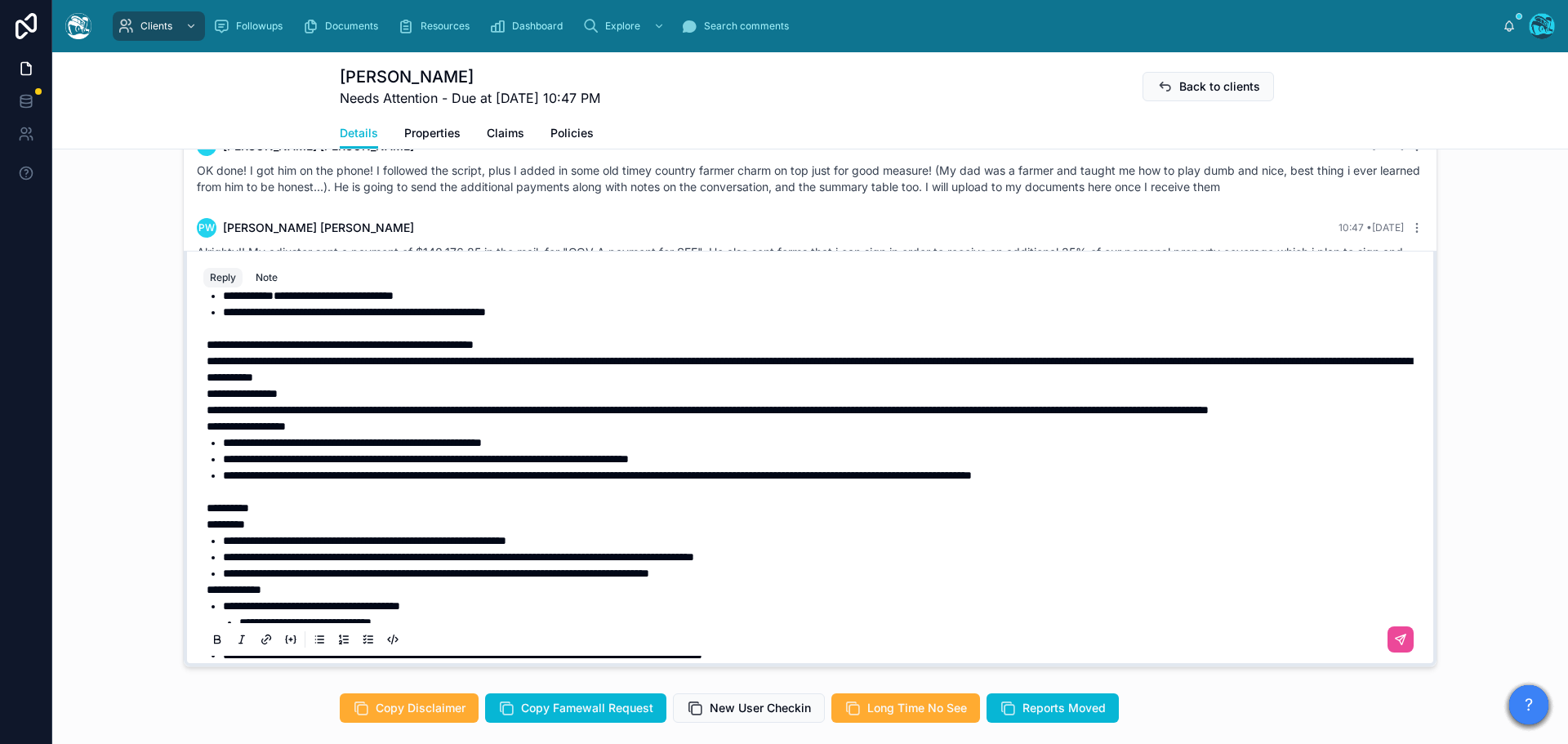
scroll to position [363, 0]
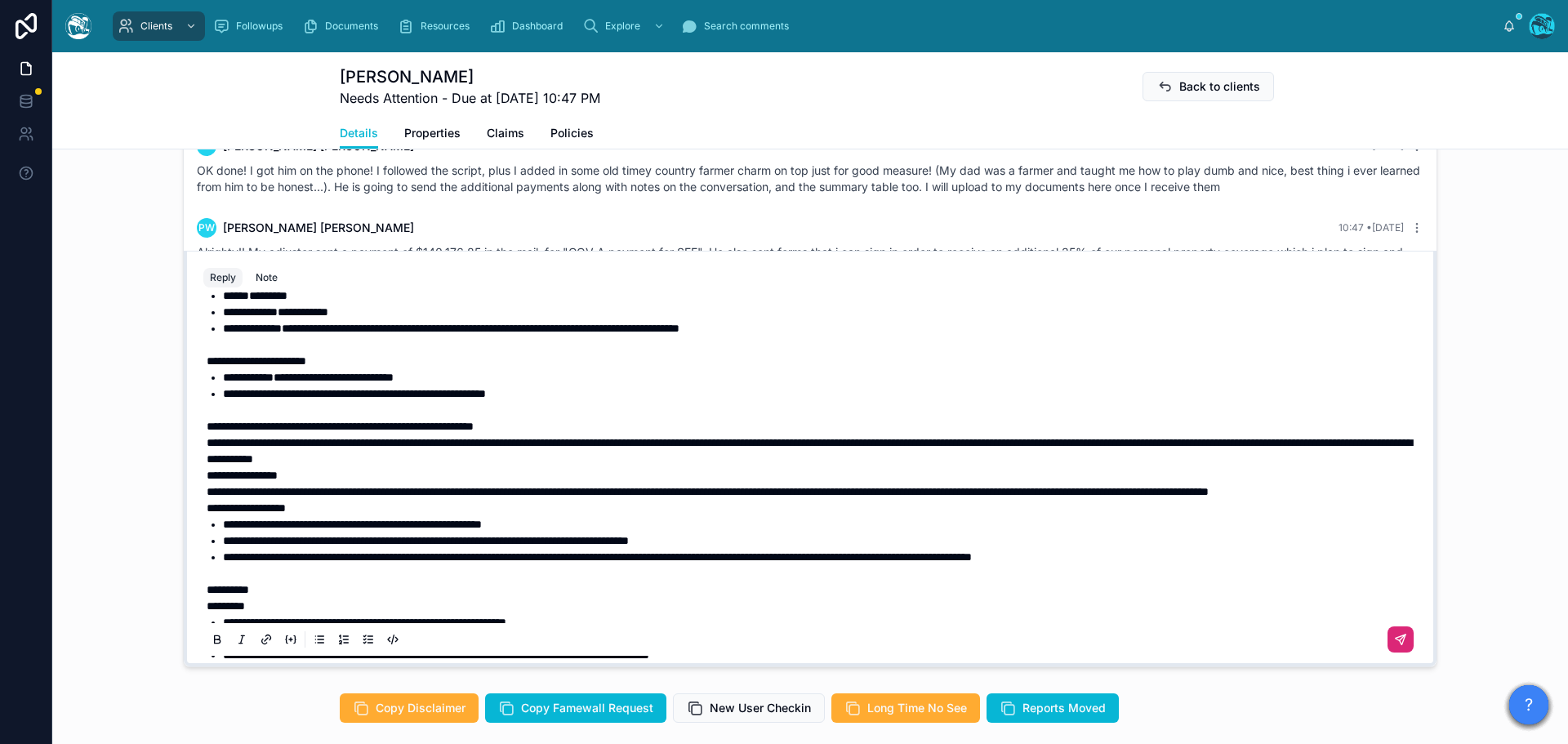
click at [1393, 638] on icon at bounding box center [1399, 639] width 13 height 13
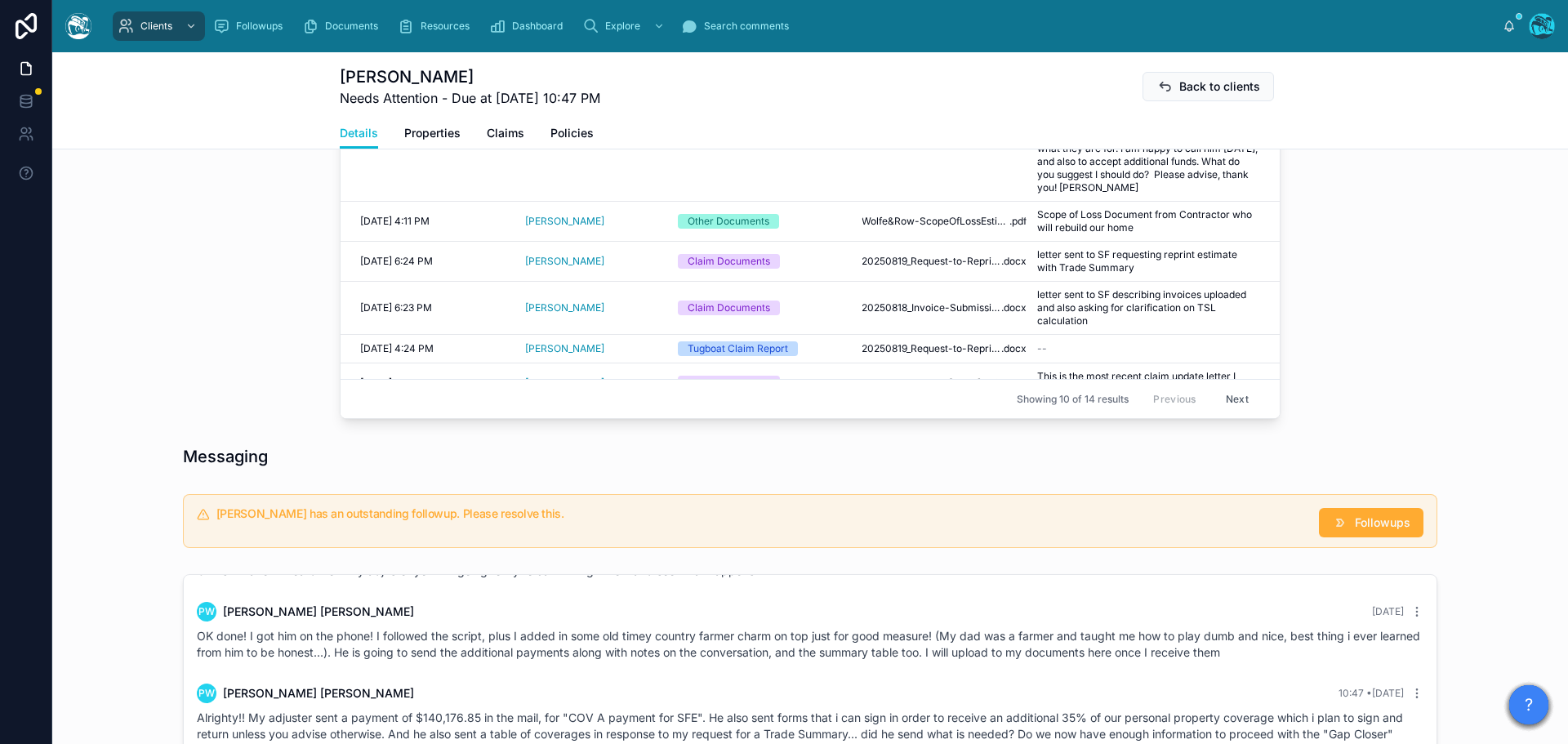
scroll to position [942, 0]
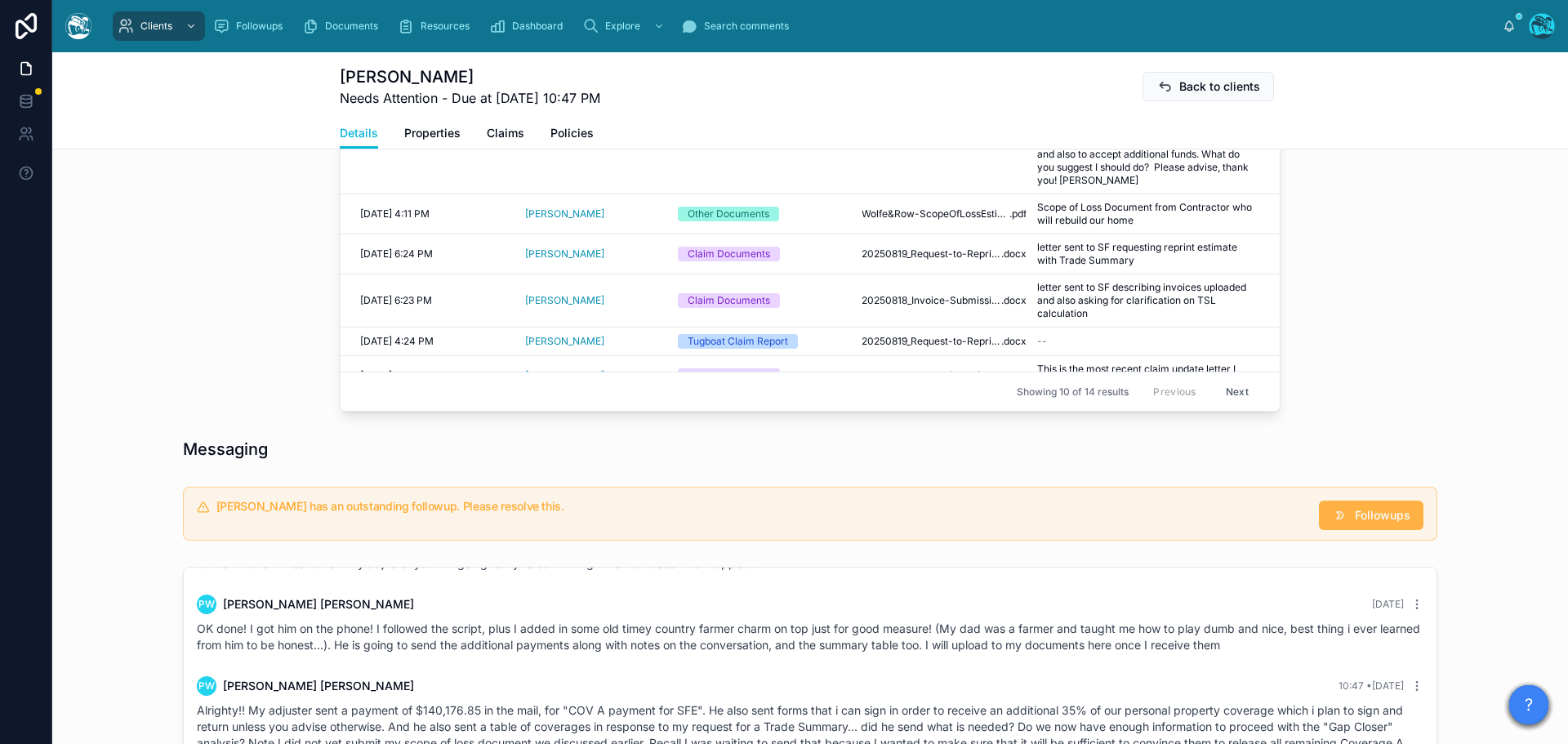
click at [1386, 520] on span "Followups" at bounding box center [1382, 515] width 55 height 17
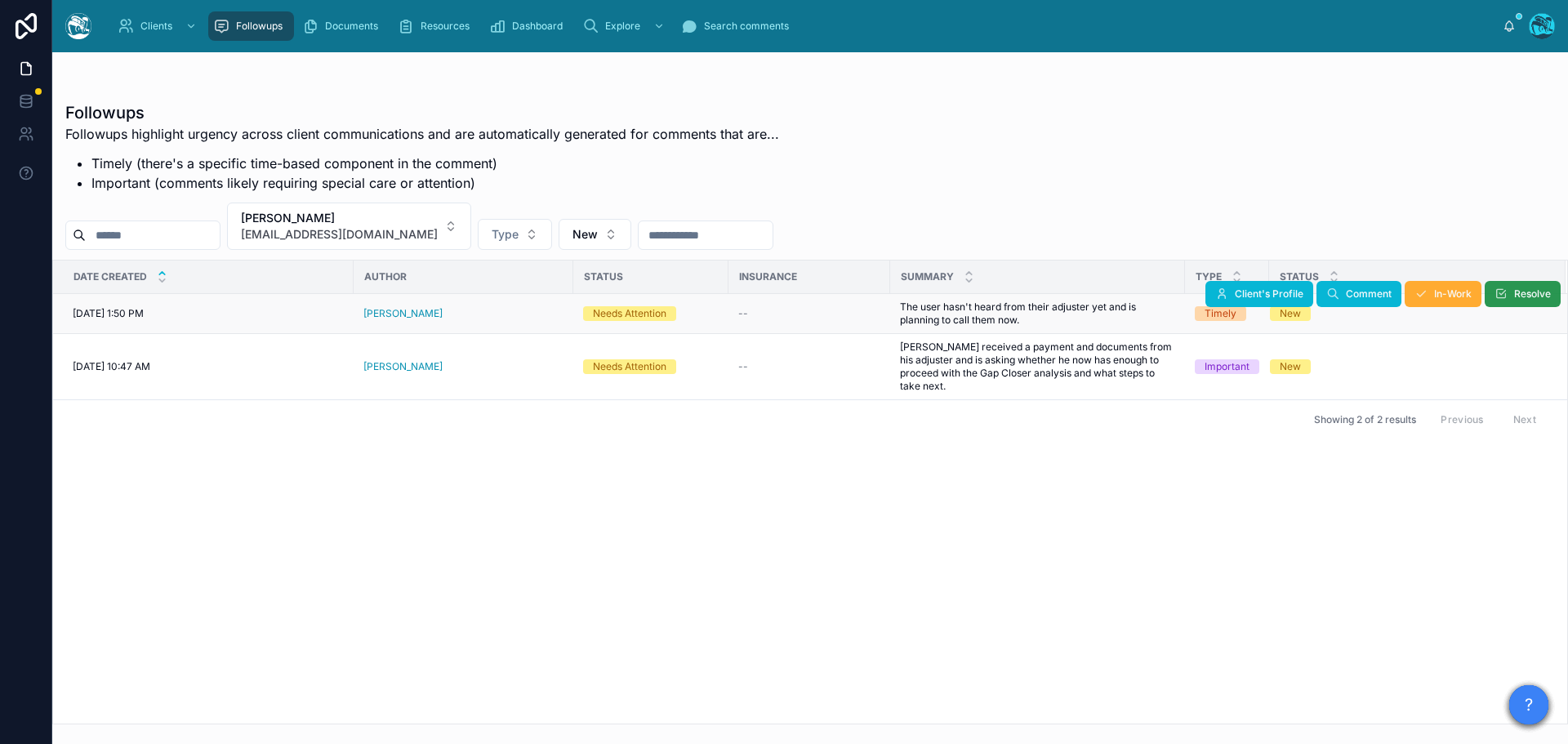
click at [1497, 291] on icon at bounding box center [1500, 293] width 13 height 13
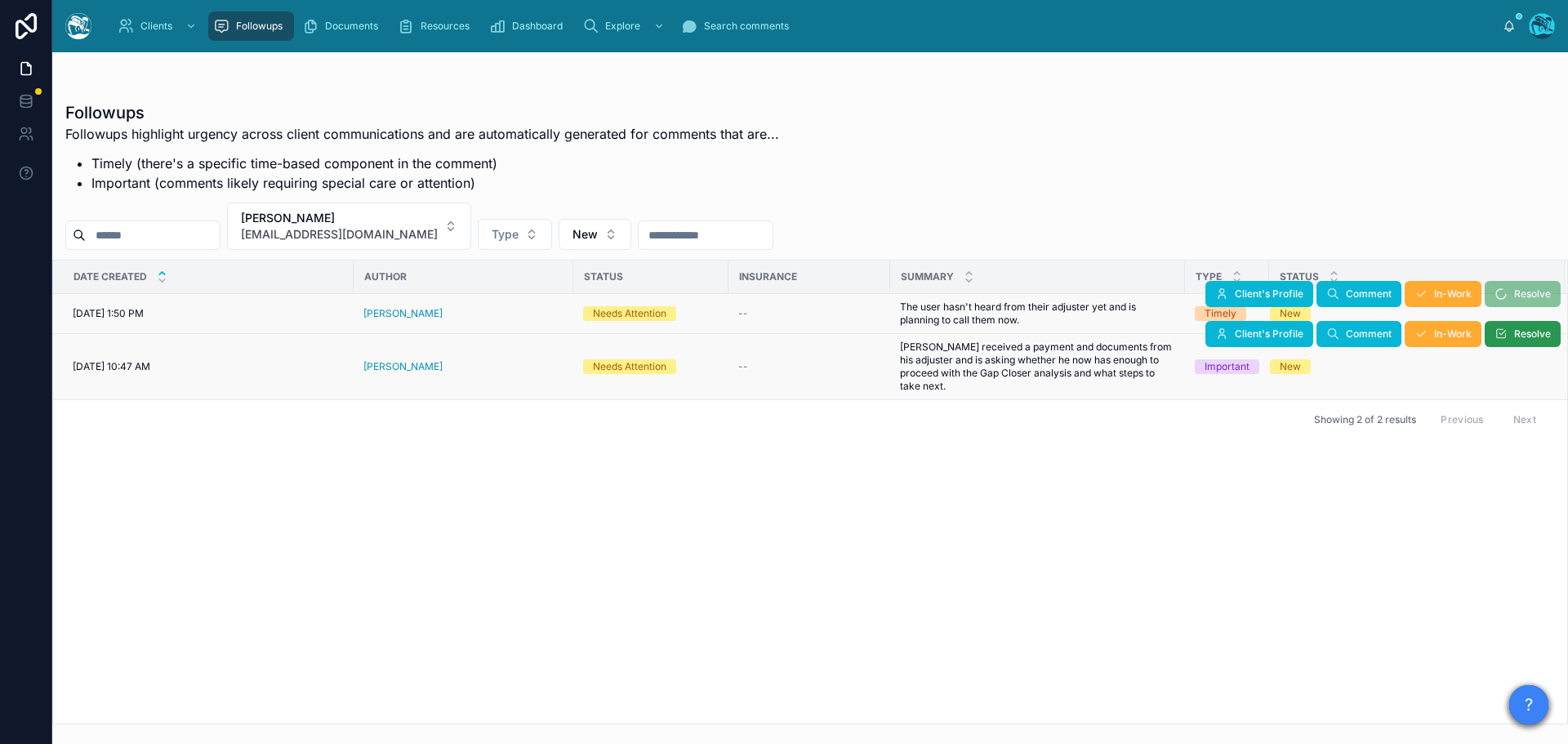
click at [1507, 338] on button "Resolve" at bounding box center [1522, 334] width 76 height 26
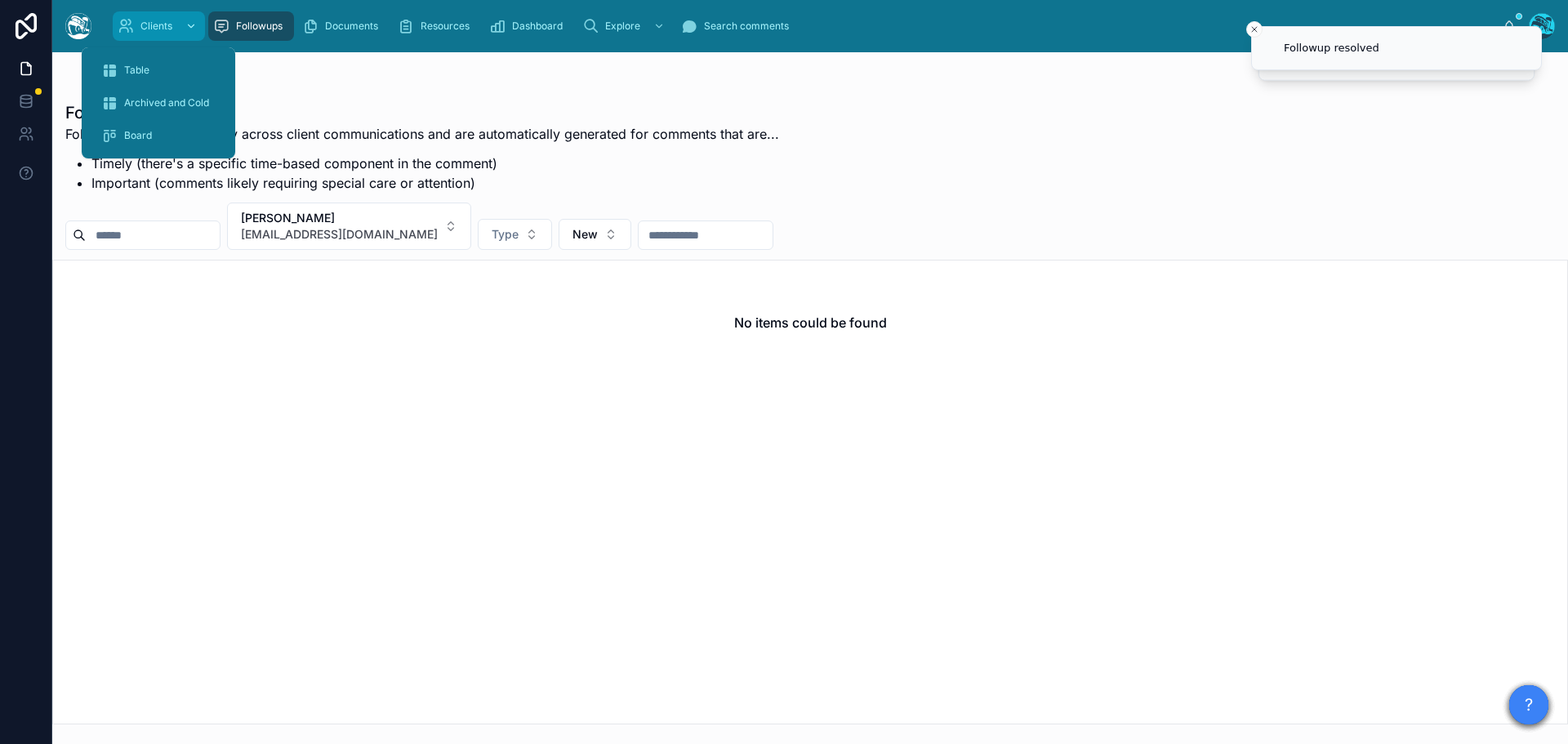
click at [150, 13] on div "Clients" at bounding box center [159, 26] width 83 height 26
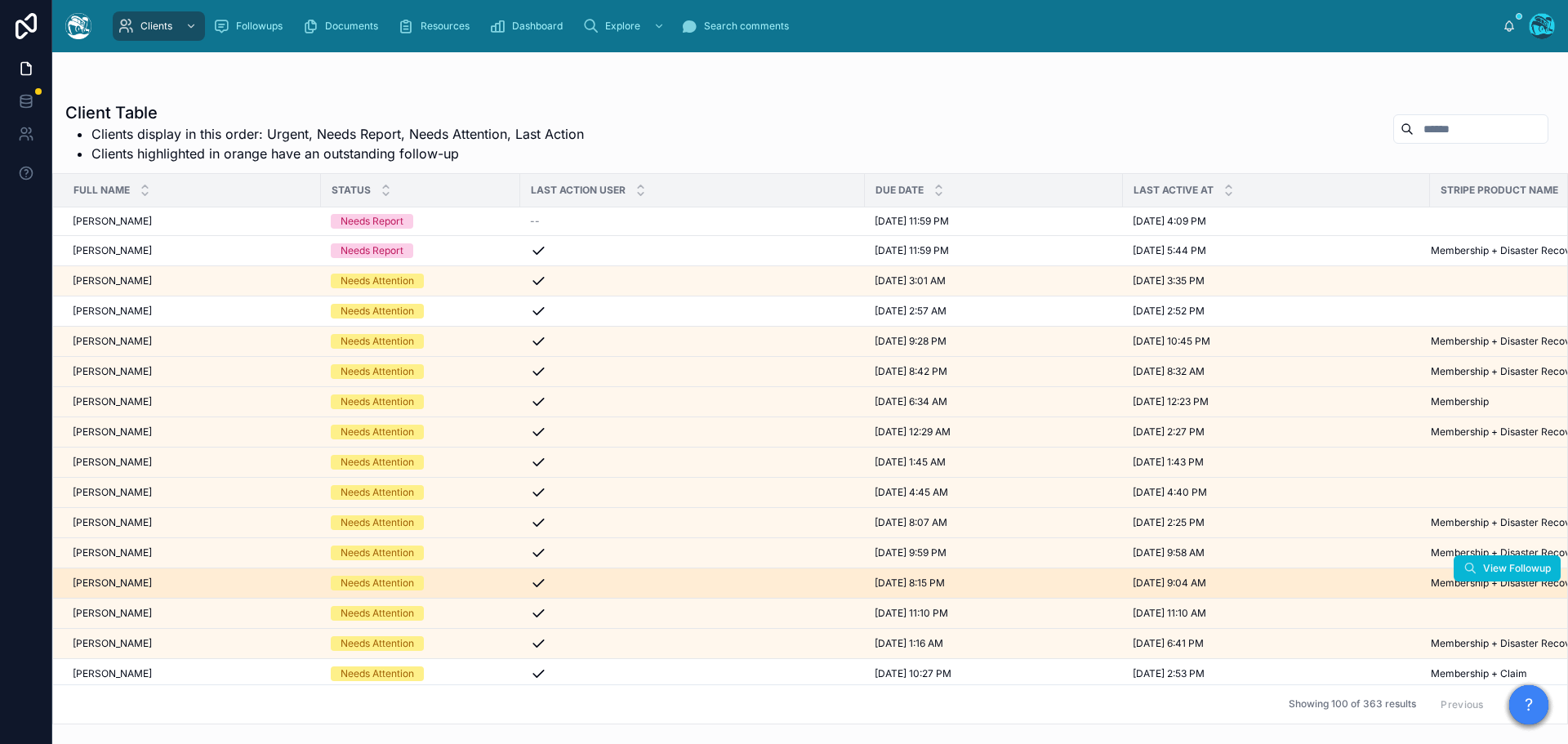
click at [161, 586] on div "Kara Nightingale Kara Nightingale" at bounding box center [192, 582] width 239 height 13
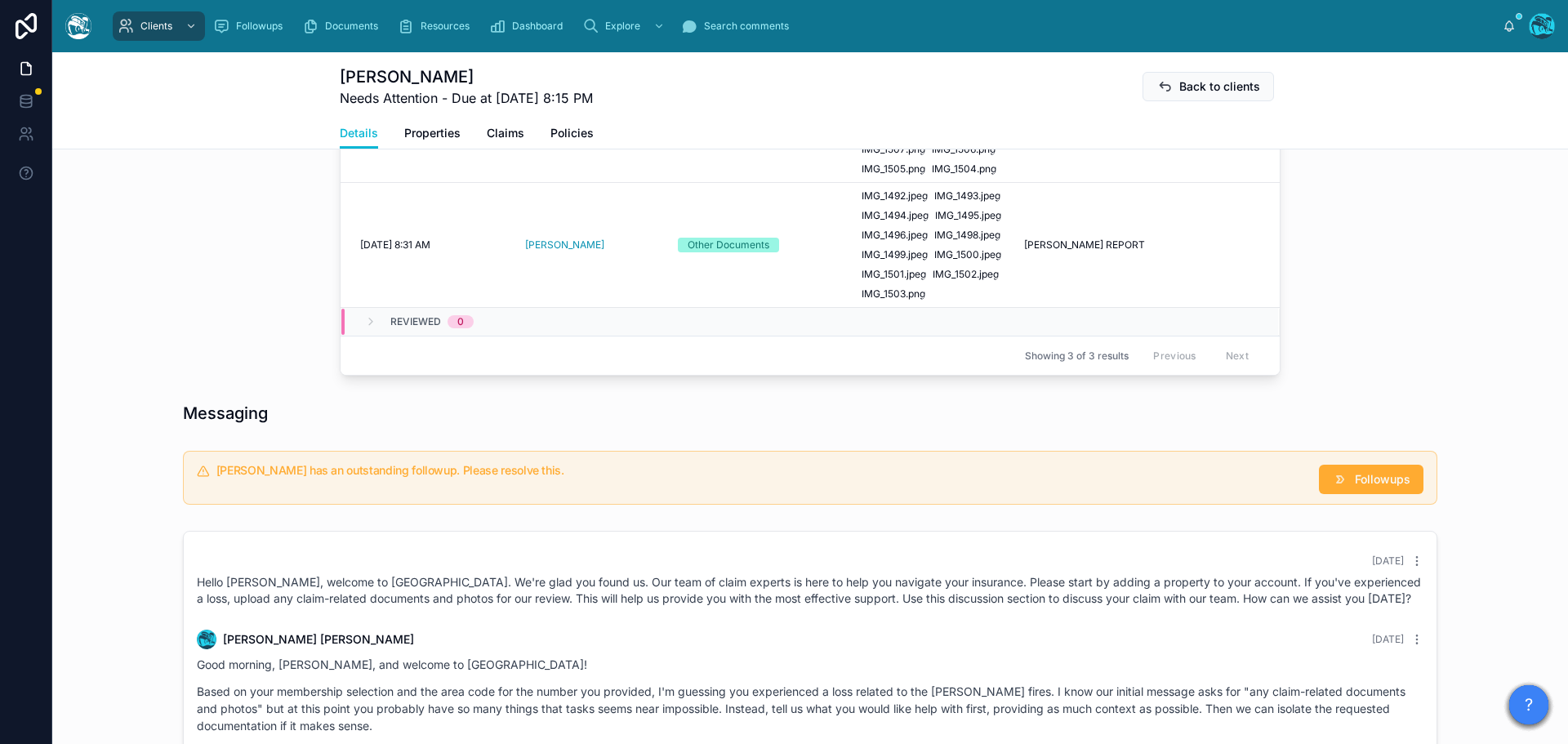
scroll to position [817, 0]
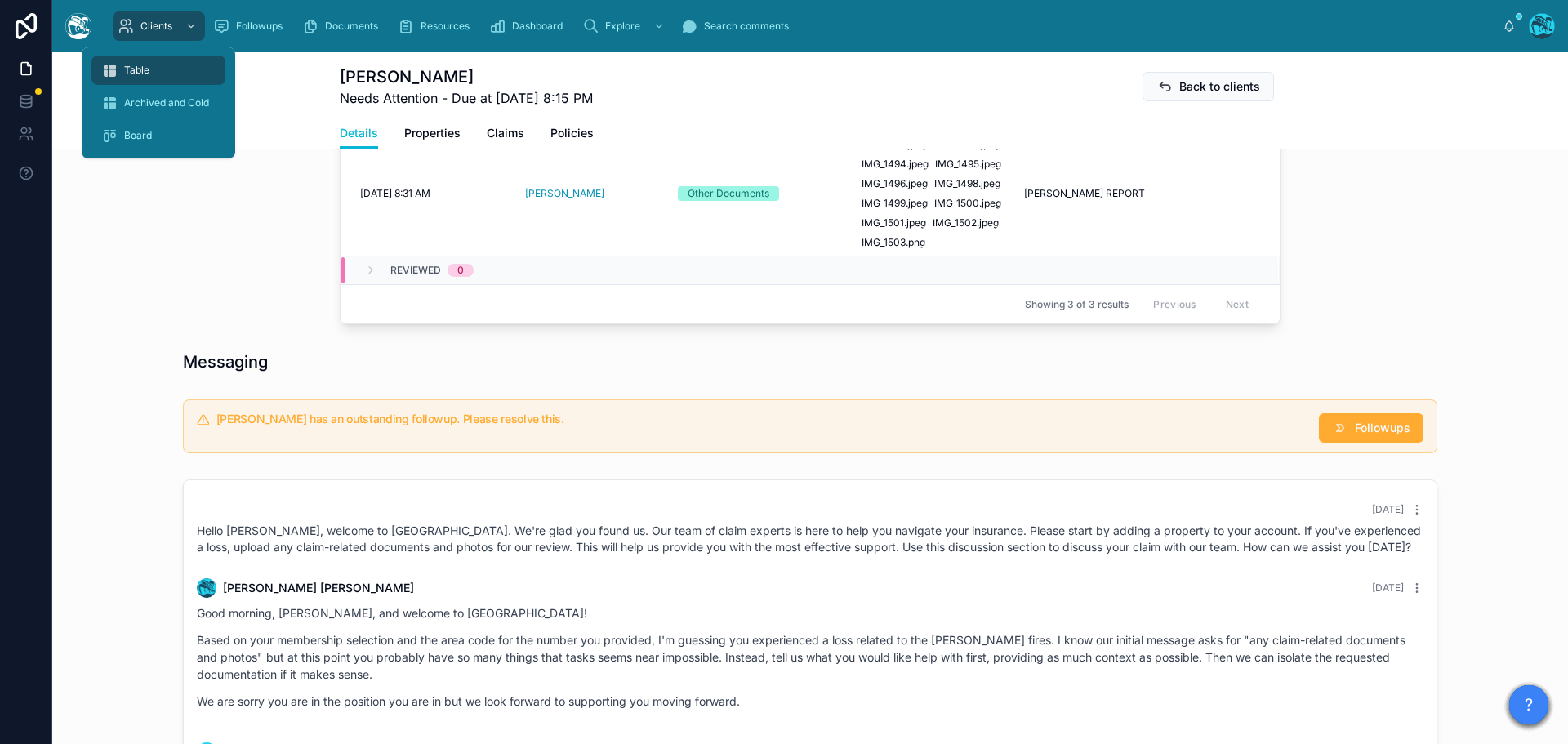
click at [135, 62] on div "Table" at bounding box center [159, 70] width 114 height 26
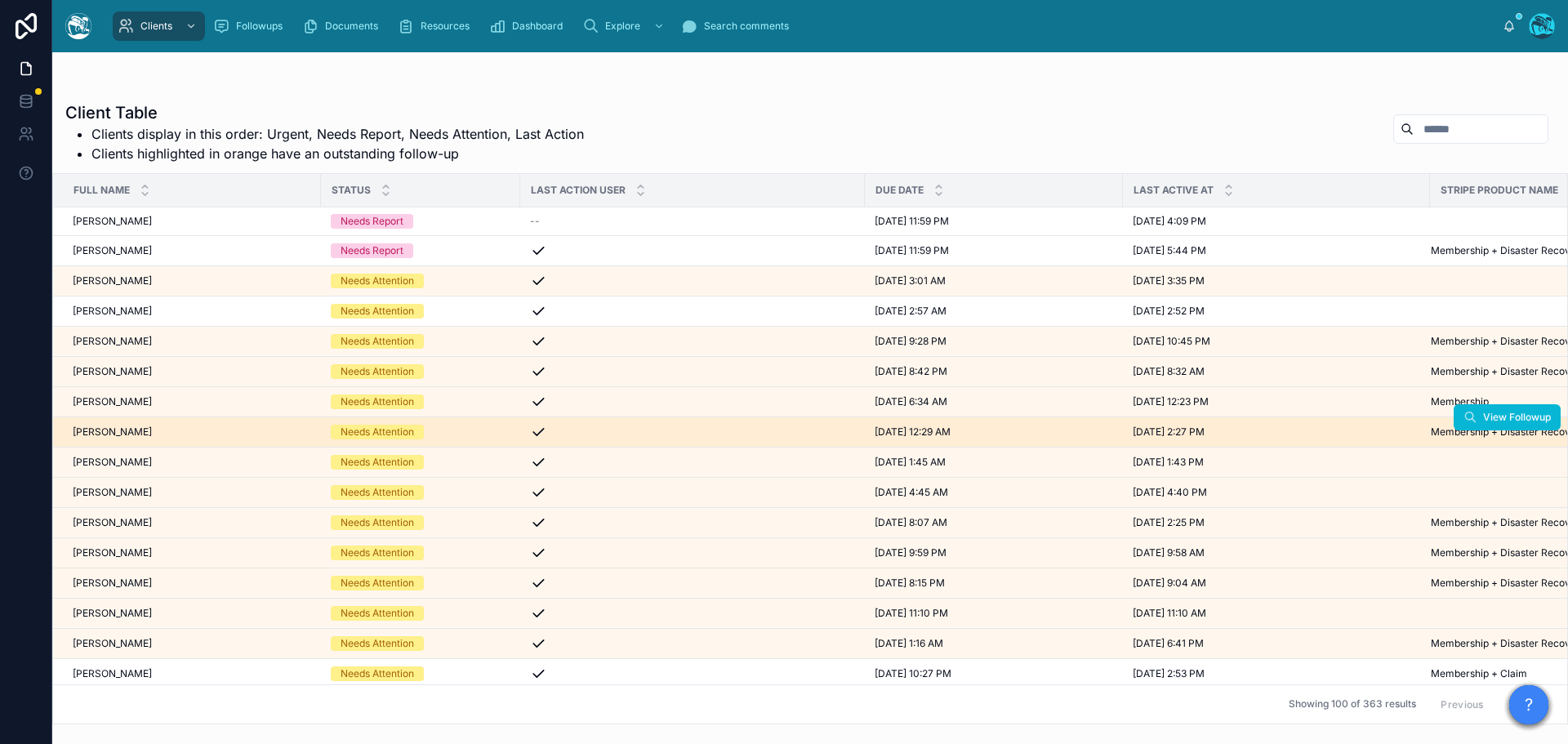
scroll to position [164, 0]
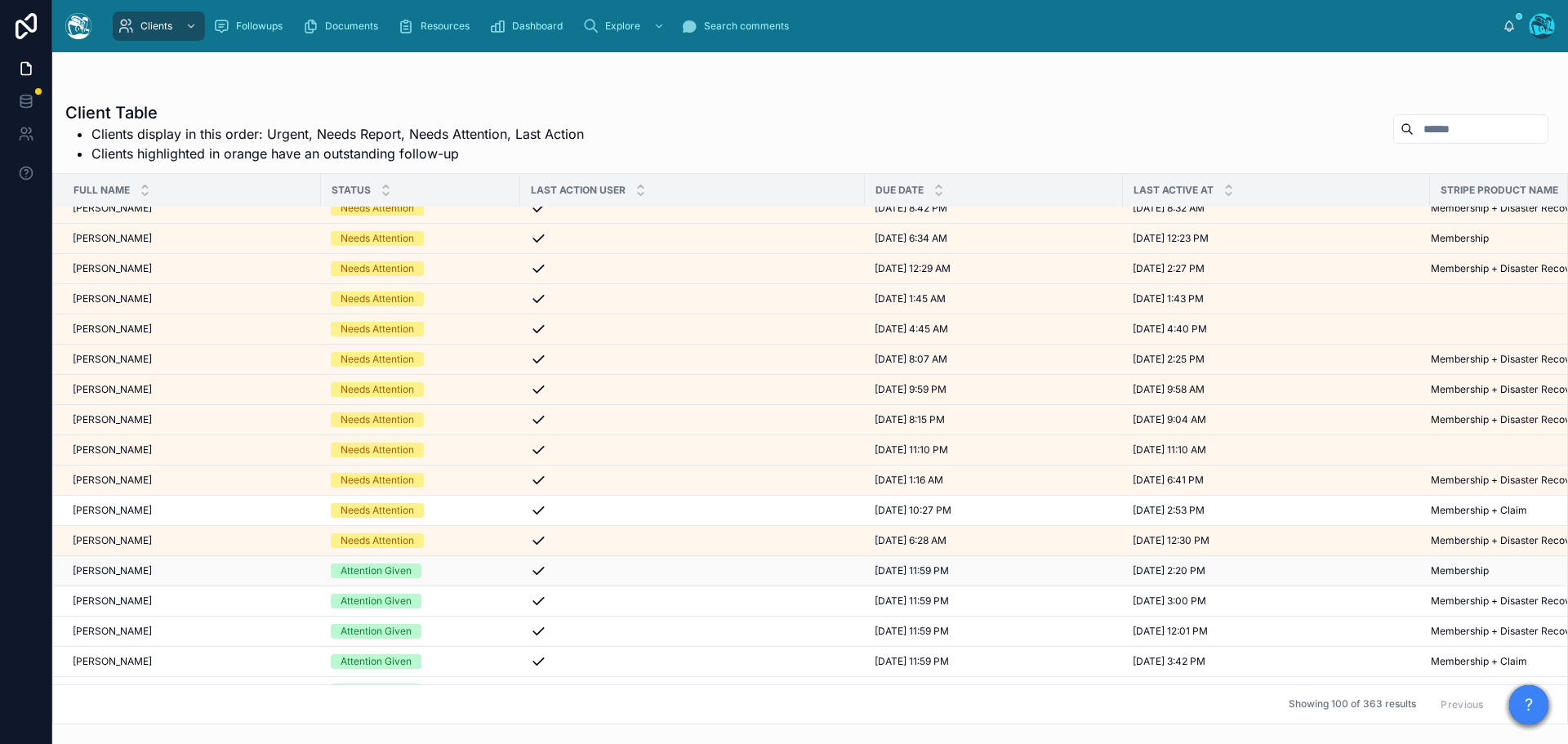
click at [191, 567] on div "Kathi Whalen Kathi Whalen" at bounding box center [192, 570] width 239 height 13
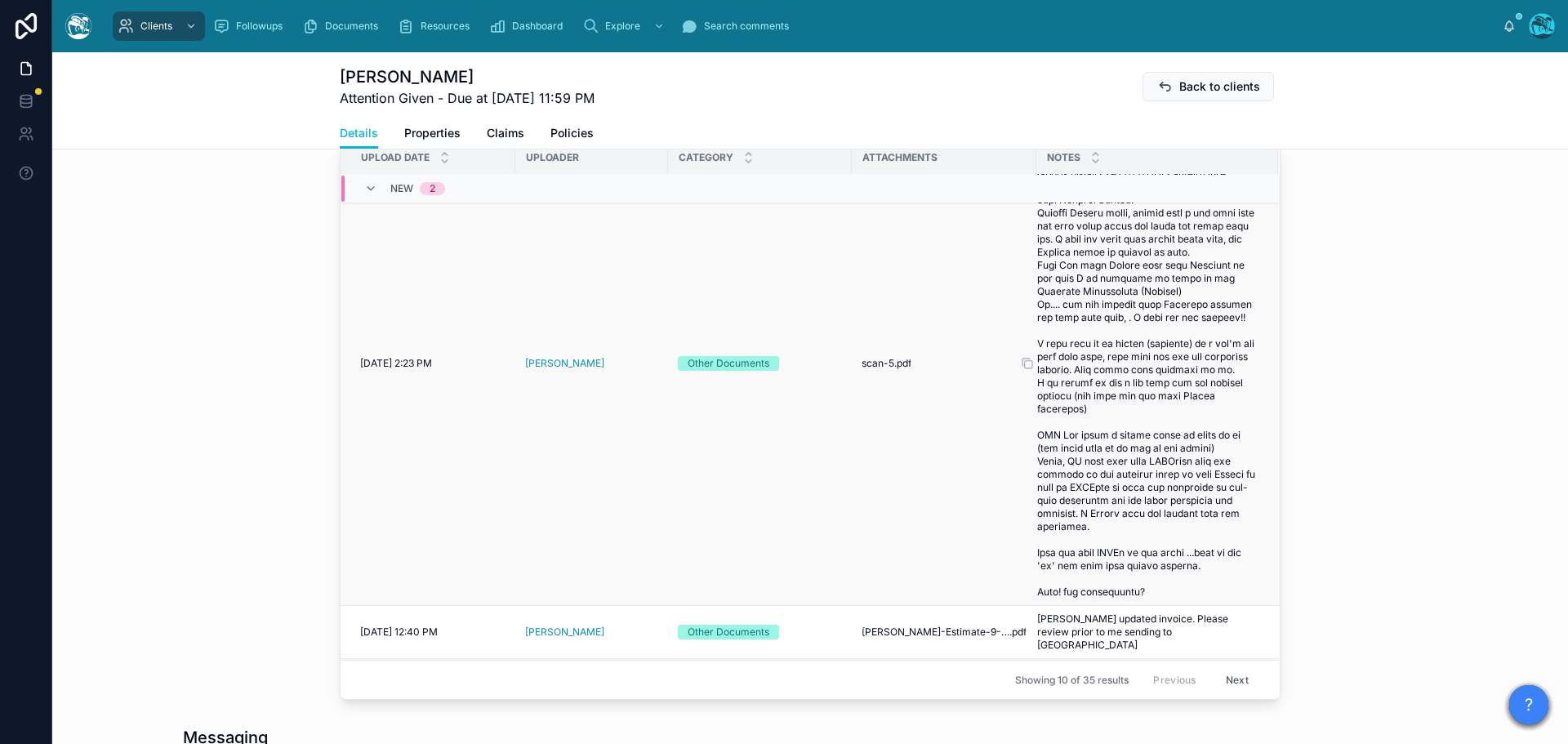
scroll to position [164, 0]
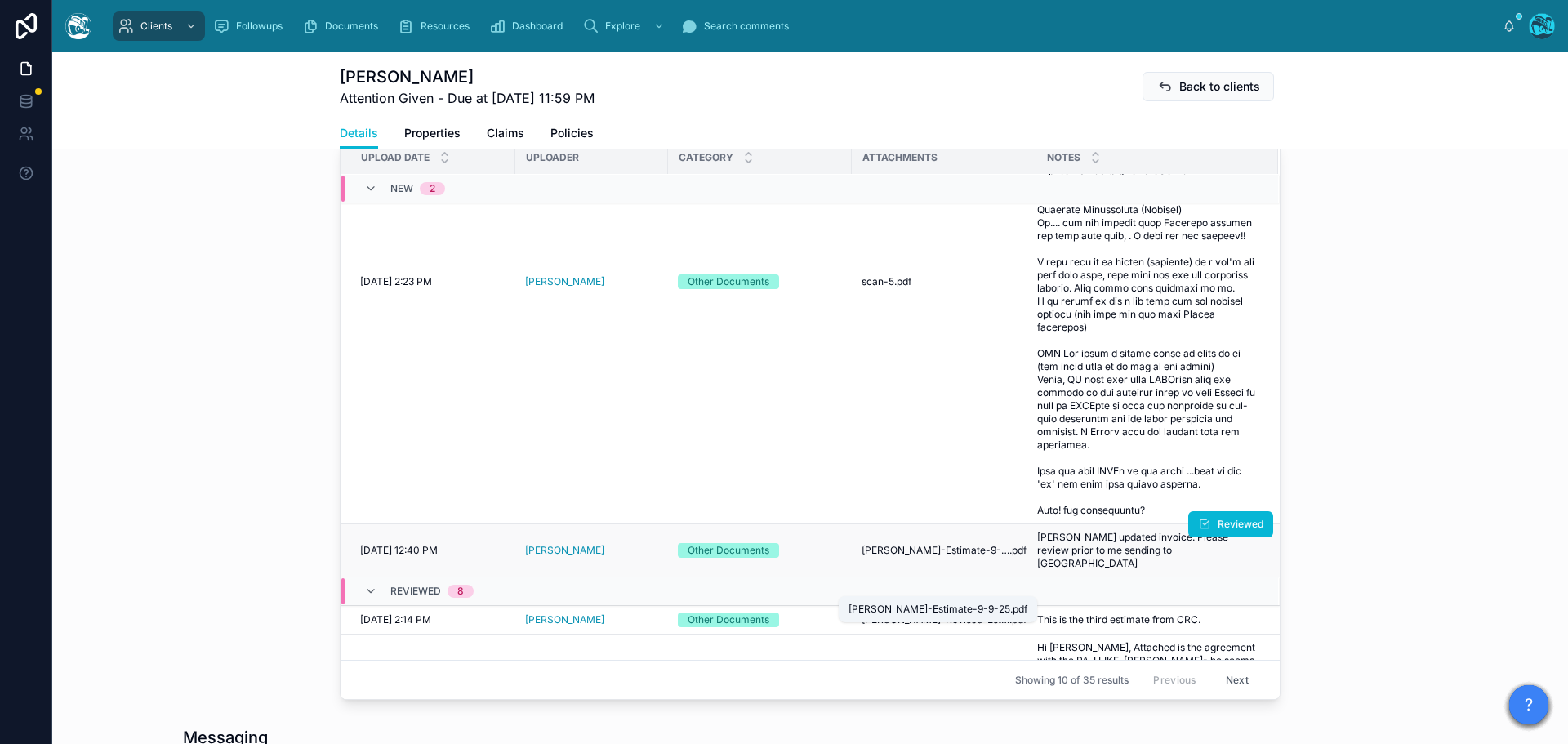
click at [923, 558] on span "Kathleen-Whalen-Estimate-9-9-25" at bounding box center [935, 550] width 148 height 13
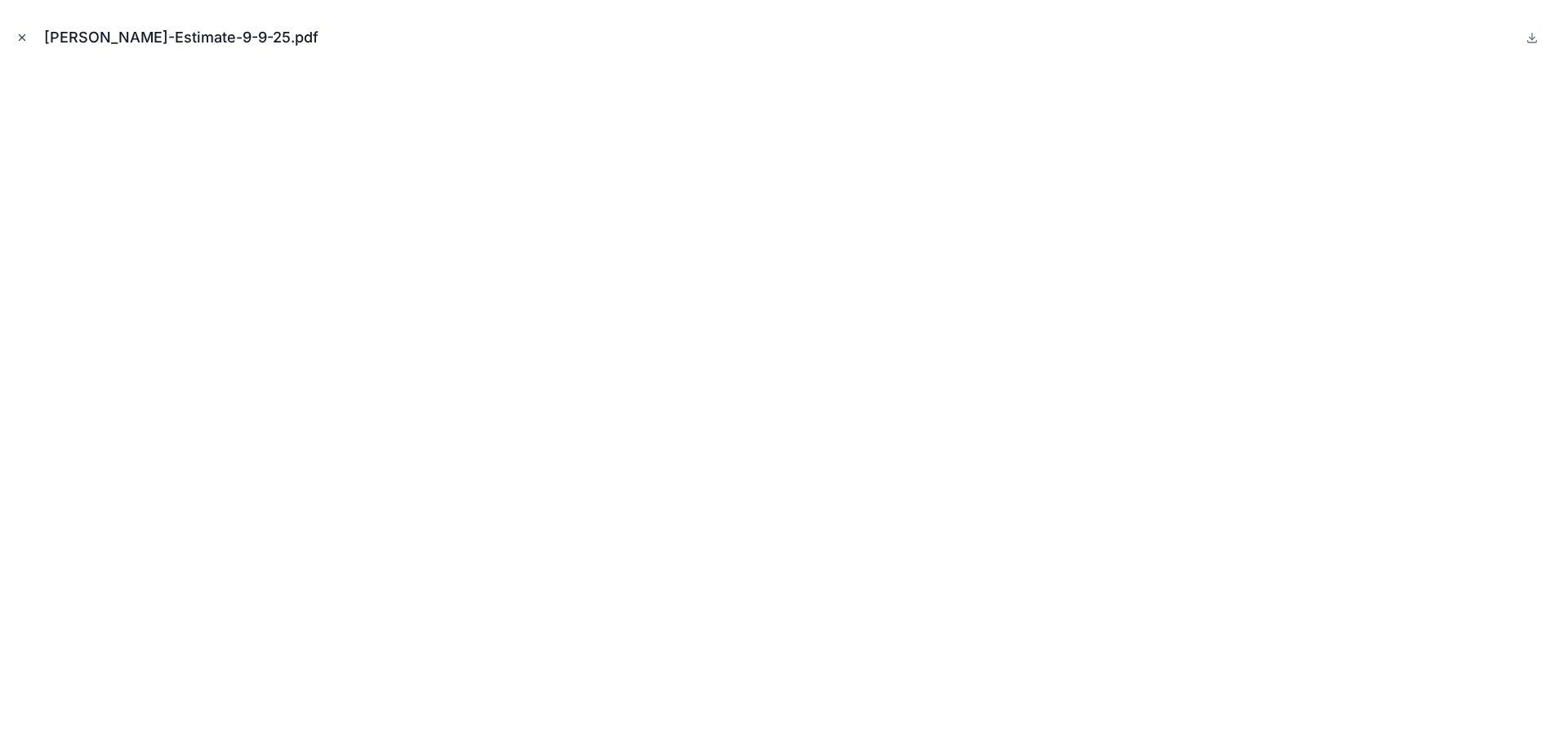
click at [19, 36] on icon "Close modal" at bounding box center [23, 37] width 12 height 12
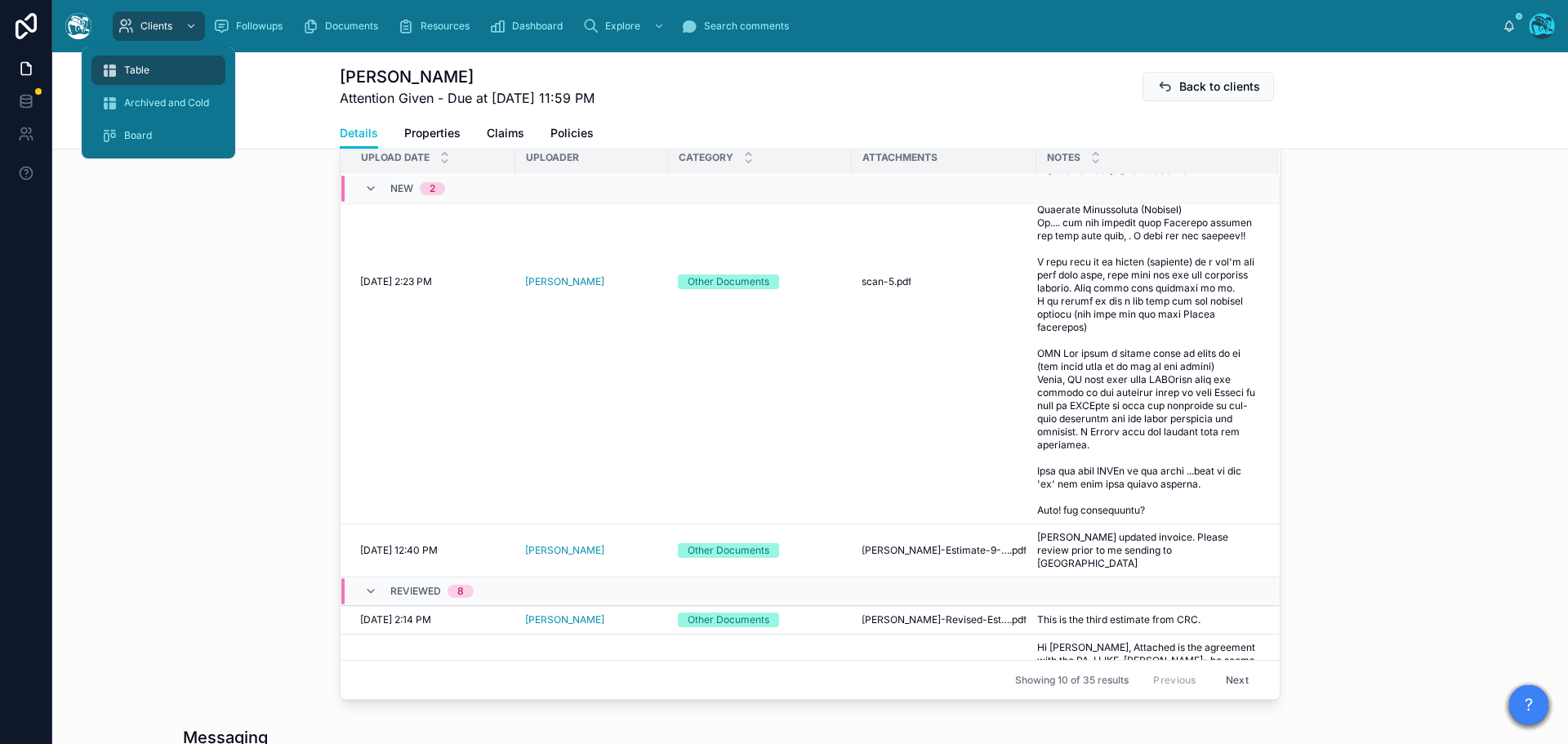
click at [150, 68] on div "Table" at bounding box center [159, 70] width 114 height 26
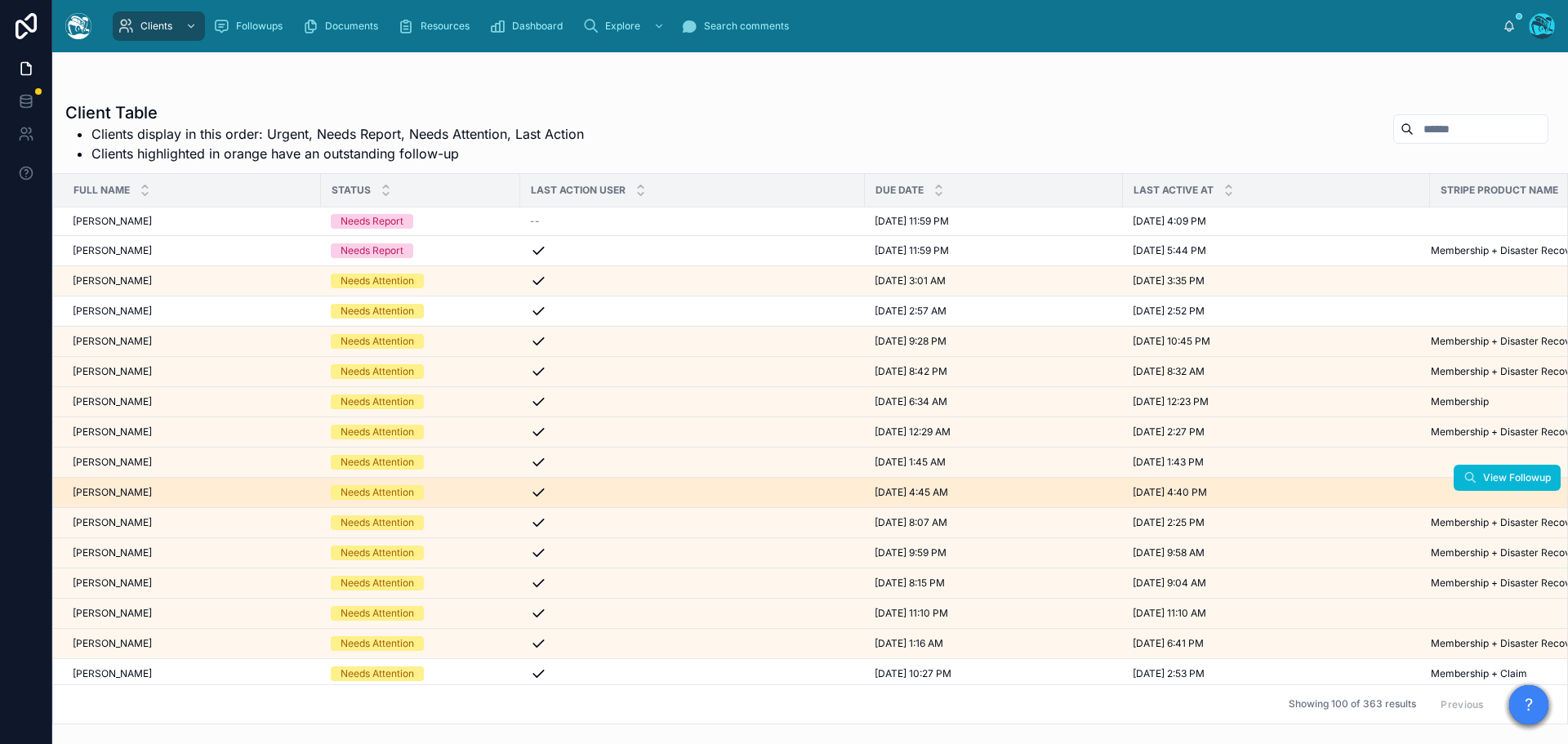
scroll to position [164, 0]
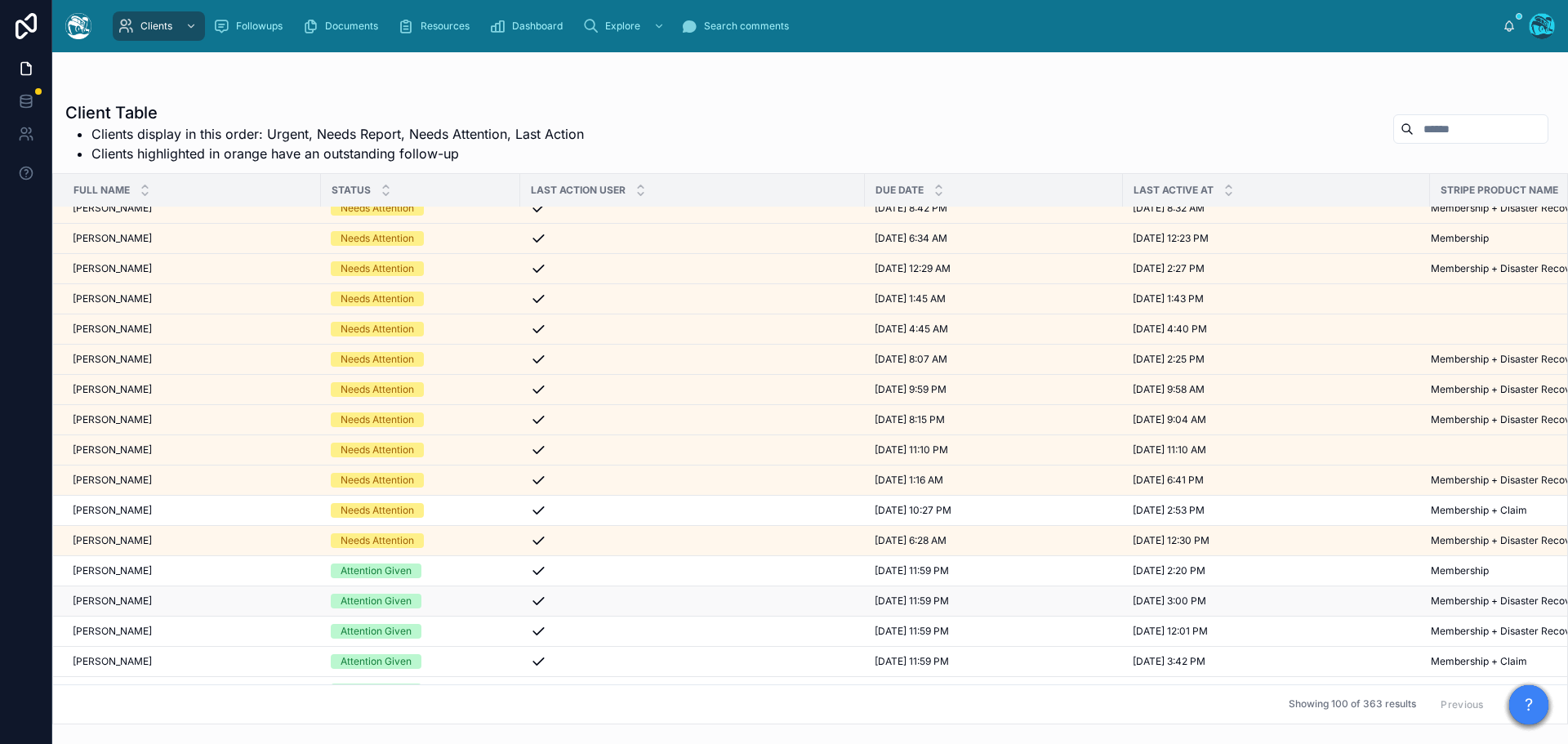
click at [190, 599] on div "Cynthia MacDonald Cynthia MacDonald" at bounding box center [192, 601] width 239 height 13
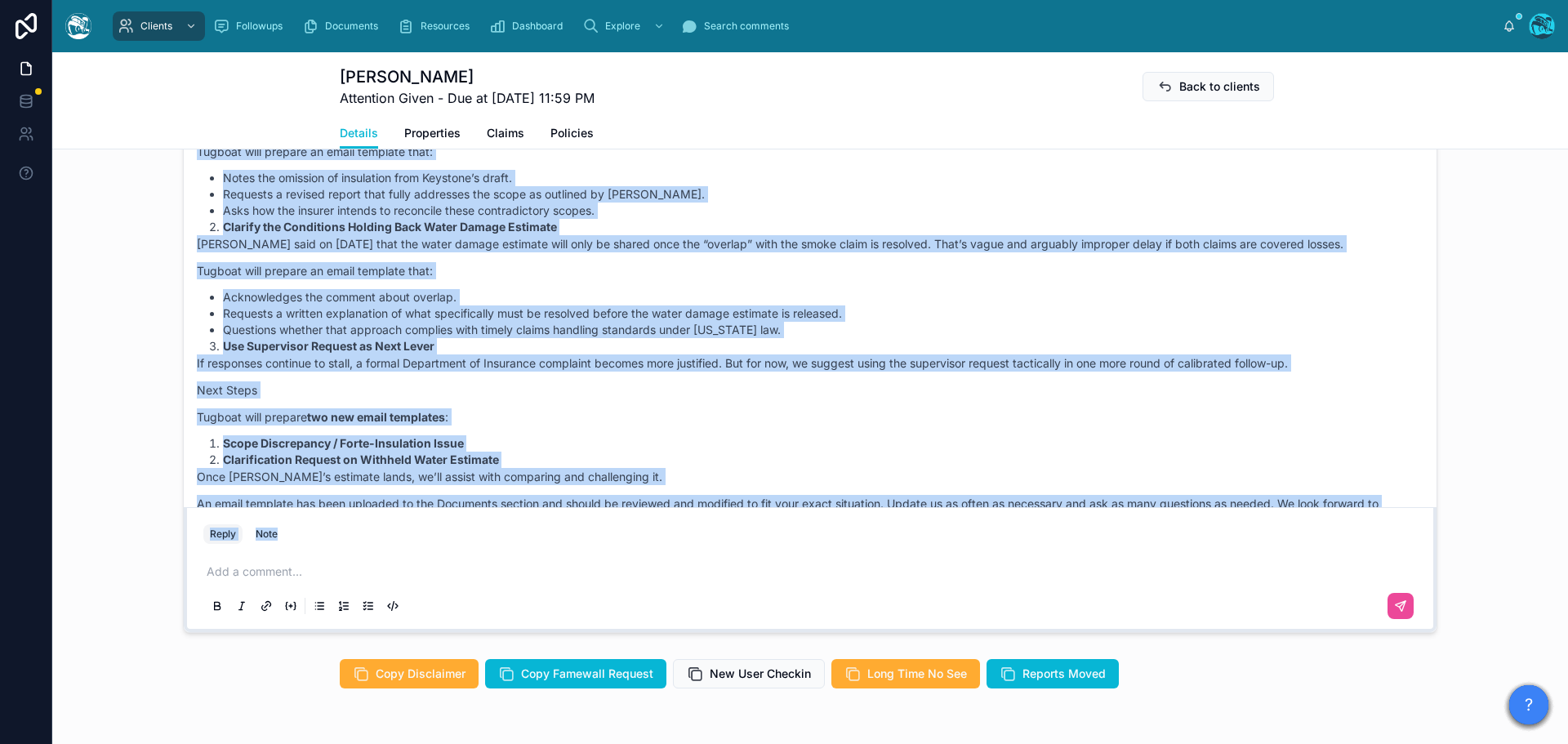
scroll to position [2107, 0]
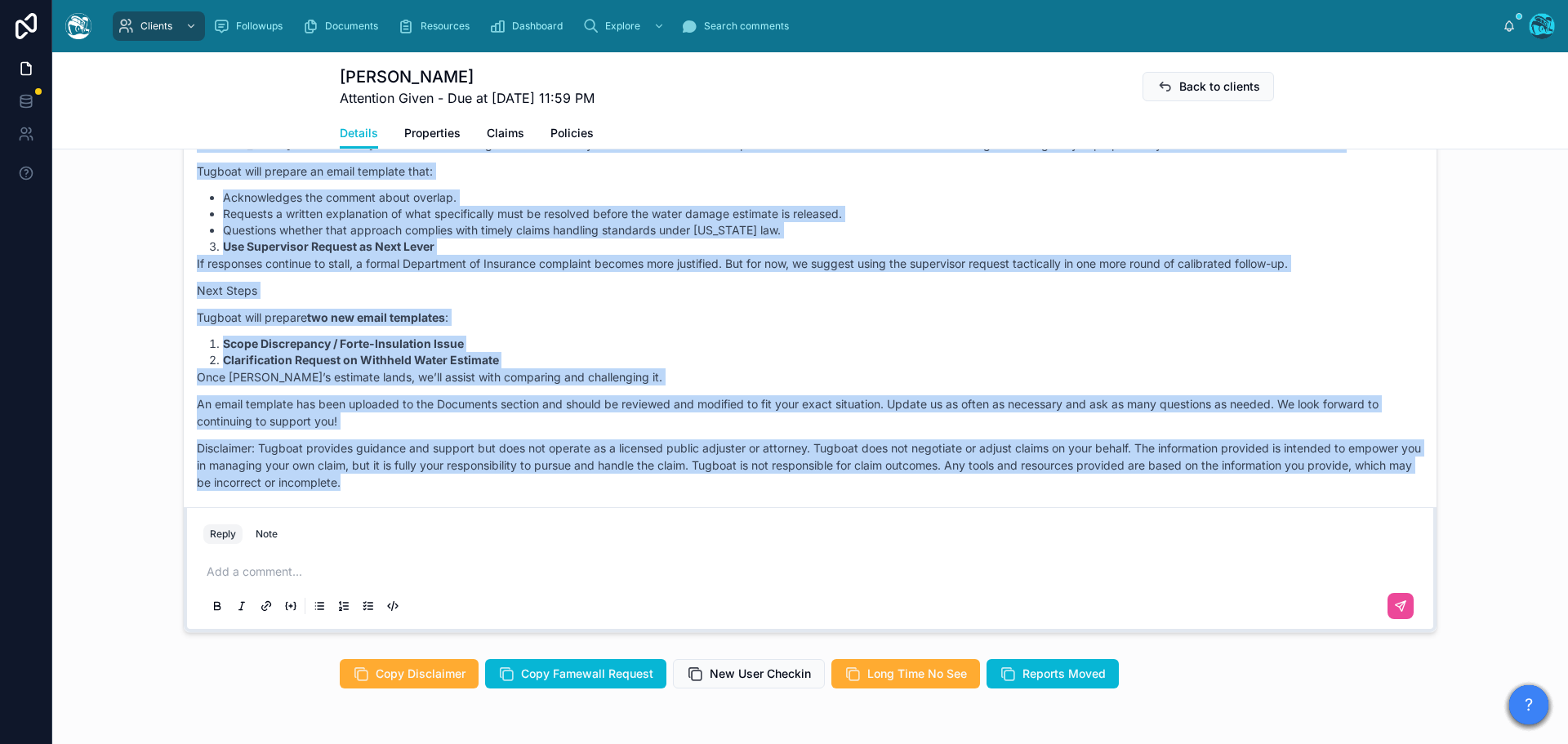
drag, startPoint x: 805, startPoint y: 268, endPoint x: 828, endPoint y: 516, distance: 249.1
copy div "Rachel Baker 3 days ago Good morning, Cynthia, and thanks for the updates and u…"
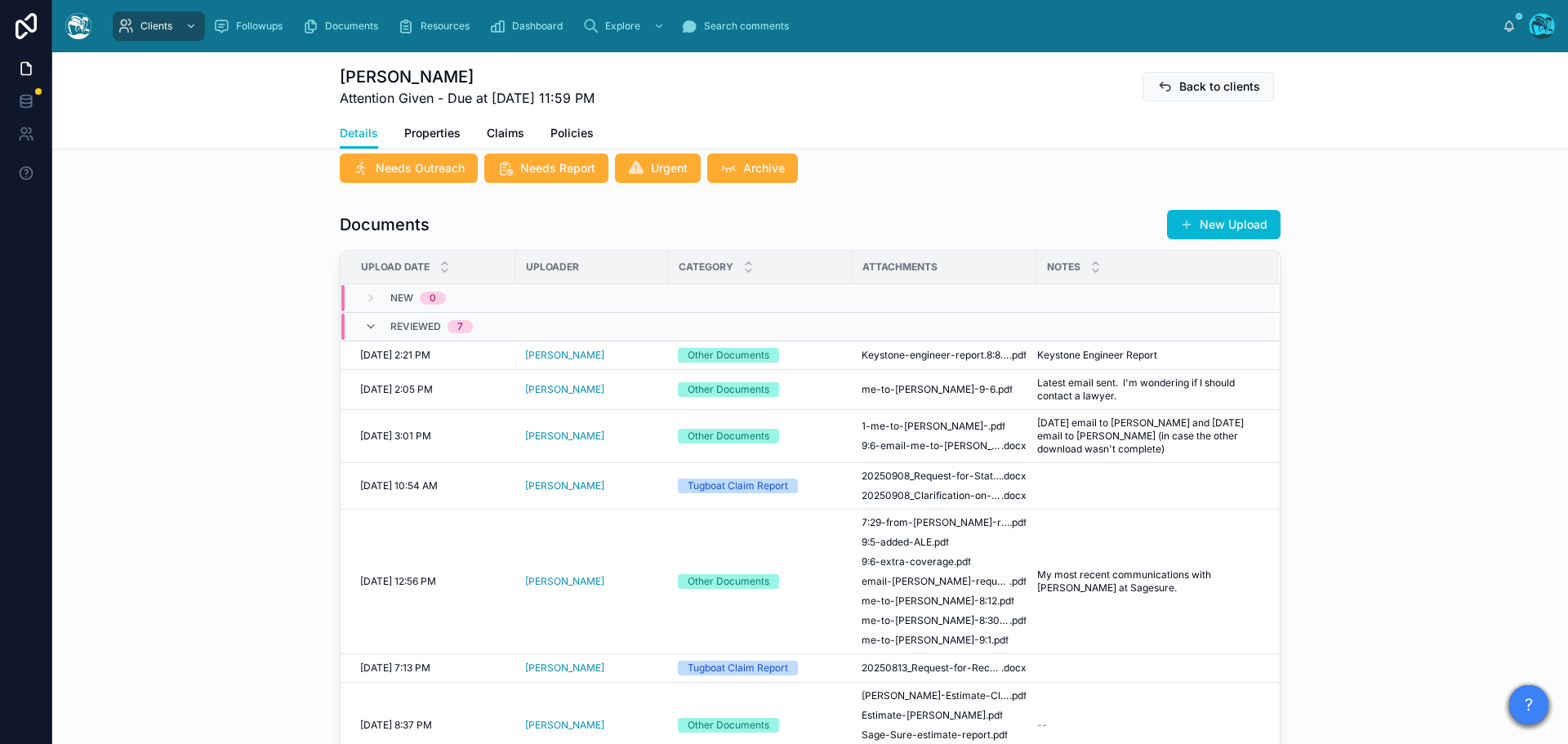
scroll to position [535, 0]
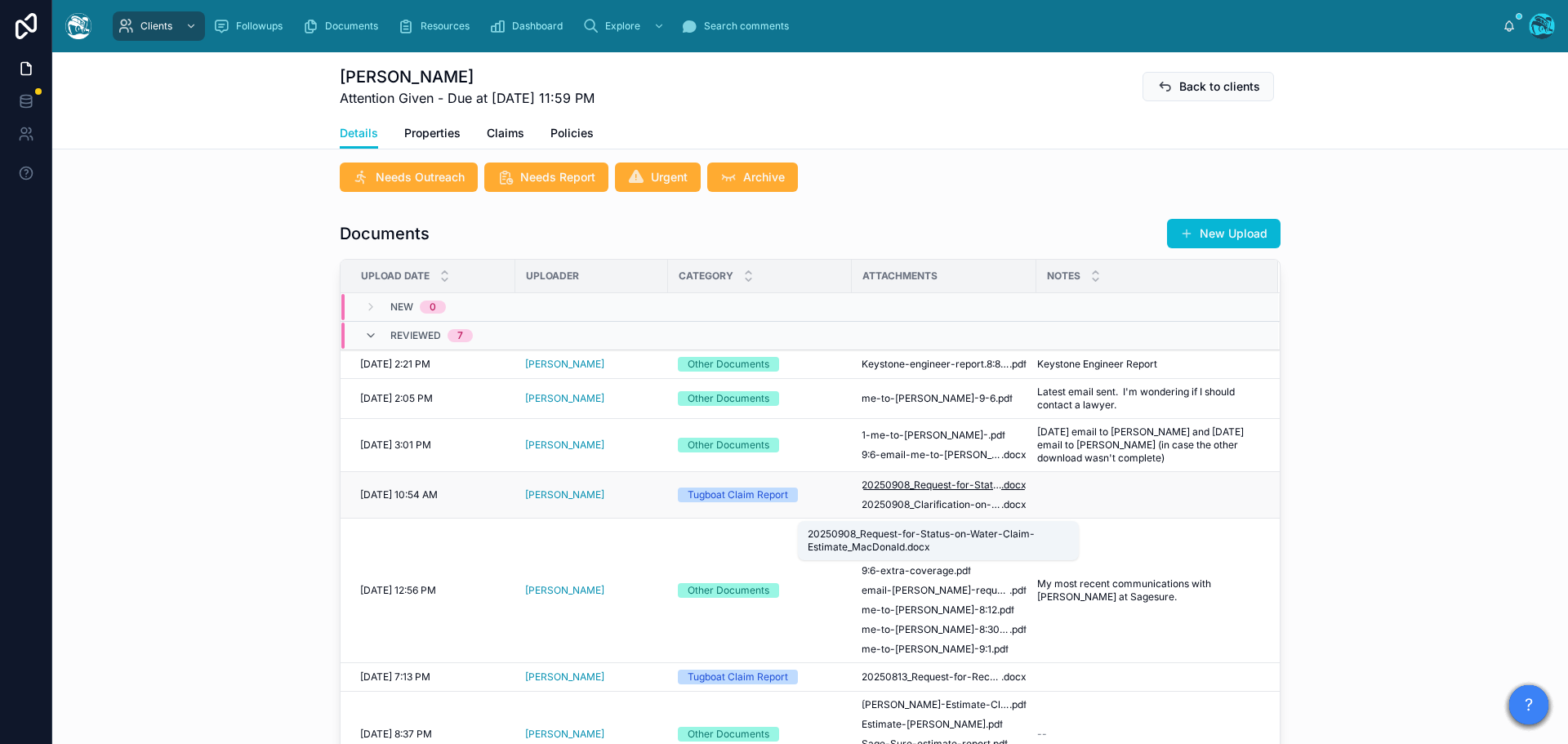
click at [942, 491] on span "20250908_Request-for-Status-on-Water-Claim-Estimate_MacDonald" at bounding box center [931, 484] width 140 height 13
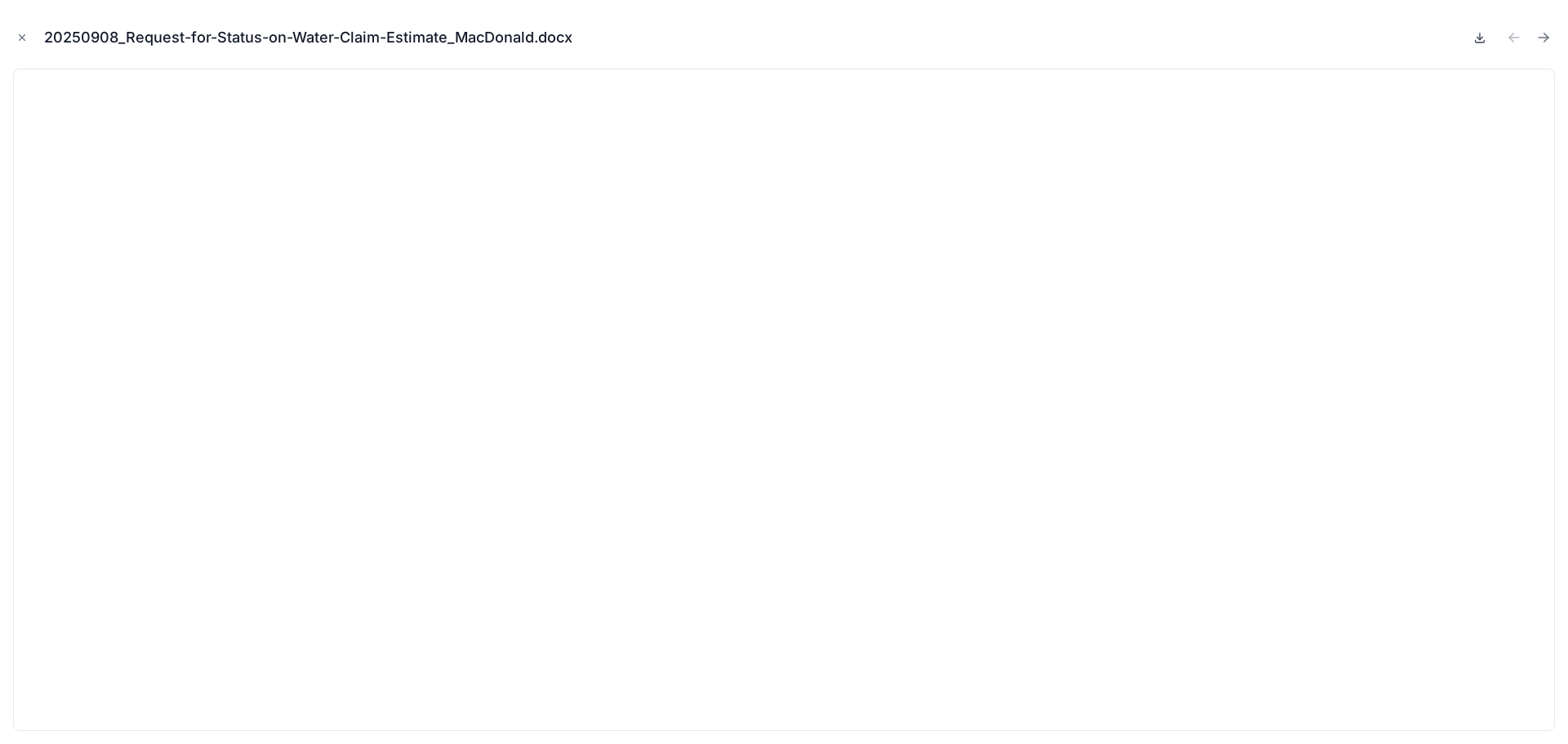
click at [1476, 37] on icon at bounding box center [1479, 37] width 13 height 13
click at [1547, 36] on icon "Next file" at bounding box center [1542, 37] width 17 height 17
click at [1477, 40] on icon at bounding box center [1479, 37] width 13 height 13
click at [22, 35] on icon "Close modal" at bounding box center [23, 37] width 12 height 12
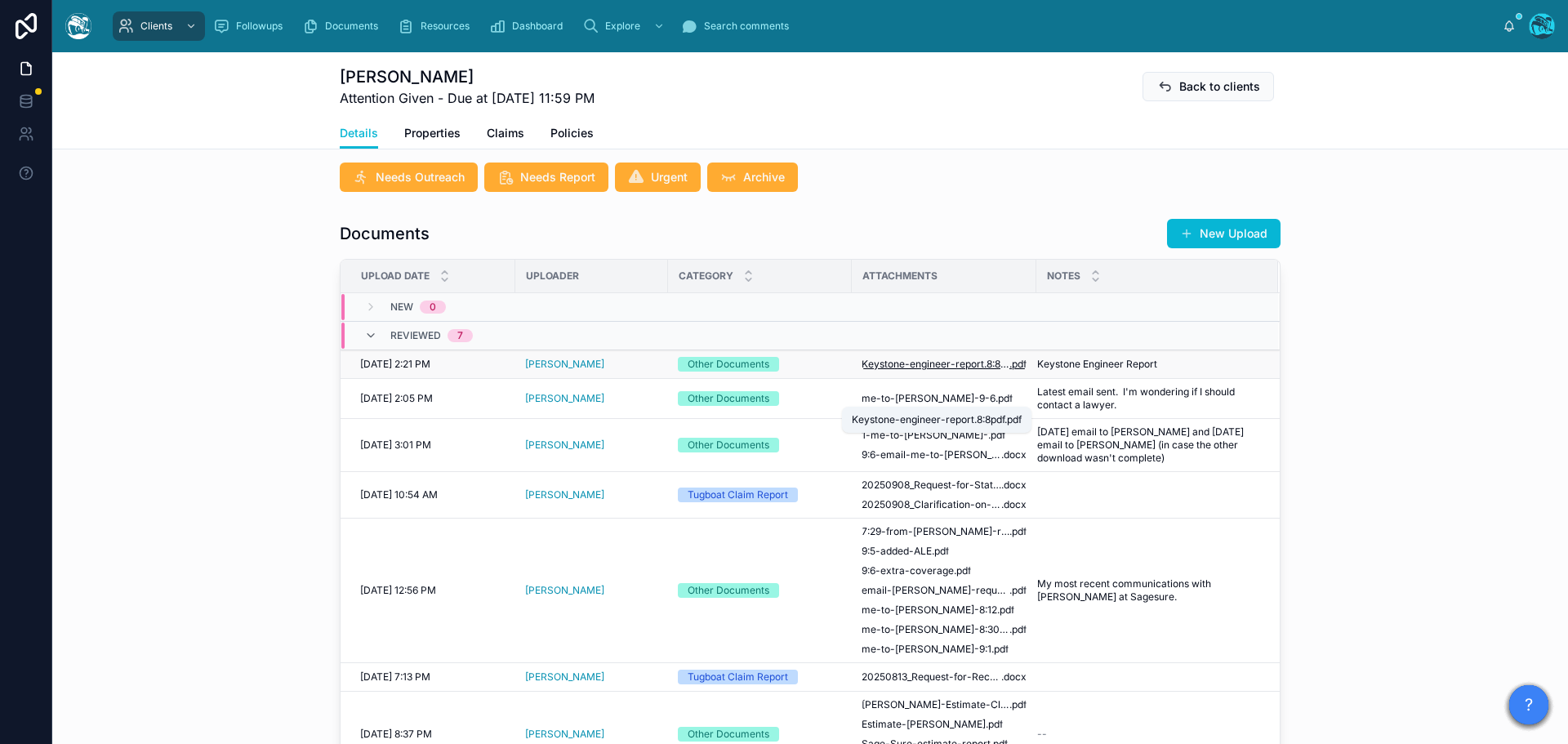
click at [927, 371] on span "Keystone-engineer-report.8:8pdf" at bounding box center [935, 364] width 148 height 13
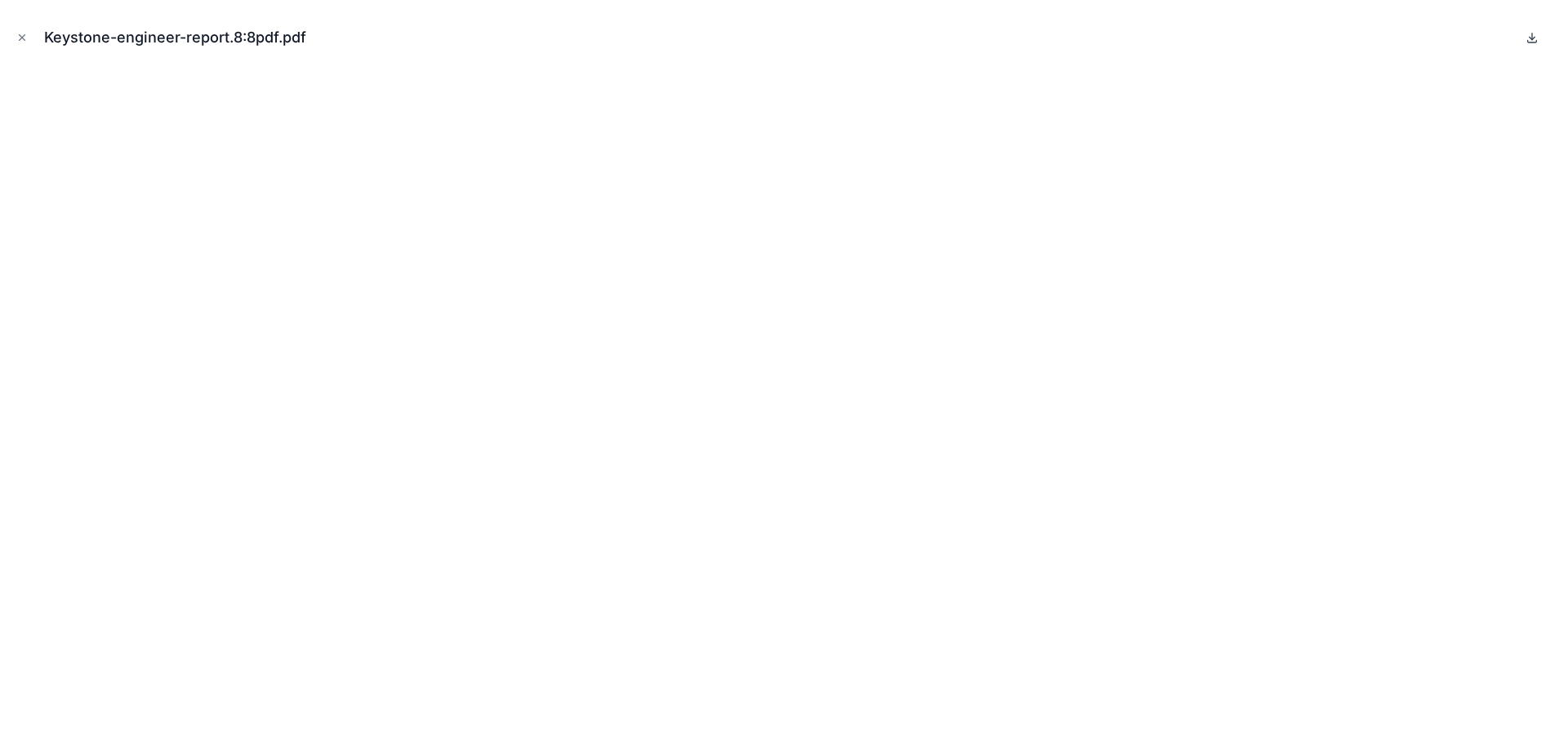
click at [1532, 37] on icon at bounding box center [1532, 37] width 0 height 7
click at [21, 37] on icon "Close modal" at bounding box center [23, 37] width 12 height 12
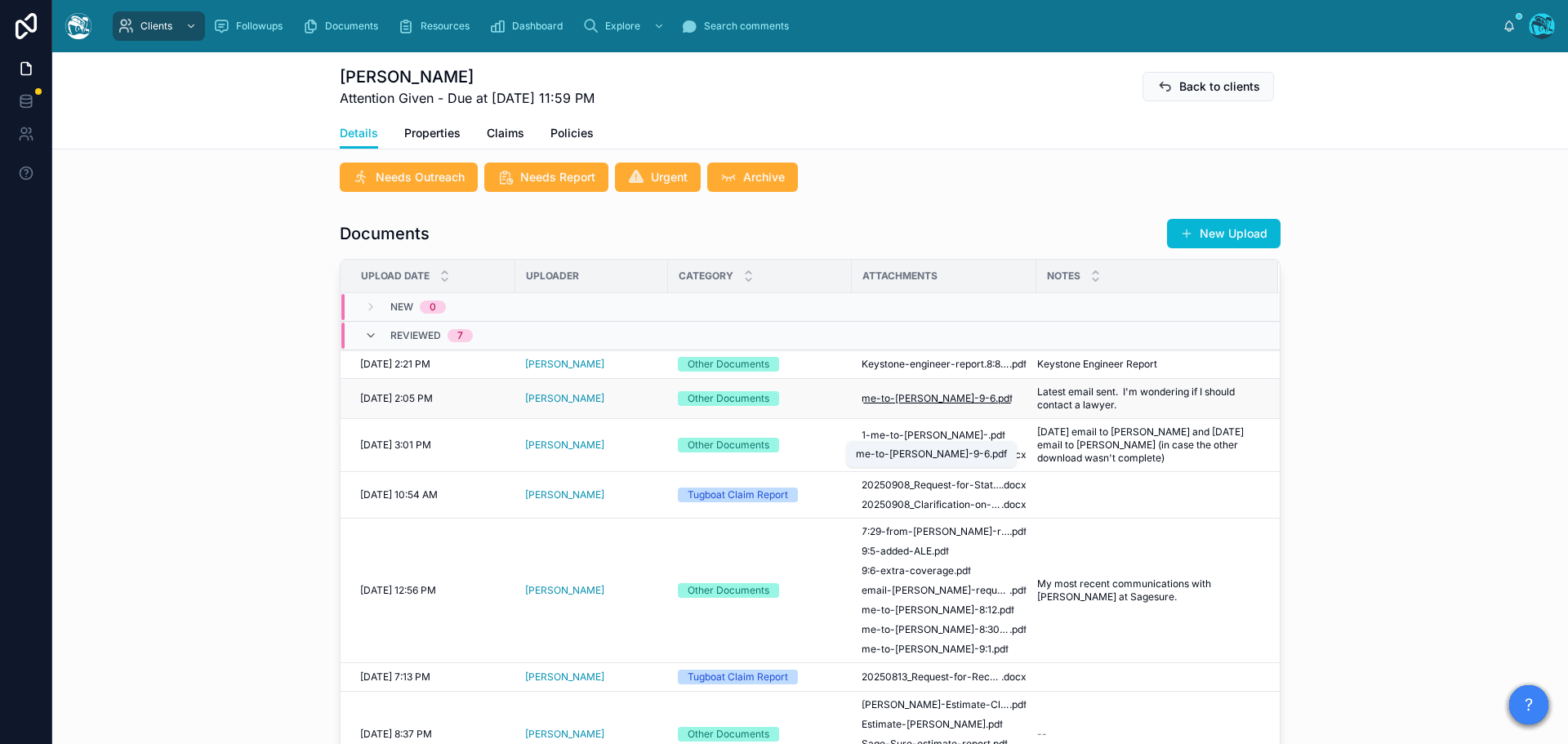
click at [926, 406] on span "me-to-Rick-9-6" at bounding box center [928, 398] width 134 height 13
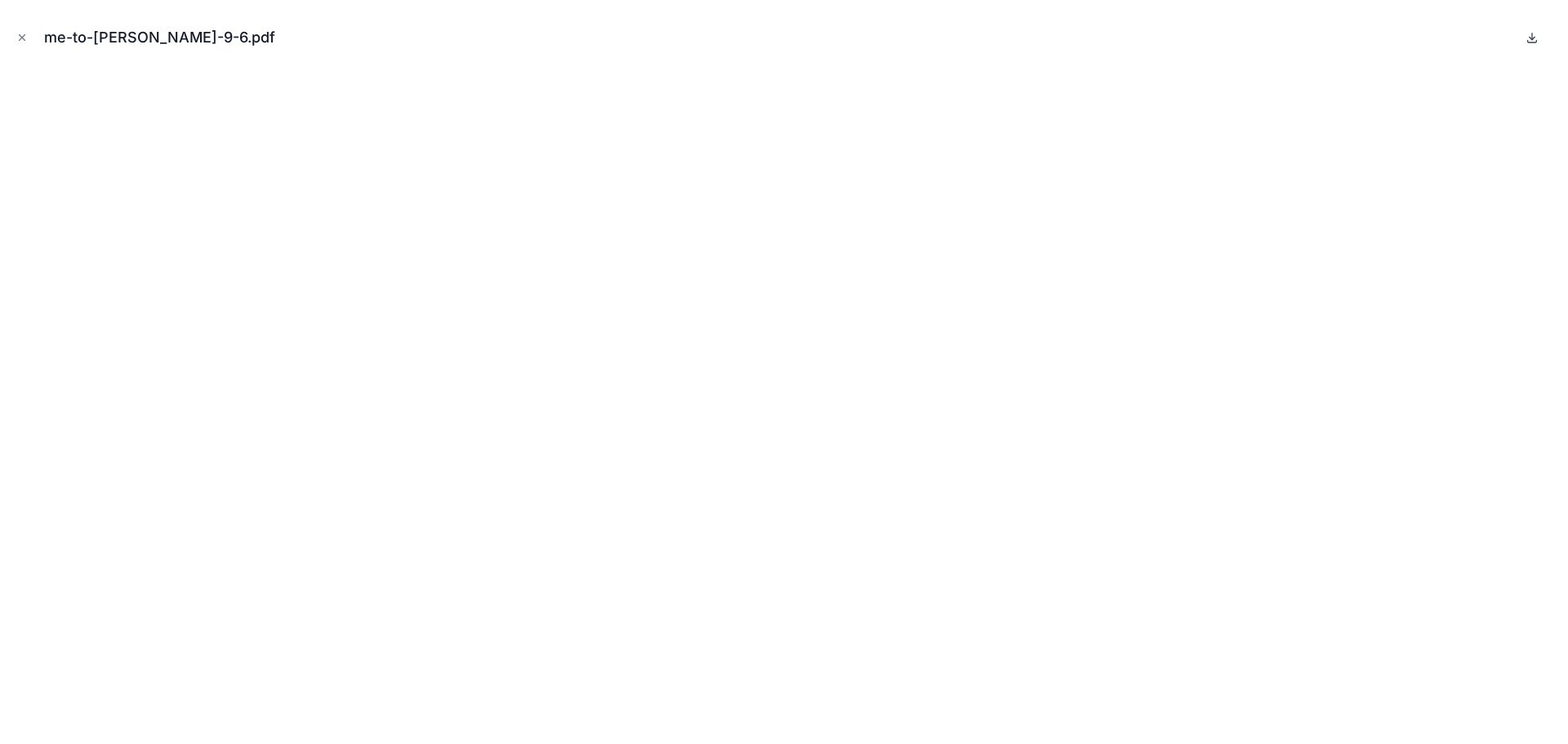
click at [1530, 36] on icon at bounding box center [1532, 37] width 13 height 13
click at [20, 36] on icon "Close modal" at bounding box center [23, 38] width 6 height 6
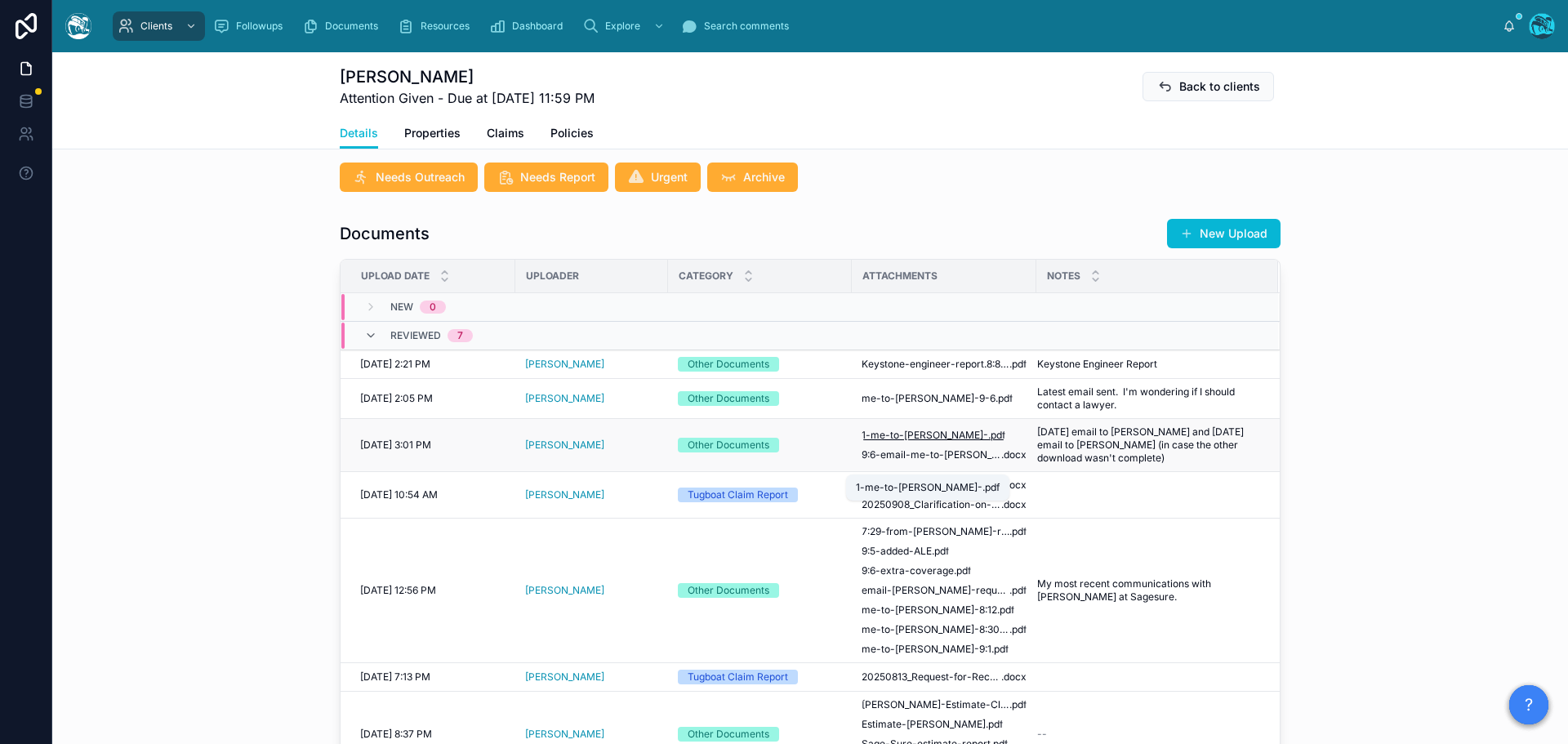
click at [891, 442] on span "1-me-to-Rick-" at bounding box center [924, 435] width 126 height 13
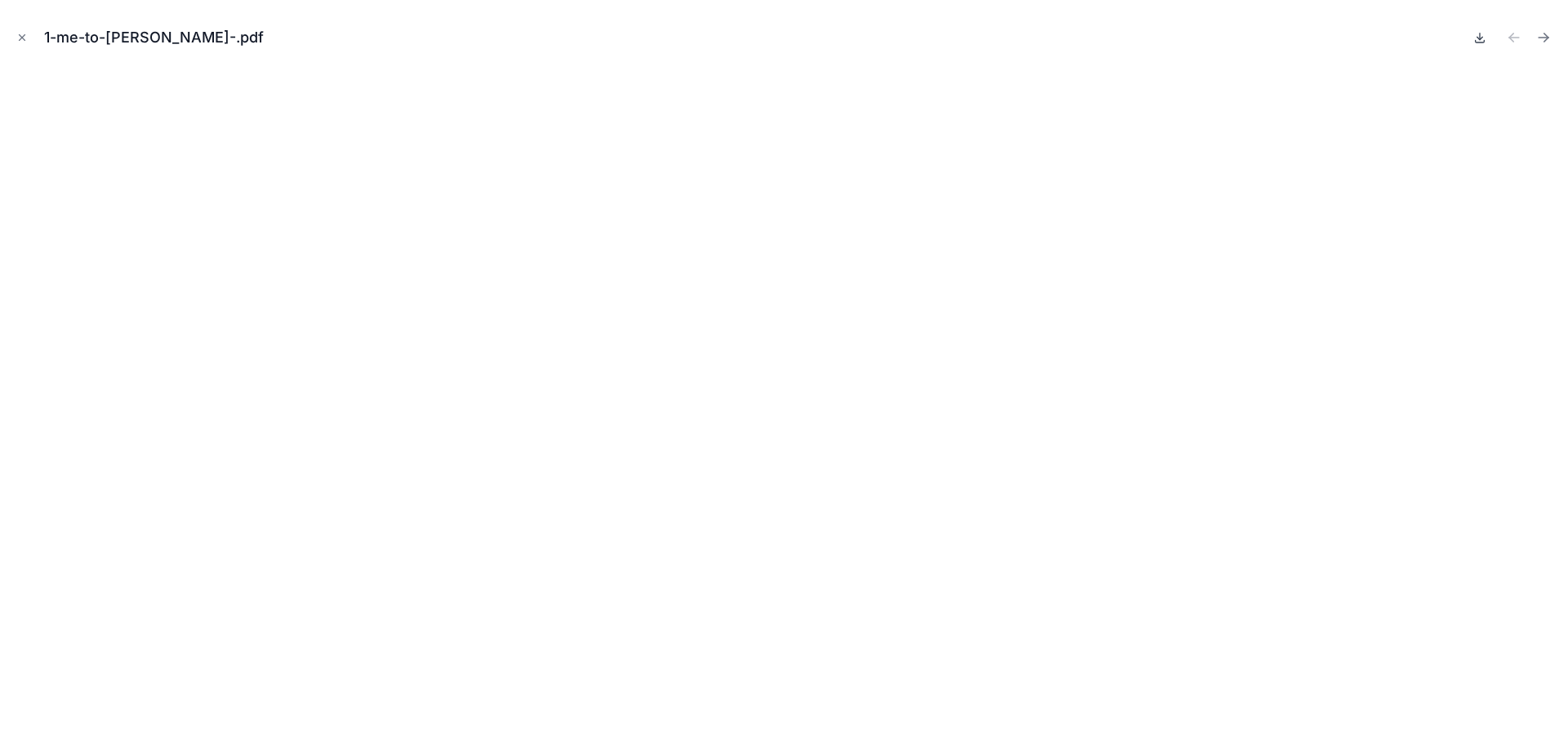
click at [1477, 37] on icon at bounding box center [1480, 37] width 6 height 2
click at [1542, 36] on icon "Next file" at bounding box center [1542, 37] width 17 height 17
click at [1479, 40] on icon at bounding box center [1479, 37] width 0 height 7
click at [19, 37] on icon "Close modal" at bounding box center [23, 37] width 12 height 12
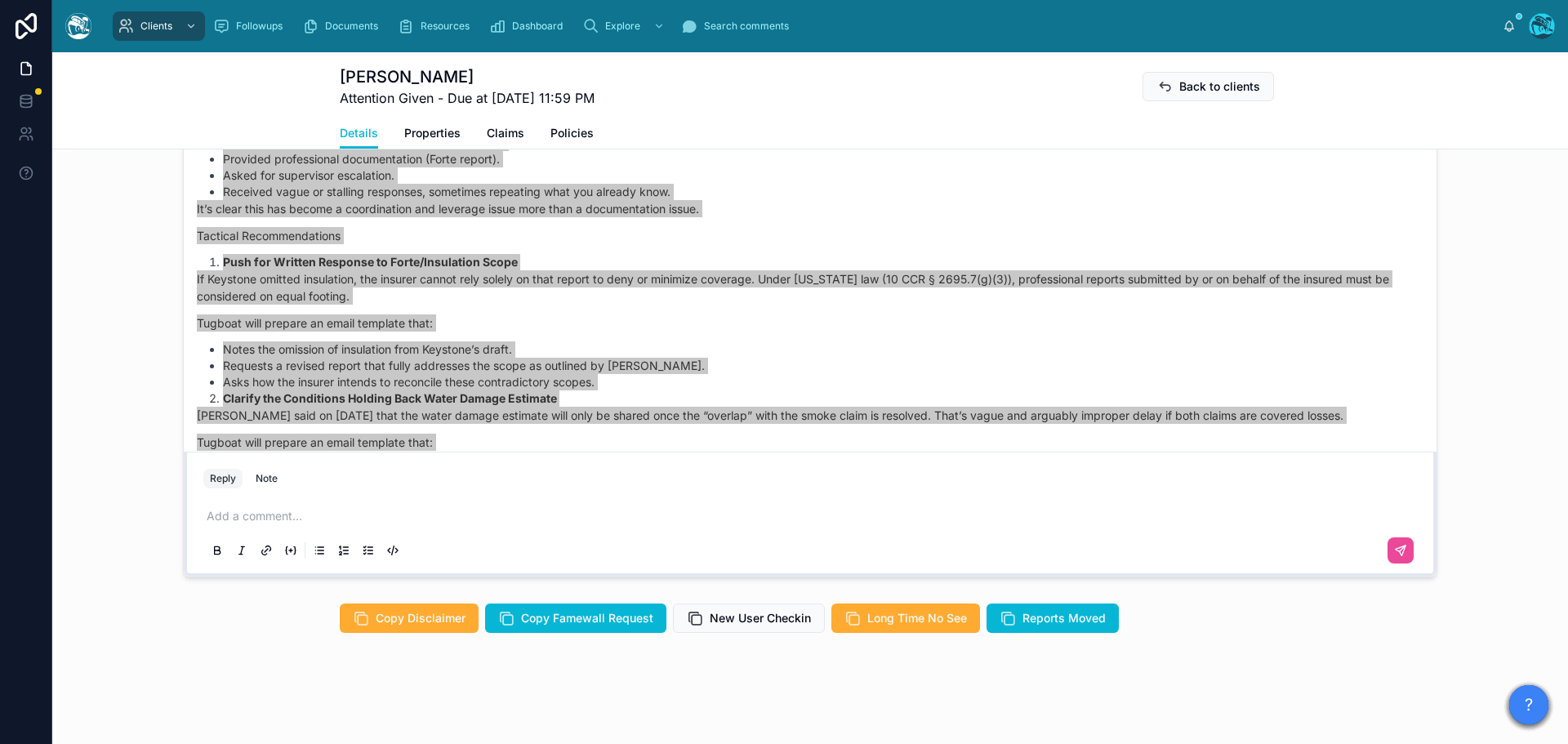
scroll to position [1434, 0]
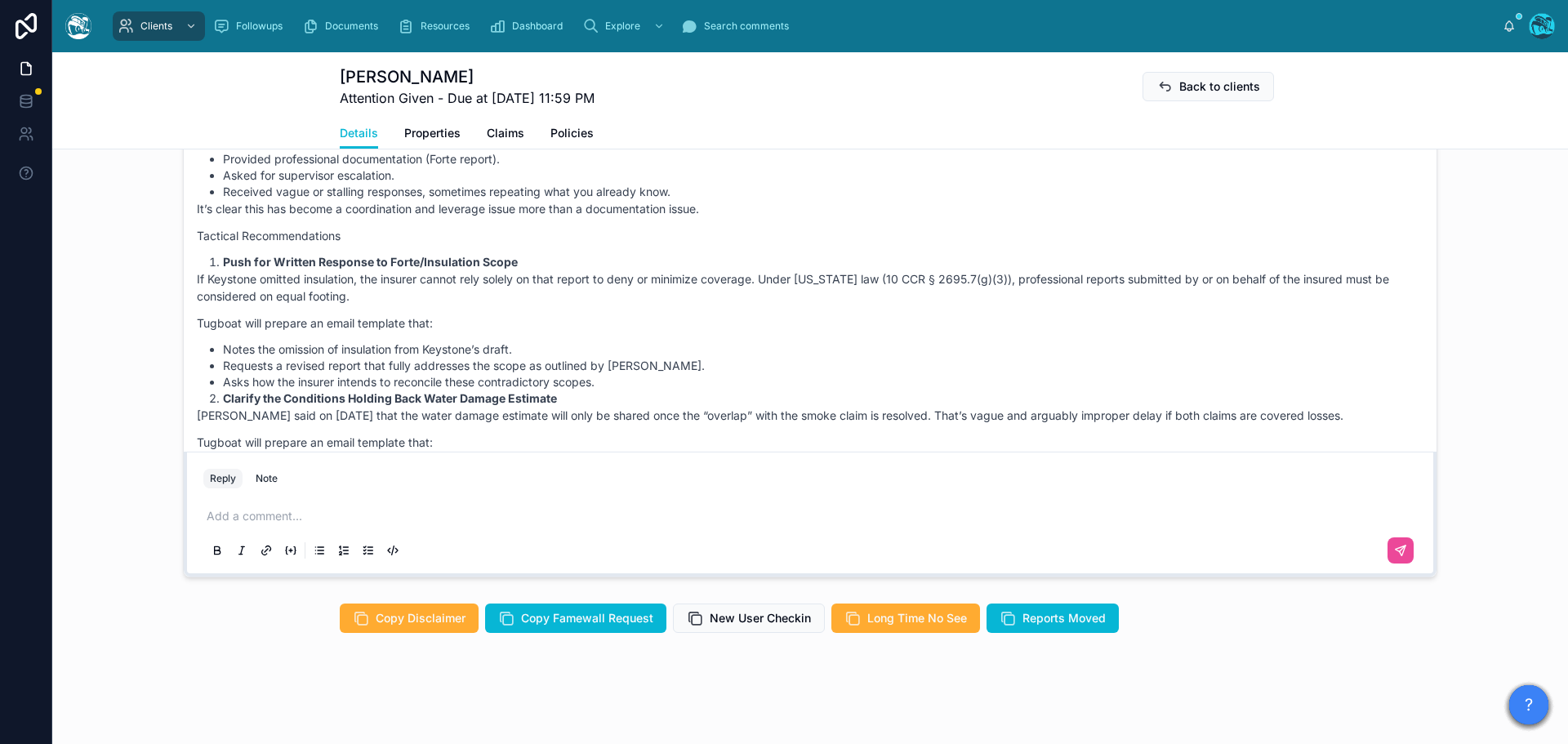
click at [263, 520] on p at bounding box center [813, 516] width 1213 height 17
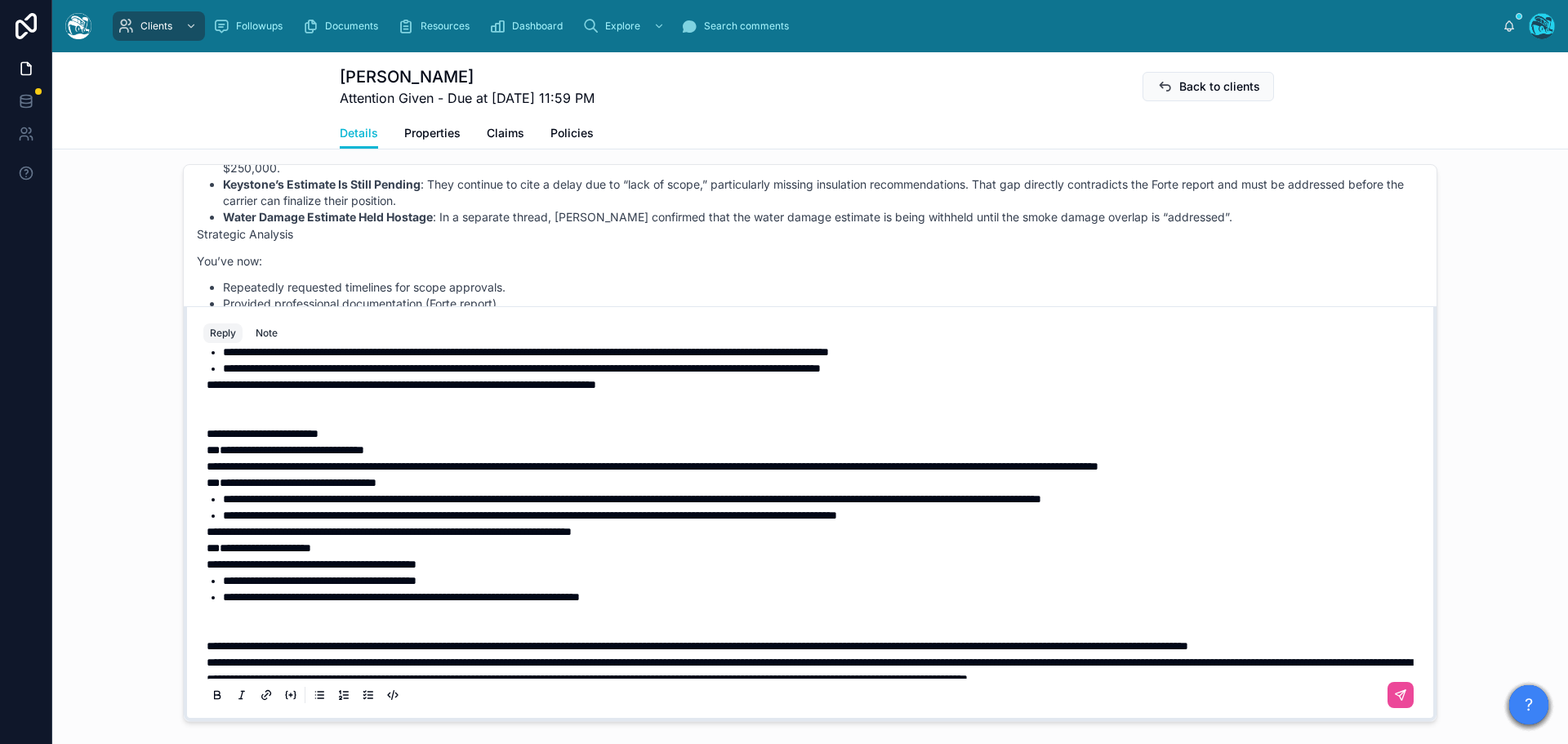
scroll to position [216, 0]
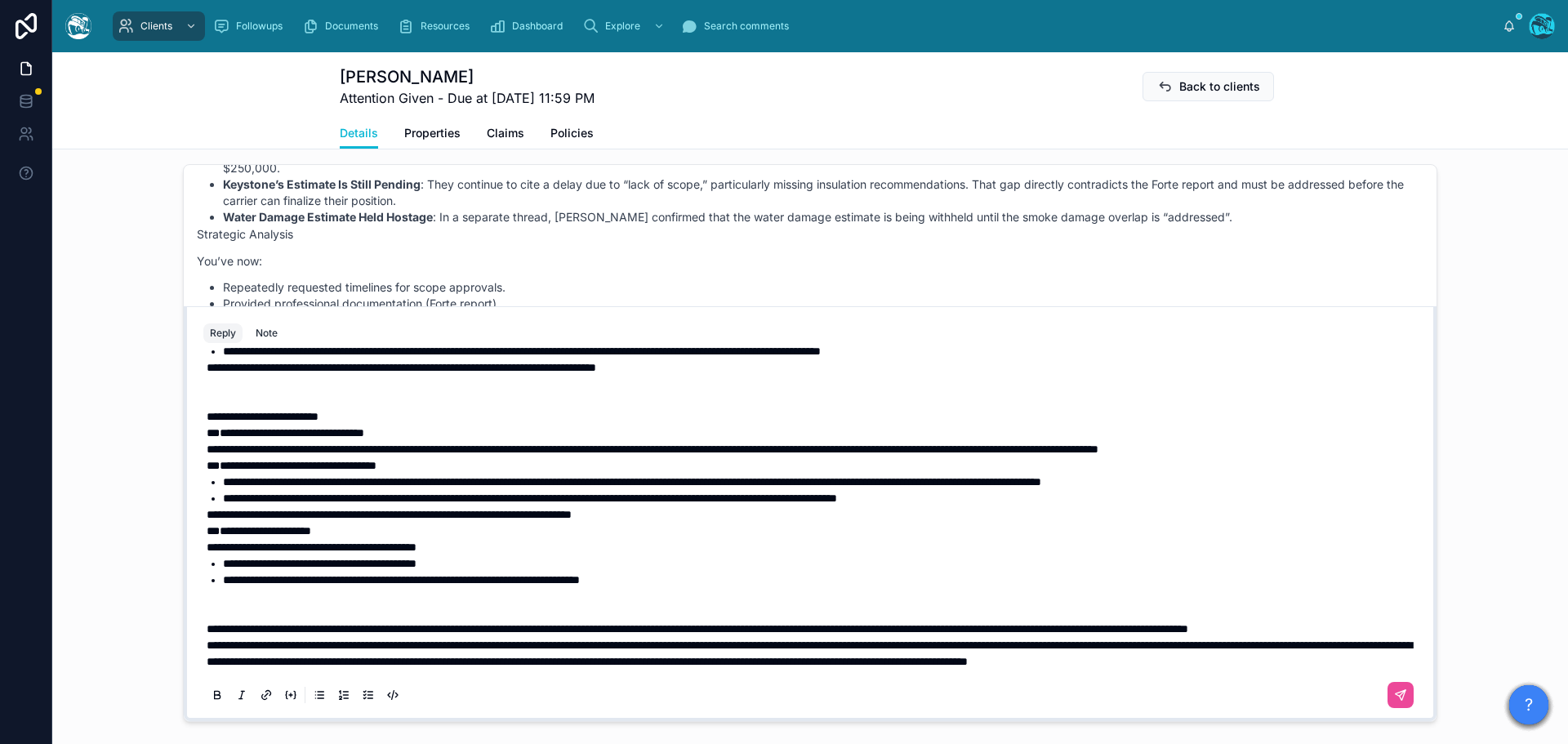
click at [358, 637] on p "**********" at bounding box center [813, 629] width 1213 height 17
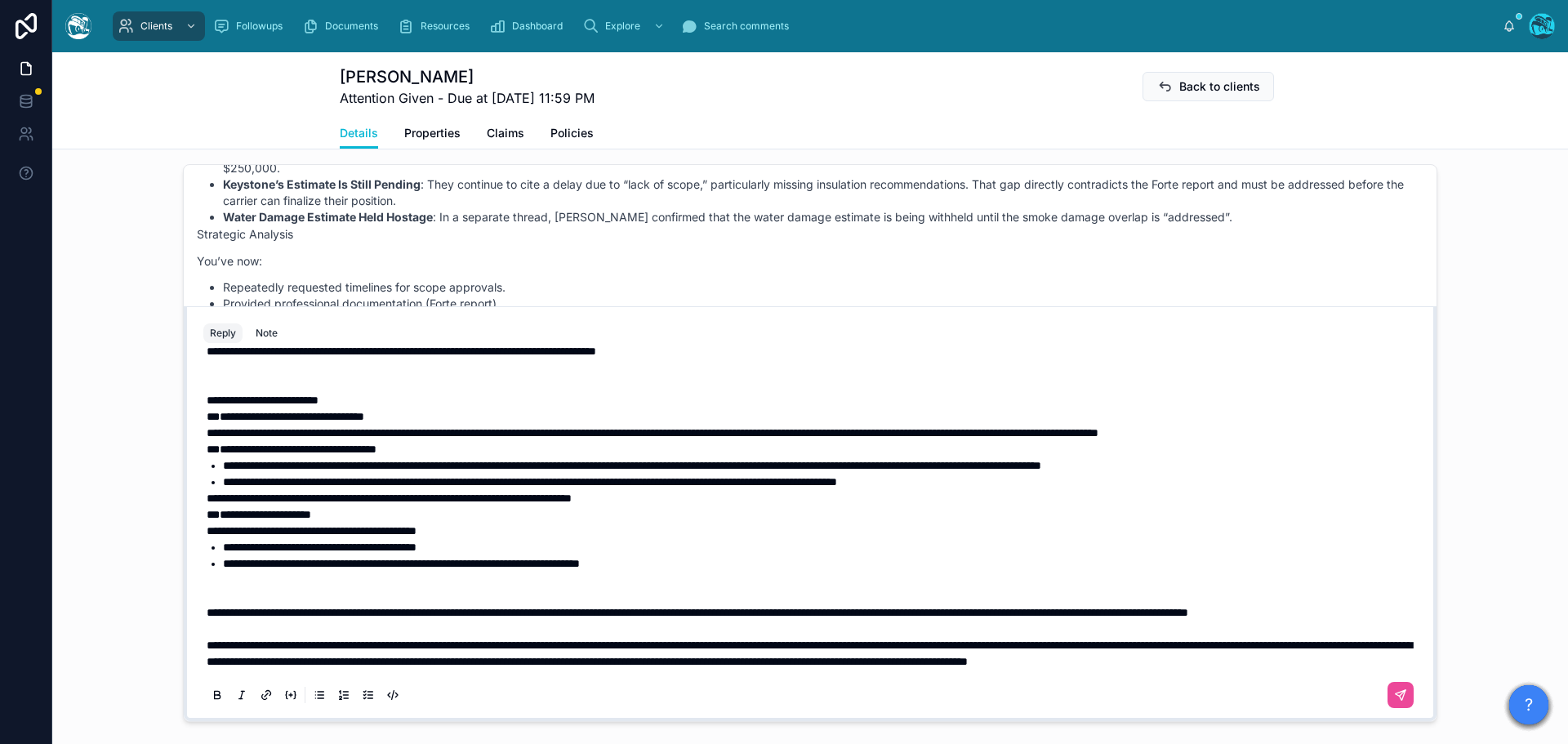
click at [235, 596] on p at bounding box center [813, 588] width 1213 height 33
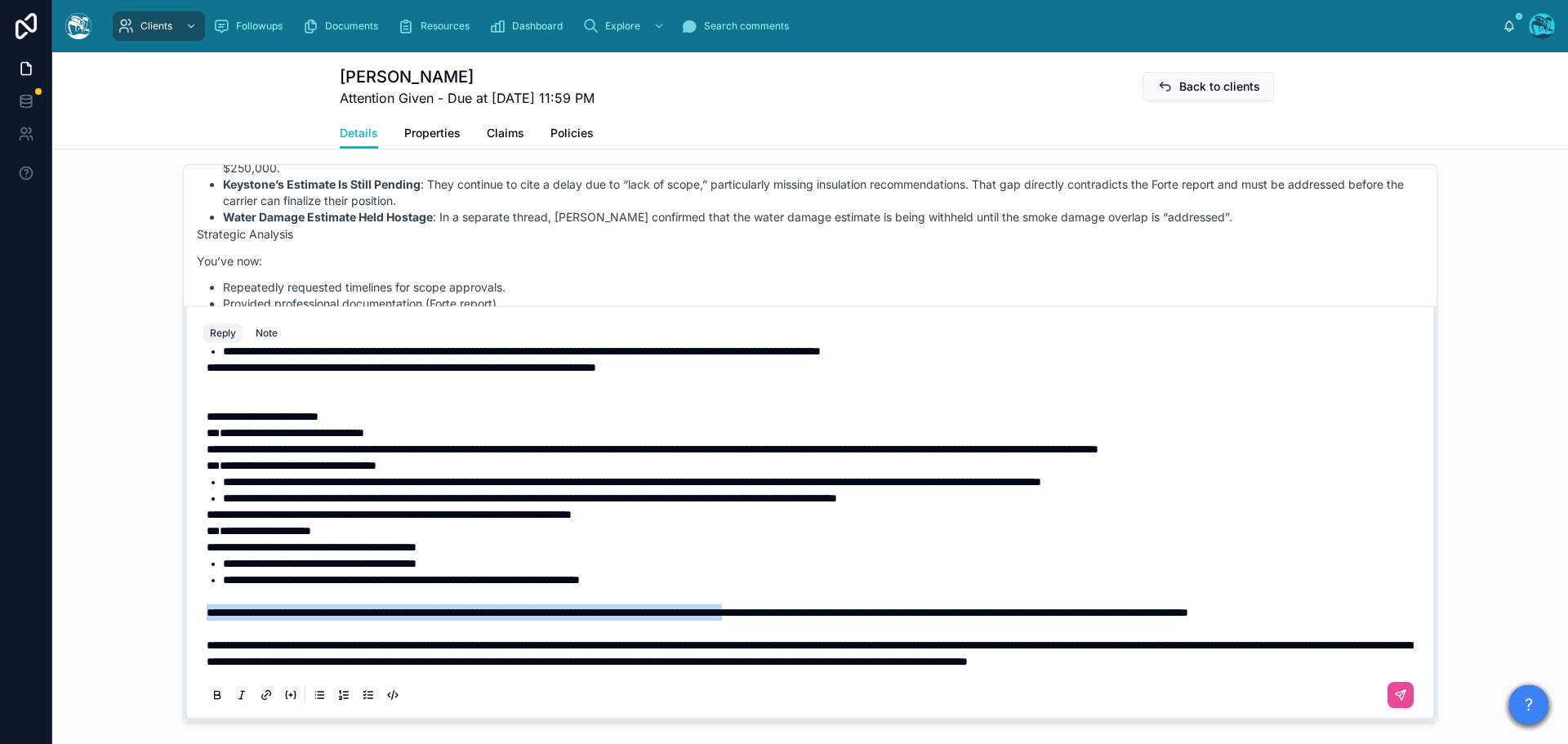
drag, startPoint x: 201, startPoint y: 608, endPoint x: 894, endPoint y: 610, distance: 693.0
click at [894, 610] on span "**********" at bounding box center [696, 613] width 981 height 12
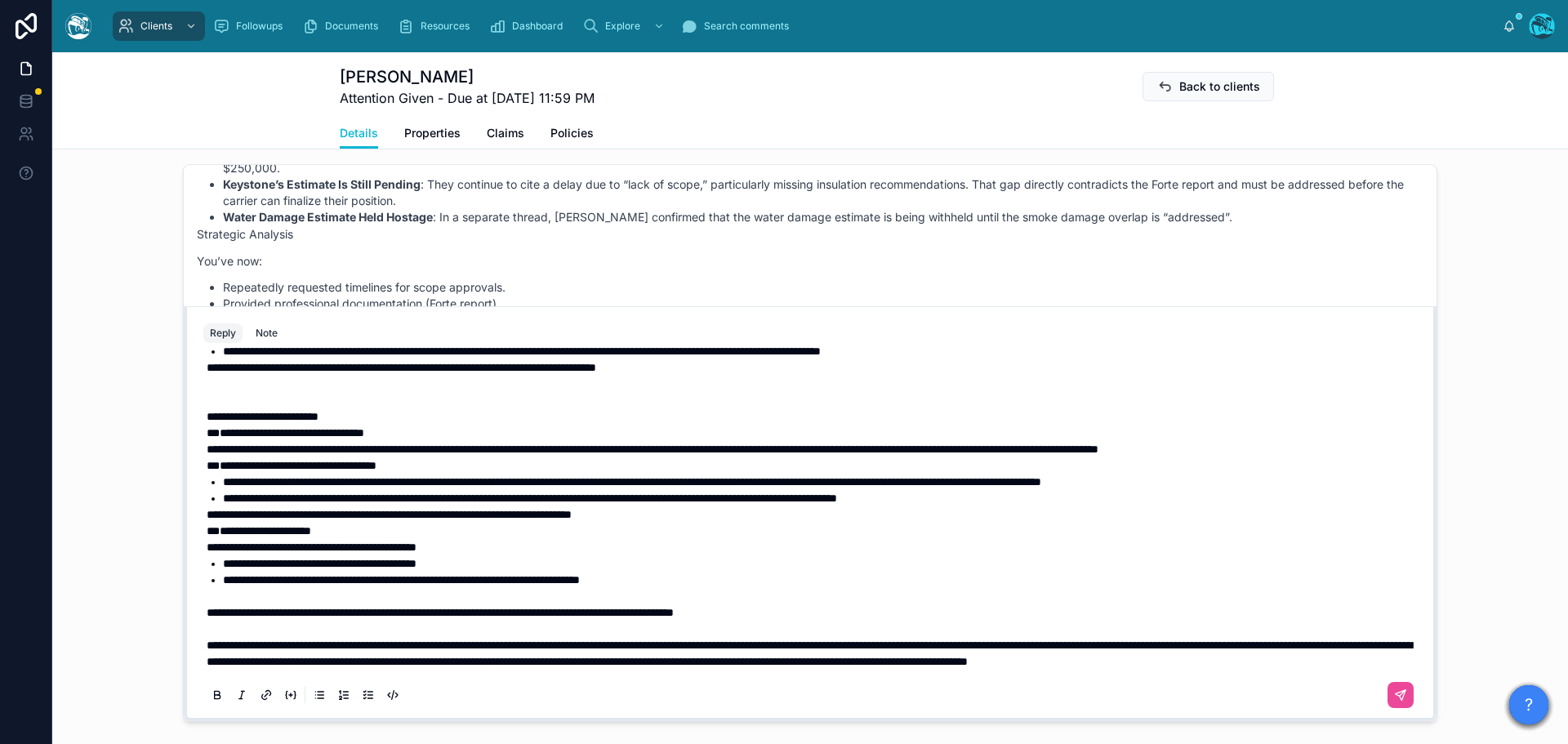
scroll to position [1279, 0]
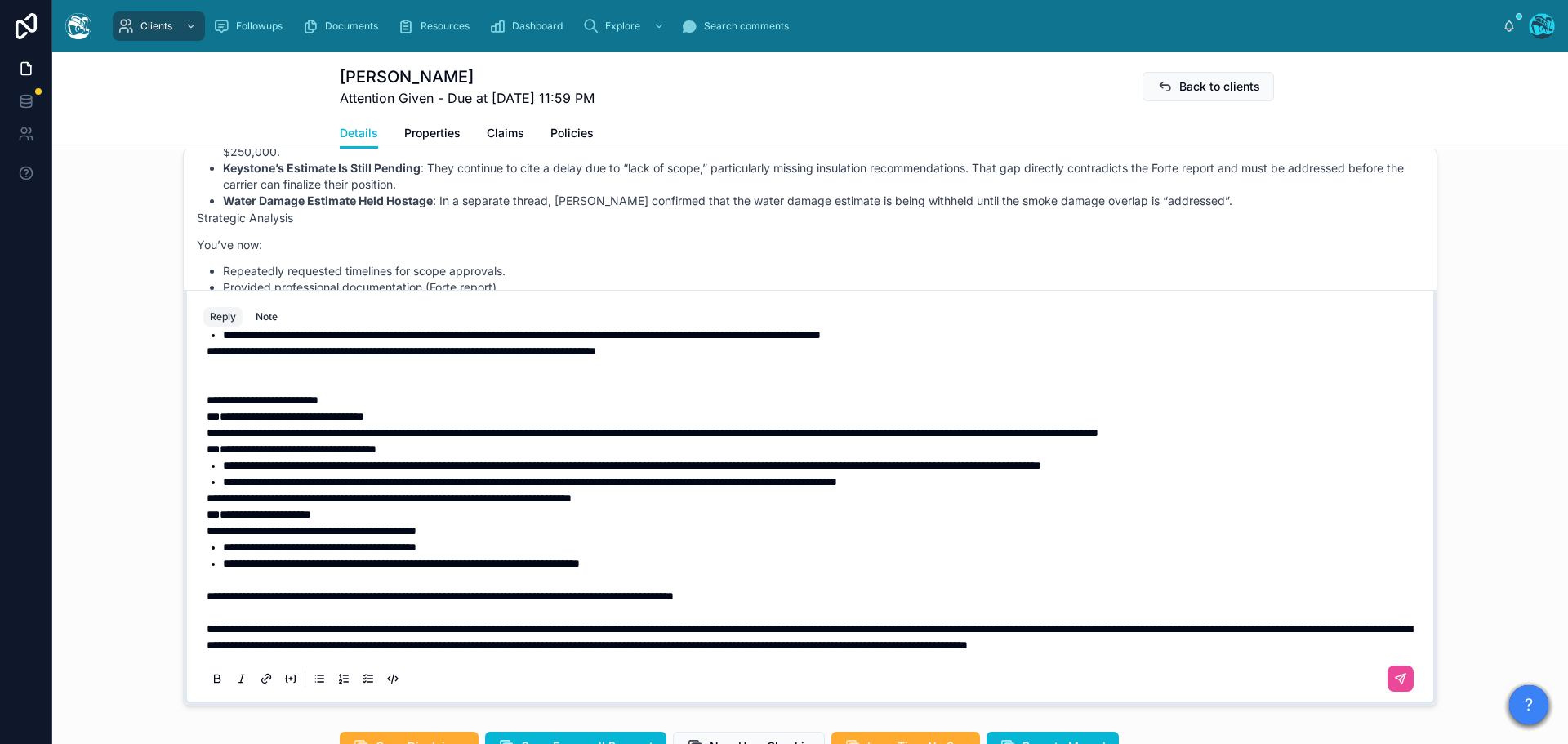
click at [221, 406] on span "**********" at bounding box center [261, 401] width 111 height 12
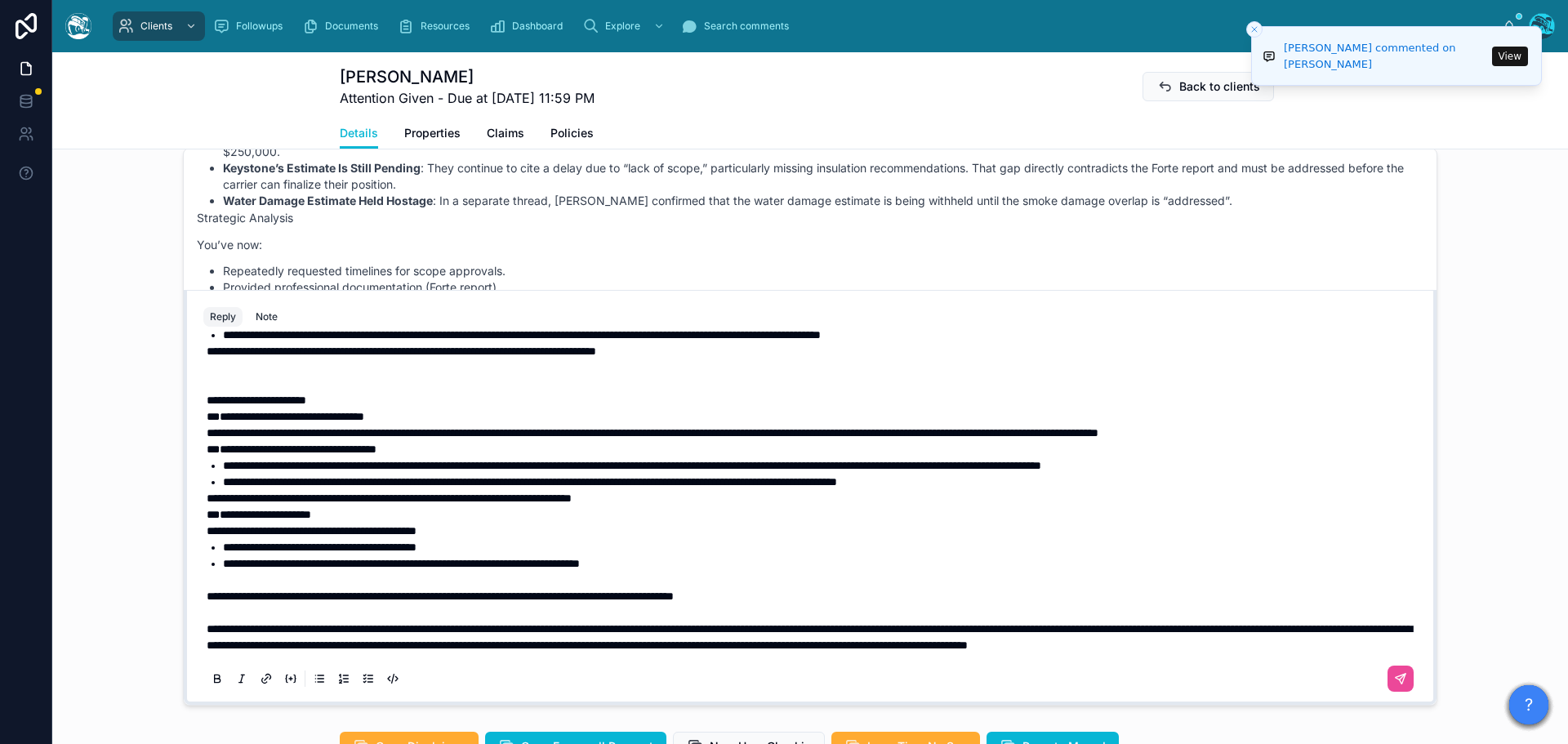
click at [206, 455] on span "**" at bounding box center [212, 450] width 13 height 12
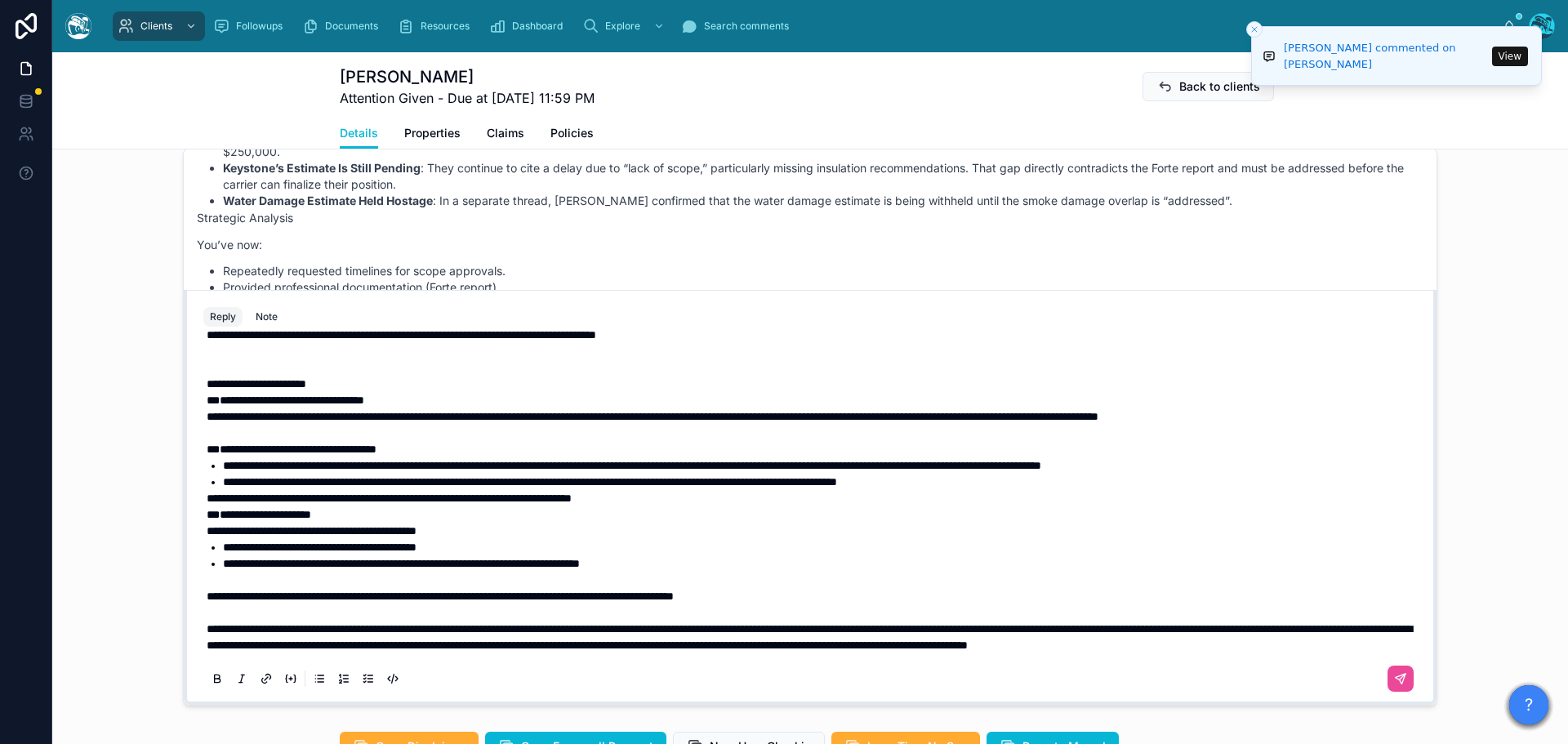
scroll to position [216, 0]
click at [206, 520] on span "**" at bounding box center [212, 515] width 13 height 12
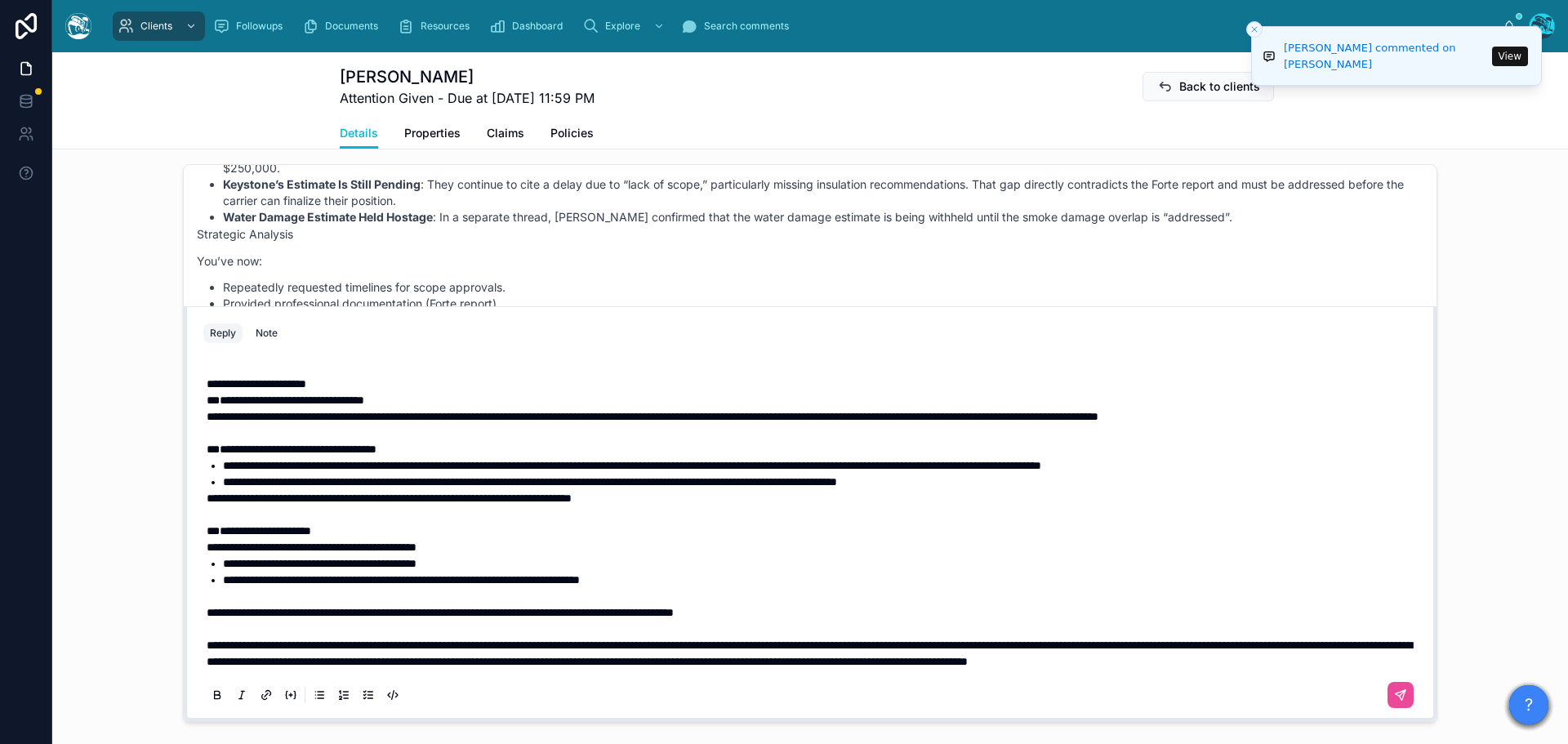
scroll to position [134, 0]
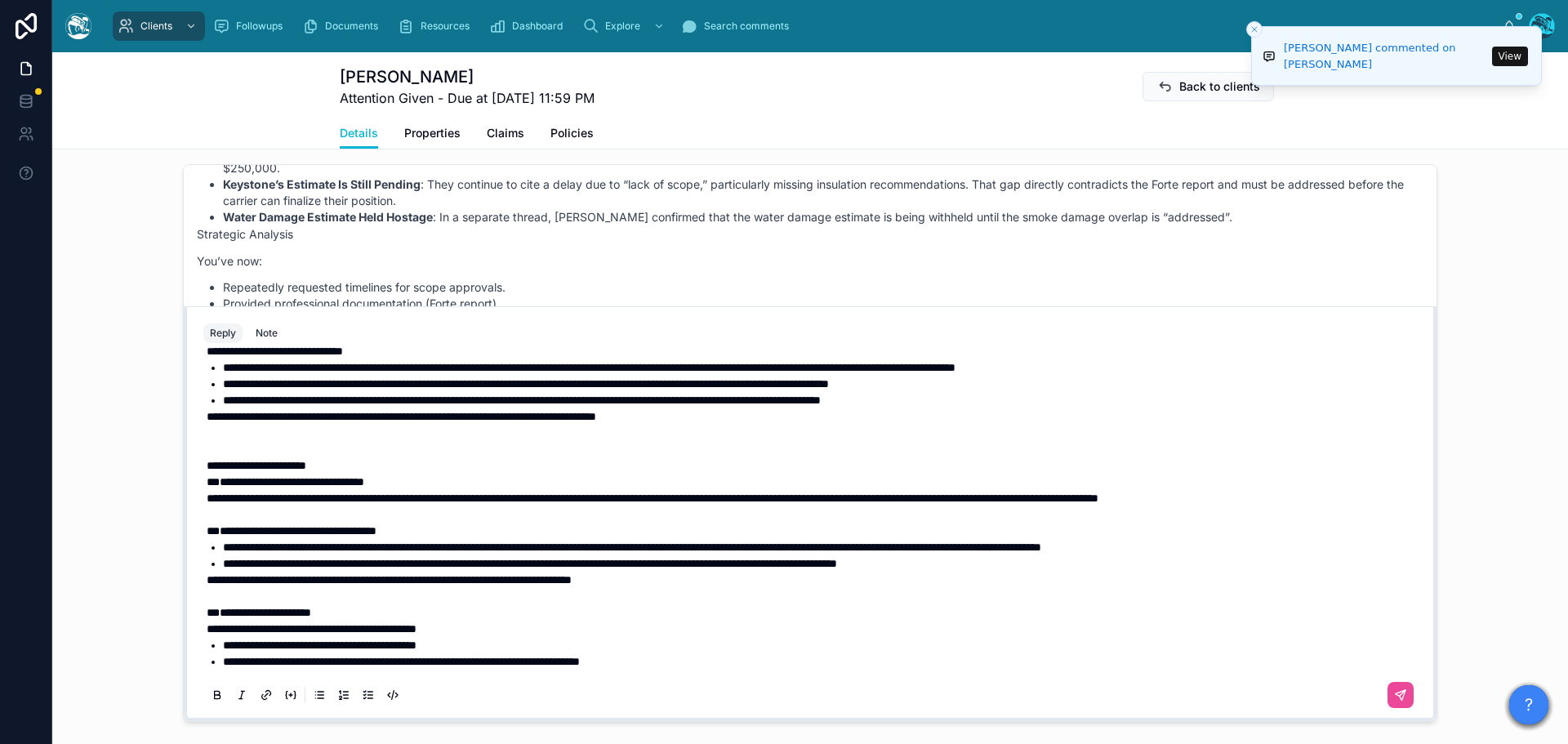
click at [268, 458] on p at bounding box center [813, 441] width 1213 height 33
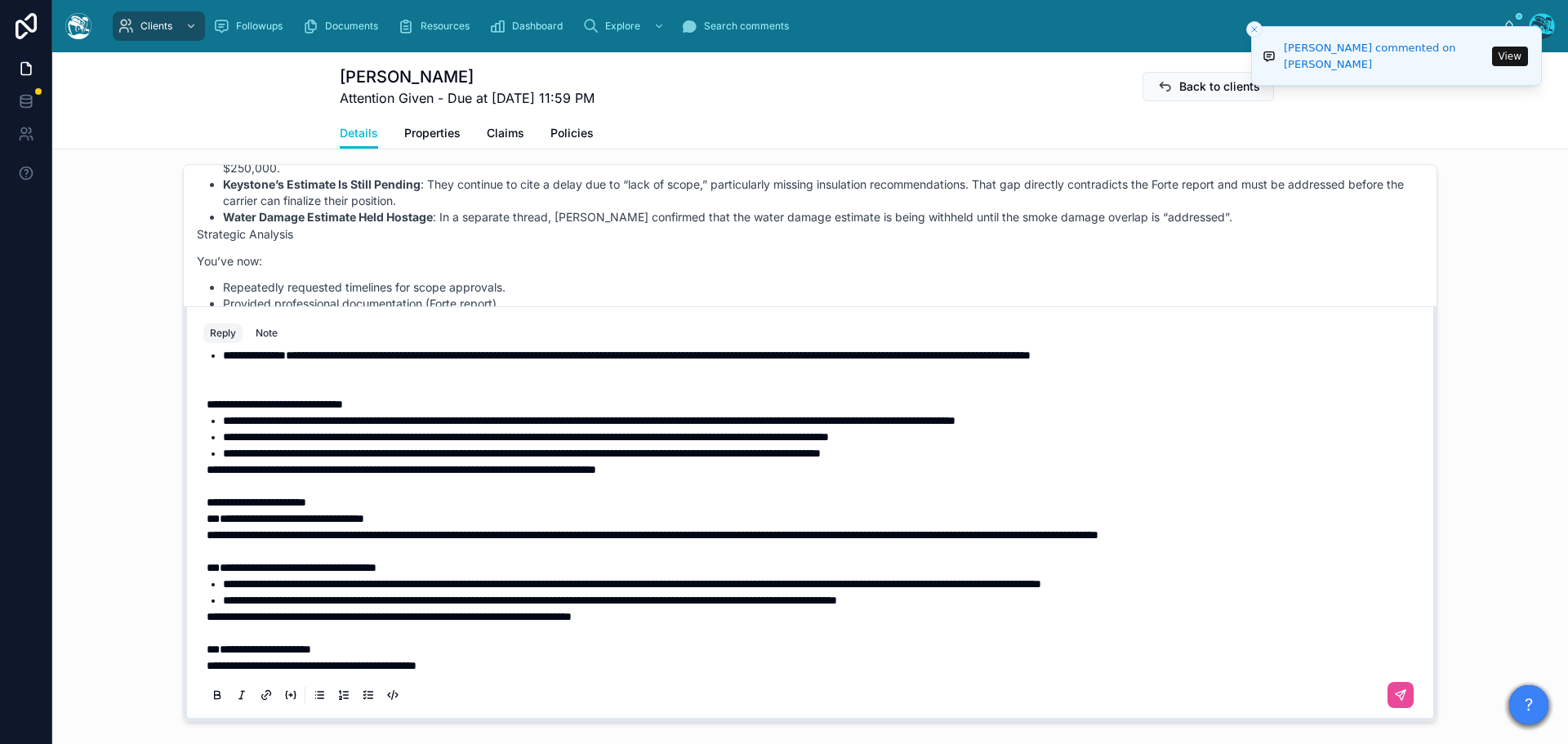
scroll to position [52, 0]
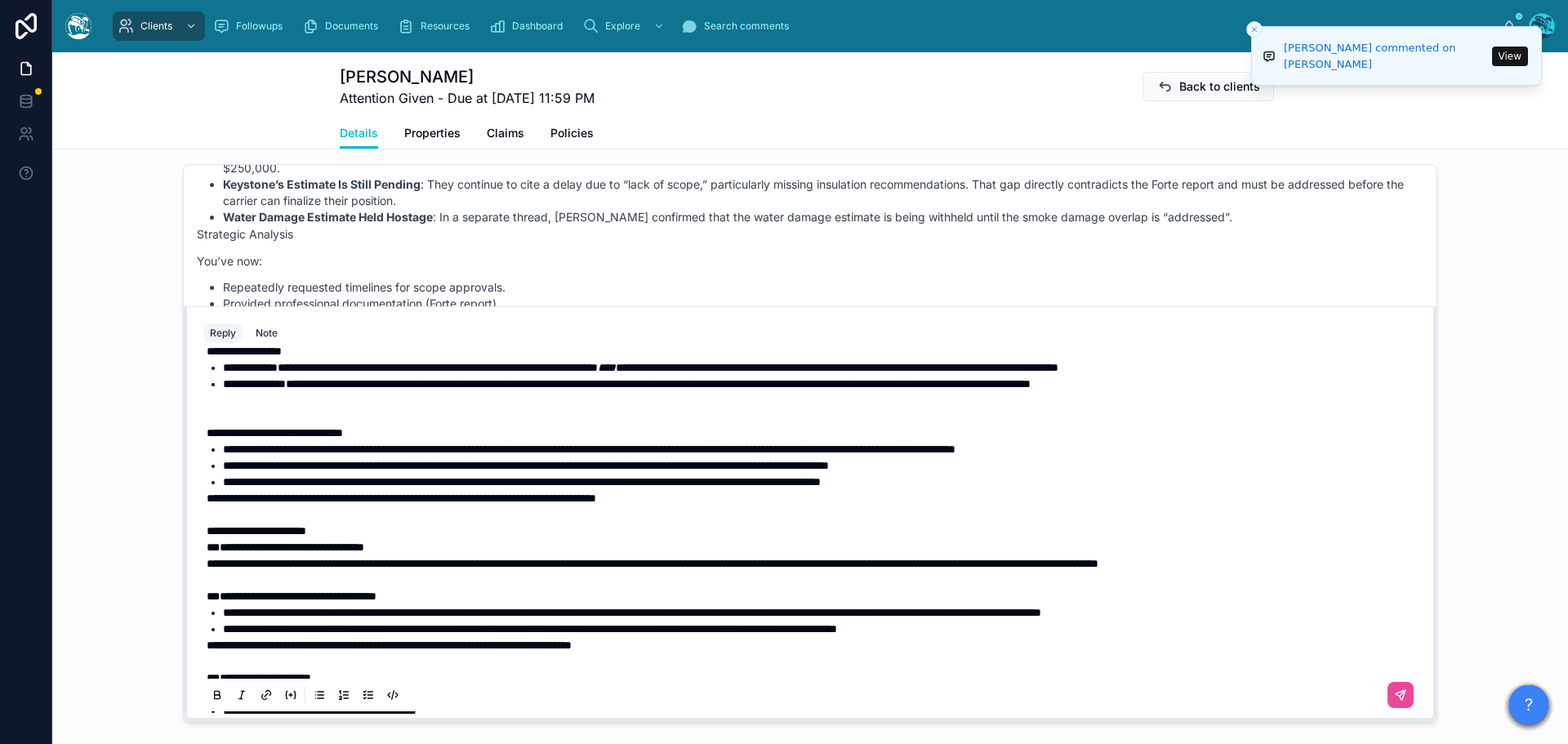
click at [219, 439] on span "**********" at bounding box center [274, 433] width 136 height 12
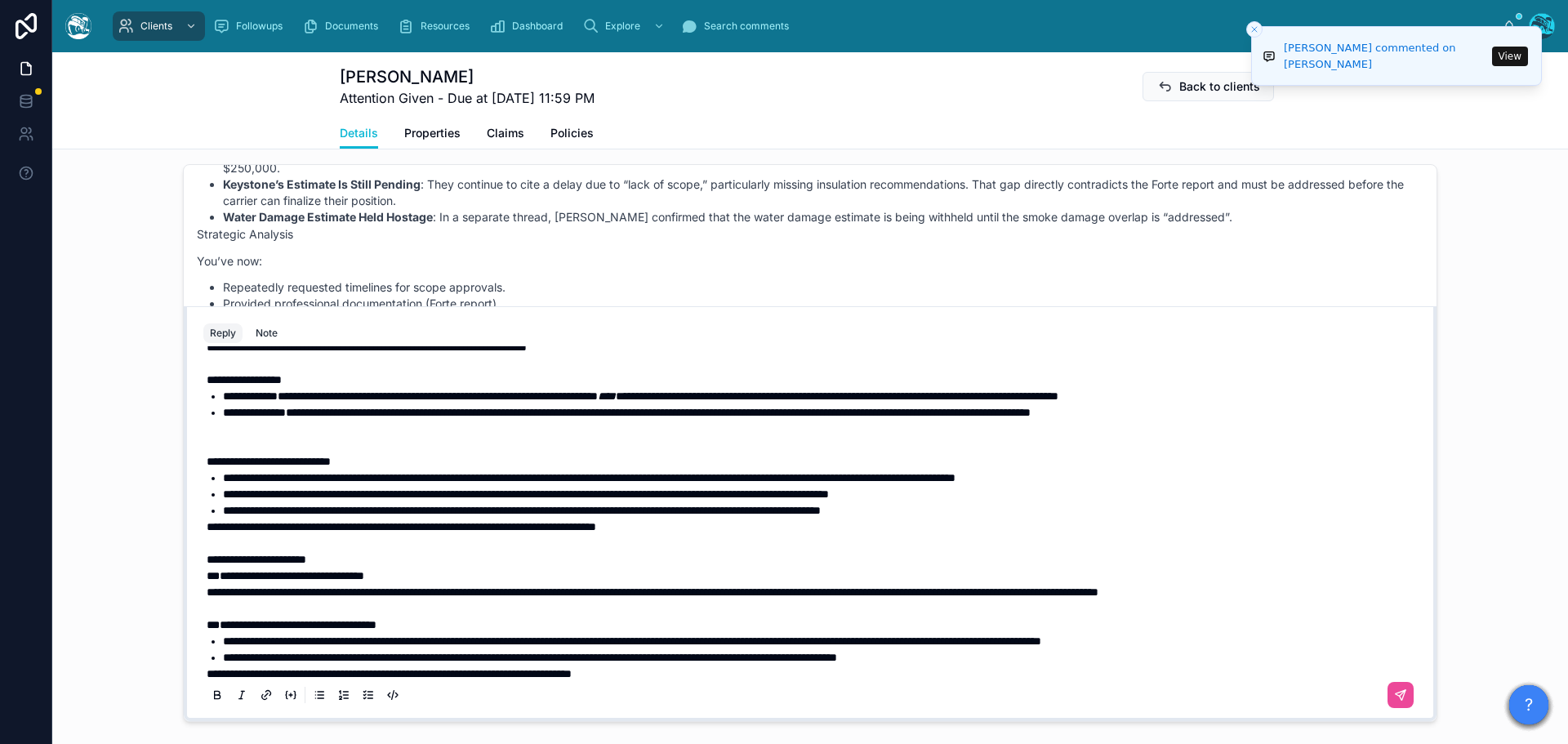
scroll to position [0, 0]
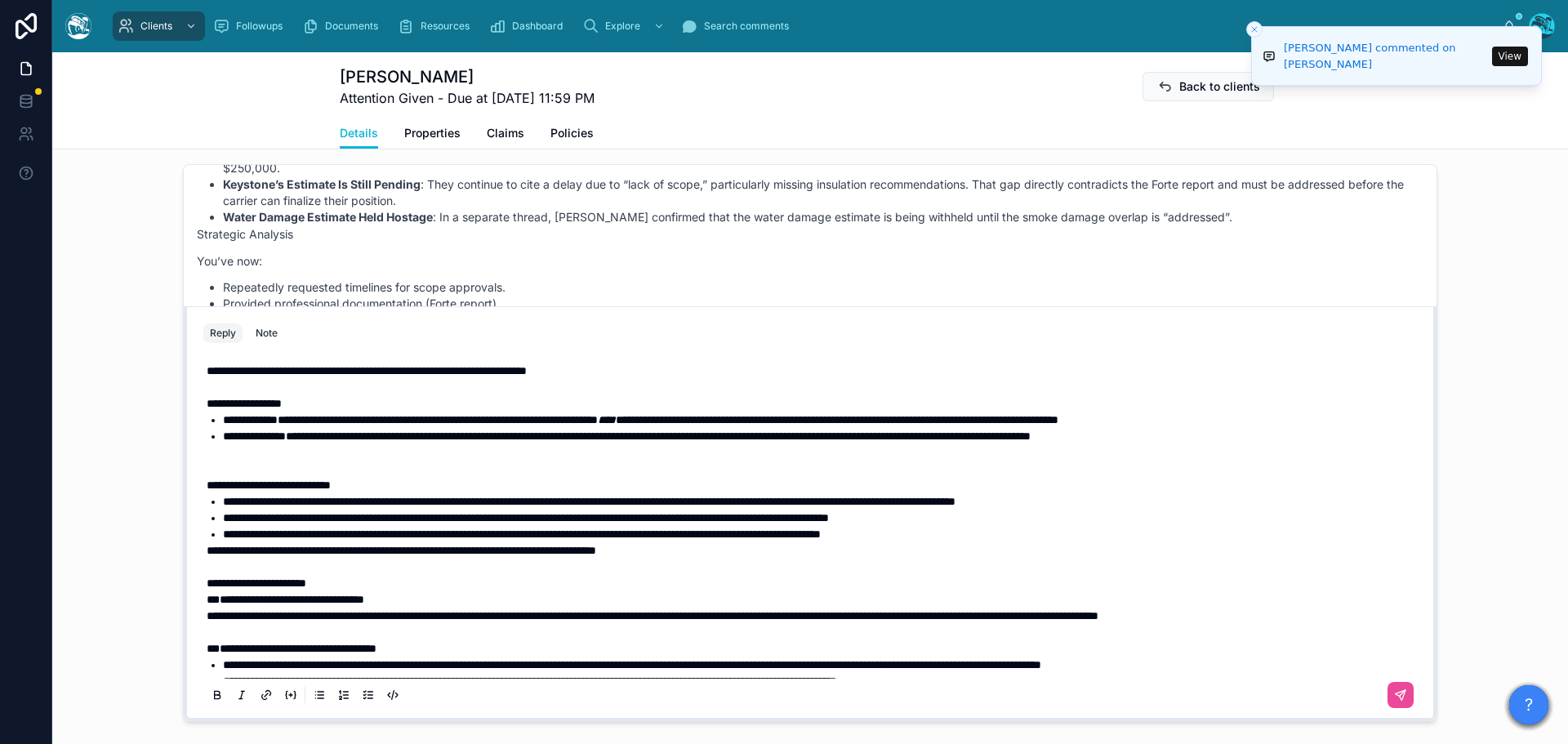
click at [272, 477] on p at bounding box center [813, 460] width 1213 height 33
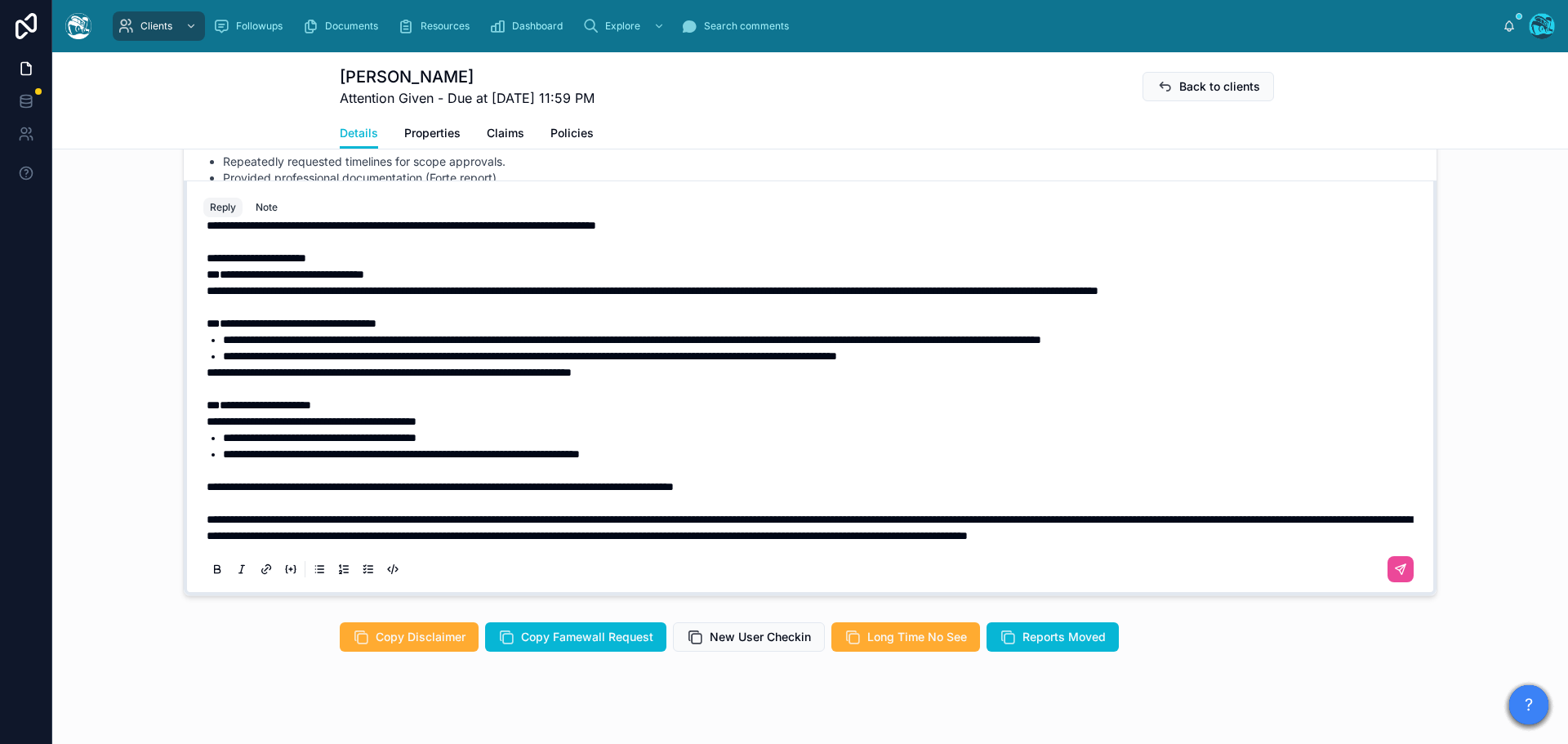
scroll to position [1427, 0]
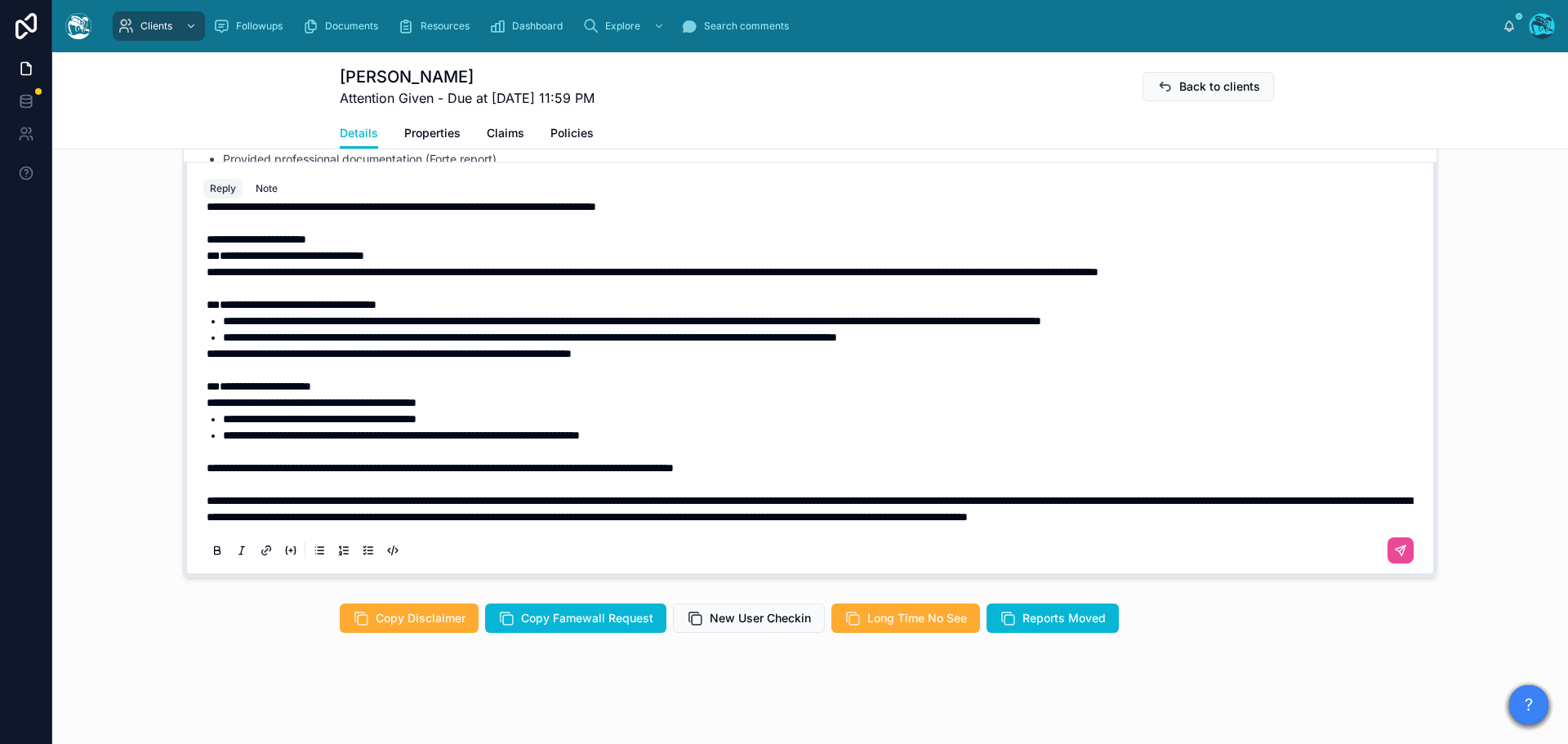
click at [206, 463] on span "**********" at bounding box center [440, 469] width 467 height 12
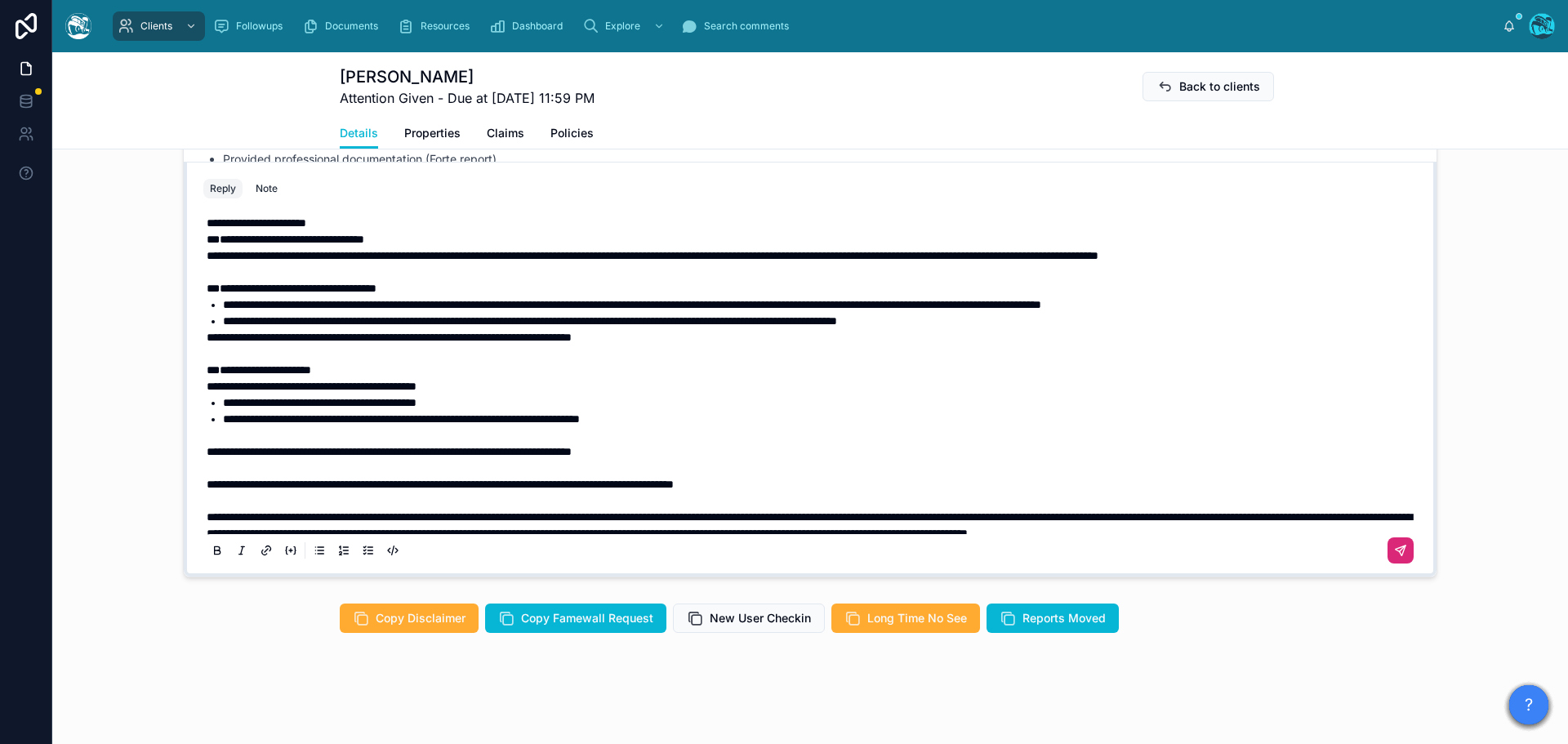
click at [1391, 553] on button at bounding box center [1400, 551] width 26 height 26
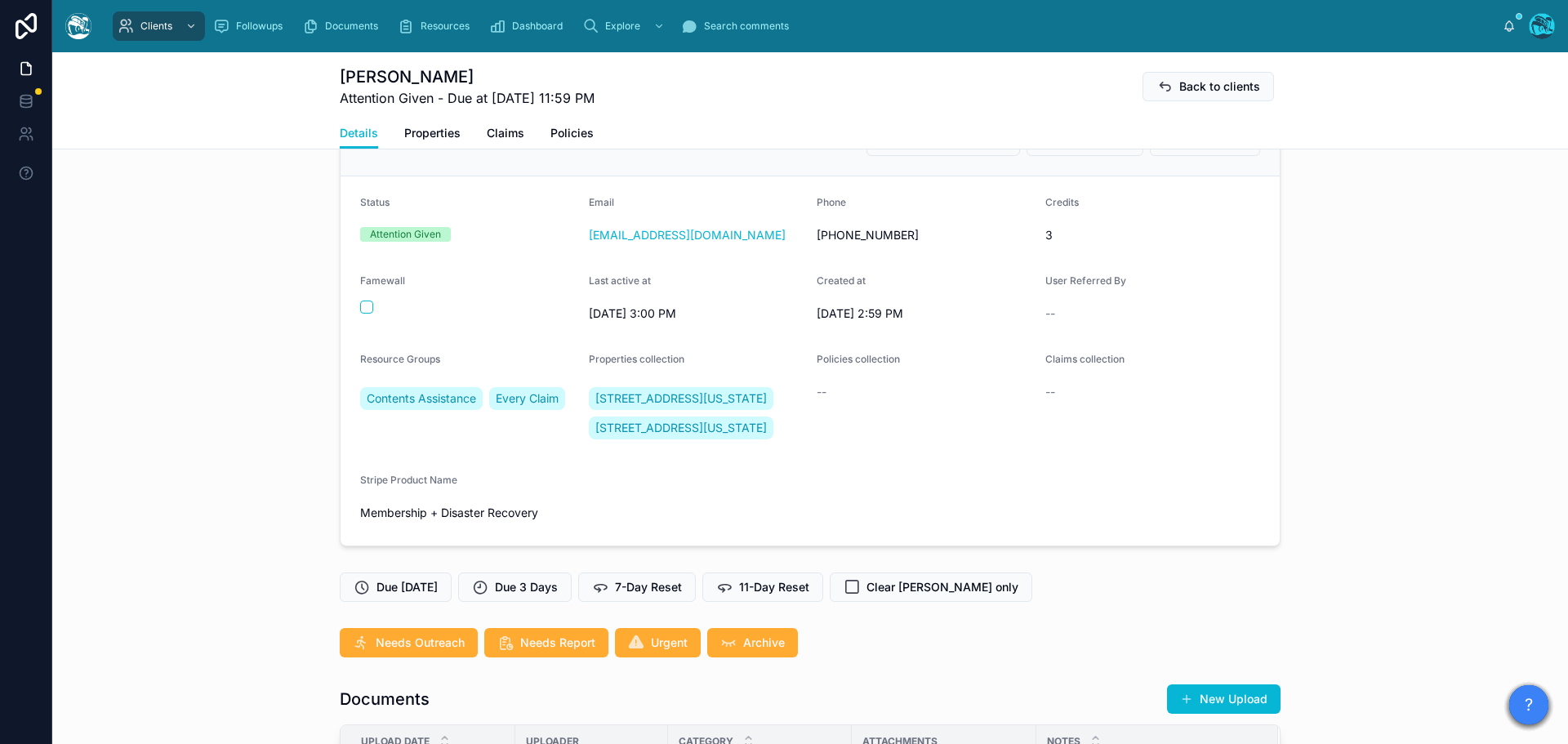
scroll to position [0, 0]
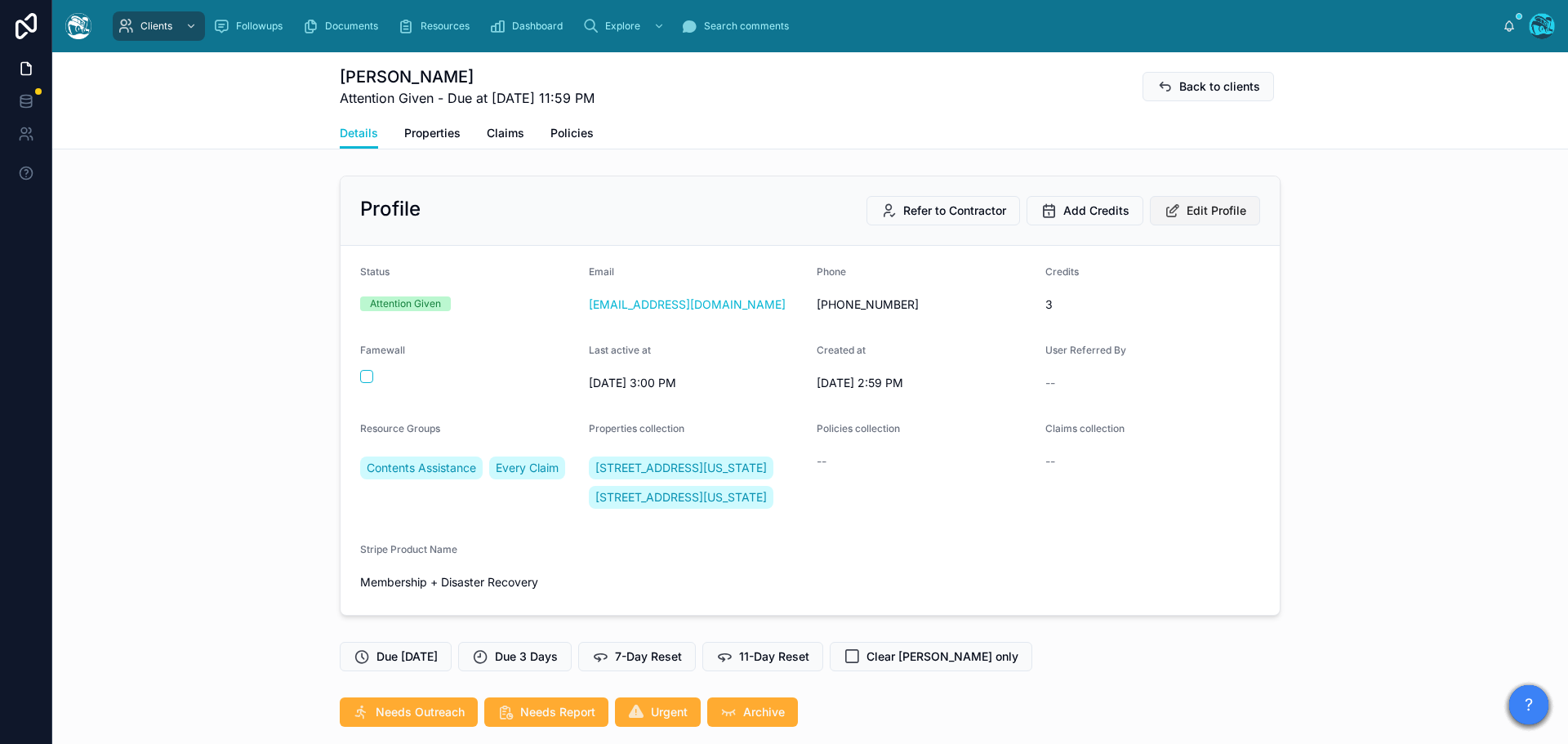
click at [1200, 206] on span "Edit Profile" at bounding box center [1216, 210] width 59 height 17
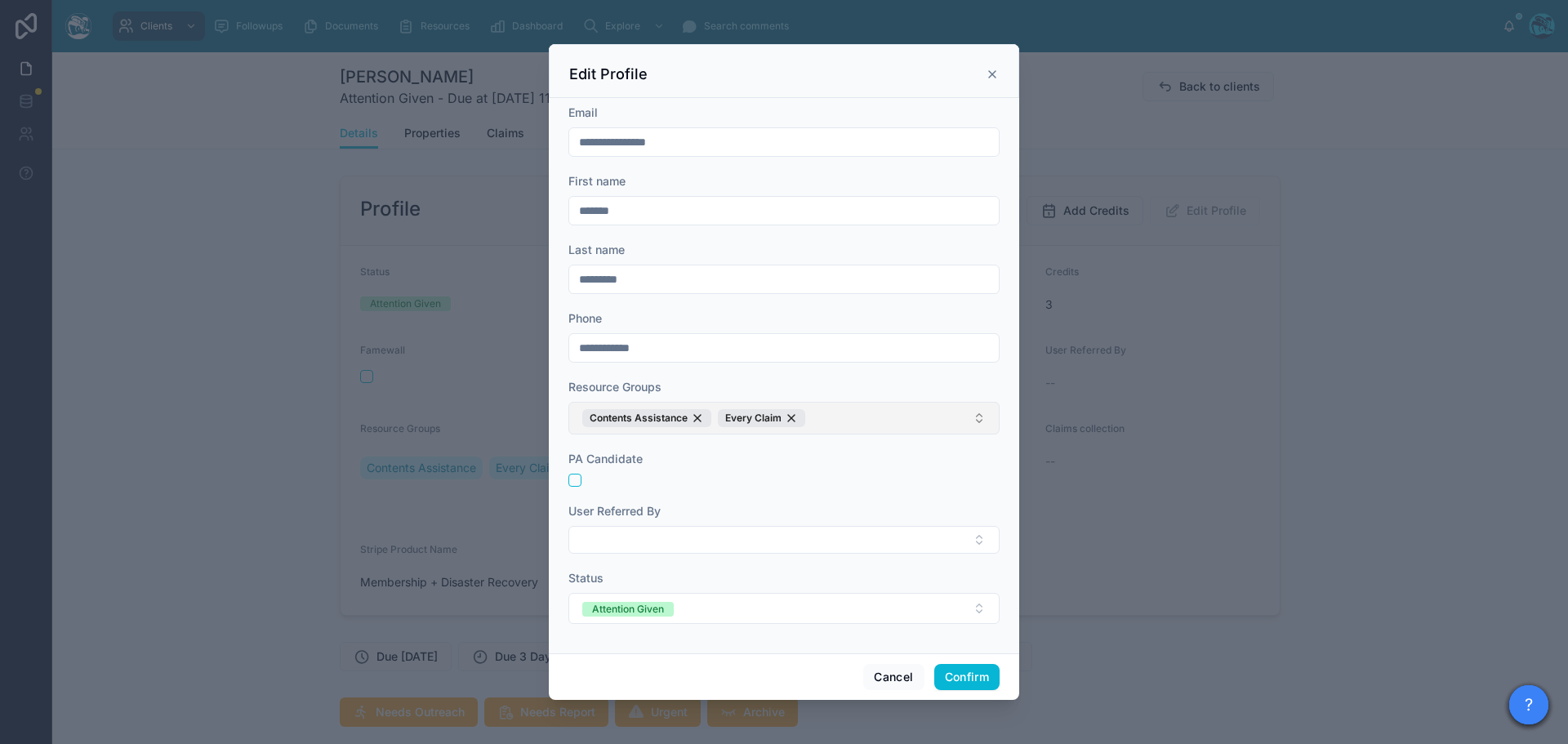
click at [841, 409] on button "Contents Assistance Every Claim" at bounding box center [783, 417] width 431 height 33
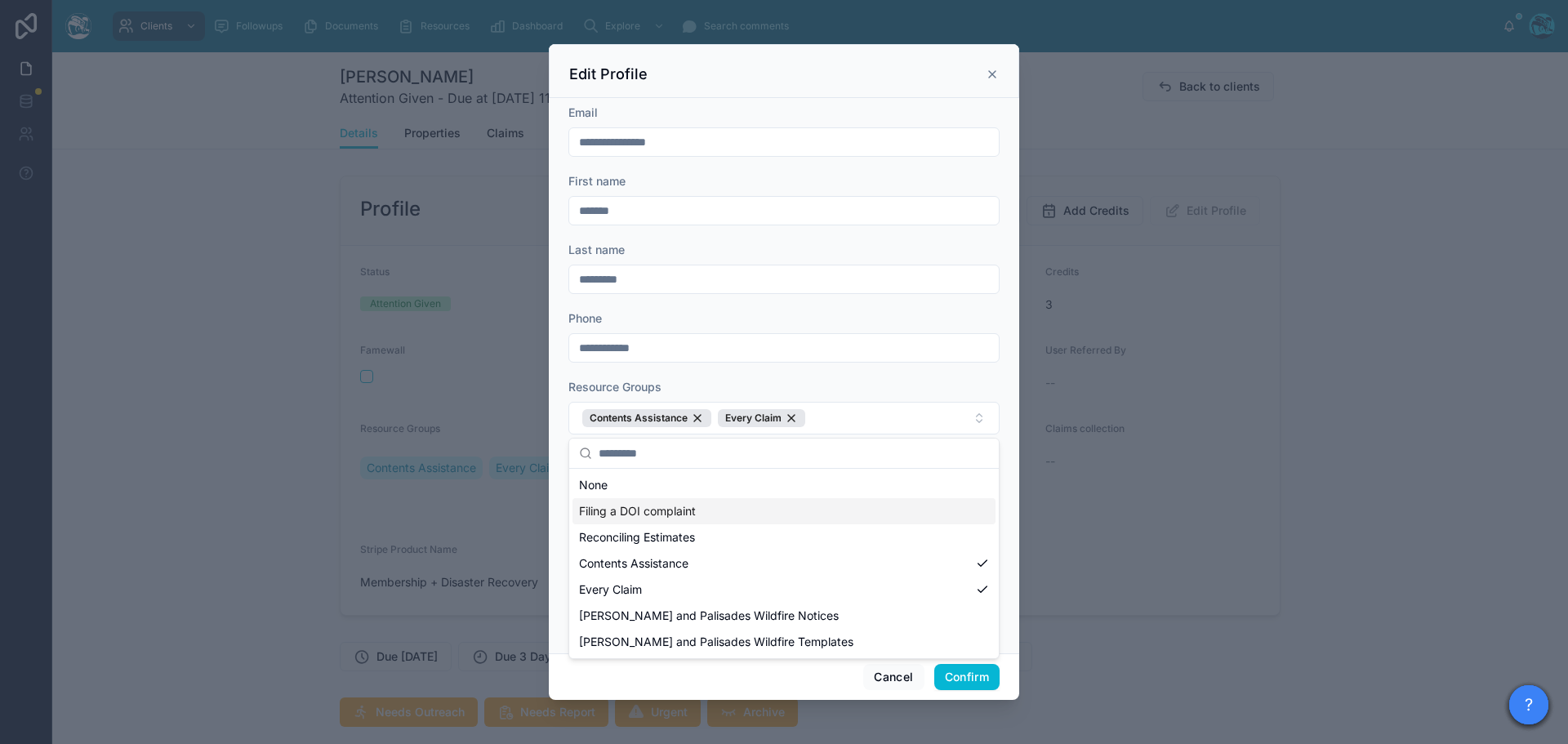
drag, startPoint x: 672, startPoint y: 508, endPoint x: 713, endPoint y: 523, distance: 43.7
click at [672, 508] on span "Filing a DOI complaint" at bounding box center [637, 511] width 116 height 17
click at [951, 679] on button "Confirm" at bounding box center [966, 677] width 65 height 26
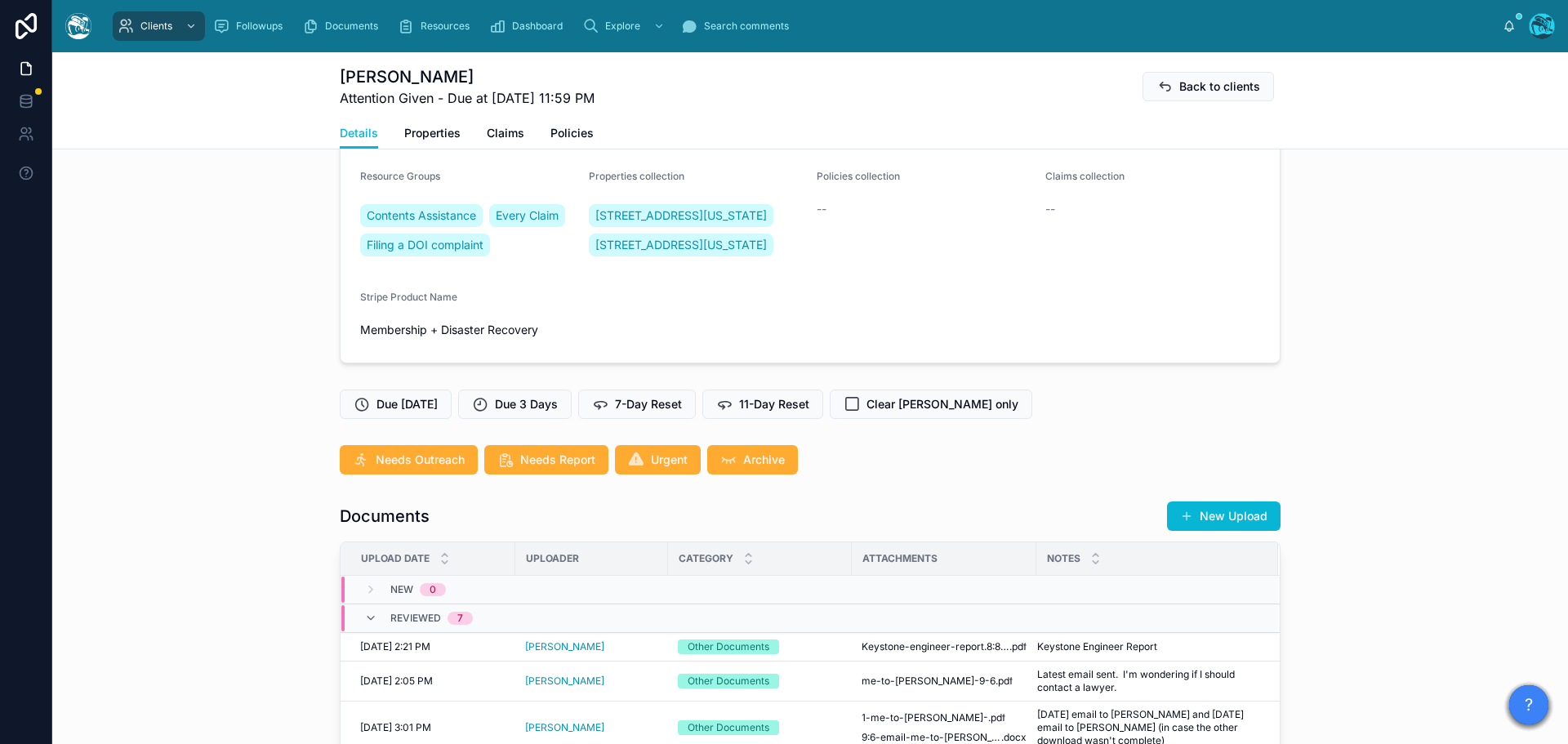
scroll to position [490, 0]
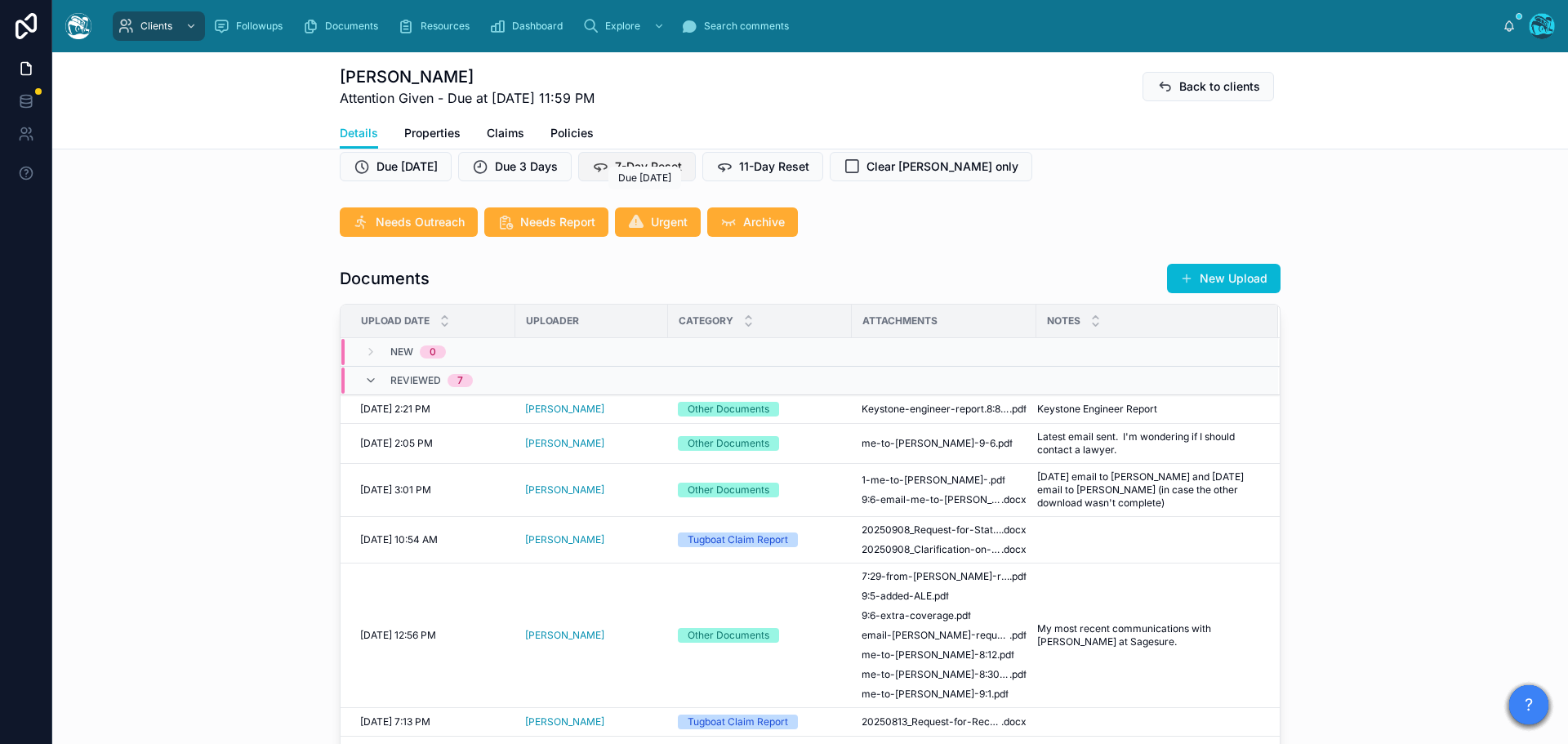
click at [639, 175] on span "7-Day Reset" at bounding box center [648, 167] width 67 height 17
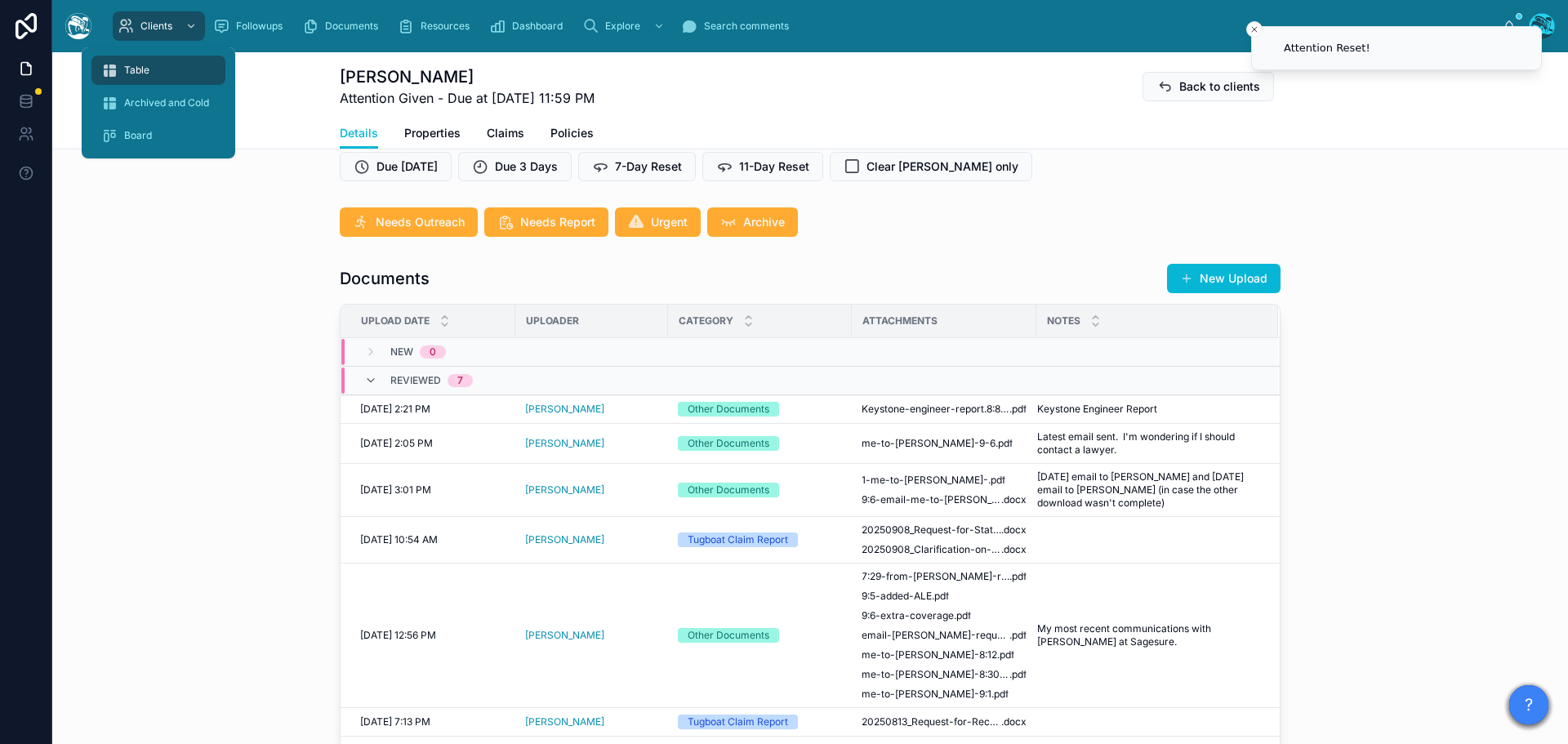
click at [130, 71] on span "Table" at bounding box center [137, 70] width 26 height 13
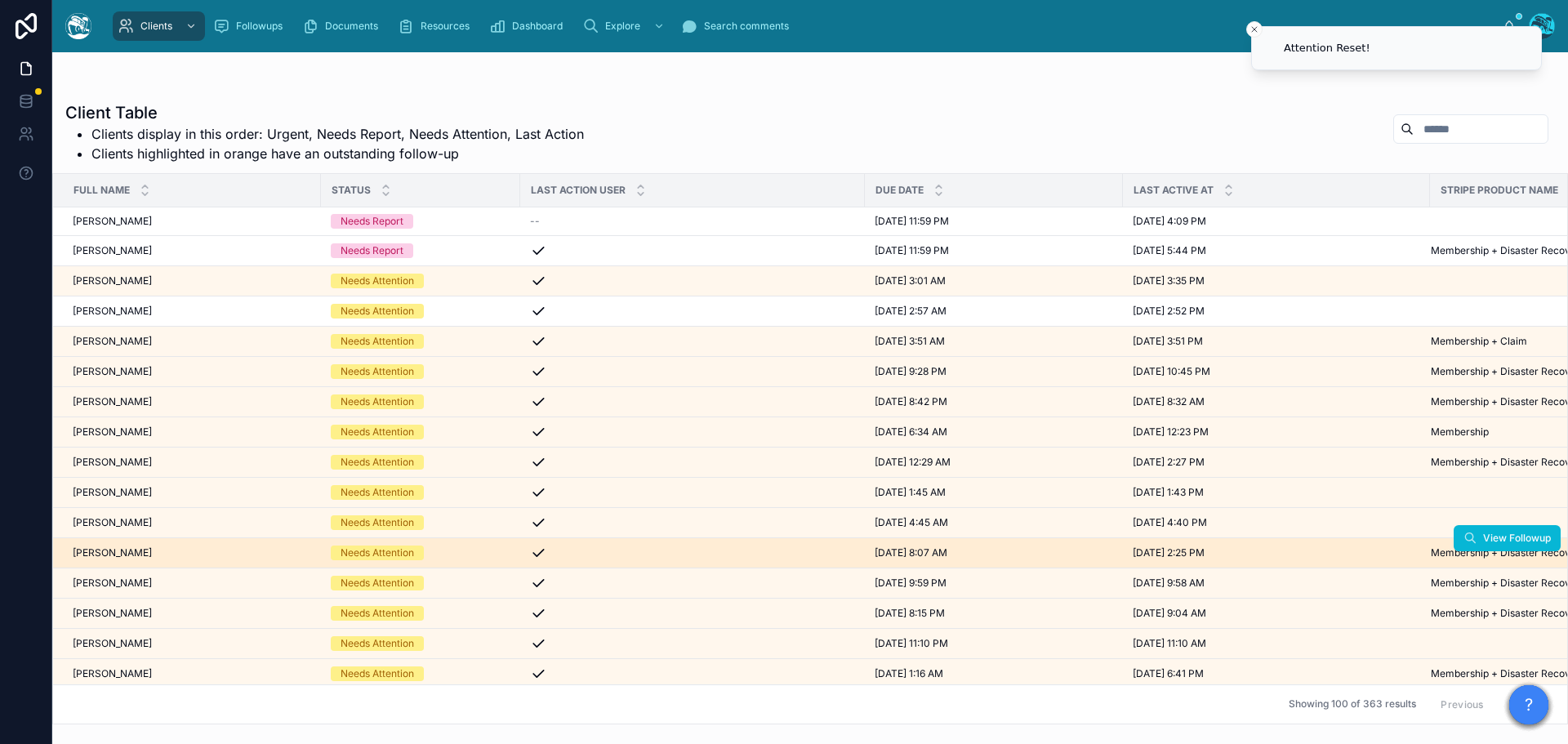
click at [150, 552] on div "Miae Jang Miae Jang" at bounding box center [192, 553] width 239 height 13
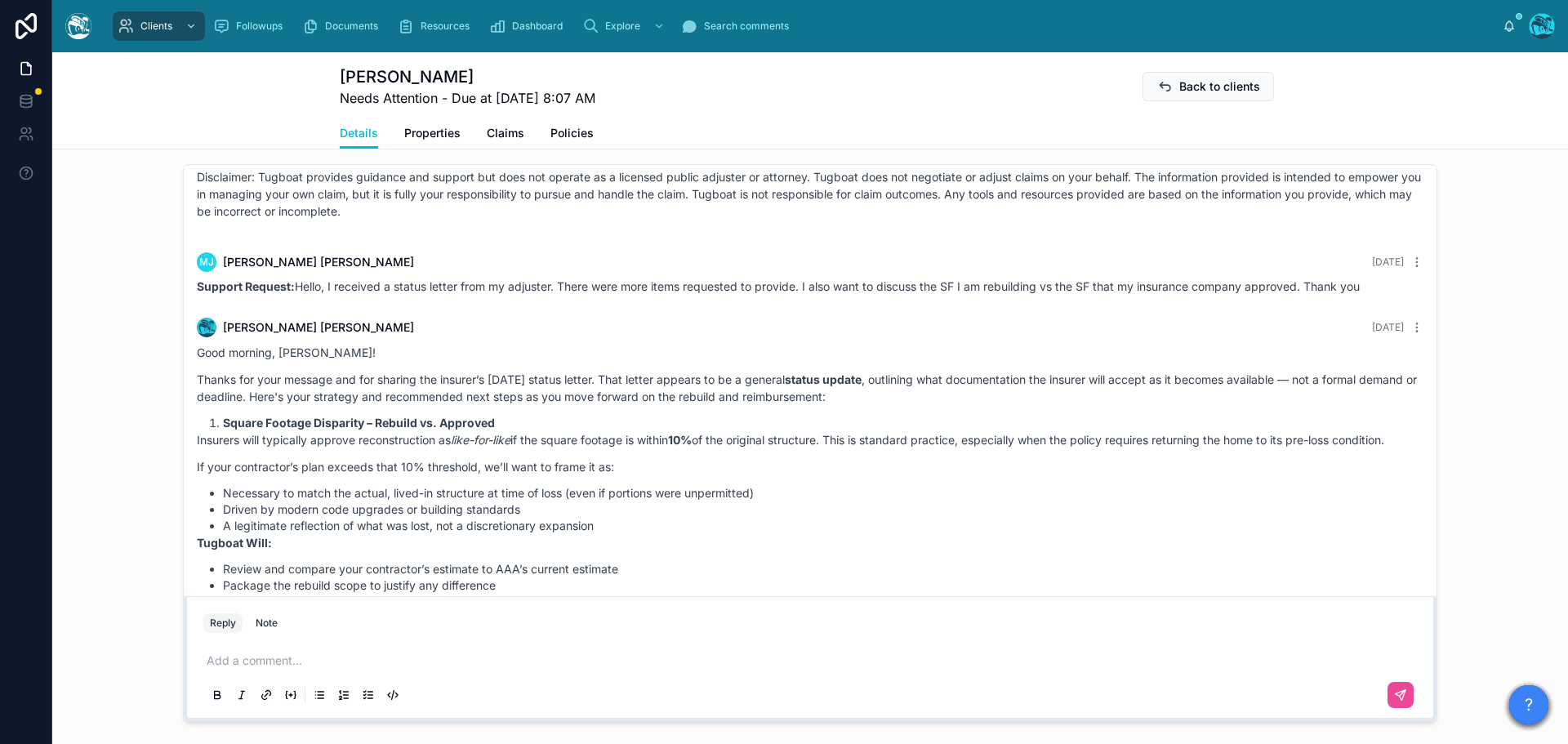
scroll to position [2044, 0]
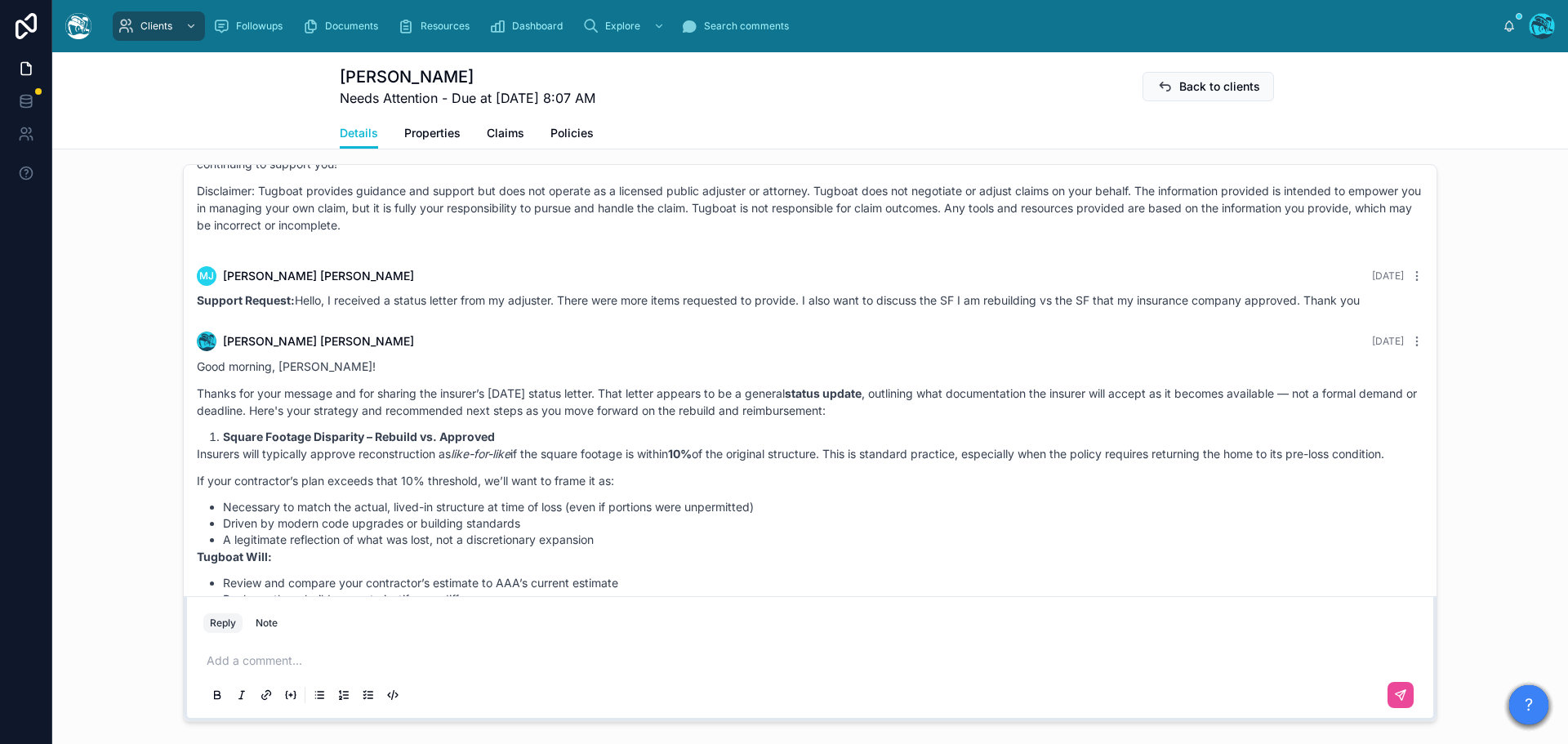
drag, startPoint x: 1385, startPoint y: 335, endPoint x: 1374, endPoint y: 547, distance: 212.3
click at [1374, 547] on div "Last month Hello Miae, welcome to Tugboat. We're glad you found us. Our team of…" at bounding box center [810, 192] width 1252 height 4140
click at [1383, 319] on div "MJ Miae Jang 5 days ago Support Request: Hello, I received a status letter from…" at bounding box center [810, 287] width 1246 height 62
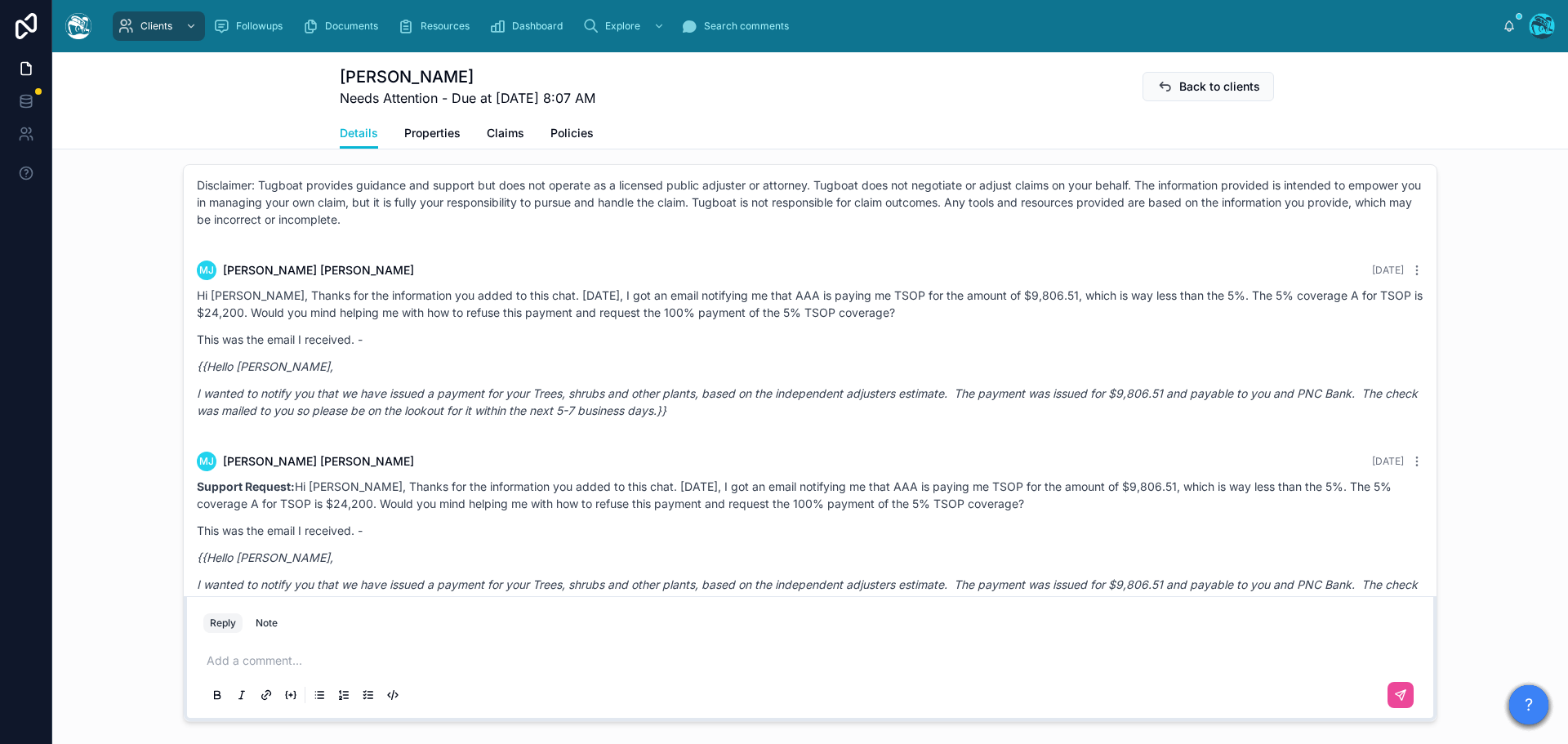
scroll to position [3758, 0]
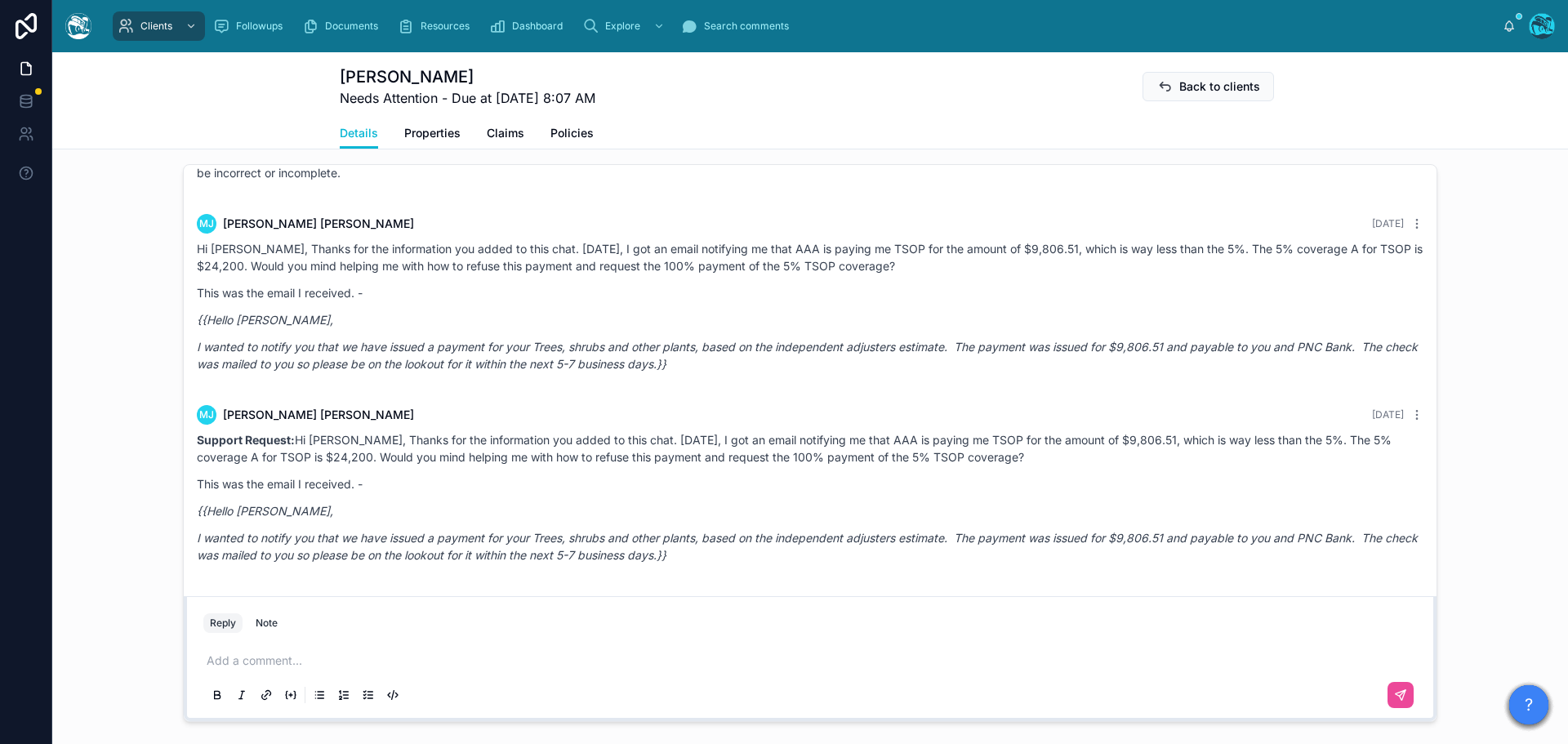
drag, startPoint x: 1378, startPoint y: 335, endPoint x: 1278, endPoint y: 566, distance: 251.7
copy div "Rachel Baker 3 days ago Good morning, Ms. Jang! Thanks for your message and for…"
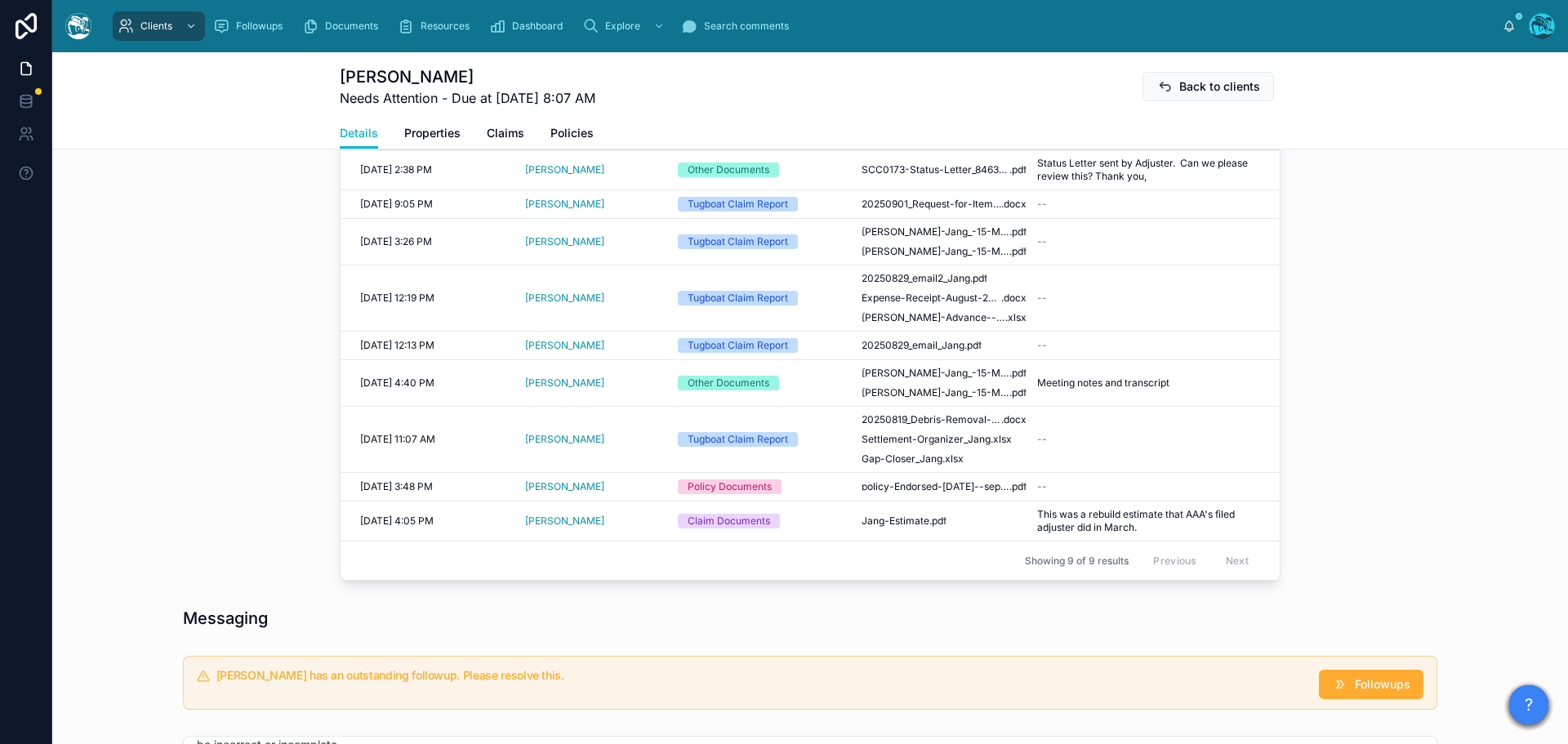
scroll to position [653, 0]
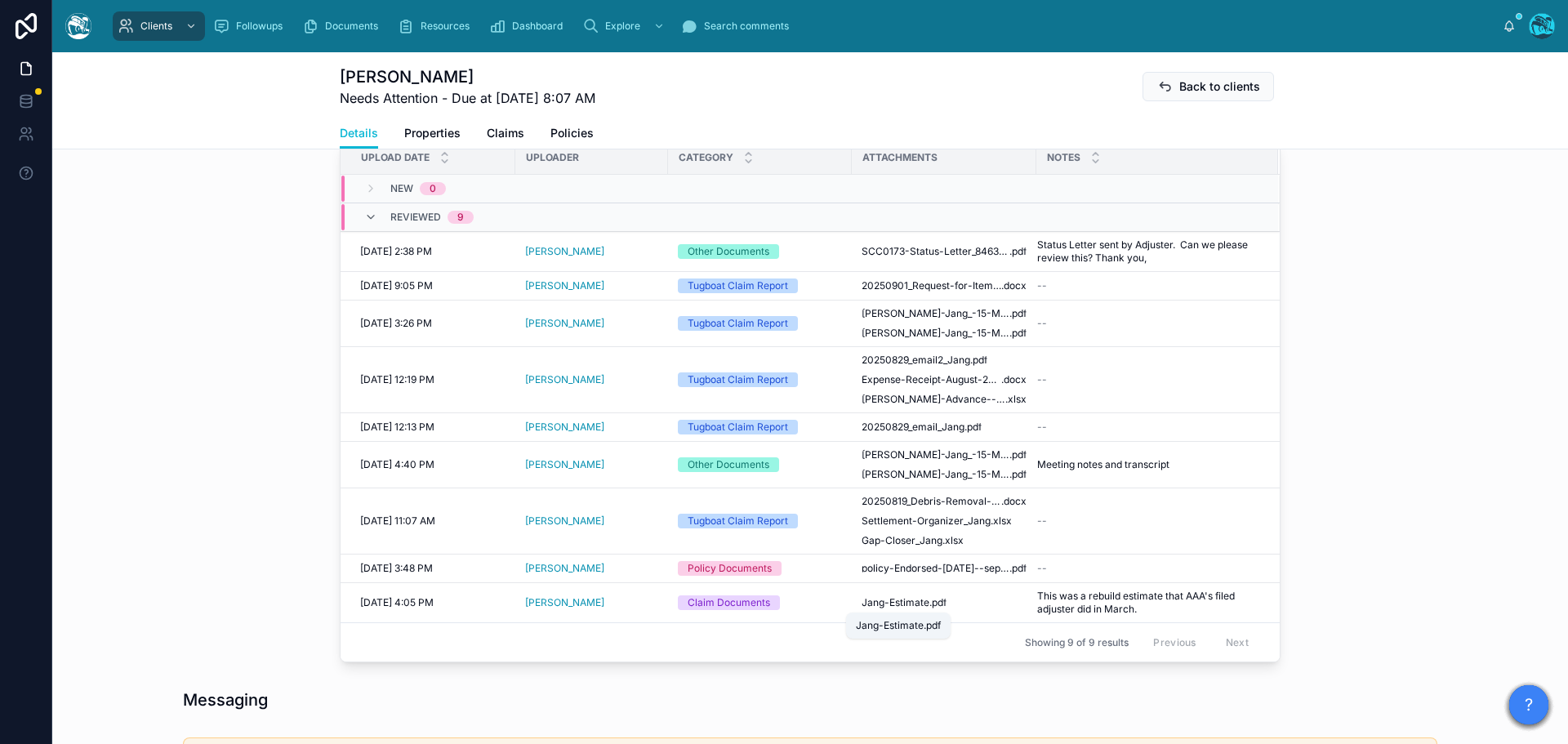
click at [918, 625] on div "Jang-Estimate.pdf" at bounding box center [898, 626] width 85 height 13
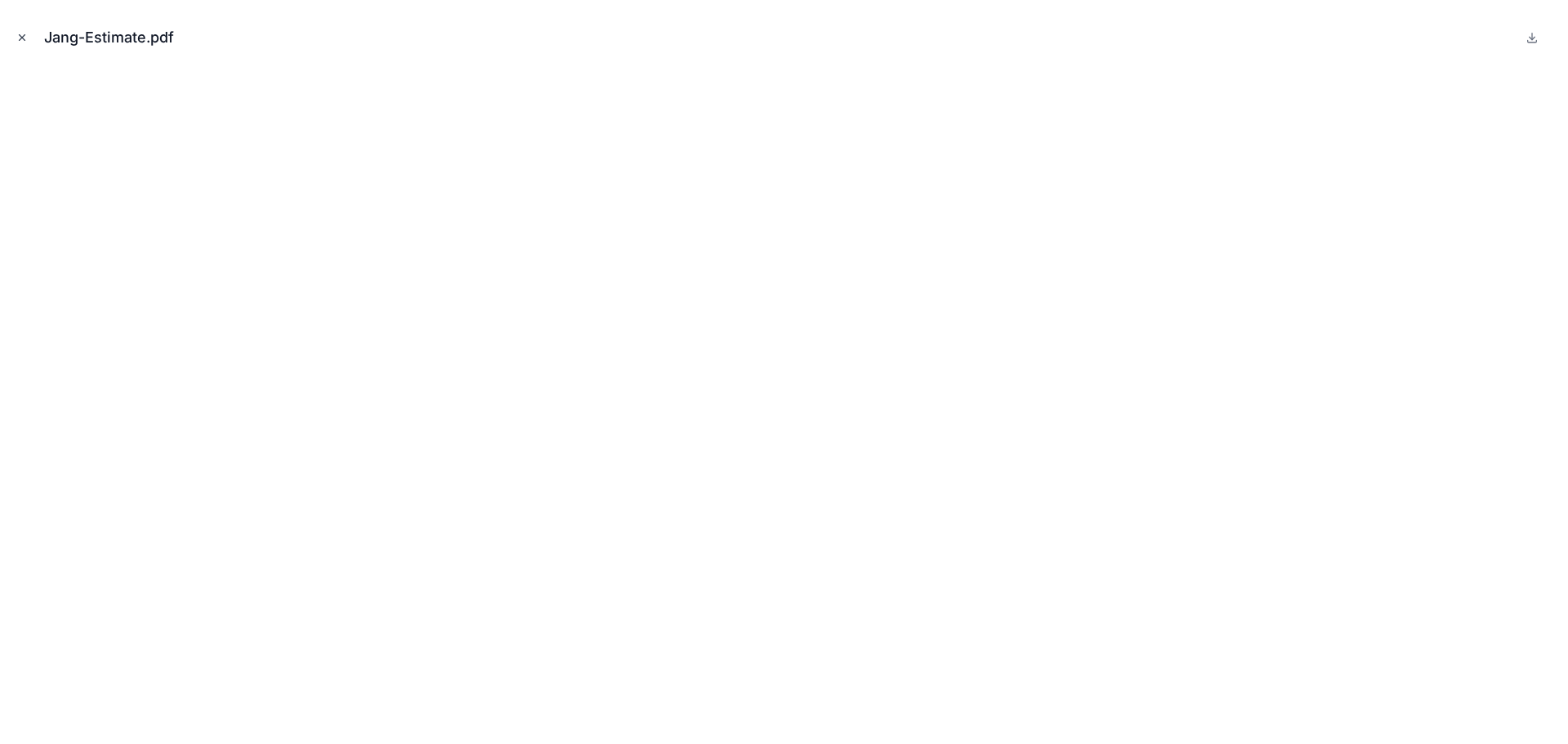
click at [22, 37] on icon "Close modal" at bounding box center [23, 38] width 6 height 6
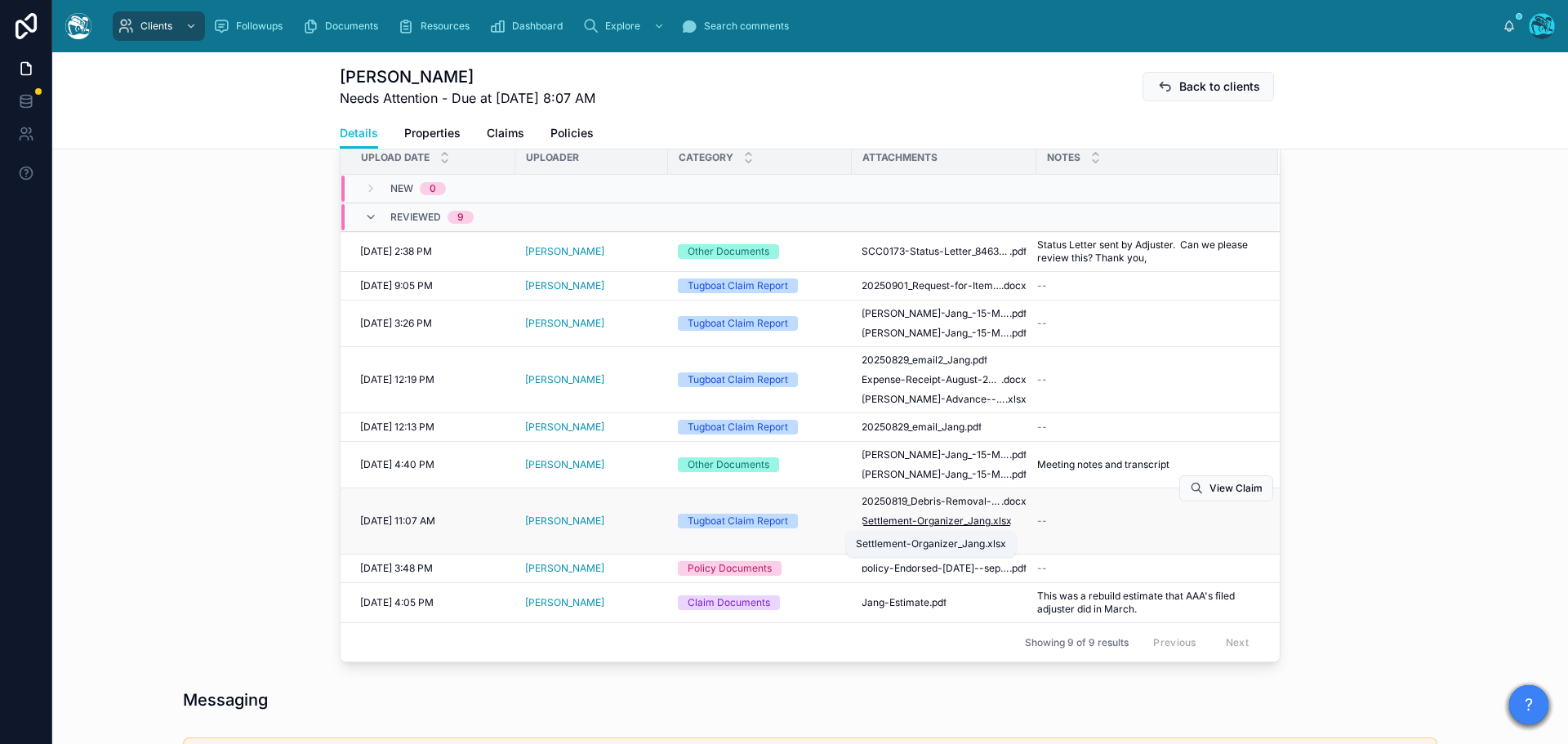
click at [978, 518] on span "Settlement-Organizer_Jang" at bounding box center [925, 521] width 129 height 13
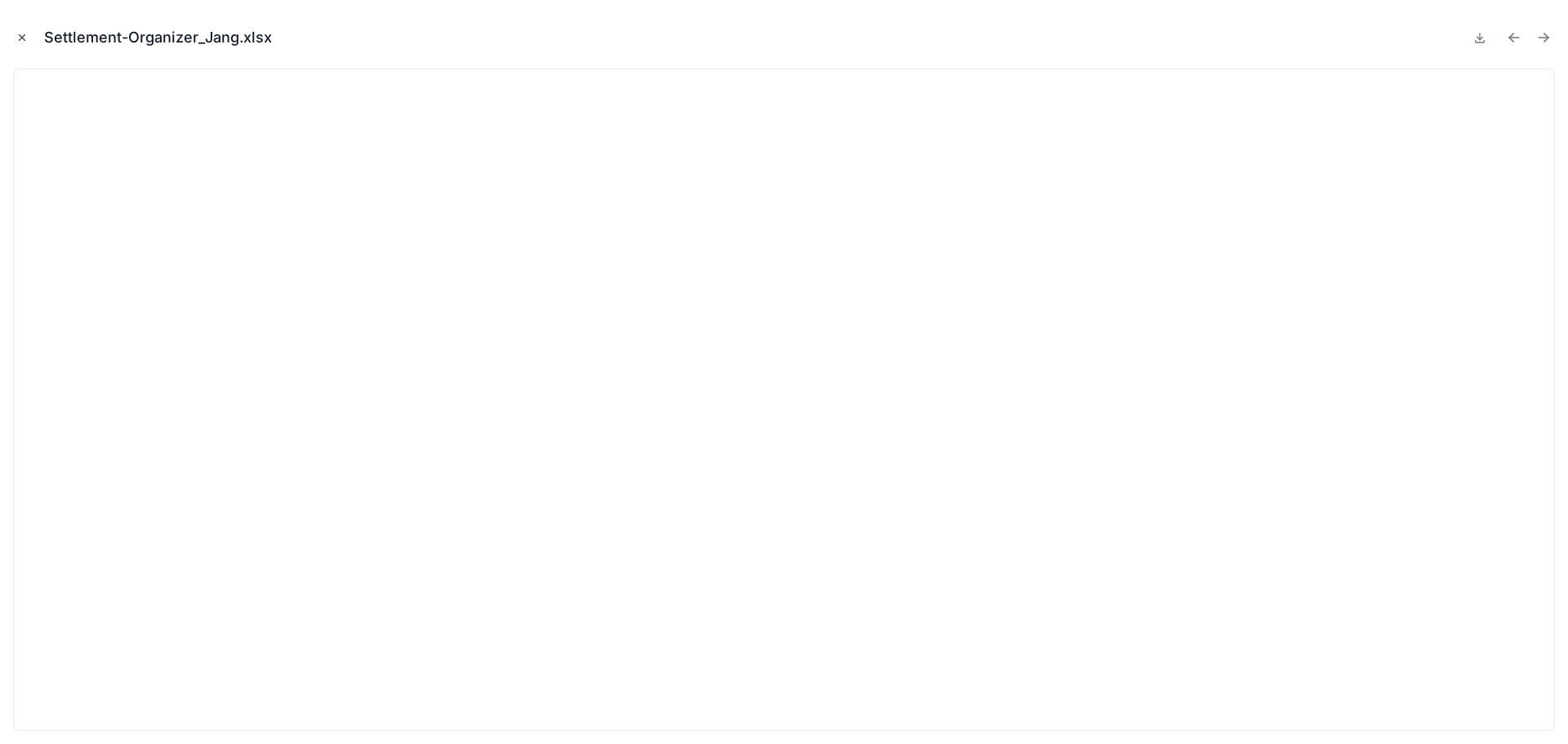
click at [22, 38] on icon "Close modal" at bounding box center [23, 37] width 12 height 12
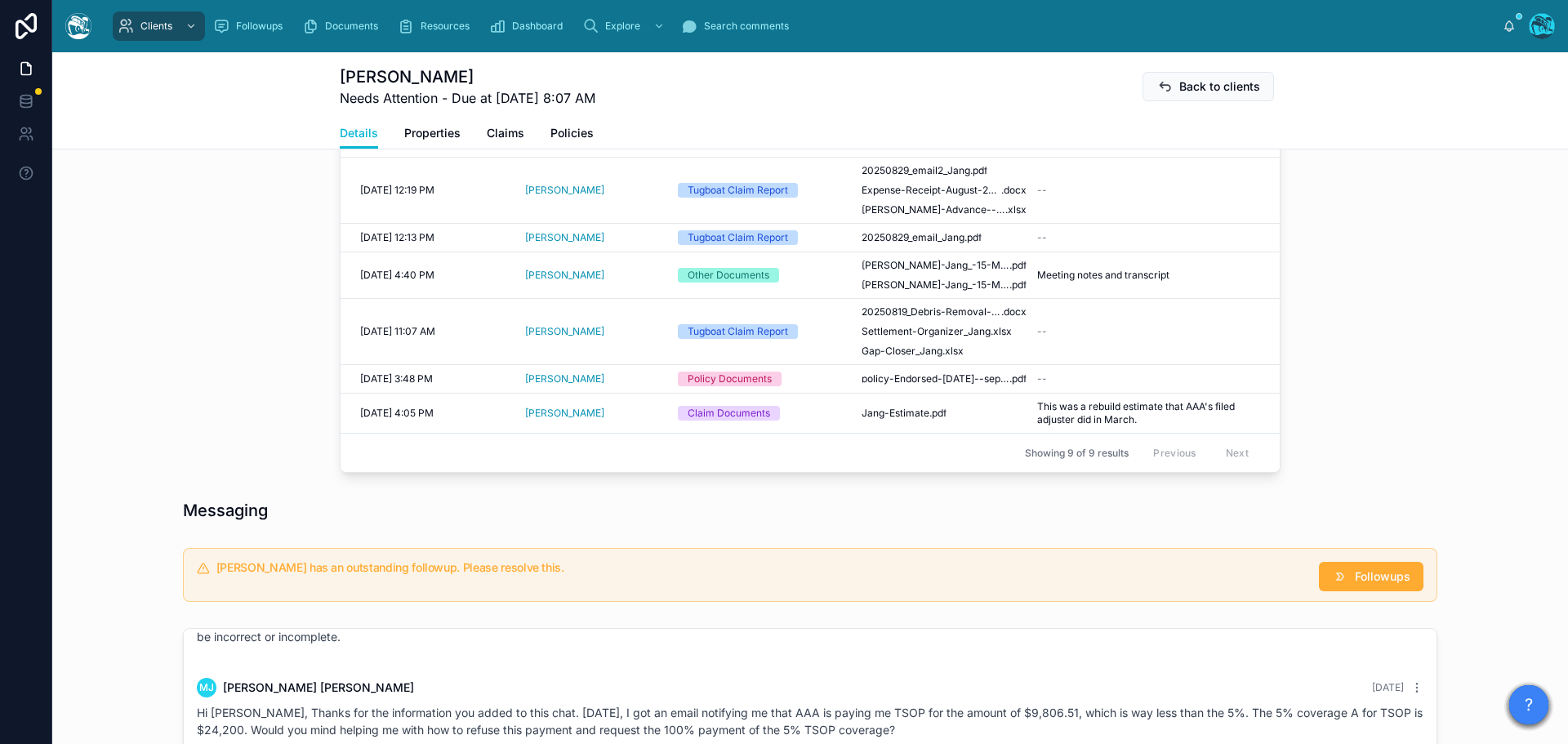
scroll to position [817, 0]
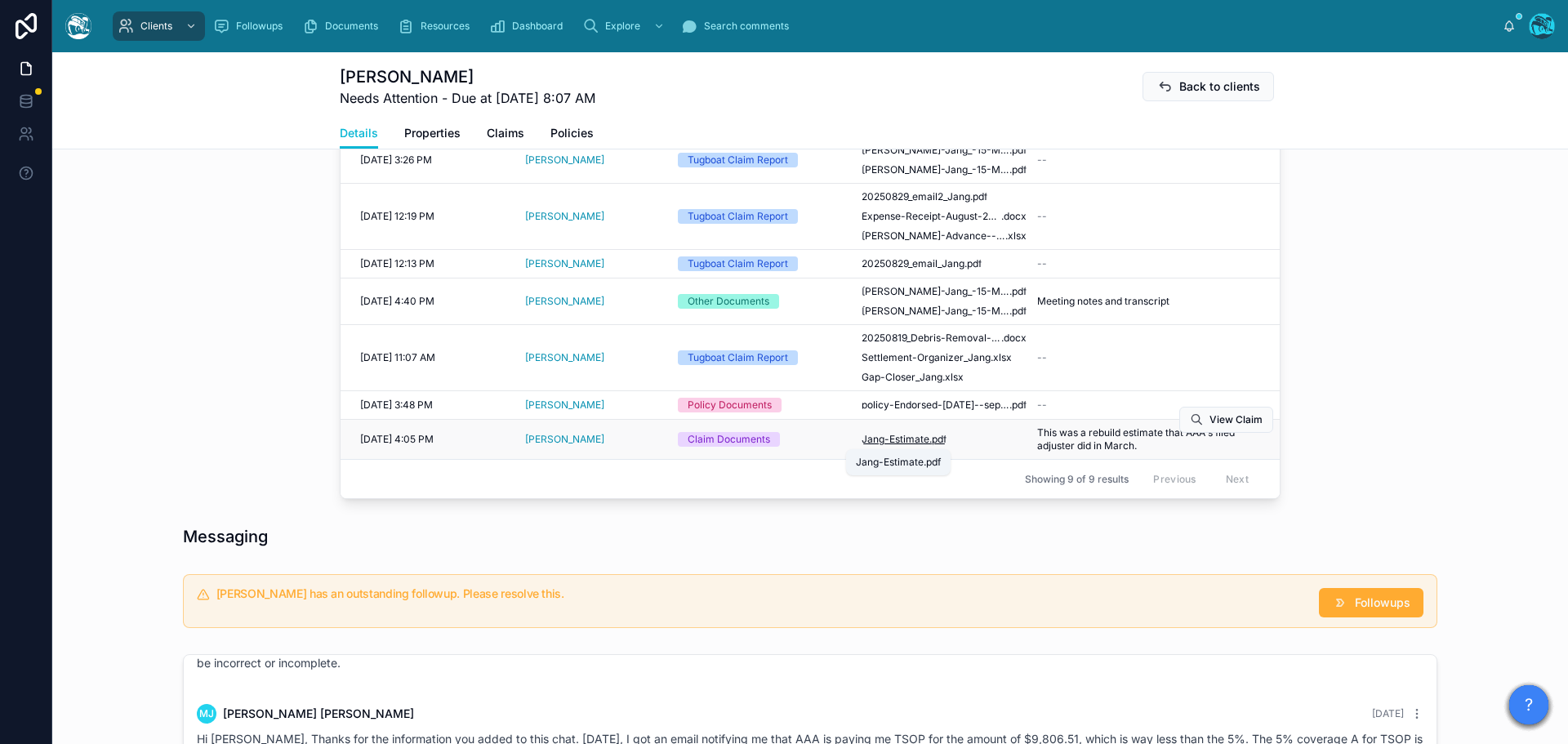
click at [917, 441] on span "Jang-Estimate" at bounding box center [894, 439] width 68 height 13
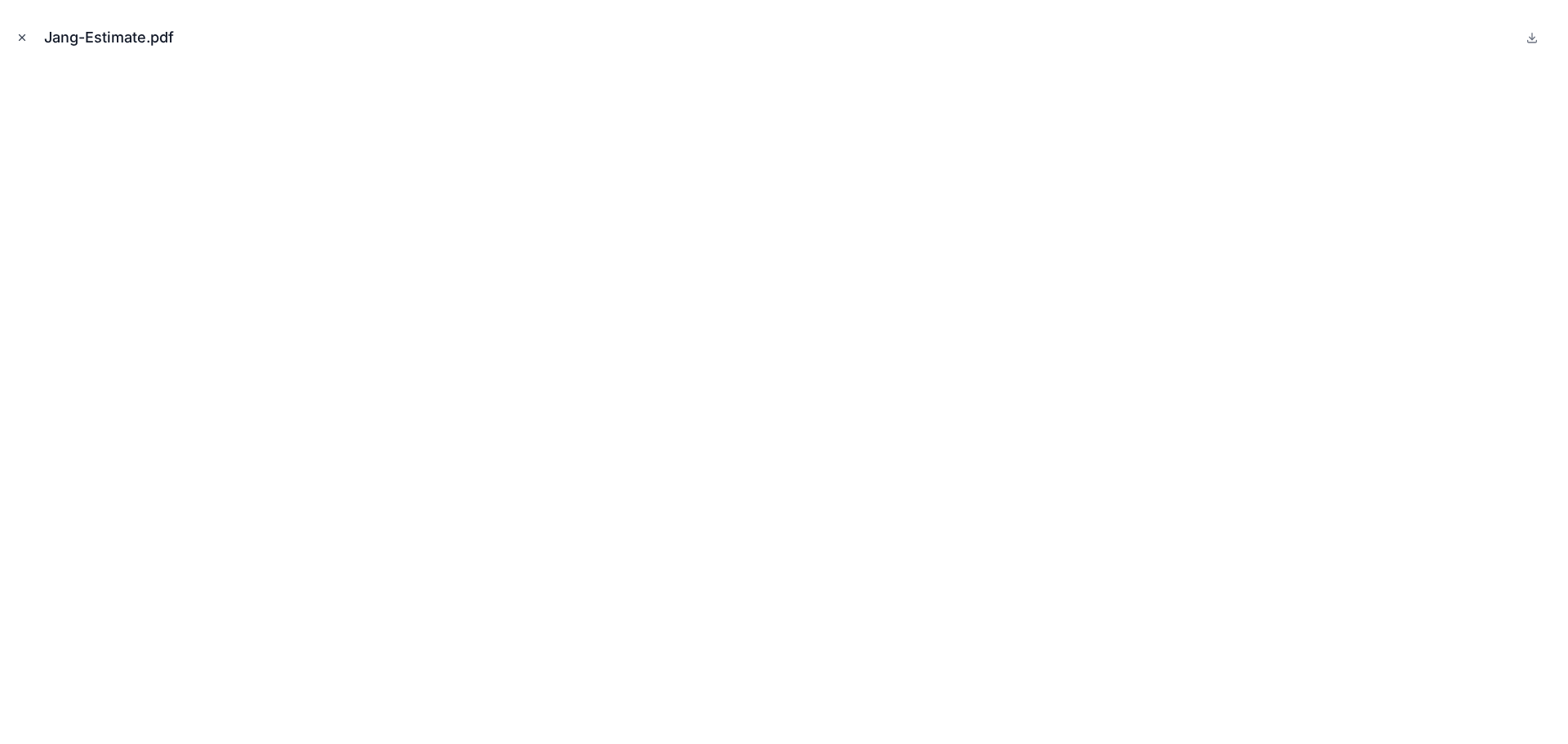
click at [22, 36] on icon "Close modal" at bounding box center [23, 37] width 12 height 12
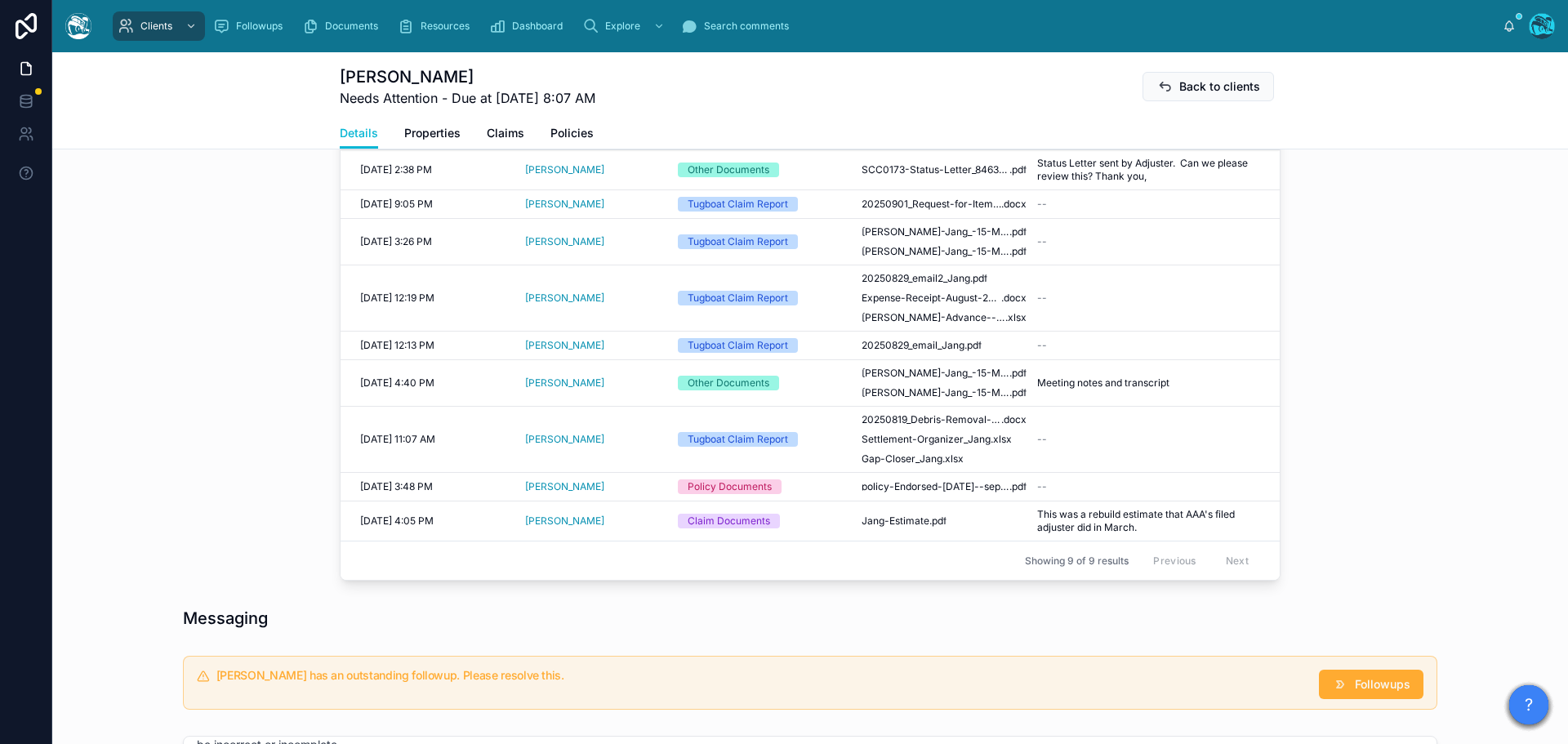
scroll to position [653, 0]
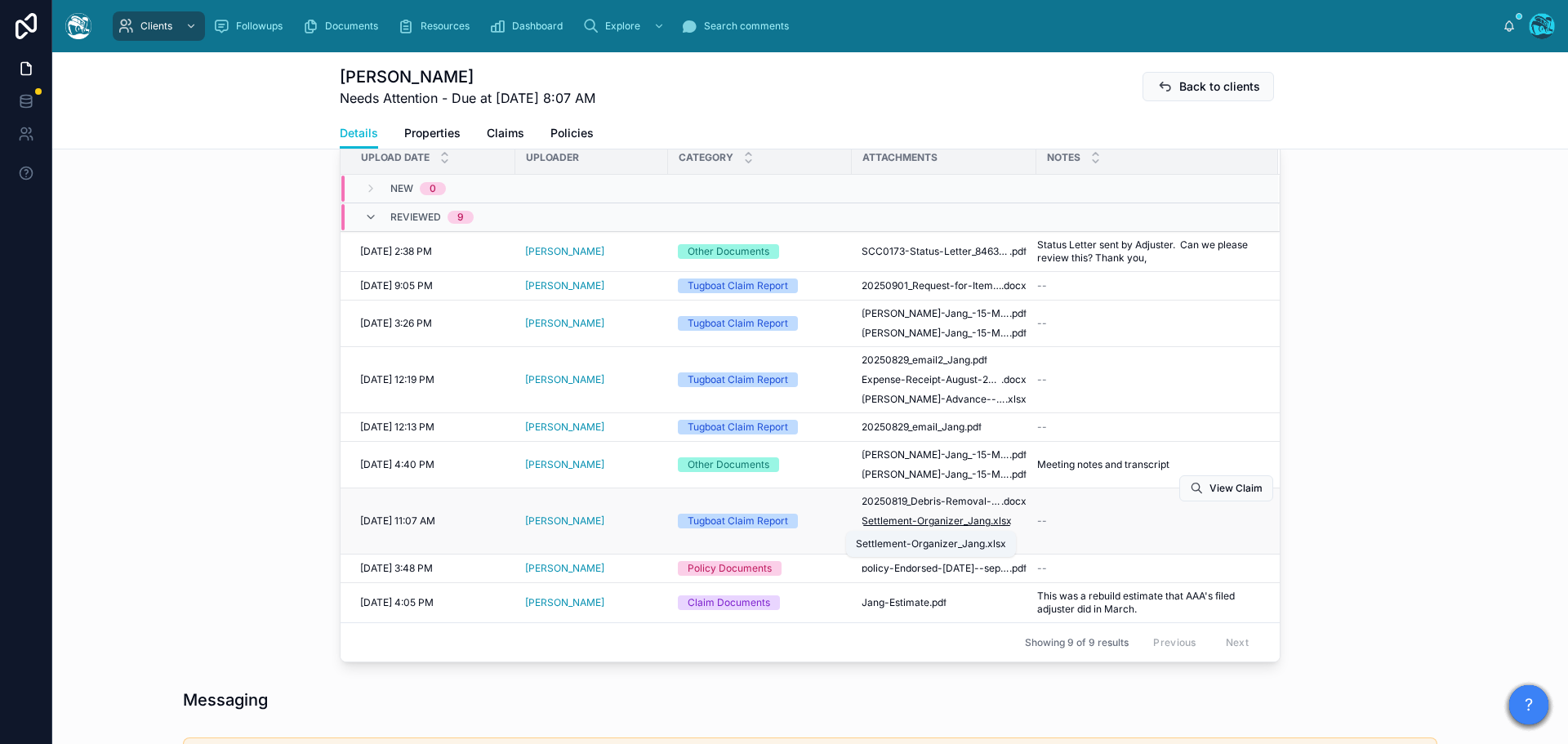
click at [978, 520] on span "Settlement-Organizer_Jang" at bounding box center [925, 521] width 129 height 13
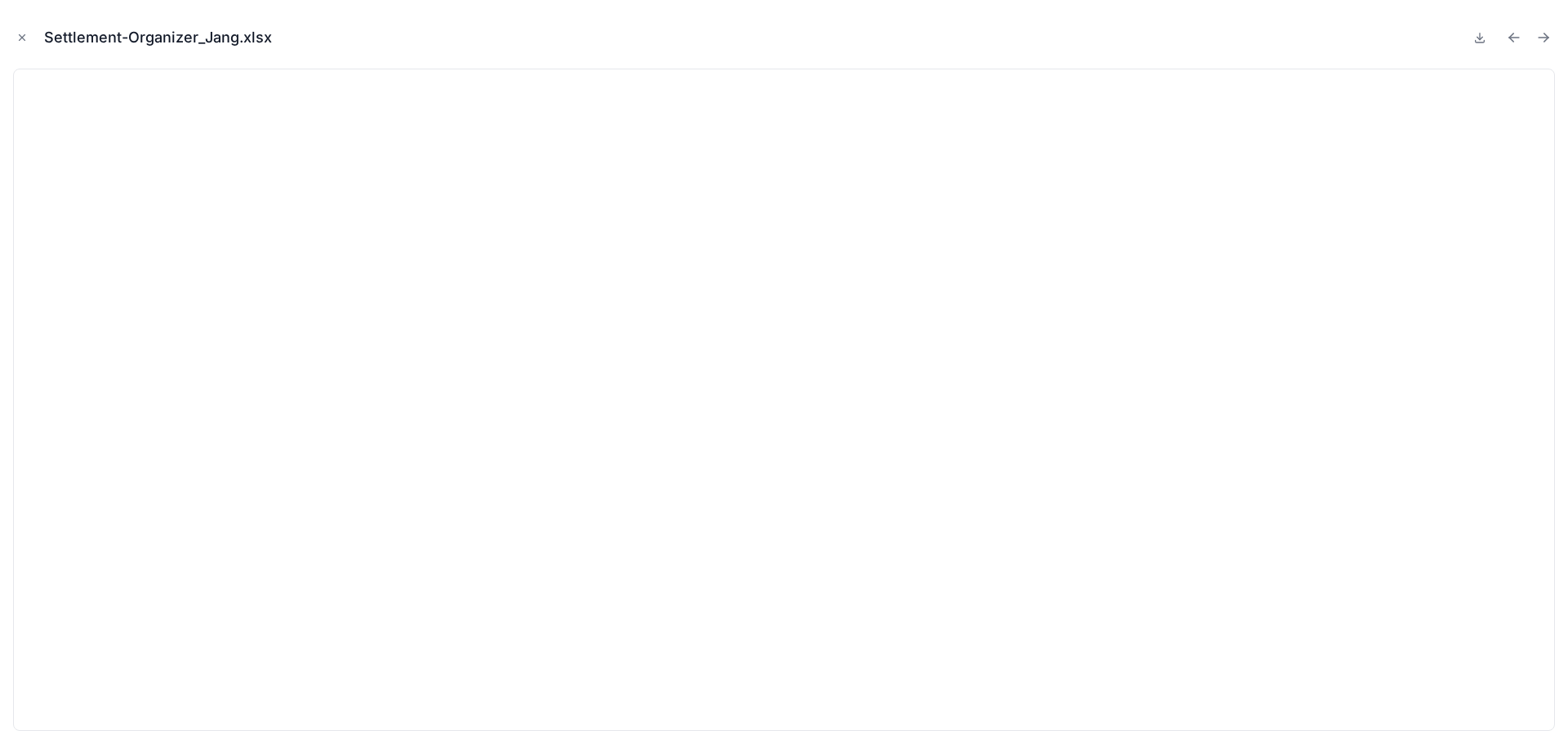
drag, startPoint x: 24, startPoint y: 34, endPoint x: 67, endPoint y: 2, distance: 53.6
click at [24, 34] on icon "Close modal" at bounding box center [23, 37] width 12 height 12
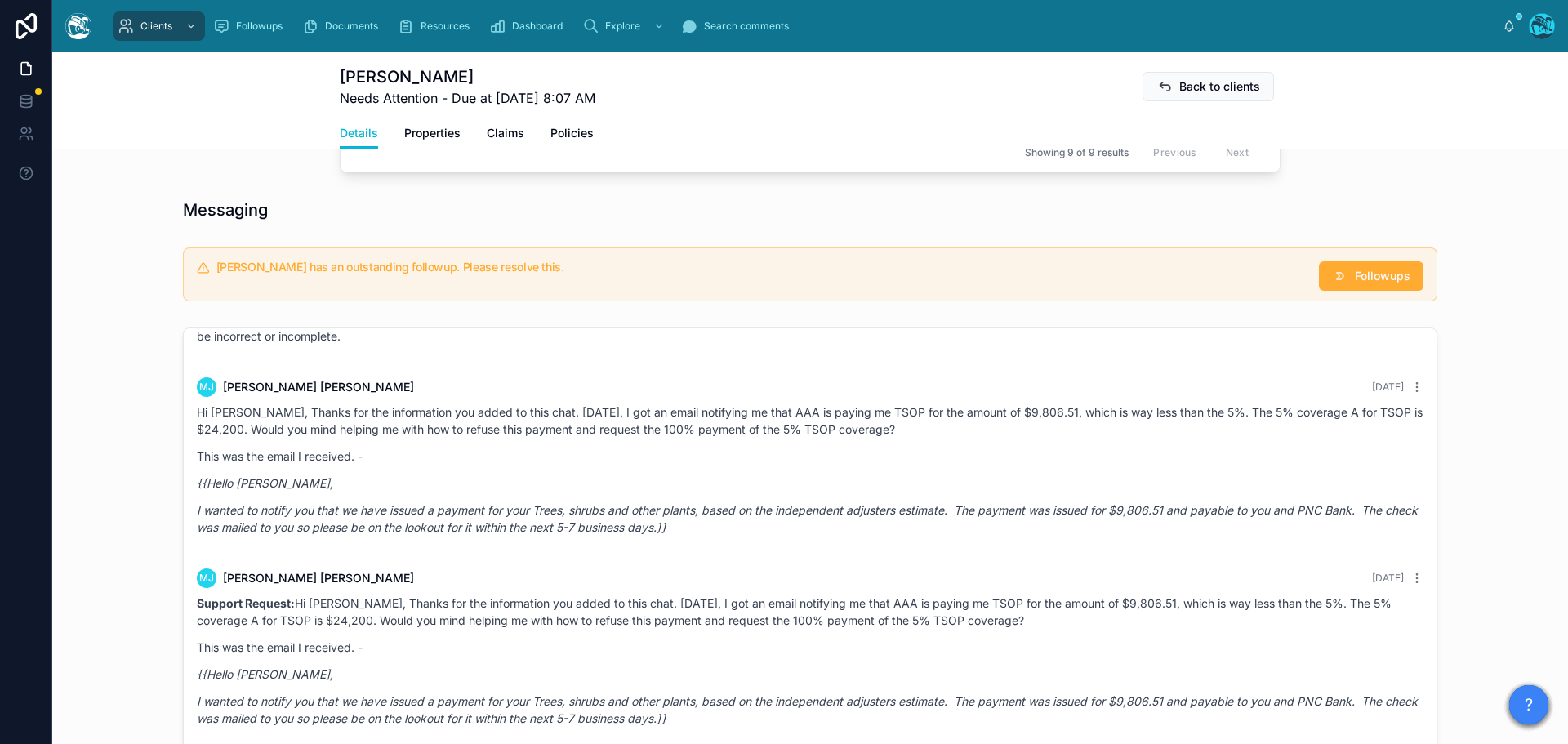
scroll to position [1451, 0]
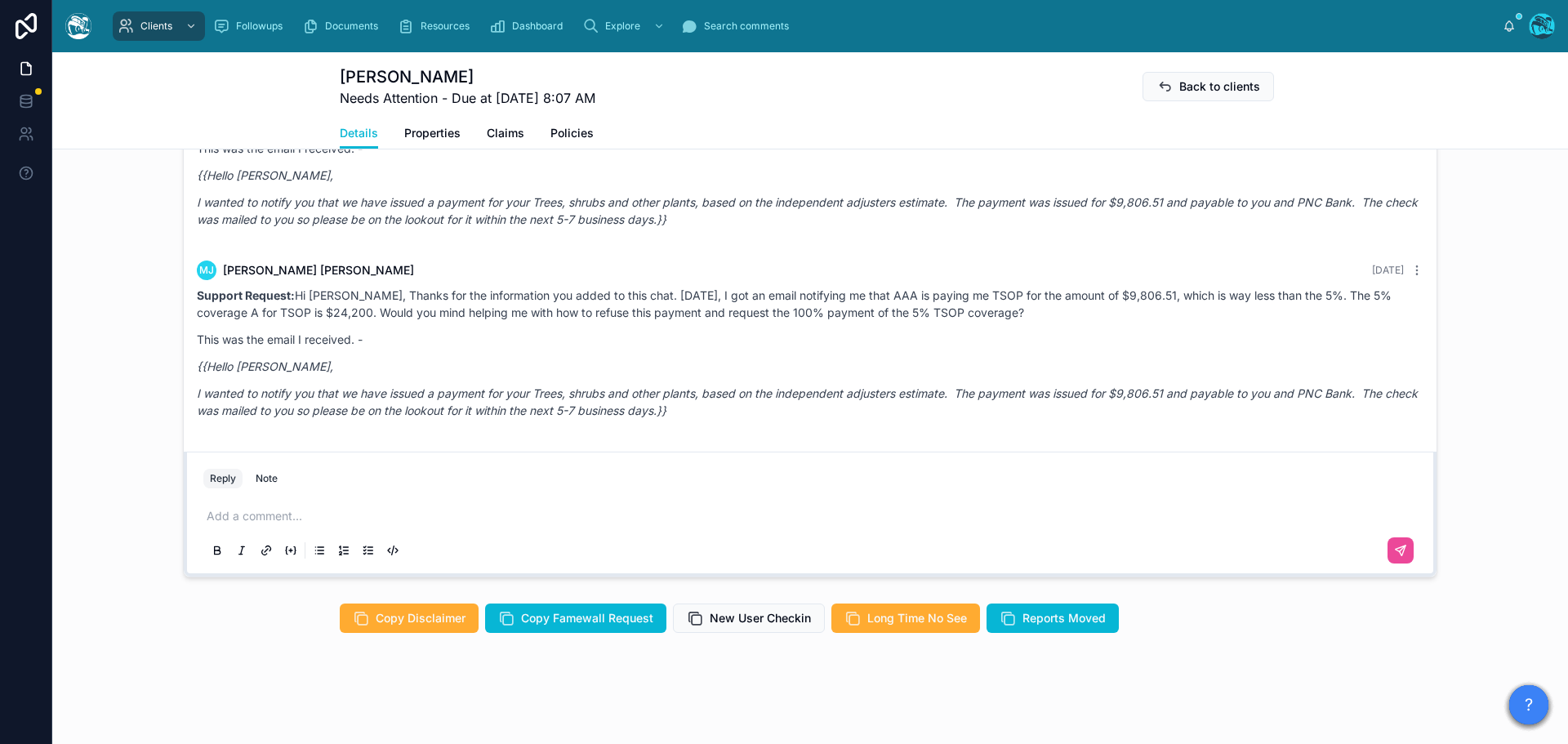
click at [243, 517] on p at bounding box center [813, 516] width 1213 height 17
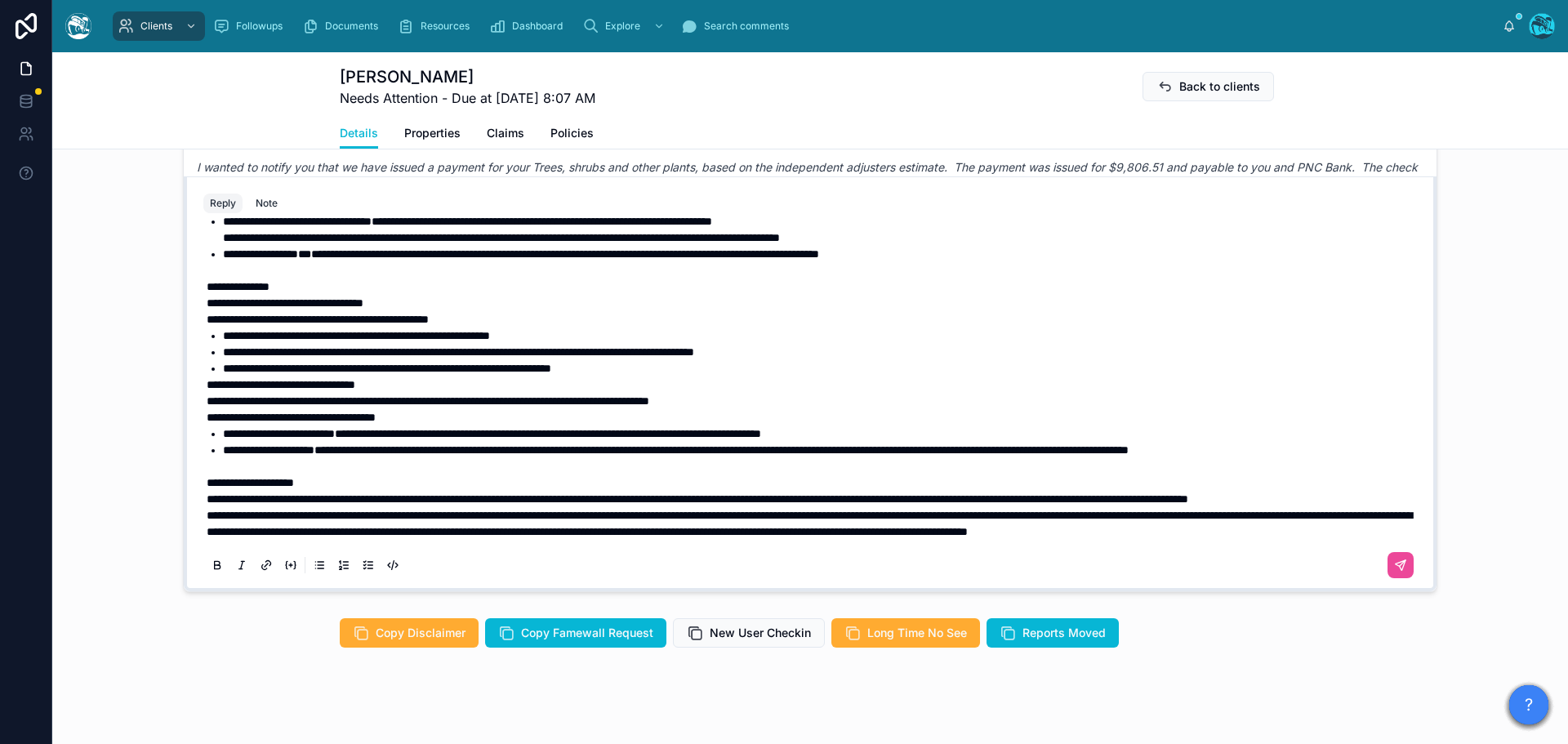
scroll to position [1445, 0]
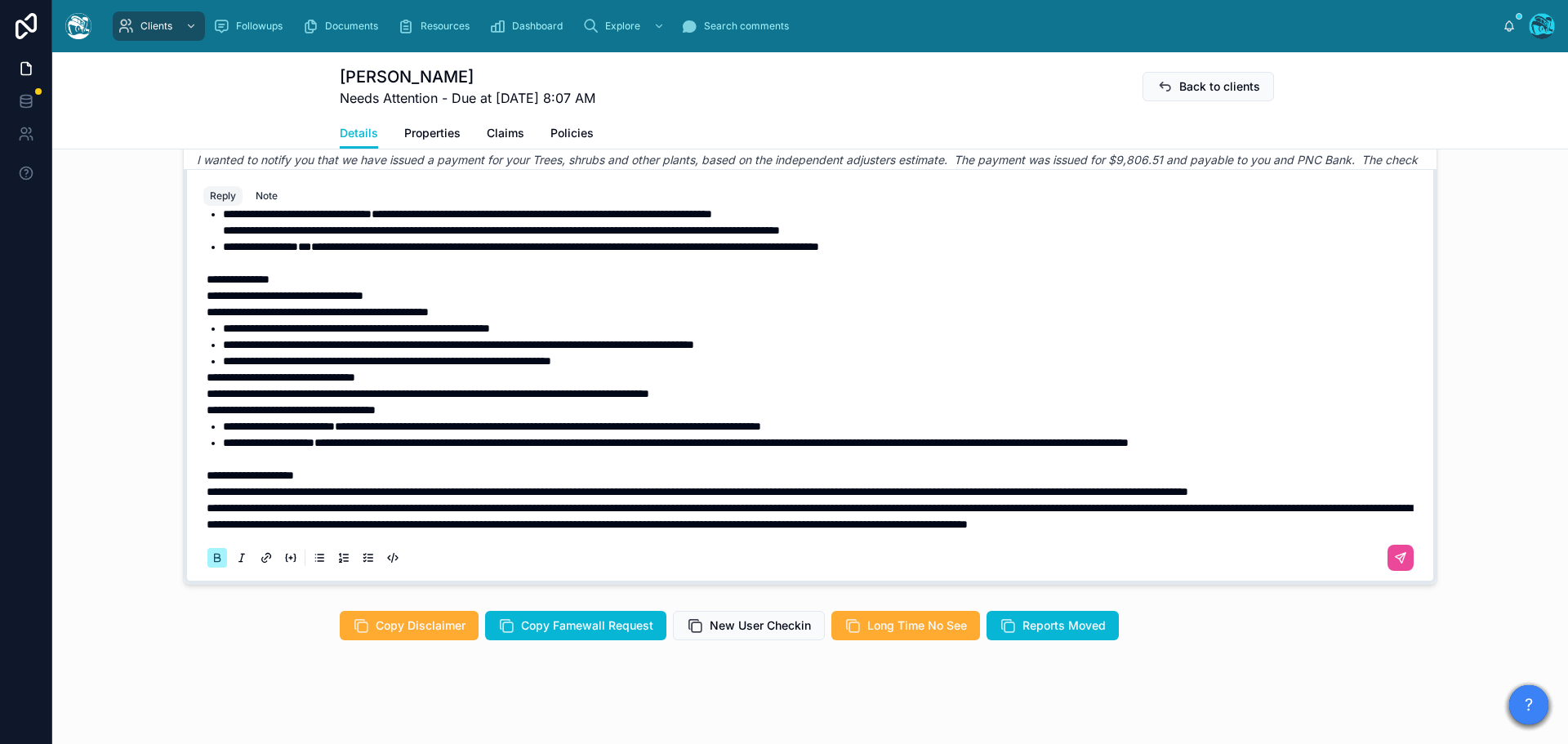
click at [365, 484] on p "**********" at bounding box center [813, 491] width 1213 height 17
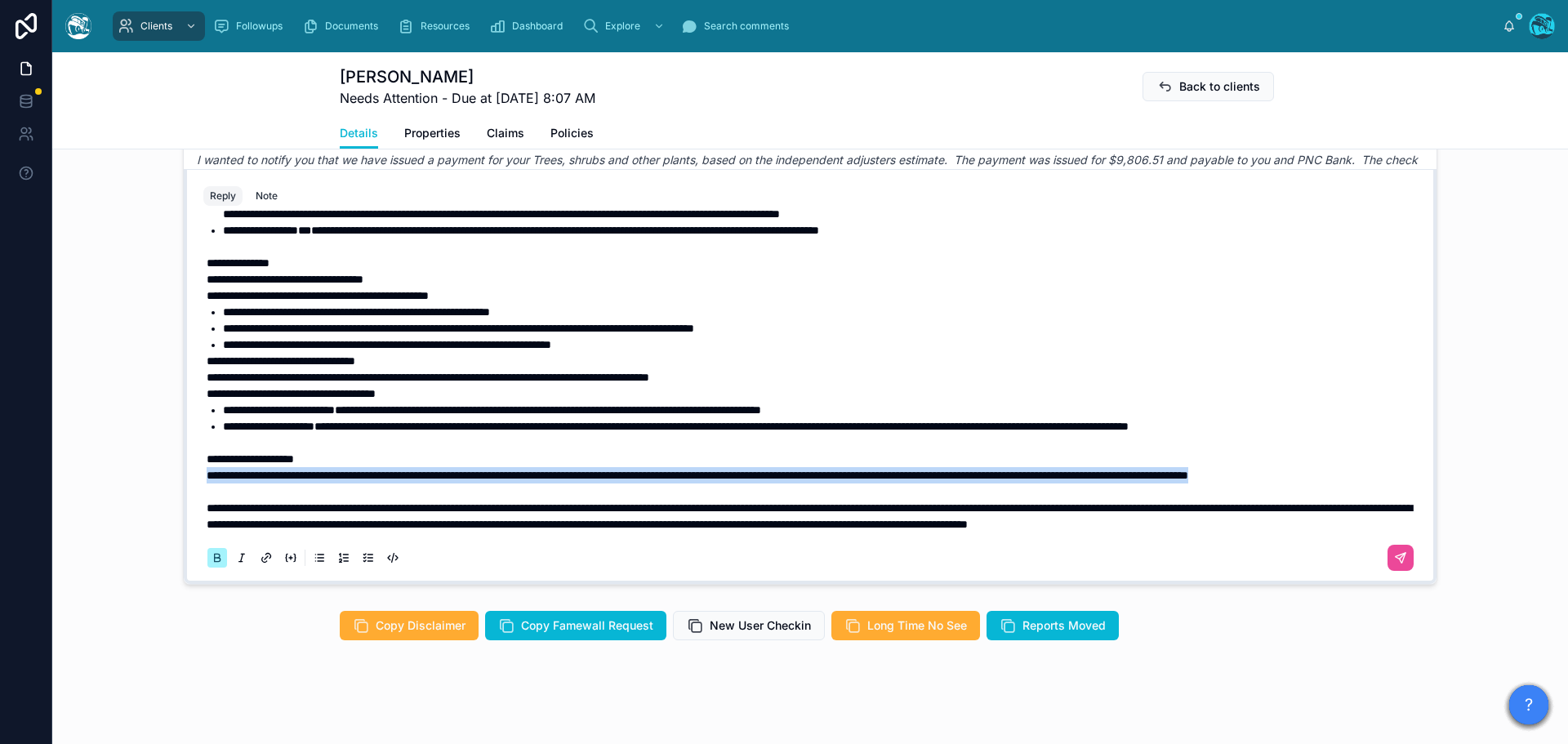
drag, startPoint x: 353, startPoint y: 474, endPoint x: 184, endPoint y: 459, distance: 169.7
click at [184, 459] on div "**********" at bounding box center [810, 376] width 1252 height 415
click at [211, 558] on icon at bounding box center [217, 558] width 13 height 13
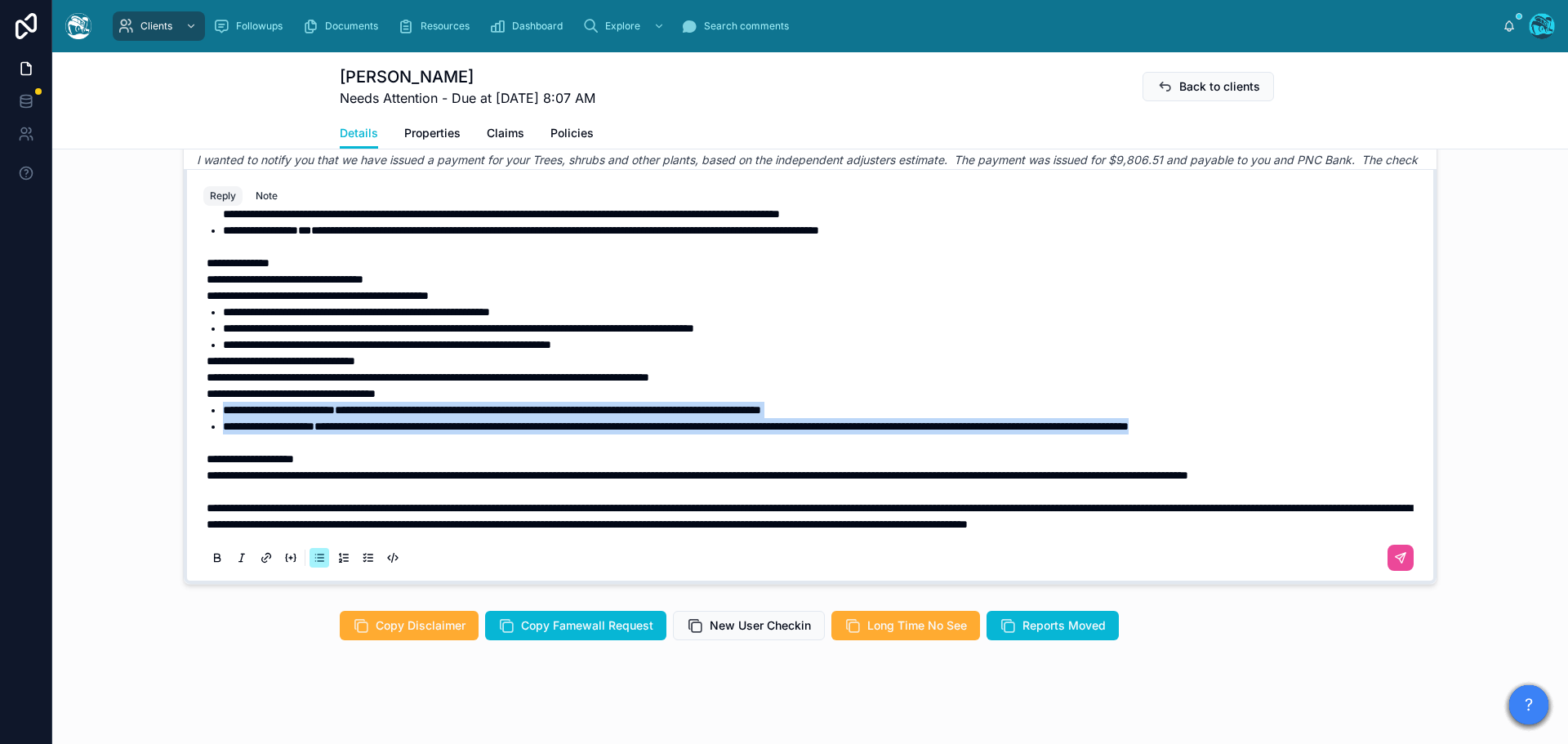
drag, startPoint x: 278, startPoint y: 409, endPoint x: 202, endPoint y: 380, distance: 81.3
click at [206, 402] on ul "**********" at bounding box center [813, 417] width 1213 height 33
click at [211, 560] on icon at bounding box center [217, 558] width 13 height 13
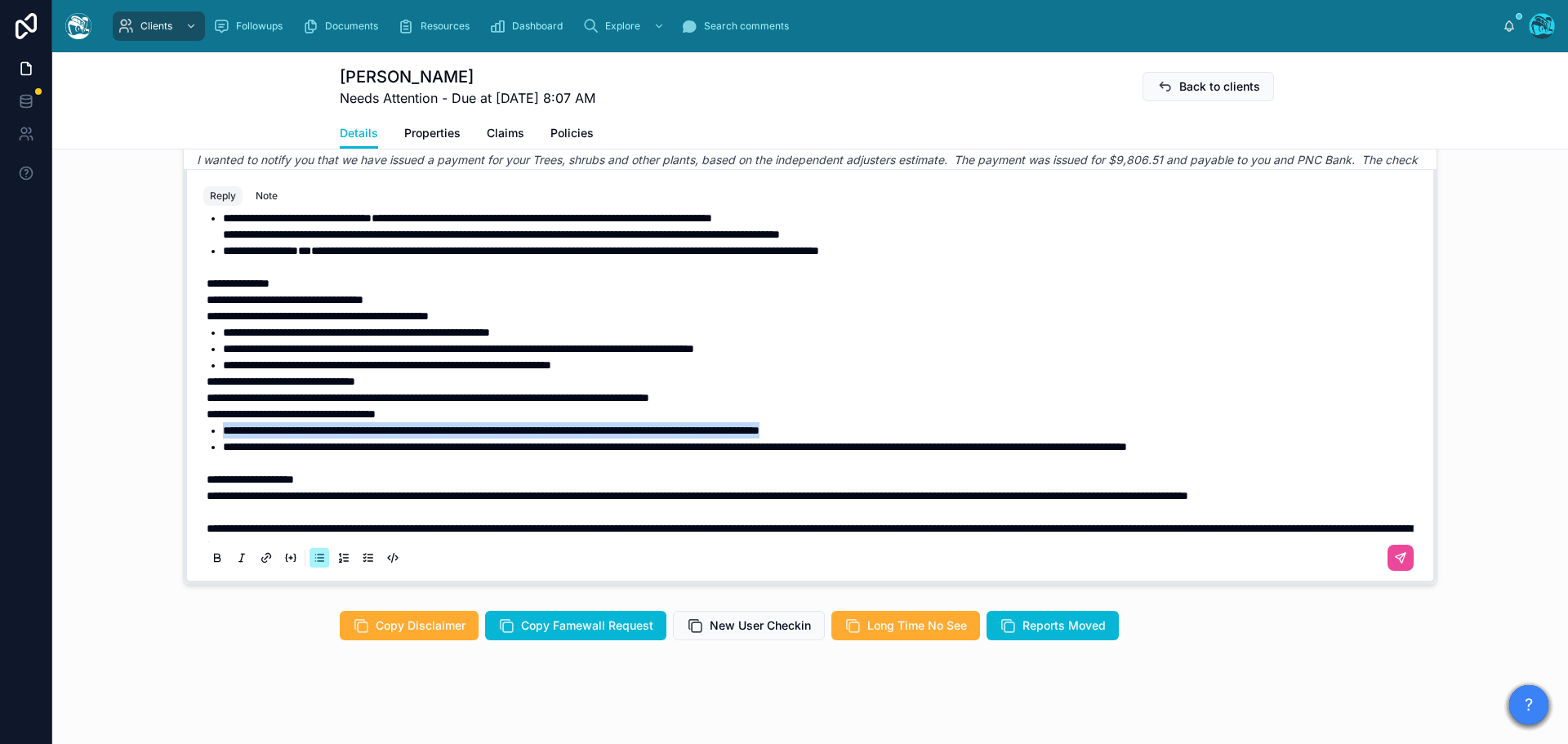
scroll to position [167, 0]
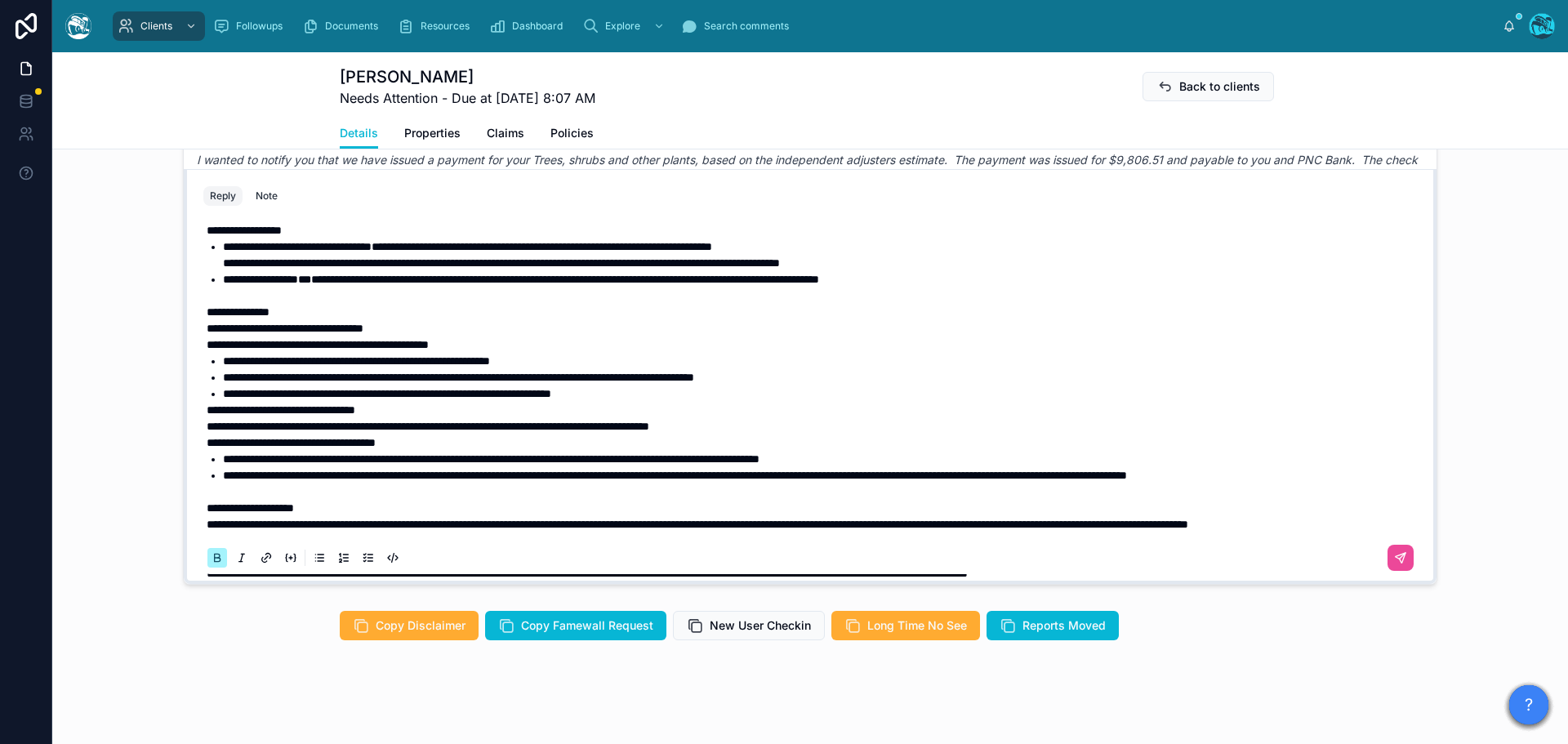
click at [206, 443] on strong "**********" at bounding box center [290, 443] width 169 height 12
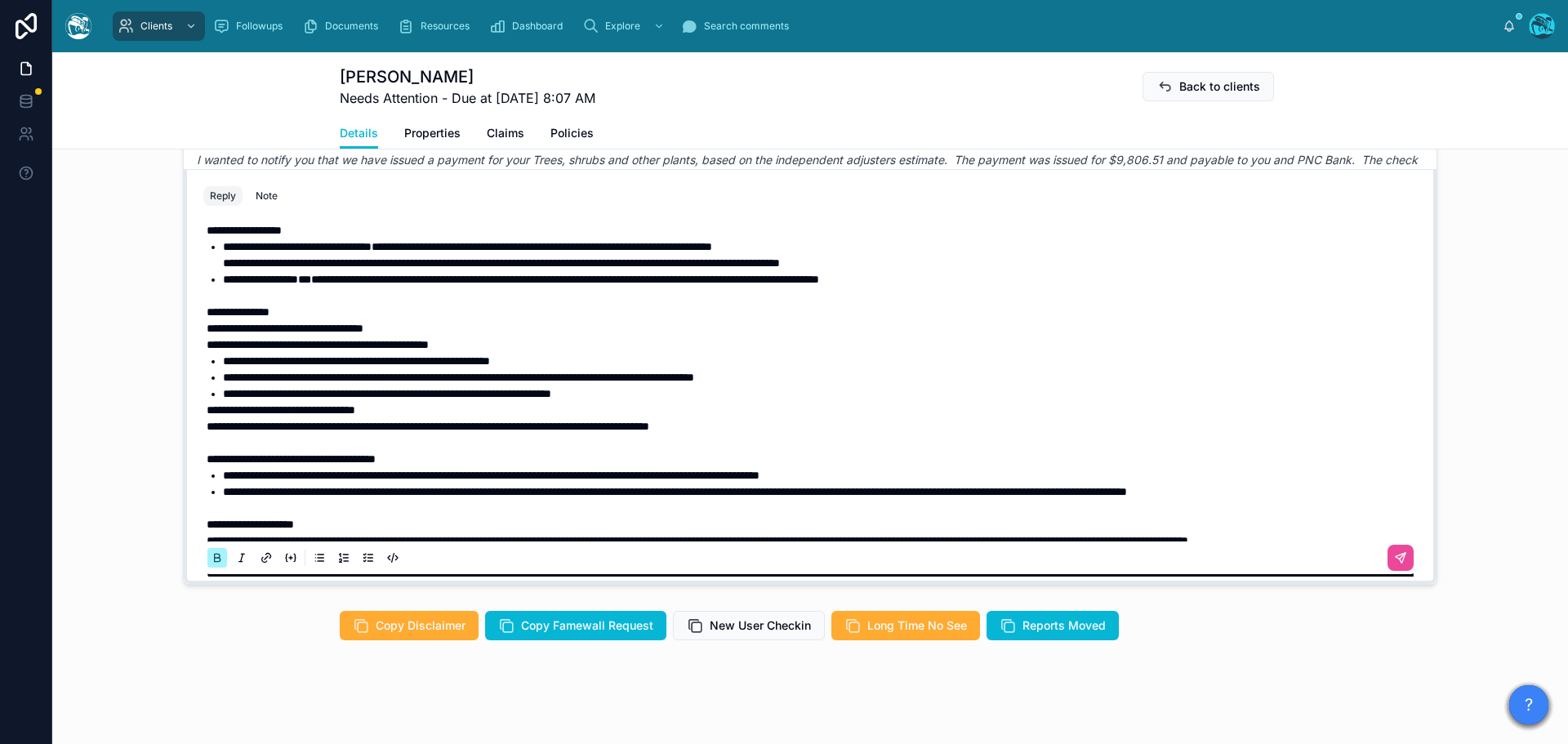
click at [206, 410] on strong "**********" at bounding box center [280, 410] width 149 height 12
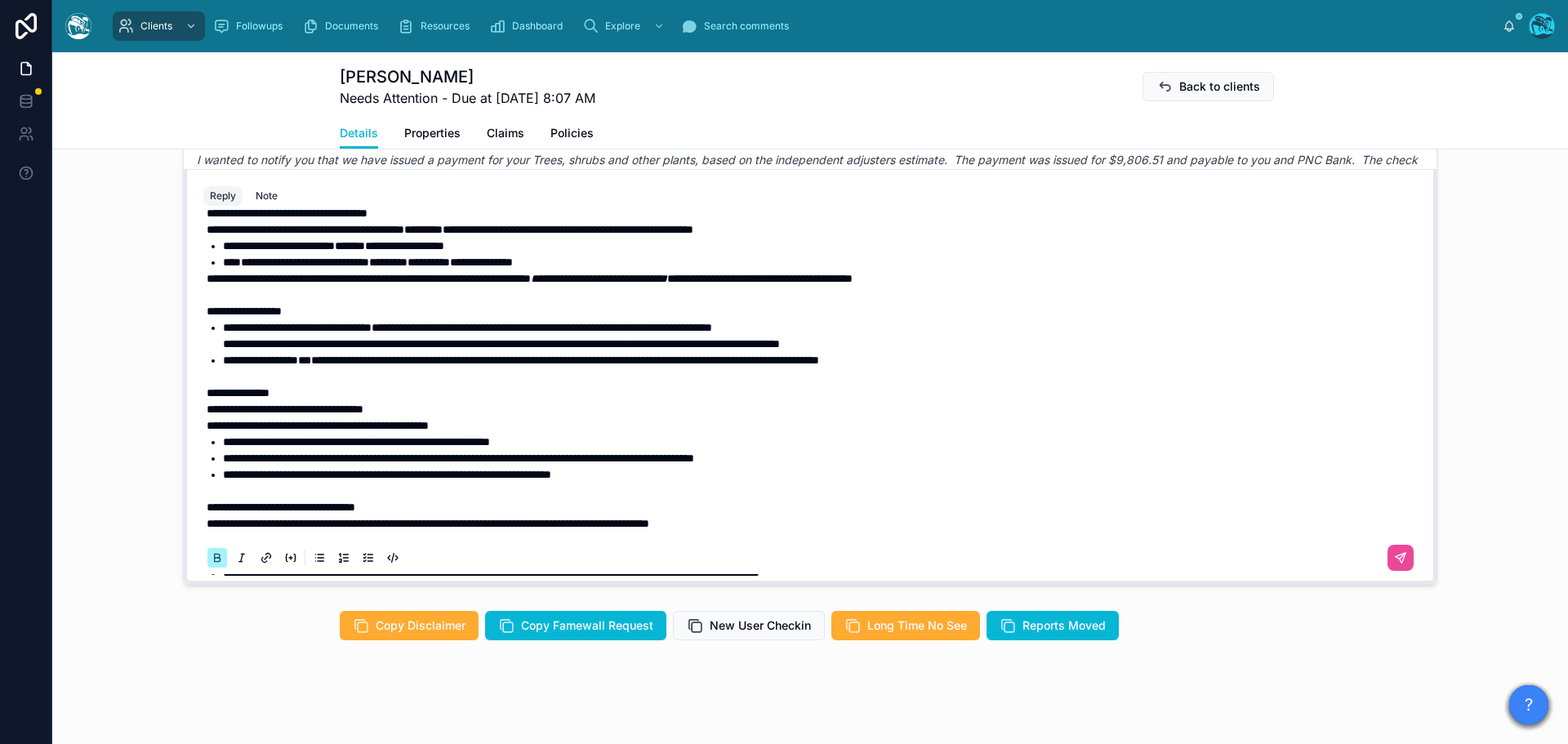
scroll to position [85, 0]
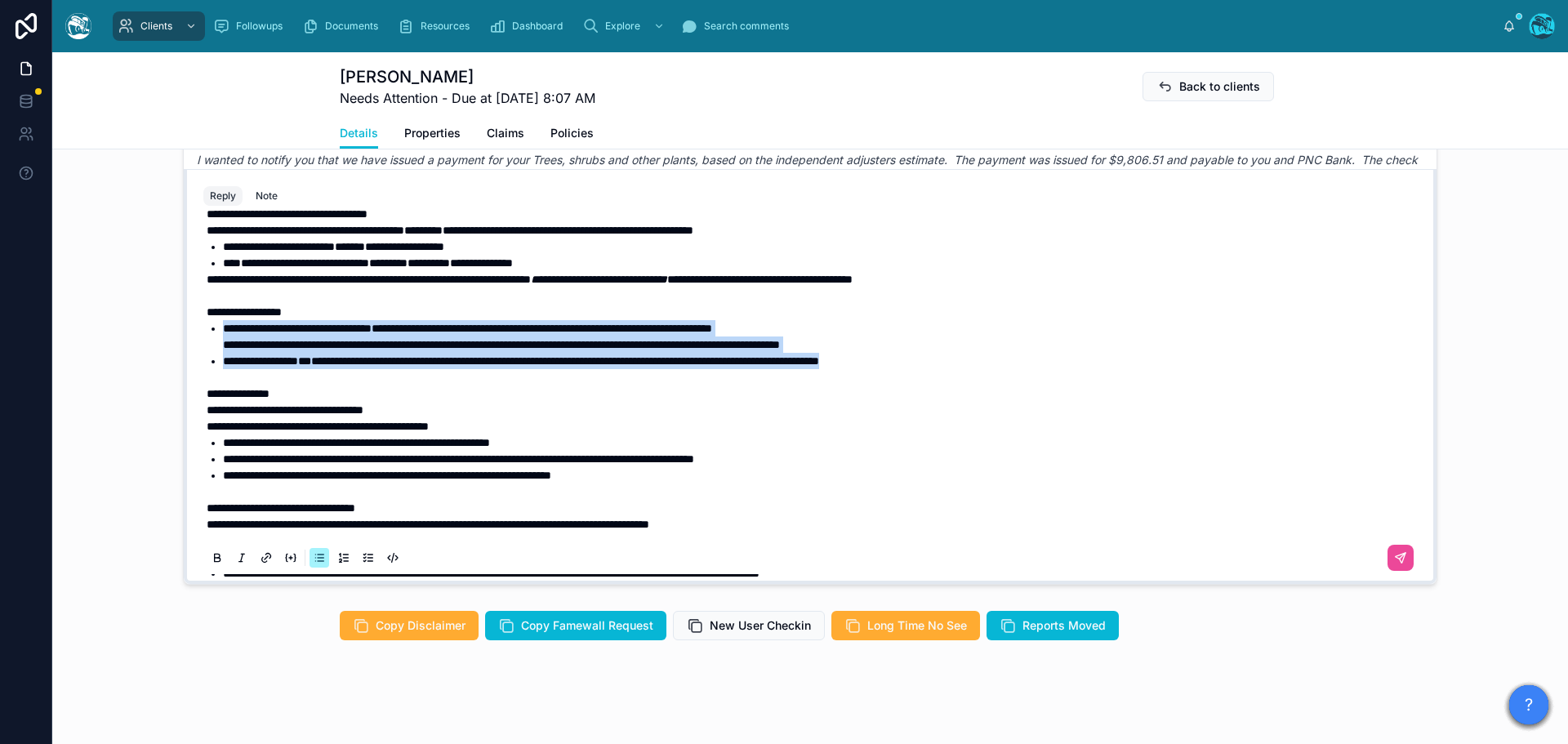
drag, startPoint x: 983, startPoint y: 361, endPoint x: 215, endPoint y: 332, distance: 768.5
click at [215, 332] on ul "**********" at bounding box center [813, 345] width 1213 height 49
click at [215, 555] on icon at bounding box center [217, 557] width 5 height 4
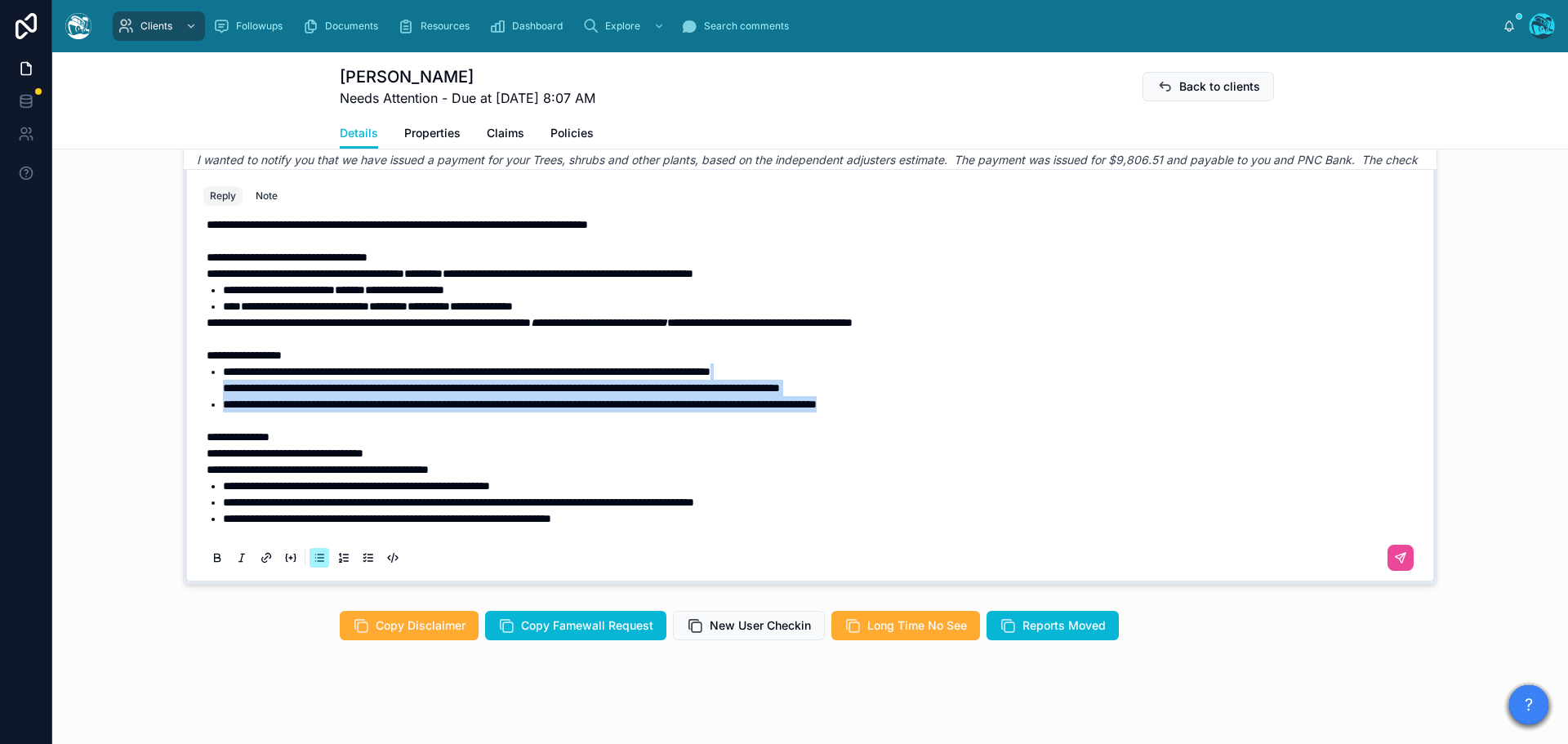
scroll to position [3, 0]
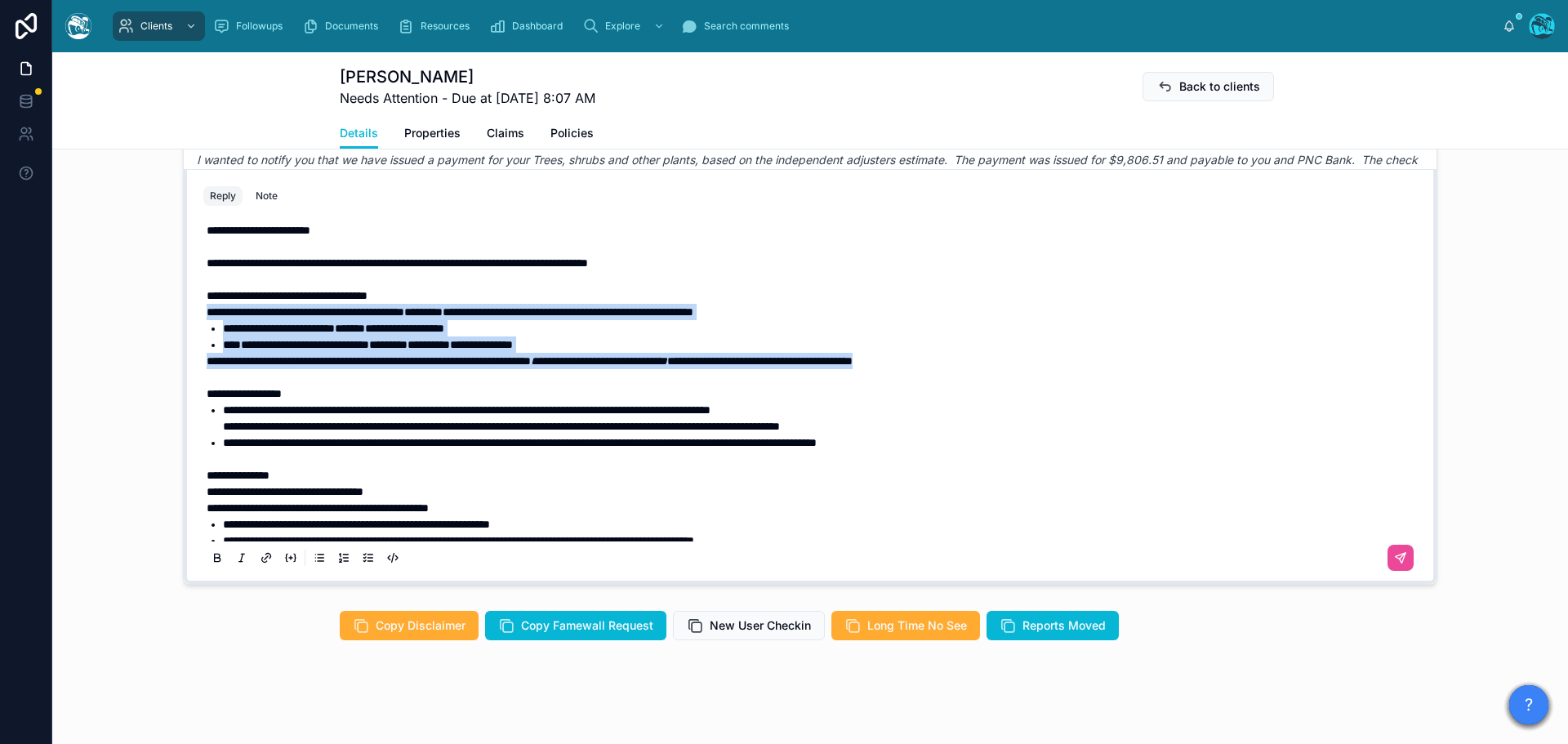
drag, startPoint x: 1046, startPoint y: 359, endPoint x: 183, endPoint y: 315, distance: 864.1
click at [183, 315] on div "**********" at bounding box center [810, 376] width 1252 height 415
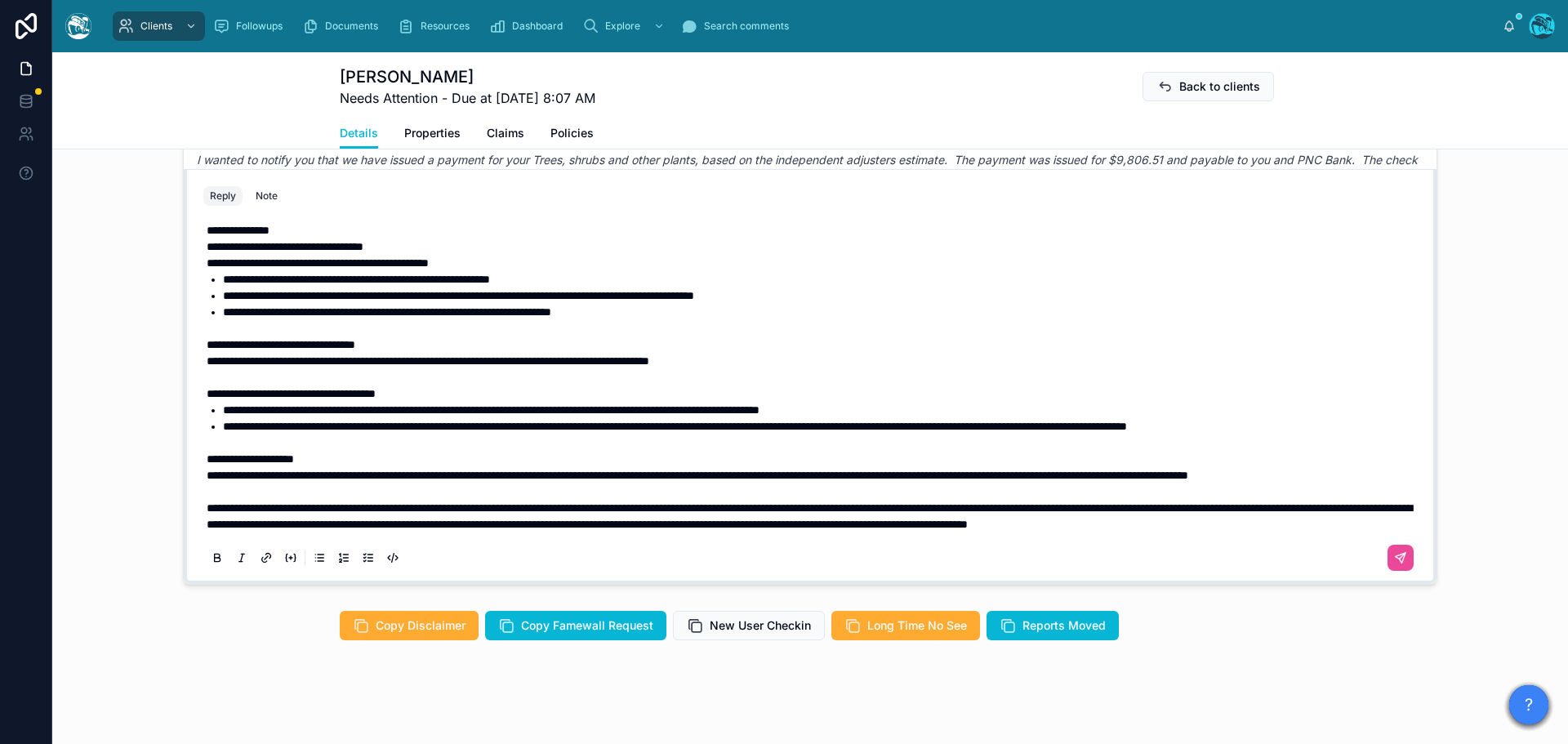
scroll to position [1451, 0]
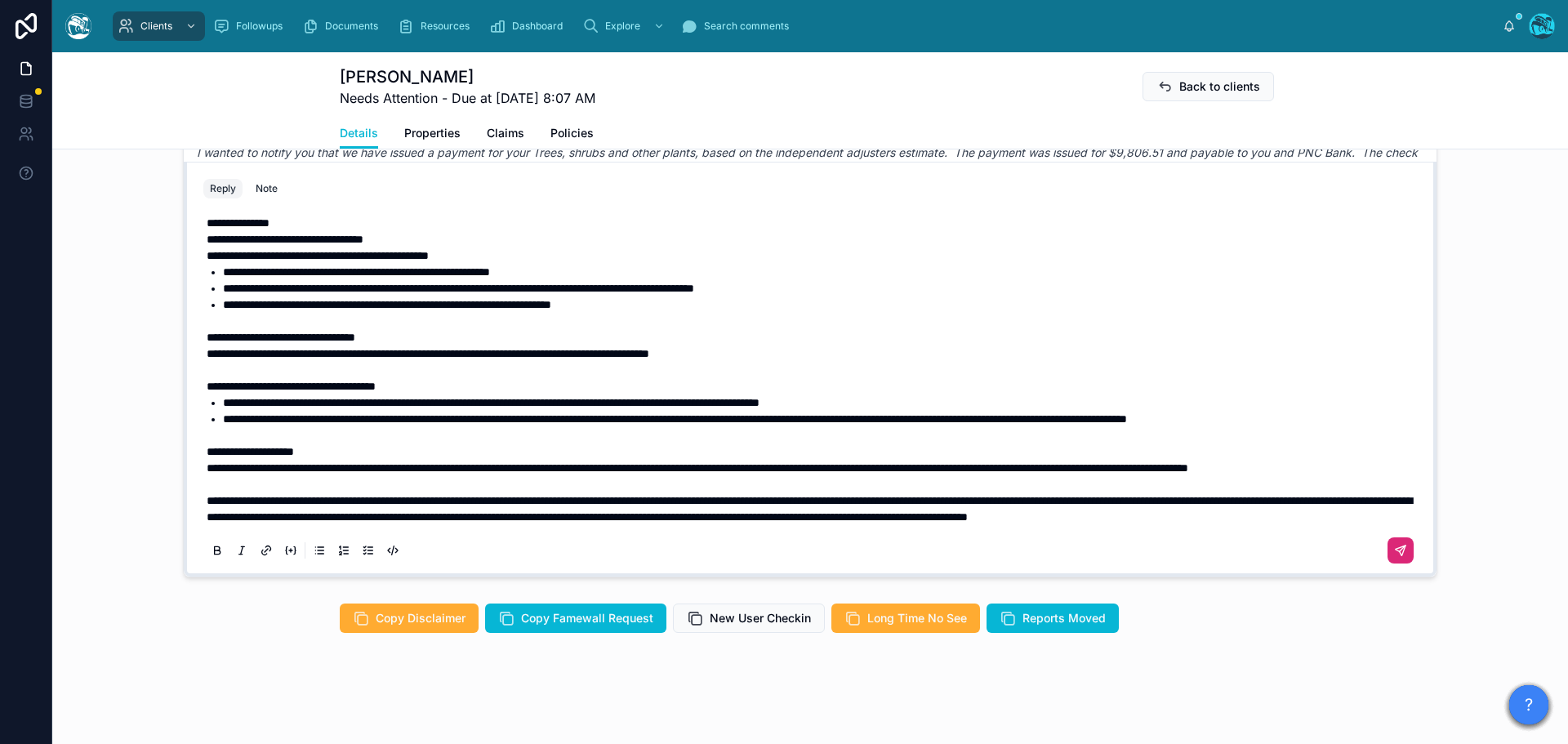
click at [1399, 549] on icon at bounding box center [1402, 549] width 6 height 6
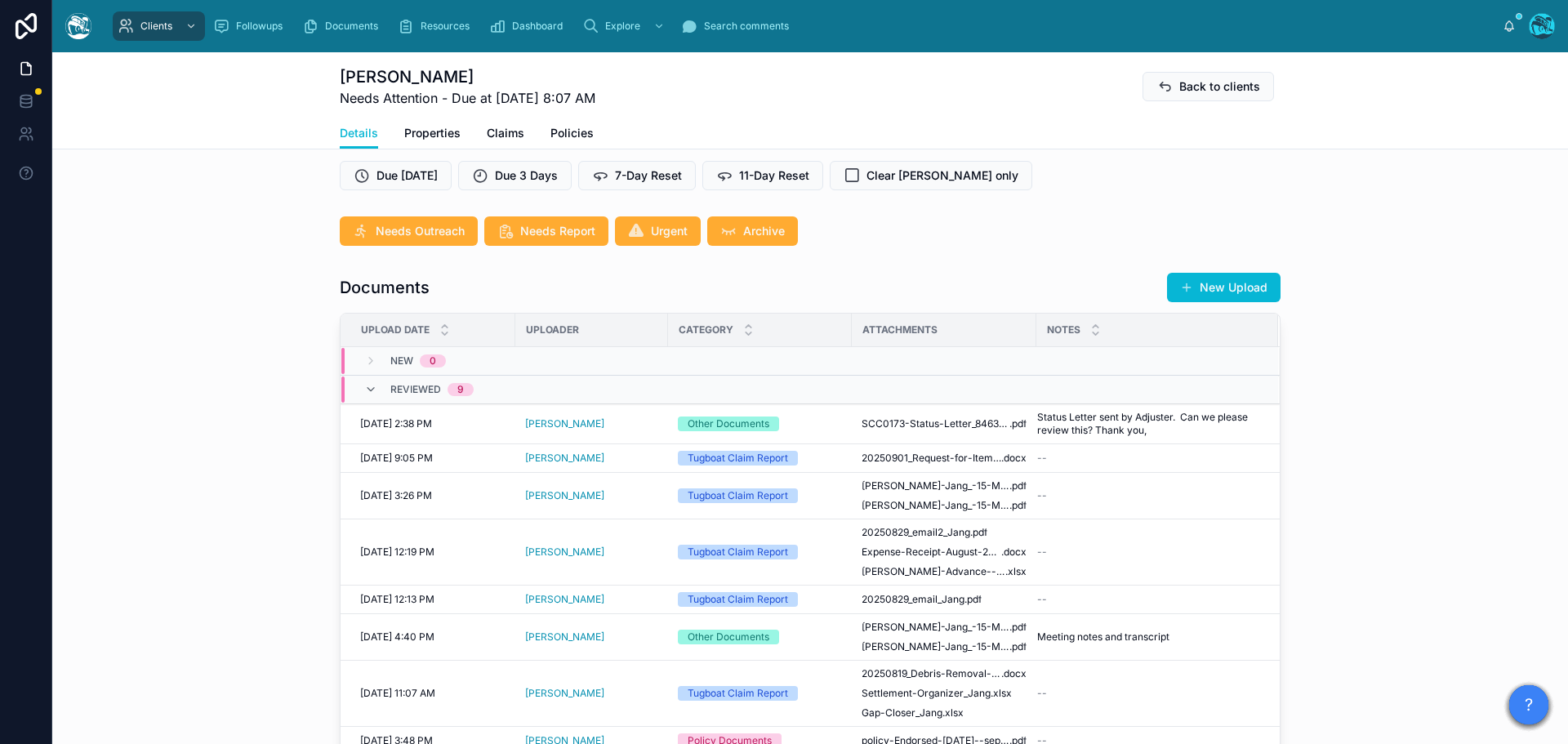
scroll to position [472, 0]
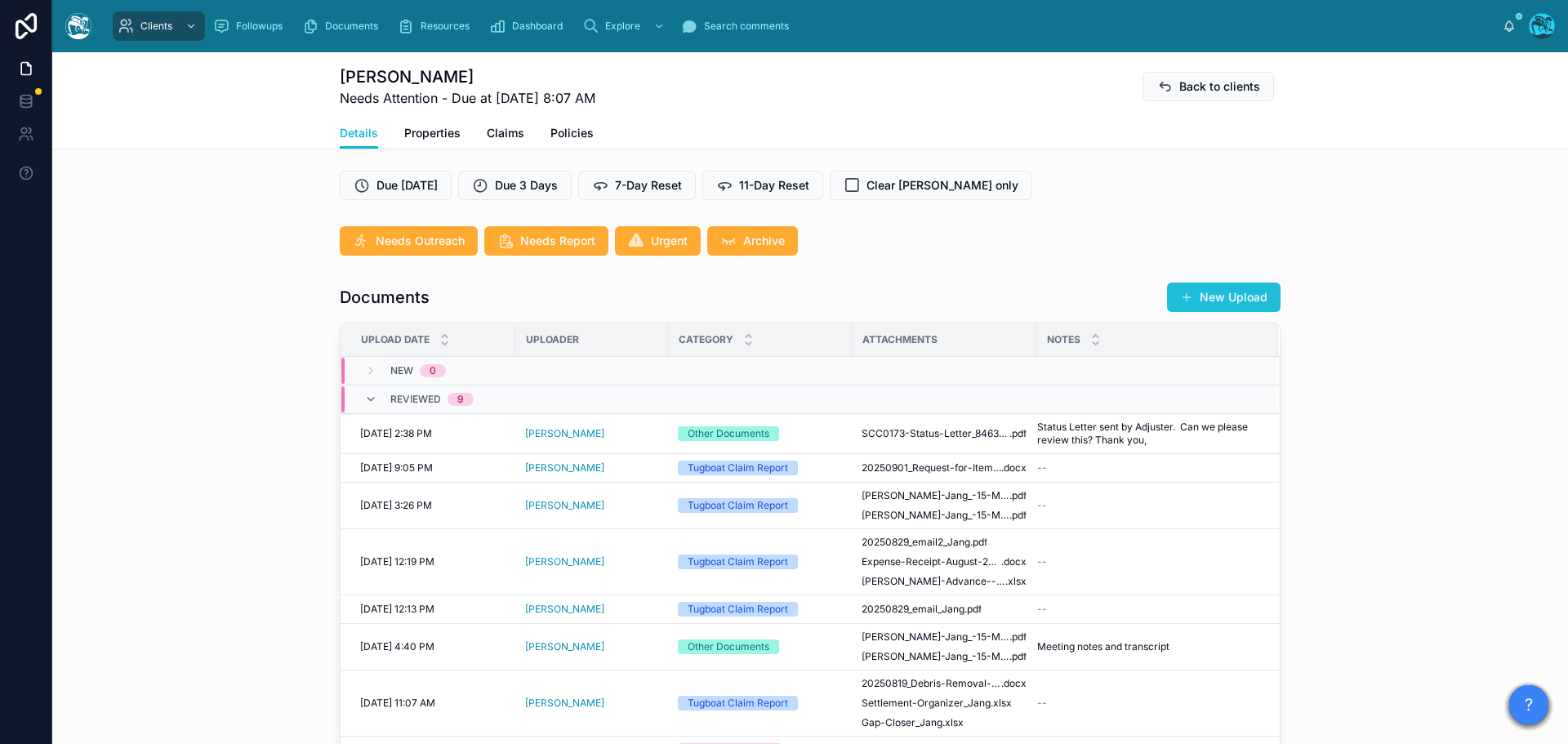
click at [1237, 300] on button "New Upload" at bounding box center [1223, 297] width 113 height 30
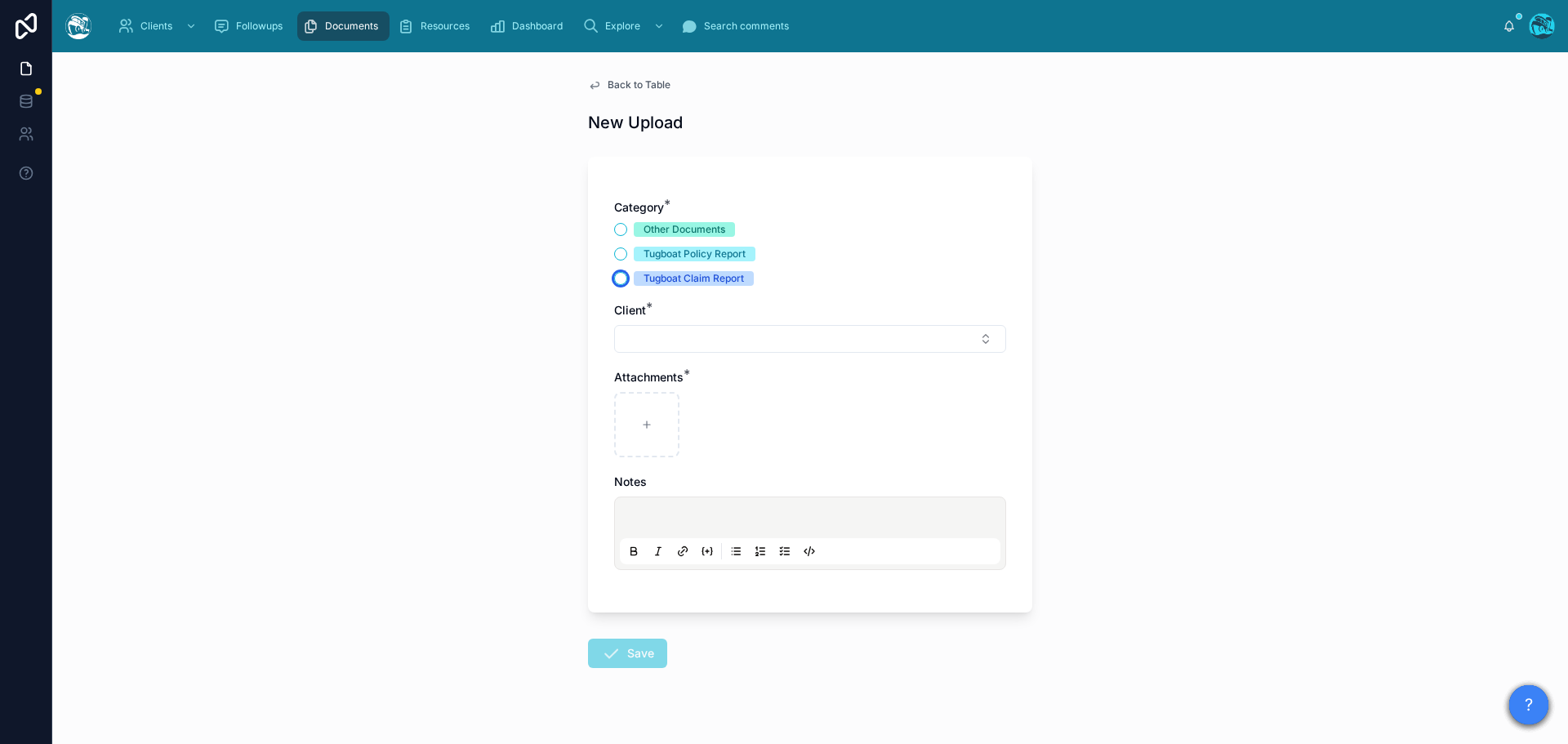
click at [614, 279] on button "Tugboat Claim Report" at bounding box center [620, 278] width 13 height 13
click at [670, 341] on button "Select Button" at bounding box center [810, 339] width 392 height 28
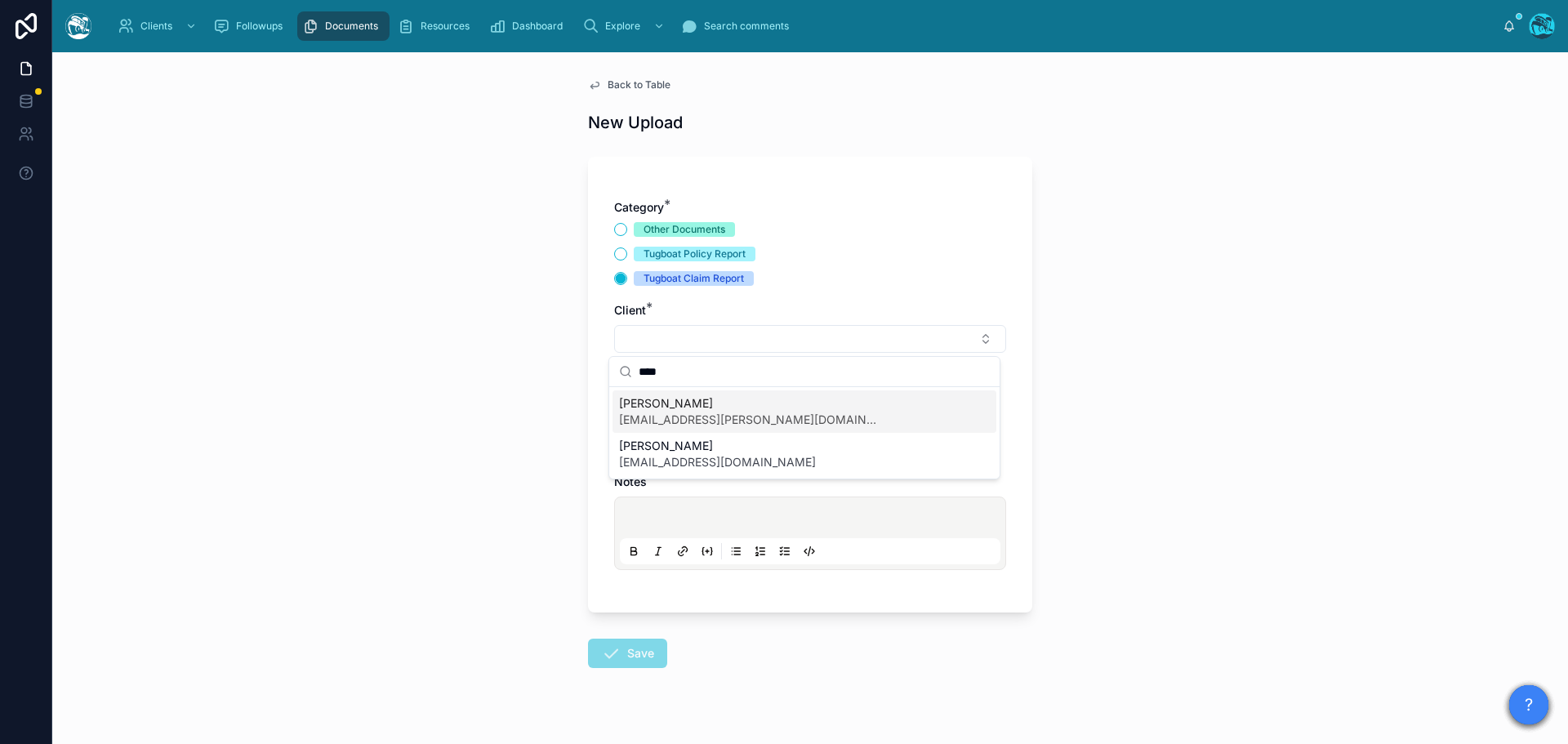
type input "****"
click at [658, 410] on span "[PERSON_NAME]" at bounding box center [749, 404] width 261 height 17
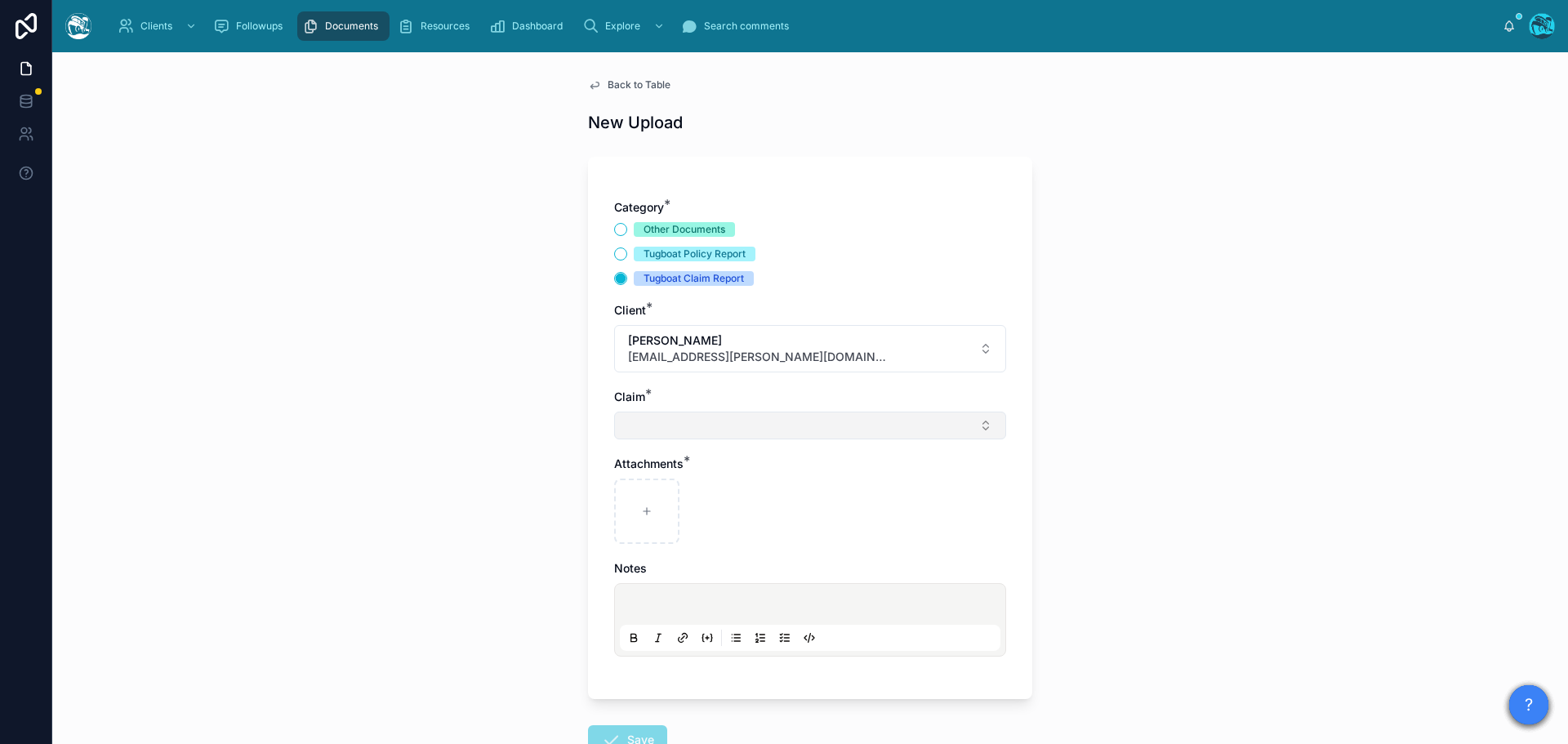
click at [652, 428] on button "Select Button" at bounding box center [810, 425] width 392 height 28
click at [657, 489] on span "Claim: 016909176" at bounding box center [668, 489] width 97 height 17
click at [641, 517] on icon at bounding box center [647, 515] width 12 height 12
type input "**********"
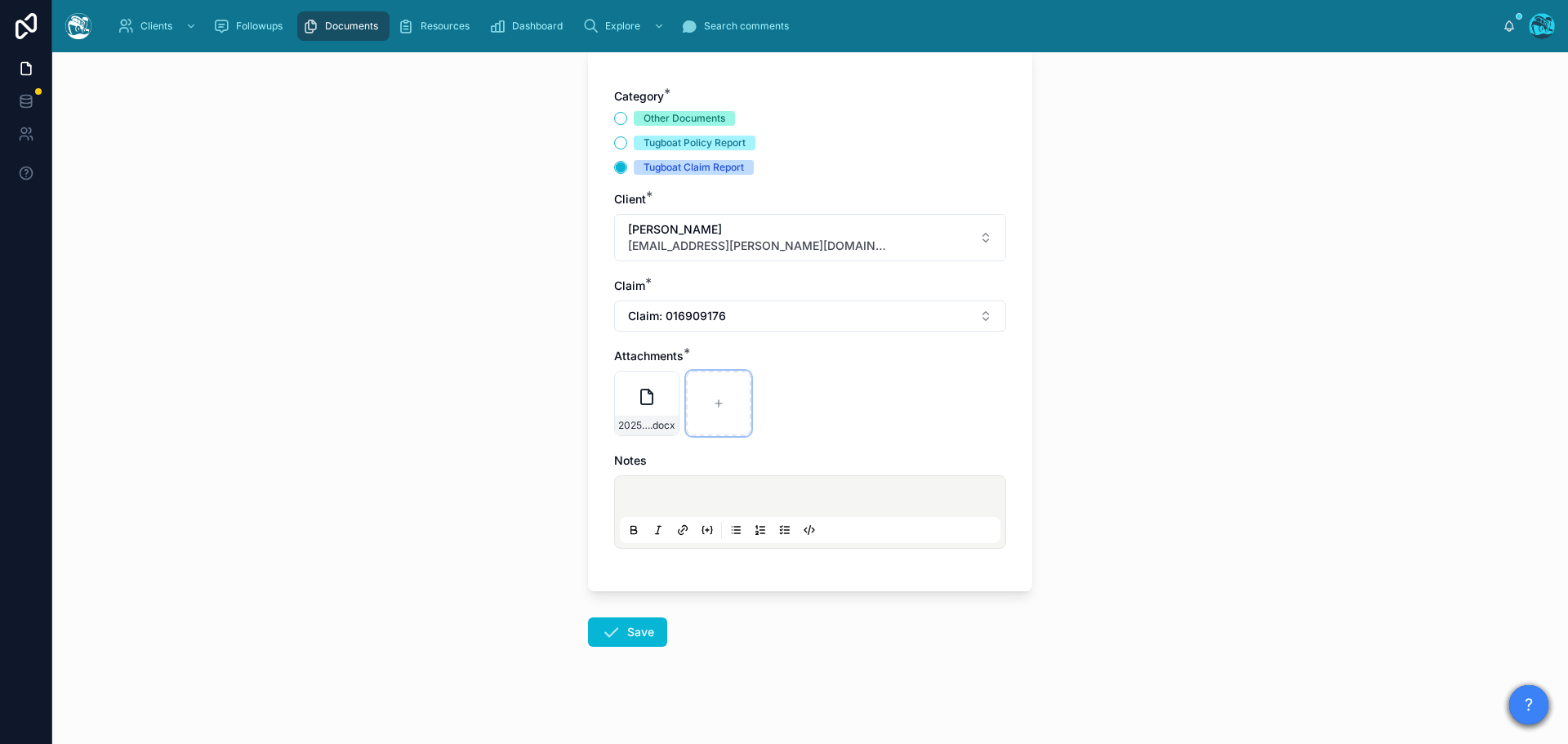
scroll to position [118, 0]
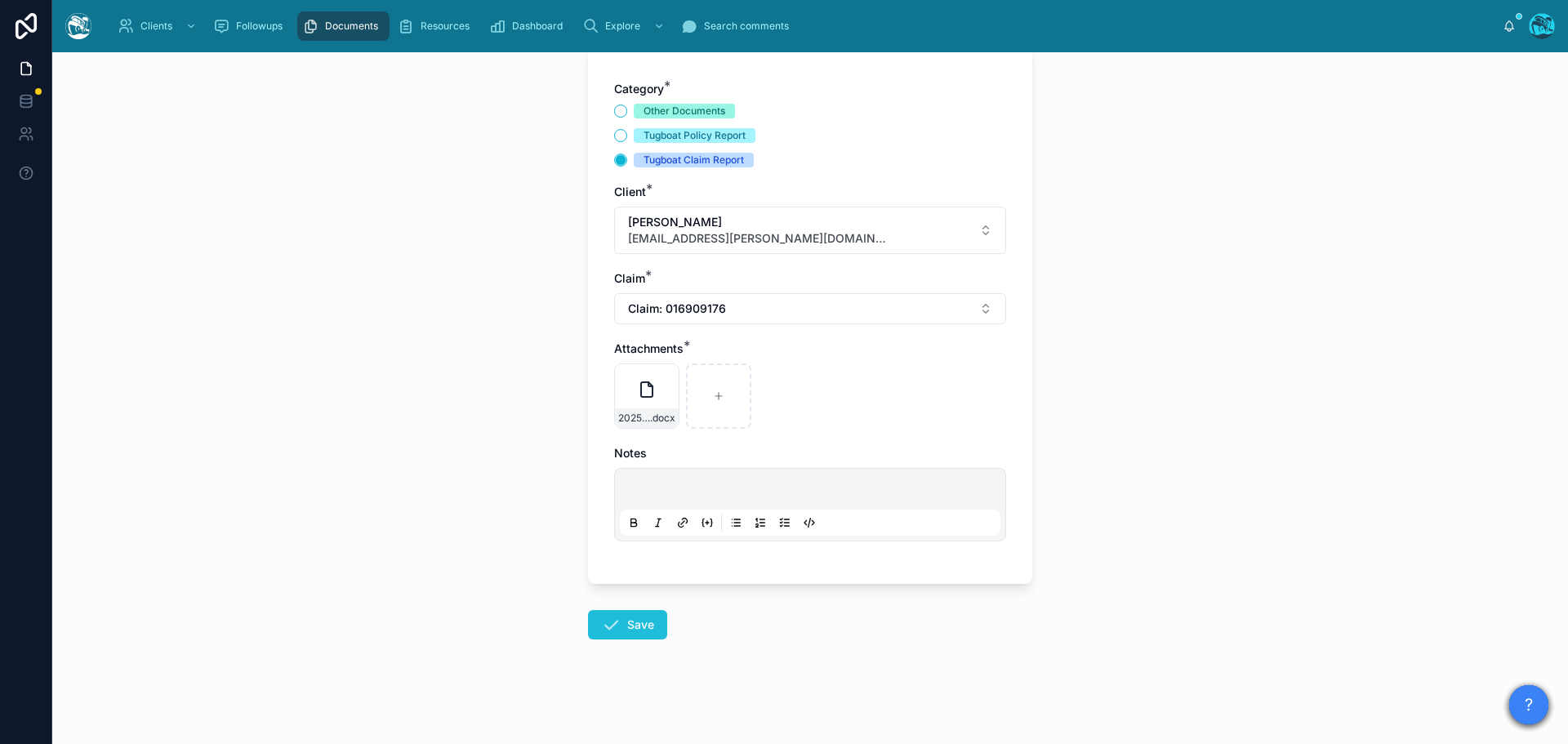
click at [614, 625] on button "Save" at bounding box center [627, 625] width 79 height 30
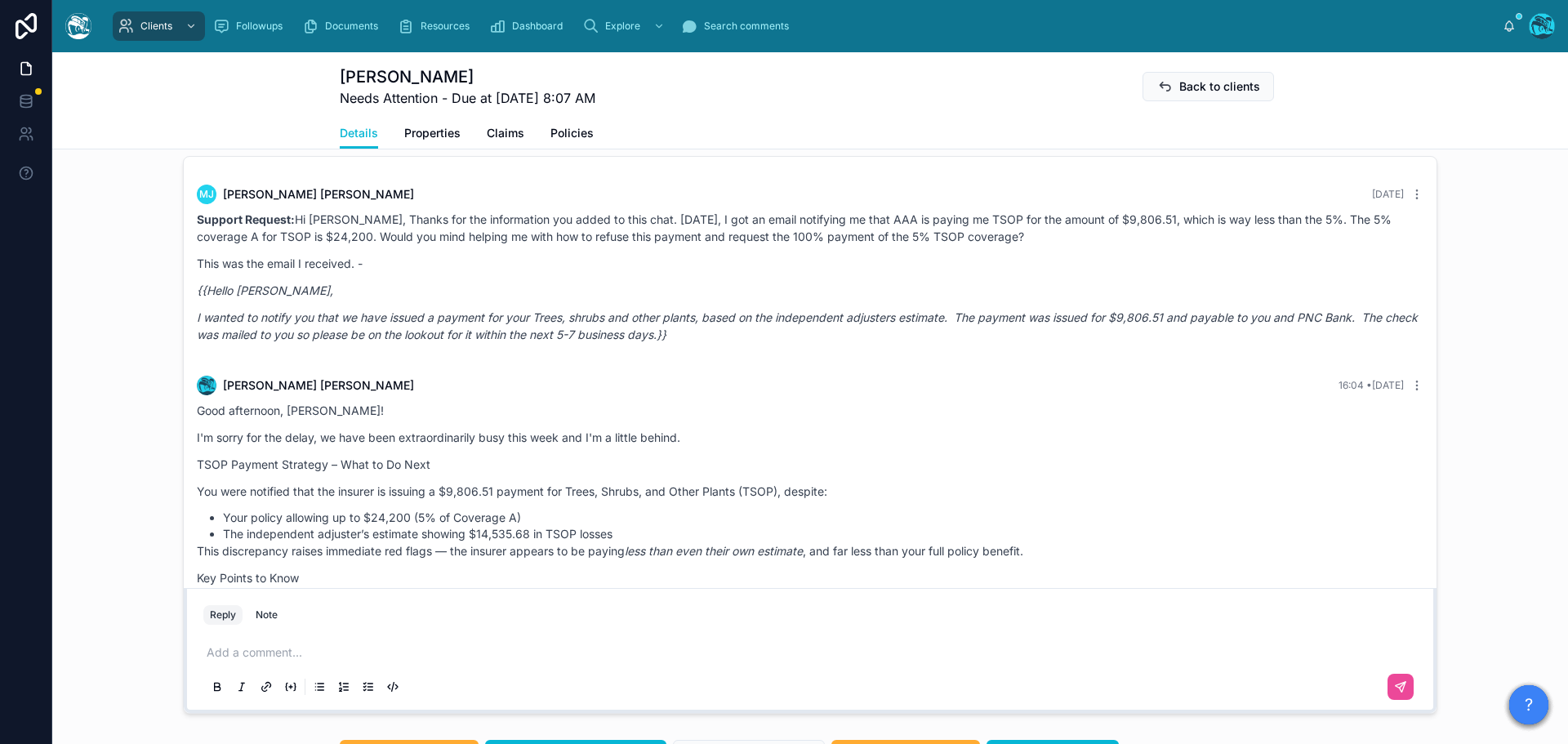
scroll to position [1017, 0]
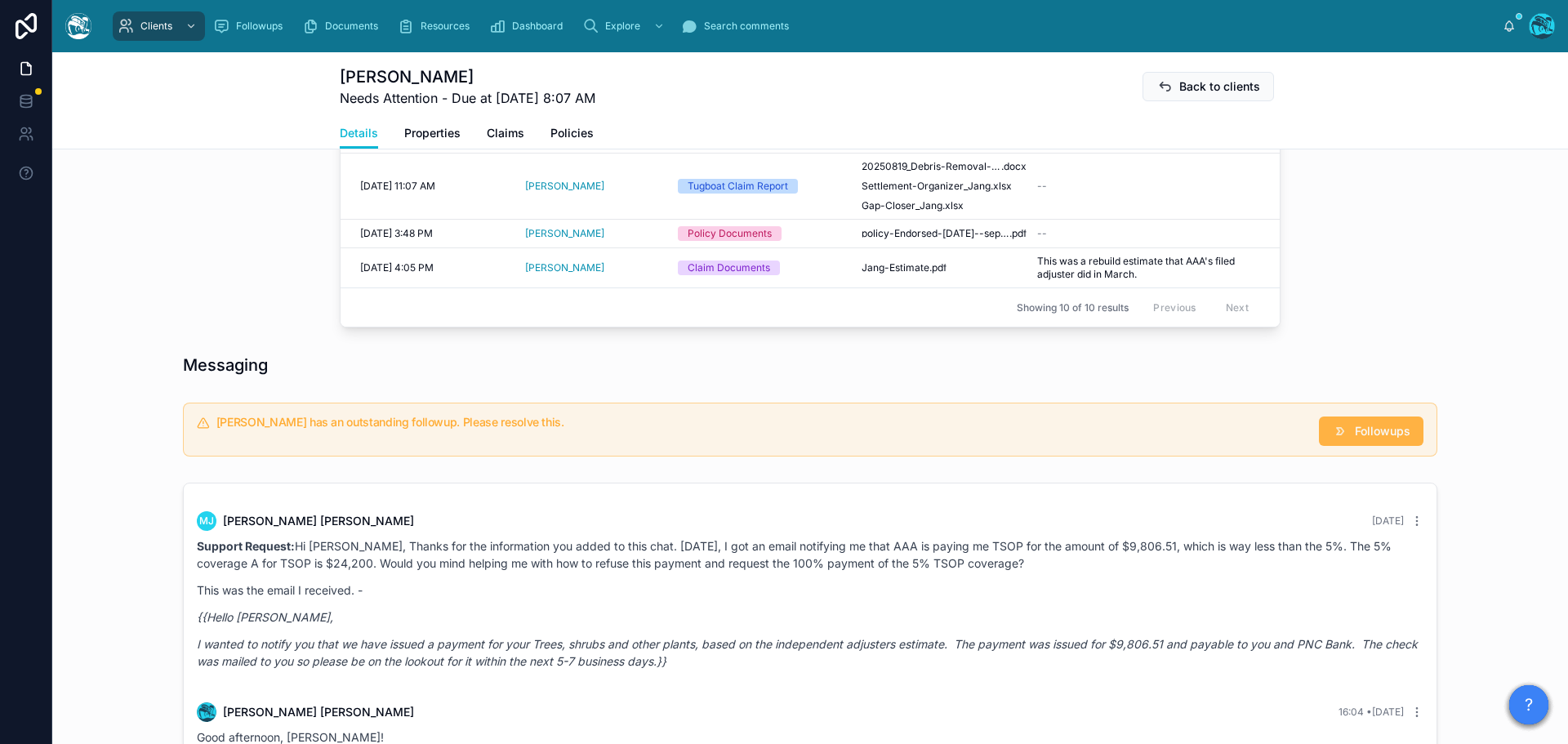
click at [1331, 436] on icon at bounding box center [1339, 431] width 17 height 17
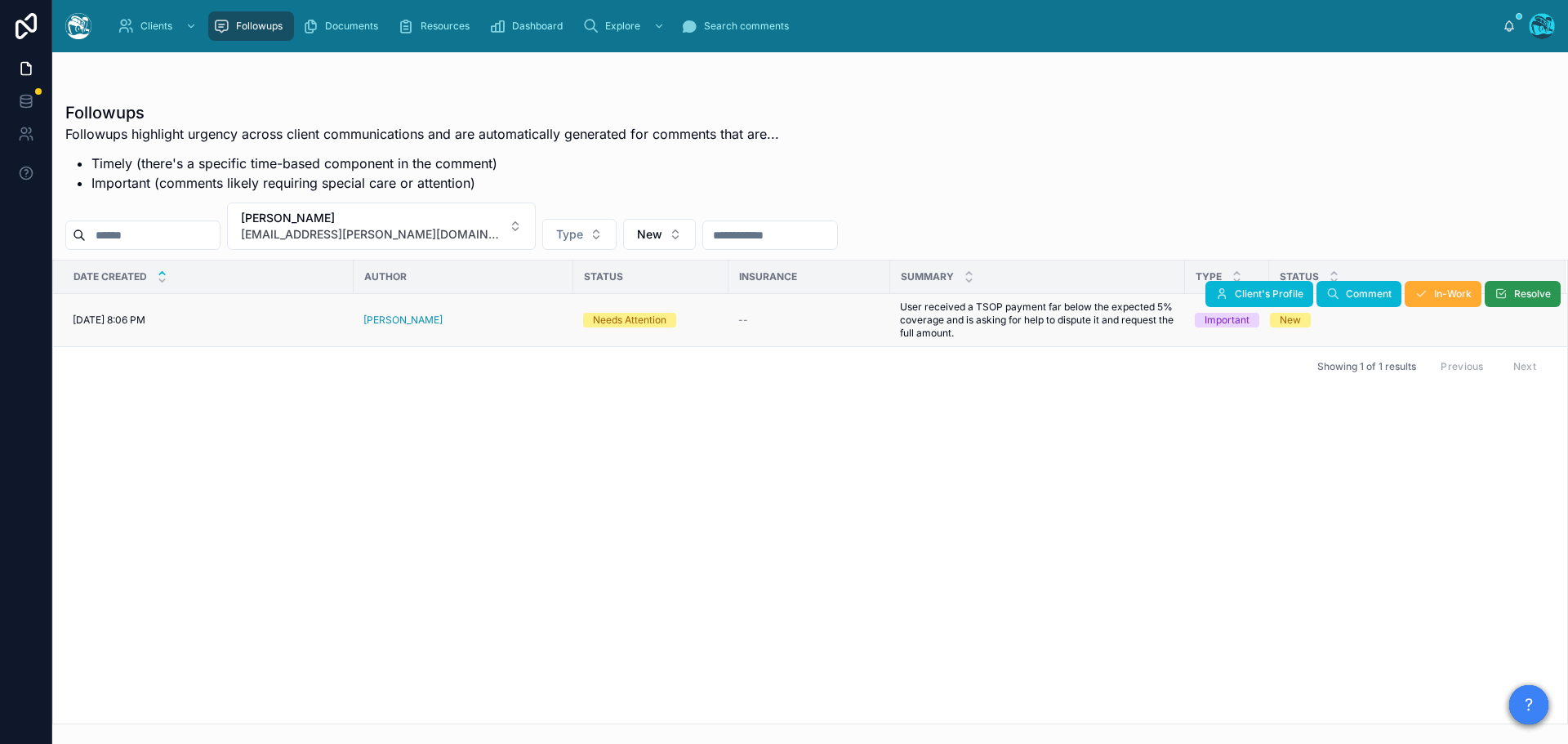
click at [1508, 297] on button "Resolve" at bounding box center [1522, 294] width 76 height 26
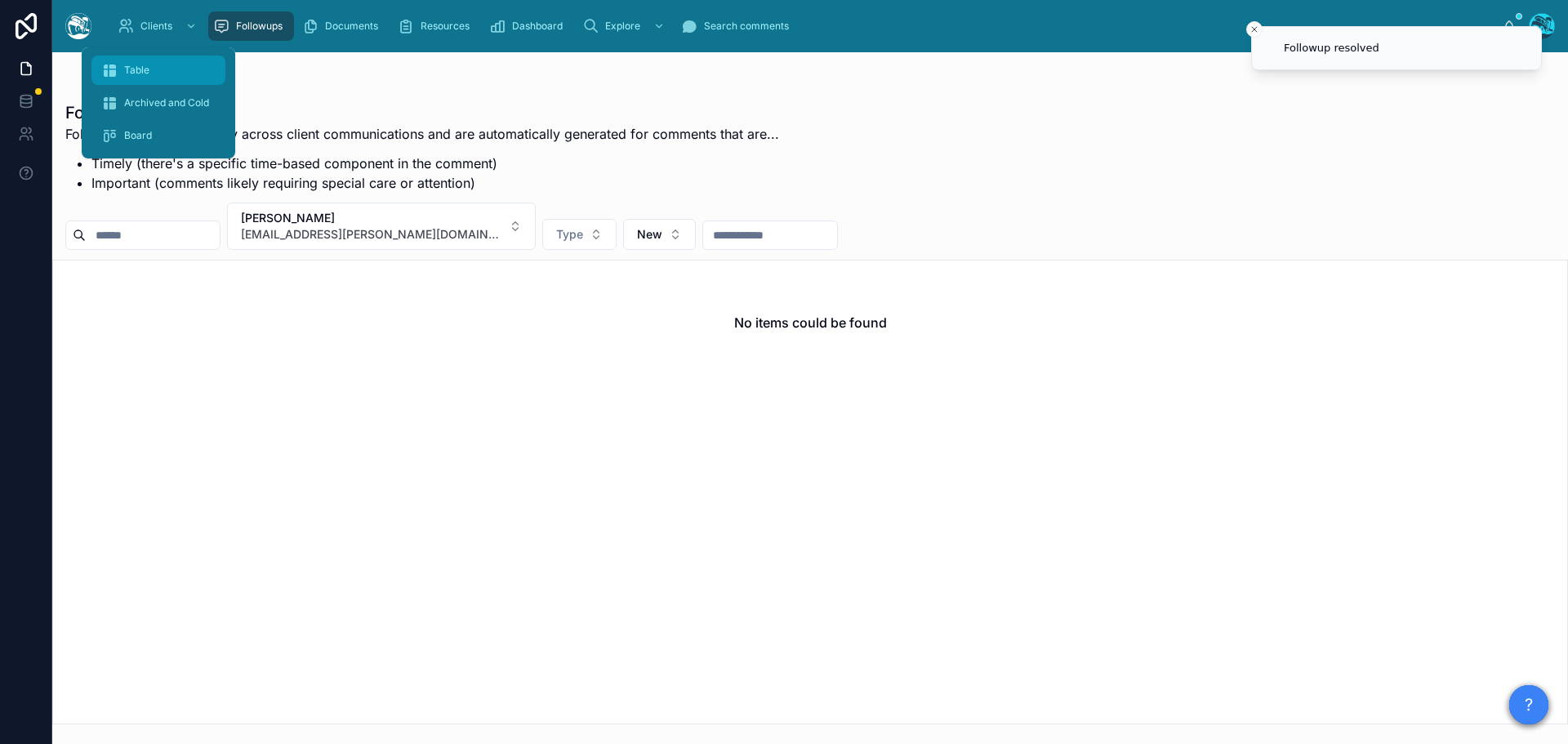
click at [142, 71] on span "Table" at bounding box center [137, 70] width 26 height 13
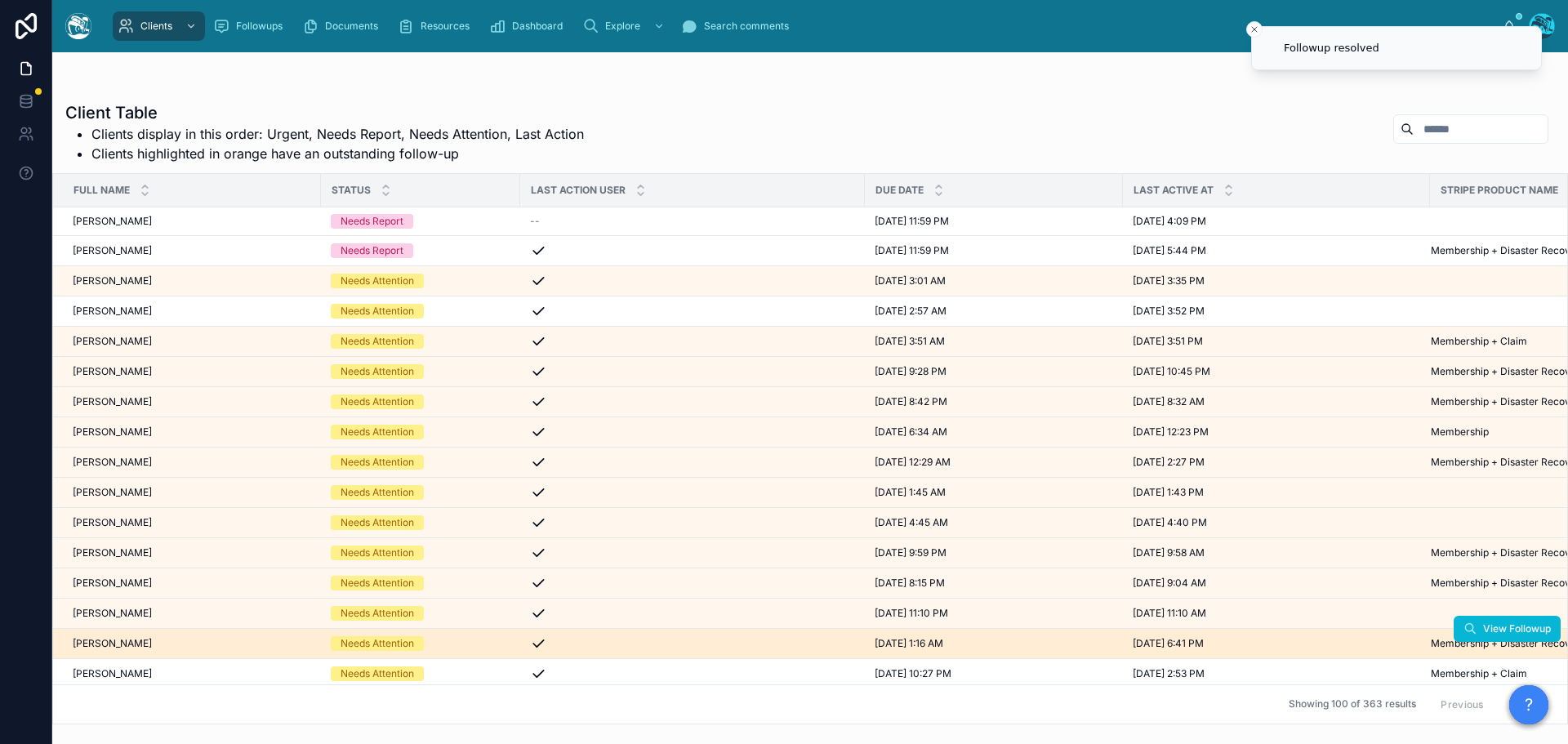
click at [206, 645] on div "Joshua Smith Joshua Smith" at bounding box center [192, 643] width 239 height 13
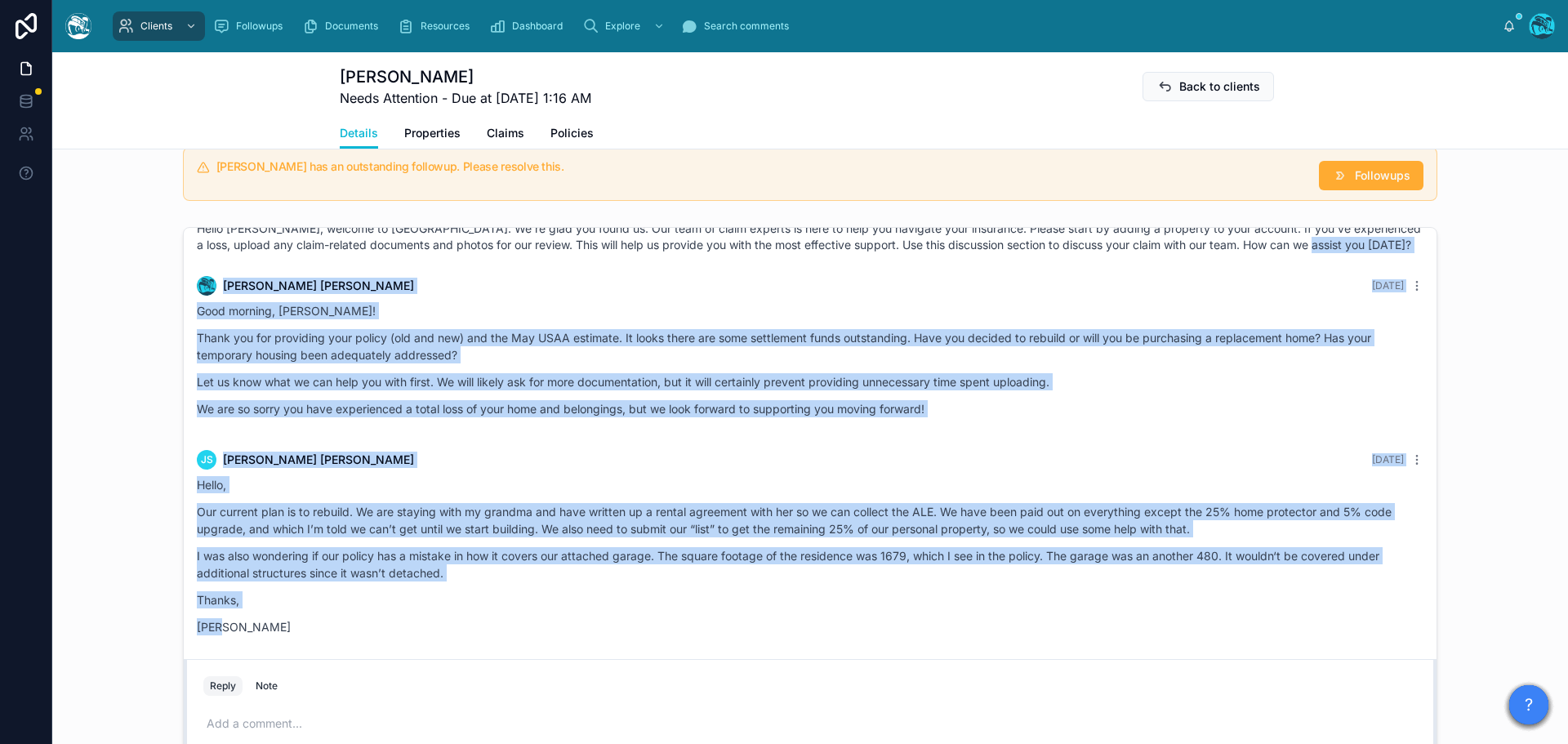
scroll to position [59, 0]
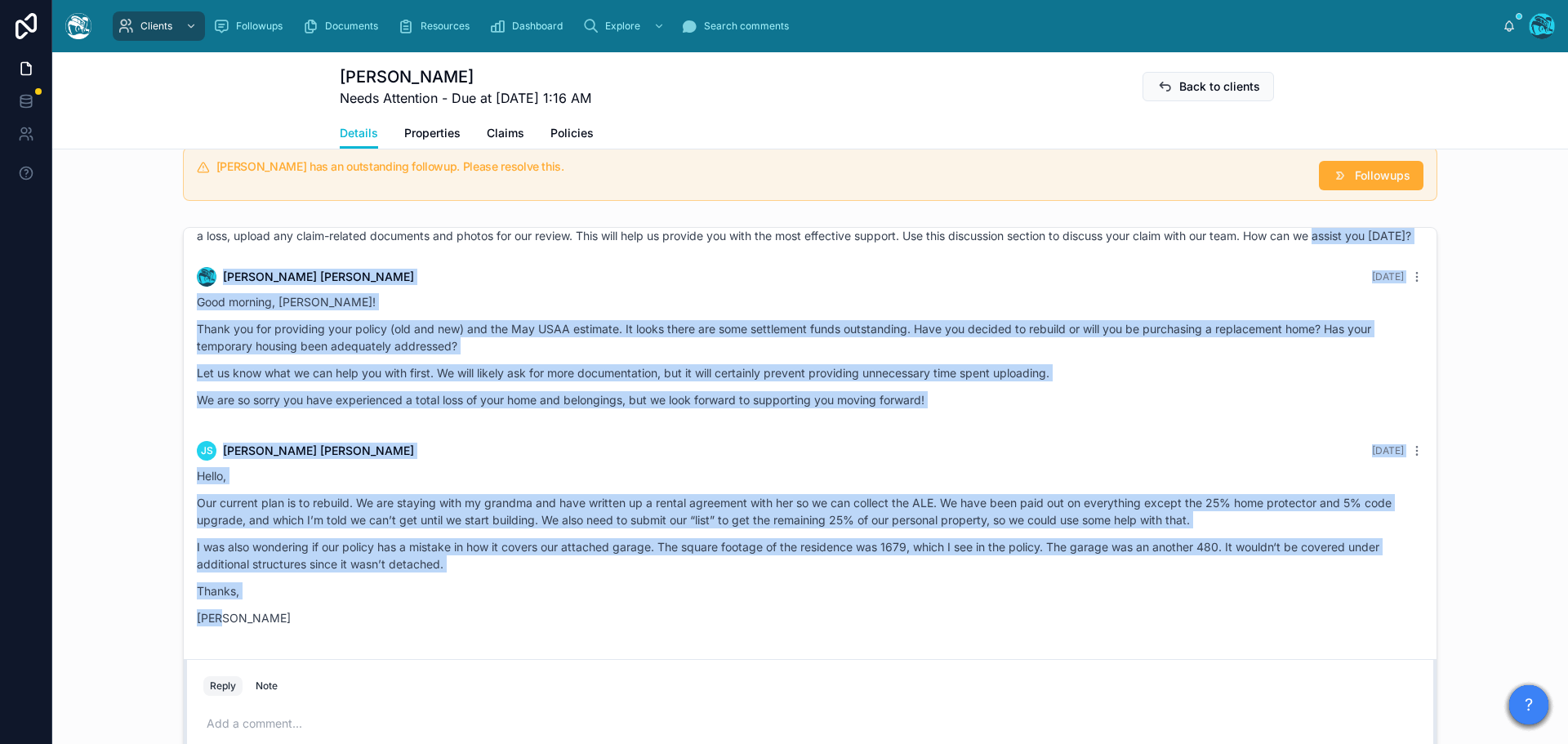
drag, startPoint x: 1336, startPoint y: 320, endPoint x: 1308, endPoint y: 631, distance: 312.3
click at [1308, 631] on div "Yesterday Hello Joshua, welcome to Tugboat. We're glad you found us. Our team o…" at bounding box center [810, 413] width 1252 height 490
copy div "Rachel Baker Yesterday Good morning, Joshua! Thank you for providing your polic…"
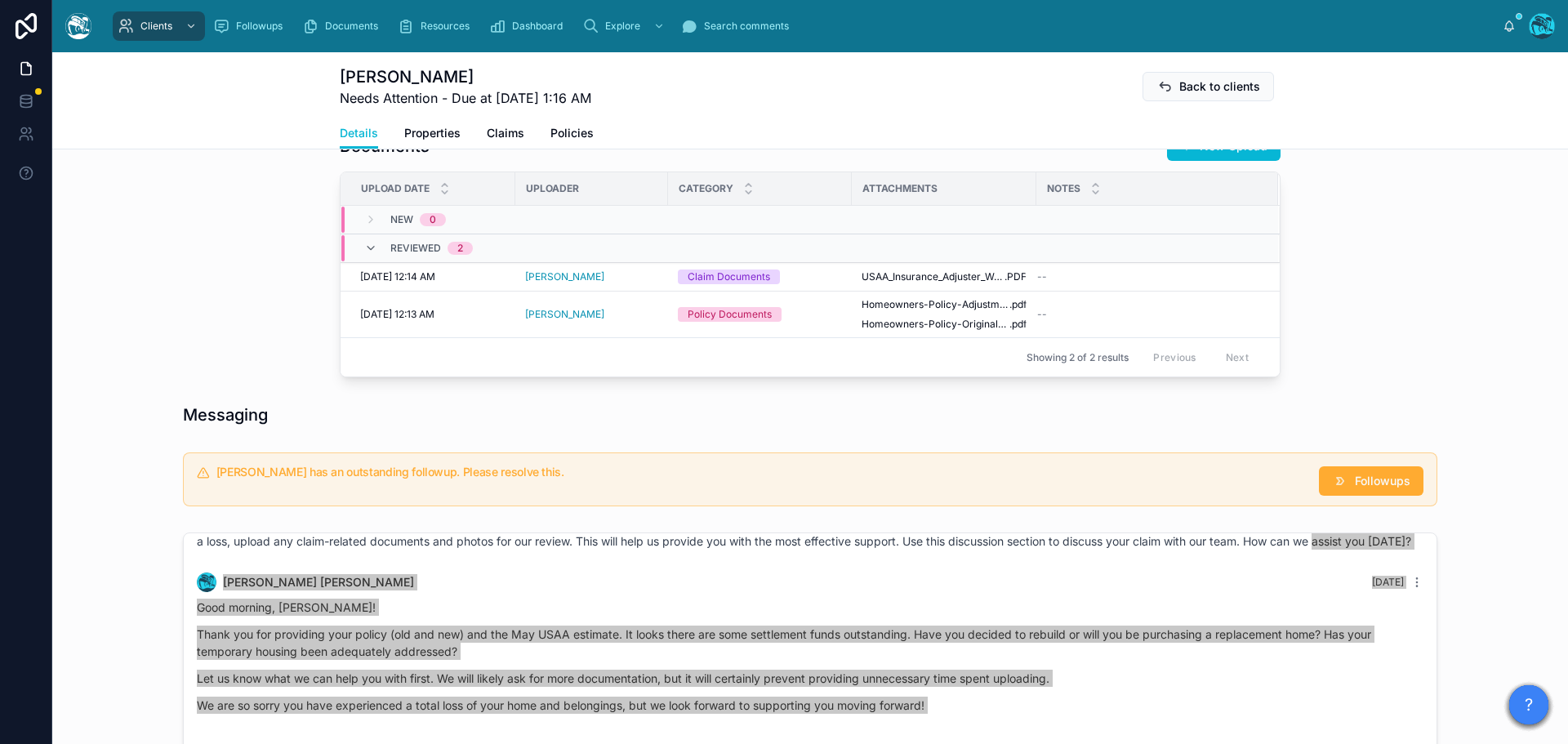
scroll to position [490, 0]
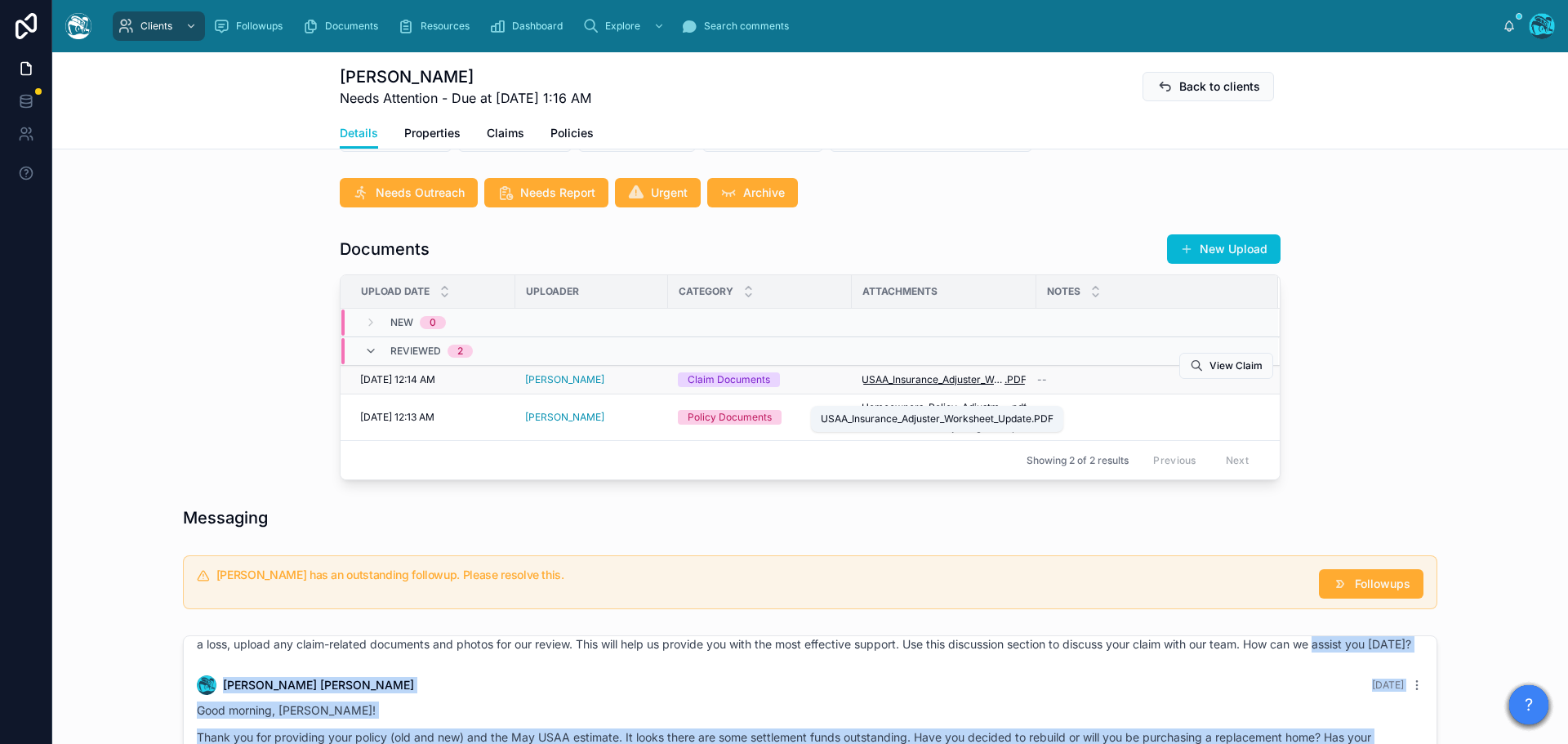
click at [968, 387] on span "USAA_Insurance_Adjuster_Worksheet_Update" at bounding box center [932, 379] width 143 height 13
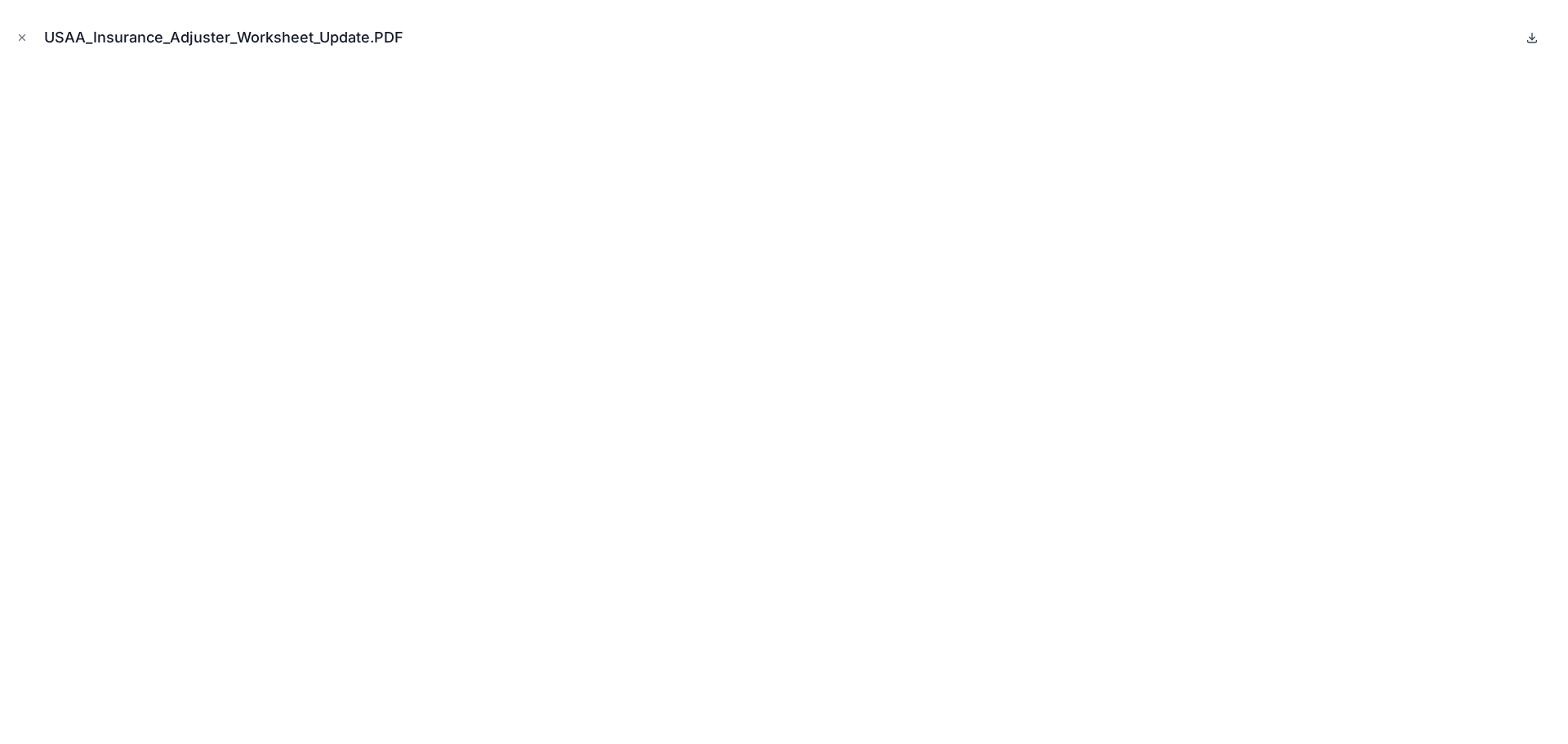
click at [1529, 36] on icon at bounding box center [1532, 37] width 13 height 13
click at [20, 38] on icon "Close modal" at bounding box center [23, 37] width 12 height 12
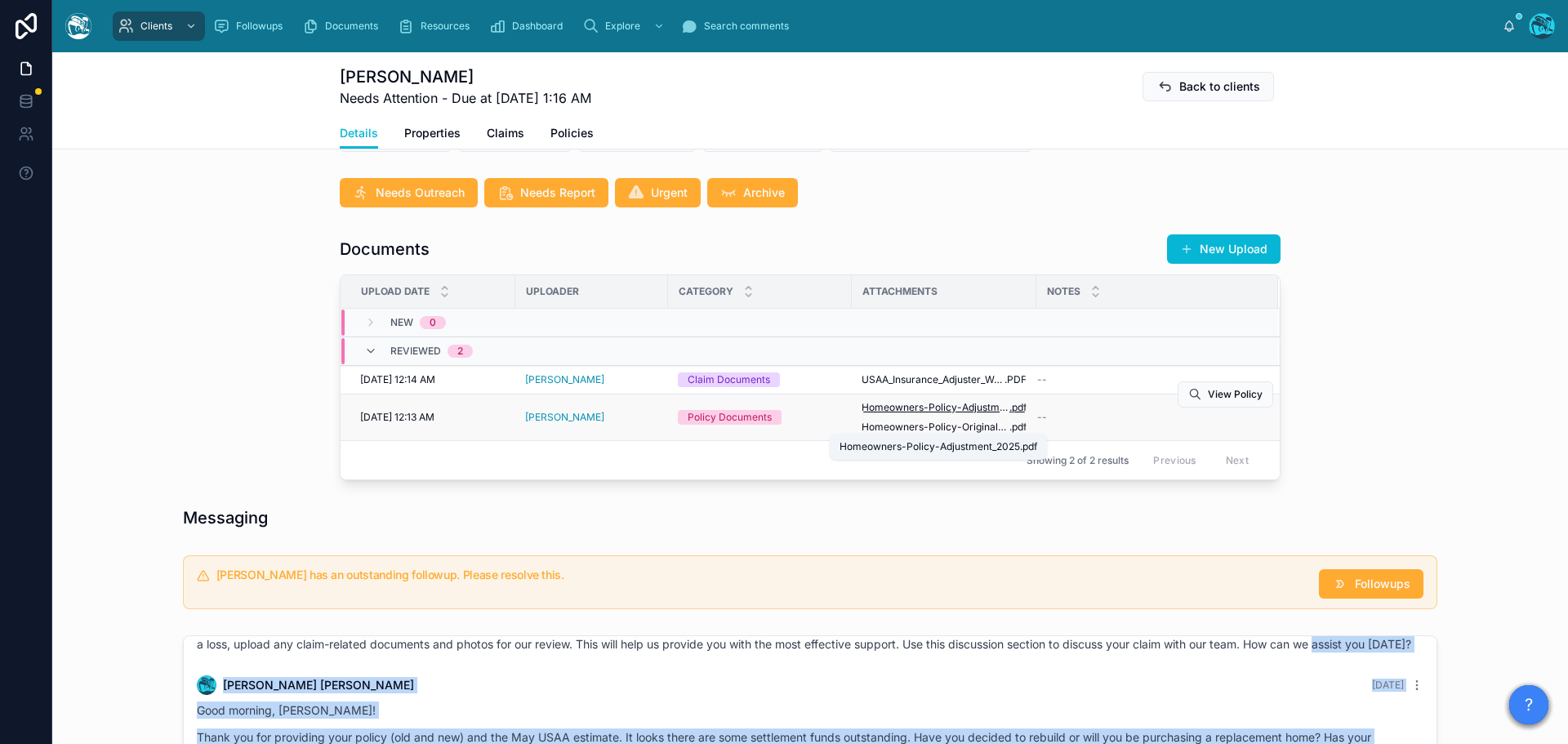
click at [927, 414] on span "Homeowners-Policy-Adjustment_2025" at bounding box center [935, 407] width 148 height 13
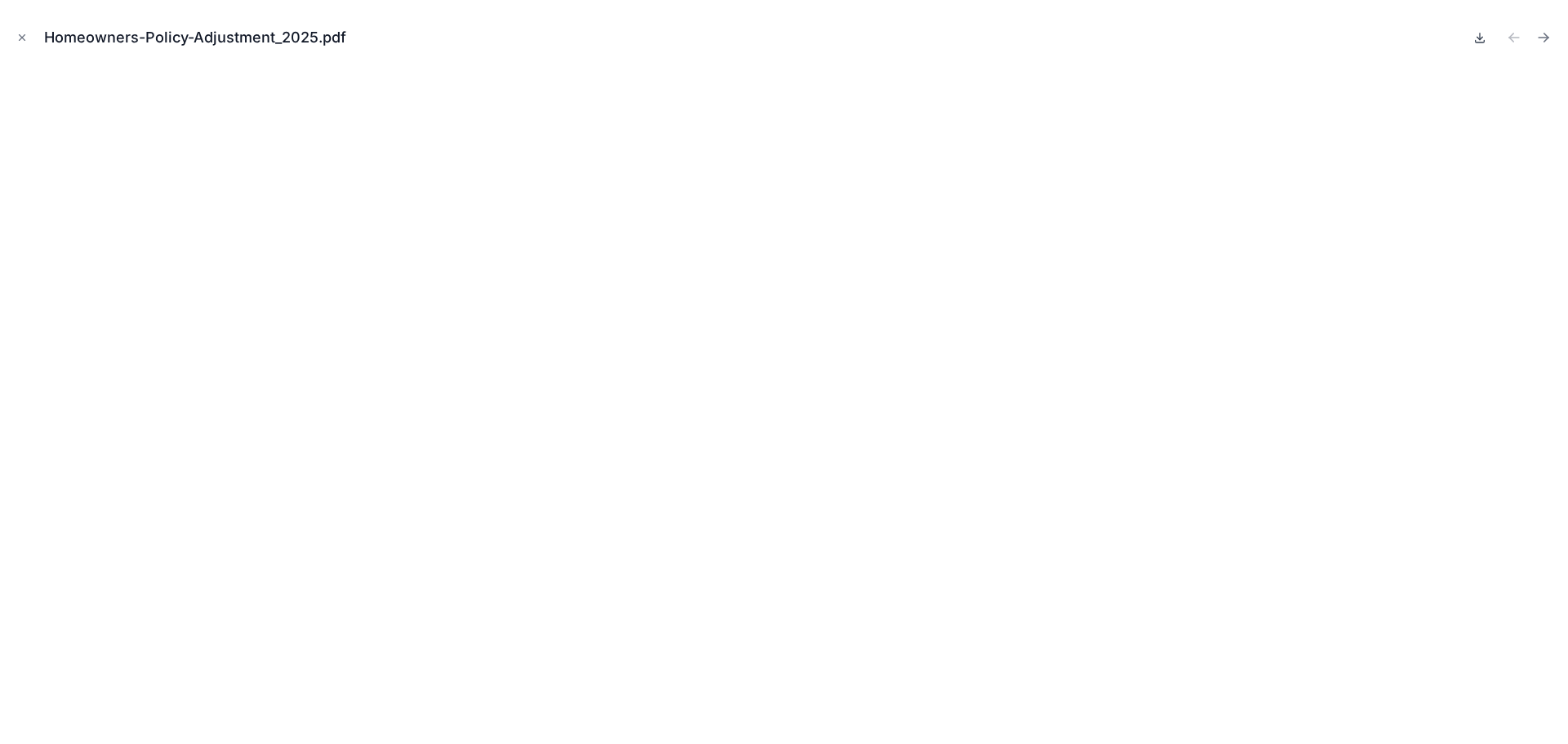
click at [1478, 38] on icon at bounding box center [1480, 37] width 6 height 2
click at [1545, 37] on icon "Next file" at bounding box center [1543, 37] width 10 height 0
click at [1477, 38] on icon at bounding box center [1480, 37] width 6 height 2
click at [26, 36] on icon "Close modal" at bounding box center [23, 37] width 12 height 12
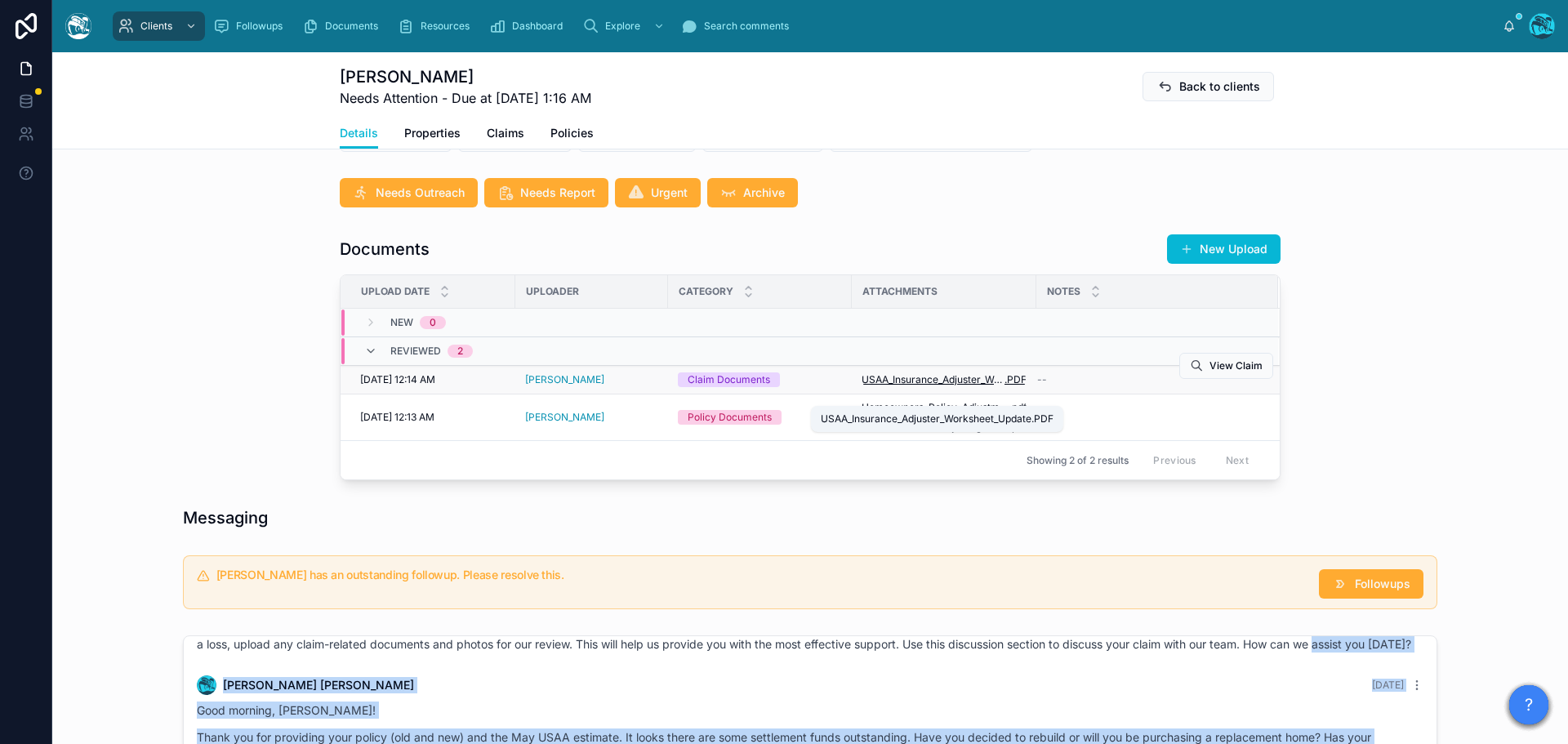
click at [972, 387] on span "USAA_Insurance_Adjuster_Worksheet_Update" at bounding box center [932, 379] width 143 height 13
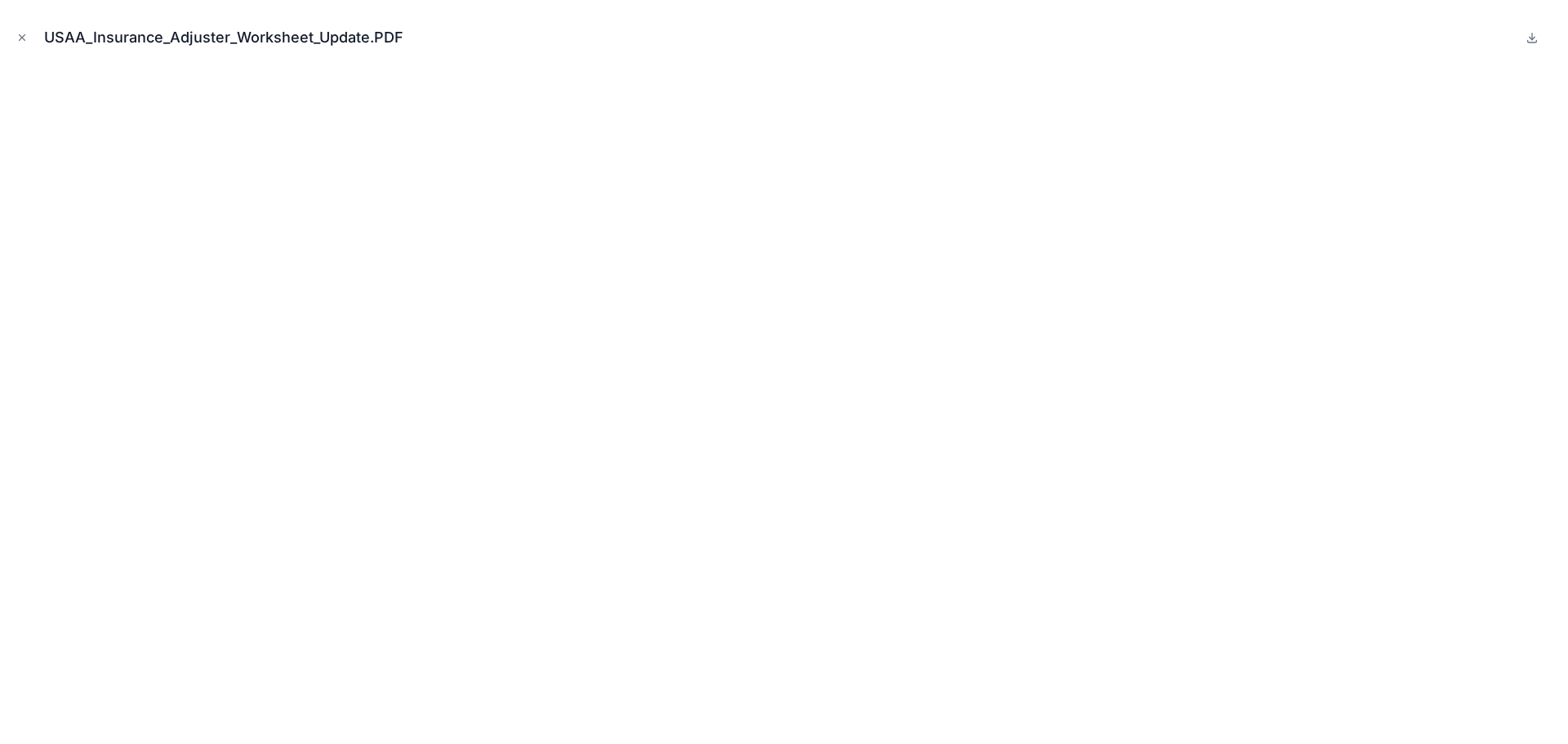
drag, startPoint x: 22, startPoint y: 37, endPoint x: 29, endPoint y: 42, distance: 8.6
click at [22, 37] on icon "Close modal" at bounding box center [23, 38] width 6 height 6
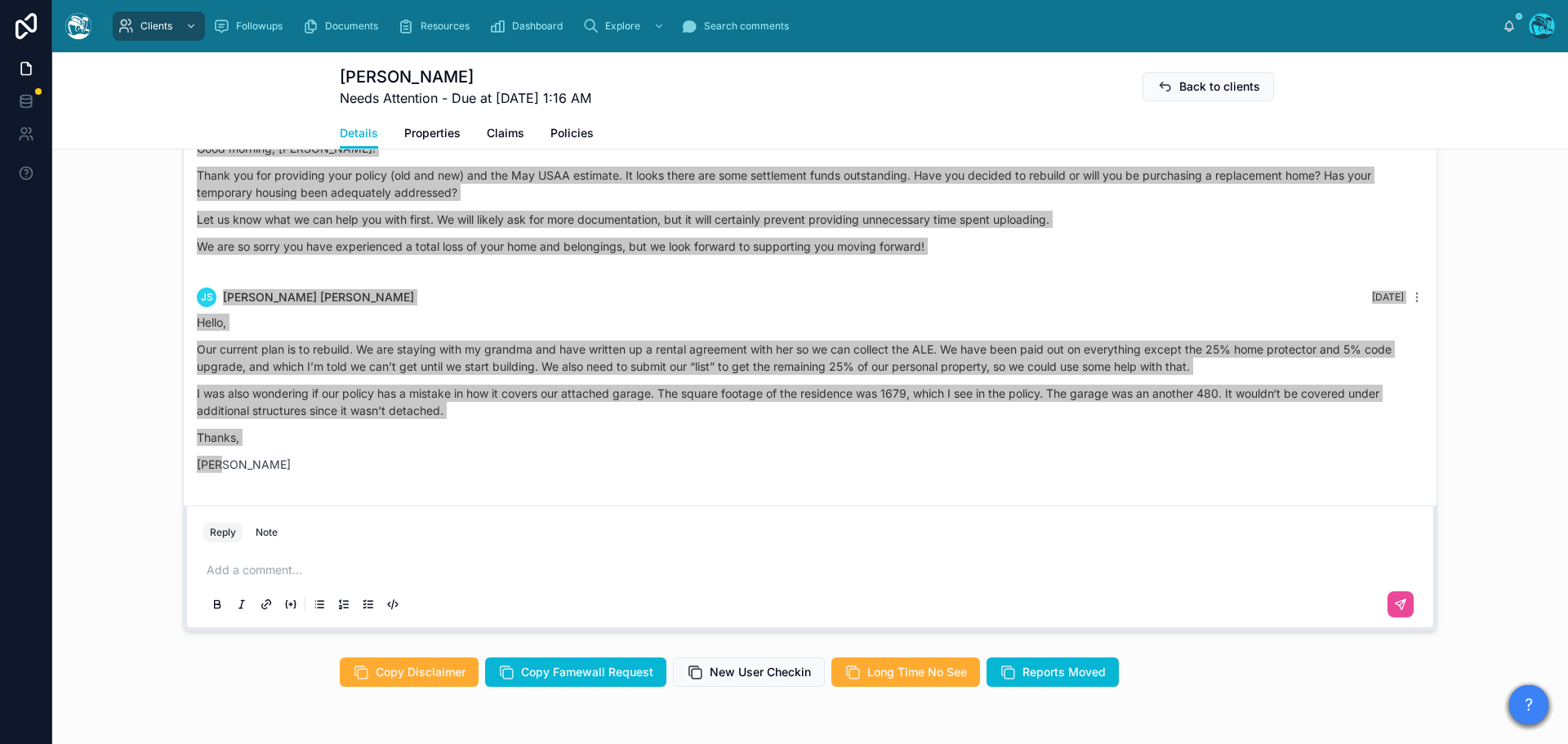
scroll to position [1062, 0]
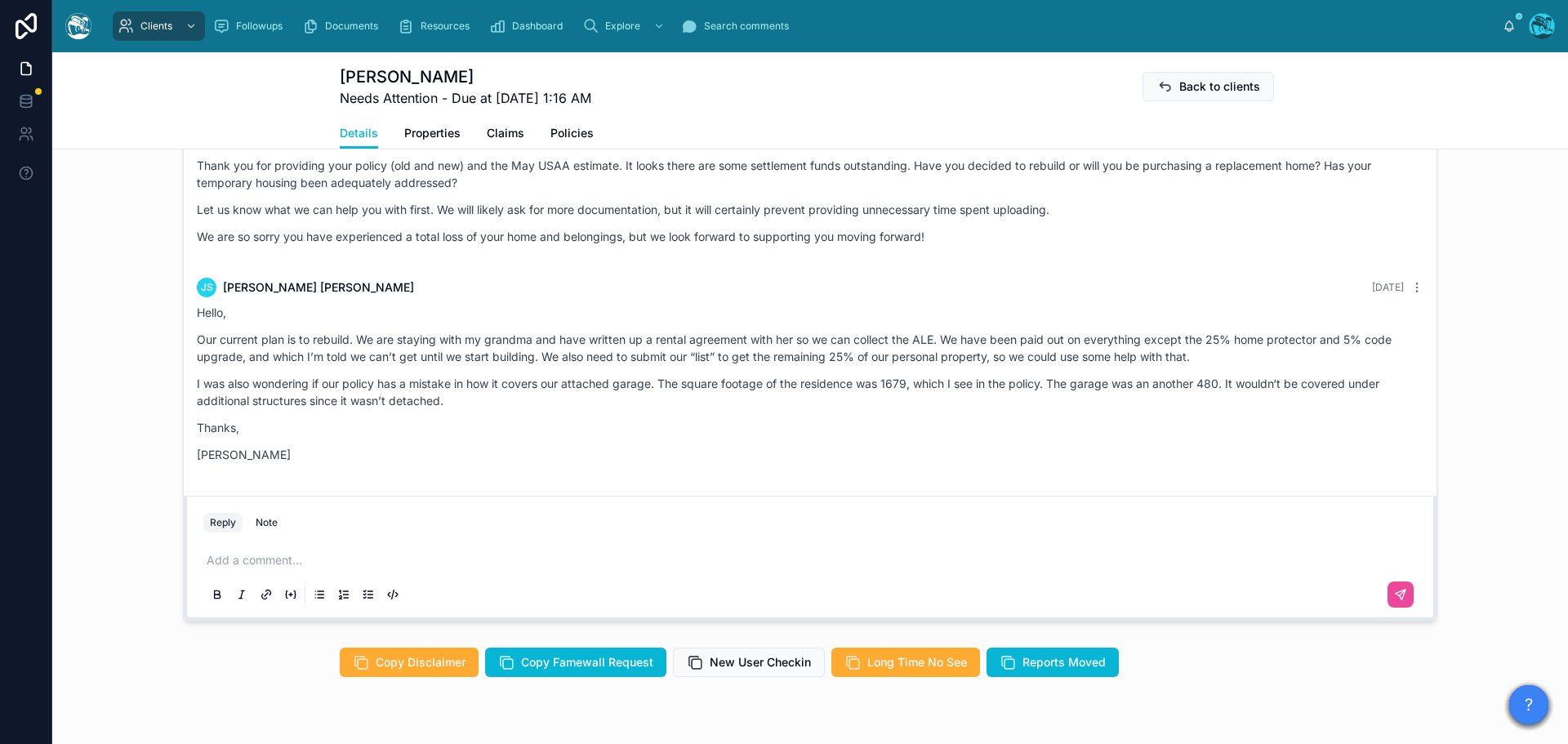
click at [253, 568] on p at bounding box center [813, 560] width 1213 height 17
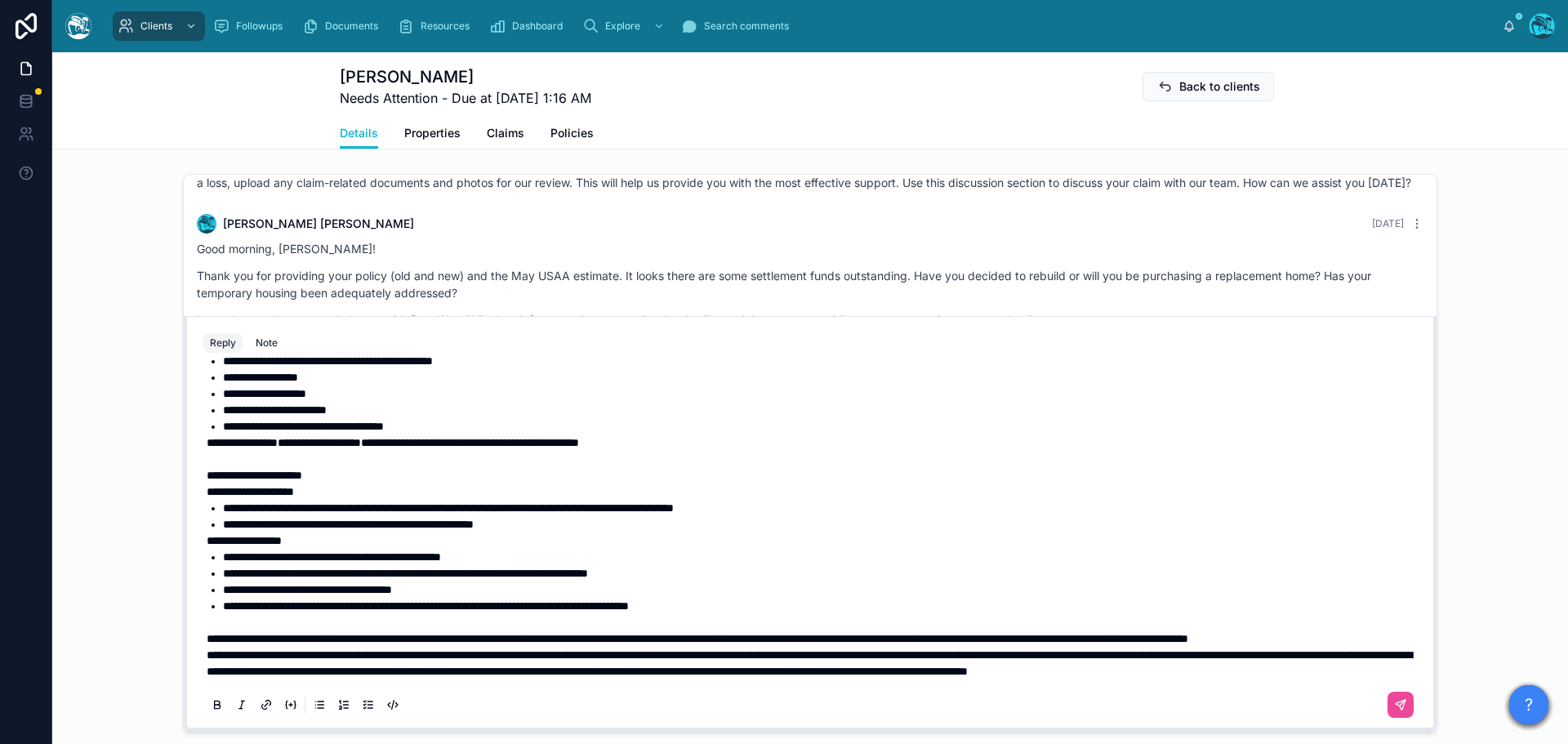
scroll to position [853, 0]
click at [359, 639] on p "**********" at bounding box center [813, 638] width 1213 height 17
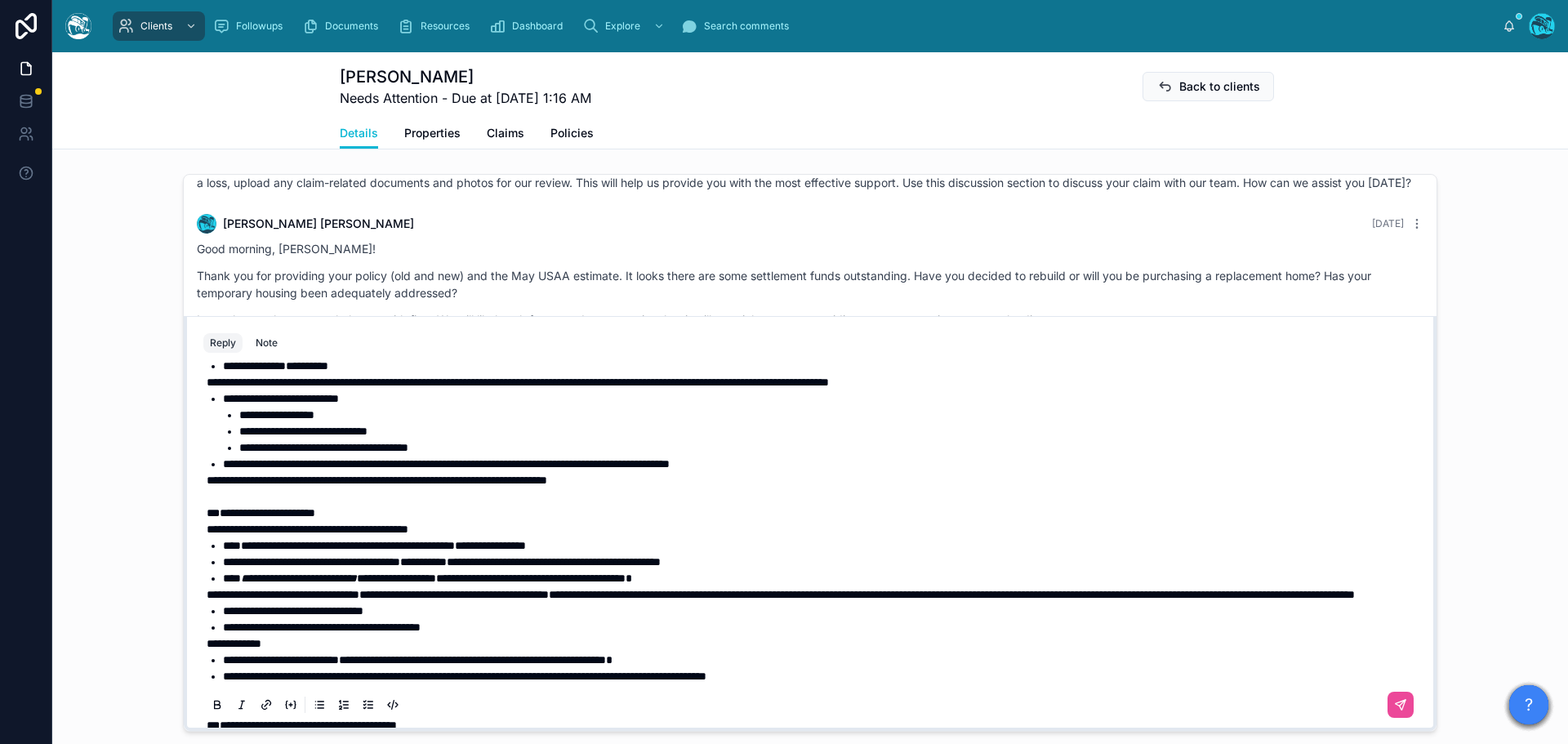
scroll to position [117, 0]
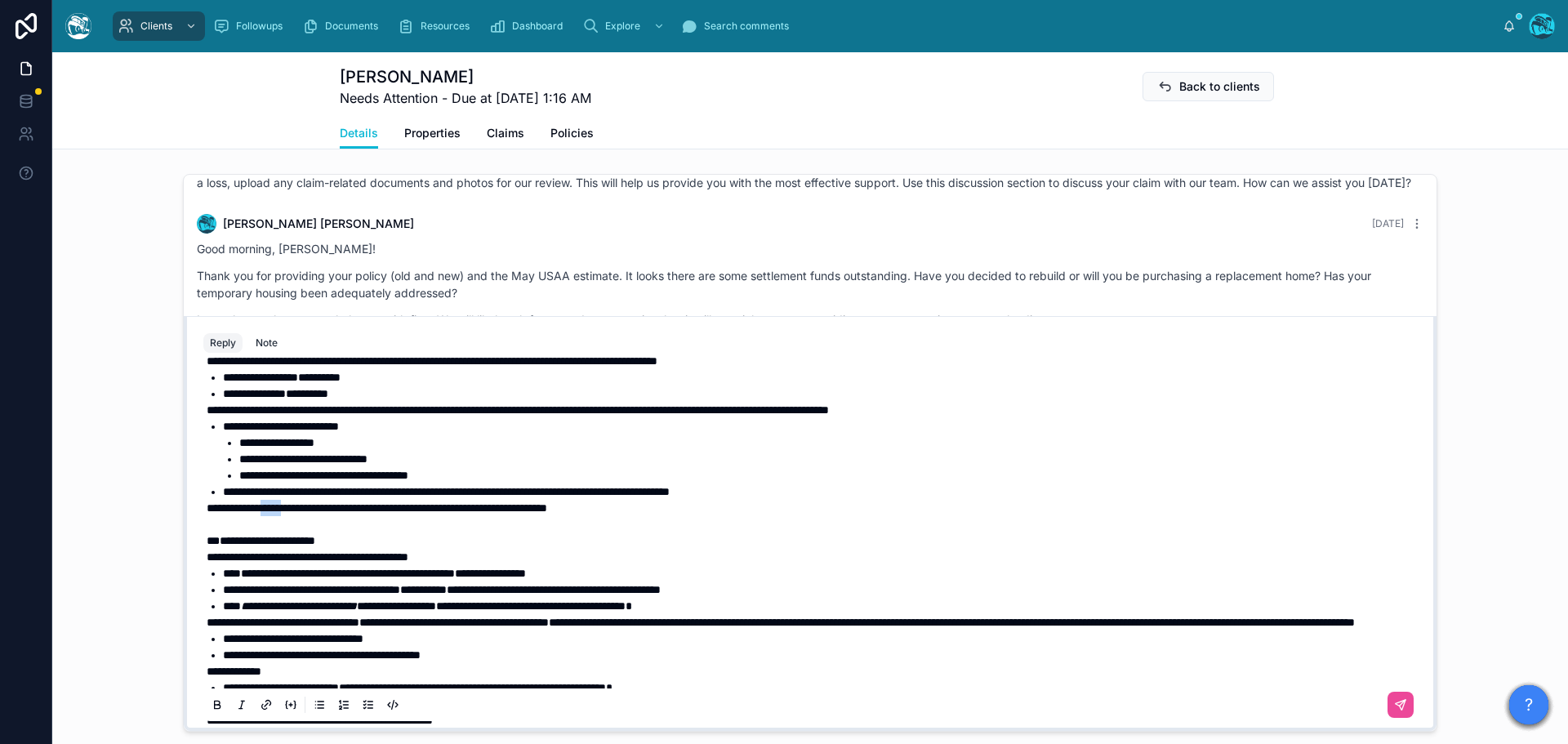
drag, startPoint x: 298, startPoint y: 523, endPoint x: 270, endPoint y: 526, distance: 28.2
click at [270, 514] on span "**********" at bounding box center [376, 508] width 340 height 12
click at [310, 514] on span "**********" at bounding box center [364, 508] width 316 height 12
click at [378, 514] on span "**********" at bounding box center [358, 508] width 304 height 12
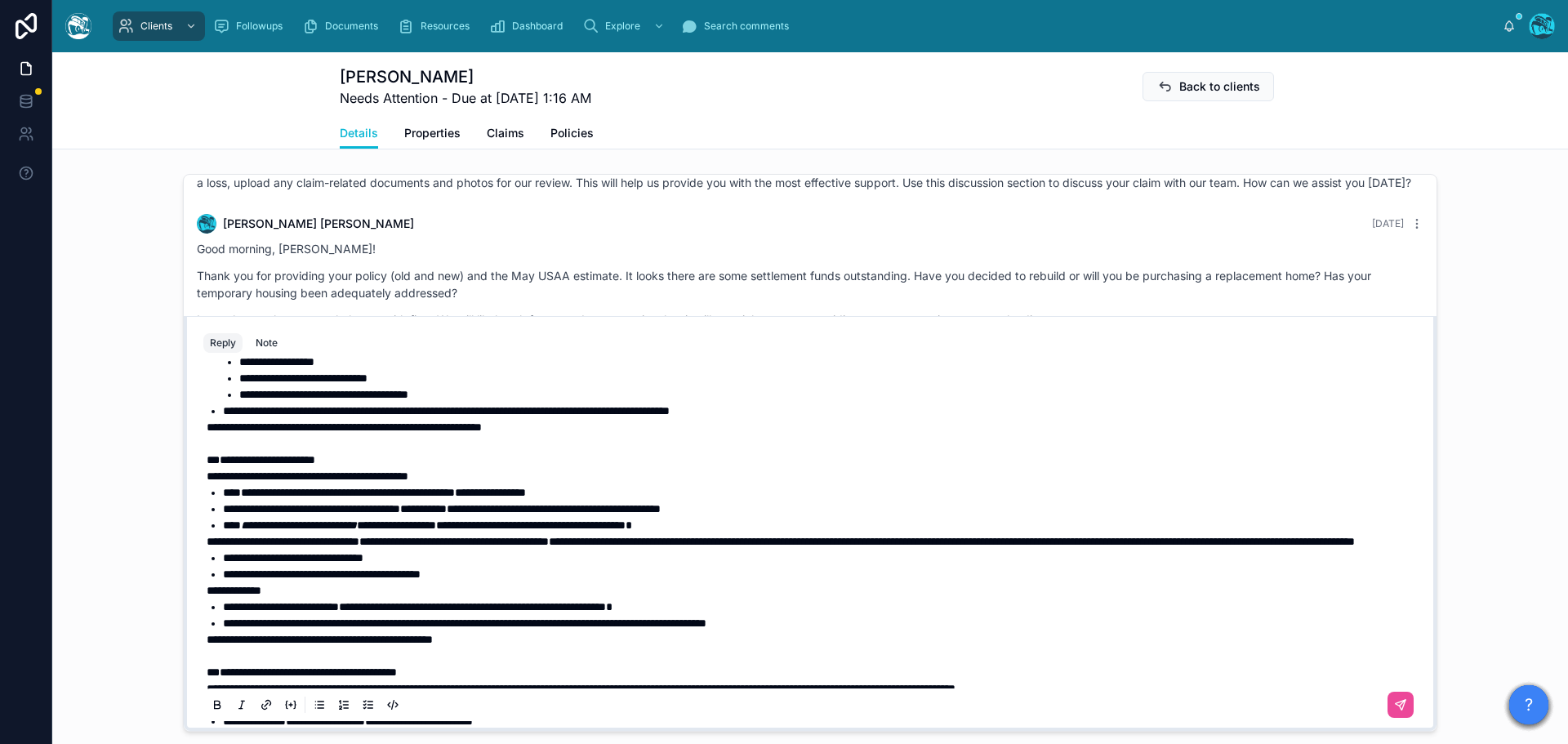
scroll to position [199, 0]
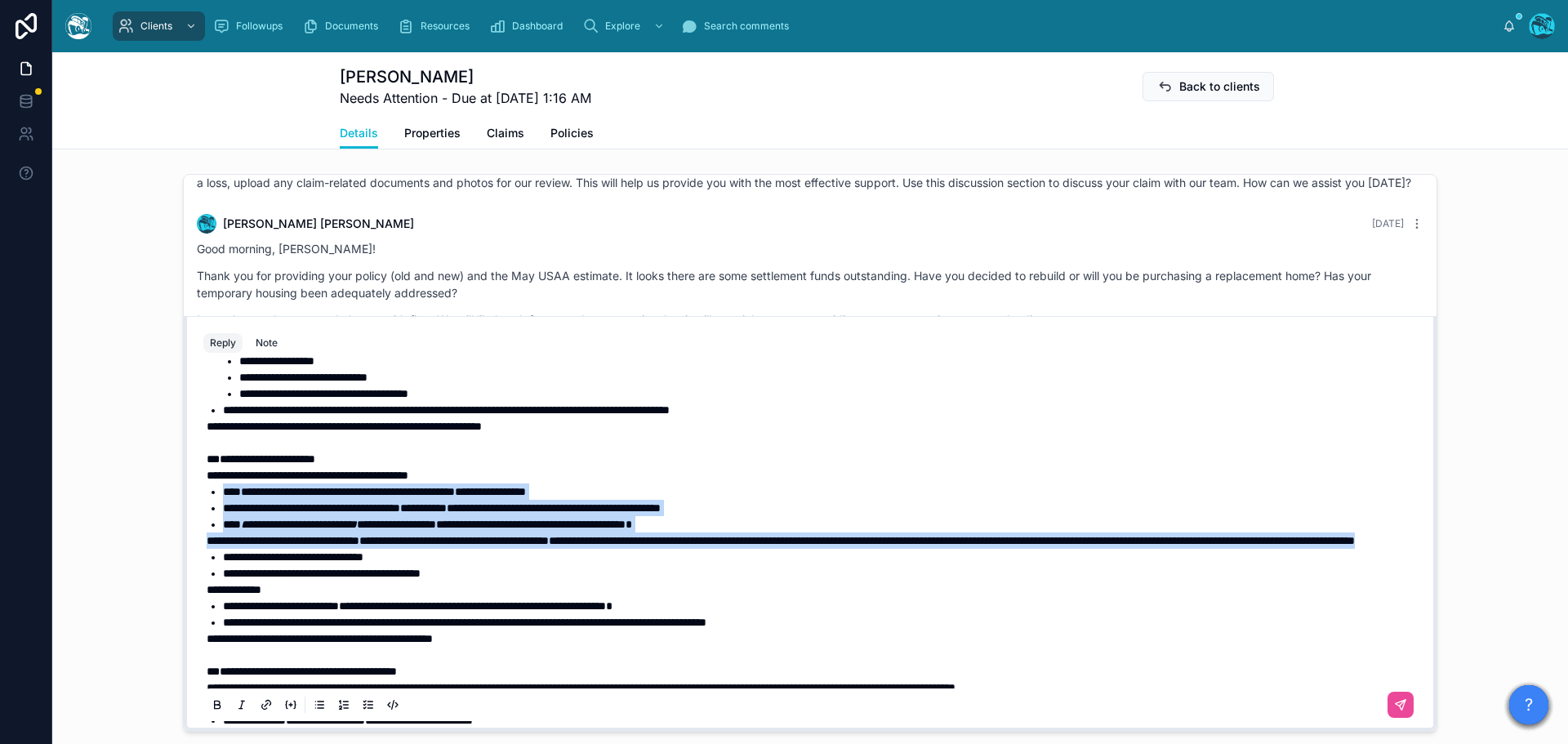
drag, startPoint x: 536, startPoint y: 574, endPoint x: 200, endPoint y: 513, distance: 341.5
click at [206, 513] on div "**********" at bounding box center [813, 737] width 1213 height 1127
click at [211, 711] on icon at bounding box center [217, 705] width 13 height 13
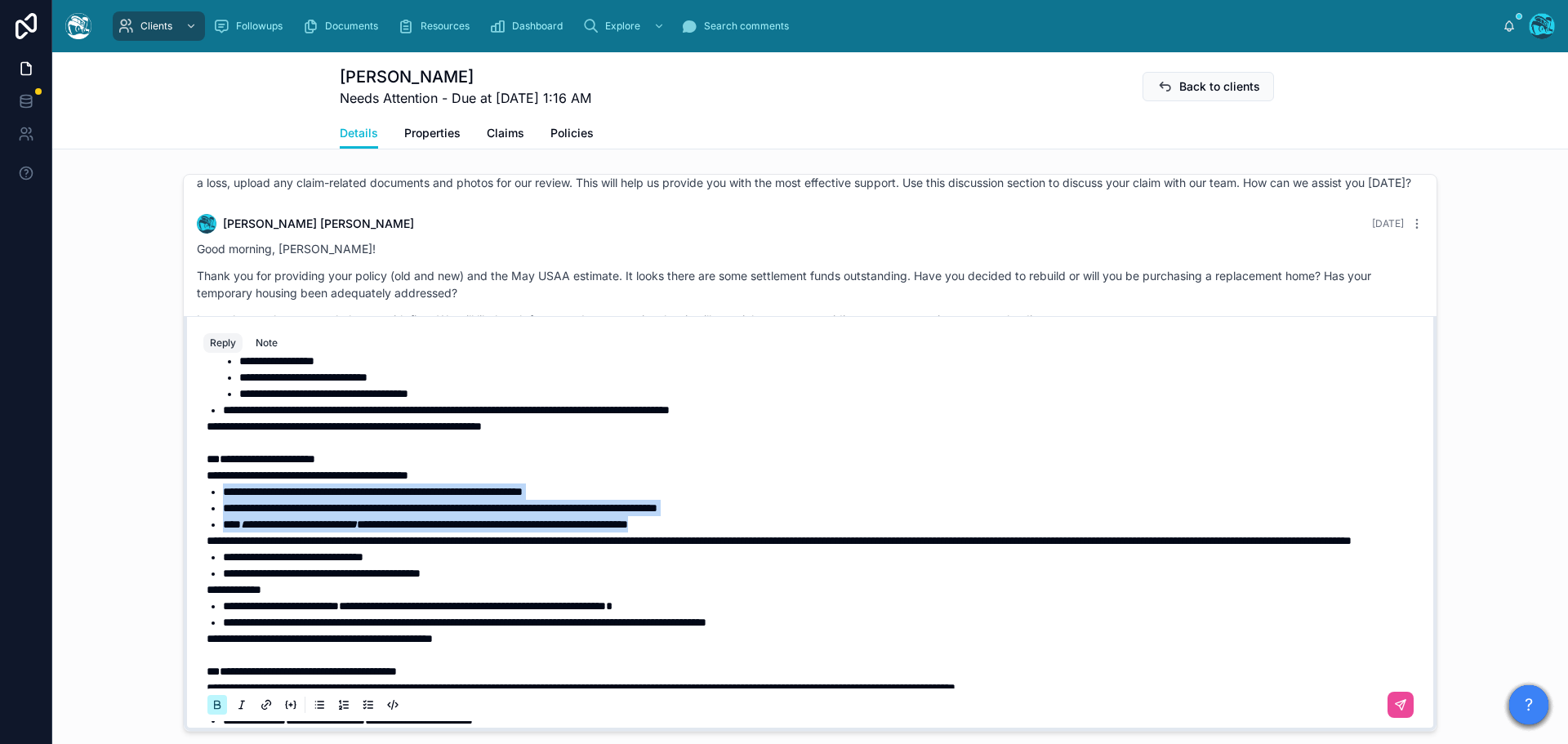
click at [211, 711] on icon at bounding box center [217, 705] width 13 height 13
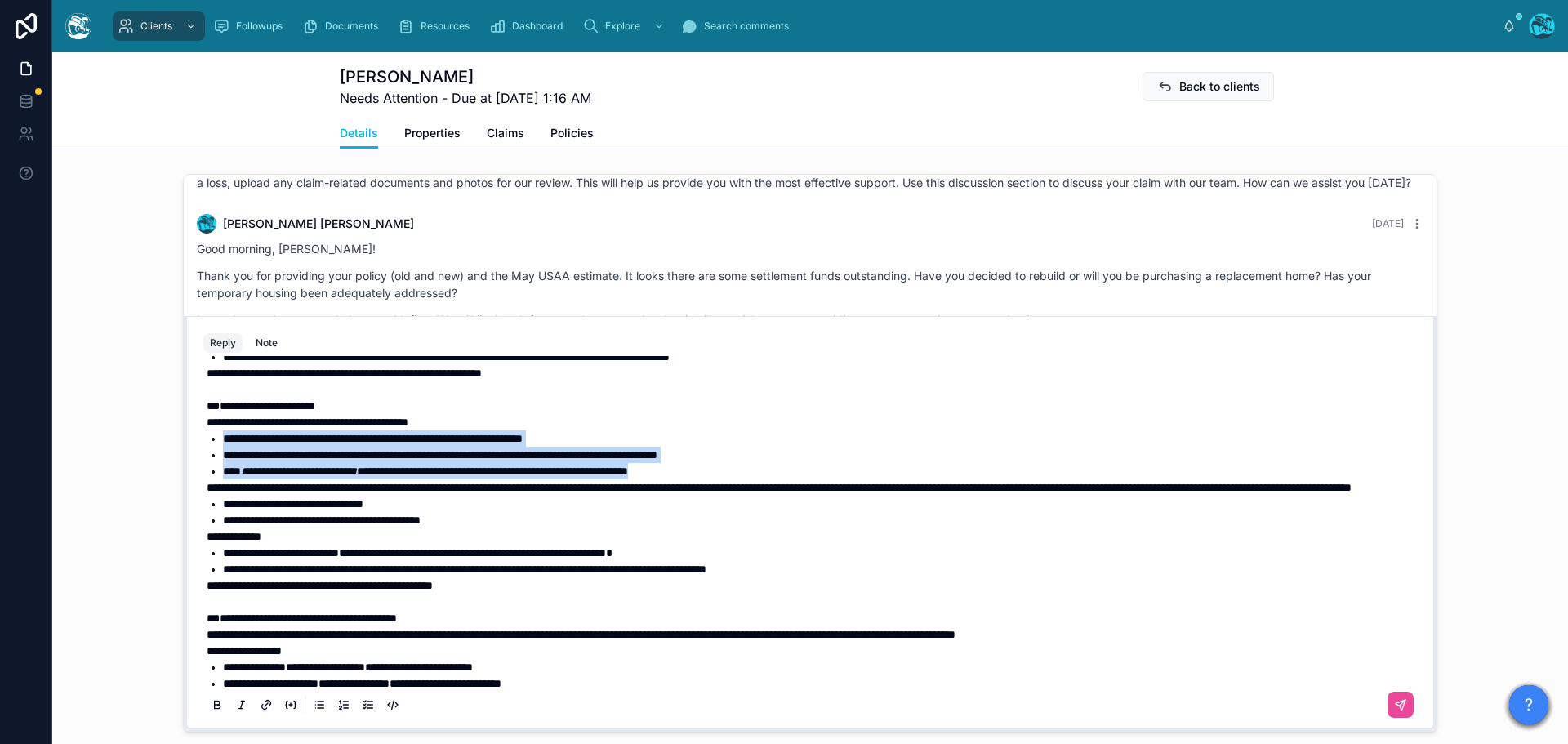
scroll to position [281, 0]
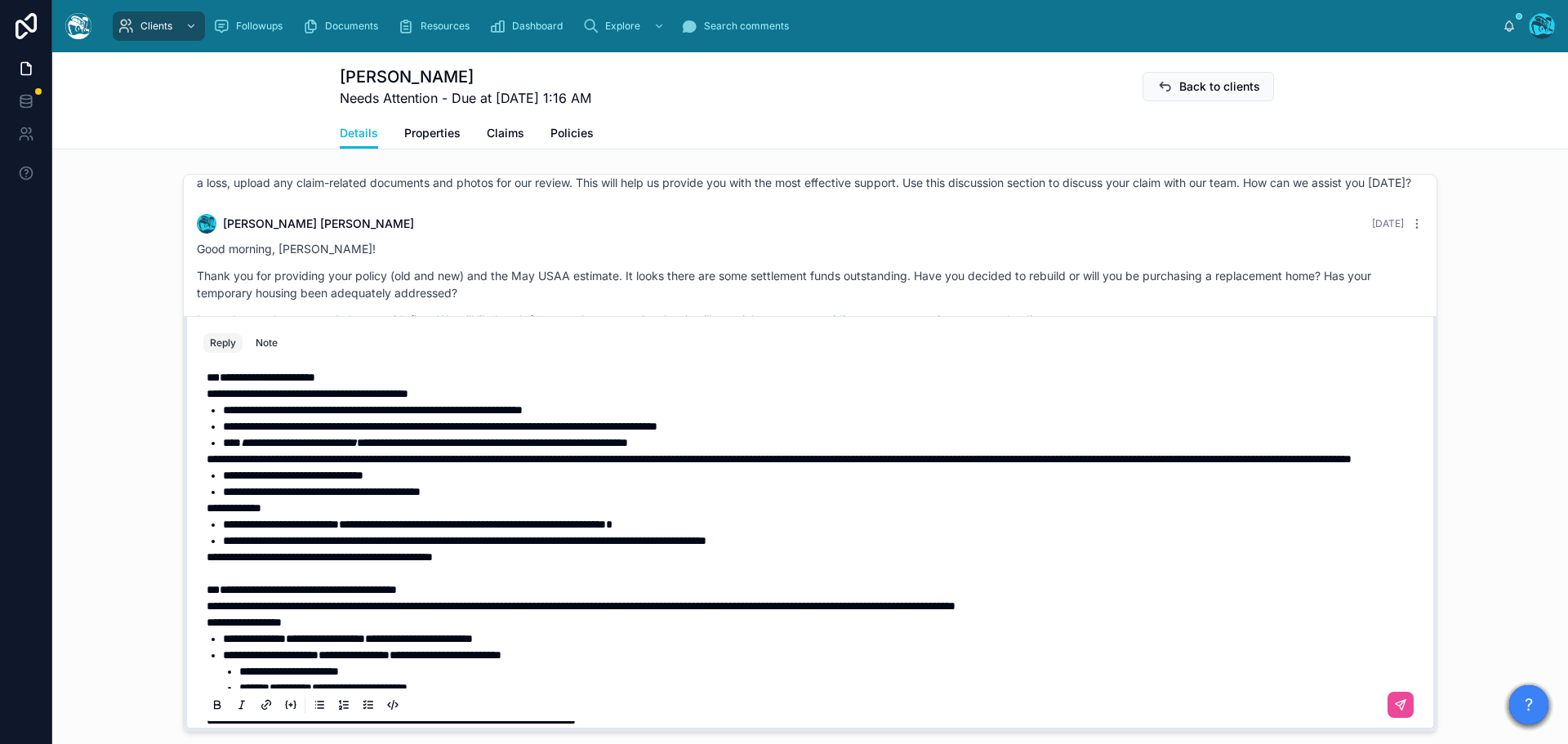
click at [221, 562] on span "**********" at bounding box center [319, 558] width 226 height 12
drag, startPoint x: 746, startPoint y: 558, endPoint x: 197, endPoint y: 562, distance: 549.0
click at [203, 562] on div "**********" at bounding box center [810, 671] width 1213 height 1179
click at [215, 706] on icon at bounding box center [217, 704] width 5 height 4
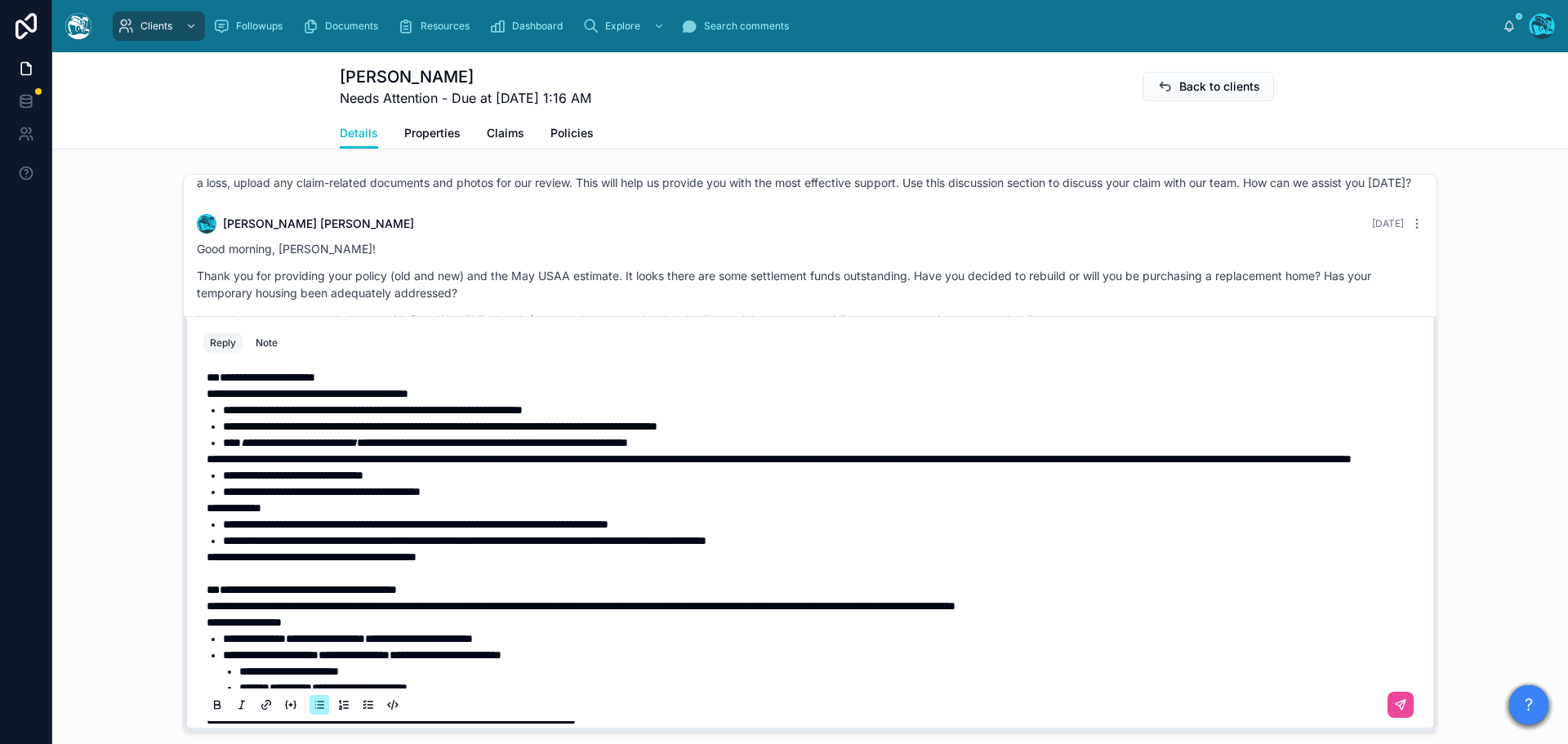
scroll to position [363, 0]
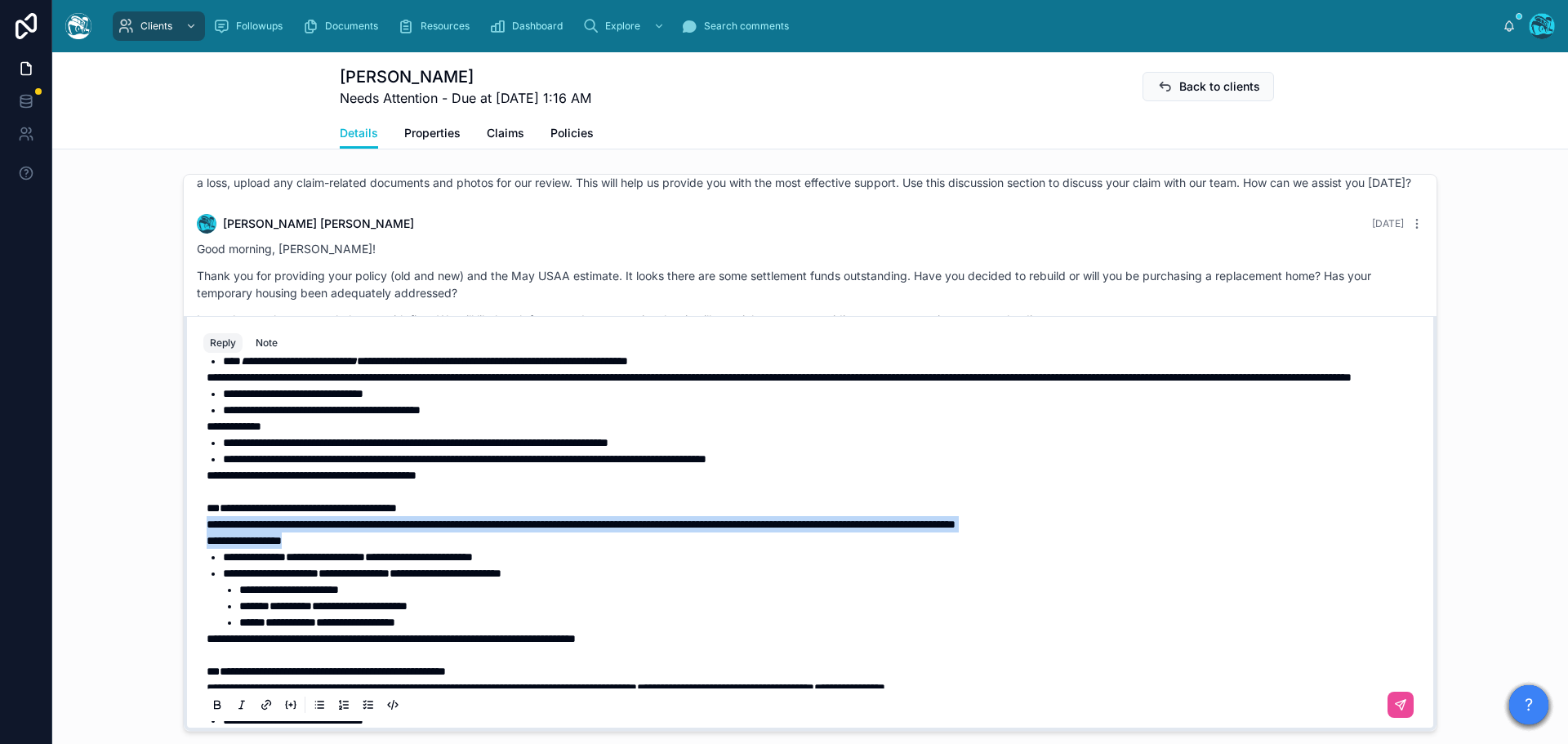
drag, startPoint x: 300, startPoint y: 573, endPoint x: 187, endPoint y: 558, distance: 114.0
click at [193, 558] on div "**********" at bounding box center [810, 543] width 1233 height 373
click at [211, 711] on icon at bounding box center [217, 705] width 13 height 13
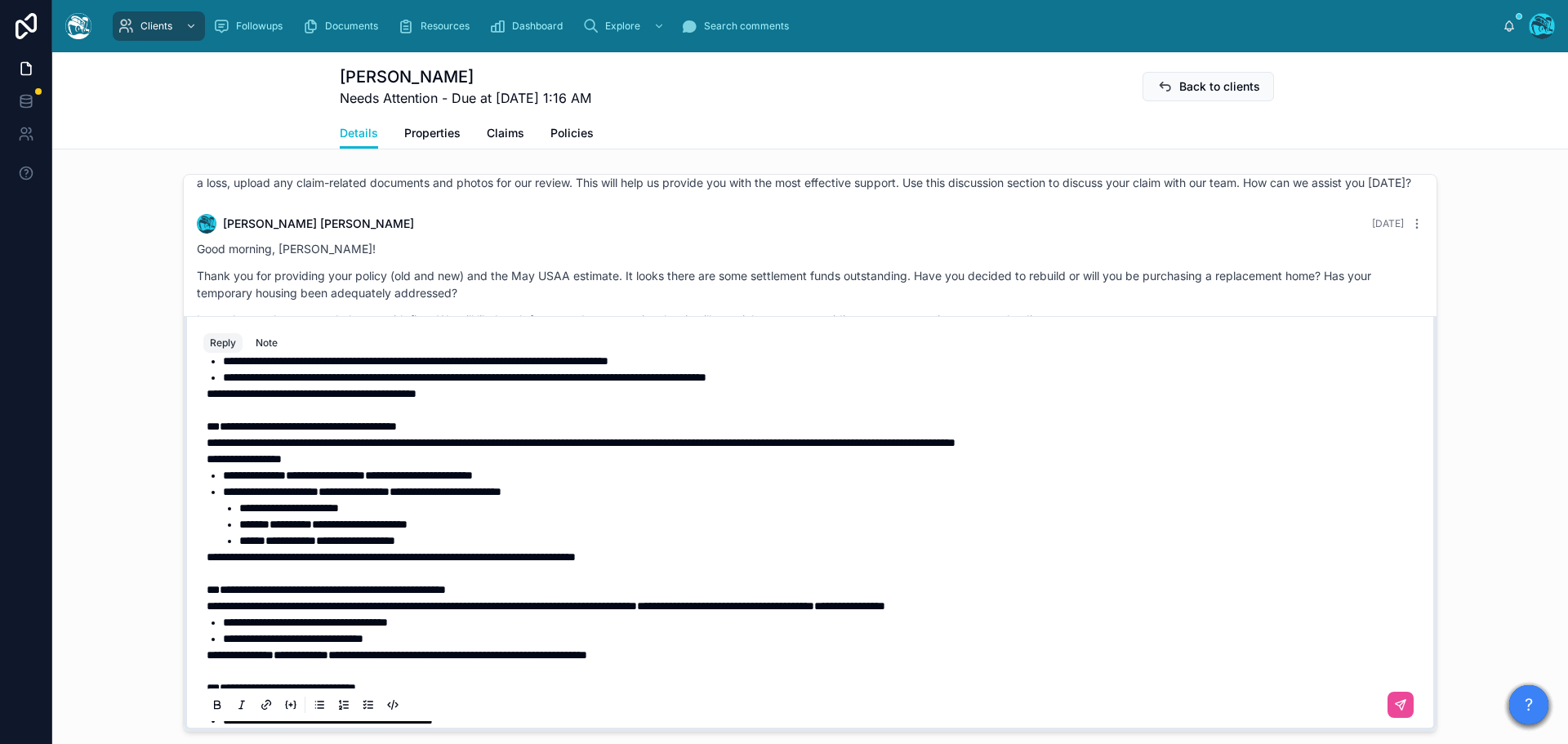
click at [615, 500] on li "**********" at bounding box center [821, 491] width 1197 height 17
click at [240, 514] on span "**********" at bounding box center [289, 508] width 100 height 12
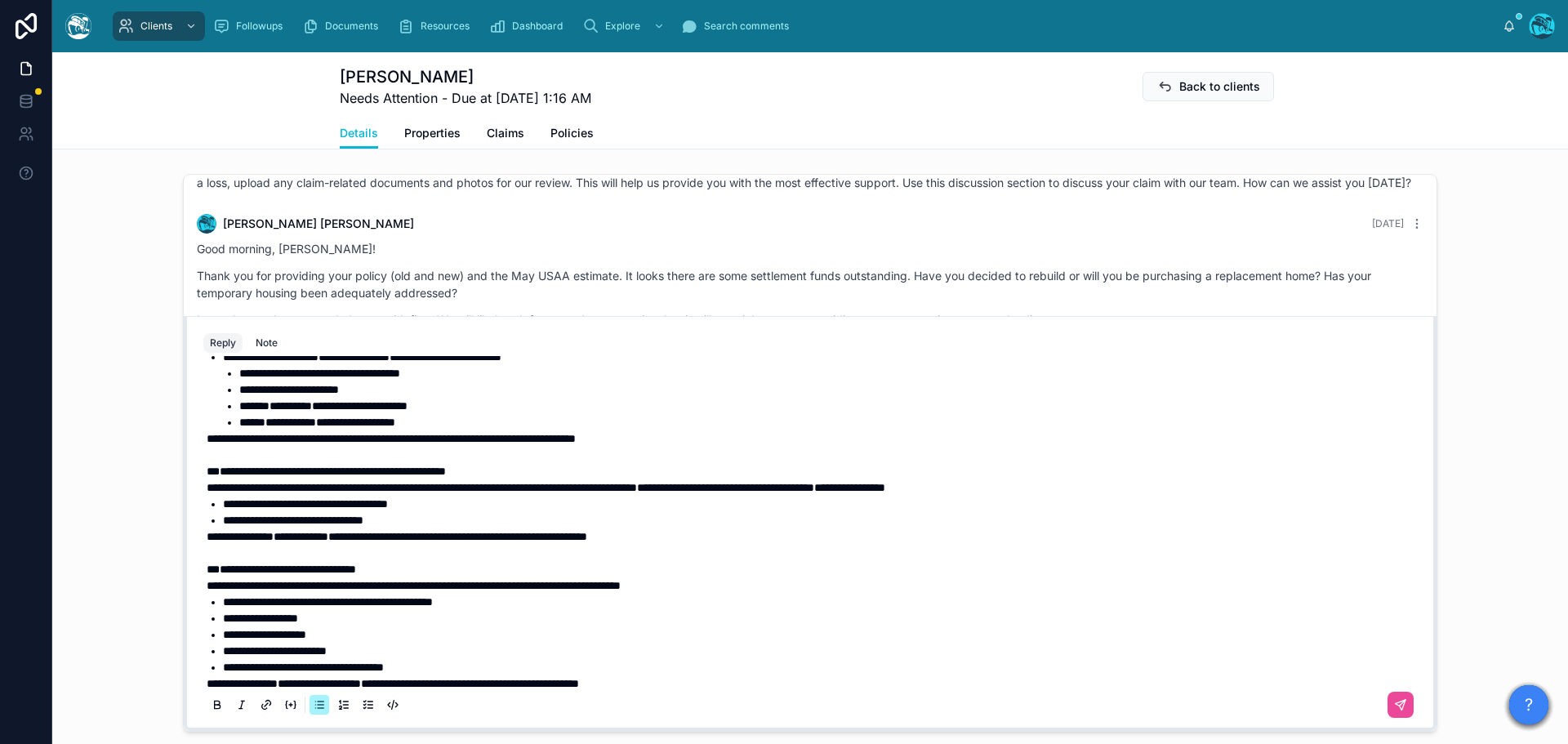
scroll to position [608, 0]
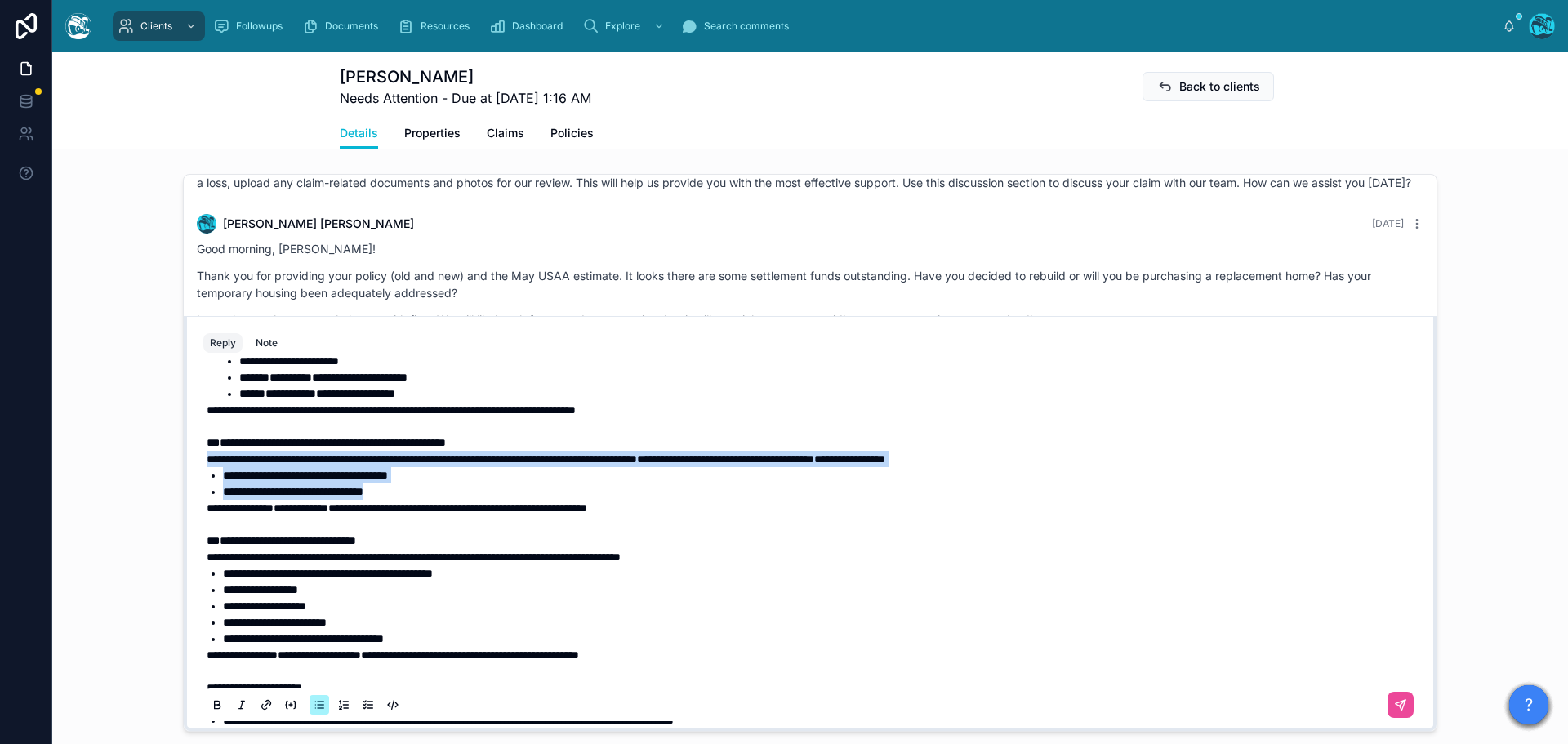
drag, startPoint x: 432, startPoint y: 525, endPoint x: 196, endPoint y: 494, distance: 238.0
click at [196, 494] on div "**********" at bounding box center [810, 543] width 1233 height 373
click at [215, 711] on icon at bounding box center [217, 705] width 13 height 13
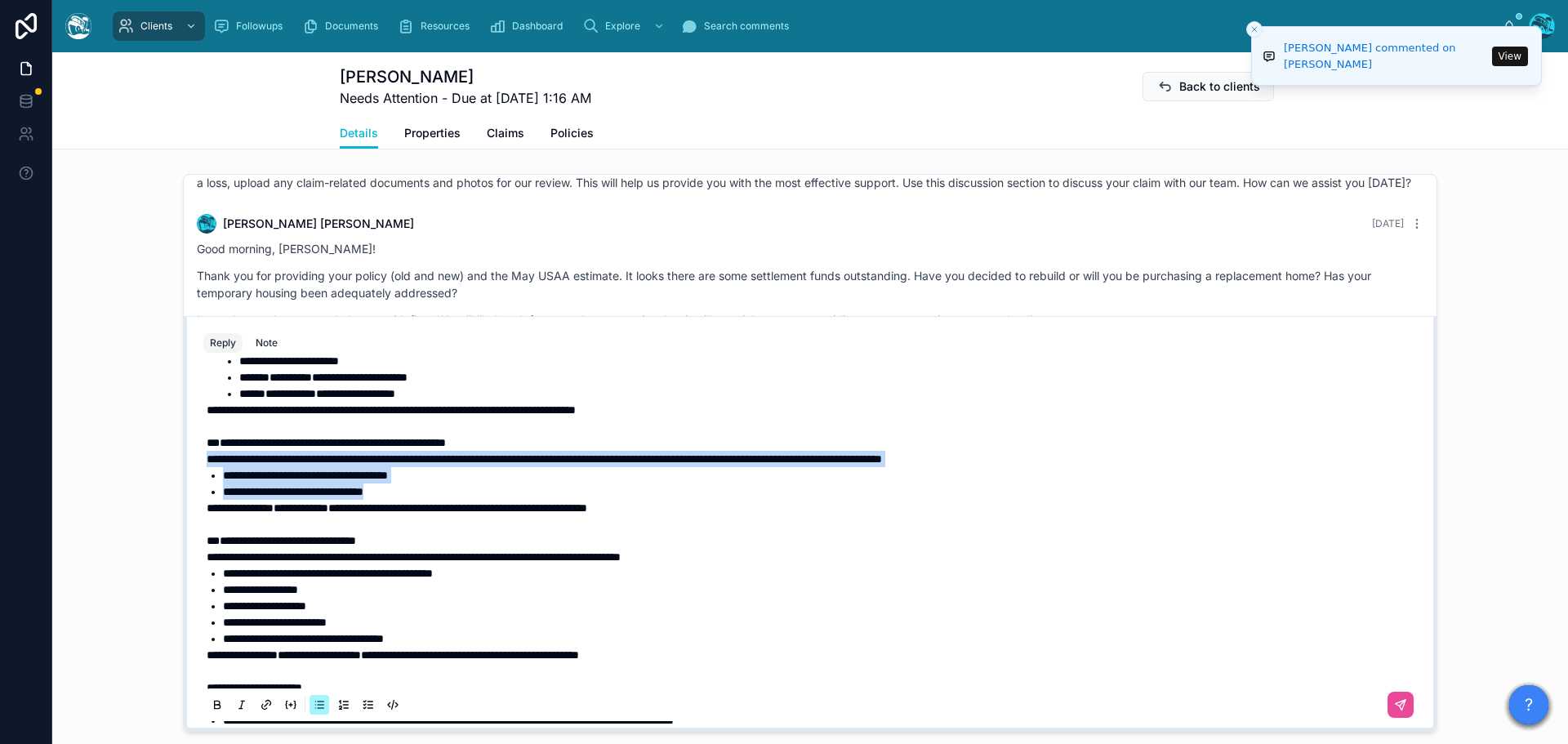
click at [452, 484] on li "**********" at bounding box center [821, 476] width 1197 height 17
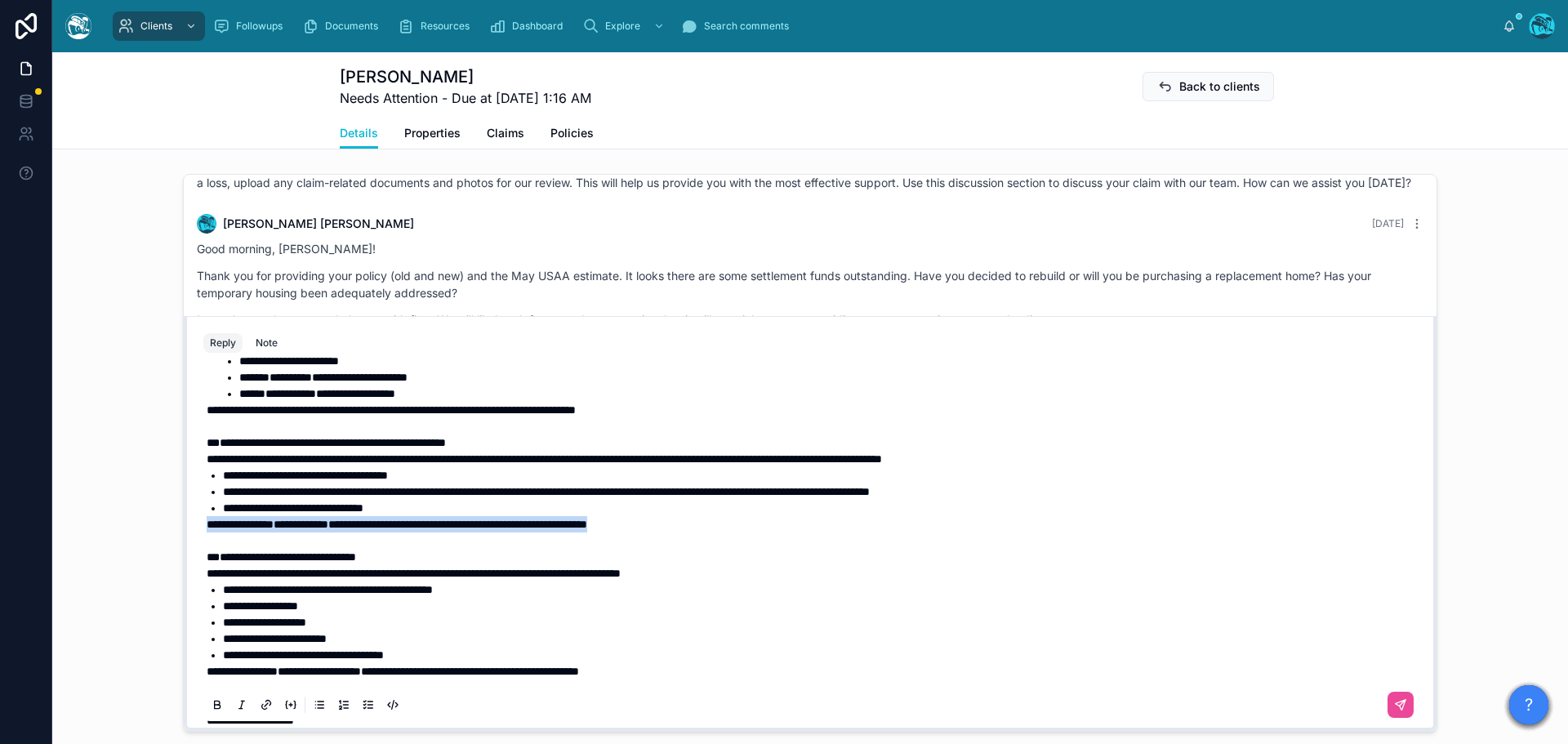
drag, startPoint x: 723, startPoint y: 558, endPoint x: 203, endPoint y: 558, distance: 520.0
click at [206, 533] on p "**********" at bounding box center [813, 524] width 1213 height 17
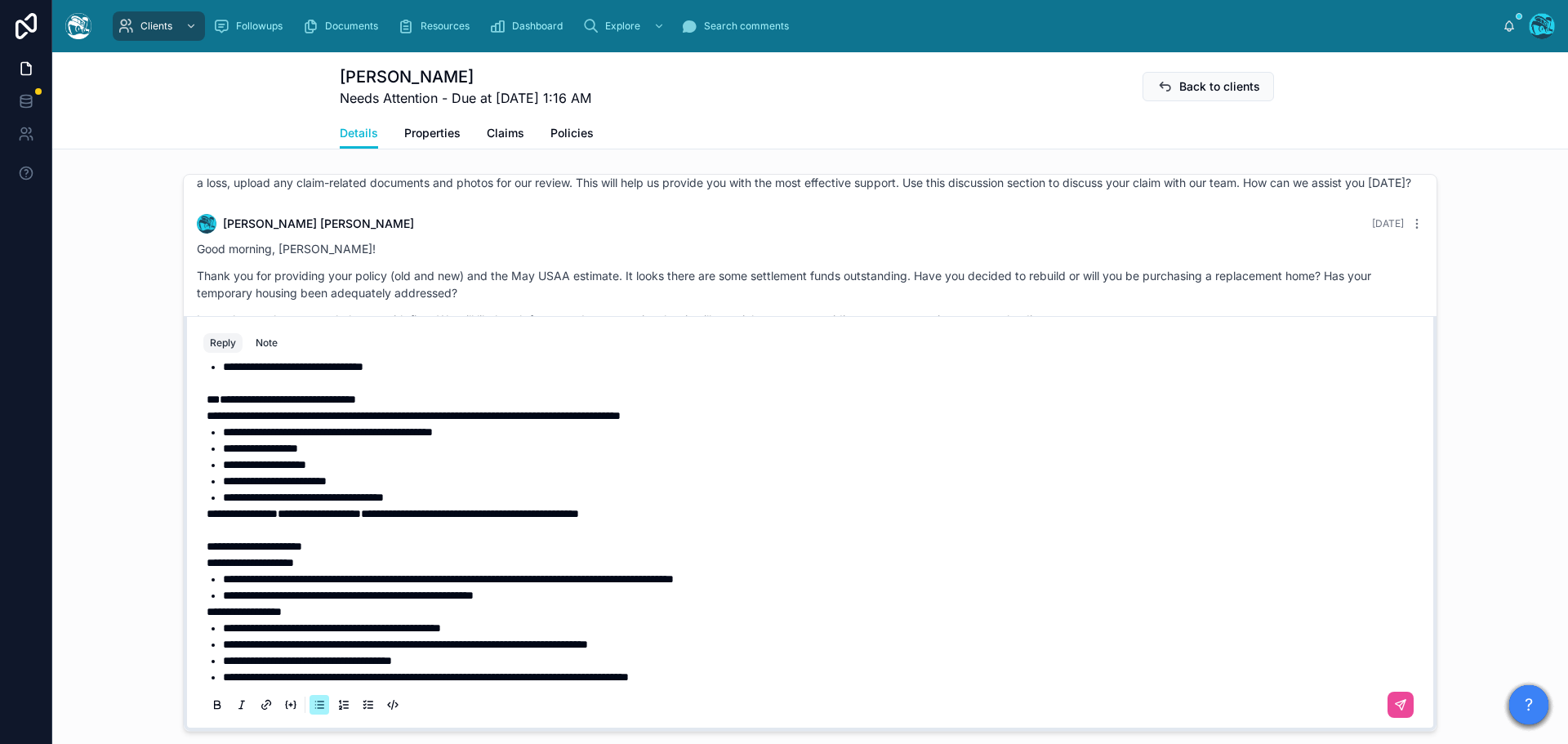
scroll to position [772, 0]
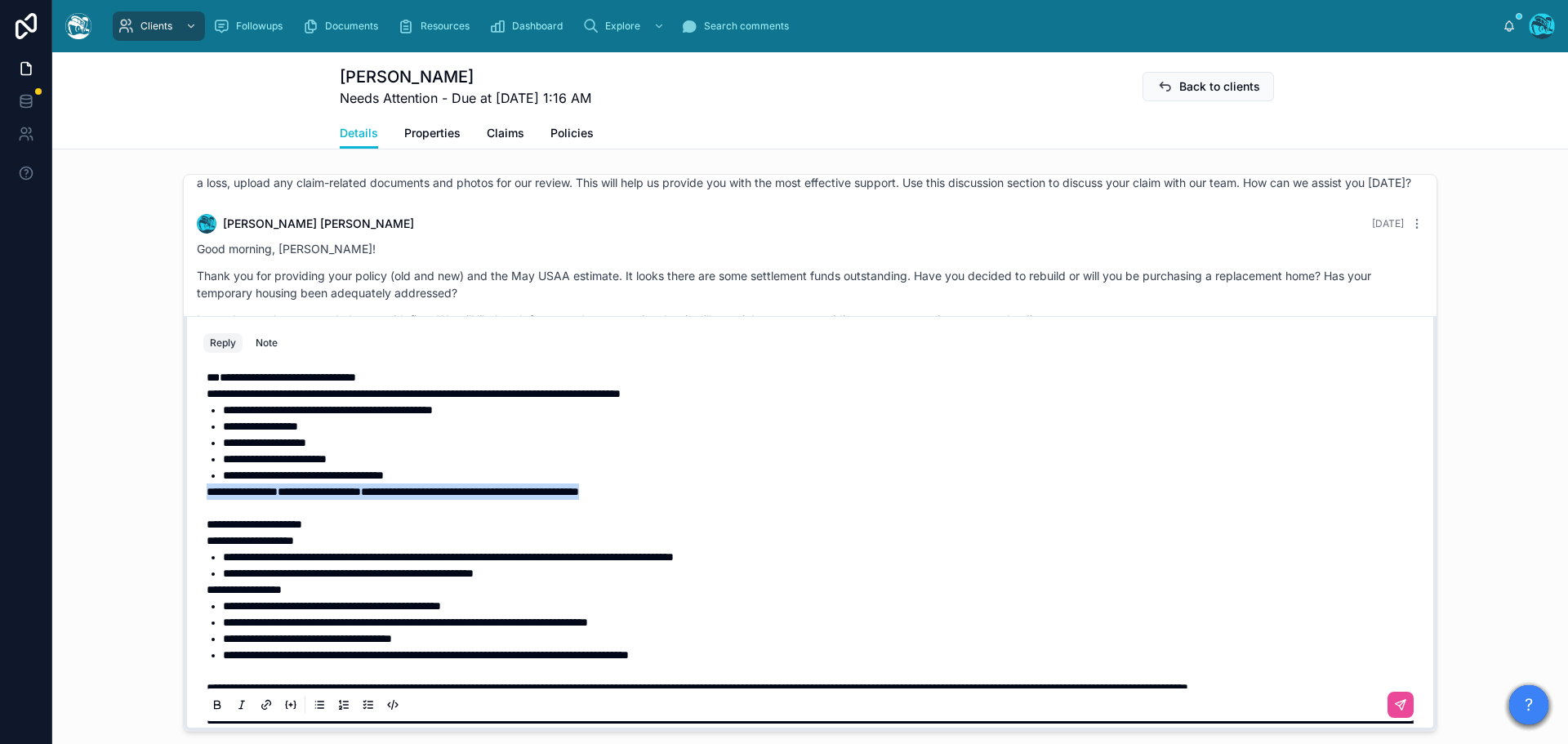
drag, startPoint x: 707, startPoint y: 525, endPoint x: 205, endPoint y: 530, distance: 502.0
click at [206, 500] on p "**********" at bounding box center [813, 491] width 1213 height 17
click at [219, 497] on span "**********" at bounding box center [242, 492] width 71 height 12
click at [705, 500] on p "**********" at bounding box center [813, 491] width 1213 height 17
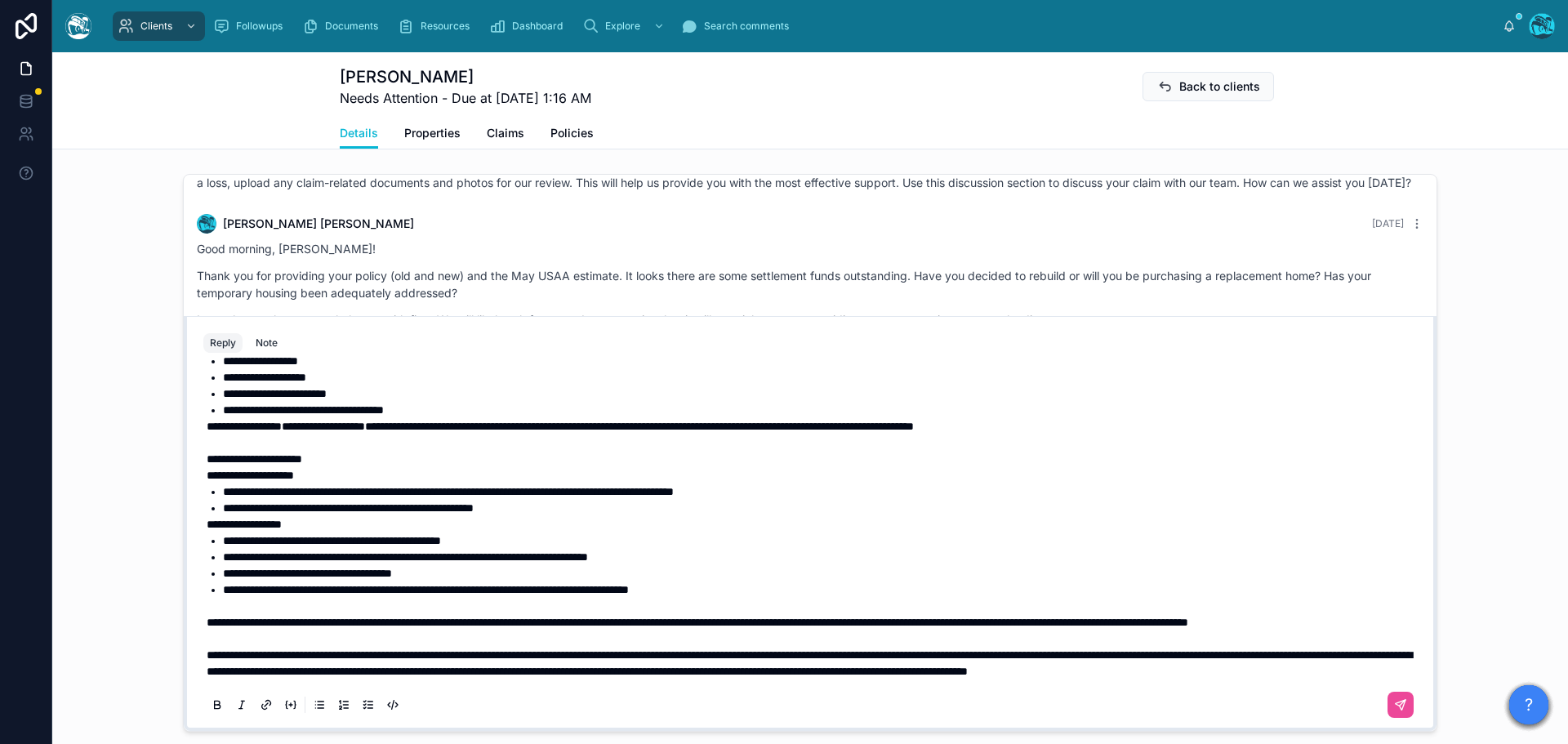
scroll to position [853, 0]
click at [552, 516] on li "**********" at bounding box center [821, 508] width 1197 height 17
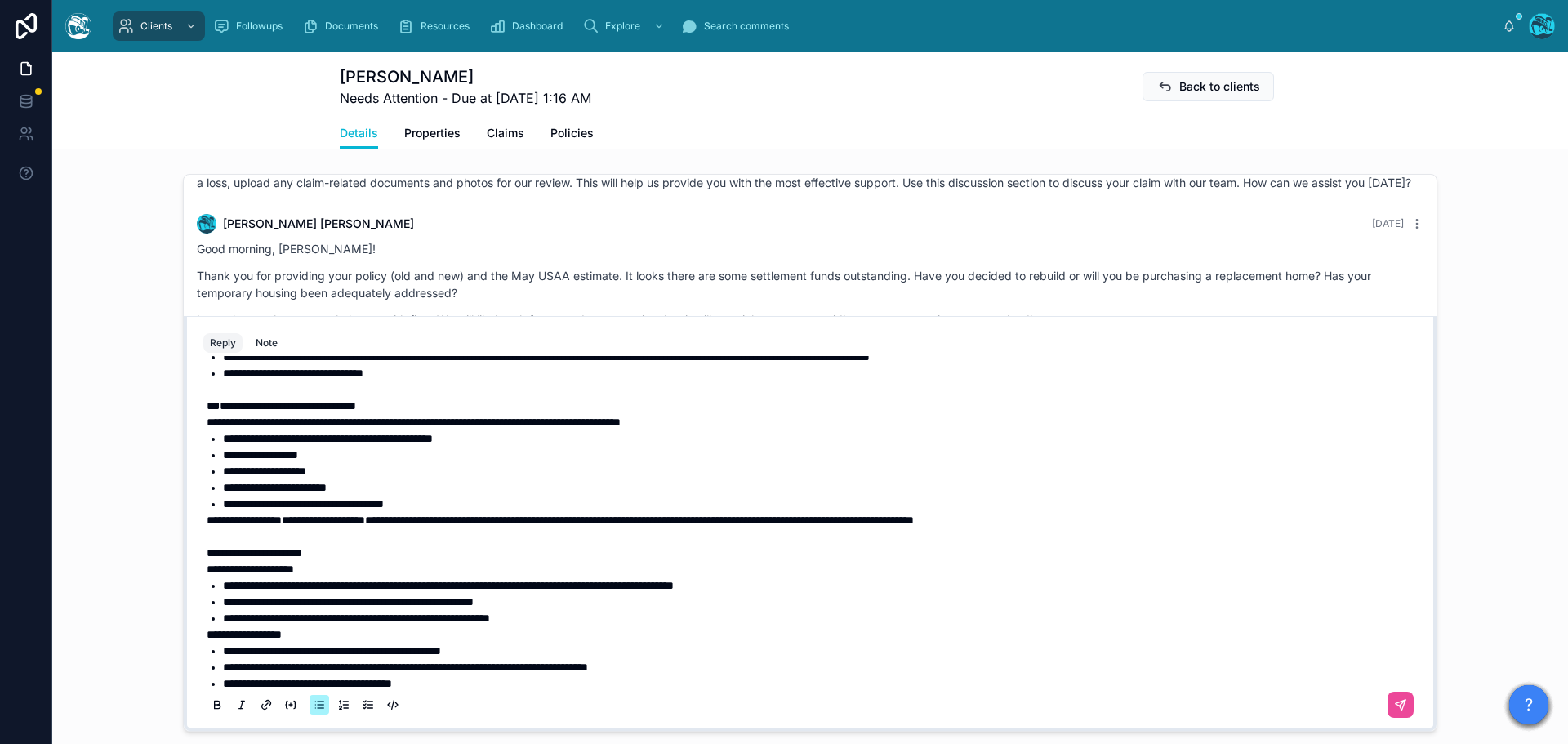
scroll to position [772, 0]
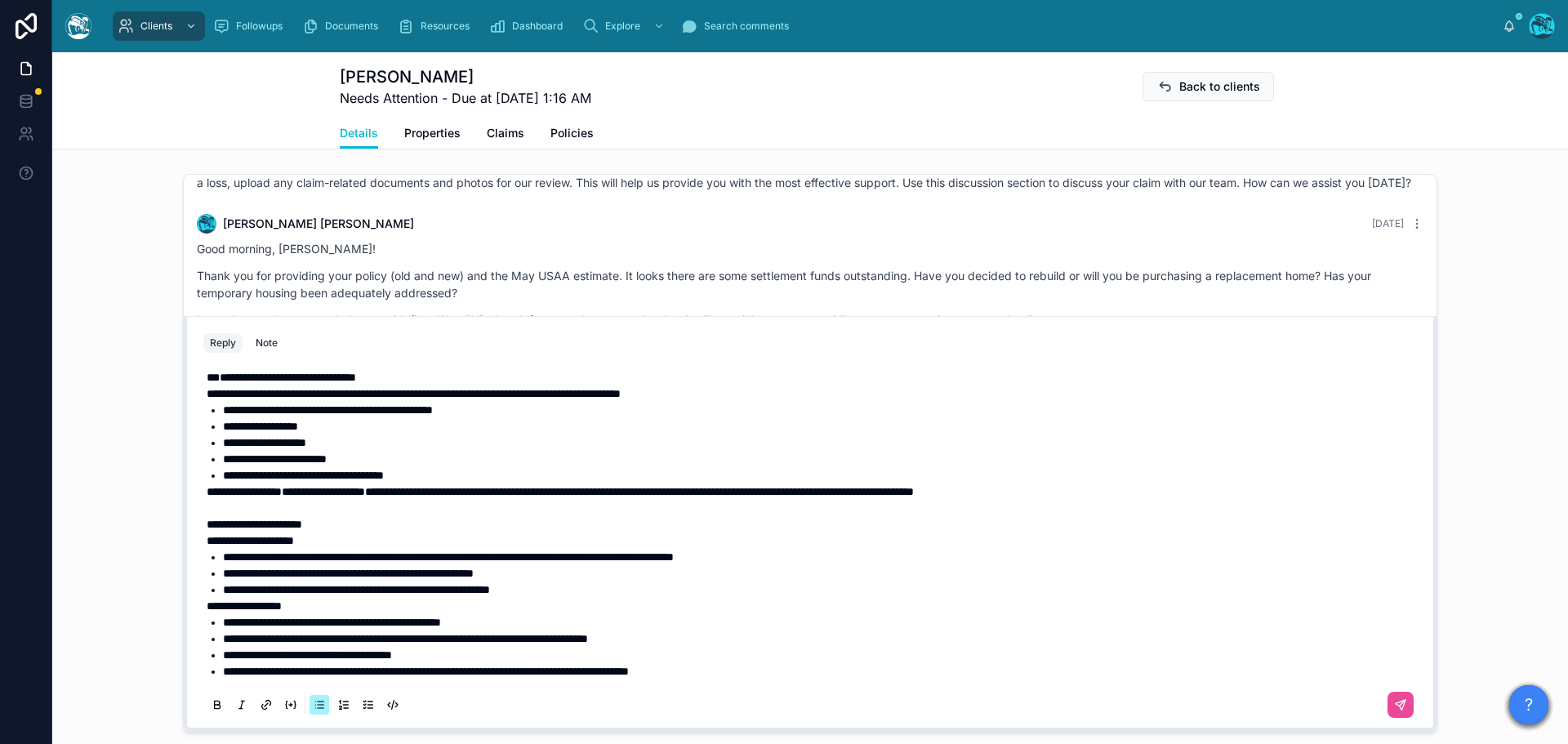
click at [223, 562] on span "**********" at bounding box center [448, 558] width 451 height 12
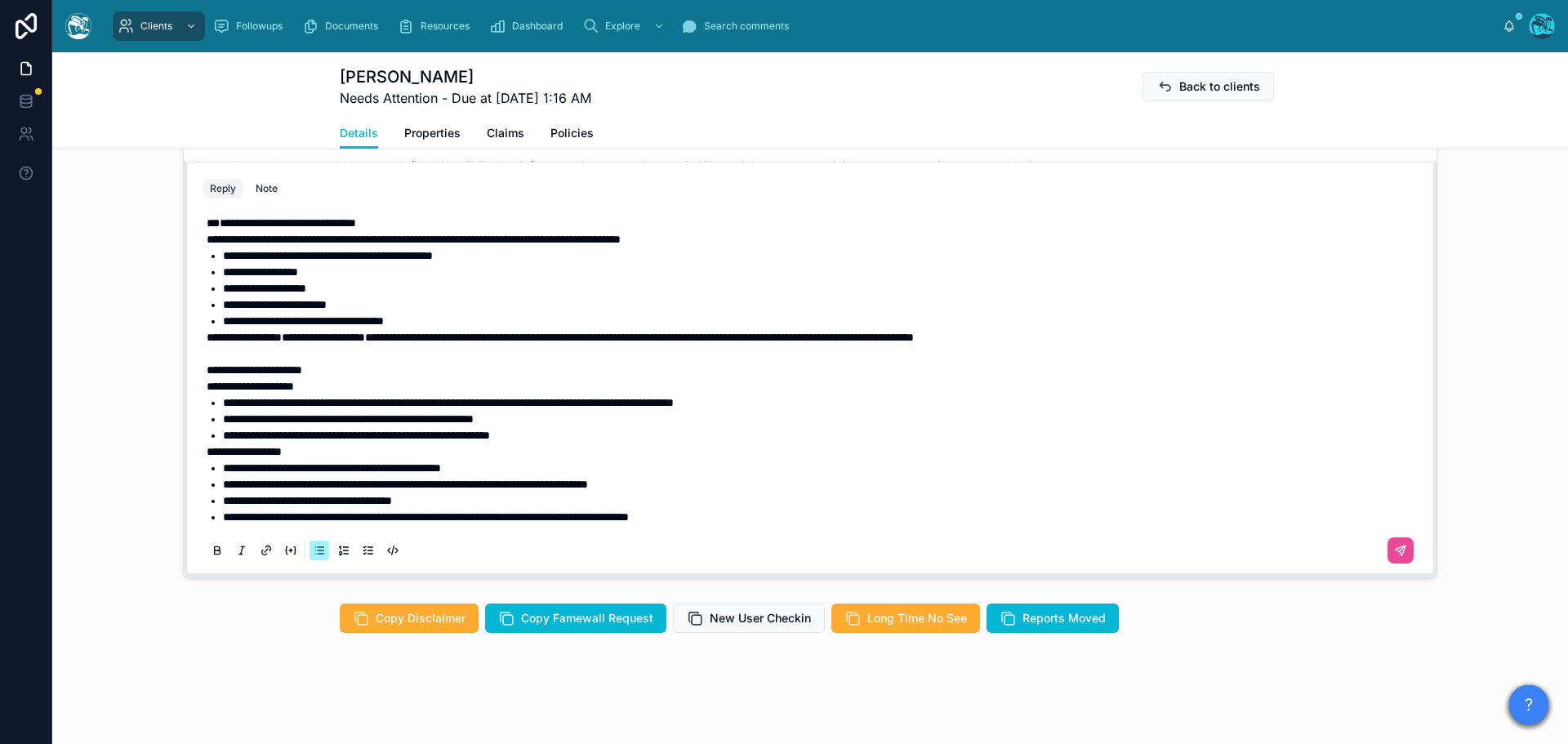
scroll to position [853, 0]
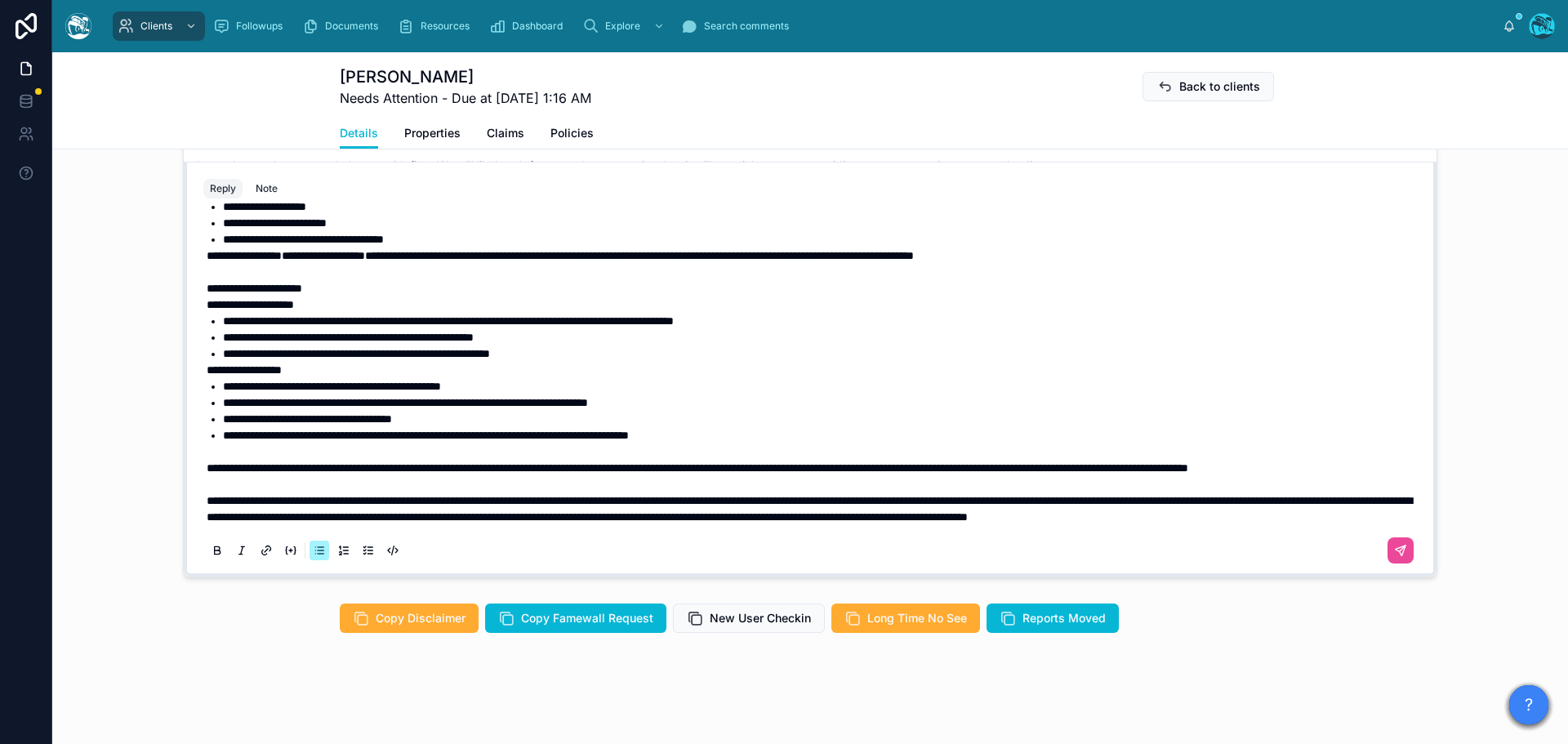
drag, startPoint x: 1382, startPoint y: 551, endPoint x: 1435, endPoint y: 533, distance: 56.0
click at [1399, 551] on icon at bounding box center [1402, 549] width 6 height 6
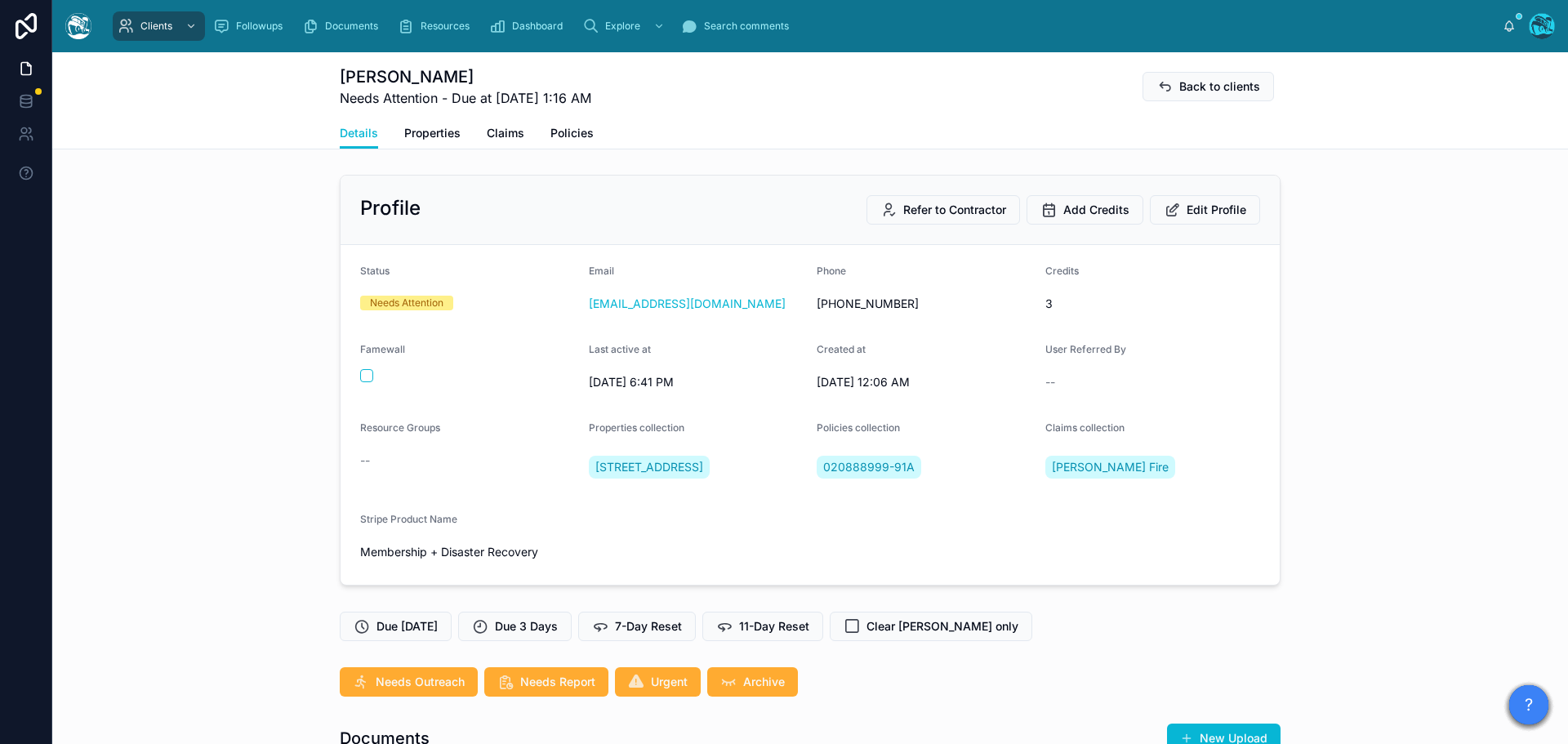
scroll to position [0, 0]
click at [1189, 217] on span "Edit Profile" at bounding box center [1216, 210] width 59 height 17
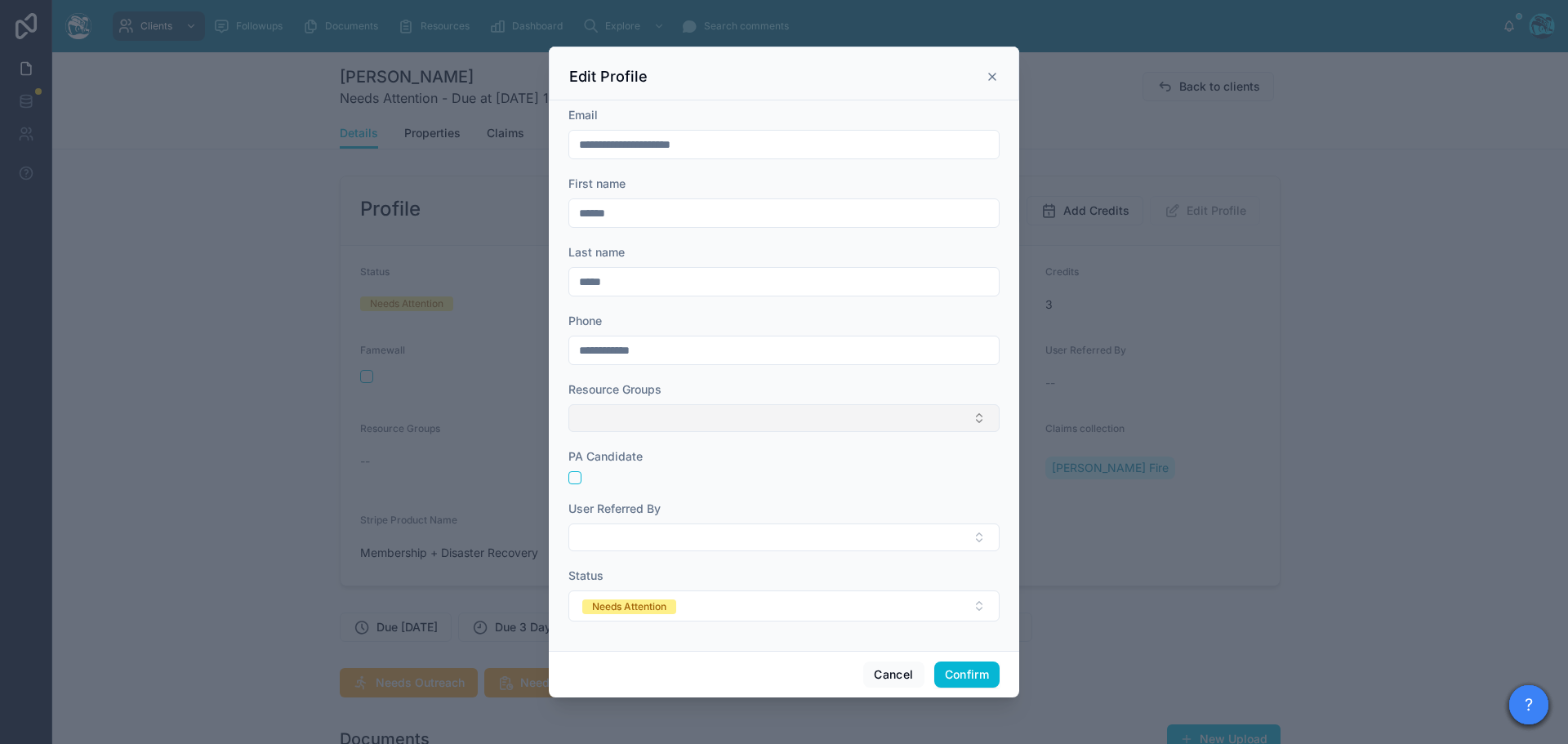
click at [687, 408] on button "Select Button" at bounding box center [783, 418] width 431 height 28
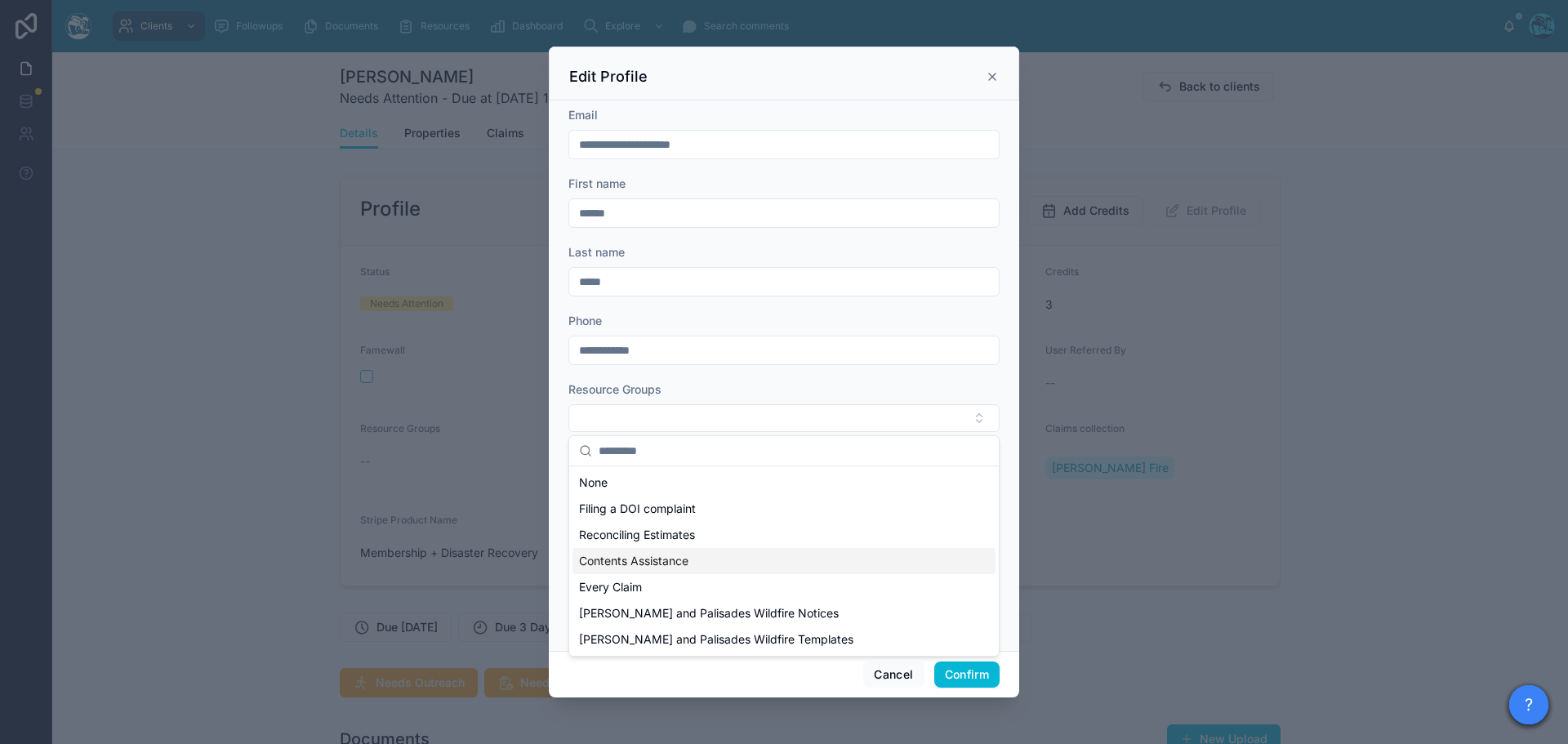
click at [642, 558] on span "Contents Assistance" at bounding box center [633, 560] width 109 height 17
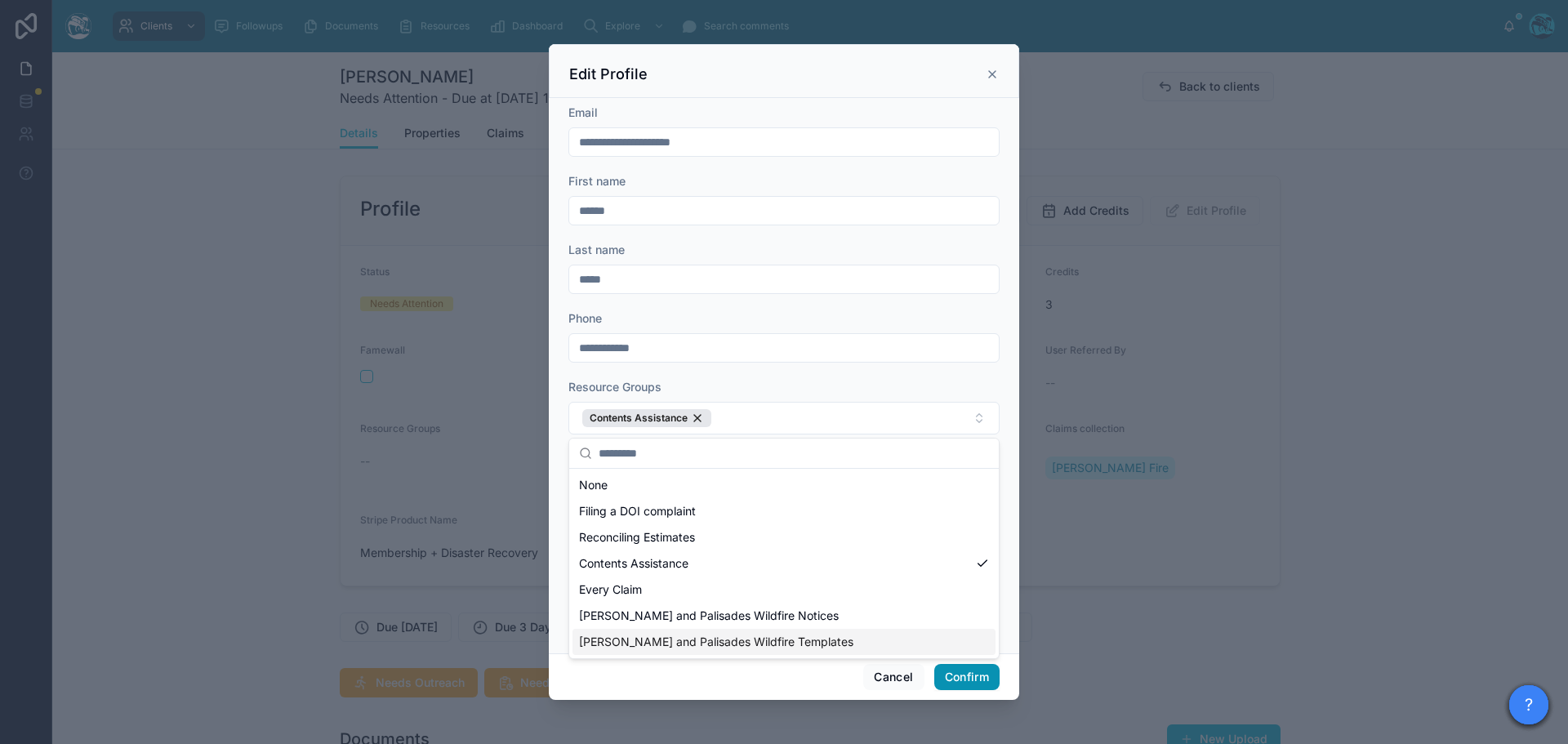
click at [963, 680] on button "Confirm" at bounding box center [966, 677] width 65 height 26
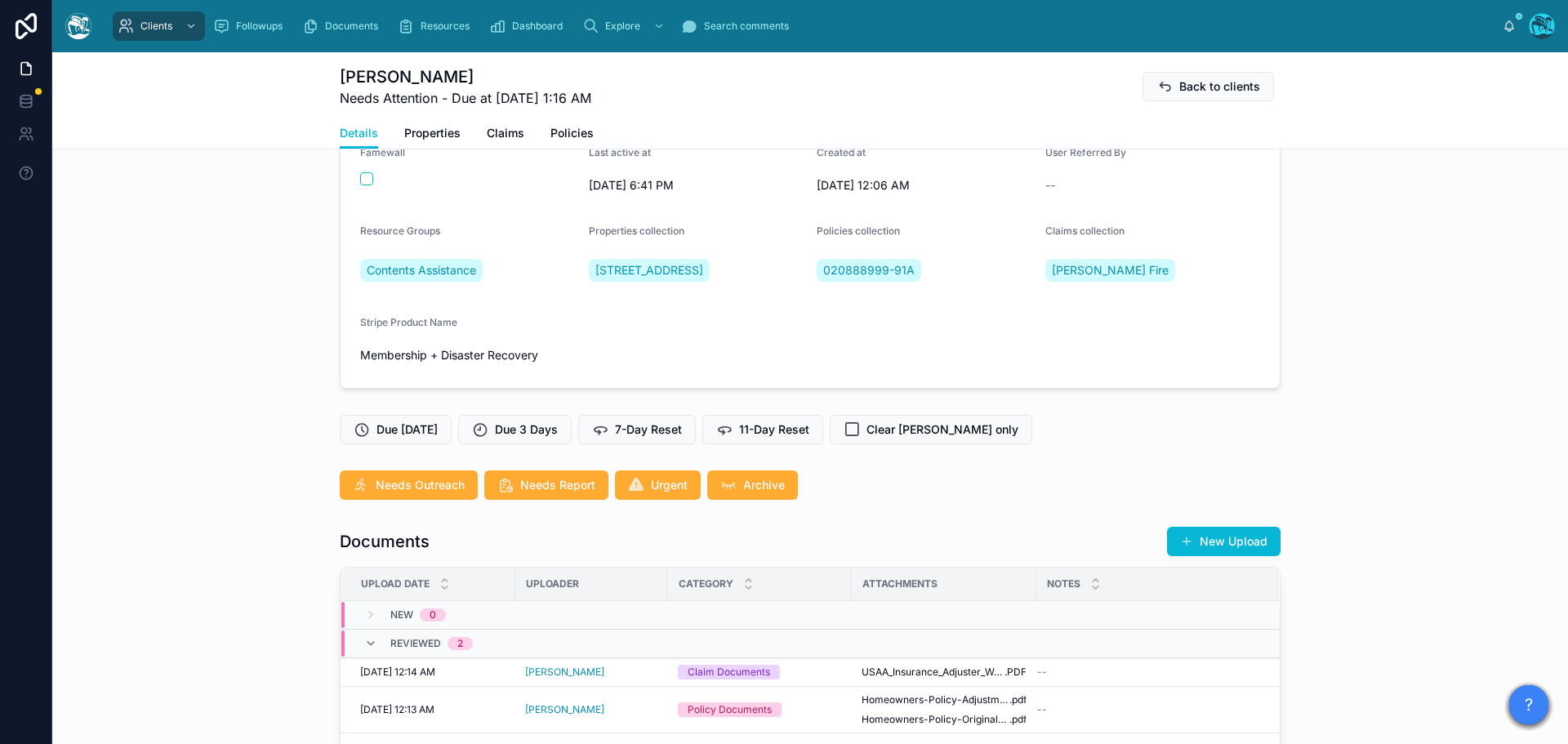
scroll to position [327, 0]
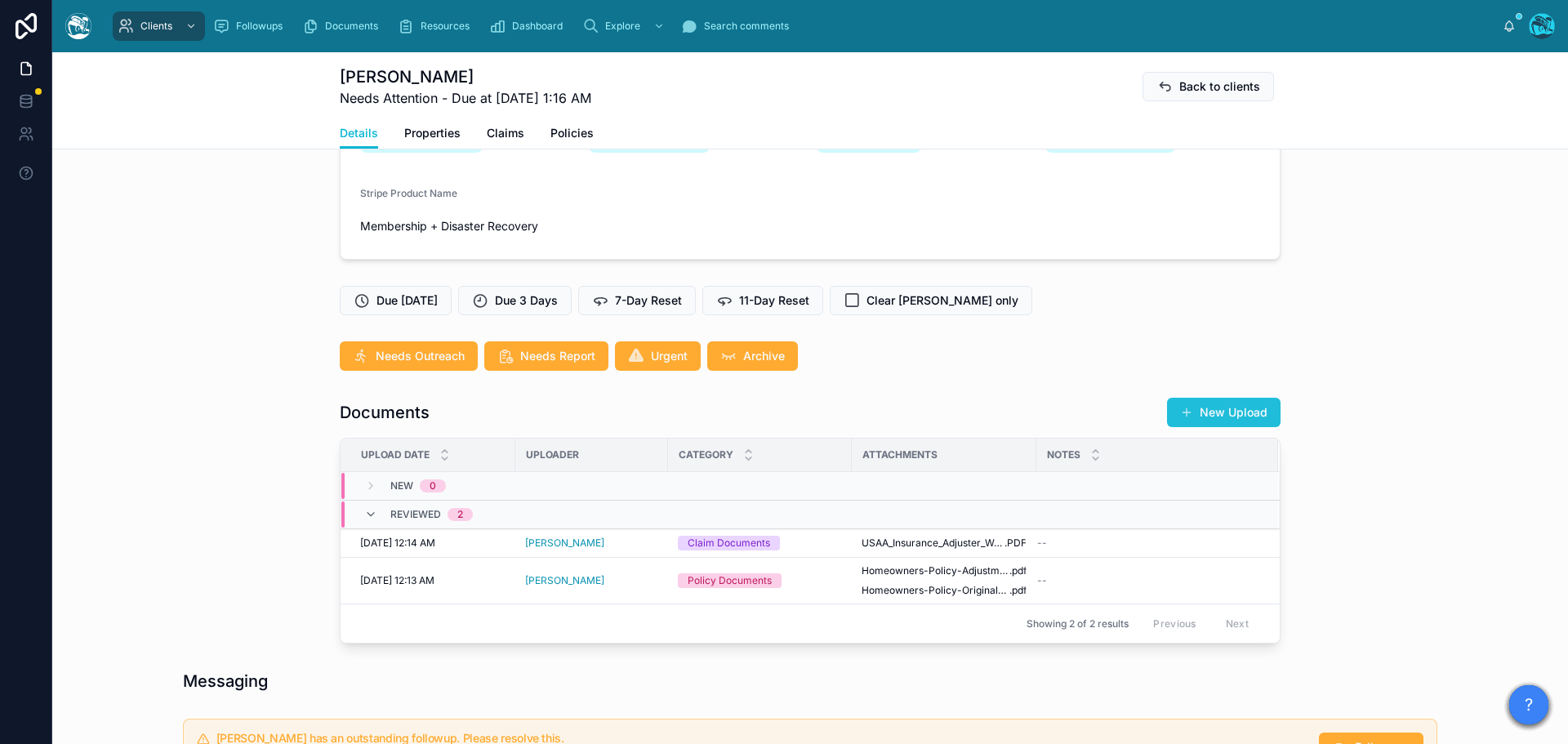
click at [1239, 427] on button "New Upload" at bounding box center [1223, 412] width 113 height 30
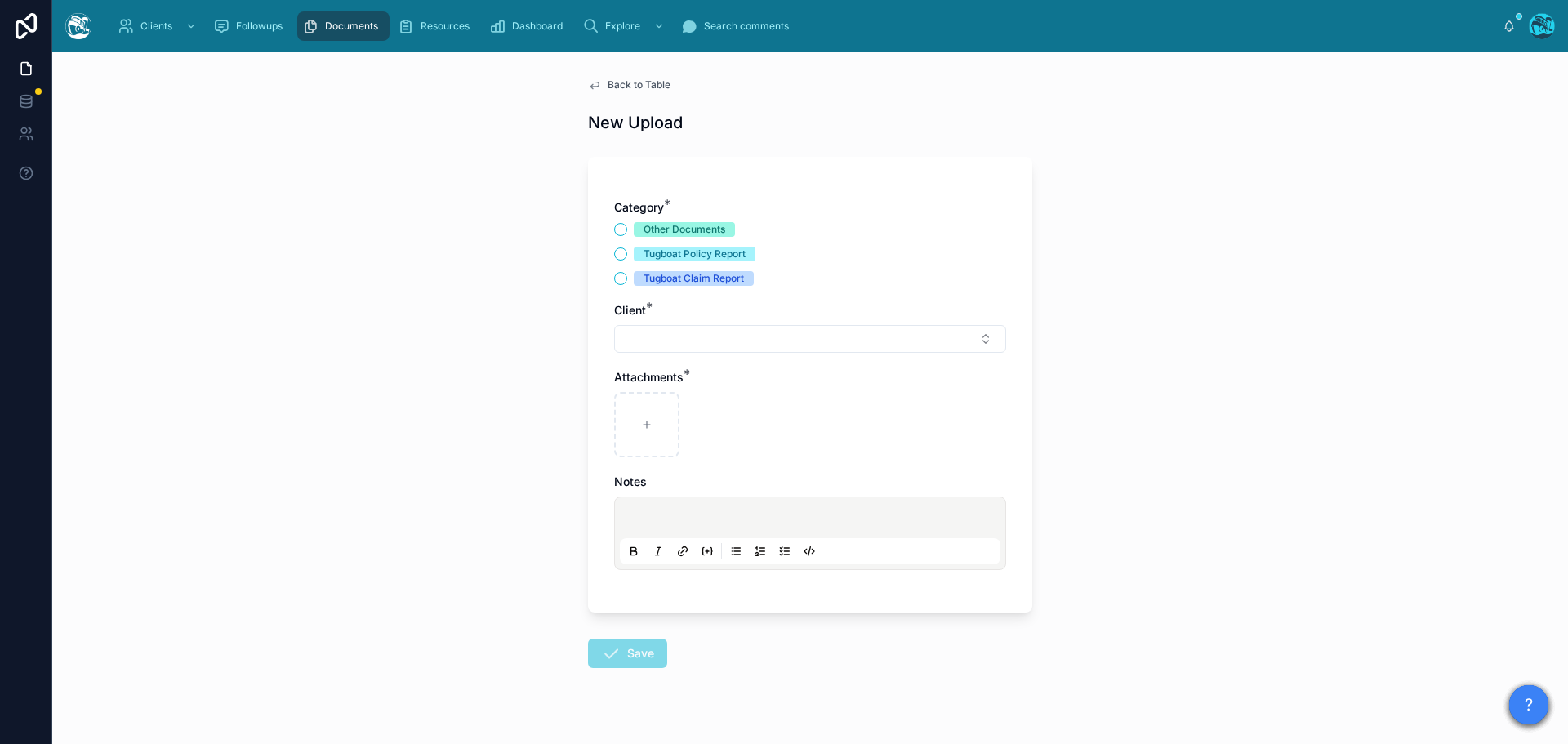
click at [626, 85] on span "Back to Table" at bounding box center [639, 84] width 63 height 13
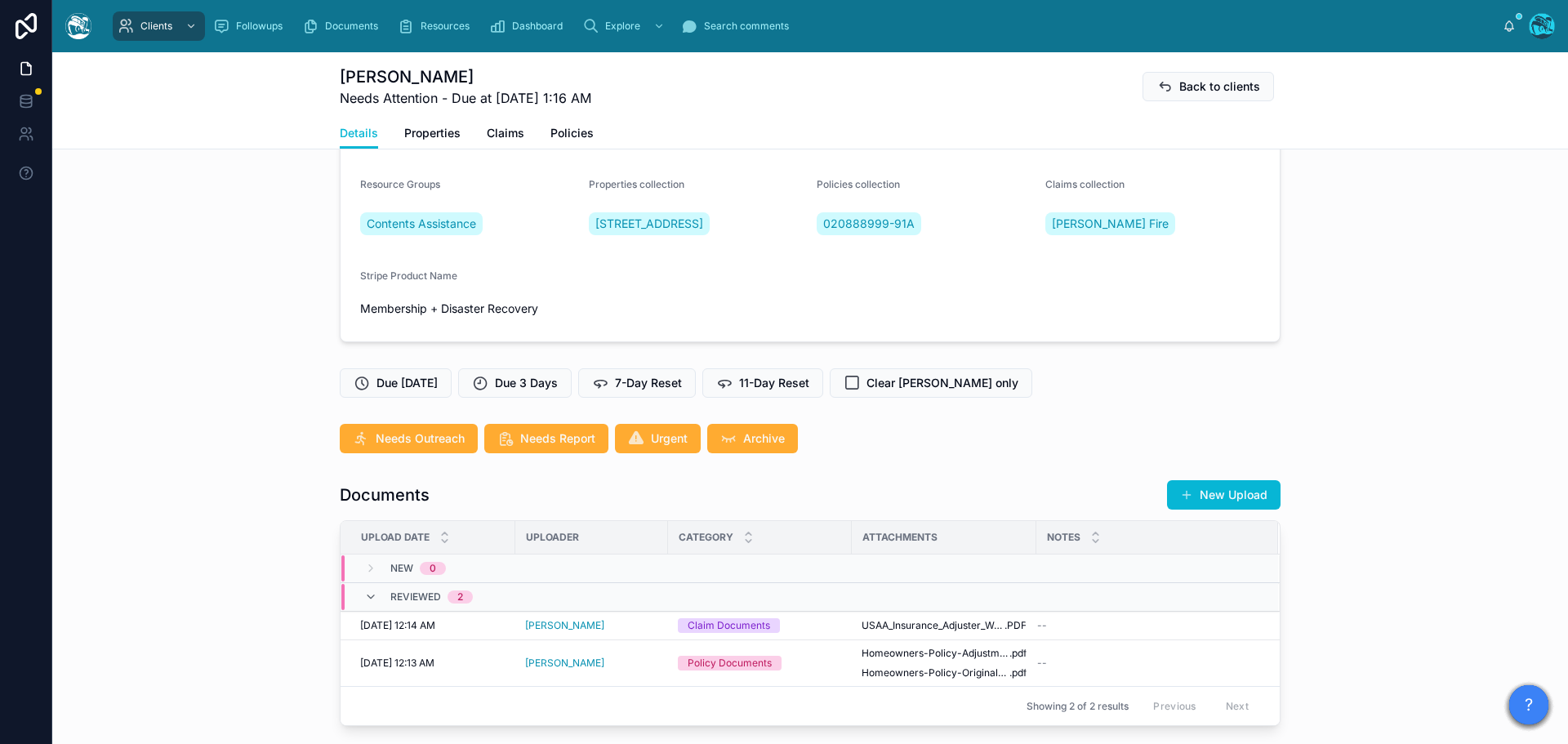
scroll to position [245, 0]
click at [1227, 509] on button "New Upload" at bounding box center [1223, 494] width 113 height 30
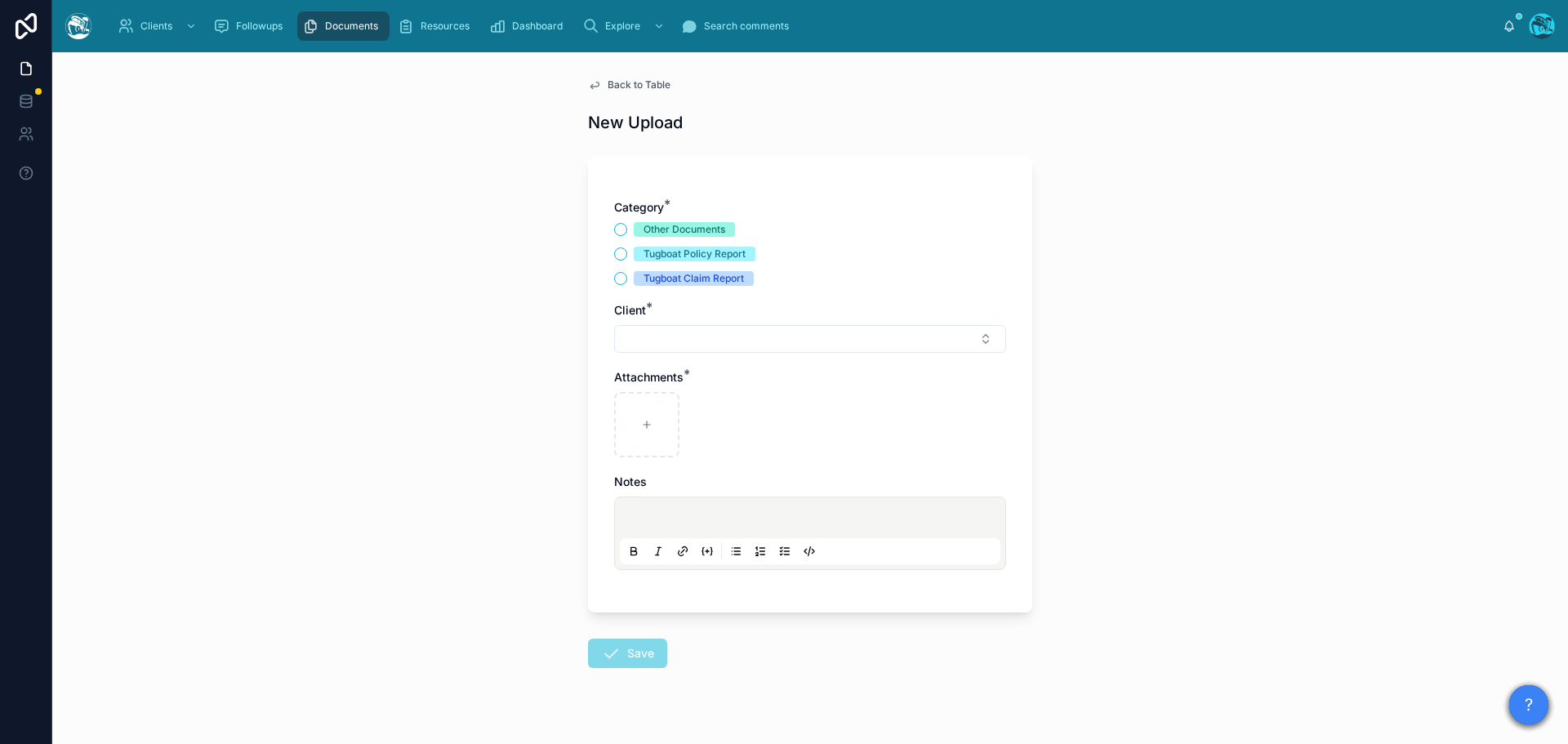
click at [622, 275] on div "Tugboat Claim Report" at bounding box center [810, 278] width 392 height 15
click at [616, 279] on button "Tugboat Claim Report" at bounding box center [620, 278] width 13 height 13
click at [652, 340] on button "Select Button" at bounding box center [810, 339] width 392 height 28
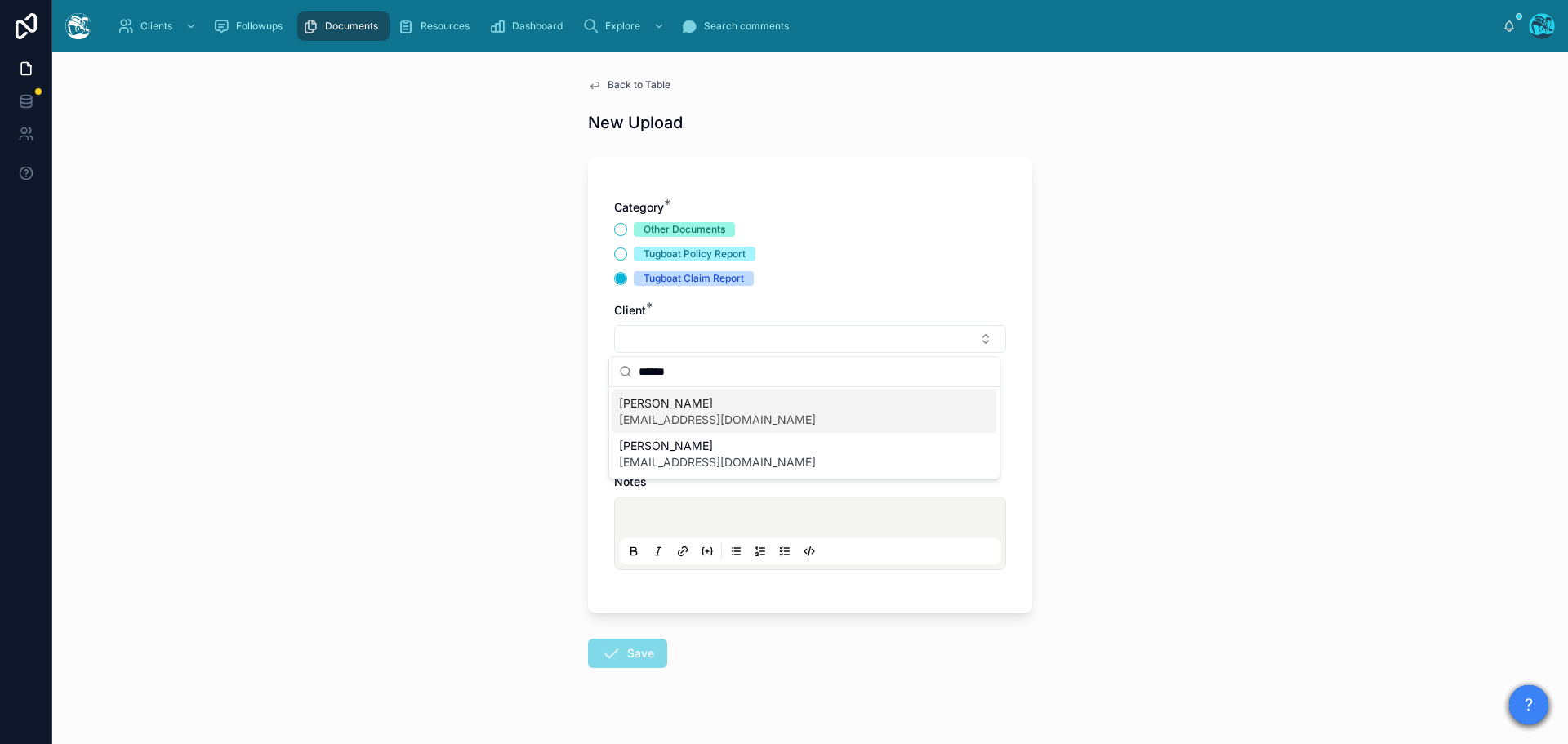
type input "******"
click at [676, 410] on span "[PERSON_NAME]" at bounding box center [718, 404] width 197 height 17
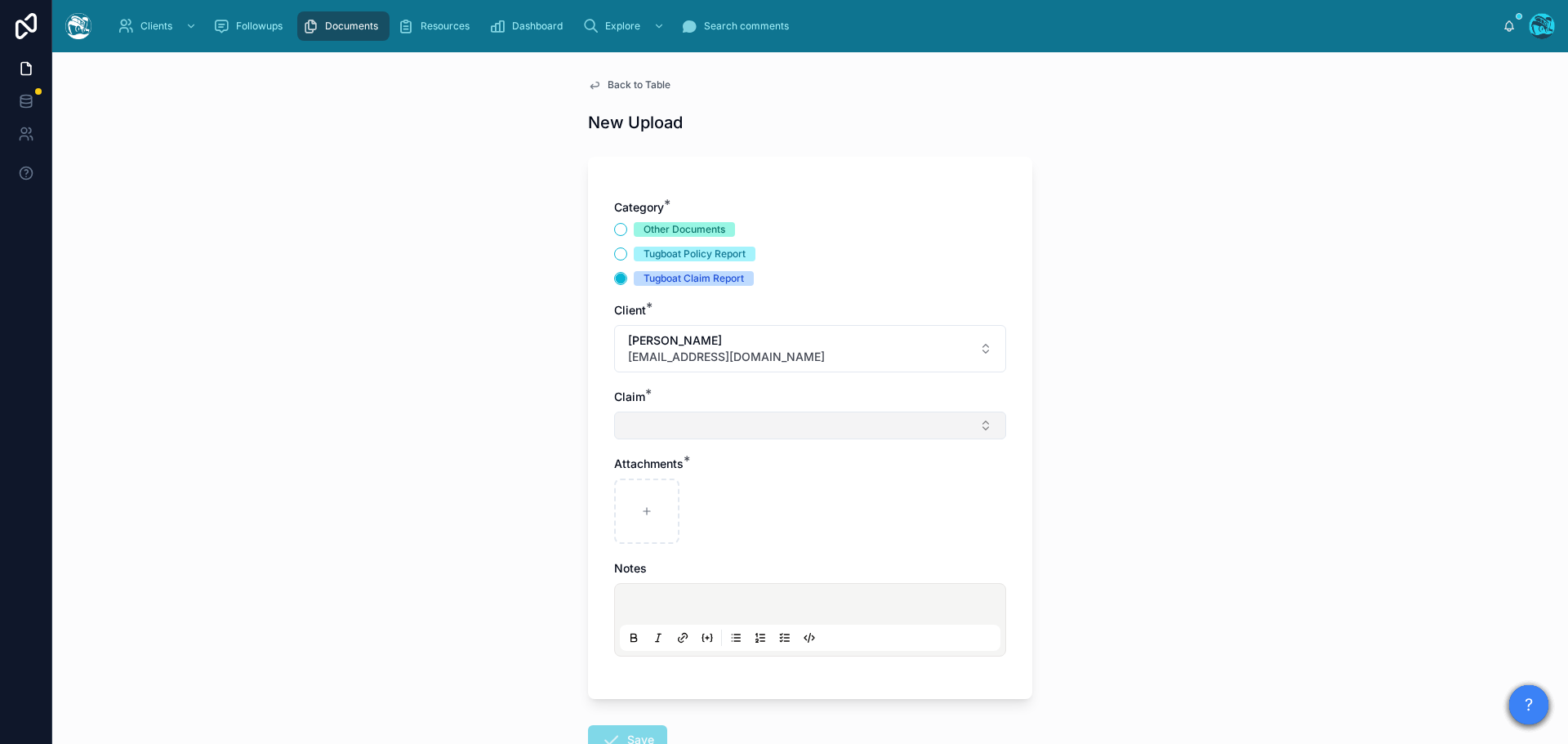
click at [644, 426] on button "Select Button" at bounding box center [810, 425] width 392 height 28
click at [646, 486] on span "[PERSON_NAME] Fire" at bounding box center [677, 489] width 116 height 17
click at [643, 508] on div at bounding box center [647, 514] width 65 height 65
type input "**********"
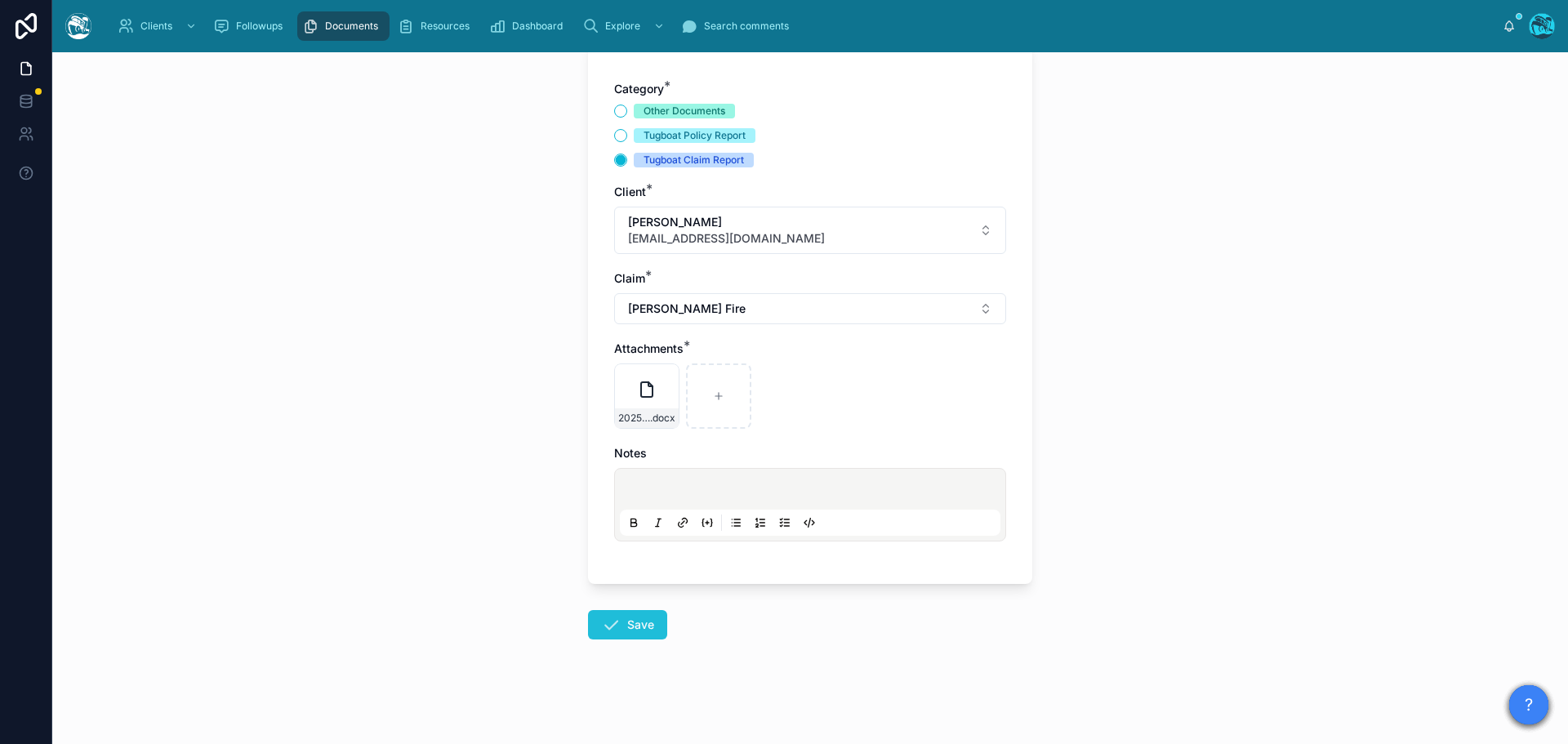
click at [622, 629] on button "Save" at bounding box center [627, 625] width 79 height 30
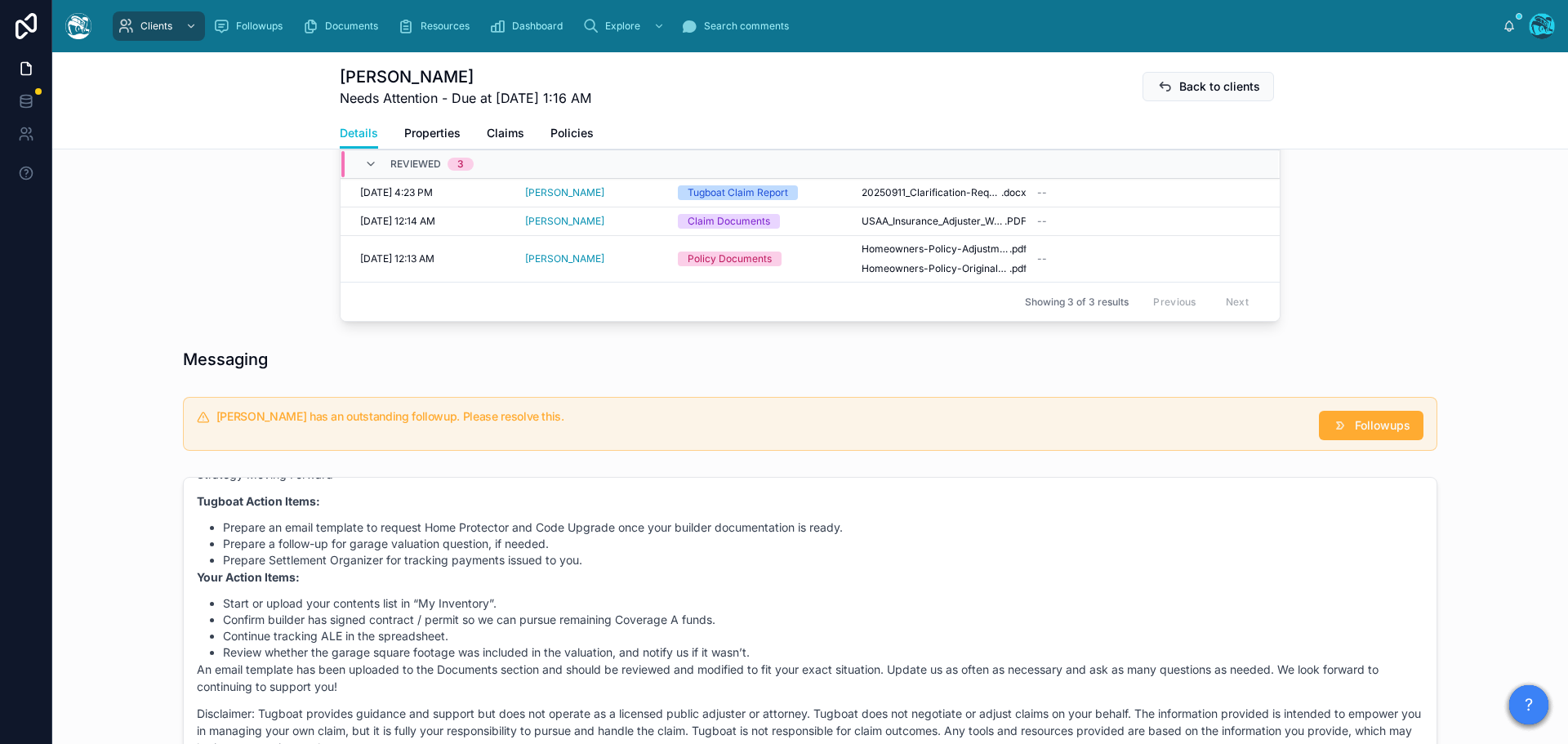
scroll to position [691, 0]
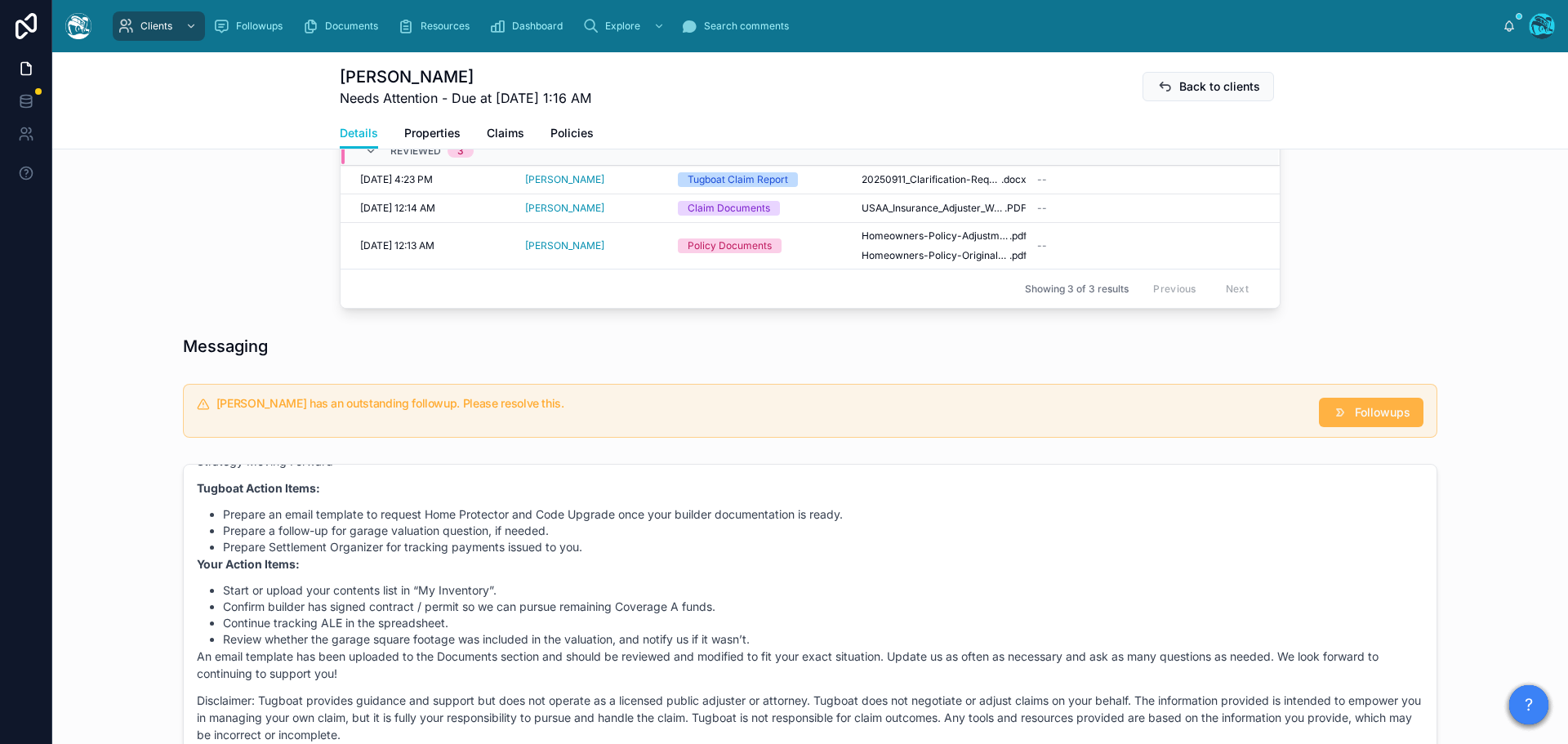
click at [1368, 420] on span "Followups" at bounding box center [1382, 412] width 55 height 17
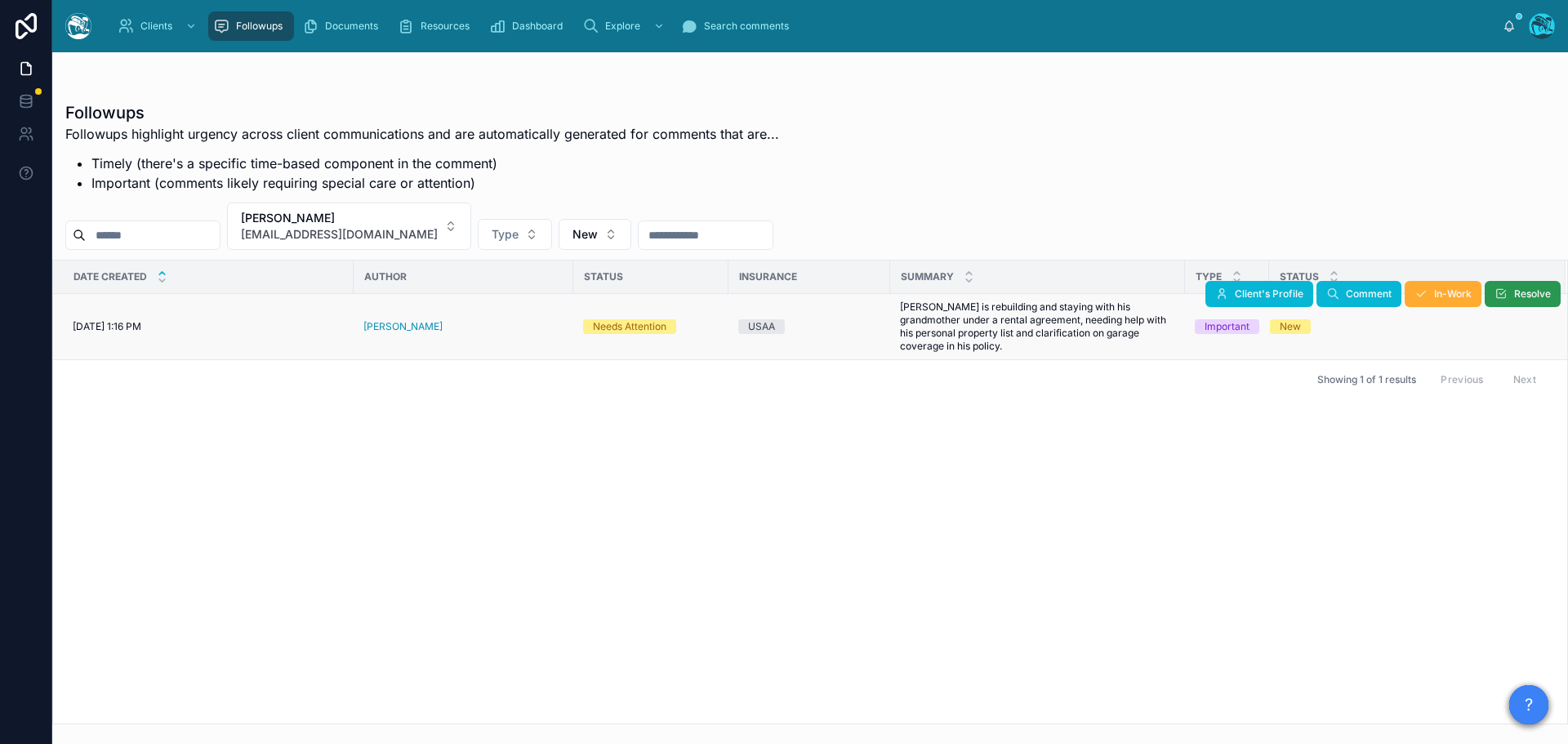
click at [1529, 294] on span "Resolve" at bounding box center [1532, 293] width 36 height 13
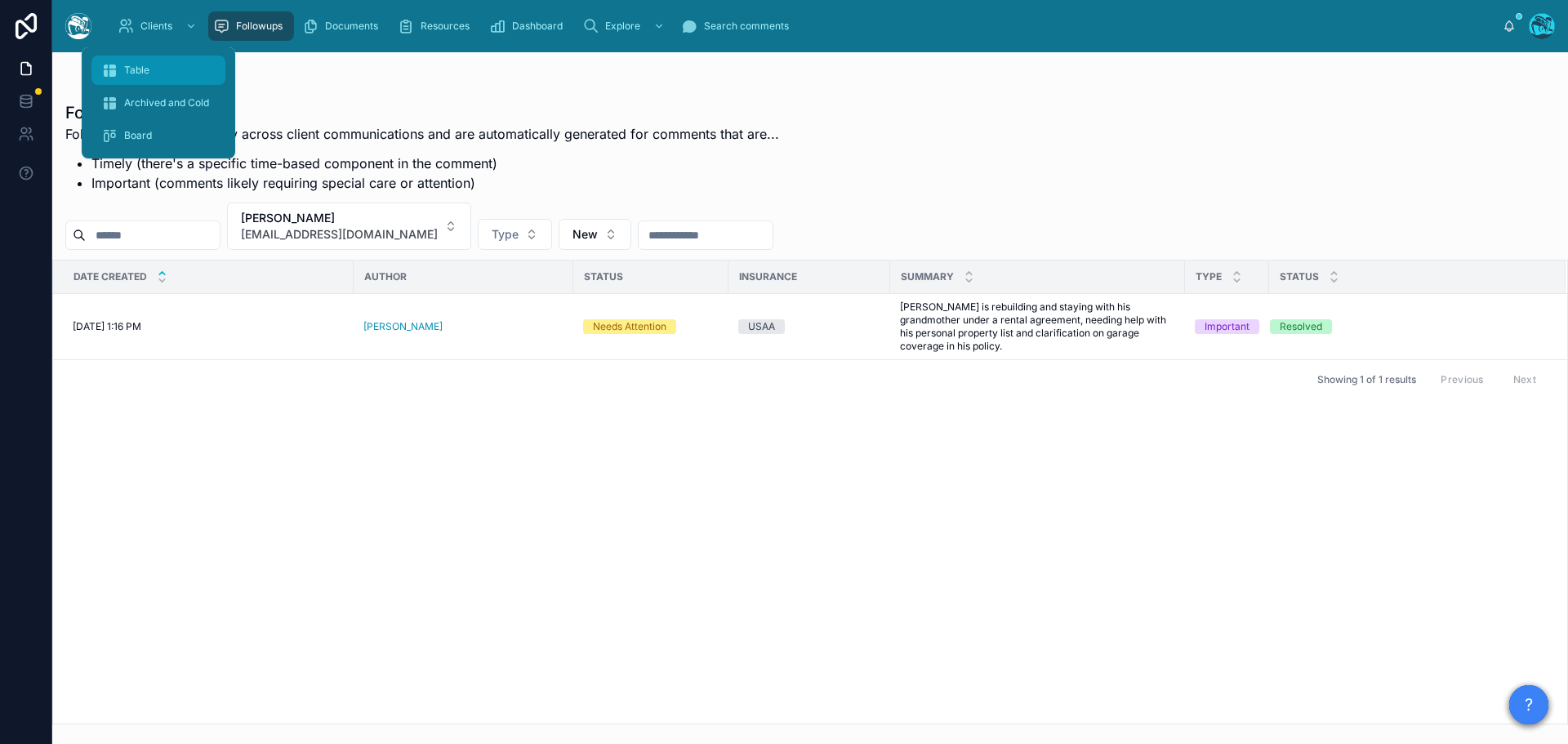
click at [131, 74] on span "Table" at bounding box center [137, 70] width 26 height 13
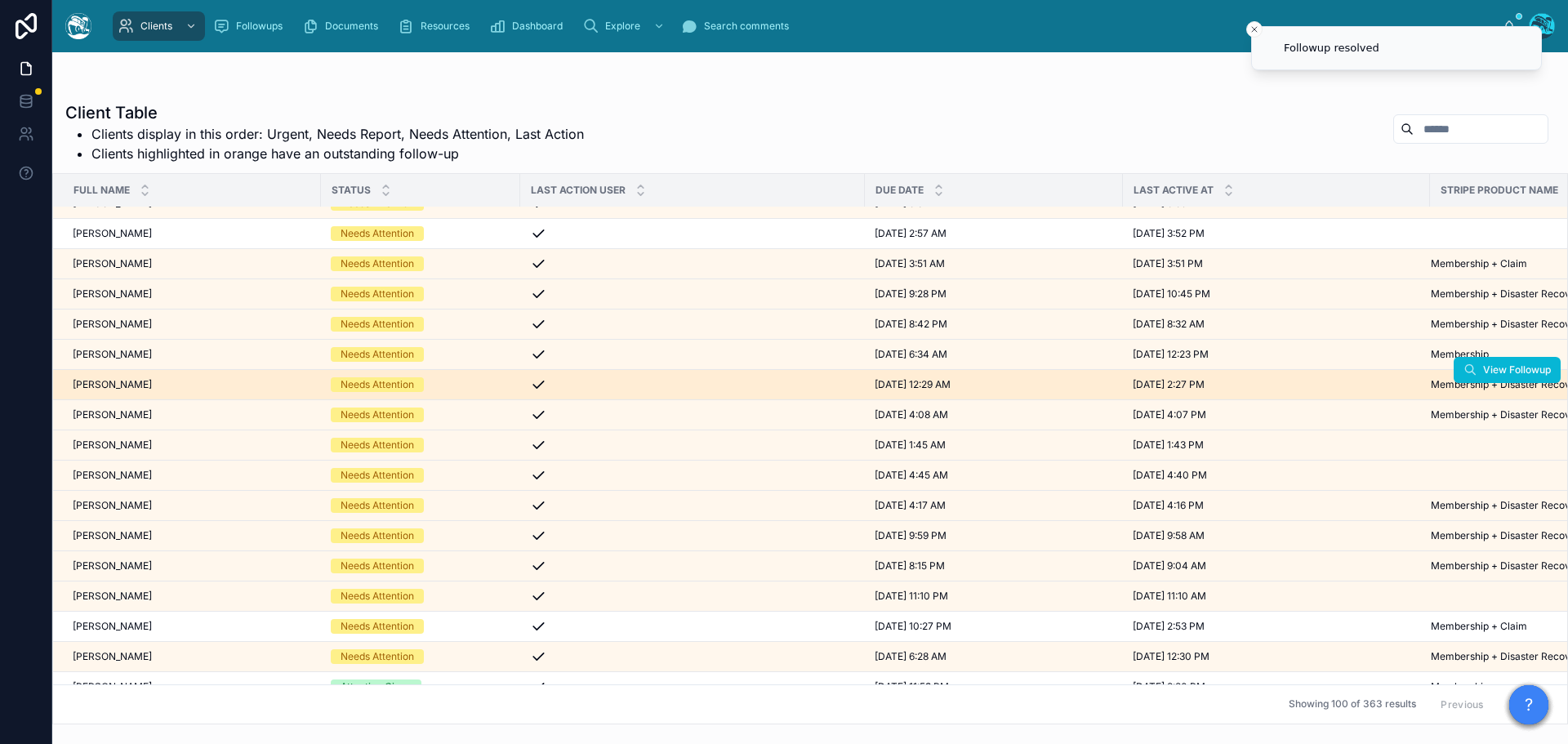
scroll to position [82, 0]
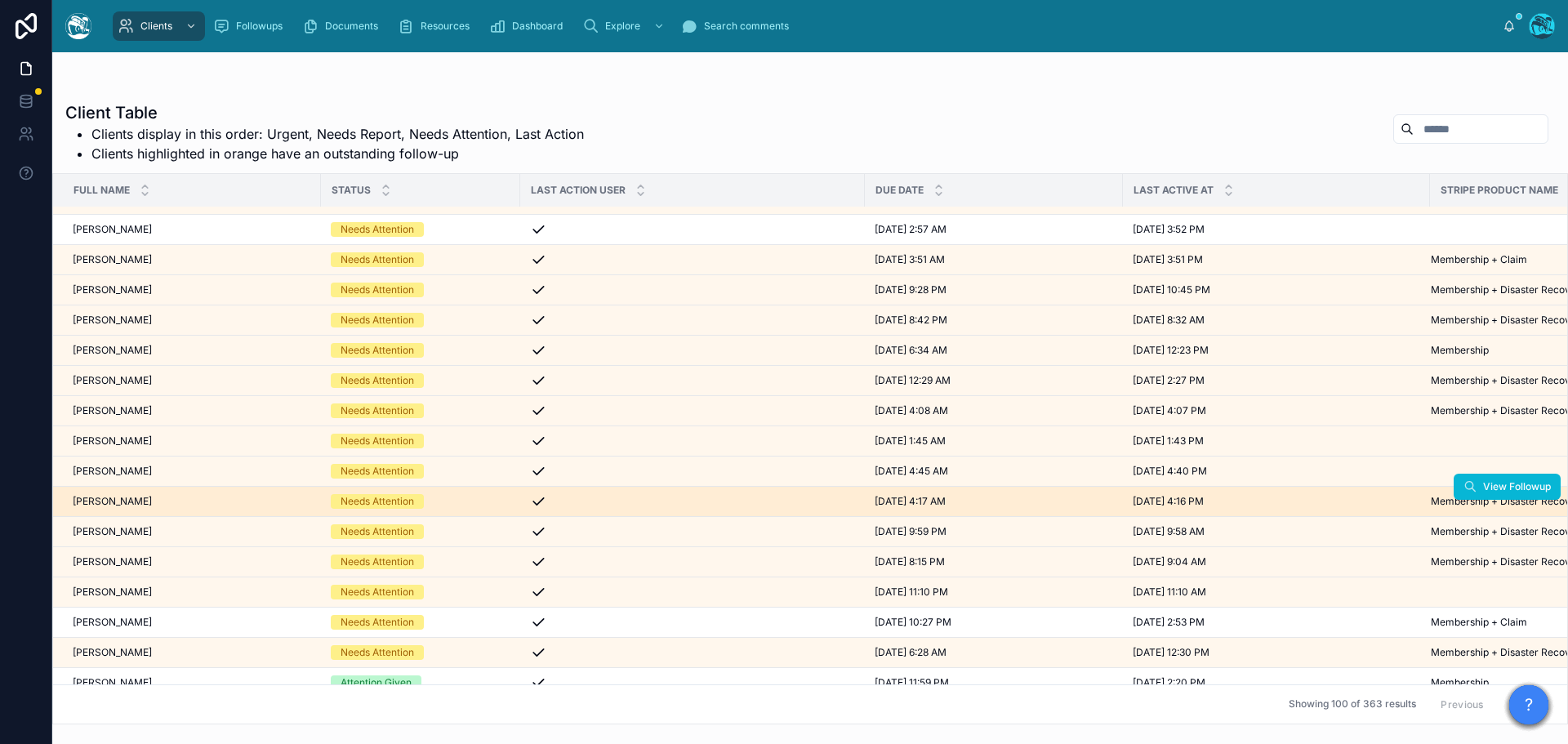
click at [145, 502] on div "Peter Willis Peter Willis" at bounding box center [192, 501] width 239 height 13
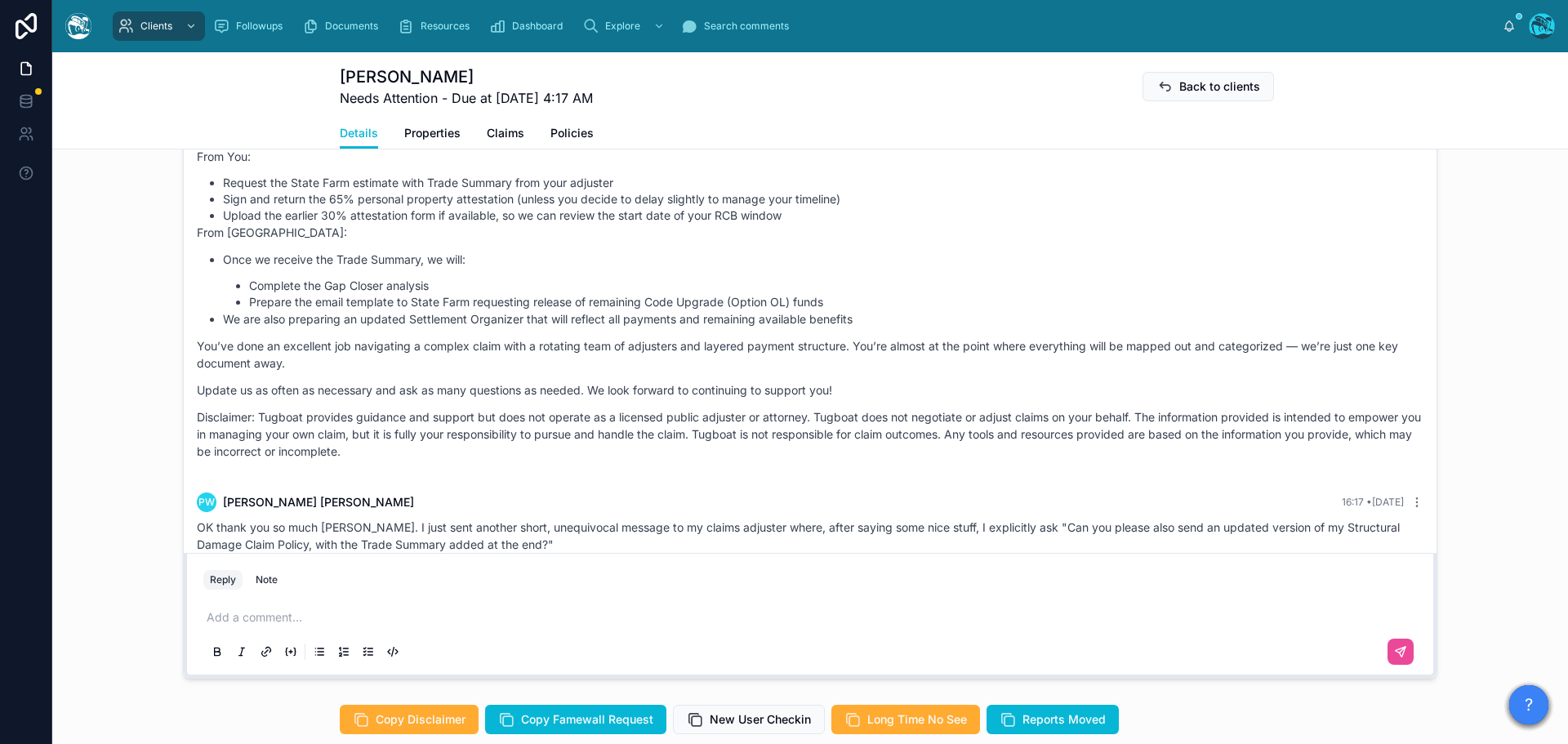
scroll to position [2665, 0]
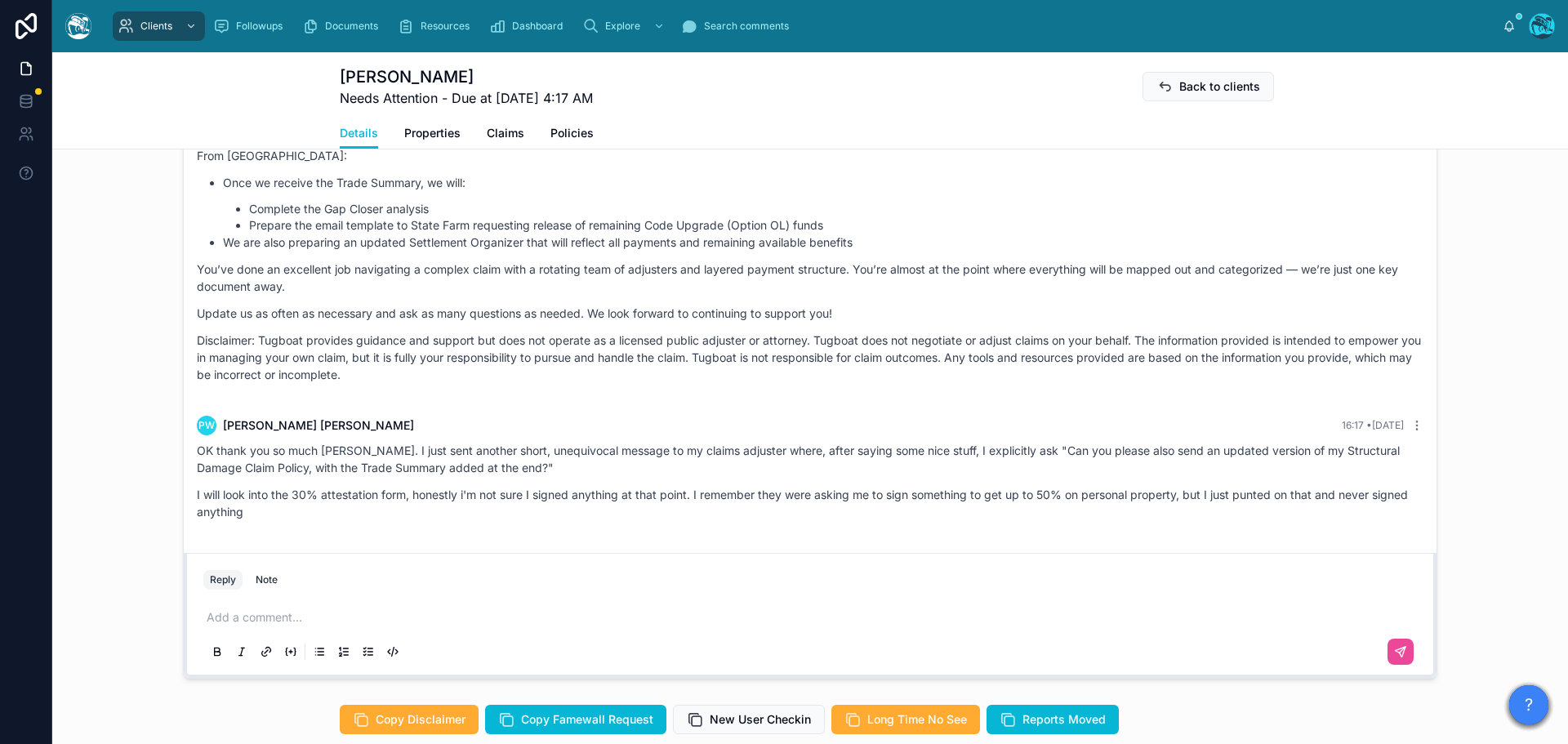
click at [242, 616] on p at bounding box center [813, 618] width 1213 height 17
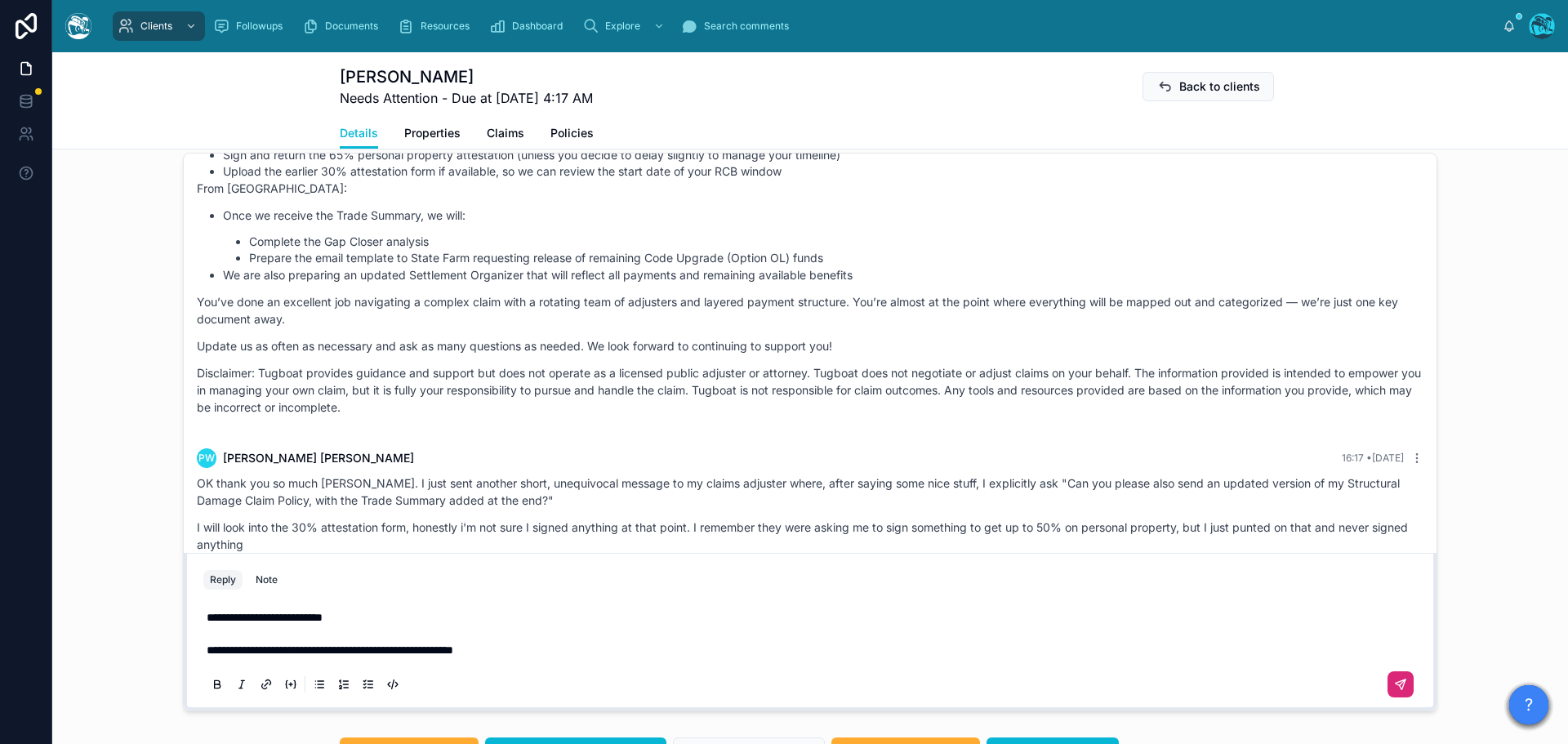
click at [1397, 684] on icon at bounding box center [1400, 685] width 10 height 10
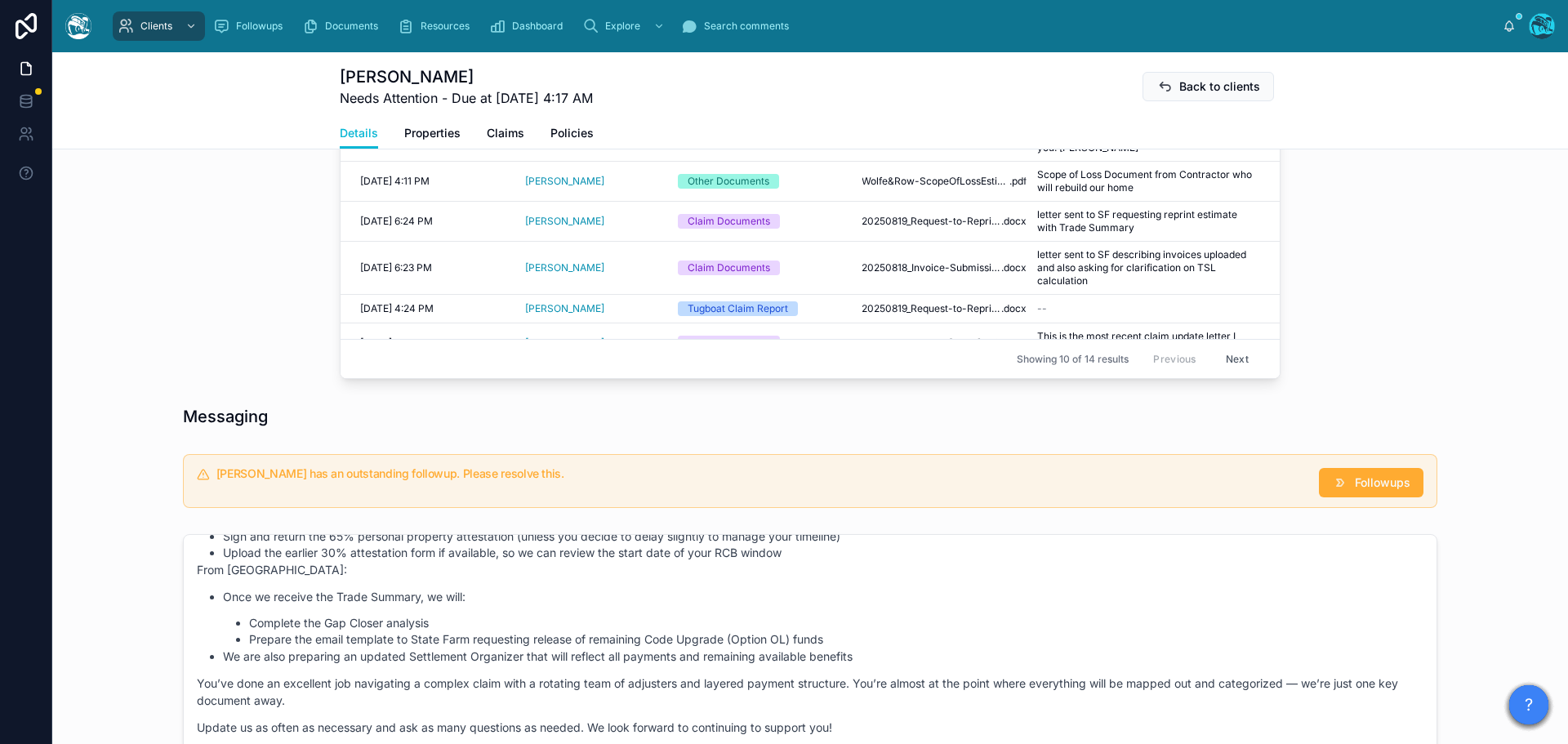
scroll to position [1023, 0]
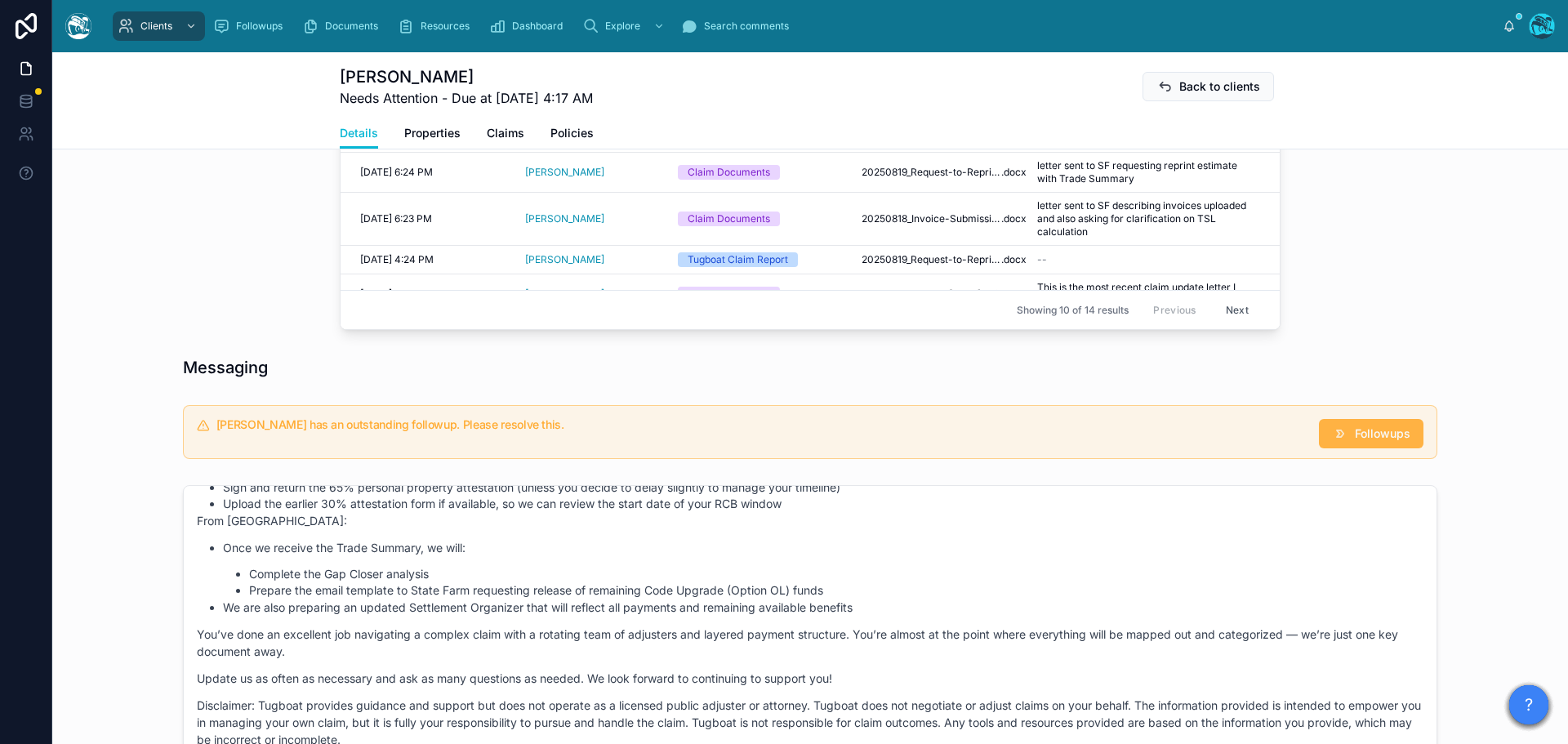
click at [1376, 432] on span "Followups" at bounding box center [1382, 433] width 55 height 17
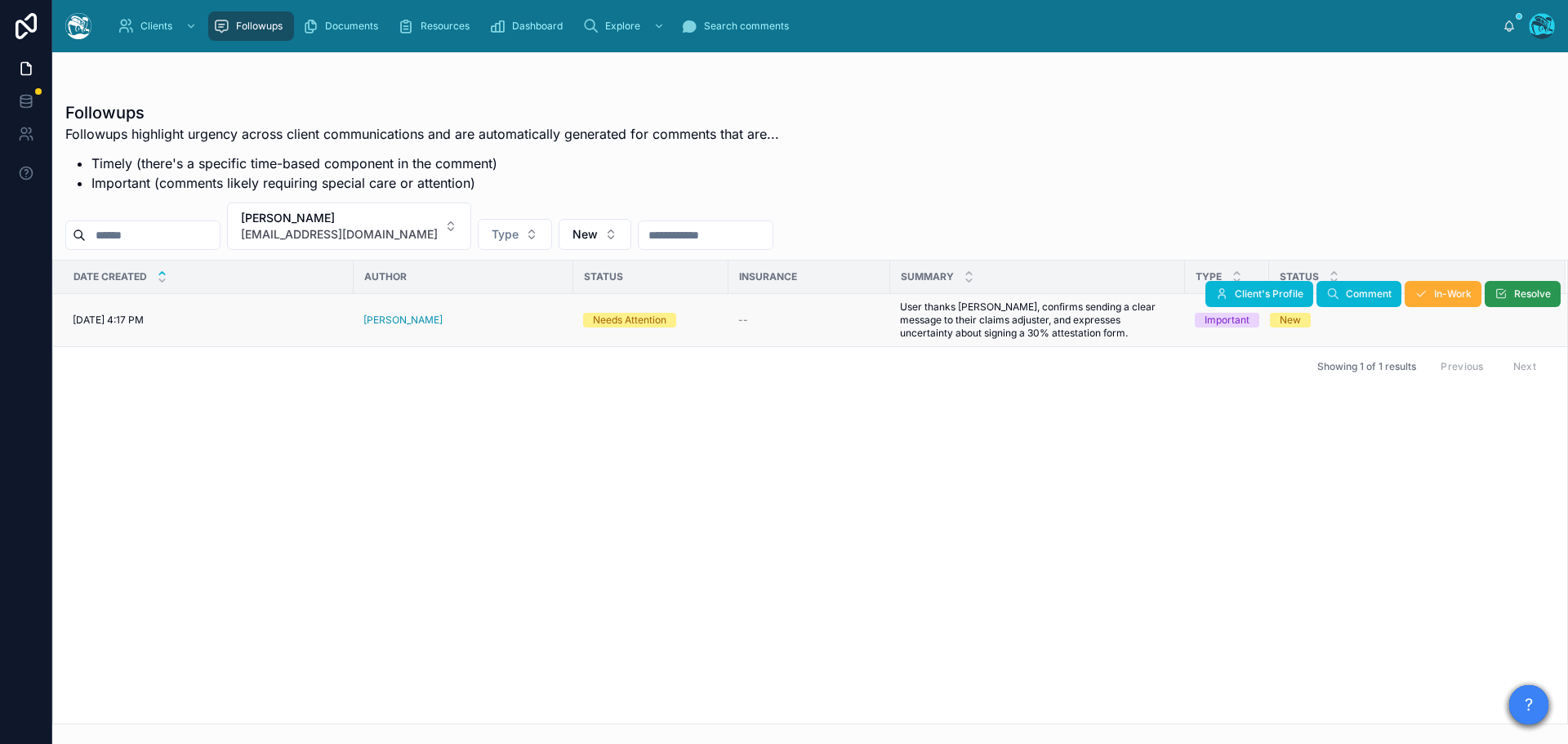
click at [1509, 295] on button "Resolve" at bounding box center [1522, 294] width 76 height 26
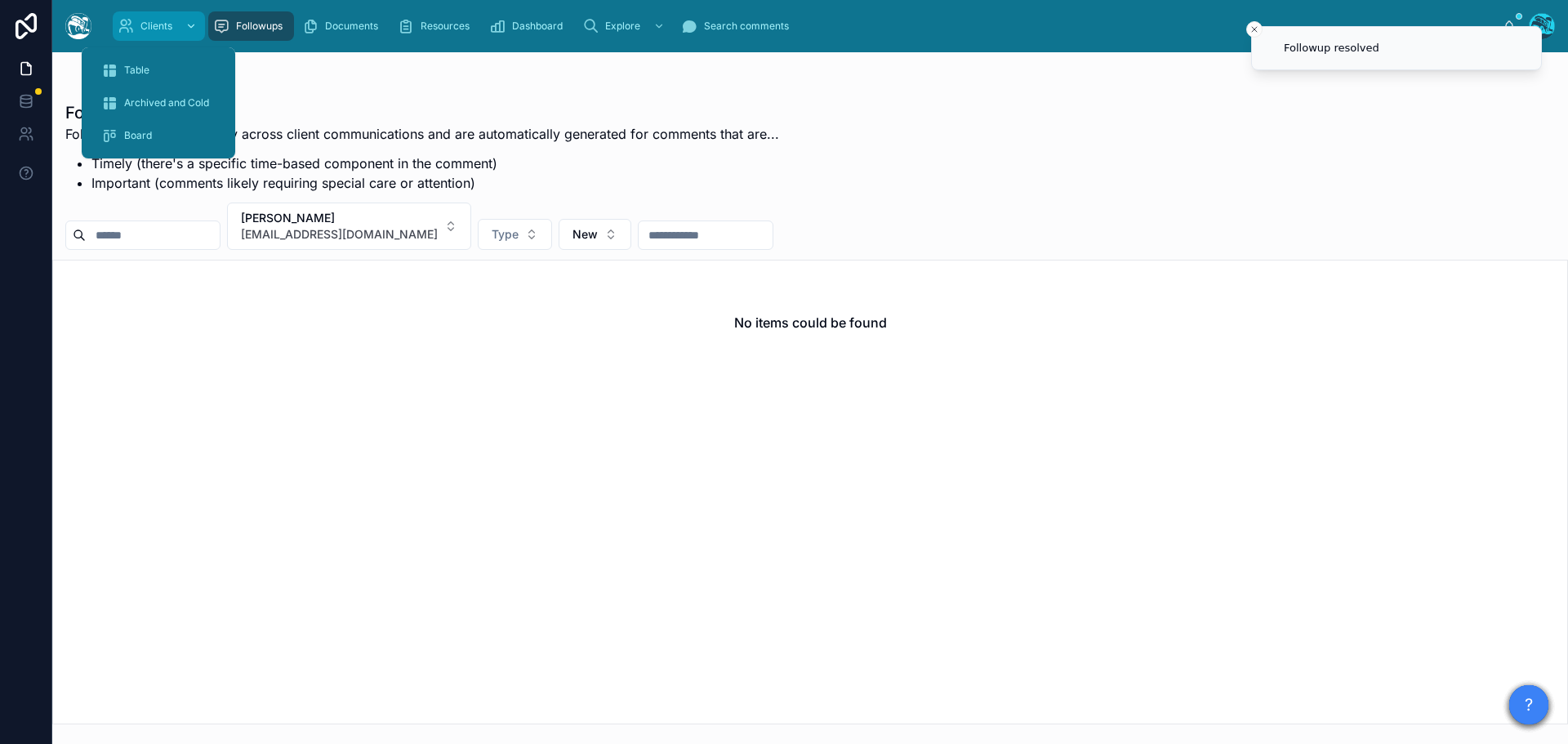
click at [139, 24] on div "Clients" at bounding box center [159, 26] width 83 height 26
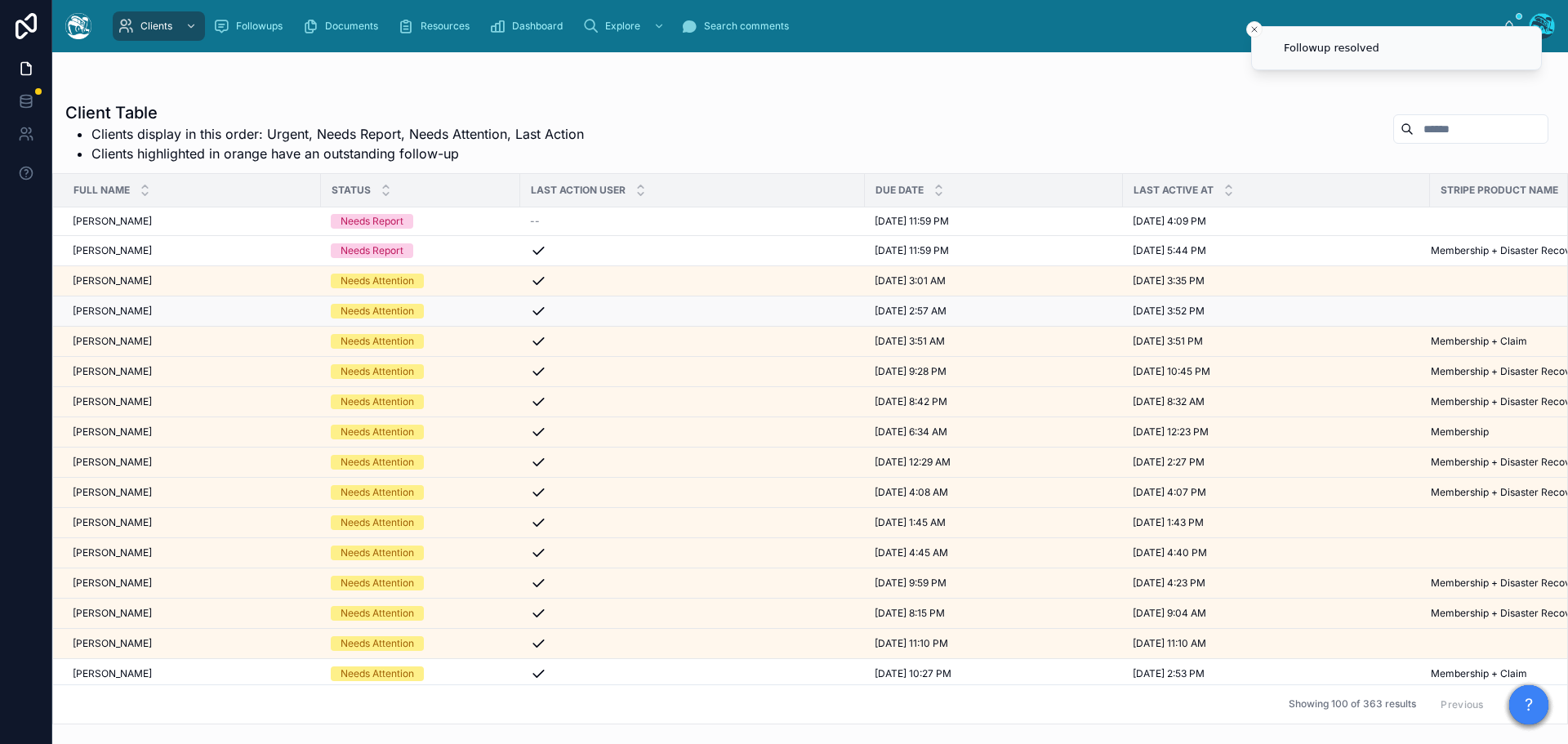
click at [178, 312] on div "[PERSON_NAME] [PERSON_NAME]" at bounding box center [192, 311] width 239 height 13
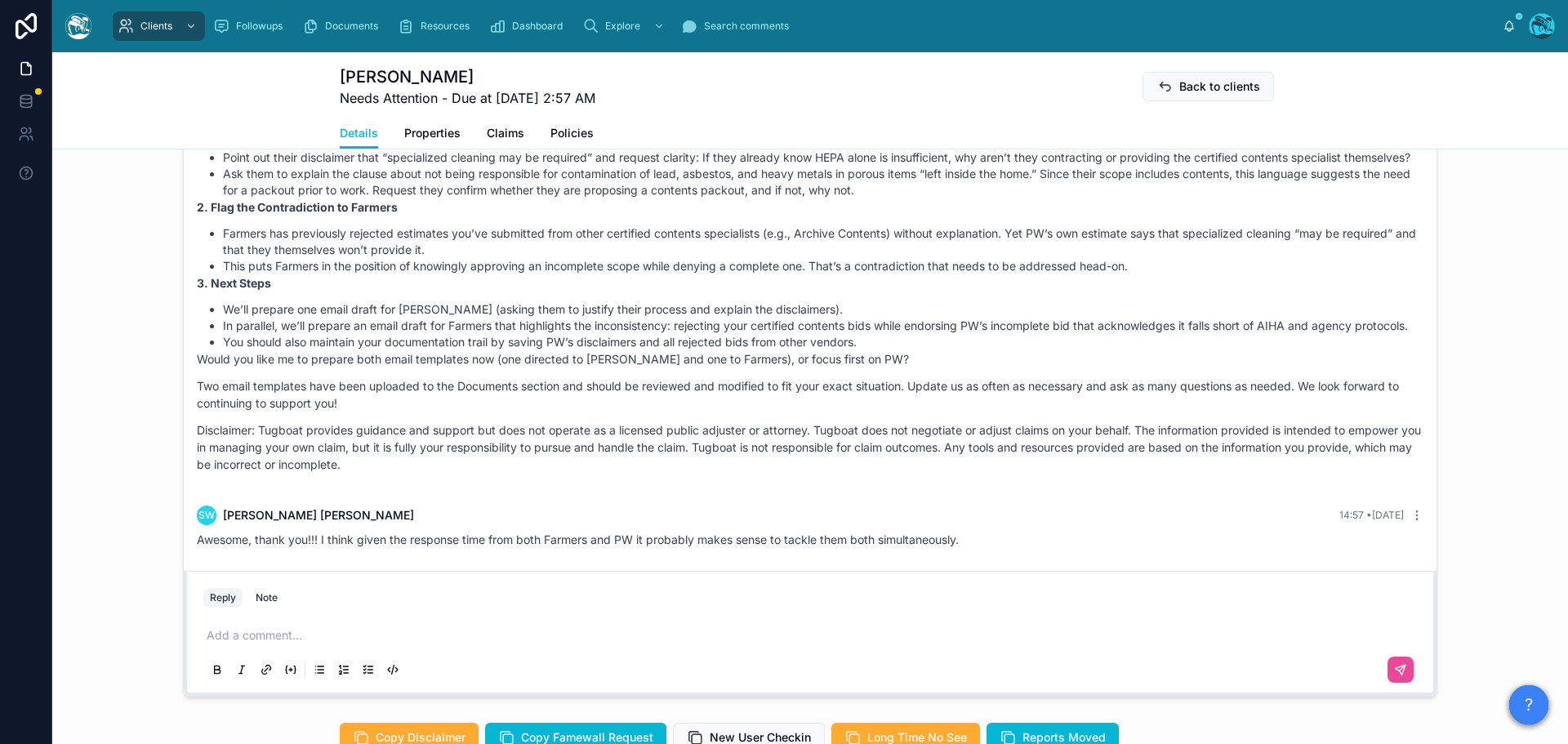
scroll to position [6457, 0]
click at [242, 643] on p at bounding box center [813, 635] width 1213 height 17
drag, startPoint x: 281, startPoint y: 647, endPoint x: 192, endPoint y: 650, distance: 89.1
click at [193, 650] on div "**********" at bounding box center [810, 651] width 1233 height 82
click at [1393, 676] on icon at bounding box center [1399, 669] width 13 height 13
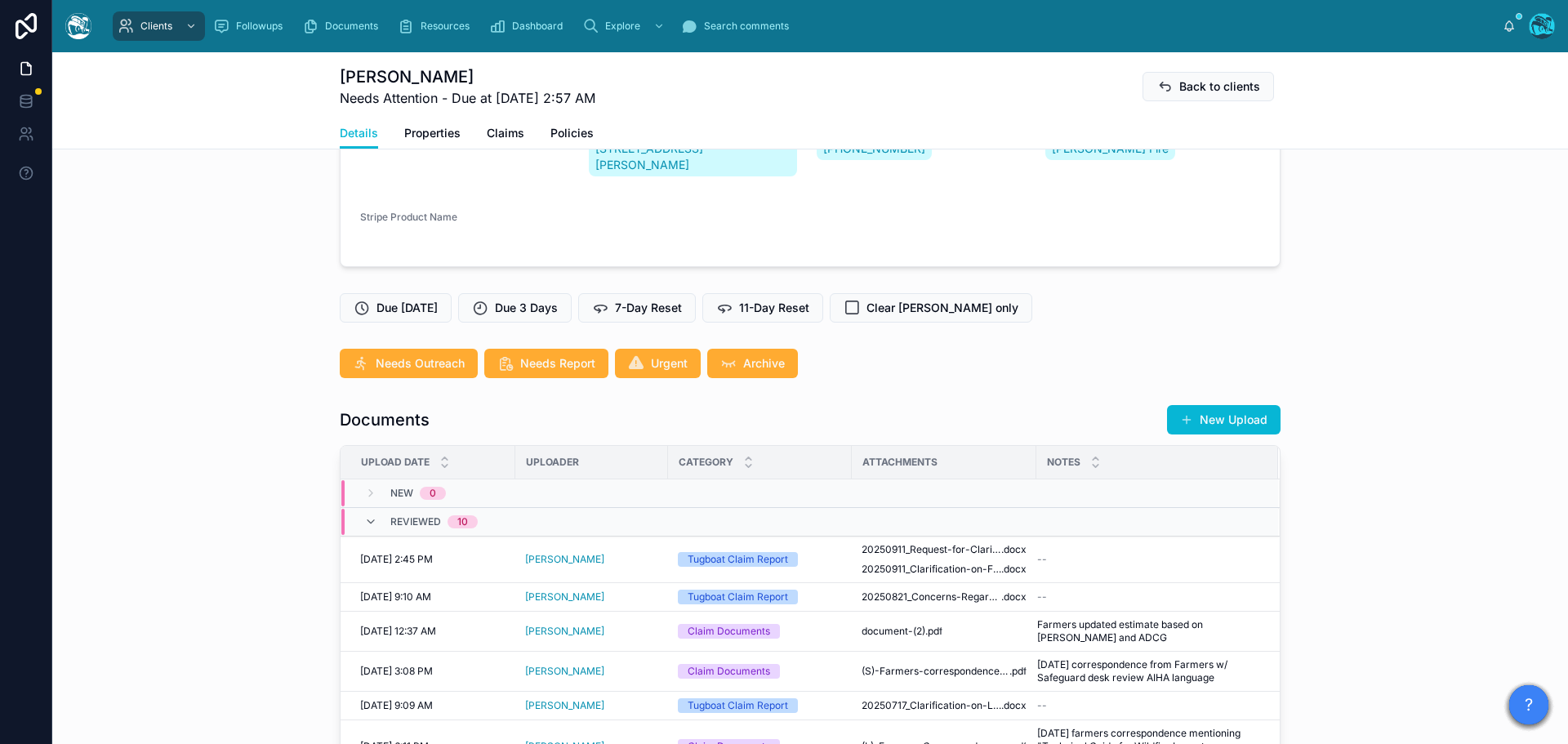
scroll to position [156, 0]
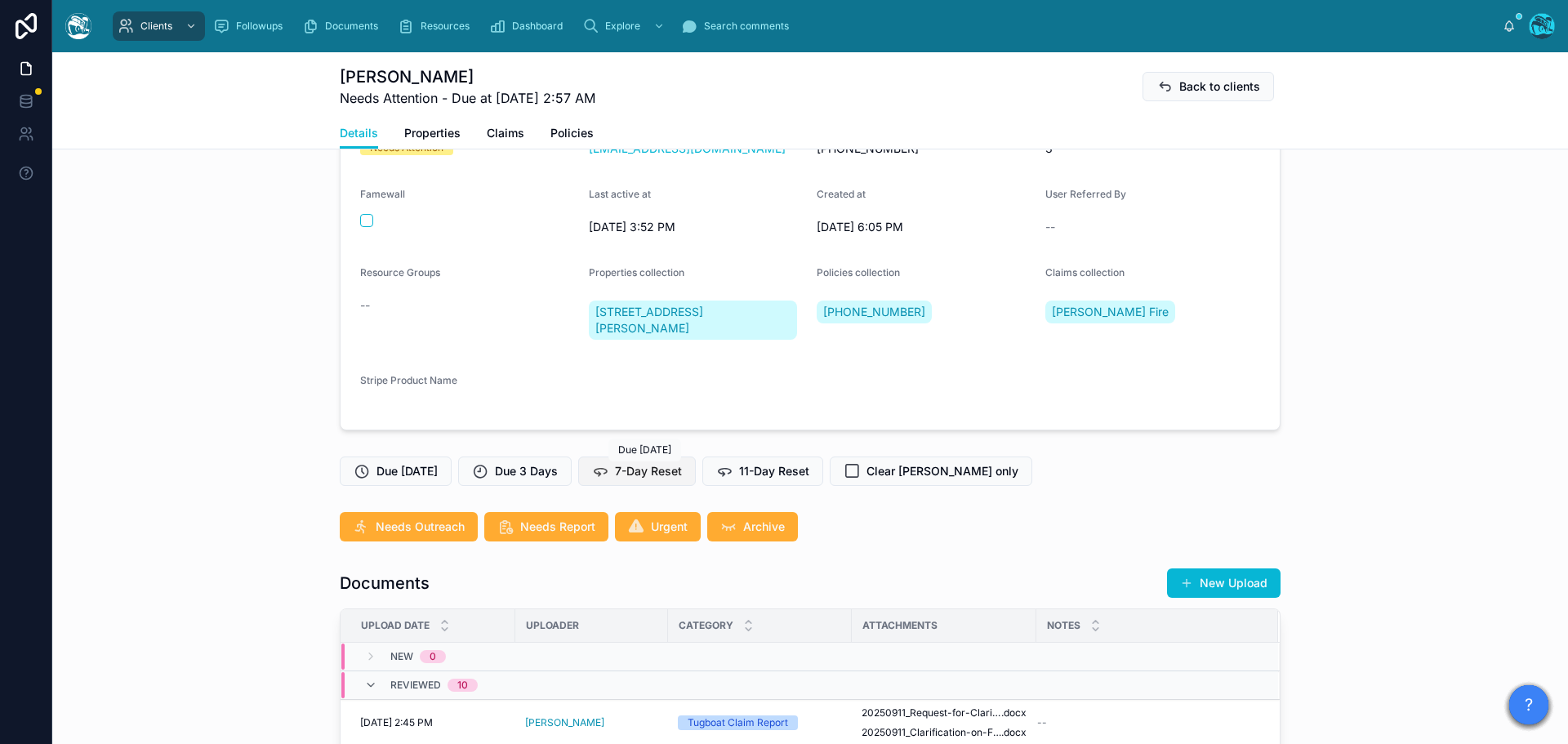
click at [663, 464] on div "Clients Followups Documents Resources Dashboard Explore Search comments Rachel …" at bounding box center [810, 372] width 1516 height 744
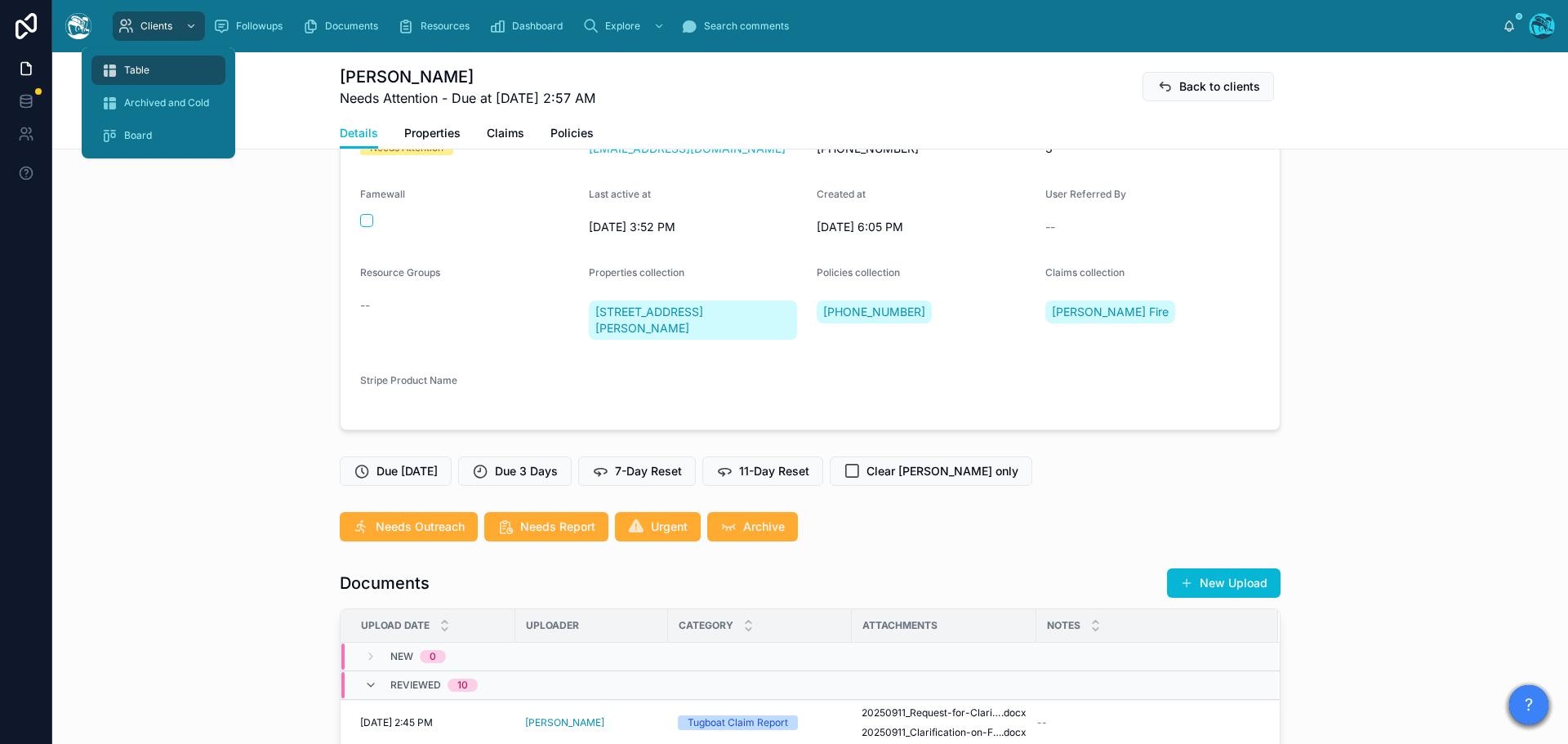
click at [137, 65] on span "Table" at bounding box center [137, 70] width 26 height 13
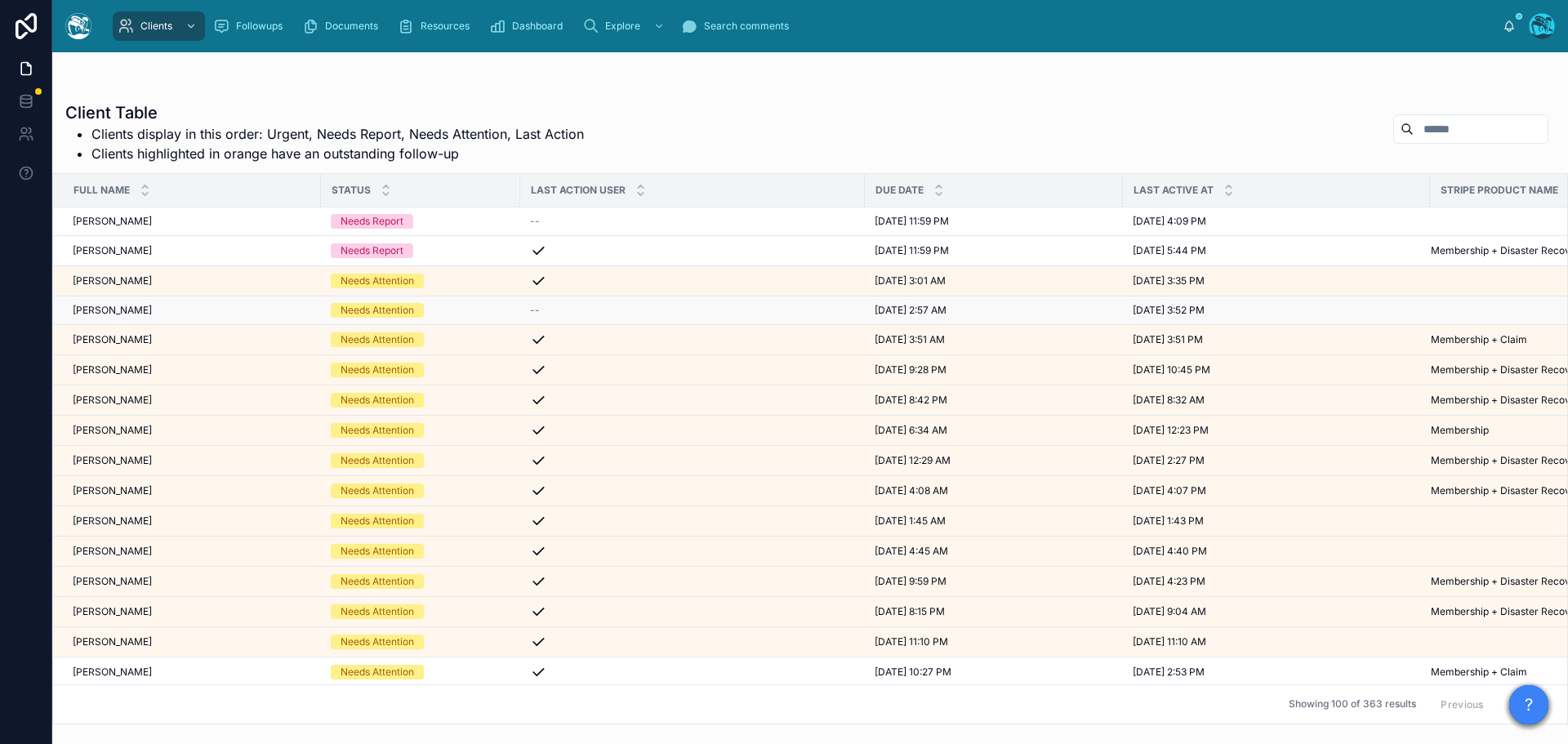
click at [191, 309] on div "[PERSON_NAME] [PERSON_NAME]" at bounding box center [192, 310] width 239 height 13
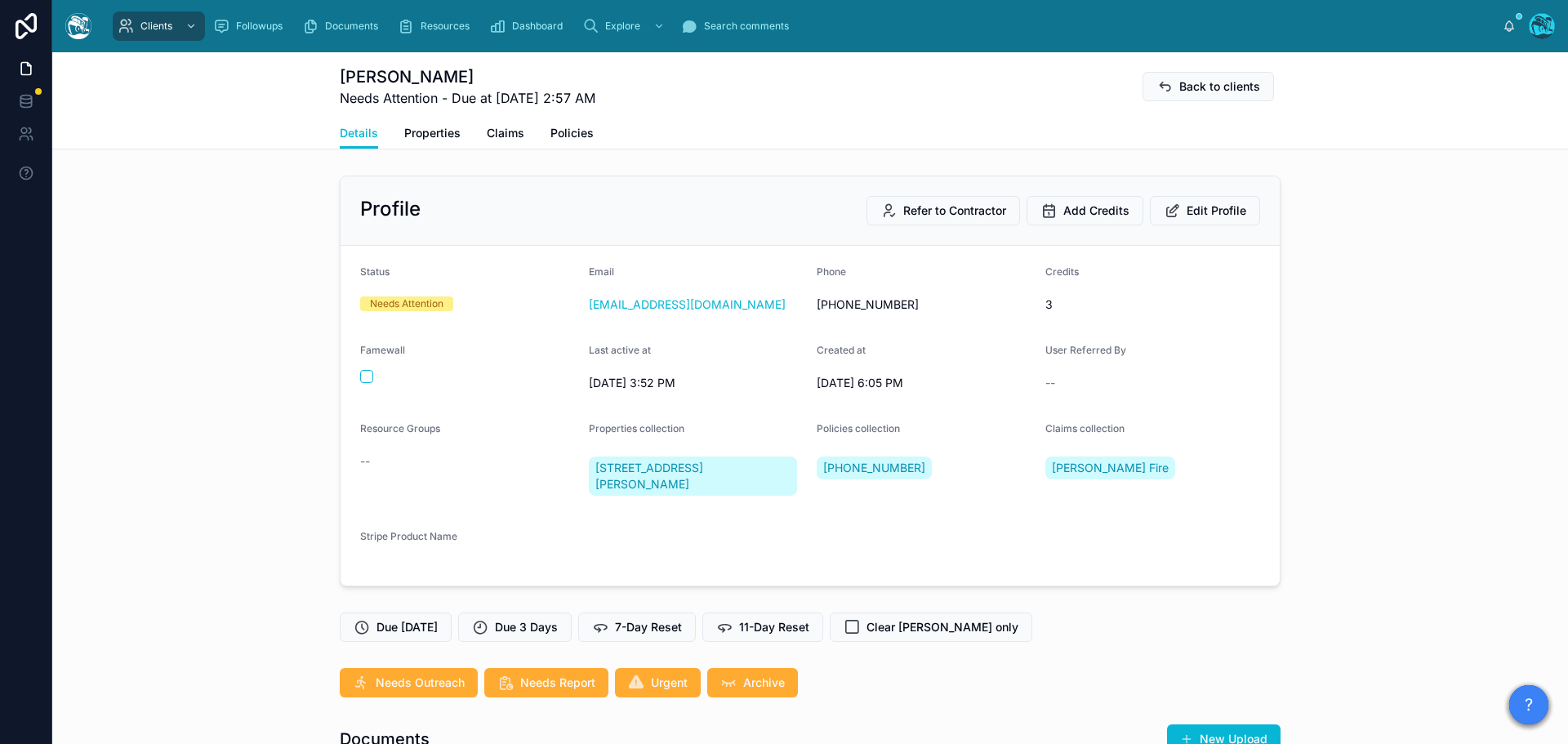
scroll to position [6391, 0]
click at [651, 628] on span "7-Day Reset" at bounding box center [648, 628] width 67 height 17
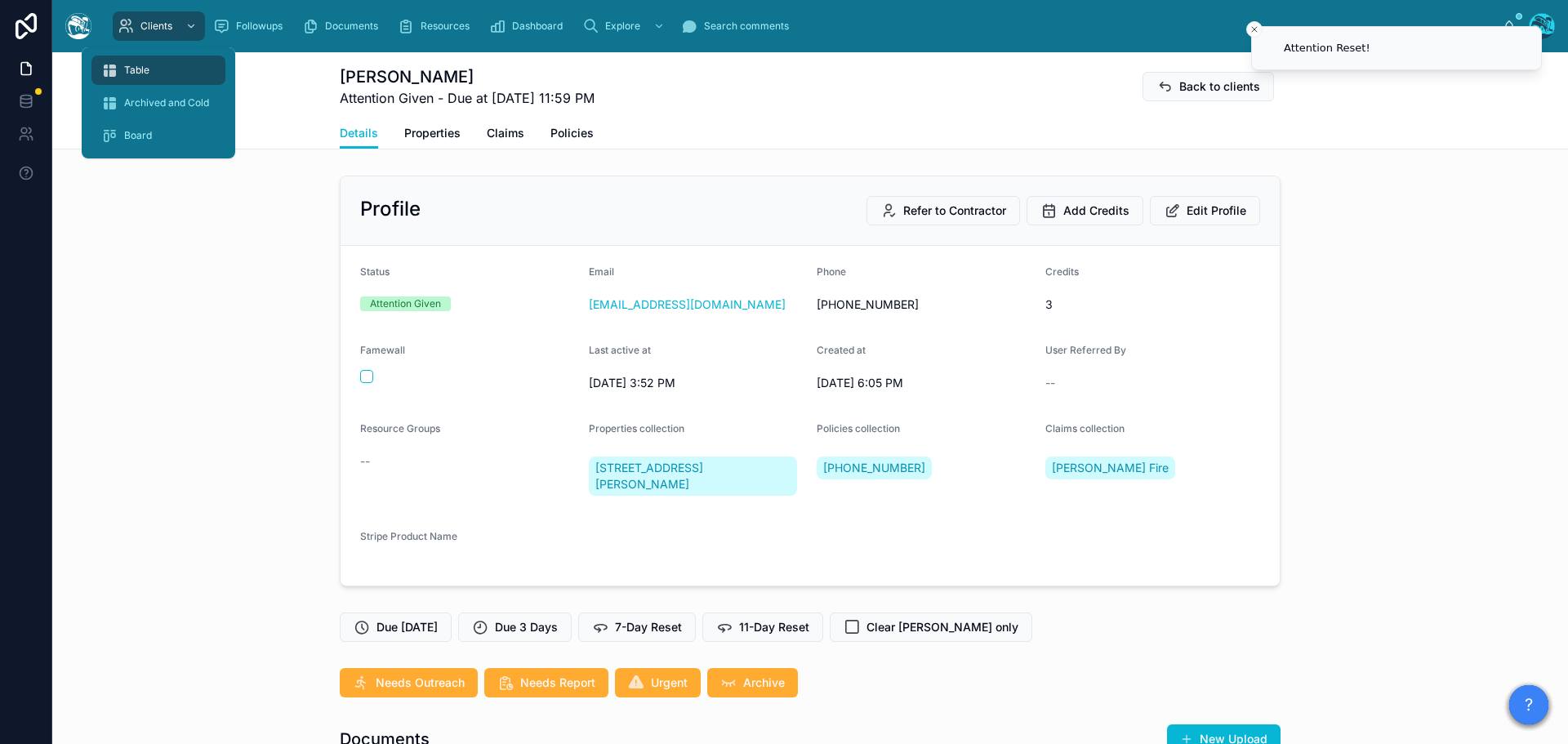
click at [133, 66] on span "Table" at bounding box center [137, 70] width 26 height 13
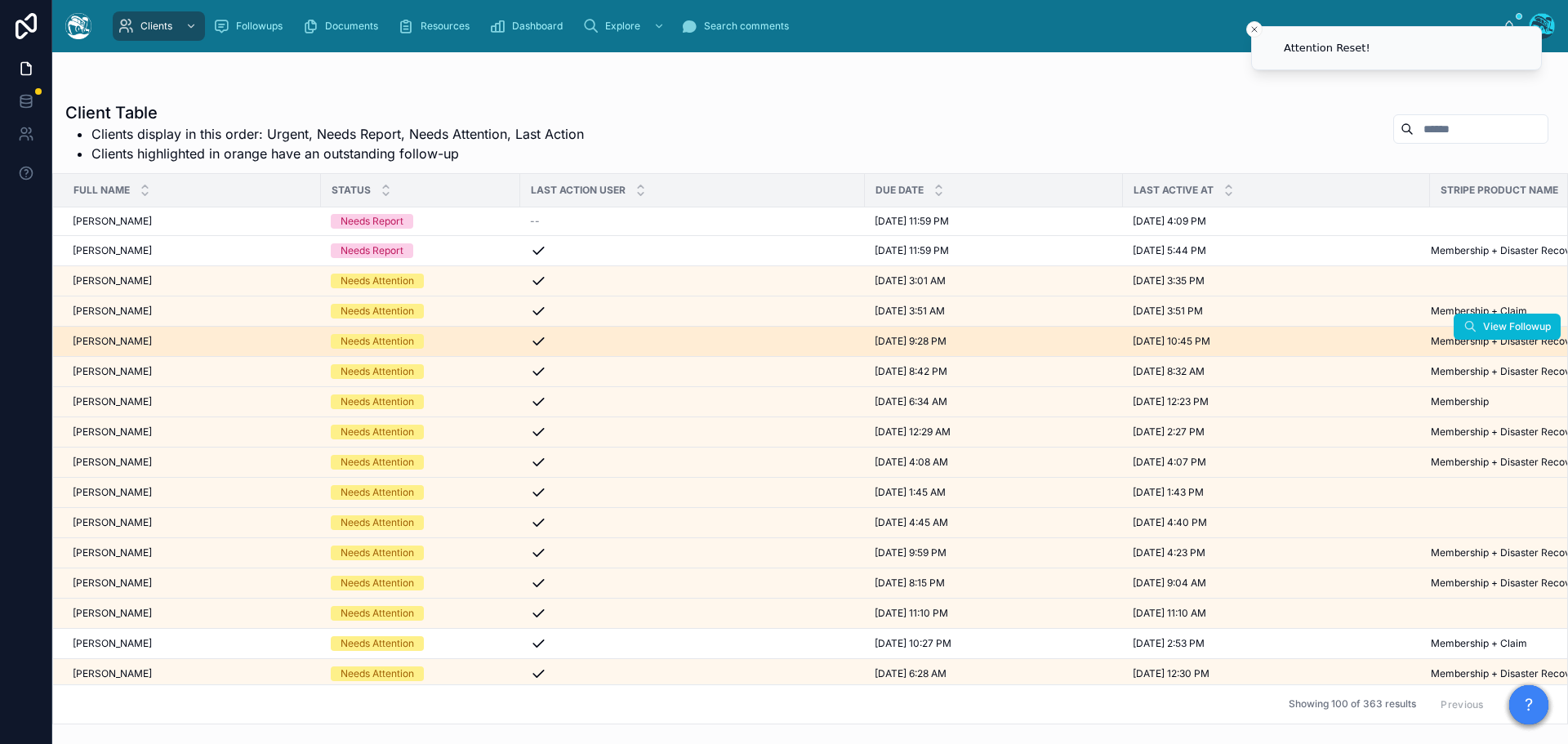
scroll to position [82, 0]
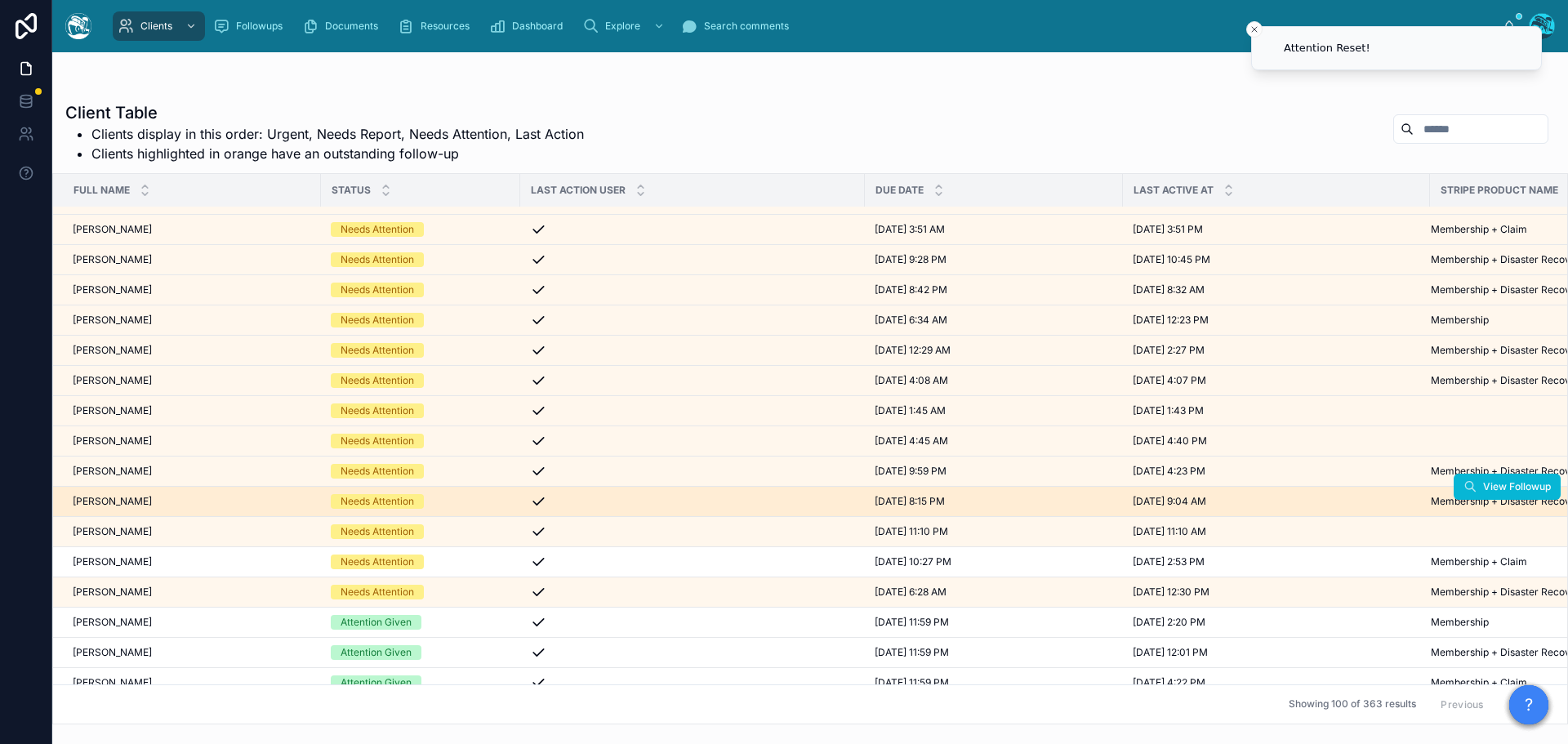
click at [182, 501] on div "Kara Nightingale Kara Nightingale" at bounding box center [192, 501] width 239 height 13
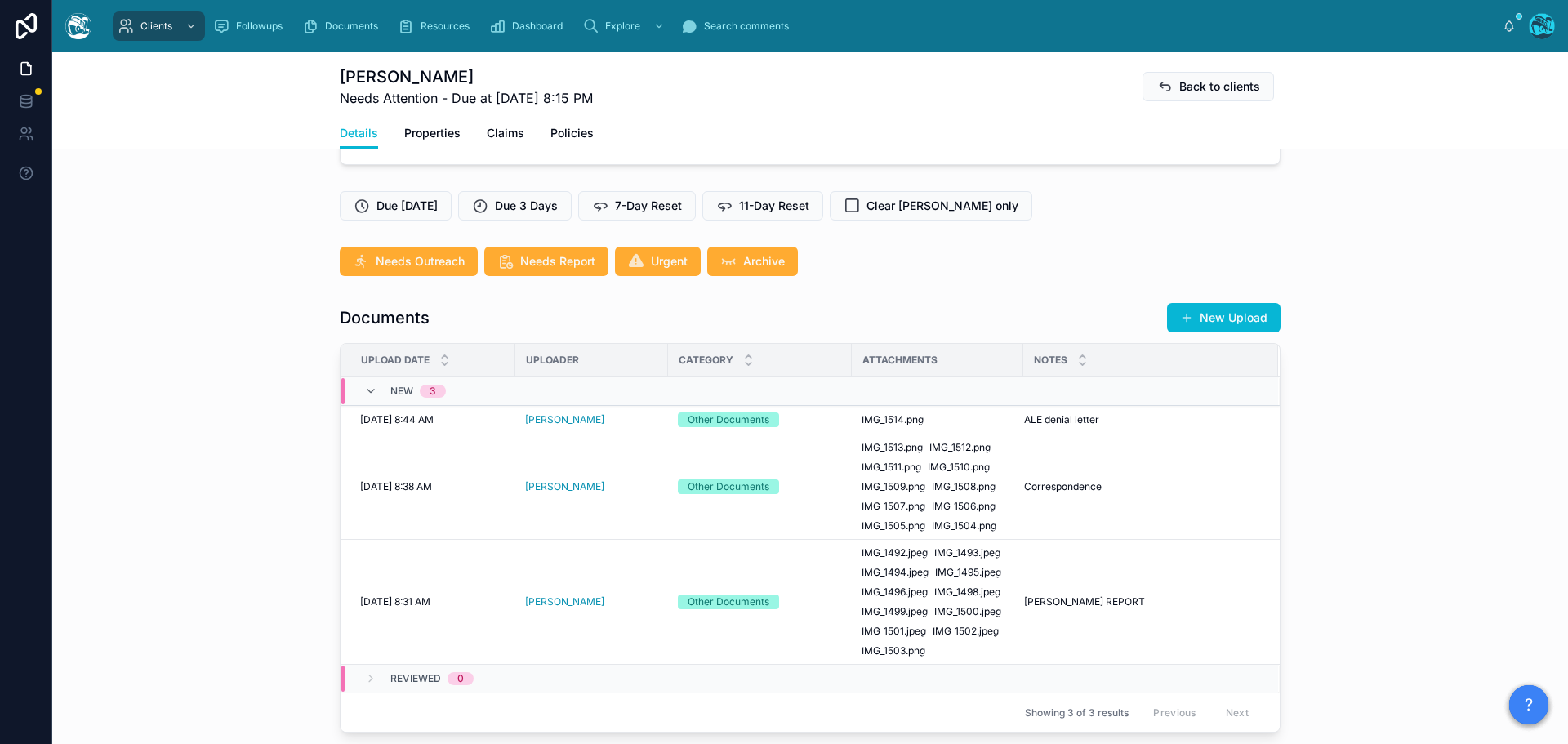
scroll to position [490, 0]
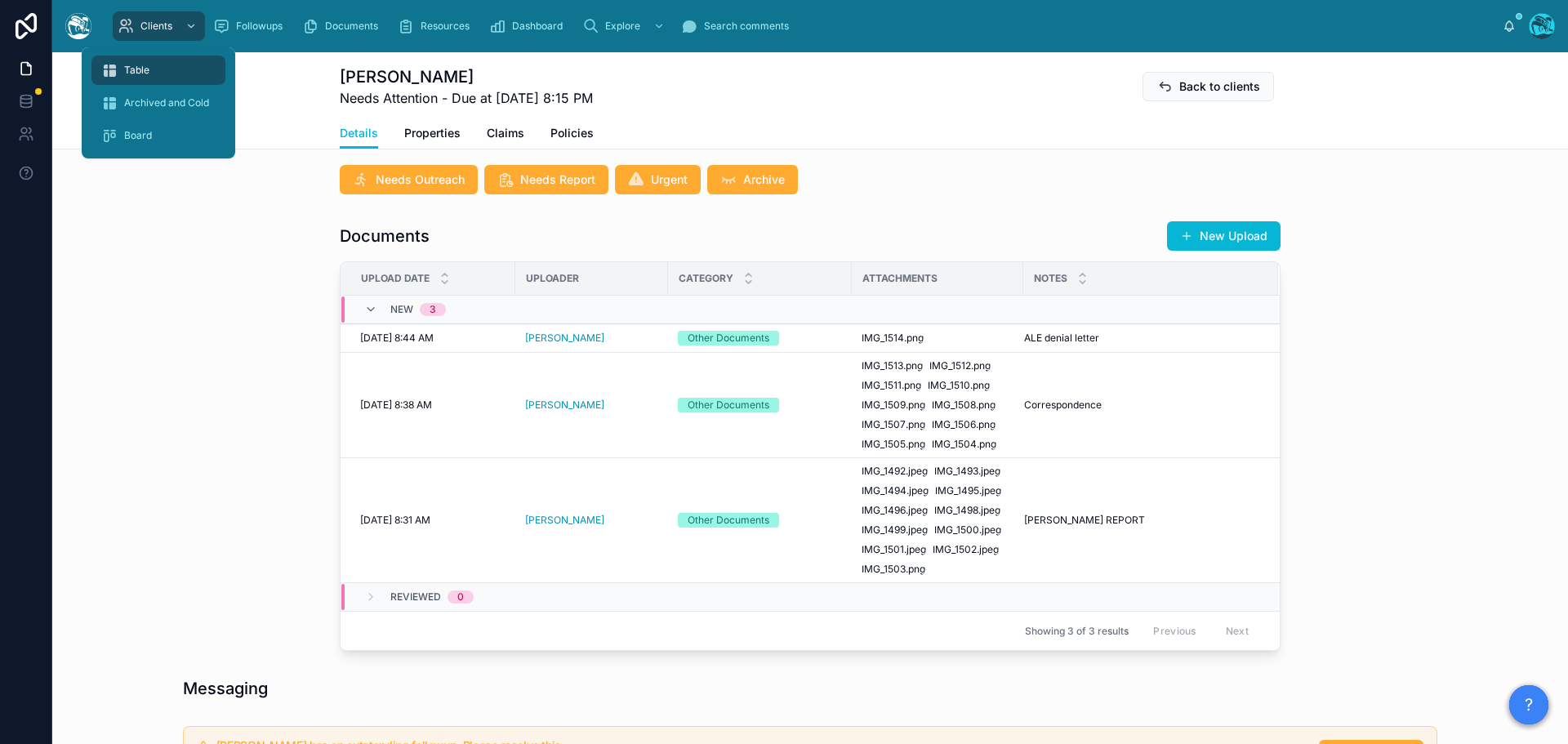
click at [135, 70] on span "Table" at bounding box center [137, 70] width 26 height 13
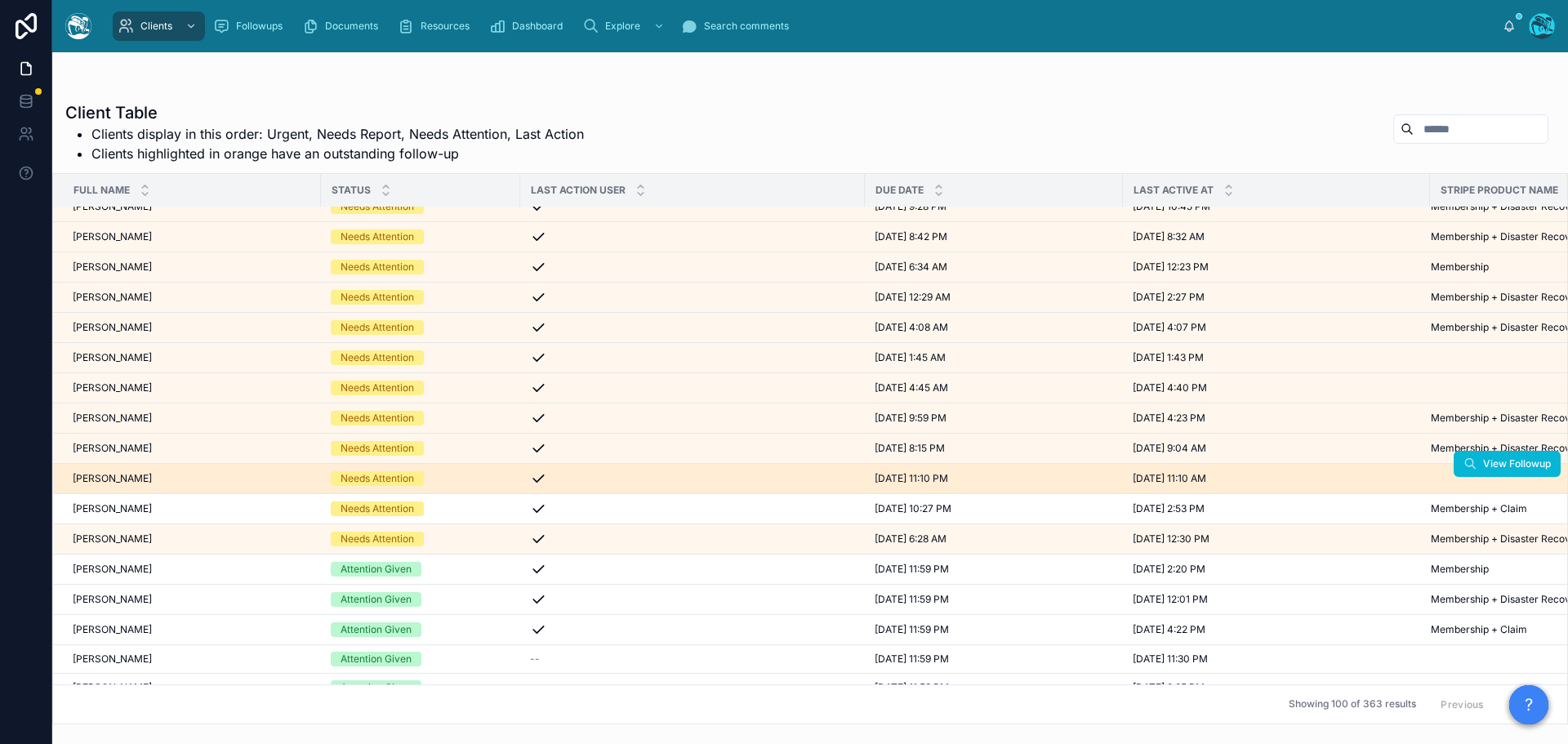
scroll to position [164, 0]
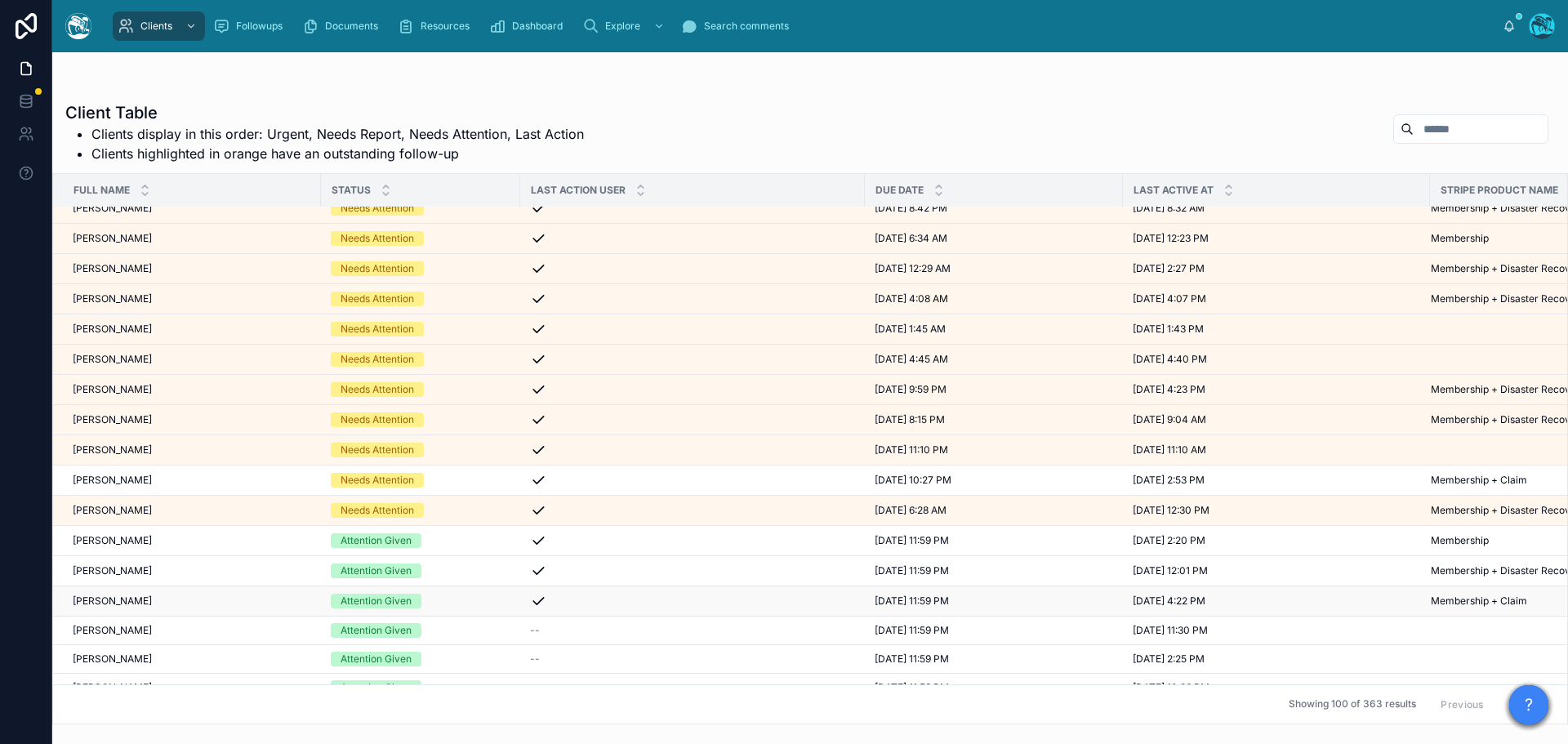
click at [178, 598] on div "Nicholas Tobey Nicholas Tobey" at bounding box center [192, 601] width 239 height 13
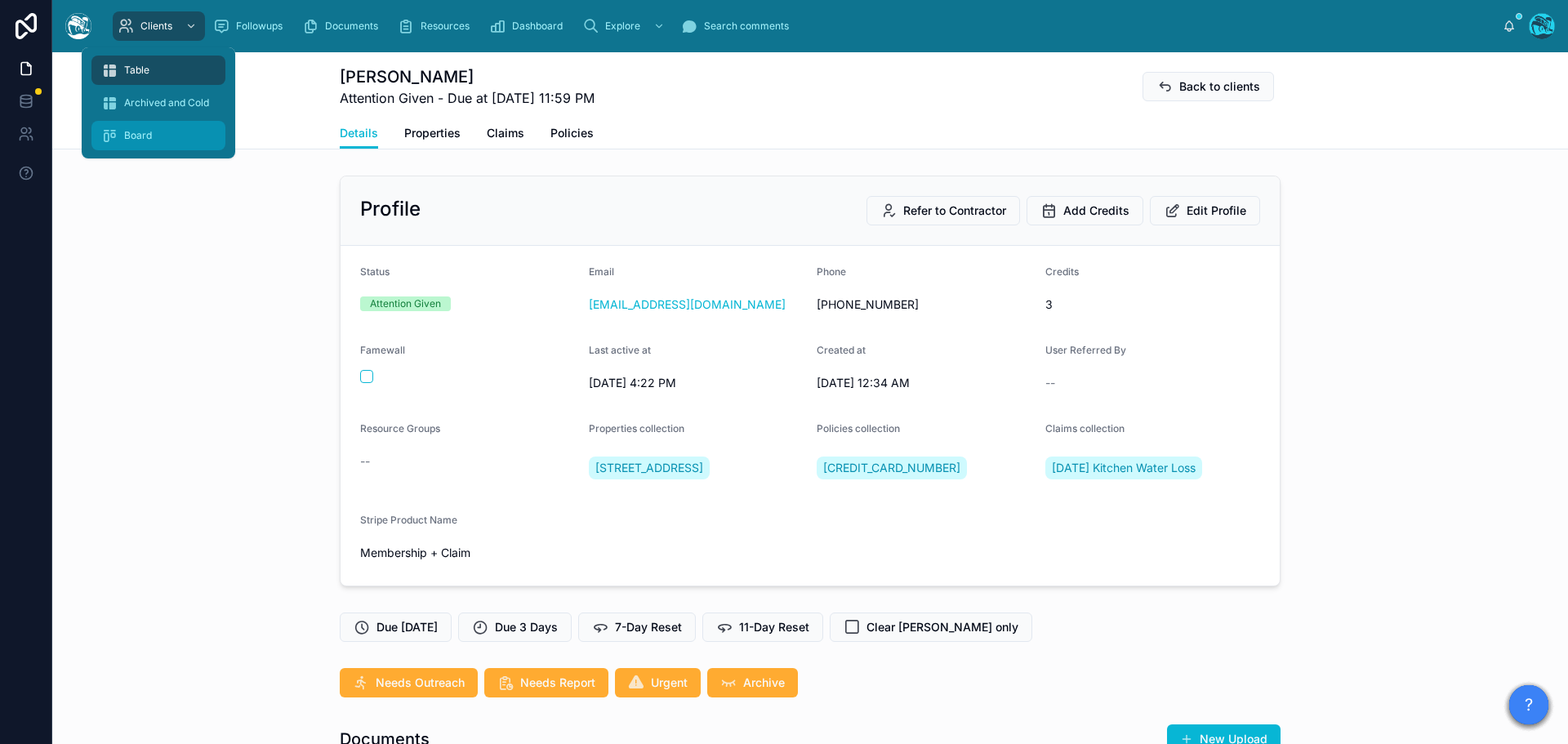
click at [139, 62] on div "Table" at bounding box center [159, 70] width 114 height 26
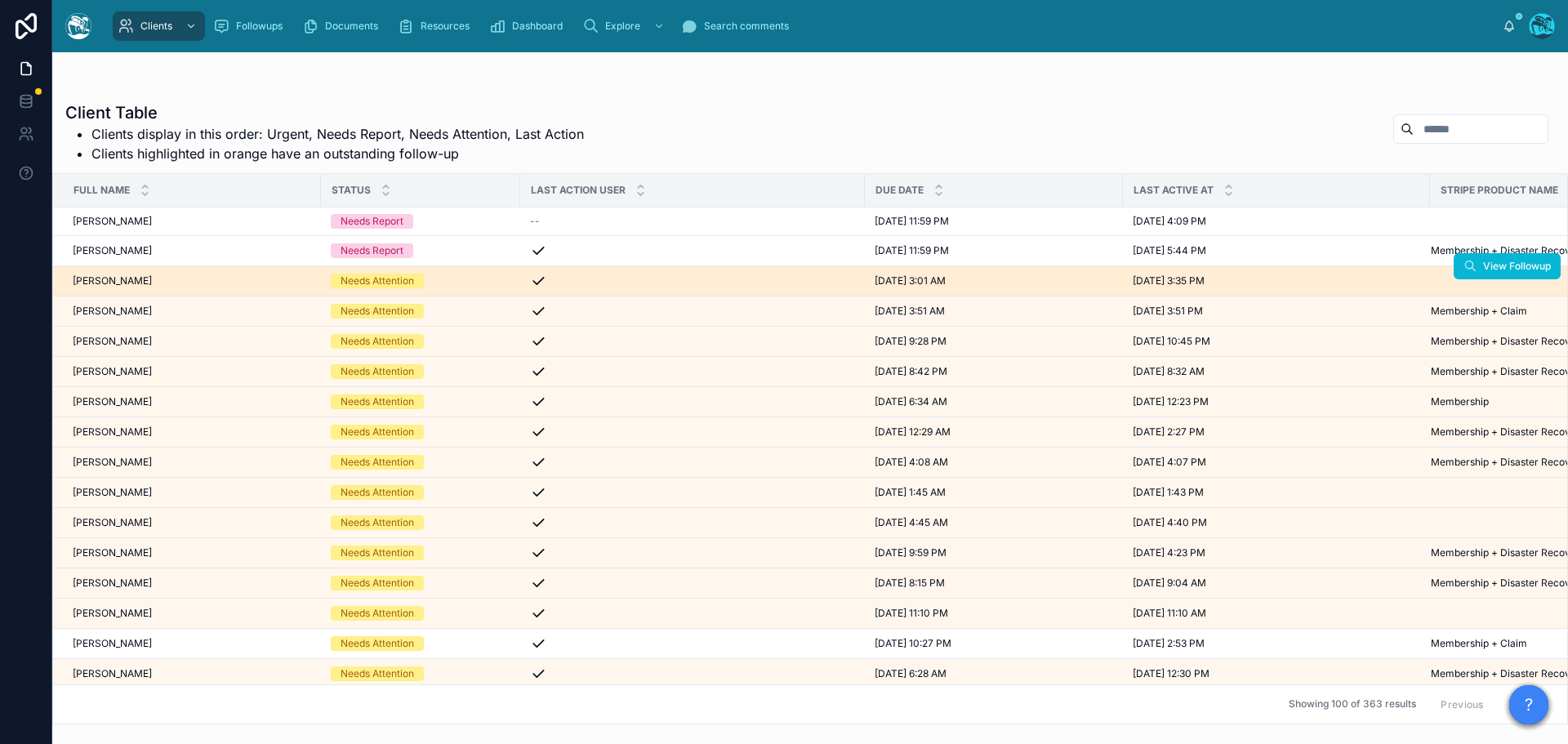
click at [175, 281] on div "Kimberly Costino Kimberly Costino" at bounding box center [192, 280] width 239 height 13
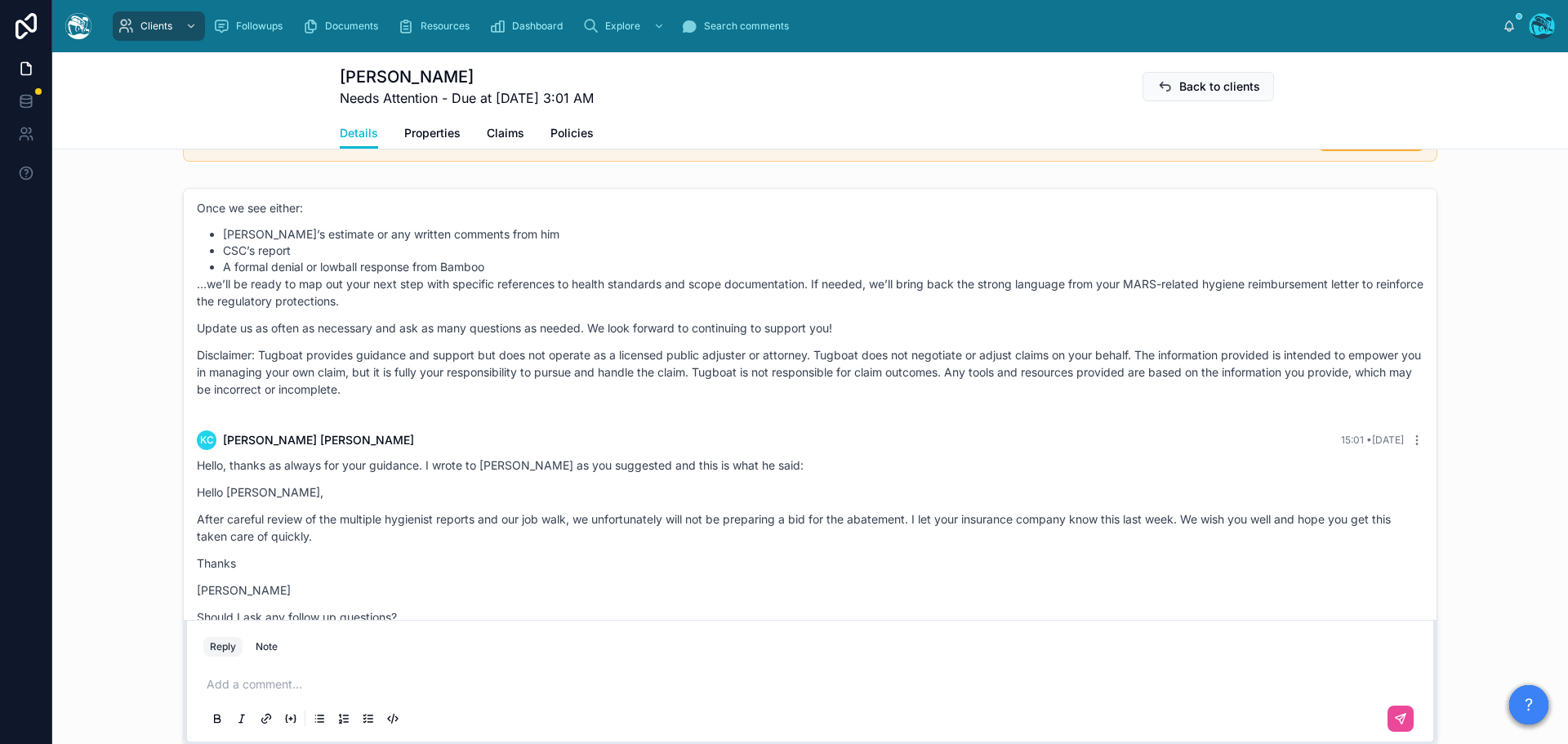
scroll to position [4778, 0]
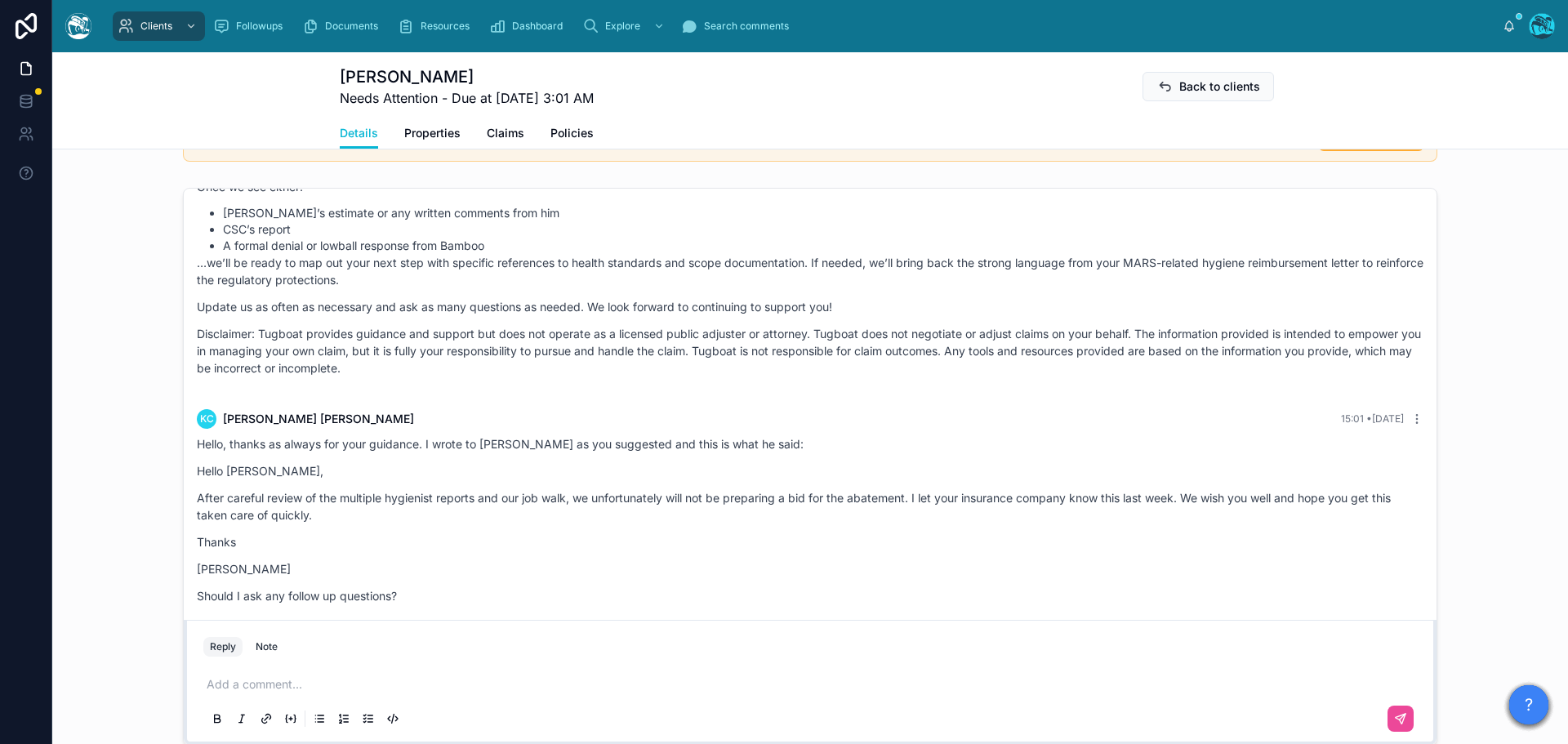
click at [226, 693] on p at bounding box center [813, 684] width 1213 height 17
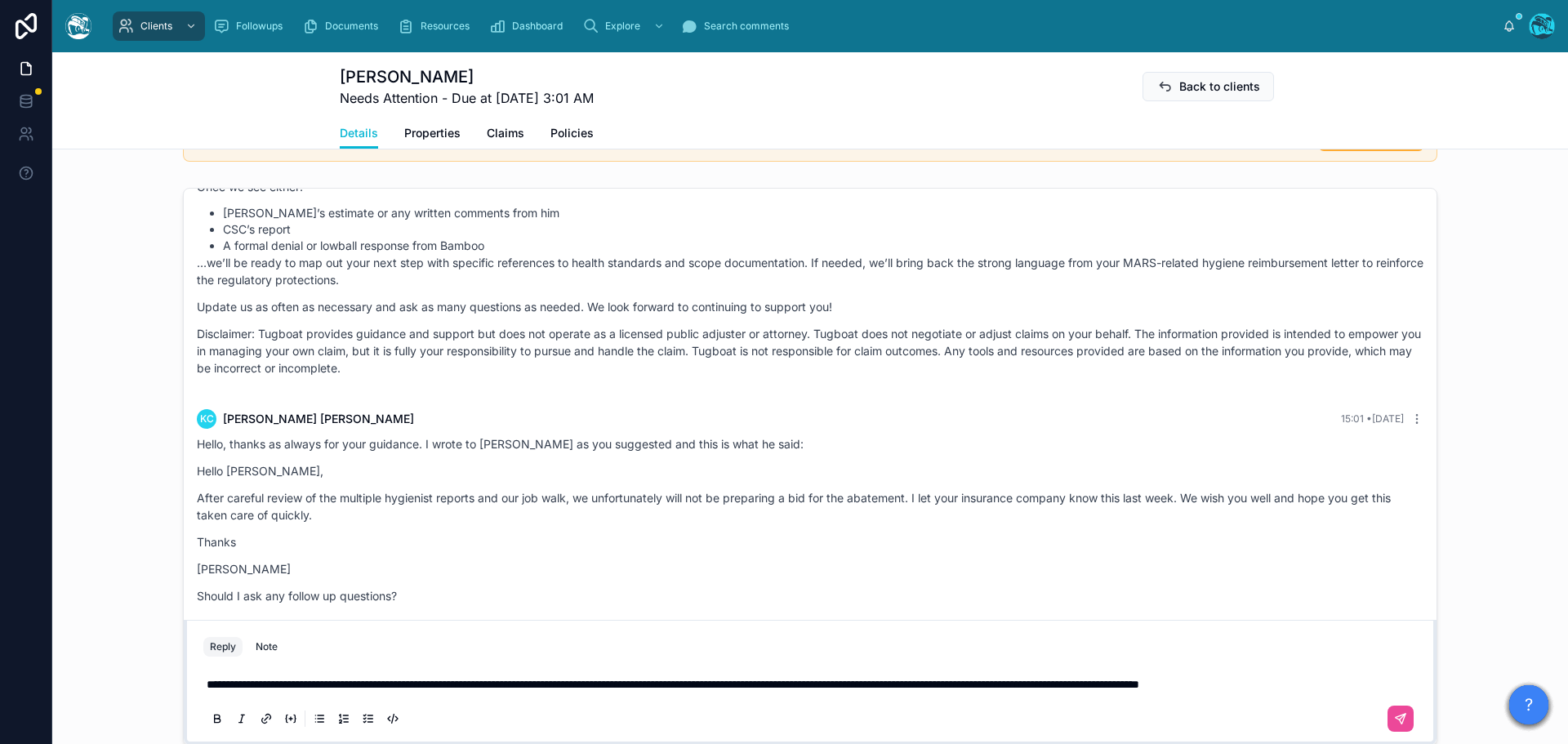
scroll to position [1209, 0]
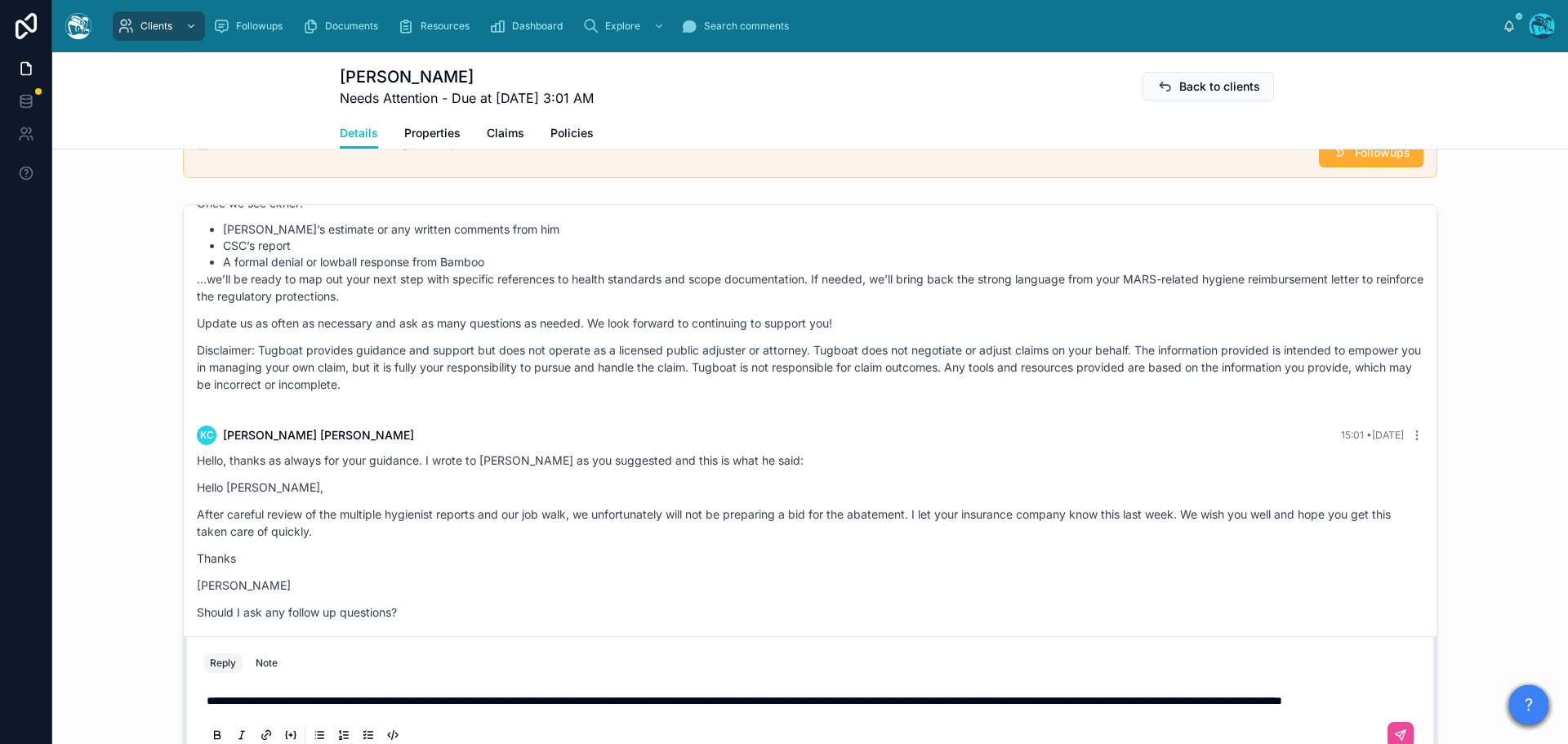
click at [603, 699] on span "**********" at bounding box center [744, 702] width 1075 height 12
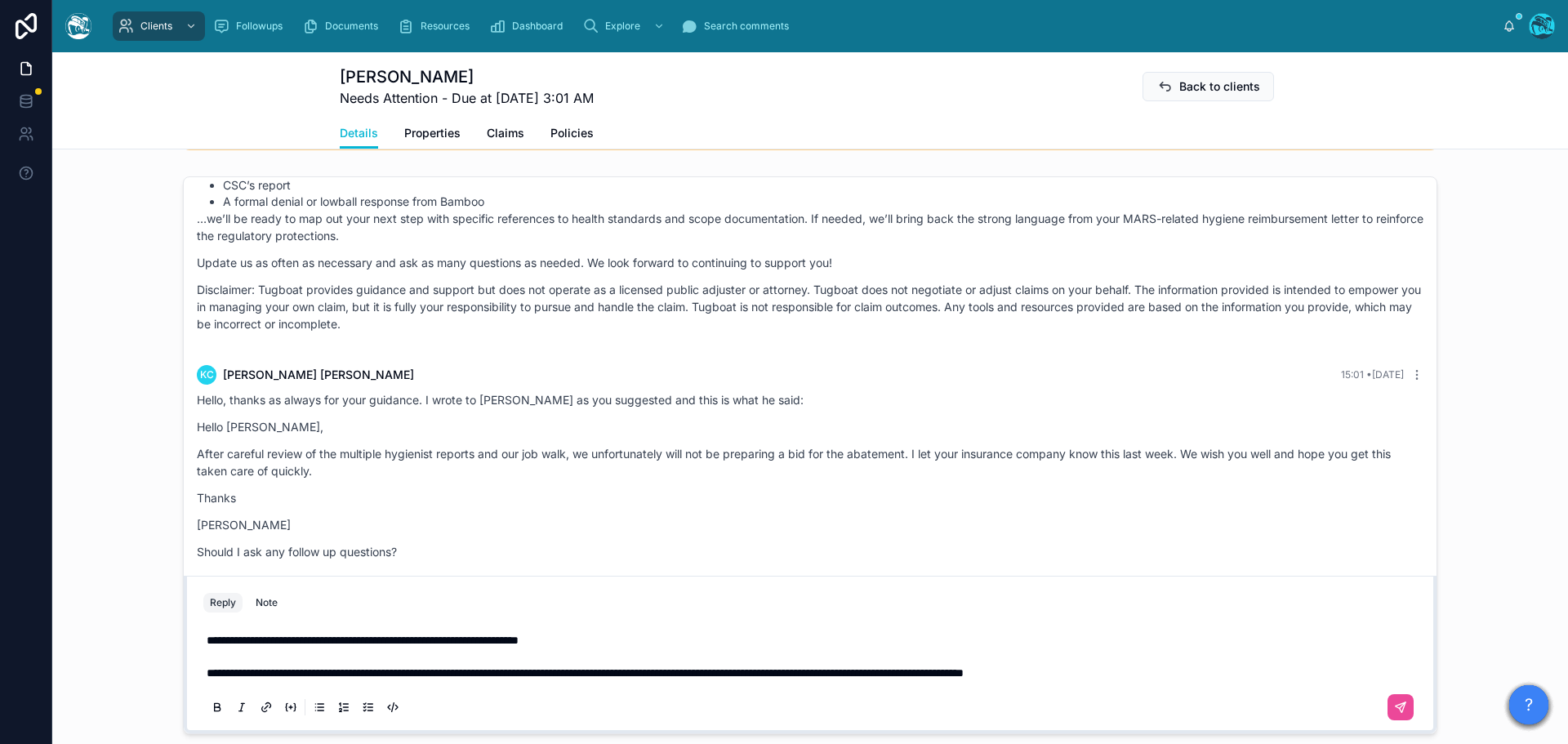
scroll to position [1275, 0]
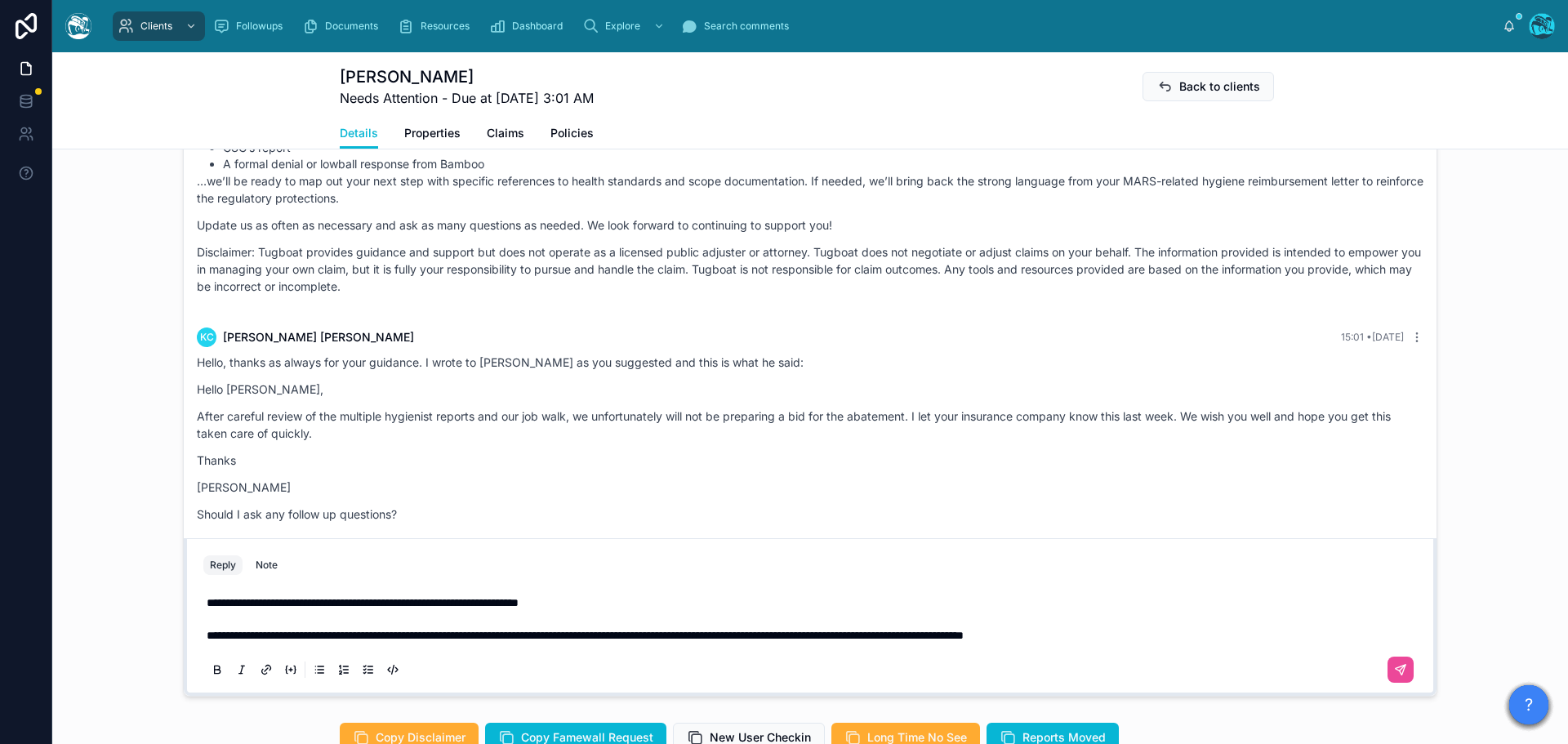
click at [618, 610] on p "**********" at bounding box center [813, 603] width 1213 height 17
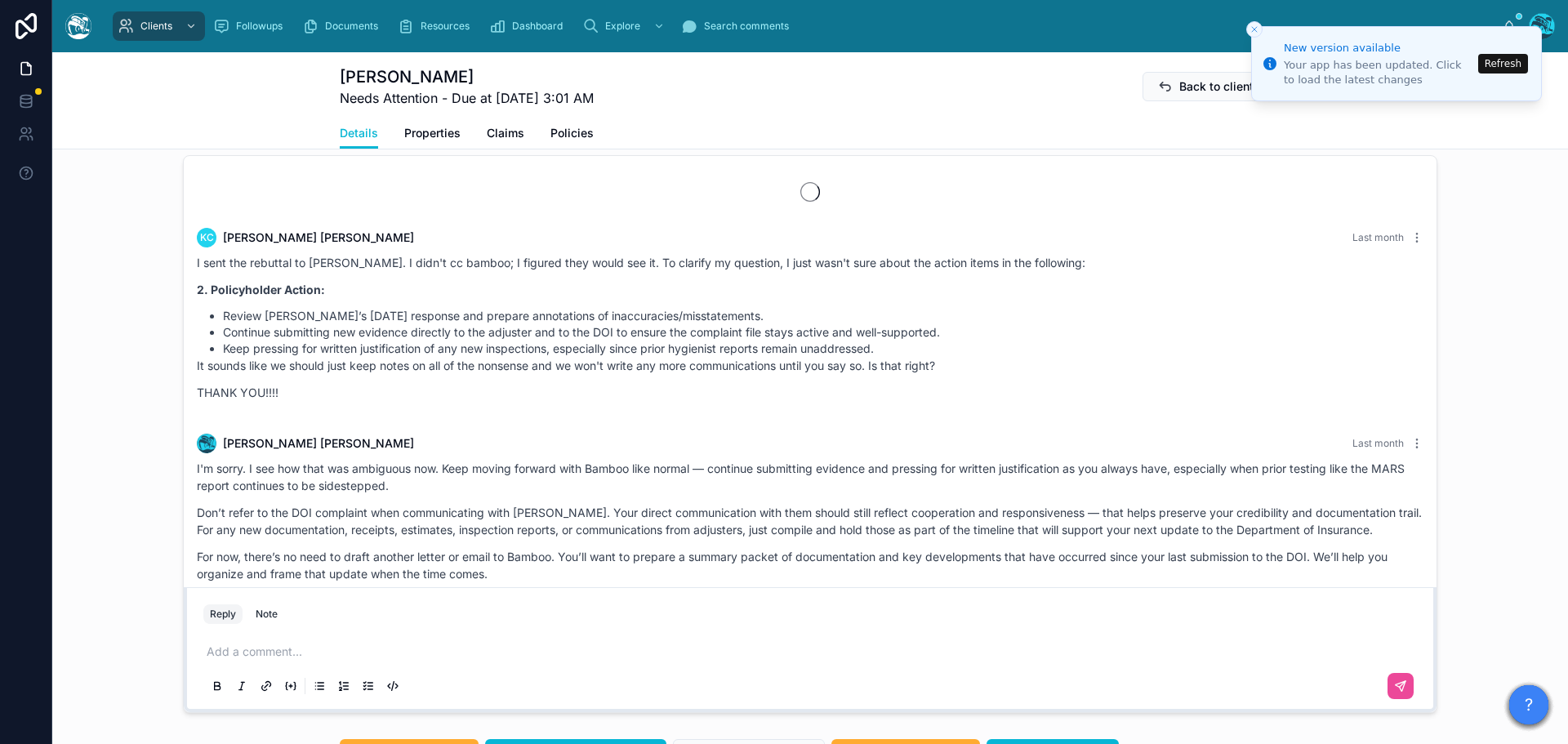
scroll to position [4697, 0]
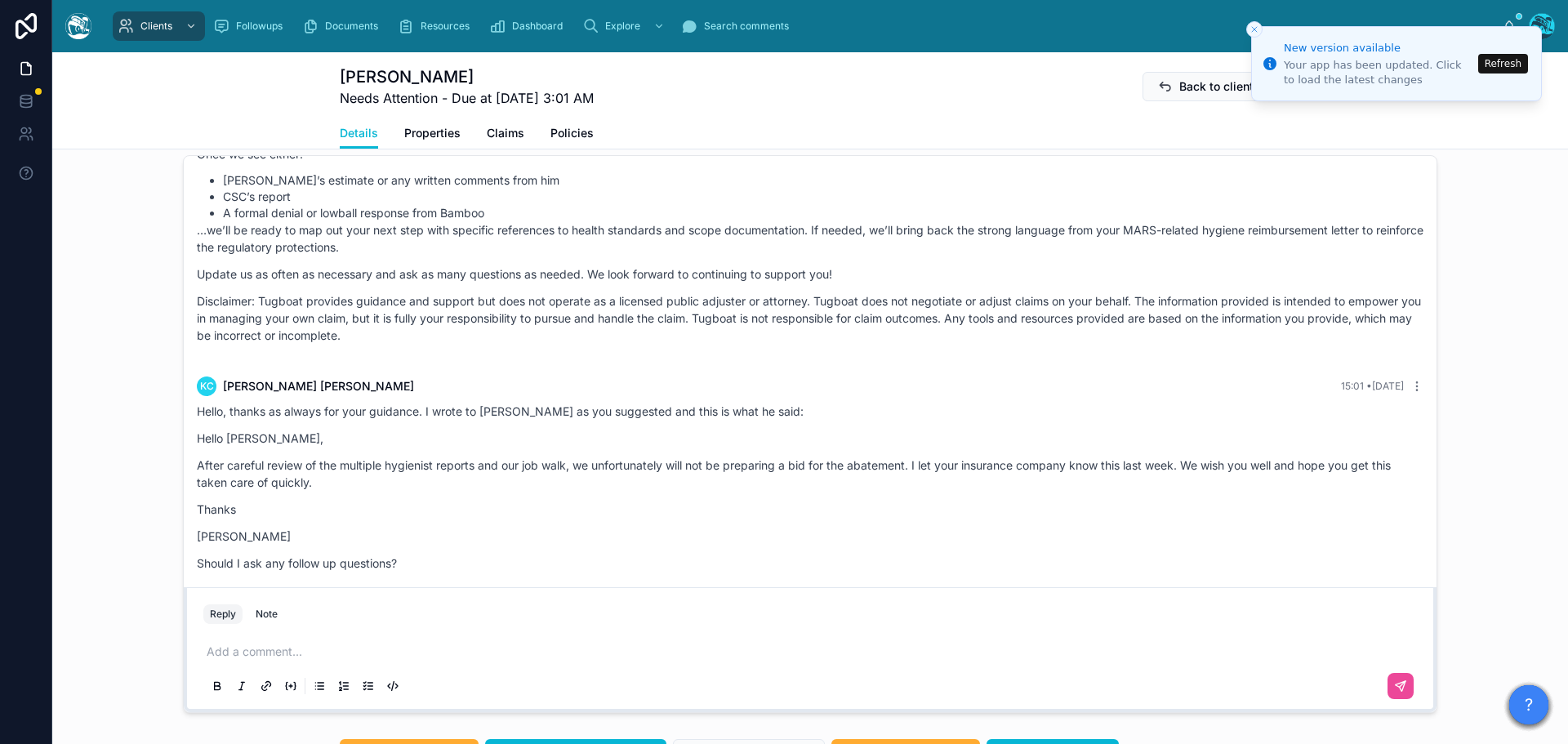
click at [249, 660] on p at bounding box center [813, 651] width 1213 height 17
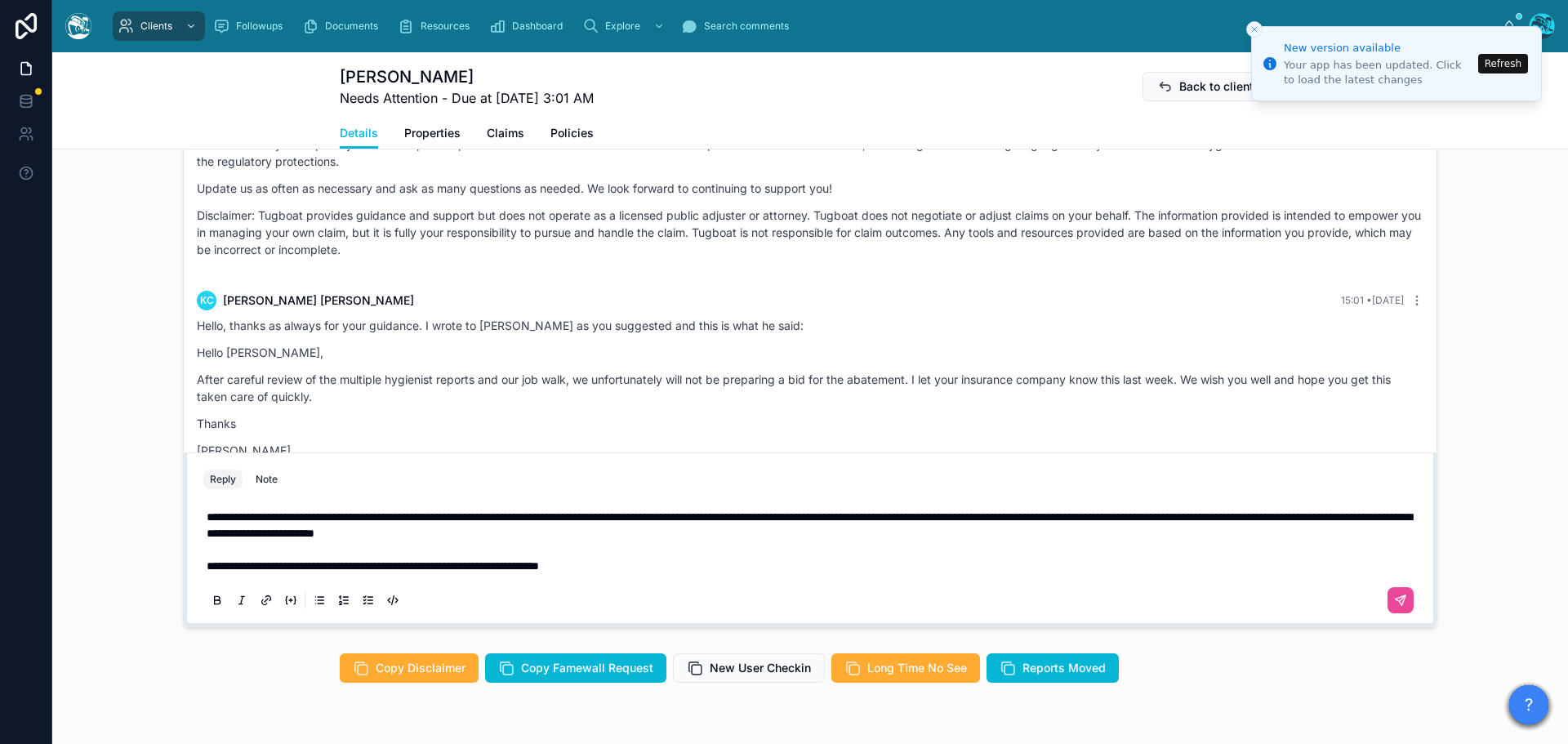
scroll to position [1373, 0]
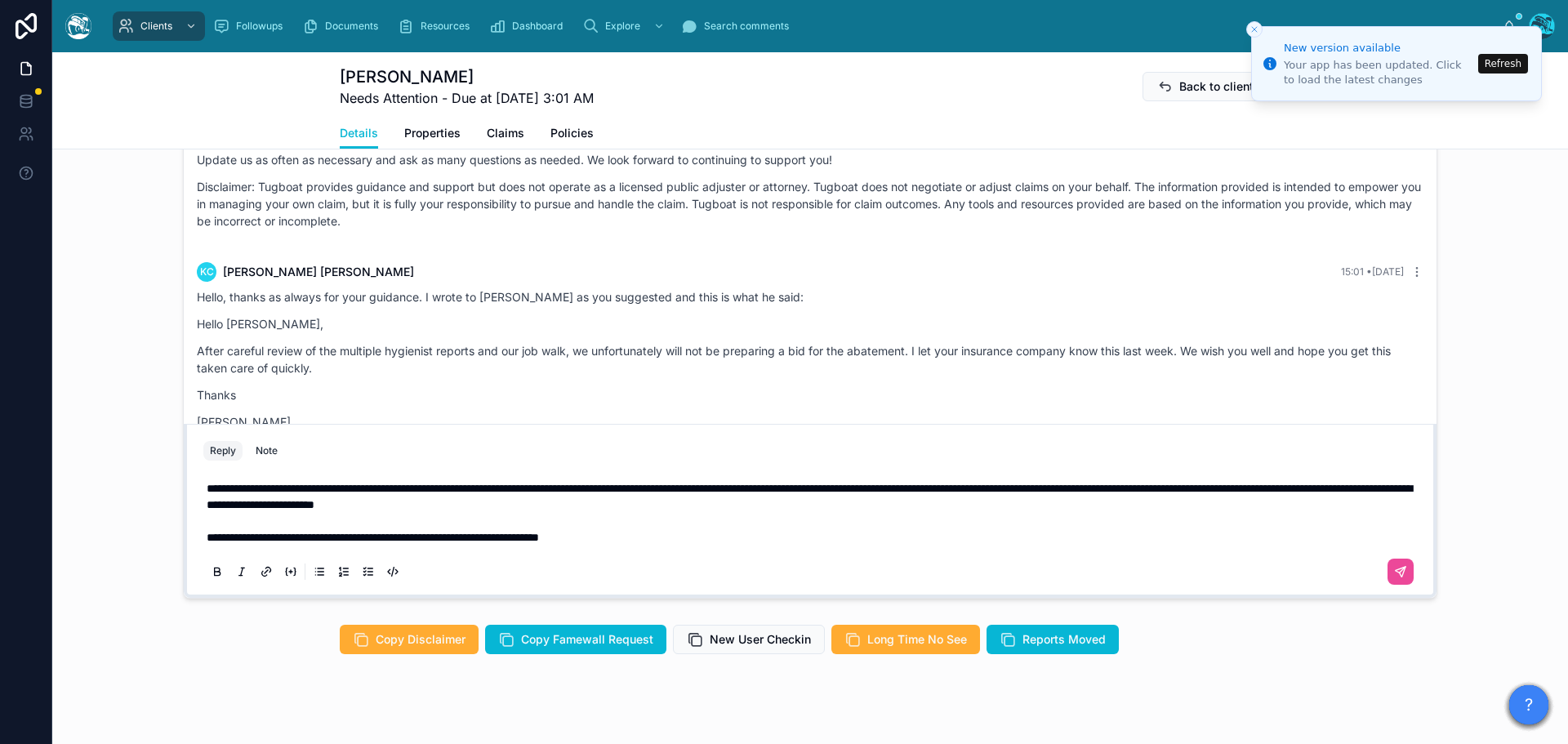
click at [652, 546] on p "**********" at bounding box center [813, 537] width 1213 height 17
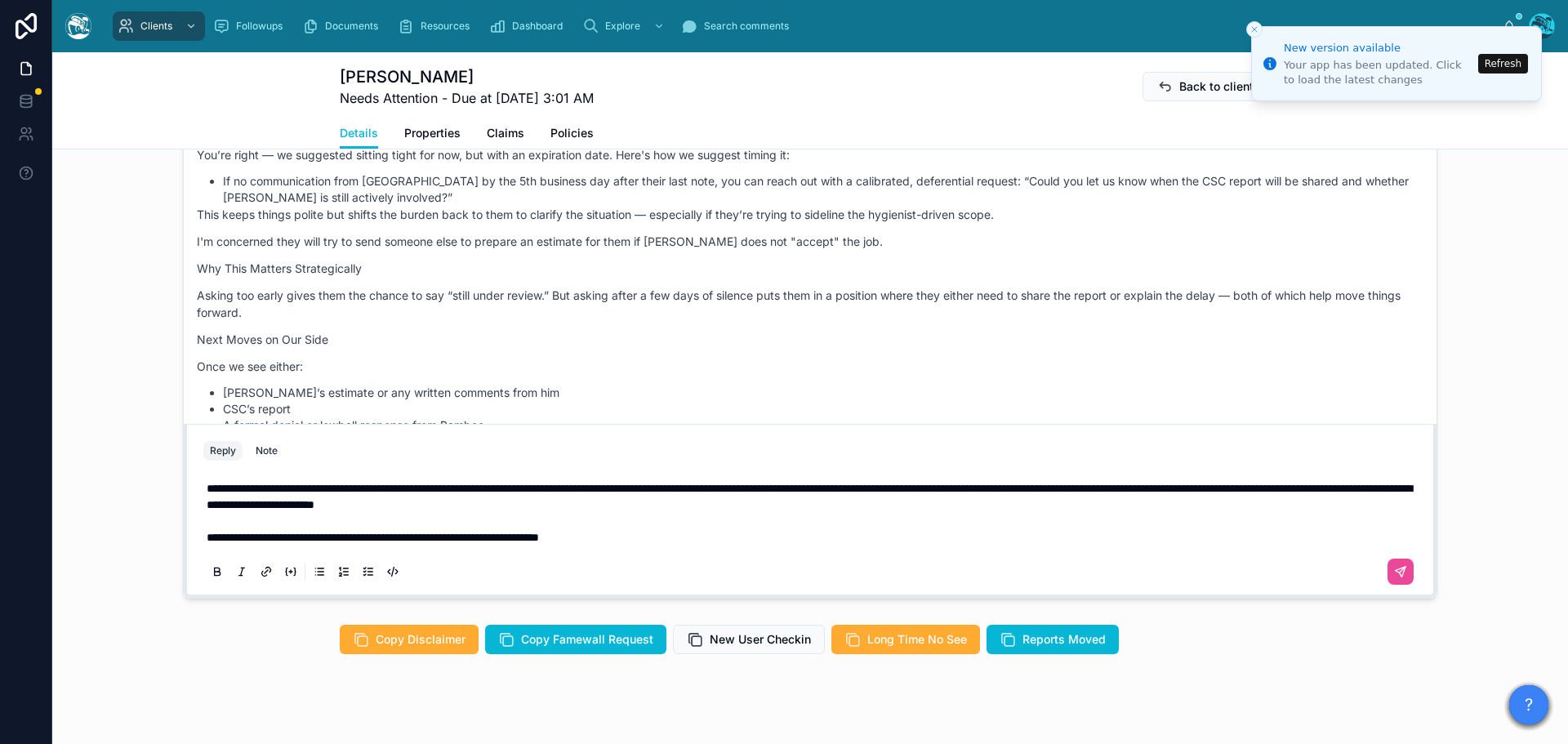
scroll to position [4288, 0]
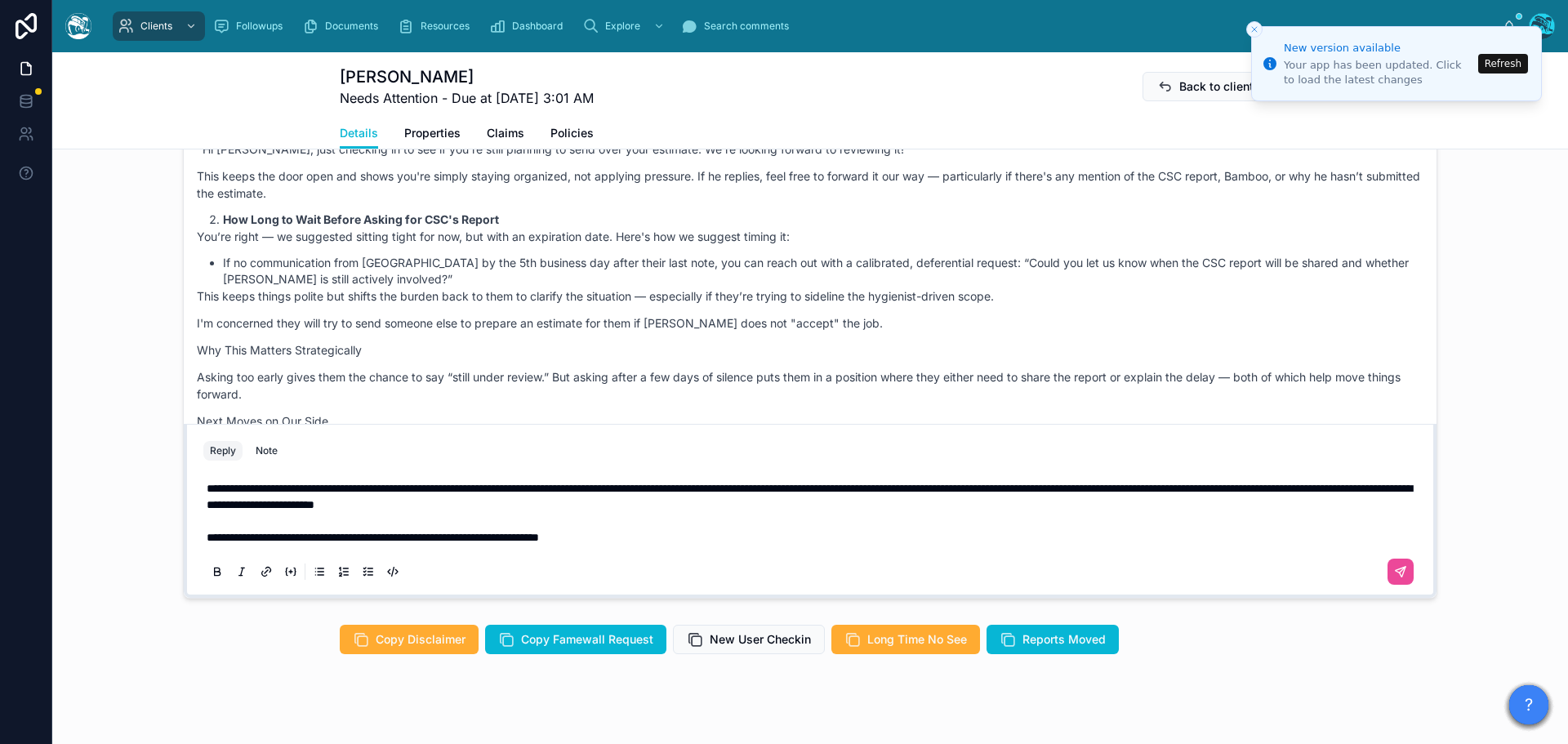
click at [645, 546] on p "**********" at bounding box center [813, 537] width 1213 height 17
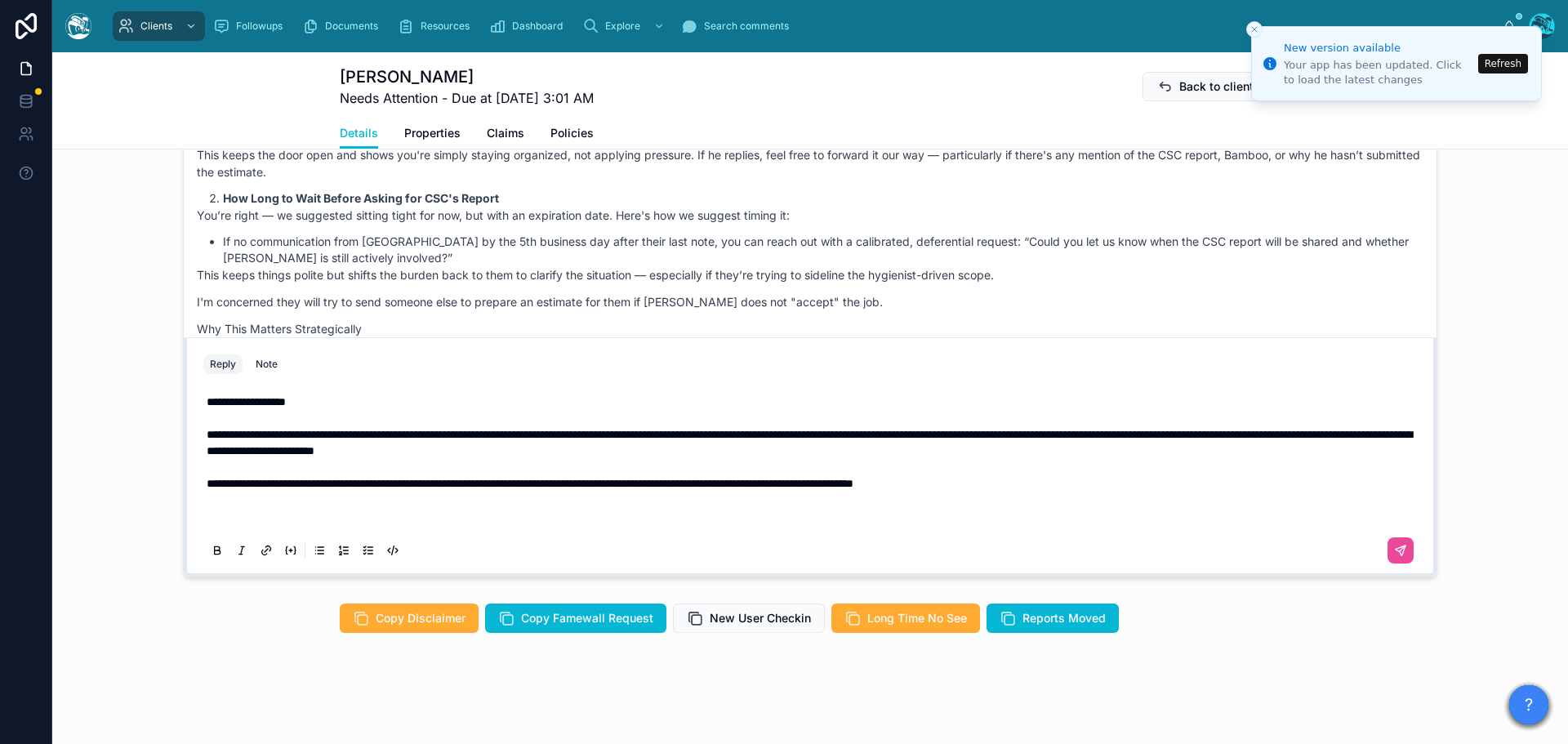
scroll to position [1405, 0]
click at [935, 518] on p "**********" at bounding box center [813, 500] width 1213 height 49
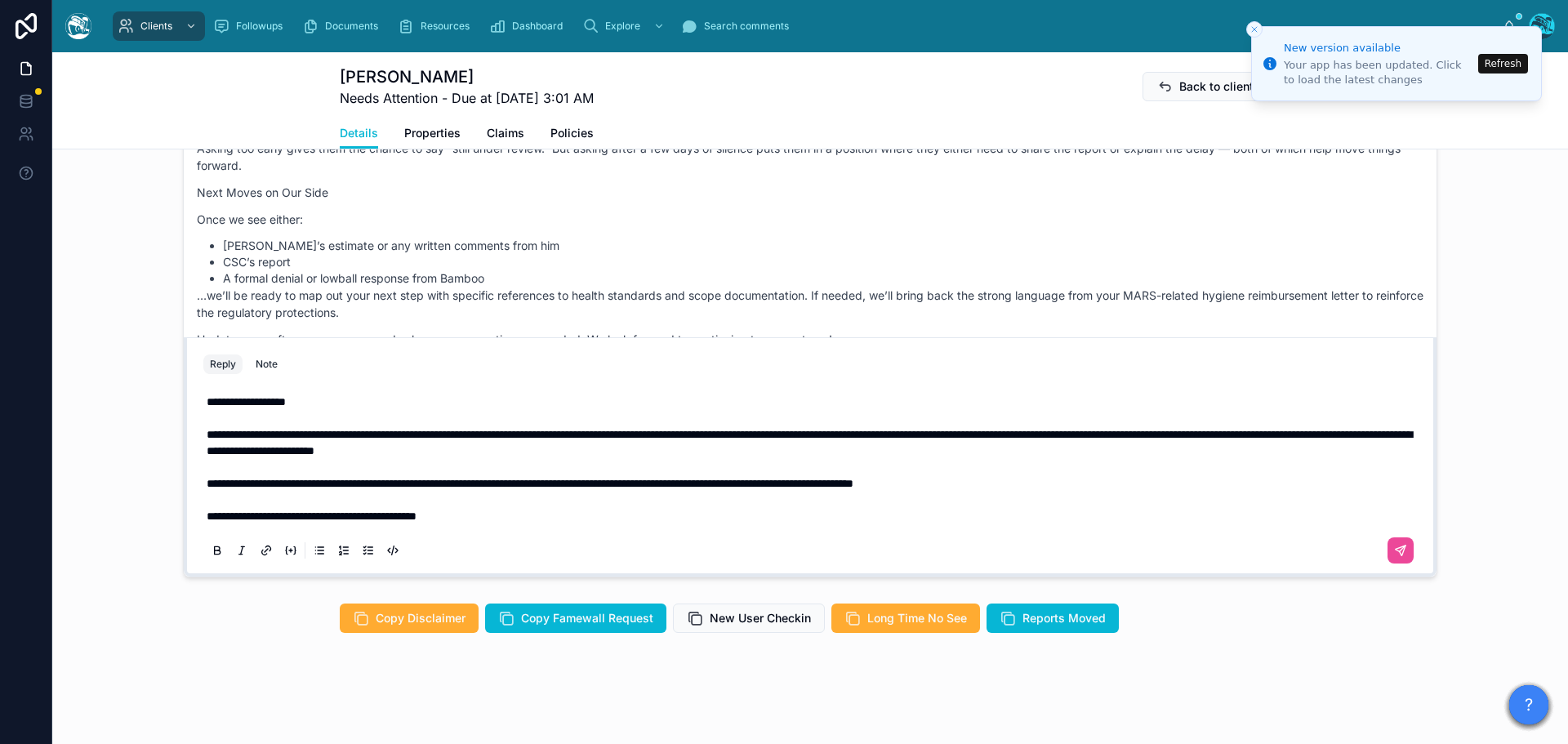
scroll to position [4533, 0]
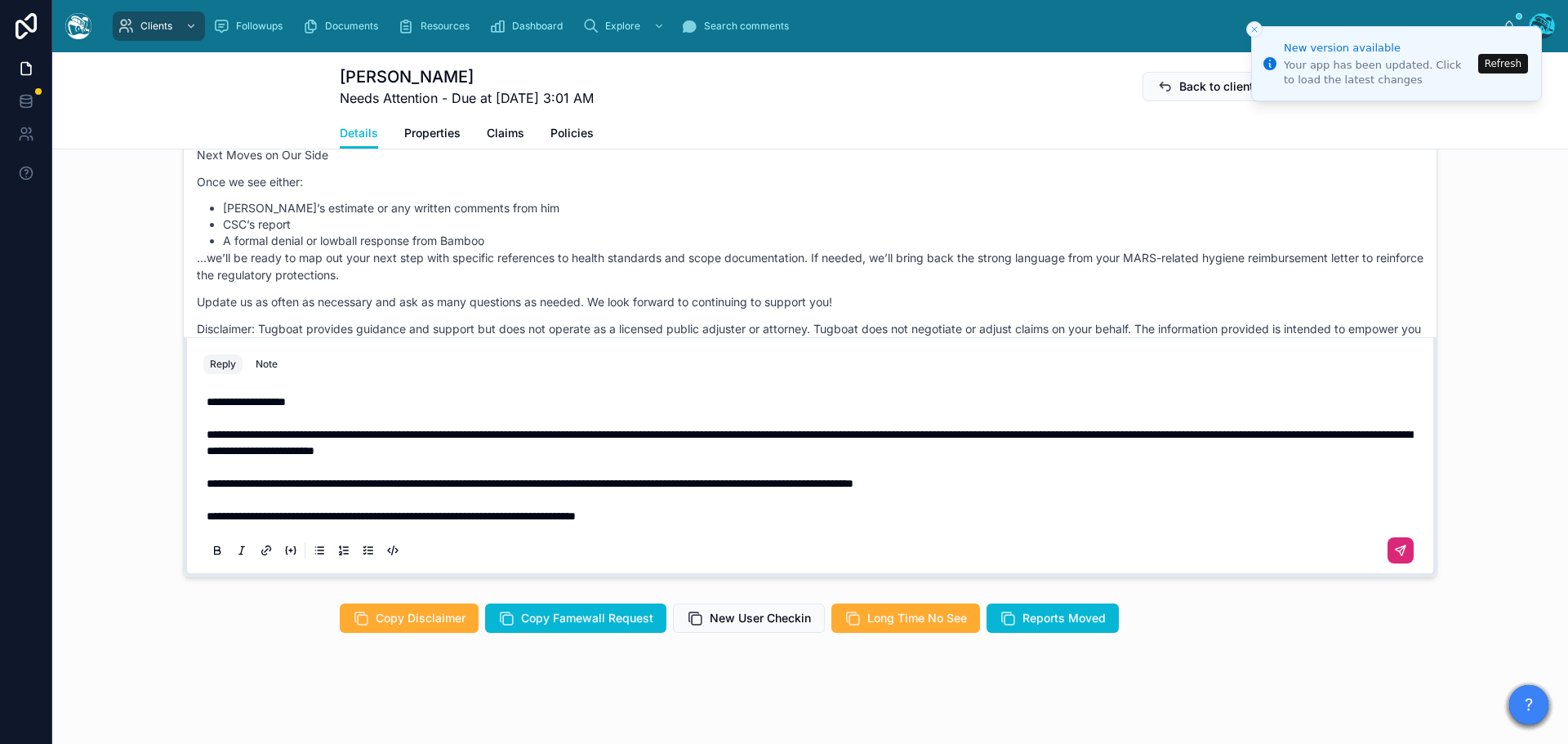
click at [1397, 549] on icon at bounding box center [1399, 550] width 13 height 13
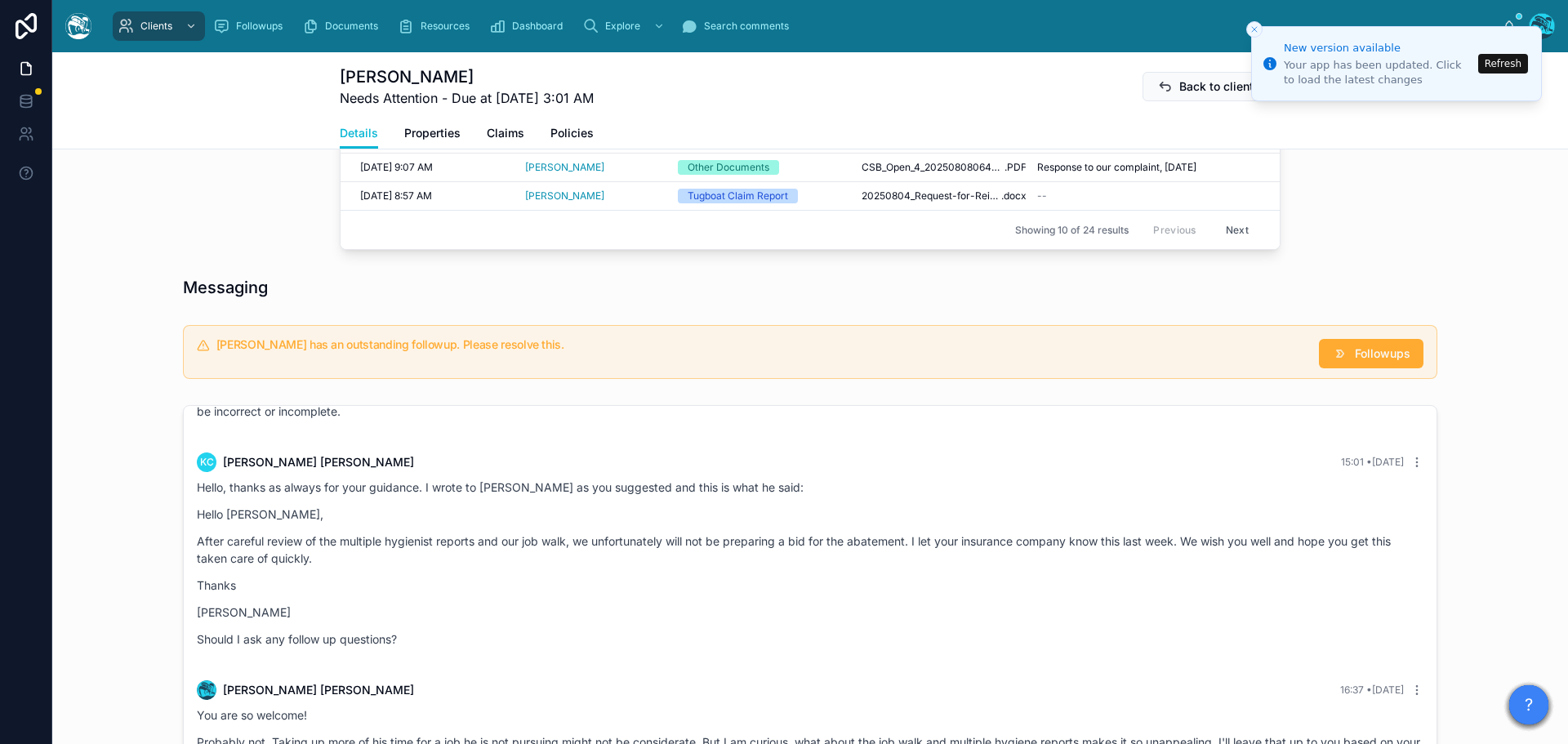
scroll to position [997, 0]
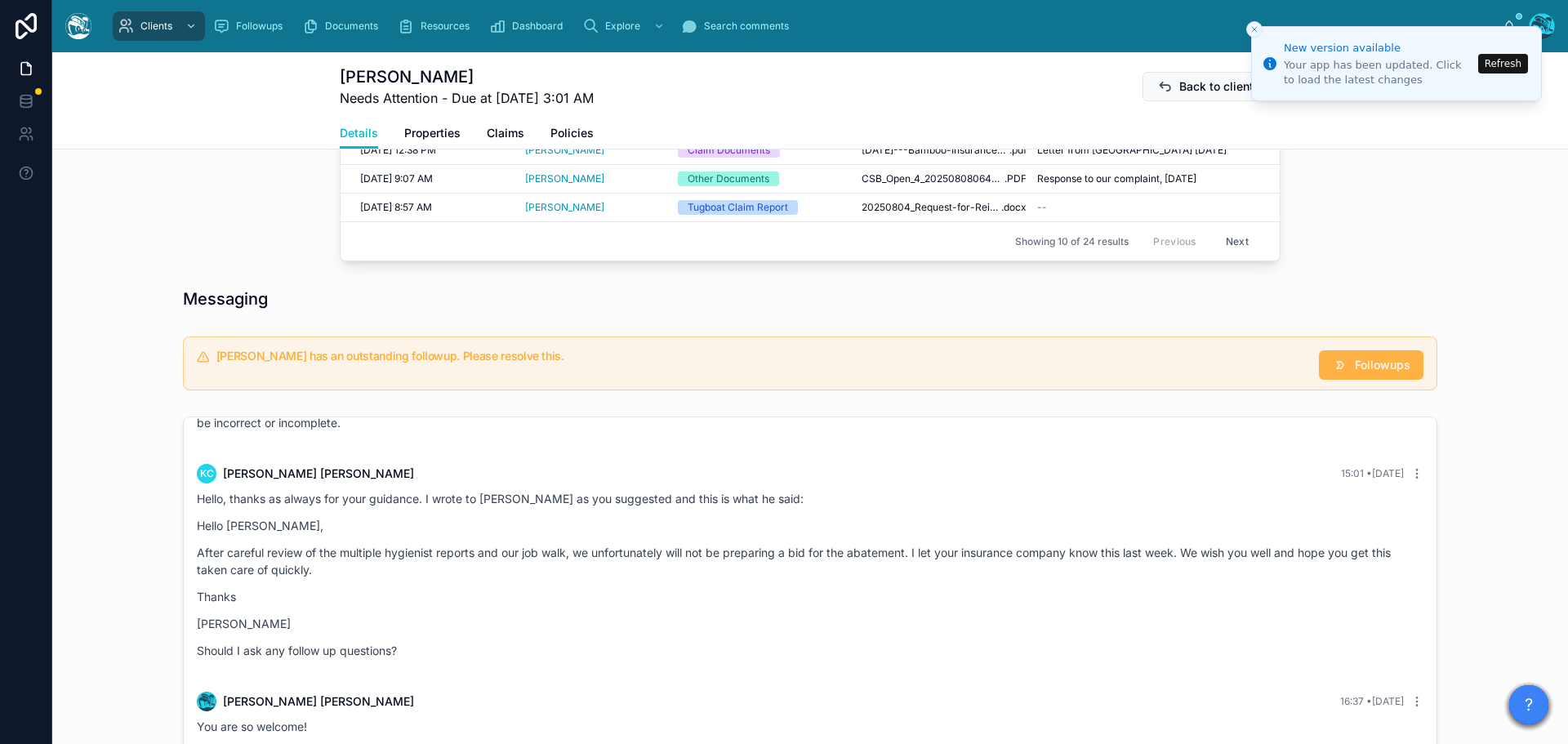
click at [1362, 373] on span "Followups" at bounding box center [1382, 365] width 55 height 17
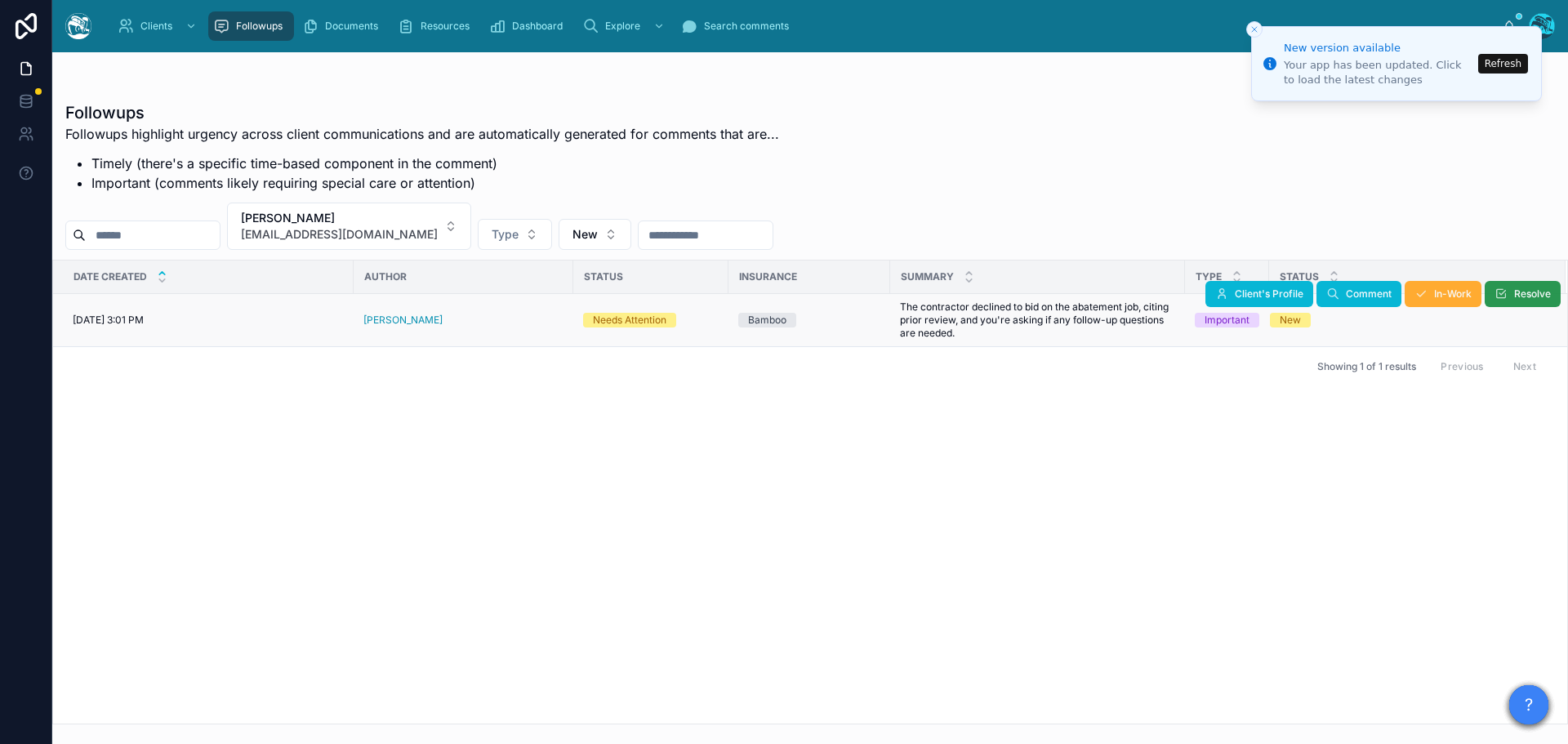
click at [1511, 294] on button "Resolve" at bounding box center [1522, 294] width 76 height 26
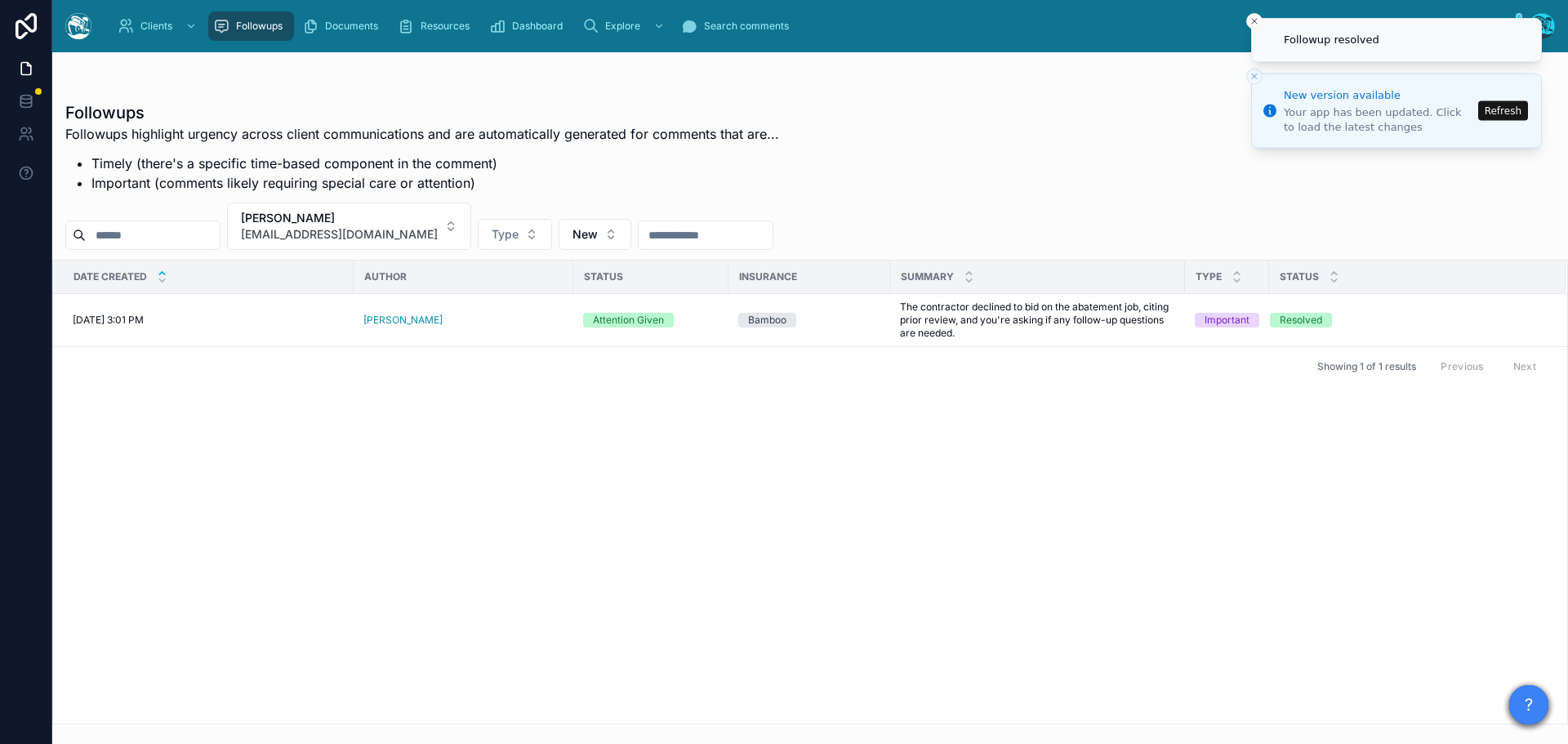
click at [1500, 112] on button "Refresh" at bounding box center [1502, 111] width 50 height 20
